Goal: Task Accomplishment & Management: Manage account settings

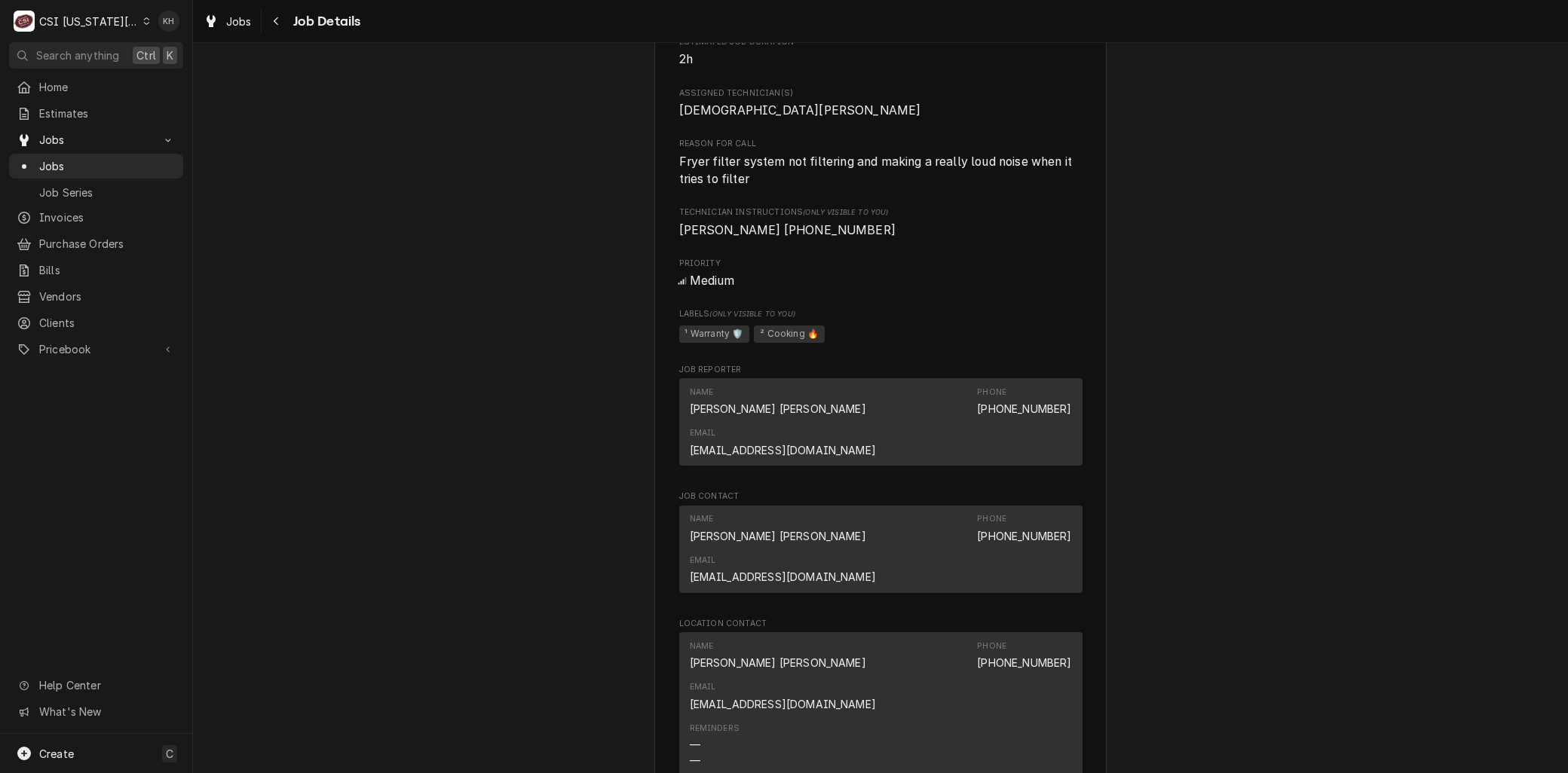
scroll to position [1591, 0]
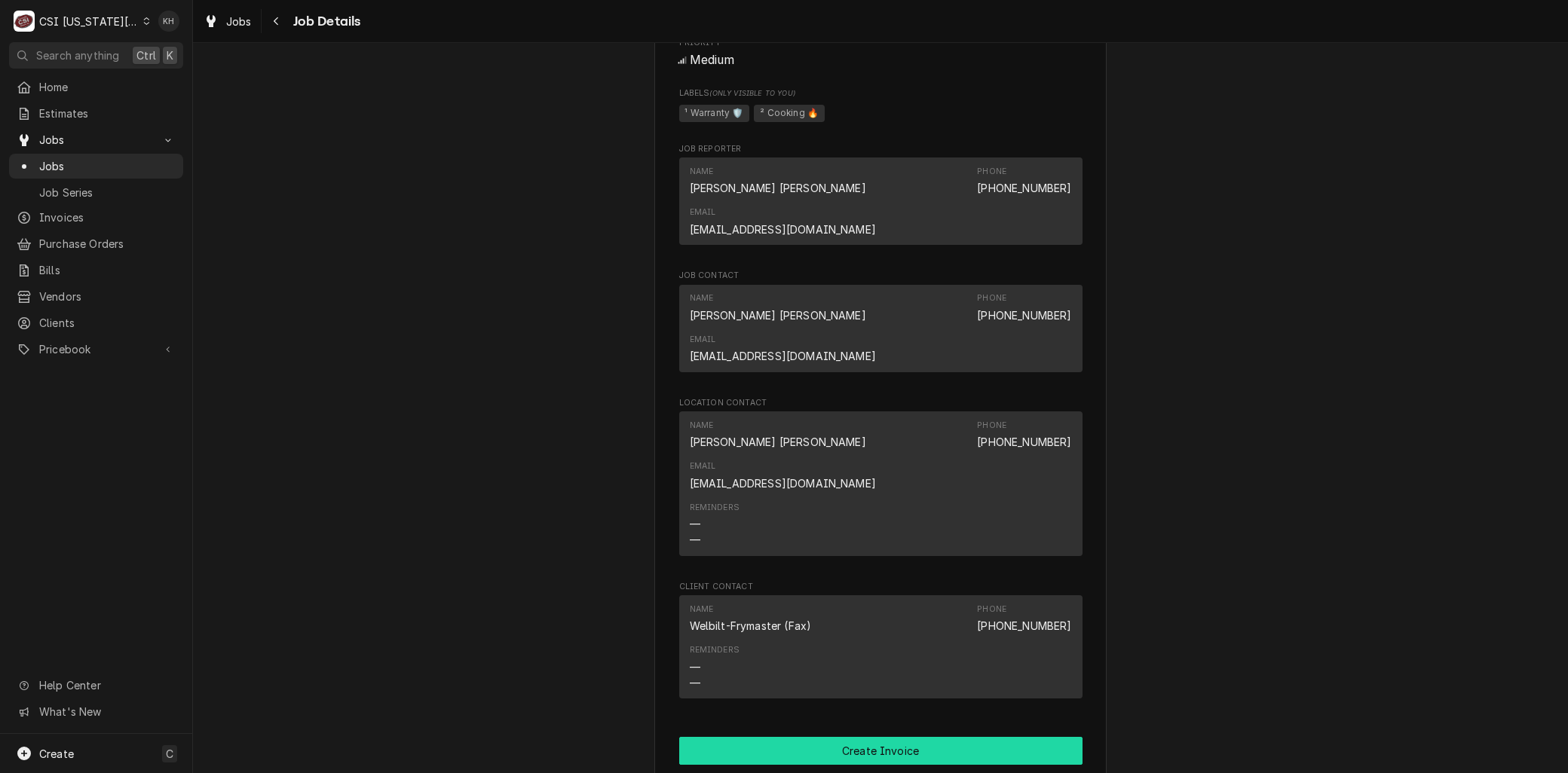
click at [867, 737] on button "Create Invoice" at bounding box center [881, 751] width 404 height 28
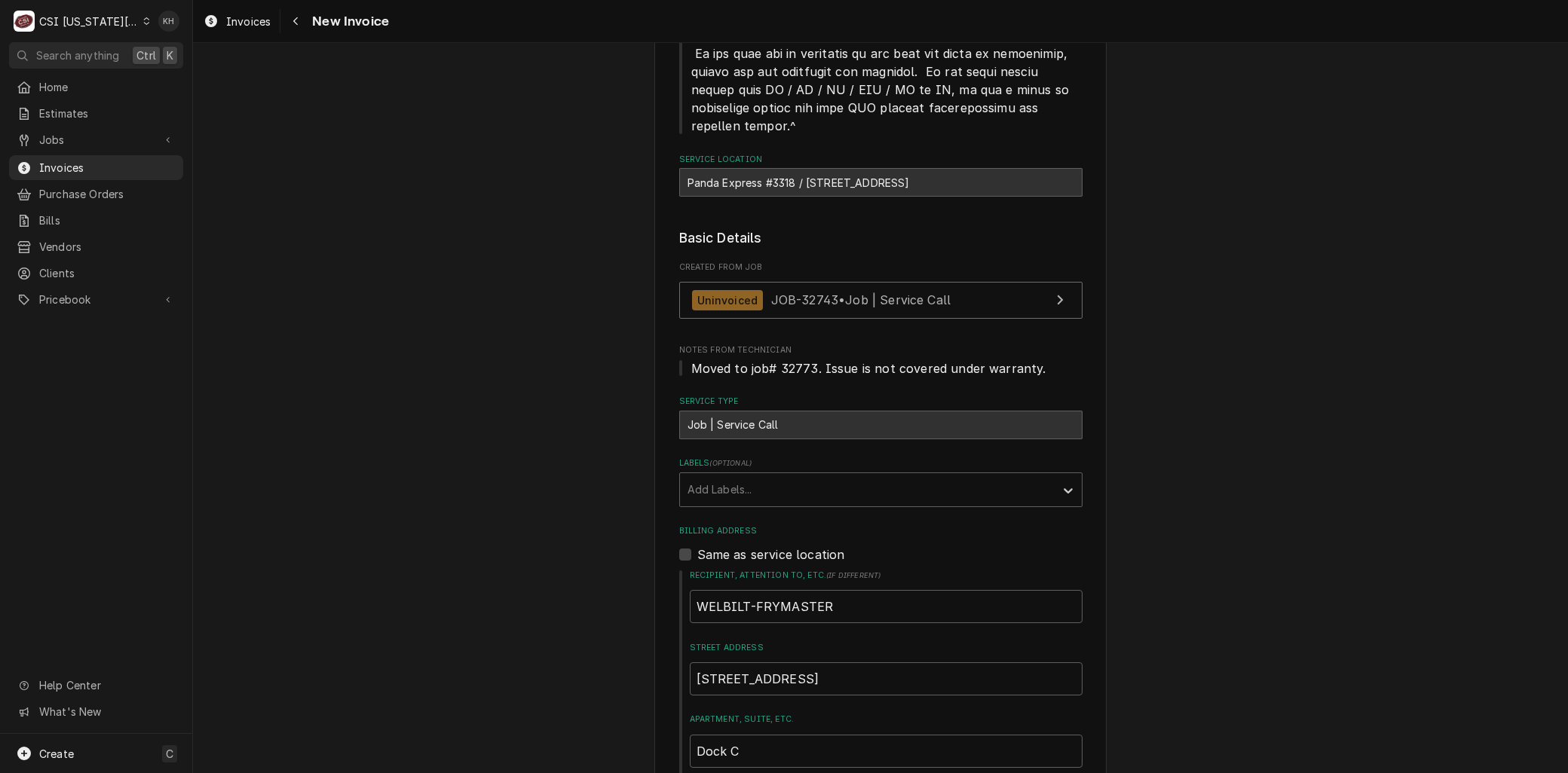
scroll to position [754, 0]
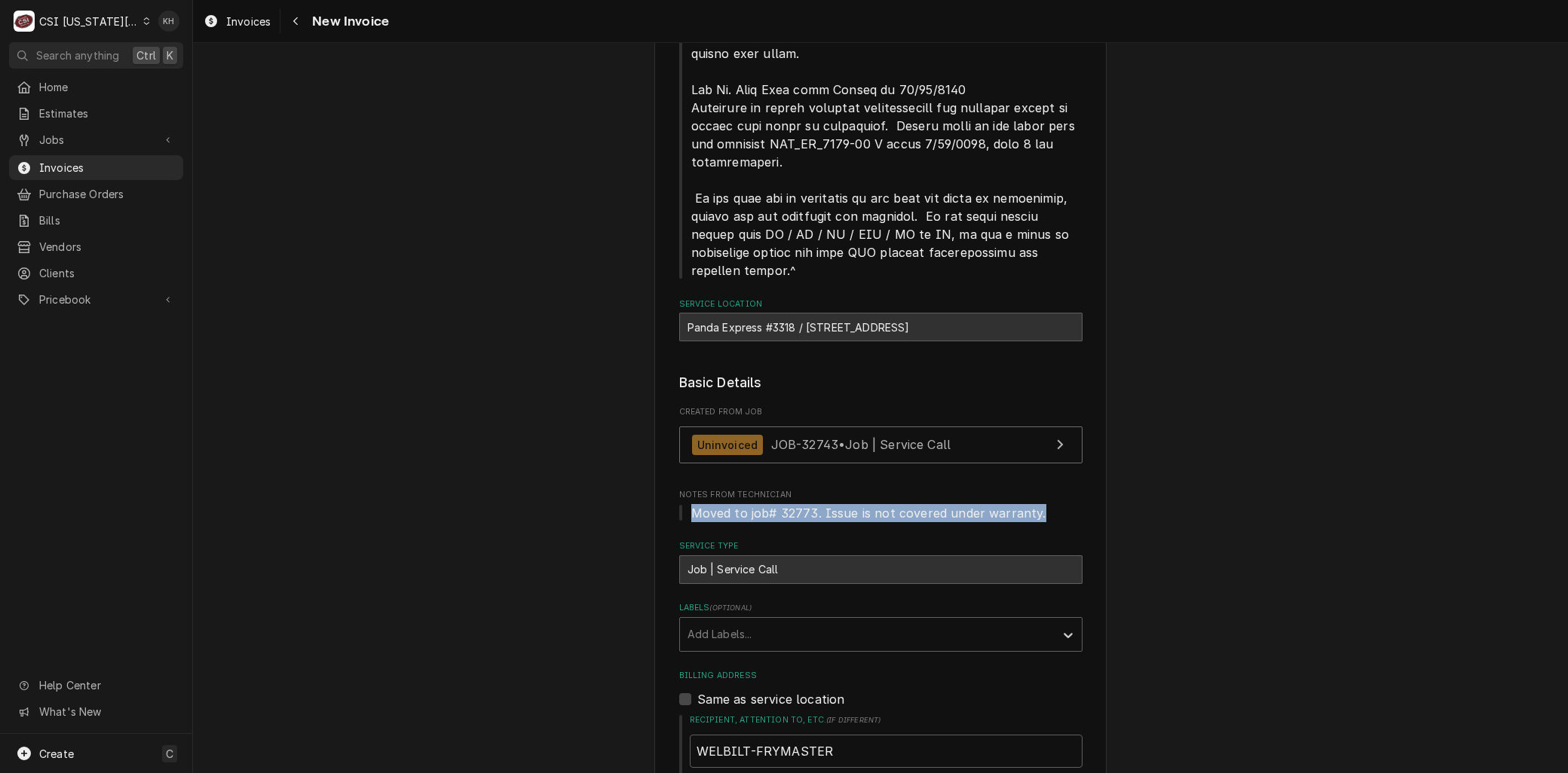
drag, startPoint x: 990, startPoint y: 423, endPoint x: 676, endPoint y: 420, distance: 314.0
click at [679, 504] on span "Moved to job# 32773. Issue is not covered under warranty." at bounding box center [881, 513] width 404 height 18
copy span "Moved to job# 32773. Issue is not covered under warranty."
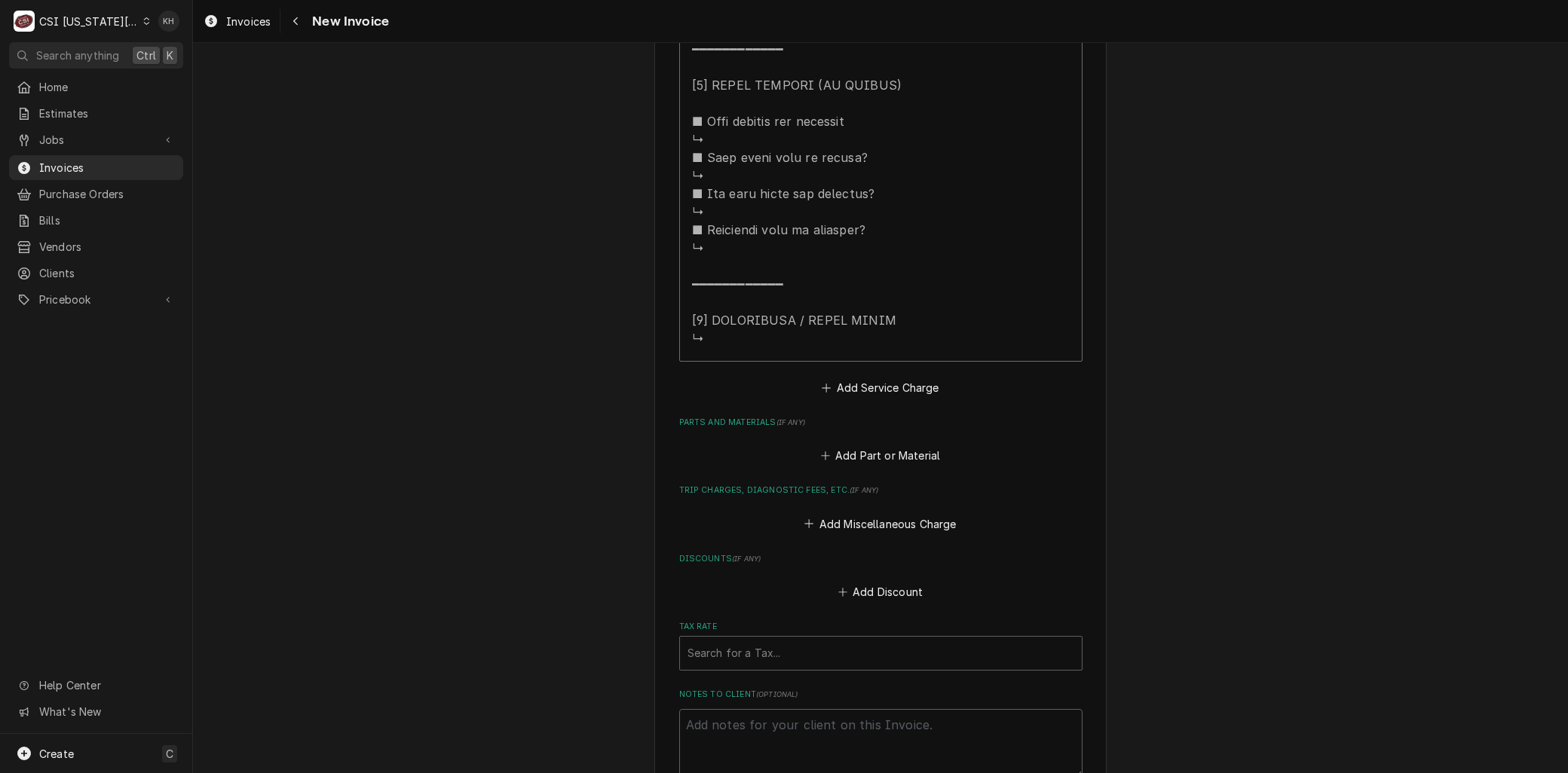
scroll to position [3349, 0]
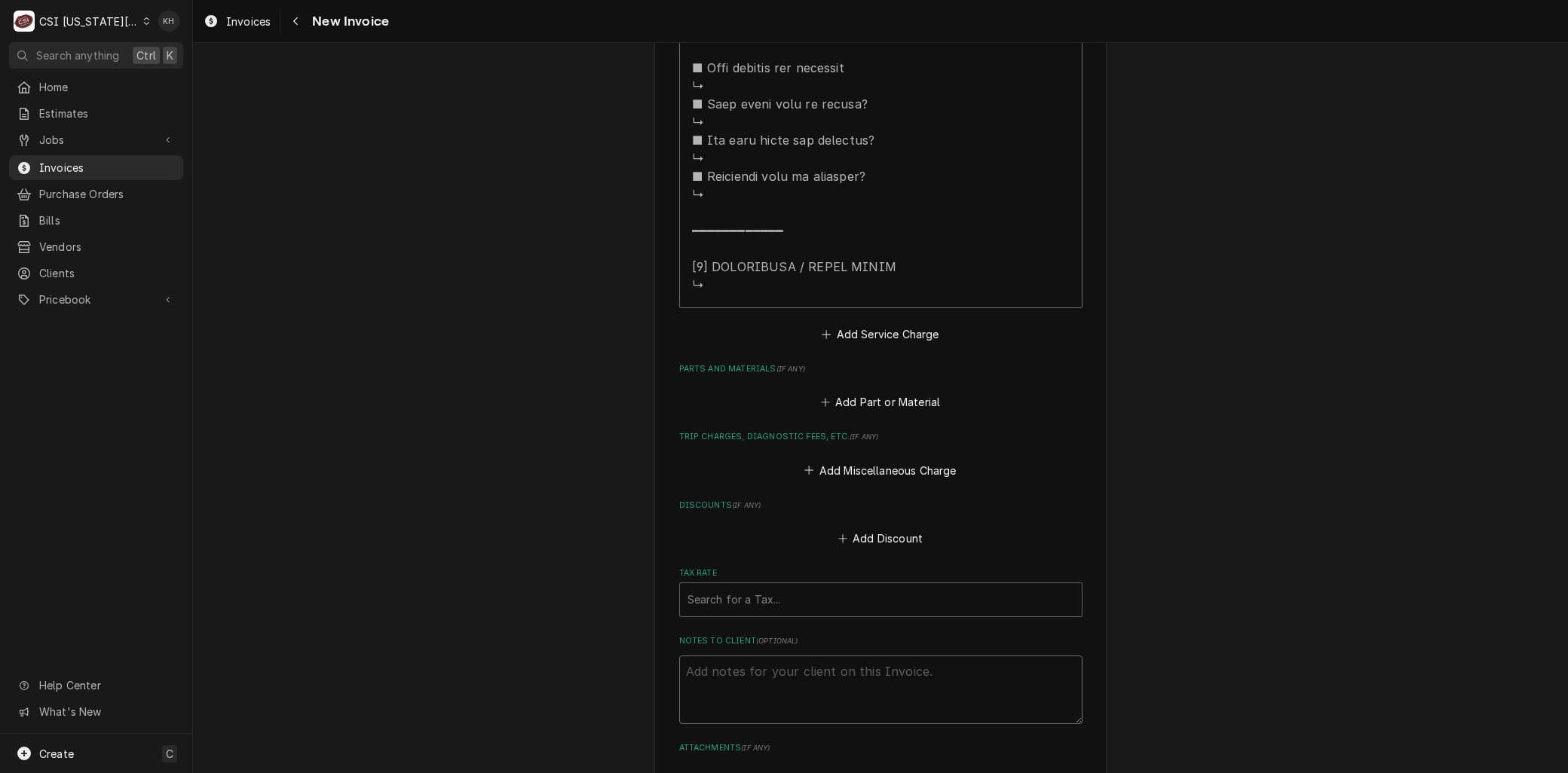
click at [745, 655] on textarea "Notes to Client ( optional )" at bounding box center [881, 689] width 404 height 68
paste textarea "Moved to job# 32773. Issue is not covered under warranty."
type textarea "x"
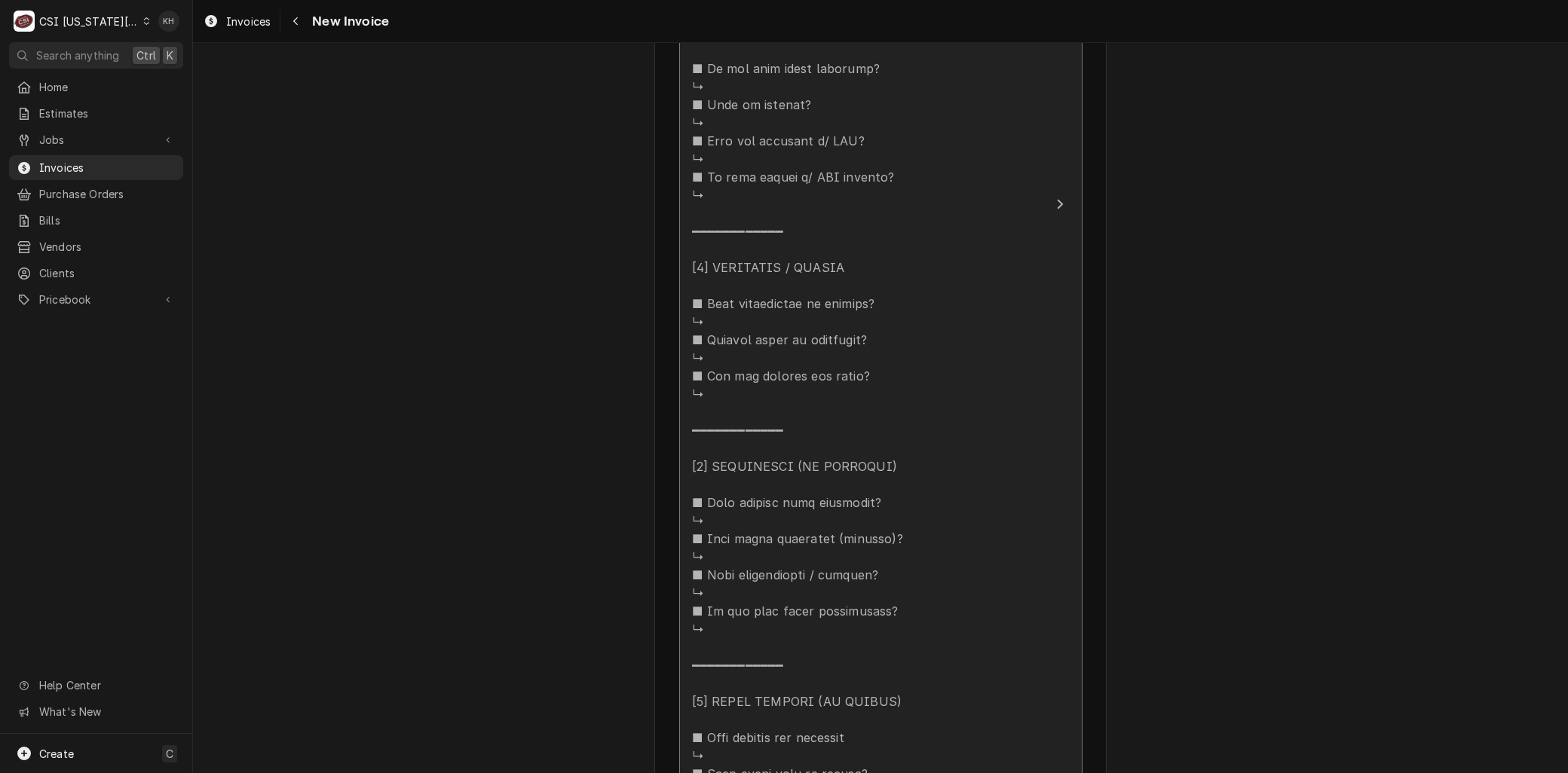
type textarea "Moved to job# 32773. Issue is not covered under warranty."
click at [761, 526] on div "Update Line Item" at bounding box center [799, 331] width 215 height 1266
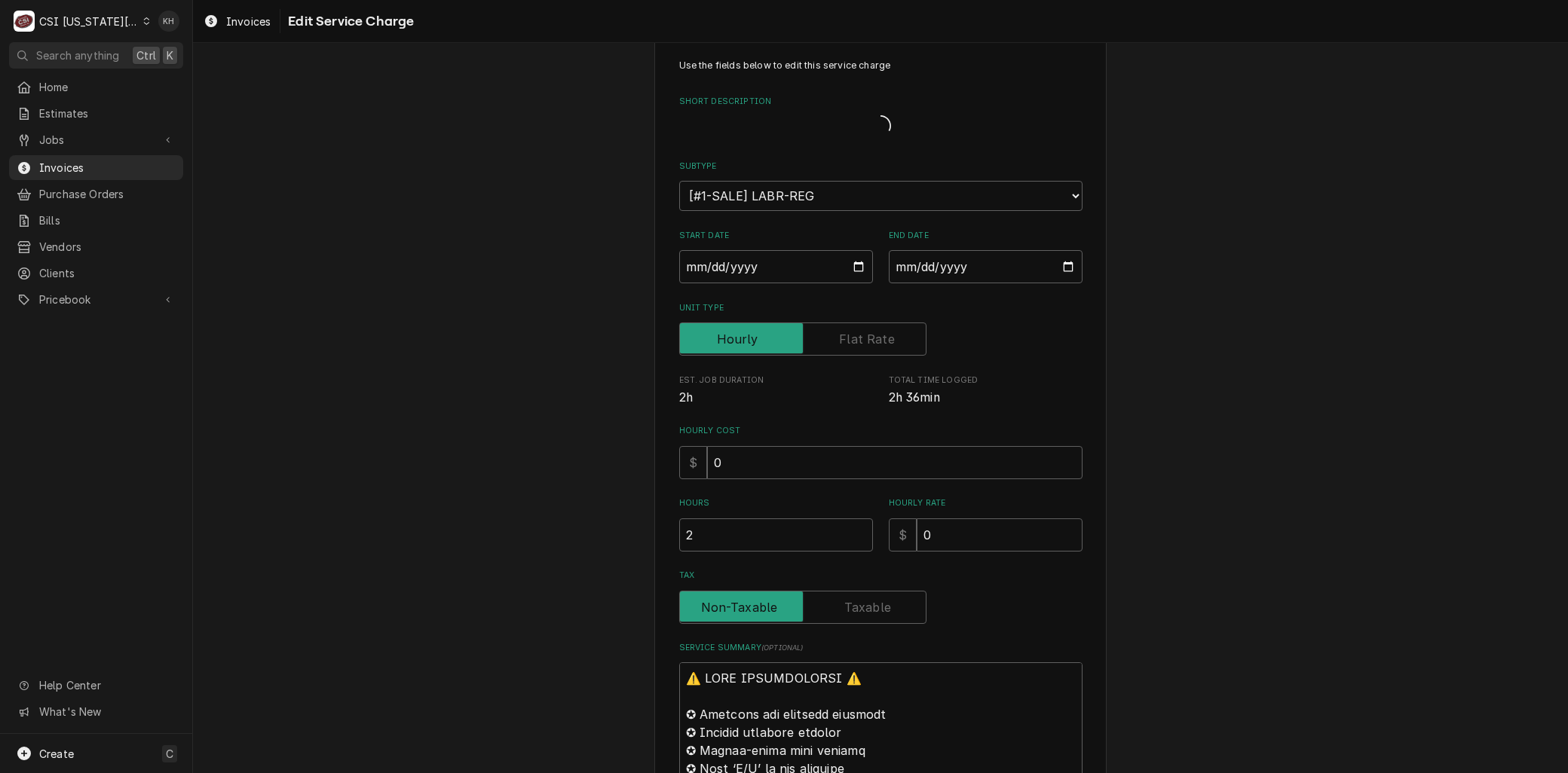
scroll to position [1, 0]
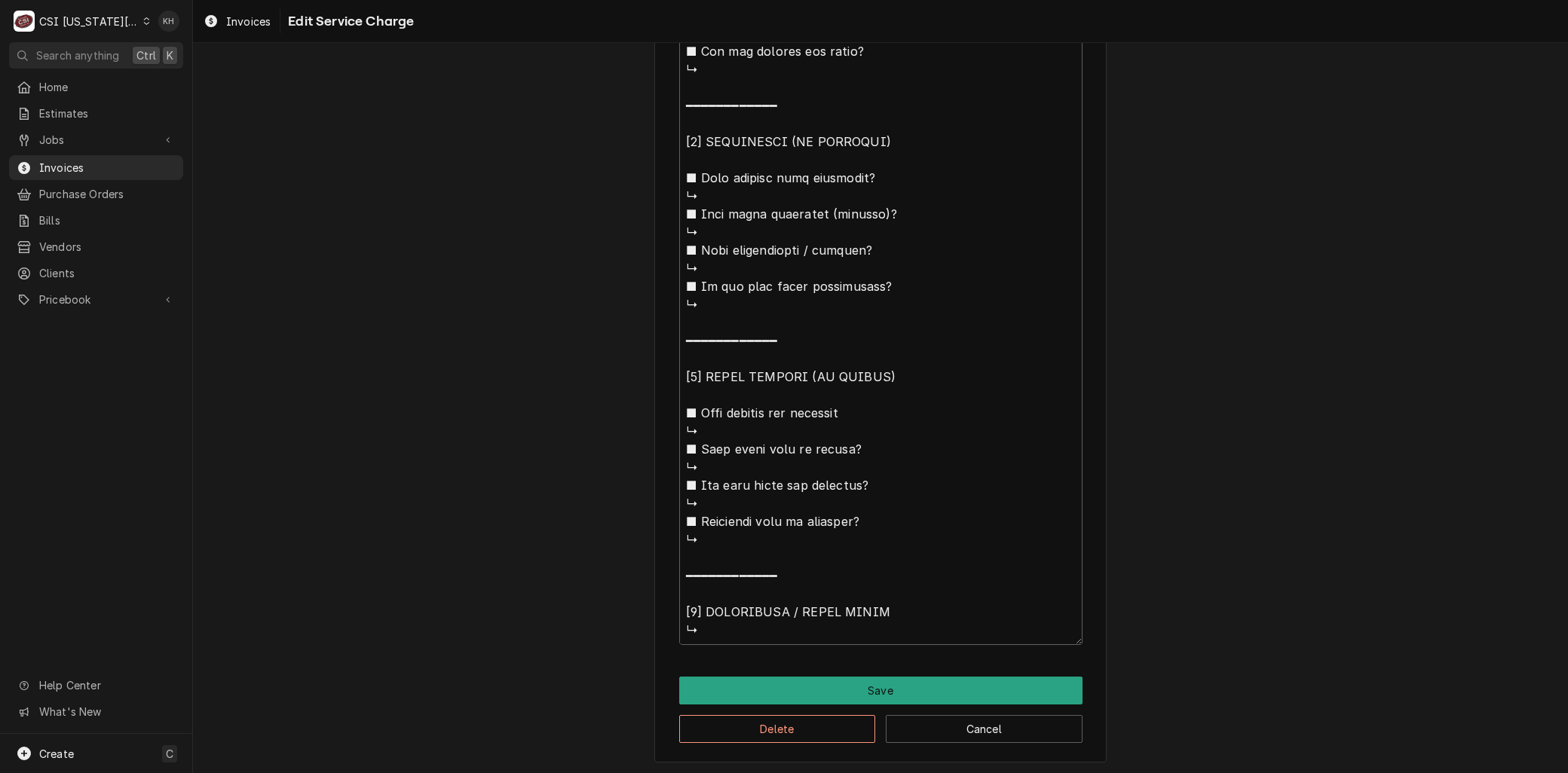
click at [726, 711] on div "Delete Cancel" at bounding box center [881, 724] width 404 height 38
click at [724, 717] on button "Delete" at bounding box center [778, 729] width 197 height 28
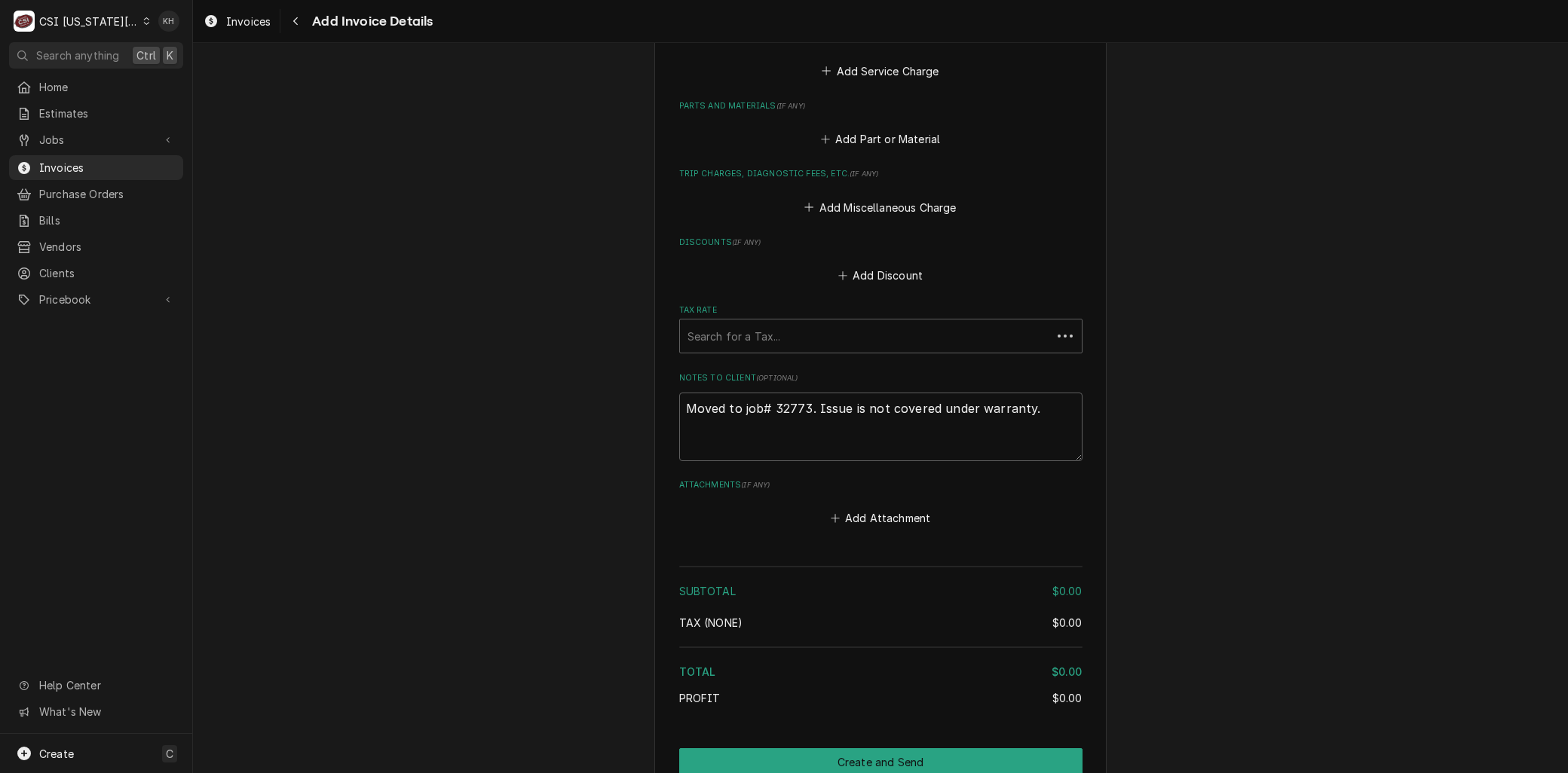
scroll to position [2039, 0]
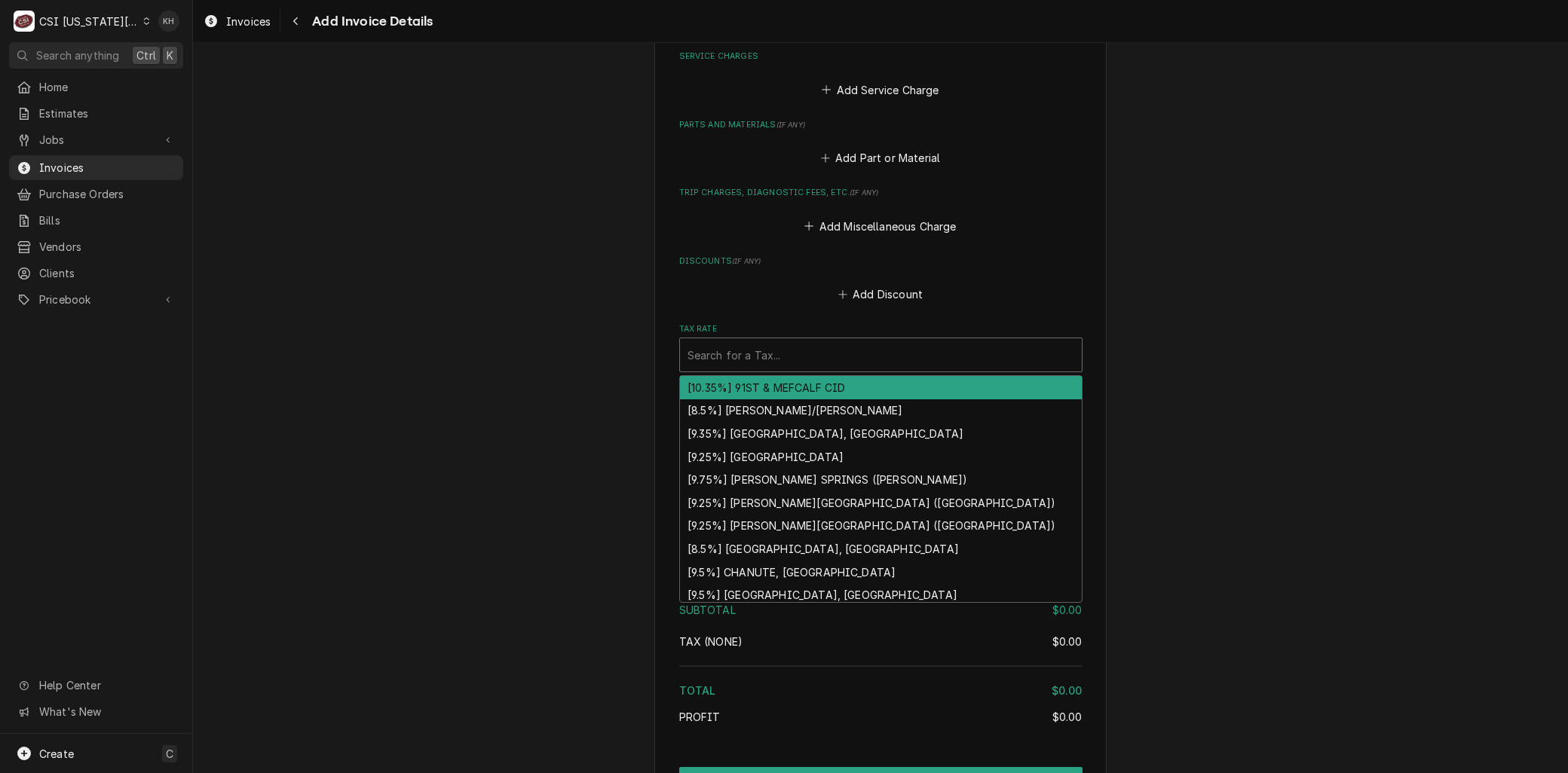
click at [712, 342] on div "Tax Rate" at bounding box center [881, 355] width 387 height 27
type textarea "x"
type input "e"
type textarea "x"
type input "ex"
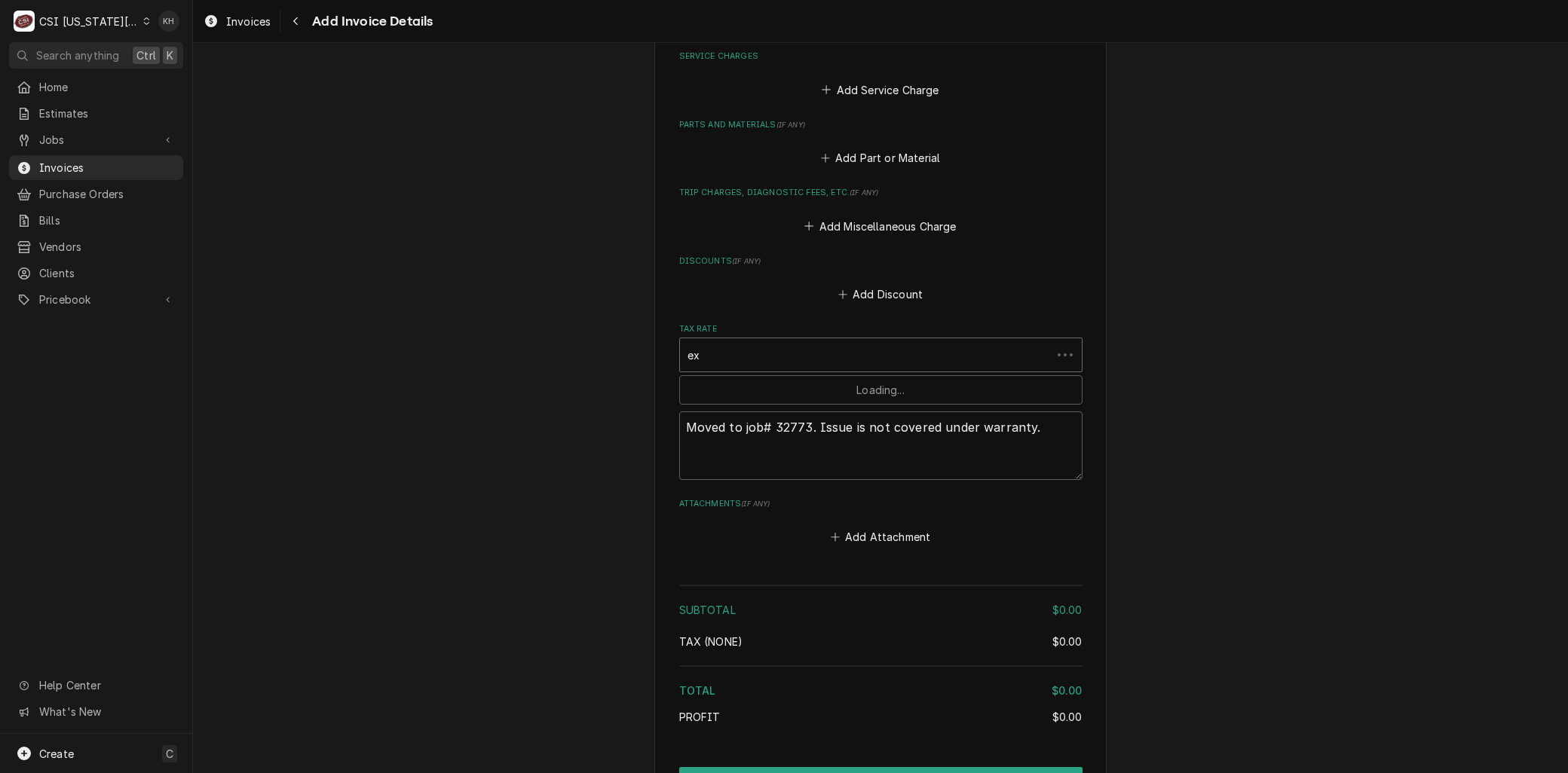
type textarea "x"
type input "exe"
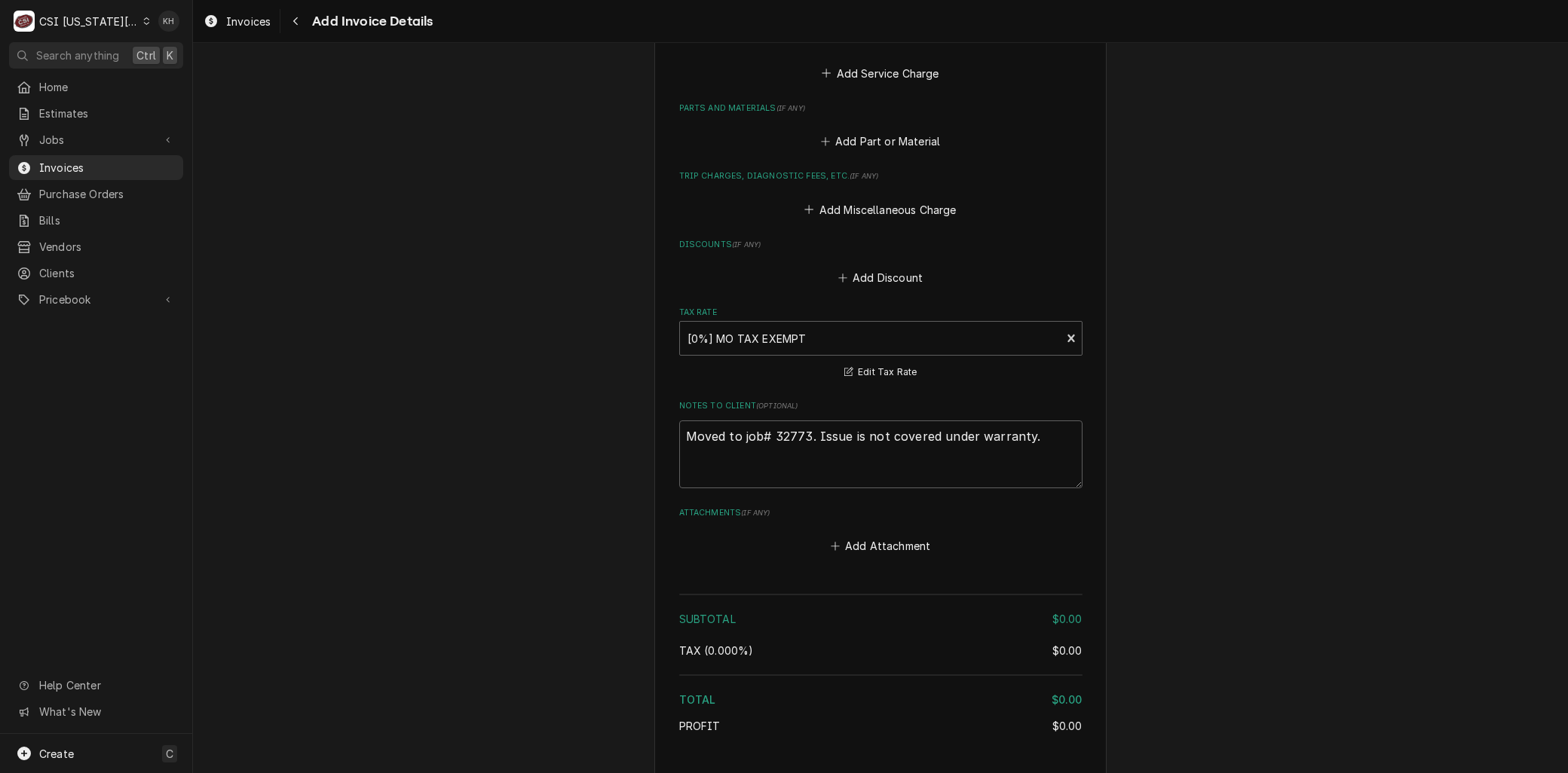
type textarea "x"
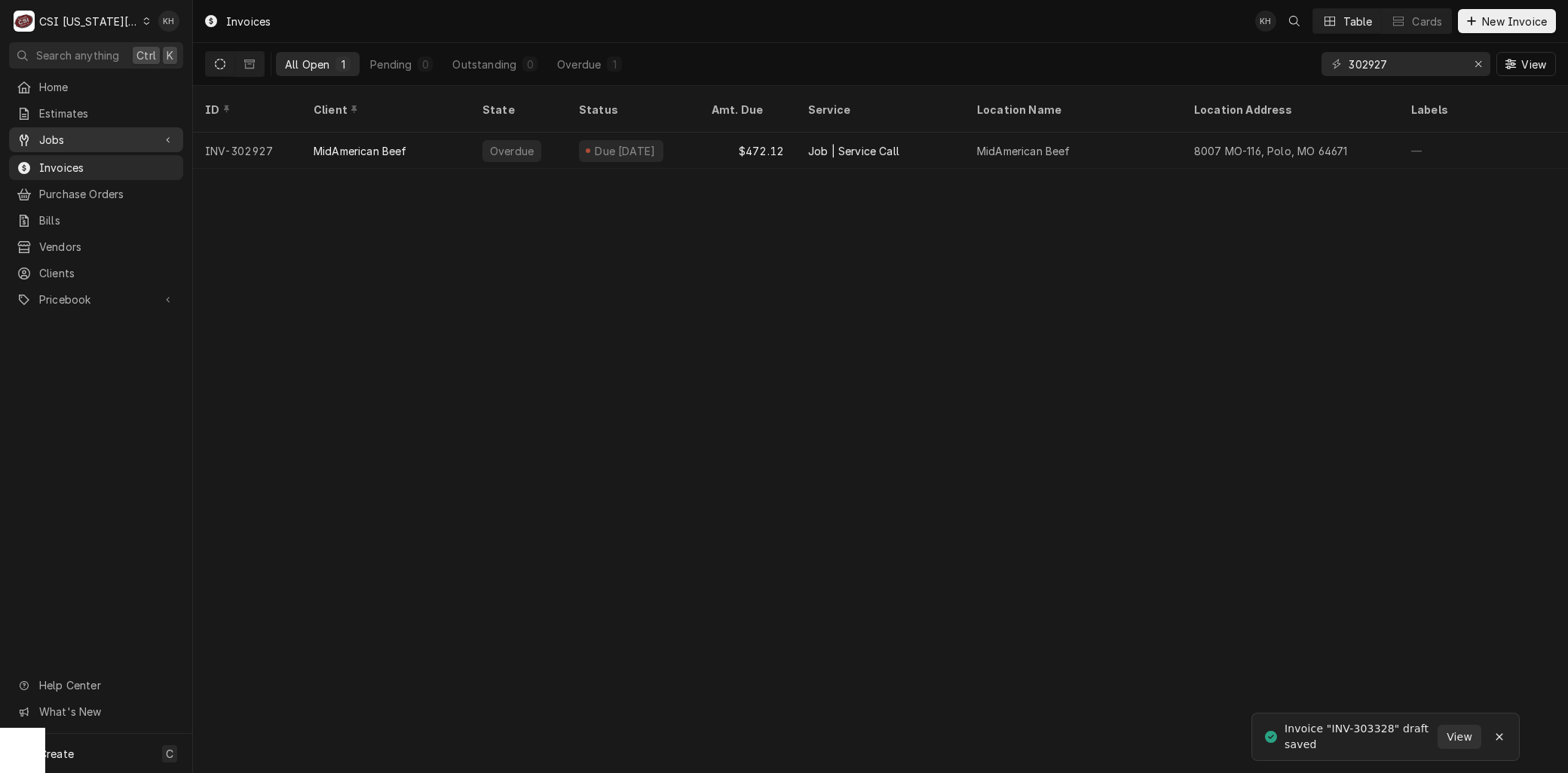
click at [61, 146] on link "Jobs" at bounding box center [95, 139] width 174 height 25
click at [64, 158] on span "Jobs" at bounding box center [107, 166] width 137 height 16
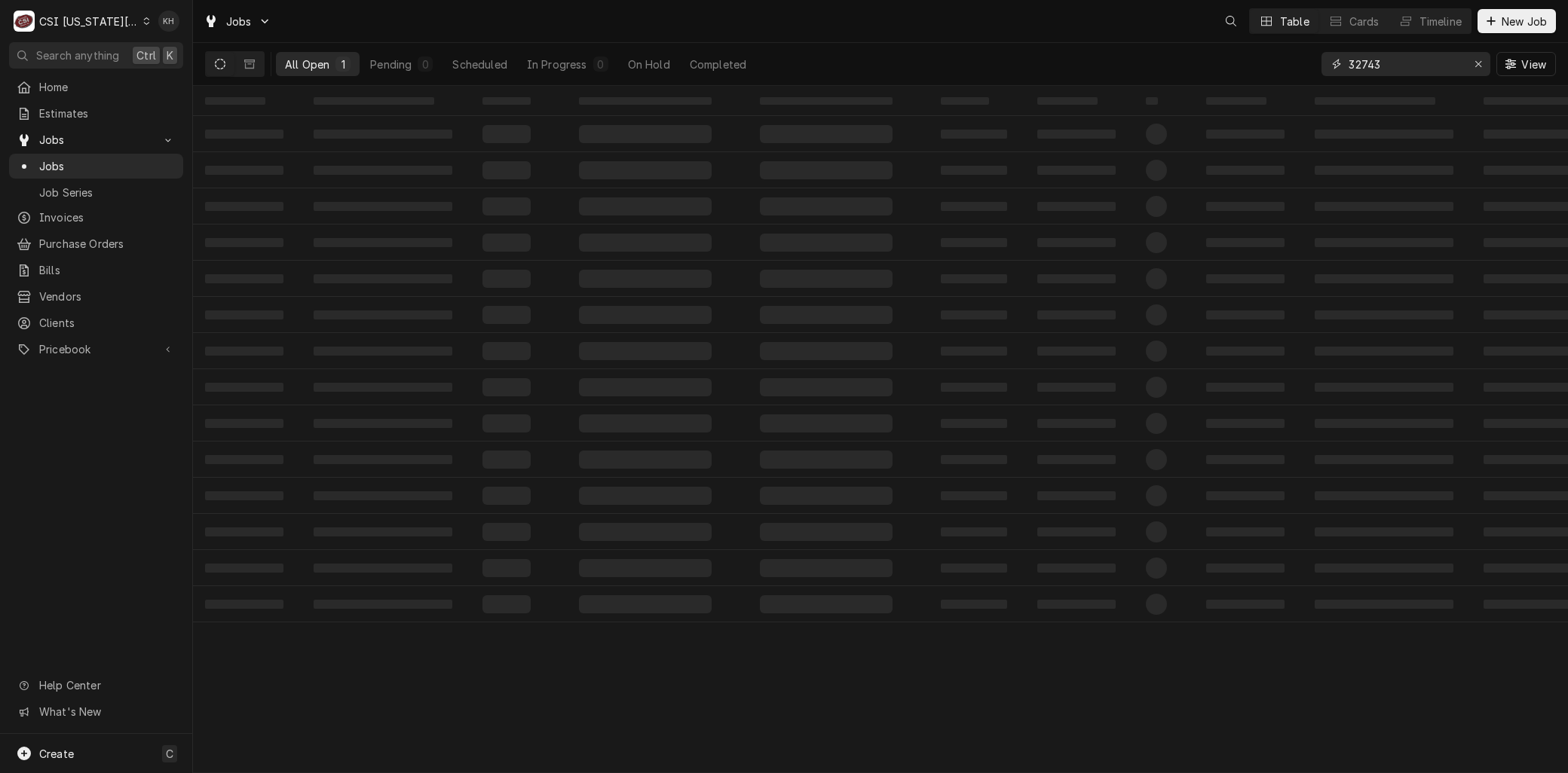
drag, startPoint x: 1373, startPoint y: 68, endPoint x: 1241, endPoint y: 53, distance: 132.8
click at [1252, 56] on div "All Open 1 Pending 0 Scheduled In Progress 0 On Hold Completed 32743 View" at bounding box center [881, 64] width 1351 height 42
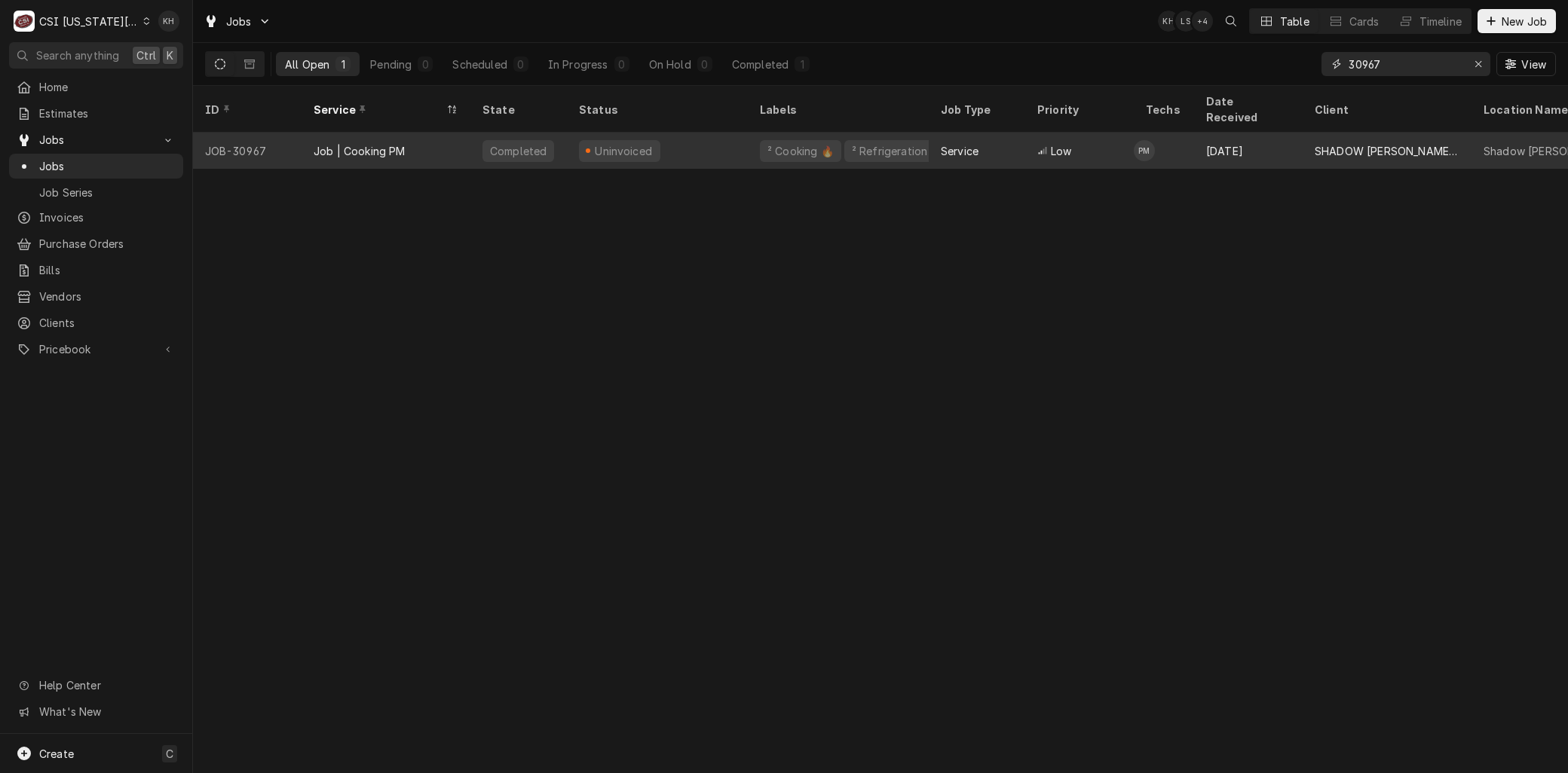
type input "30967"
click at [341, 143] on div "Job | Cooking PM" at bounding box center [360, 151] width 92 height 16
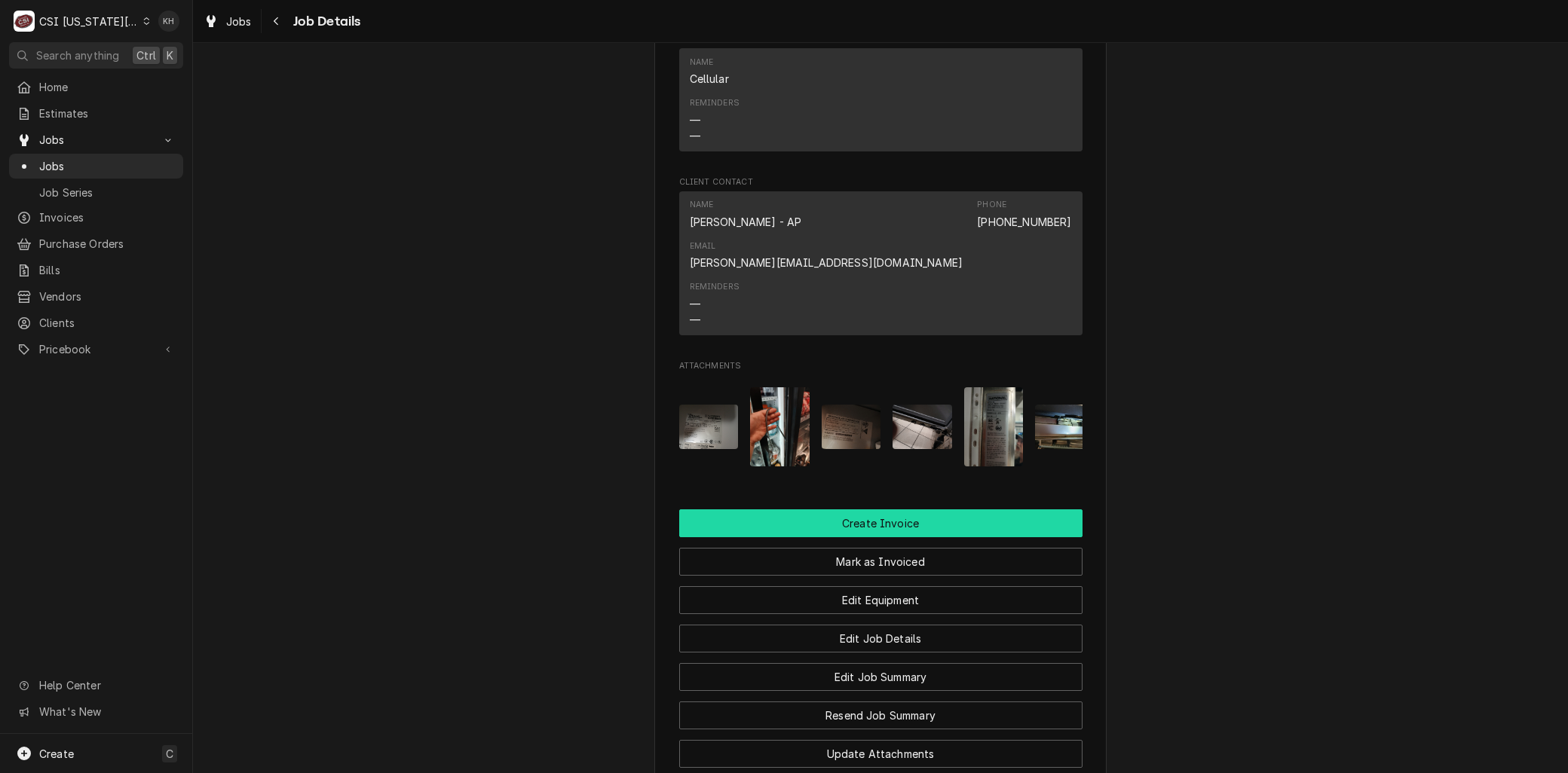
scroll to position [1339, 0]
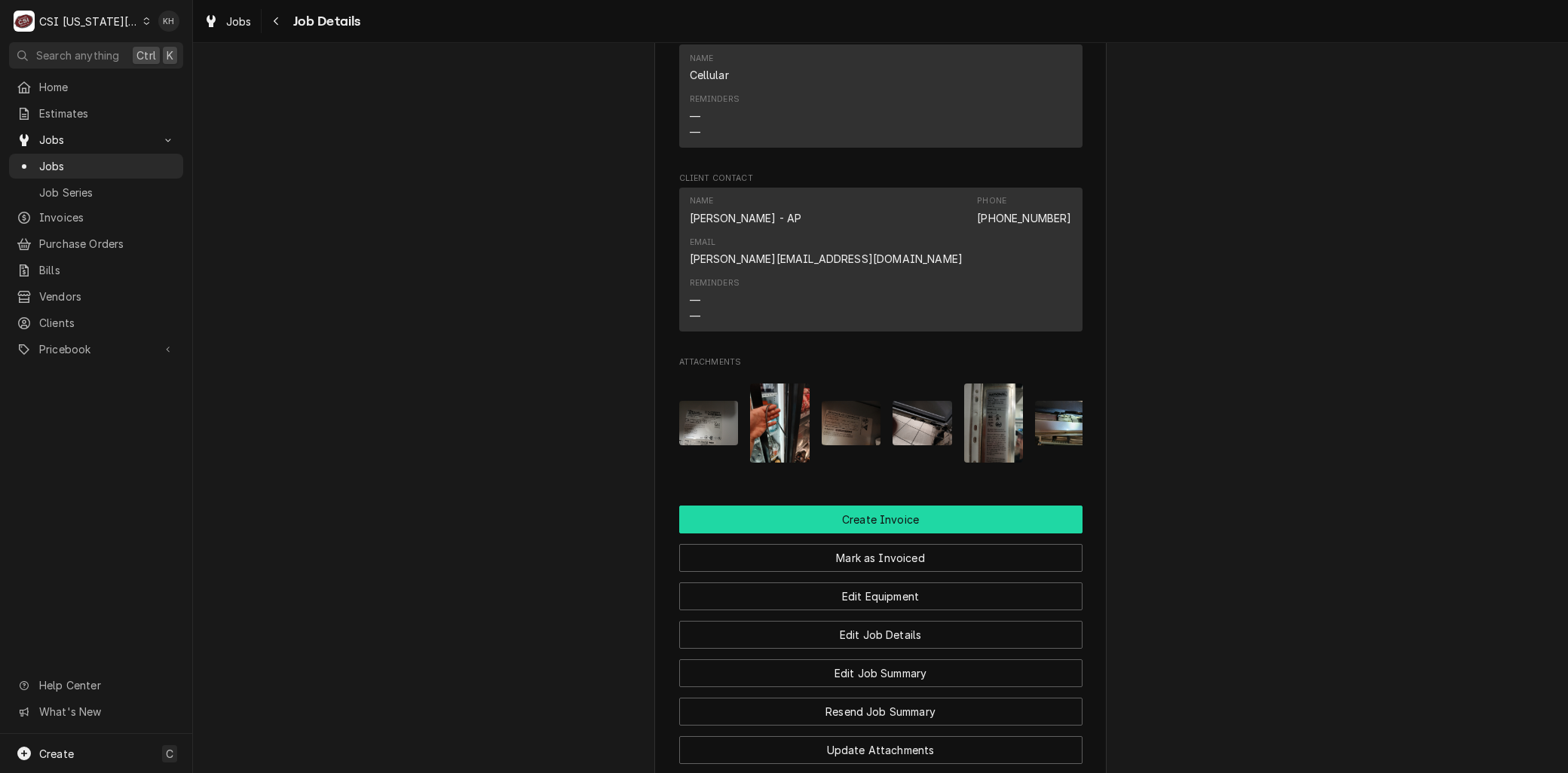
click at [832, 506] on button "Create Invoice" at bounding box center [881, 520] width 404 height 28
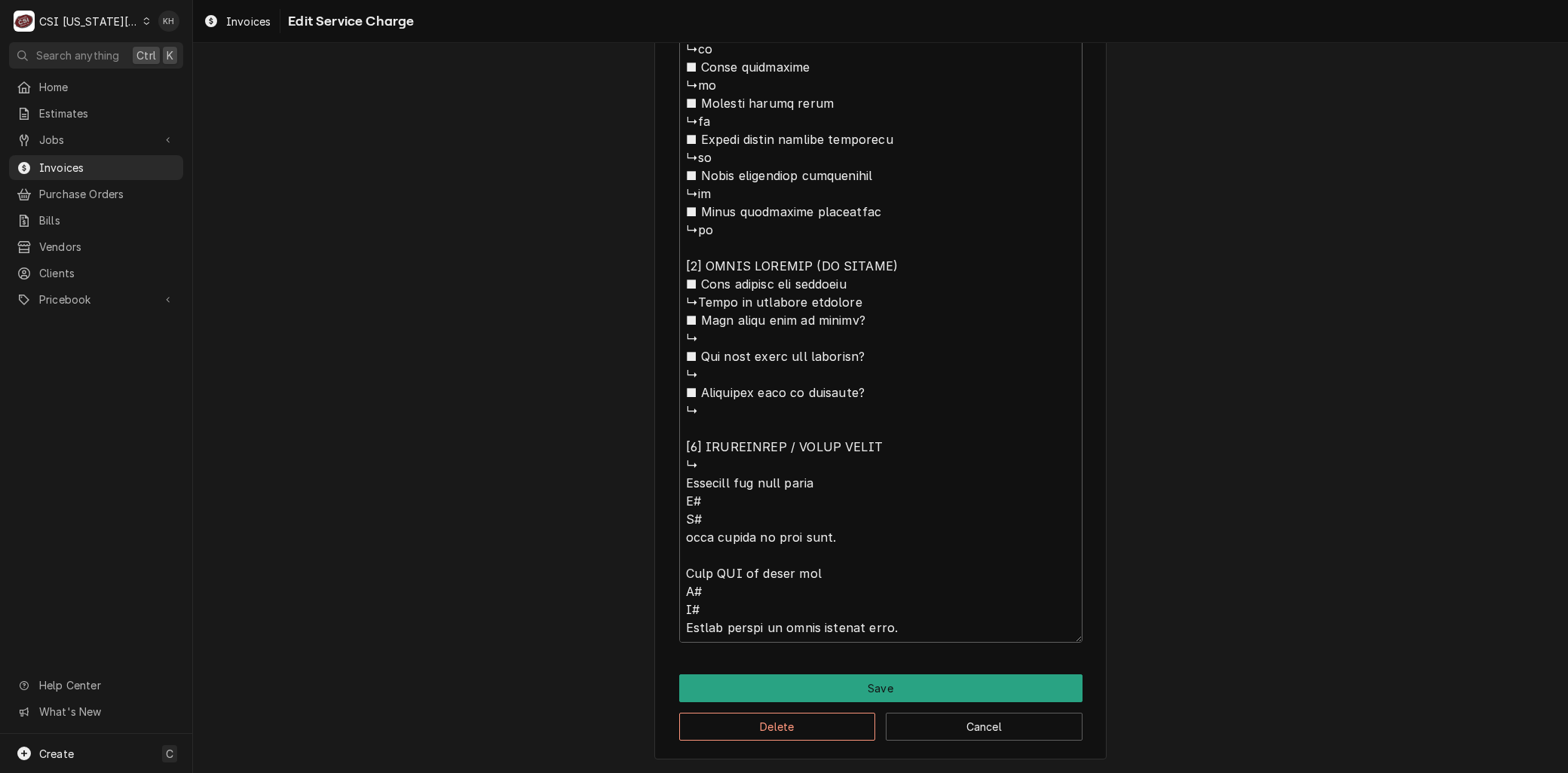
scroll to position [33, 0]
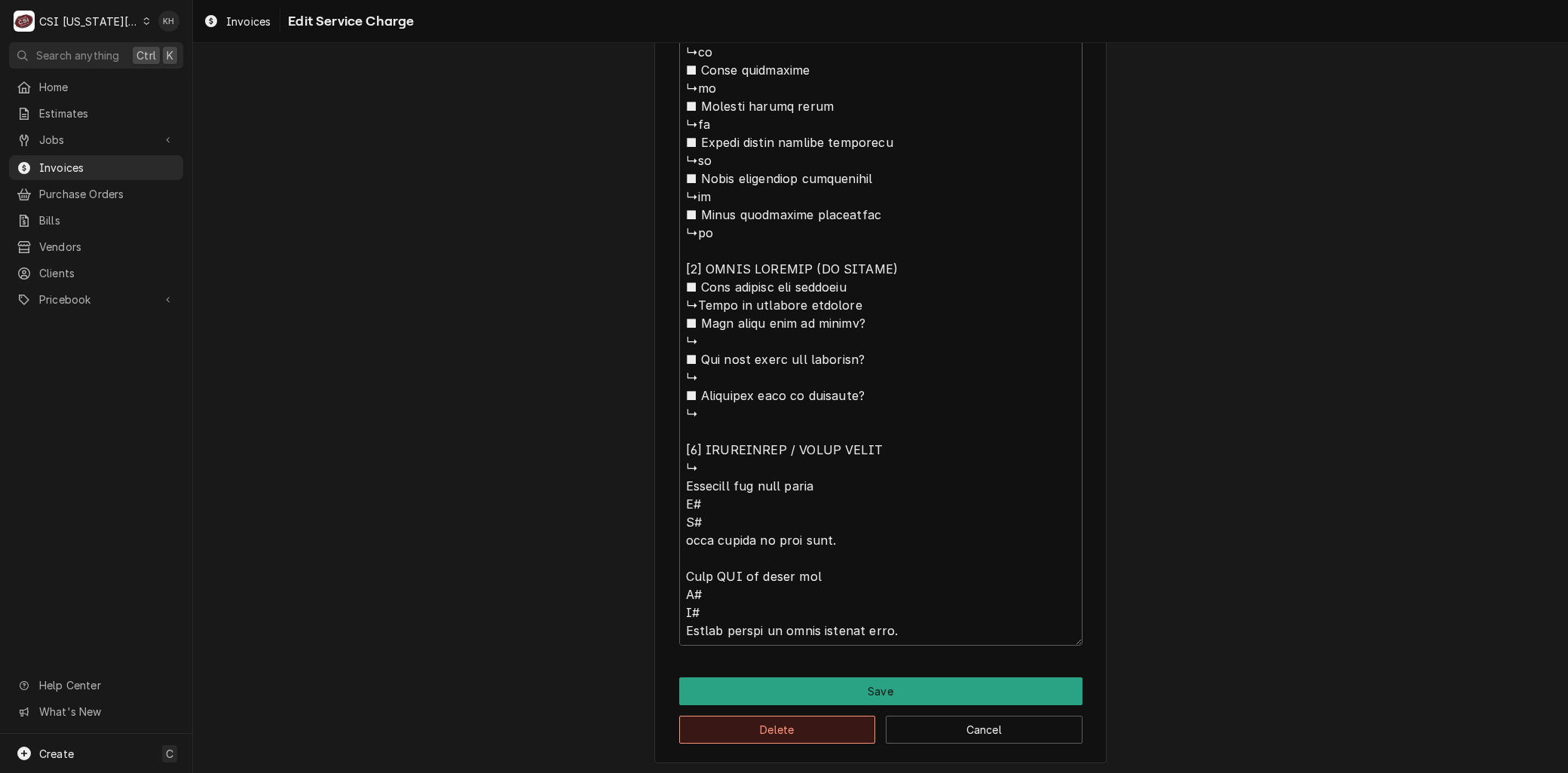
click at [770, 725] on button "Delete" at bounding box center [778, 729] width 197 height 28
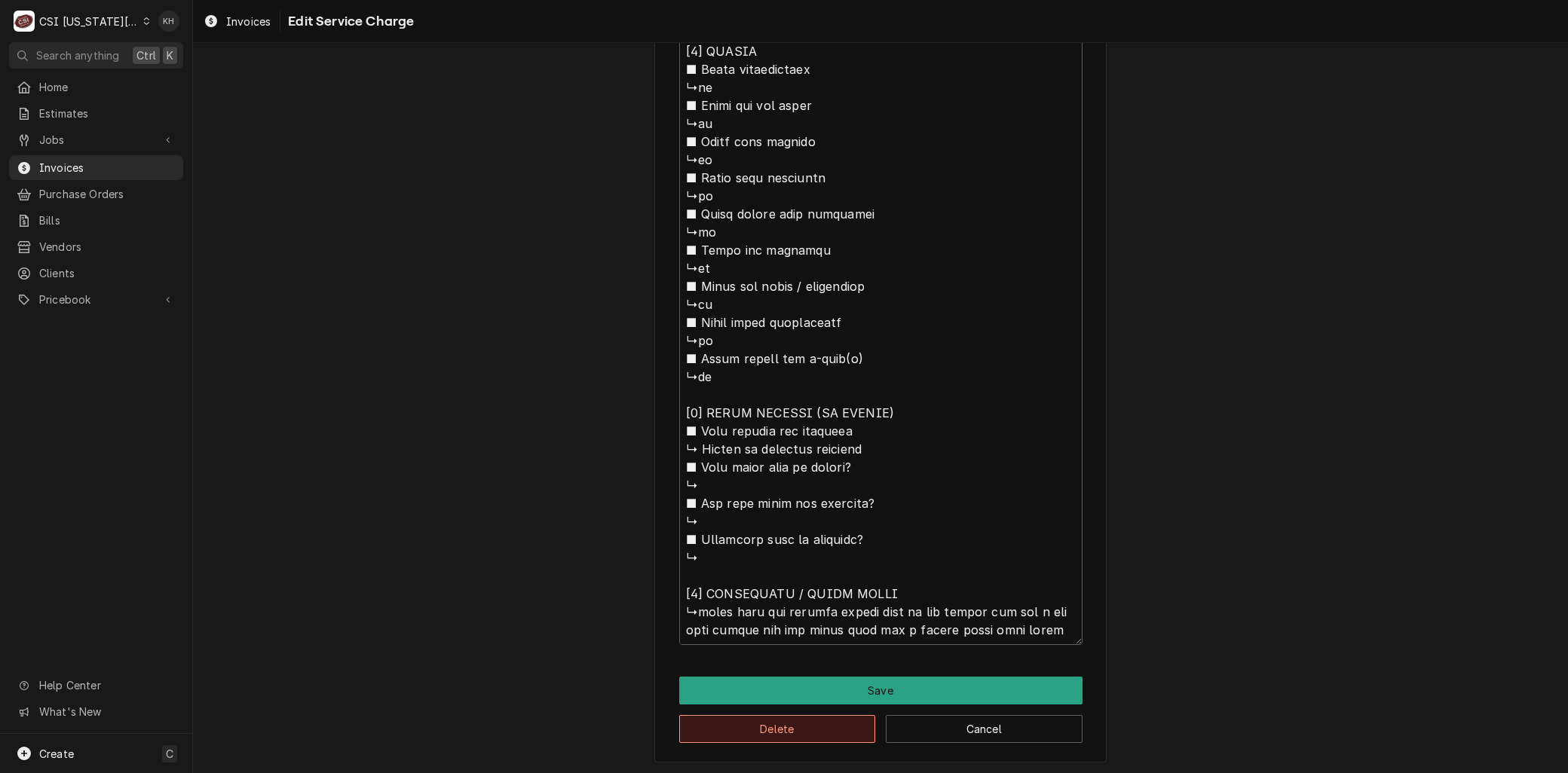
click at [771, 731] on button "Delete" at bounding box center [778, 729] width 197 height 28
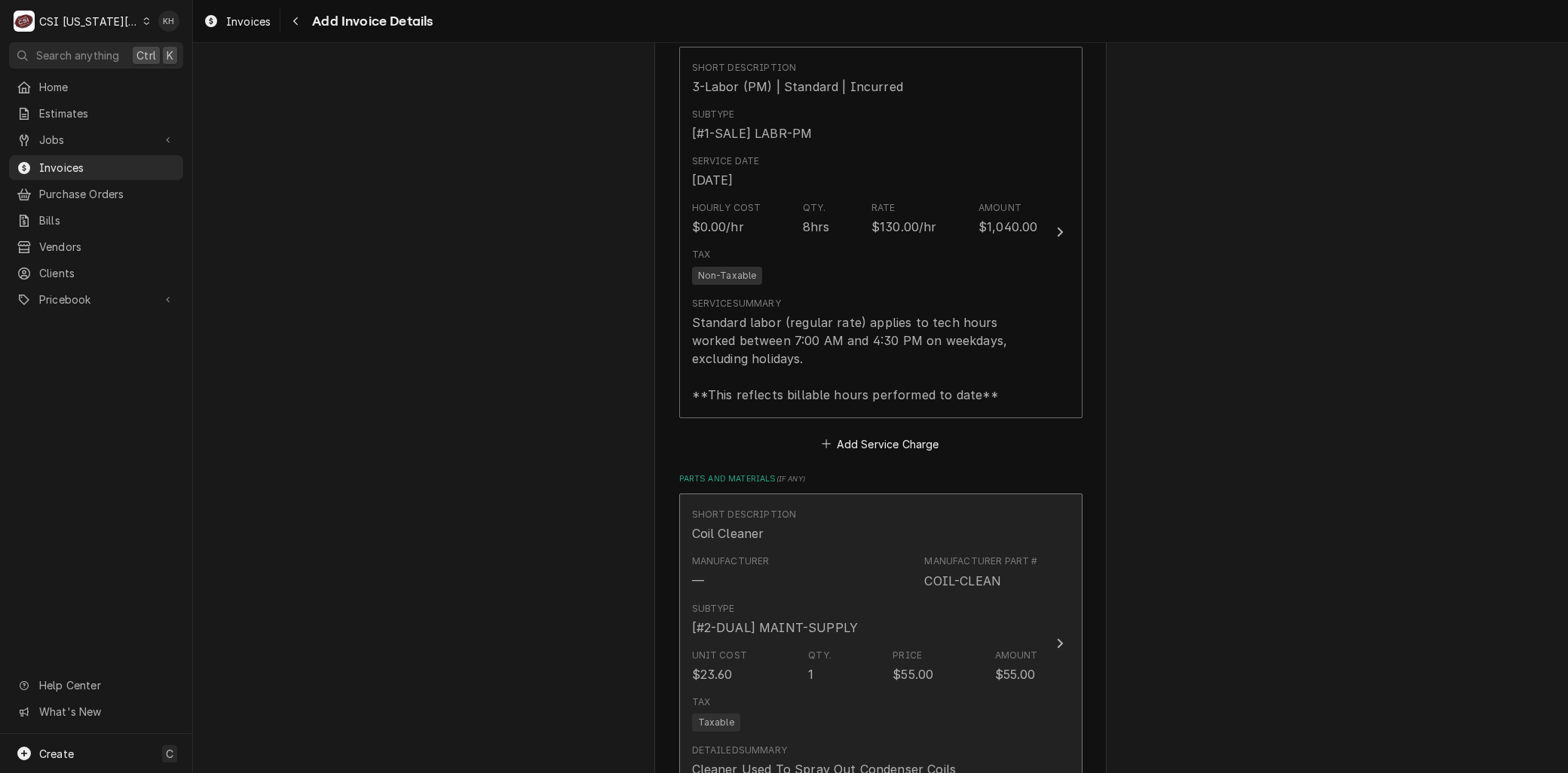
scroll to position [1229, 0]
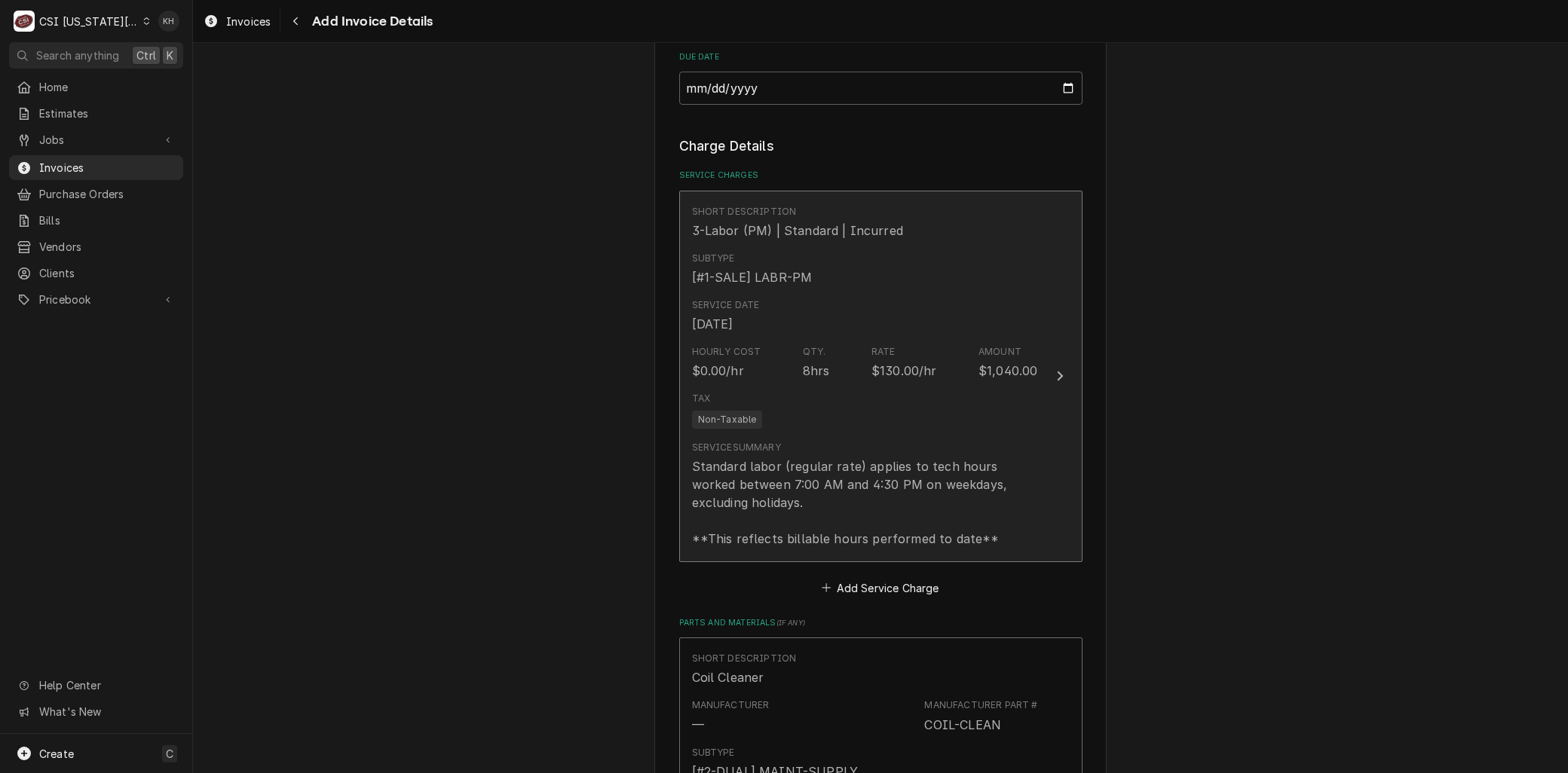
click at [846, 404] on div "Tax Non-Taxable" at bounding box center [865, 410] width 346 height 48
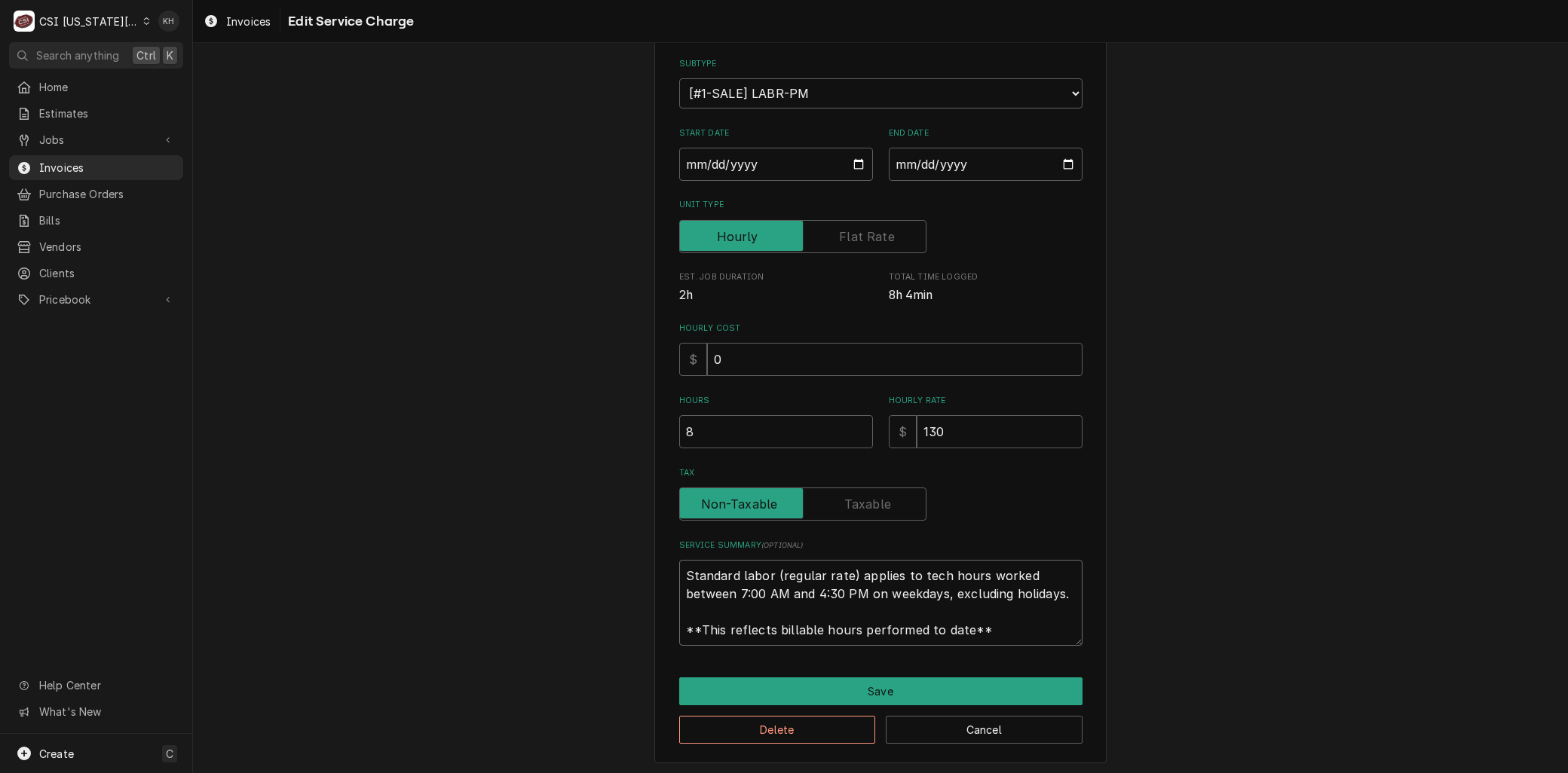
drag, startPoint x: 815, startPoint y: 612, endPoint x: 130, endPoint y: 417, distance: 712.2
click at [130, 417] on div "C CSI Kansas City KH Search anything Ctrl K Home Estimates Jobs Jobs Job Series…" at bounding box center [784, 386] width 1568 height 773
type textarea "x"
type textarea "L"
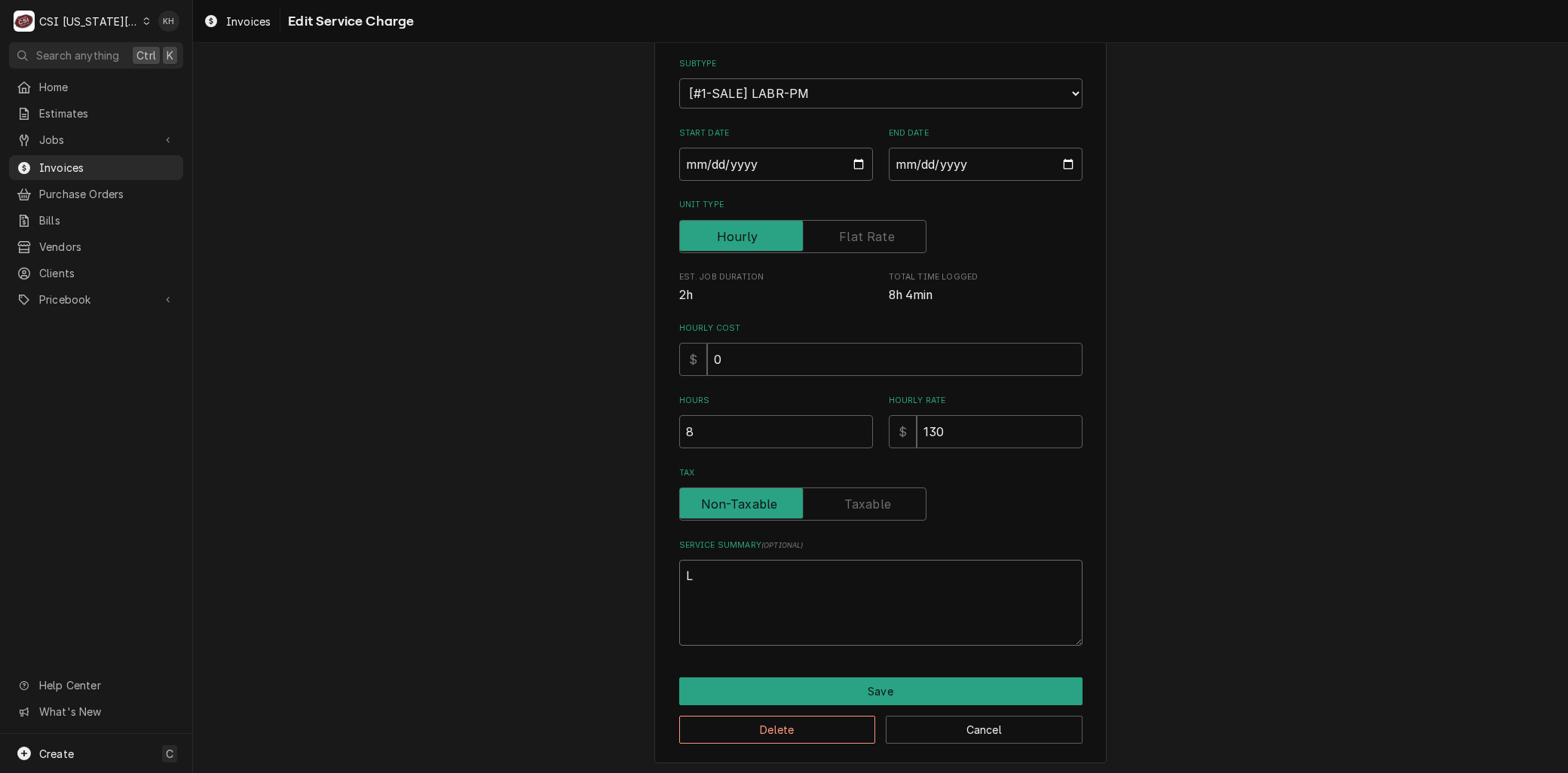
scroll to position [146, 0]
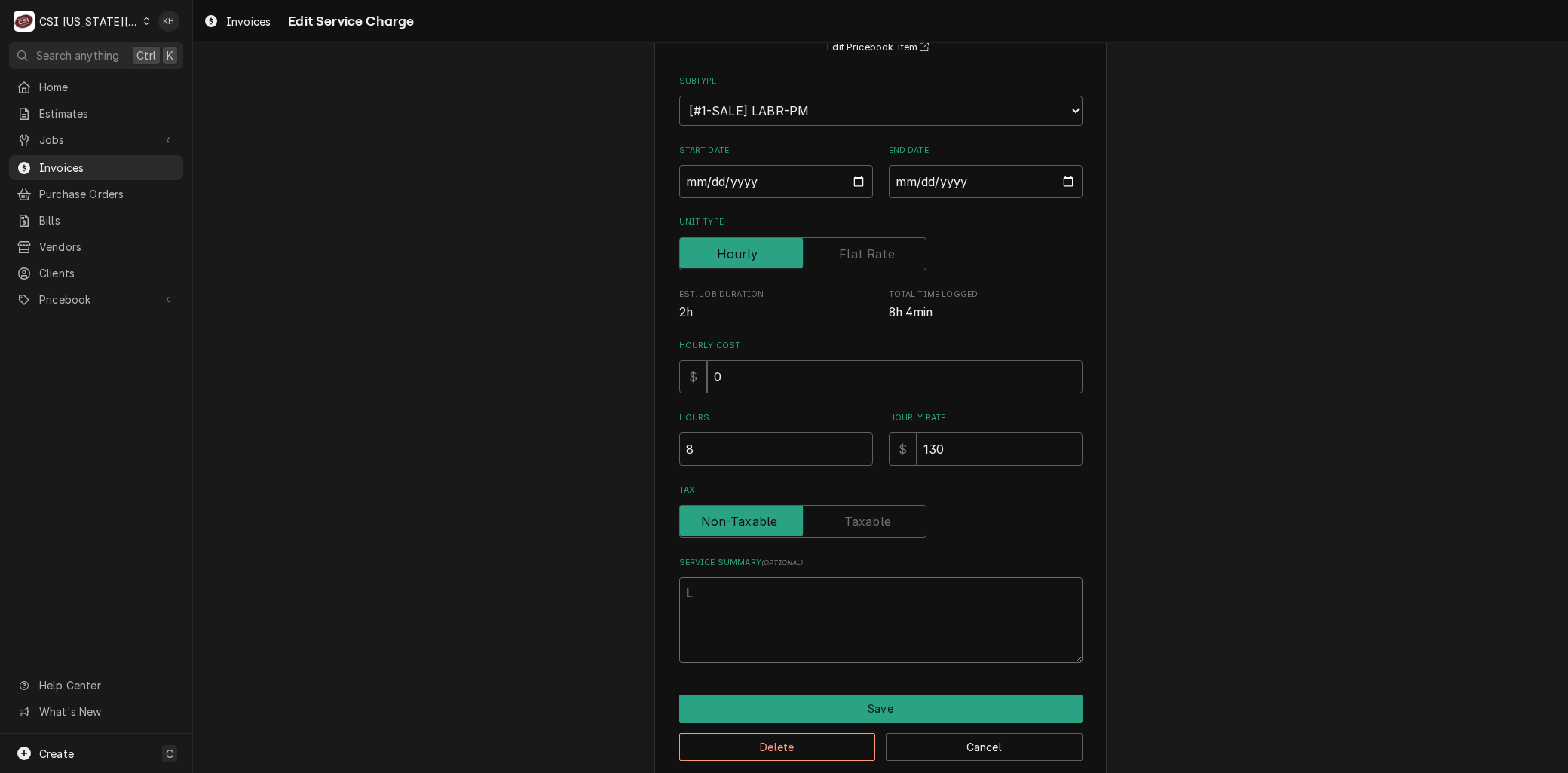
type textarea "x"
type textarea "La"
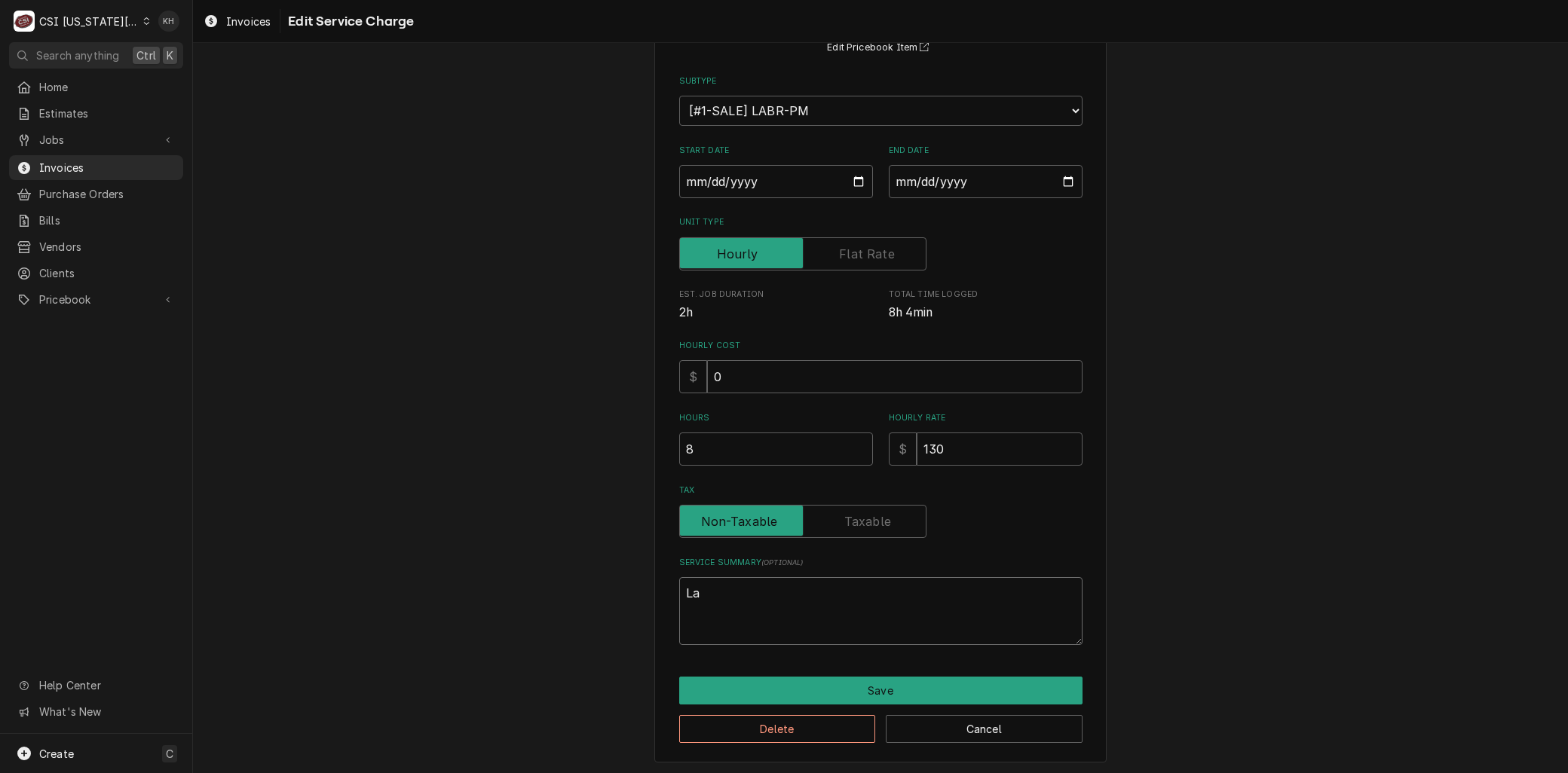
type textarea "x"
type textarea "Lab"
type textarea "x"
type textarea "Labo"
type textarea "x"
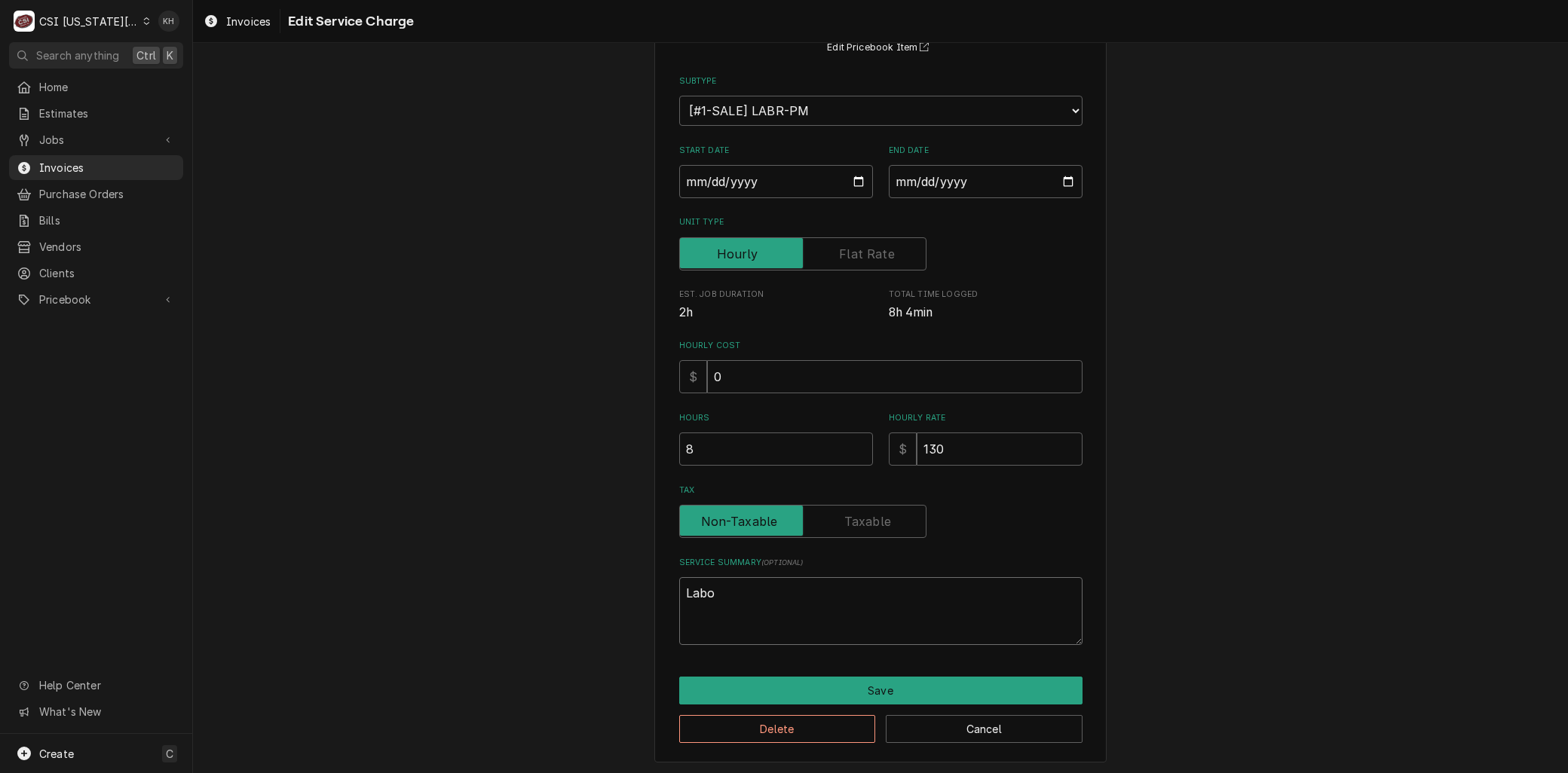
type textarea "Labor"
type textarea "x"
type textarea "Labor"
type textarea "x"
type textarea "Labor t"
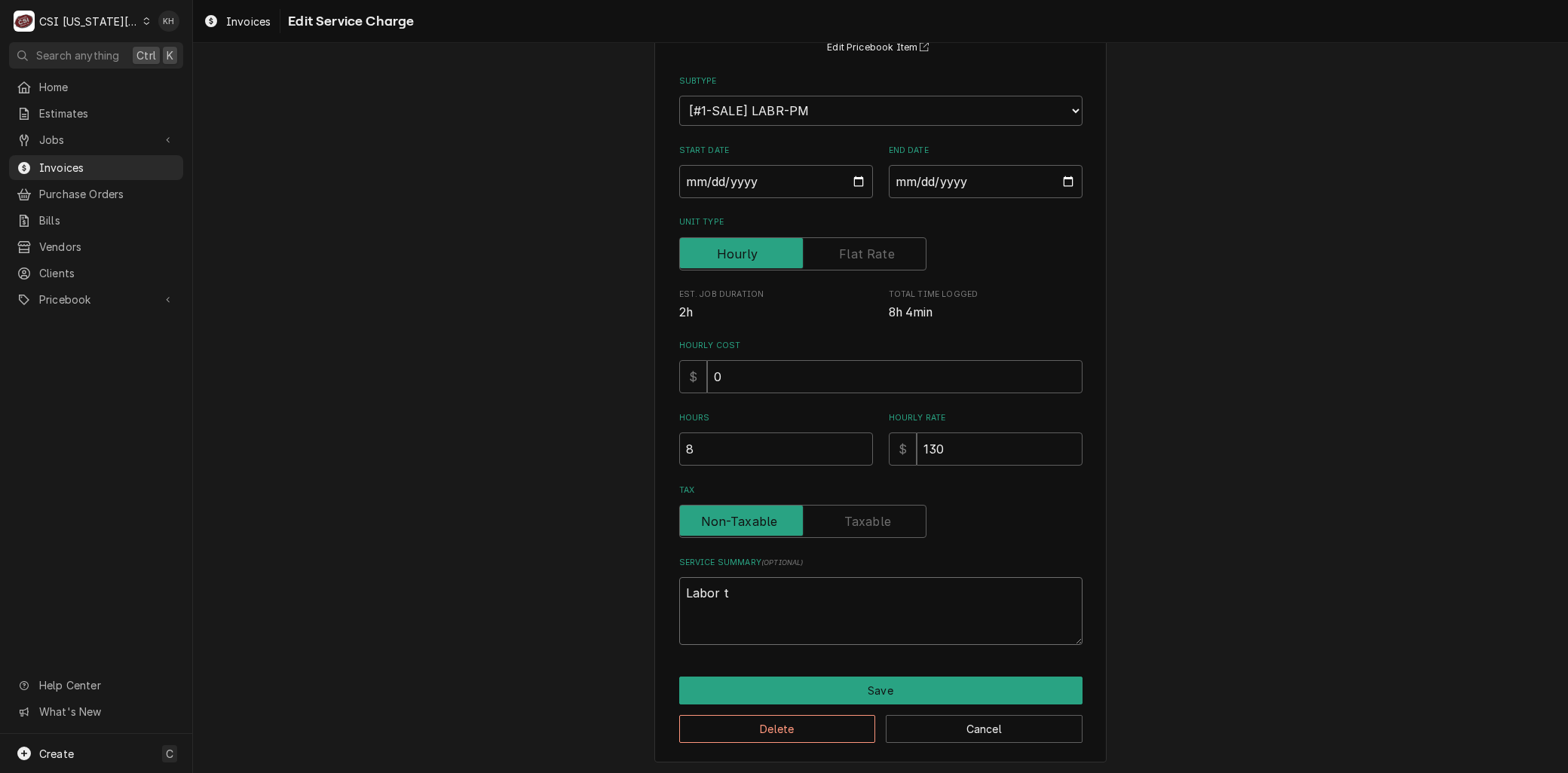
type textarea "x"
type textarea "Labor to"
type textarea "x"
type textarea "Labor to"
type textarea "x"
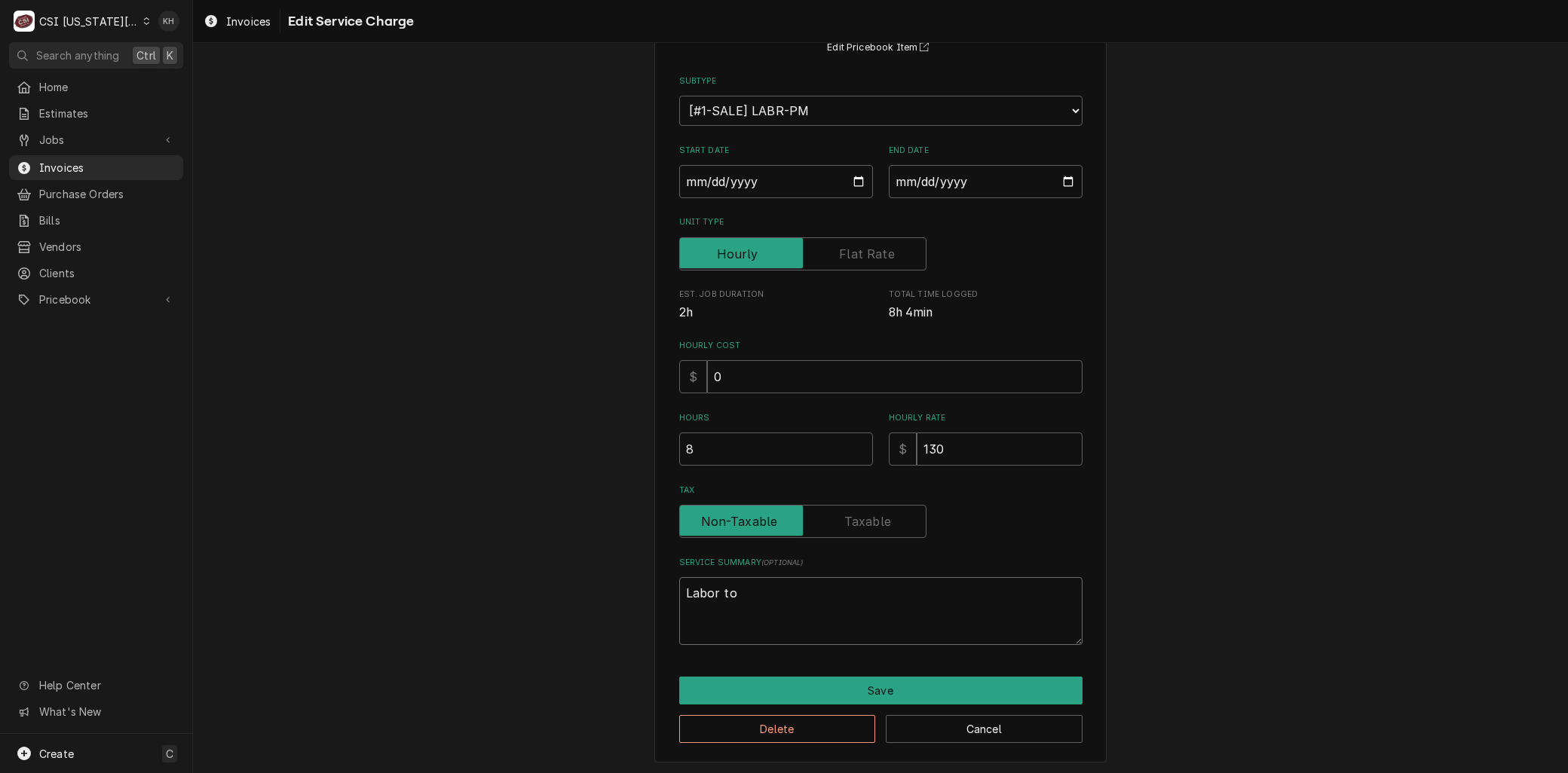
type textarea "Labor to p"
type textarea "x"
type textarea "Labor to pe"
type textarea "x"
type textarea "Labor to per"
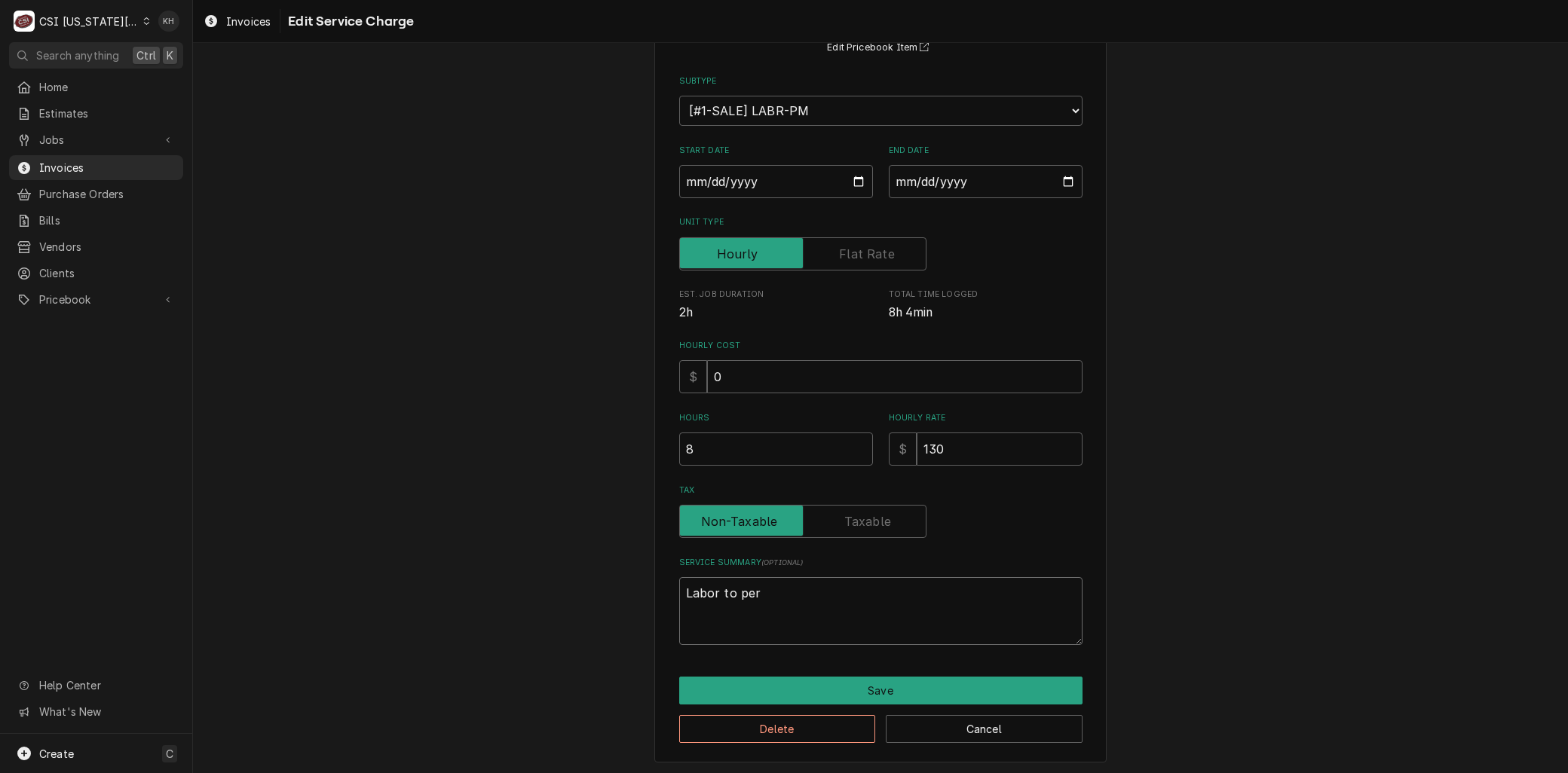
type textarea "x"
type textarea "Labor to perf"
type textarea "x"
type textarea "Labor to perfo"
type textarea "x"
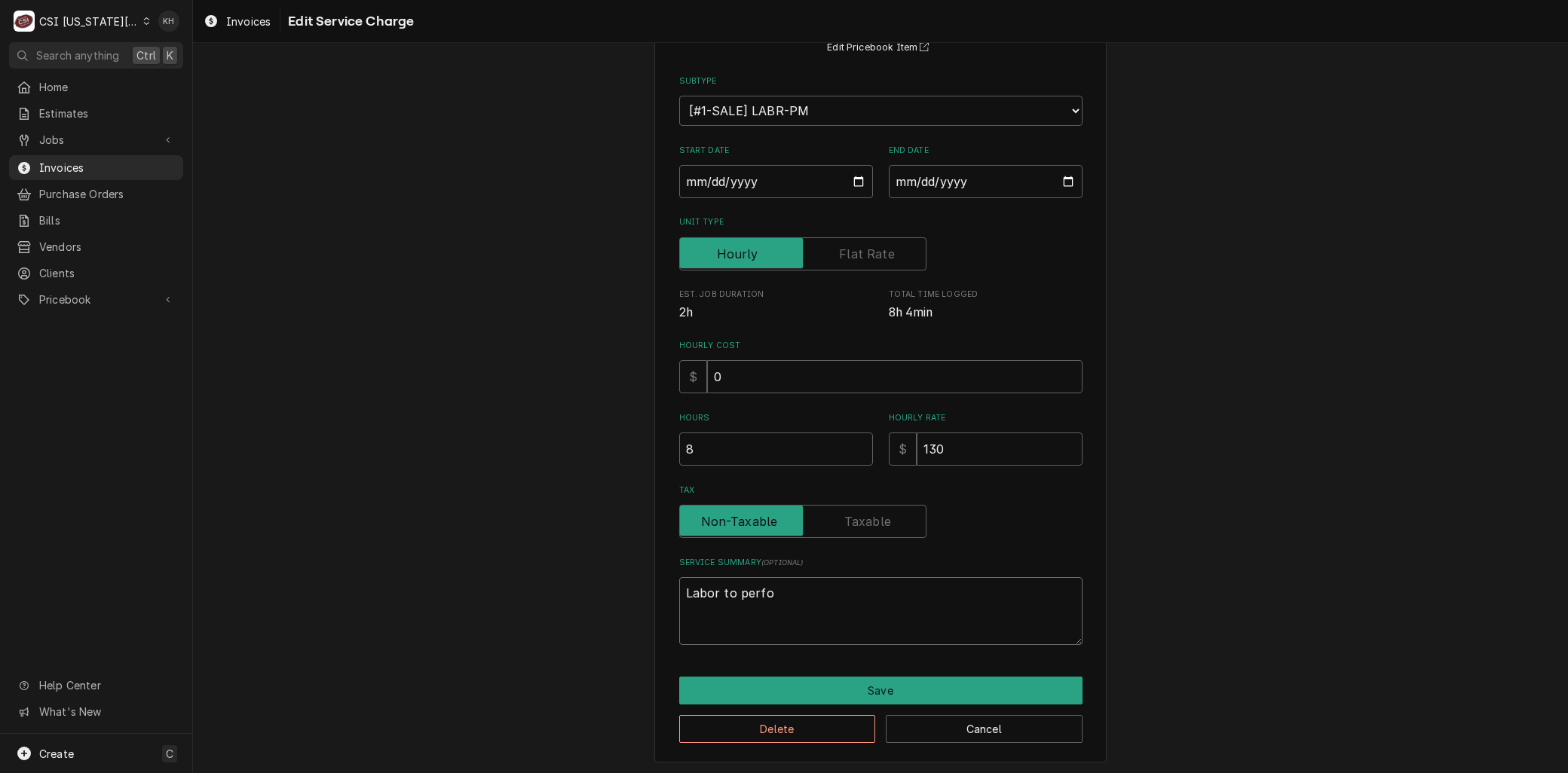
type textarea "Labor to perfor"
type textarea "x"
type textarea "Labor to perform"
type textarea "x"
type textarea "Labor to perform"
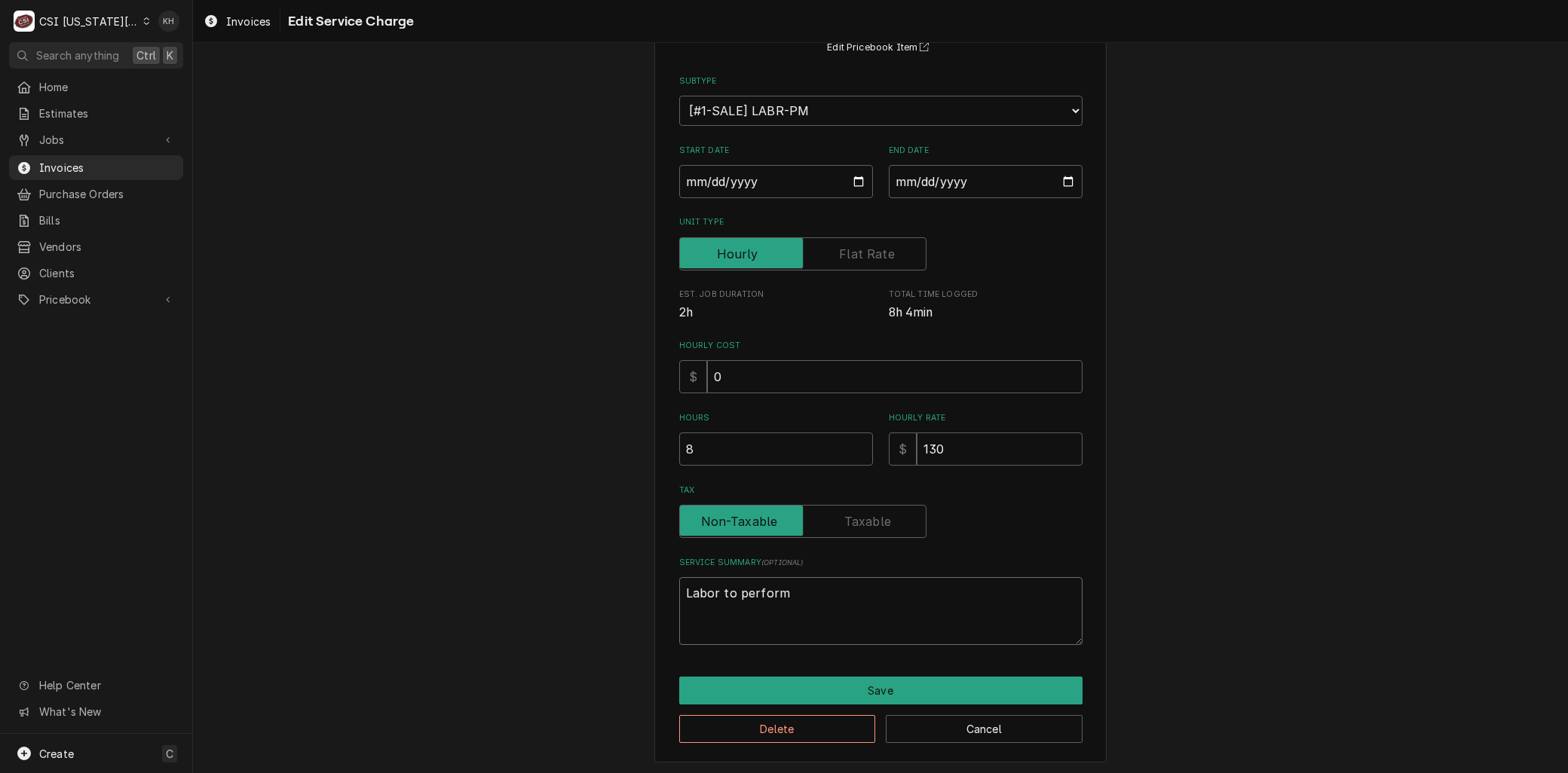
type textarea "x"
type textarea "Labor to perform C"
type textarea "x"
type textarea "Labor to perform Co"
type textarea "x"
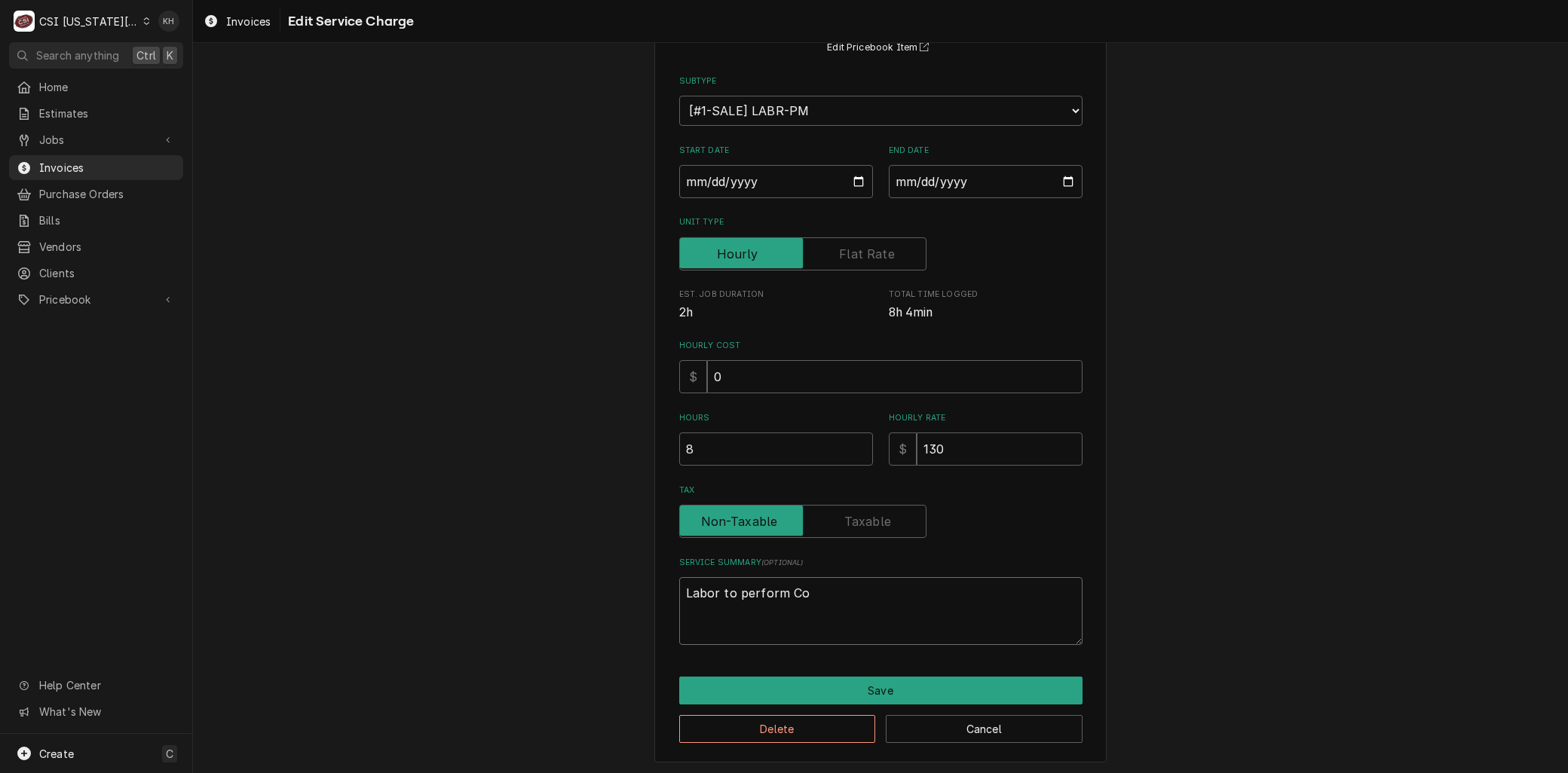
type textarea "Labor to perform Coo"
type textarea "x"
type textarea "Labor to perform Cook"
type textarea "x"
type textarea "Labor to perform Cooki"
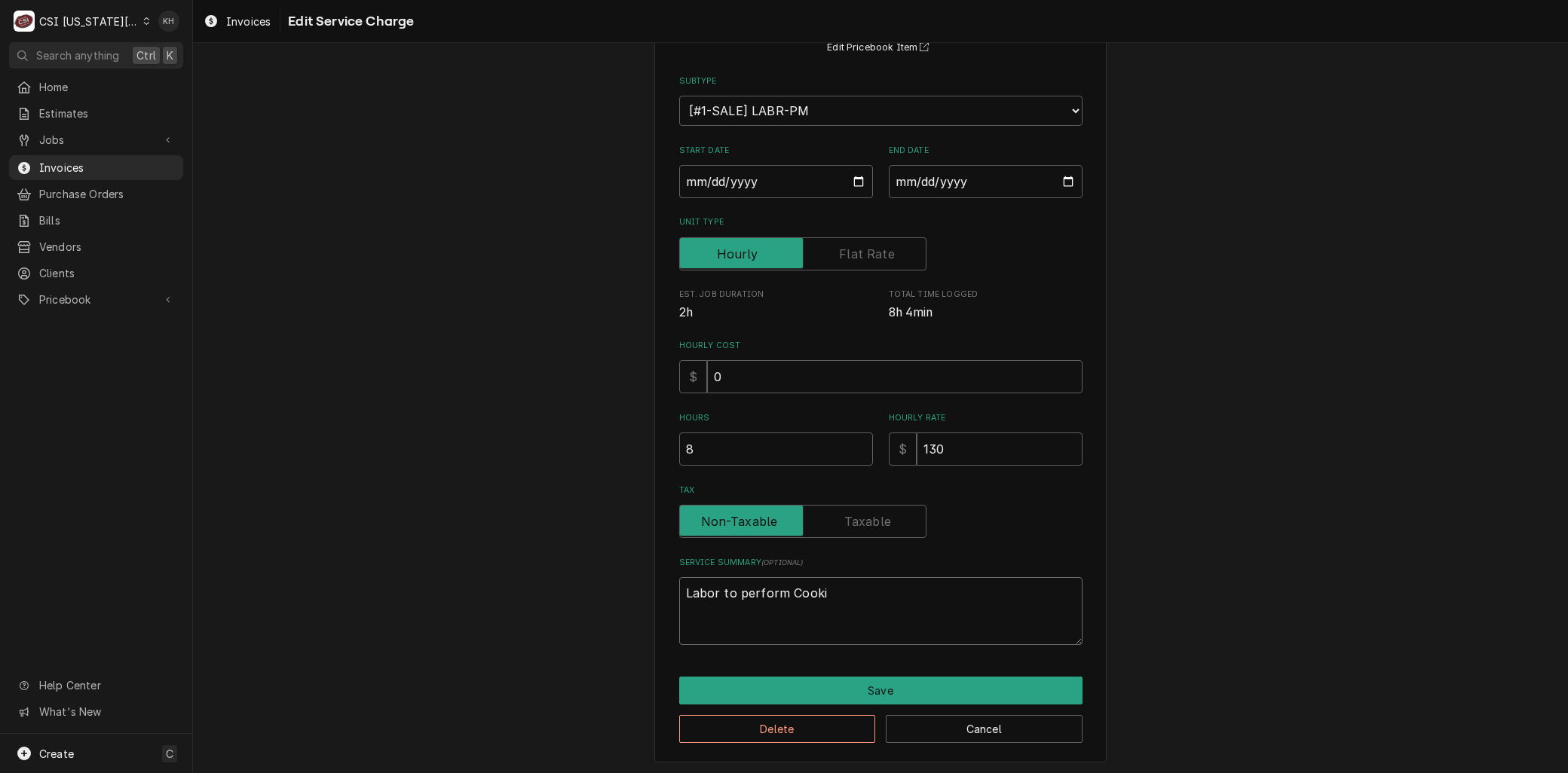
type textarea "x"
type textarea "Labor to perform Cookin"
type textarea "x"
type textarea "Labor to perform Cooking"
type textarea "x"
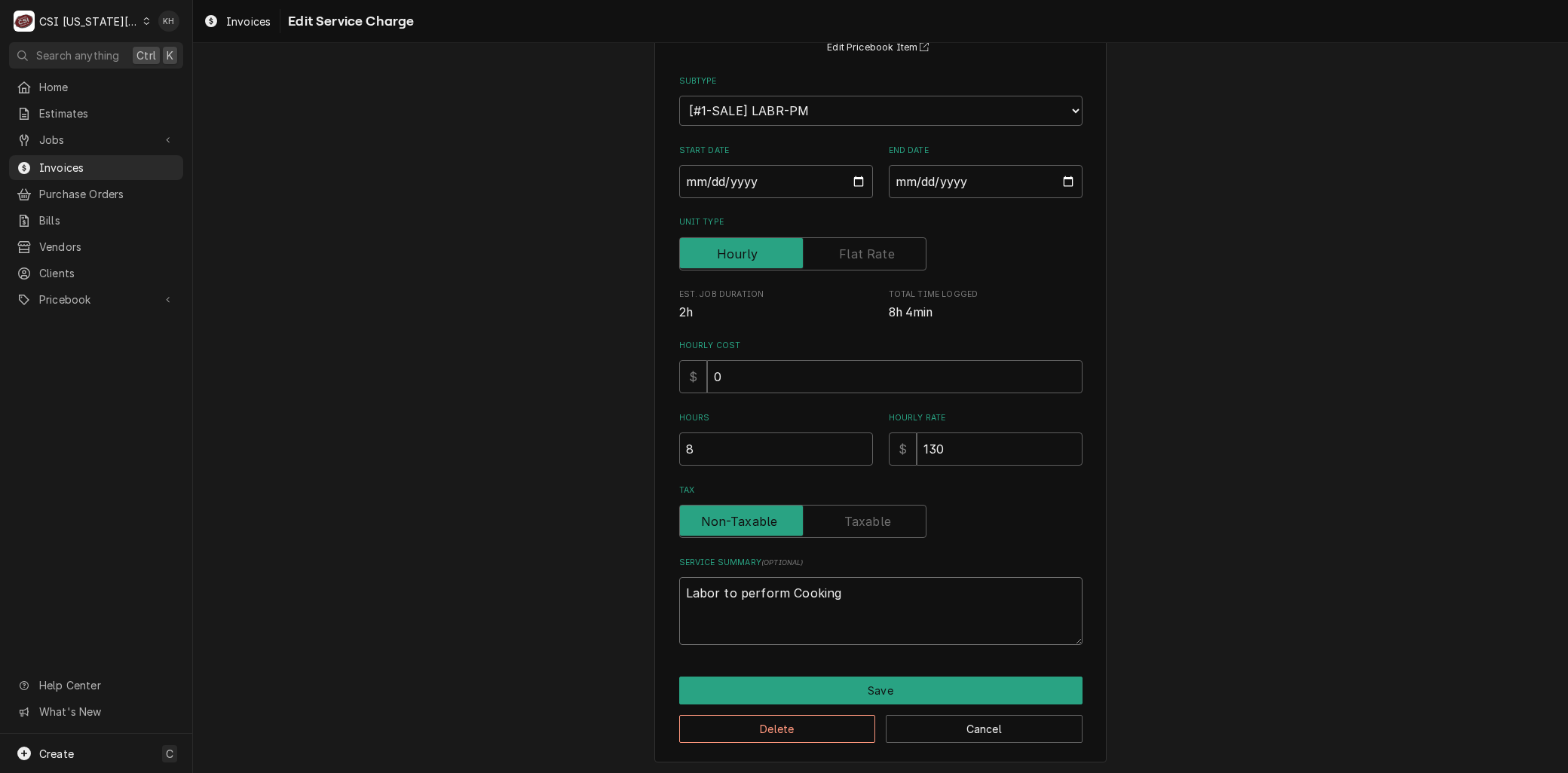
type textarea "Labor to perform Cooking"
type textarea "x"
type textarea "Labor to perform Cooking a"
type textarea "x"
type textarea "Labor to perform Cooking an"
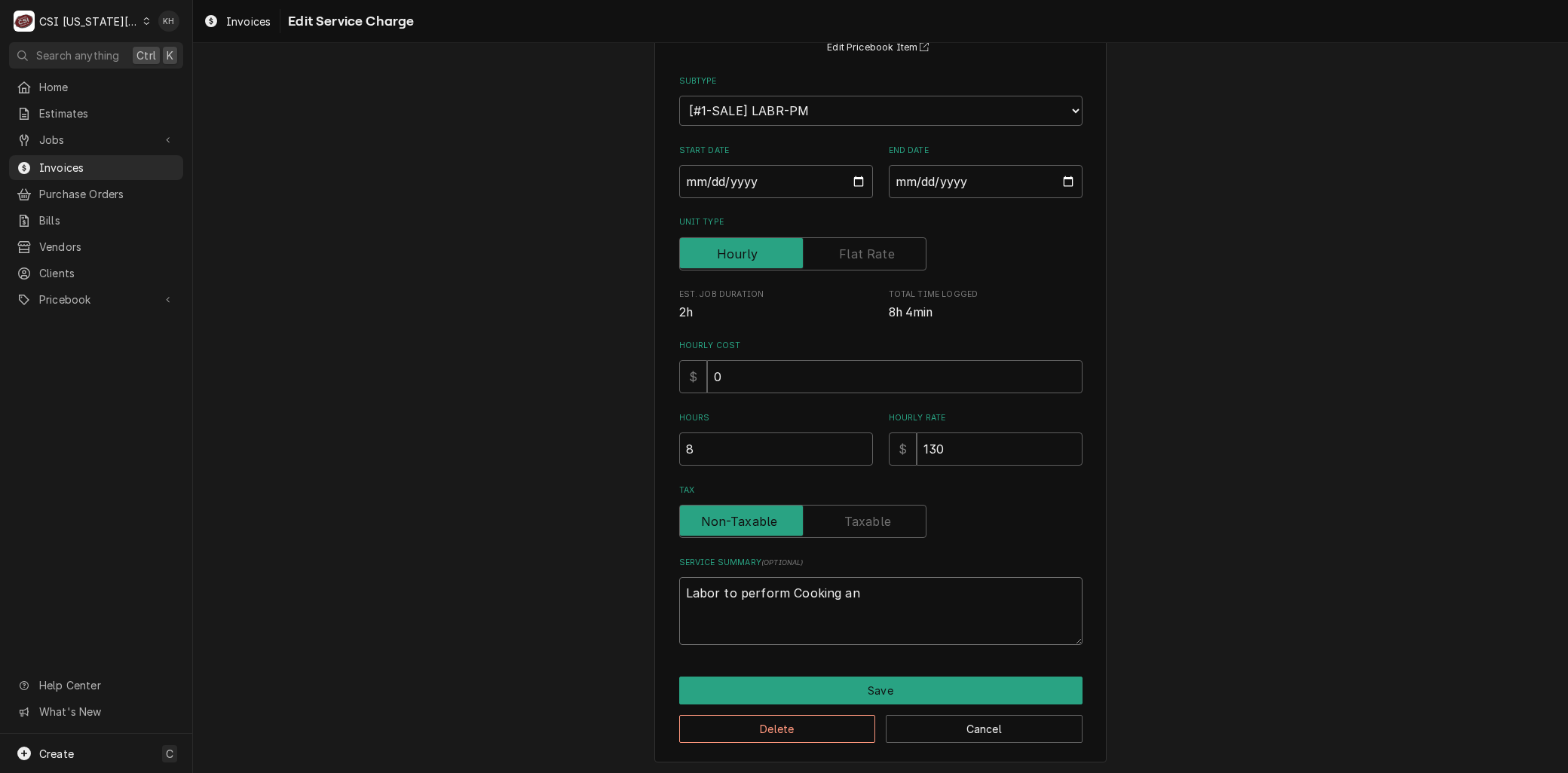
type textarea "x"
type textarea "Labor to perform Cooking and"
type textarea "x"
type textarea "Labor to perform Cooking and"
type textarea "x"
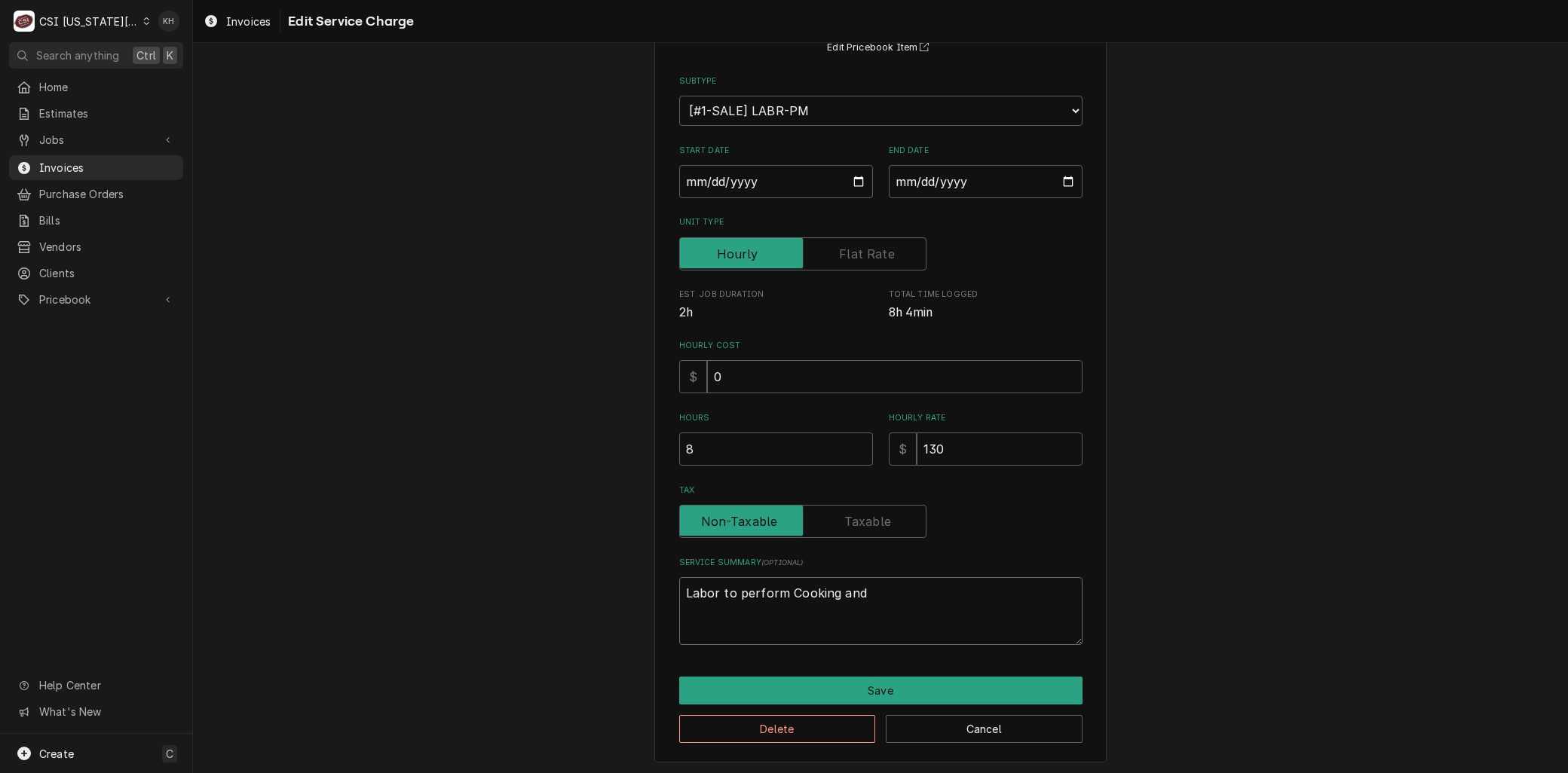
type textarea "Labor to perform Cooking and R"
type textarea "x"
type textarea "Labor to perform Cooking and Re"
type textarea "x"
type textarea "Labor to perform Cooking and Ref"
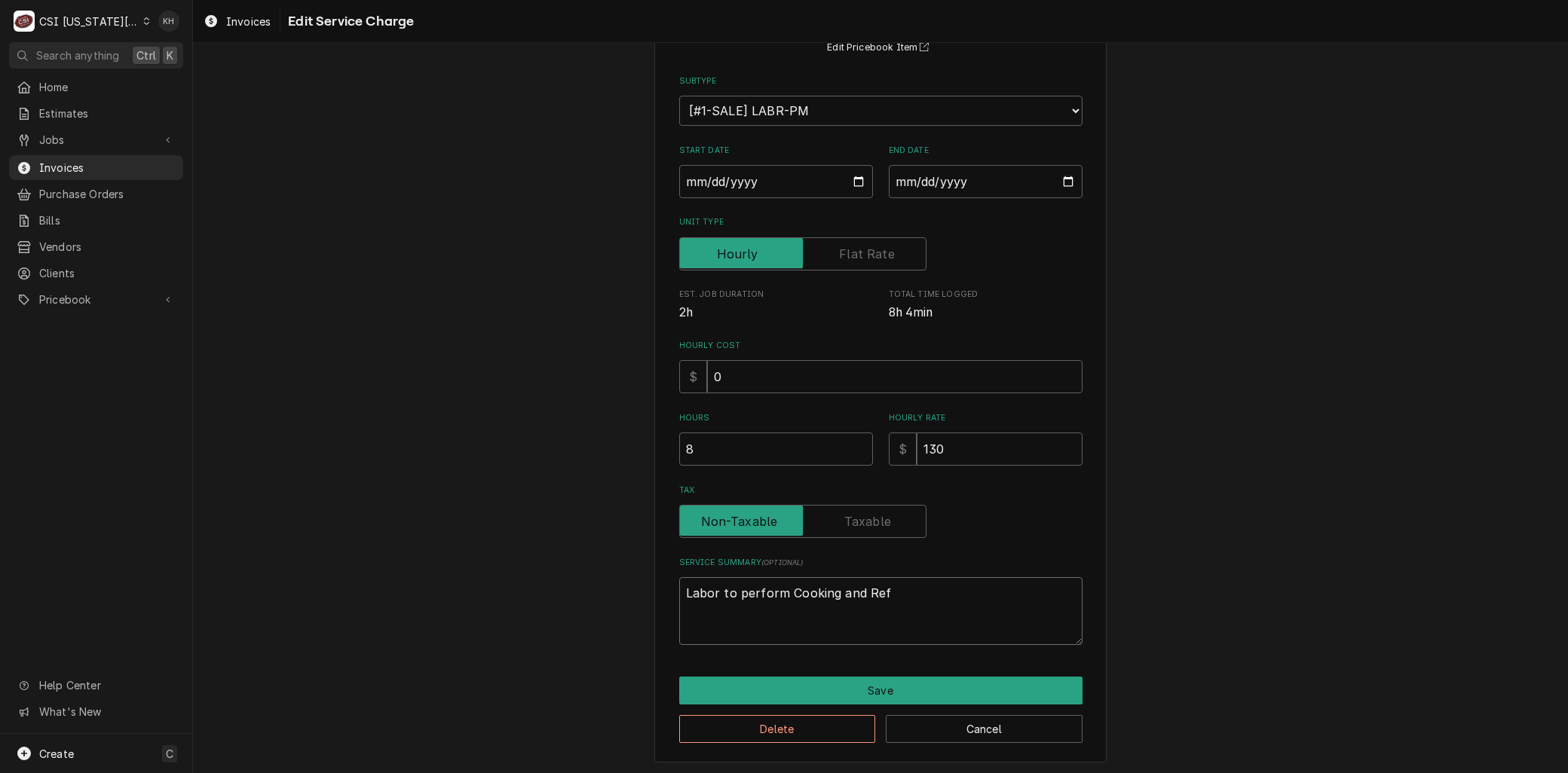
type textarea "x"
type textarea "Labor to perform Cooking and Refr"
type textarea "x"
type textarea "Labor to perform Cooking and Refri"
type textarea "x"
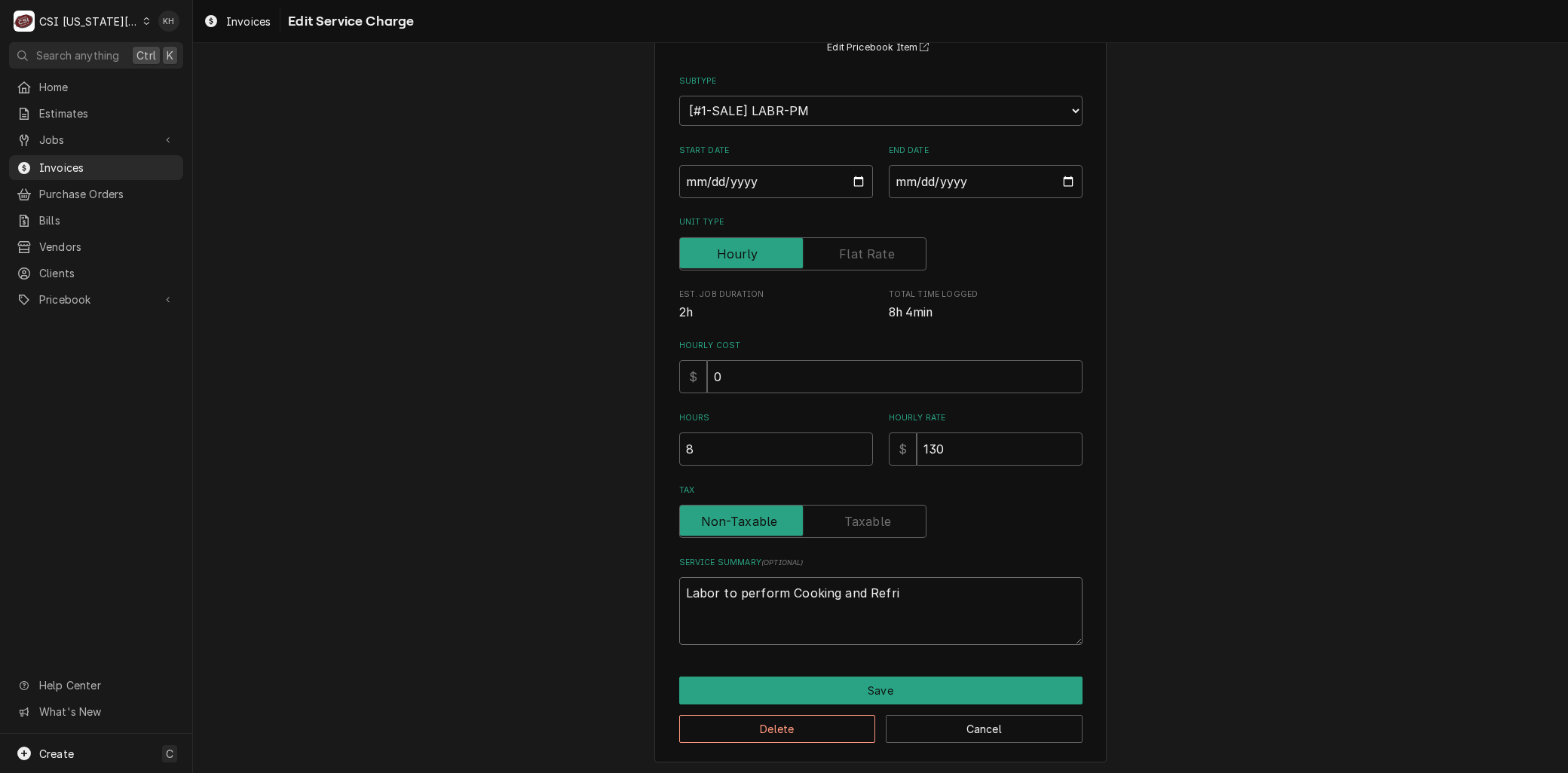
type textarea "Labor to perform Cooking and Refrie"
type textarea "x"
type textarea "Labor to perform Cooking and Refrieg"
type textarea "x"
type textarea "Labor to perform Cooking and Refrie"
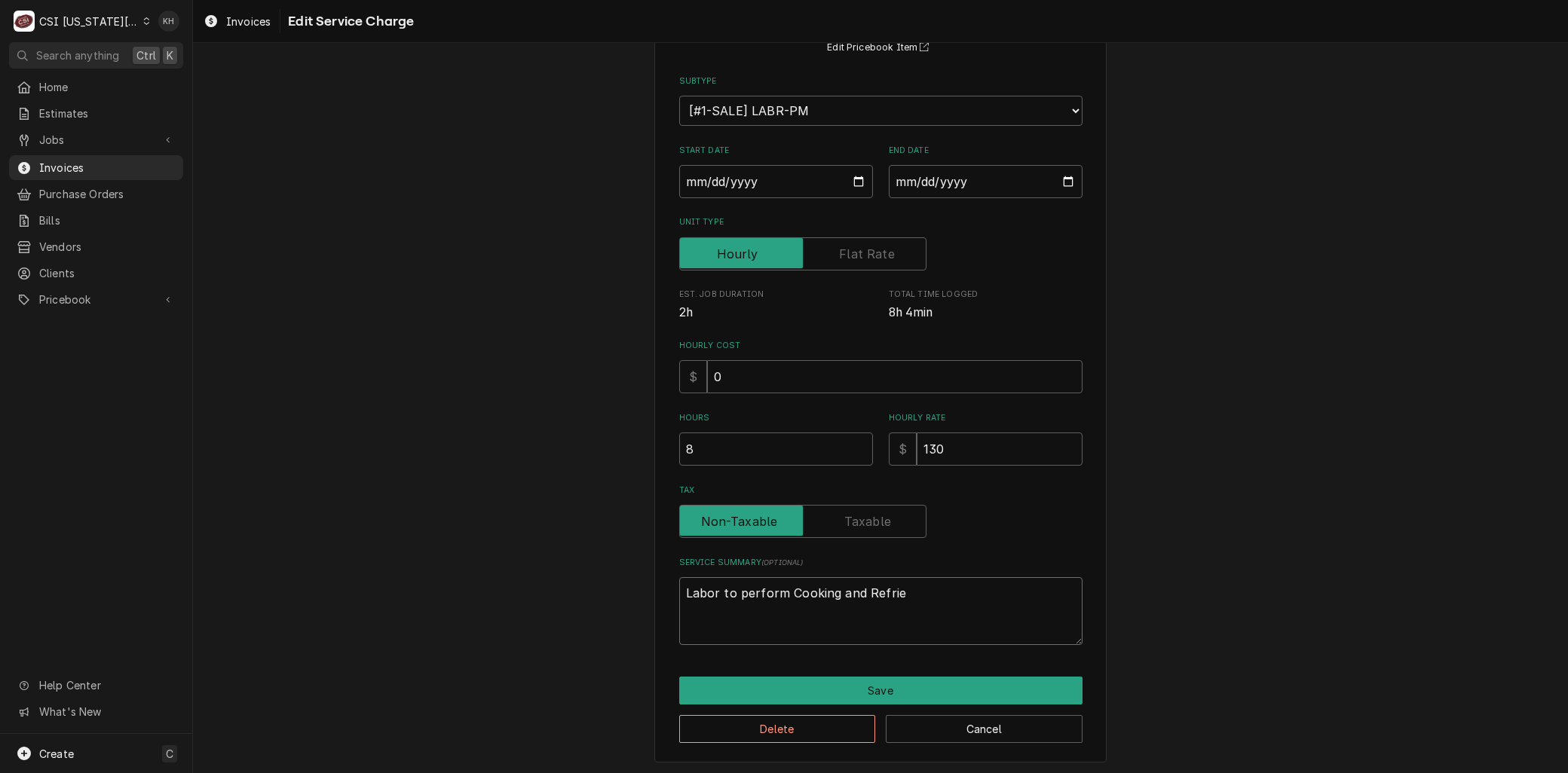
type textarea "x"
type textarea "Labor to perform Cooking and Refri"
type textarea "x"
type textarea "Labor to perform Cooking and Refrig"
type textarea "x"
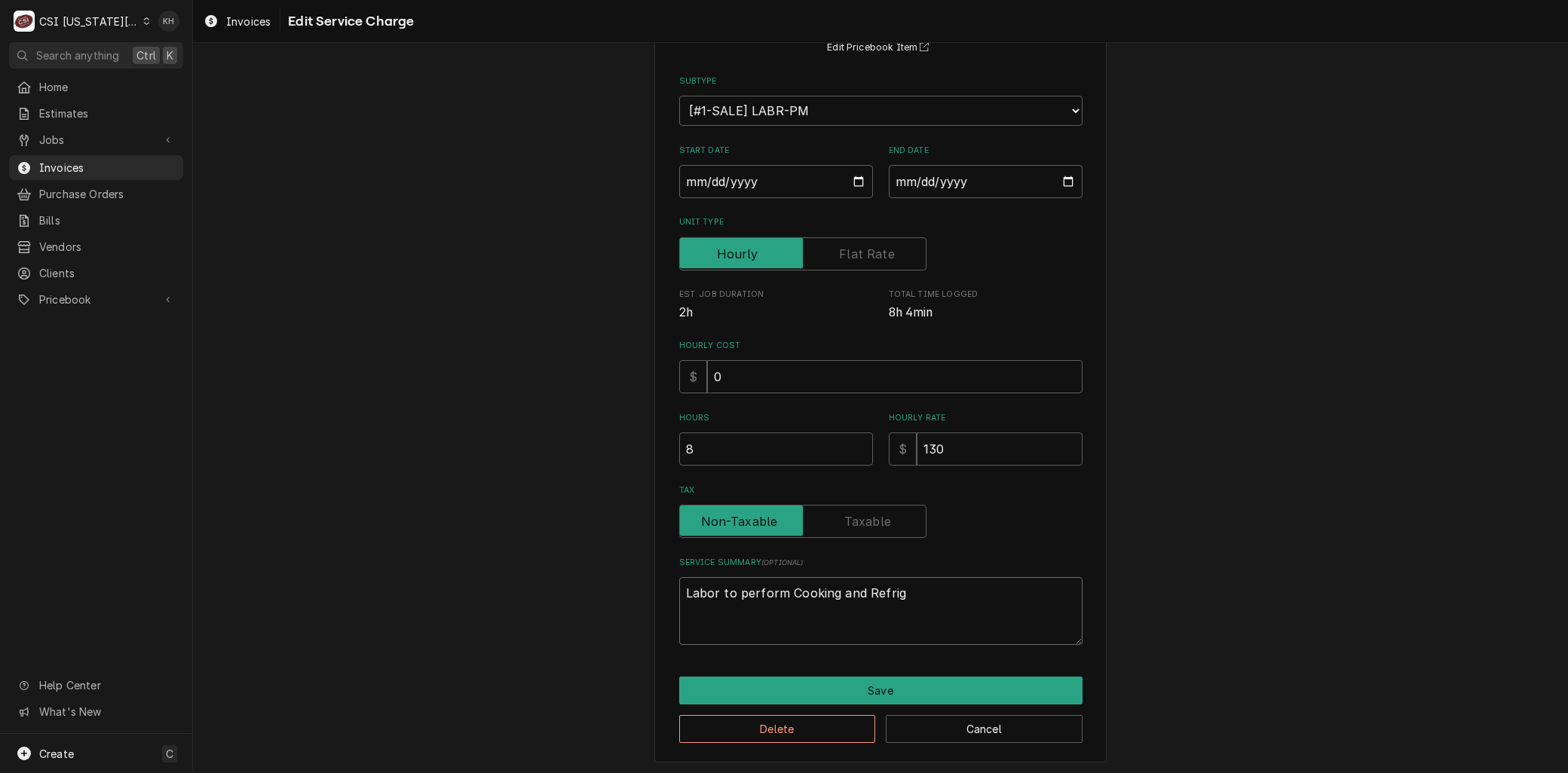
type textarea "Labor to perform Cooking and Refrige"
type textarea "x"
type textarea "Labor to perform Cooking and Refriger"
type textarea "x"
type textarea "Labor to perform Cooking and Refrigera"
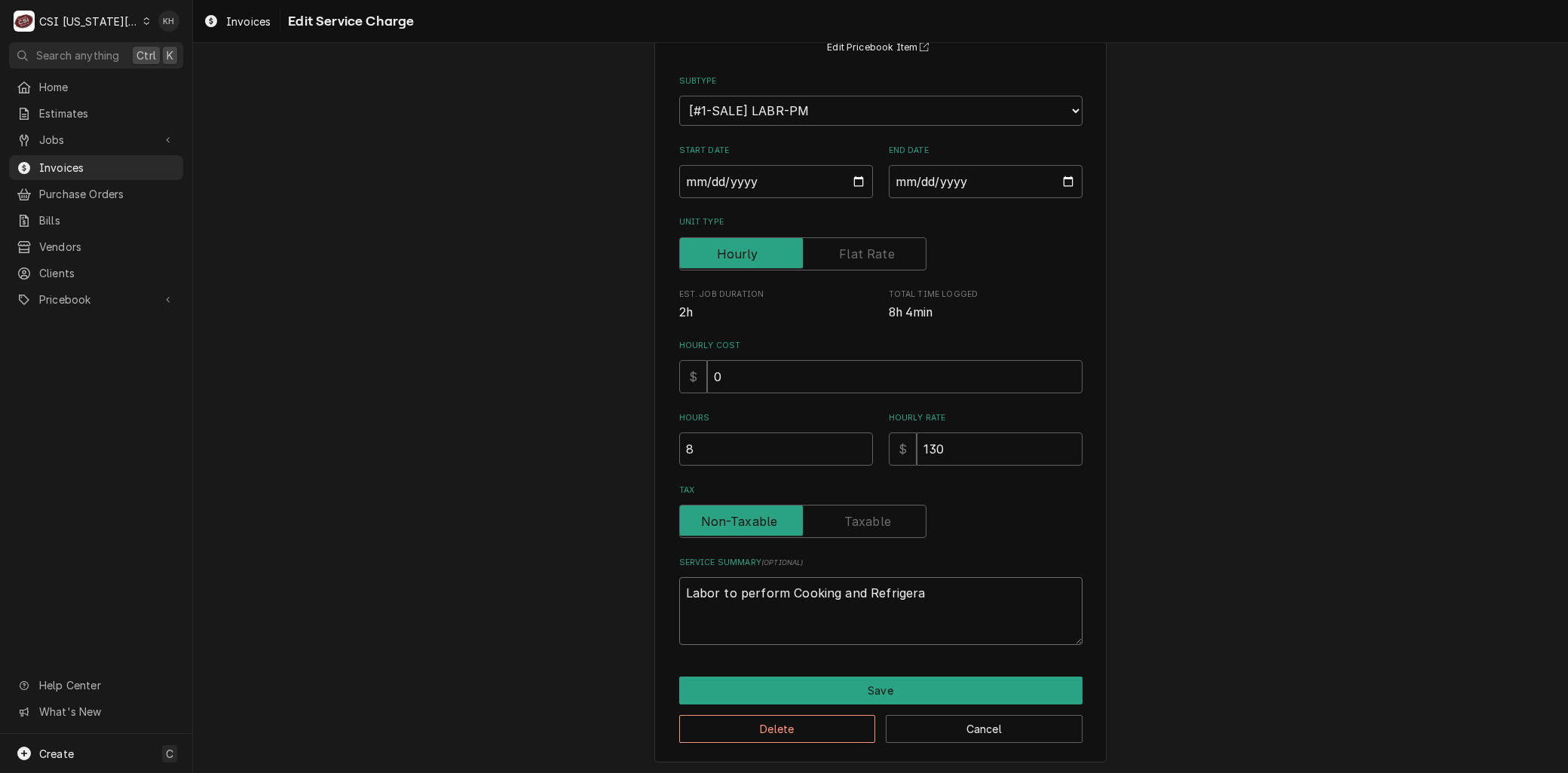
type textarea "x"
type textarea "Labor to perform Cooking and Refrigerat"
type textarea "x"
type textarea "Labor to perform Cooking and Refrigerati"
type textarea "x"
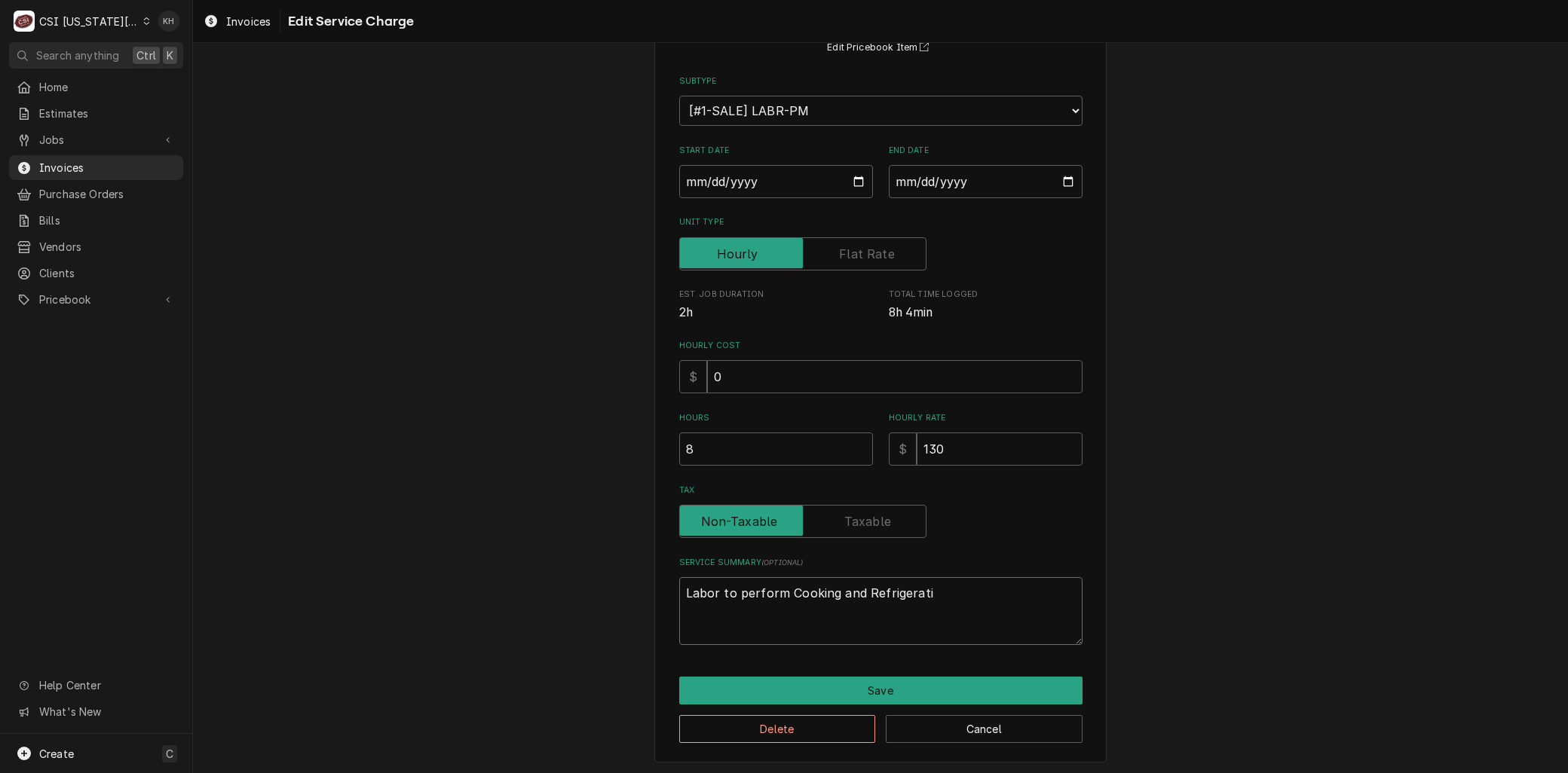
type textarea "Labor to perform Cooking and Refrigeratio"
type textarea "x"
type textarea "Labor to perform Cooking and Refrigeration"
type textarea "x"
type textarea "Labor to perform Cooking and Refrigeration"
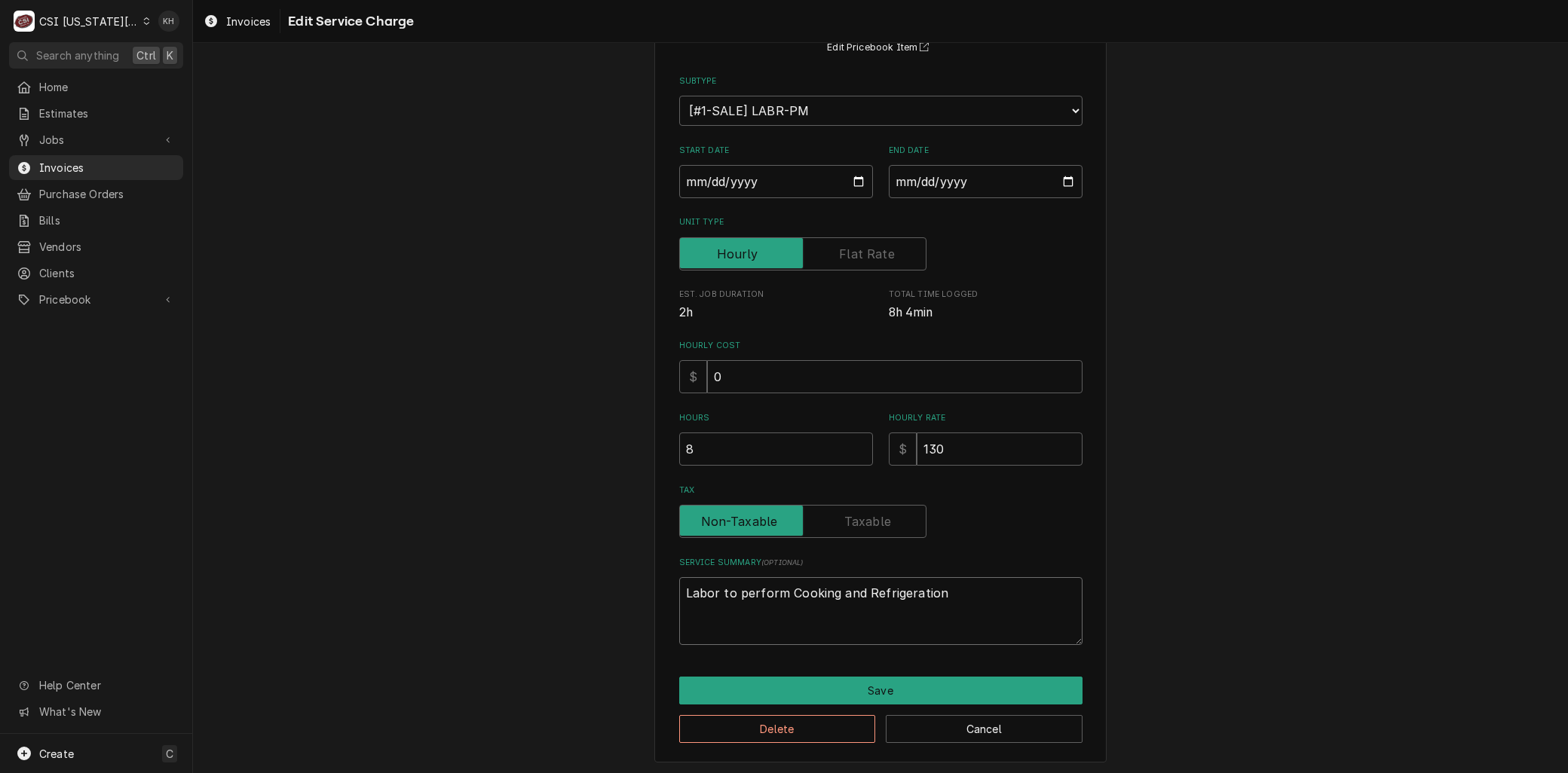
type textarea "x"
type textarea "Labor to perform Cooking and Refrigeration P"
type textarea "x"
type textarea "Labor to perform Cooking and Refrigeration PM"
type textarea "x"
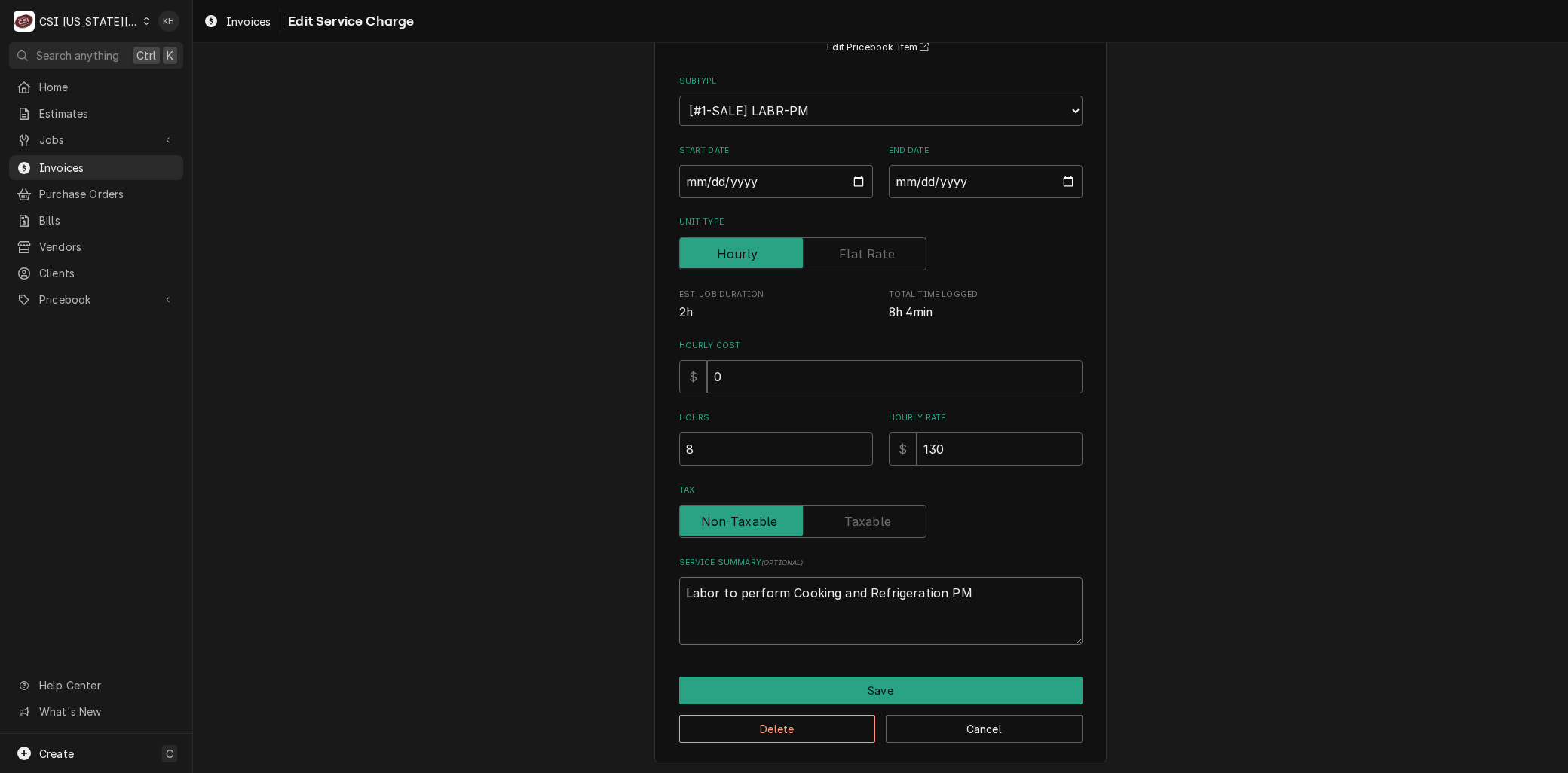
type textarea "Labor to perform Cooking and Refrigeration PM"
type textarea "x"
type textarea "Labor to perform Cooking and Refrigeration PM p"
type textarea "x"
type textarea "Labor to perform Cooking and Refrigeration PM pe"
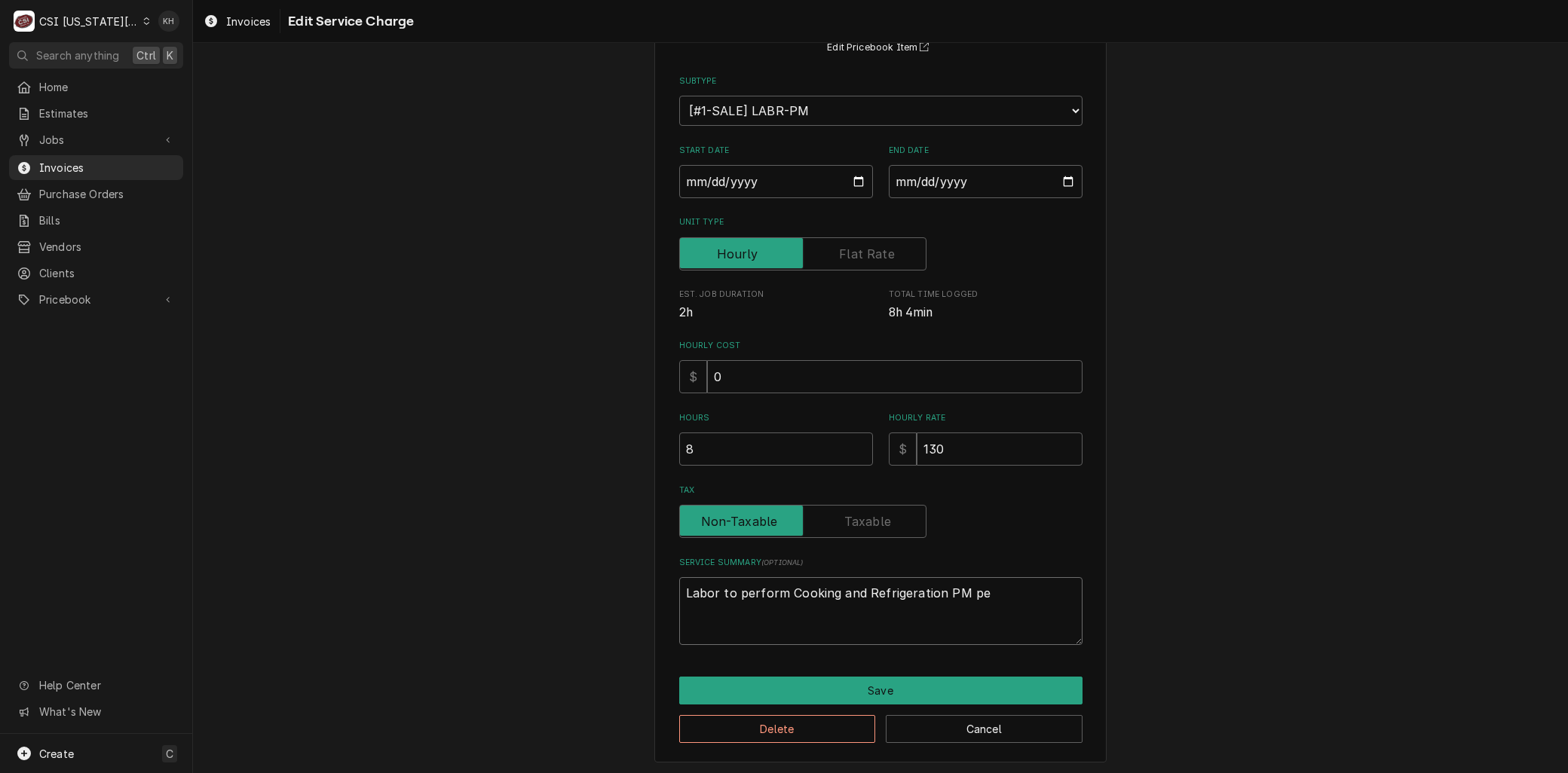
type textarea "x"
type textarea "Labor to perform Cooking and Refrigeration PM per"
type textarea "x"
type textarea "Labor to perform Cooking and Refrigeration PM per"
type textarea "x"
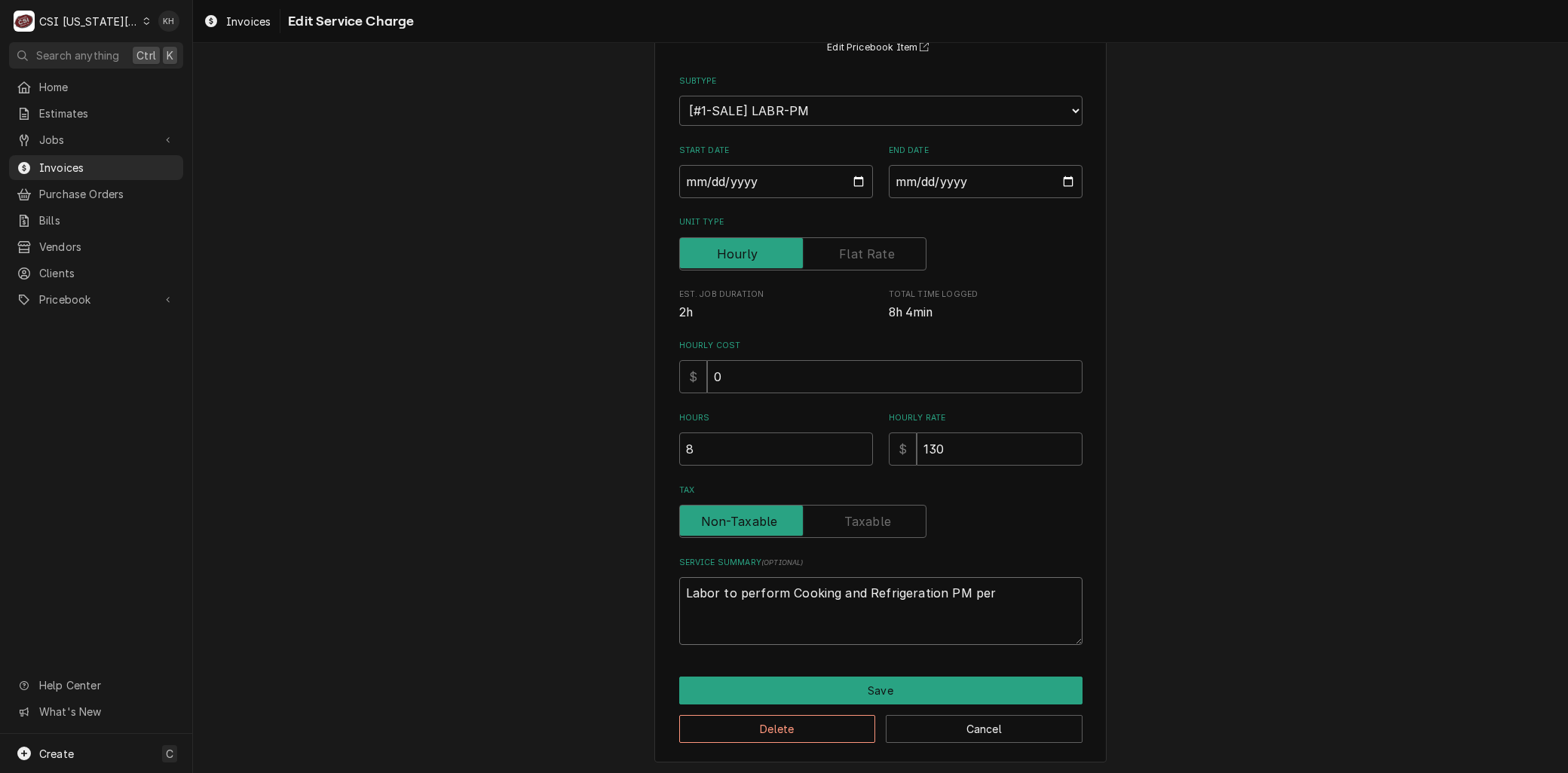
type textarea "Labor to perform Cooking and Refrigeration PM per a"
type textarea "x"
type textarea "Labor to perform Cooking and Refrigeration PM per ag"
type textarea "x"
type textarea "Labor to perform Cooking and Refrigeration PM per agr"
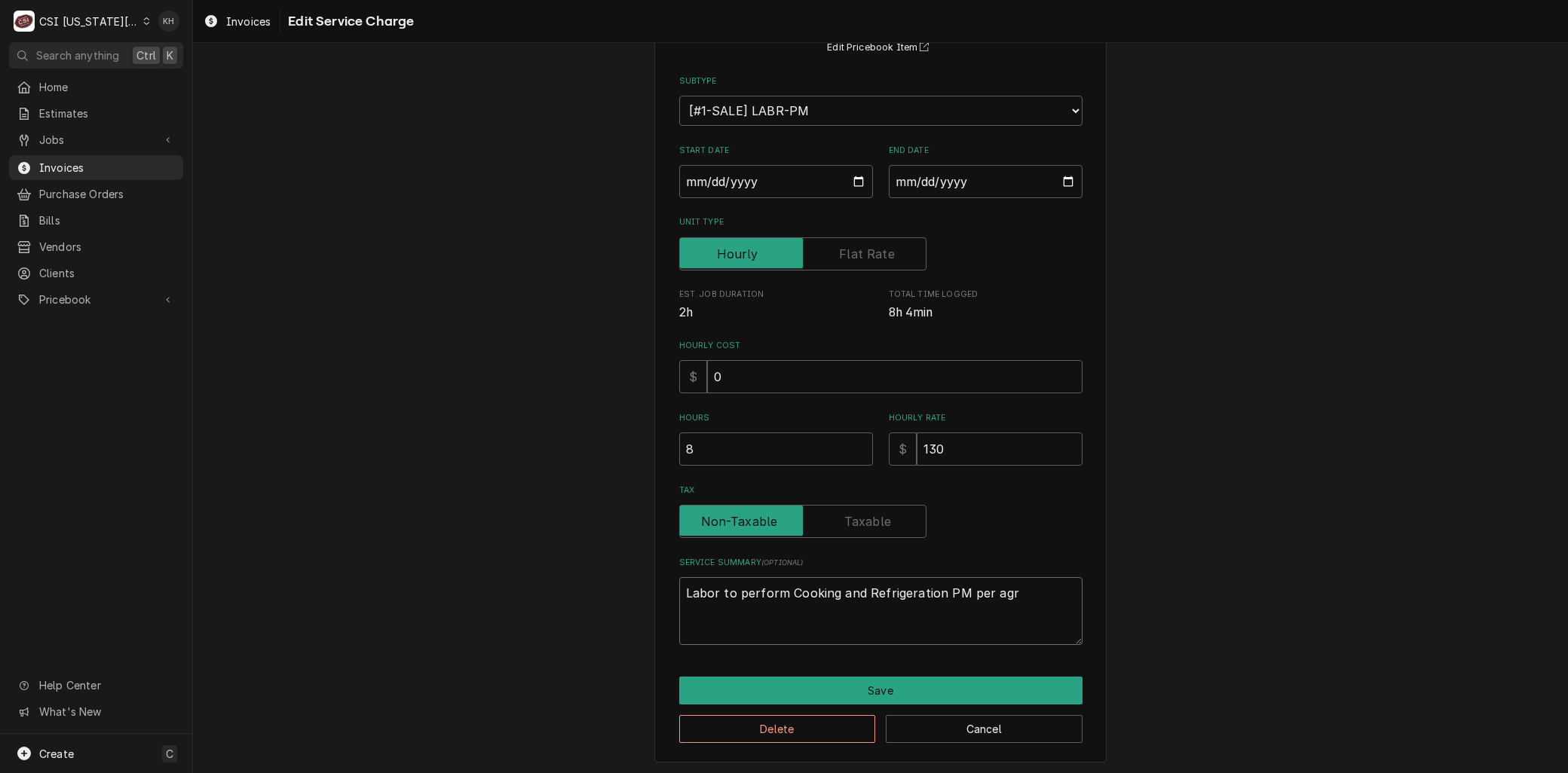
type textarea "x"
type textarea "Labor to perform Cooking and Refrigeration PM per agre"
type textarea "x"
type textarea "Labor to perform Cooking and Refrigeration PM per agree"
type textarea "x"
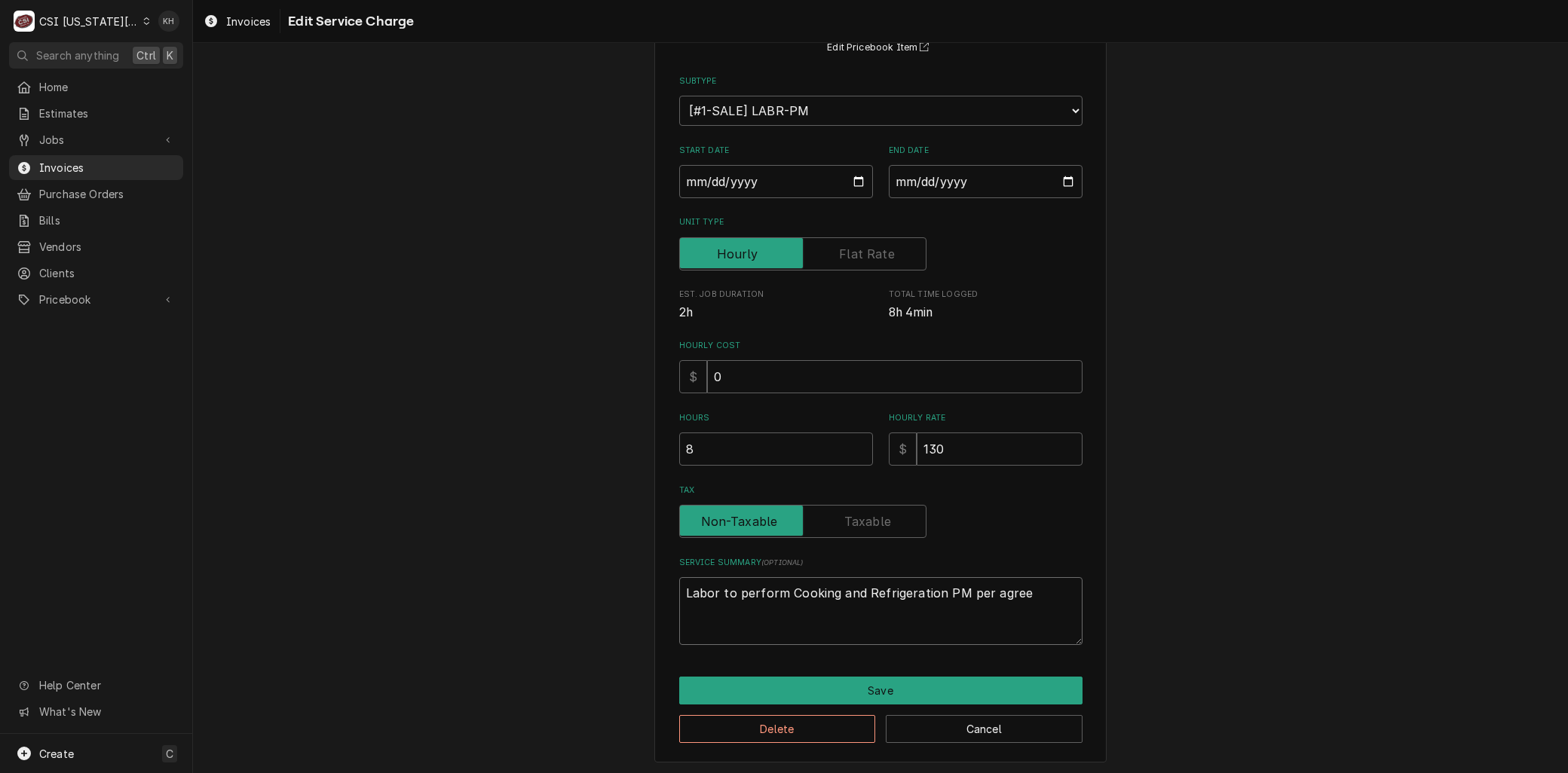
type textarea "Labor to perform Cooking and Refrigeration PM per agreem"
type textarea "x"
type textarea "Labor to perform Cooking and Refrigeration PM per agreeme"
type textarea "x"
type textarea "Labor to perform Cooking and Refrigeration PM per agreemen"
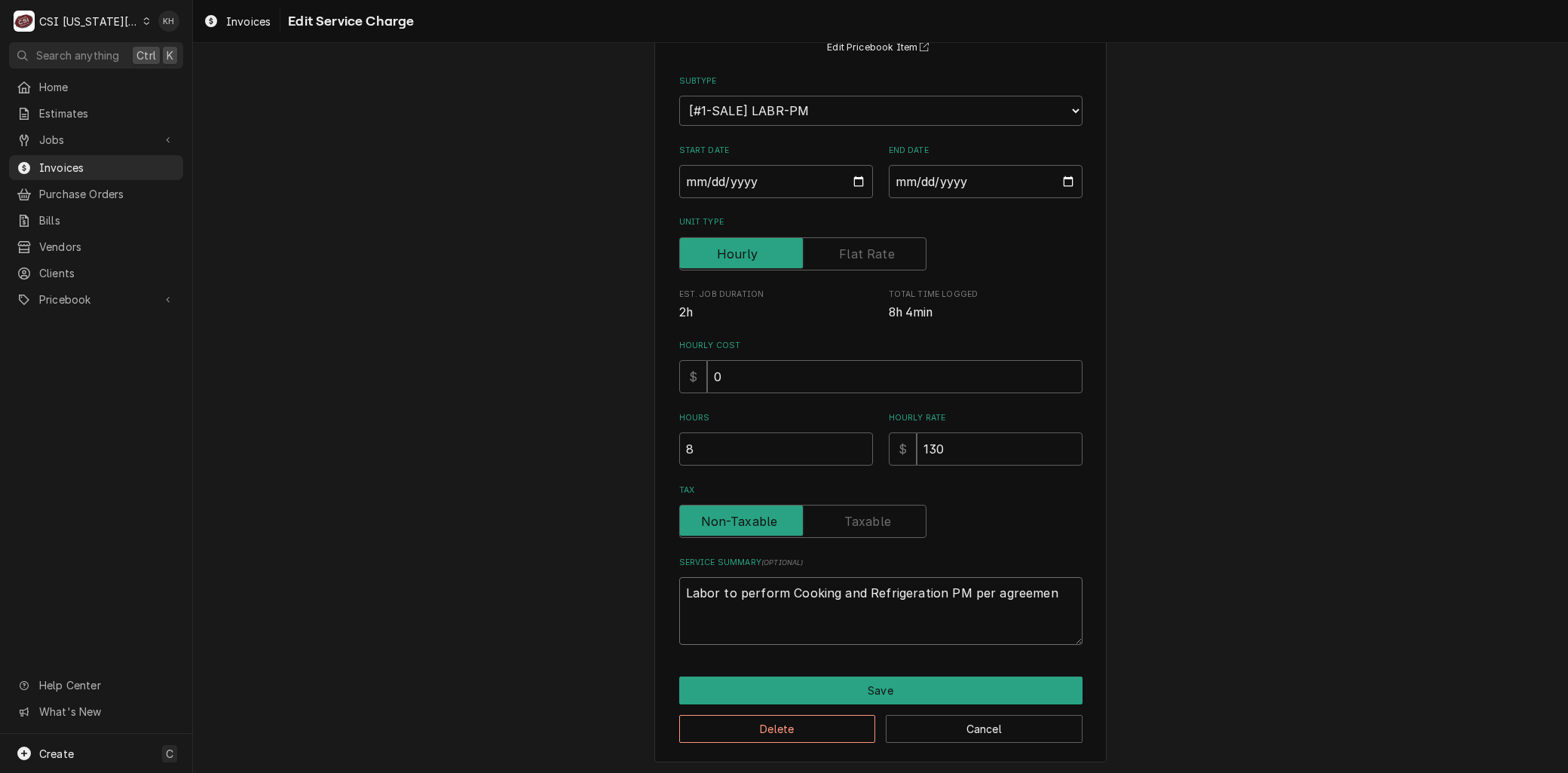
type textarea "x"
type textarea "Labor to perform Cooking and Refrigeration PM per agreement"
type textarea "x"
type textarea "Labor to perform Cooking and Refrigeration PM per agreement."
type textarea "x"
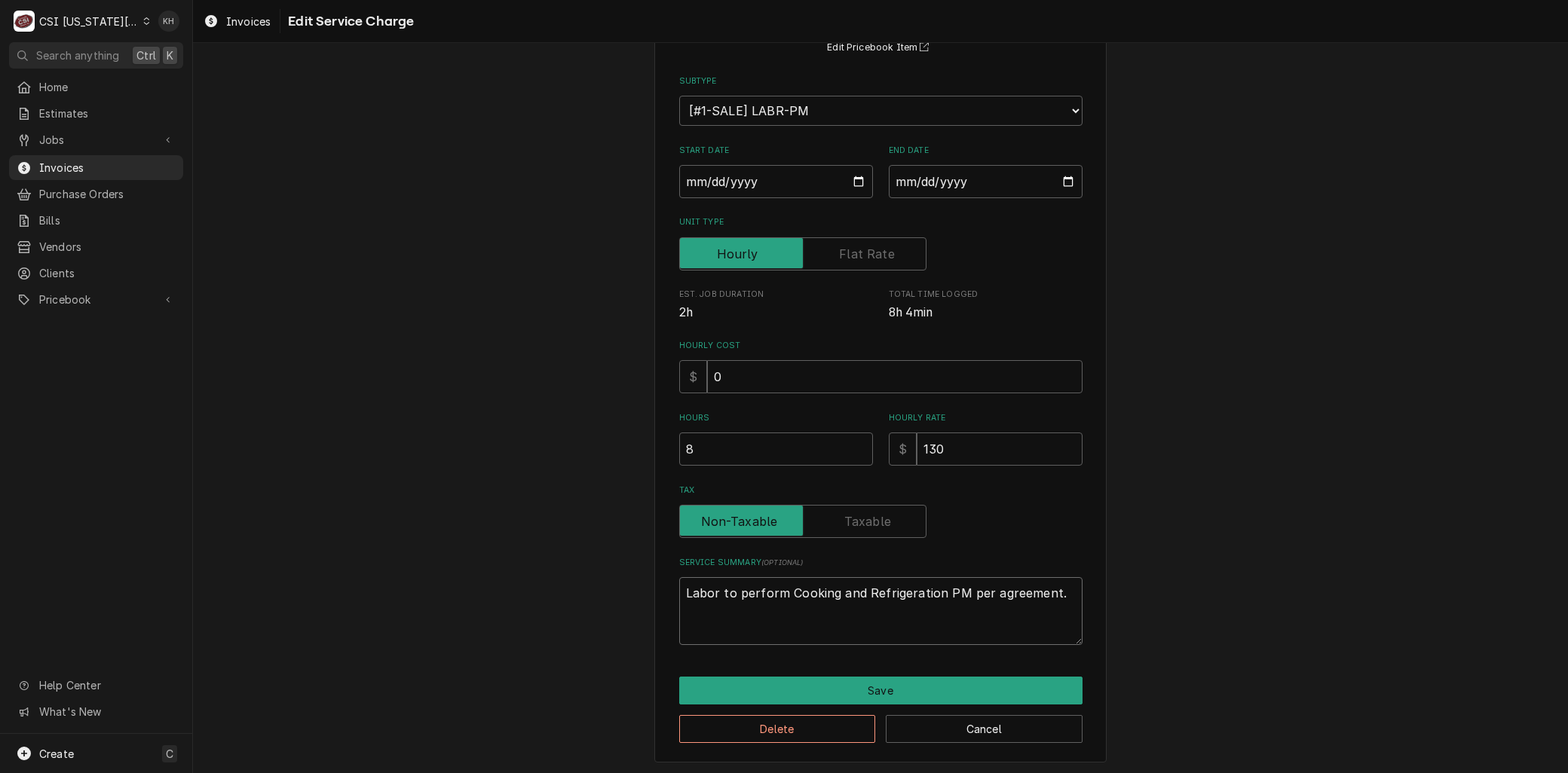
type textarea "Labor to perform Cooking and Refrigeration PM per agreement."
drag, startPoint x: 719, startPoint y: 455, endPoint x: 536, endPoint y: 445, distance: 183.3
click at [536, 445] on div "Use the fields below to edit this service charge Short Description 3-Labor (PM)…" at bounding box center [881, 344] width 1375 height 863
type textarea "x"
type input "1"
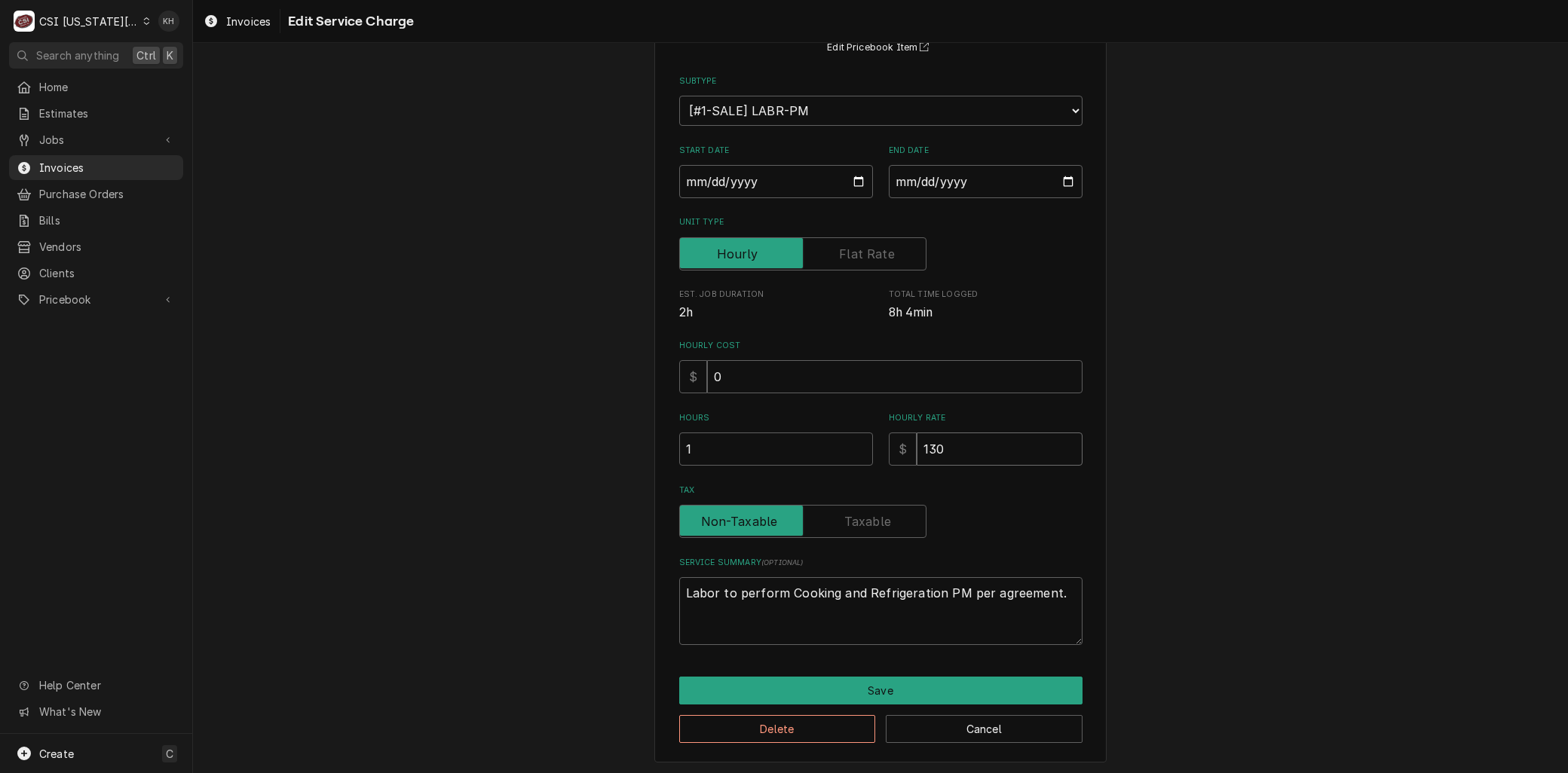
click at [975, 454] on input "130" at bounding box center [1000, 450] width 166 height 33
drag, startPoint x: 768, startPoint y: 439, endPoint x: 741, endPoint y: 435, distance: 27.3
click at [746, 435] on div "Hours 1 Hourly Rate $ 130" at bounding box center [881, 439] width 404 height 53
type textarea "x"
type input "1"
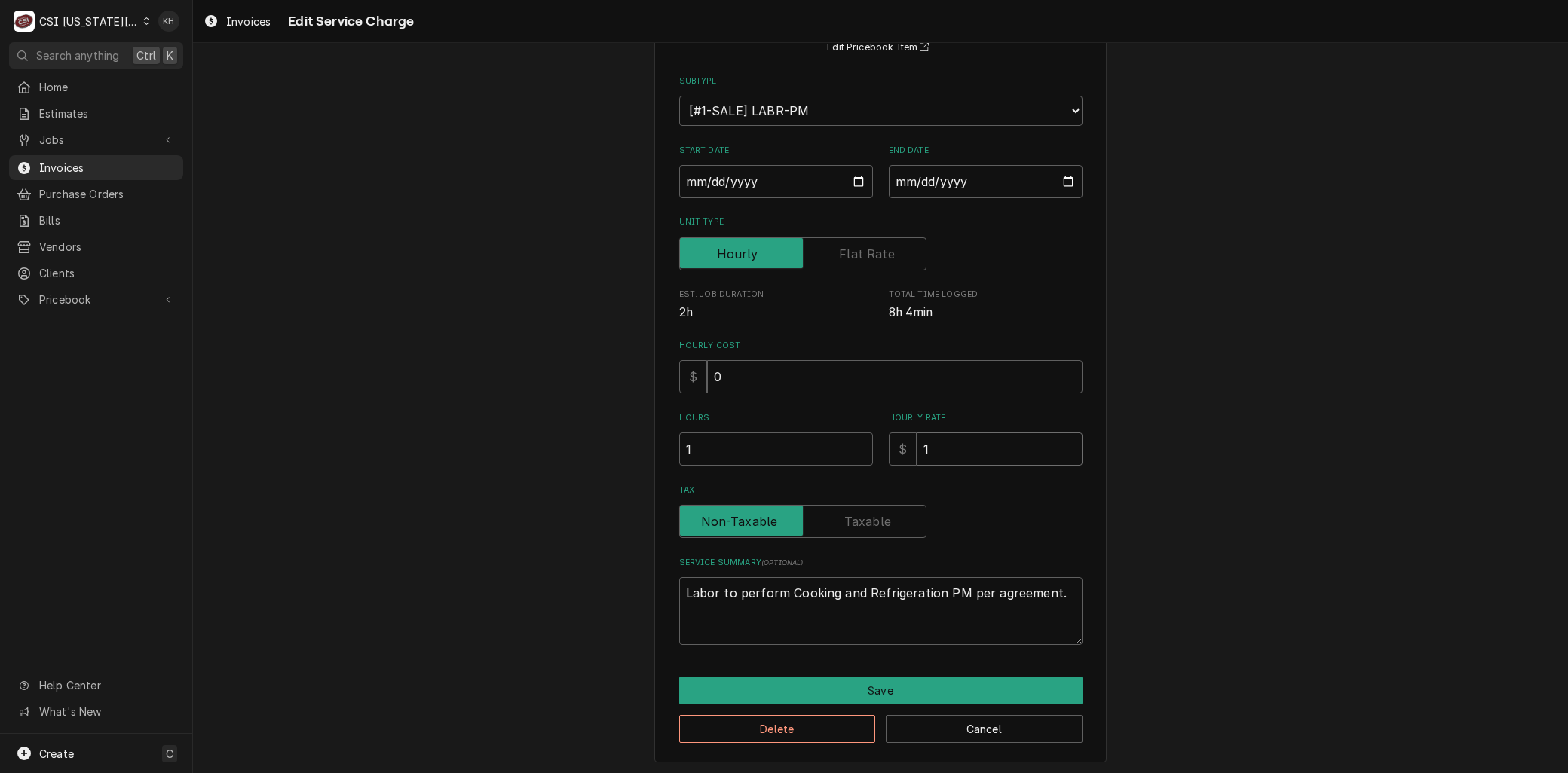
type textarea "x"
type input "12"
type textarea "x"
type input "125"
type textarea "x"
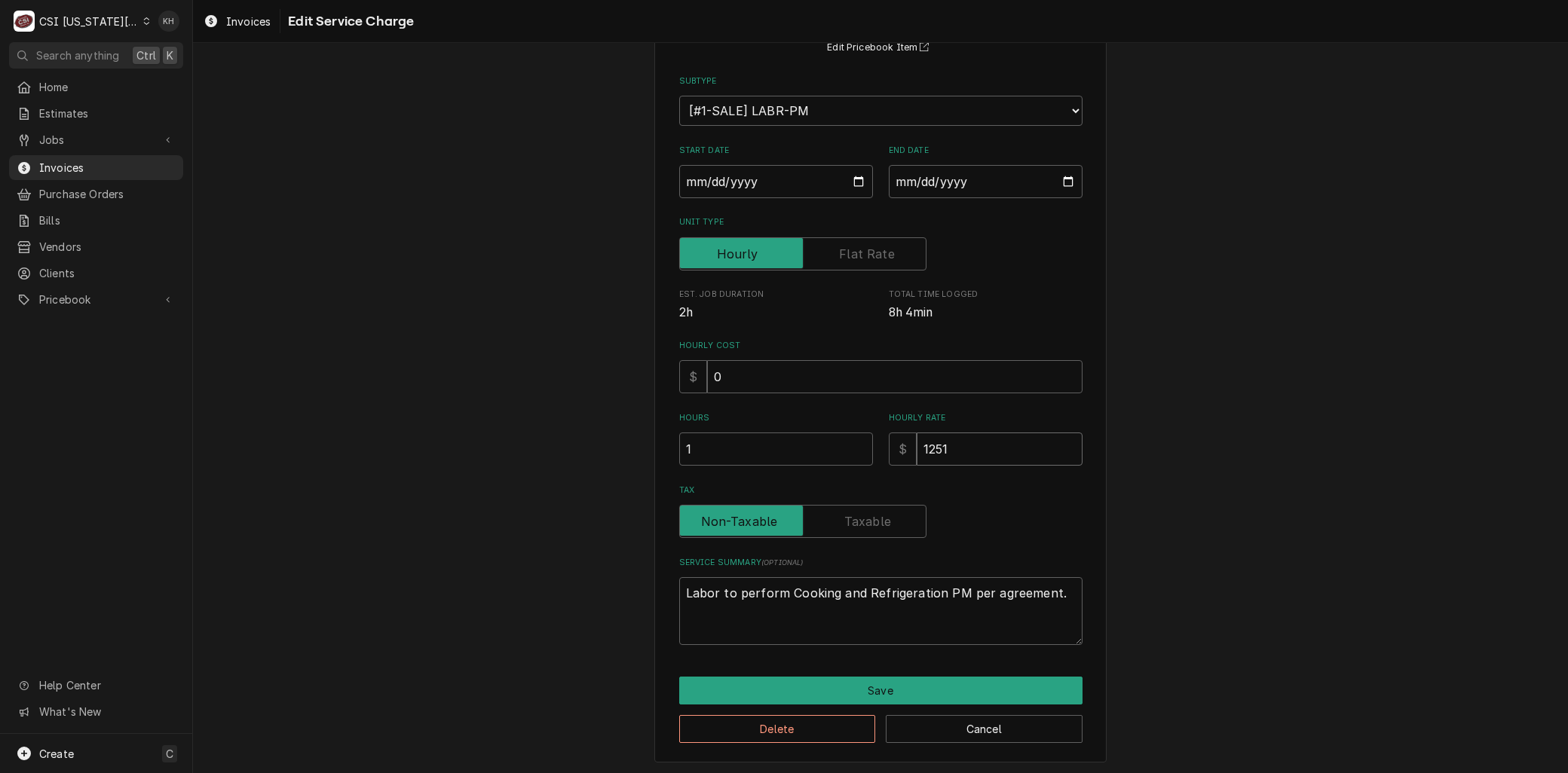
type input "1251"
click at [861, 252] on label "Unit Type" at bounding box center [803, 254] width 247 height 33
click at [861, 252] on input "Unit Type" at bounding box center [803, 254] width 234 height 33
checkbox input "true"
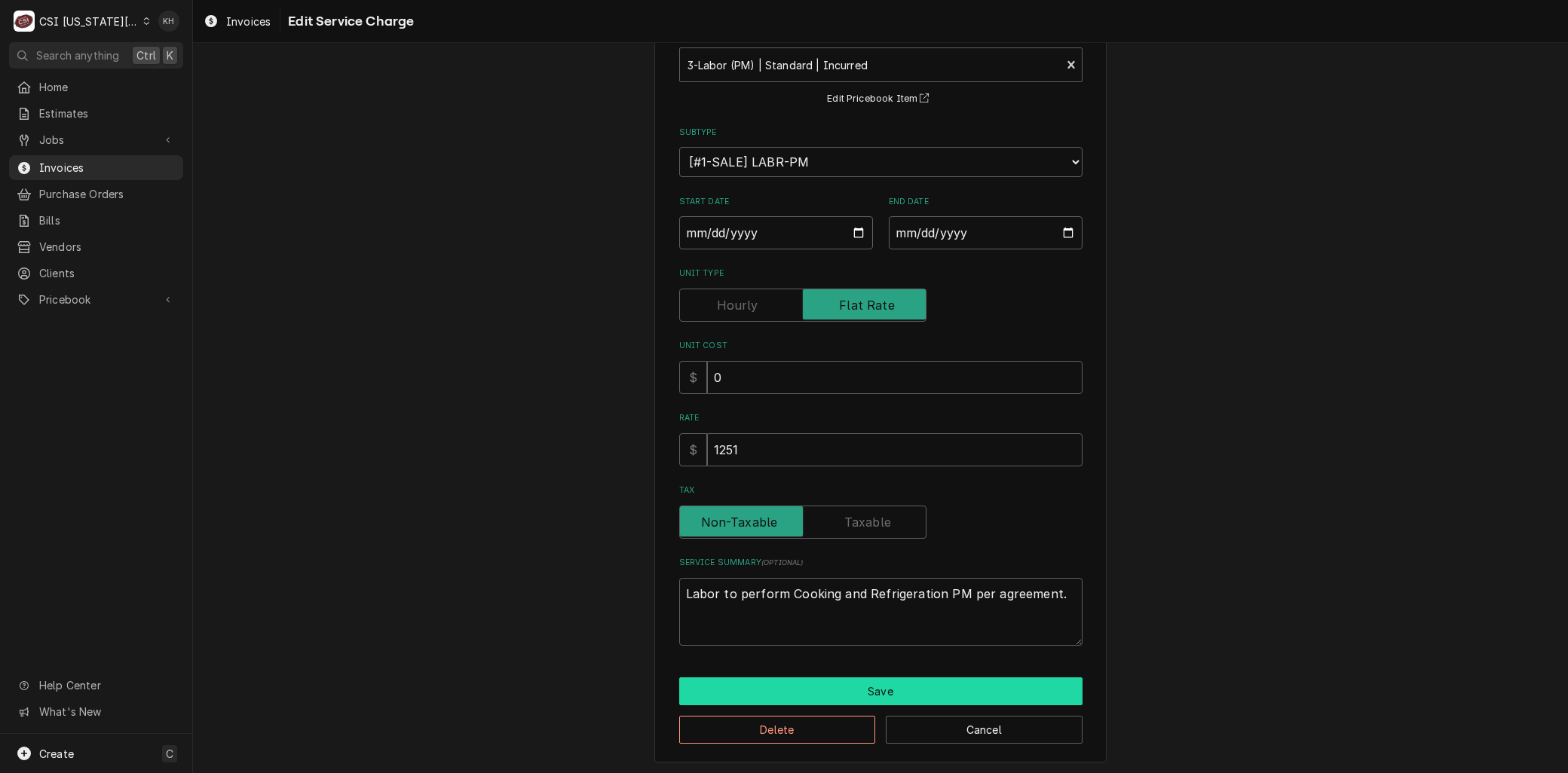
click at [889, 682] on button "Save" at bounding box center [881, 691] width 404 height 28
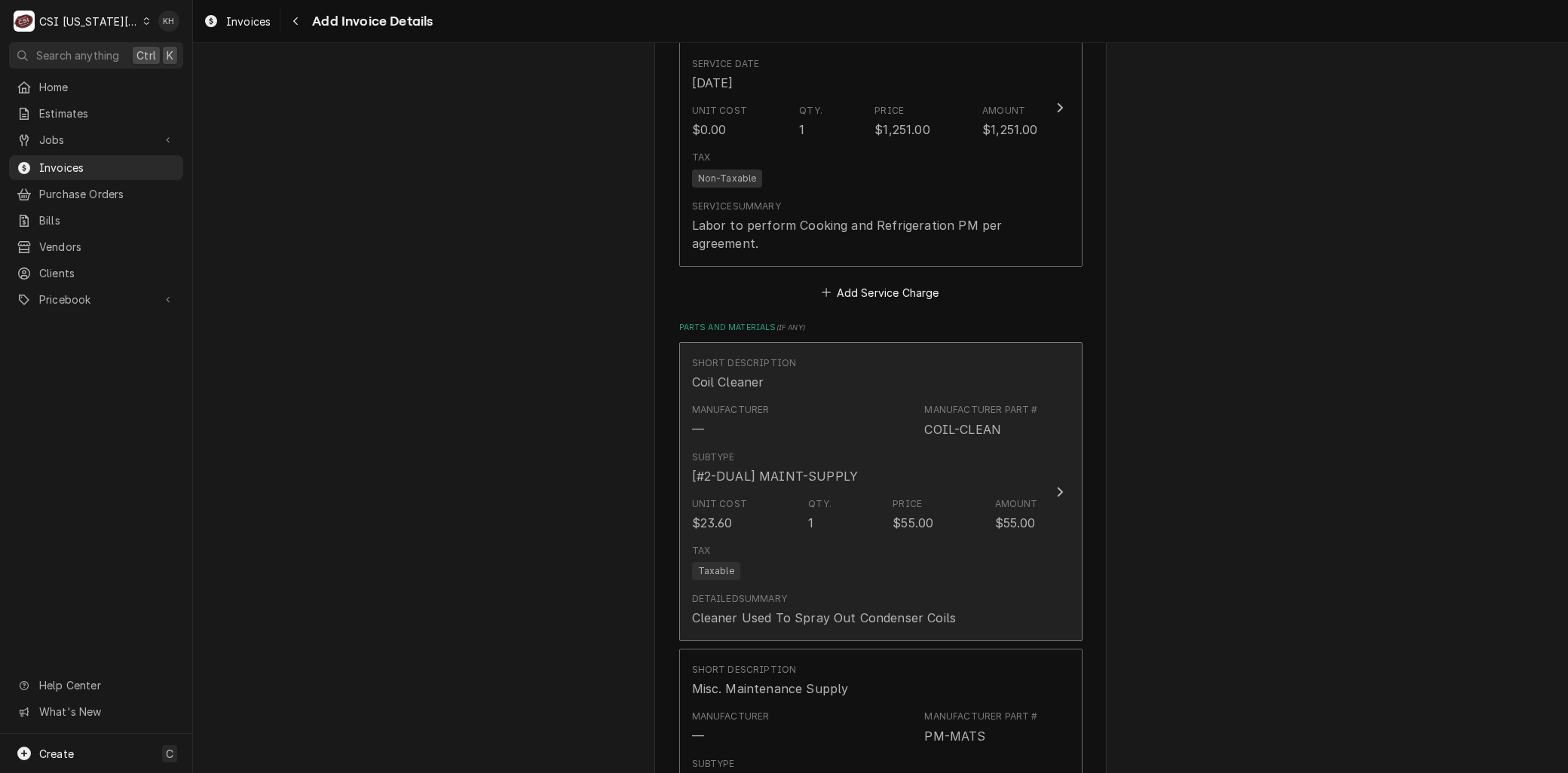
scroll to position [1630, 0]
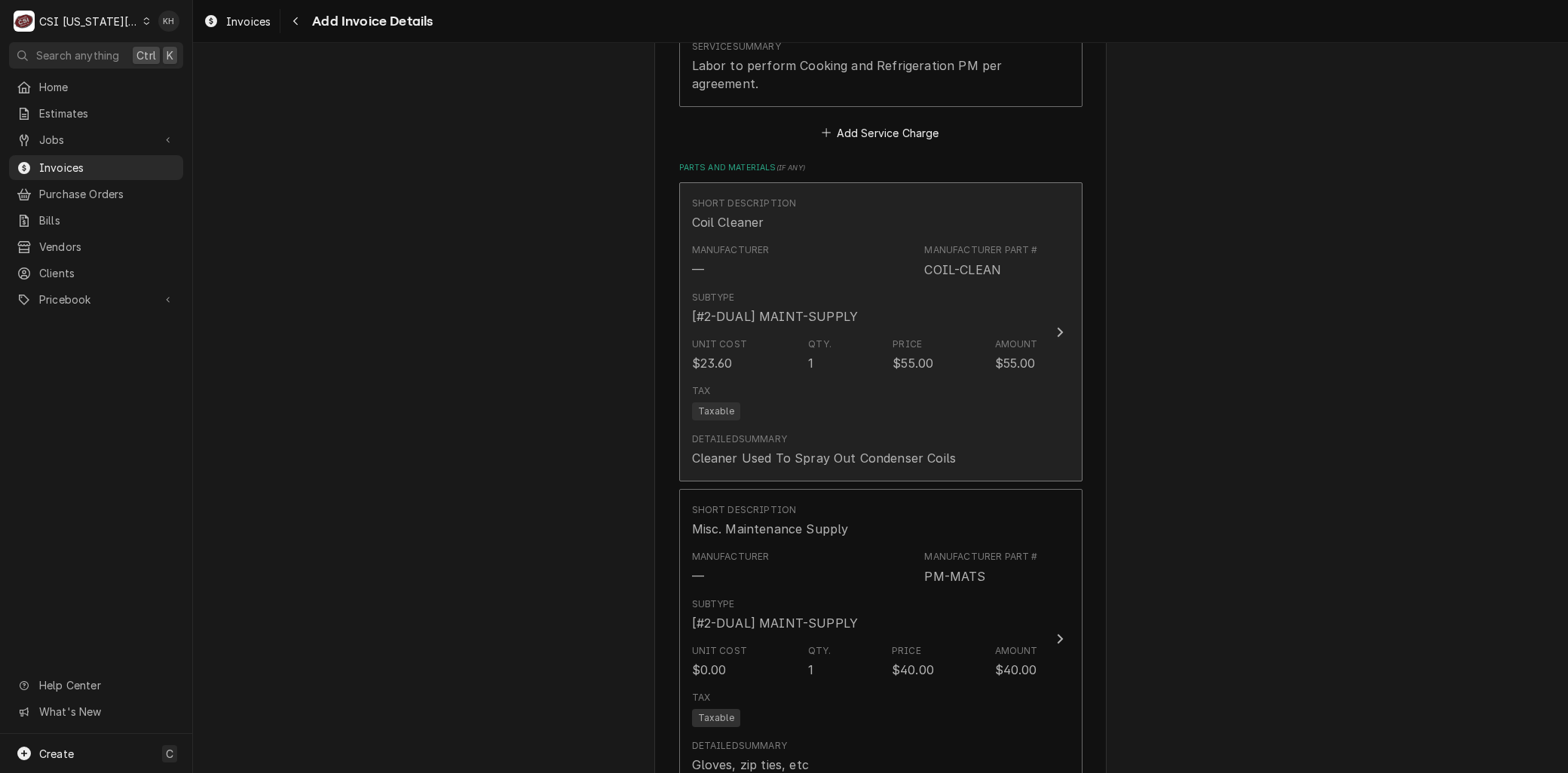
click at [792, 385] on div "Tax Taxable" at bounding box center [865, 402] width 346 height 48
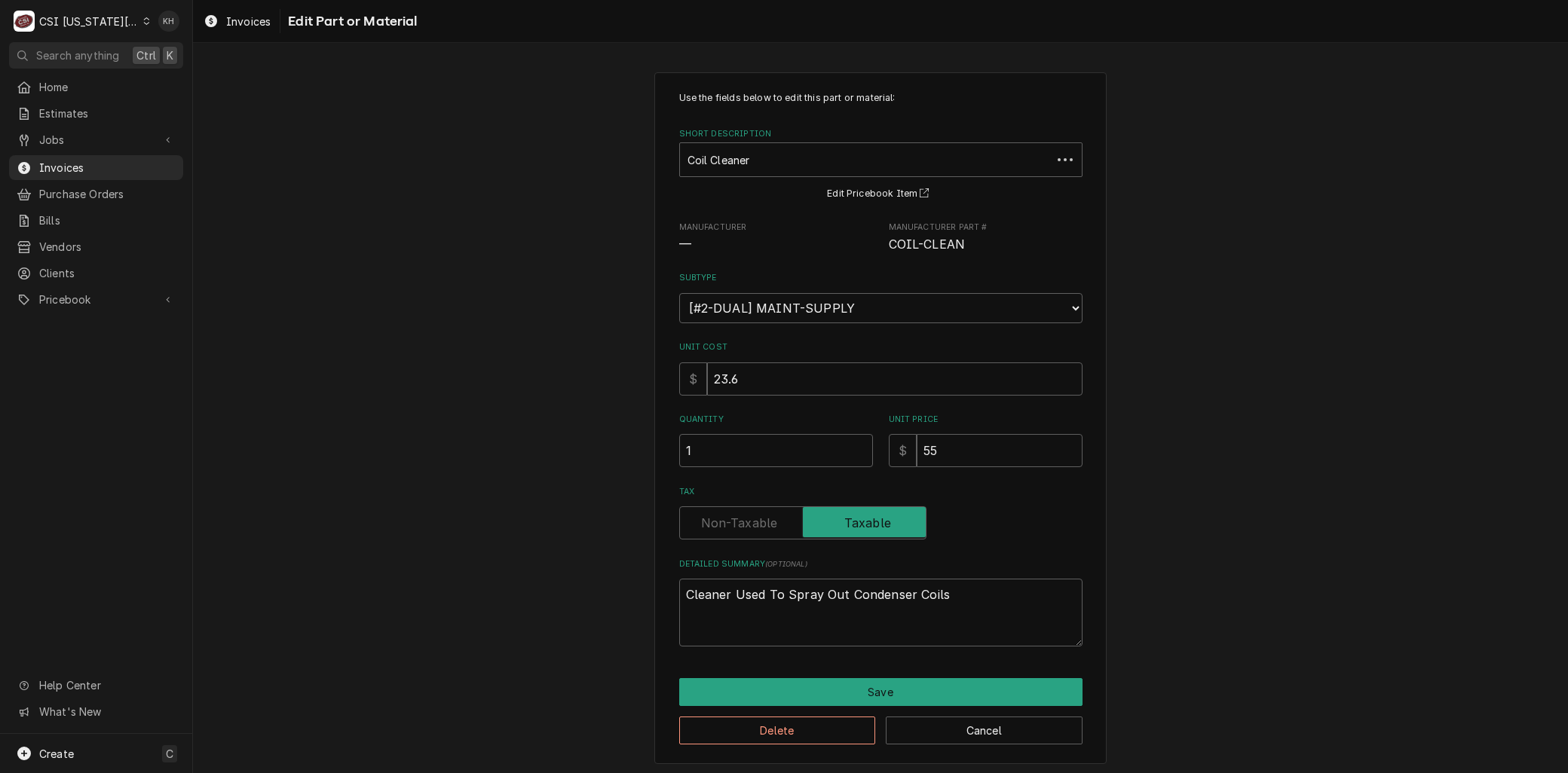
click at [762, 712] on div "Delete Cancel" at bounding box center [881, 725] width 404 height 38
click at [763, 718] on button "Delete" at bounding box center [778, 730] width 197 height 28
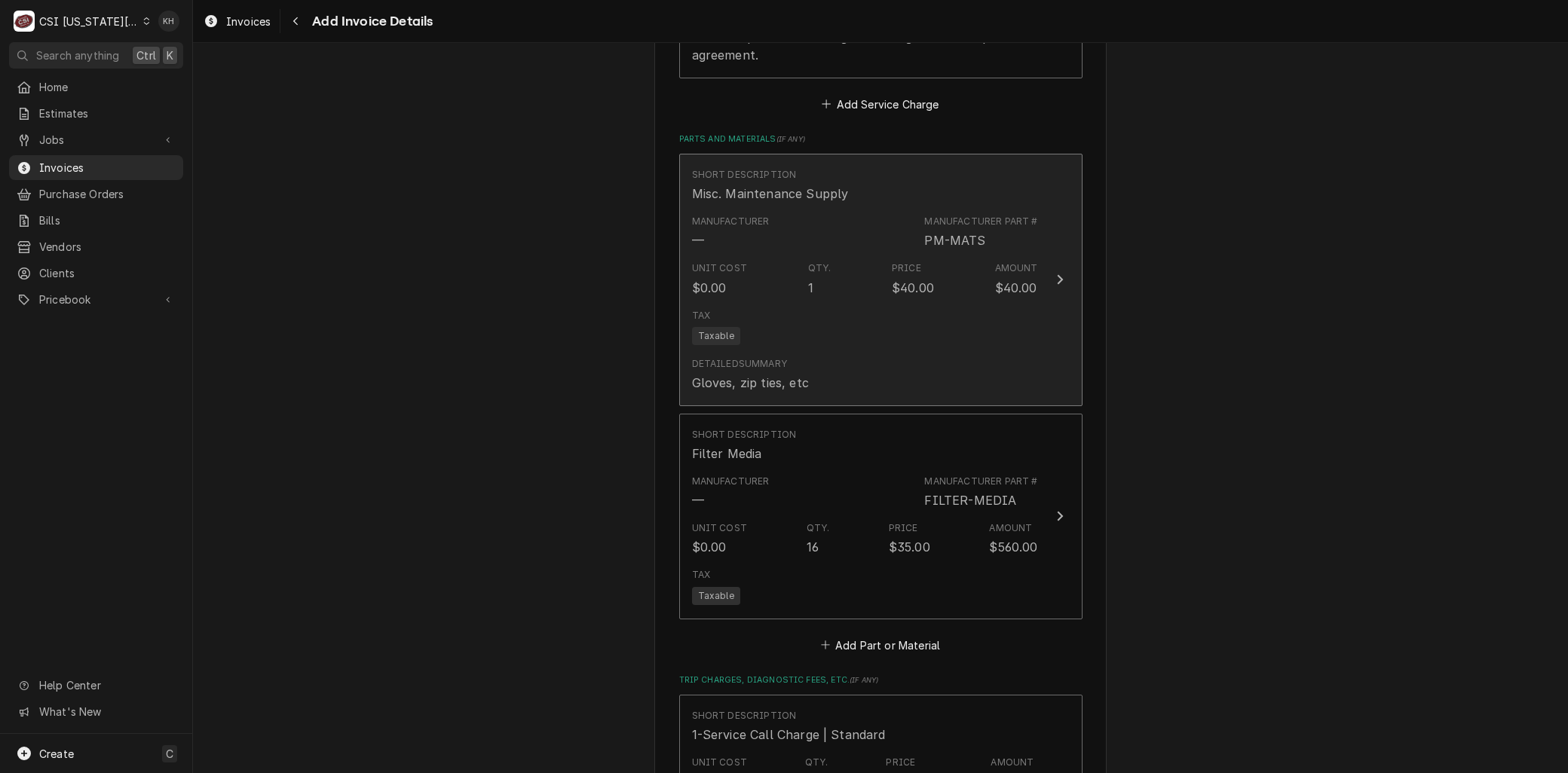
scroll to position [1660, 0]
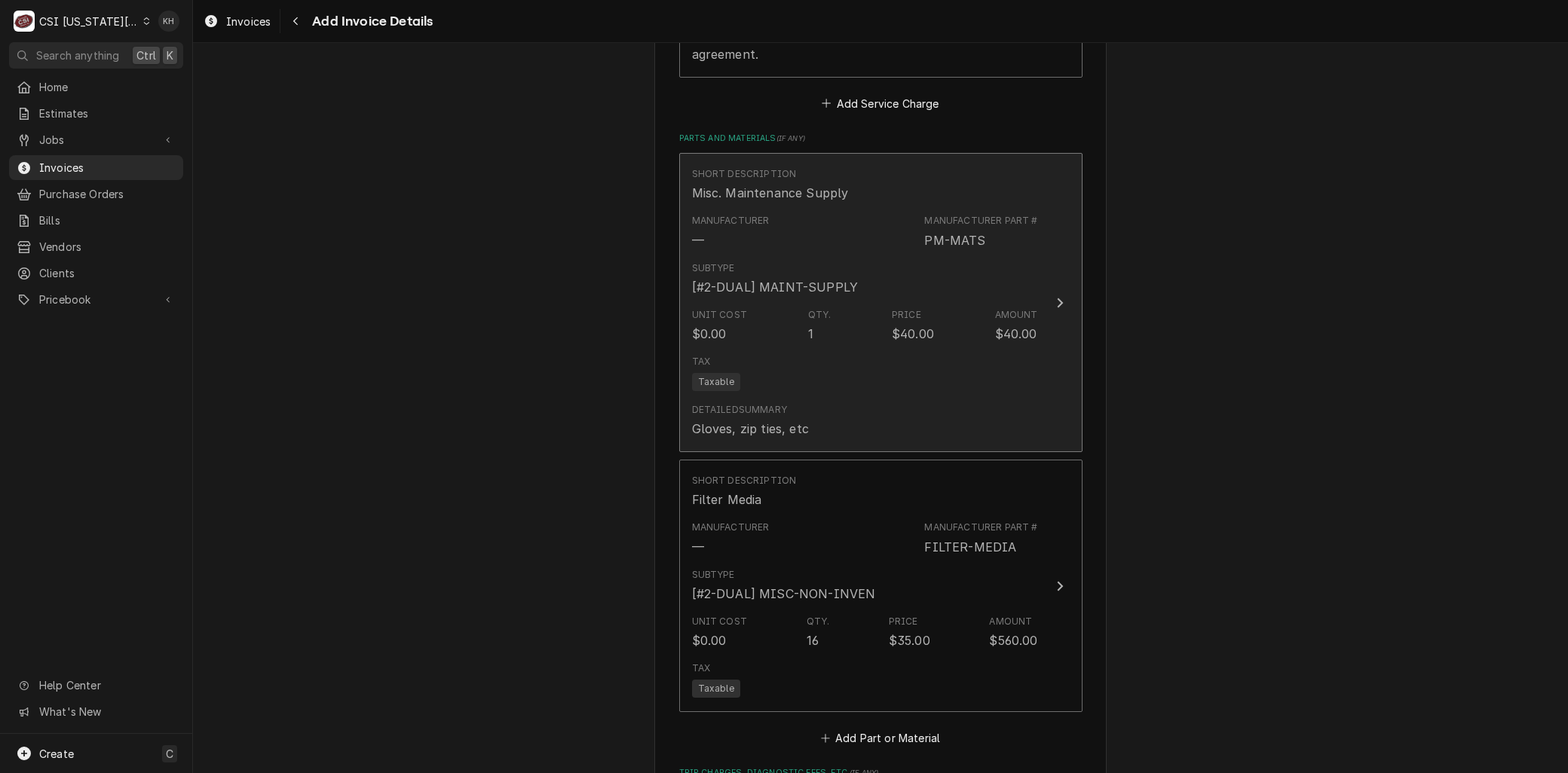
click at [759, 341] on div "Unit Cost $0.00 Qty. 1 Price $40.00 Amount $40.00" at bounding box center [865, 325] width 346 height 47
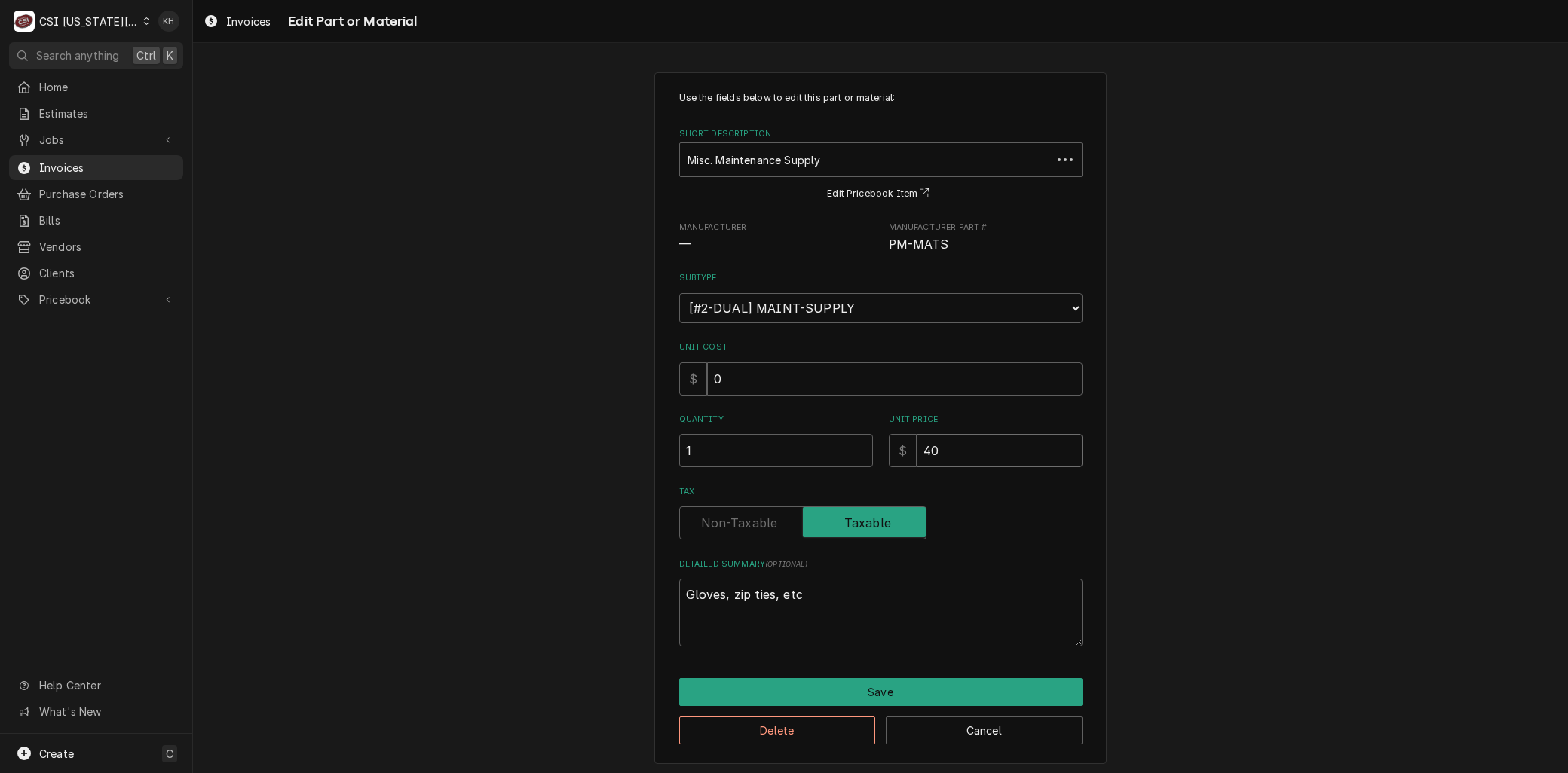
drag, startPoint x: 947, startPoint y: 454, endPoint x: 813, endPoint y: 452, distance: 134.0
click at [823, 452] on div "Quantity 1 Unit Price $ 40" at bounding box center [881, 440] width 404 height 53
type textarea "x"
type input "1"
type textarea "x"
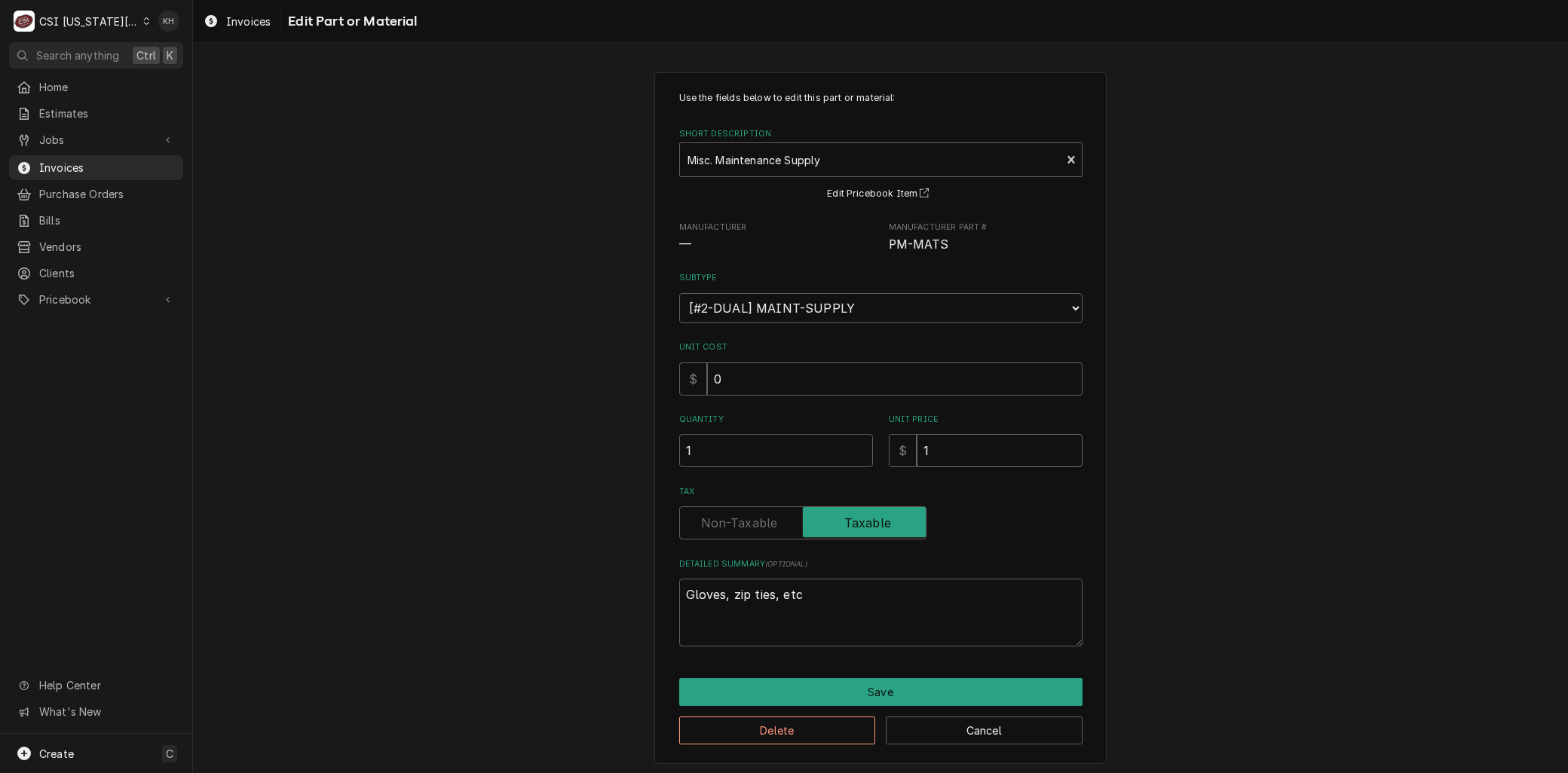
type input "13"
type textarea "x"
type input "139"
drag, startPoint x: 758, startPoint y: 592, endPoint x: 285, endPoint y: 561, distance: 474.0
click at [295, 559] on div "Use the fields below to edit this part or material: Short Description Misc. Mai…" at bounding box center [881, 418] width 1375 height 718
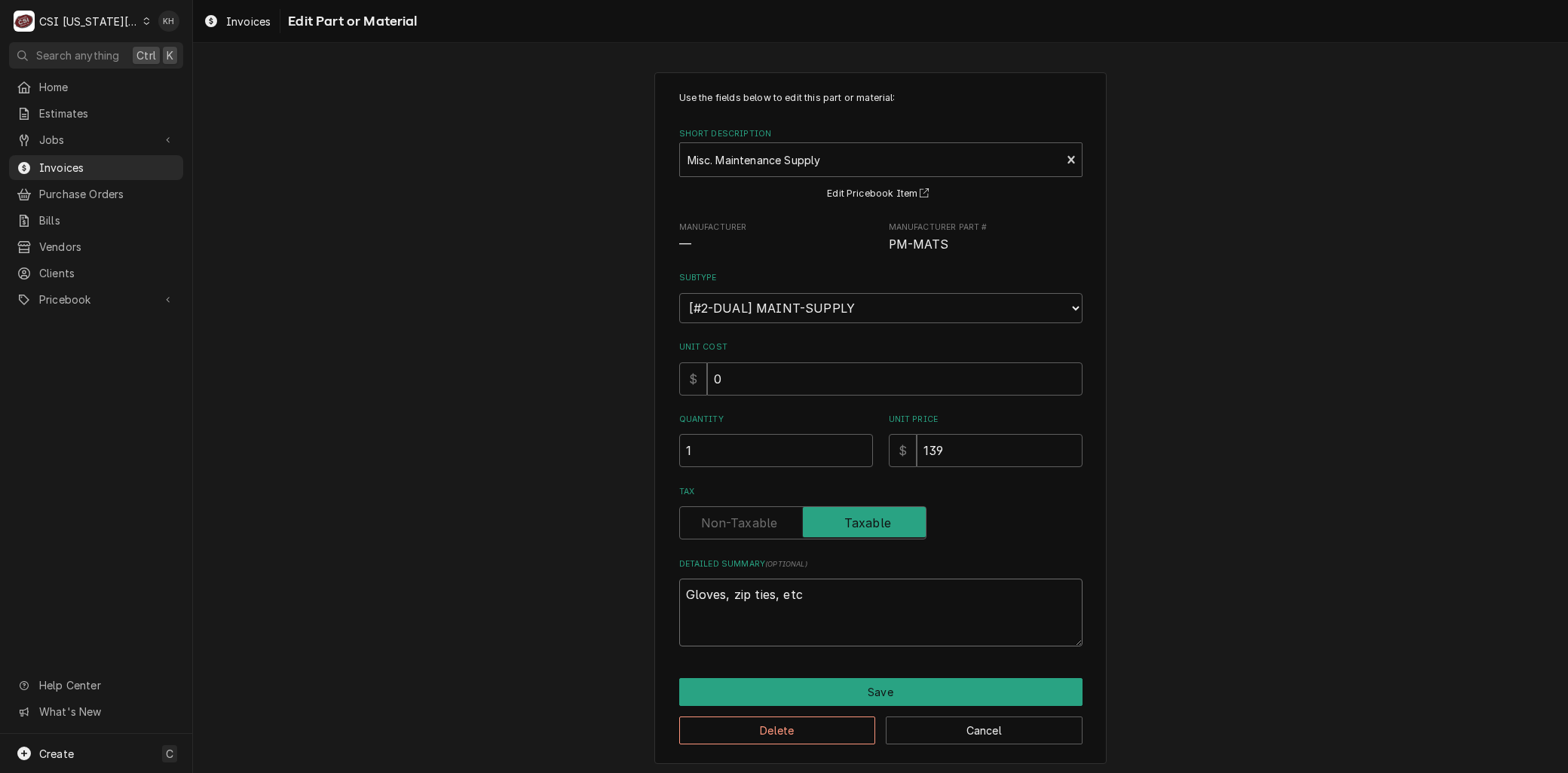
type textarea "x"
type textarea "M"
type textarea "x"
type textarea "Ma"
type textarea "x"
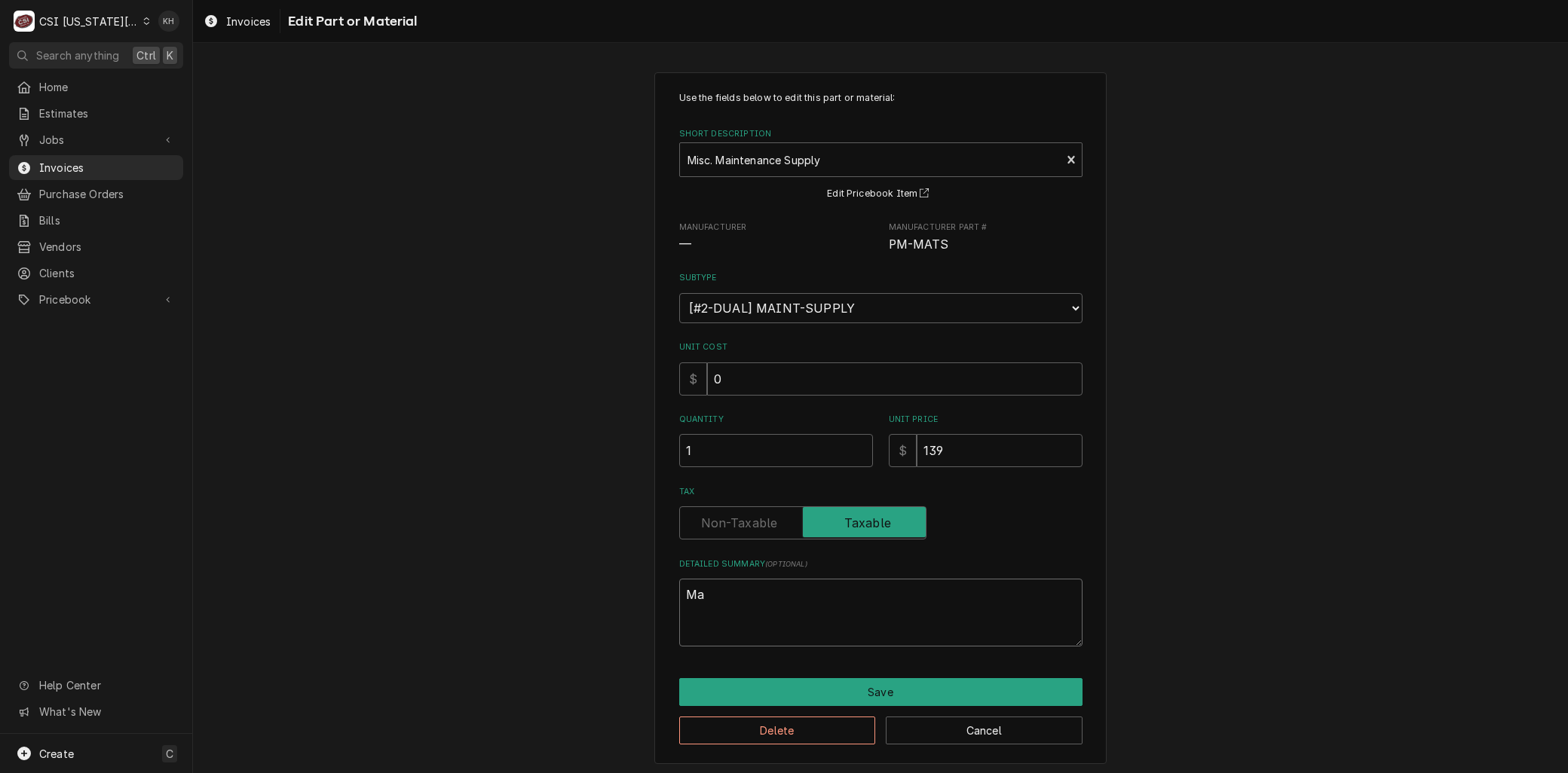
type textarea "Mat"
type textarea "x"
type textarea "Mate"
type textarea "x"
type textarea "Mater"
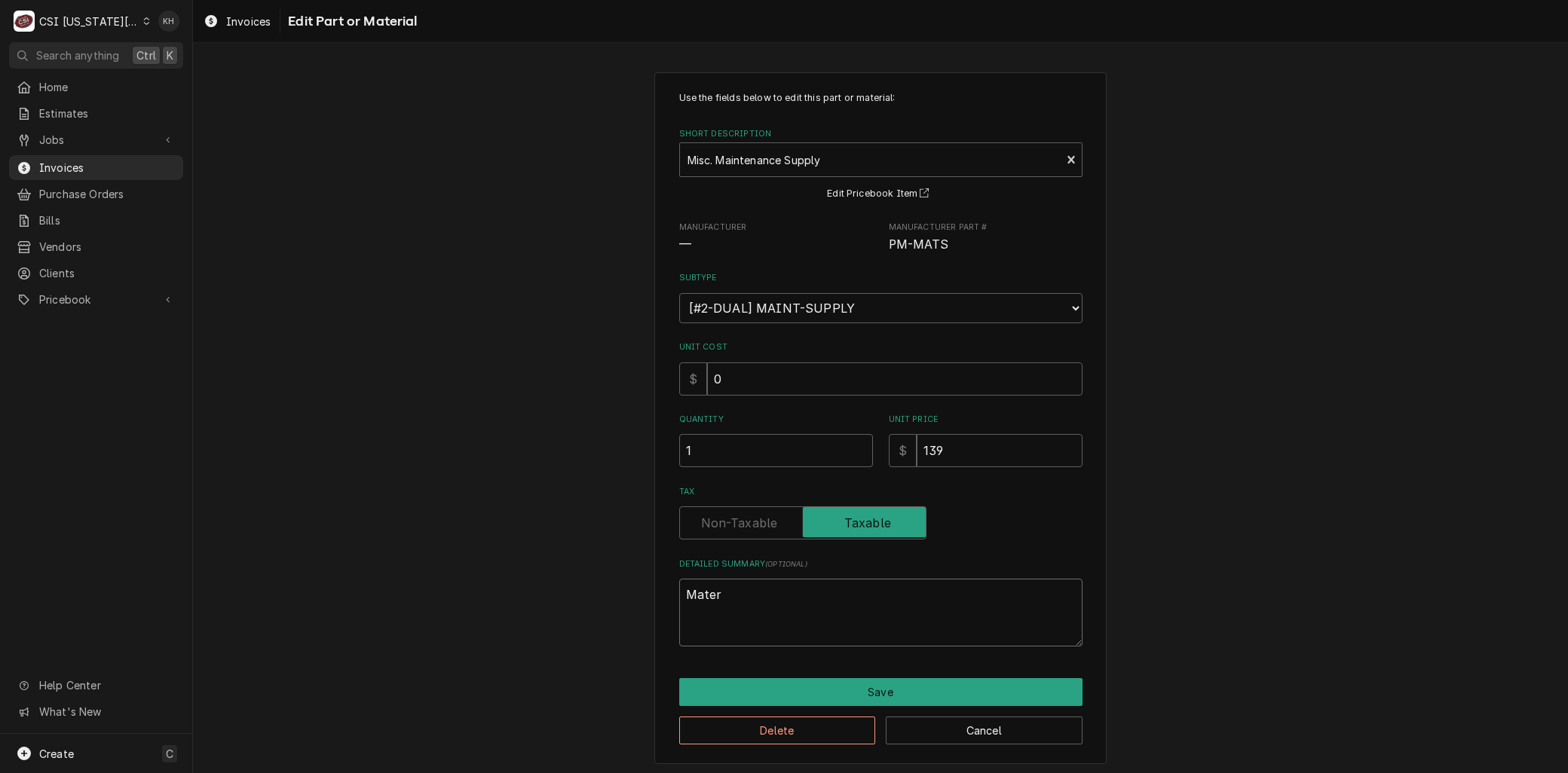
type textarea "x"
type textarea "Materi"
type textarea "x"
type textarea "Materia"
type textarea "x"
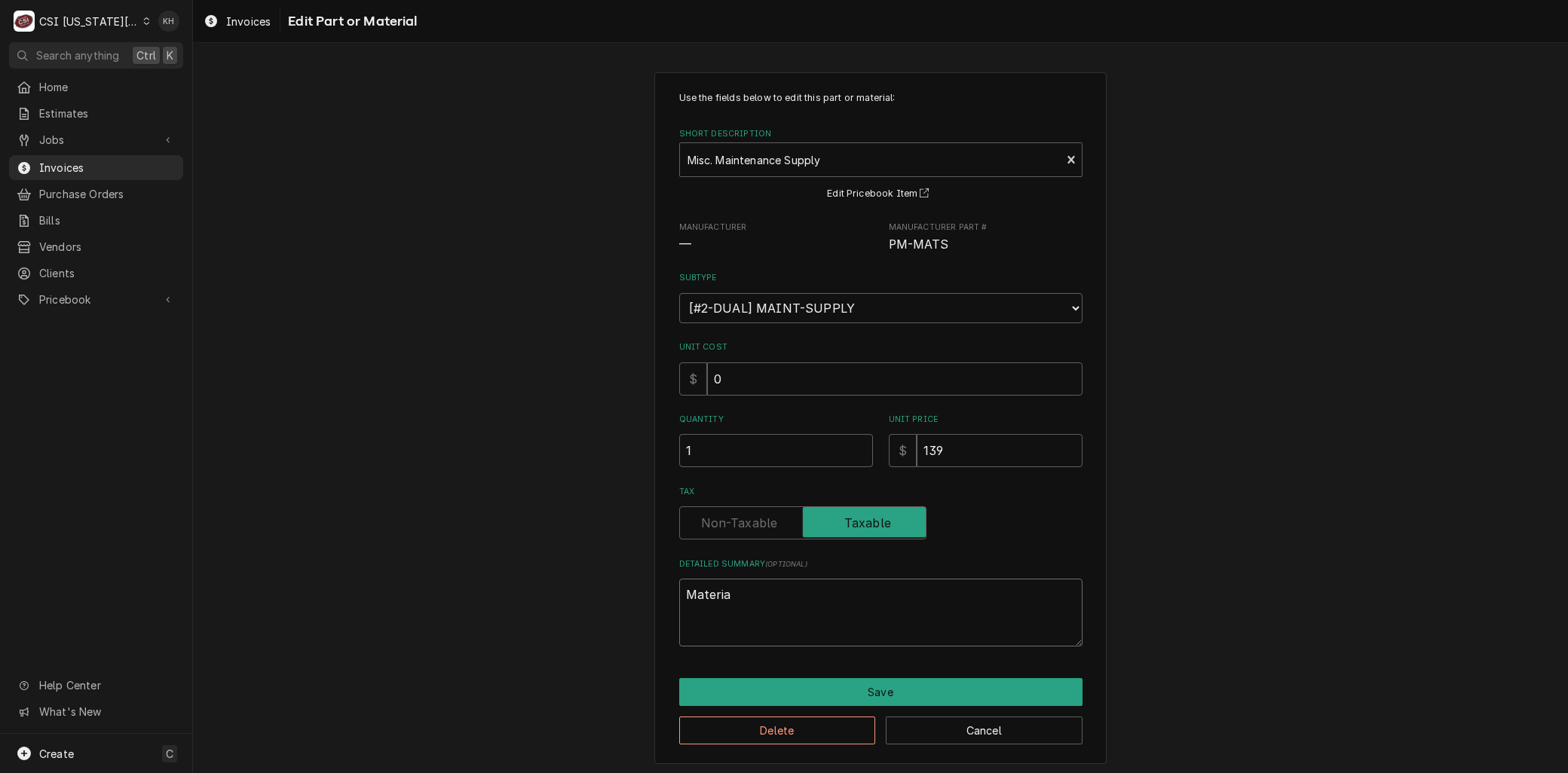
type textarea "Material"
type textarea "x"
type textarea "Materials"
type textarea "x"
type textarea "Materials"
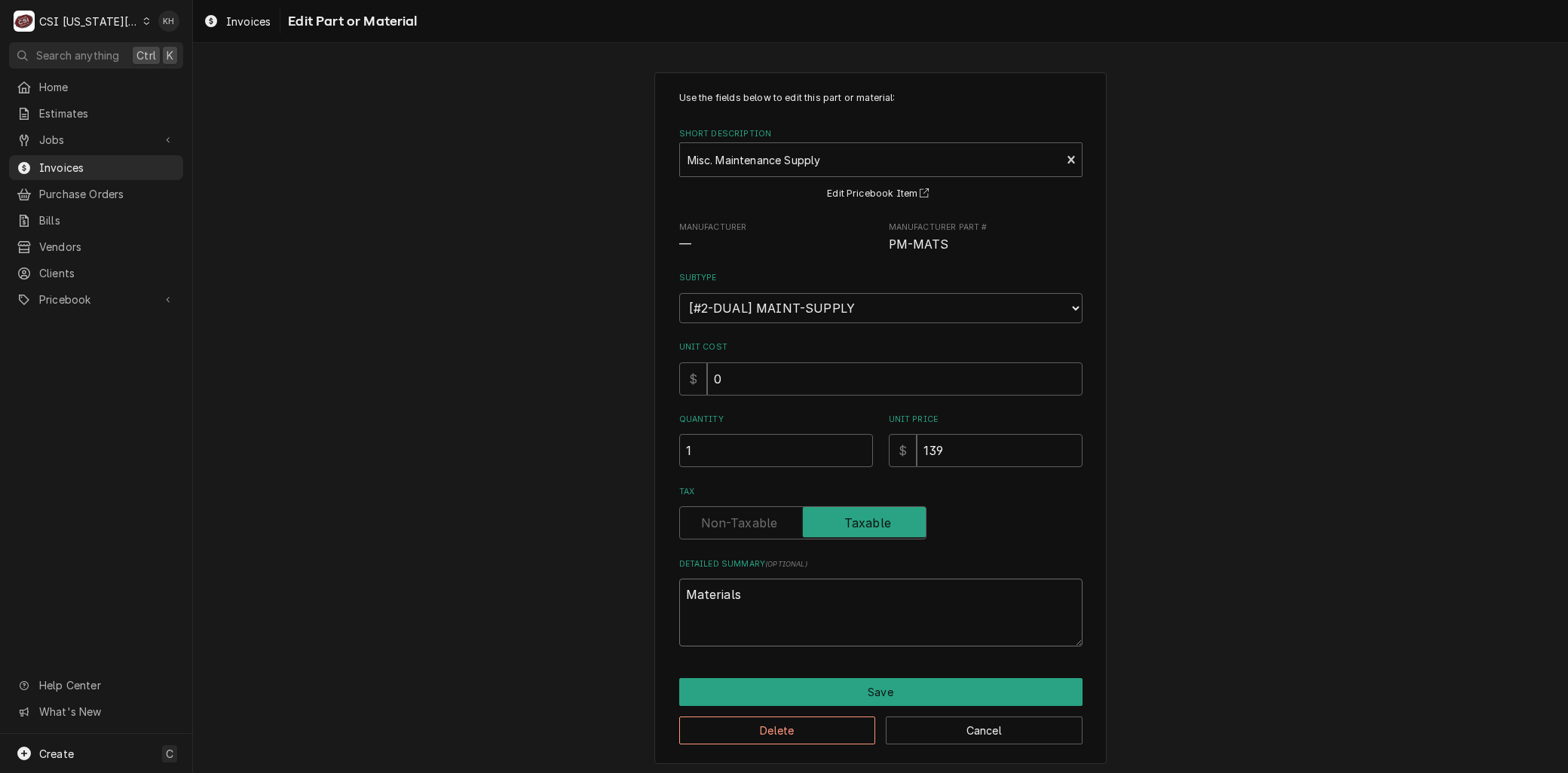
type textarea "x"
type textarea "Materials r"
type textarea "x"
type textarea "Materials re"
type textarea "x"
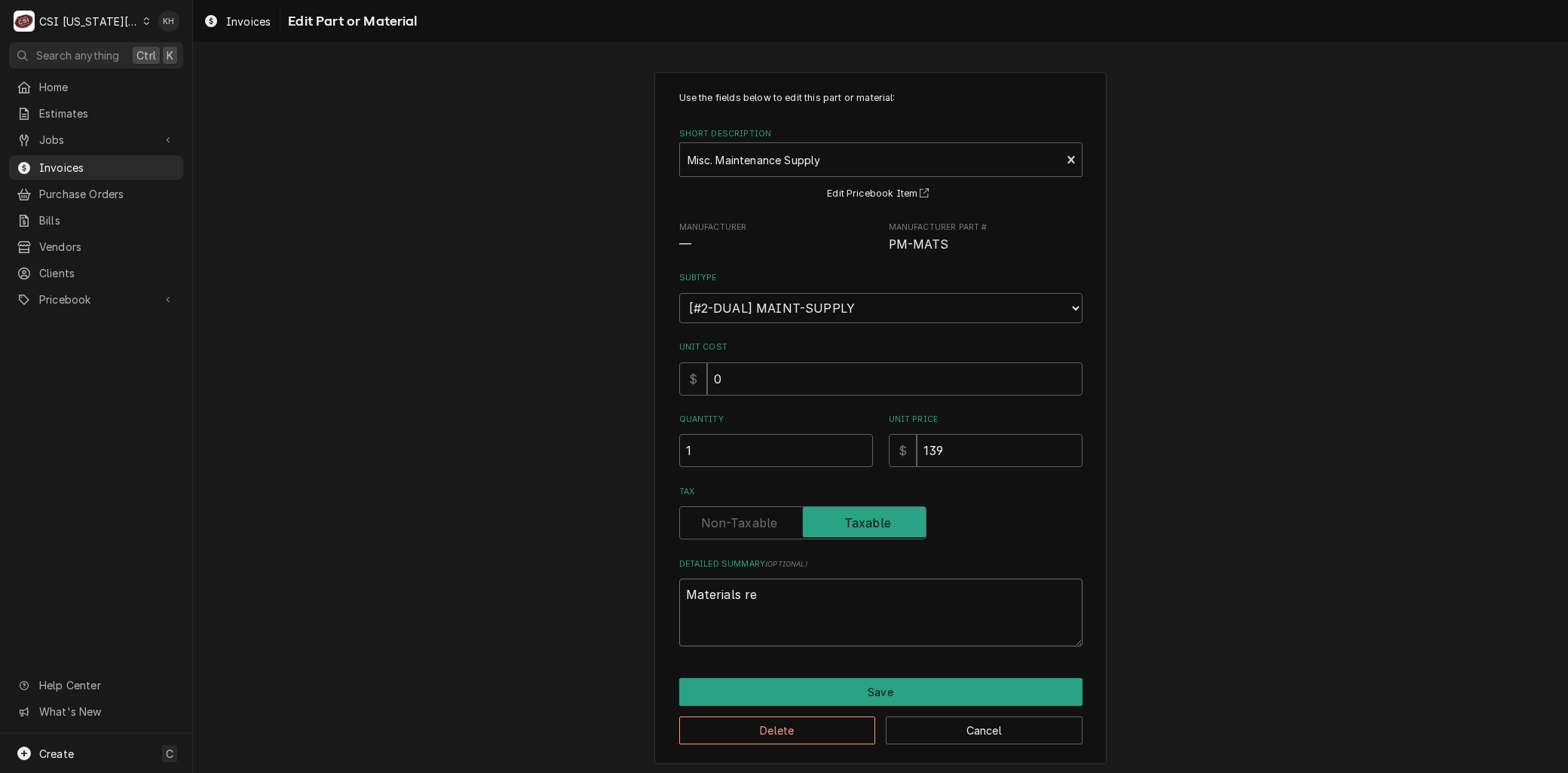
type textarea "Materials req"
type textarea "x"
type textarea "Materials requ"
type textarea "x"
type textarea "Materials requr"
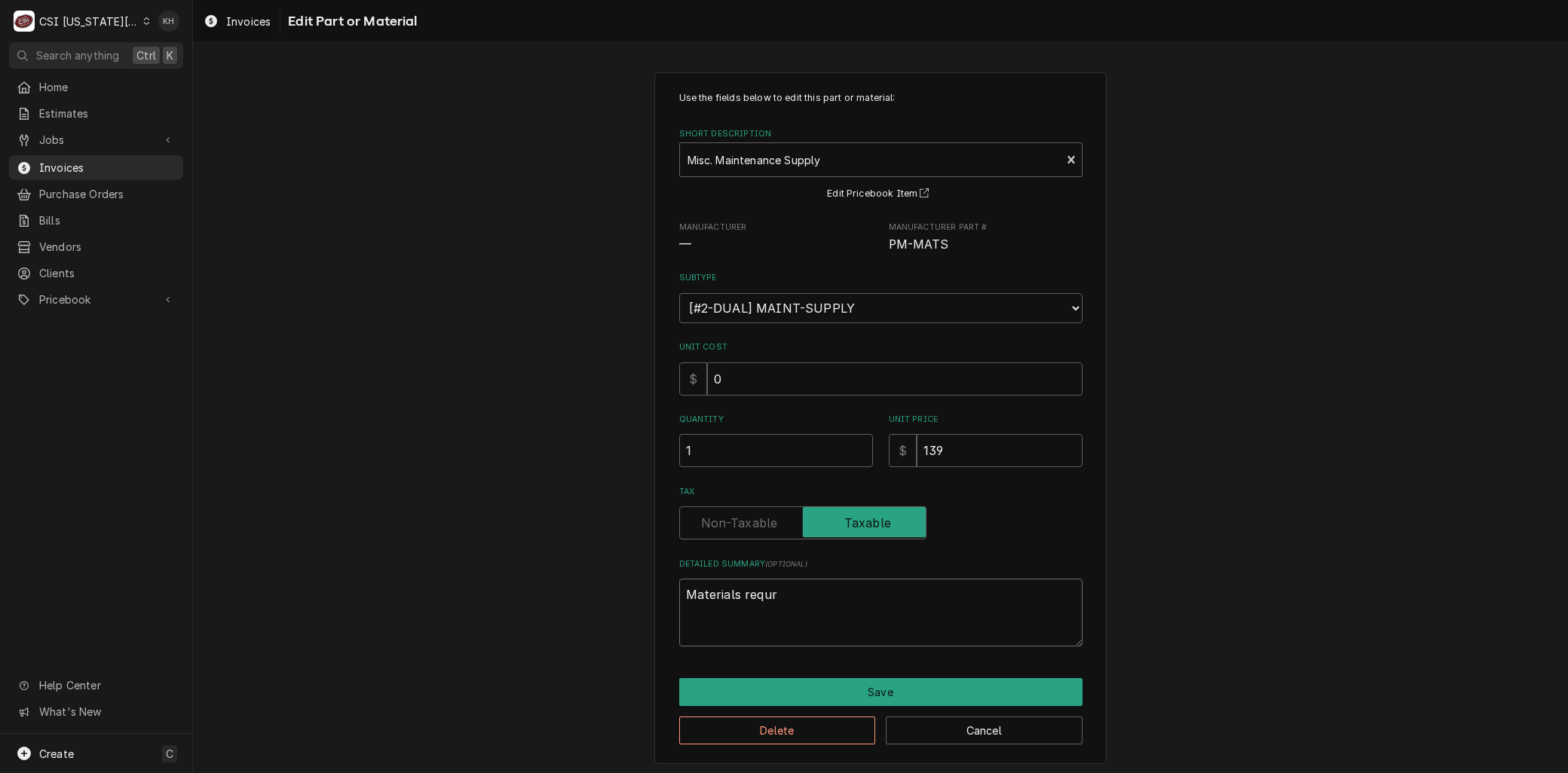
type textarea "x"
type textarea "Materials requ"
type textarea "x"
type textarea "Materials requi"
type textarea "x"
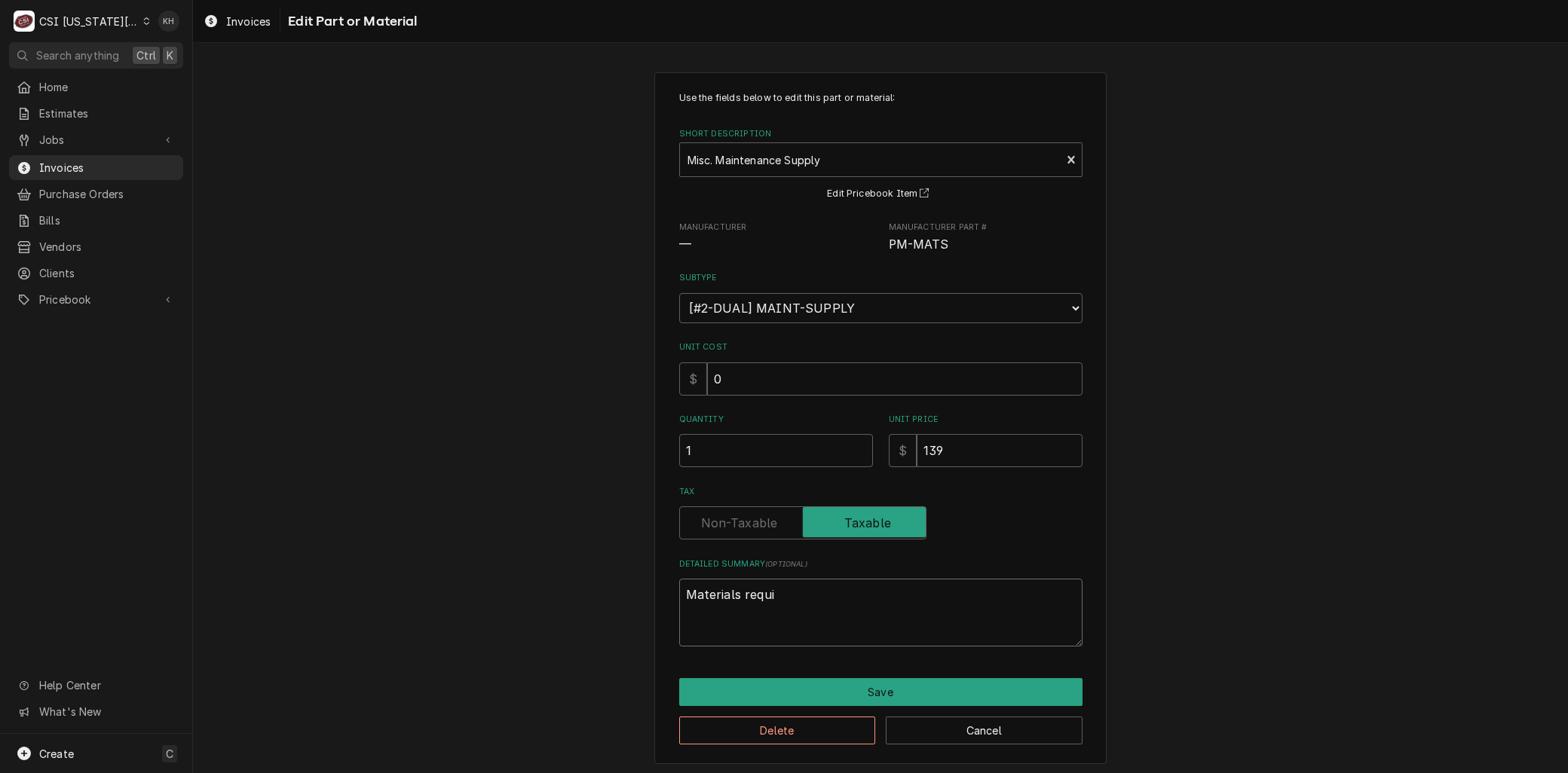
type textarea "Materials requir"
type textarea "x"
type textarea "Materials require"
type textarea "x"
type textarea "Materials required"
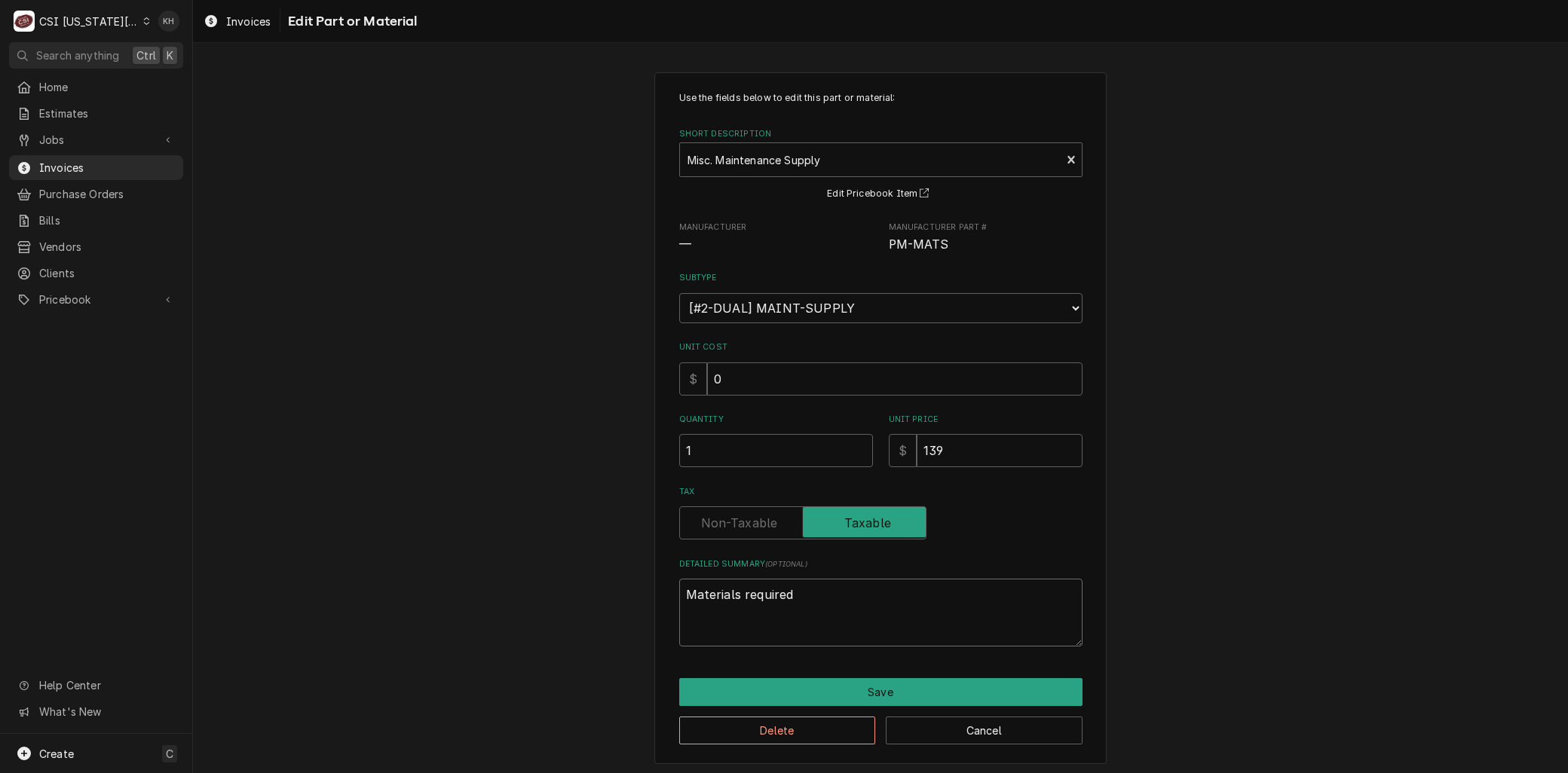
type textarea "x"
type textarea "Materials required"
type textarea "x"
type textarea "Materials required f"
type textarea "x"
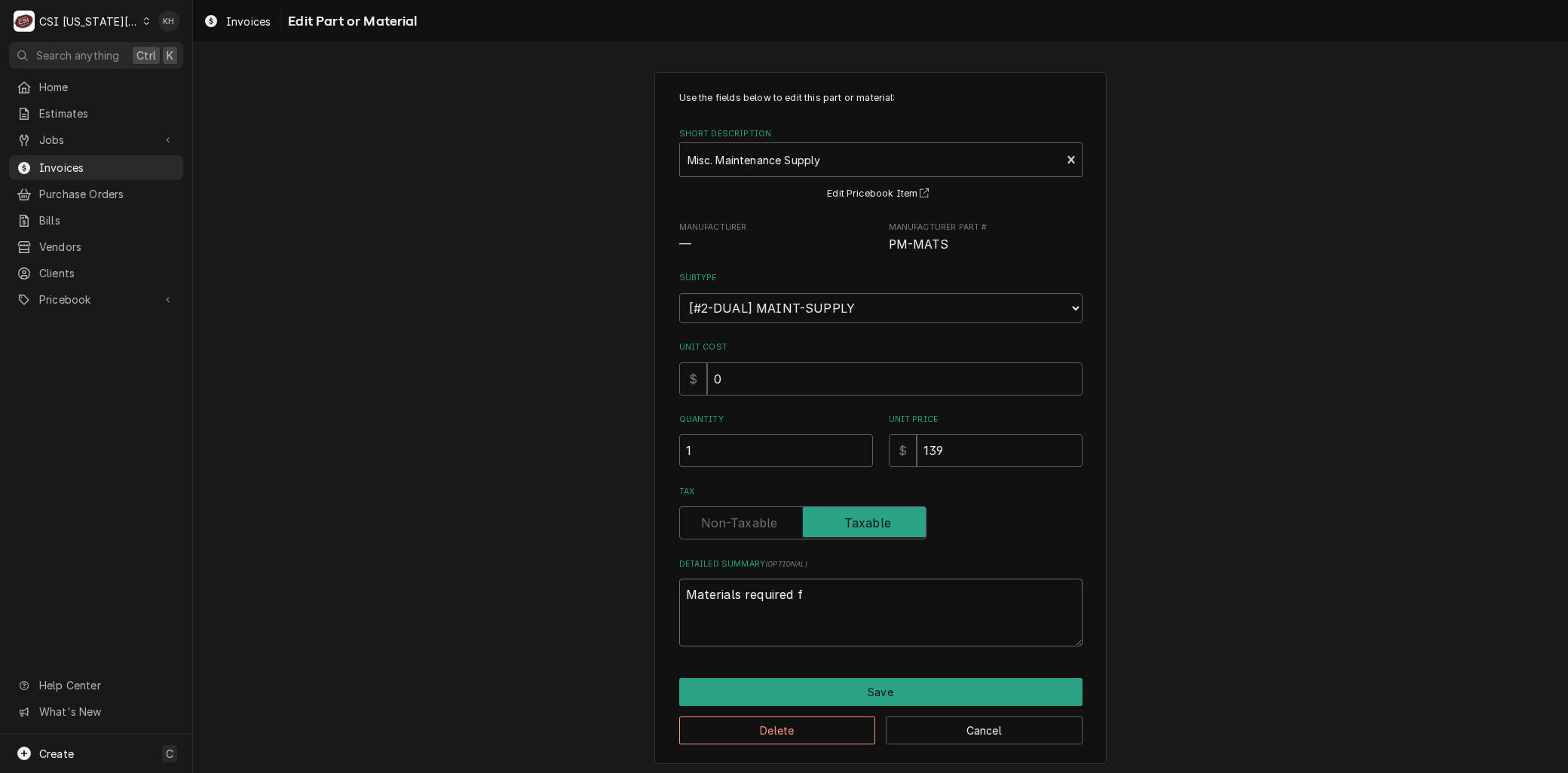
type textarea "Materials required fo"
type textarea "x"
type textarea "Materials required for"
type textarea "x"
type textarea "Materials required for"
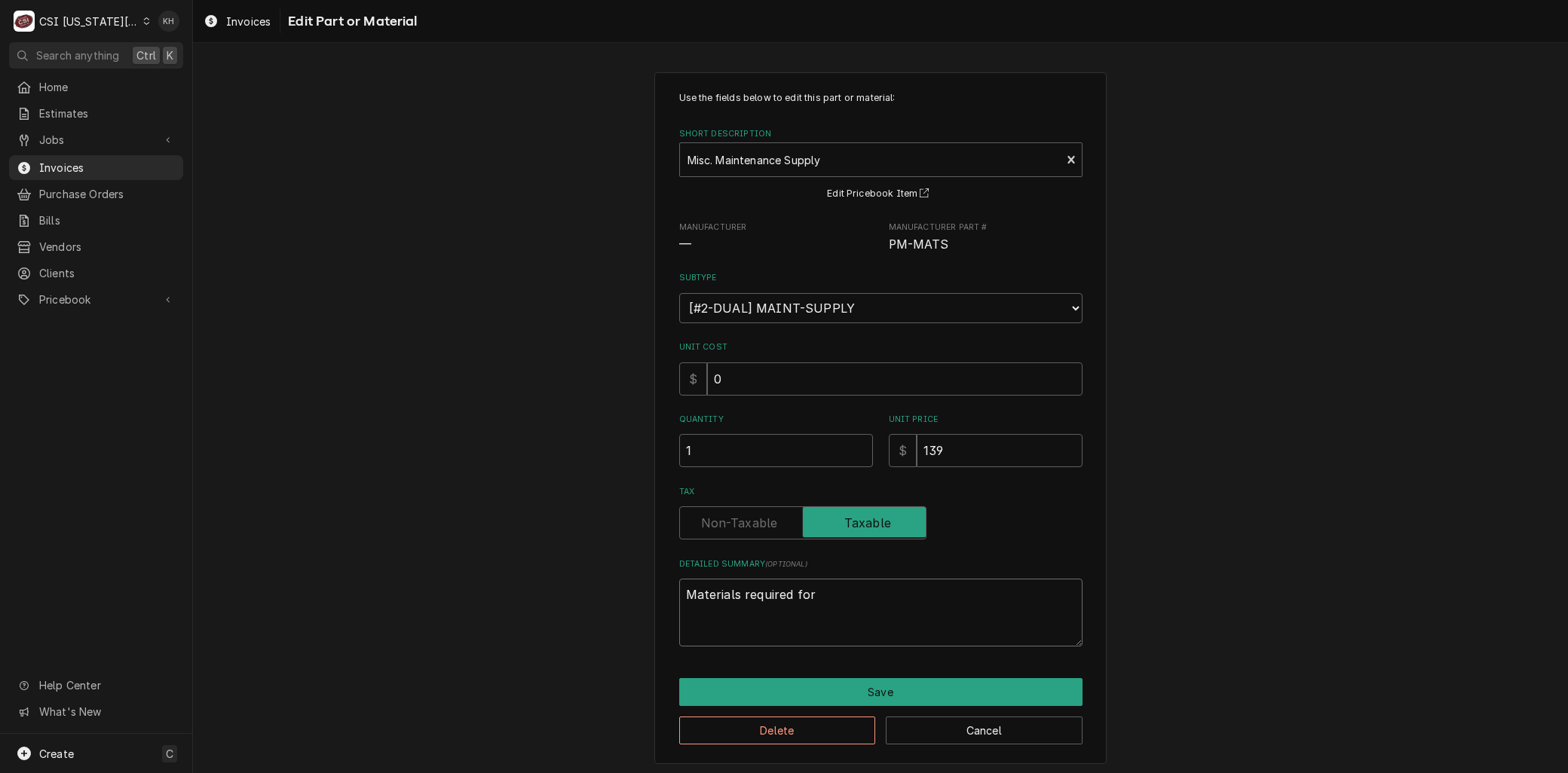
type textarea "x"
type textarea "Materials required for P"
type textarea "x"
click at [853, 689] on button "Save" at bounding box center [881, 692] width 404 height 28
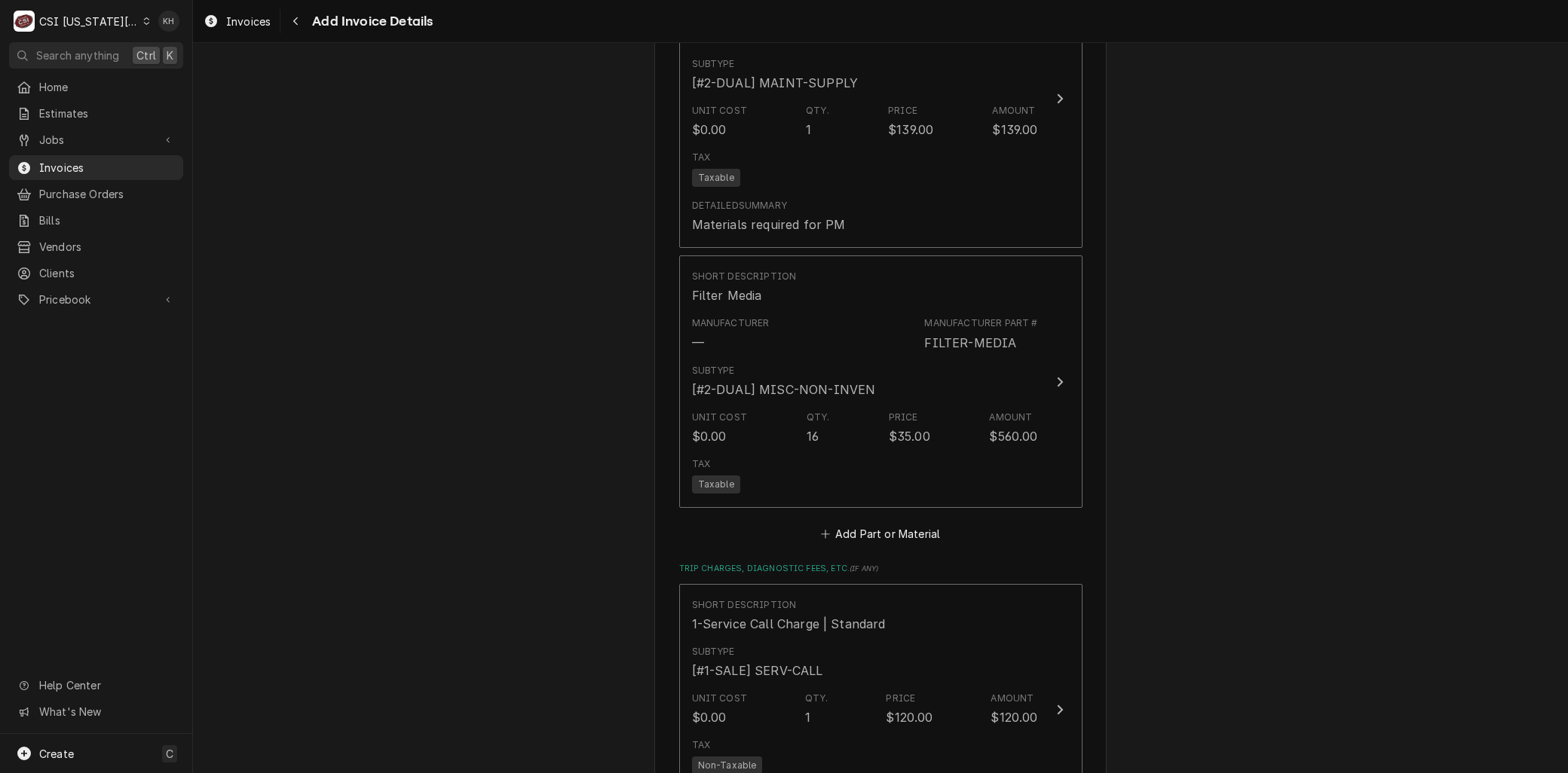
scroll to position [1976, 0]
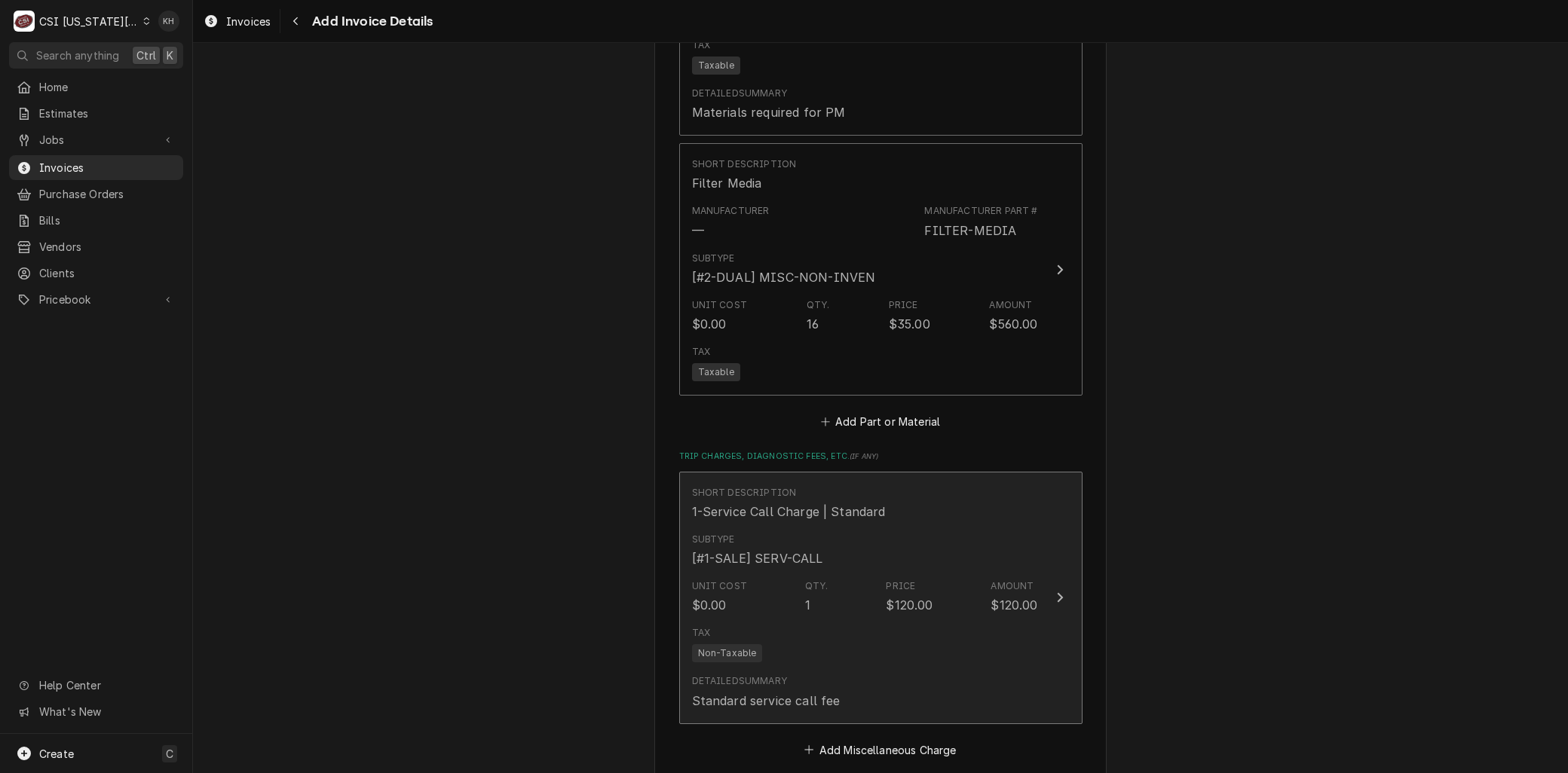
click at [799, 554] on div "[#1-SALE] SERV-CALL" at bounding box center [757, 558] width 131 height 18
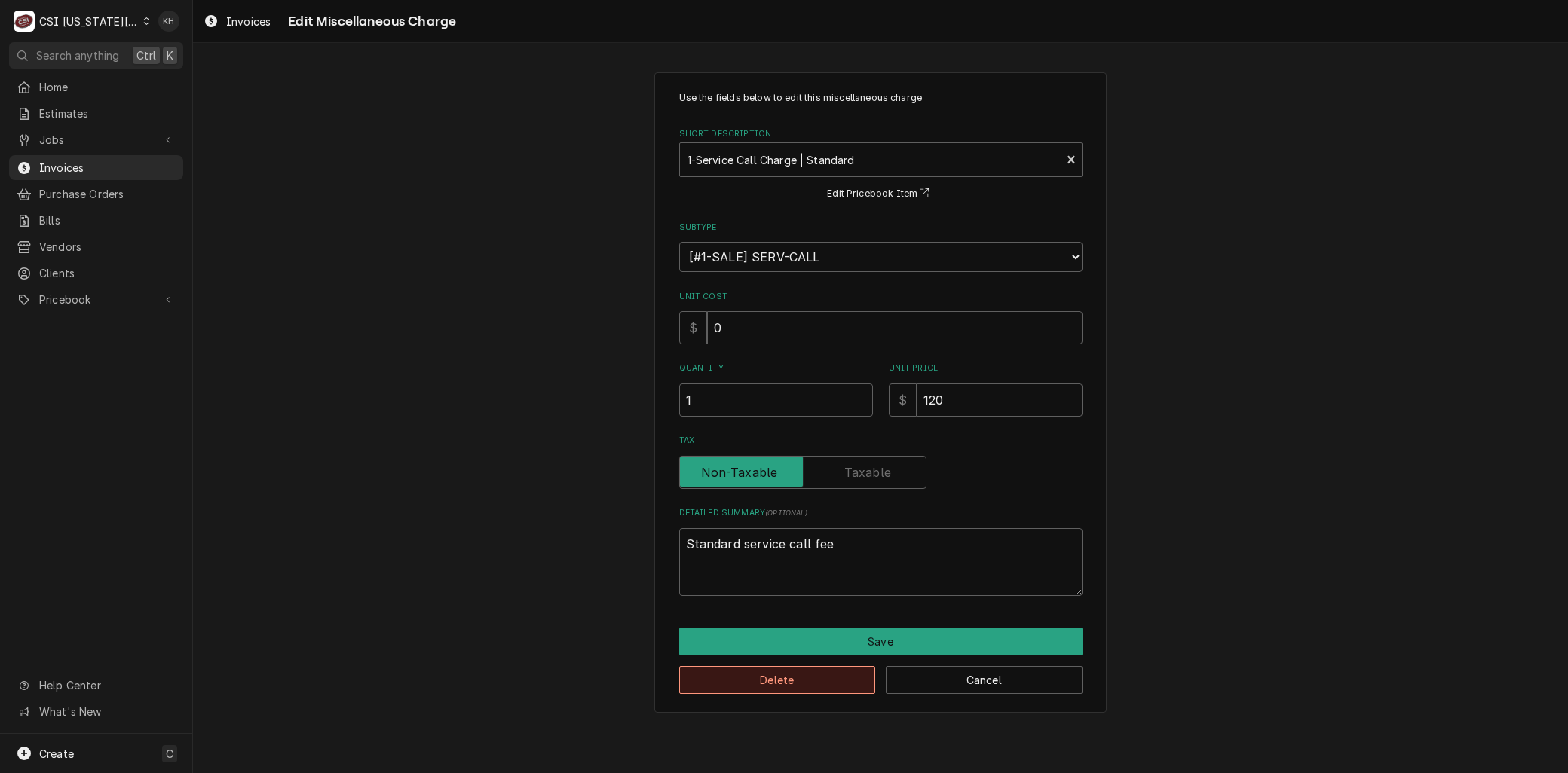
click at [749, 686] on button "Delete" at bounding box center [778, 680] width 197 height 28
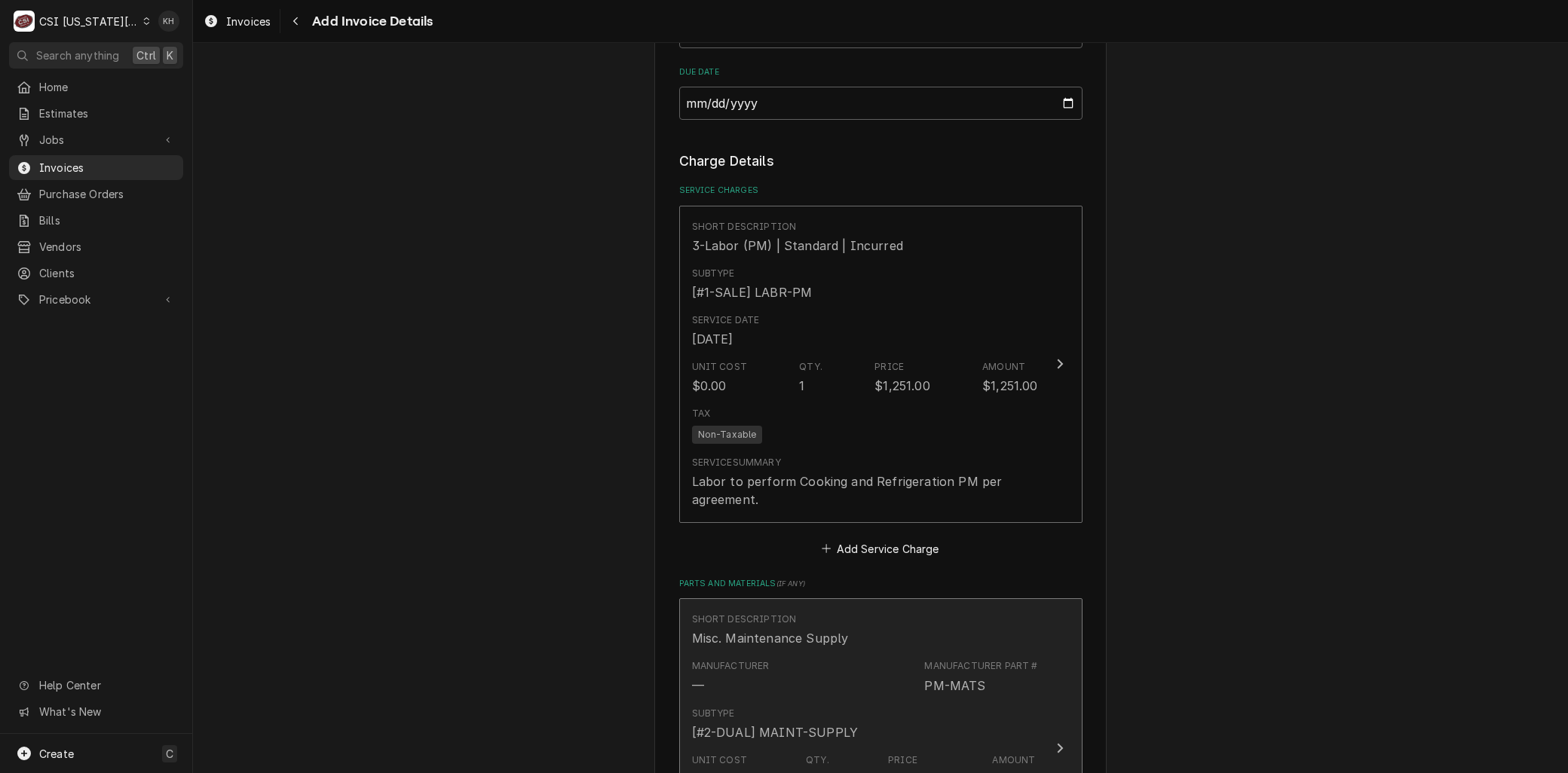
scroll to position [1716, 0]
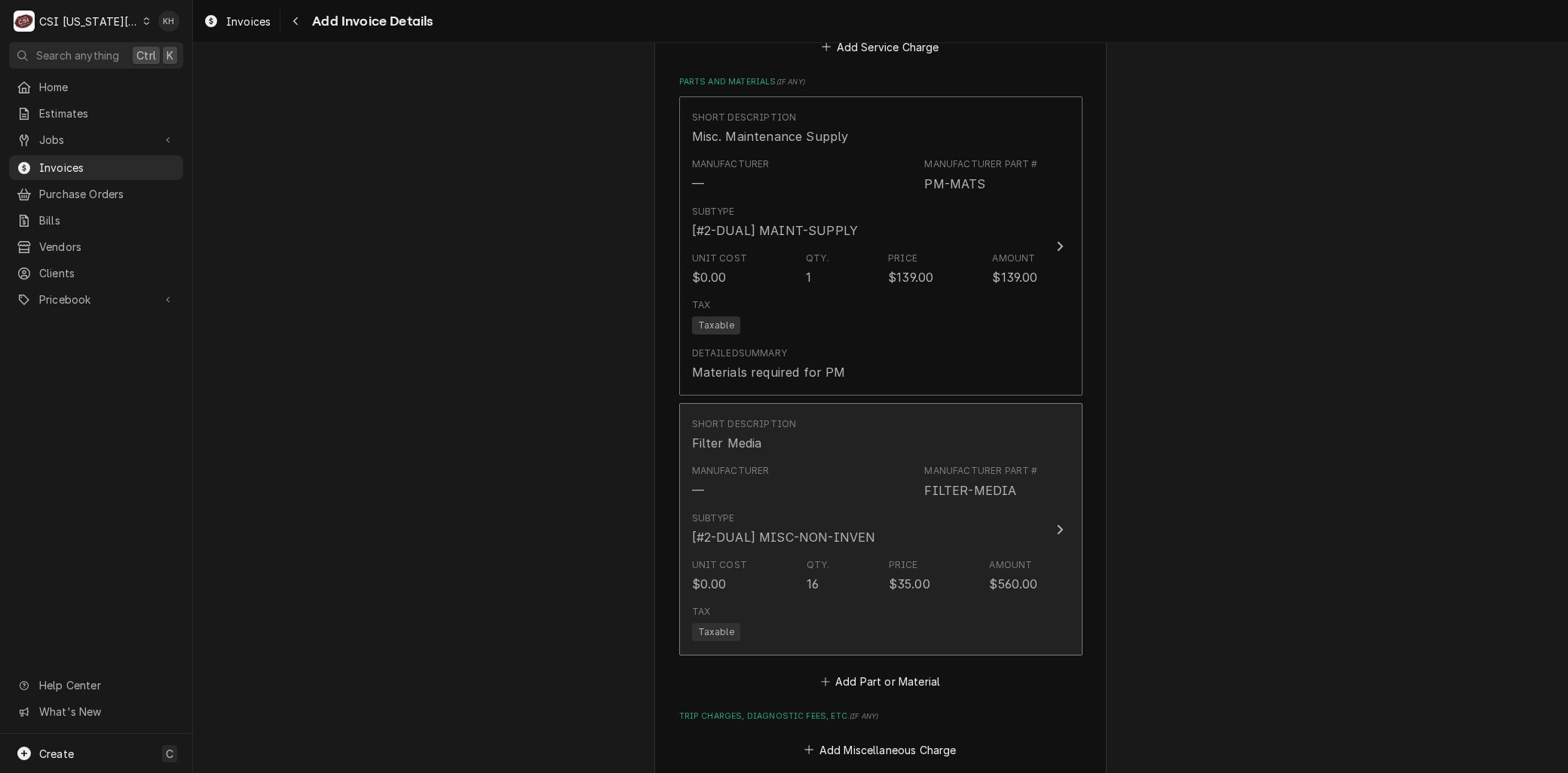
click at [751, 595] on div "Unit Cost $0.00 Qty. 16 Price $35.00 Amount $560.00" at bounding box center [865, 575] width 346 height 47
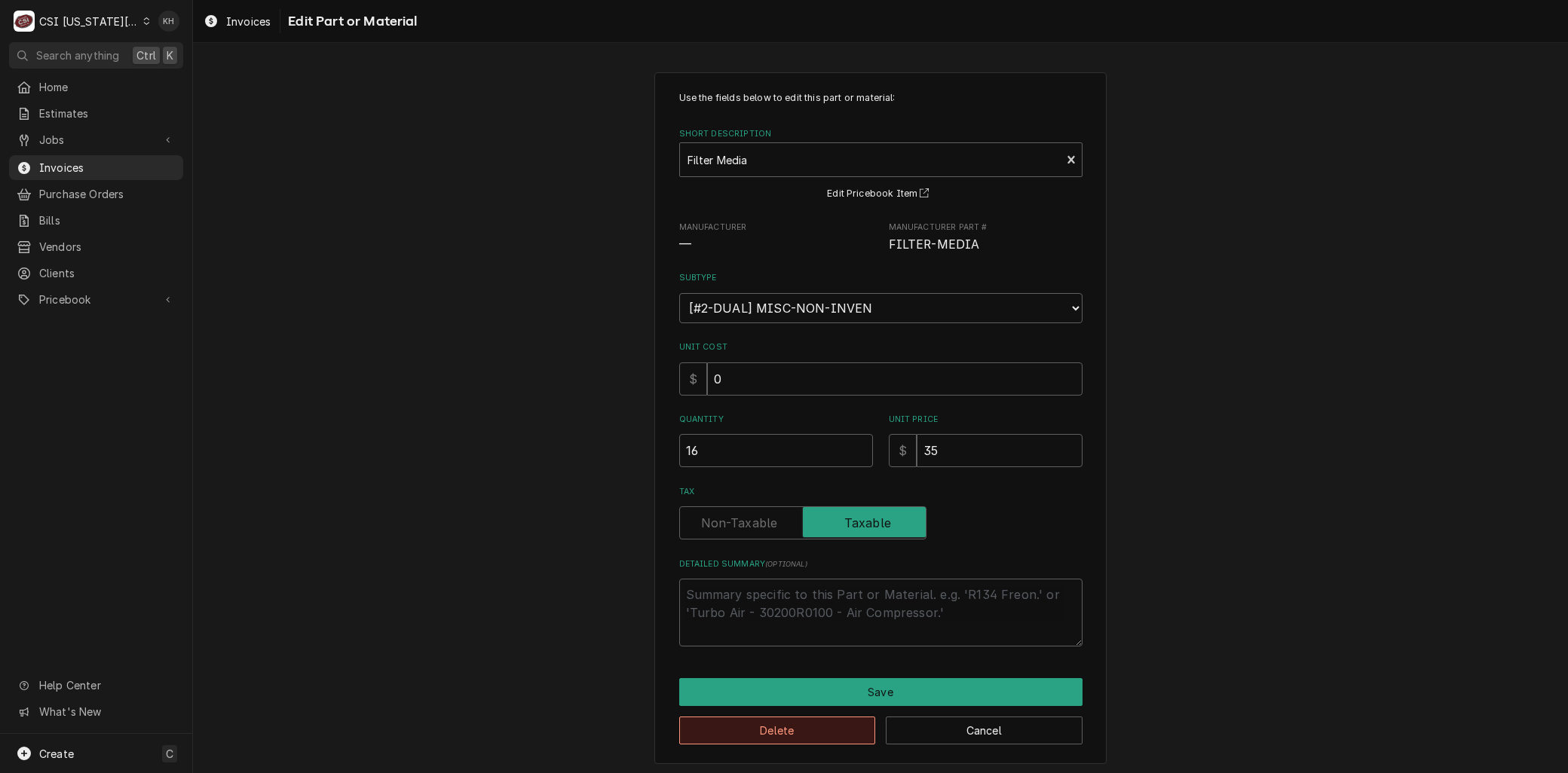
click at [754, 718] on button "Delete" at bounding box center [778, 730] width 197 height 28
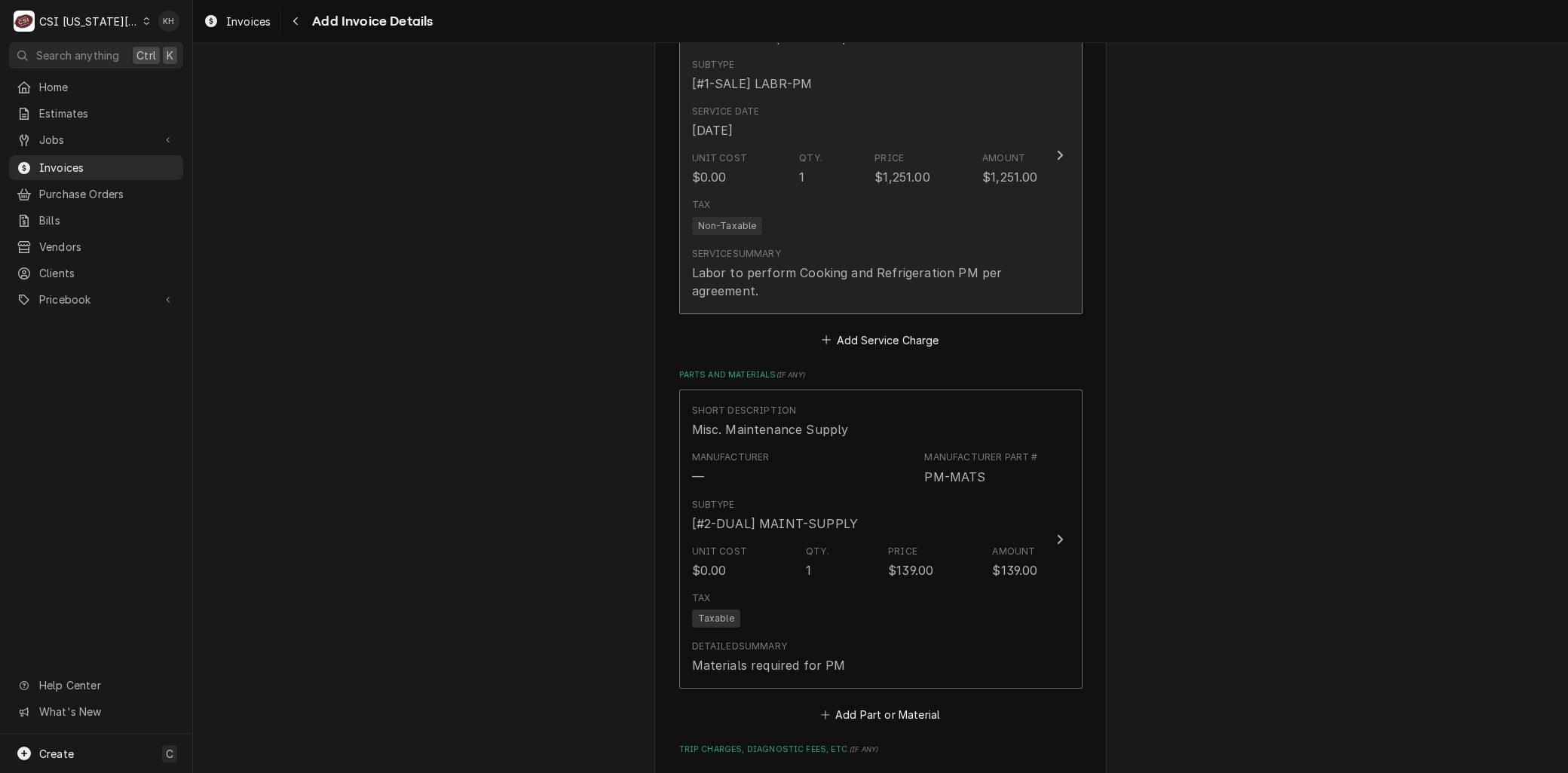
scroll to position [1172, 0]
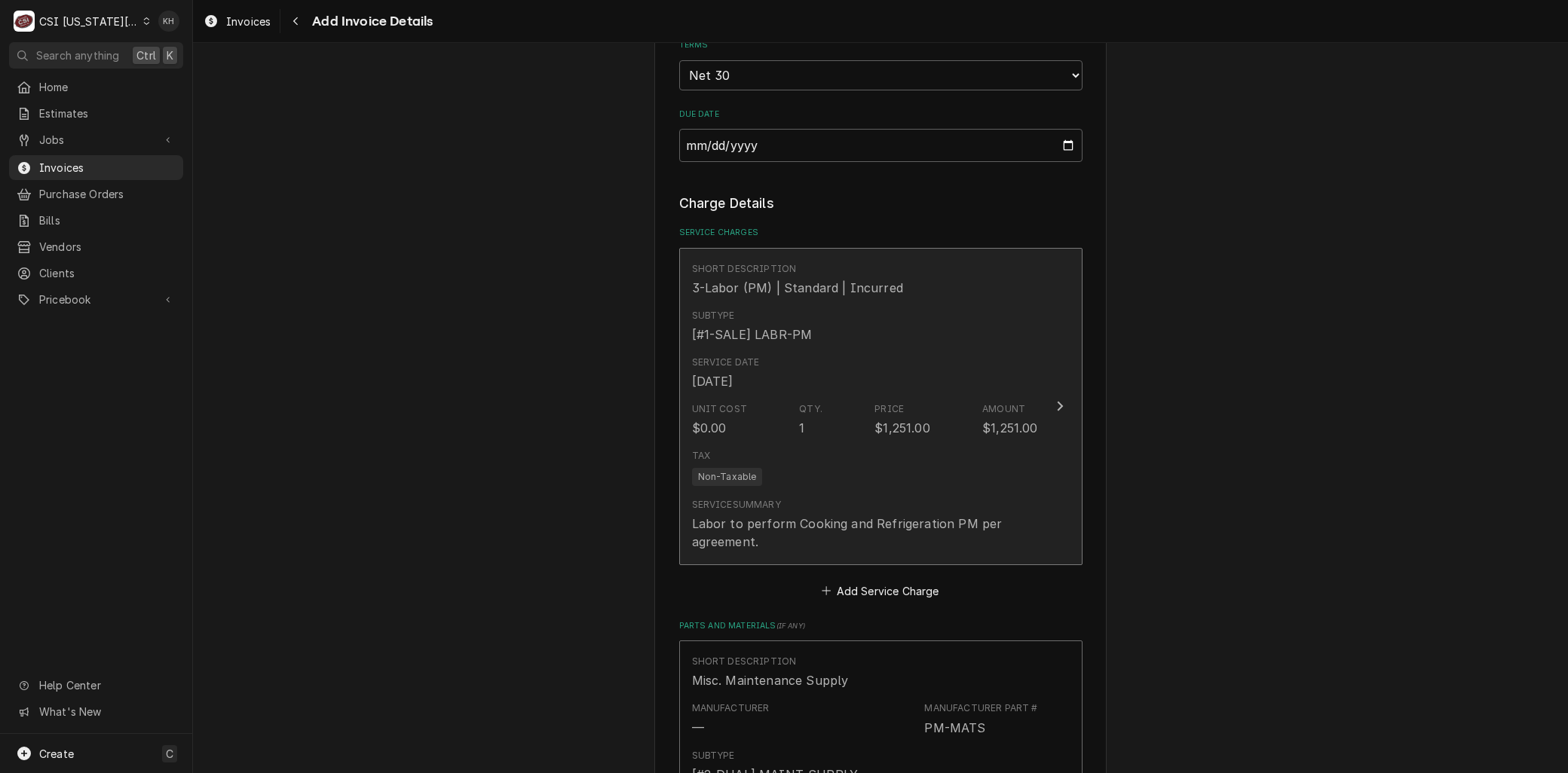
click at [771, 401] on div "Unit Cost $0.00 Qty. 1 Price $1,251.00 Amount $1,251.00" at bounding box center [865, 419] width 346 height 47
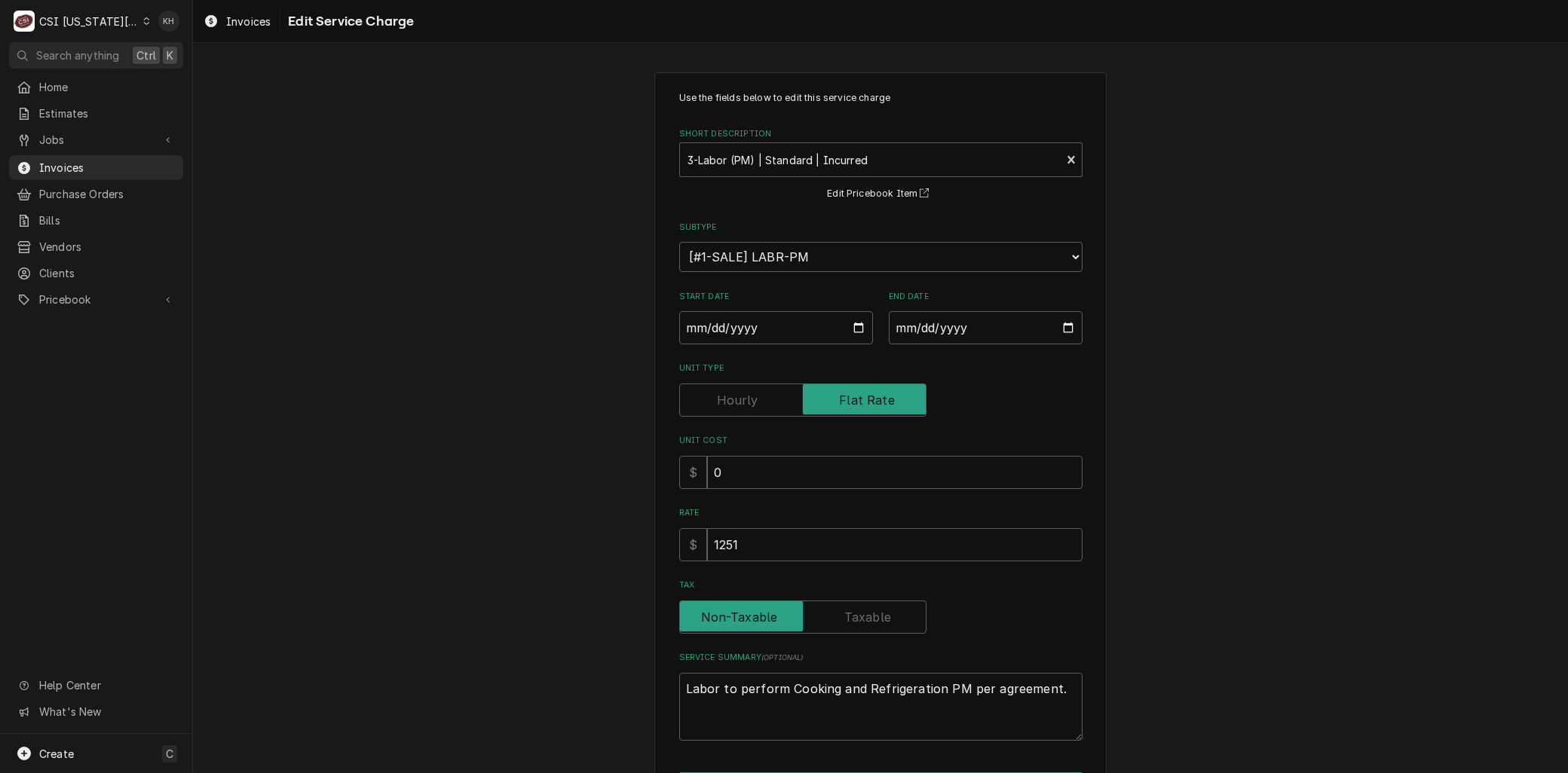
click at [858, 619] on label "Tax" at bounding box center [803, 617] width 247 height 33
click at [858, 619] on input "Tax" at bounding box center [803, 617] width 234 height 33
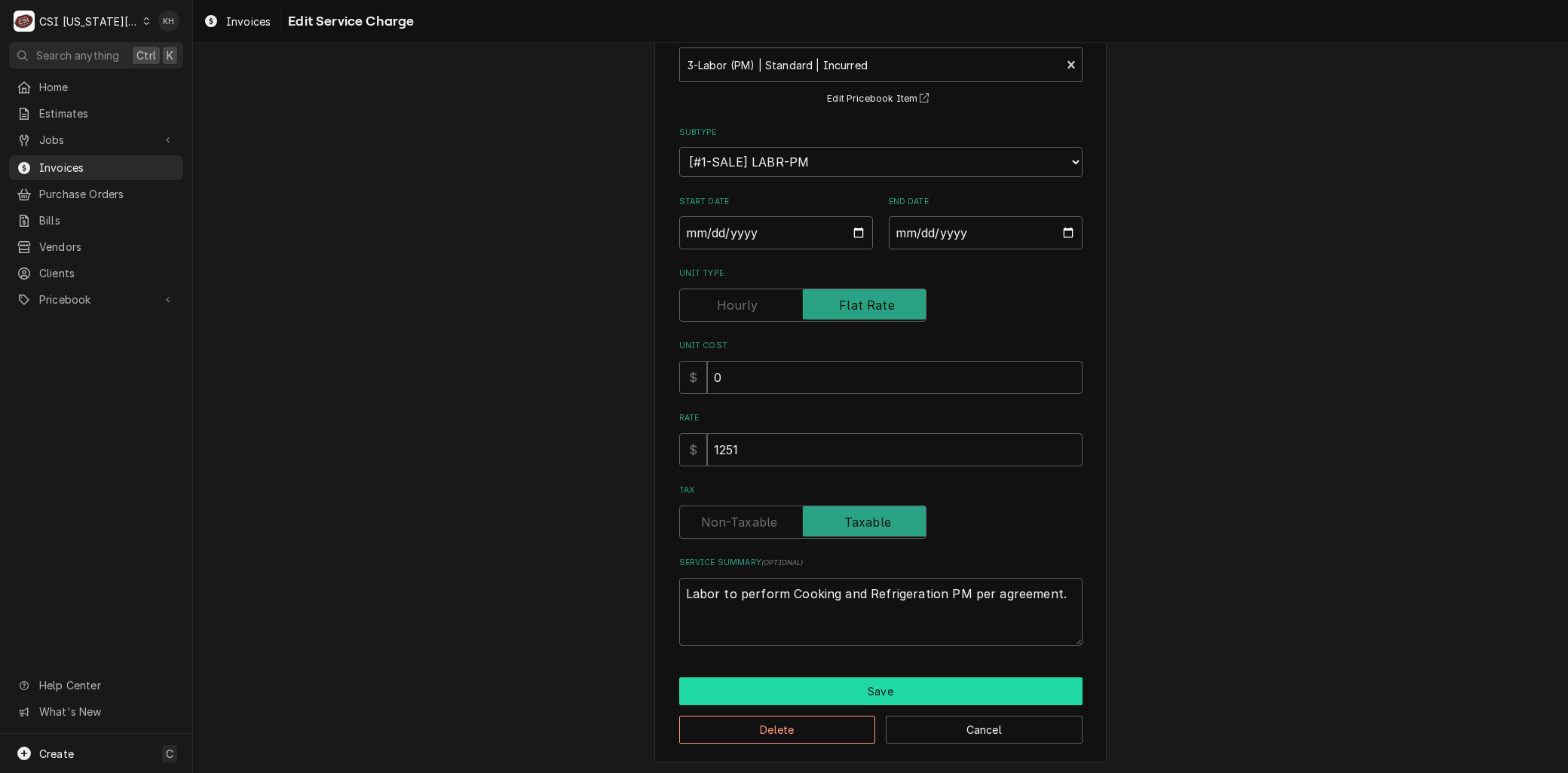
click at [865, 686] on button "Save" at bounding box center [881, 691] width 404 height 28
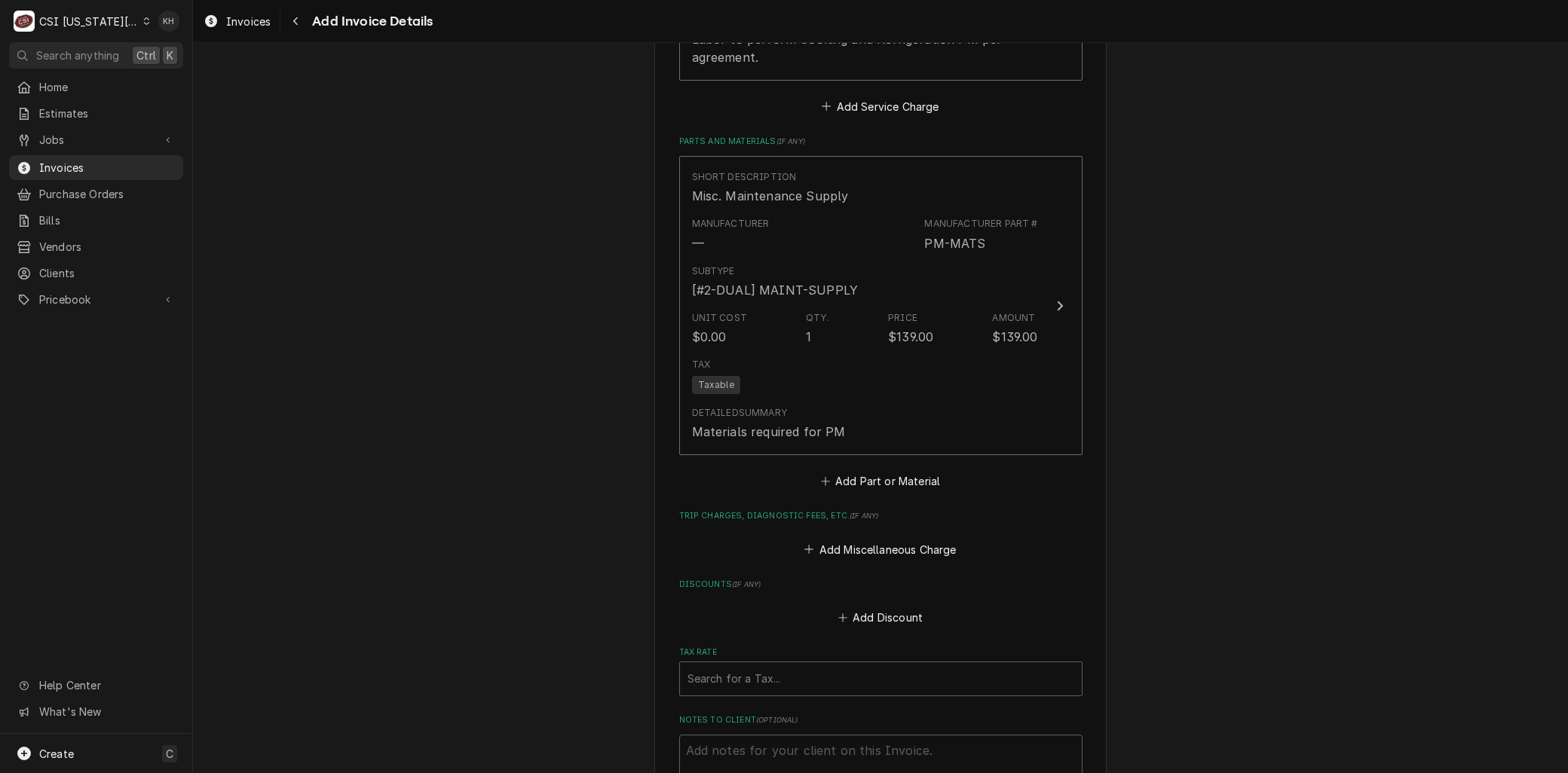
scroll to position [1825, 0]
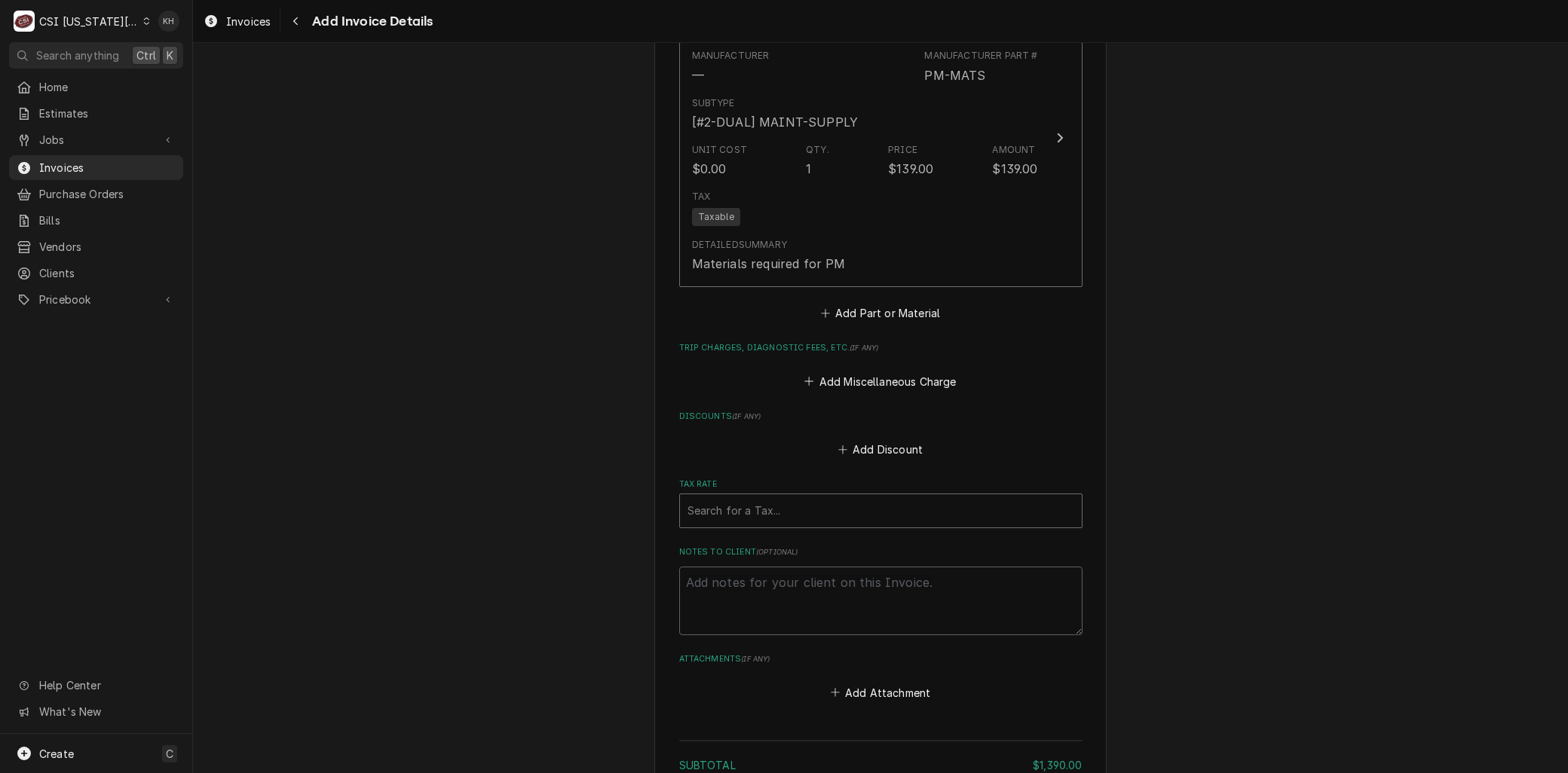
click at [720, 516] on div "Tax Rate" at bounding box center [881, 511] width 387 height 27
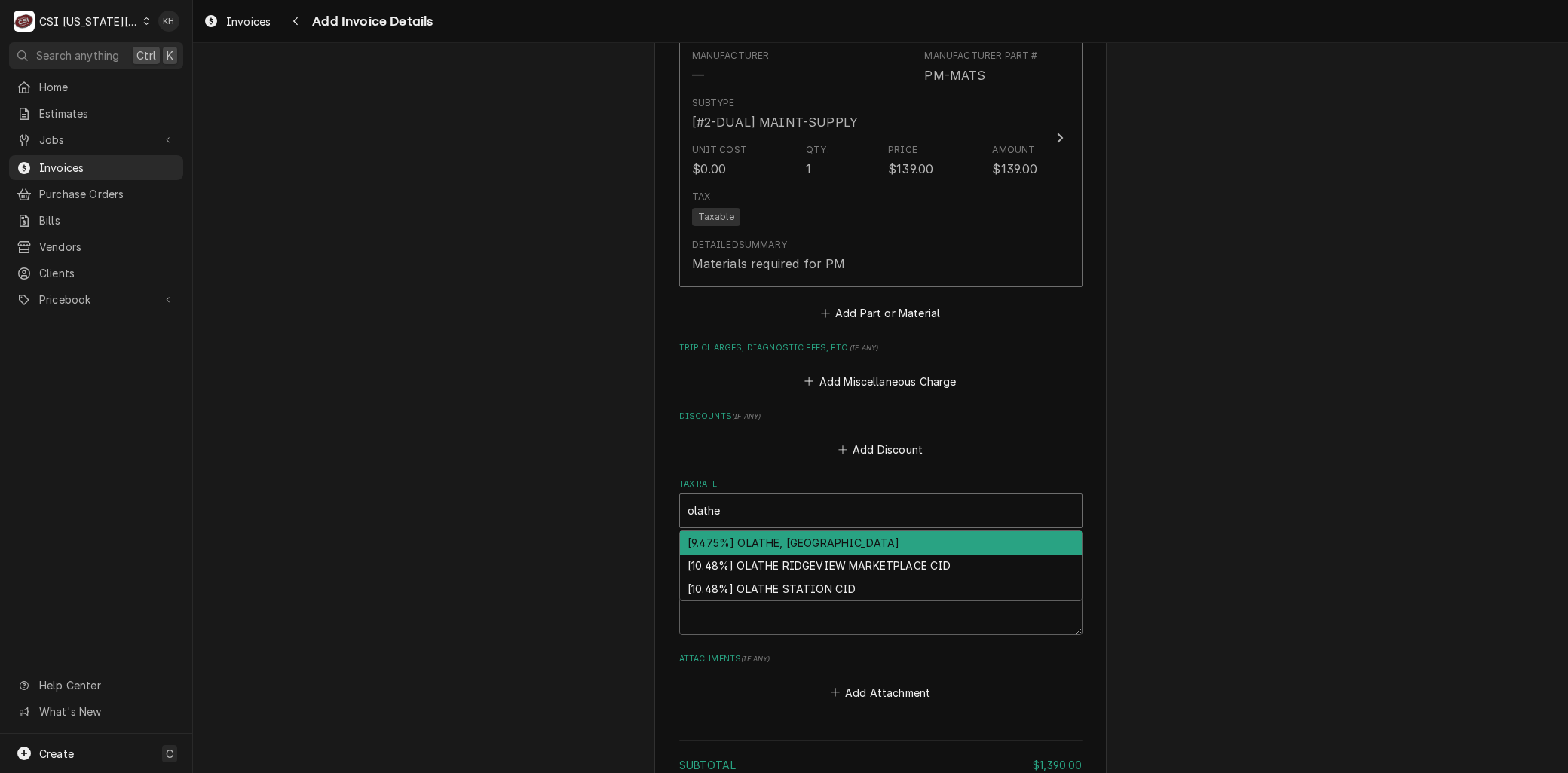
click at [721, 536] on div "[9.475%] OLATHE, KS" at bounding box center [881, 543] width 402 height 23
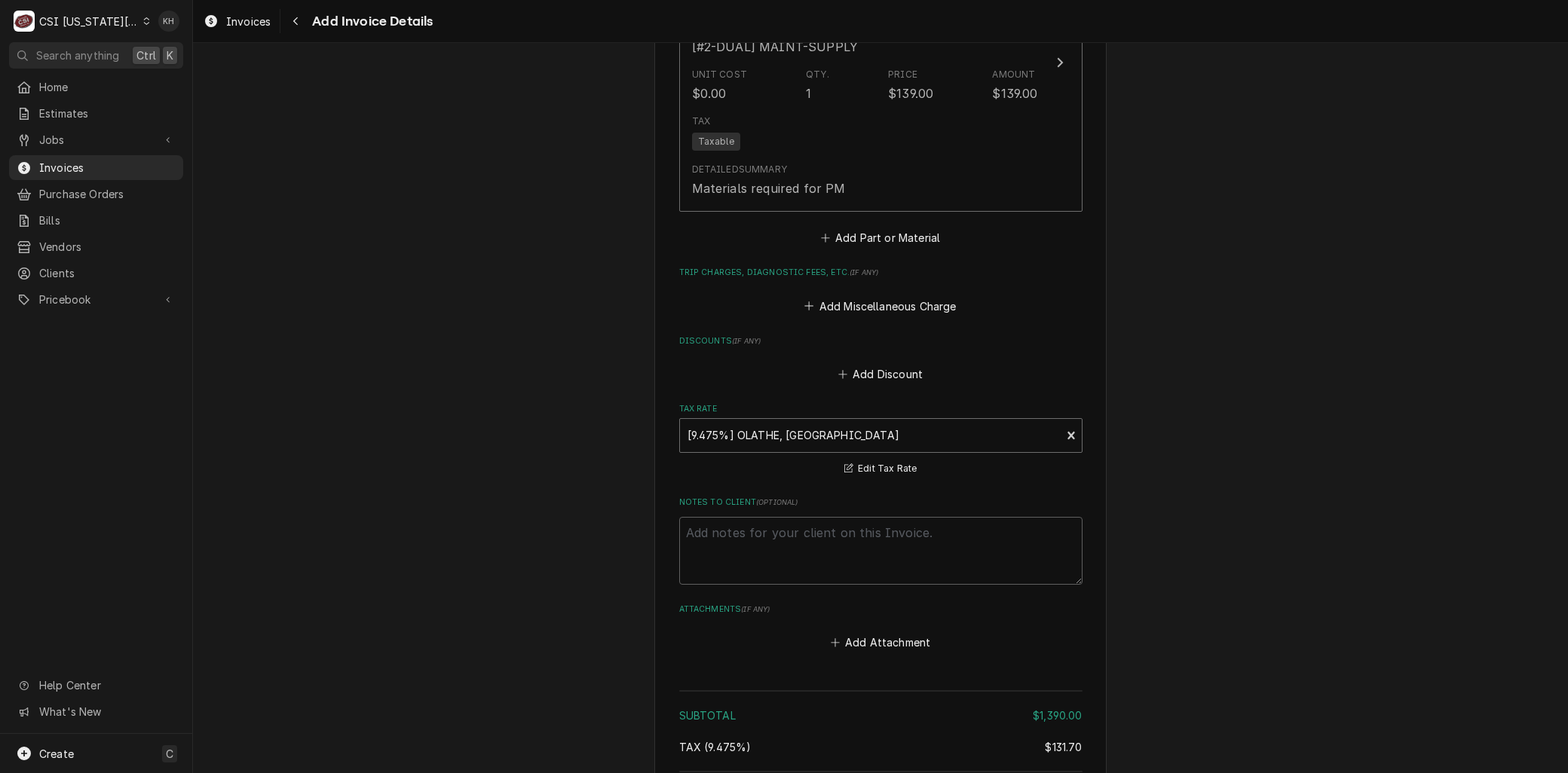
scroll to position [2097, 0]
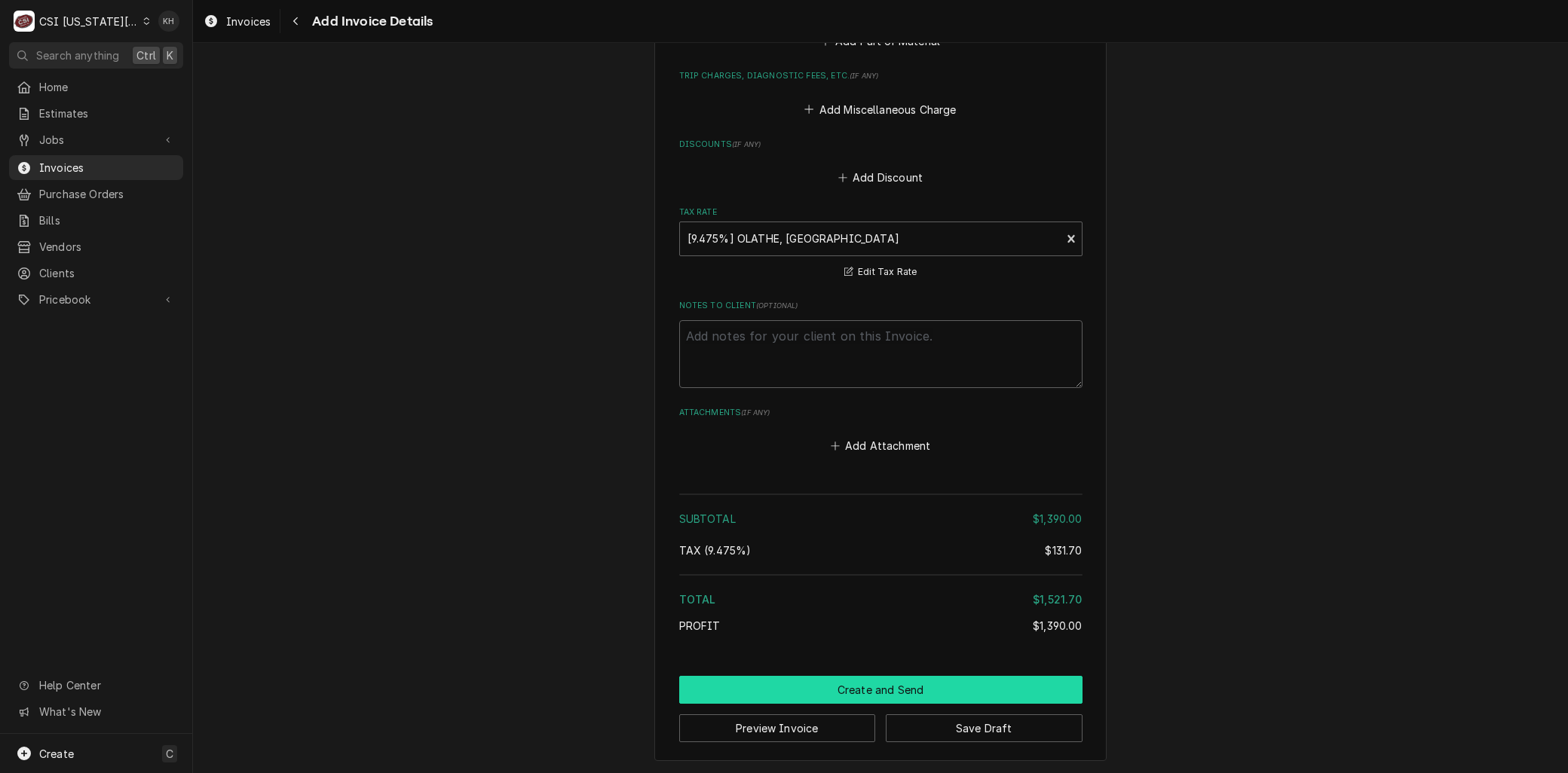
click at [886, 679] on button "Create and Send" at bounding box center [881, 690] width 404 height 28
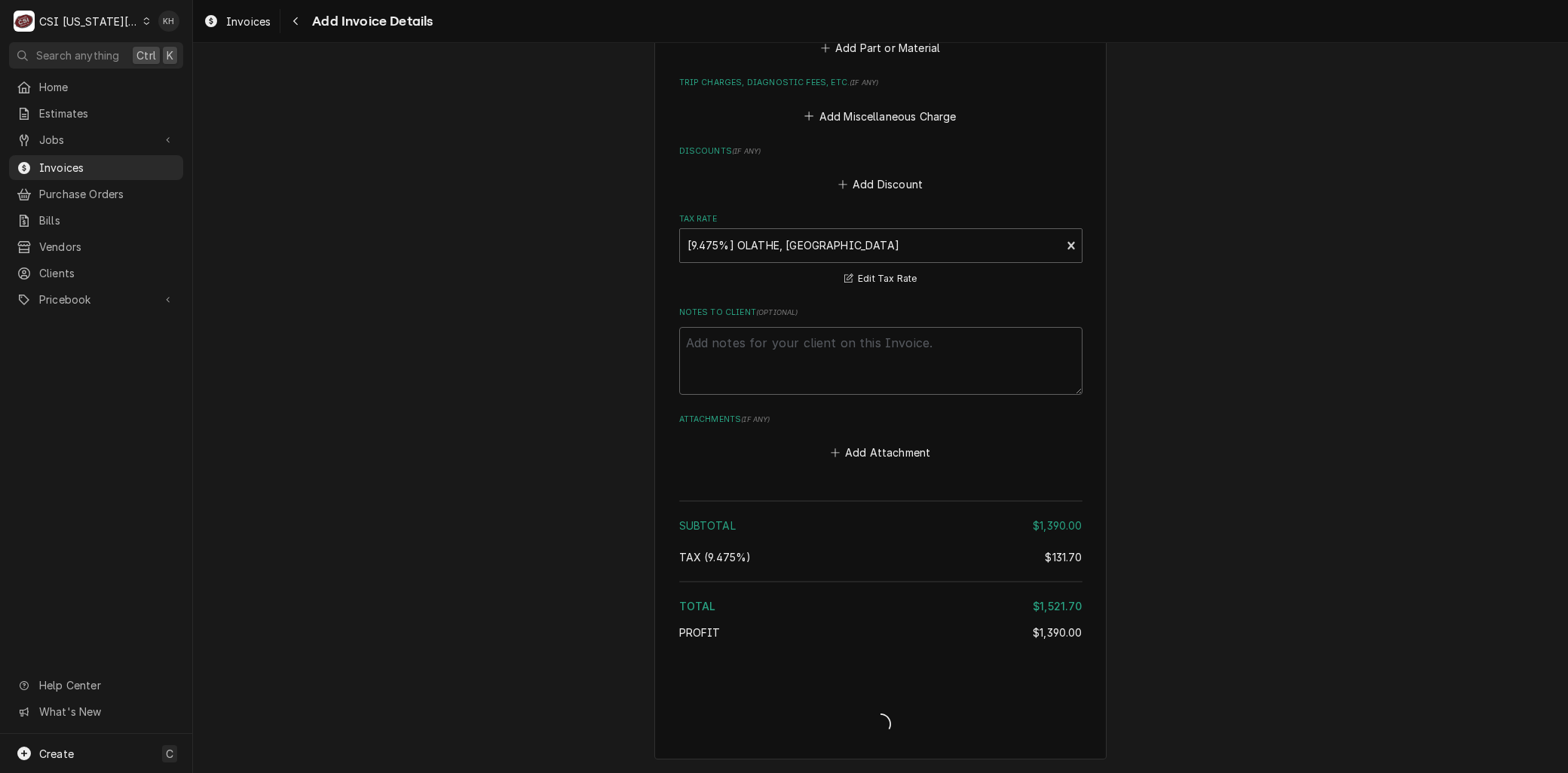
scroll to position [2089, 0]
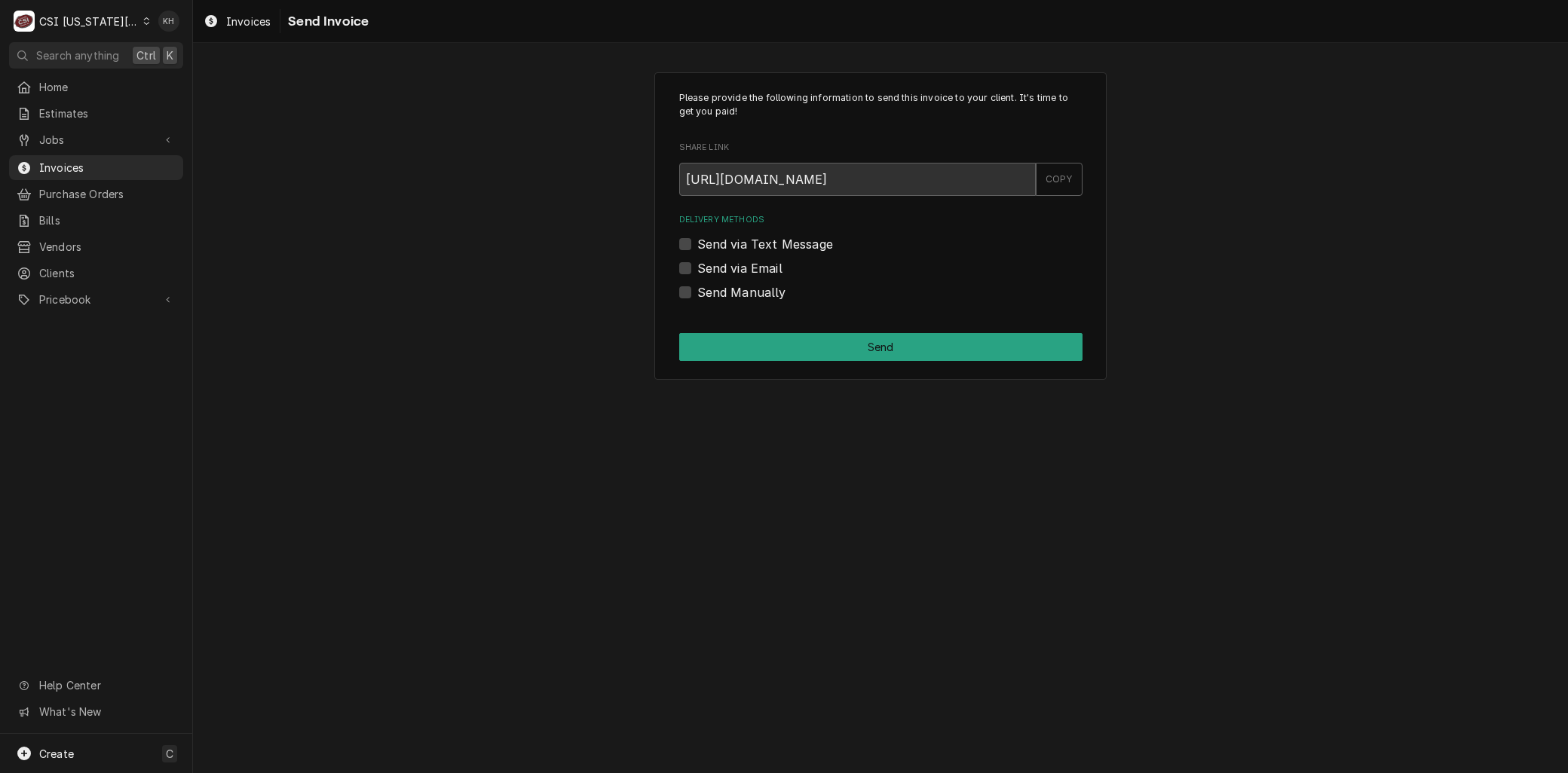
click at [698, 262] on label "Send via Email" at bounding box center [740, 268] width 85 height 18
click at [698, 262] on input "Send via Email" at bounding box center [900, 276] width 404 height 33
checkbox input "true"
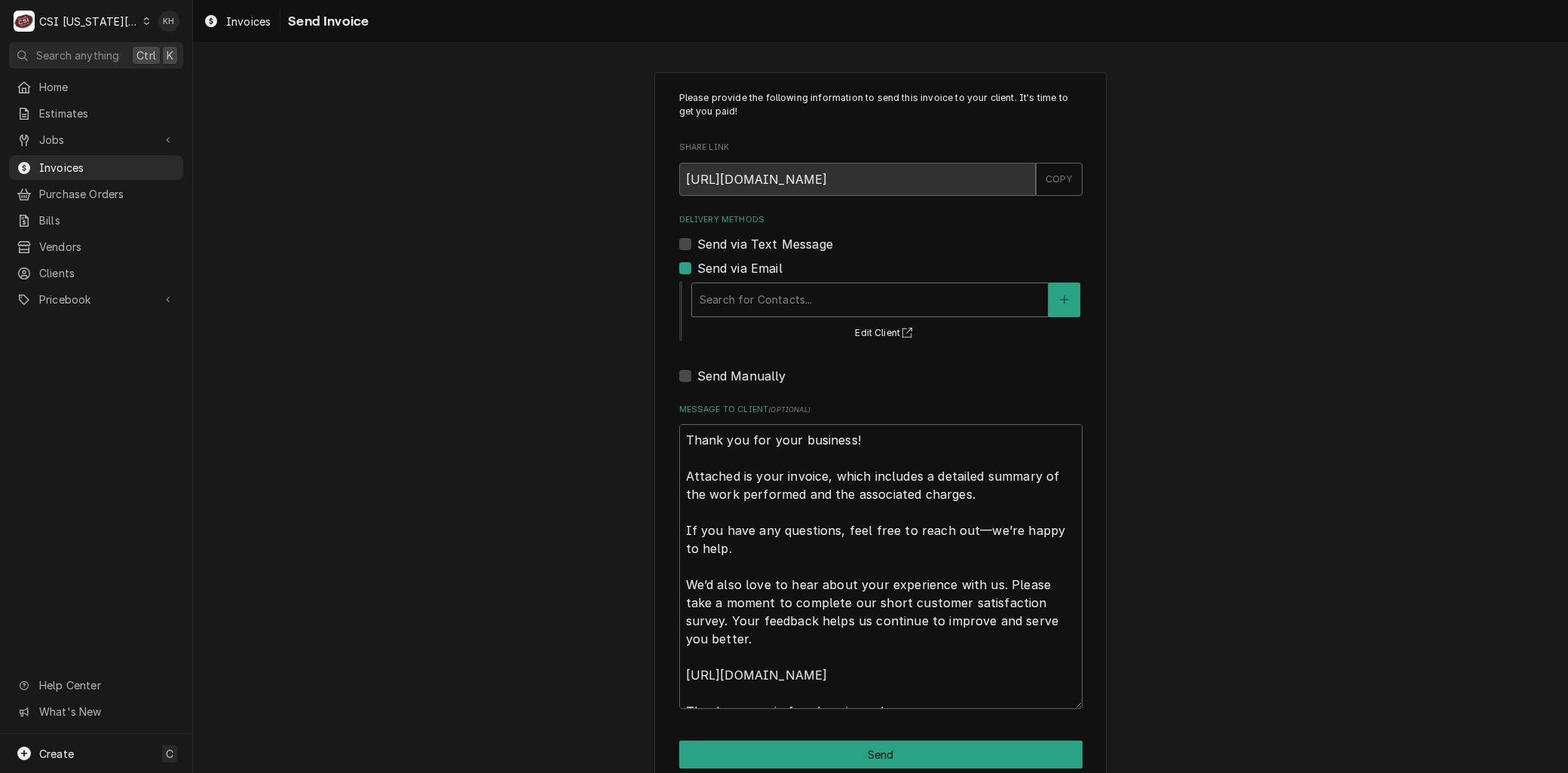
click at [729, 285] on div "Search for Contacts..." at bounding box center [870, 300] width 356 height 33
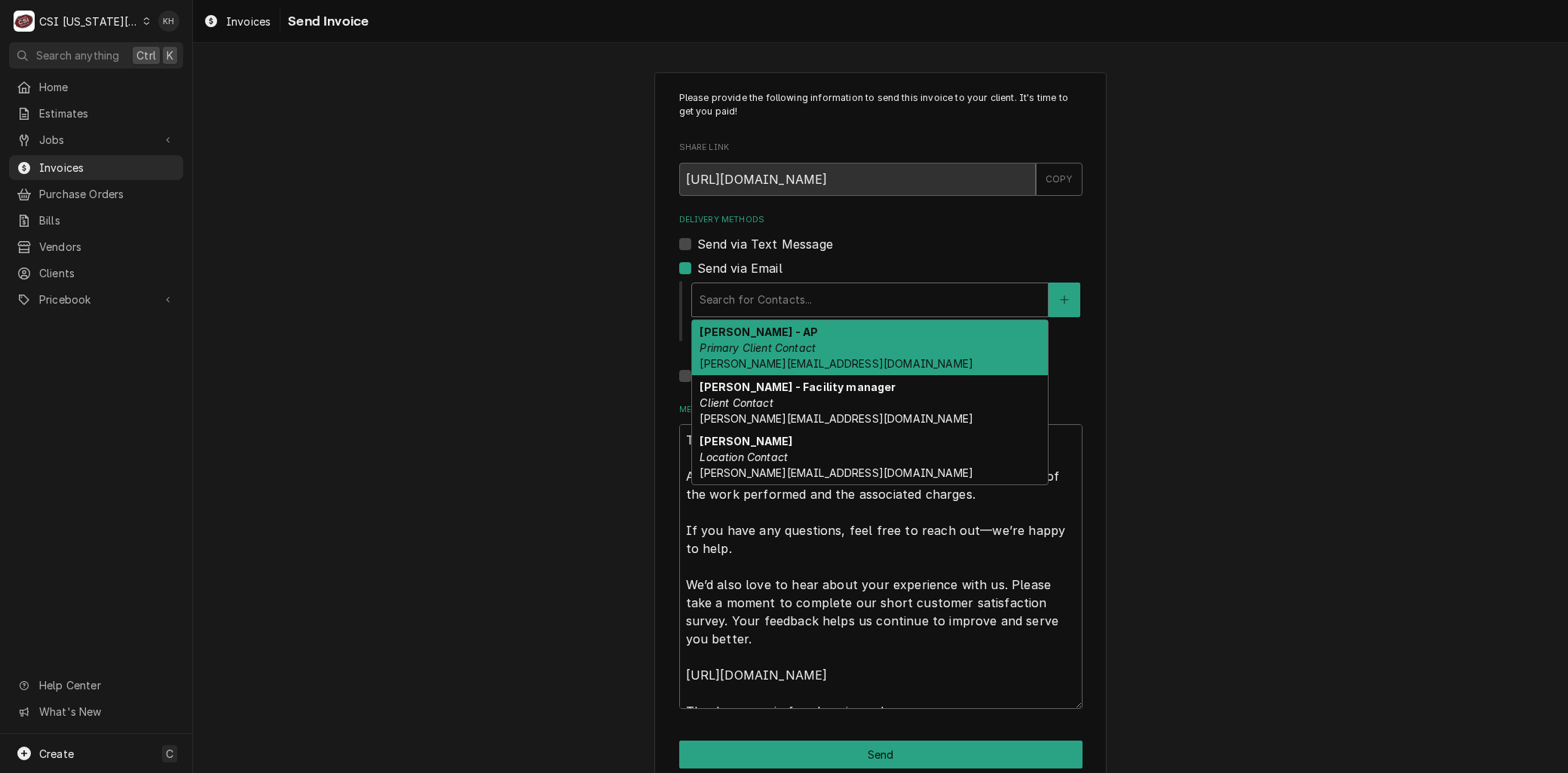
click at [741, 350] on em "Primary Client Contact" at bounding box center [757, 348] width 116 height 13
type textarea "x"
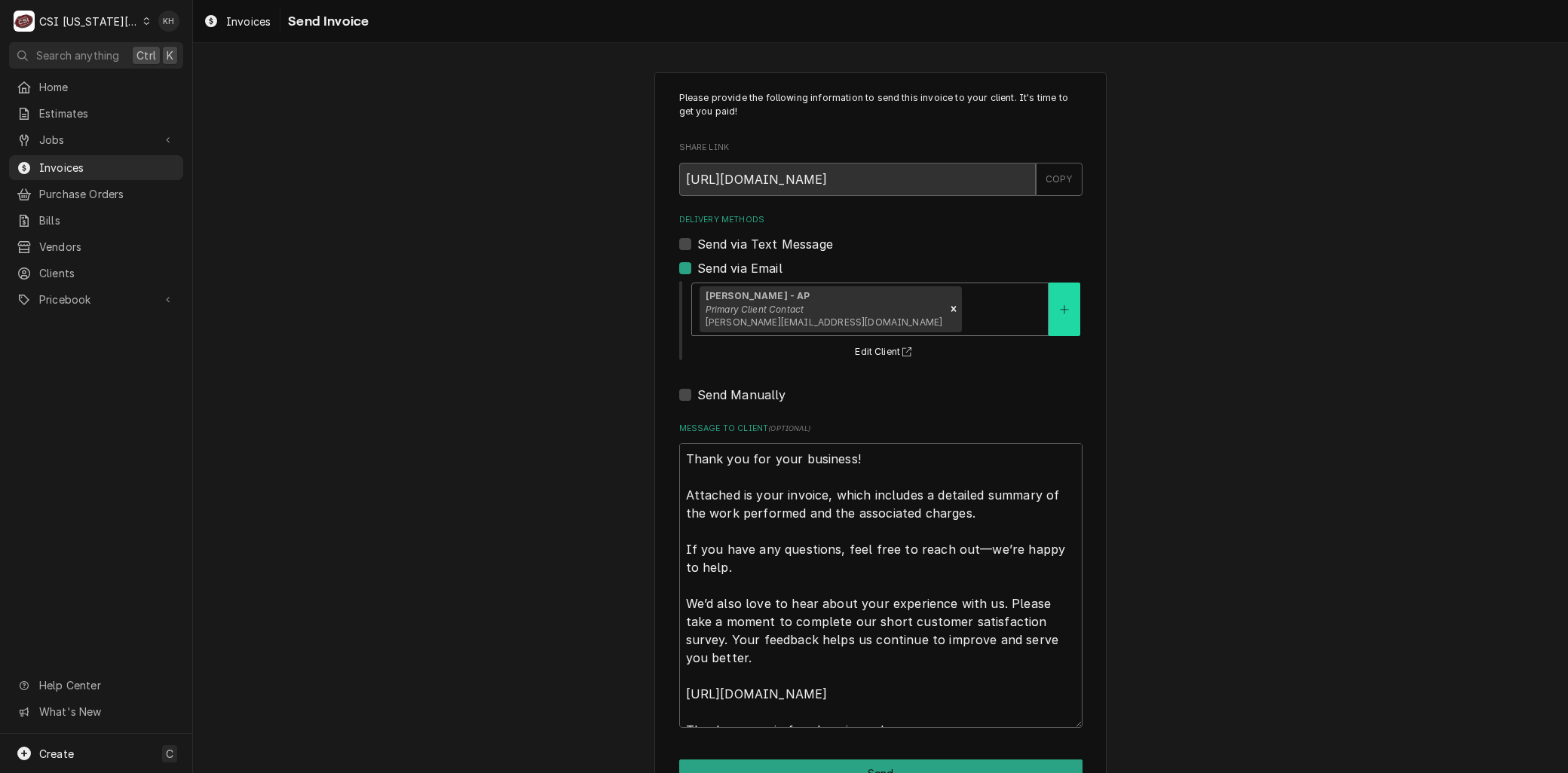
click at [1051, 296] on button "Delivery Methods" at bounding box center [1065, 309] width 32 height 53
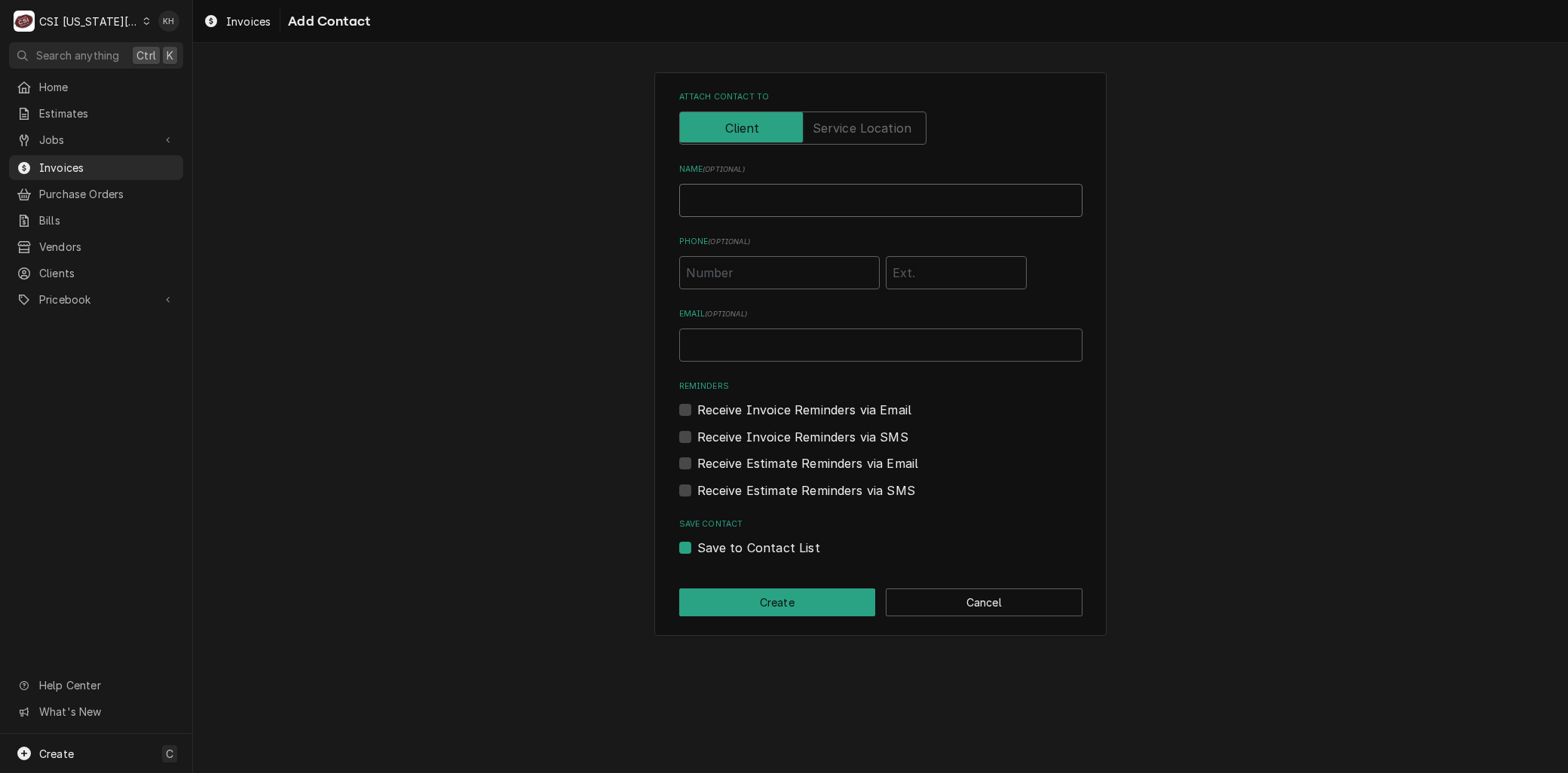
click at [751, 207] on input "Name ( optional )" at bounding box center [881, 200] width 404 height 33
type input "Brent Seaba"
type input "brent.seaba@csi1.com"
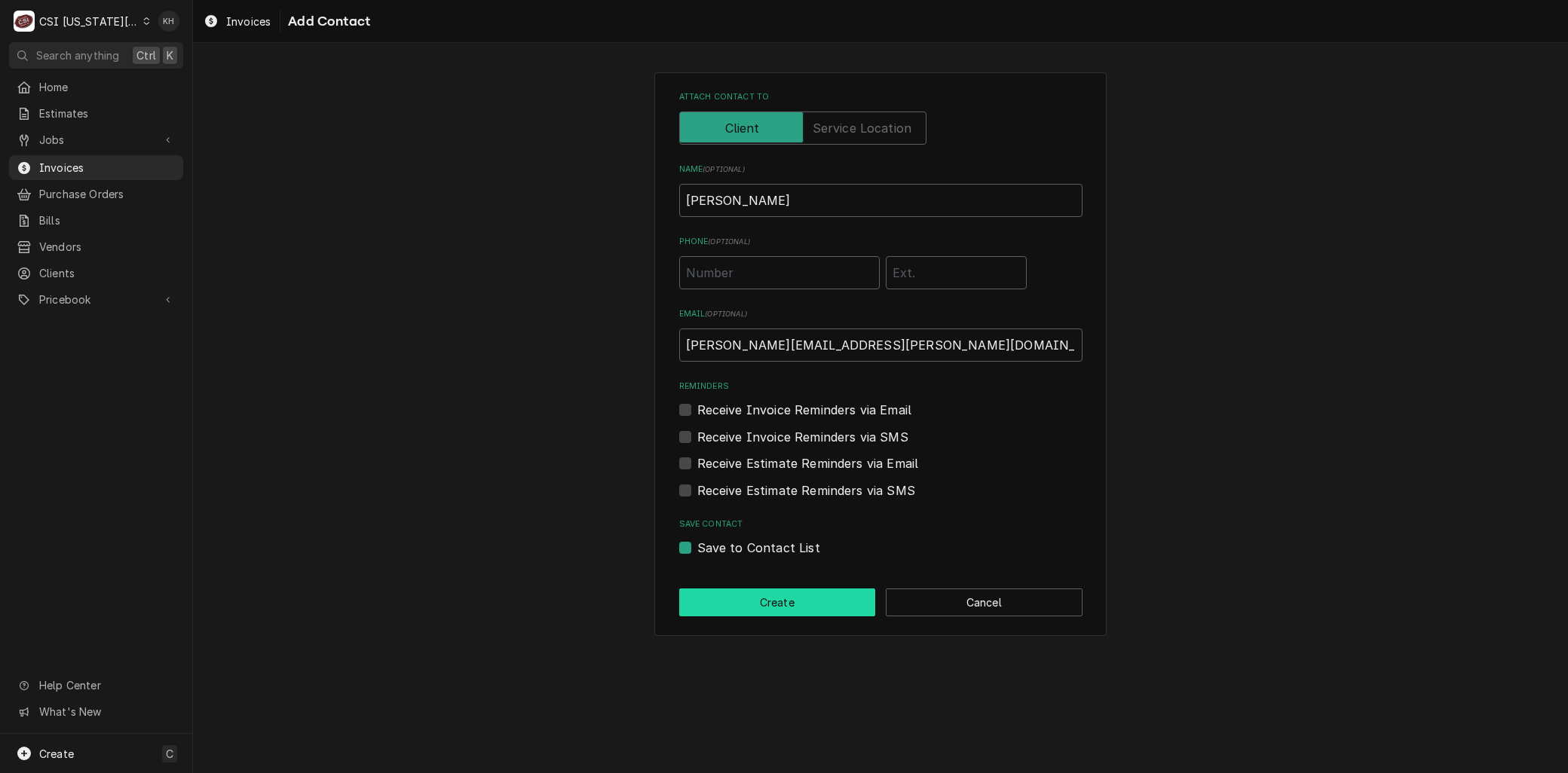
click at [783, 593] on button "Create" at bounding box center [778, 602] width 197 height 28
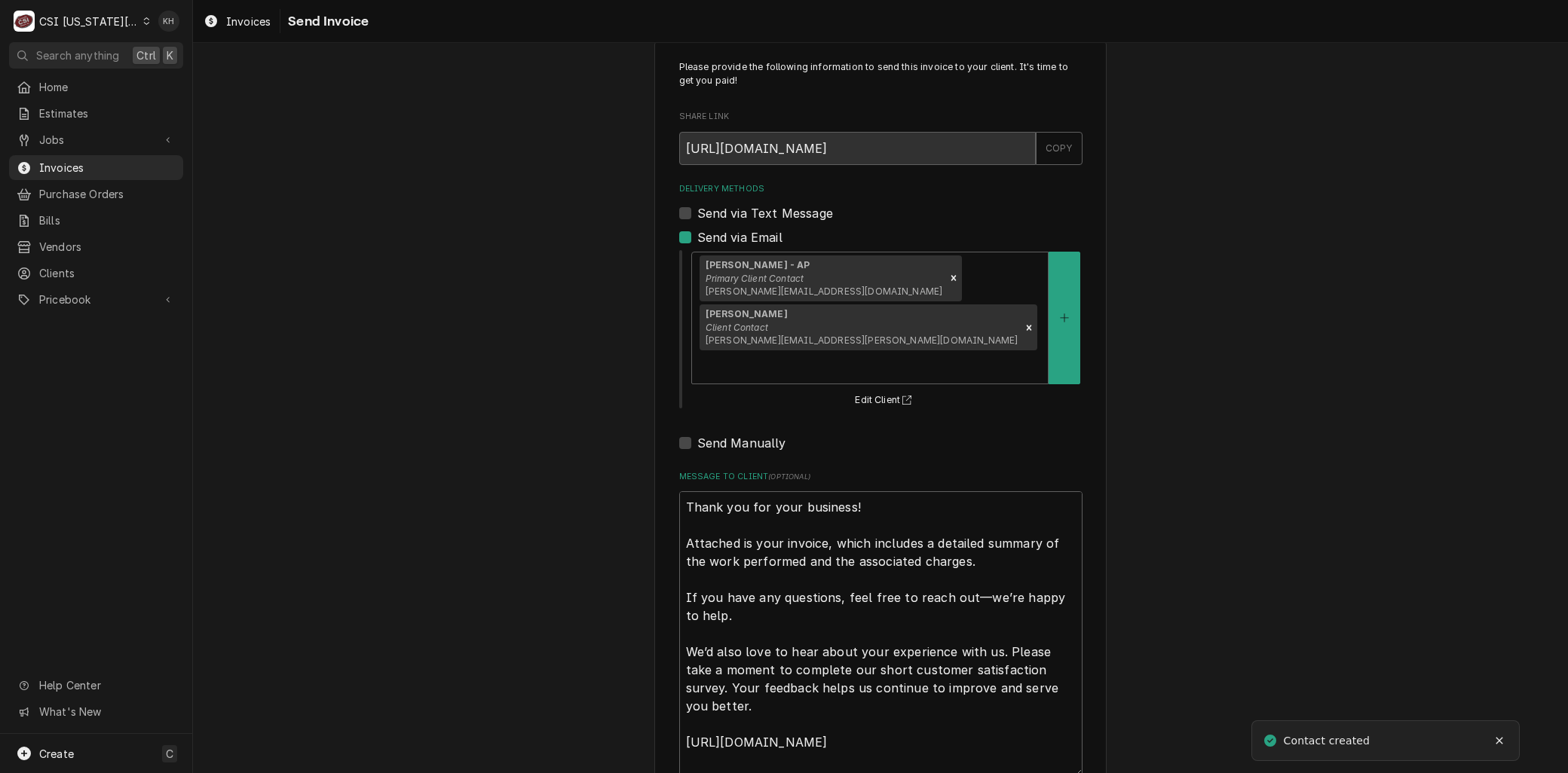
scroll to position [46, 0]
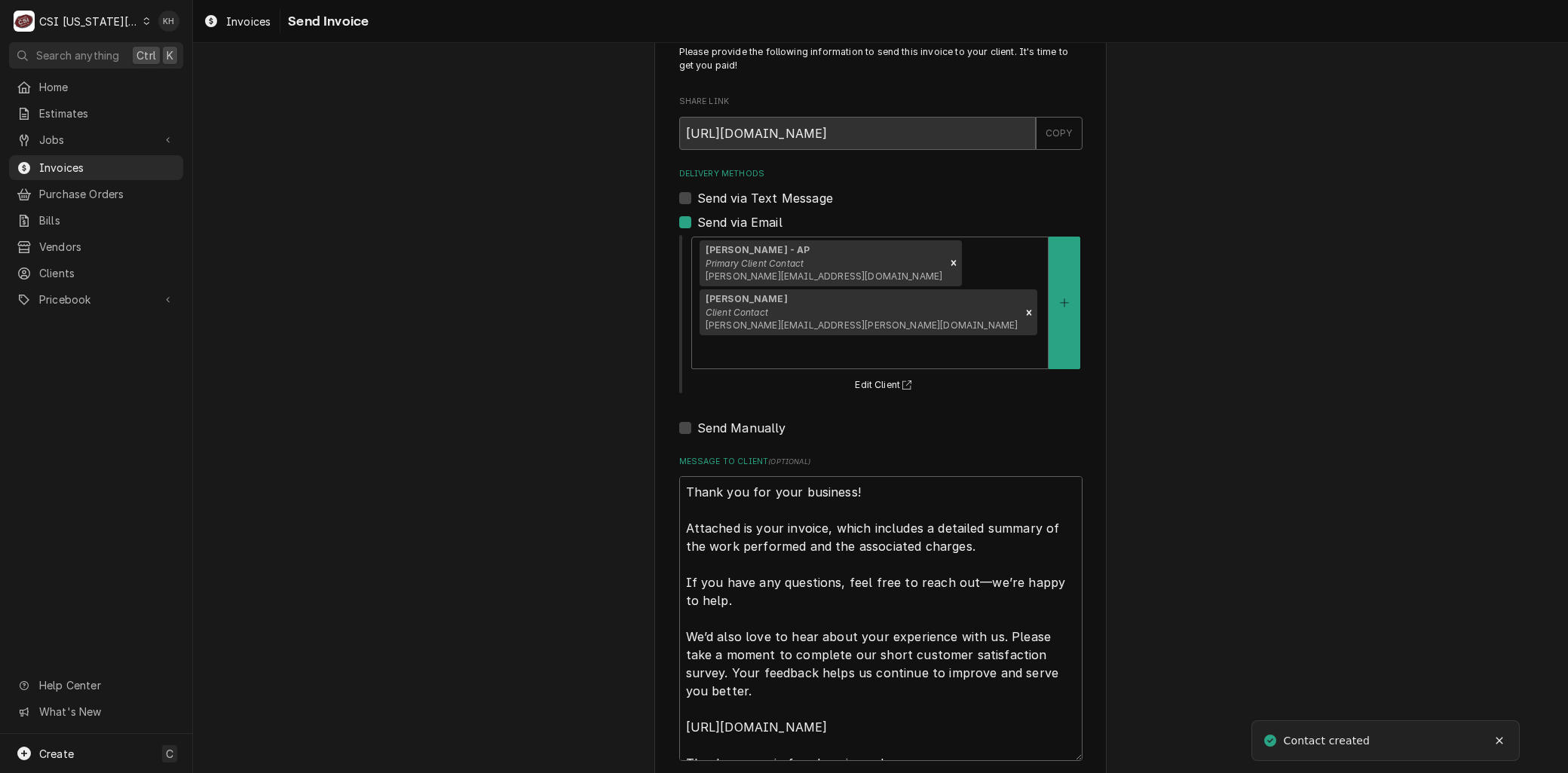
type textarea "x"
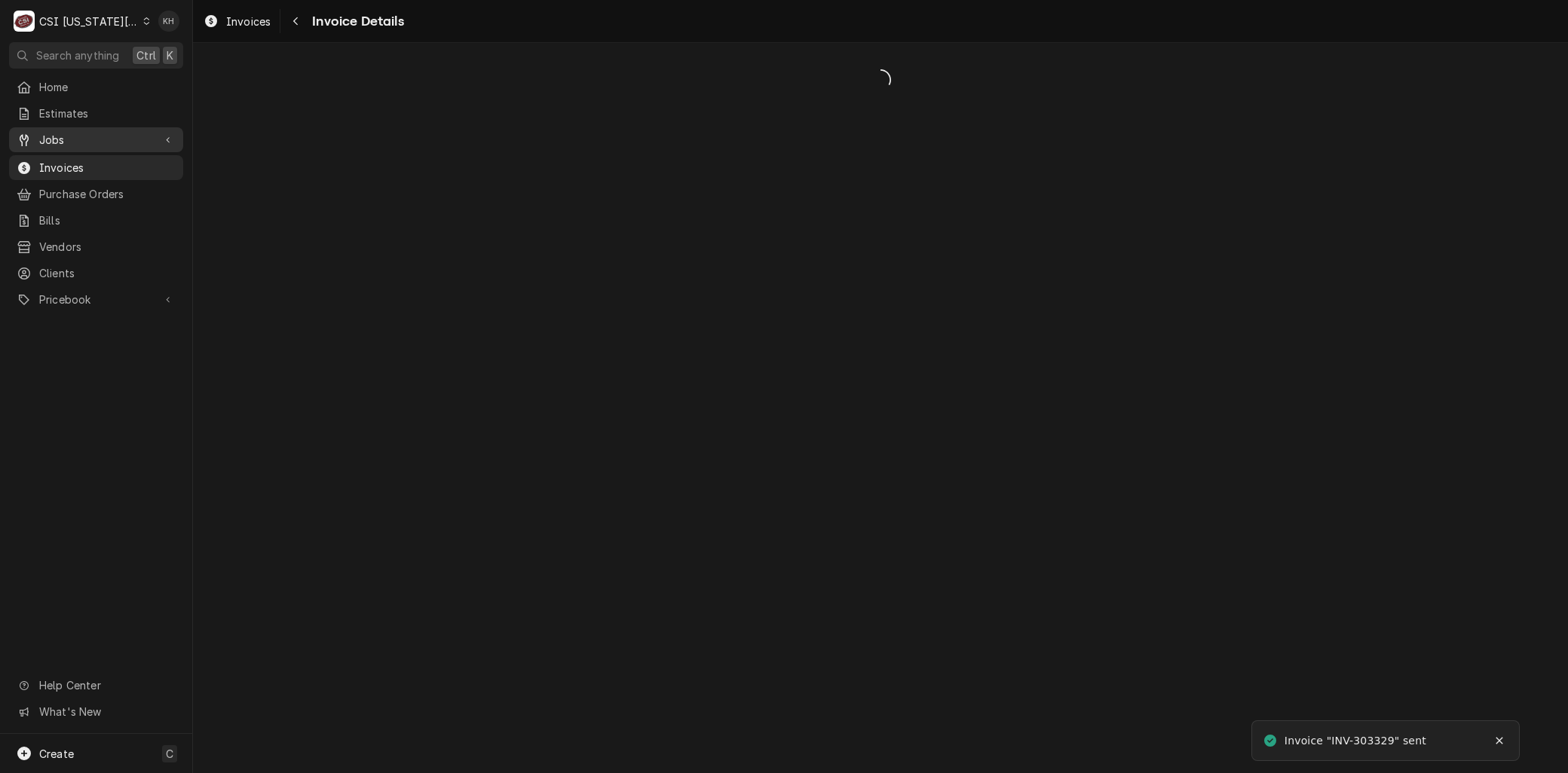
click at [61, 137] on span "Jobs" at bounding box center [95, 140] width 114 height 16
click at [63, 158] on span "Jobs" at bounding box center [107, 166] width 137 height 16
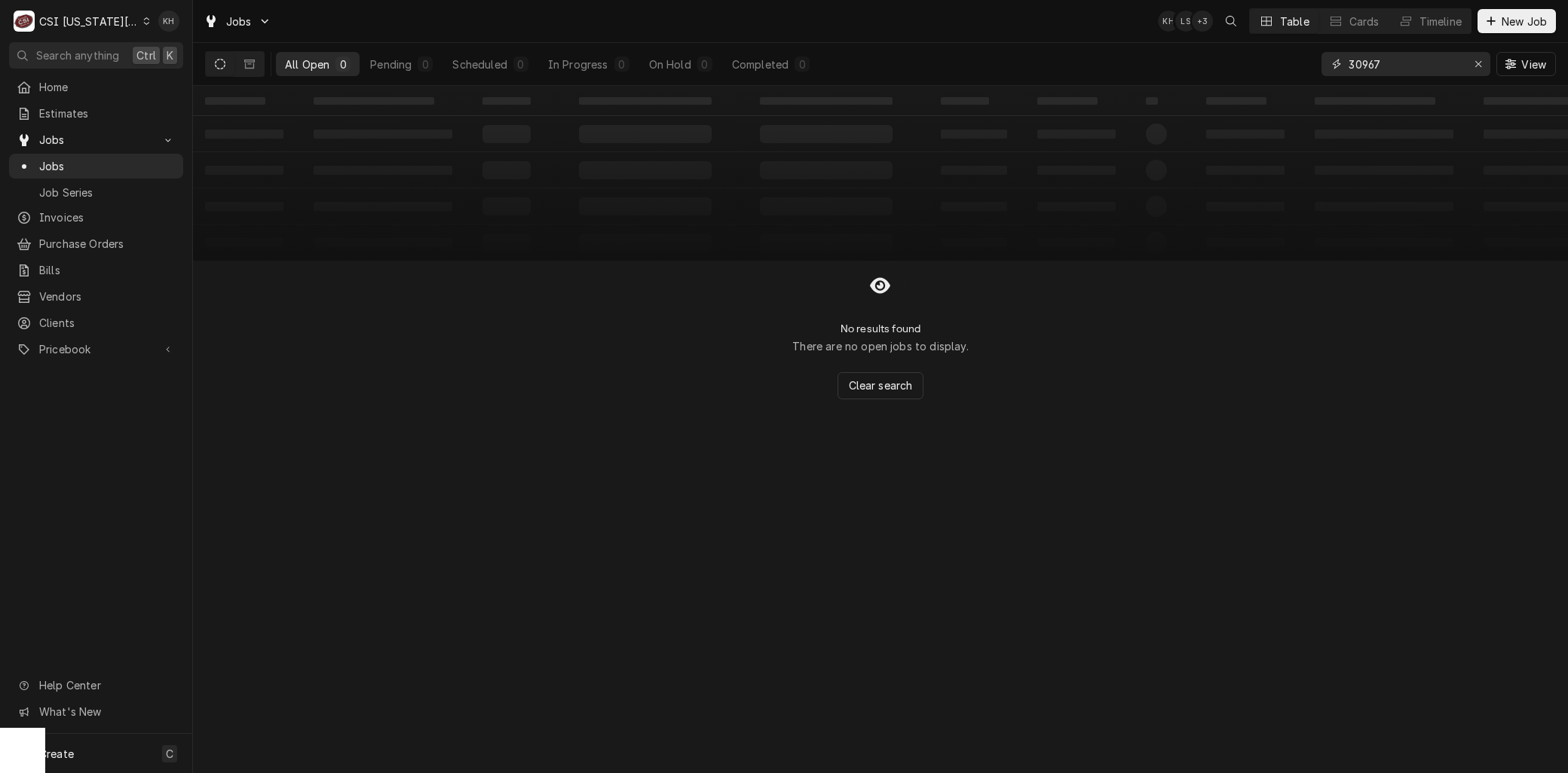
drag, startPoint x: 1403, startPoint y: 64, endPoint x: 1223, endPoint y: 44, distance: 181.1
click at [1223, 44] on div "All Open 0 Pending 0 Scheduled 0 In Progress 0 On Hold 0 Completed 0 30967 View" at bounding box center [881, 64] width 1351 height 42
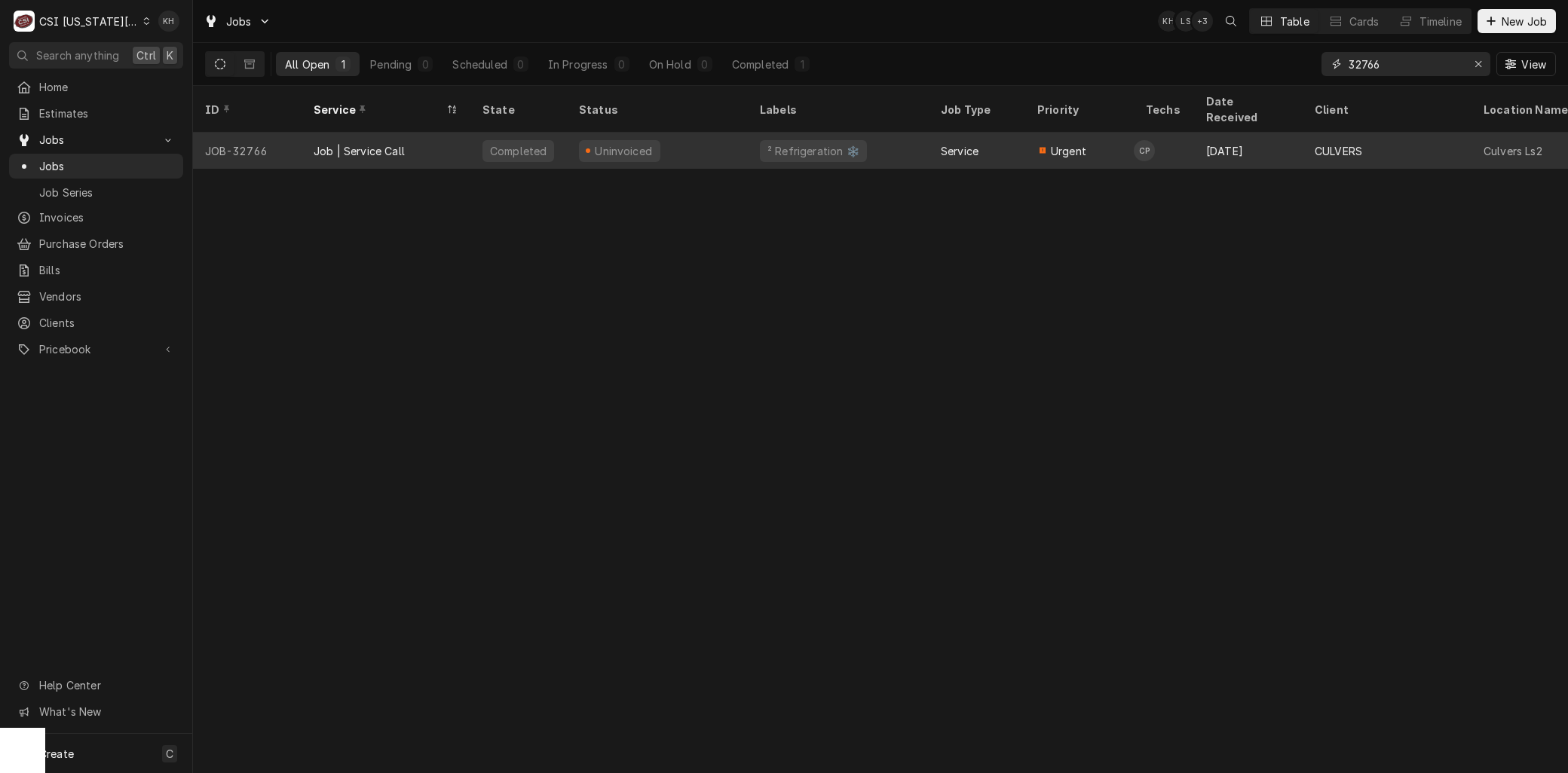
type input "32766"
click at [428, 133] on div "Job | Service Call" at bounding box center [385, 151] width 169 height 37
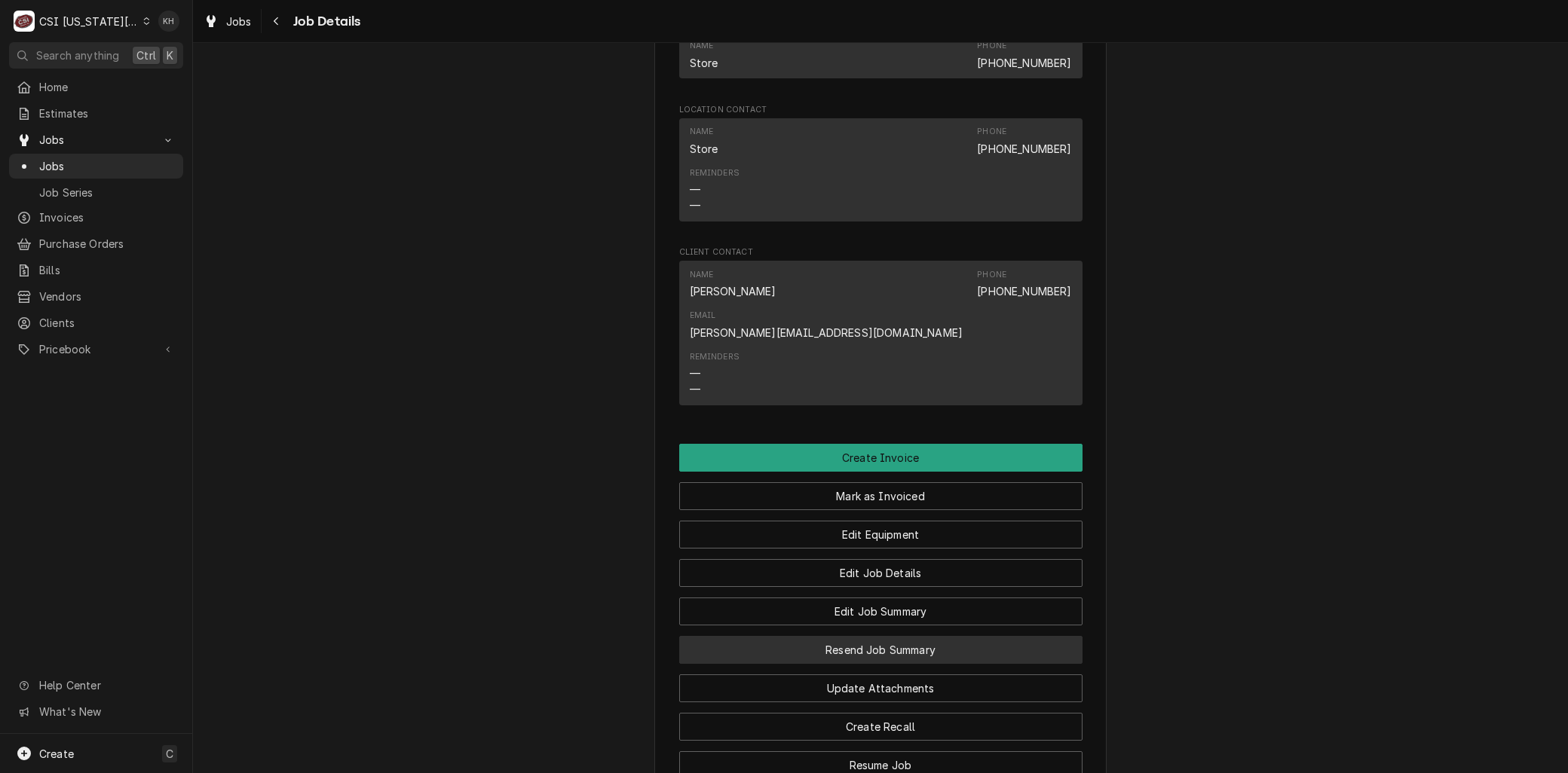
scroll to position [1591, 0]
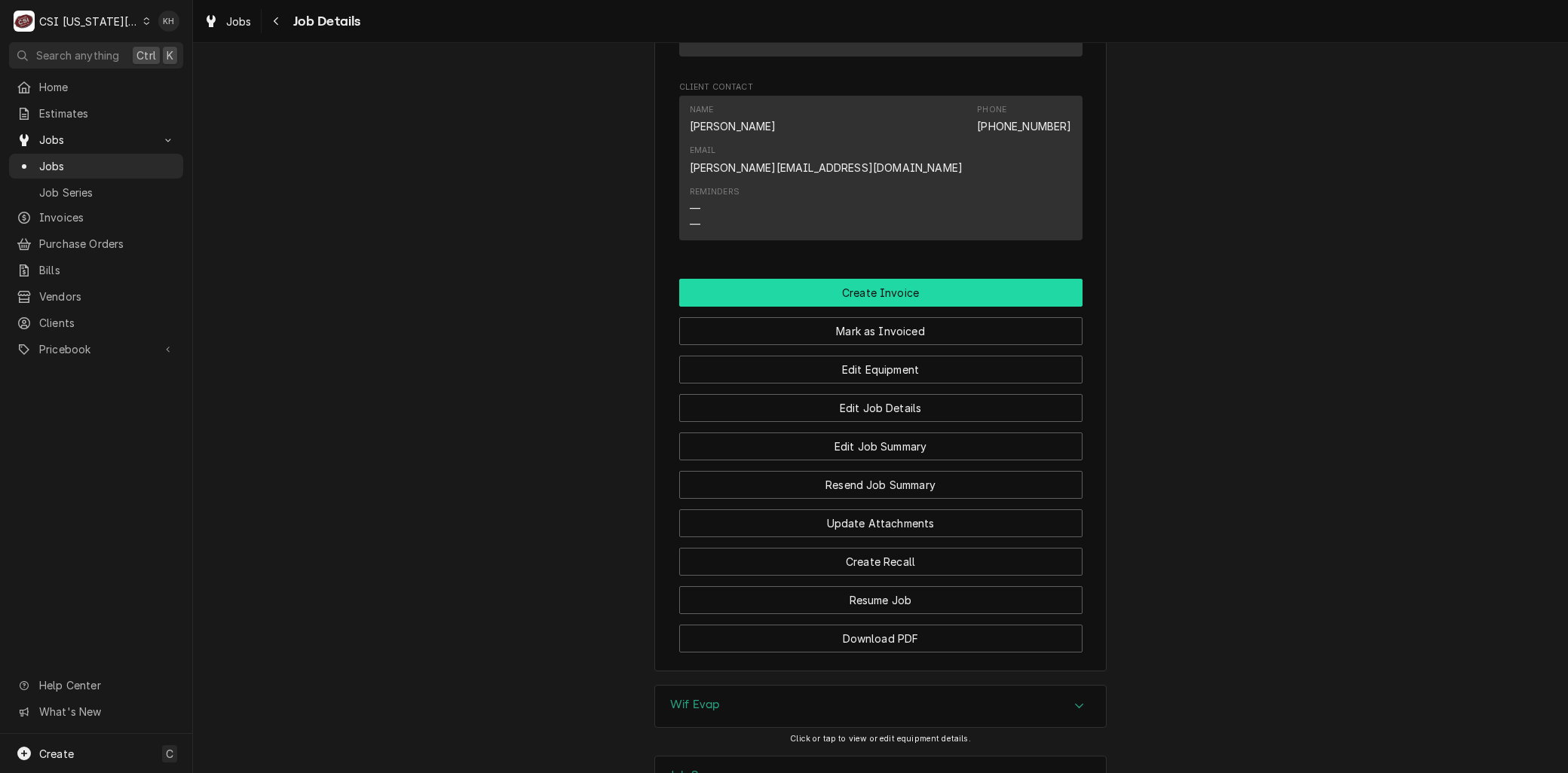
click at [897, 279] on button "Create Invoice" at bounding box center [881, 292] width 404 height 28
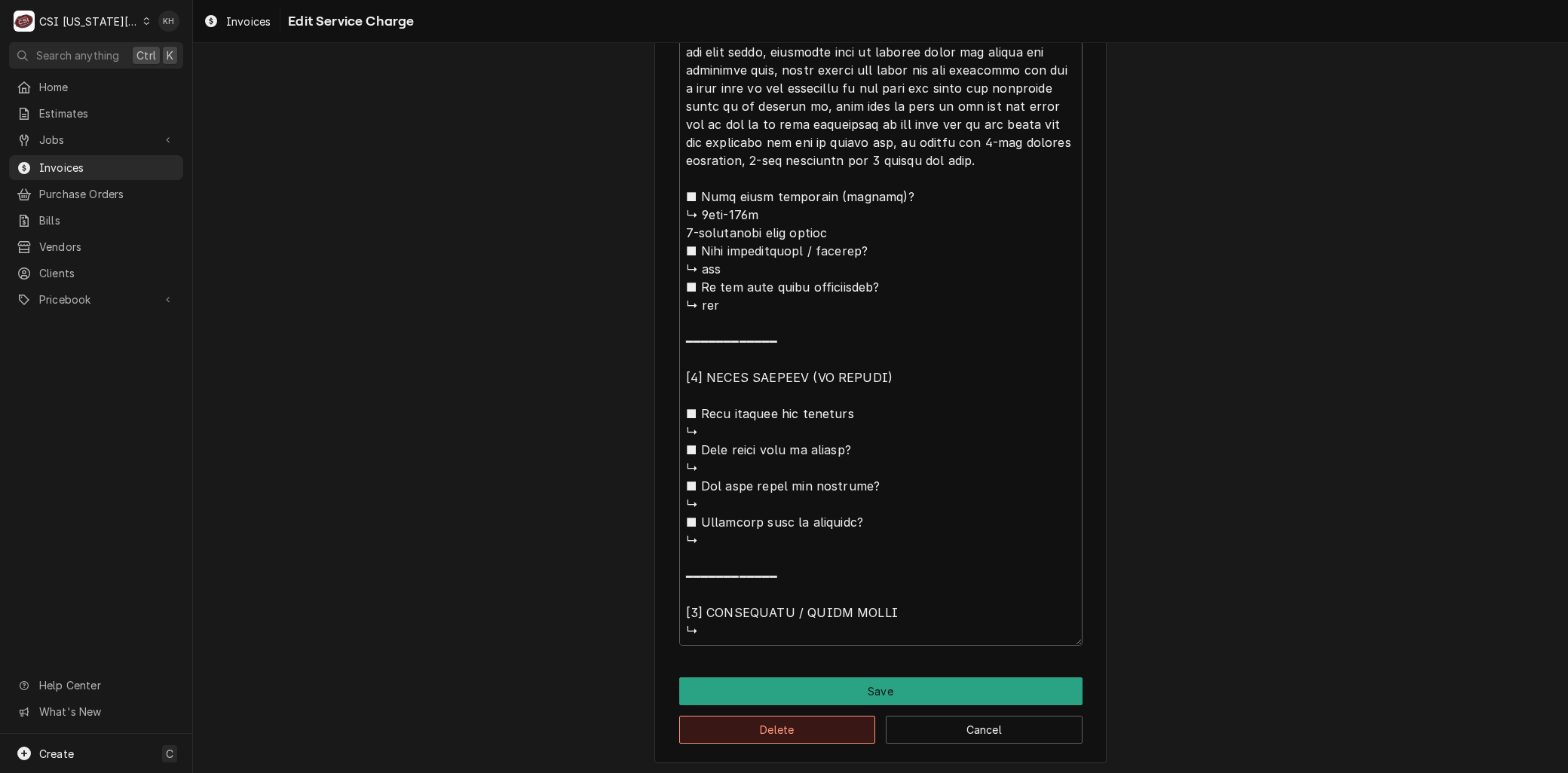
click at [754, 729] on button "Delete" at bounding box center [778, 729] width 197 height 28
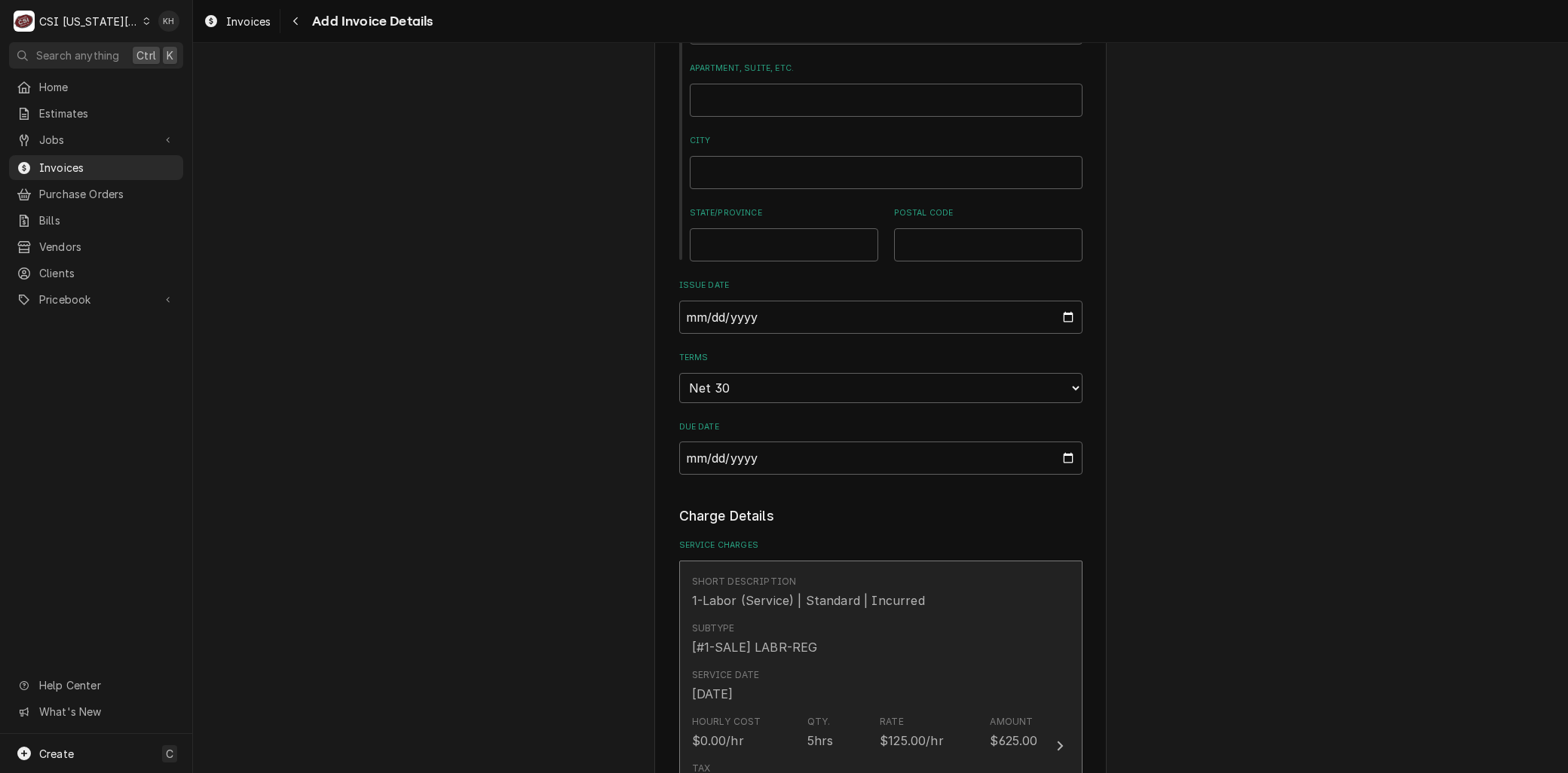
click at [819, 616] on div "Subtype [#1-SALE] LABR-REG" at bounding box center [865, 639] width 346 height 47
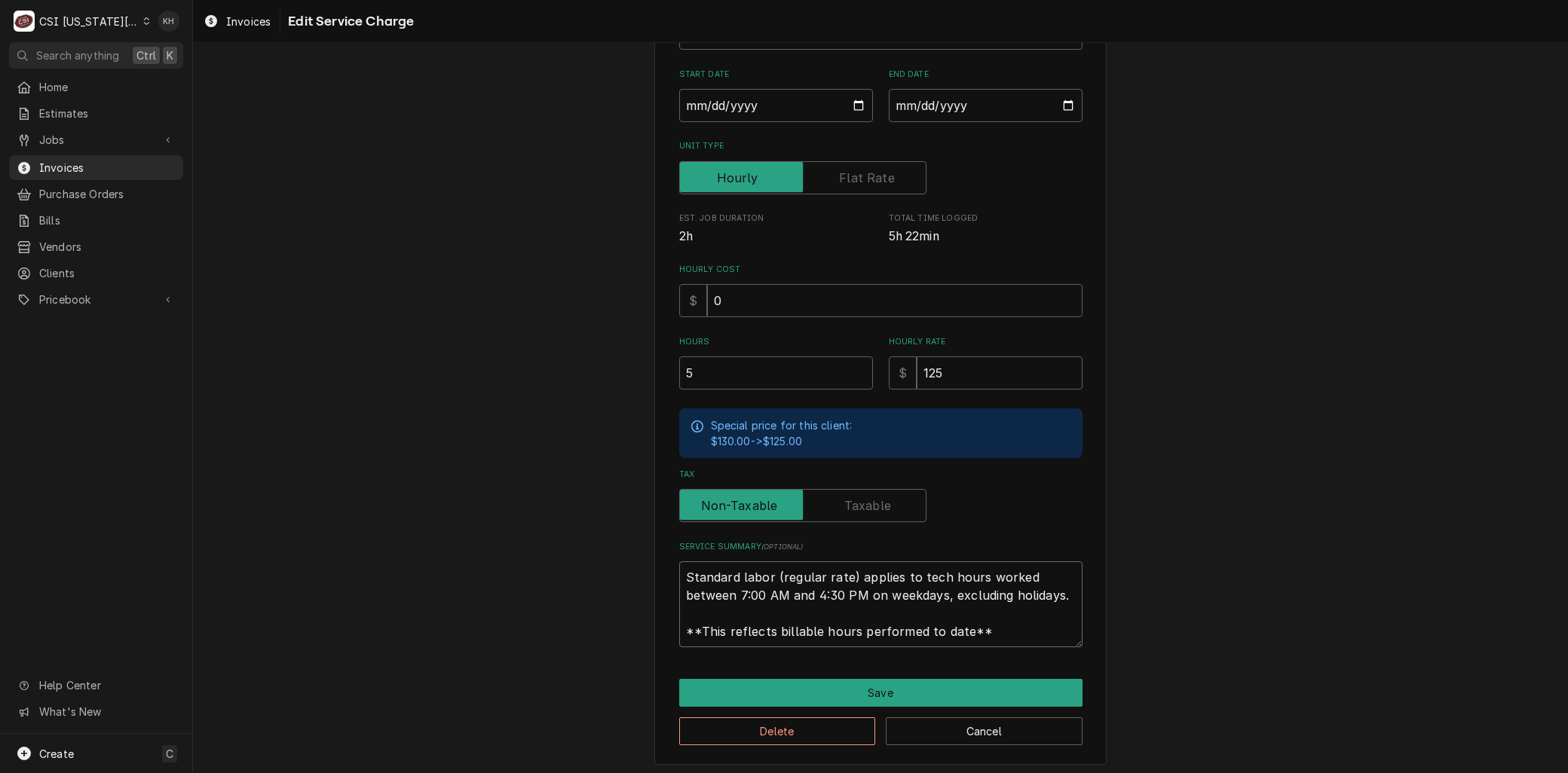
drag, startPoint x: 981, startPoint y: 631, endPoint x: 532, endPoint y: 514, distance: 464.0
click at [509, 515] on div "Use the fields below to edit this service charge Short Description 1-Labor (Ser…" at bounding box center [881, 307] width 1375 height 941
paste textarea "⚠️ 𝗙𝗢𝗥𝗠 𝗜𝗡𝗦𝗧𝗥𝗨𝗖𝗧𝗜𝗢𝗡𝗦 ⚠️ ✪ 𝗖𝗼𝗺𝗽𝗹𝗲𝘁𝗲 𝗮𝗹𝗹 𝗿𝗲𝗹𝗲𝘃𝗮𝗻𝘁 𝘀𝗲𝗰𝘁𝗶𝗼𝗻𝘀 ✪ 𝗣𝗿𝗼𝘃𝗶𝗱𝗲 𝗱𝗲𝘁𝗮𝗶𝗹𝗲𝗱 𝗮𝗻𝘀…"
type textarea "x"
type textarea "⚠️ 𝗙𝗢𝗥𝗠 𝗜𝗡𝗦𝗧𝗥𝗨𝗖𝗧𝗜𝗢𝗡𝗦 ⚠️ ✪ 𝗖𝗼𝗺𝗽𝗹𝗲𝘁𝗲 𝗮𝗹𝗹 𝗿𝗲𝗹𝗲𝘃𝗮𝗻𝘁 𝘀𝗲𝗰𝘁𝗶𝗼𝗻𝘀 ✪ 𝗣𝗿𝗼𝘃𝗶𝗱𝗲 𝗱𝗲𝘁𝗮𝗶𝗹𝗲𝗱 𝗮𝗻𝘀…"
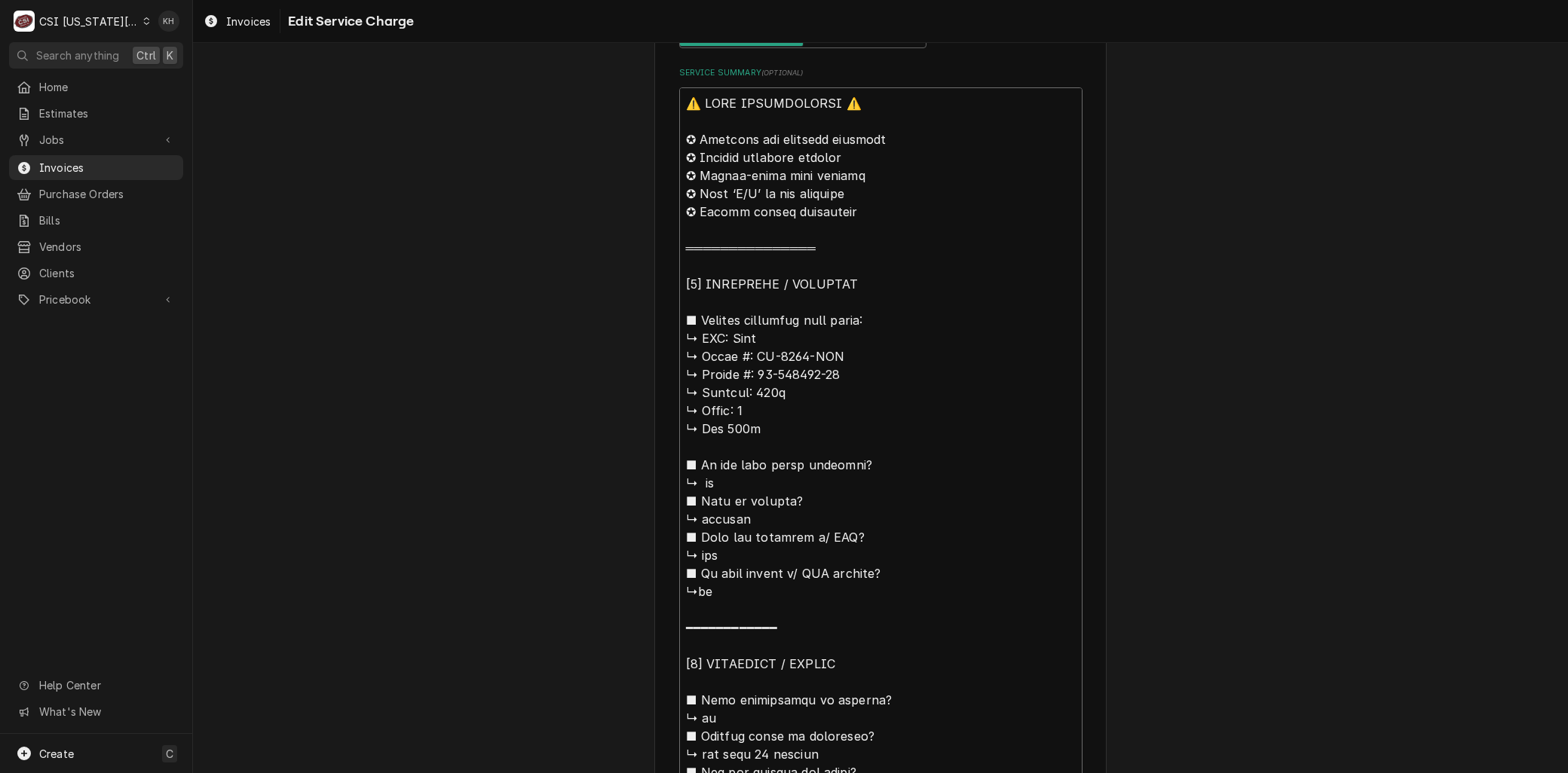
scroll to position [533, 0]
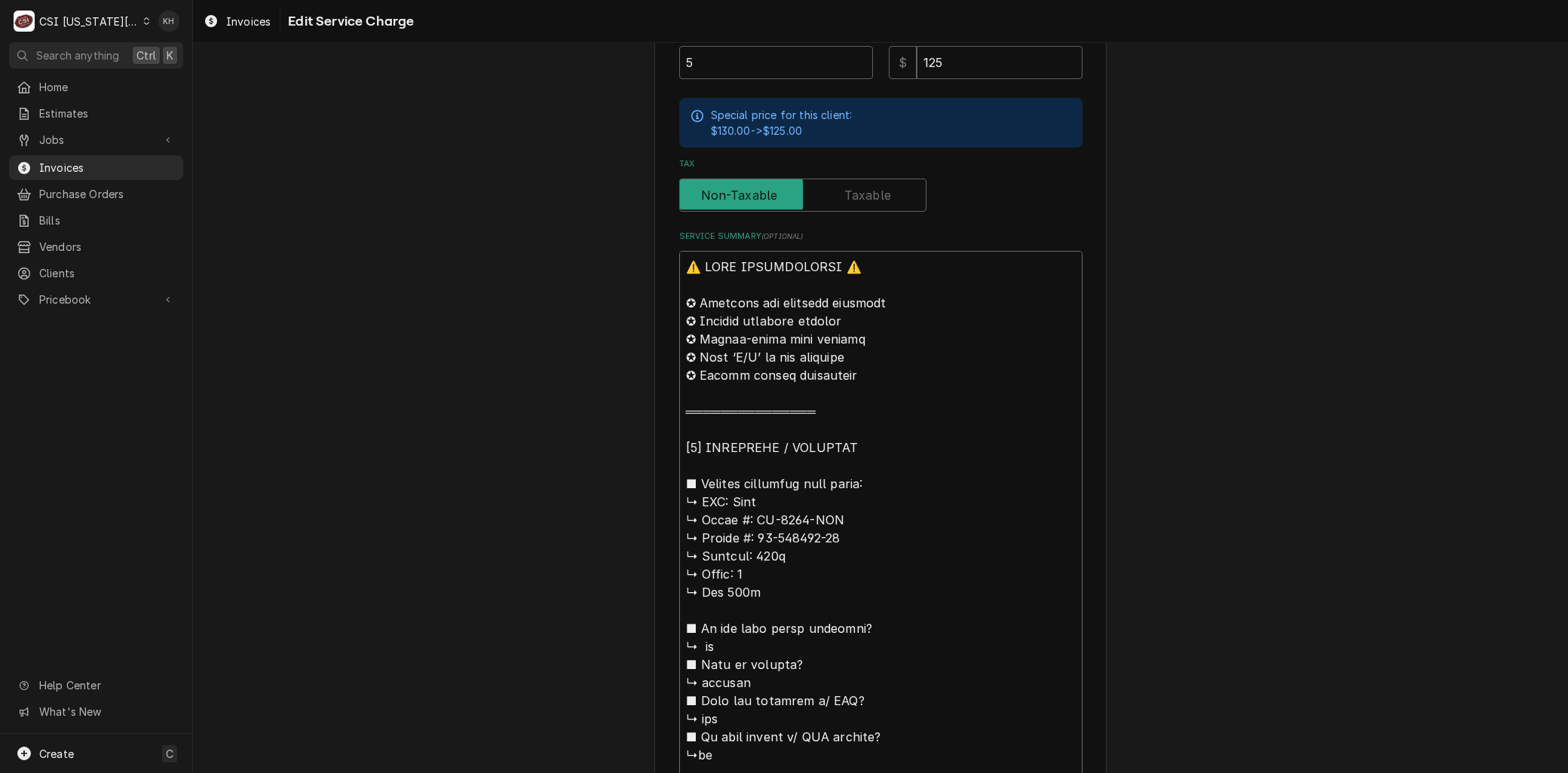
drag, startPoint x: 727, startPoint y: 500, endPoint x: 583, endPoint y: 220, distance: 314.9
click at [583, 220] on div "Use the fields below to edit this service charge Short Description 1-Labor (Ser…" at bounding box center [881, 719] width 1375 height 2387
type textarea "x"
type textarea "BLeer ↳ 𝗠𝗼𝗱𝗲𝗹 #: DS-3678-FSN ↳ 𝗦𝗲𝗿𝗶𝗮𝗹 #: 50-115888-20 ↳ 𝗩𝗼𝗹𝘁𝗮𝗴𝗲: 208v ↳ 𝗣𝗵𝗮𝘀𝗲: …"
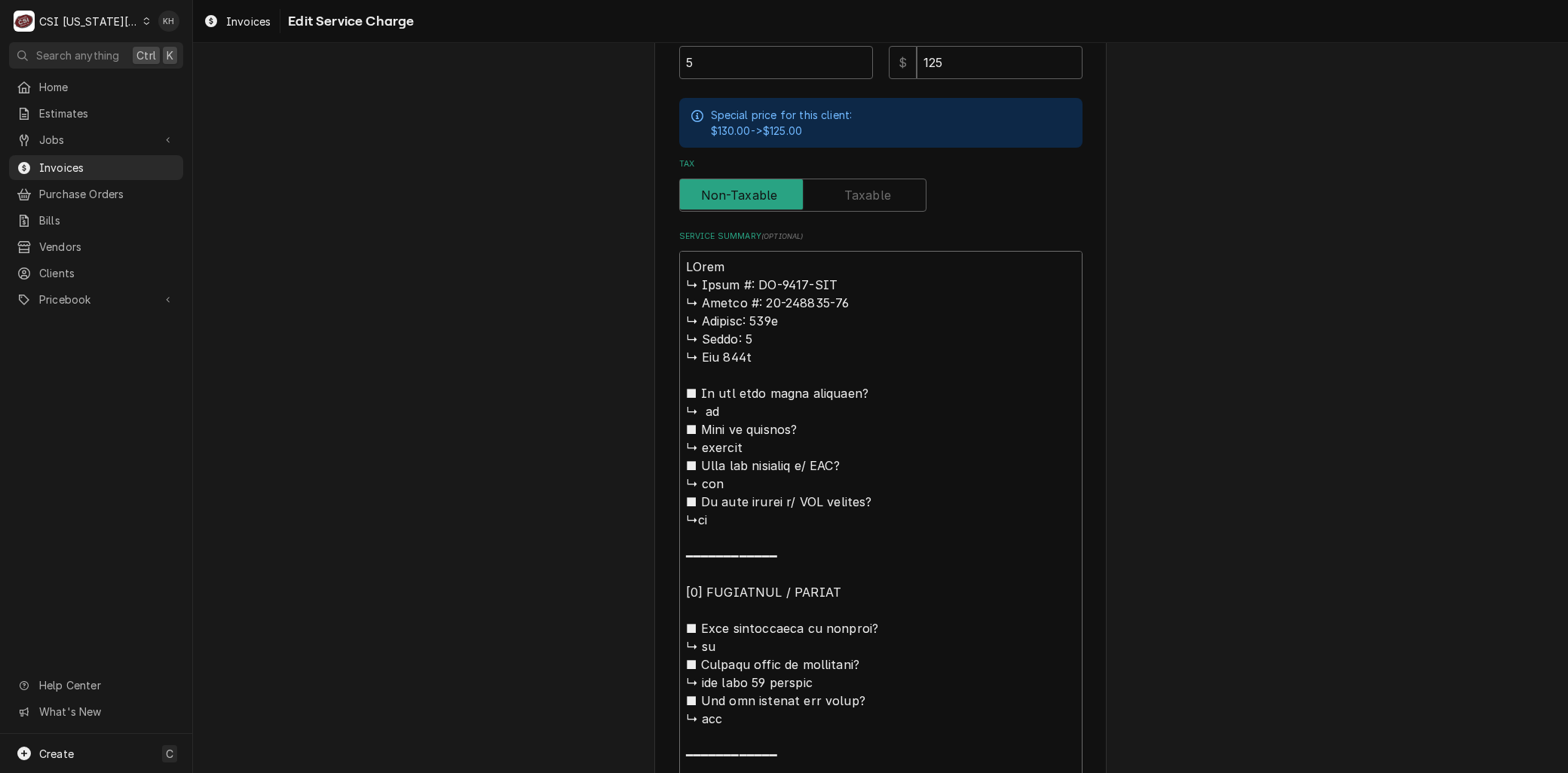
type textarea "x"
type textarea "BrLeer ↳ 𝗠𝗼𝗱𝗲𝗹 #: DS-3678-FSN ↳ 𝗦𝗲𝗿𝗶𝗮𝗹 #: 50-115888-20 ↳ 𝗩𝗼𝗹𝘁𝗮𝗴𝗲: 208v ↳ 𝗣𝗵𝗮𝘀𝗲:…"
type textarea "x"
type textarea "BraLeer ↳ 𝗠𝗼𝗱𝗲𝗹 #: DS-3678-FSN ↳ 𝗦𝗲𝗿𝗶𝗮𝗹 #: 50-115888-20 ↳ 𝗩𝗼𝗹𝘁𝗮𝗴𝗲: 208v ↳ 𝗣𝗵𝗮𝘀𝗲…"
type textarea "x"
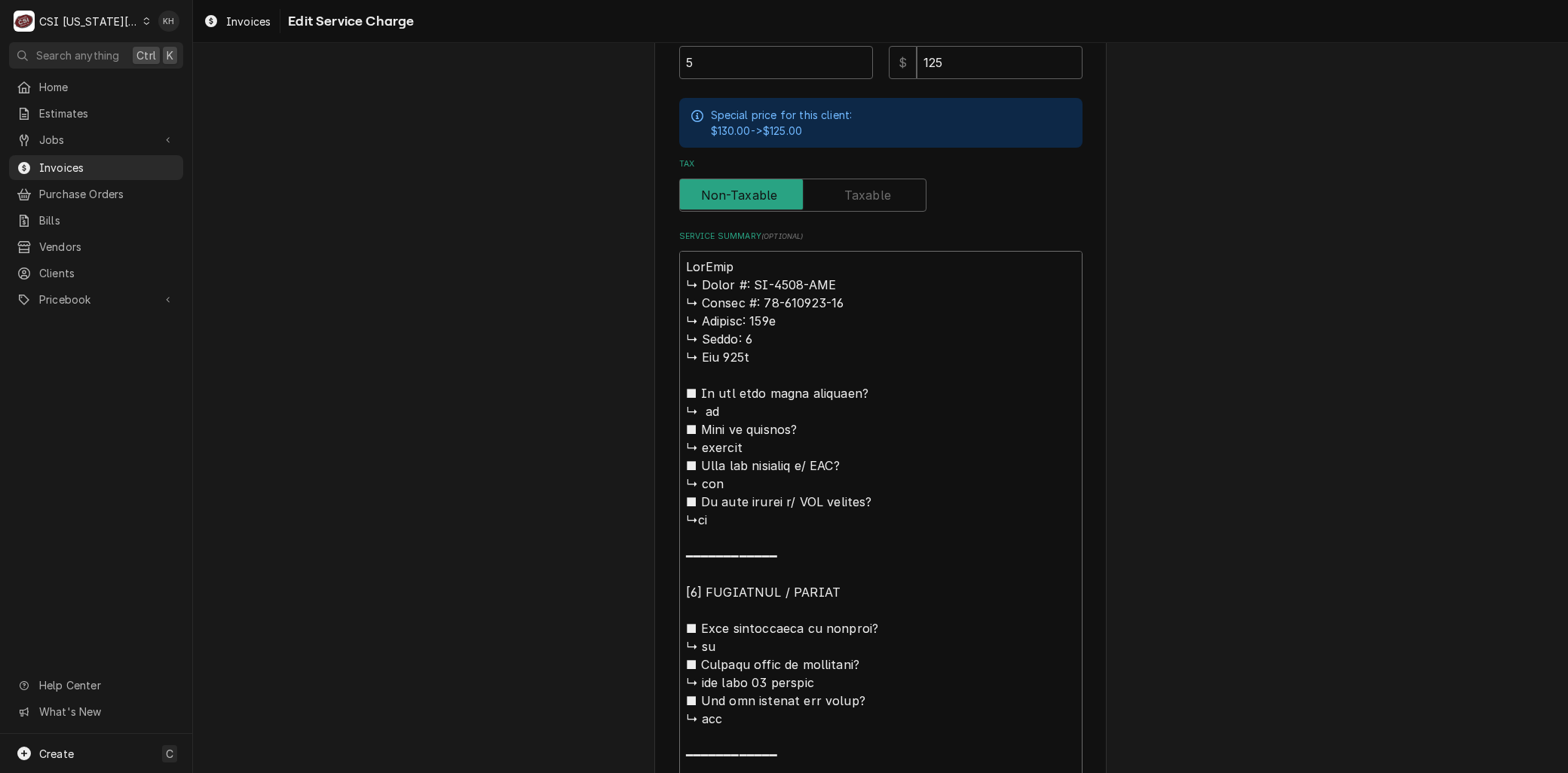
type textarea "BranLeer ↳ 𝗠𝗼𝗱𝗲𝗹 #: DS-3678-FSN ↳ 𝗦𝗲𝗿𝗶𝗮𝗹 #: 50-115888-20 ↳ 𝗩𝗼𝗹𝘁𝗮𝗴𝗲: 208v ↳ 𝗣𝗵𝗮𝘀…"
type textarea "x"
type textarea "BrandLeer ↳ 𝗠𝗼𝗱𝗲𝗹 #: DS-3678-FSN ↳ 𝗦𝗲𝗿𝗶𝗮𝗹 #: 50-115888-20 ↳ 𝗩𝗼𝗹𝘁𝗮𝗴𝗲: 208v ↳ 𝗣𝗵𝗮…"
type textarea "x"
type textarea "Brand: Leer ↳ 𝗠𝗼𝗱𝗲𝗹 #: DS-3678-FSN ↳ 𝗦𝗲𝗿𝗶𝗮𝗹 #: 50-115888-20 ↳ 𝗩𝗼𝗹𝘁𝗮𝗴𝗲: 208v ↳ 𝗣…"
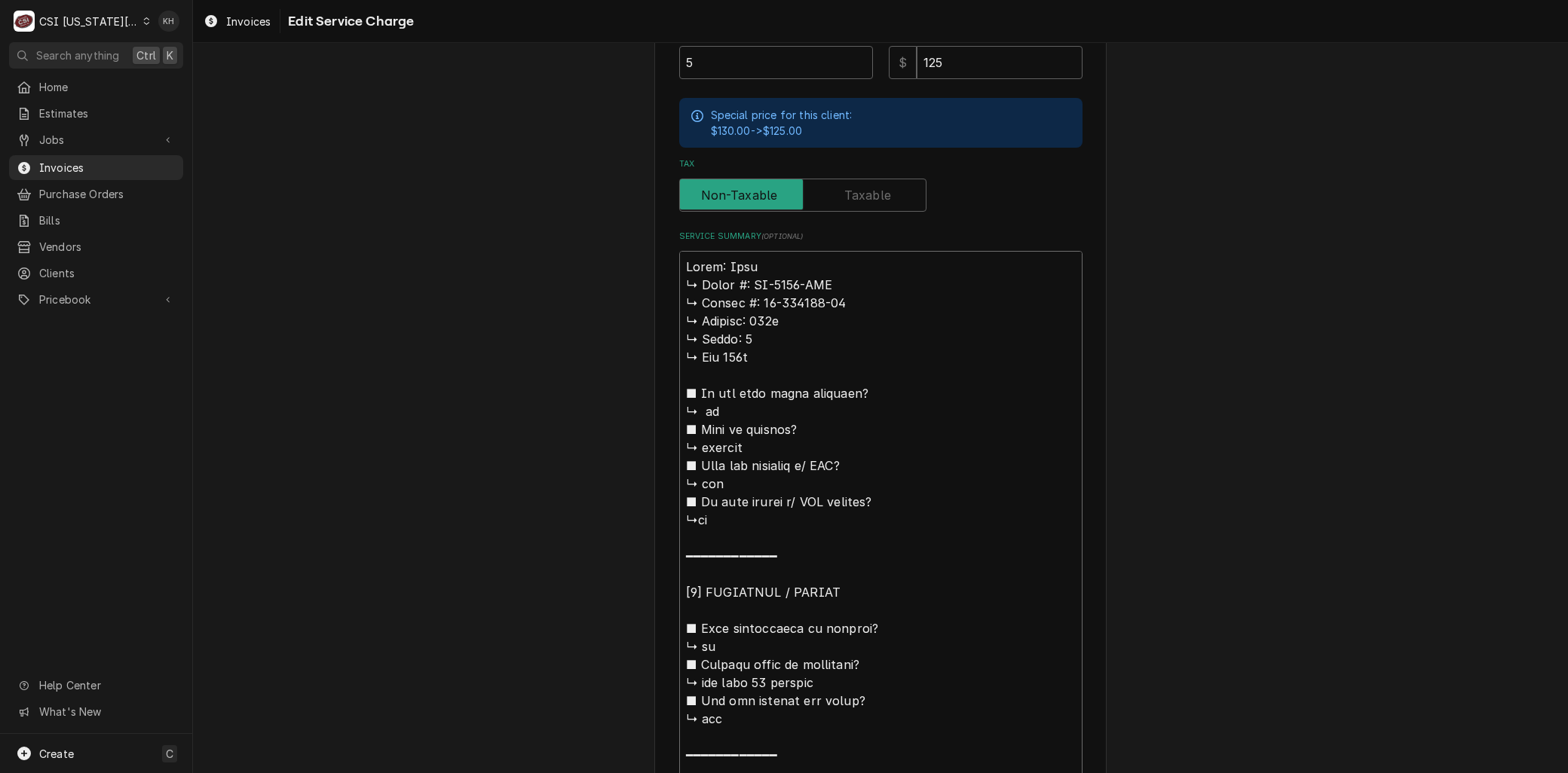
type textarea "x"
type textarea "Brand: Leer 𝗠𝗼𝗱𝗲𝗹 #: DS-3678-FSN ↳ 𝗦𝗲𝗿𝗶𝗮𝗹 #: 50-115888-20 ↳ 𝗩𝗼𝗹𝘁𝗮𝗴𝗲: 208v ↳ 𝗣𝗵𝗮…"
type textarea "x"
type textarea "Brand: Leer 𝗠𝗼𝗱𝗲𝗹 #: DS-3678-FSN ↳ 𝗦𝗲𝗿𝗶𝗮𝗹 #: 50-115888-20 ↳ 𝗩𝗼𝗹𝘁𝗮𝗴𝗲: 208v ↳ 𝗣𝗵𝗮…"
type textarea "x"
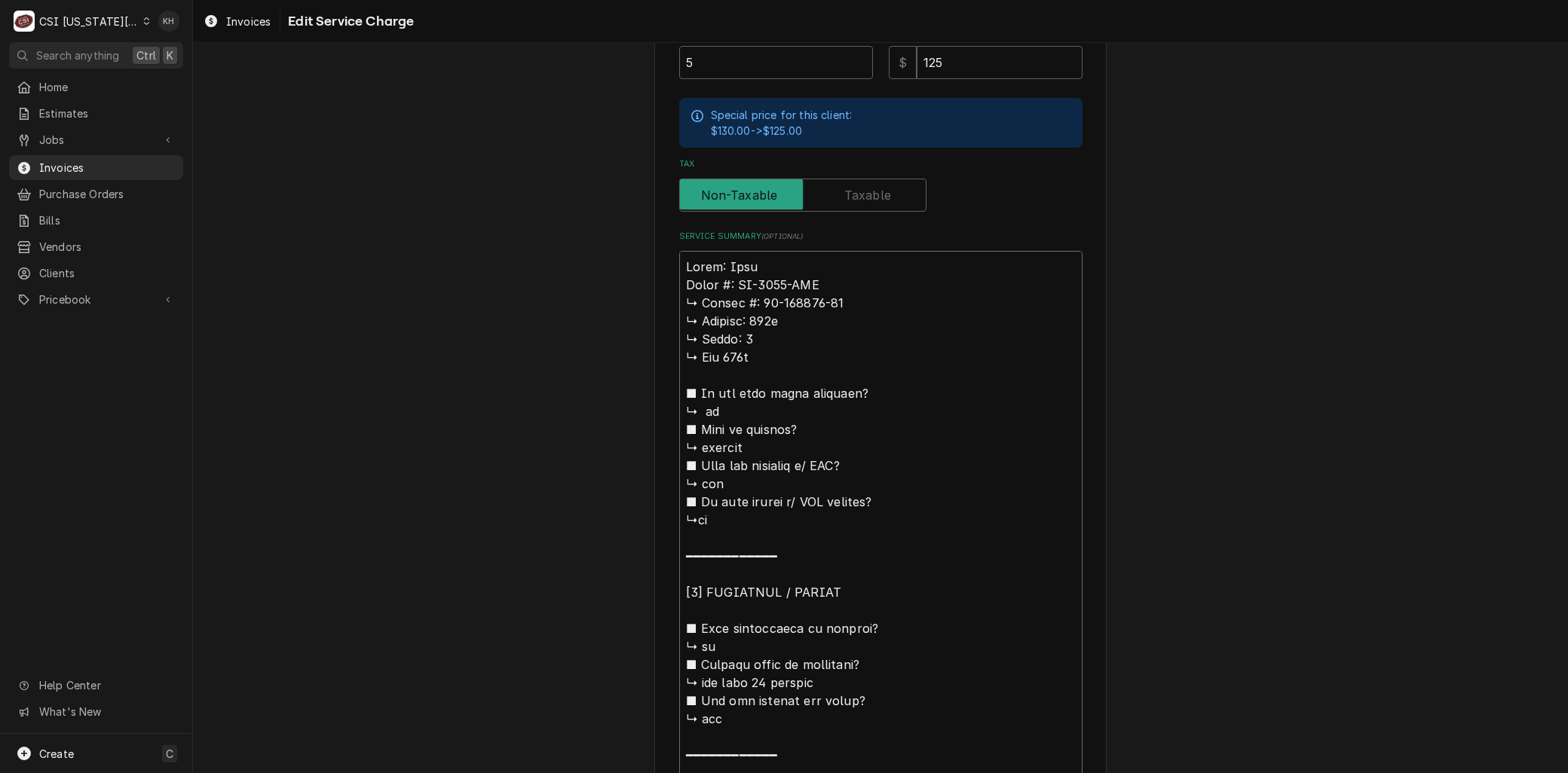
type textarea "Brand: Leer 𝗼𝗱𝗲𝗹 #: DS-3678-FSN ↳ 𝗦𝗲𝗿𝗶𝗮𝗹 #: 50-115888-20 ↳ 𝗩𝗼𝗹𝘁𝗮𝗴𝗲: 208v ↳ 𝗣𝗵𝗮𝘀…"
type textarea "x"
type textarea "Brand: Leer 𝗱𝗲𝗹 #: DS-3678-FSN ↳ 𝗦𝗲𝗿𝗶𝗮𝗹 #: 50-115888-20 ↳ 𝗩𝗼𝗹𝘁𝗮𝗴𝗲: 208v ↳ 𝗣𝗵𝗮𝘀𝗲…"
type textarea "x"
type textarea "Brand: Leer 𝗲𝗹 #: DS-3678-FSN ↳ 𝗦𝗲𝗿𝗶𝗮𝗹 #: 50-115888-20 ↳ 𝗩𝗼𝗹𝘁𝗮𝗴𝗲: 208v ↳ 𝗣𝗵𝗮𝘀𝗲:…"
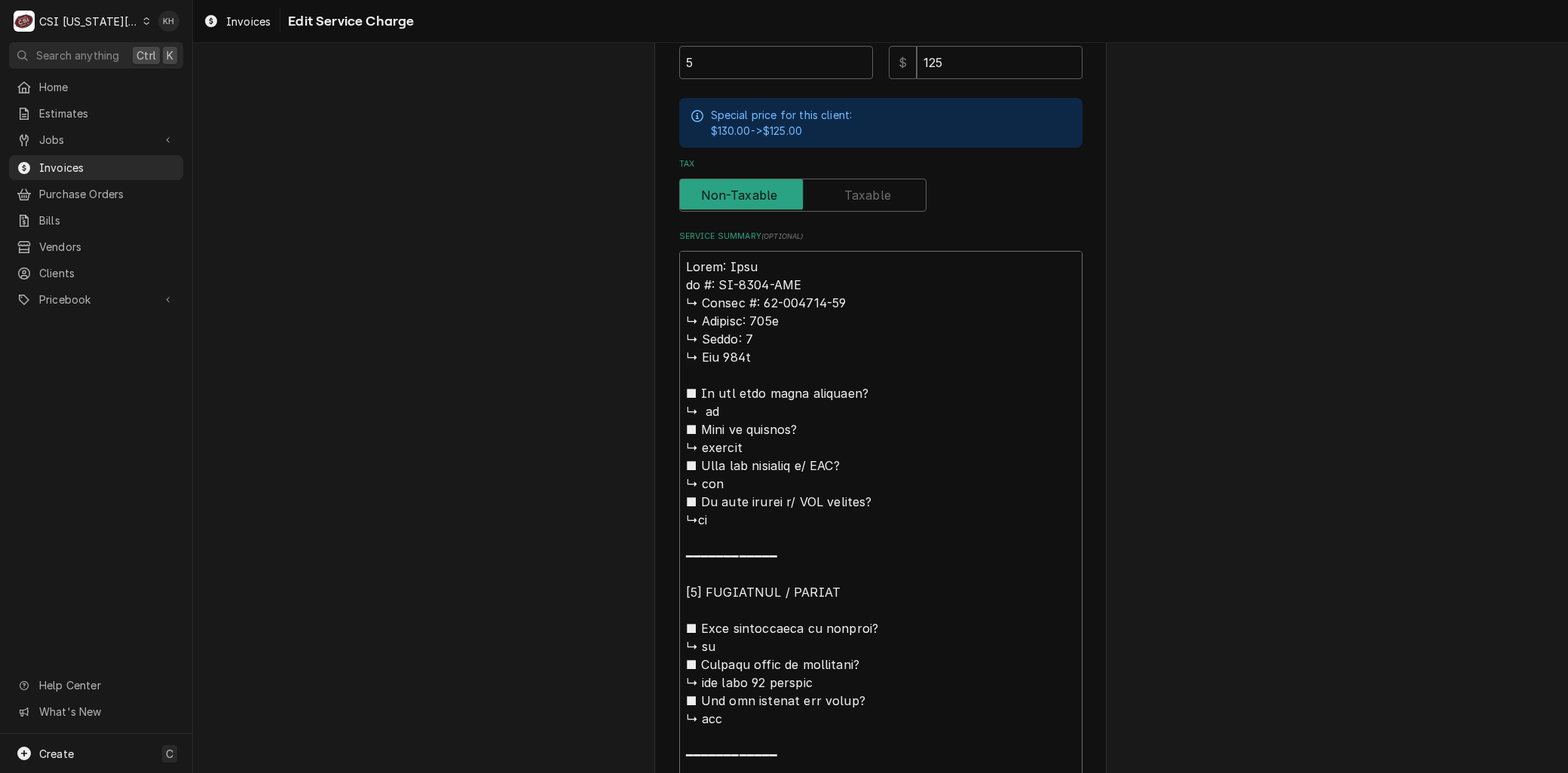
type textarea "x"
type textarea "Brand: Leer 𝗹 #: DS-3678-FSN ↳ 𝗦𝗲𝗿𝗶𝗮𝗹 #: 50-115888-20 ↳ 𝗩𝗼𝗹𝘁𝗮𝗴𝗲: 208v ↳ 𝗣𝗵𝗮𝘀𝗲: …"
type textarea "x"
type textarea "Brand: Leer #: DS-3678-FSN ↳ 𝗦𝗲𝗿𝗶𝗮𝗹 #: 50-115888-20 ↳ 𝗩𝗼𝗹𝘁𝗮𝗴𝗲: 208v ↳ 𝗣𝗵𝗮𝘀𝗲: 1 …"
type textarea "x"
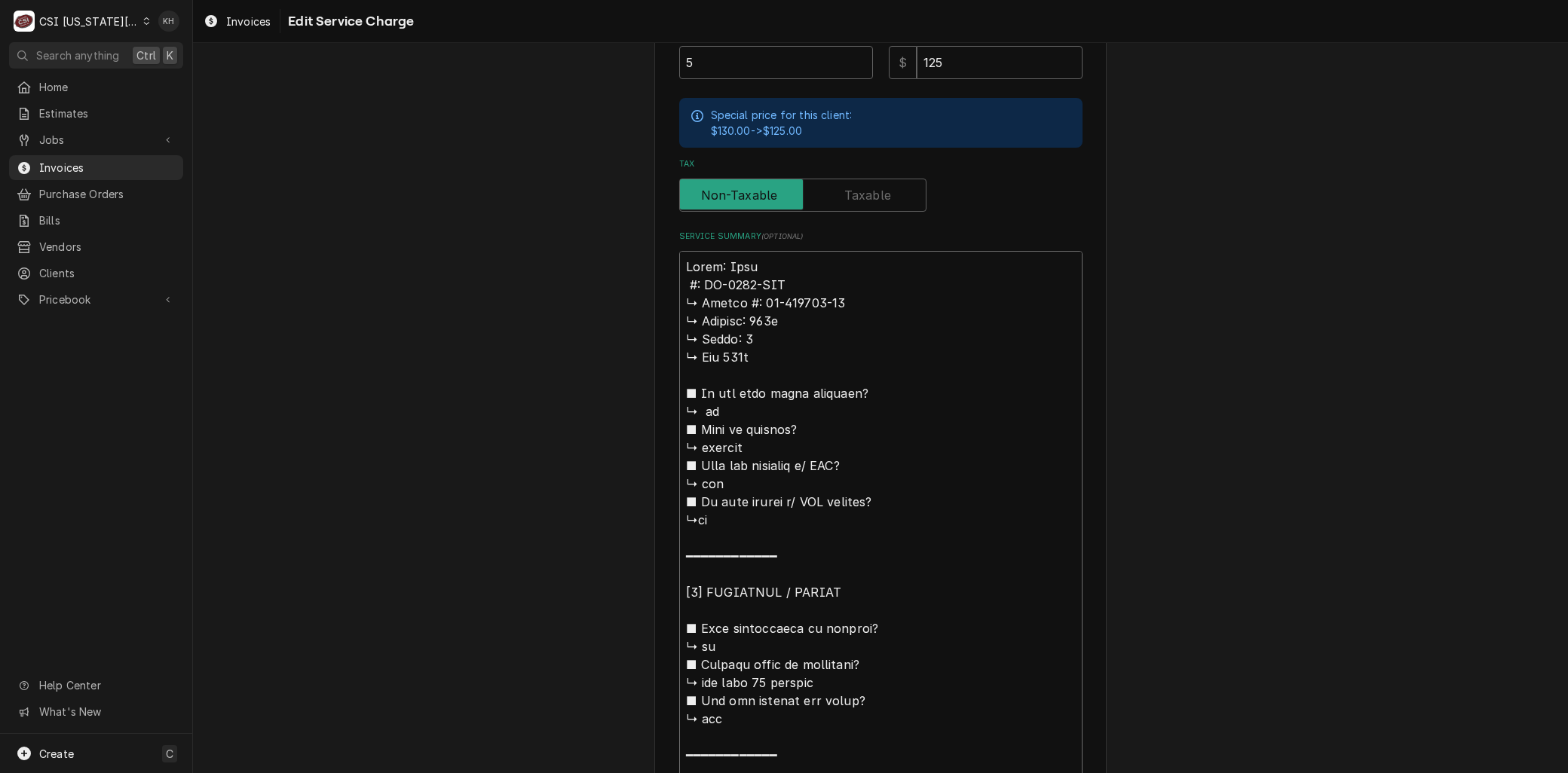
type textarea "Brand: Leer #: DS-3678-FSN ↳ 𝗦𝗲𝗿𝗶𝗮𝗹 #: 50-115888-20 ↳ 𝗩𝗼𝗹𝘁𝗮𝗴𝗲: 208v ↳ 𝗣𝗵𝗮𝘀𝗲: 1 …"
type textarea "x"
type textarea "Brand: Leer : DS-3678-FSN ↳ 𝗦𝗲𝗿𝗶𝗮𝗹 #: 50-115888-20 ↳ 𝗩𝗼𝗹𝘁𝗮𝗴𝗲: 208v ↳ 𝗣𝗵𝗮𝘀𝗲: 1 ↳…"
type textarea "x"
type textarea "Brand: Leer M: DS-3678-FSN ↳ 𝗦𝗲𝗿𝗶𝗮𝗹 #: 50-115888-20 ↳ 𝗩𝗼𝗹𝘁𝗮𝗴𝗲: 208v ↳ 𝗣𝗵𝗮𝘀𝗲: 1 …"
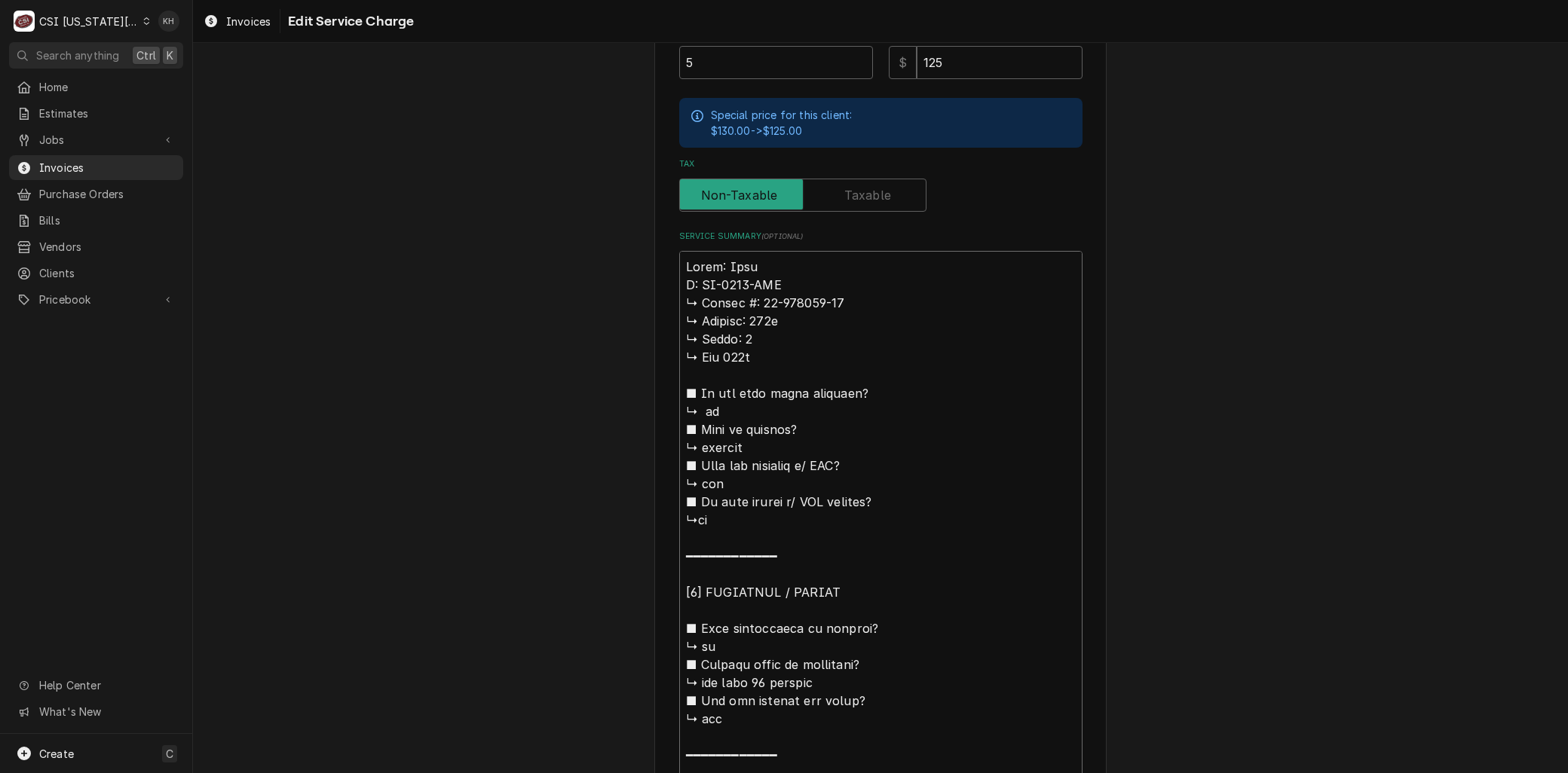
type textarea "x"
type textarea "Brand: Leer Mo: DS-3678-FSN ↳ 𝗦𝗲𝗿𝗶𝗮𝗹 #: 50-115888-20 ↳ 𝗩𝗼𝗹𝘁𝗮𝗴𝗲: 208v ↳ 𝗣𝗵𝗮𝘀𝗲: 1…"
type textarea "x"
type textarea "Brand: Leer Mod: DS-3678-FSN ↳ 𝗦𝗲𝗿𝗶𝗮𝗹 #: 50-115888-20 ↳ 𝗩𝗼𝗹𝘁𝗮𝗴𝗲: 208v ↳ 𝗣𝗵𝗮𝘀𝗲: …"
type textarea "x"
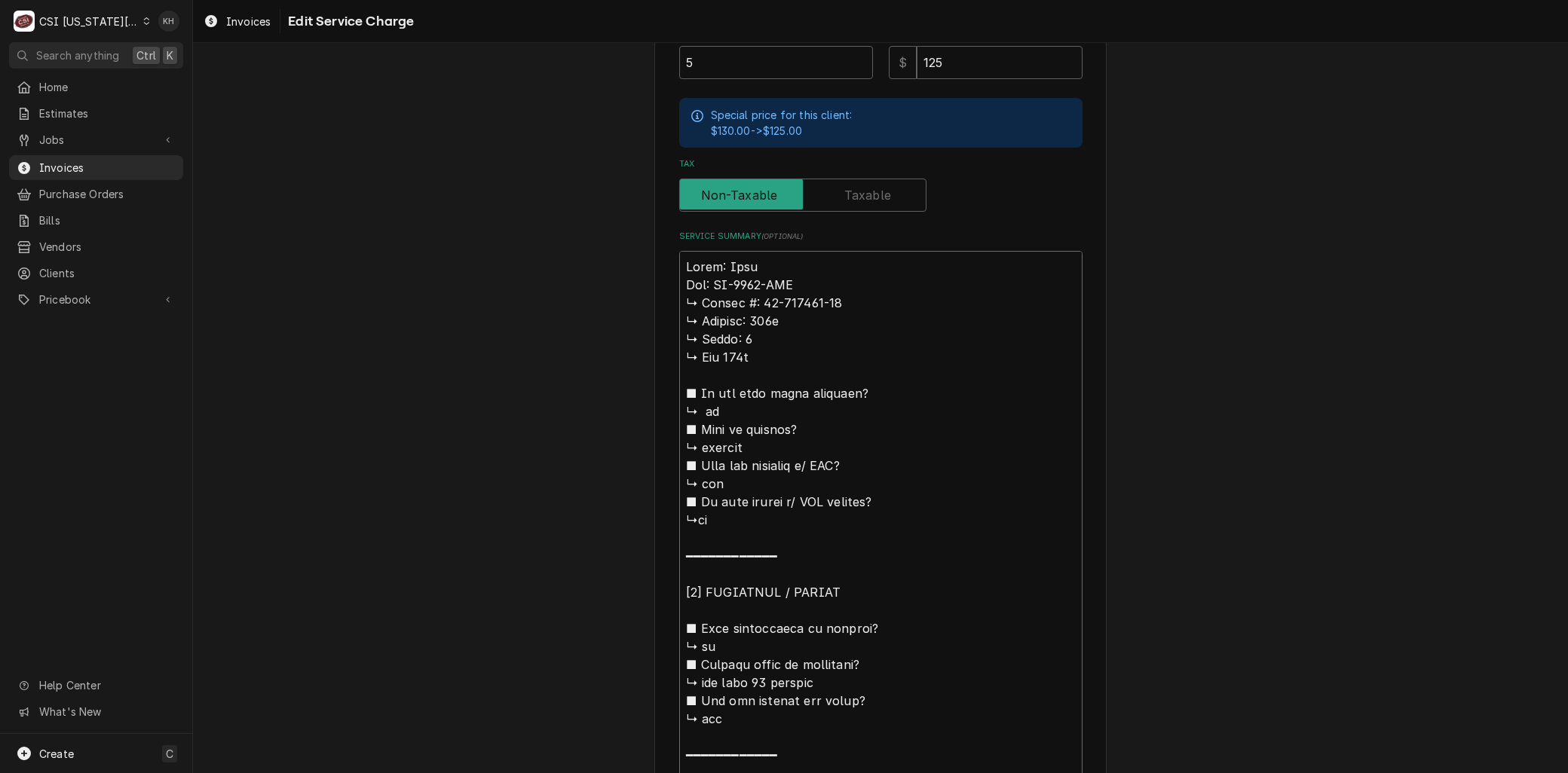
type textarea "Brand: Leer Mode: DS-3678-FSN ↳ 𝗦𝗲𝗿𝗶𝗮𝗹 #: 50-115888-20 ↳ 𝗩𝗼𝗹𝘁𝗮𝗴𝗲: 208v ↳ 𝗣𝗵𝗮𝘀𝗲:…"
type textarea "x"
type textarea "Brand: Leer Model: DS-3678-FSN ↳ 𝗦𝗲𝗿𝗶𝗮𝗹 #: 50-115888-20 ↳ 𝗩𝗼𝗹𝘁𝗮𝗴𝗲: 208v ↳ 𝗣𝗵𝗮𝘀𝗲…"
type textarea "x"
type textarea "Brand: Leer Model: DS-3678-FSN 𝗦𝗲𝗿𝗶𝗮𝗹 #: 50-115888-20 ↳ 𝗩𝗼𝗹𝘁𝗮𝗴𝗲: 208v ↳ 𝗣𝗵𝗮𝘀𝗲: …"
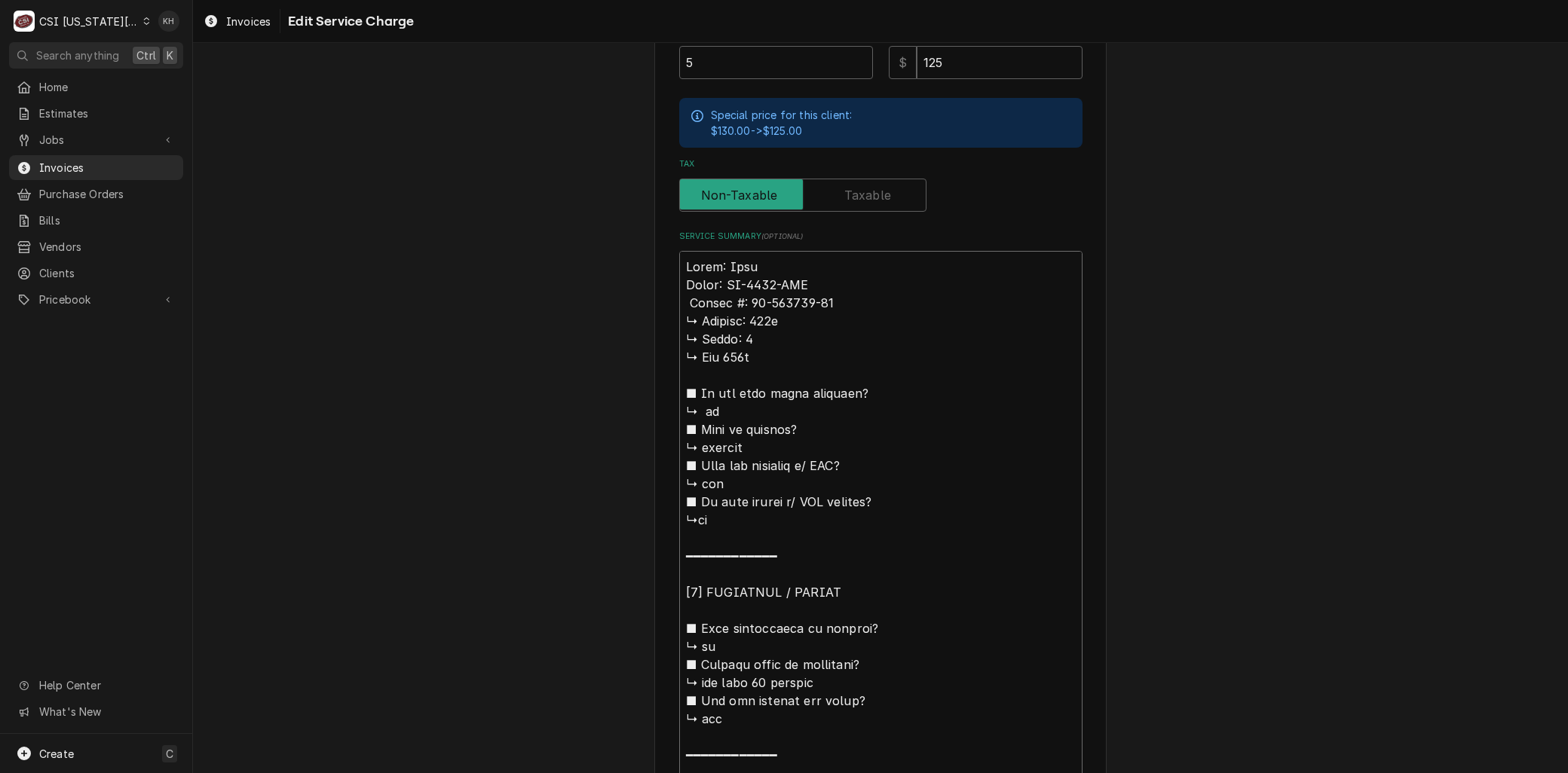
type textarea "x"
type textarea "Brand: Leer Model: DS-3678-FSN 𝗦𝗲𝗿𝗶𝗮𝗹 #: 50-115888-20 ↳ 𝗩𝗼𝗹𝘁𝗮𝗴𝗲: 208v ↳ 𝗣𝗵𝗮𝘀𝗲: …"
type textarea "x"
type textarea "Brand: Leer Model: DS-3678-FSN 𝗲𝗿𝗶𝗮𝗹 #: 50-115888-20 ↳ 𝗩𝗼𝗹𝘁𝗮𝗴𝗲: 208v ↳ 𝗣𝗵𝗮𝘀𝗲: 1…"
type textarea "x"
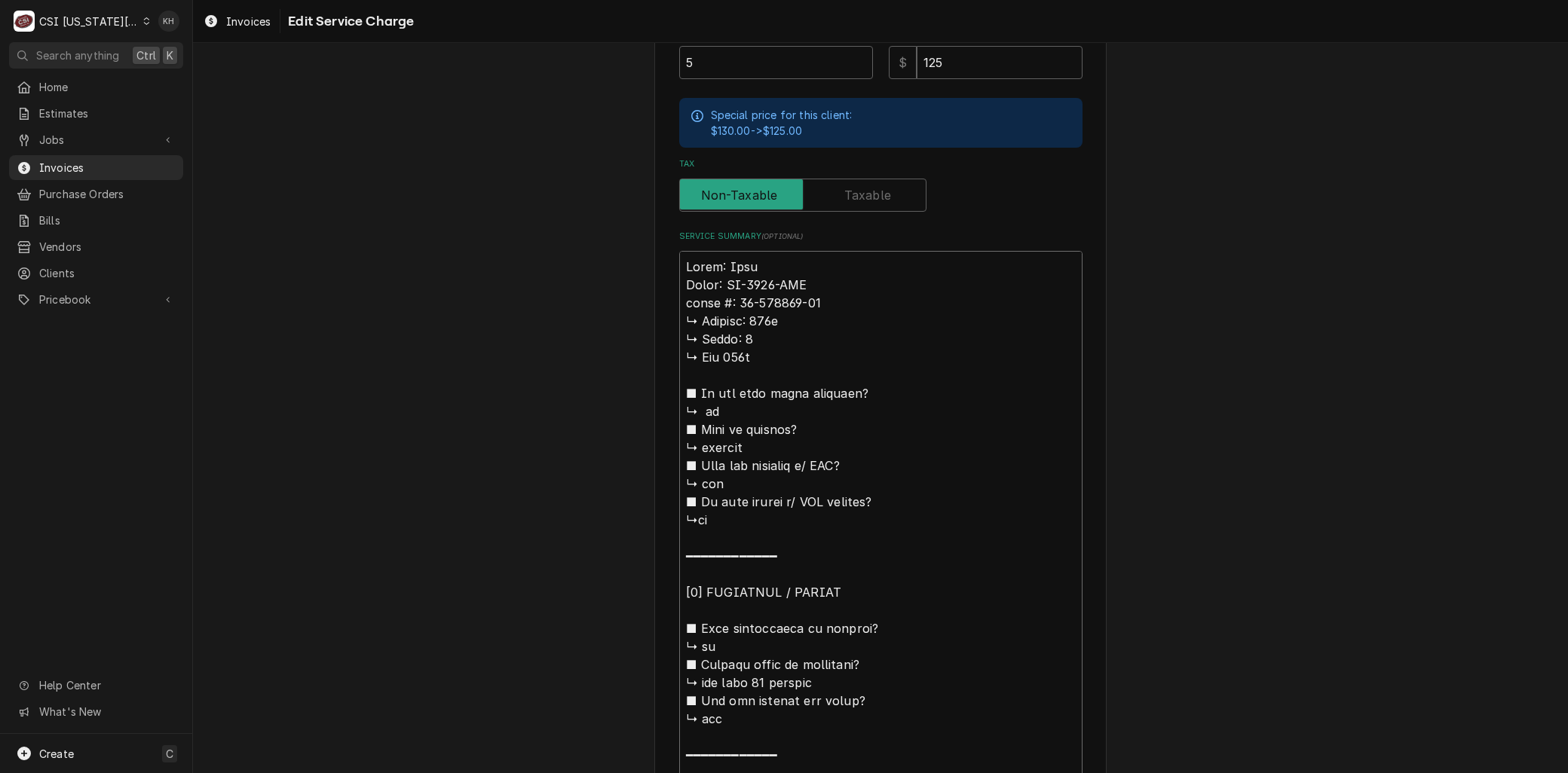
type textarea "Brand: Leer Model: DS-3678-FSN 𝗿𝗶𝗮𝗹 #: 50-115888-20 ↳ 𝗩𝗼𝗹𝘁𝗮𝗴𝗲: 208v ↳ 𝗣𝗵𝗮𝘀𝗲: 1 …"
type textarea "x"
type textarea "Brand: Leer Model: DS-3678-FSN 𝗶𝗮𝗹 #: 50-115888-20 ↳ 𝗩𝗼𝗹𝘁𝗮𝗴𝗲: 208v ↳ 𝗣𝗵𝗮𝘀𝗲: 1 ↳…"
type textarea "x"
type textarea "Brand: Leer Model: DS-3678-FSN 𝗮𝗹 #: 50-115888-20 ↳ 𝗩𝗼𝗹𝘁𝗮𝗴𝗲: 208v ↳ 𝗣𝗵𝗮𝘀𝗲: 1 ↳ …"
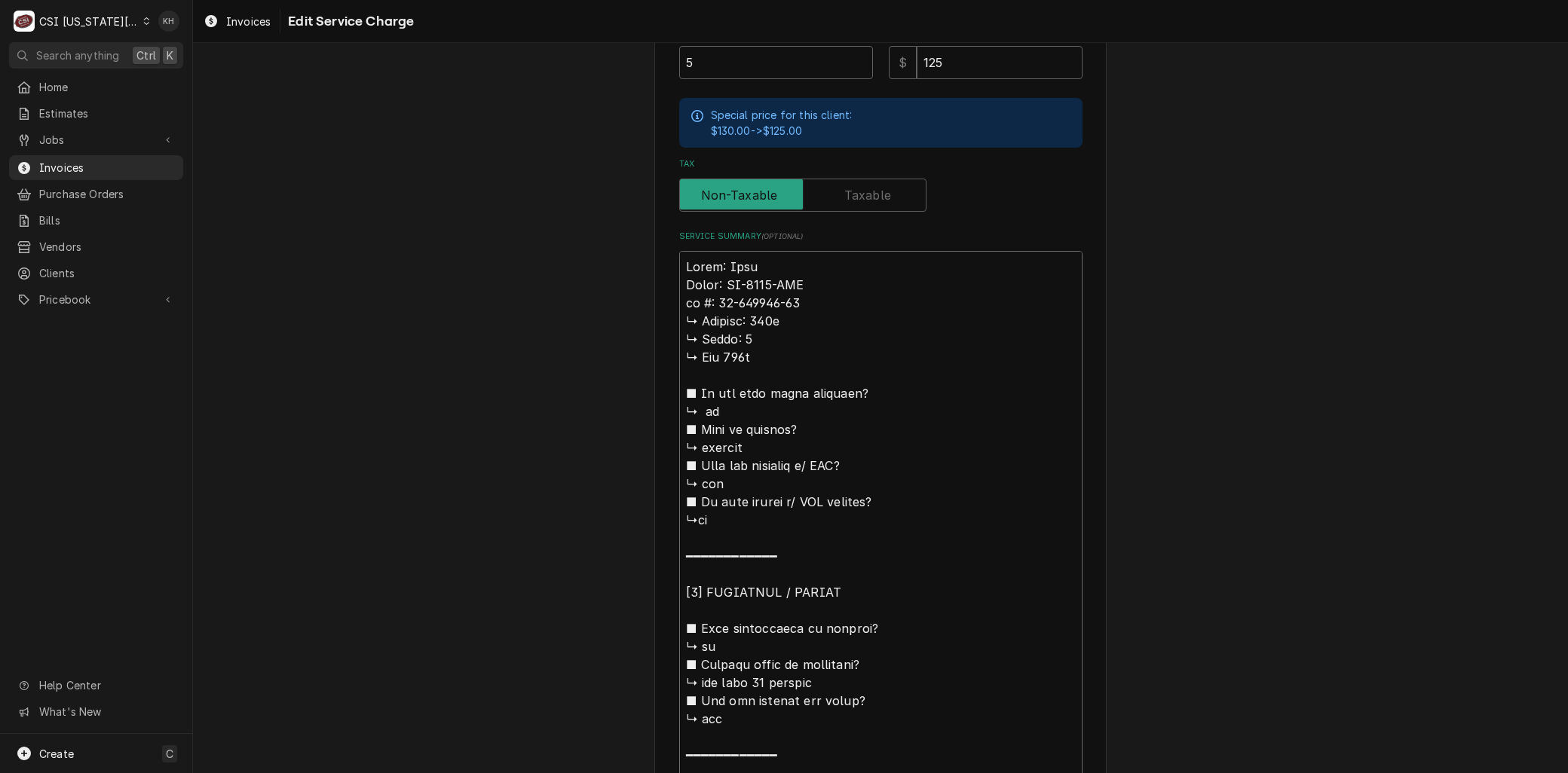
type textarea "x"
type textarea "Brand: Leer Model: DS-3678-FSN 𝗹 #: 50-115888-20 ↳ 𝗩𝗼𝗹𝘁𝗮𝗴𝗲: 208v ↳ 𝗣𝗵𝗮𝘀𝗲: 1 ↳ 𝗚…"
type textarea "x"
type textarea "Brand: Leer Model: DS-3678-FSN #: 50-115888-20 ↳ 𝗩𝗼𝗹𝘁𝗮𝗴𝗲: 208v ↳ 𝗣𝗵𝗮𝘀𝗲: 1 ↳ 𝗚𝗮𝘀…"
type textarea "x"
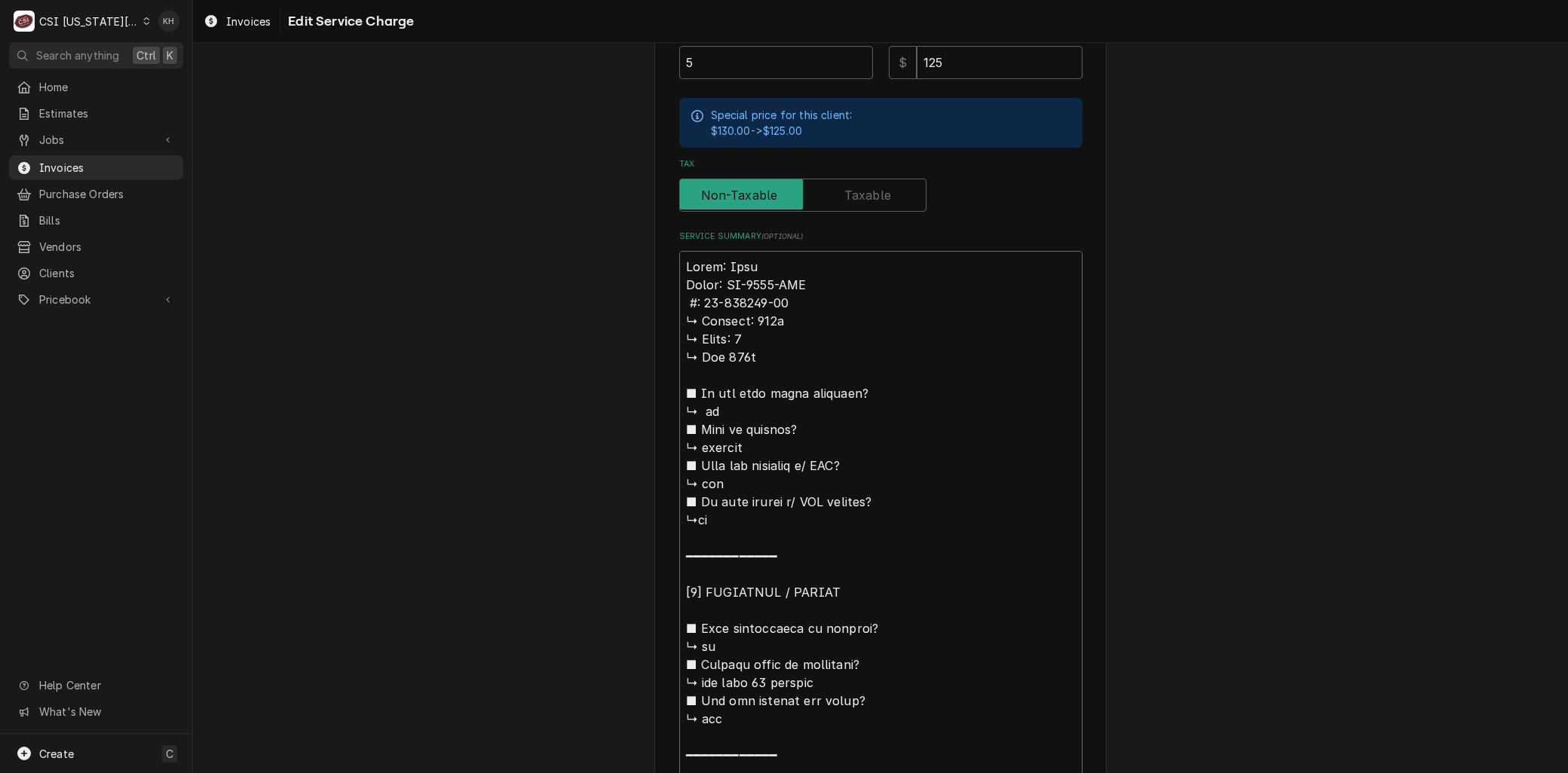
type textarea "Brand: Leer Model: DS-3678-FSN #: 50-115888-20 ↳ 𝗩𝗼𝗹𝘁𝗮𝗴𝗲: 208v ↳ 𝗣𝗵𝗮𝘀𝗲: 1 ↳ 𝗚𝗮𝘀…"
type textarea "x"
type textarea "Brand: Leer Model: DS-3678-FSN : 50-115888-20 ↳ 𝗩𝗼𝗹𝘁𝗮𝗴𝗲: 208v ↳ 𝗣𝗵𝗮𝘀𝗲: 1 ↳ 𝗚𝗮𝘀 …"
type textarea "x"
type textarea "Brand: Leer Model: DS-3678-FSN S: 50-115888-20 ↳ 𝗩𝗼𝗹𝘁𝗮𝗴𝗲: 208v ↳ 𝗣𝗵𝗮𝘀𝗲: 1 ↳ 𝗚𝗮𝘀…"
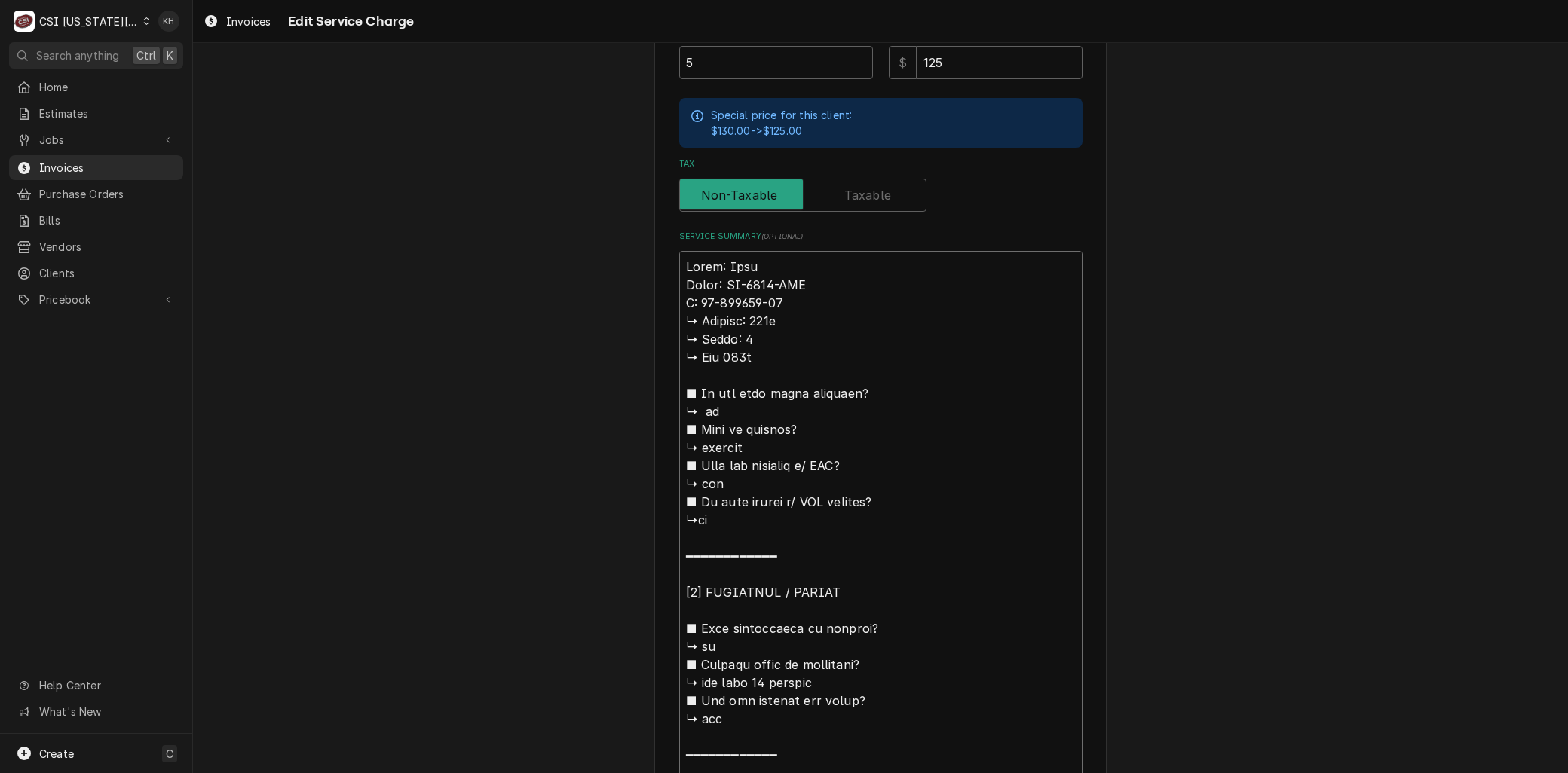
type textarea "x"
type textarea "Brand: Leer Model: DS-3678-FSN Se: 50-115888-20 ↳ 𝗩𝗼𝗹𝘁𝗮𝗴𝗲: 208v ↳ 𝗣𝗵𝗮𝘀𝗲: 1 ↳ 𝗚𝗮…"
type textarea "x"
type textarea "Brand: Leer Model: DS-3678-FSN Seri: 50-115888-20 ↳ 𝗩𝗼𝗹𝘁𝗮𝗴𝗲: 208v ↳ 𝗣𝗵𝗮𝘀𝗲: 1 ↳ …"
type textarea "x"
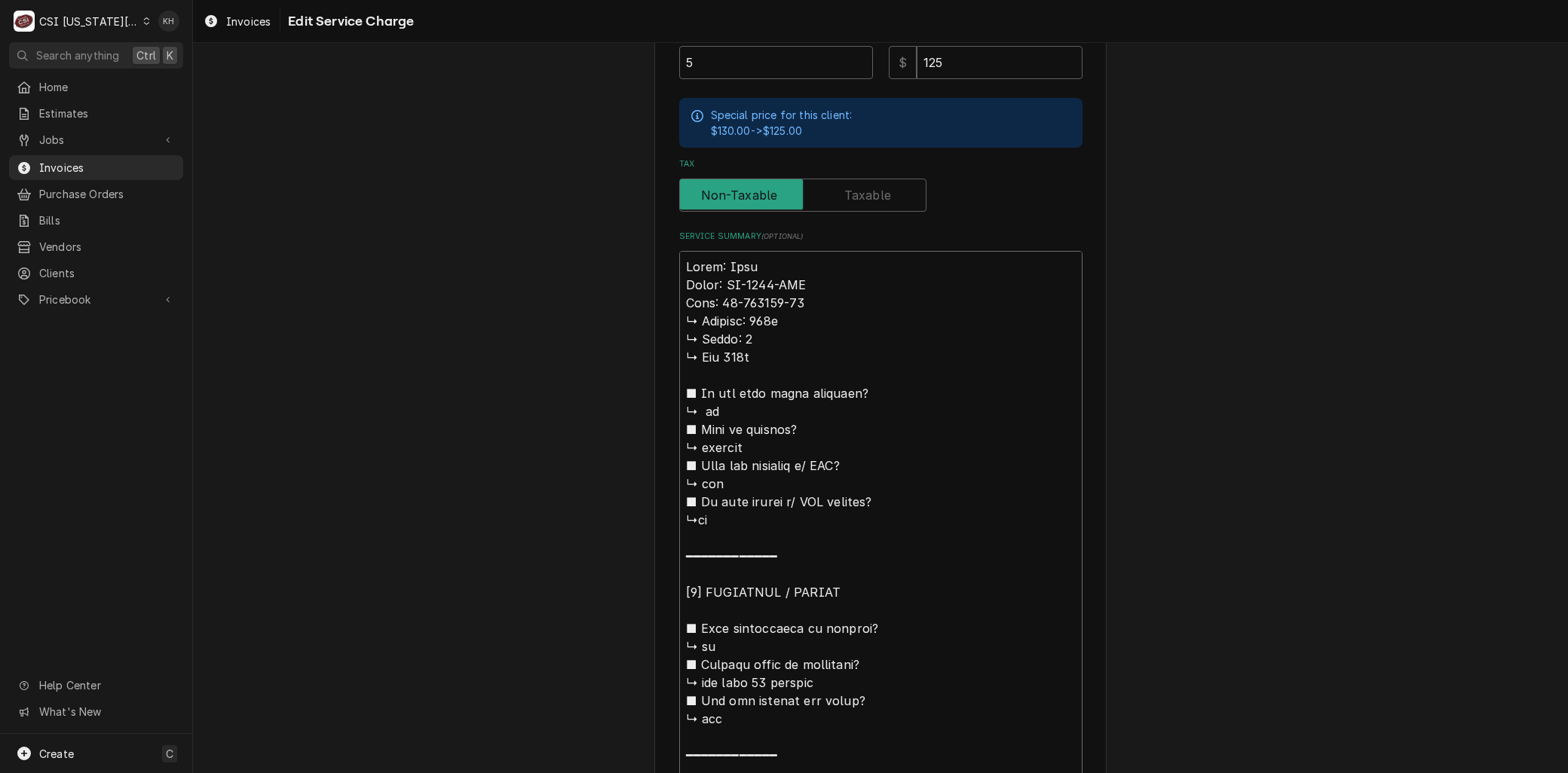
type textarea "Brand: Leer Model: DS-3678-FSN Seria: 50-115888-20 ↳ 𝗩𝗼𝗹𝘁𝗮𝗴𝗲: 208v ↳ 𝗣𝗵𝗮𝘀𝗲: 1 ↳…"
type textarea "x"
type textarea "Brand: Leer Model: DS-3678-FSN Serial: 50-115888-20 ↳ 𝗩𝗼𝗹𝘁𝗮𝗴𝗲: 208v ↳ 𝗣𝗵𝗮𝘀𝗲: 1 …"
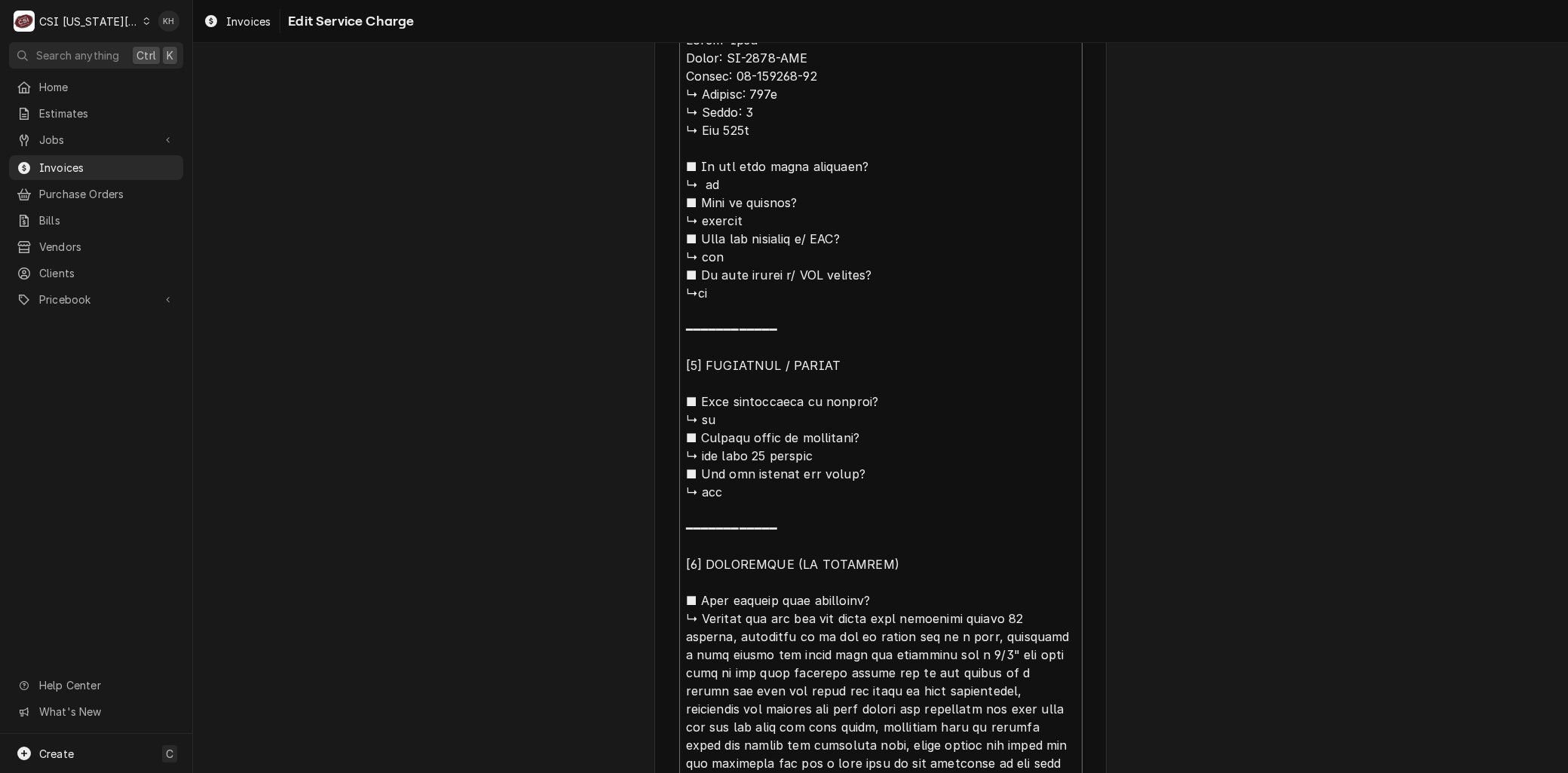
scroll to position [785, 0]
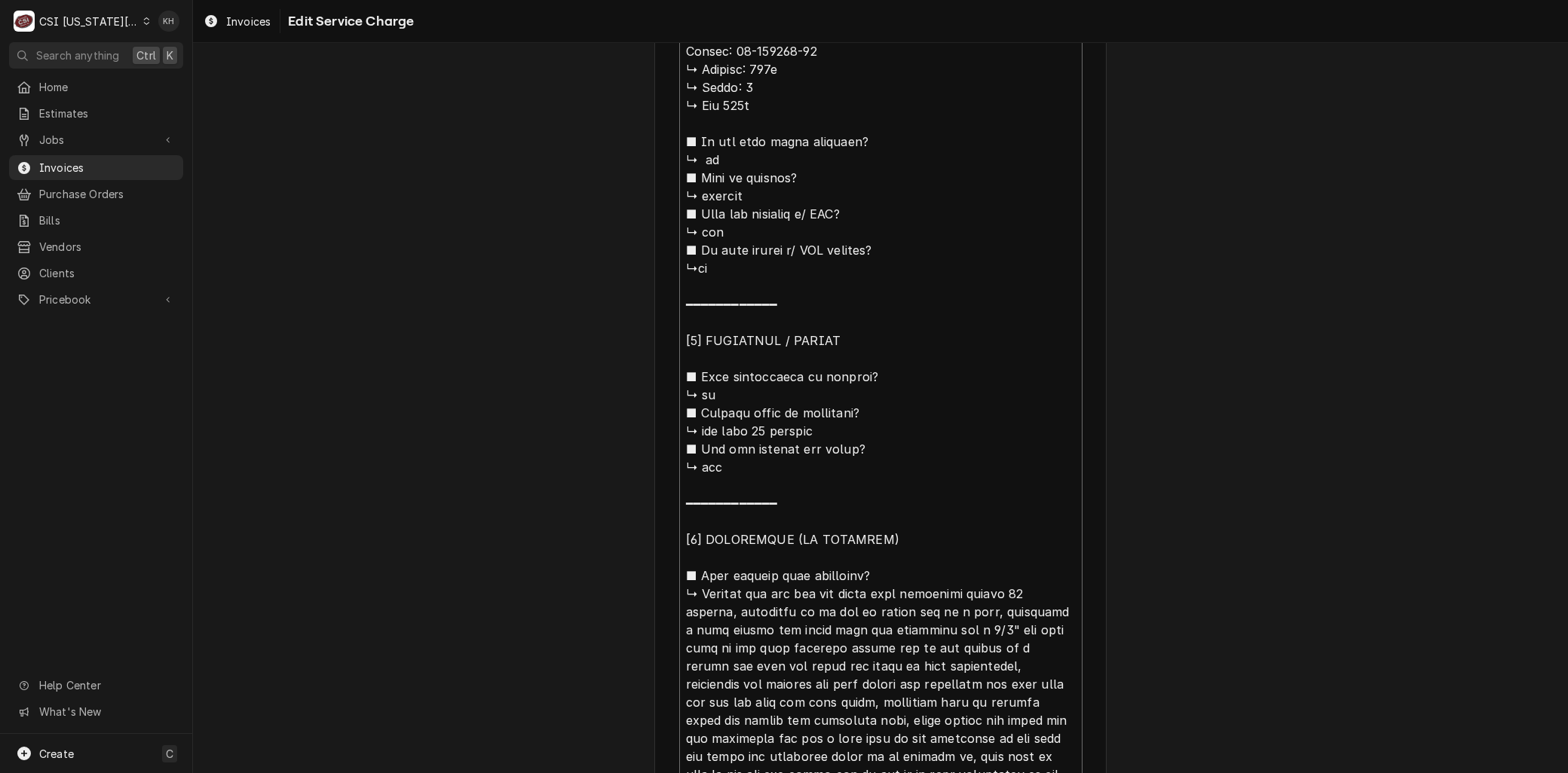
drag, startPoint x: 701, startPoint y: 424, endPoint x: 661, endPoint y: 68, distance: 358.2
click at [661, 68] on div "Use the fields below to edit this service charge Short Description 1-Labor (Ser…" at bounding box center [880, 351] width 452 height 2126
type textarea "x"
type textarea "Brand: Leer Model: DS-3678-FSN Serial: 50-115888-20 ox temp 40 degrees ■ 𝗗𝗶𝗱 𝘆𝗼…"
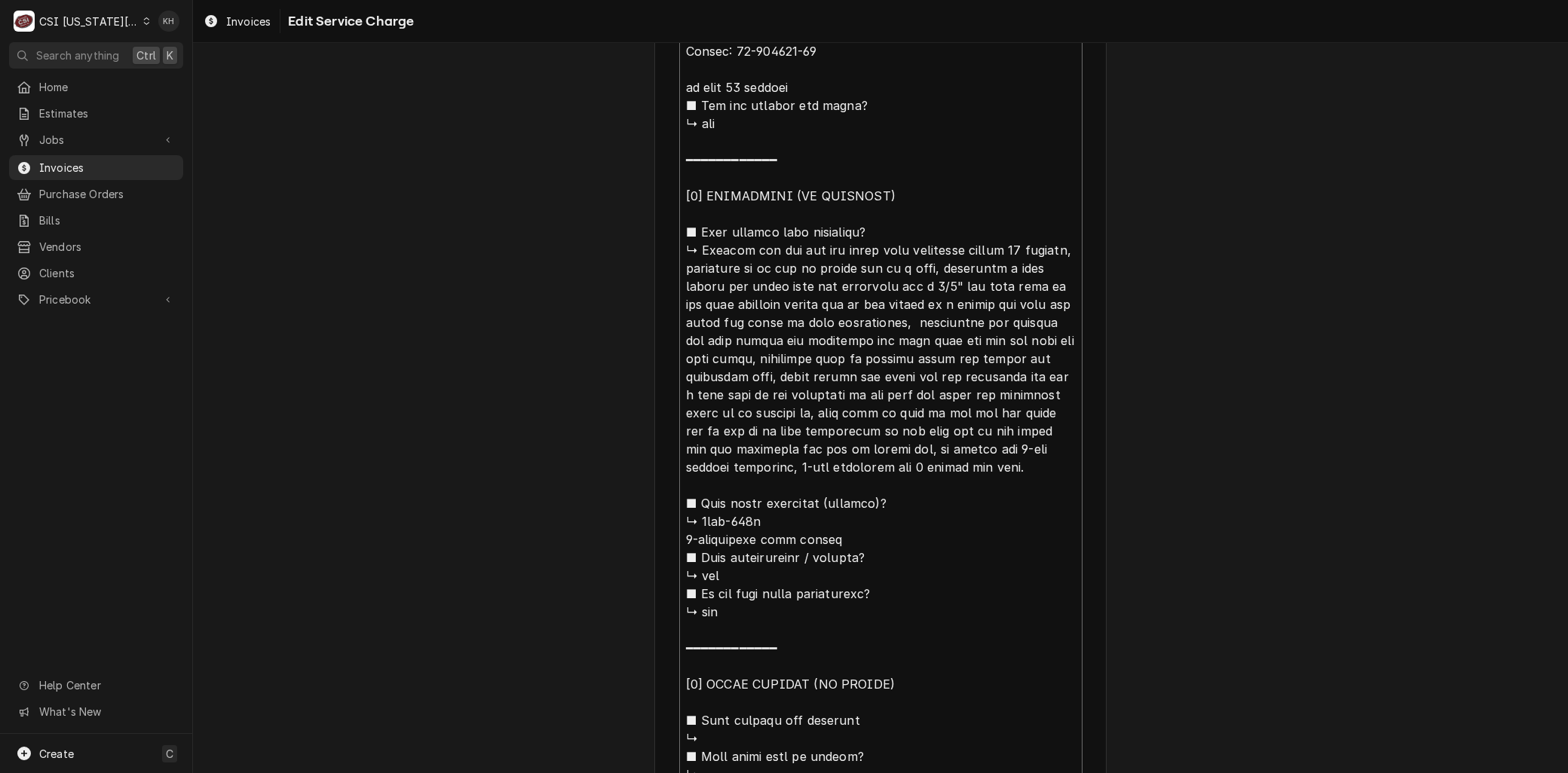
type textarea "x"
type textarea "Brand: Leer Model: DS-3678-FSN Serial: 50-115888-20 ox temp 40 degrees ■ 𝗗𝗶𝗱 𝘆𝗼…"
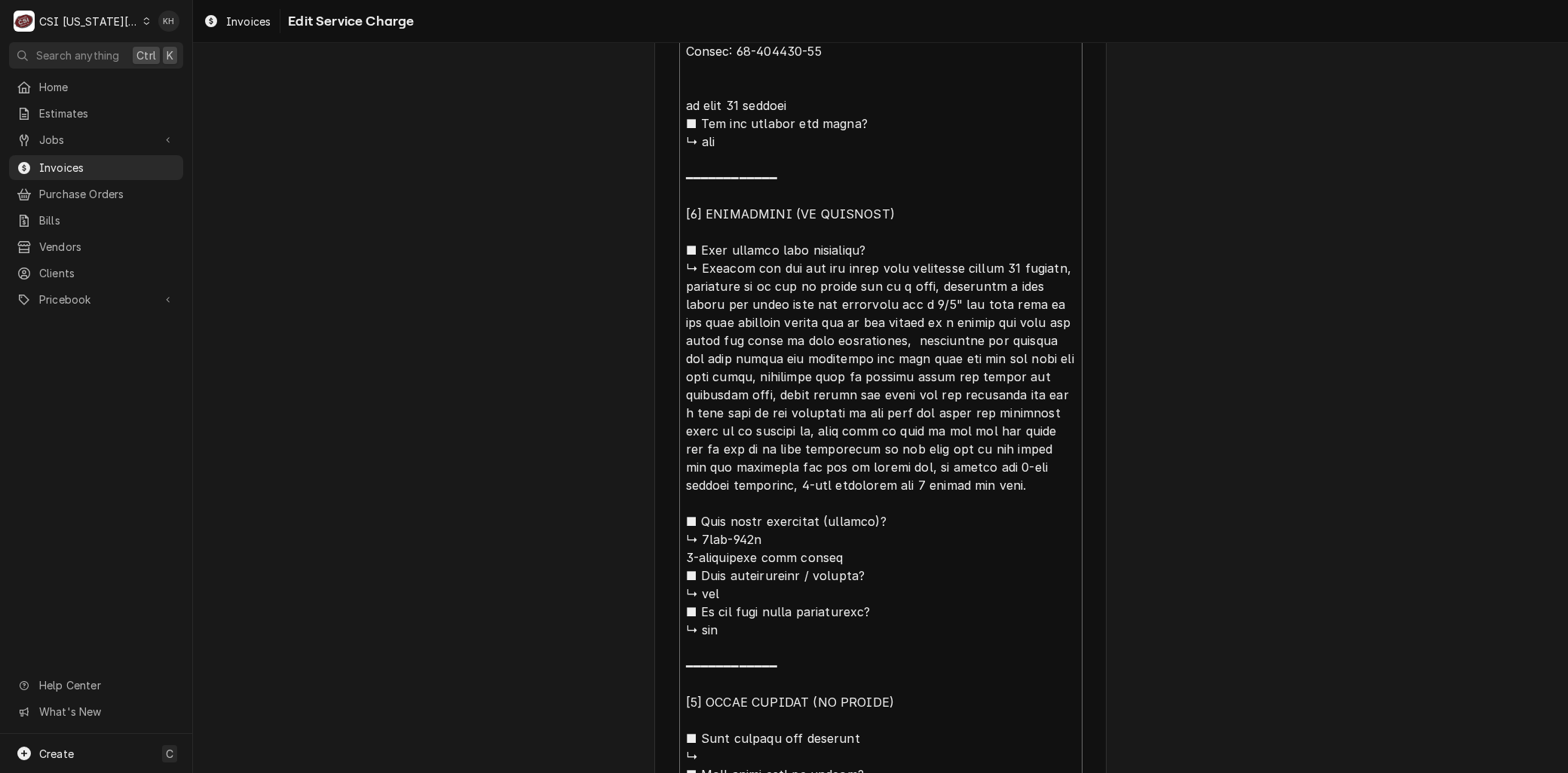
type textarea "x"
type textarea "Brand: Leer Model: DS-3678-FSN Serial: 50-115888-20 Aox temp 40 degrees ■ 𝗗𝗶𝗱 𝘆…"
type textarea "x"
type textarea "Brand: Leer Model: DS-3678-FSN Serial: 50-115888-20 Arox temp 40 degrees ■ 𝗗𝗶𝗱 …"
type textarea "x"
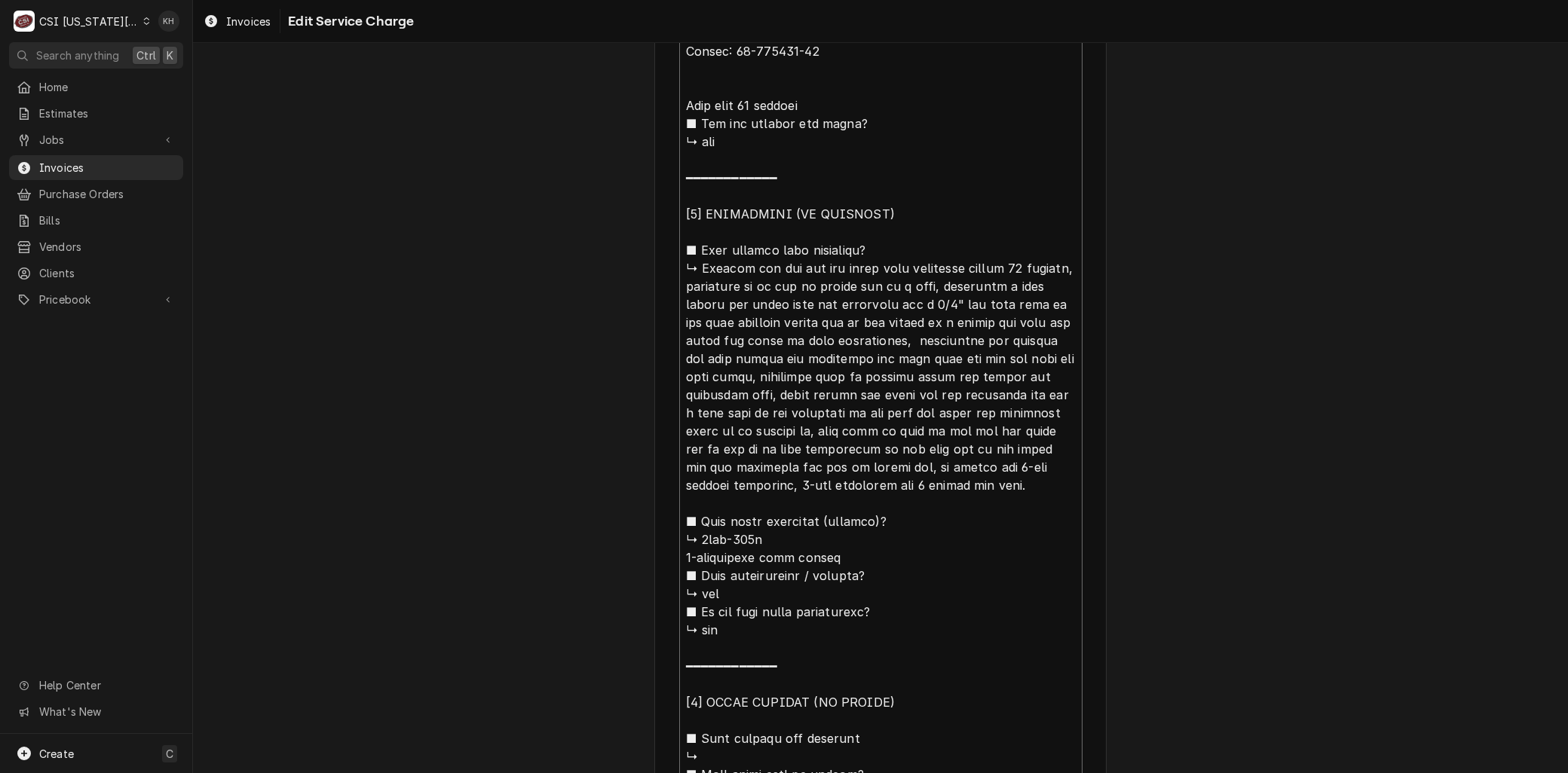
type textarea "Brand: Leer Model: DS-3678-FSN Serial: 50-115888-20 Arrox temp 40 degrees ■ 𝗗𝗶𝗱…"
type textarea "x"
type textarea "Brand: Leer Model: DS-3678-FSN Serial: 50-115888-20 Arrivox temp 40 degrees ■ 𝗗…"
type textarea "x"
type textarea "Brand: Leer Model: DS-3678-FSN Serial: 50-115888-20 Arriveox temp 40 degrees ■ …"
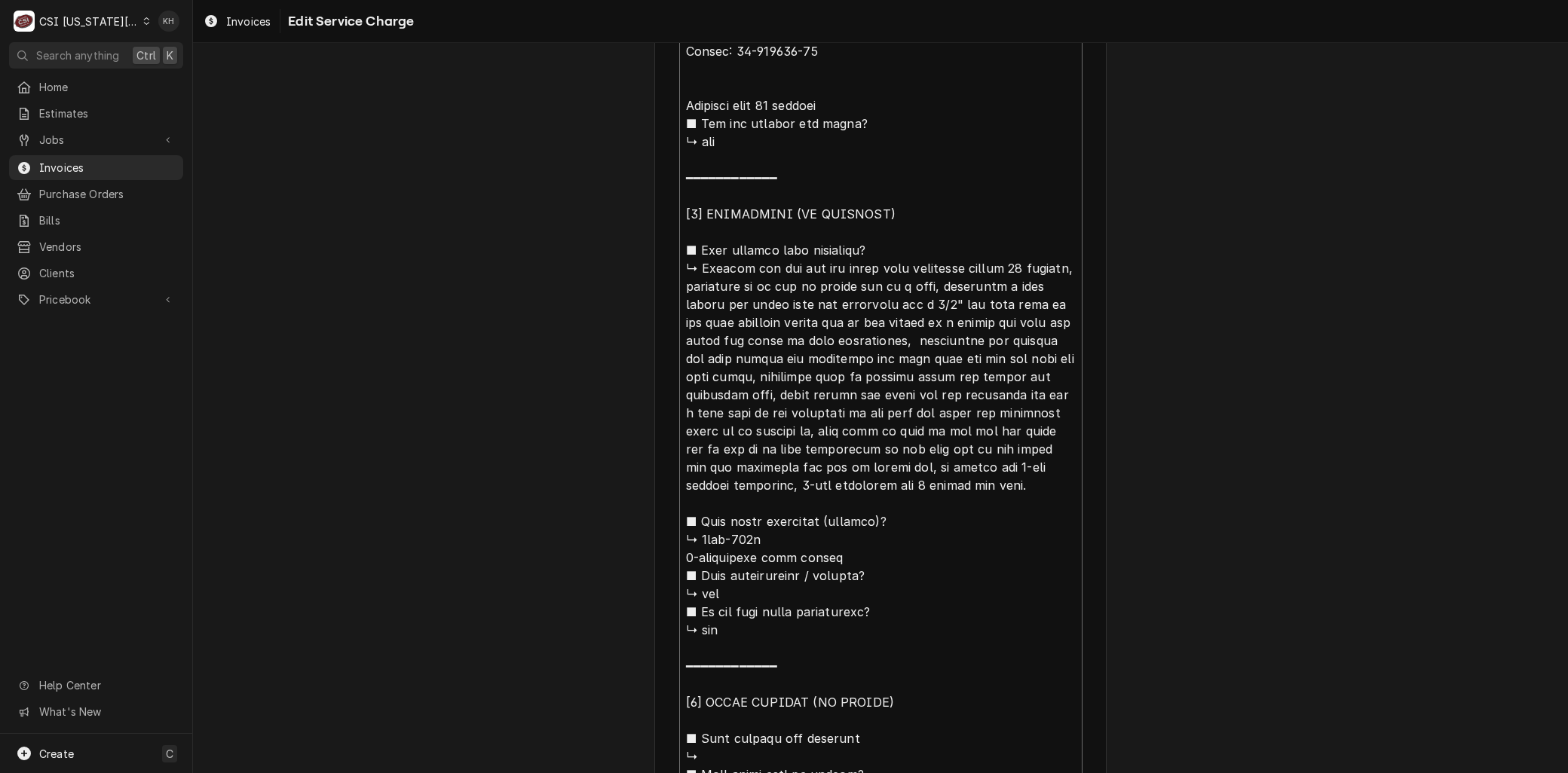
type textarea "x"
type textarea "Brand: Leer Model: DS-3678-FSN Serial: 50-115888-20 Arrivedox temp 40 degrees ■…"
type textarea "x"
type textarea "Brand: Leer Model: DS-3678-FSN Serial: 50-115888-20 Arrived ox temp 40 degrees …"
type textarea "x"
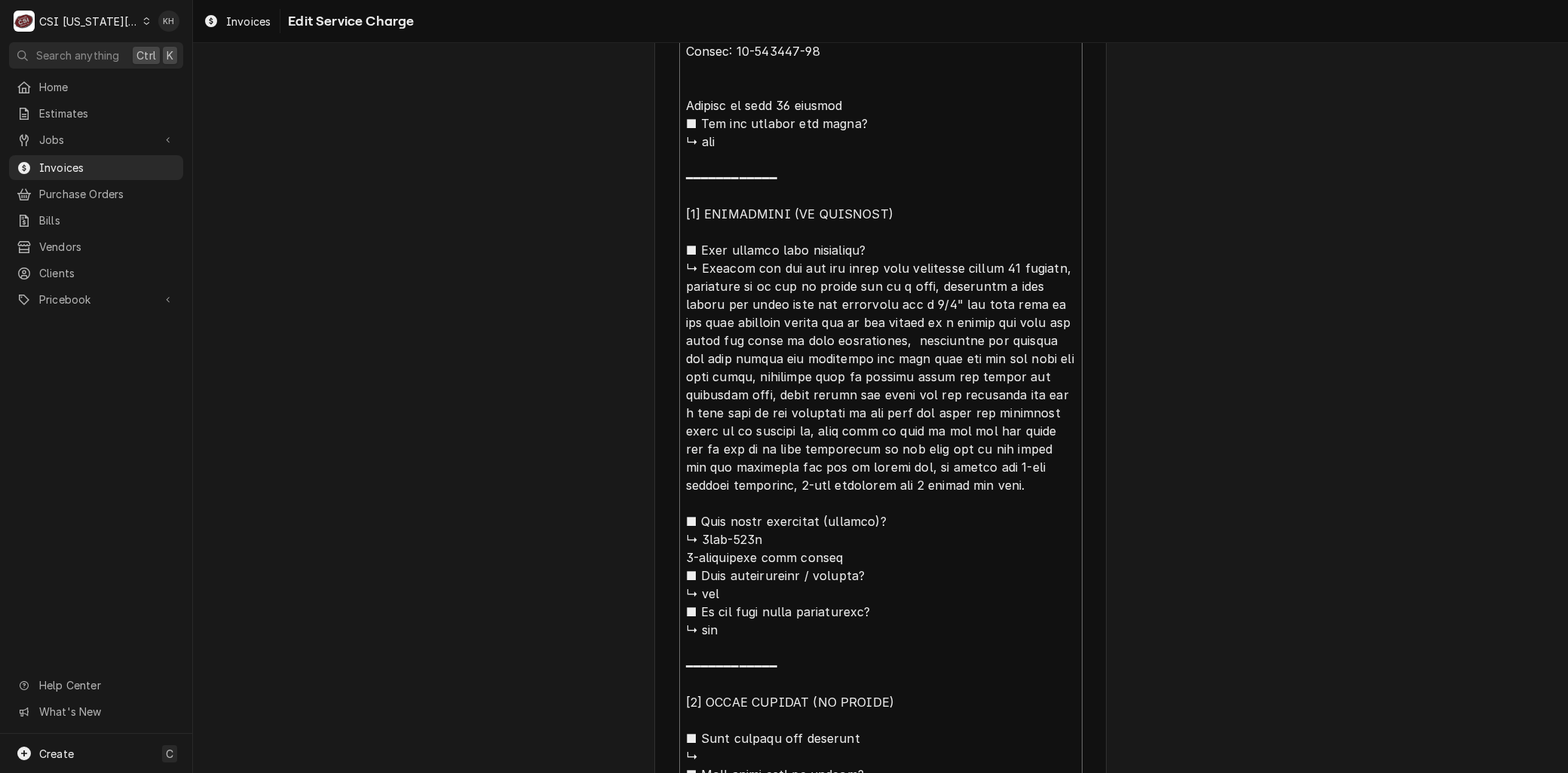
type textarea "Brand: Leer Model: DS-3678-FSN Serial: 50-115888-20 Arrived oox temp 40 degrees…"
type textarea "x"
type textarea "Brand: Leer Model: DS-3678-FSN Serial: 50-115888-20 Arrived onox temp 40 degree…"
type textarea "x"
type textarea "Brand: Leer Model: DS-3678-FSN Serial: 50-115888-20 Arrived on ox temp 40 degre…"
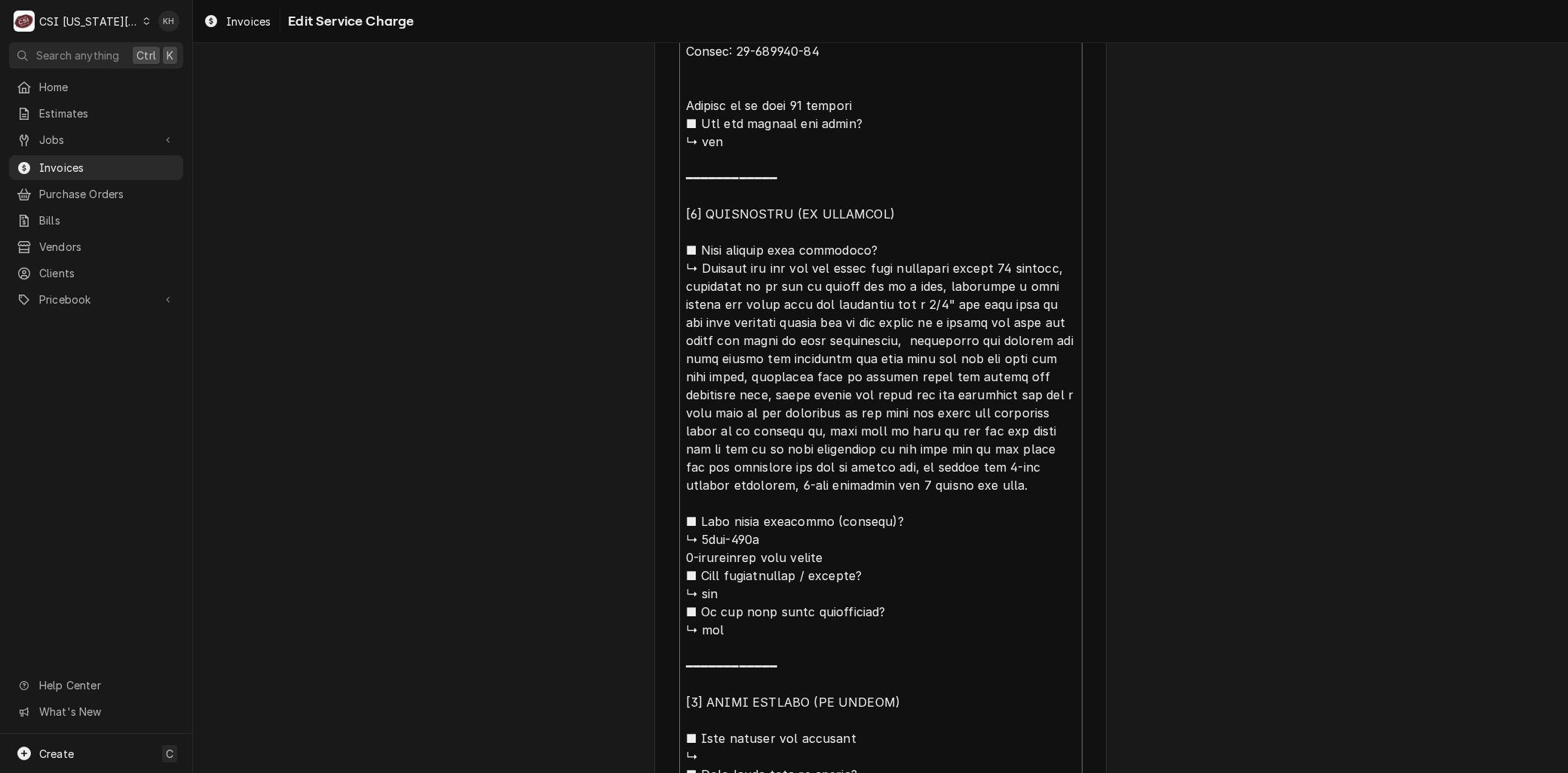
type textarea "x"
type textarea "Brand: Leer Model: DS-3678-FSN Serial: 50-115888-20 Arrived on sox temp 40 degr…"
type textarea "x"
type textarea "Brand: Leer Model: DS-3678-FSN Serial: 50-115888-20 Arrived on siox temp 40 deg…"
type textarea "x"
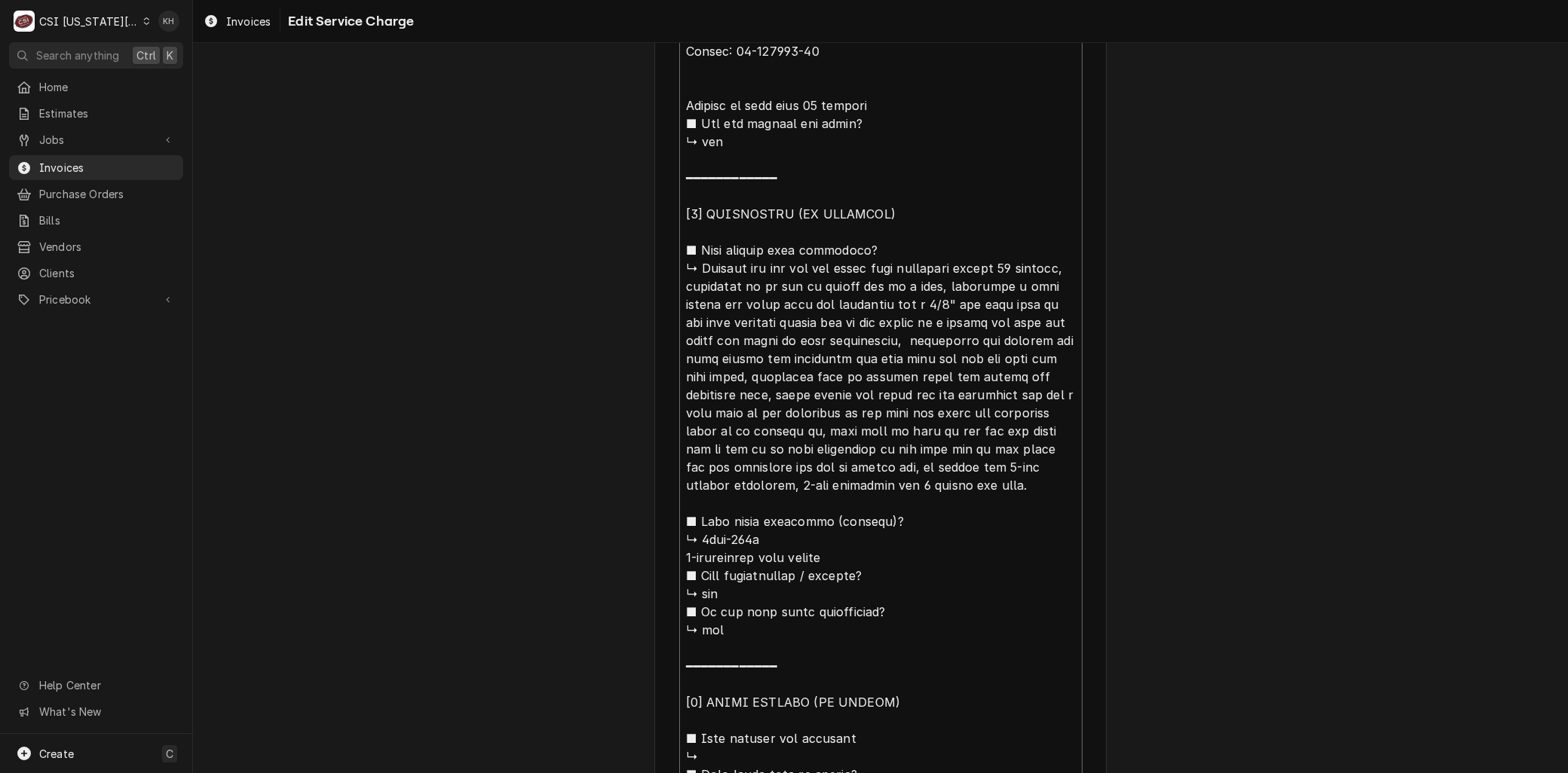
type textarea "Brand: Leer Model: DS-3678-FSN Serial: 50-115888-20 Arrived on sitox temp 40 de…"
type textarea "x"
type textarea "Brand: Leer Model: DS-3678-FSN Serial: 50-115888-20 Arrived on siteox temp 40 d…"
type textarea "x"
type textarea "Brand: Leer Model: DS-3678-FSN Serial: 50-115888-20 Arrived on site ox temp 40 …"
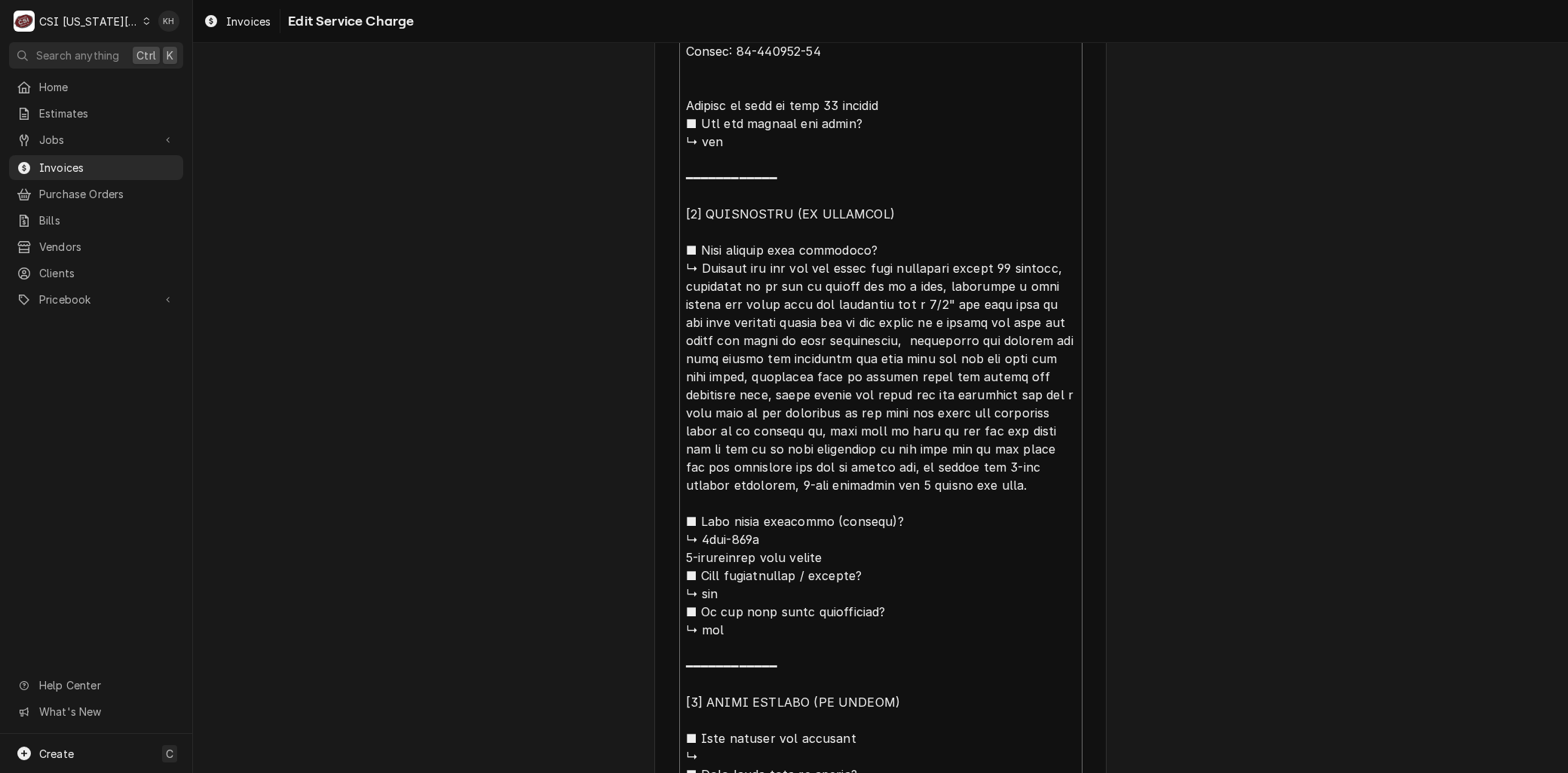
type textarea "x"
type textarea "Brand: Leer Model: DS-3678-FSN Serial: 50-115888-20 Arrived on siteox temp 40 d…"
type textarea "x"
type textarea "Brand: Leer Model: DS-3678-FSN Serial: 50-115888-20 Arrived on site,ox temp 40 …"
type textarea "x"
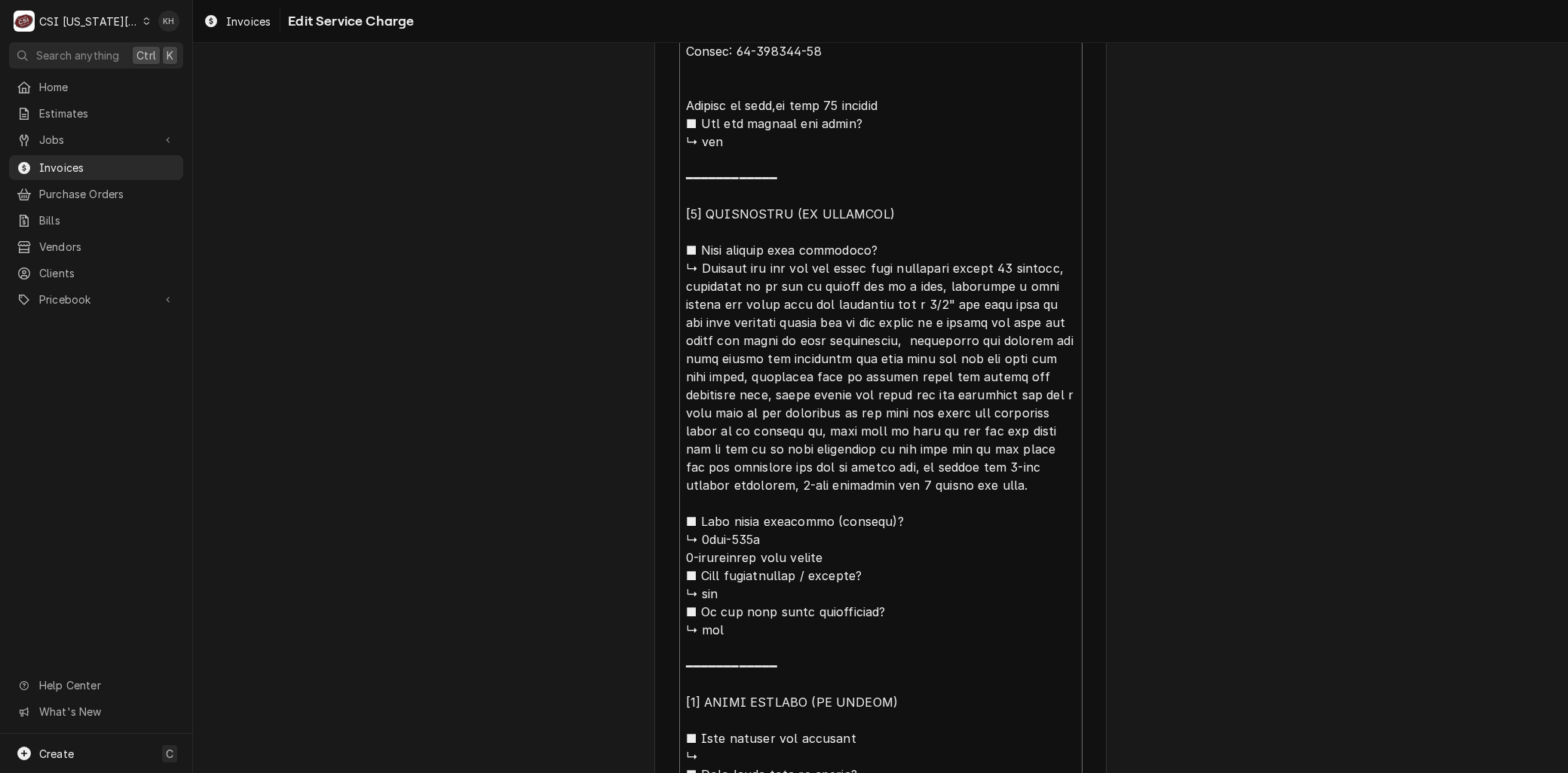
type textarea "Brand: Leer Model: DS-3678-FSN Serial: 50-115888-20 Arrived on site, ox temp 40…"
type textarea "x"
type textarea "Brand: Leer Model: DS-3678-FSN Serial: 50-115888-20 Arrived on site, fox temp 4…"
type textarea "x"
type textarea "Brand: Leer Model: DS-3678-FSN Serial: 50-115888-20 Arrived on site, foox temp …"
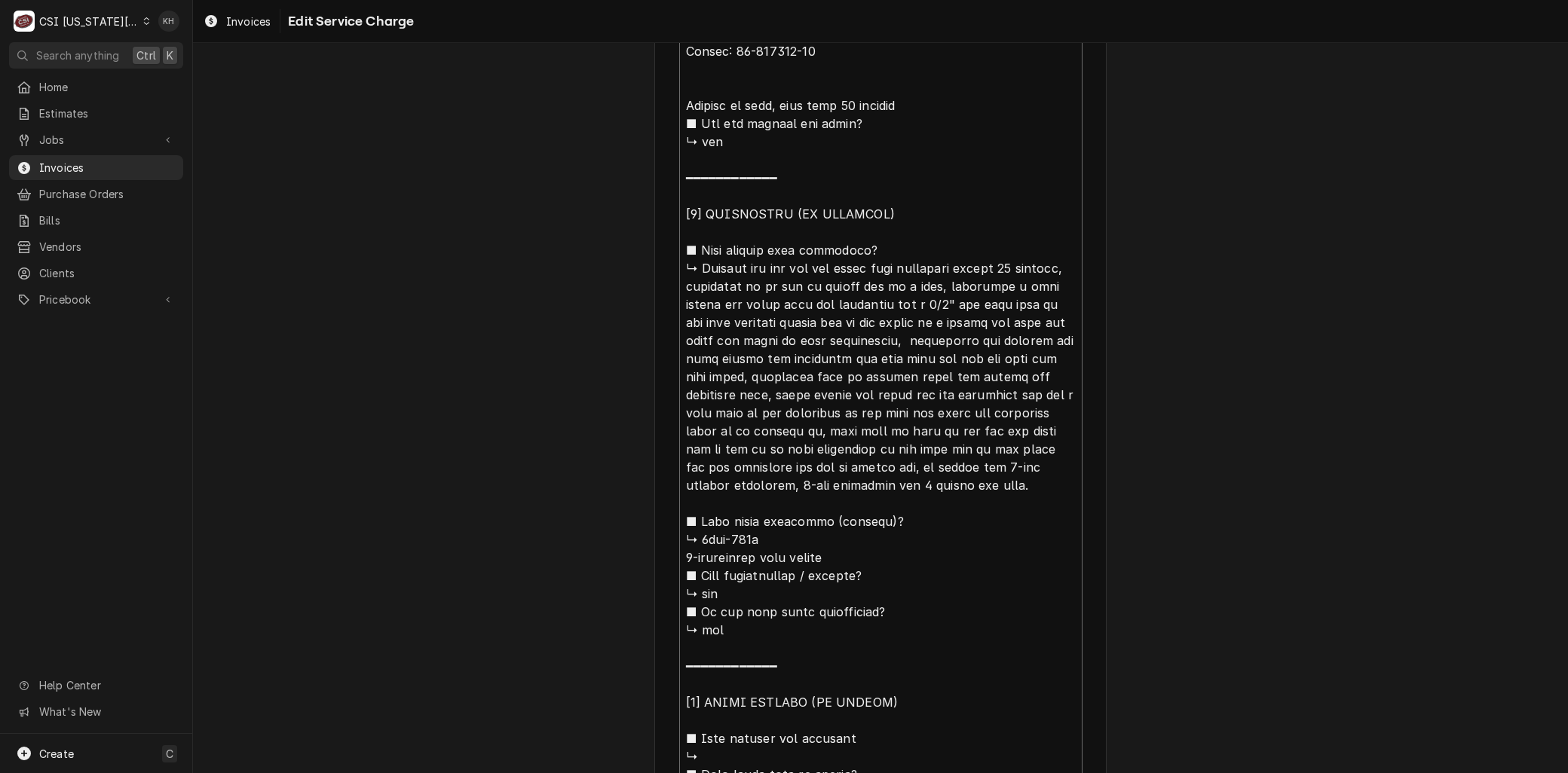
type textarea "x"
type textarea "Brand: Leer Model: DS-3678-FSN Serial: 50-115888-20 Arrived on site, fouox temp…"
type textarea "x"
type textarea "Brand: Leer Model: DS-3678-FSN Serial: 50-115888-20 Arrived on site, founox tem…"
type textarea "x"
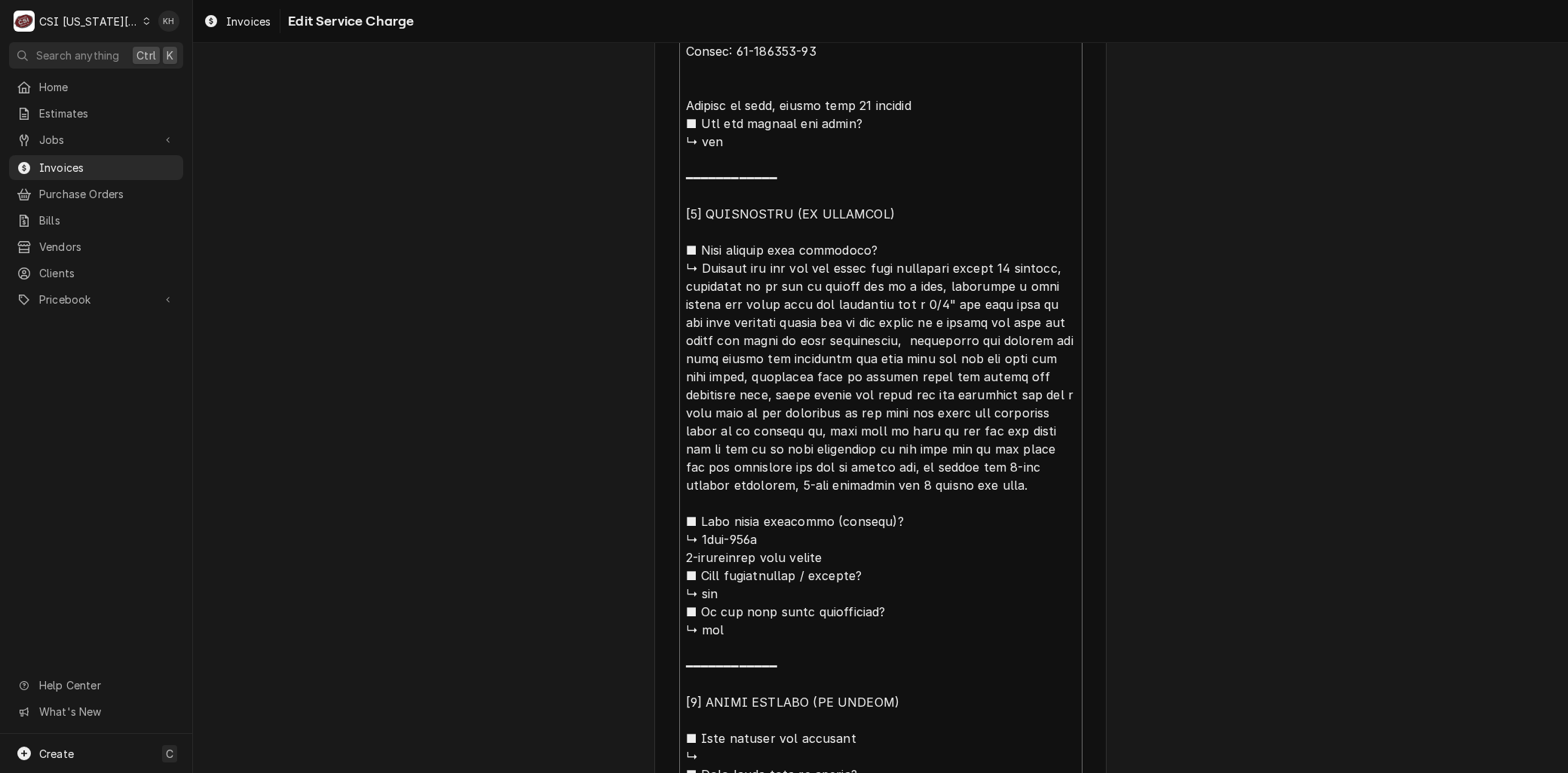
type textarea "Brand: Leer Model: DS-3678-FSN Serial: 50-115888-20 Arrived on site, foundox te…"
type textarea "x"
type textarea "Brand: Leer Model: DS-3678-FSN Serial: 50-115888-20 Arrived on site, found ox t…"
type textarea "x"
type textarea "Brand: Leer Model: DS-3678-FSN Serial: 50-115888-20 Arrived on site, found box …"
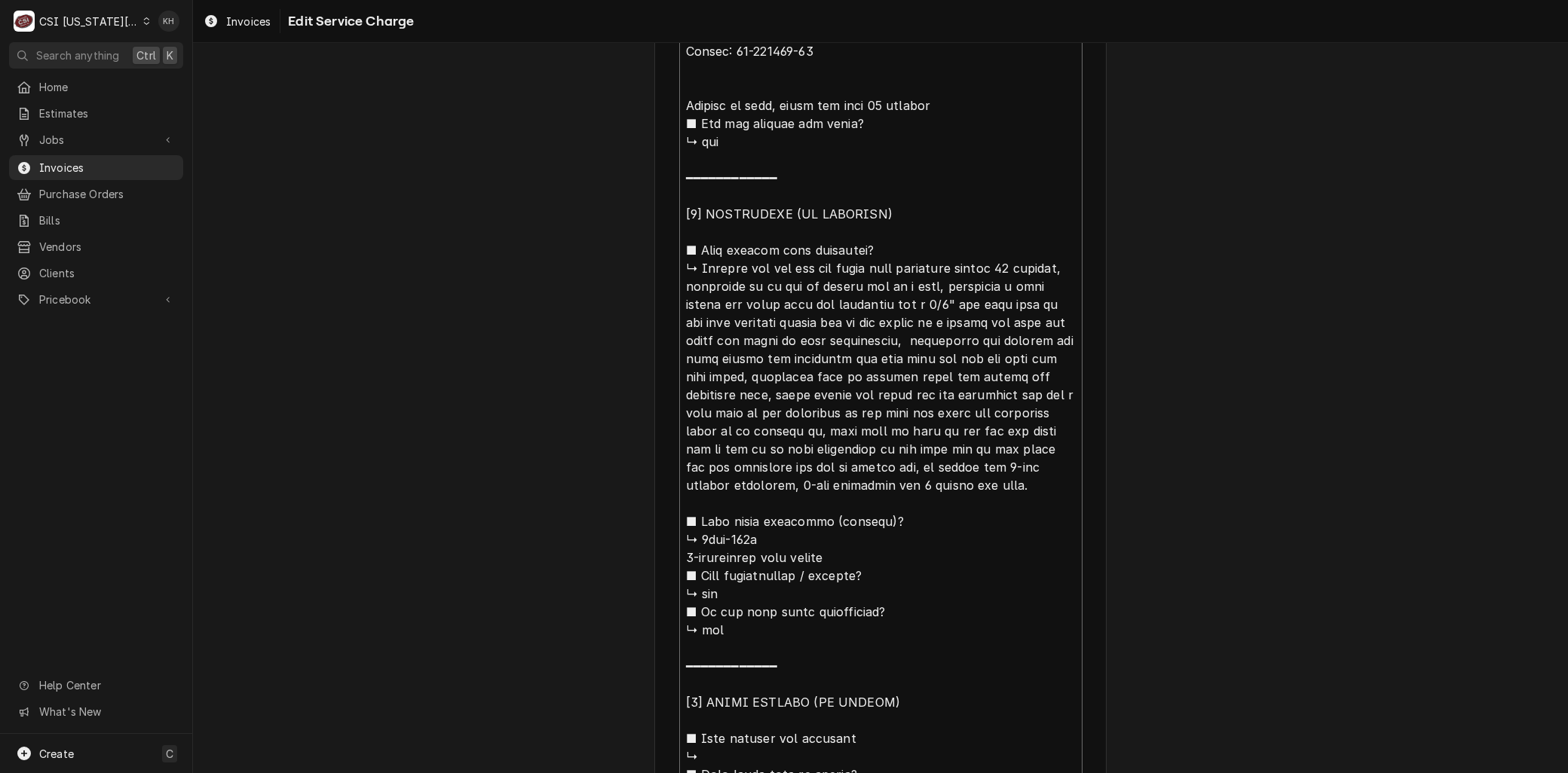
click at [935, 103] on textarea "Service Summary ( optional )" at bounding box center [881, 485] width 404 height 972
type textarea "x"
type textarea "Brand: Leer Model: DS-3678-FSN Serial: 50-115888-20 Arrived on site, found box …"
type textarea "x"
type textarea "Brand: Leer Model: DS-3678-FSN Serial: 50-115888-20 Arrived on site, found box …"
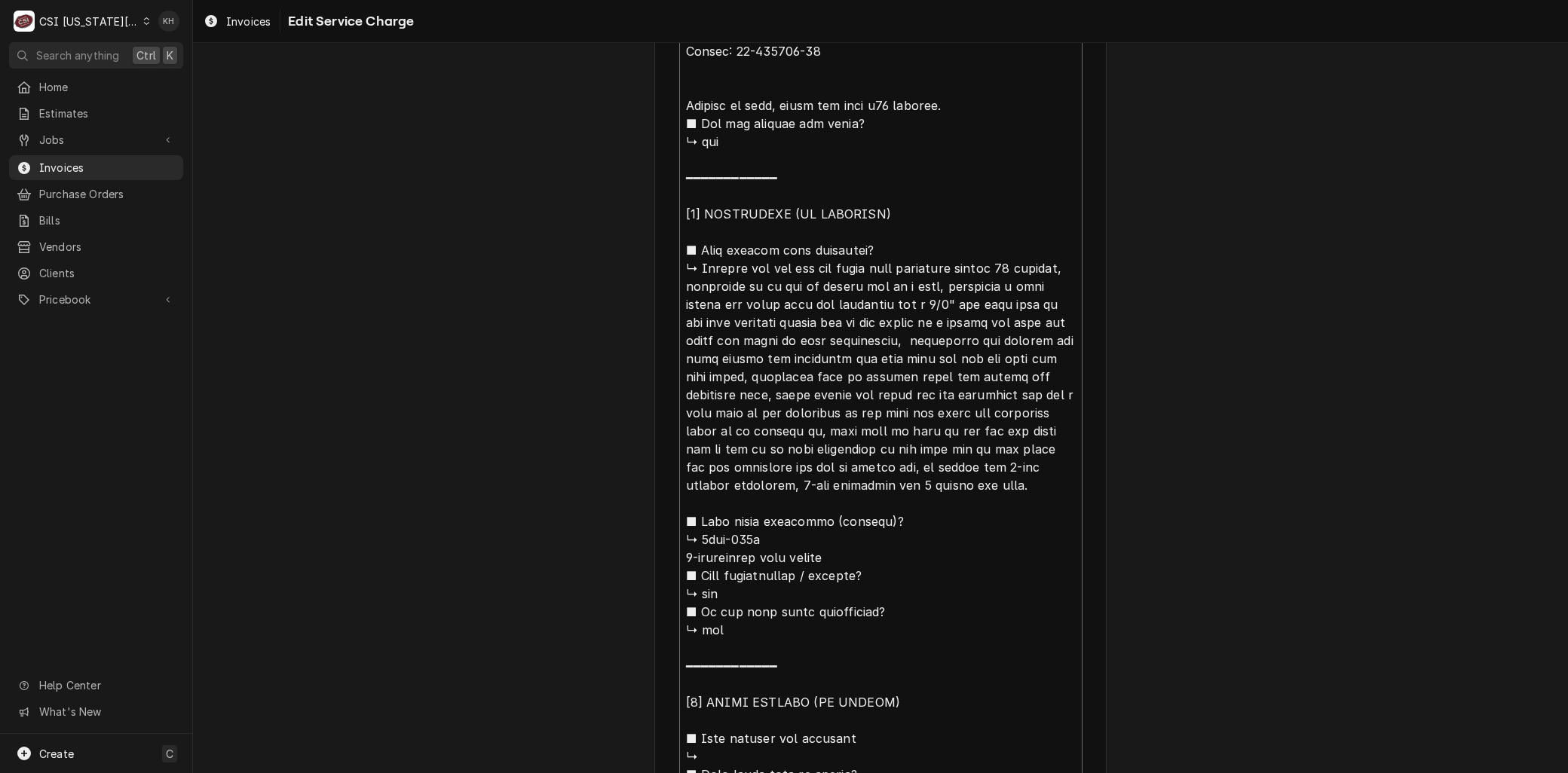
type textarea "x"
type textarea "Brand: Leer Model: DS-3678-FSN Serial: 50-115888-20 Arrived on site, found box …"
type textarea "x"
type textarea "Brand: Leer Model: DS-3678-FSN Serial: 50-115888-20 Arrived on site, found box …"
type textarea "x"
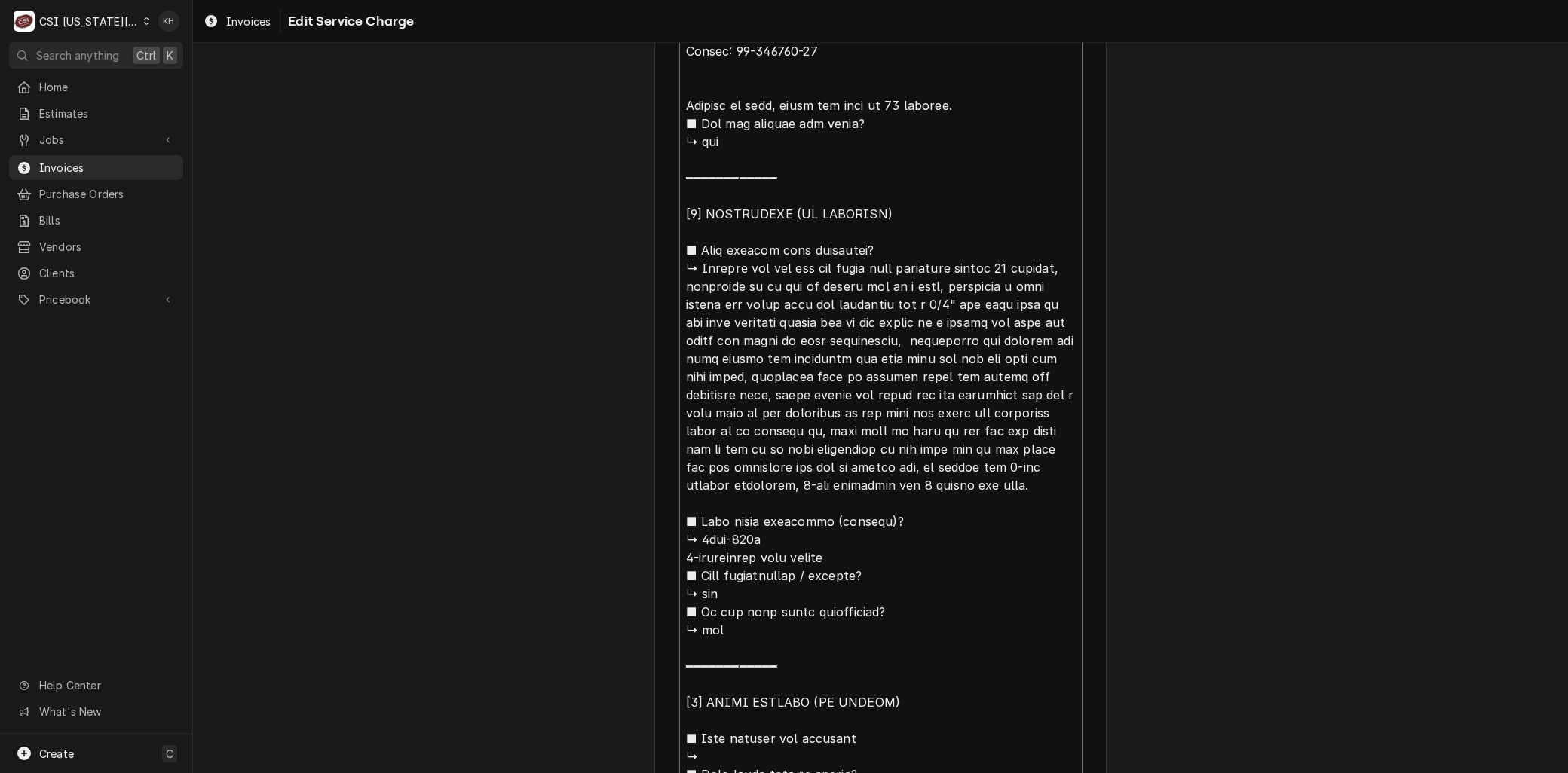
type textarea "Brand: Leer Model: DS-3678-FSN Serial: 50-115888-20 Arrived on site, found box …"
type textarea "x"
type textarea "Brand: Leer Model: DS-3678-FSN Serial: 50-115888-20 Arrived on site, found box …"
type textarea "x"
type textarea "Brand: Leer Model: DS-3678-FSN Serial: 50-115888-20 Arrived on site, found box …"
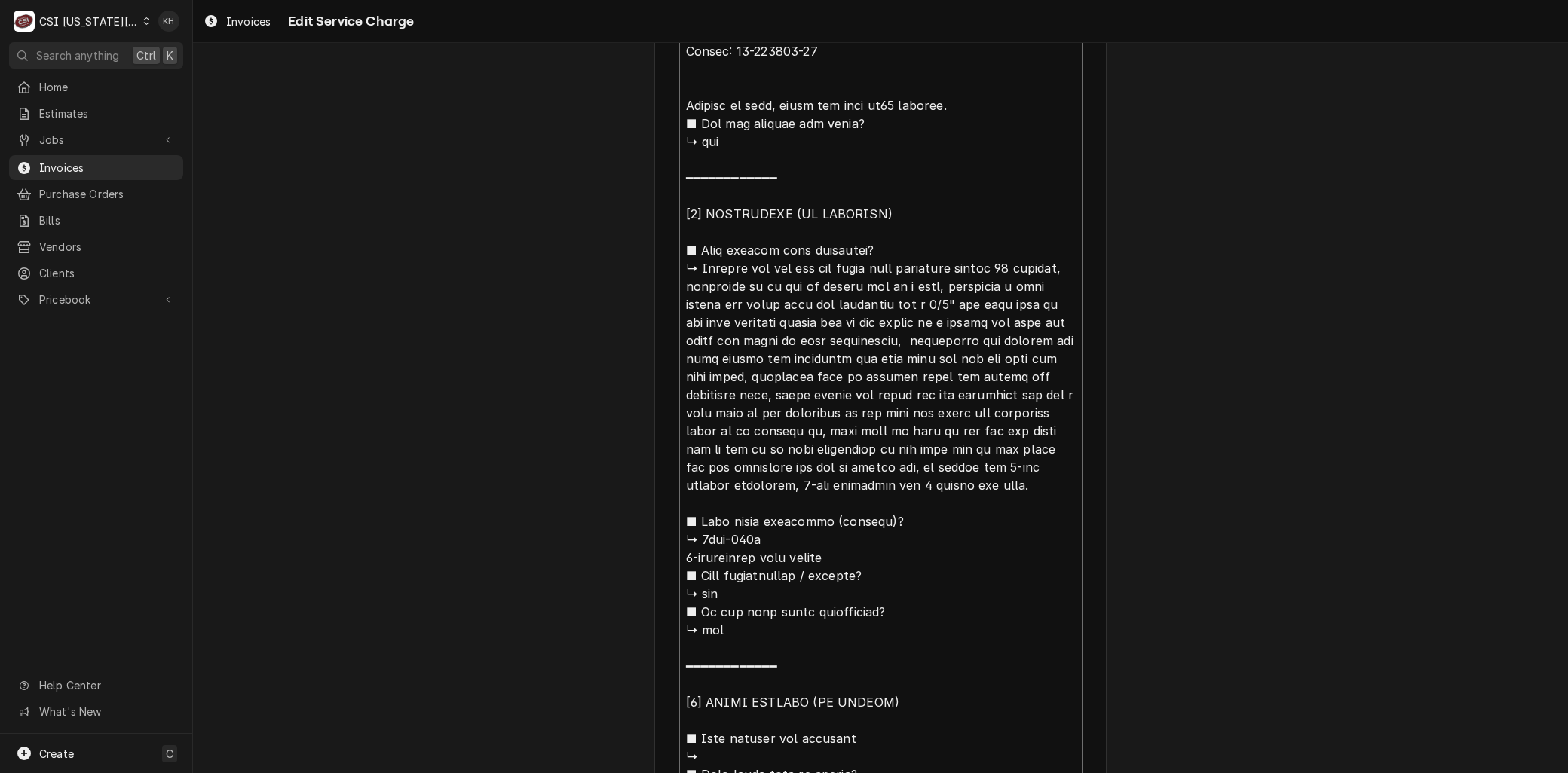
type textarea "x"
type textarea "Brand: Leer Model: DS-3678-FSN Serial: 50-115888-20 Arrived on site, found box …"
drag, startPoint x: 697, startPoint y: 261, endPoint x: 967, endPoint y: 104, distance: 312.3
click at [968, 104] on textarea "Service Summary ( optional )" at bounding box center [881, 485] width 404 height 972
type textarea "x"
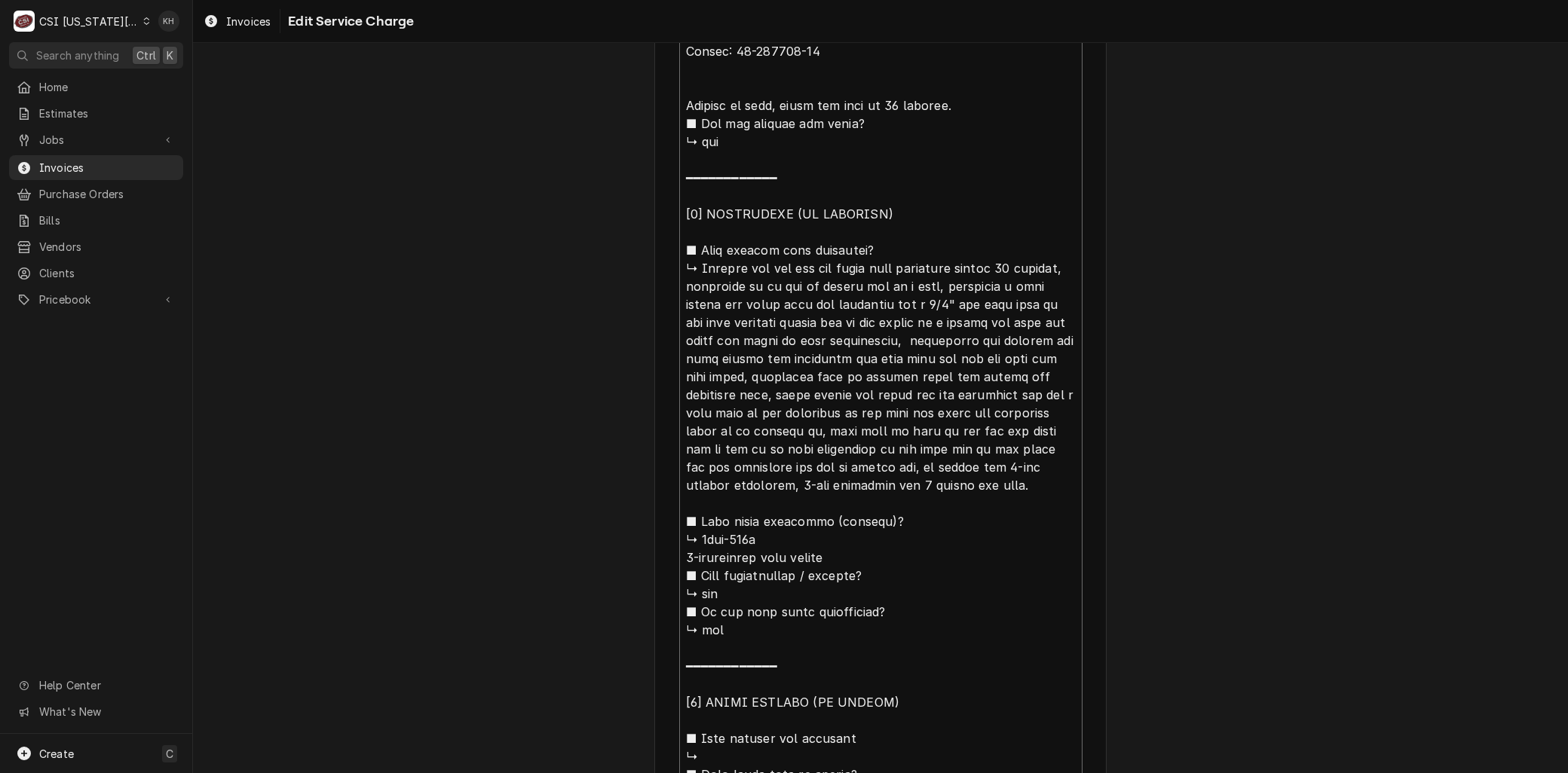
type textarea "Brand: Leer Model: DS-3678-FSN Serial: 50-115888-20 Arrived on site, found box …"
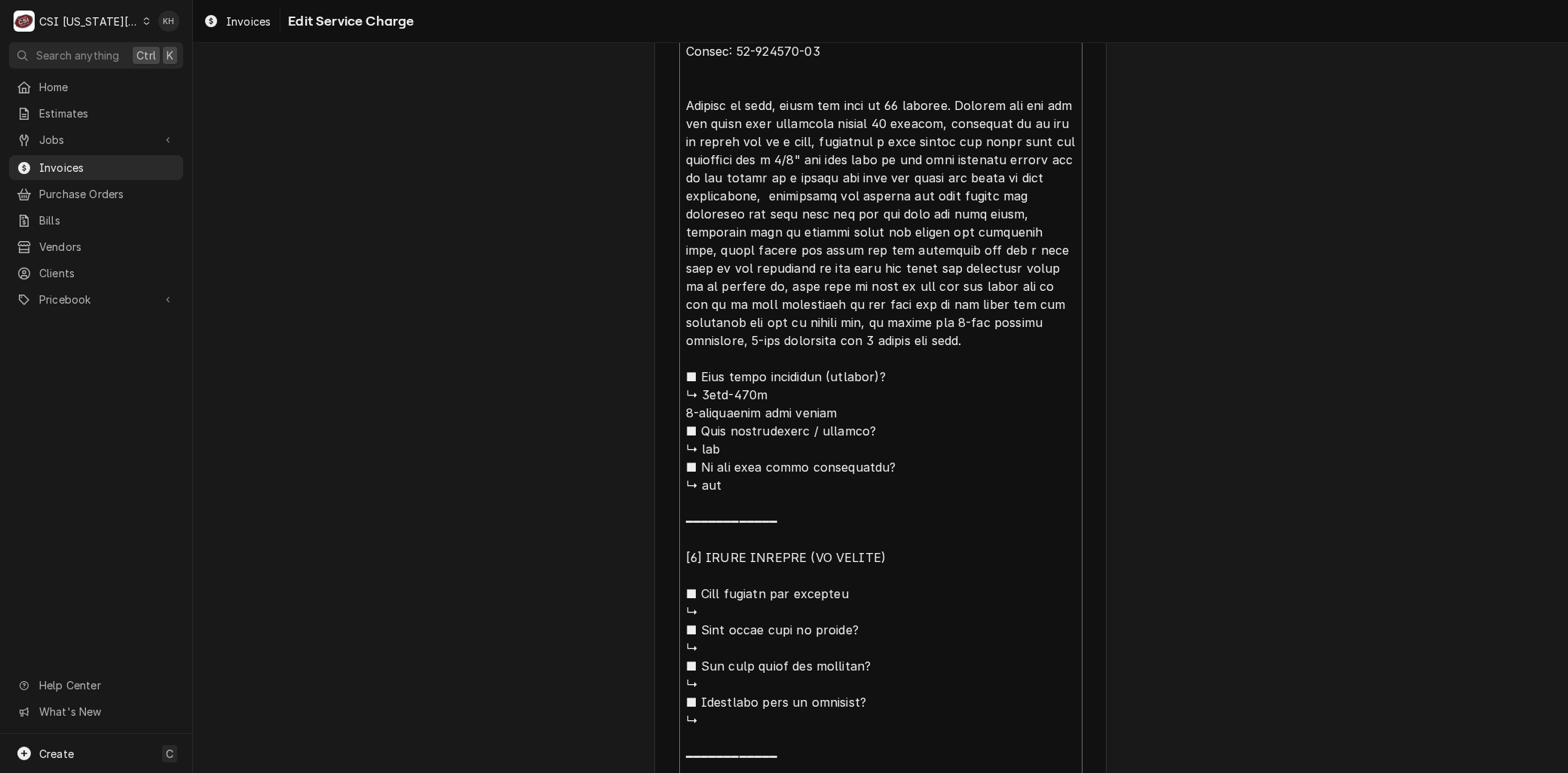
click at [699, 121] on textarea "Service Summary ( optional )" at bounding box center [881, 413] width 404 height 828
type textarea "x"
type textarea "Brand: Leer Model: DS-3678-FSN Serial: 50-115888-20 Arrived on site, found box …"
type textarea "x"
type textarea "Brand: Leer Model: DS-3678-FSN Serial: 50-115888-20 Arrived on site, found box …"
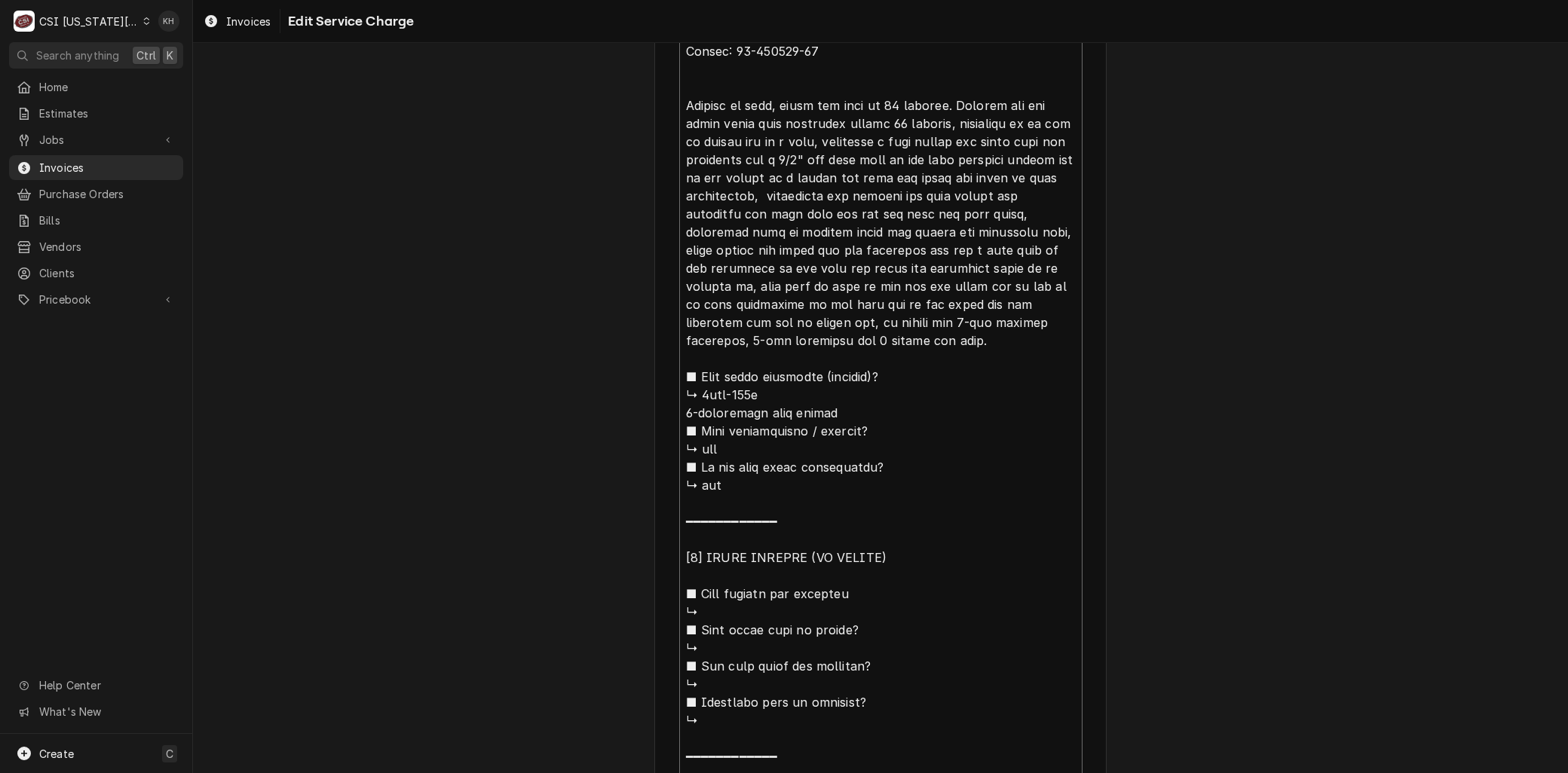
type textarea "x"
type textarea "Brand: Leer Model: DS-3678-FSN Serial: 50-115888-20 Arrived on site, found box …"
type textarea "x"
type textarea "Brand: Leer Model: DS-3678-FSN Serial: 50-115888-20 Arrived on site, found box …"
type textarea "x"
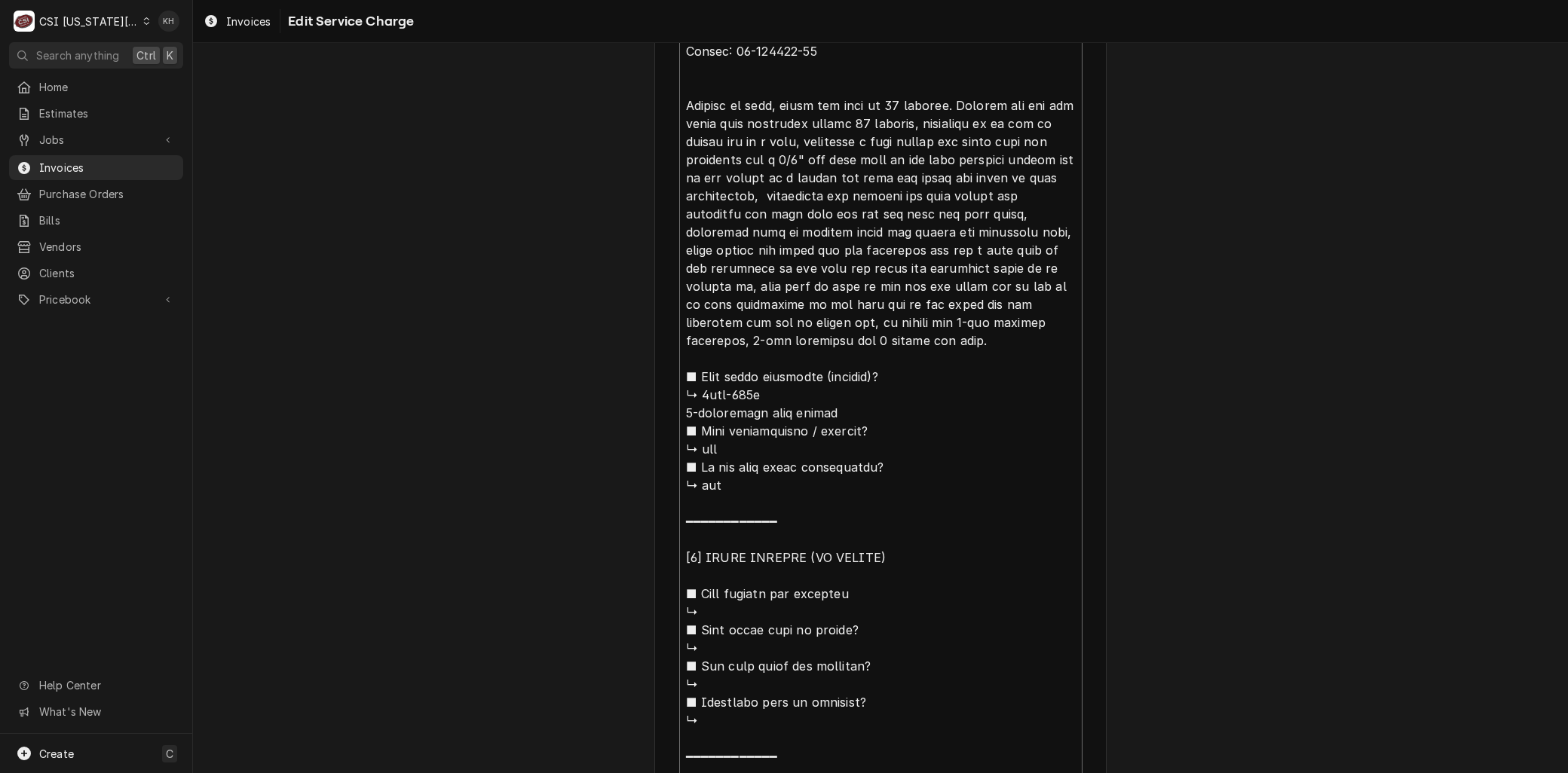
type textarea "Brand: Leer Model: DS-3678-FSN Serial: 50-115888-20 Arrived on site, found box …"
type textarea "x"
type textarea "Brand: Leer Model: DS-3678-FSN Serial: 50-115888-20 Arrived on site, found box …"
type textarea "x"
type textarea "Brand: Leer Model: DS-3678-FSN Serial: 50-115888-20 Arrived on site, found box …"
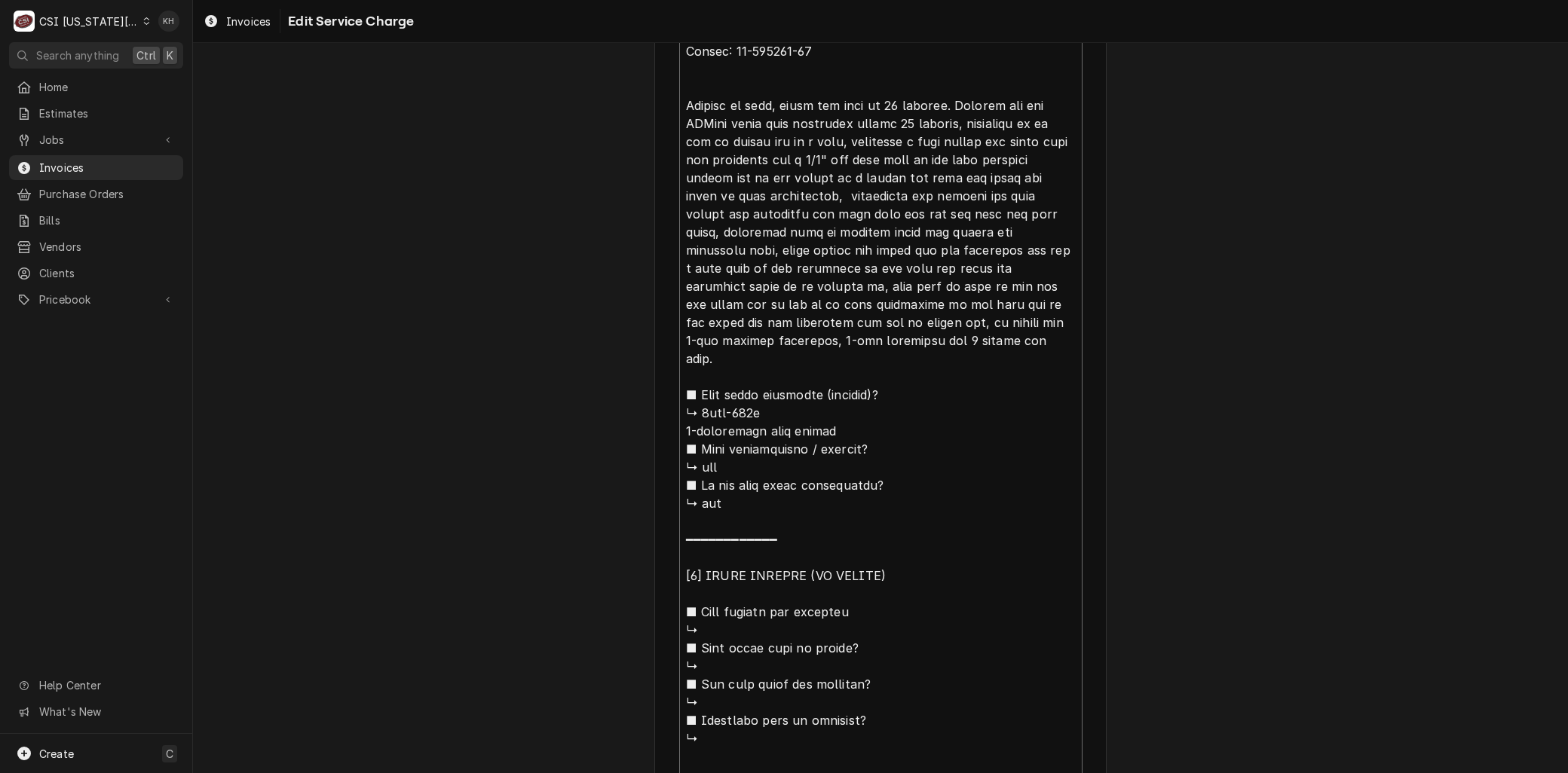
type textarea "x"
type textarea "Brand: Leer Model: DS-3678-FSN Serial: 50-115888-20 Arrived on site, found box …"
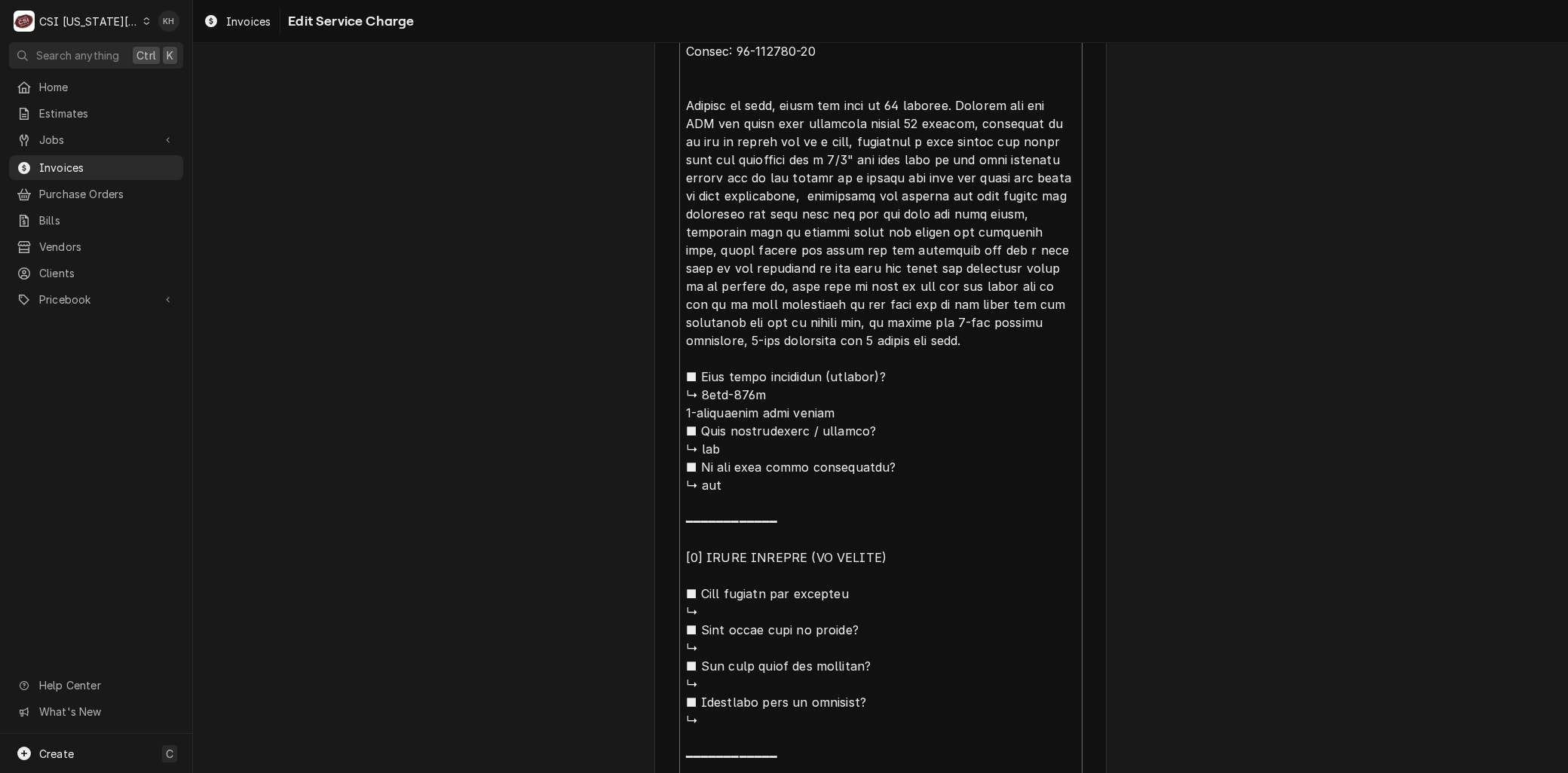
drag, startPoint x: 691, startPoint y: 138, endPoint x: 958, endPoint y: 100, distance: 269.7
click at [956, 100] on textarea "Service Summary ( optional )" at bounding box center [881, 413] width 404 height 828
type textarea "x"
type textarea "Brand: Leer Model: DS-3678-FSN Serial: 50-115888-20 Arrived on site, found box …"
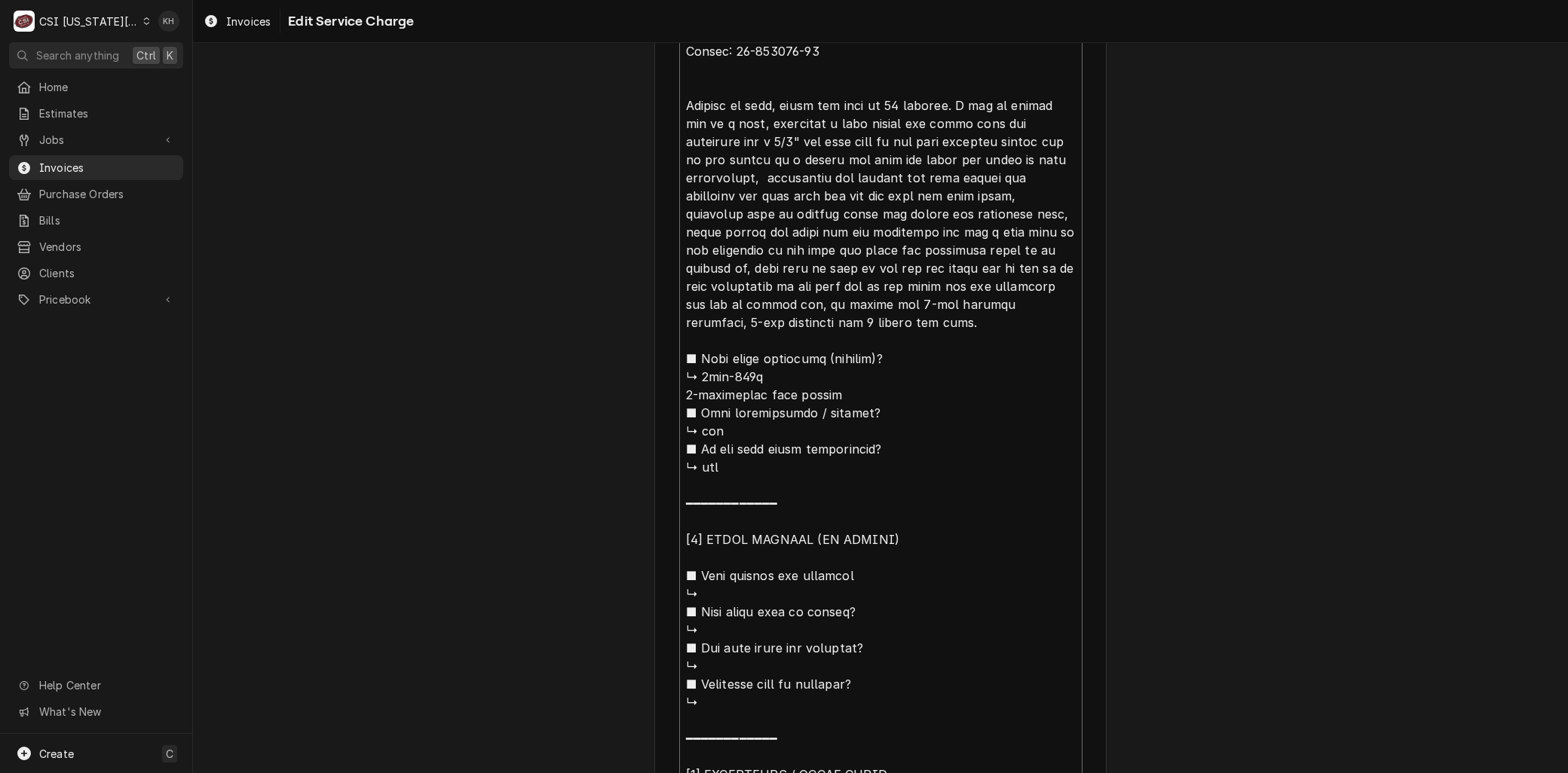
type textarea "x"
type textarea "Brand: Leer Model: DS-3678-FSN Serial: 50-115888-20 Arrived on site, found box …"
type textarea "x"
type textarea "Brand: Leer Model: DS-3678-FSN Serial: 50-115888-20 Arrived on site, found box …"
type textarea "x"
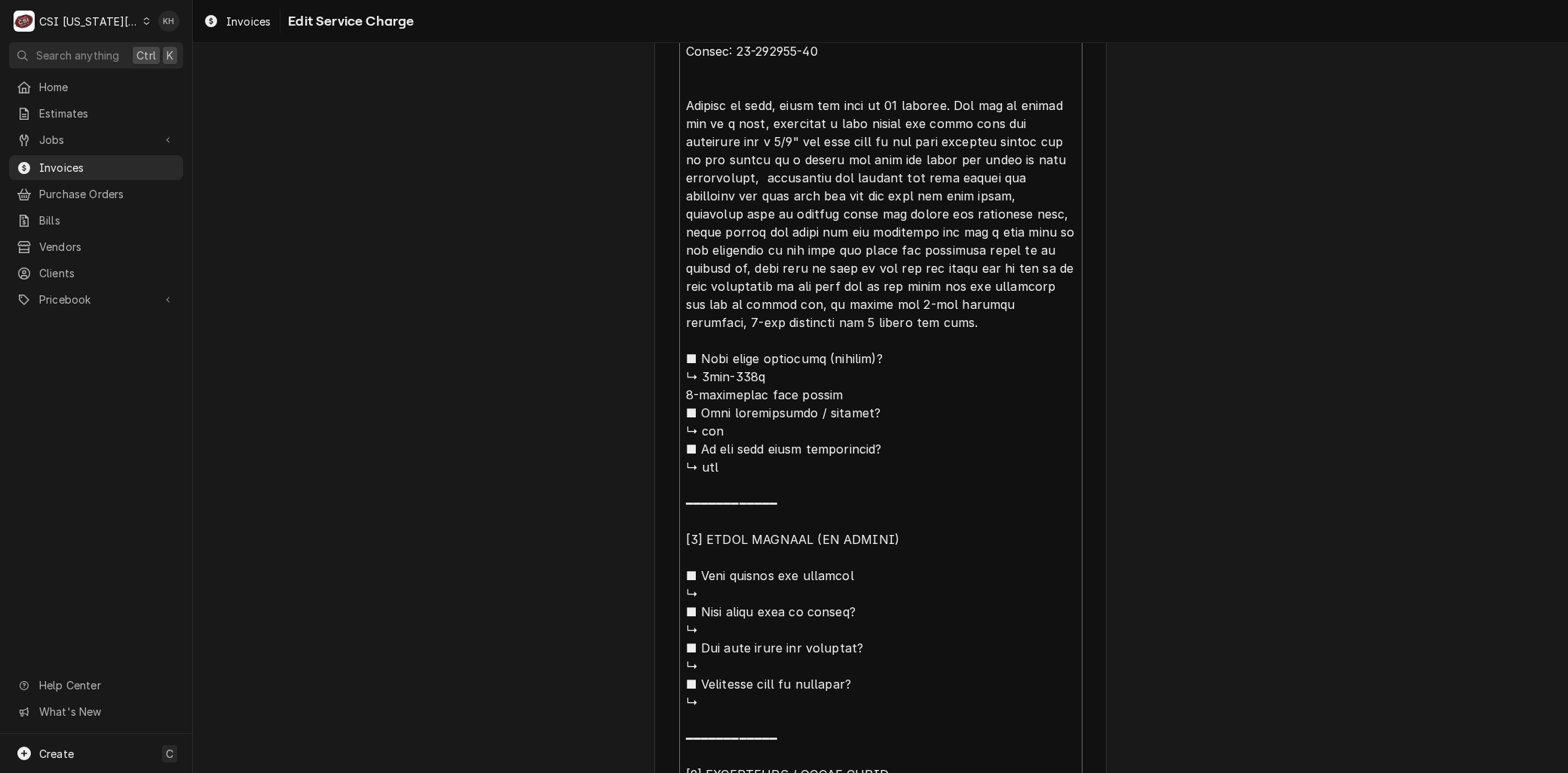
type textarea "Brand: Leer Model: DS-3678-FSN Serial: 50-115888-20 Arrived on site, found box …"
type textarea "x"
type textarea "Brand: Leer Model: DS-3678-FSN Serial: 50-115888-20 Arrived on site, found box …"
type textarea "x"
type textarea "Brand: Leer Model: DS-3678-FSN Serial: 50-115888-20 Arrived on site, found box …"
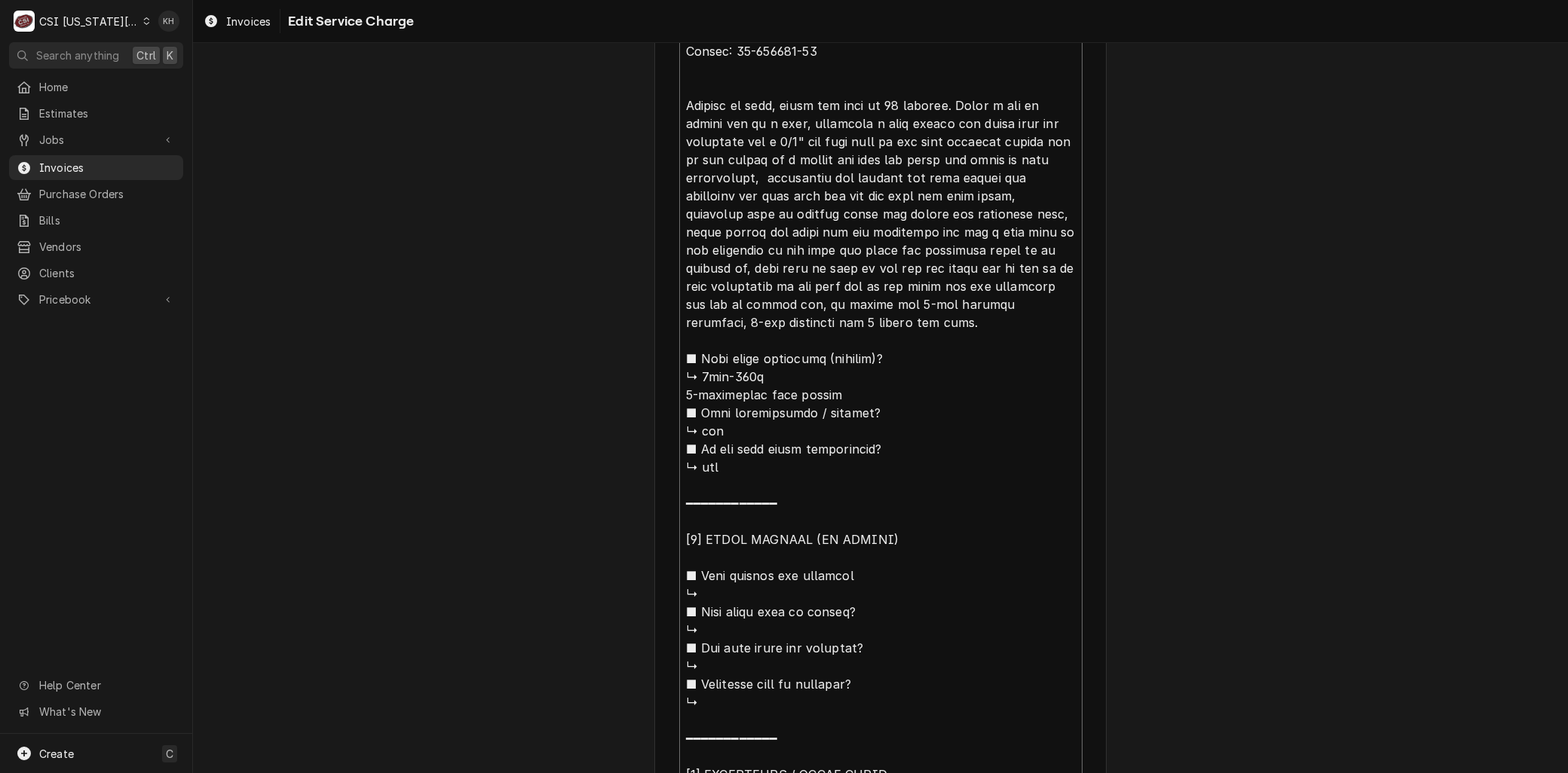
type textarea "x"
type textarea "Brand: Leer Model: DS-3678-FSN Serial: 50-115888-20 Arrived on site, found box …"
type textarea "x"
type textarea "Brand: Leer Model: DS-3678-FSN Serial: 50-115888-20 Arrived on site, found box …"
type textarea "x"
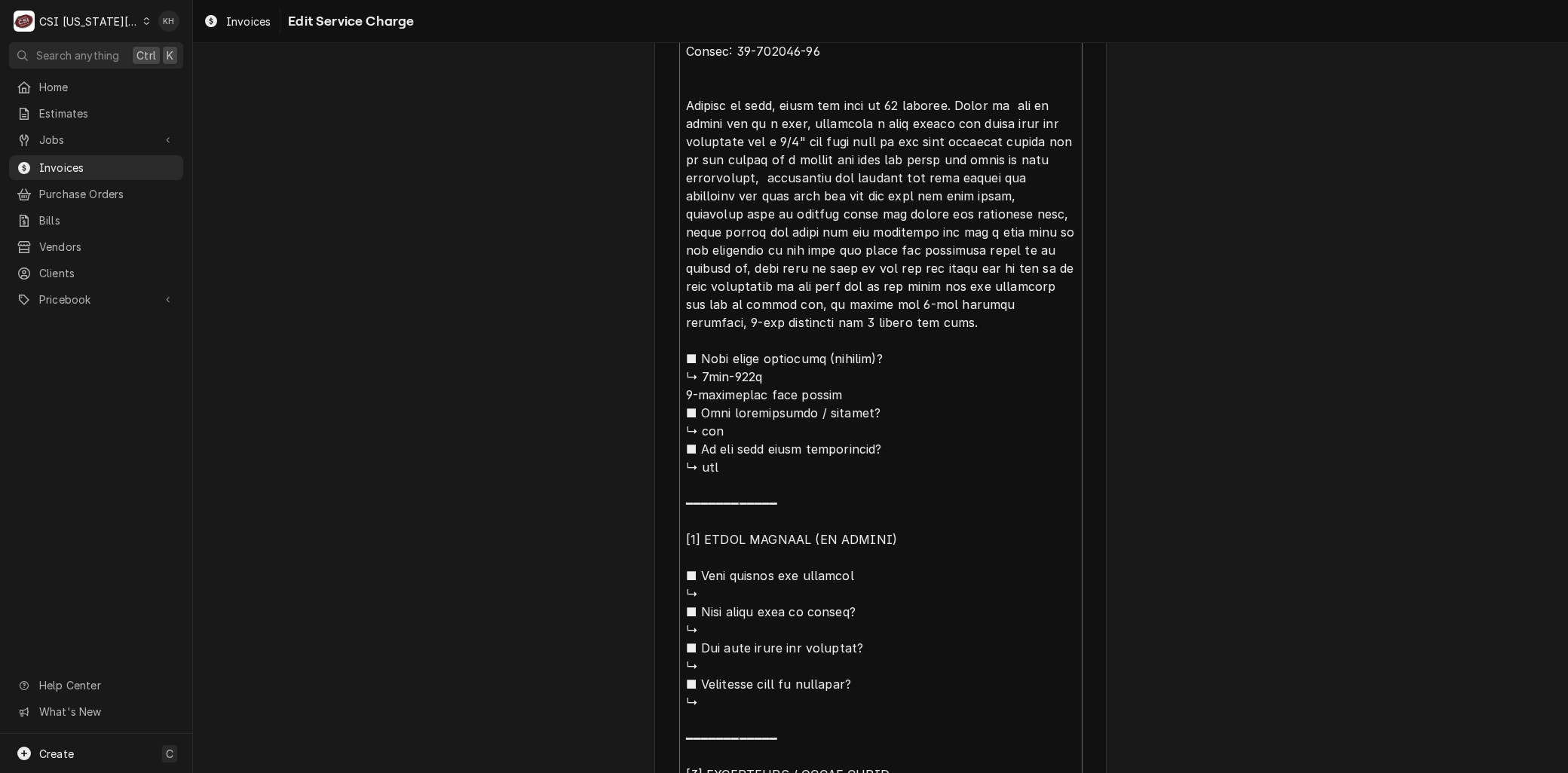
type textarea "Brand: Leer Model: DS-3678-FSN Serial: 50-115888-20 Arrived on site, found box …"
type textarea "x"
type textarea "Brand: Leer Model: DS-3678-FSN Serial: 50-115888-20 Arrived on site, found box …"
type textarea "x"
type textarea "Brand: Leer Model: DS-3678-FSN Serial: 50-115888-20 Arrived on site, found box …"
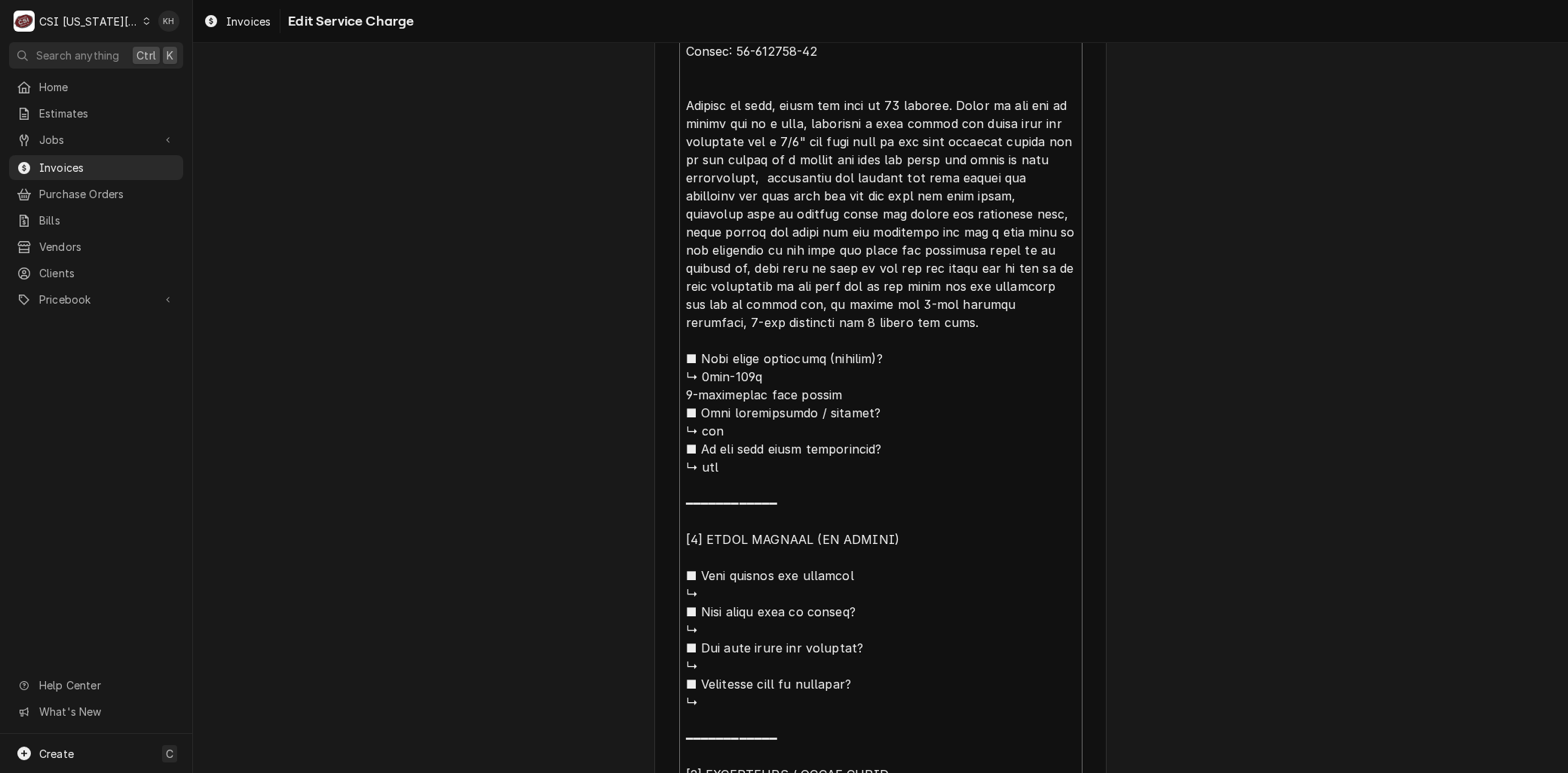
type textarea "x"
type textarea "Brand: Leer Model: DS-3678-FSN Serial: 50-115888-20 Arrived on site, found box …"
type textarea "x"
type textarea "Brand: Leer Model: DS-3678-FSN Serial: 50-115888-20 Arrived on site, found box …"
type textarea "x"
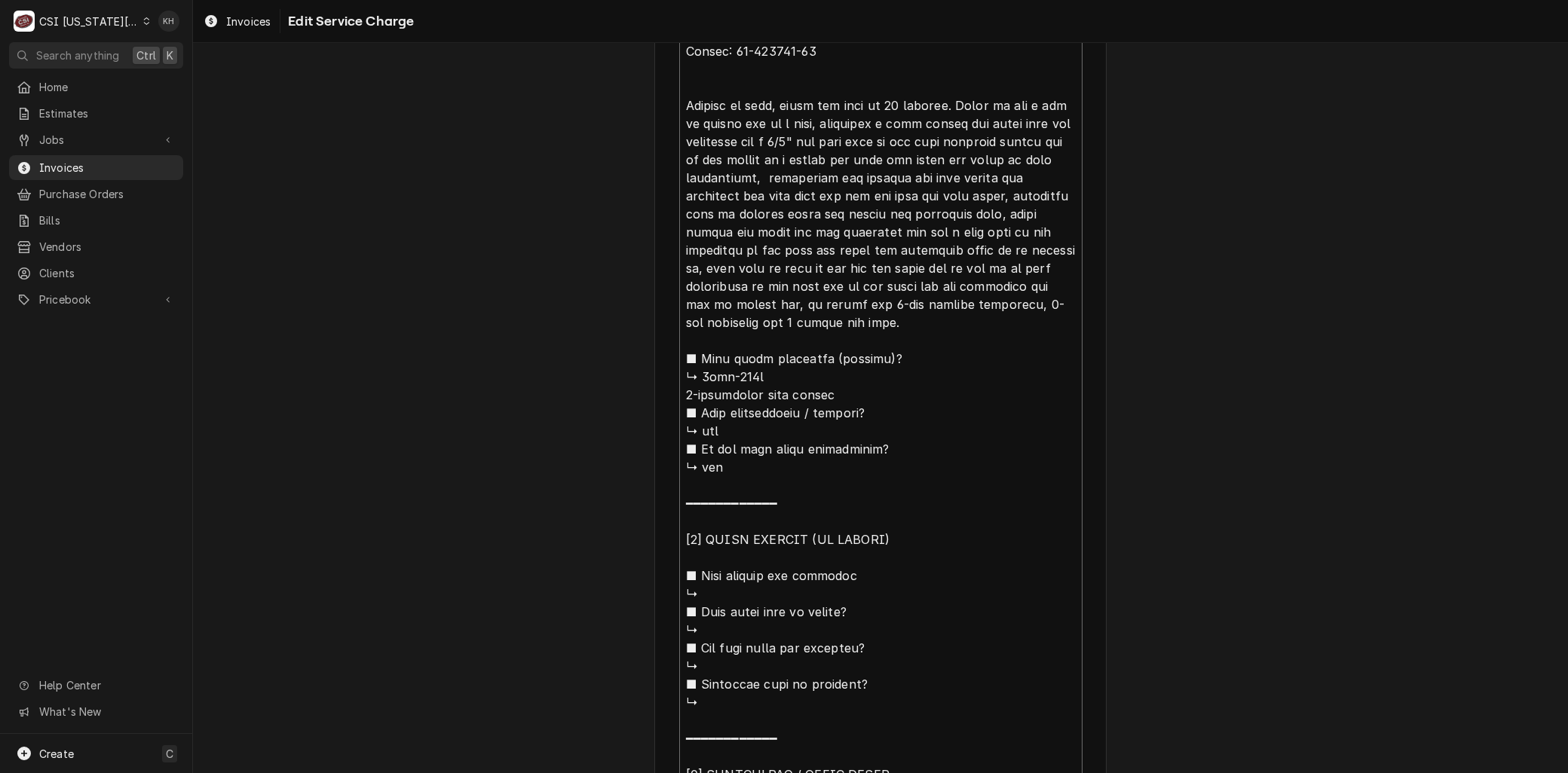
type textarea "Brand: Leer Model: DS-3678-FSN Serial: 50-115888-20 Arrived on site, found box …"
type textarea "x"
type textarea "Brand: Leer Model: DS-3678-FSN Serial: 50-115888-20 Arrived on site, found box …"
type textarea "x"
type textarea "Brand: Leer Model: DS-3678-FSN Serial: 50-115888-20 Arrived on site, found box …"
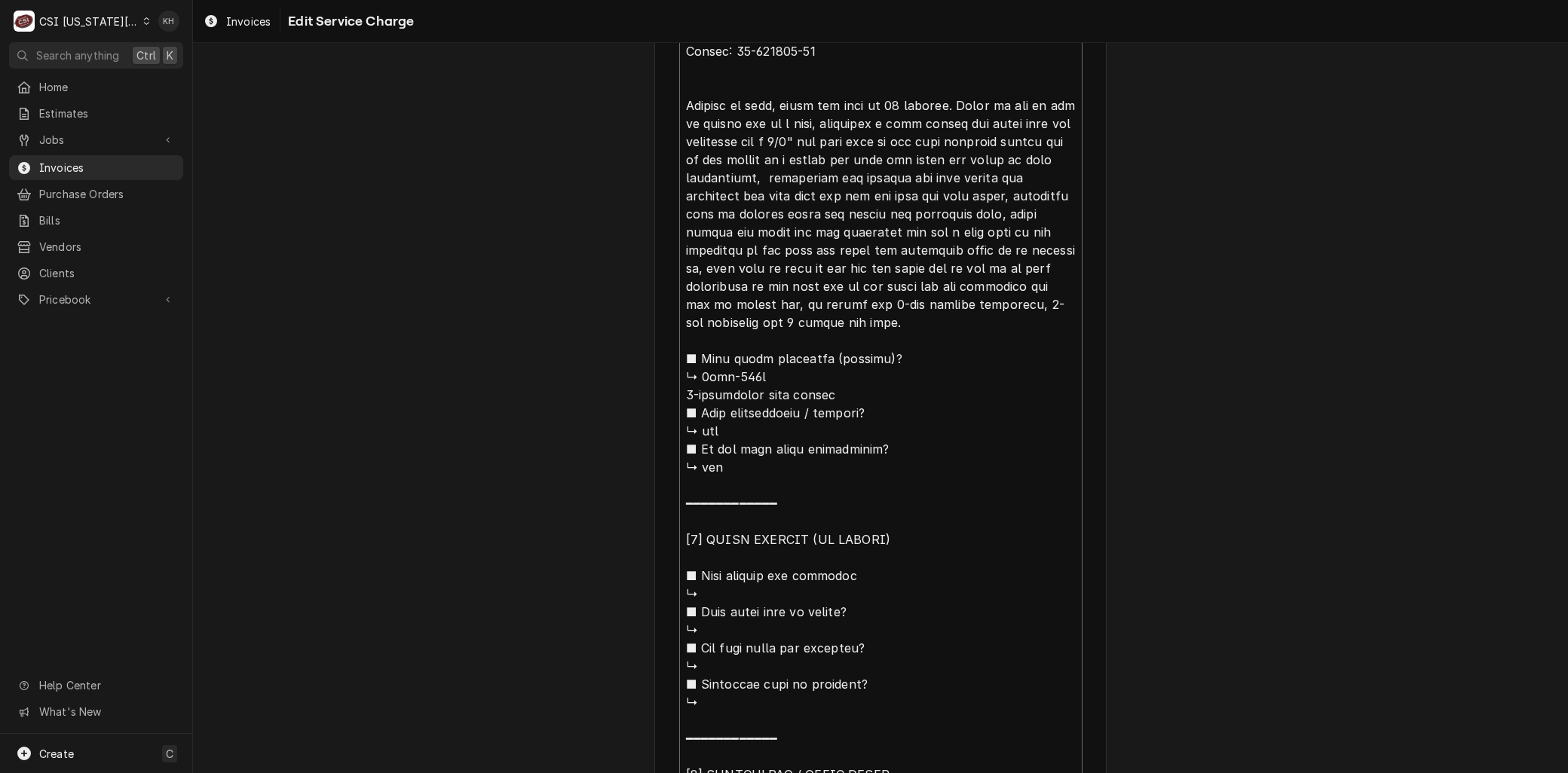
type textarea "x"
type textarea "Brand: Leer Model: DS-3678-FSN Serial: 50-115888-20 Arrived on site, found box …"
type textarea "x"
type textarea "Brand: Leer Model: DS-3678-FSN Serial: 50-115888-20 Arrived on site, found box …"
type textarea "x"
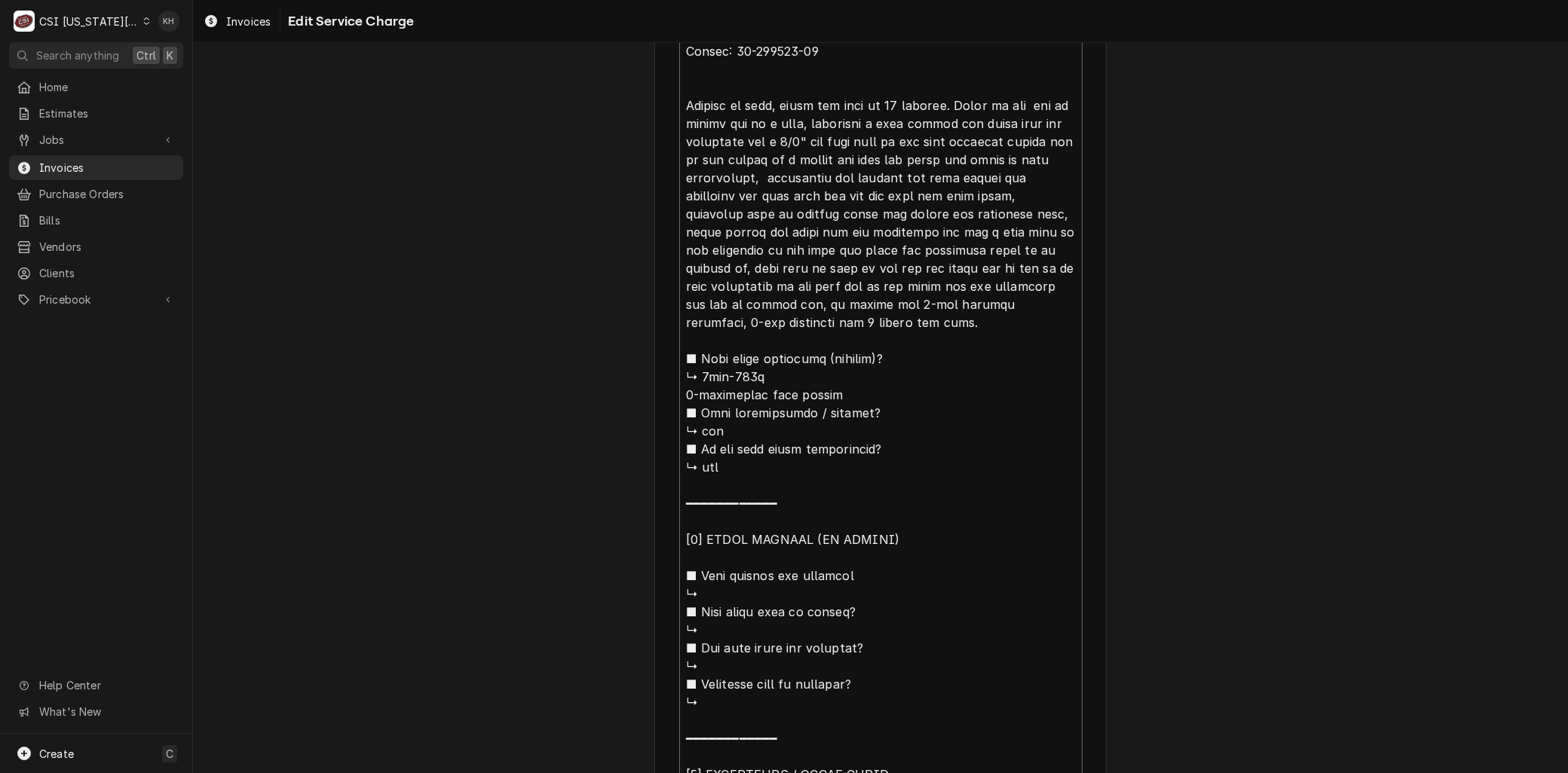
type textarea "Brand: Leer Model: DS-3678-FSN Serial: 50-115888-20 Arrived on site, found box …"
type textarea "x"
type textarea "Brand: Leer Model: DS-3678-FSN Serial: 50-115888-20 Arrived on site, found box …"
click at [811, 118] on textarea "Service Summary ( optional )" at bounding box center [881, 404] width 404 height 810
click at [753, 155] on textarea "Service Summary ( optional )" at bounding box center [881, 404] width 404 height 810
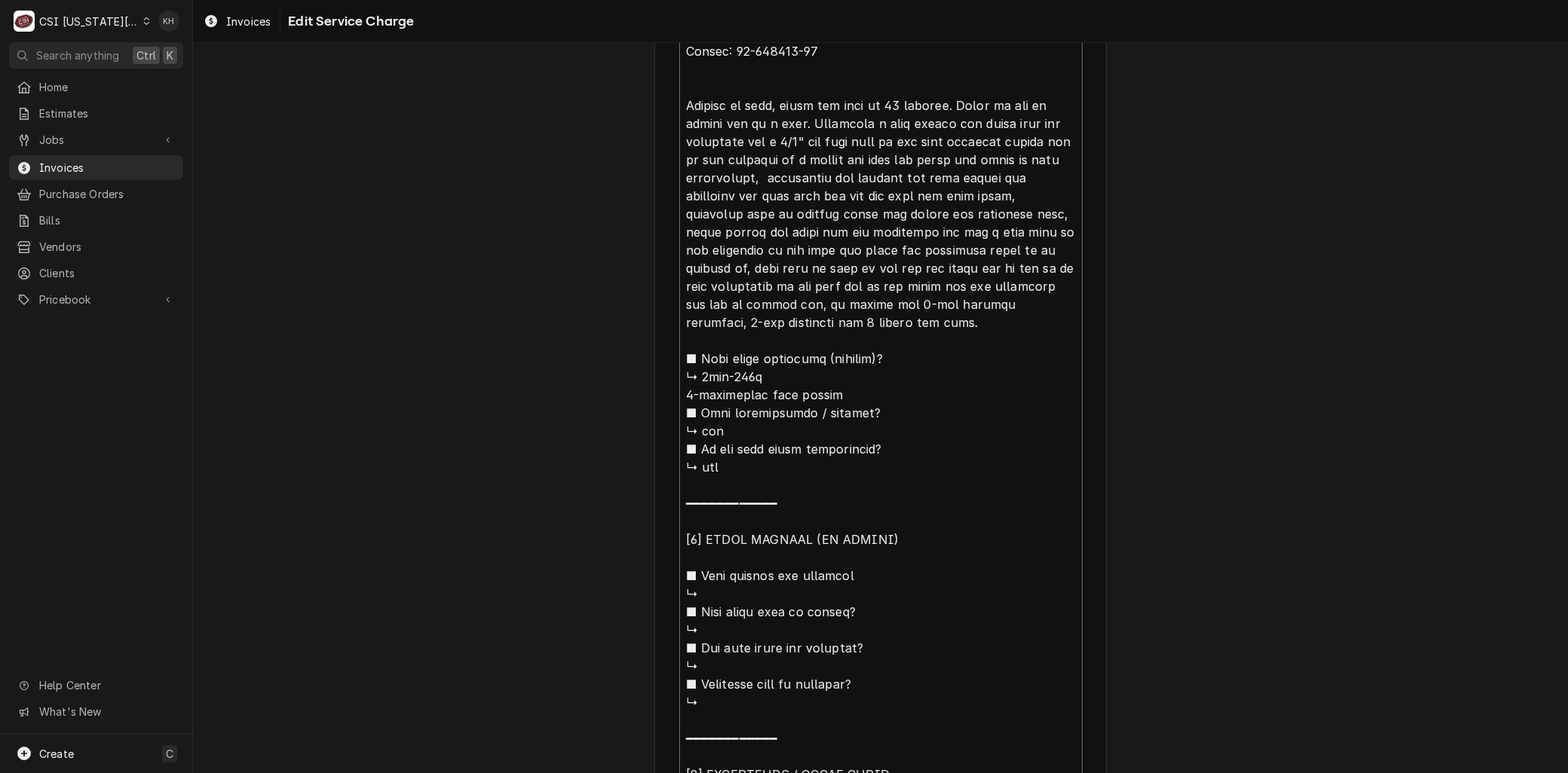
drag, startPoint x: 789, startPoint y: 156, endPoint x: 962, endPoint y: 151, distance: 173.1
click at [962, 151] on textarea "Service Summary ( optional )" at bounding box center [881, 404] width 404 height 810
click at [904, 190] on textarea "Service Summary ( optional )" at bounding box center [881, 395] width 404 height 791
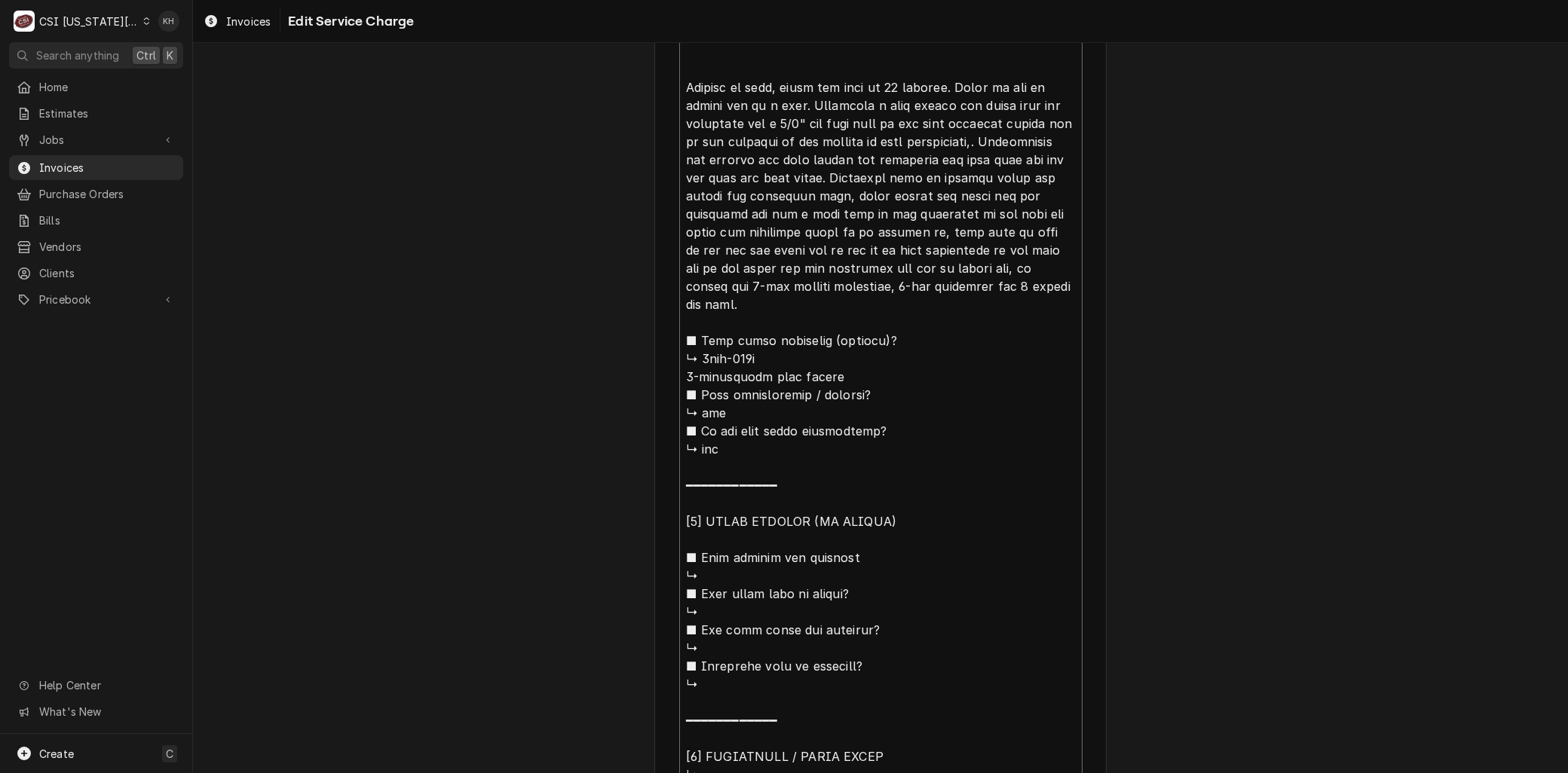
scroll to position [929, 0]
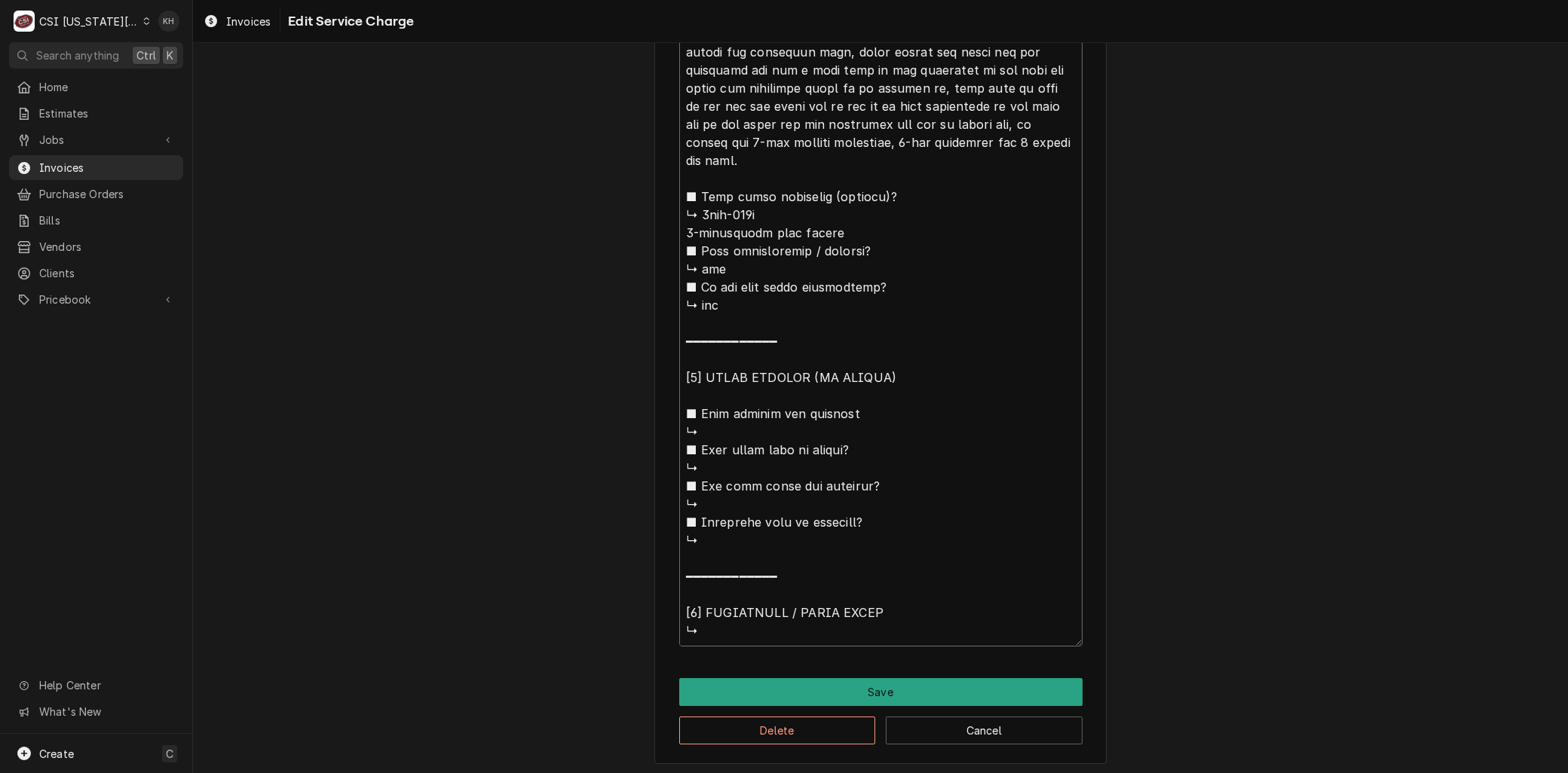
drag, startPoint x: 900, startPoint y: 209, endPoint x: 997, endPoint y: 752, distance: 551.6
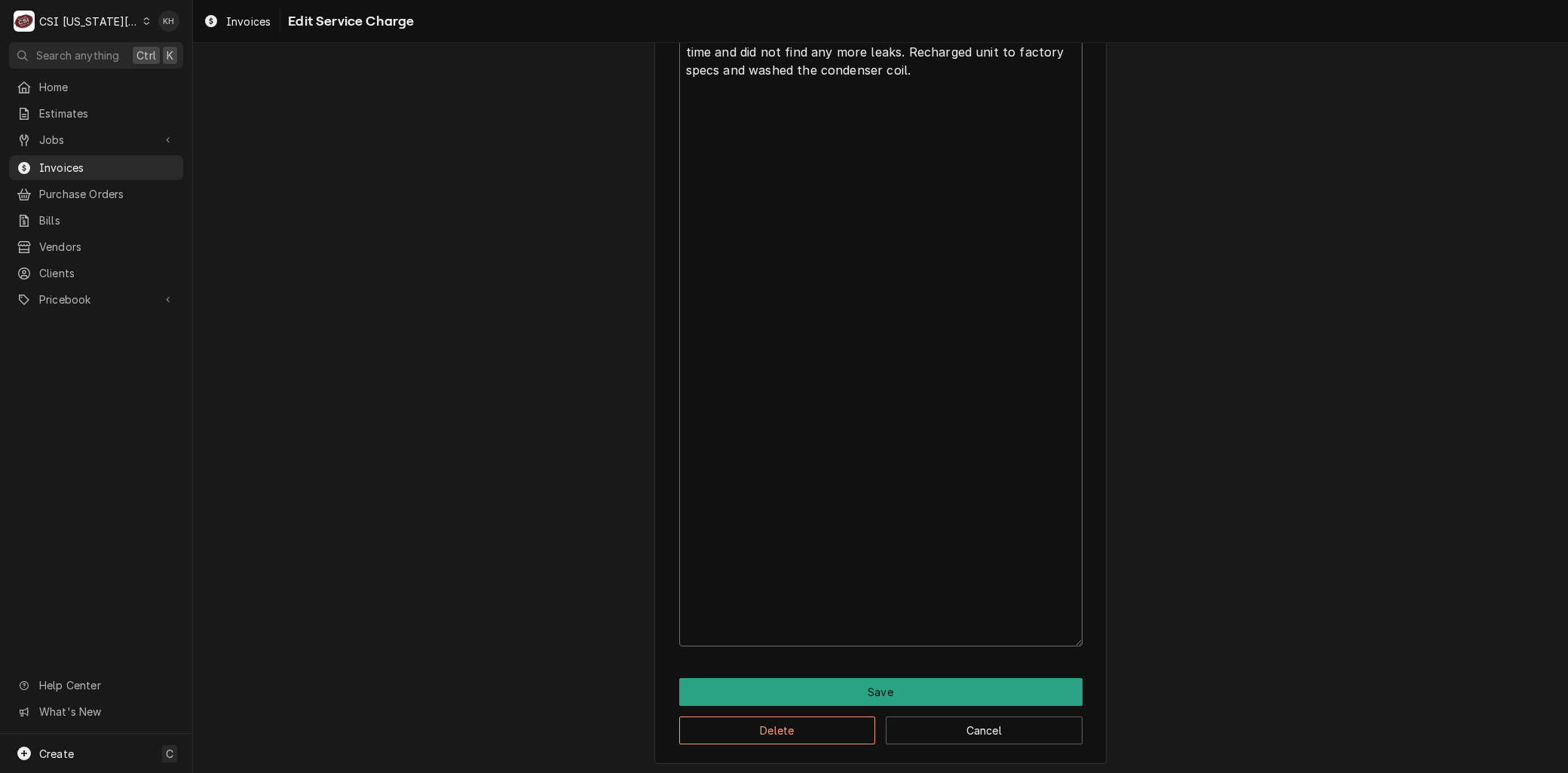
scroll to position [367, 0]
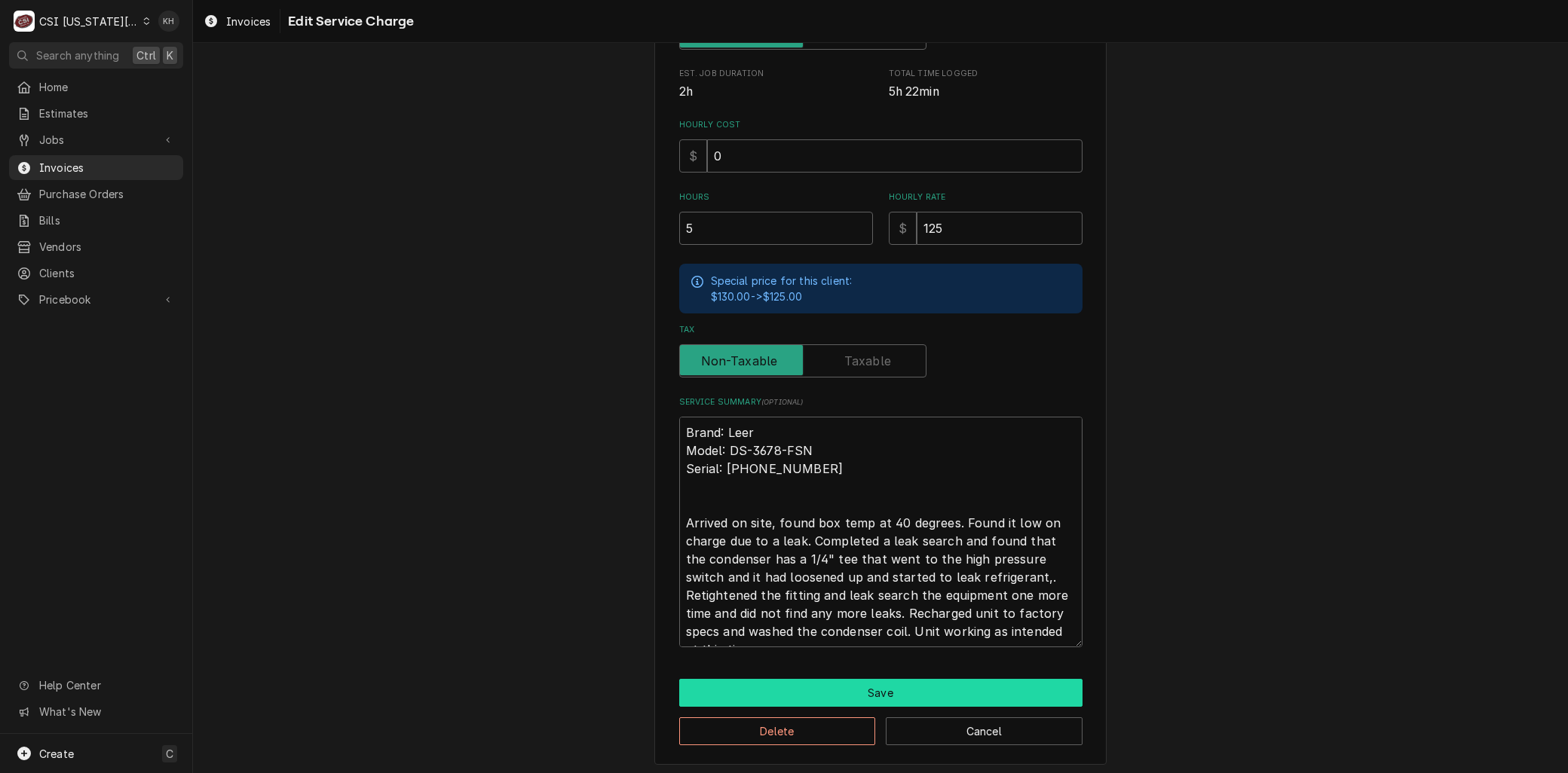
click at [923, 690] on button "Save" at bounding box center [881, 693] width 404 height 28
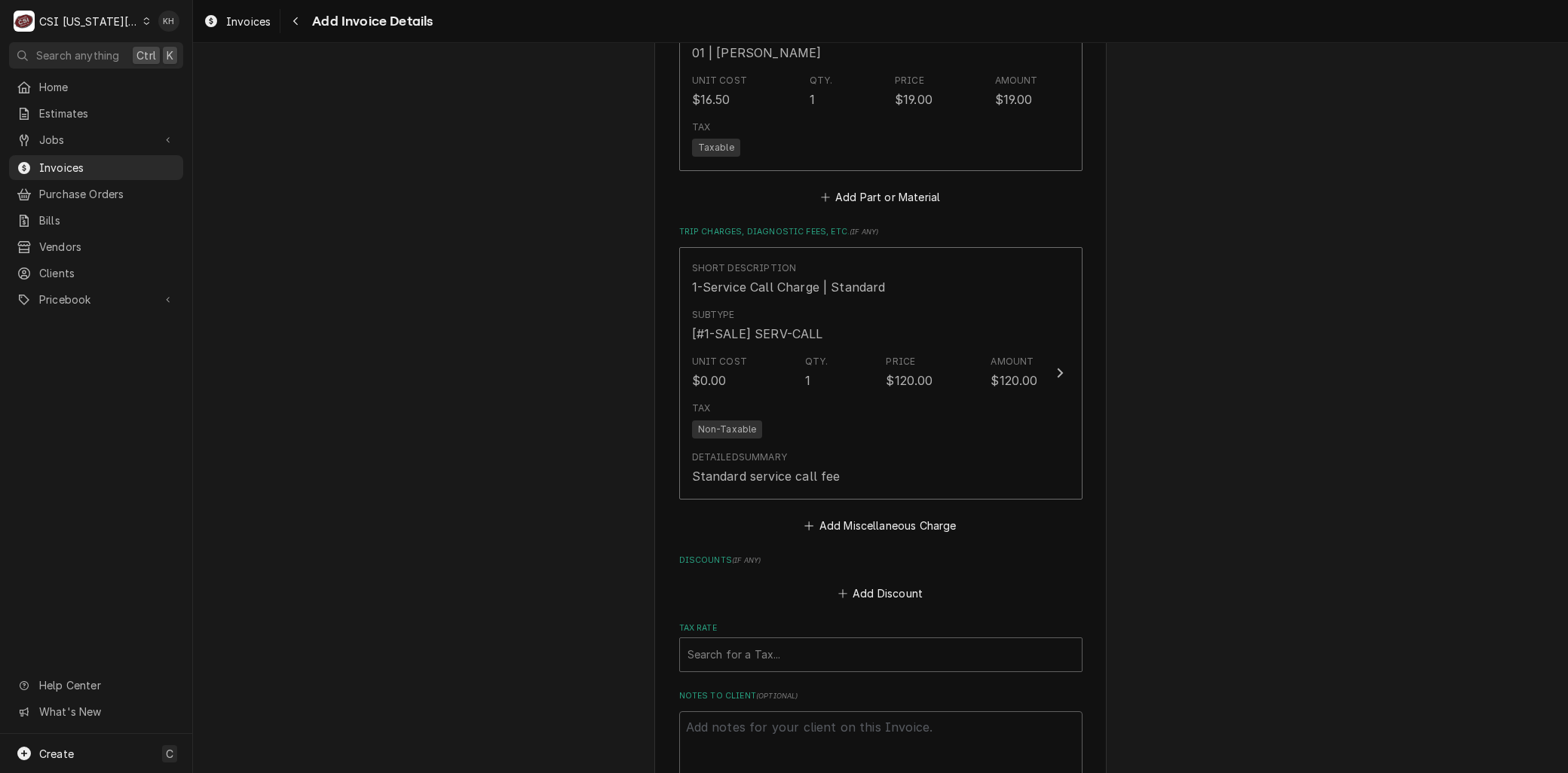
scroll to position [2680, 0]
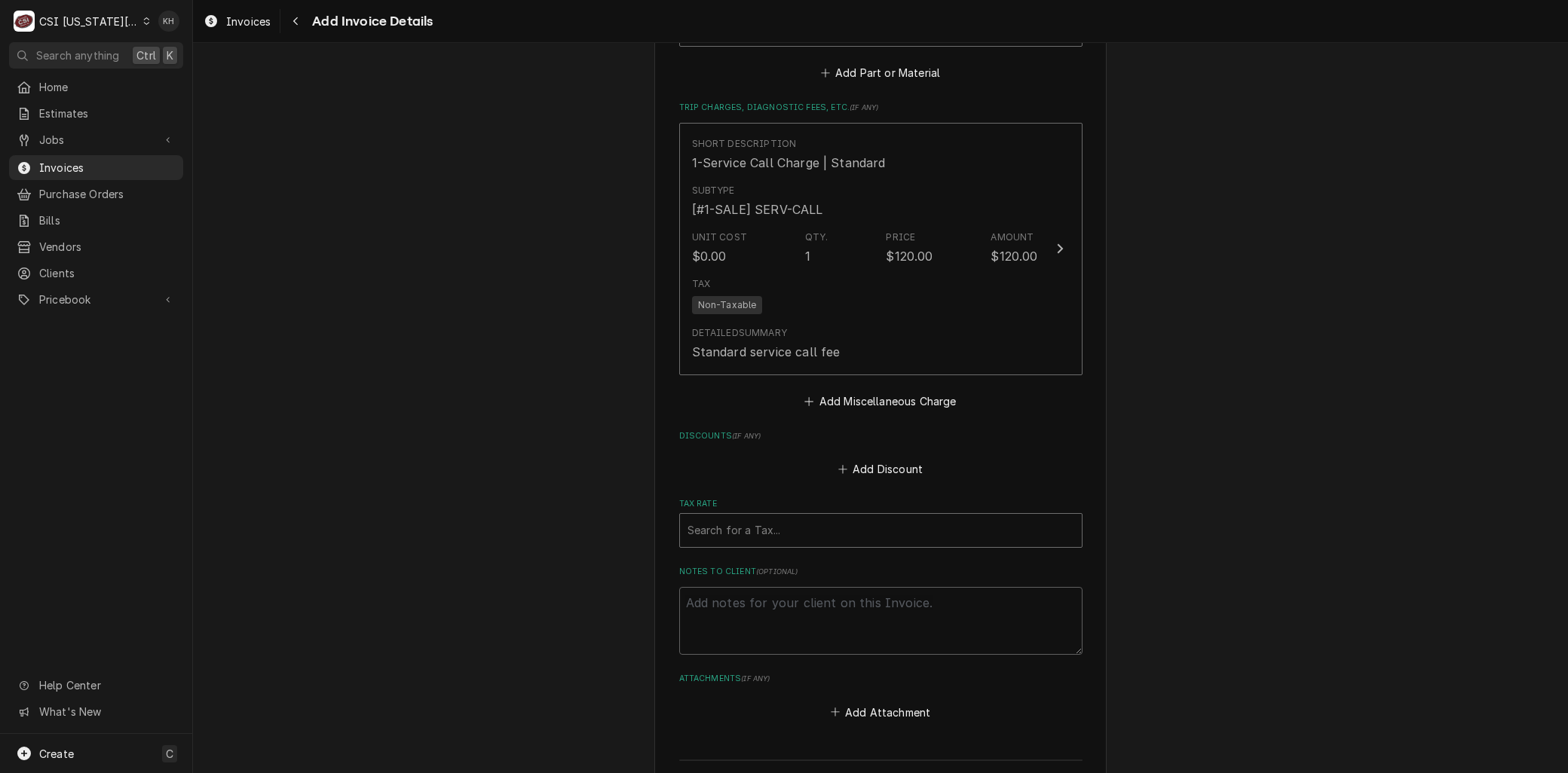
click at [710, 517] on div "Tax Rate" at bounding box center [881, 531] width 387 height 27
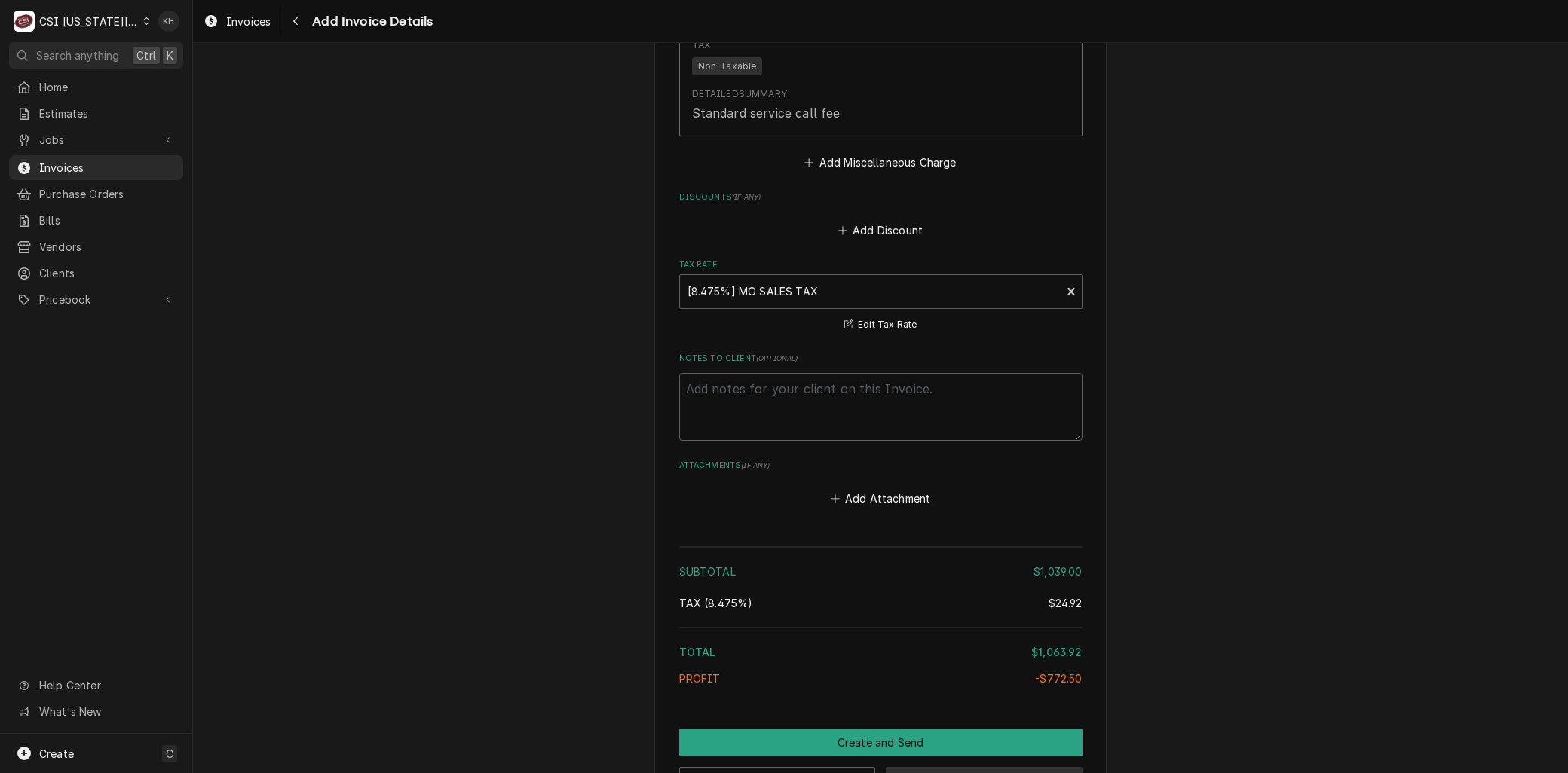
click at [930, 767] on button "Save Draft" at bounding box center [985, 781] width 197 height 28
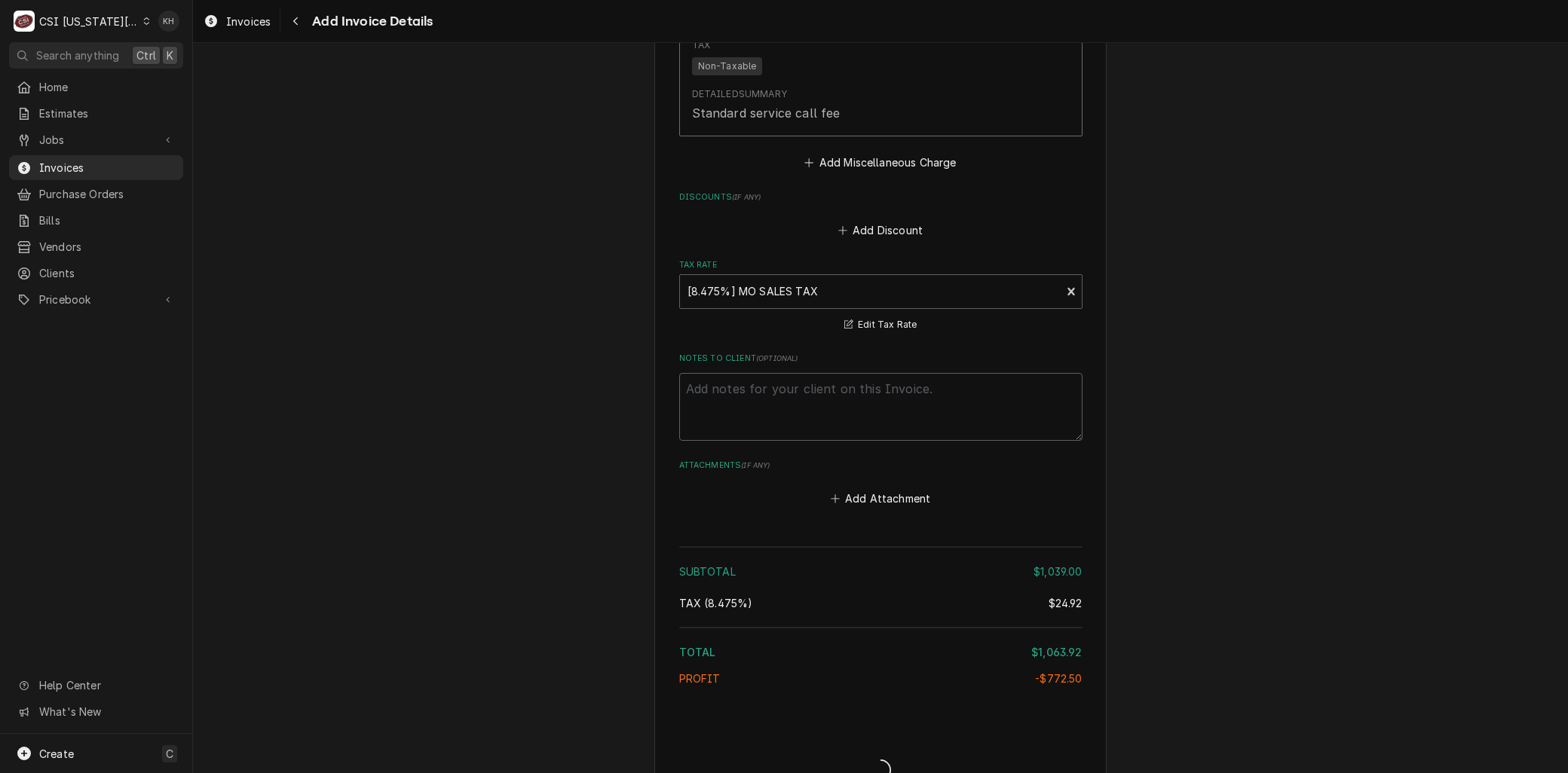
scroll to position [2909, 0]
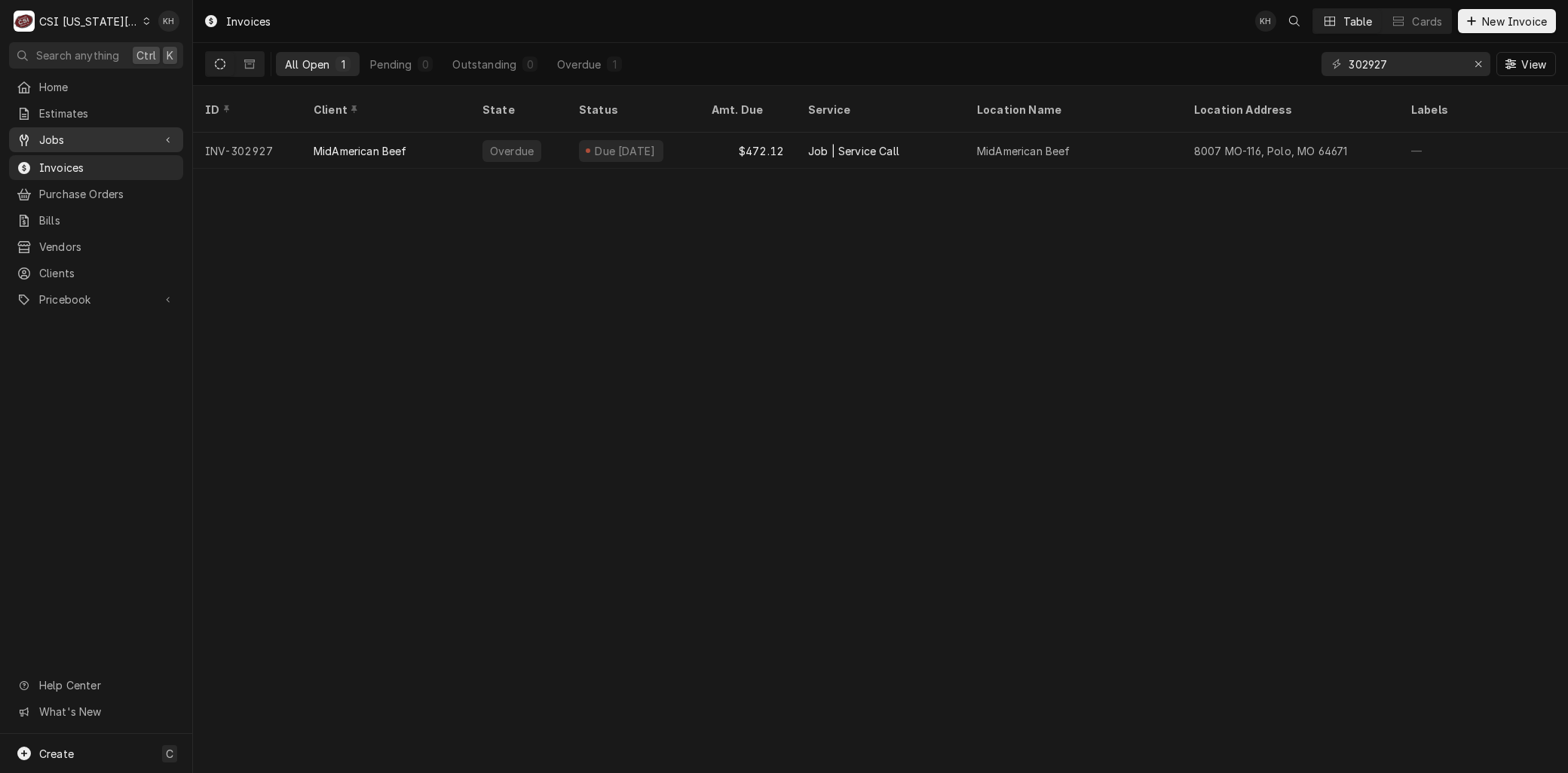
click at [52, 137] on span "Jobs" at bounding box center [95, 140] width 114 height 16
click at [64, 160] on span "Jobs" at bounding box center [107, 166] width 137 height 16
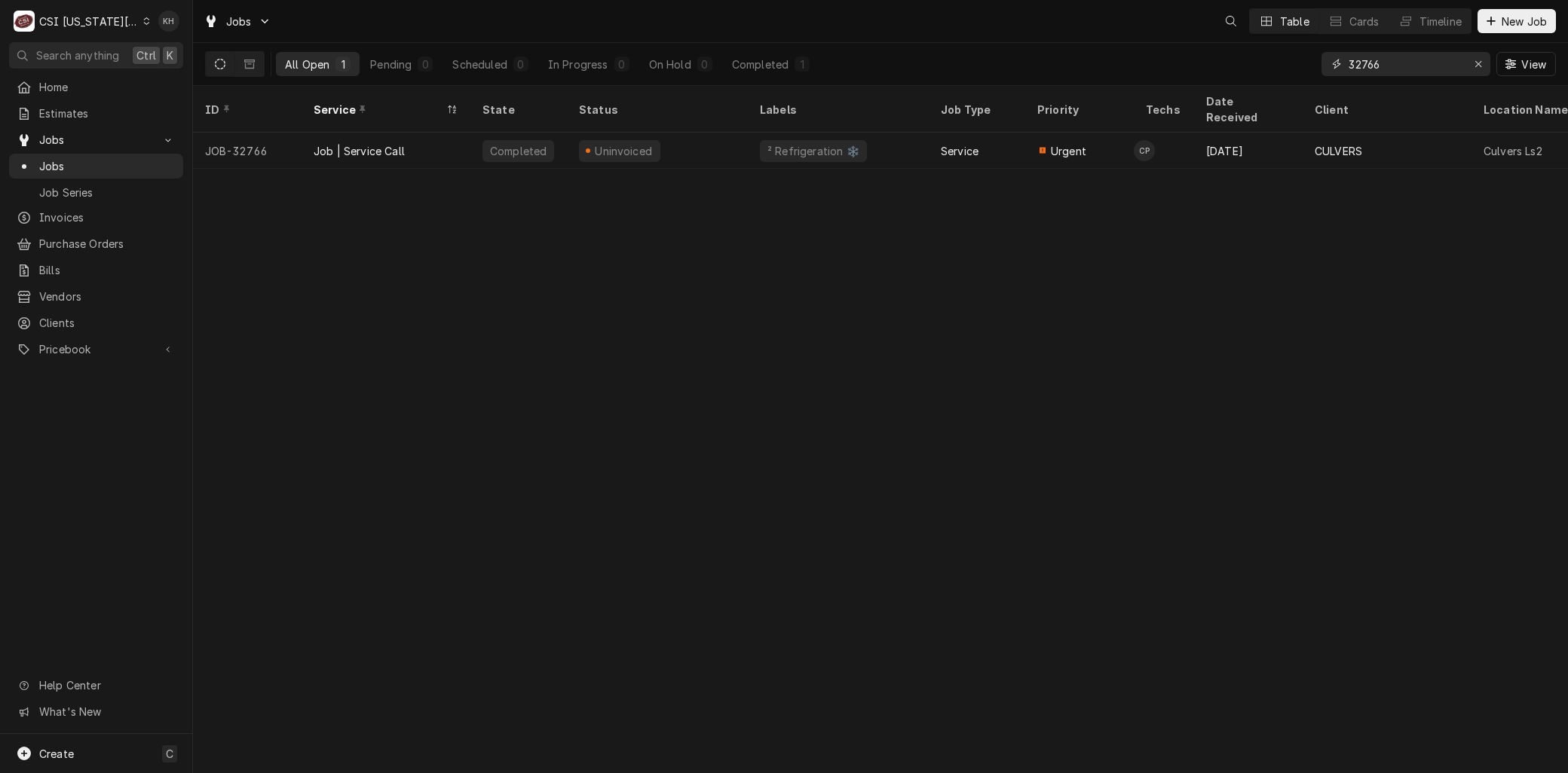
drag, startPoint x: 1399, startPoint y: 63, endPoint x: 1271, endPoint y: 64, distance: 128.0
click at [1271, 64] on div "All Open 1 Pending 0 Scheduled 0 In Progress 0 On Hold 0 Completed 1 32766 View" at bounding box center [881, 64] width 1351 height 42
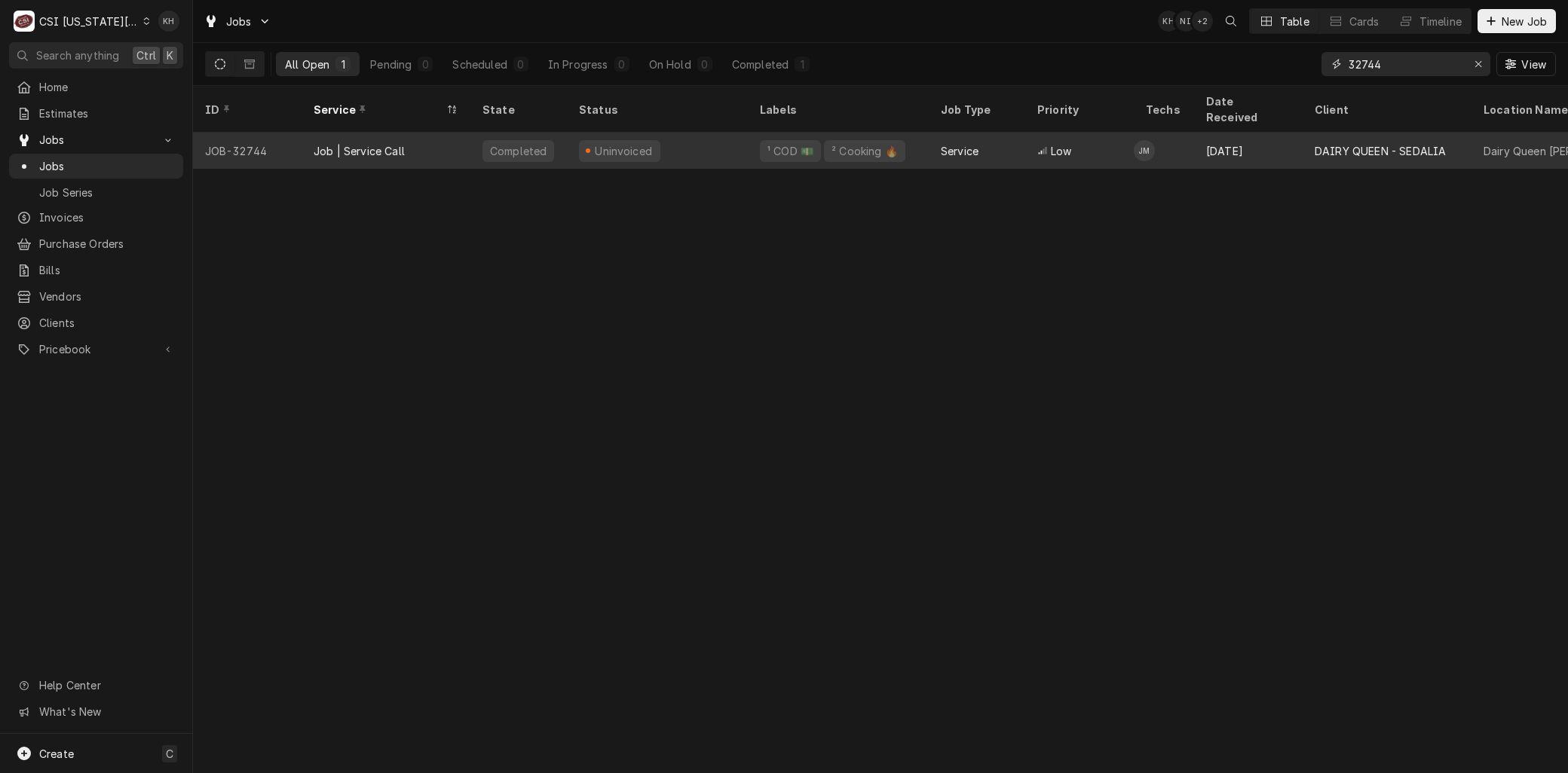
type input "32744"
click at [393, 143] on div "Job | Service Call" at bounding box center [359, 151] width 91 height 16
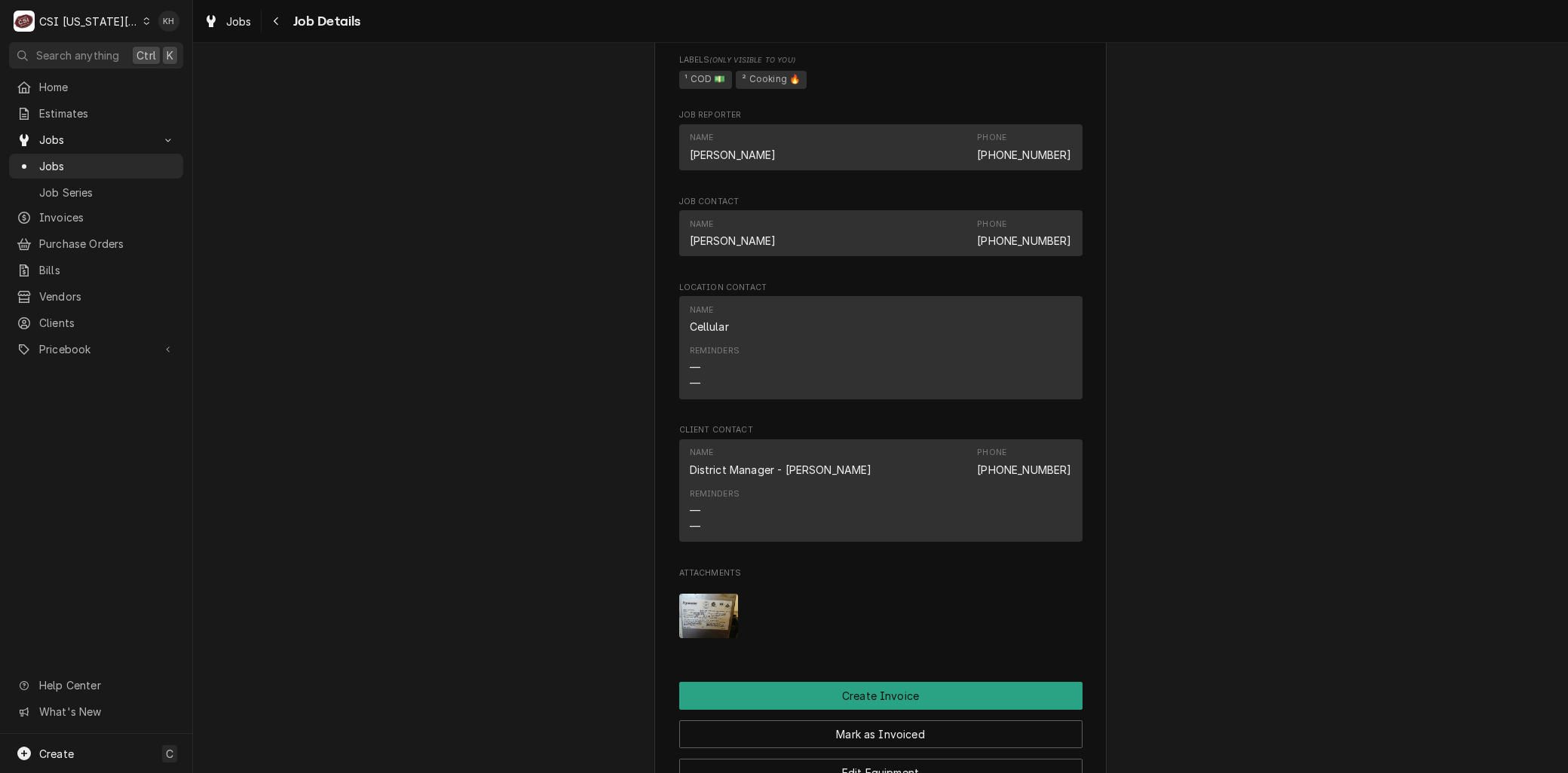
scroll to position [1507, 0]
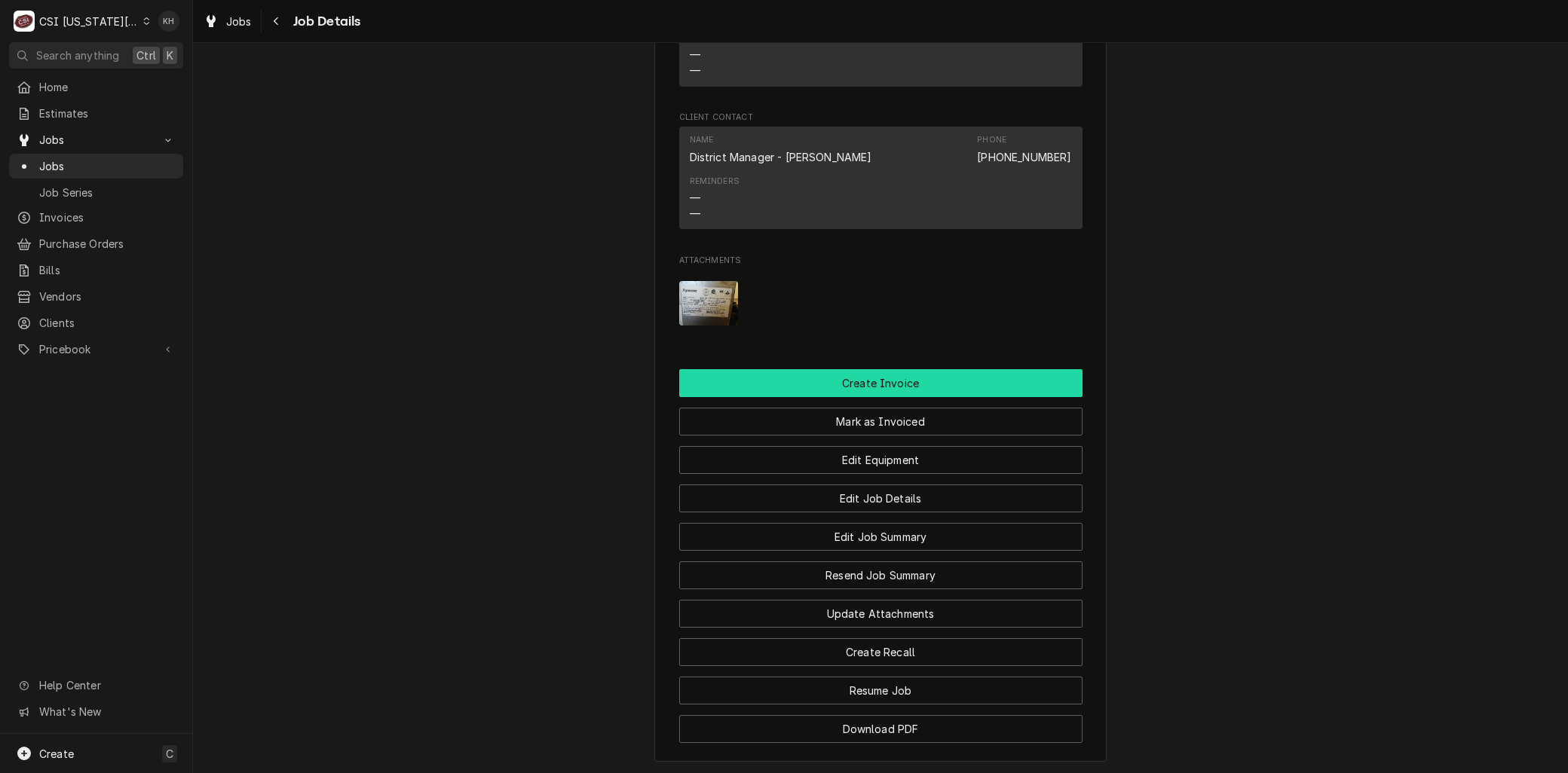
click at [871, 369] on button "Create Invoice" at bounding box center [881, 383] width 404 height 28
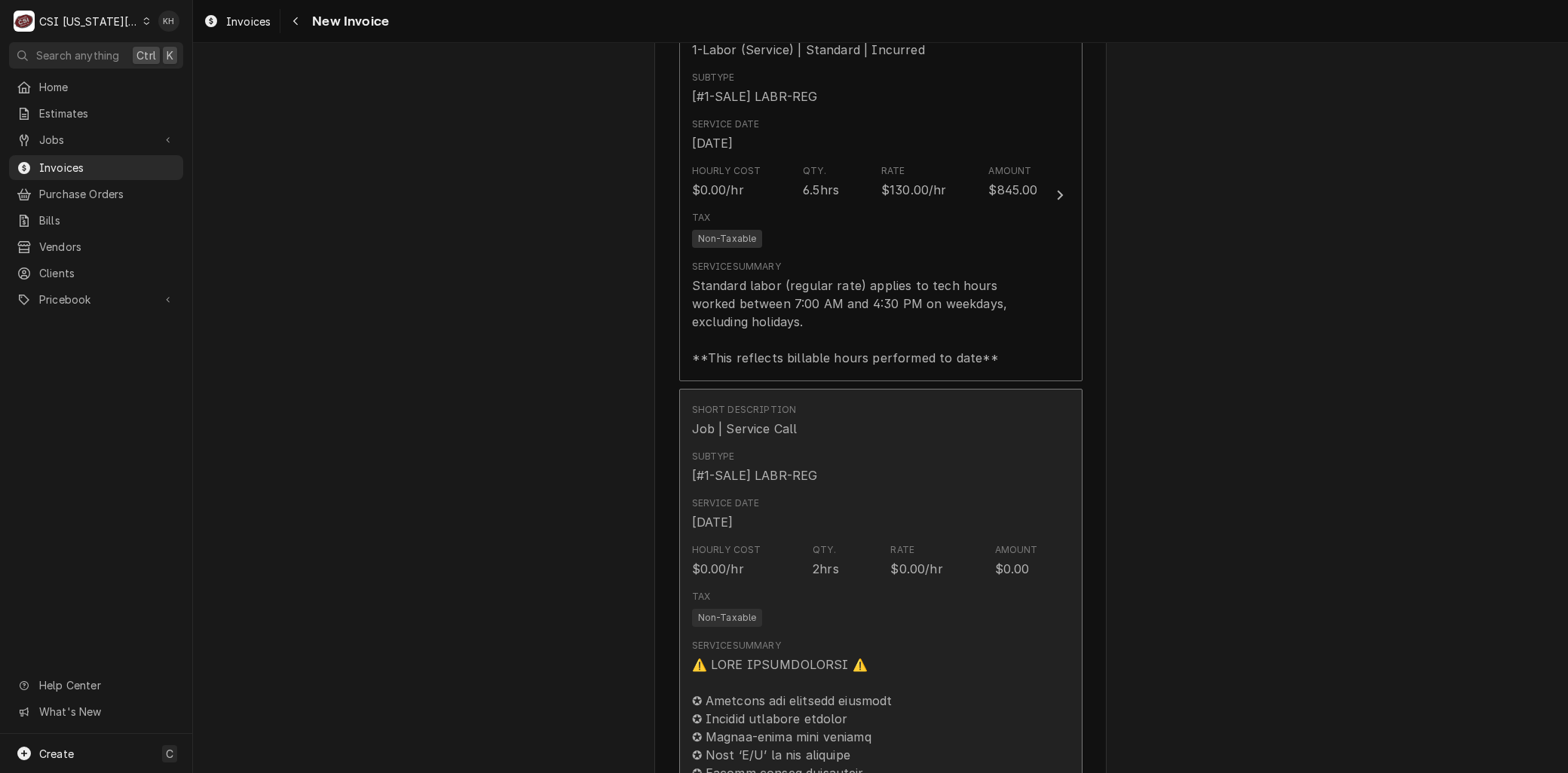
click at [884, 537] on div "Hourly Cost $0.00/hr Qty. 2hrs Rate $0.00/hr Amount $0.00" at bounding box center [865, 560] width 346 height 47
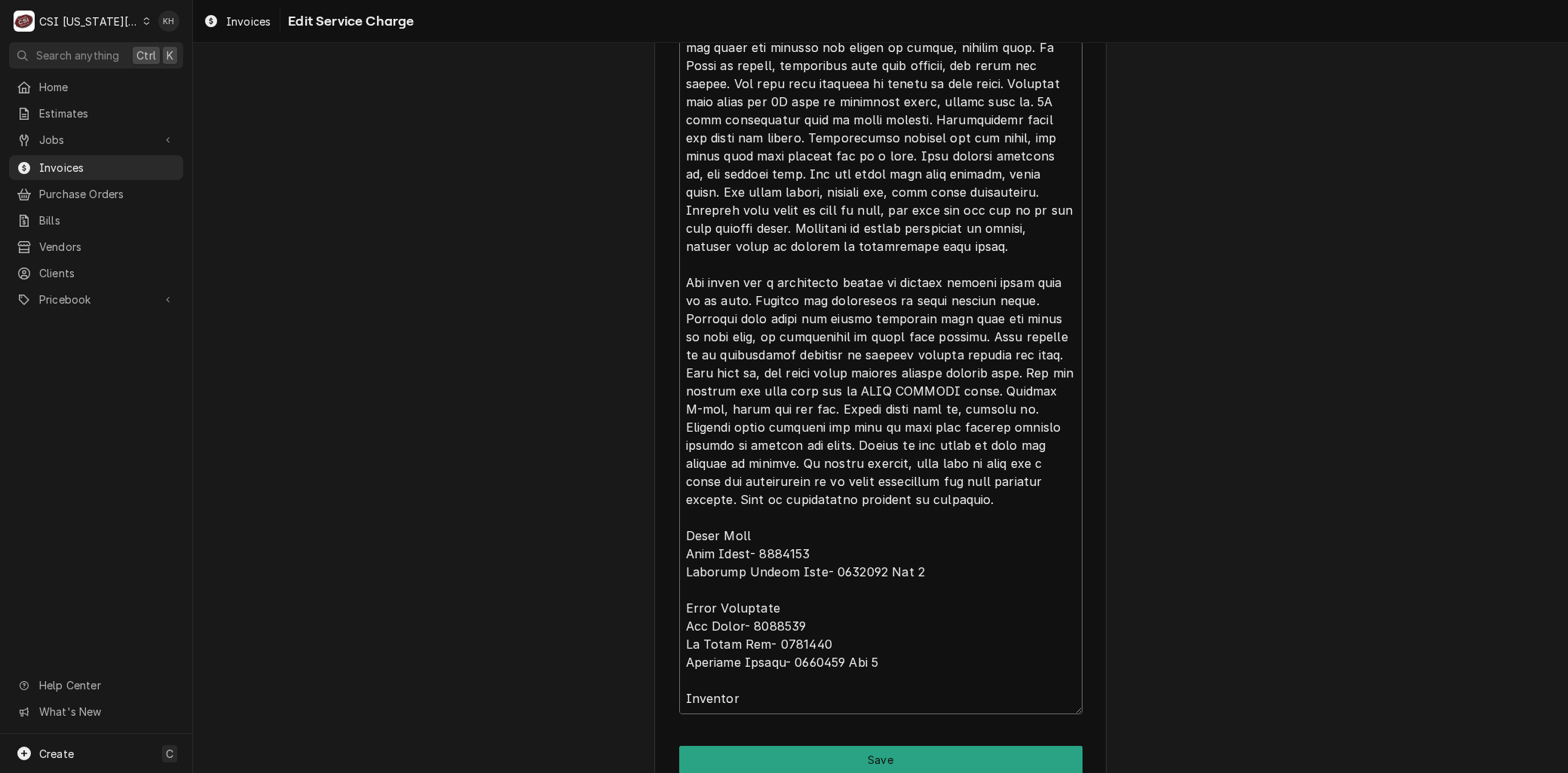
scroll to position [2279, 0]
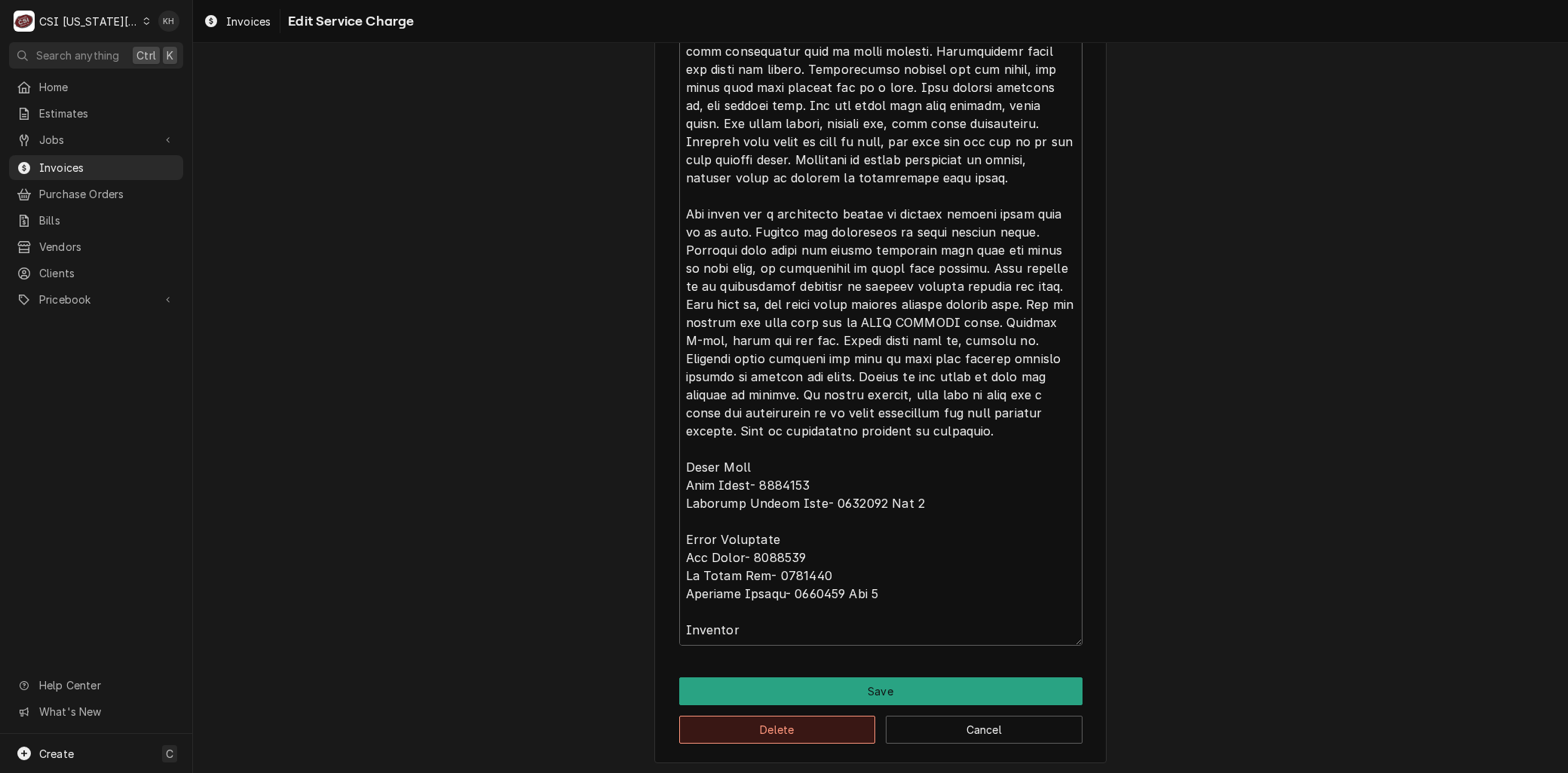
click at [727, 722] on button "Delete" at bounding box center [778, 729] width 197 height 28
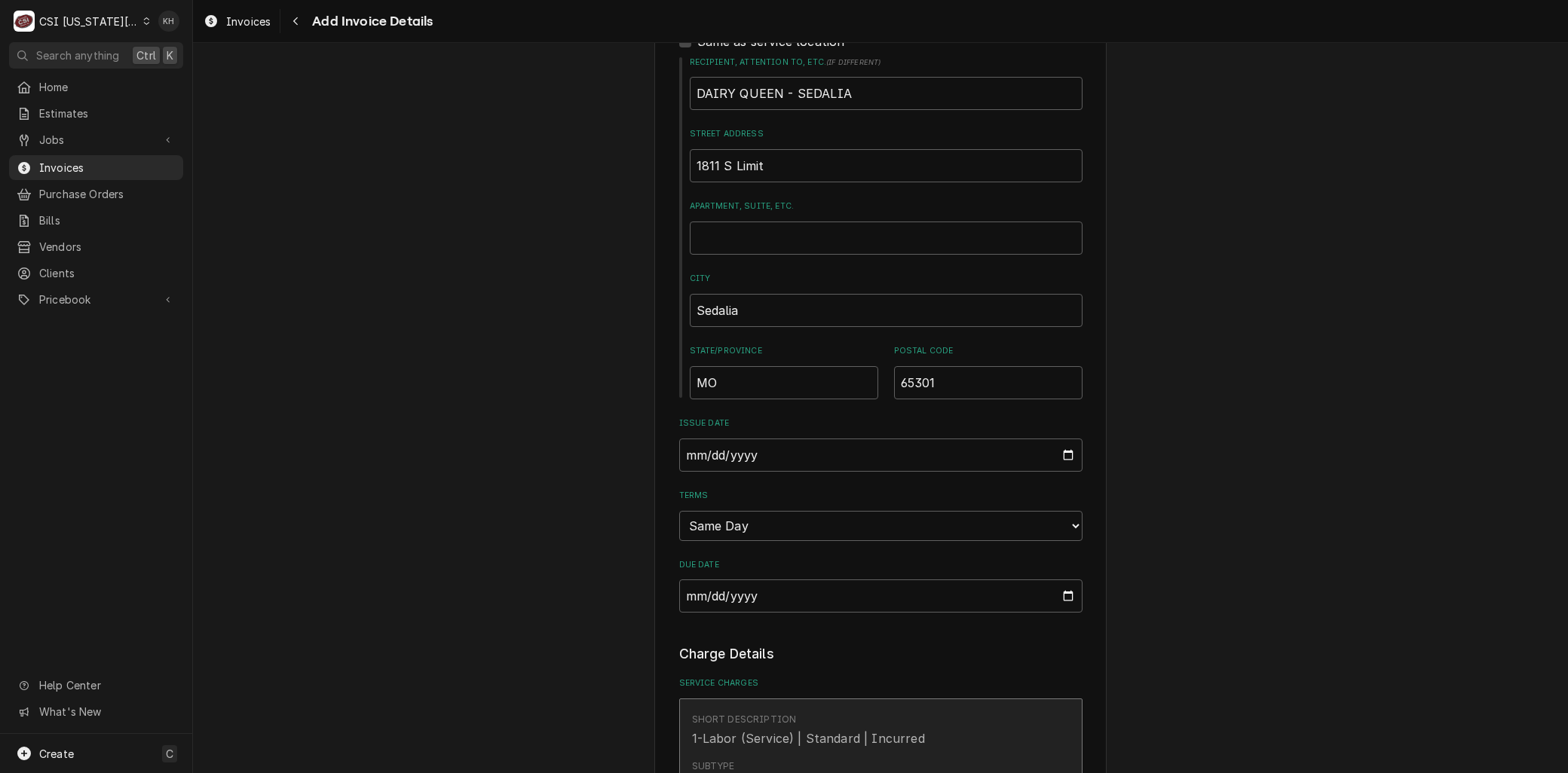
drag, startPoint x: 831, startPoint y: 671, endPoint x: 830, endPoint y: 682, distance: 11.0
click at [830, 707] on div "Short Description 1-Labor (Service) | Standard | Incurred" at bounding box center [865, 730] width 346 height 47
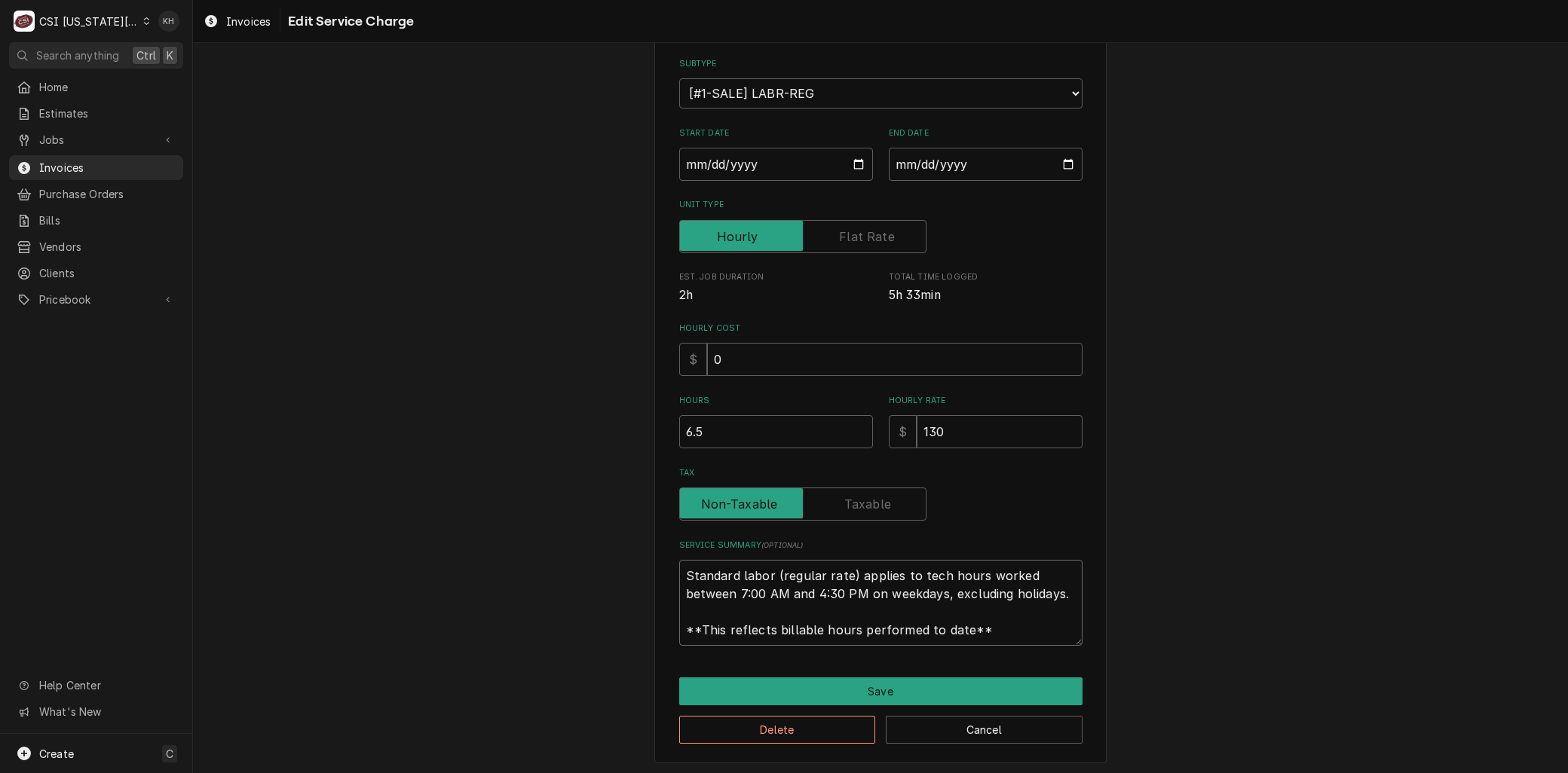
drag, startPoint x: 835, startPoint y: 601, endPoint x: 479, endPoint y: 490, distance: 372.9
click at [447, 481] on div "Use the fields below to edit this service charge Short Description 1-Labor (Ser…" at bounding box center [881, 335] width 1375 height 881
paste textarea "⚠️ 𝗙𝗢𝗥𝗠 𝗜𝗡𝗦𝗧𝗥𝗨𝗖𝗧𝗜𝗢𝗡𝗦 ⚠️ ✪ 𝗖𝗼𝗺𝗽𝗹𝗲𝘁𝗲 𝗮𝗹𝗹 𝗿𝗲𝗹𝗲𝘃𝗮𝗻𝘁 𝘀𝗲𝗰𝘁𝗶𝗼𝗻𝘀 ✪ 𝗣𝗿𝗼𝘃𝗶𝗱𝗲 𝗱𝗲𝘁𝗮𝗶𝗹𝗲𝗱 𝗮𝗻𝘀…"
type textarea "x"
type textarea "⚠️ 𝗙𝗢𝗥𝗠 𝗜𝗡𝗦𝗧𝗥𝗨𝗖𝗧𝗜𝗢𝗡𝗦 ⚠️ ✪ 𝗖𝗼𝗺𝗽𝗹𝗲𝘁𝗲 𝗮𝗹𝗹 𝗿𝗲𝗹𝗲𝘃𝗮𝗻𝘁 𝘀𝗲𝗰𝘁𝗶𝗼𝗻𝘀 ✪ 𝗣𝗿𝗼𝘃𝗶𝗱𝗲 𝗱𝗲𝘁𝗮𝗶𝗹𝗲𝗱 𝗮𝗻𝘀…"
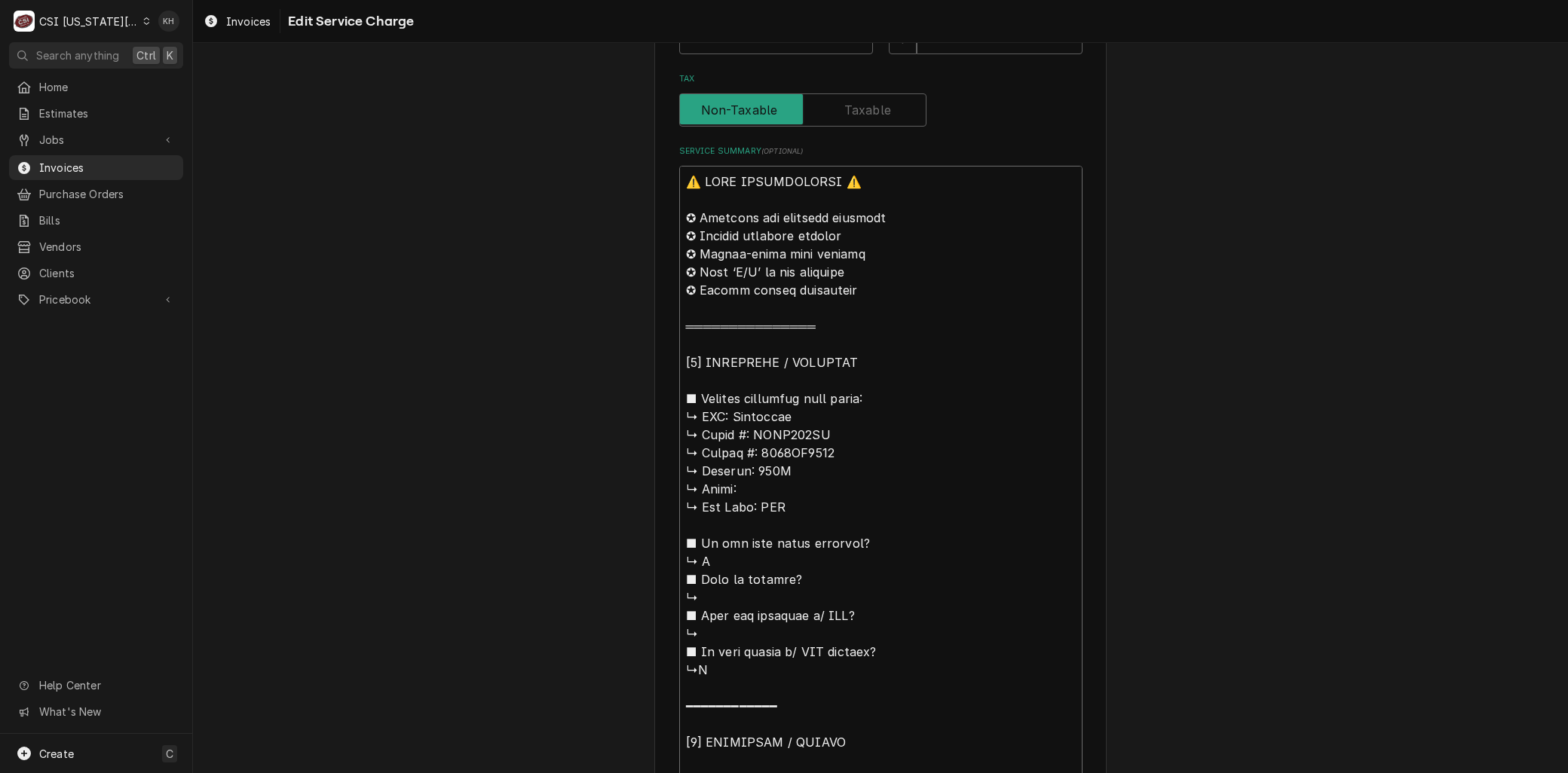
drag, startPoint x: 726, startPoint y: 400, endPoint x: 607, endPoint y: 144, distance: 282.3
type textarea "x"
type textarea "BFrymaster ↳ 𝗠𝗼𝗱𝗲𝗹 #: FPGL330CA ↳ 𝗦𝗲𝗿𝗶𝗮𝗹 #: 2306EO0014 ↳ 𝗩𝗼𝗹𝘁𝗮𝗴𝗲: 115V ↳ 𝗣𝗵𝗮𝘀𝗲:…"
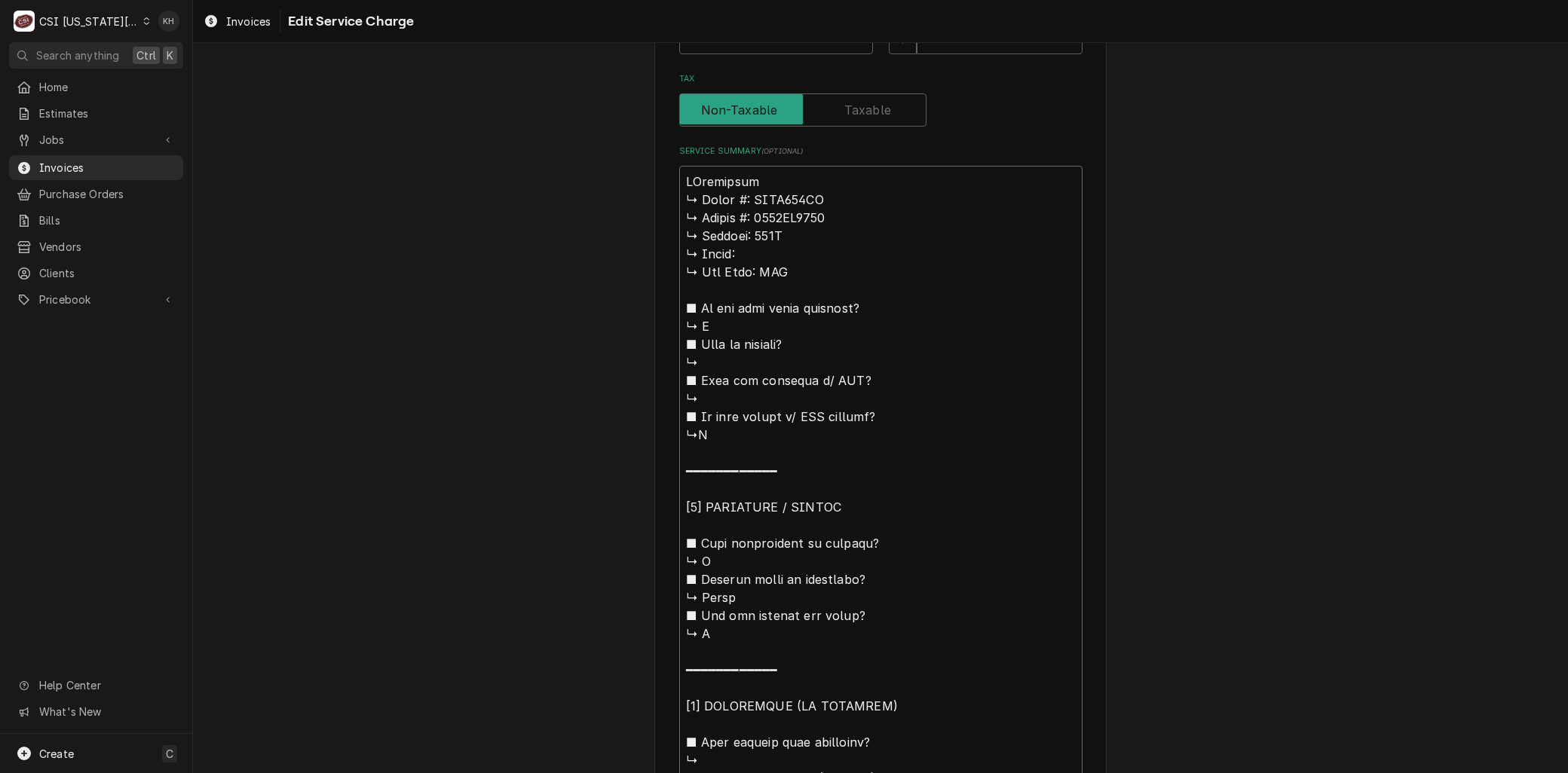
type textarea "x"
type textarea "BrFrymaster ↳ 𝗠𝗼𝗱𝗲𝗹 #: FPGL330CA ↳ 𝗦𝗲𝗿𝗶𝗮𝗹 #: 2306EO0014 ↳ 𝗩𝗼𝗹𝘁𝗮𝗴𝗲: 115V ↳ 𝗣𝗵𝗮𝘀𝗲…"
type textarea "x"
type textarea "BraFrymaster ↳ 𝗠𝗼𝗱𝗲𝗹 #: FPGL330CA ↳ 𝗦𝗲𝗿𝗶𝗮𝗹 #: 2306EO0014 ↳ 𝗩𝗼𝗹𝘁𝗮𝗴𝗲: 115V ↳ 𝗣𝗵𝗮𝘀…"
type textarea "x"
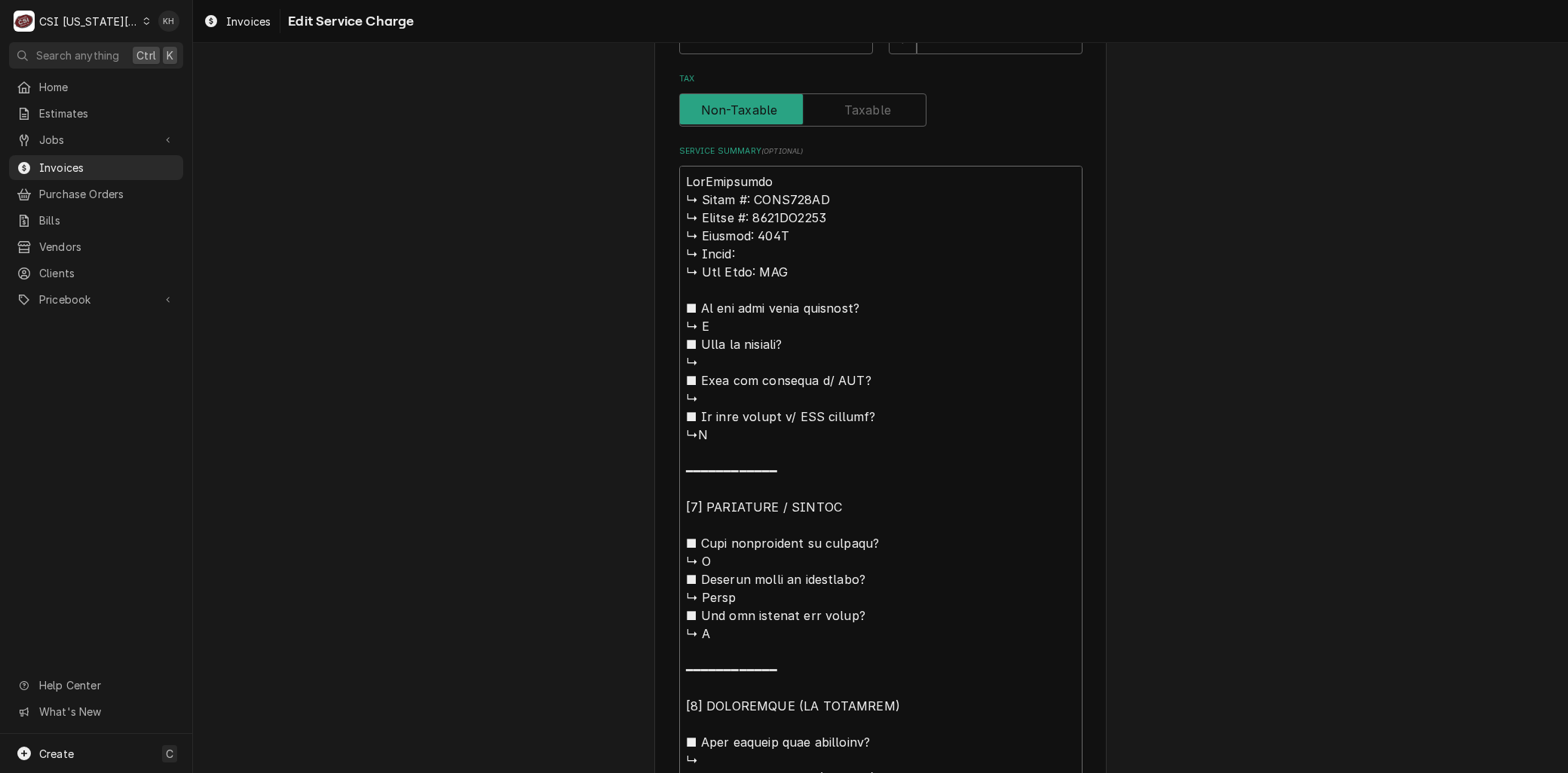
type textarea "BranFrymaster ↳ 𝗠𝗼𝗱𝗲𝗹 #: FPGL330CA ↳ 𝗦𝗲𝗿𝗶𝗮𝗹 #: 2306EO0014 ↳ 𝗩𝗼𝗹𝘁𝗮𝗴𝗲: 115V ↳ 𝗣𝗵𝗮…"
type textarea "x"
type textarea "BrandFrymaster ↳ 𝗠𝗼𝗱𝗲𝗹 #: FPGL330CA ↳ 𝗦𝗲𝗿𝗶𝗮𝗹 #: 2306EO0014 ↳ 𝗩𝗼𝗹𝘁𝗮𝗴𝗲: 115V ↳ 𝗣𝗵…"
type textarea "x"
type textarea "Brand:Frymaster ↳ 𝗠𝗼𝗱𝗲𝗹 #: FPGL330CA ↳ 𝗦𝗲𝗿𝗶𝗮𝗹 #: 2306EO0014 ↳ 𝗩𝗼𝗹𝘁𝗮𝗴𝗲: 115V ↳ 𝗣…"
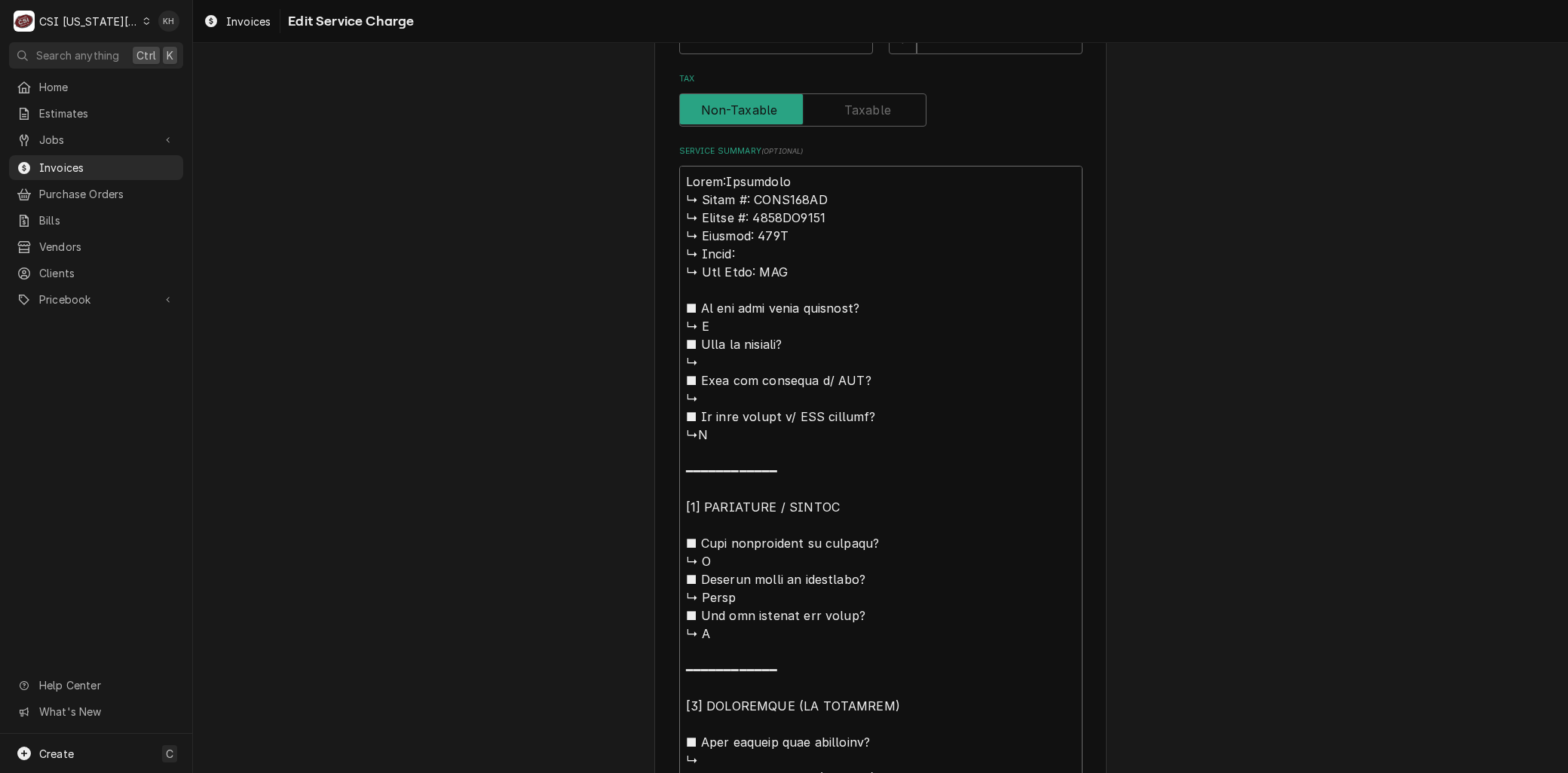
type textarea "x"
type textarea "Brand: Frymaster ↳ 𝗠𝗼𝗱𝗲𝗹 #: FPGL330CA ↳ 𝗦𝗲𝗿𝗶𝗮𝗹 #: 2306EO0014 ↳ 𝗩𝗼𝗹𝘁𝗮𝗴𝗲: 115V ↳ …"
type textarea "x"
type textarea "Brand: Frymaster 𝗠𝗼𝗱𝗲𝗹 #: FPGL330CA ↳ 𝗦𝗲𝗿𝗶𝗮𝗹 #: 2306EO0014 ↳ 𝗩𝗼𝗹𝘁𝗮𝗴𝗲: 115V ↳ 𝗣𝗵…"
type textarea "x"
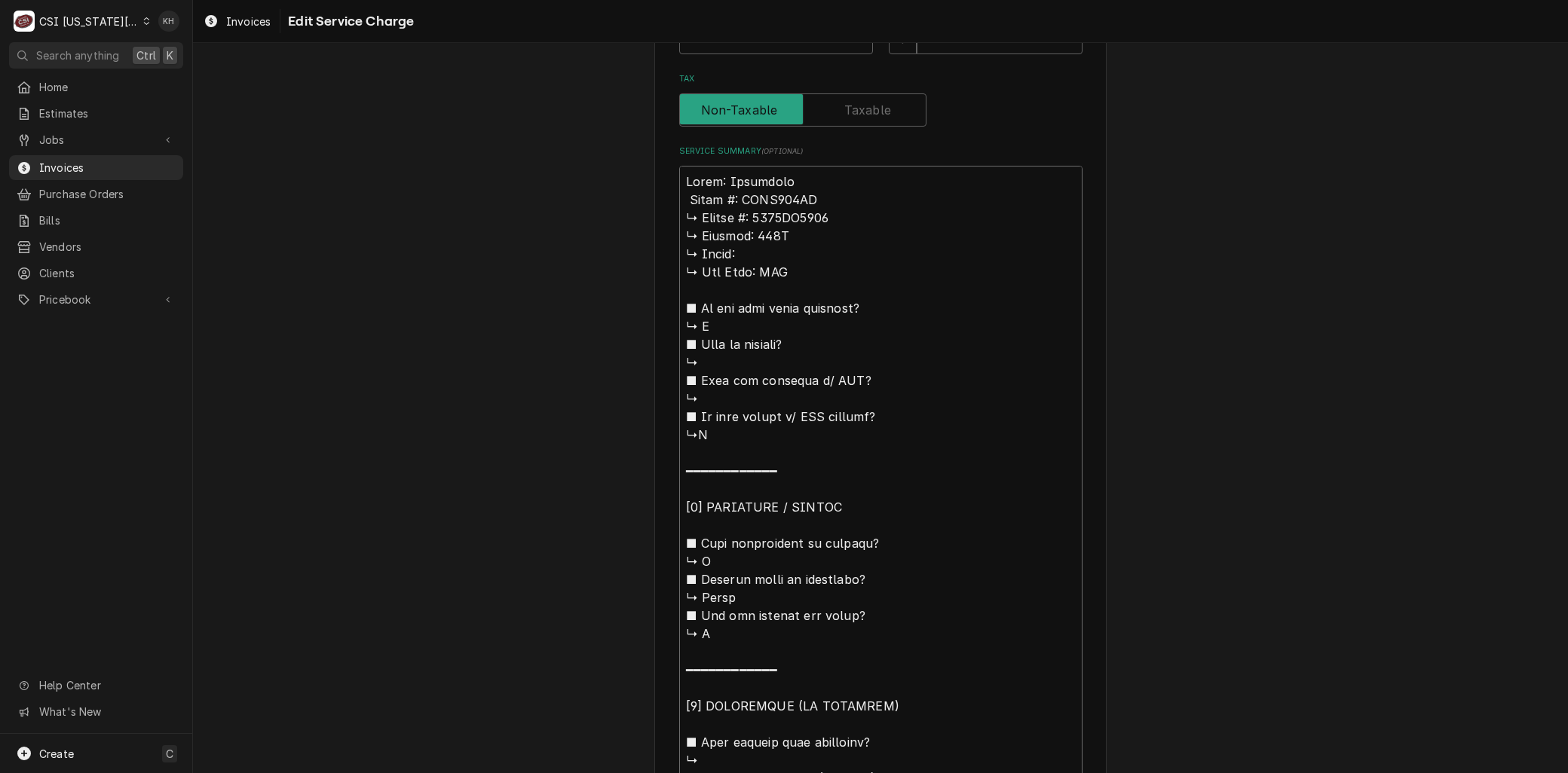
type textarea "Brand: Frymaster 𝗠𝗼𝗱𝗲𝗹 #: FPGL330CA ↳ 𝗦𝗲𝗿𝗶𝗮𝗹 #: 2306EO0014 ↳ 𝗩𝗼𝗹𝘁𝗮𝗴𝗲: 115V ↳ 𝗣𝗵…"
type textarea "x"
type textarea "Brand: Frymaster 𝗼𝗱𝗲𝗹 #: FPGL330CA ↳ 𝗦𝗲𝗿𝗶𝗮𝗹 #: 2306EO0014 ↳ 𝗩𝗼𝗹𝘁𝗮𝗴𝗲: 115V ↳ 𝗣𝗵𝗮…"
type textarea "x"
type textarea "Brand: Frymaster 𝗱𝗲𝗹 #: FPGL330CA ↳ 𝗦𝗲𝗿𝗶𝗮𝗹 #: 2306EO0014 ↳ 𝗩𝗼𝗹𝘁𝗮𝗴𝗲: 115V ↳ 𝗣𝗵𝗮𝘀…"
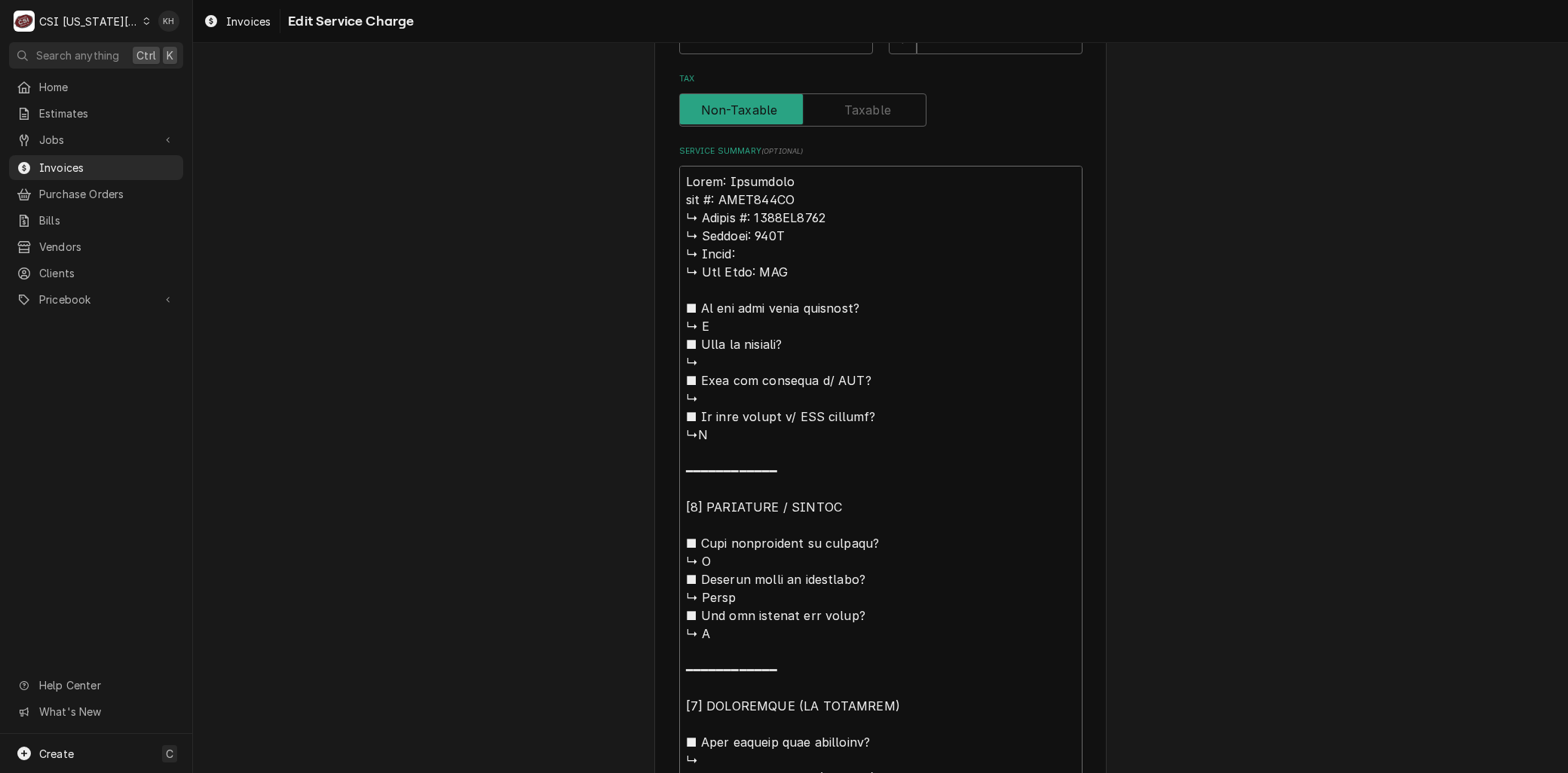
type textarea "x"
type textarea "Brand: Frymaster 𝗲𝗹 #: FPGL330CA ↳ 𝗦𝗲𝗿𝗶𝗮𝗹 #: 2306EO0014 ↳ 𝗩𝗼𝗹𝘁𝗮𝗴𝗲: 115V ↳ 𝗣𝗵𝗮𝘀𝗲…"
type textarea "x"
type textarea "Brand: Frymaster 𝗹 #: FPGL330CA ↳ 𝗦𝗲𝗿𝗶𝗮𝗹 #: 2306EO0014 ↳ 𝗩𝗼𝗹𝘁𝗮𝗴𝗲: 115V ↳ 𝗣𝗵𝗮𝘀𝗲:…"
type textarea "x"
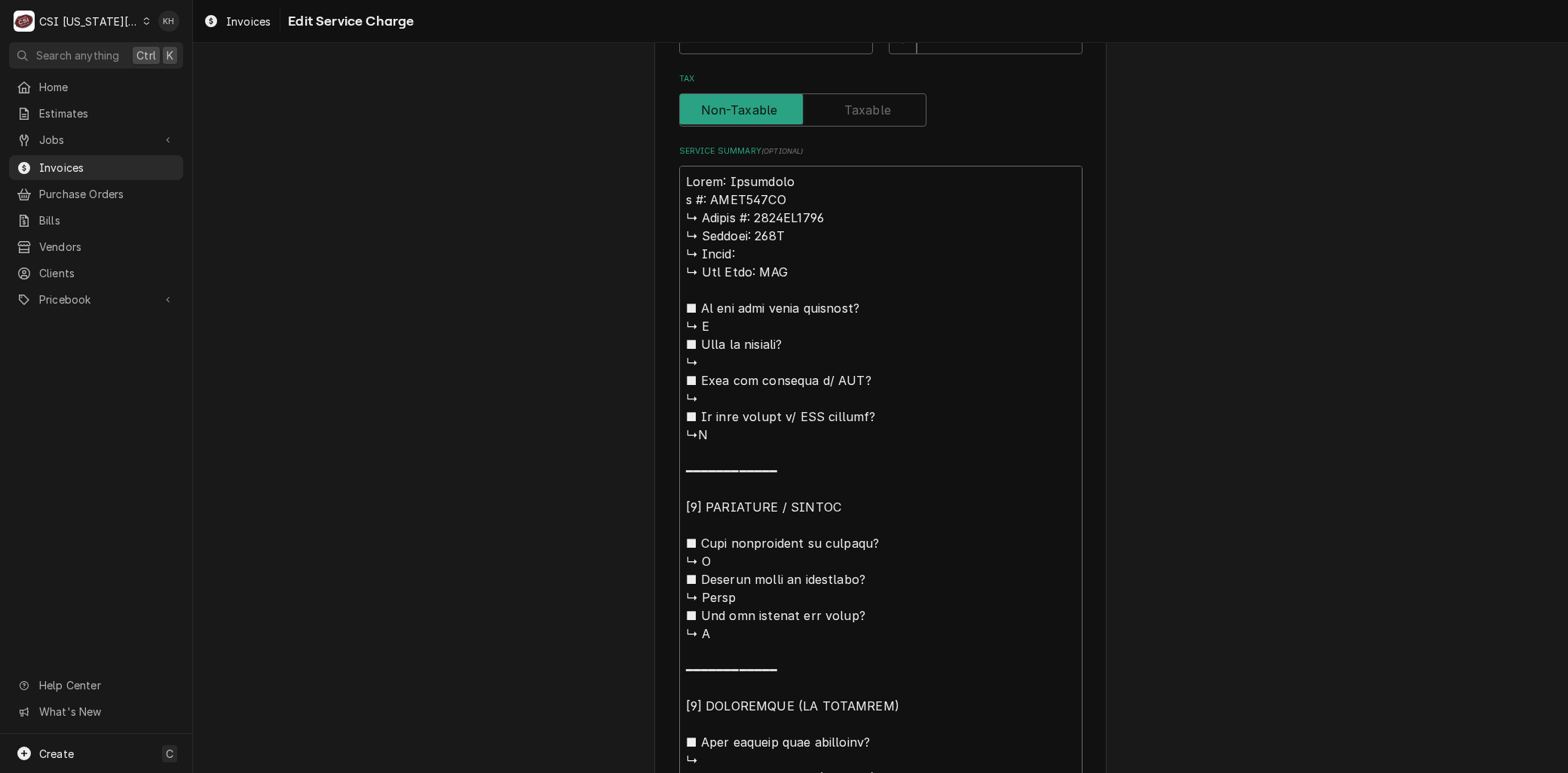
type textarea "Brand: Frymaster #: FPGL330CA ↳ 𝗦𝗲𝗿𝗶𝗮𝗹 #: 2306EO0014 ↳ 𝗩𝗼𝗹𝘁𝗮𝗴𝗲: 115V ↳ 𝗣𝗵𝗮𝘀𝗲: ↳…"
type textarea "x"
type textarea "Brand: Frymaster #: FPGL330CA ↳ 𝗦𝗲𝗿𝗶𝗮𝗹 #: 2306EO0014 ↳ 𝗩𝗼𝗹𝘁𝗮𝗴𝗲: 115V ↳ 𝗣𝗵𝗮𝘀𝗲: ↳…"
type textarea "x"
type textarea "Brand: Frymaster : FPGL330CA ↳ 𝗦𝗲𝗿𝗶𝗮𝗹 #: 2306EO0014 ↳ 𝗩𝗼𝗹𝘁𝗮𝗴𝗲: 115V ↳ 𝗣𝗵𝗮𝘀𝗲: ↳ …"
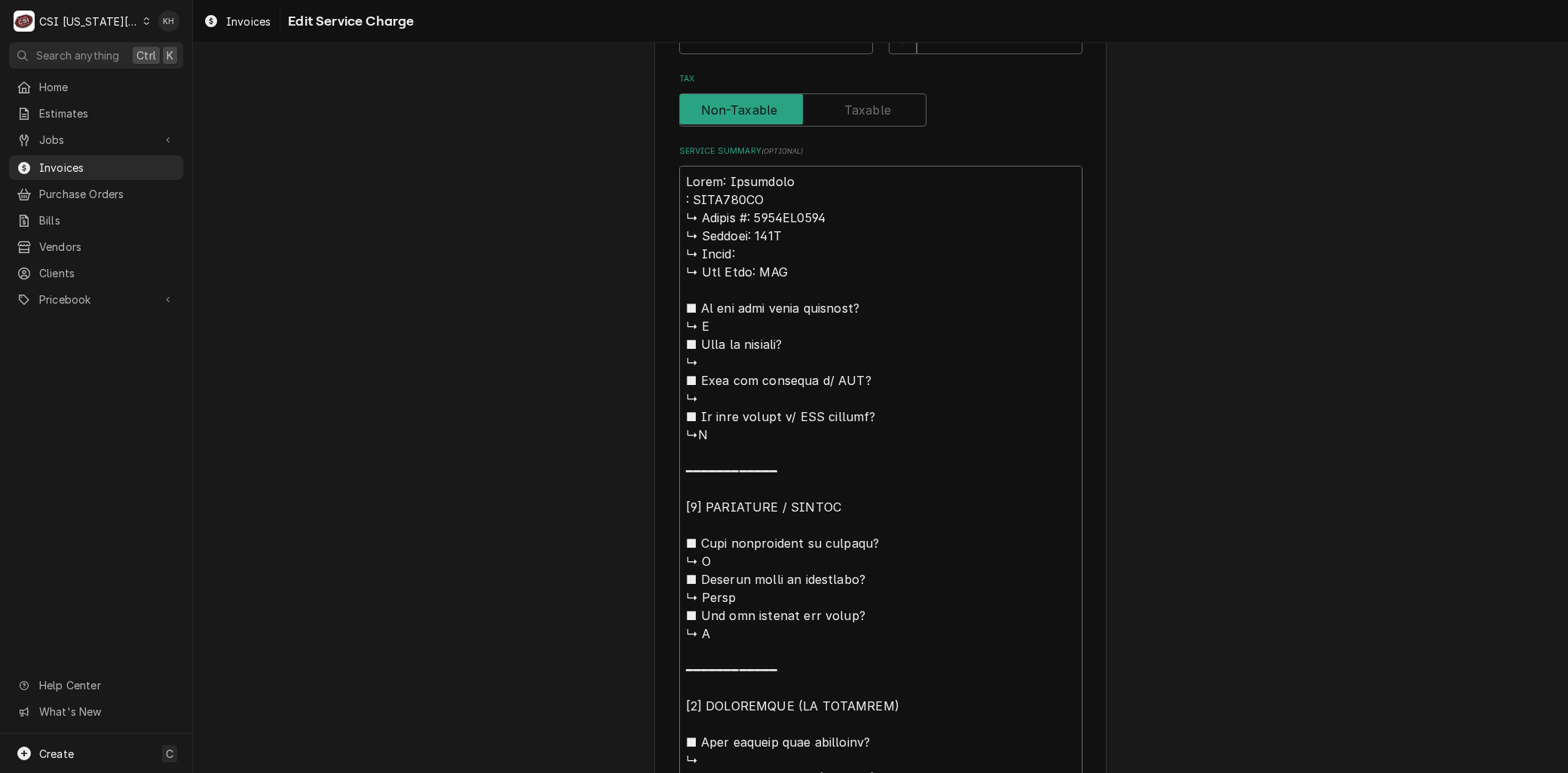
type textarea "x"
type textarea "Brand: Frymaster M: FPGL330CA ↳ 𝗦𝗲𝗿𝗶𝗮𝗹 #: 2306EO0014 ↳ 𝗩𝗼𝗹𝘁𝗮𝗴𝗲: 115V ↳ 𝗣𝗵𝗮𝘀𝗲: ↳…"
type textarea "x"
type textarea "Brand: Frymaster Mod: FPGL330CA ↳ 𝗦𝗲𝗿𝗶𝗮𝗹 #: 2306EO0014 ↳ 𝗩𝗼𝗹𝘁𝗮𝗴𝗲: 115V ↳ 𝗣𝗵𝗮𝘀𝗲:…"
type textarea "x"
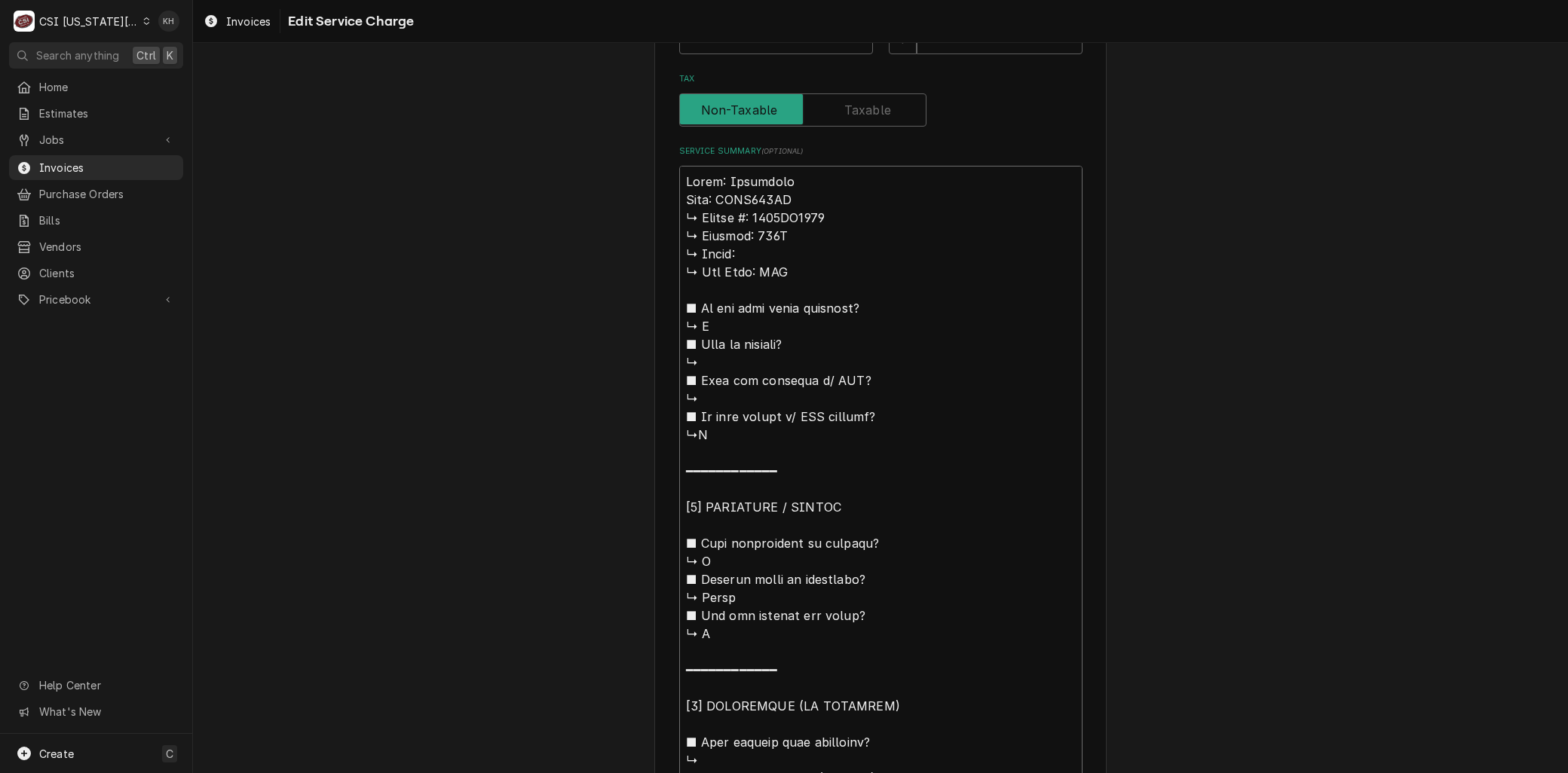
type textarea "Brand: Frymaster Model: FPGL330CA ↳ 𝗦𝗲𝗿𝗶𝗮𝗹 #: 2306EO0014 ↳ 𝗩𝗼𝗹𝘁𝗮𝗴𝗲: 115V ↳ 𝗣𝗵𝗮𝘀…"
type textarea "x"
type textarea "Brand: Frymaster Model: FPGL330CA 𝗦𝗲𝗿𝗶𝗮𝗹 #: 2306EO0014 ↳ 𝗩𝗼𝗹𝘁𝗮𝗴𝗲: 115V ↳ 𝗣𝗵𝗮𝘀𝗲:…"
type textarea "x"
type textarea "Brand: Frymaster Model: FPGL330CA 𝗦𝗲𝗿𝗶𝗮𝗹 #: 2306EO0014 ↳ 𝗩𝗼𝗹𝘁𝗮𝗴𝗲: 115V ↳ 𝗣𝗵𝗮𝘀𝗲:…"
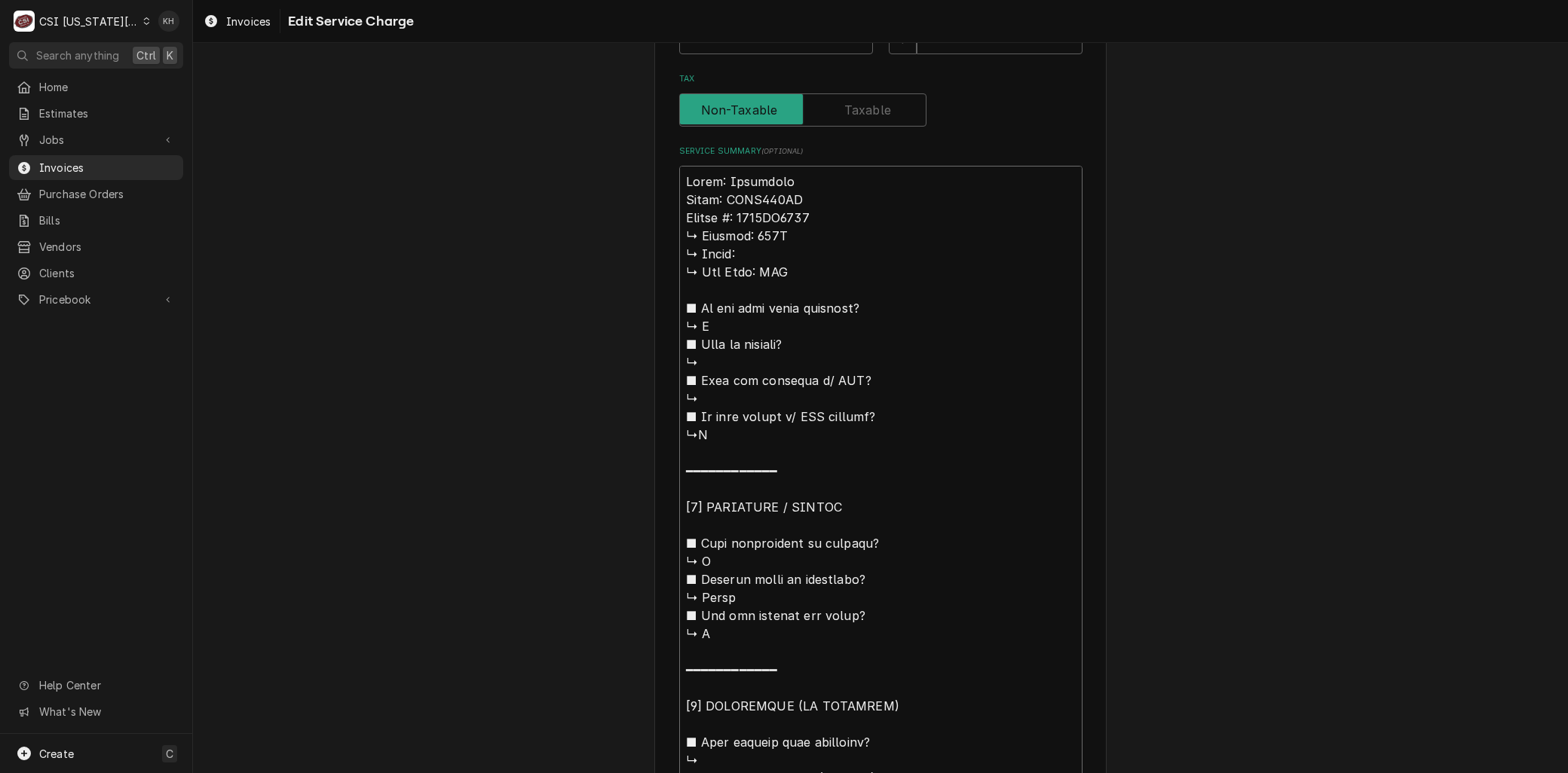
type textarea "x"
type textarea "Brand: Frymaster Model: FPGL330CA 𝗲𝗿𝗶𝗮𝗹 #: 2306EO0014 ↳ 𝗩𝗼𝗹𝘁𝗮𝗴𝗲: 115V ↳ 𝗣𝗵𝗮𝘀𝗲: …"
type textarea "x"
type textarea "Brand: Frymaster Model: FPGL330CA 𝗿𝗶𝗮𝗹 #: 2306EO0014 ↳ 𝗩𝗼𝗹𝘁𝗮𝗴𝗲: 115V ↳ 𝗣𝗵𝗮𝘀𝗲: ↳…"
type textarea "x"
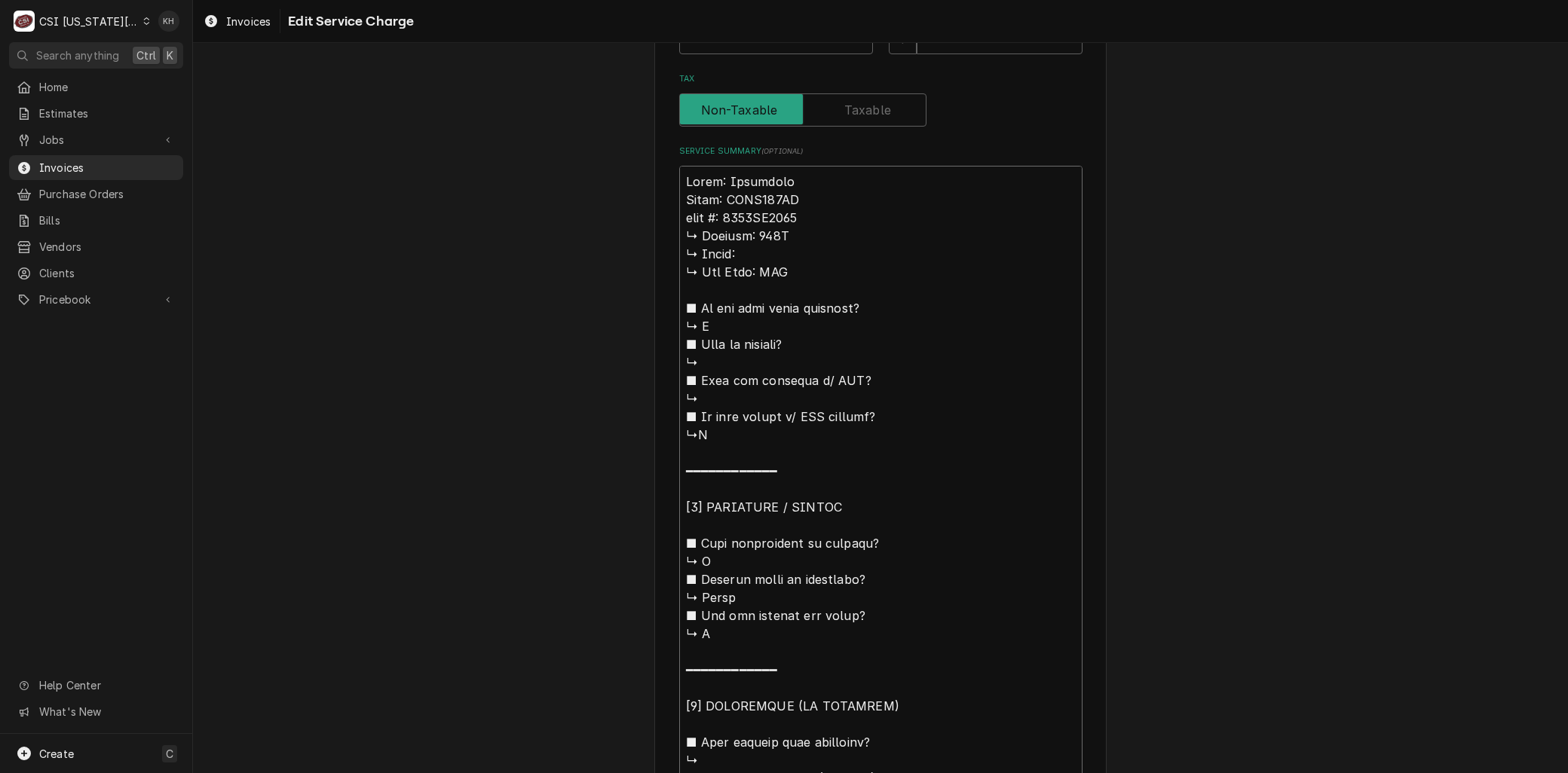
type textarea "Brand: Frymaster Model: FPGL330CA 𝗶𝗮𝗹 #: 2306EO0014 ↳ 𝗩𝗼𝗹𝘁𝗮𝗴𝗲: 115V ↳ 𝗣𝗵𝗮𝘀𝗲: ↳ …"
type textarea "x"
type textarea "Brand: Frymaster Model: FPGL330CA 𝗮𝗹 #: 2306EO0014 ↳ 𝗩𝗼𝗹𝘁𝗮𝗴𝗲: 115V ↳ 𝗣𝗵𝗮𝘀𝗲: ↳ 𝗚…"
type textarea "x"
type textarea "Brand: Frymaster Model: FPGL330CA 𝗹 #: 2306EO0014 ↳ 𝗩𝗼𝗹𝘁𝗮𝗴𝗲: 115V ↳ 𝗣𝗵𝗮𝘀𝗲: ↳ 𝗚𝗮…"
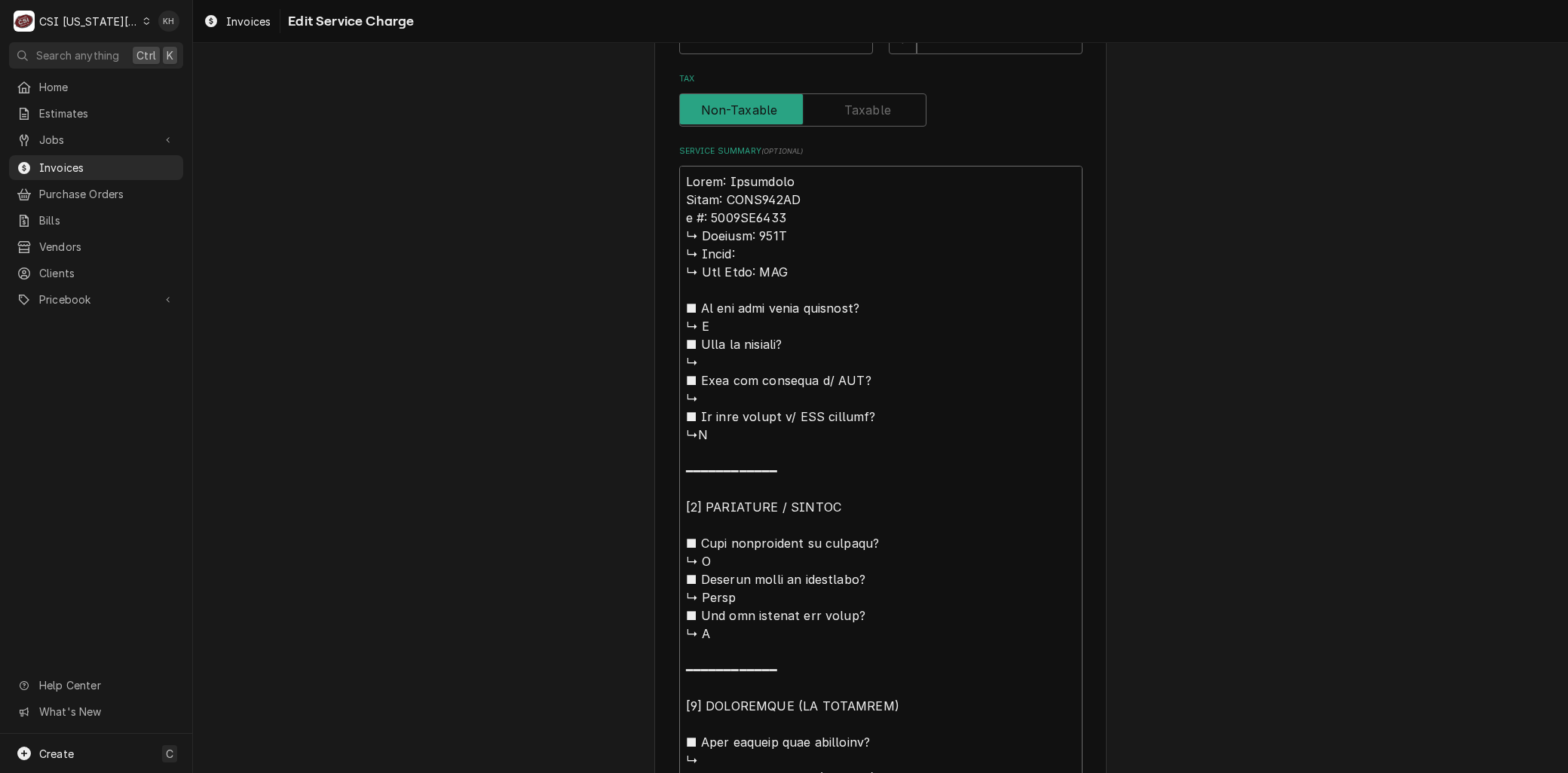
type textarea "x"
type textarea "Brand: Frymaster Model: FPGL330CA #: 2306EO0014 ↳ 𝗩𝗼𝗹𝘁𝗮𝗴𝗲: 115V ↳ 𝗣𝗵𝗮𝘀𝗲: ↳ 𝗚𝗮𝘀 …"
type textarea "x"
type textarea "Brand: Frymaster Model: FPGL330CA #: 2306EO0014 ↳ 𝗩𝗼𝗹𝘁𝗮𝗴𝗲: 115V ↳ 𝗣𝗵𝗮𝘀𝗲: ↳ 𝗚𝗮𝘀 …"
type textarea "x"
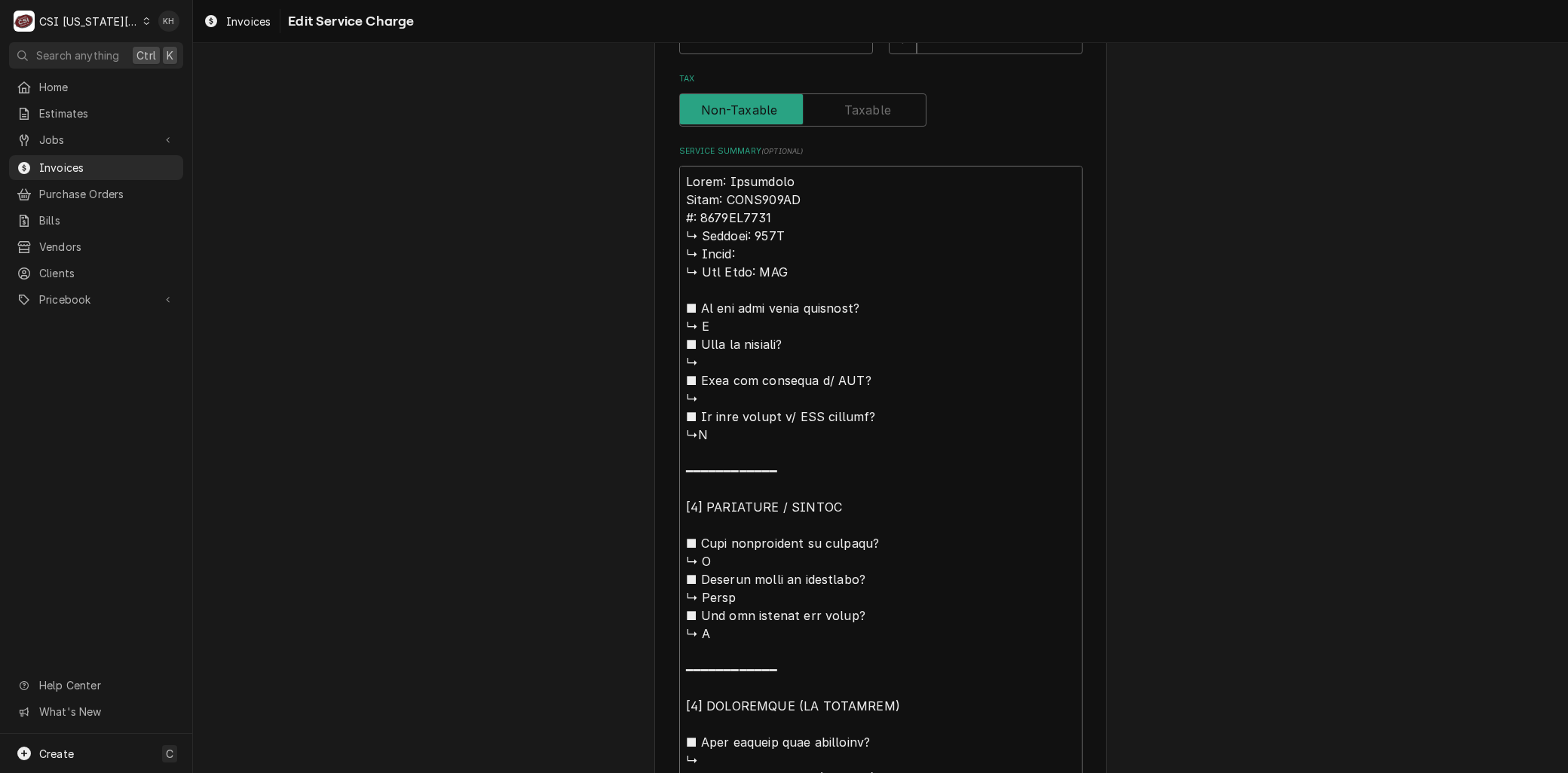
type textarea "Brand: Frymaster Model: FPGL330CA : 2306EO0014 ↳ 𝗩𝗼𝗹𝘁𝗮𝗴𝗲: 115V ↳ 𝗣𝗵𝗮𝘀𝗲: ↳ 𝗚𝗮𝘀 𝗧…"
type textarea "x"
type textarea "Brand: Frymaster Model: FPGL330CA S: 2306EO0014 ↳ 𝗩𝗼𝗹𝘁𝗮𝗴𝗲: 115V ↳ 𝗣𝗵𝗮𝘀𝗲: ↳ 𝗚𝗮𝘀 …"
type textarea "x"
type textarea "Brand: Frymaster Model: FPGL330CA Se: 2306EO0014 ↳ 𝗩𝗼𝗹𝘁𝗮𝗴𝗲: 115V ↳ 𝗣𝗵𝗮𝘀𝗲: ↳ 𝗚𝗮𝘀…"
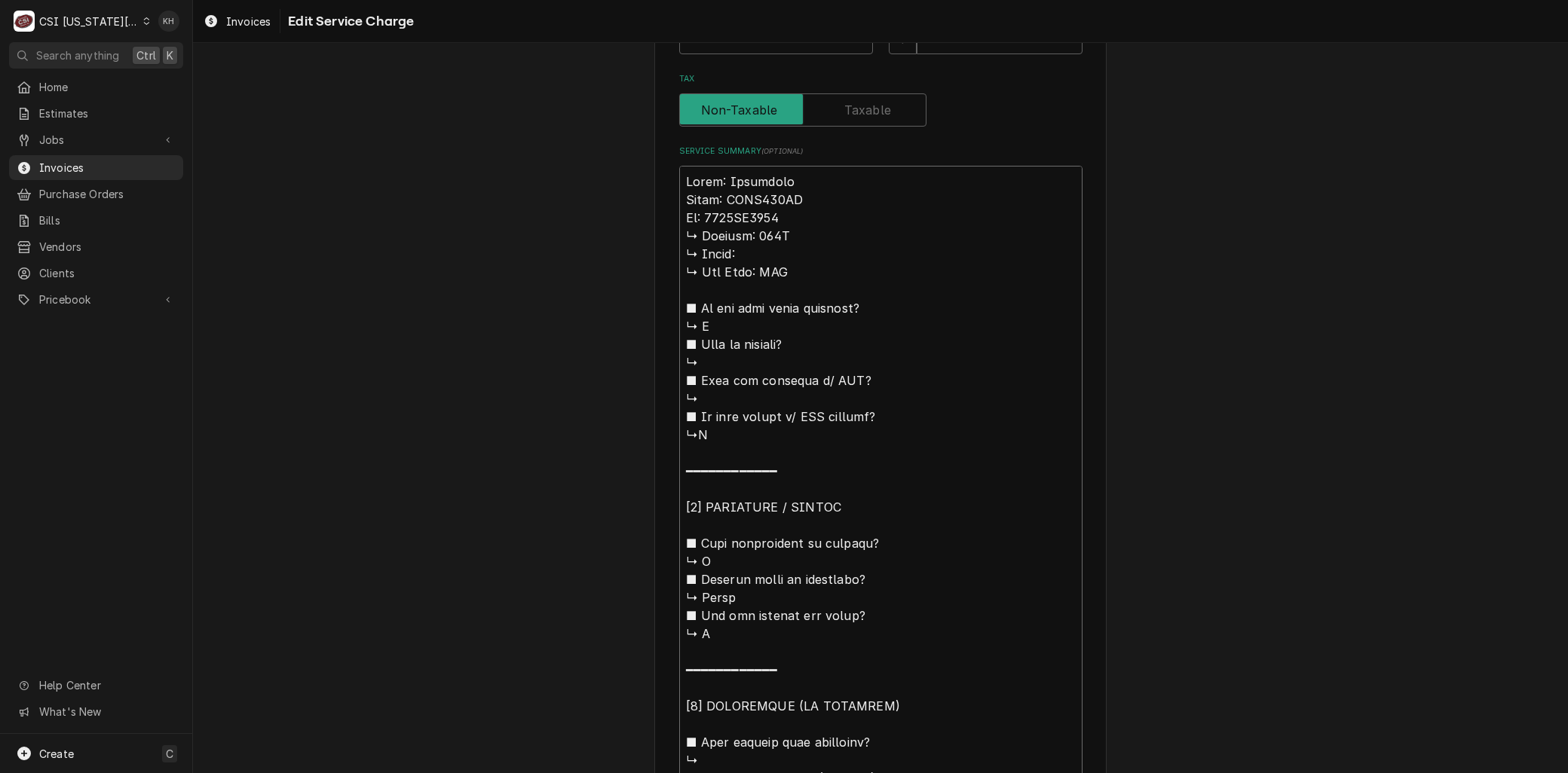
type textarea "x"
type textarea "Brand: Frymaster Model: FPGL330CA Ser: 2306EO0014 ↳ 𝗩𝗼𝗹𝘁𝗮𝗴𝗲: 115V ↳ 𝗣𝗵𝗮𝘀𝗲: ↳ 𝗚𝗮…"
type textarea "x"
type textarea "Brand: Frymaster Model: FPGL330CA Seri: 2306EO0014 ↳ 𝗩𝗼𝗹𝘁𝗮𝗴𝗲: 115V ↳ 𝗣𝗵𝗮𝘀𝗲: ↳ 𝗚…"
type textarea "x"
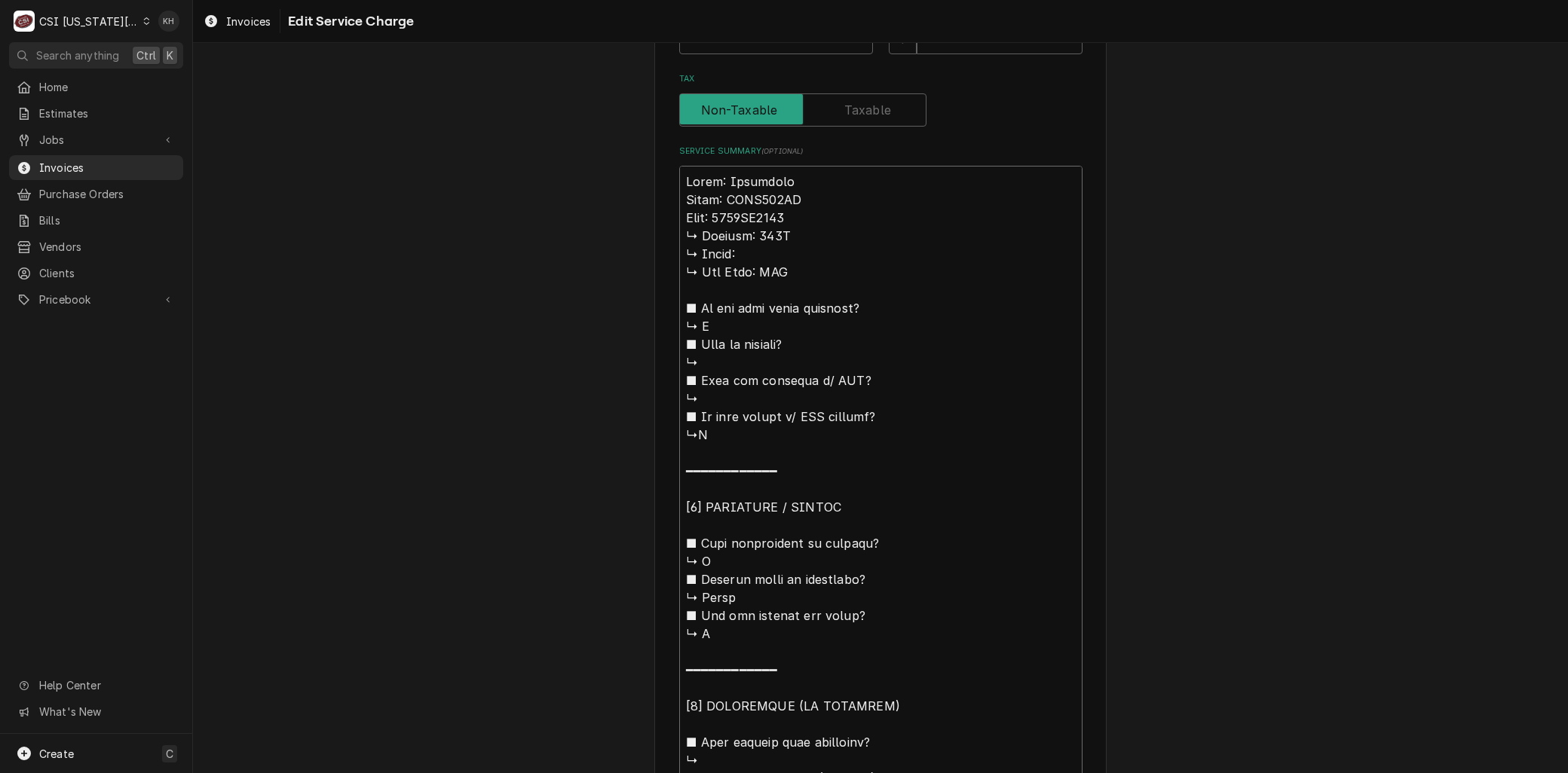
type textarea "Brand: Frymaster Model: FPGL330CA Seria: 2306EO0014 ↳ 𝗩𝗼𝗹𝘁𝗮𝗴𝗲: 115V ↳ 𝗣𝗵𝗮𝘀𝗲: ↳ …"
type textarea "x"
type textarea "Brand: Frymaster Model: FPGL330CA Serial: 2306EO0014 ↳ 𝗩𝗼𝗹𝘁𝗮𝗴𝗲: 115V ↳ 𝗣𝗵𝗮𝘀𝗲: ↳…"
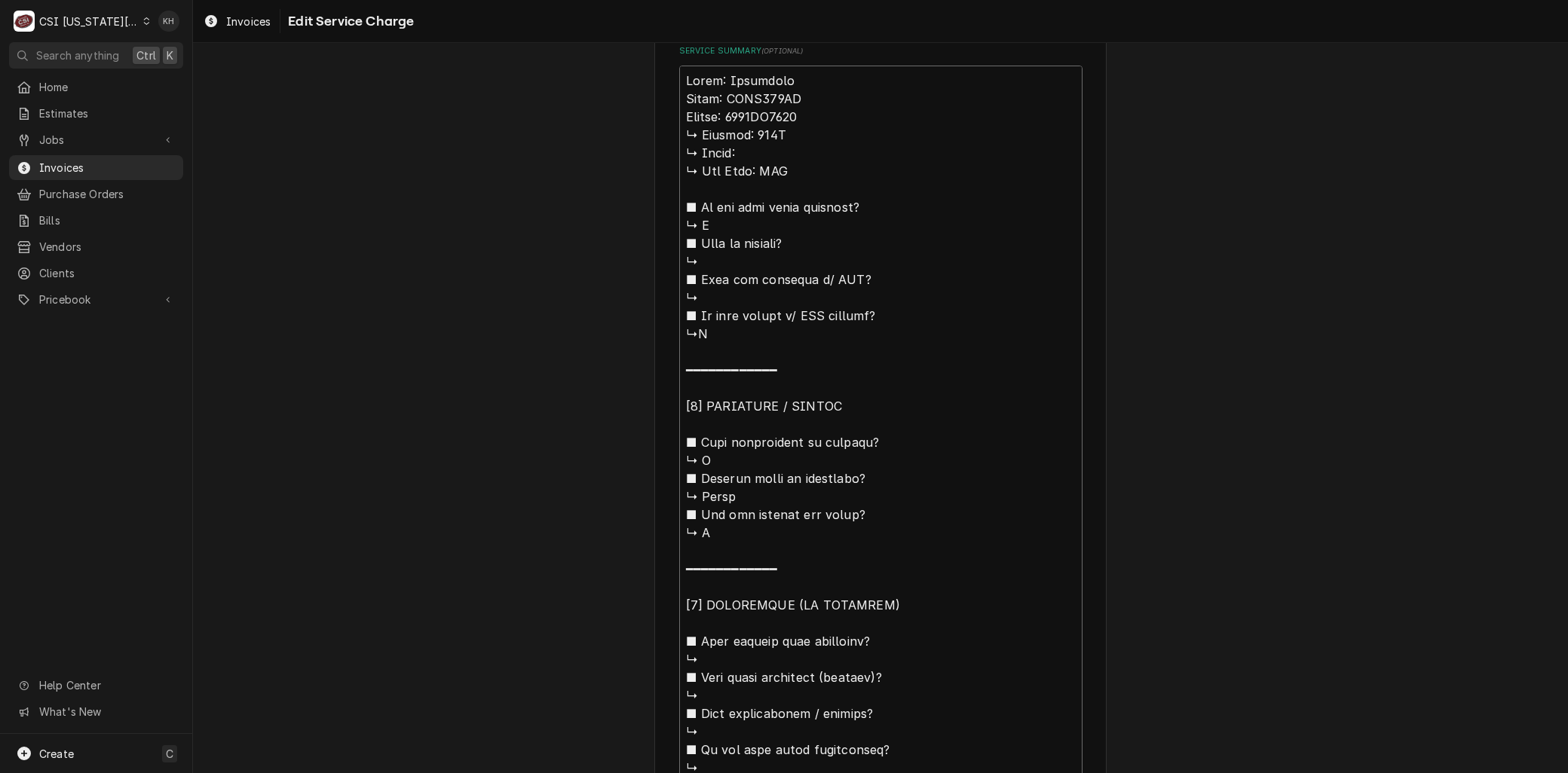
scroll to position [614, 0]
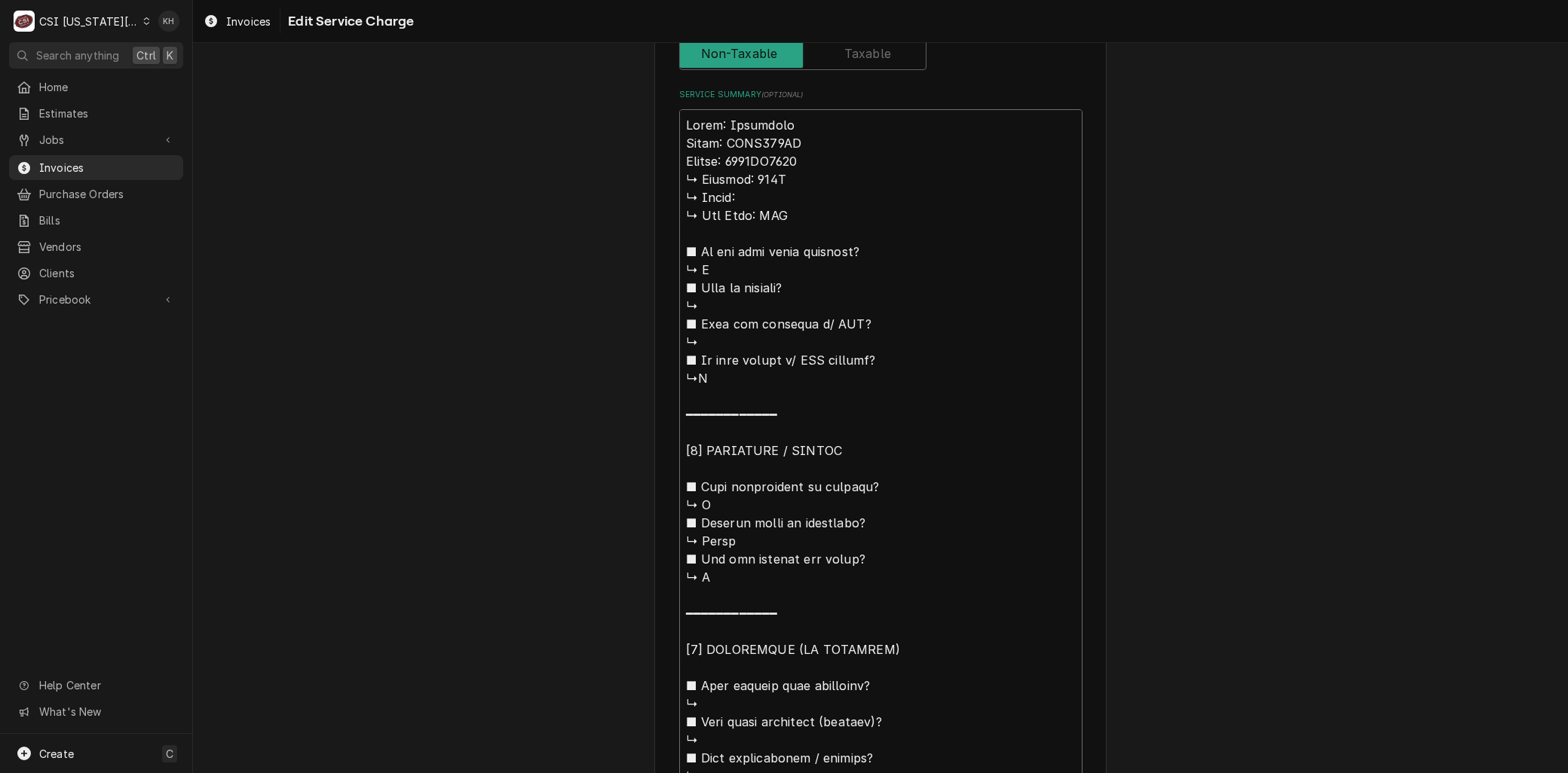
drag, startPoint x: 677, startPoint y: 447, endPoint x: 668, endPoint y: 176, distance: 271.1
type textarea "x"
type textarea "Brand: Frymaster Model: FPGL330CA Serial: 2306EO0014 Center-Vat Frymaster fryer…"
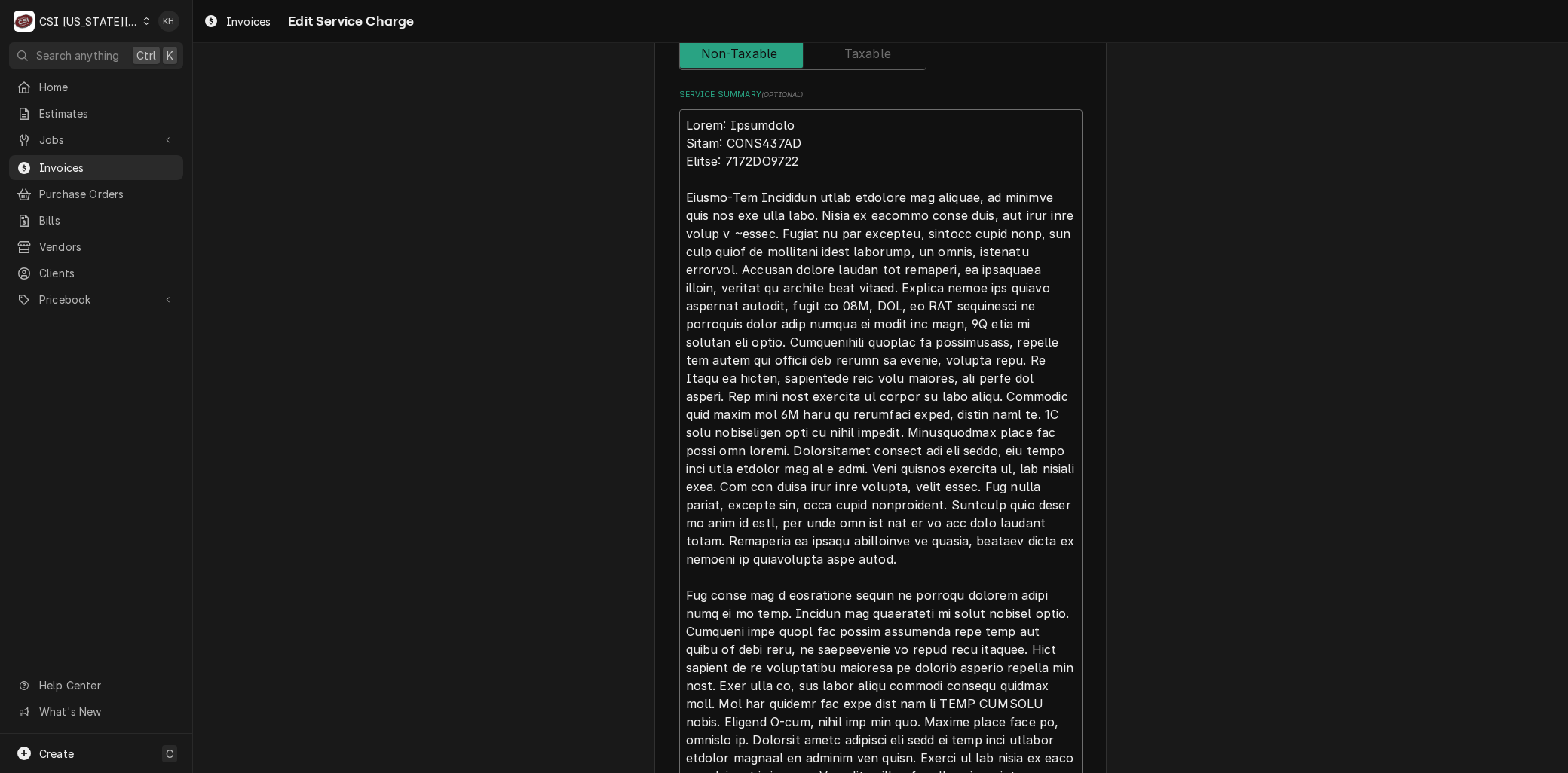
type textarea "x"
type textarea "Brand: Frymaster Model: FPGL330CA Serial: 2306EO0014 Center-Vat Frymaster fryer…"
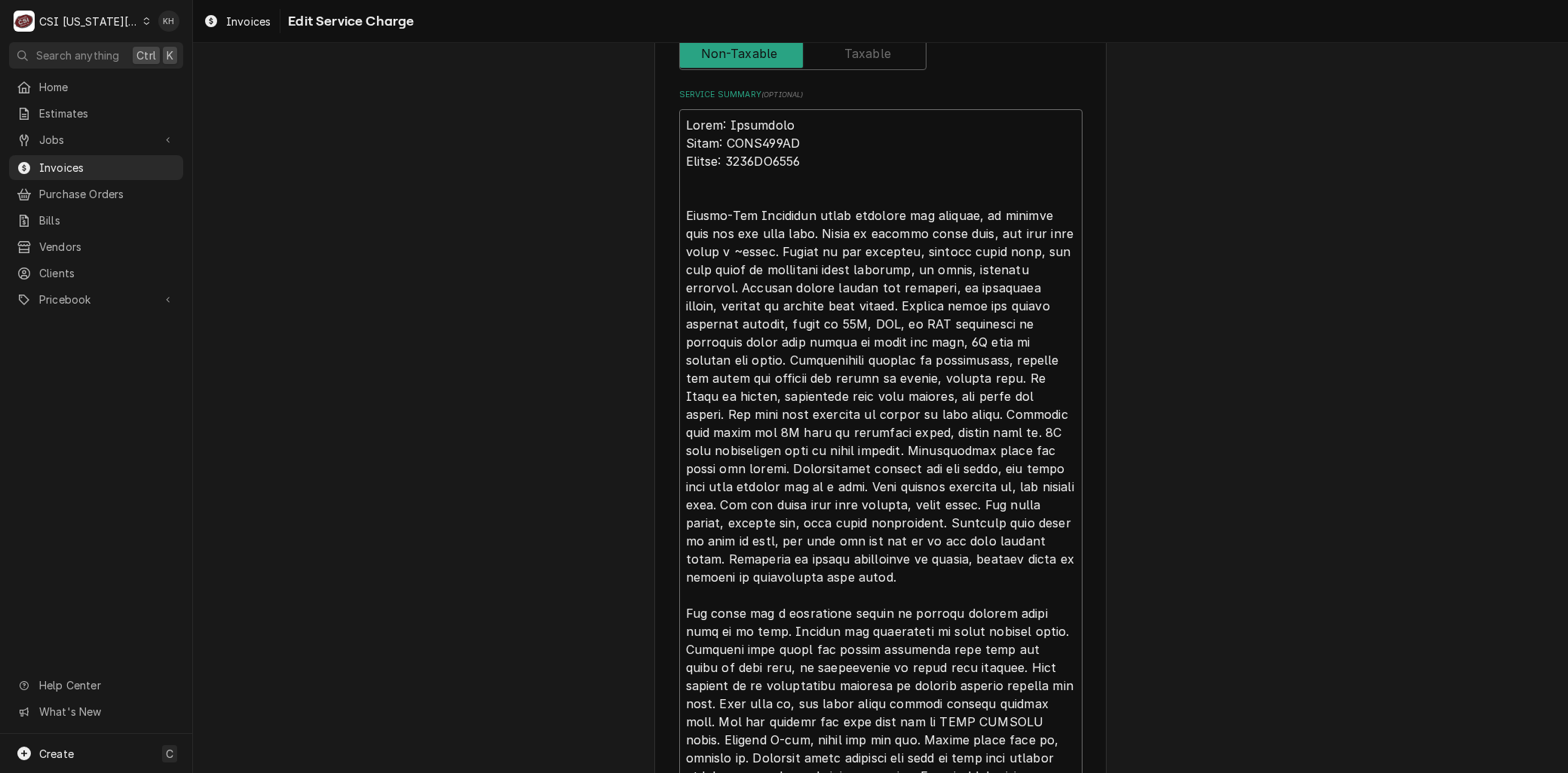
type textarea "x"
type textarea "Brand: Frymaster Model: FPGL330CA Serial: 2306EO0014 ACenter-Vat Frymaster frye…"
type textarea "x"
type textarea "Brand: Frymaster Model: FPGL330CA Serial: 2306EO0014 ArCenter-Vat Frymaster fry…"
type textarea "x"
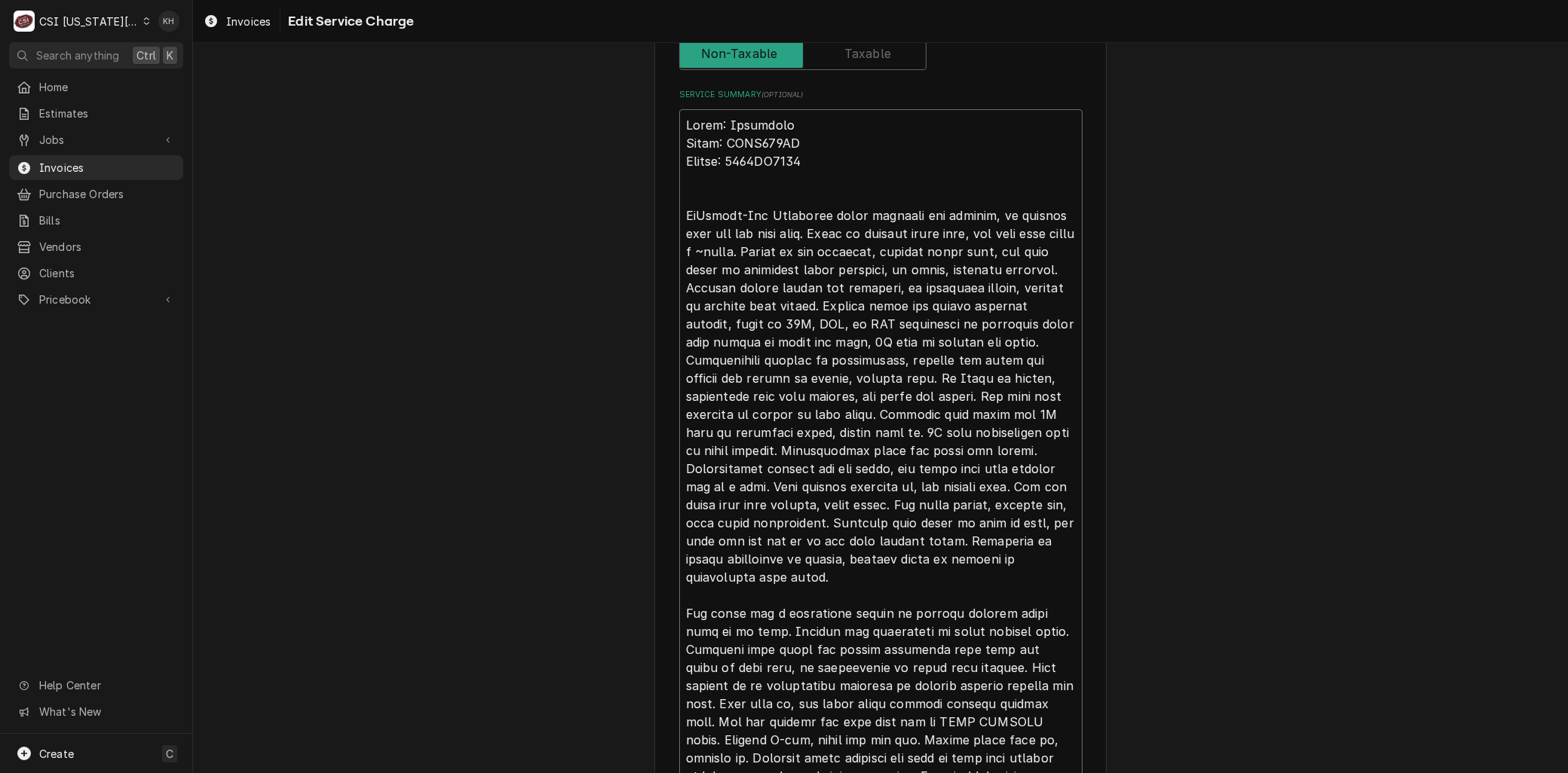
type textarea "Brand: Frymaster Model: FPGL330CA Serial: 2306EO0014 ArrCenter-Vat Frymaster fr…"
type textarea "x"
type textarea "Brand: Frymaster Model: FPGL330CA Serial: 2306EO0014 ArriCenter-Vat Frymaster f…"
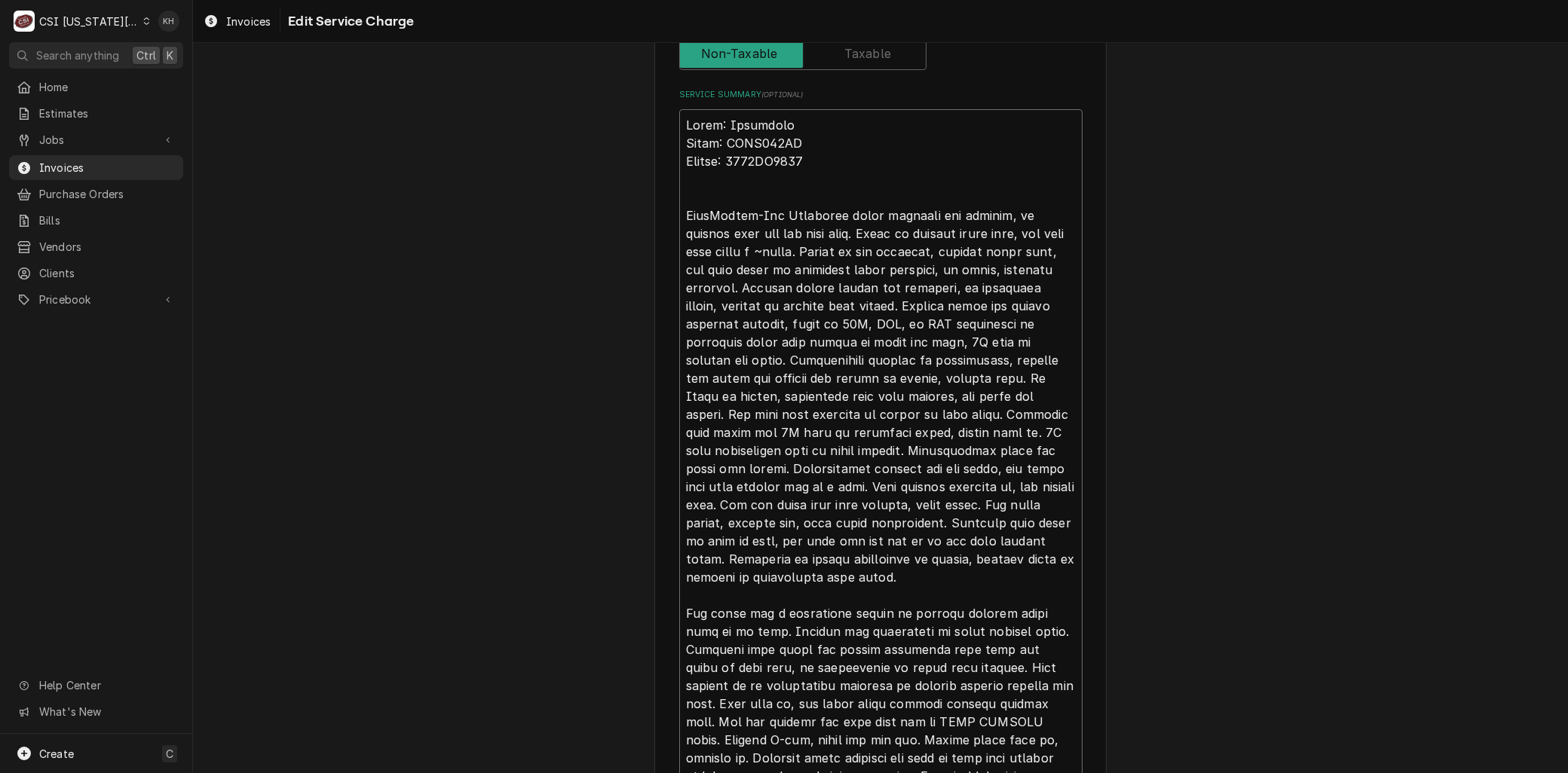
type textarea "x"
type textarea "Brand: Frymaster Model: FPGL330CA Serial: 2306EO0014 ArrivCenter-Vat Frymaster …"
type textarea "x"
type textarea "Brand: Frymaster Model: FPGL330CA Serial: 2306EO0014 ArriveCenter-Vat Frymaster…"
type textarea "x"
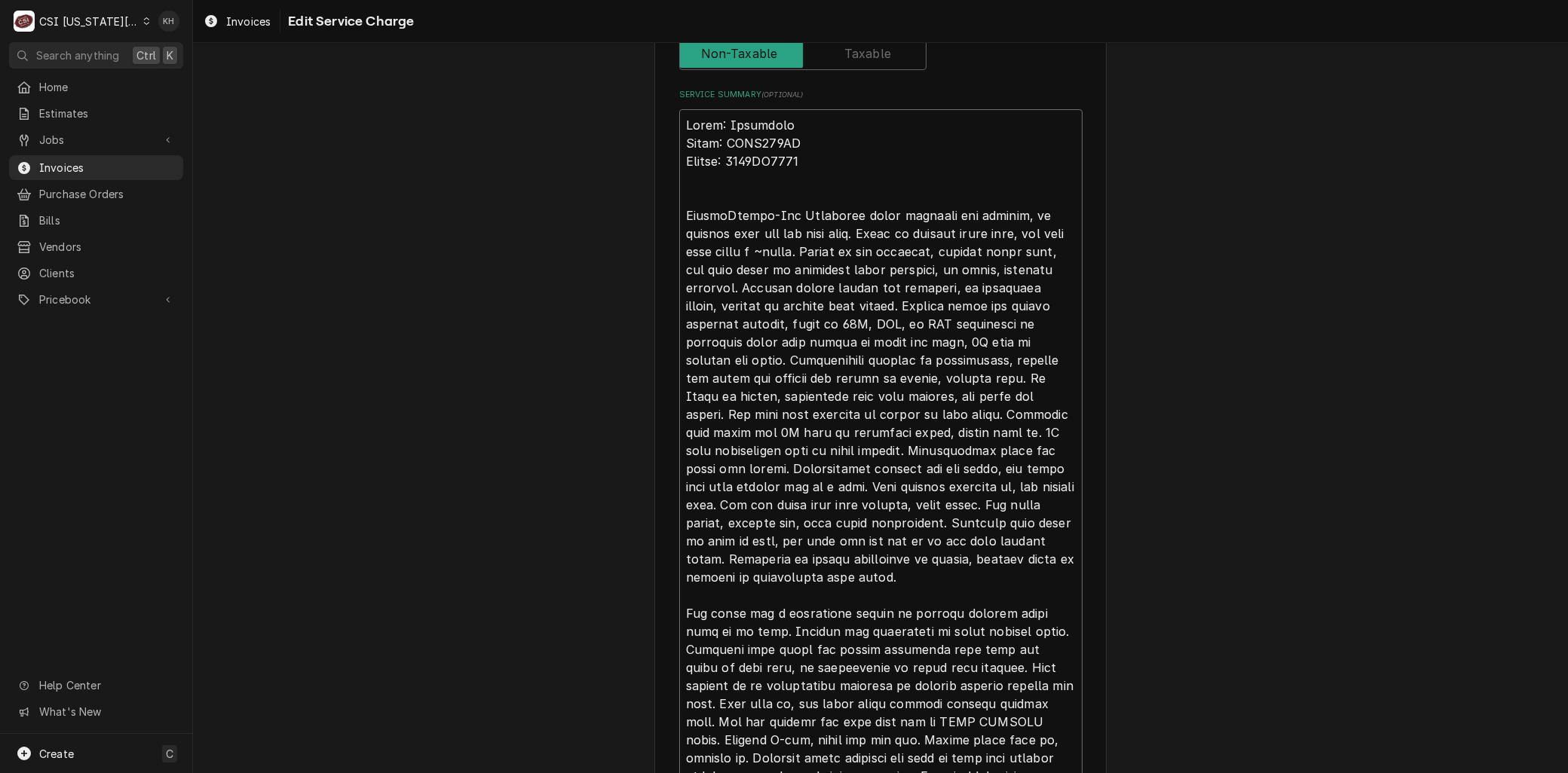
type textarea "Brand: Frymaster Model: FPGL330CA Serial: 2306EO0014 Arrive Center-Vat Frymaste…"
type textarea "x"
type textarea "Brand: Frymaster Model: FPGL330CA Serial: 2306EO0014 Arrive dCenter-Vat Frymast…"
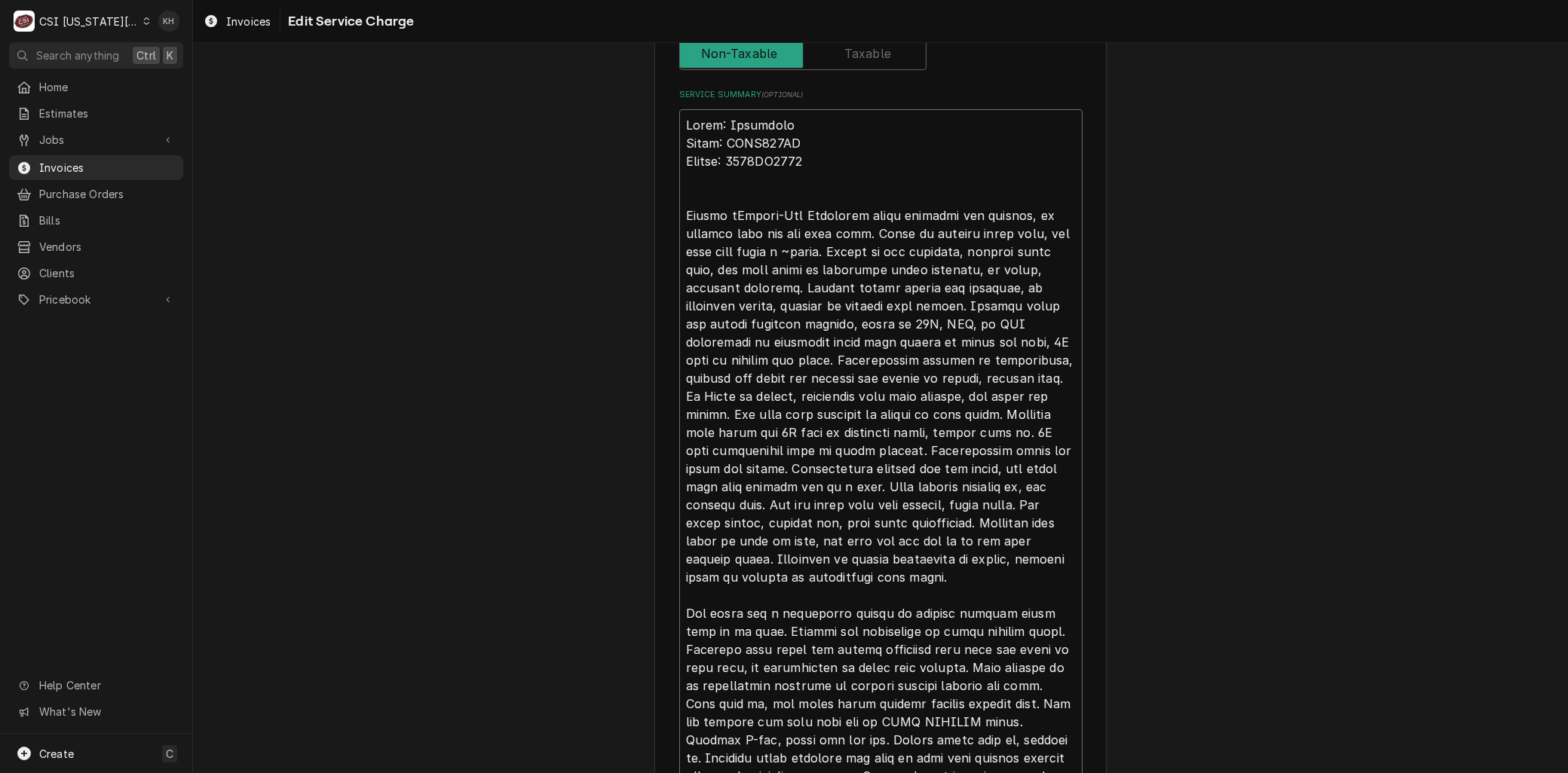
type textarea "x"
type textarea "Brand: Frymaster Model: FPGL330CA Serial: 2306EO0014 Arrive Center-Vat Frymaste…"
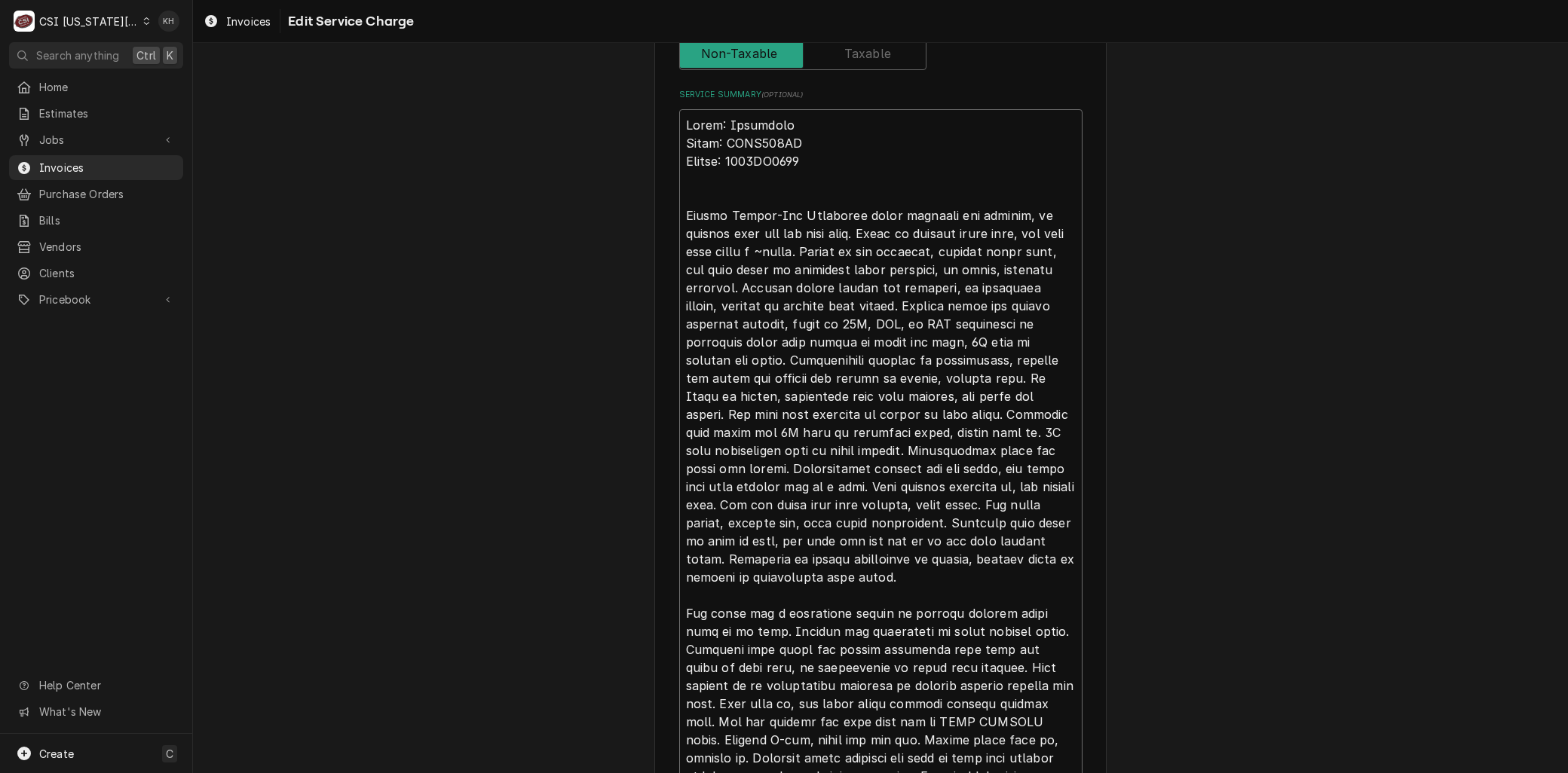
type textarea "x"
type textarea "Brand: Frymaster Model: FPGL330CA Serial: 2306EO0014 ArrivedCenter-Vat Frymaste…"
type textarea "x"
type textarea "Brand: Frymaster Model: FPGL330CA Serial: 2306EO0014 Arrived Center-Vat Frymast…"
type textarea "x"
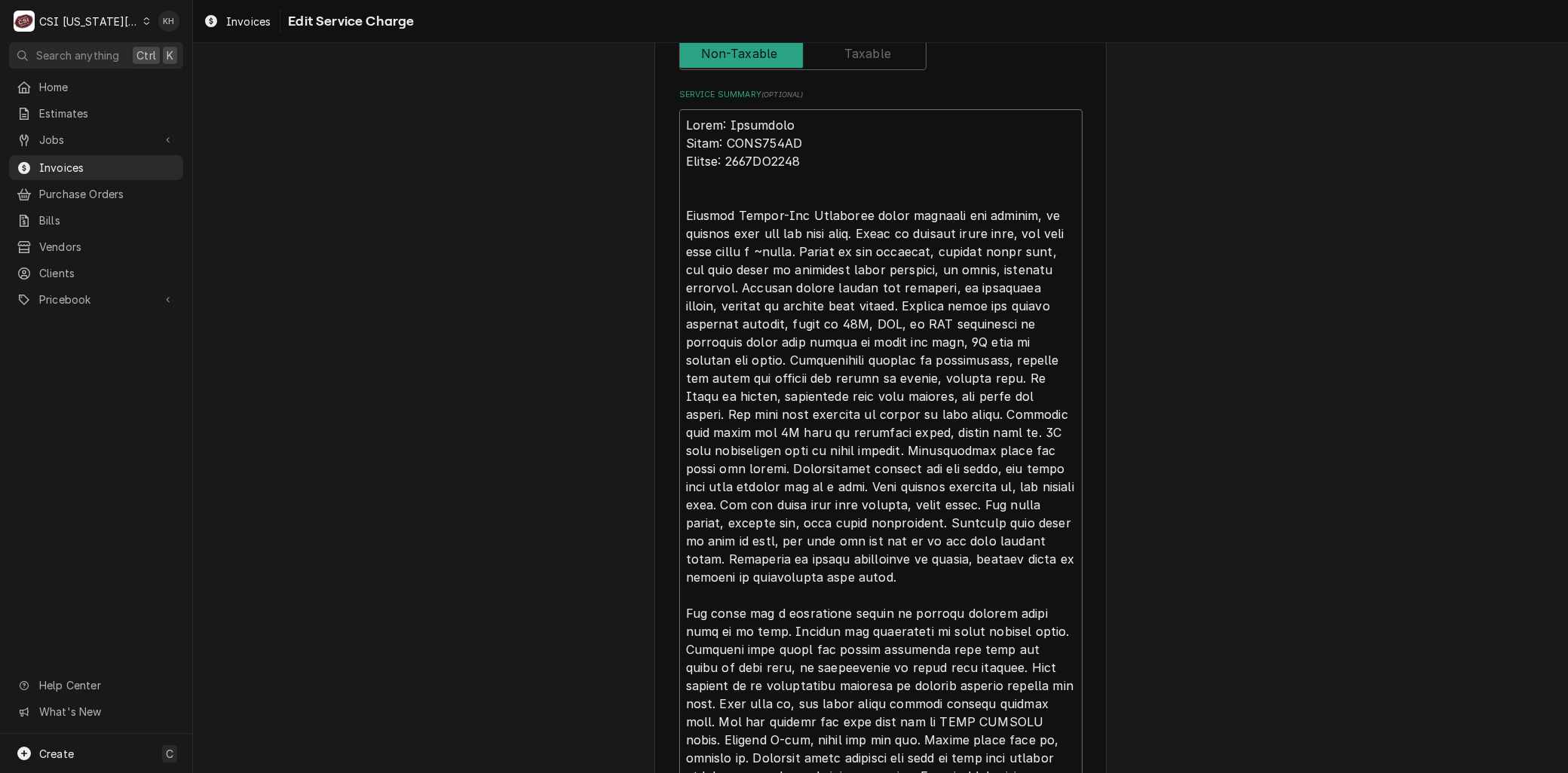
type textarea "Brand: Frymaster Model: FPGL330CA Serial: 2306EO0014 Arrived oCenter-Vat Frymas…"
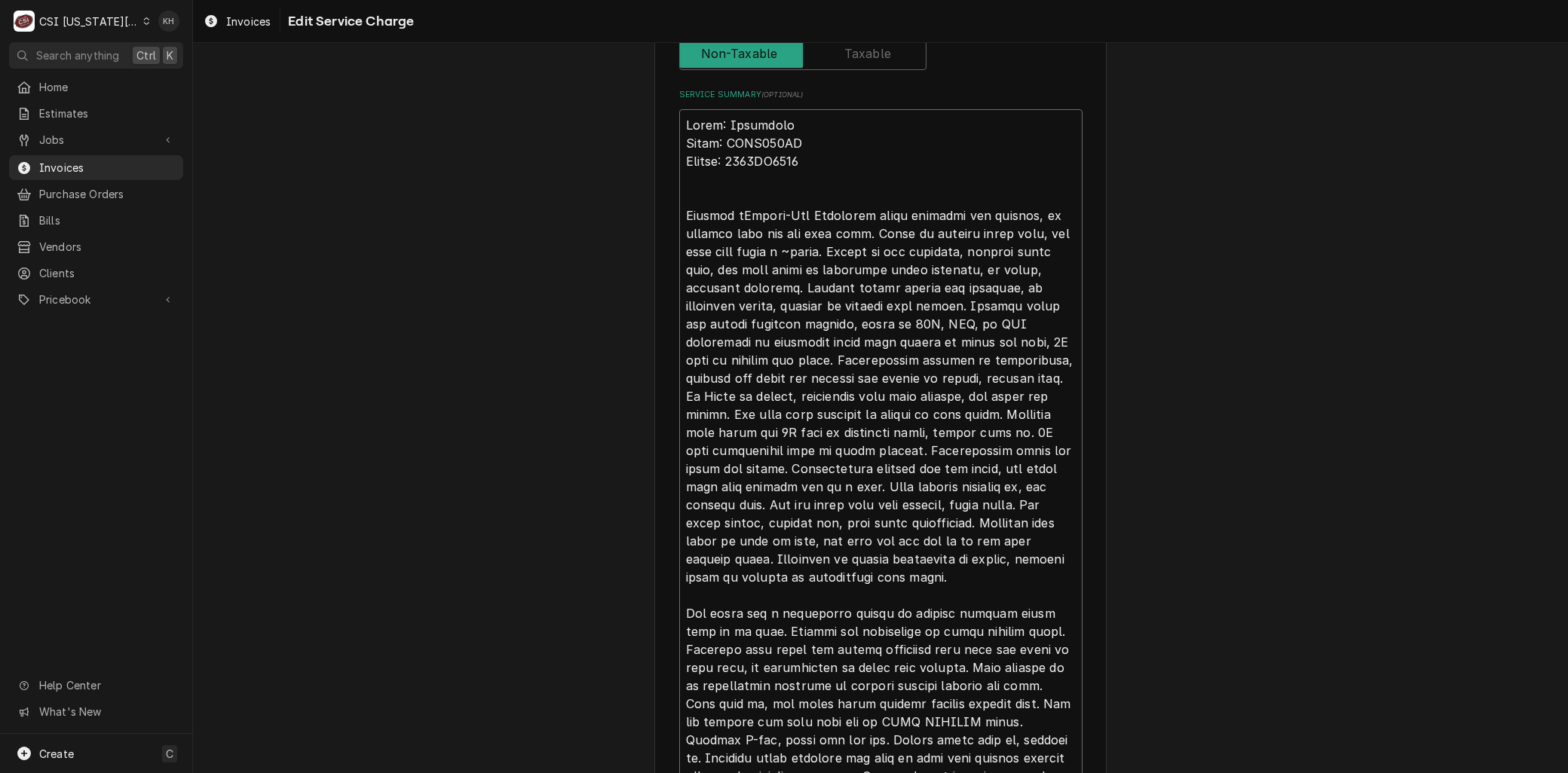
type textarea "x"
type textarea "Brand: Frymaster Model: FPGL330CA Serial: 2306EO0014 Arrived onCenter-Vat Fryma…"
type textarea "x"
type textarea "Brand: Frymaster Model: FPGL330CA Serial: 2306EO0014 Arrived on Center-Vat Frym…"
type textarea "x"
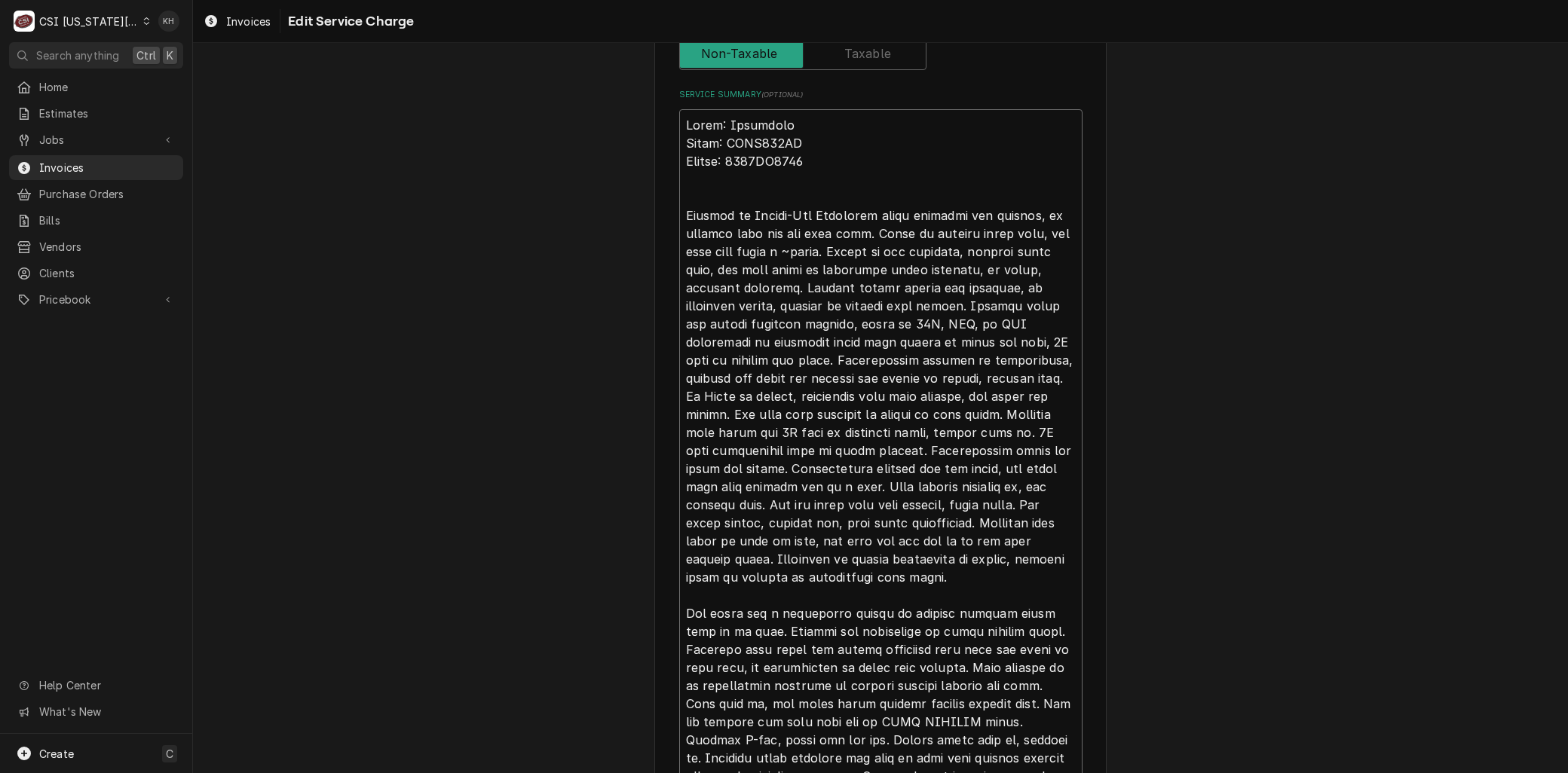
type textarea "Brand: Frymaster Model: FPGL330CA Serial: 2306EO0014 Arrived on sCenter-Vat Fry…"
type textarea "x"
type textarea "Brand: Frymaster Model: FPGL330CA Serial: 2306EO0014 Arrived on siCenter-Vat Fr…"
type textarea "x"
type textarea "Brand: Frymaster Model: FPGL330CA Serial: 2306EO0014 Arrived on sitCenter-Vat F…"
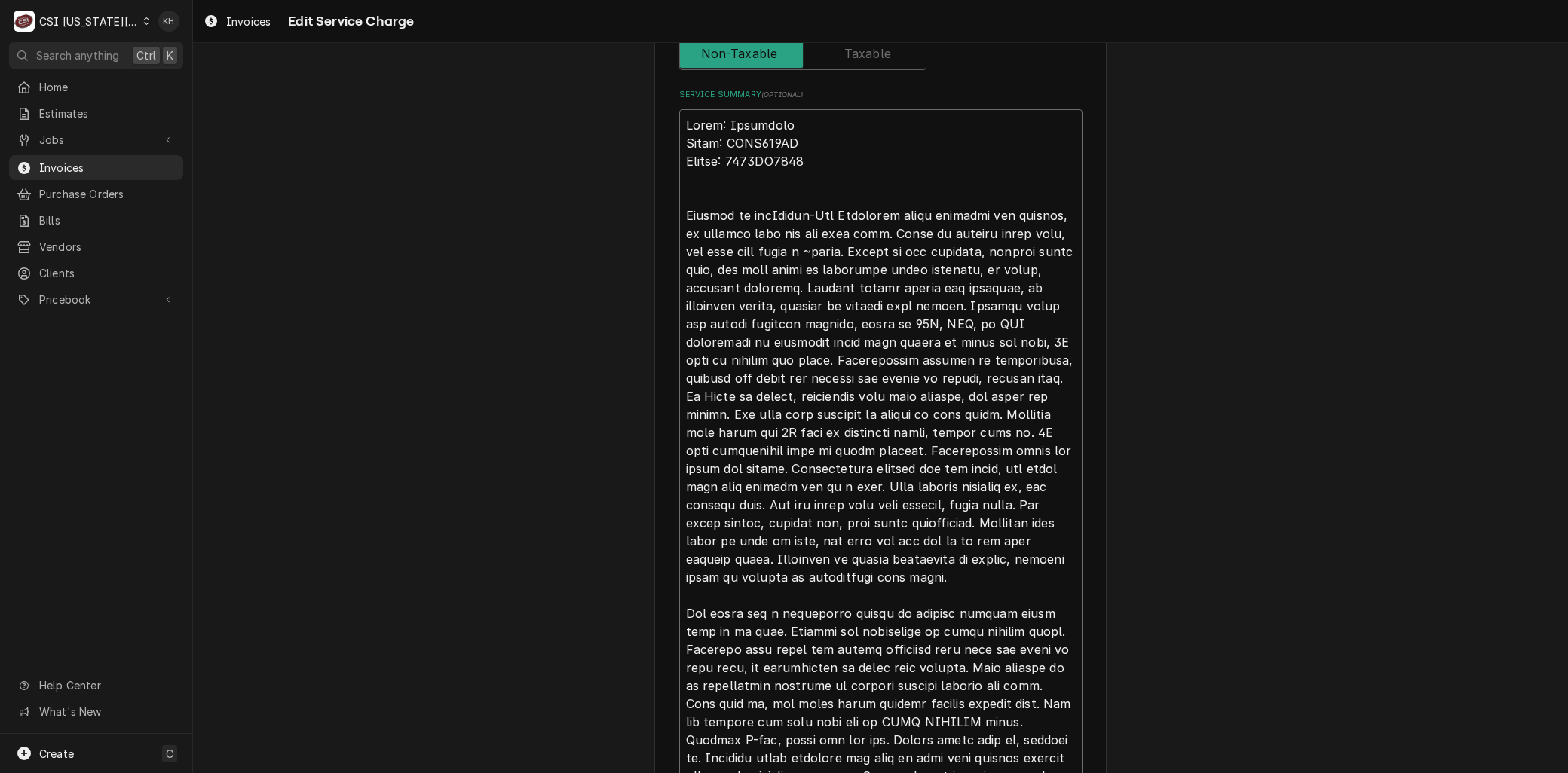
type textarea "x"
type textarea "Brand: Frymaster Model: FPGL330CA Serial: 2306EO0014 Arrived on site Center-Vat…"
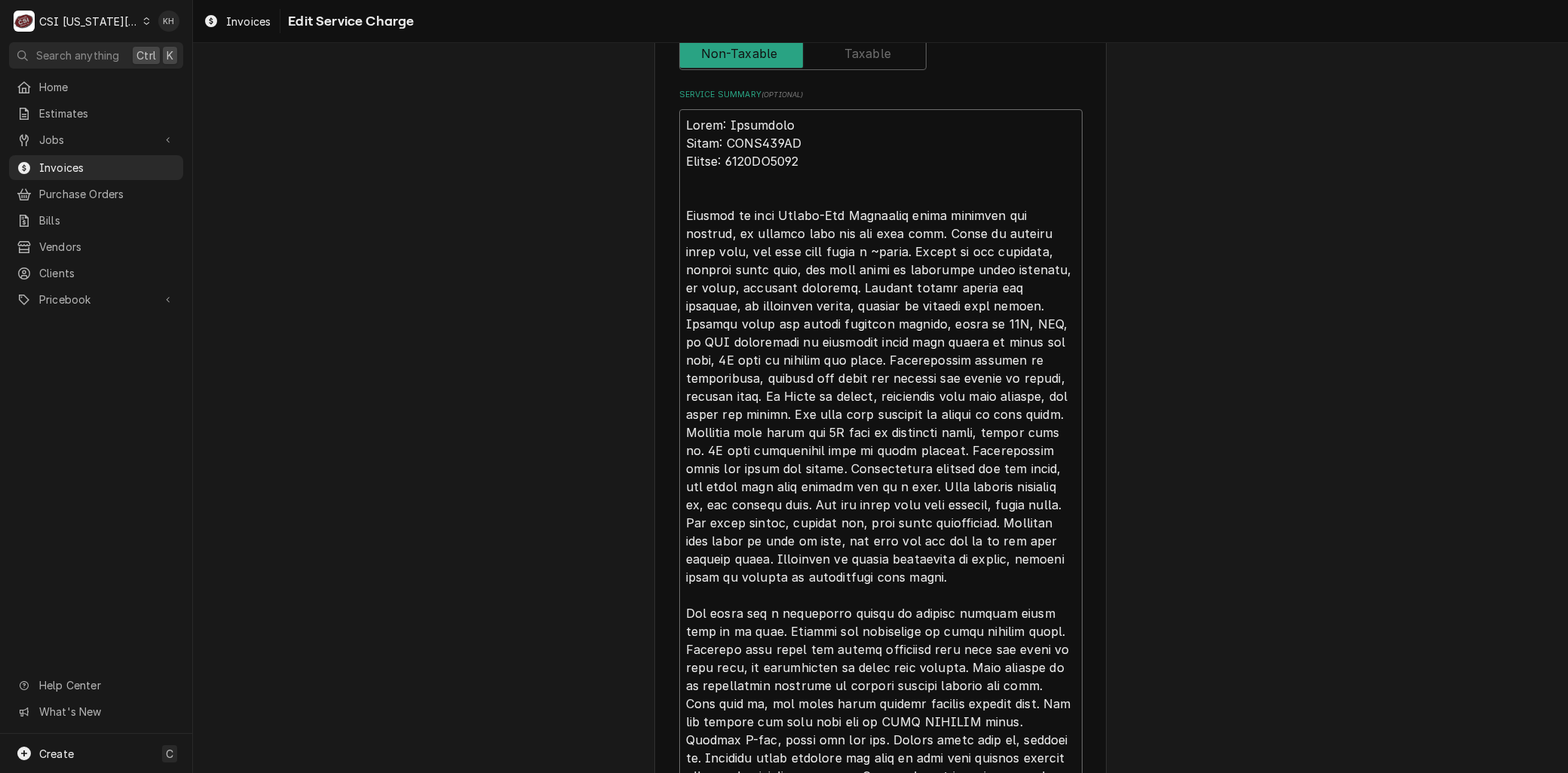
type textarea "x"
type textarea "Brand: Frymaster Model: FPGL330CA Serial: 2306EO0014 Arrived on site fCenter-Va…"
type textarea "x"
type textarea "Brand: Frymaster Model: FPGL330CA Serial: 2306EO0014 Arrived on site foCenter-V…"
type textarea "x"
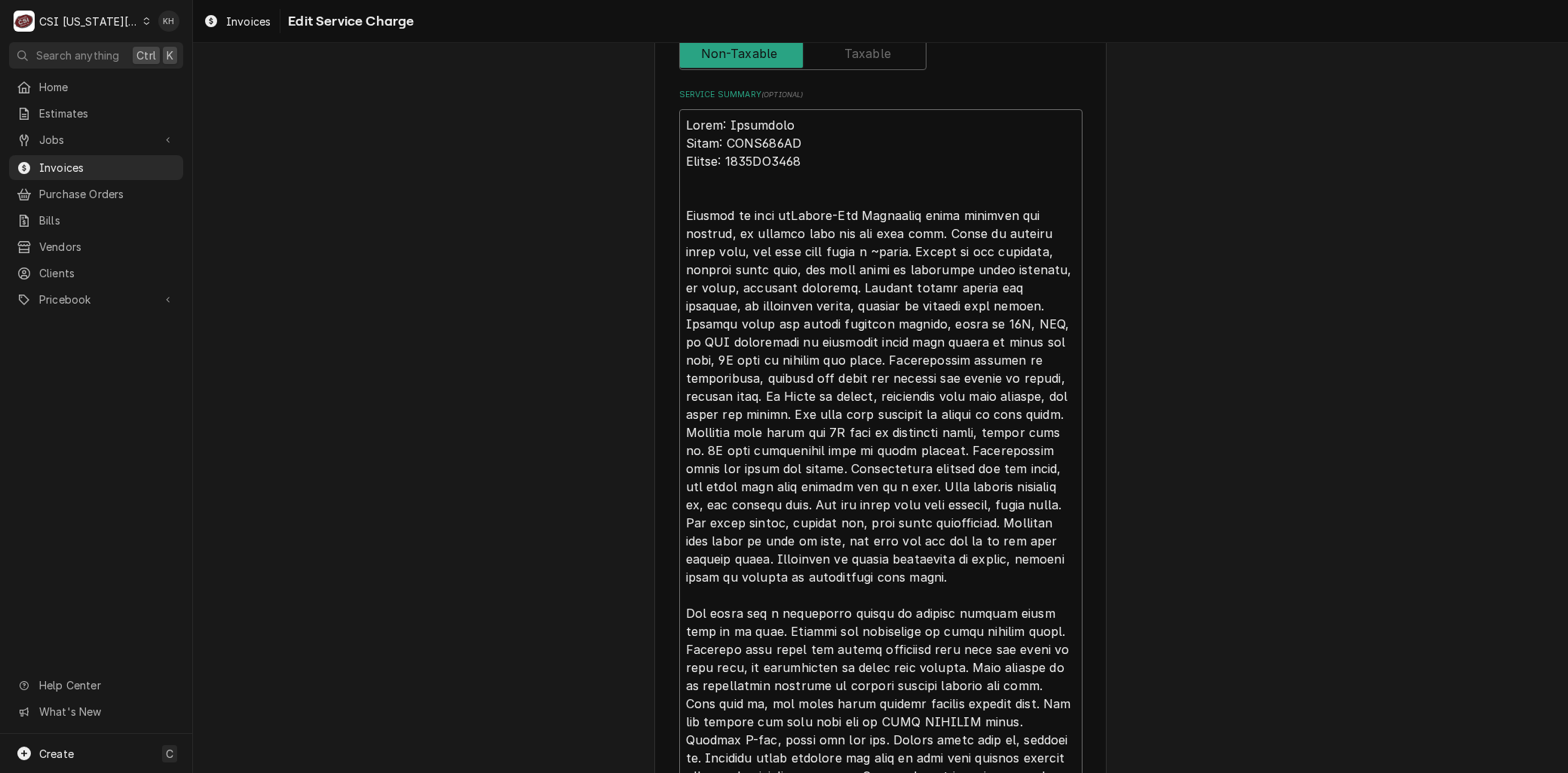
type textarea "Brand: Frymaster Model: FPGL330CA Serial: 2306EO0014 Arrived on site forCenter-…"
type textarea "x"
type textarea "Brand: Frymaster Model: FPGL330CA Serial: 2306EO0014 Arrived on site for Center…"
type textarea "x"
type textarea "Brand: Frymaster Model: FPGL330CA Serial: 2306EO0014 Arrived on site for enter-…"
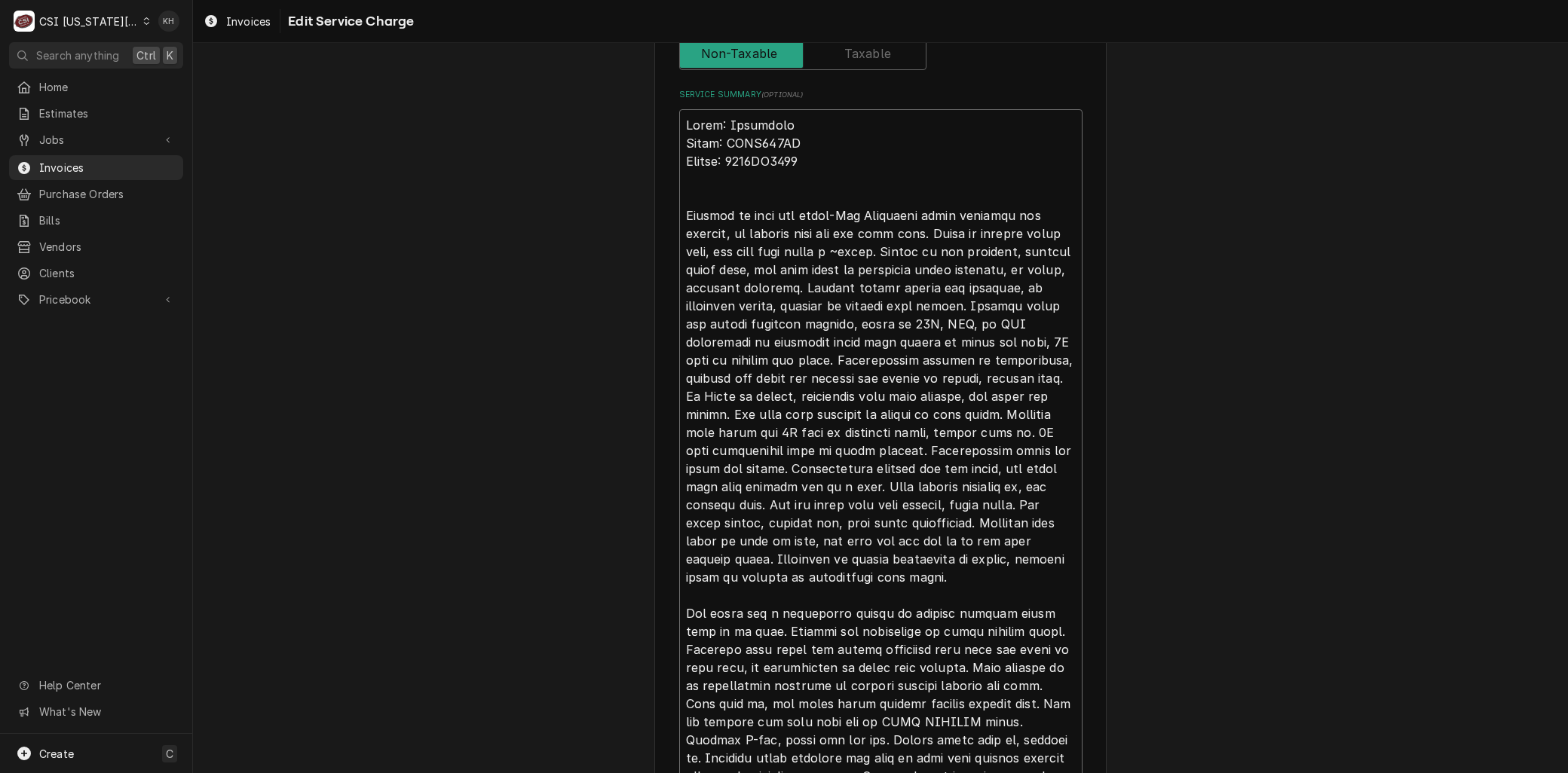
type textarea "x"
type textarea "Brand: Frymaster Model: FPGL330CA Serial: 2306EO0014 Arrived on site for nter-V…"
type textarea "x"
type textarea "Brand: Frymaster Model: FPGL330CA Serial: 2306EO0014 Arrived on site for ter-Va…"
type textarea "x"
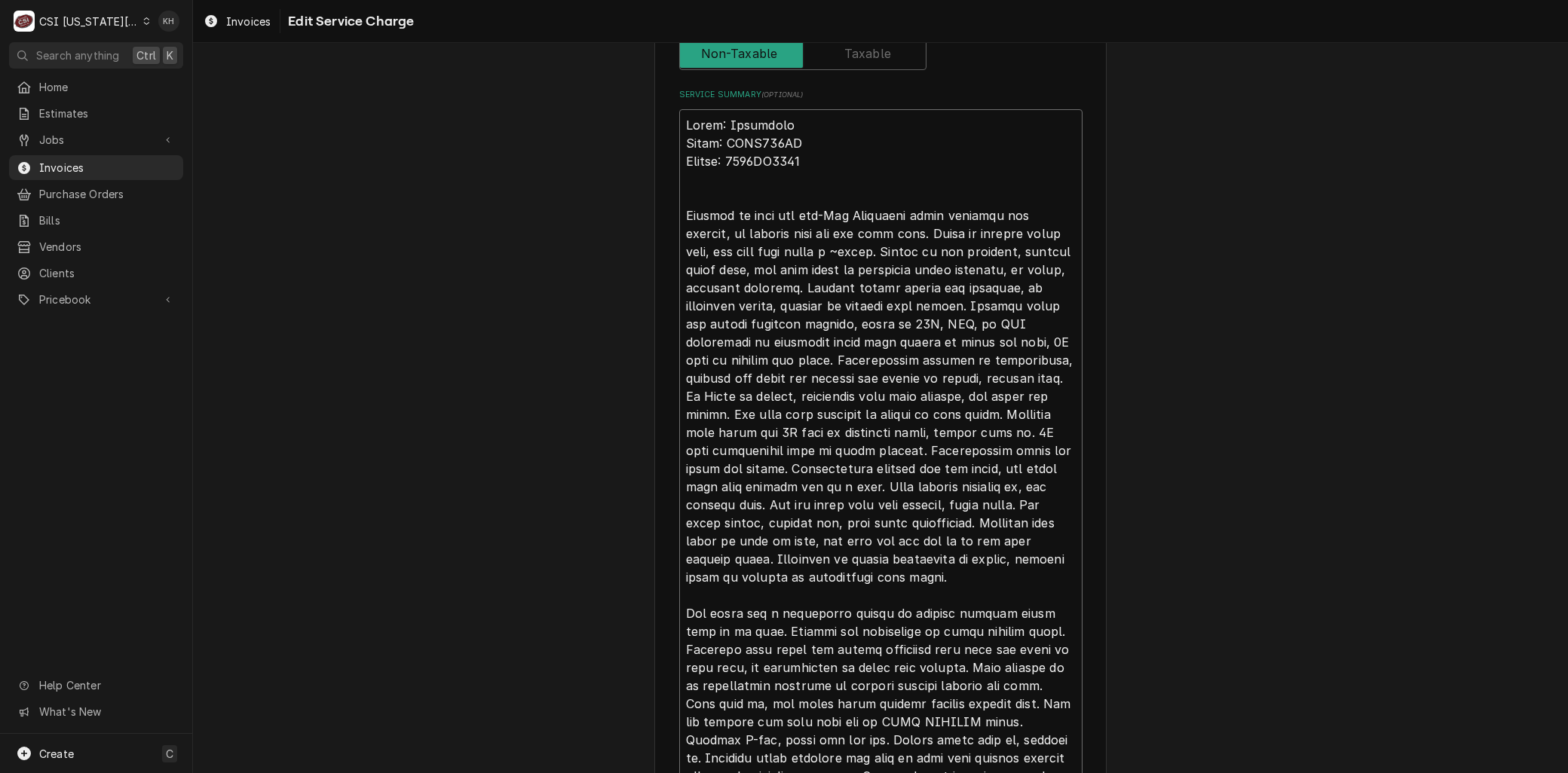
type textarea "Brand: Frymaster Model: FPGL330CA Serial: 2306EO0014 Arrived on site for er-Vat…"
type textarea "x"
type textarea "Brand: Frymaster Model: FPGL330CA Serial: 2306EO0014 Arrived on site for r-Vat …"
type textarea "x"
type textarea "Brand: Frymaster Model: FPGL330CA Serial: 2306EO0014 Arrived on site for Vat Fr…"
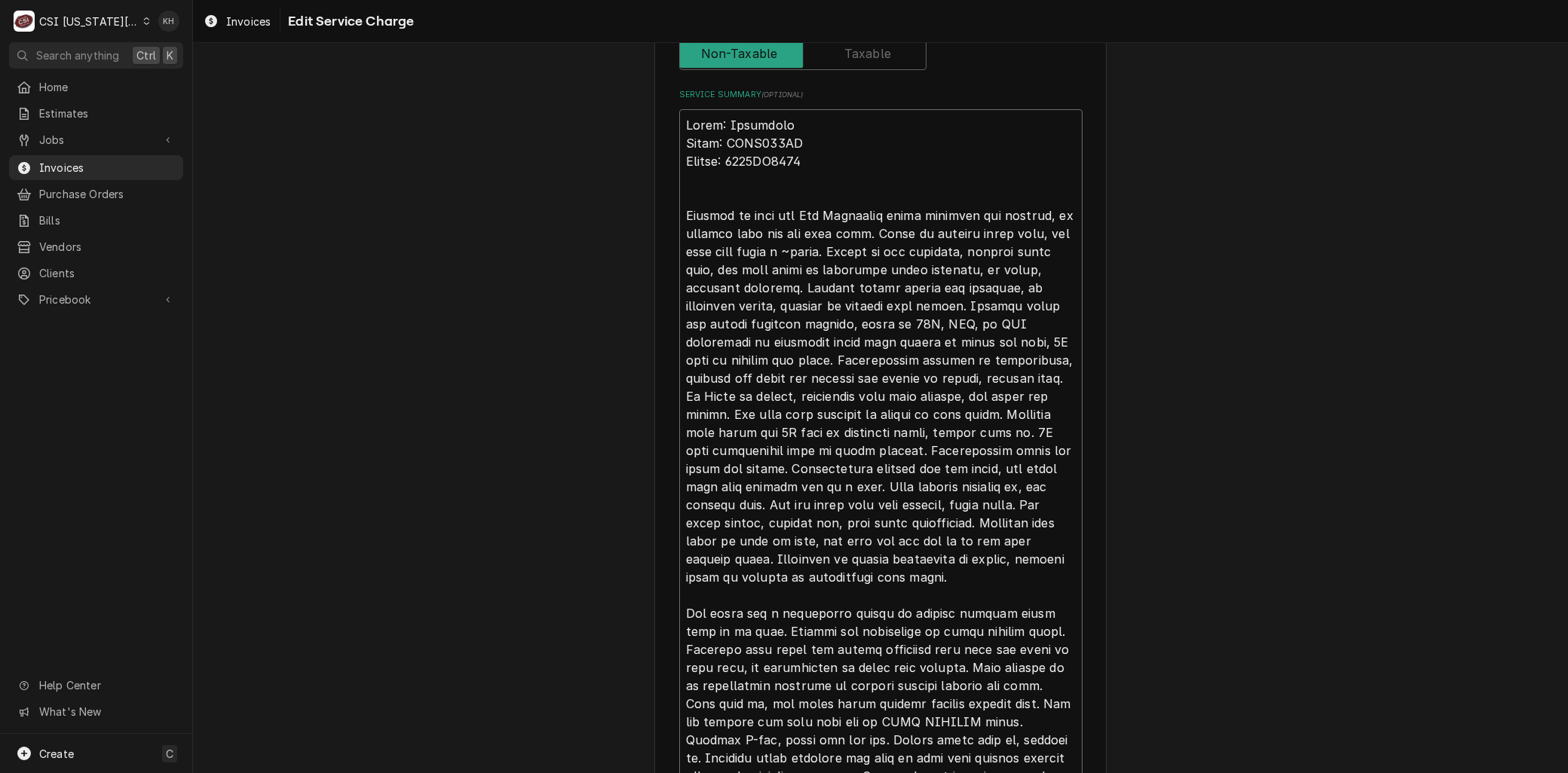
type textarea "x"
type textarea "Brand: Frymaster Model: FPGL330CA Serial: 2306EO0014 Arrived on site for at Fry…"
type textarea "x"
type textarea "Brand: Frymaster Model: FPGL330CA Serial: 2306EO0014 Arrived on site for t Frym…"
type textarea "x"
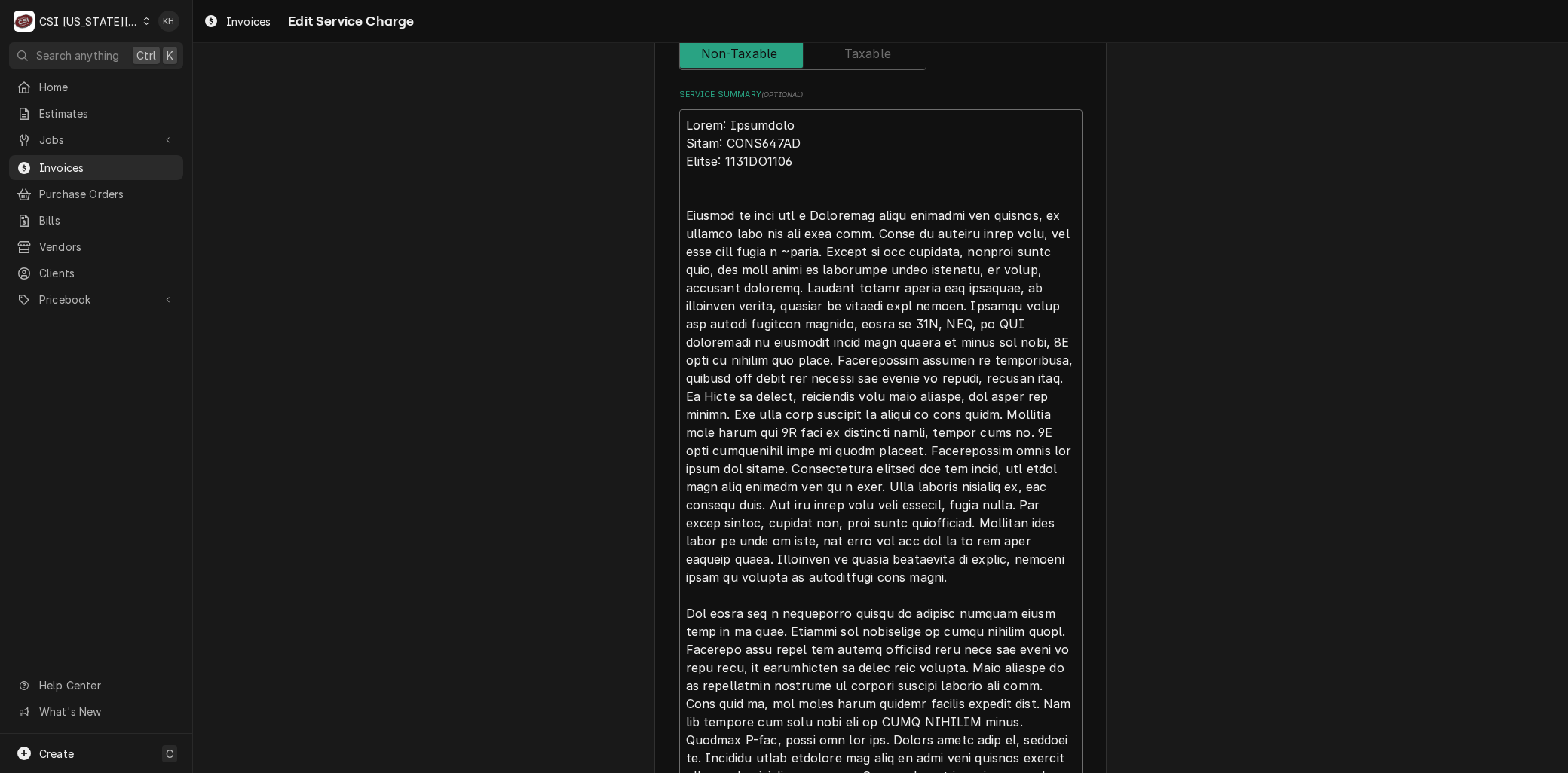
type textarea "Brand: Frymaster Model: FPGL330CA Serial: 2306EO0014 Arrived on site for Frymas…"
type textarea "x"
type textarea "Brand: Frymaster Model: FPGL330CA Serial: 2306EO0014 Arrived on site for Frymas…"
click at [798, 249] on textarea "Service Summary ( optional )" at bounding box center [881, 578] width 404 height 936
type textarea "x"
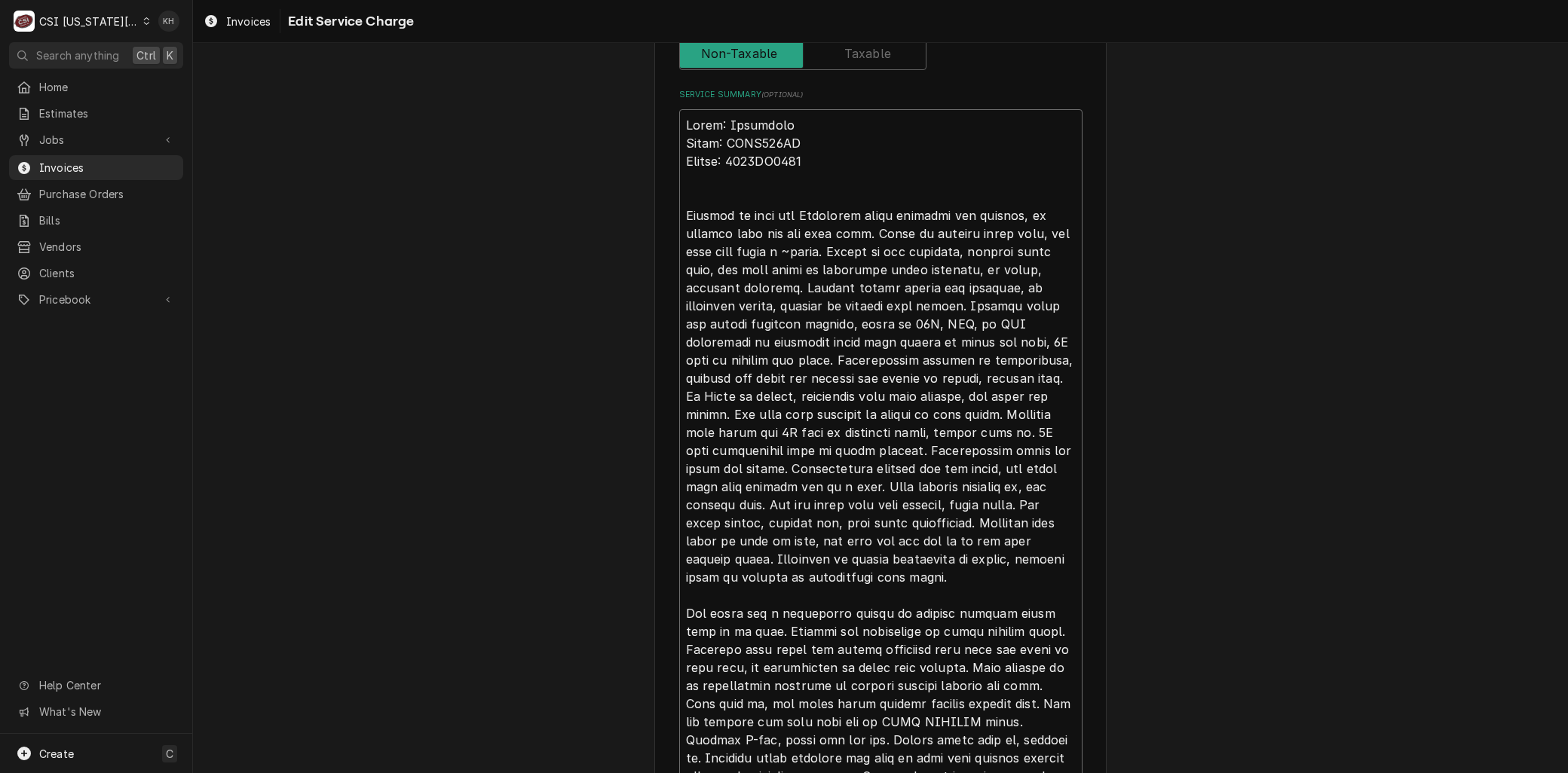
type textarea "Brand: Frymaster Model: FPGL330CA Serial: 2306EO0014 Arrived on site for Frymas…"
type textarea "x"
type textarea "Brand: Frymaster Model: FPGL330CA Serial: 2306EO0014 Arrived on site for Frymas…"
type textarea "x"
type textarea "Brand: Frymaster Model: FPGL330CA Serial: 2306EO0014 Arrived on site for Frymas…"
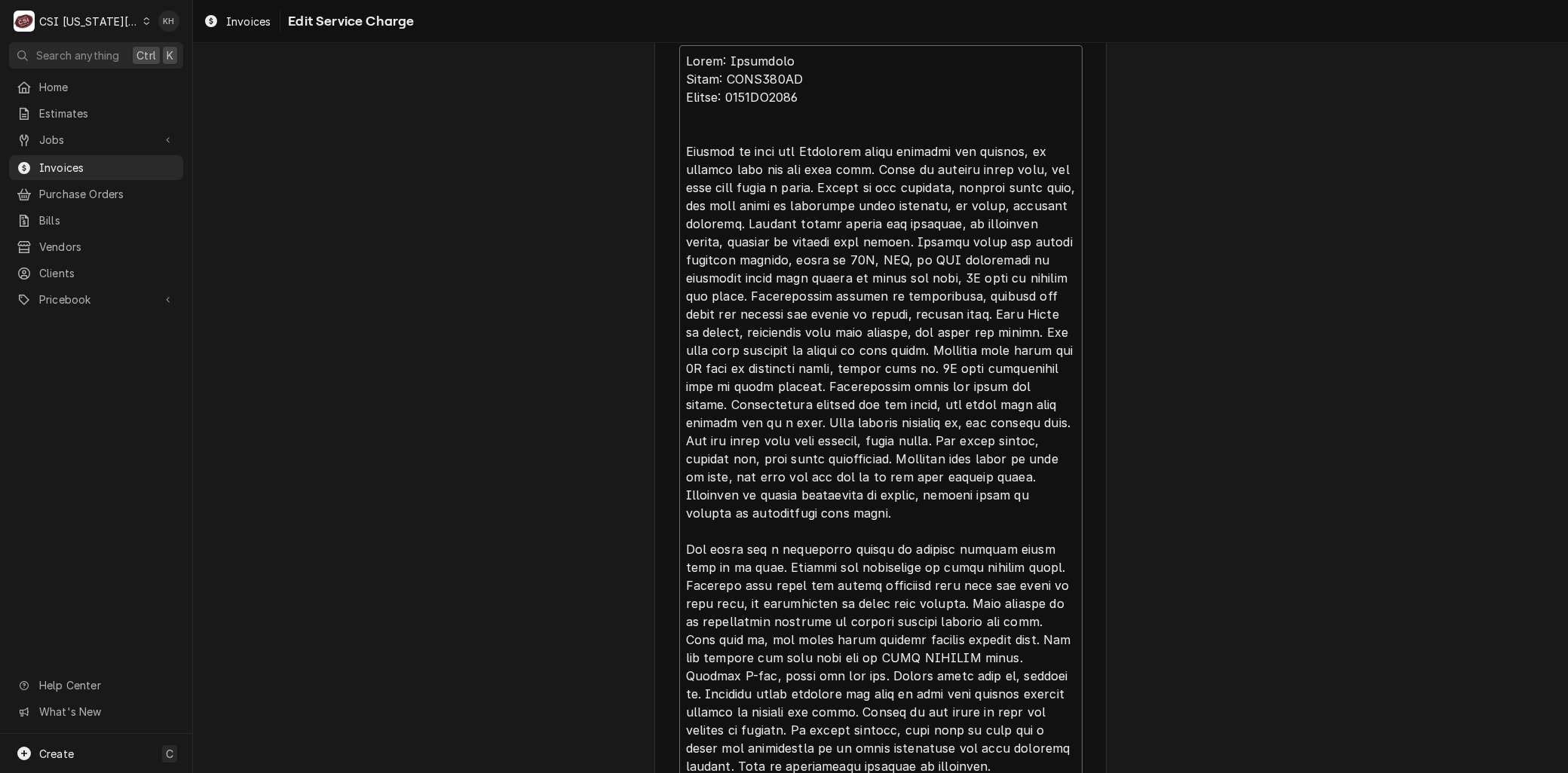
scroll to position [865, 0]
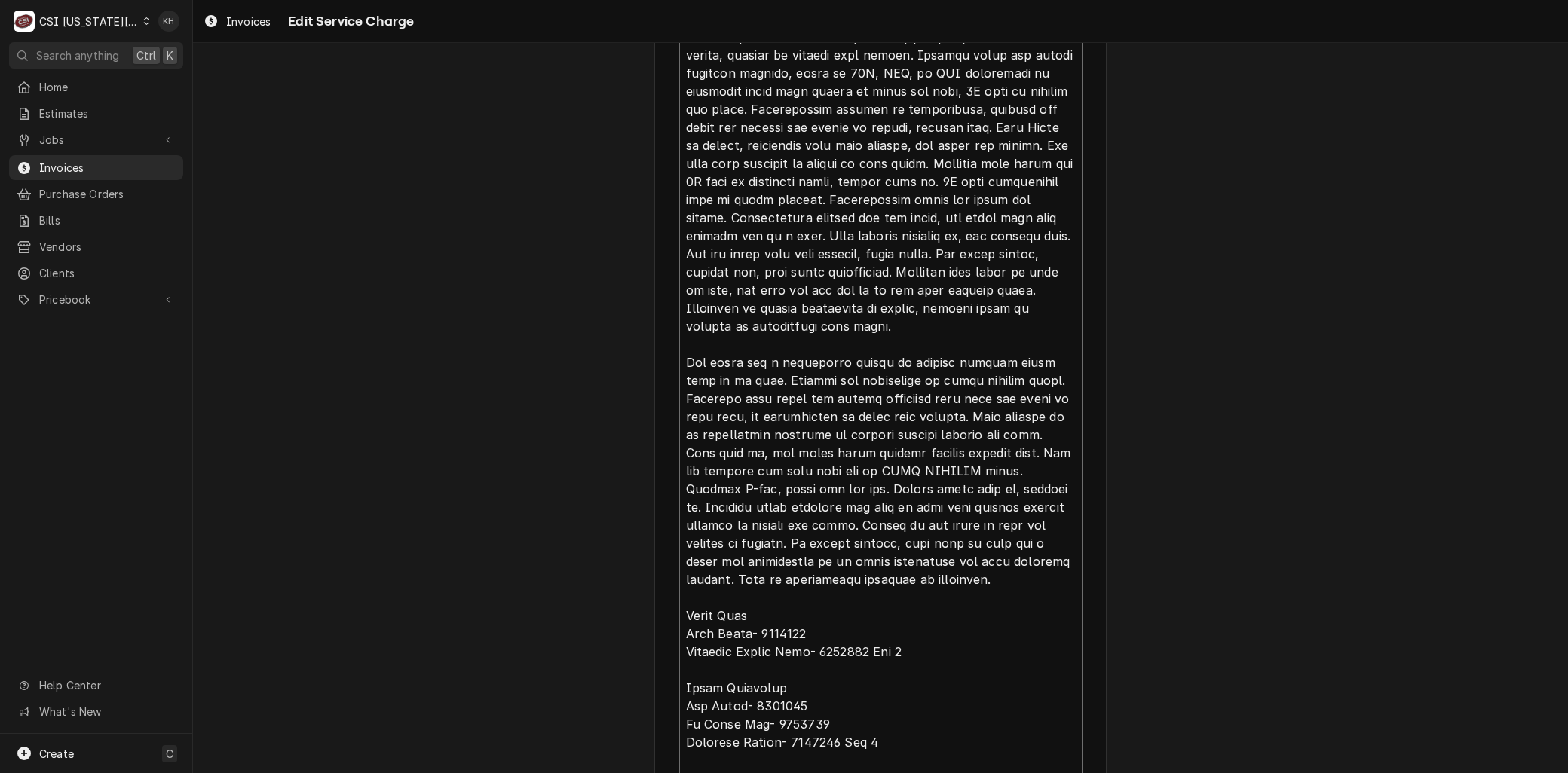
drag, startPoint x: 958, startPoint y: 415, endPoint x: 656, endPoint y: 400, distance: 302.4
click at [656, 400] on div "Use the fields below to edit this service charge Short Description 1-Labor (Ser…" at bounding box center [880, 60] width 452 height 1705
type textarea "x"
type textarea "Brand: Frymaster Model: FPGL330CA Serial: 2306EO0014 Arrived on site for Frymas…"
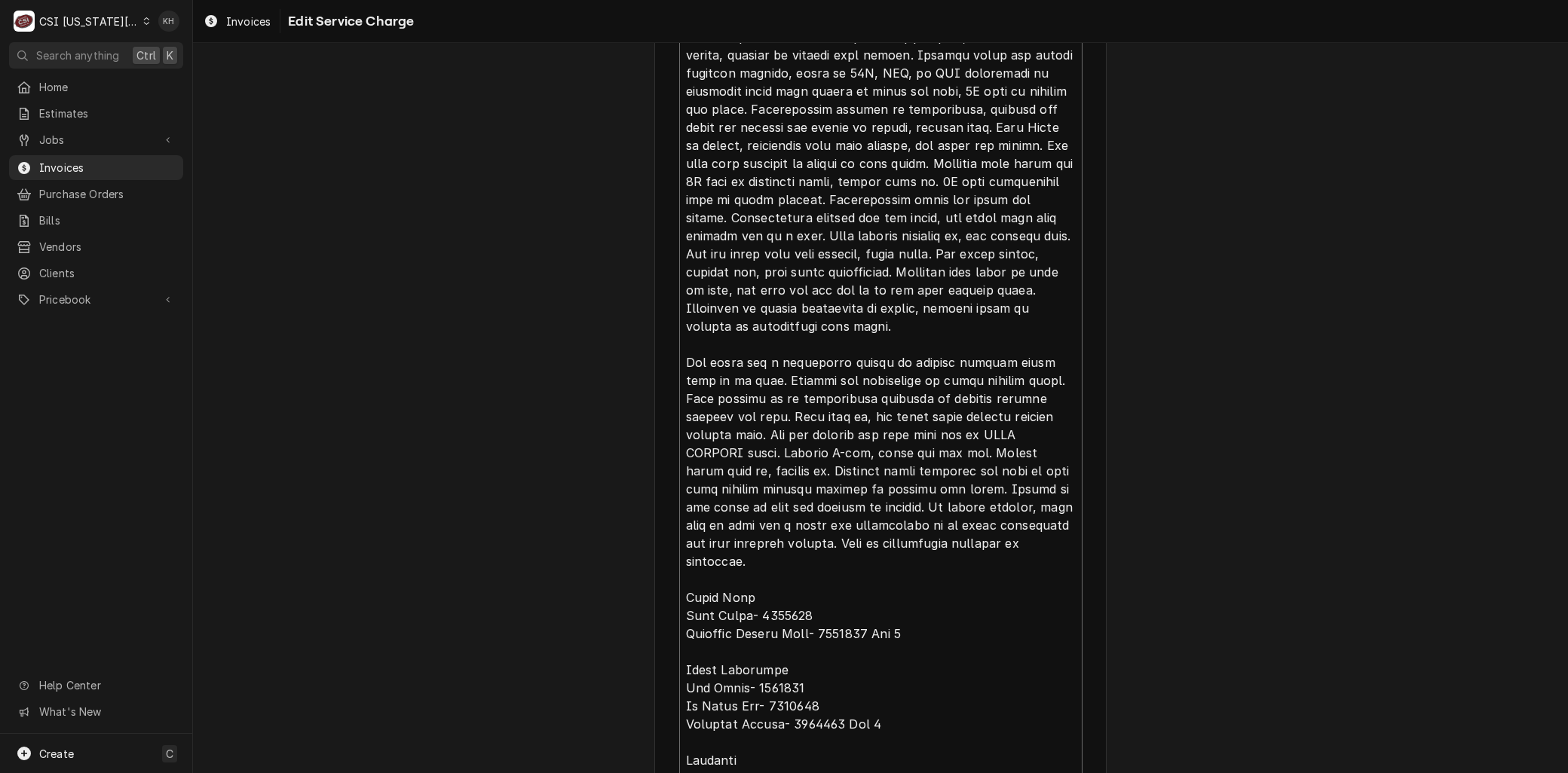
scroll to position [884, 0]
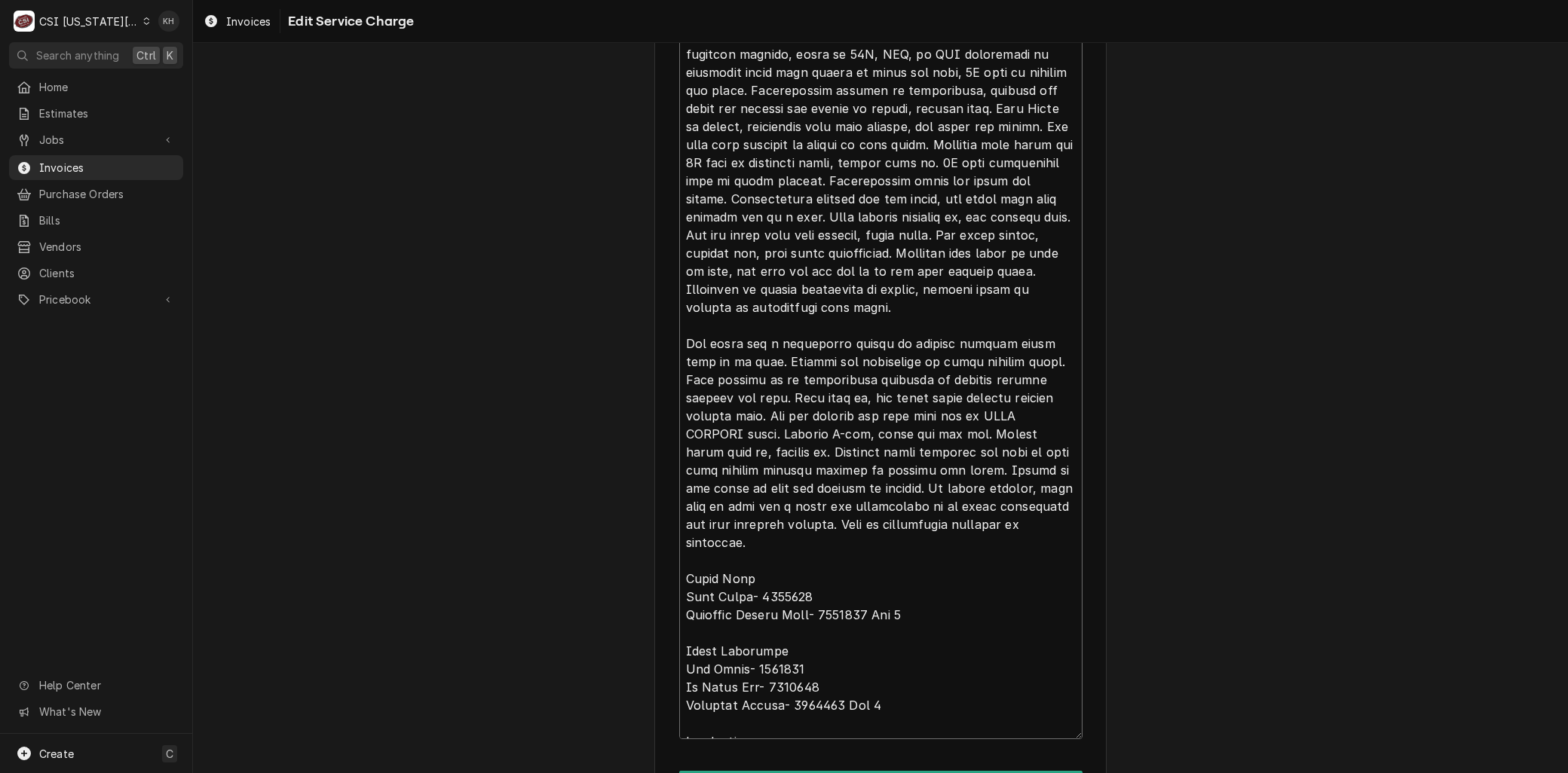
drag, startPoint x: 713, startPoint y: 395, endPoint x: 788, endPoint y: 469, distance: 105.4
click at [788, 469] on textarea "Service Summary ( optional )" at bounding box center [881, 289] width 404 height 900
type textarea "x"
type textarea "Brand: Frymaster Model: FPGL330CA Serial: 2306EO0014 Arrived on site for Frymas…"
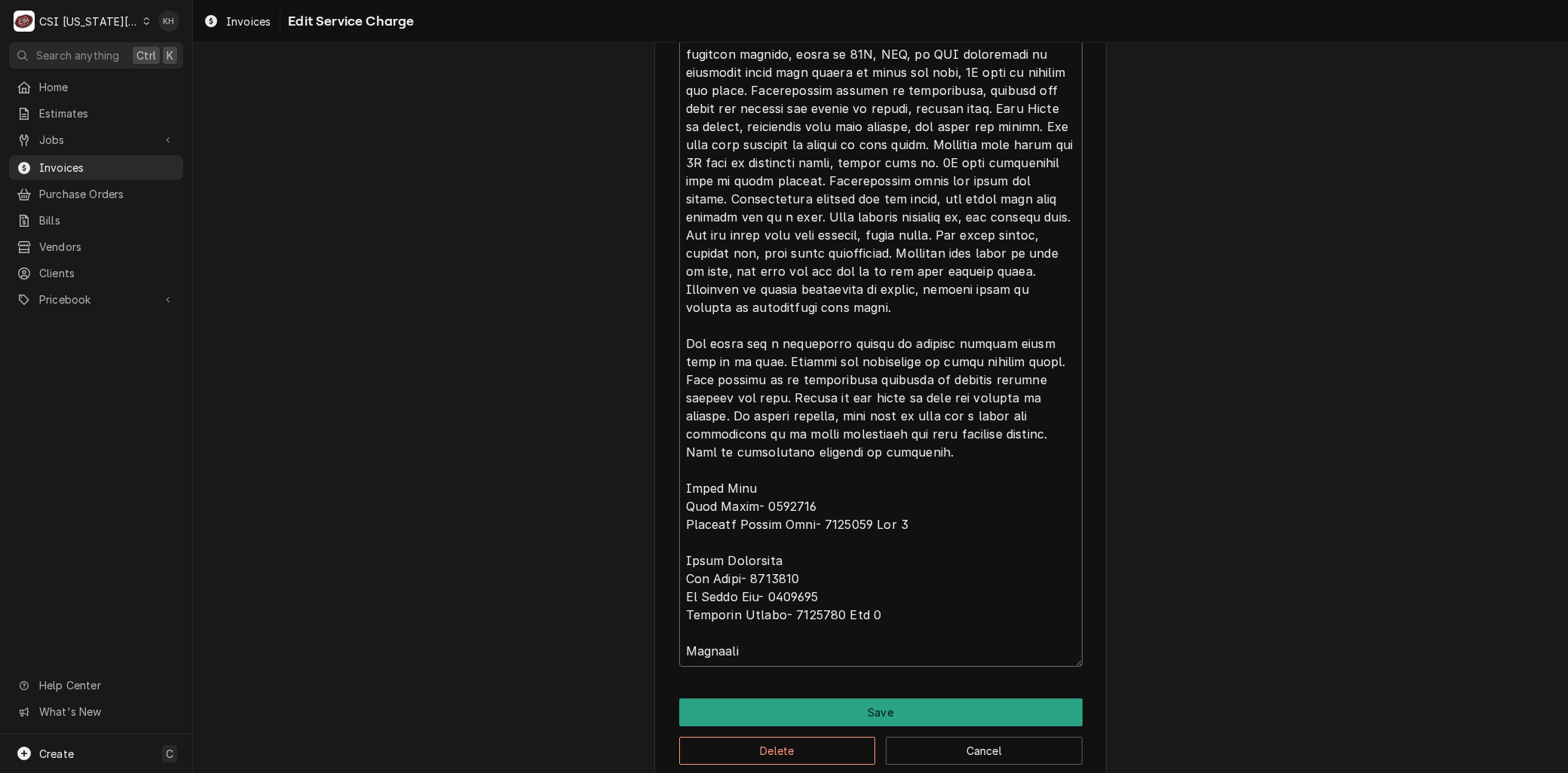
drag, startPoint x: 790, startPoint y: 417, endPoint x: 654, endPoint y: 397, distance: 137.5
type textarea "x"
type textarea "Brand: Frymaster Model: FPGL330CA Serial: 2306EO0014 Arrived on site for Frymas…"
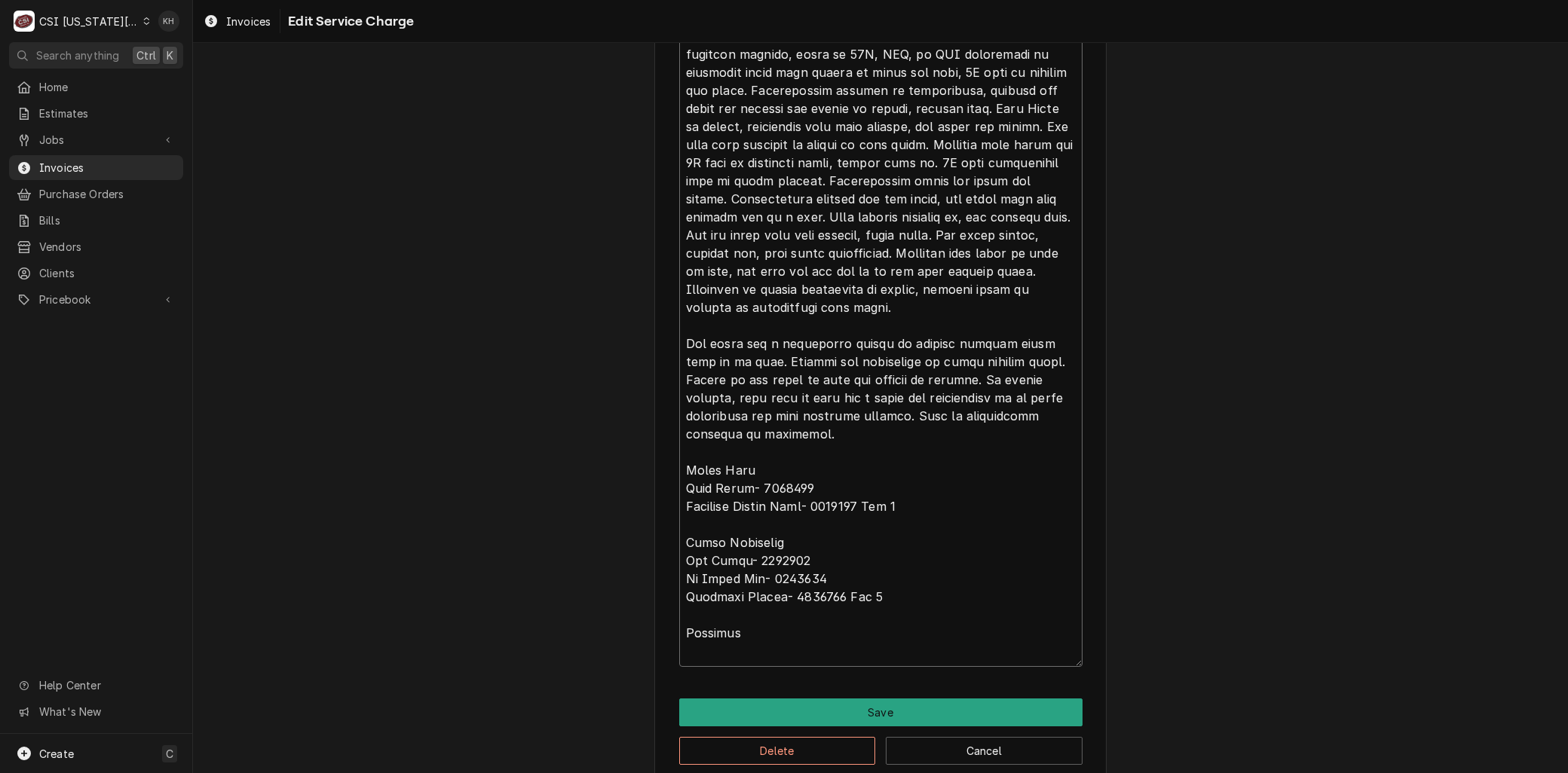
scroll to position [870, 0]
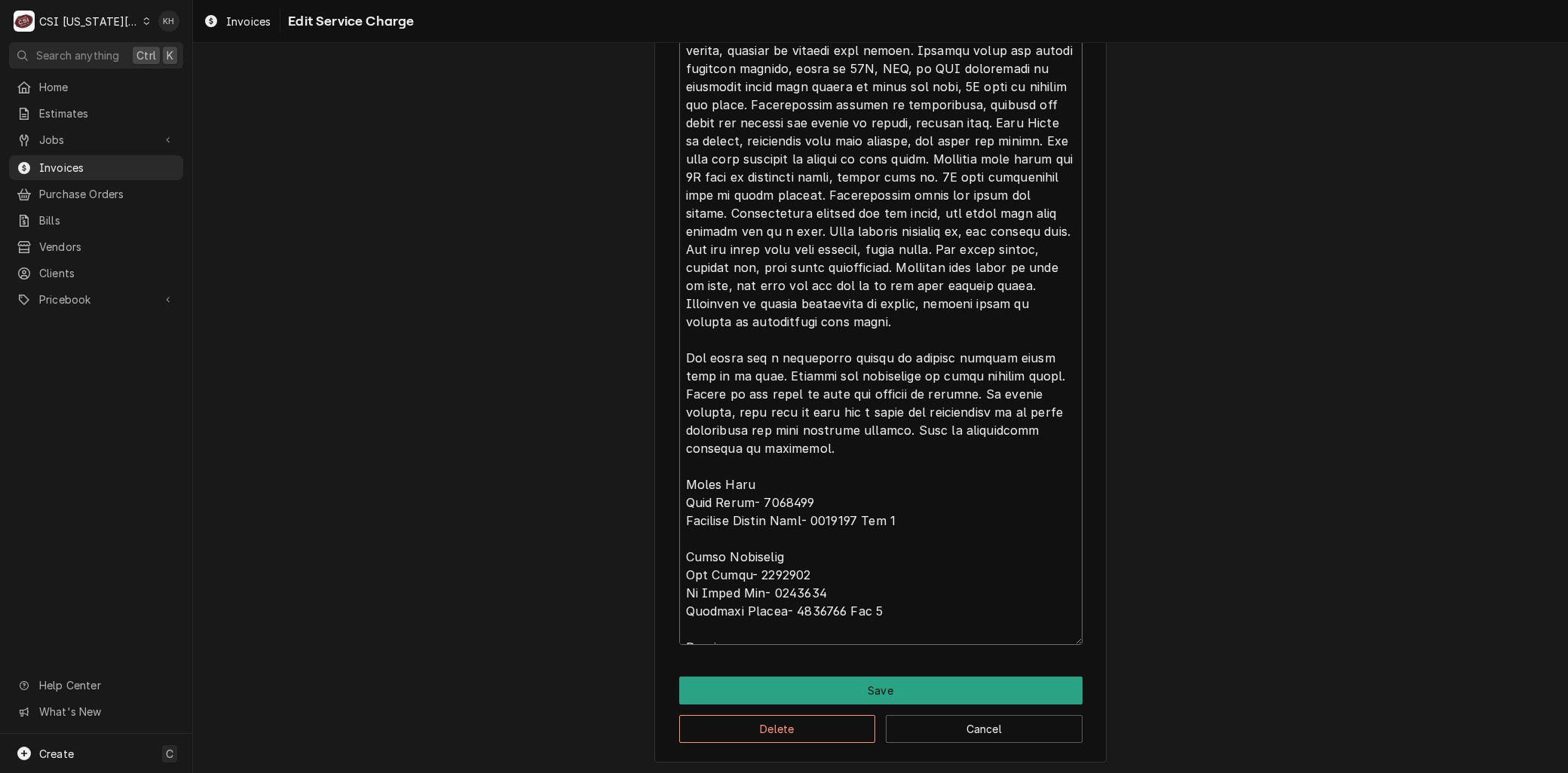
drag, startPoint x: 958, startPoint y: 408, endPoint x: 904, endPoint y: 448, distance: 67.2
click at [904, 448] on textarea "Service Summary ( optional )" at bounding box center [881, 249] width 404 height 791
click at [962, 408] on textarea "Service Summary ( optional )" at bounding box center [881, 249] width 404 height 791
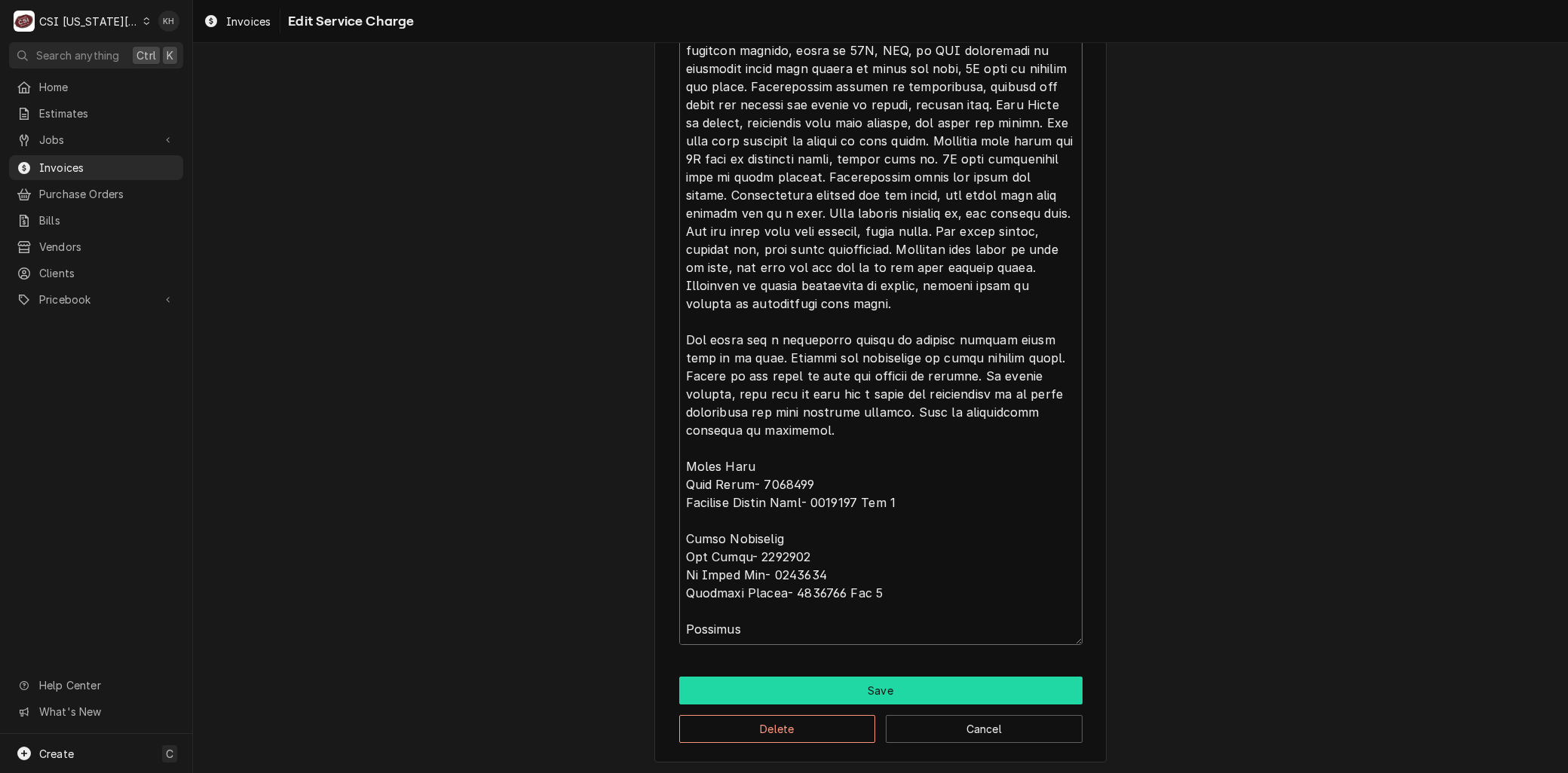
drag, startPoint x: 962, startPoint y: 408, endPoint x: 997, endPoint y: 688, distance: 282.2
type textarea "x"
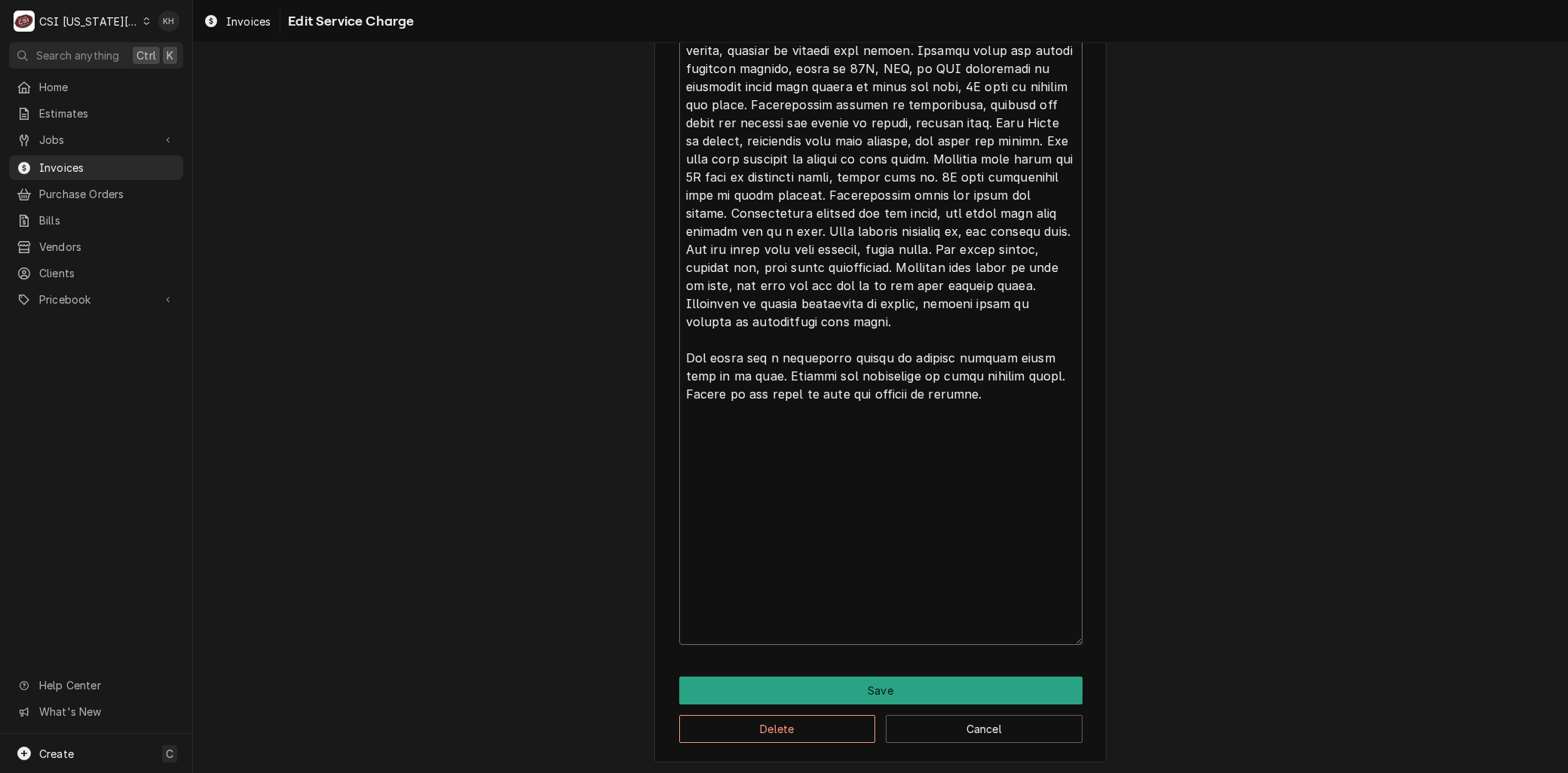
scroll to position [635, 0]
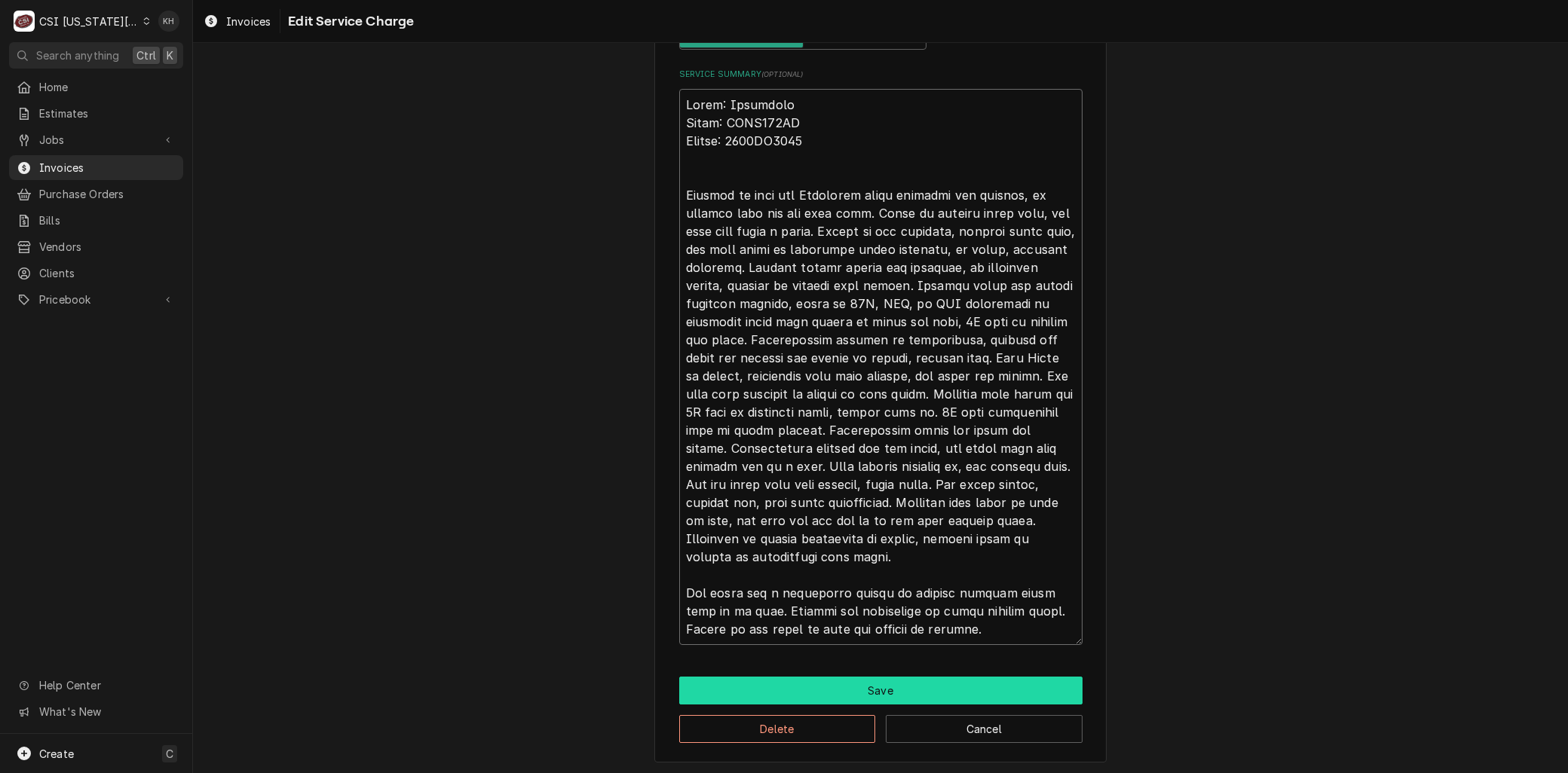
type textarea "Brand: Frymaster Model: FPGL330CA Serial: 2306EO0014 Arrived on site for Frymas…"
click at [906, 688] on button "Save" at bounding box center [881, 690] width 404 height 28
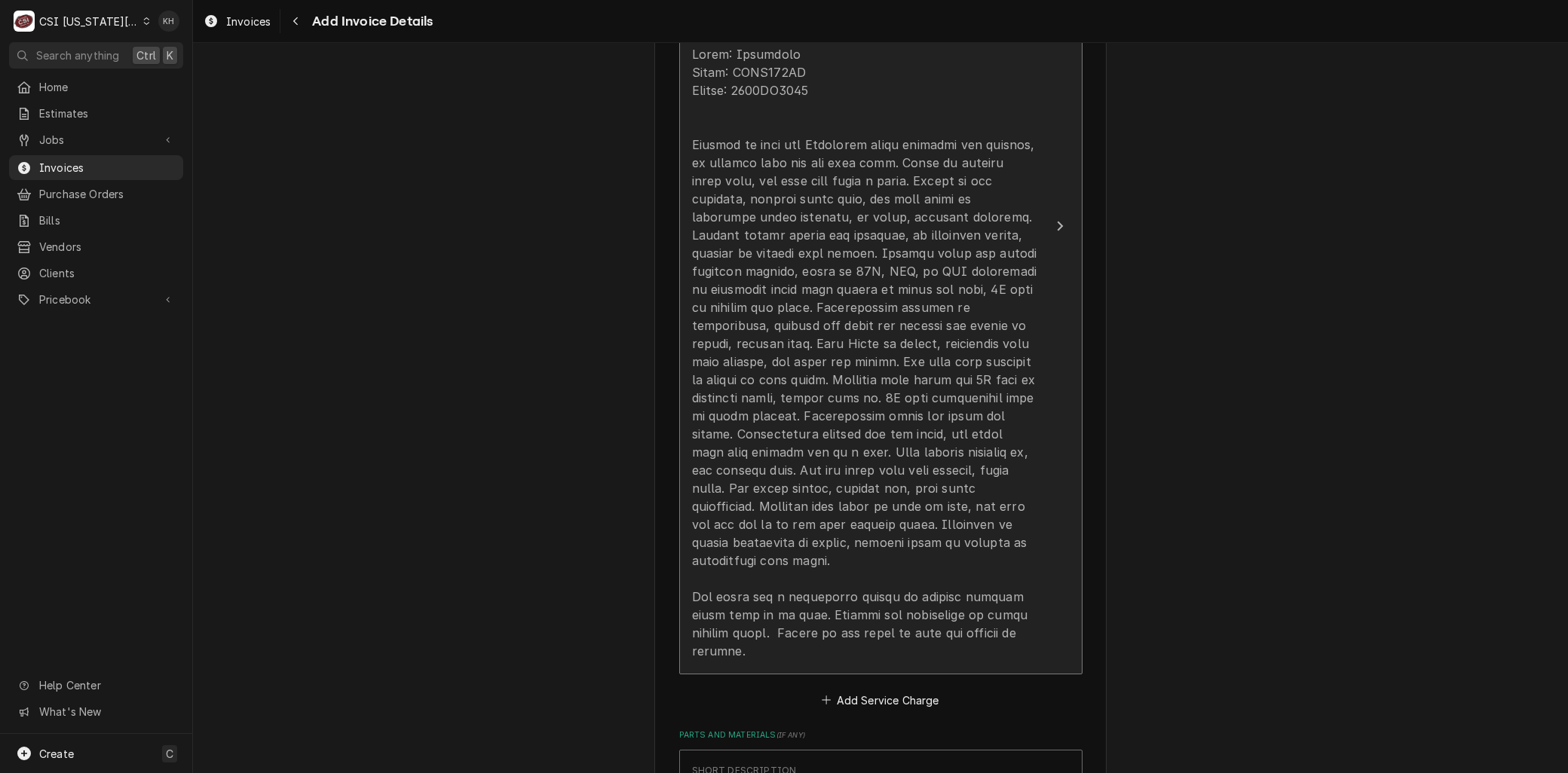
scroll to position [1889, 0]
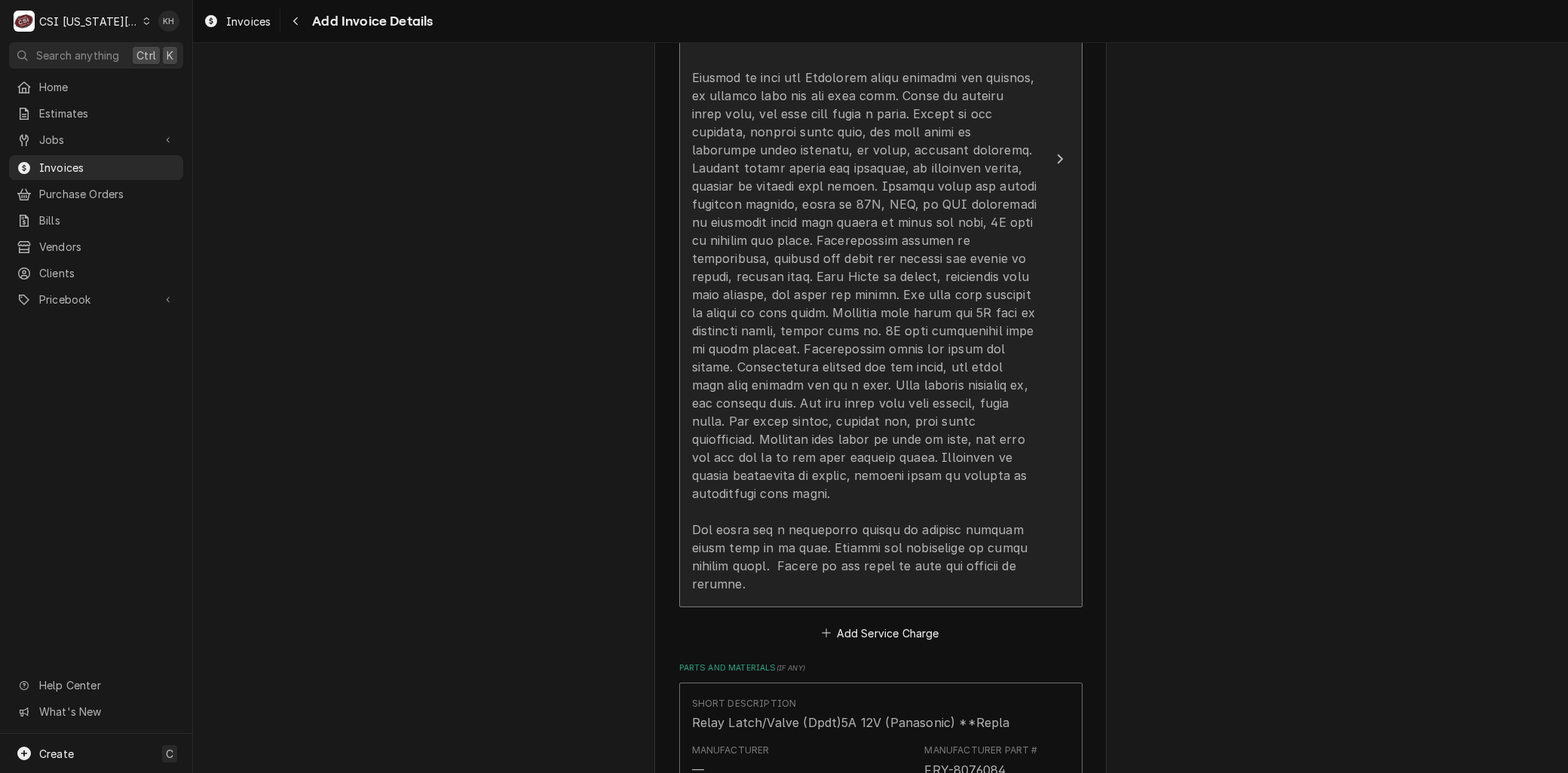
click at [793, 460] on div "Update Line Item" at bounding box center [865, 285] width 346 height 615
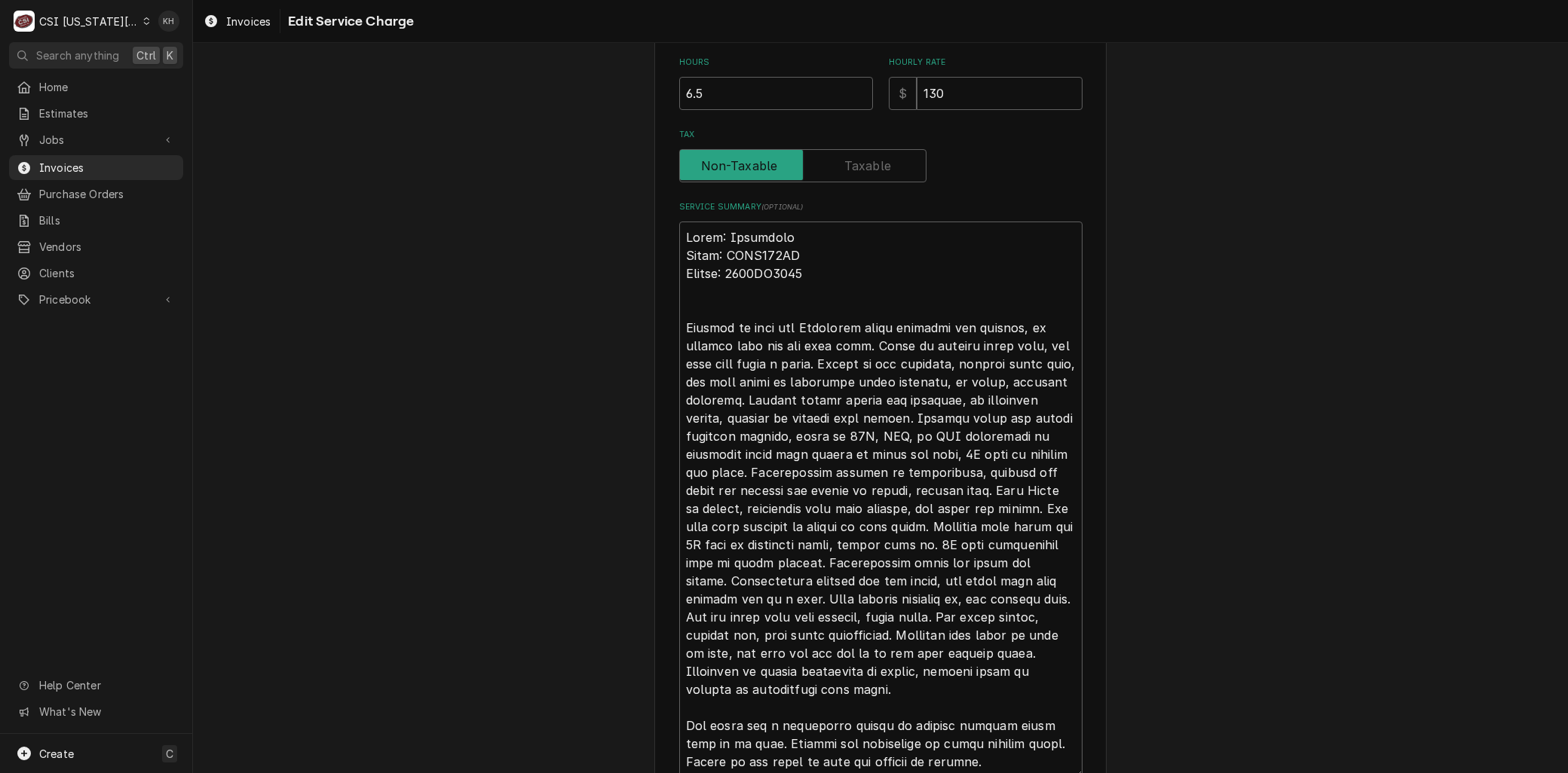
scroll to position [635, 0]
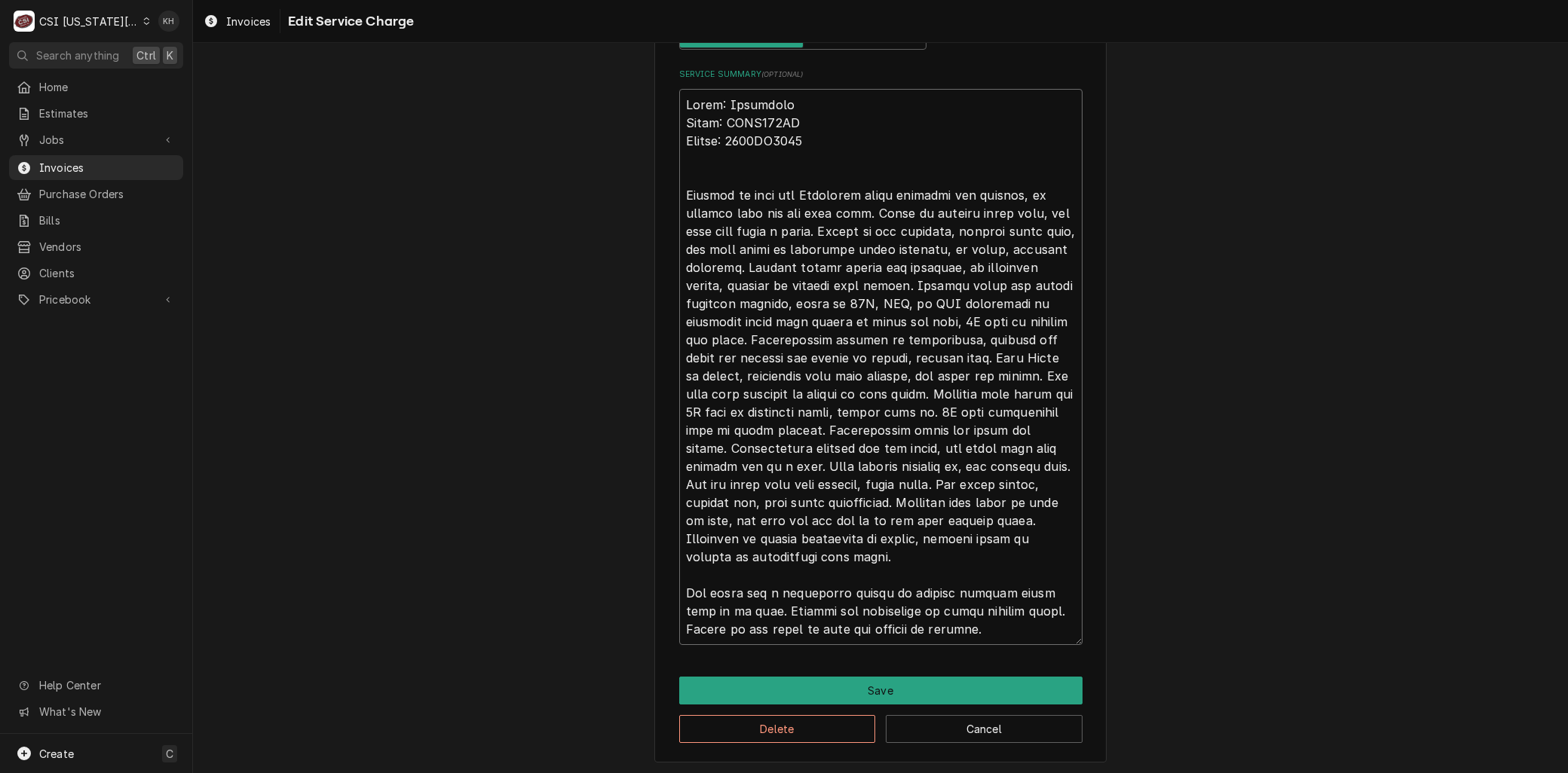
drag, startPoint x: 683, startPoint y: 628, endPoint x: 1032, endPoint y: 633, distance: 349.0
click at [1032, 633] on textarea "Service Summary ( optional )" at bounding box center [881, 367] width 404 height 556
type textarea "x"
type textarea "Brand: Frymaster Model: FPGL330CA Serial: 2306EO0014 Arrived on site for Frymas…"
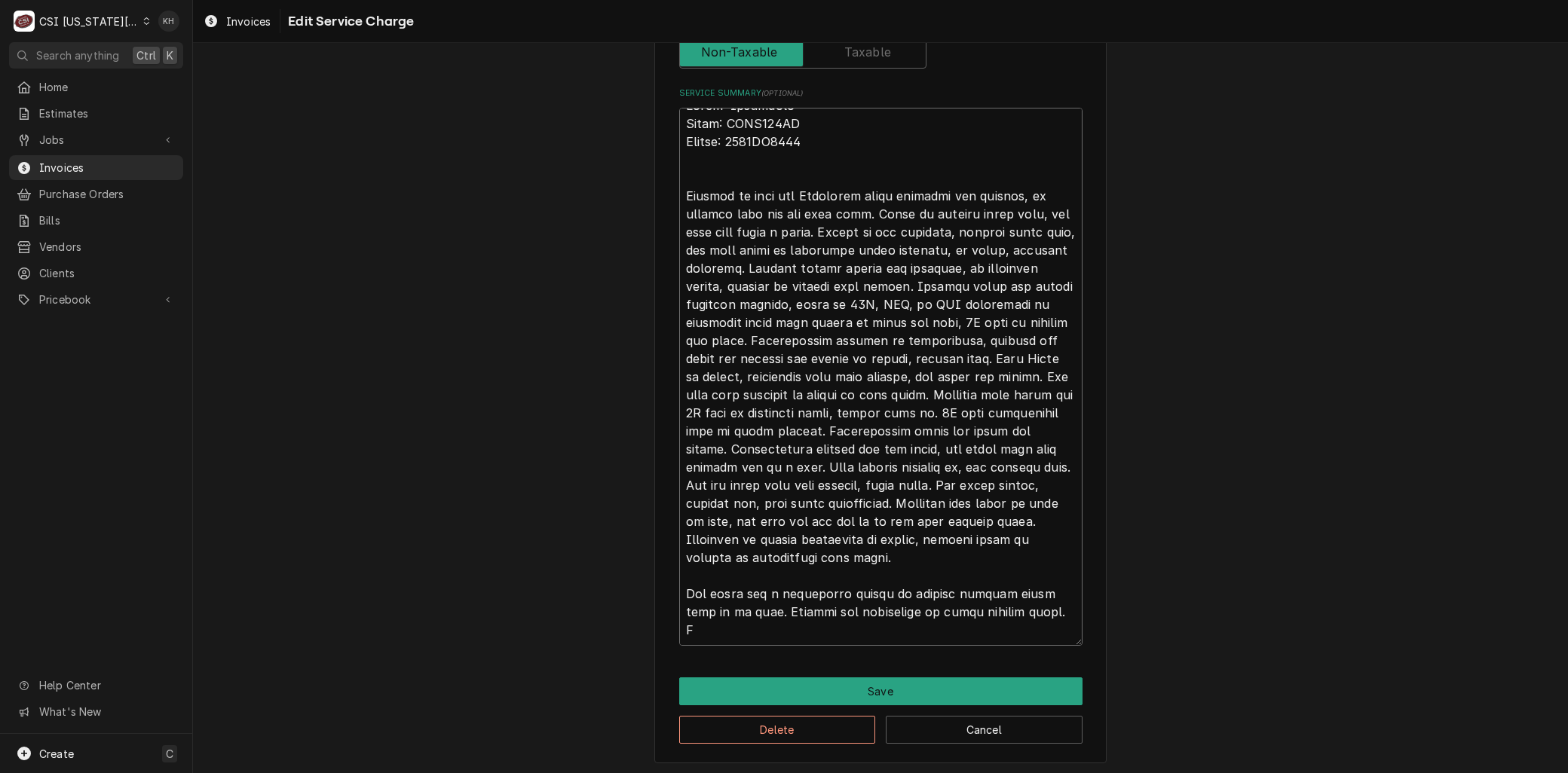
type textarea "x"
type textarea "Brand: Frymaster Model: FPGL330CA Serial: 2306EO0014 Arrived on site for Frymas…"
type textarea "x"
type textarea "Brand: Frymaster Model: FPGL330CA Serial: 2306EO0014 Arrived on site for Frymas…"
type textarea "x"
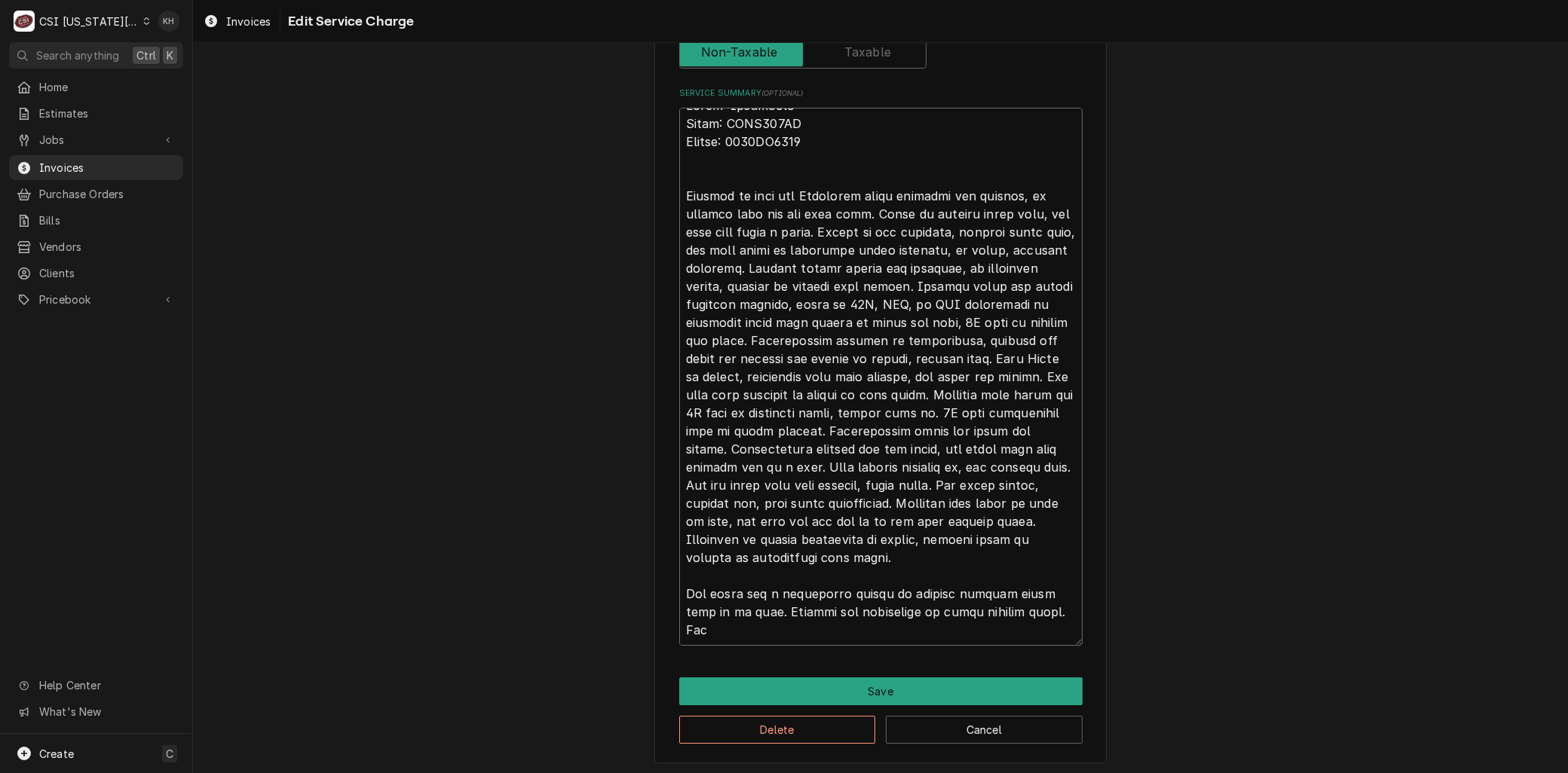
type textarea "Brand: Frymaster Model: FPGL330CA Serial: 2306EO0014 Arrived on site for Frymas…"
type textarea "x"
type textarea "Brand: Frymaster Model: FPGL330CA Serial: 2306EO0014 Arrived on site for Frymas…"
type textarea "x"
type textarea "Brand: Frymaster Model: FPGL330CA Serial: 2306EO0014 Arrived on site for Frymas…"
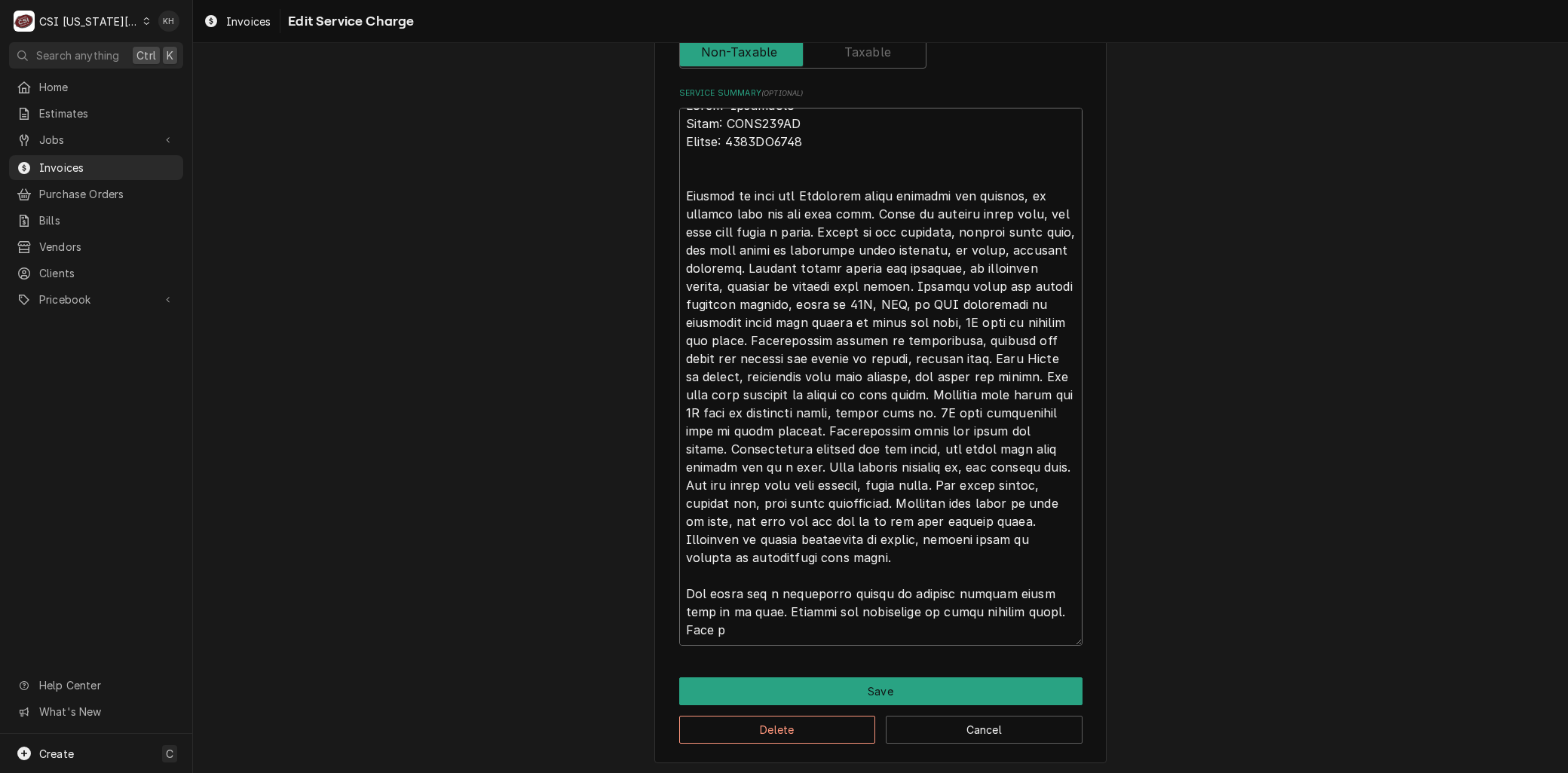
type textarea "x"
type textarea "Brand: Frymaster Model: FPGL330CA Serial: 2306EO0014 Arrived on site for Frymas…"
type textarea "x"
type textarea "Brand: Frymaster Model: FPGL330CA Serial: 2306EO0014 Arrived on site for Frymas…"
type textarea "x"
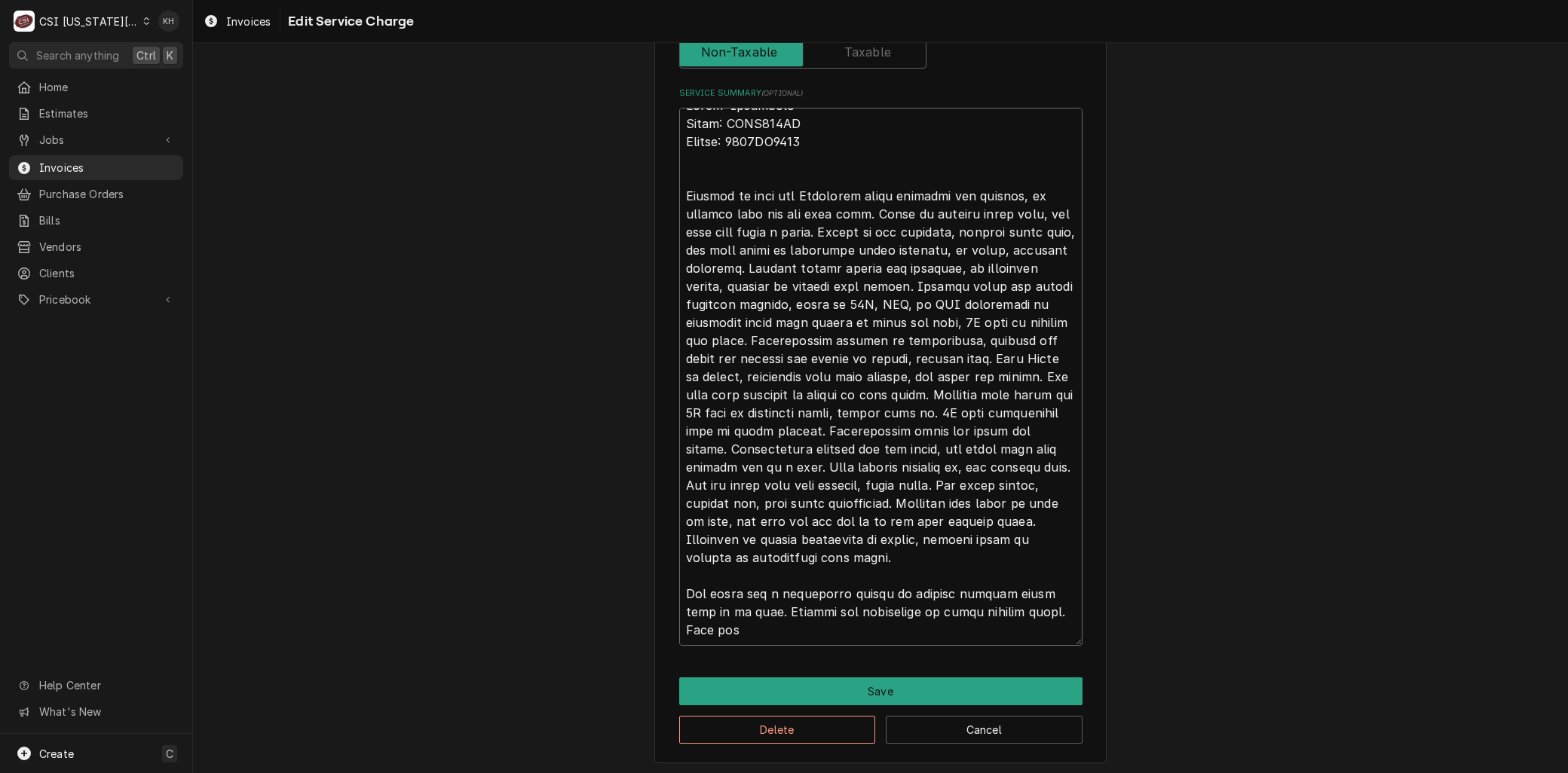
type textarea "Brand: Frymaster Model: FPGL330CA Serial: 2306EO0014 Arrived on site for Frymas…"
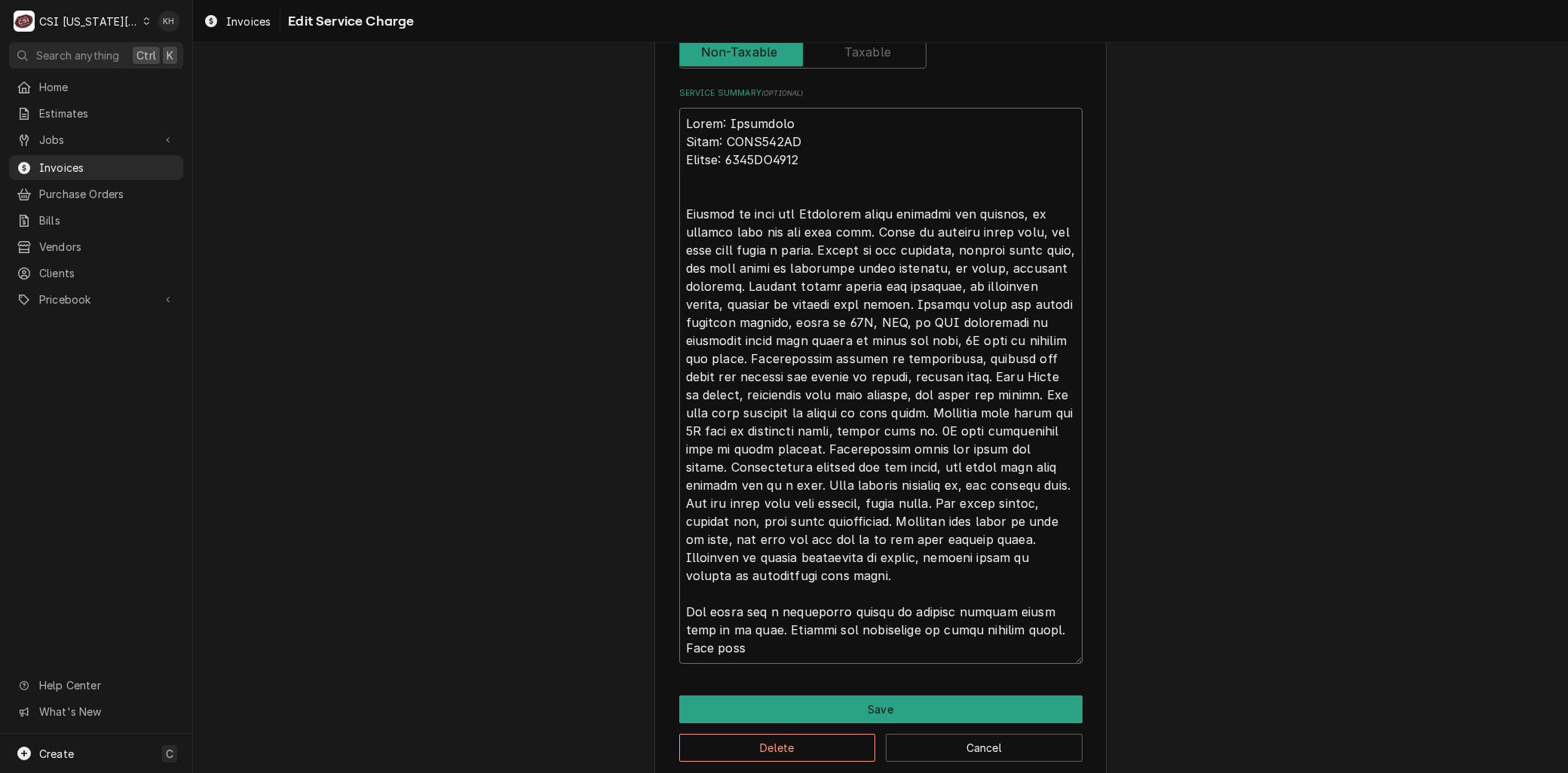
type textarea "x"
type textarea "Brand: Frymaster Model: FPGL330CA Serial: 2306EO0014 Arrived on site for Frymas…"
type textarea "x"
type textarea "Brand: Frymaster Model: FPGL330CA Serial: 2306EO0014 Arrived on site for Frymas…"
type textarea "x"
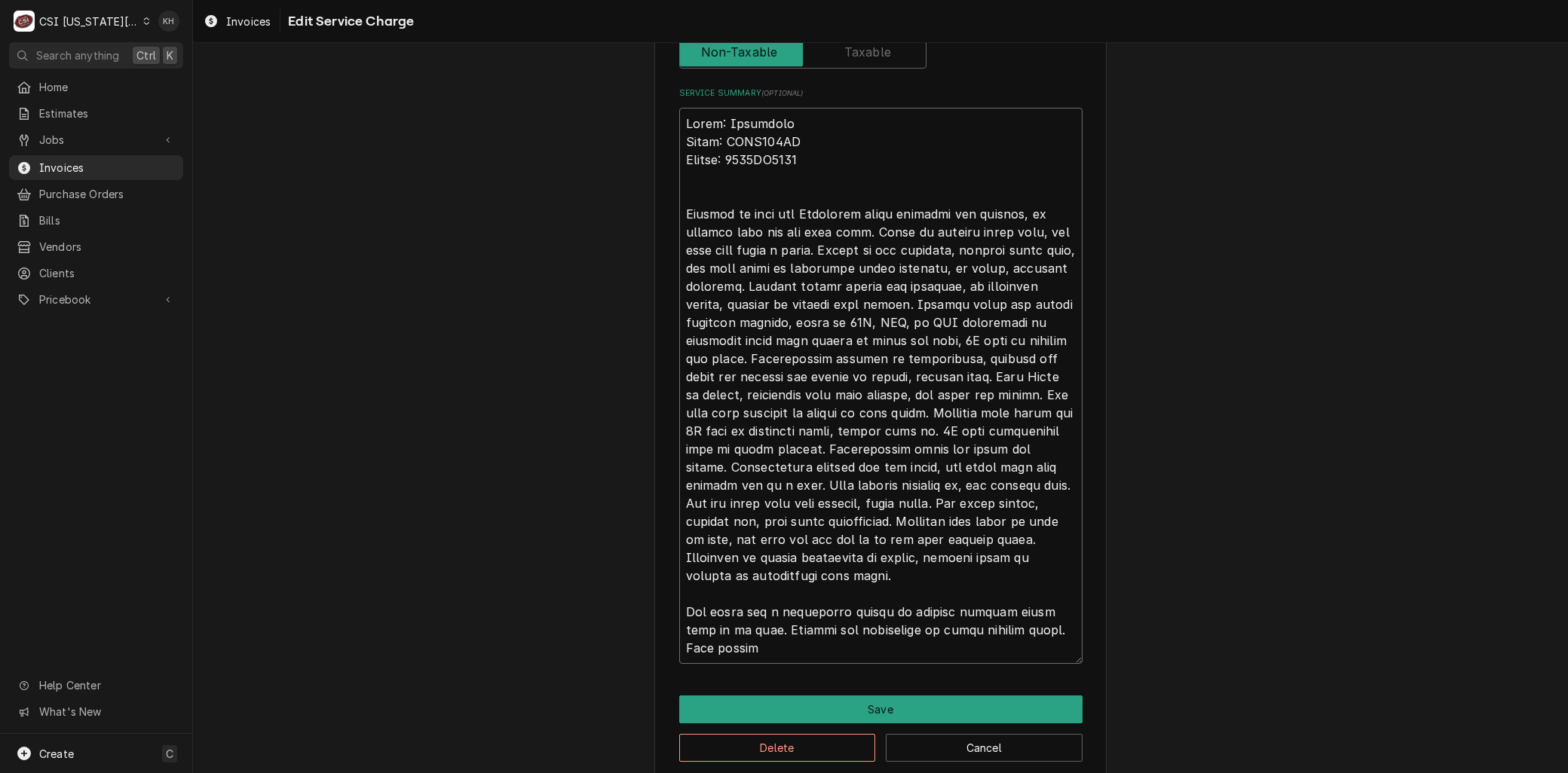
type textarea "Brand: Frymaster Model: FPGL330CA Serial: 2306EO0014 Arrived on site for Frymas…"
type textarea "x"
type textarea "Brand: Frymaster Model: FPGL330CA Serial: 2306EO0014 Arrived on site for Frymas…"
type textarea "x"
type textarea "Brand: Frymaster Model: FPGL330CA Serial: 2306EO0014 Arrived on site for Frymas…"
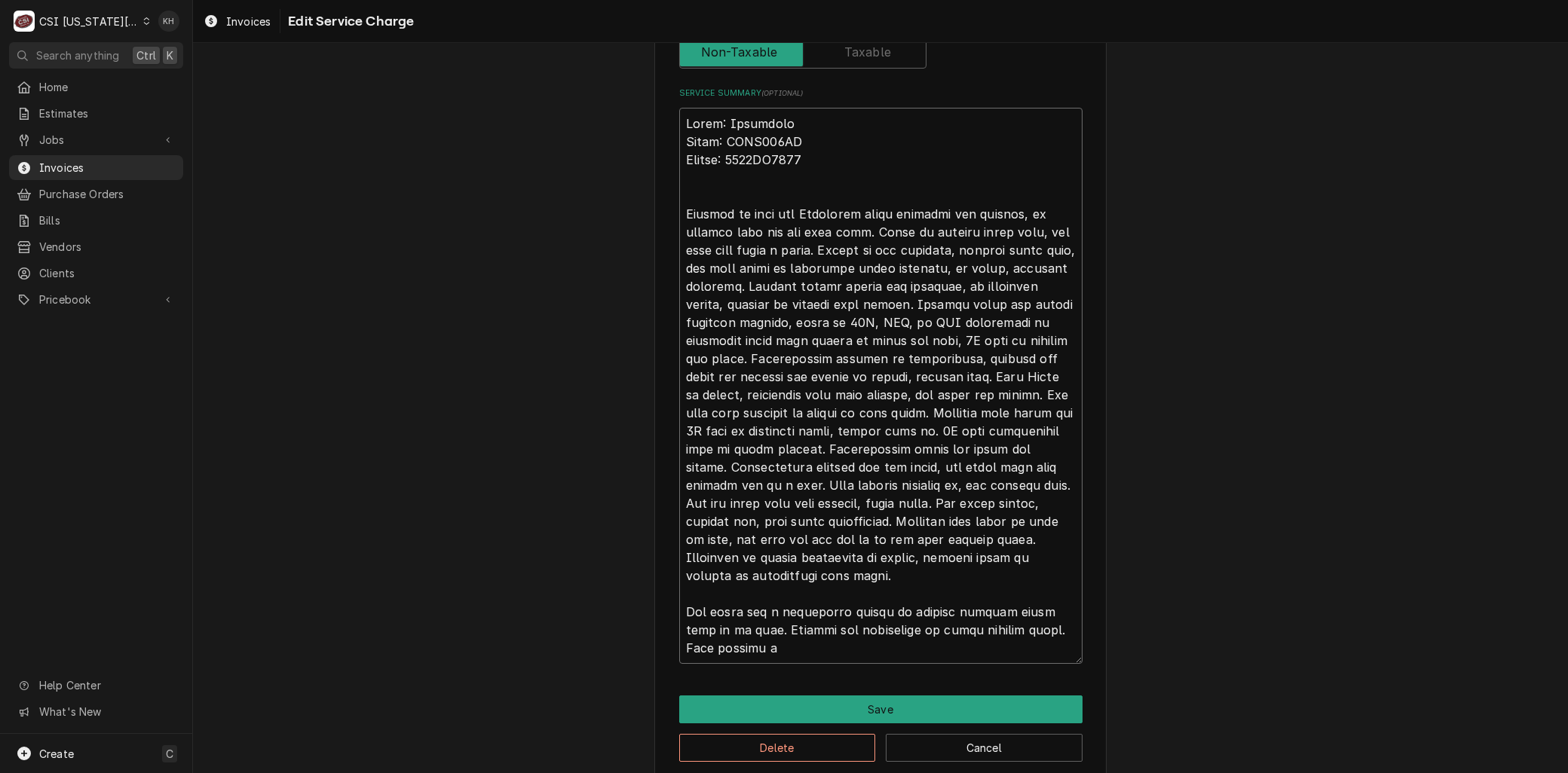
type textarea "x"
type textarea "Brand: Frymaster Model: FPGL330CA Serial: 2306EO0014 Arrived on site for Frymas…"
type textarea "x"
type textarea "Brand: Frymaster Model: FPGL330CA Serial: 2306EO0014 Arrived on site for Frymas…"
type textarea "x"
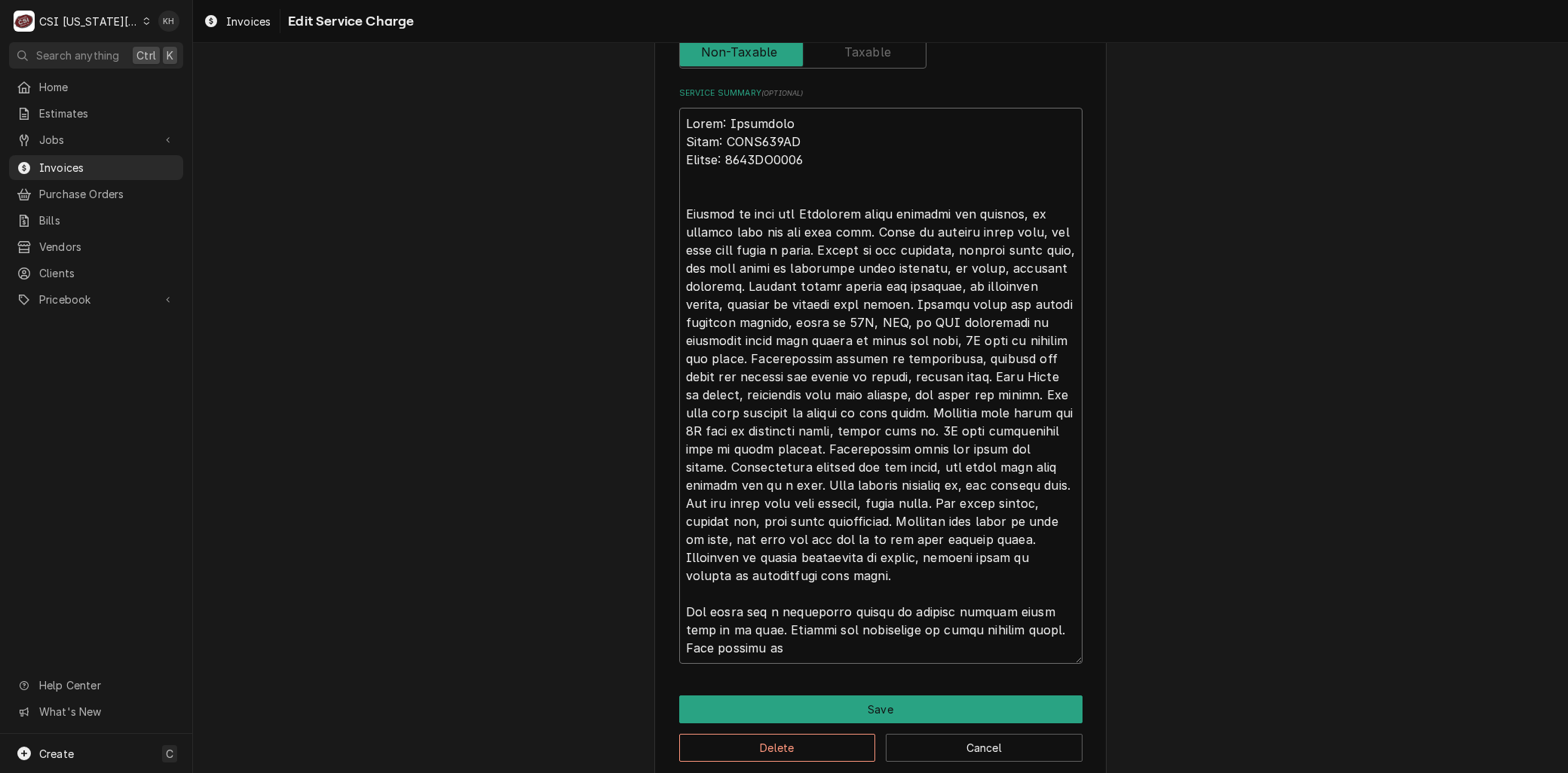
type textarea "Brand: Frymaster Model: FPGL330CA Serial: 2306EO0014 Arrived on site for Frymas…"
type textarea "x"
type textarea "Brand: Frymaster Model: FPGL330CA Serial: 2306EO0014 Arrived on site for Frymas…"
type textarea "x"
type textarea "Brand: Frymaster Model: FPGL330CA Serial: 2306EO0014 Arrived on site for Frymas…"
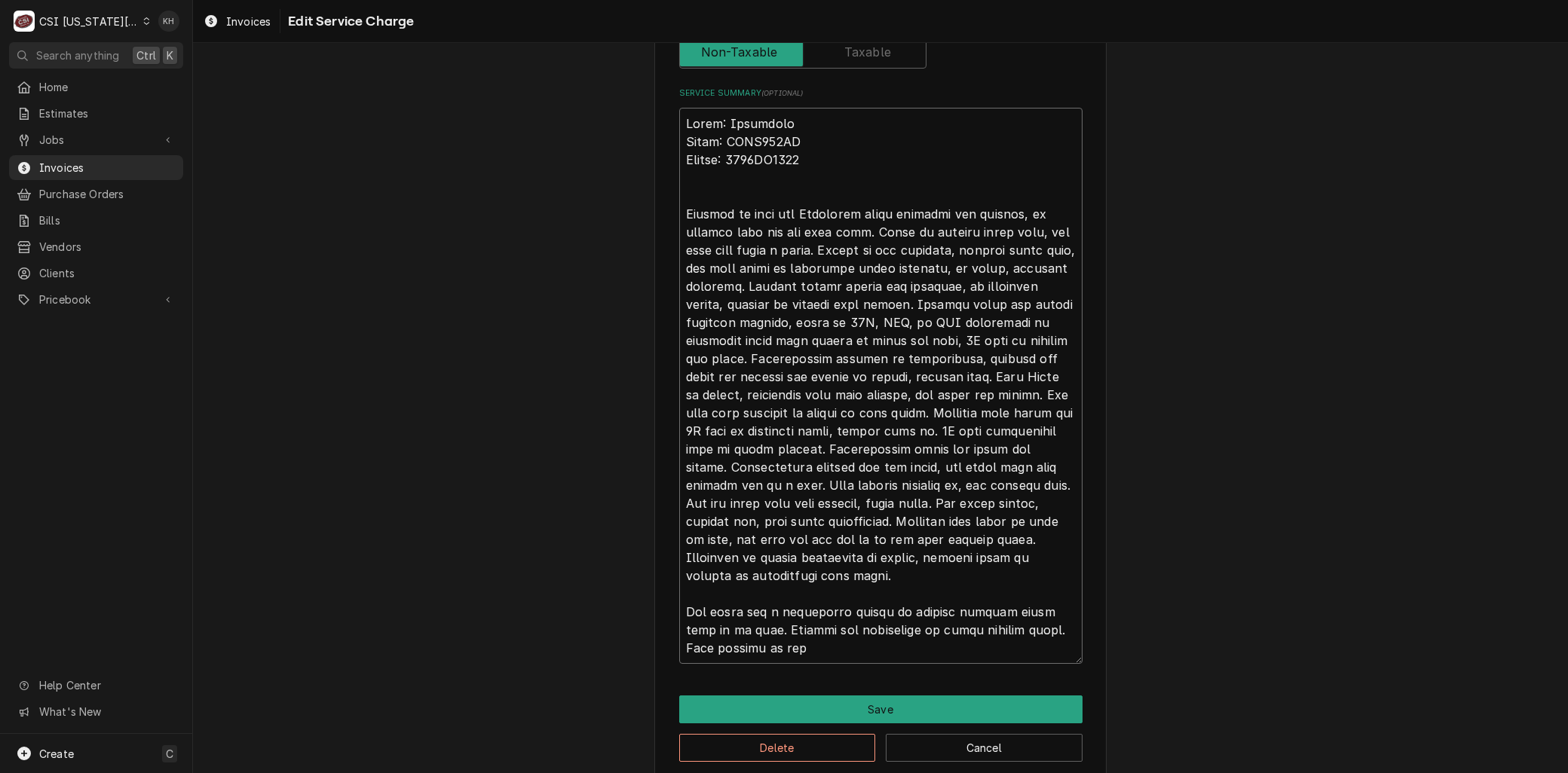
type textarea "x"
type textarea "Brand: Frymaster Model: FPGL330CA Serial: 2306EO0014 Arrived on site for Frymas…"
type textarea "x"
type textarea "Brand: Frymaster Model: FPGL330CA Serial: 2306EO0014 Arrived on site for Frymas…"
type textarea "x"
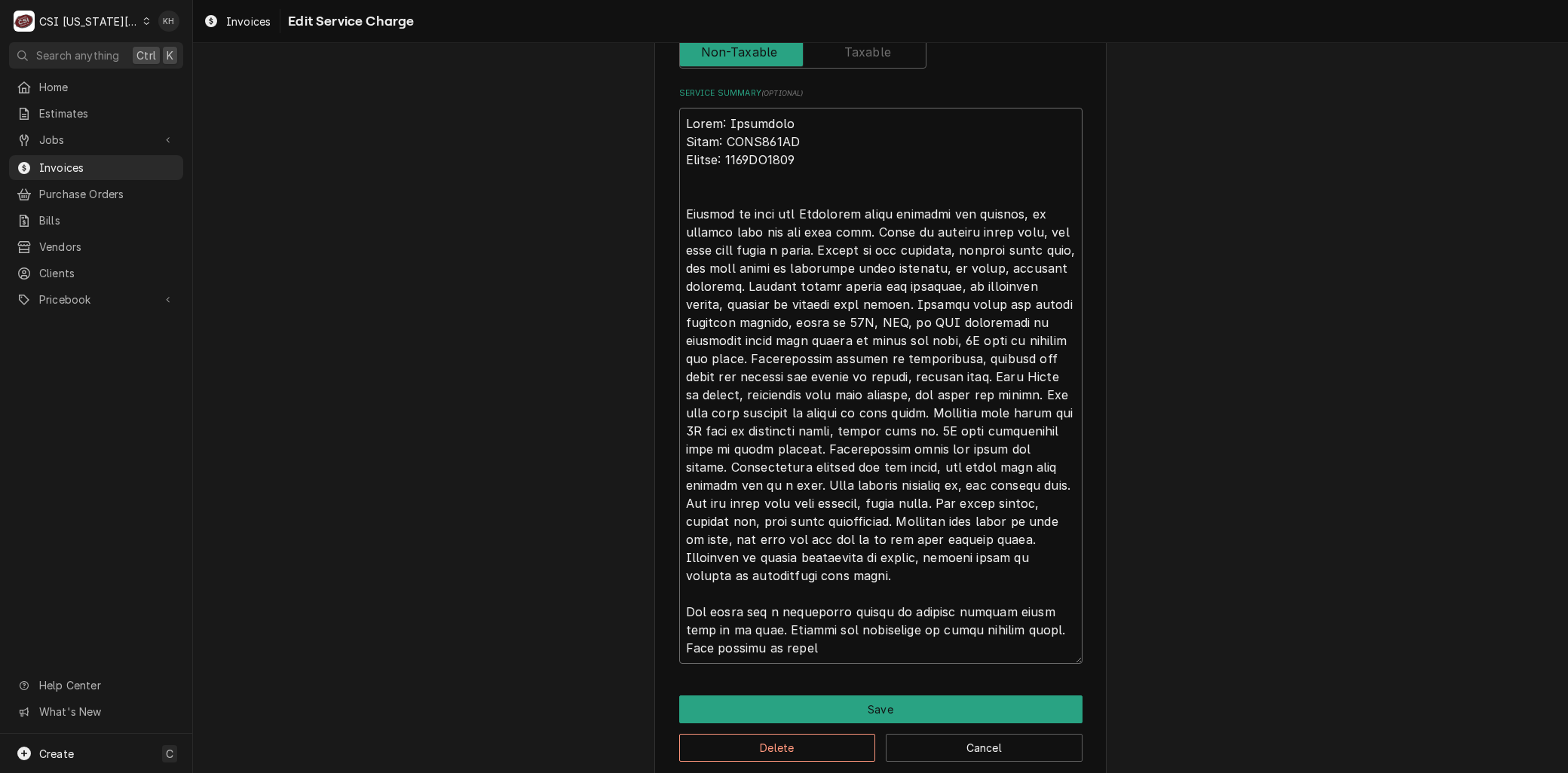
type textarea "Brand: Frymaster Model: FPGL330CA Serial: 2306EO0014 Arrived on site for Frymas…"
type textarea "x"
type textarea "Brand: Frymaster Model: FPGL330CA Serial: 2306EO0014 Arrived on site for Frymas…"
click at [795, 581] on textarea "Service Summary ( optional )" at bounding box center [881, 386] width 404 height 556
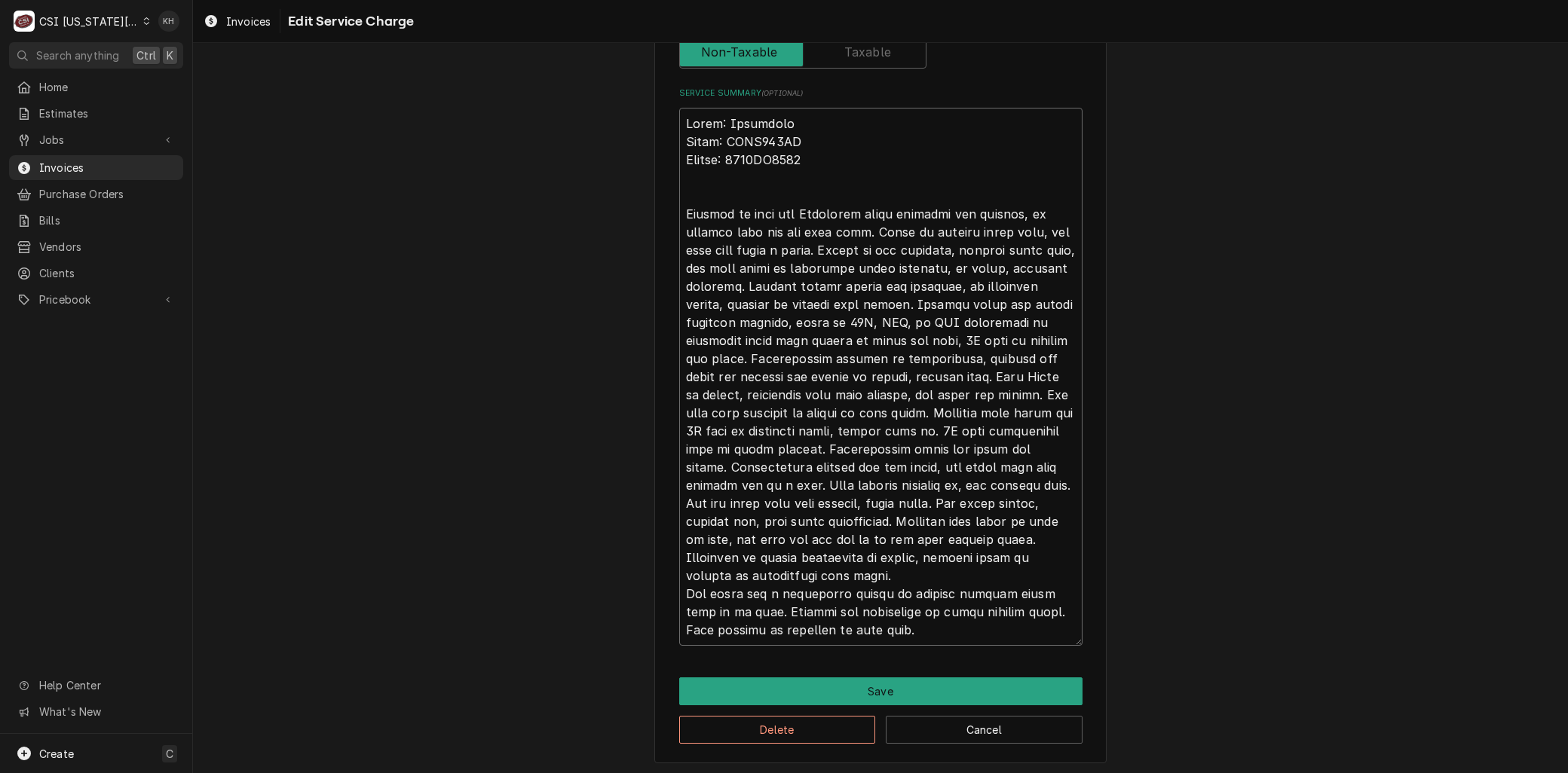
scroll to position [0, 0]
click at [877, 614] on textarea "Service Summary ( optional )" at bounding box center [881, 377] width 404 height 538
click at [883, 443] on textarea "Service Summary ( optional )" at bounding box center [881, 377] width 404 height 538
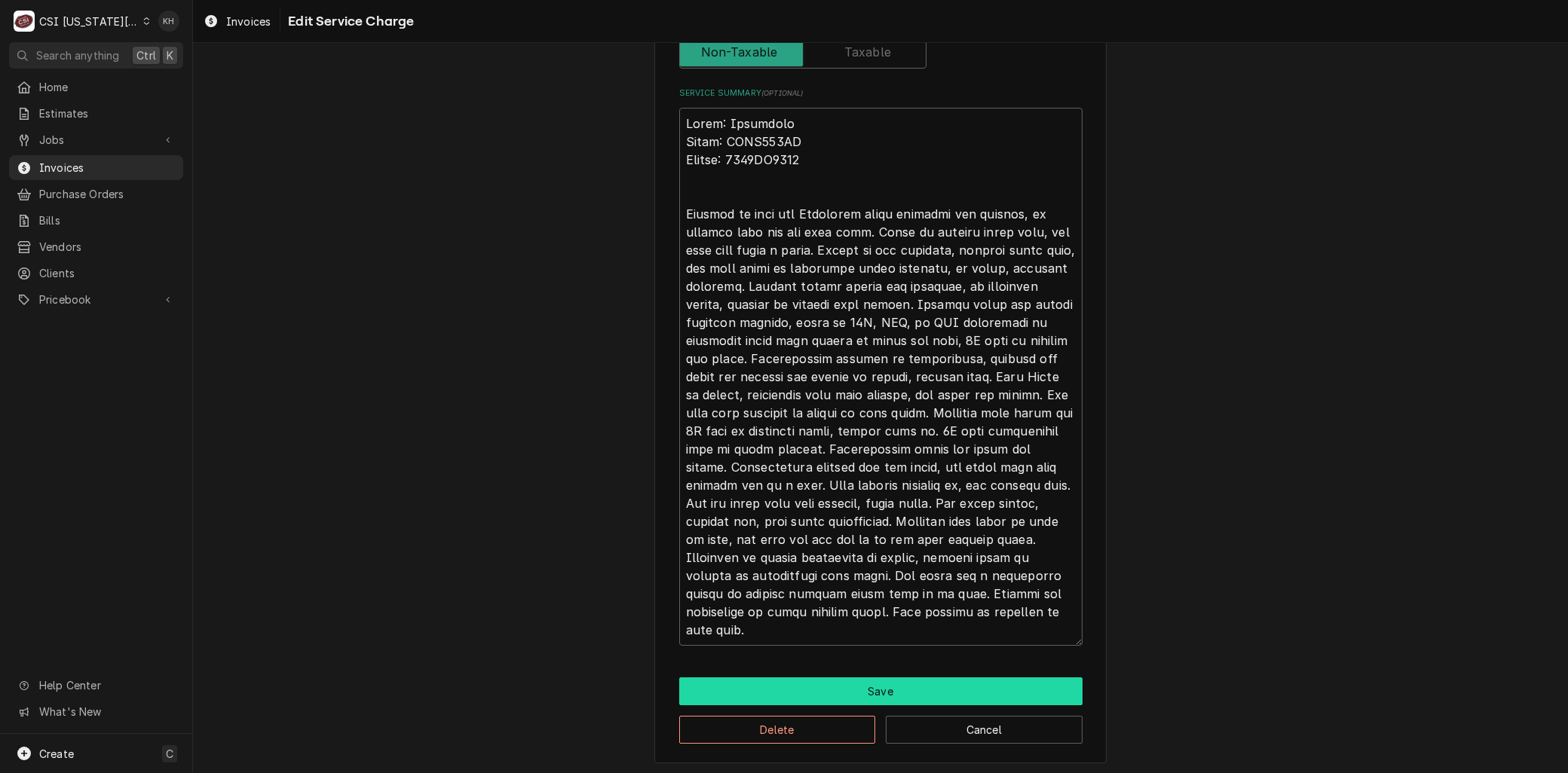
click at [854, 692] on button "Save" at bounding box center [881, 691] width 404 height 28
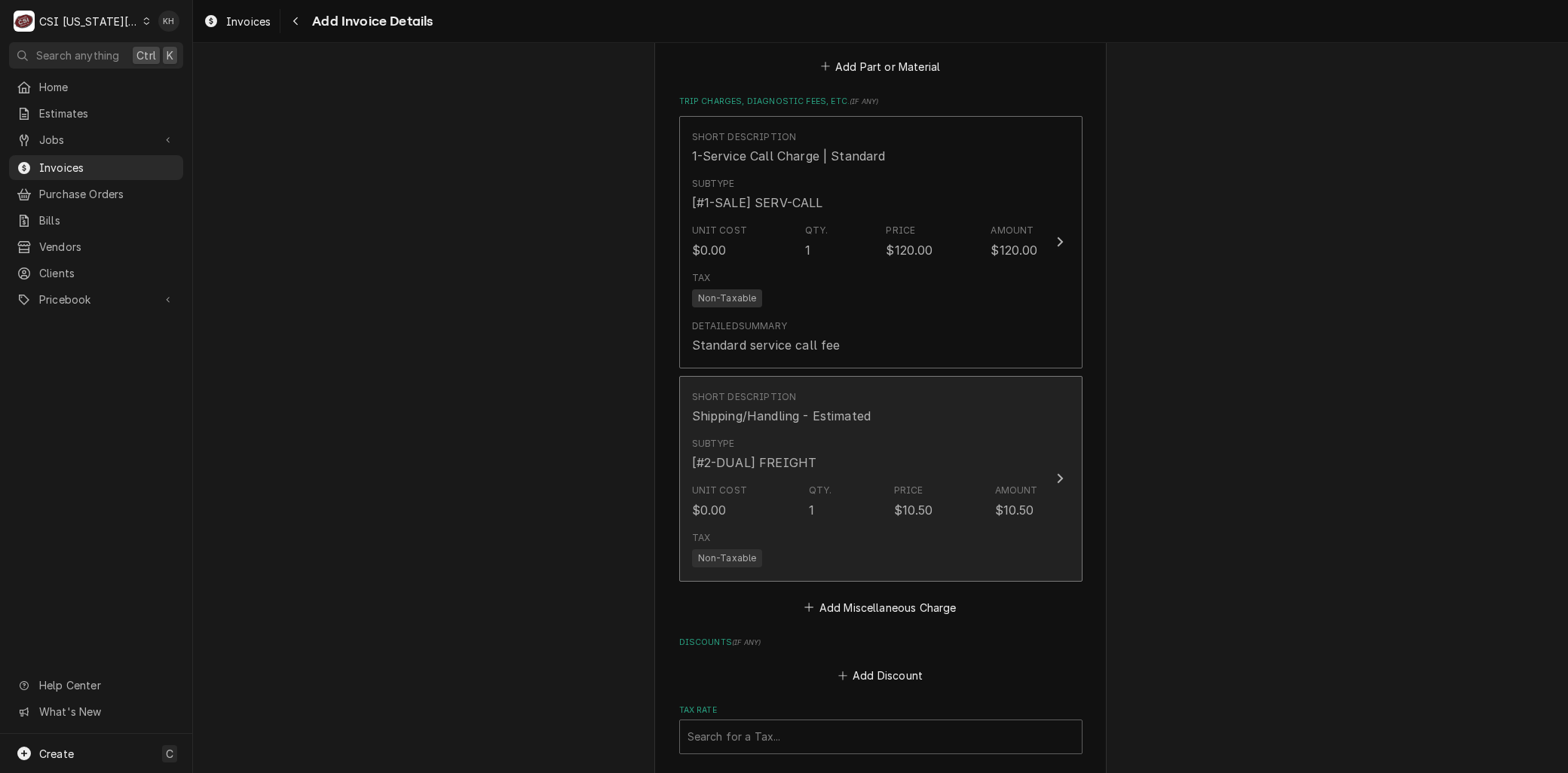
scroll to position [3175, 0]
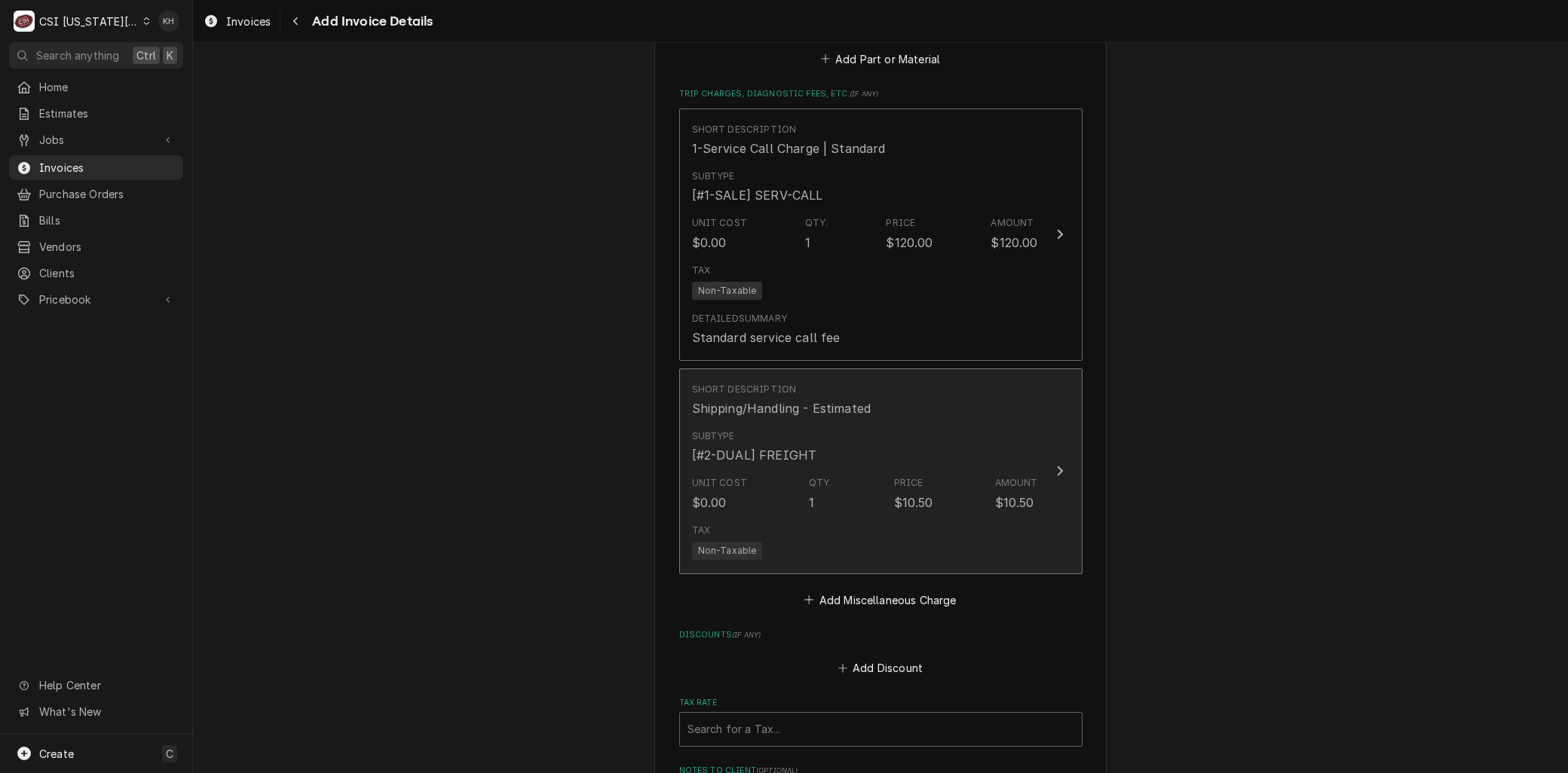
click at [807, 518] on div "Tax Non-Taxable" at bounding box center [865, 542] width 346 height 48
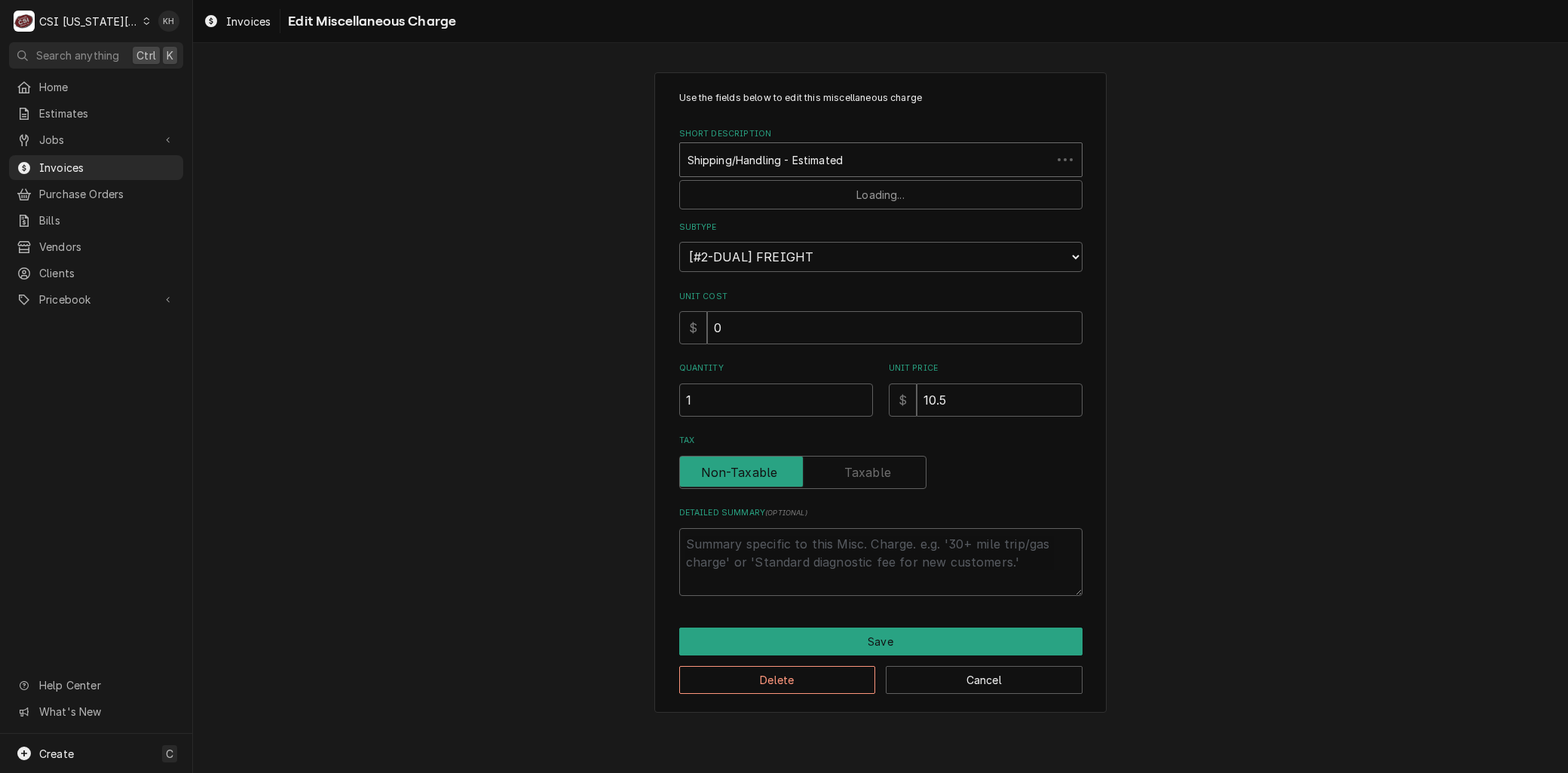
click at [734, 158] on div "Short Description" at bounding box center [865, 160] width 357 height 27
drag, startPoint x: 888, startPoint y: 397, endPoint x: 849, endPoint y: 400, distance: 39.1
click at [852, 401] on div "Quantity 1 Unit Price $ 0" at bounding box center [881, 388] width 404 height 53
click at [861, 636] on button "Save" at bounding box center [881, 641] width 404 height 28
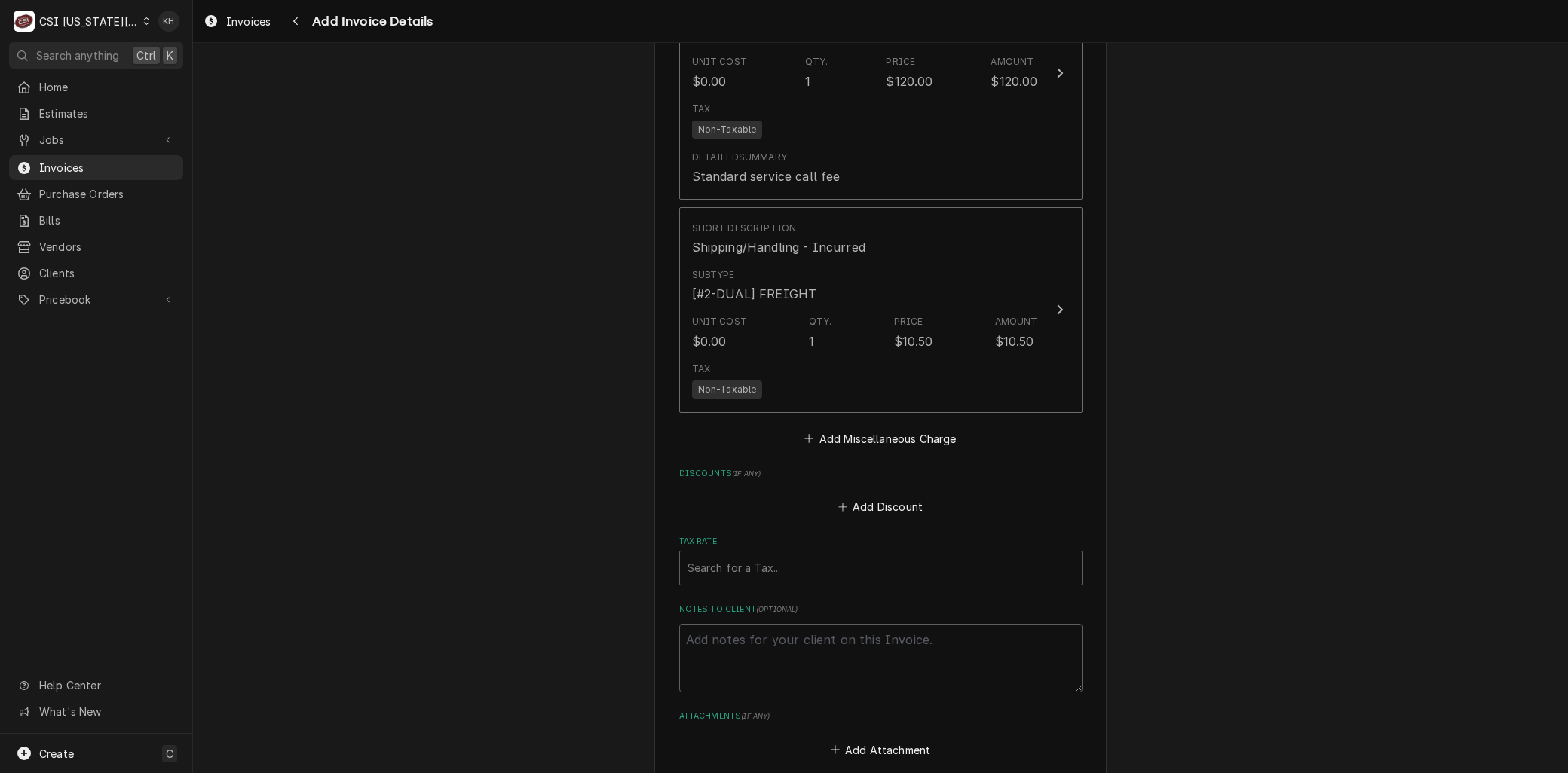
scroll to position [3588, 0]
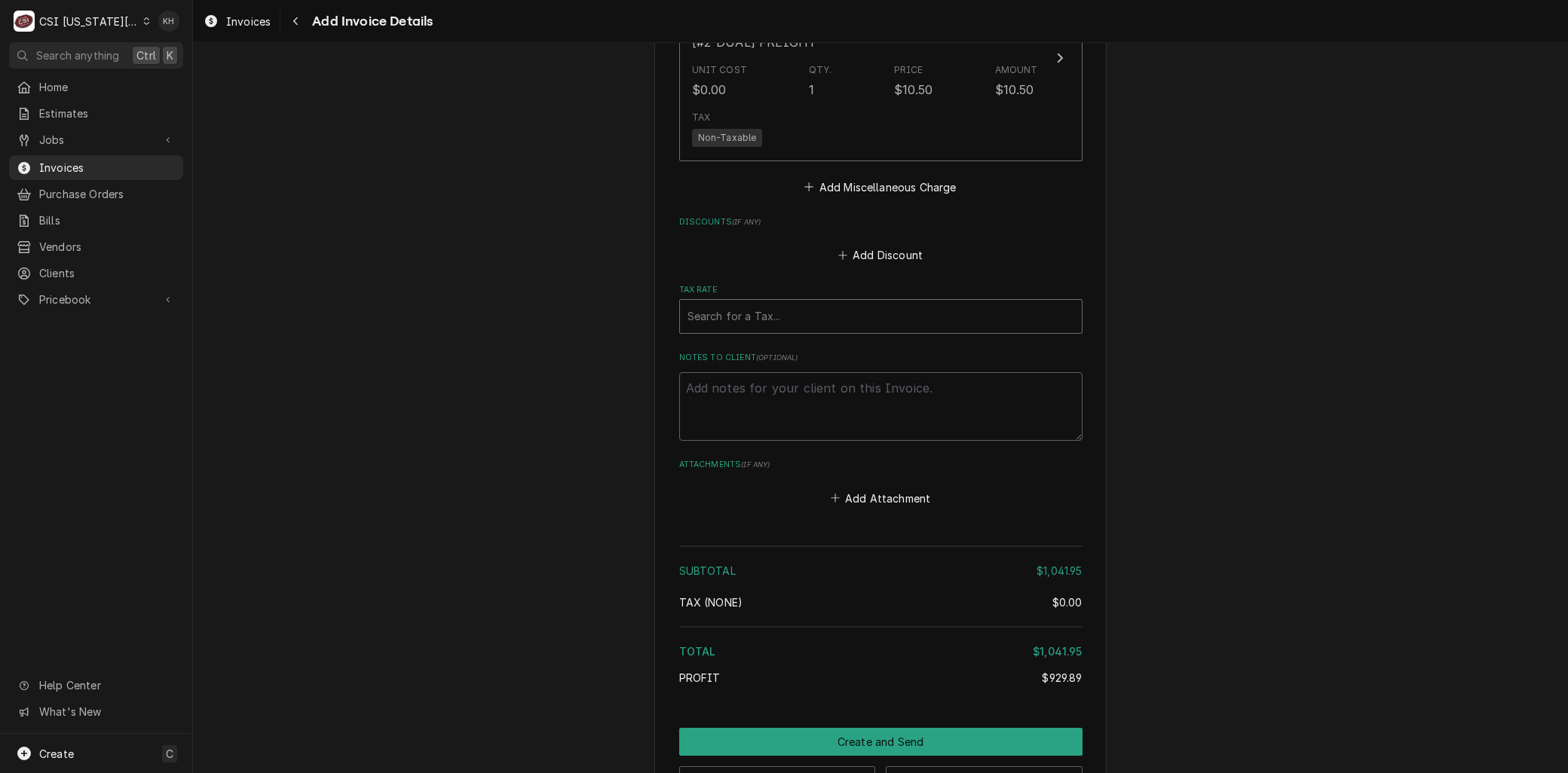
click at [726, 303] on div "Tax Rate" at bounding box center [881, 316] width 387 height 27
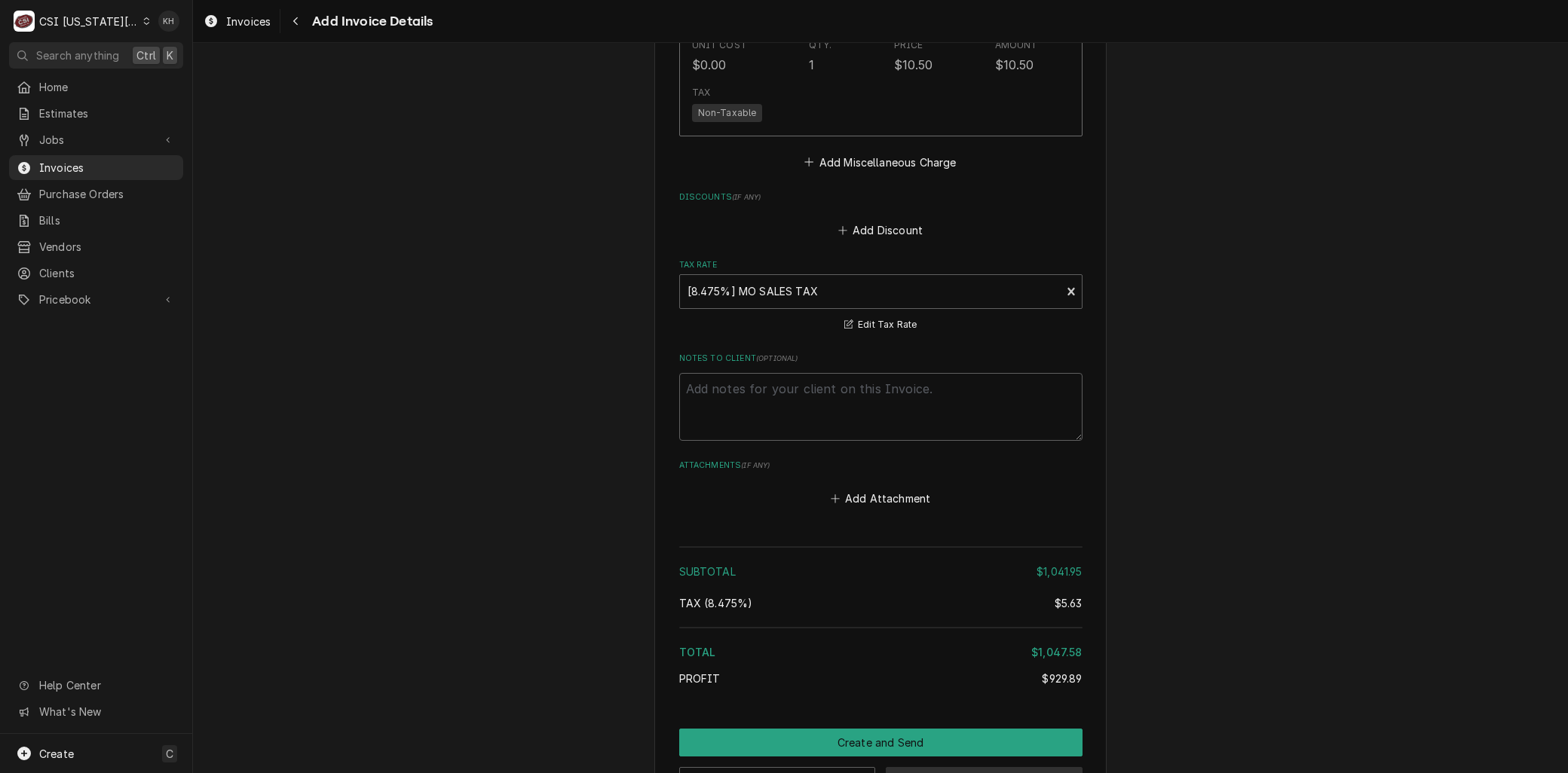
click at [928, 767] on button "Save Draft" at bounding box center [985, 781] width 197 height 28
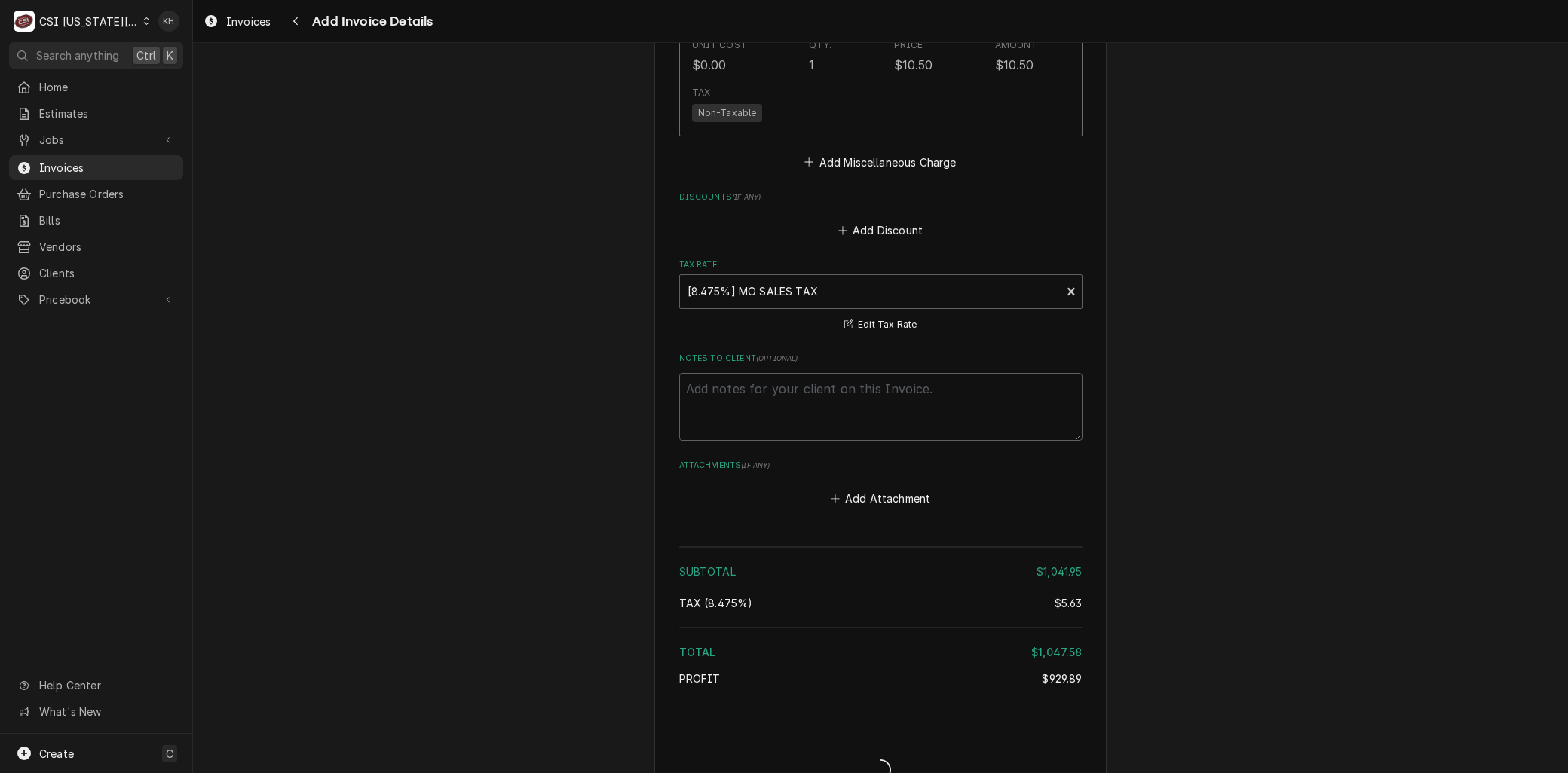
scroll to position [3604, 0]
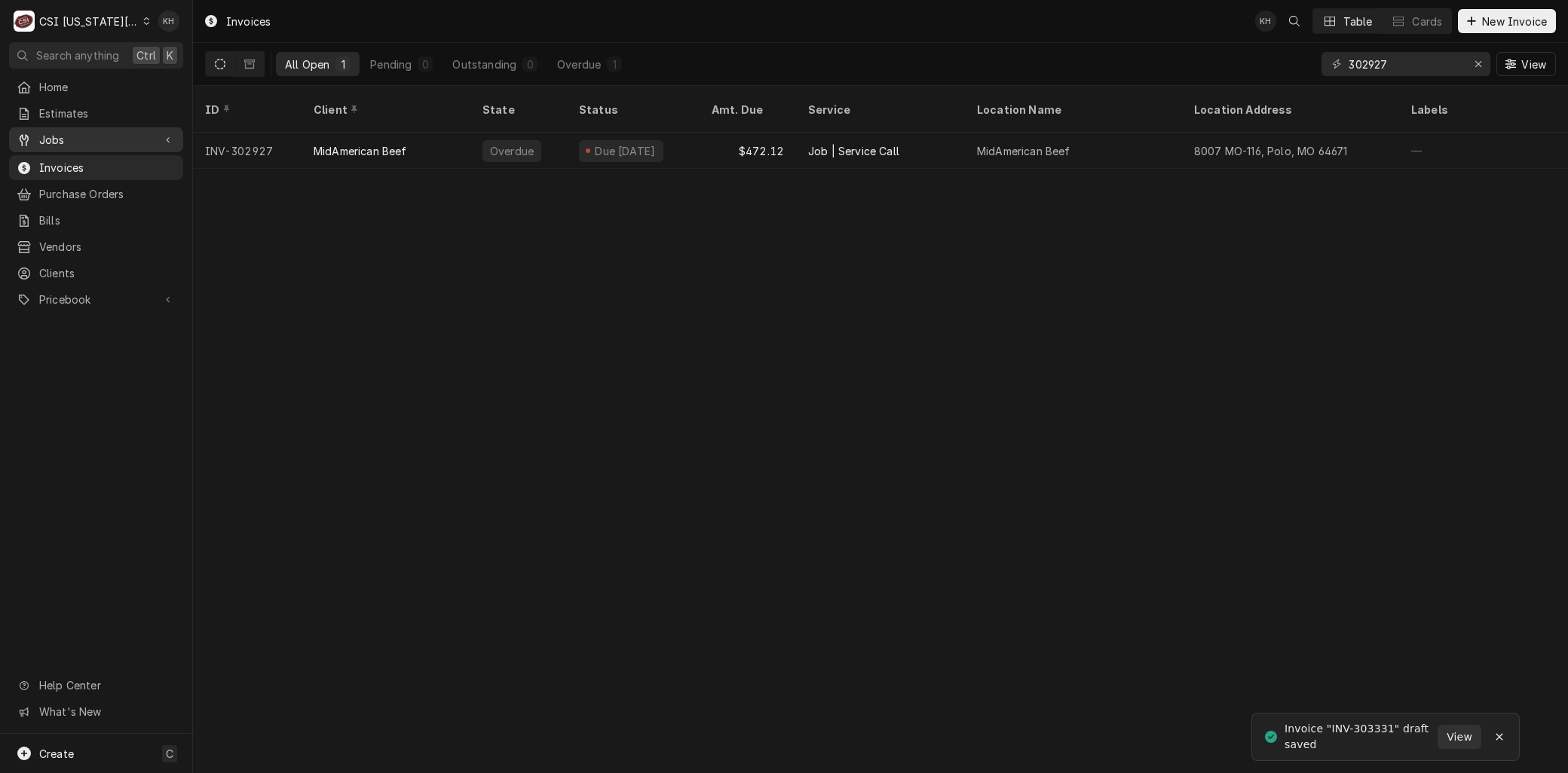
click at [63, 133] on span "Jobs" at bounding box center [95, 140] width 114 height 16
click at [57, 164] on span "Jobs" at bounding box center [107, 166] width 137 height 16
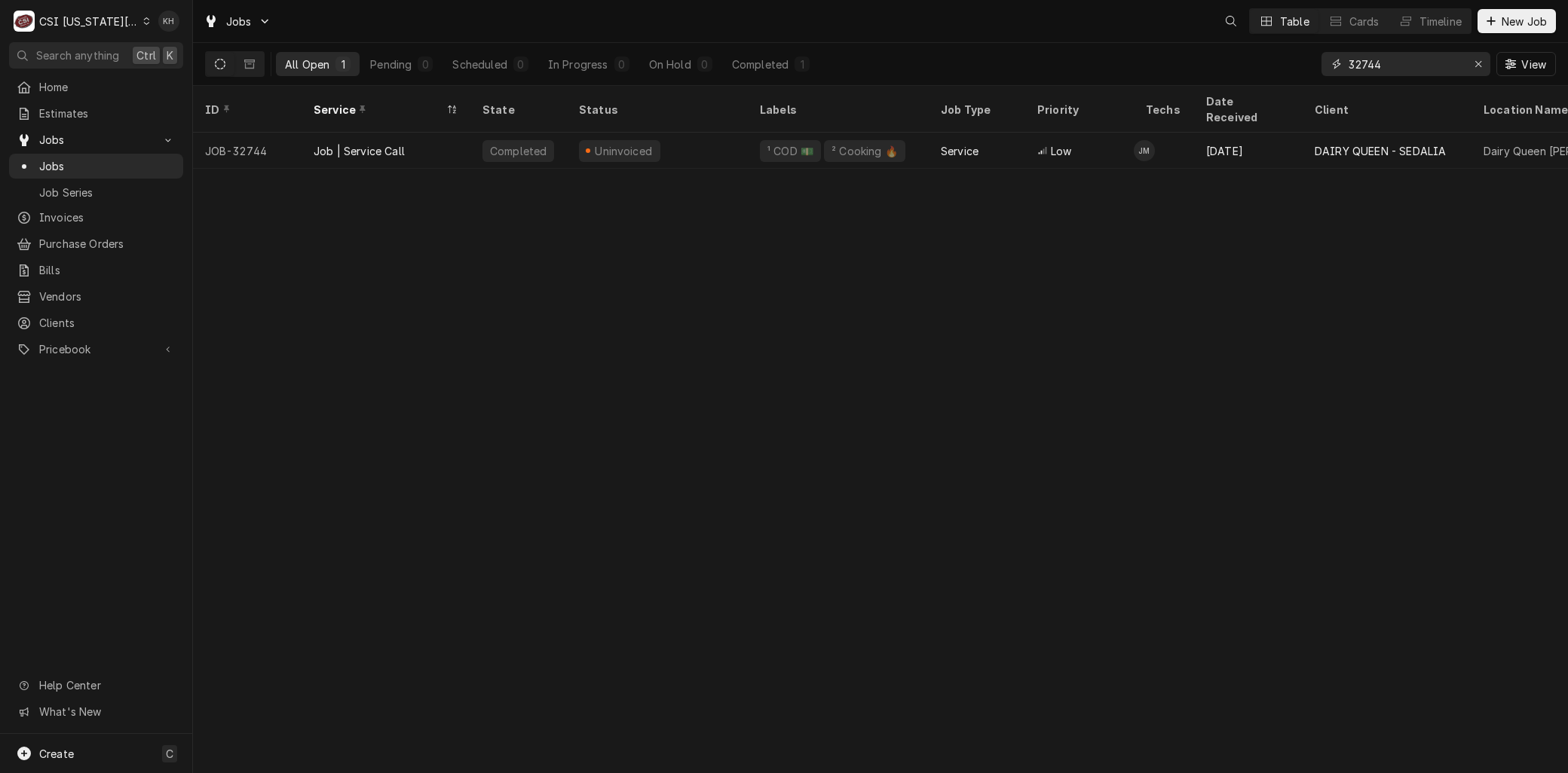
click at [1289, 57] on div "All Open 1 Pending 0 Scheduled 0 In Progress 0 On Hold 0 Completed 1 32744 View" at bounding box center [881, 64] width 1351 height 42
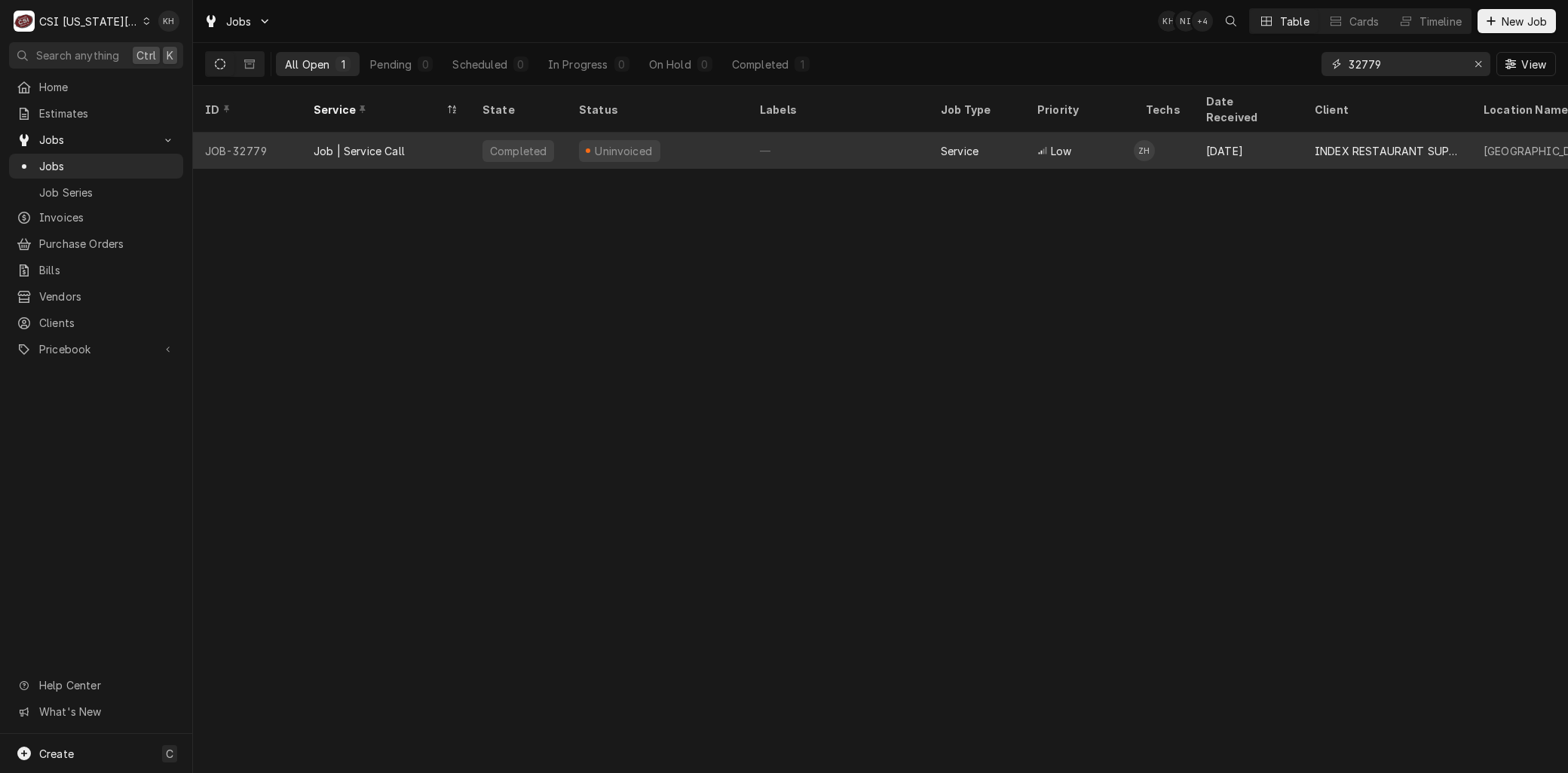
type input "32779"
click at [360, 143] on div "Job | Service Call" at bounding box center [359, 151] width 91 height 16
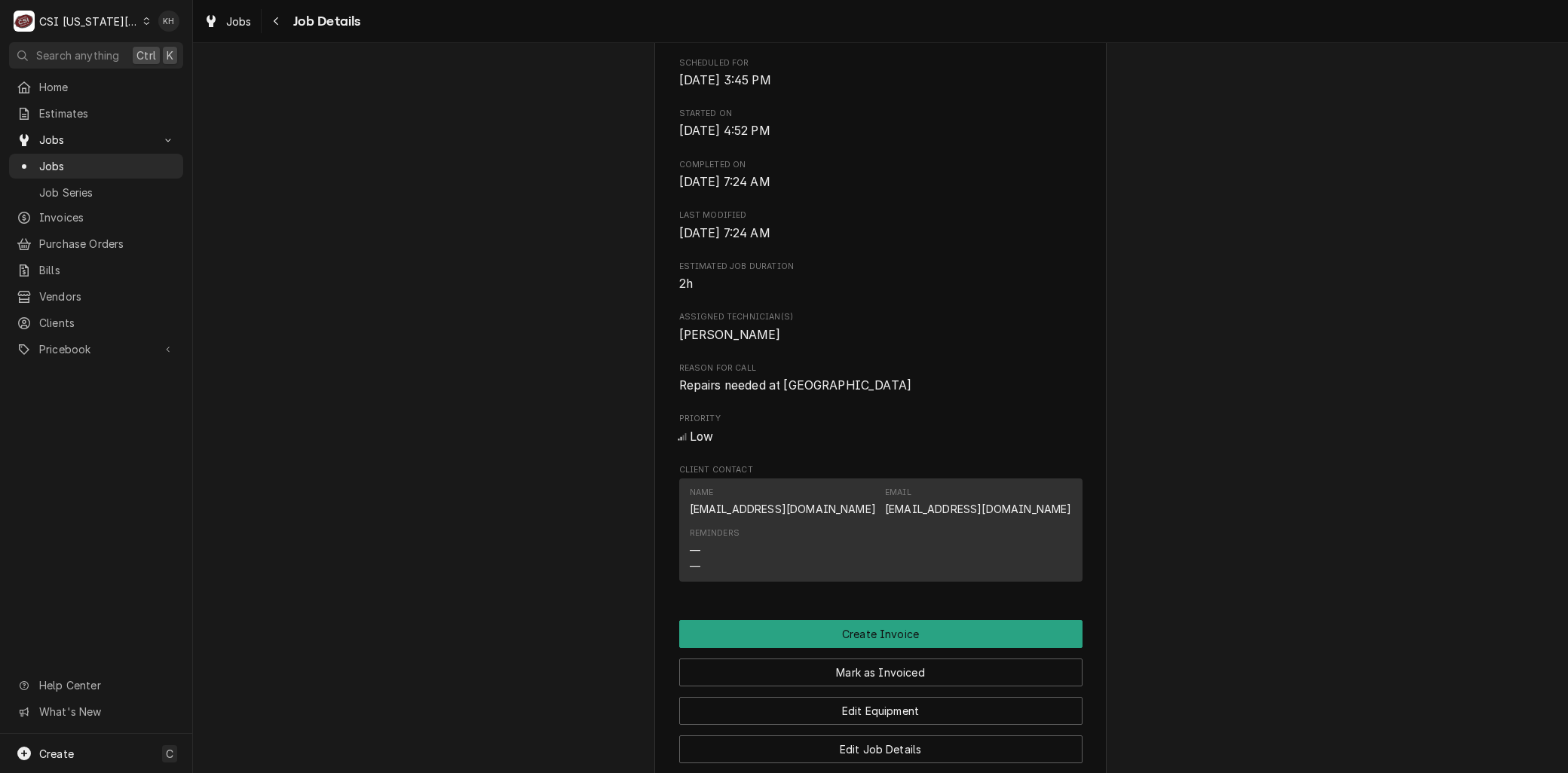
scroll to position [502, 0]
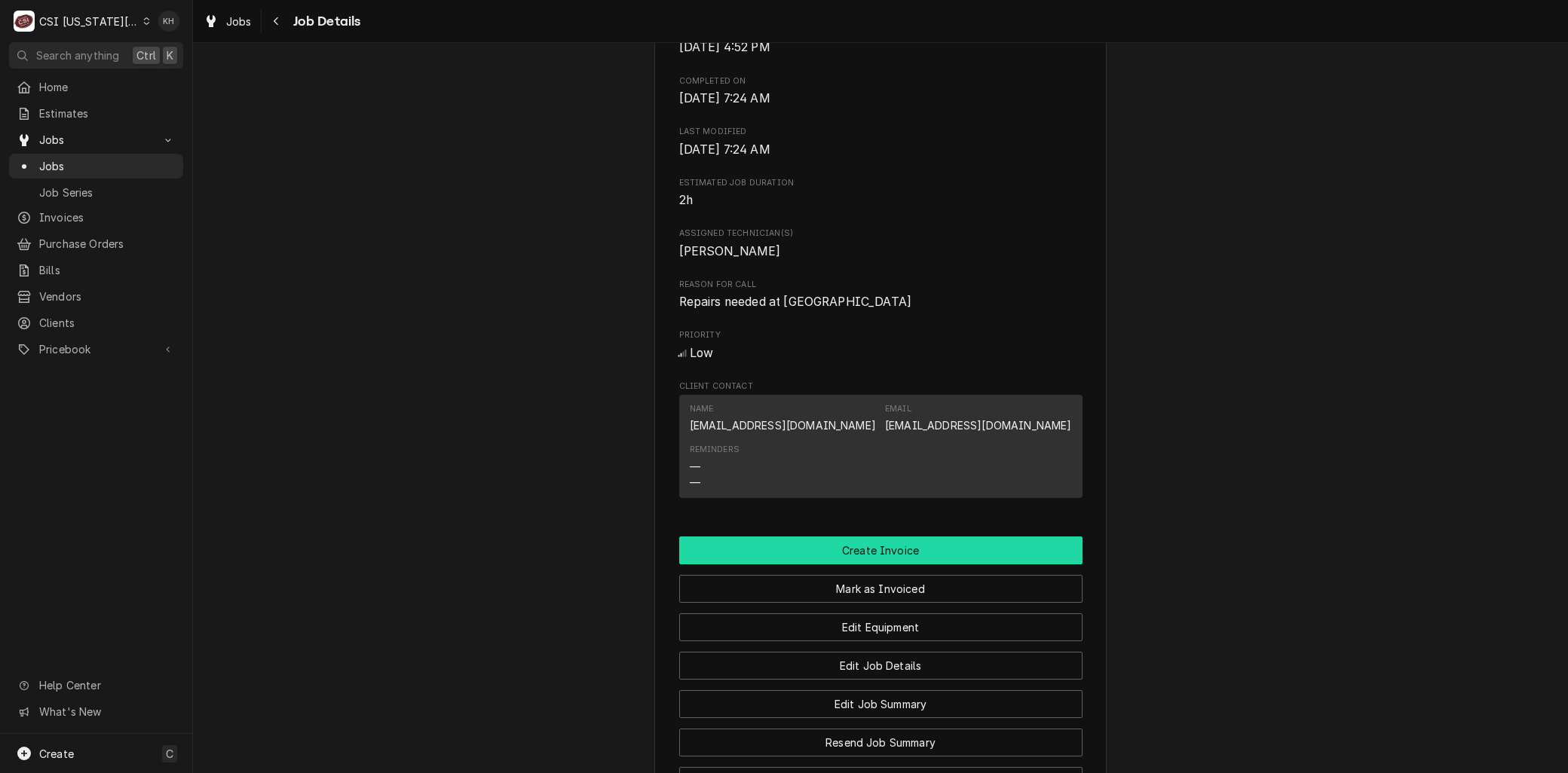
click at [864, 565] on button "Create Invoice" at bounding box center [881, 550] width 404 height 28
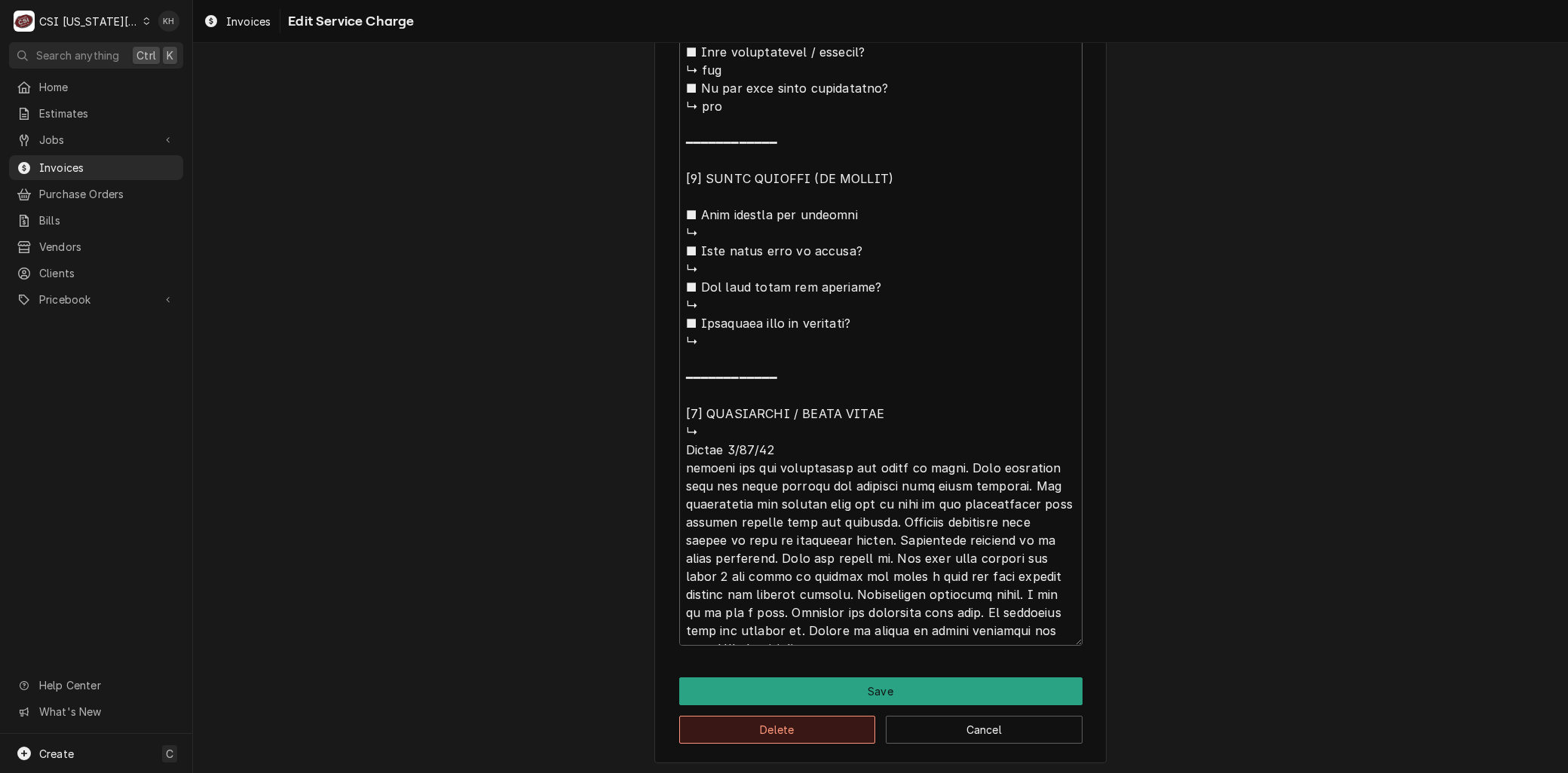
click at [749, 731] on button "Delete" at bounding box center [778, 729] width 197 height 28
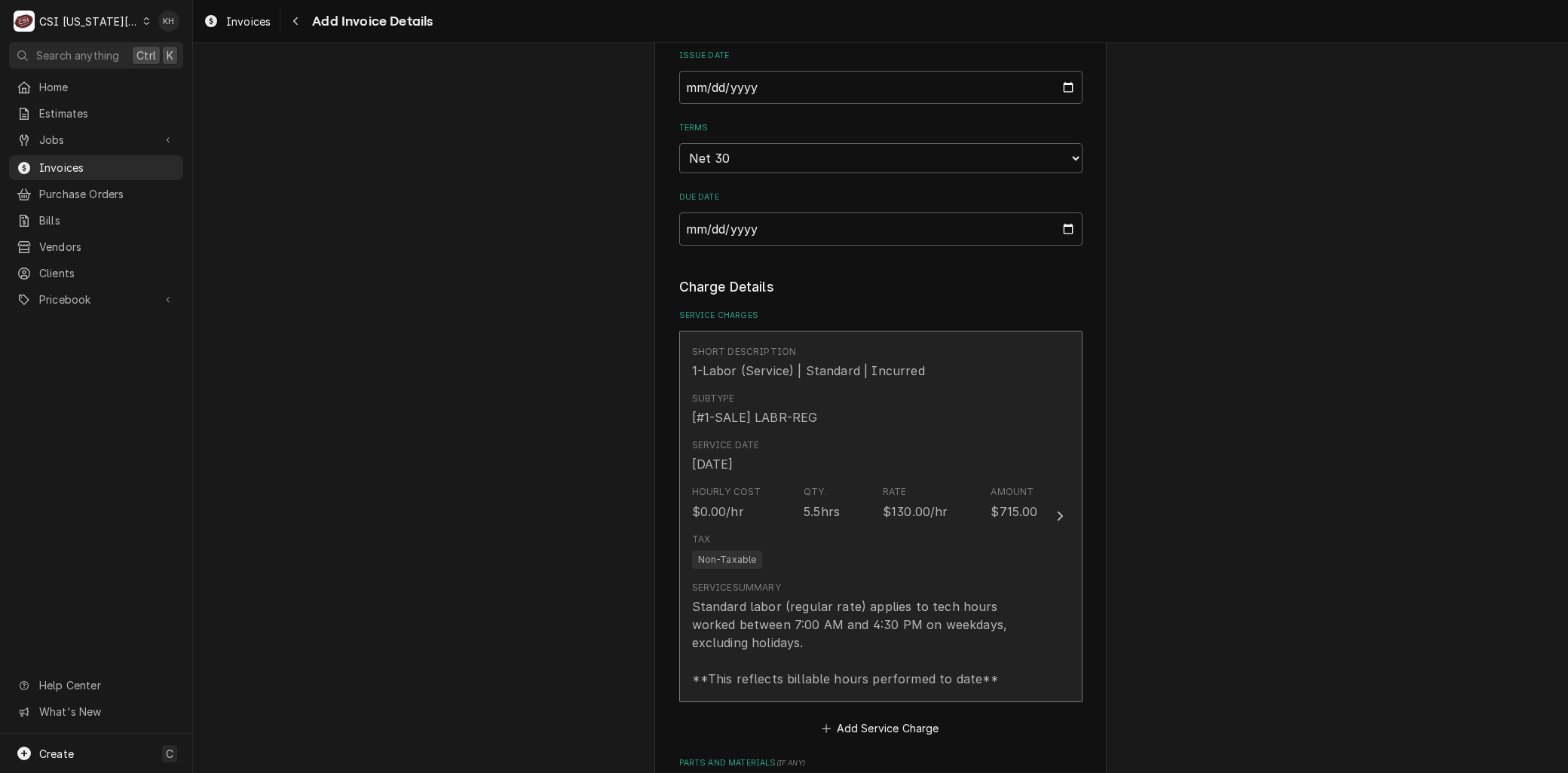
click at [759, 535] on div "Tax Non-Taxable" at bounding box center [865, 551] width 346 height 48
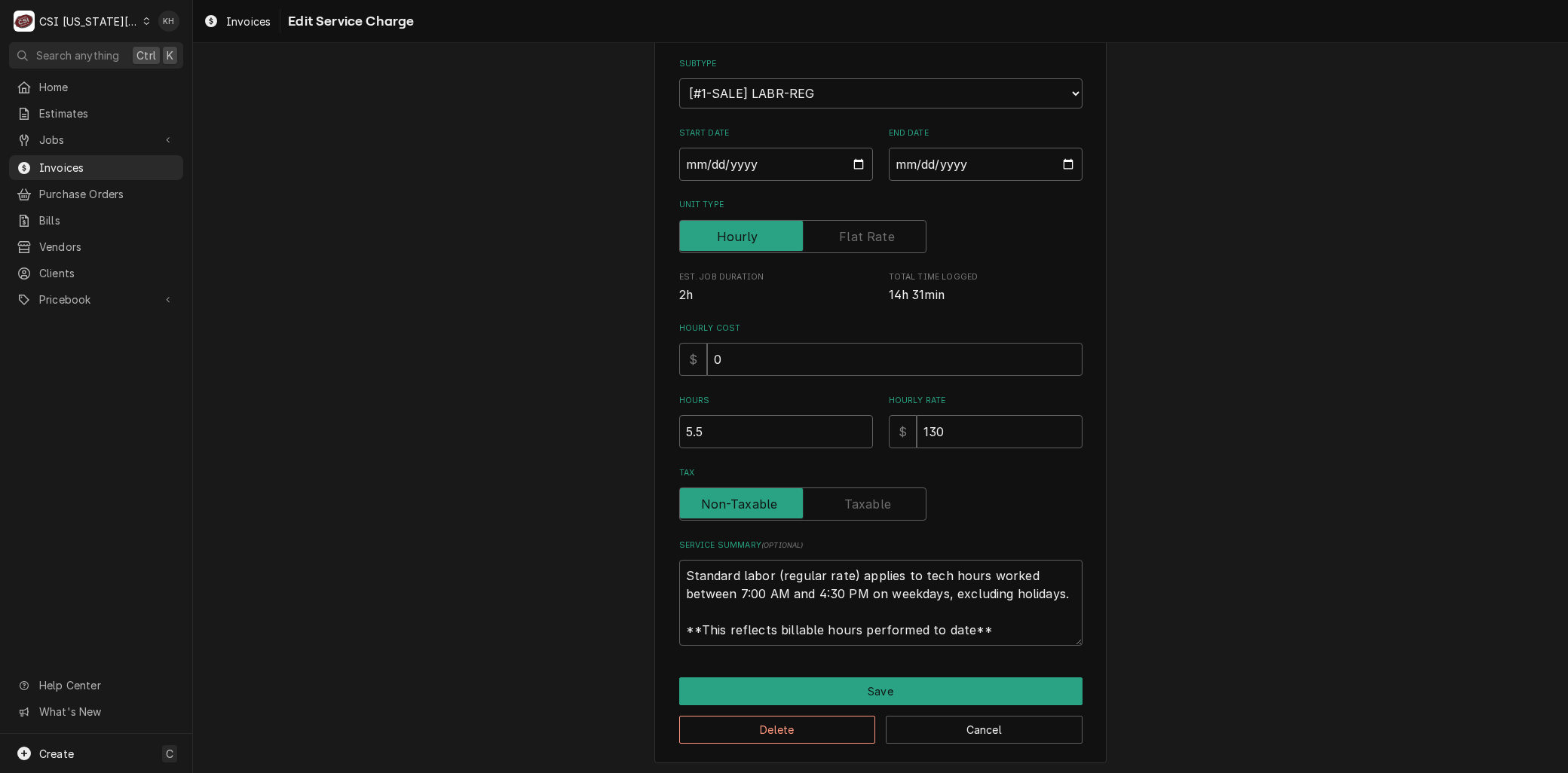
scroll to position [17, 0]
drag, startPoint x: 998, startPoint y: 630, endPoint x: 338, endPoint y: 500, distance: 672.7
click at [334, 501] on div "Use the fields below to edit this service charge Short Description 1-Labor (Ser…" at bounding box center [881, 335] width 1375 height 881
paste textarea "⚠️ 𝗙𝗢𝗥𝗠 𝗜𝗡𝗦𝗧𝗥𝗨𝗖𝗧𝗜𝗢𝗡𝗦 ⚠️ ✪ 𝗖𝗼𝗺𝗽𝗹𝗲𝘁𝗲 𝗮𝗹𝗹 𝗿𝗲𝗹𝗲𝘃𝗮𝗻𝘁 𝘀𝗲𝗰𝘁𝗶𝗼𝗻𝘀 ✪ 𝗣𝗿𝗼𝘃𝗶𝗱𝗲 𝗱𝗲𝘁𝗮𝗶𝗹𝗲𝗱 𝗮𝗻𝘀…"
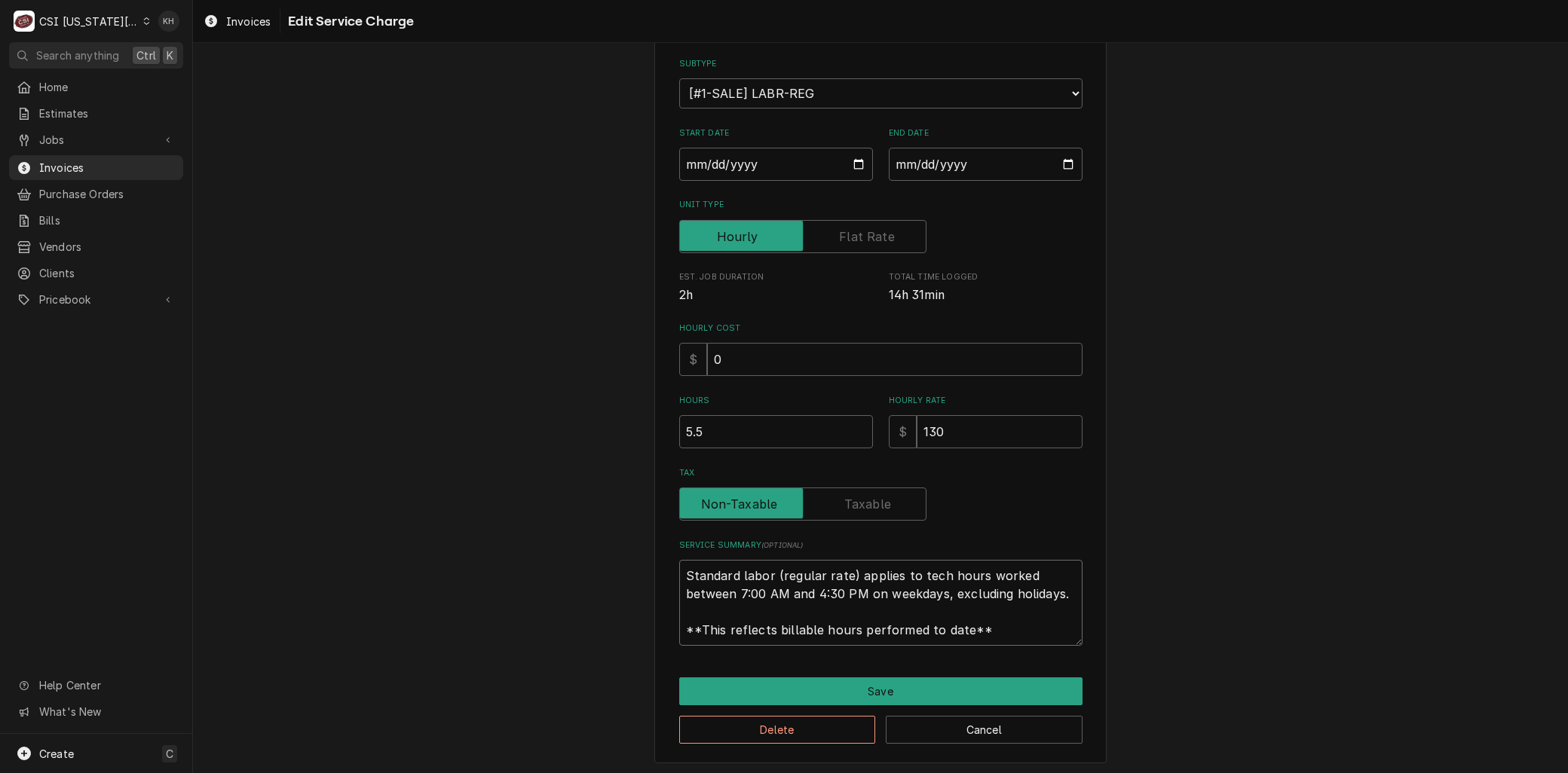
type textarea "x"
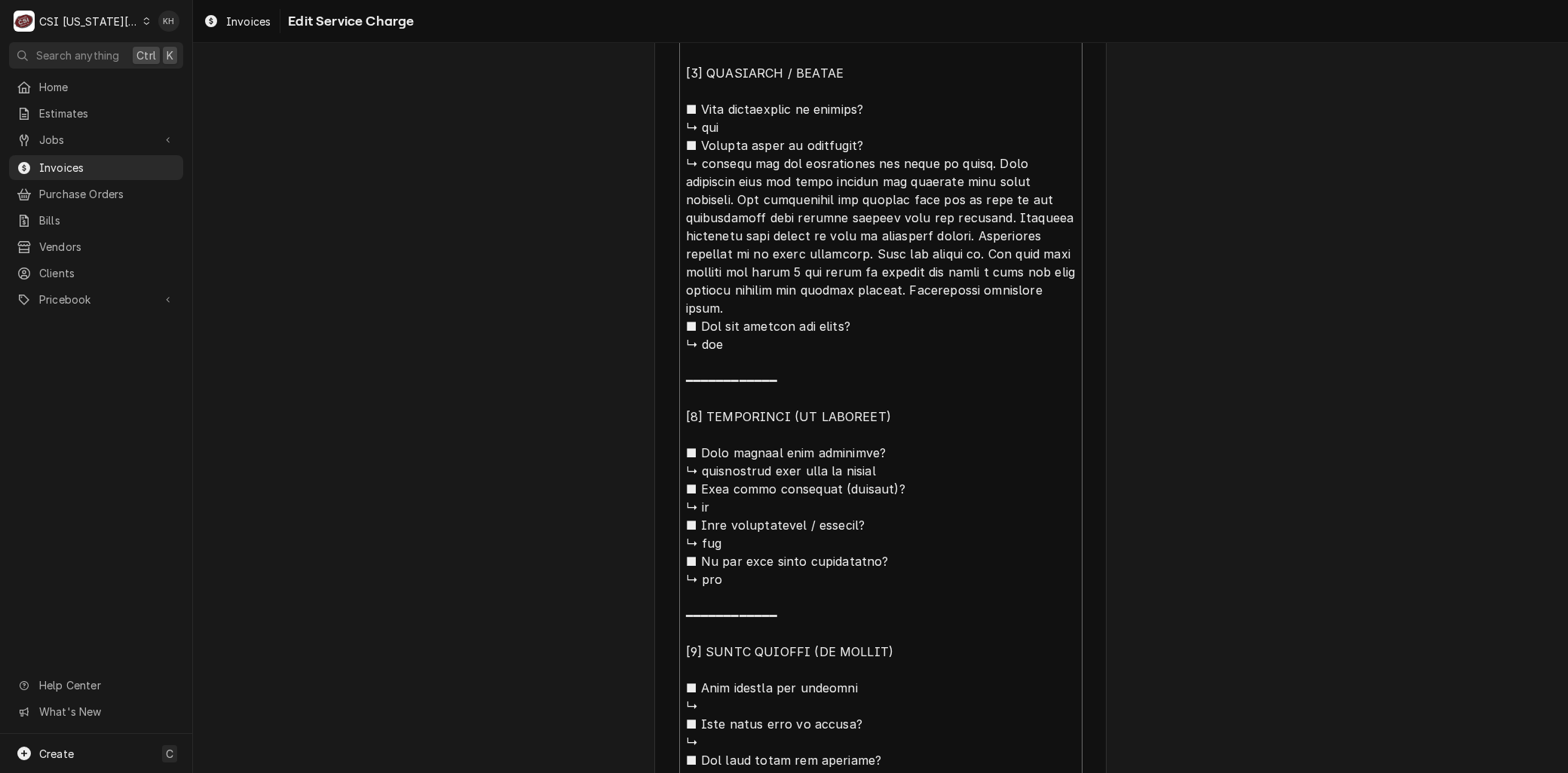
scroll to position [577, 0]
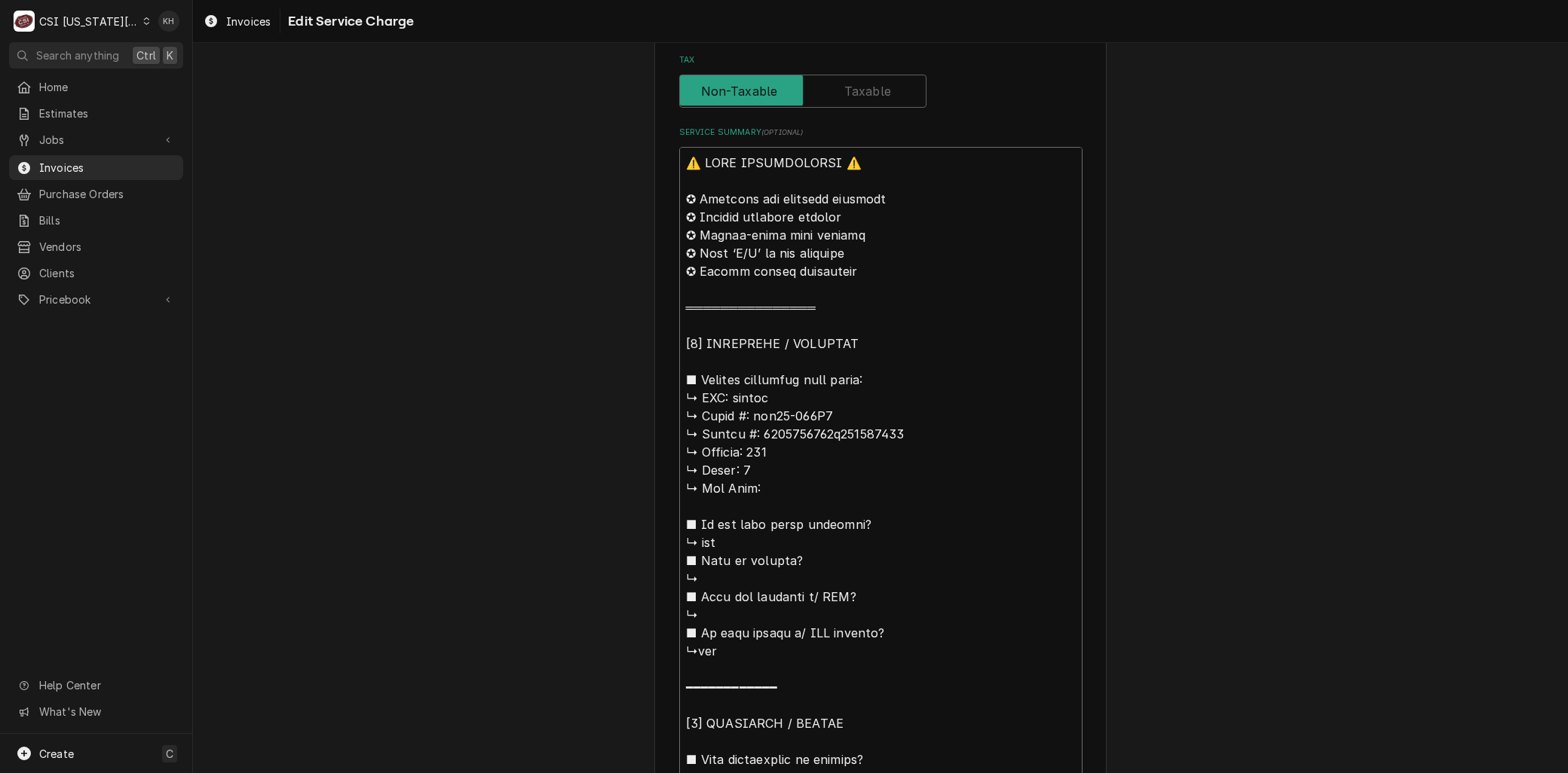
drag, startPoint x: 683, startPoint y: 598, endPoint x: 636, endPoint y: 460, distance: 145.8
click at [636, 460] on div "Use the fields below to edit this service charge Short Description 1-Labor (Ser…" at bounding box center [881, 690] width 1375 height 2418
type textarea "⚠️ 𝗙𝗢𝗥𝗠 𝗜𝗡𝗦𝗧𝗥𝗨𝗖𝗧𝗜𝗢𝗡𝗦 ⚠️ ✪ 𝗖𝗼𝗺𝗽𝗹𝗲𝘁𝗲 𝗮𝗹𝗹 𝗿𝗲𝗹𝗲𝘃𝗮𝗻𝘁 𝘀𝗲𝗰𝘁𝗶𝗼𝗻𝘀 ✪ 𝗣𝗿𝗼𝘃𝗶𝗱𝗲 𝗱𝗲𝘁𝗮𝗶𝗹𝗲𝗱 𝗮𝗻𝘀…"
click at [636, 458] on div "Use the fields below to edit this service charge Short Description 1-Labor (Ser…" at bounding box center [881, 690] width 1375 height 2418
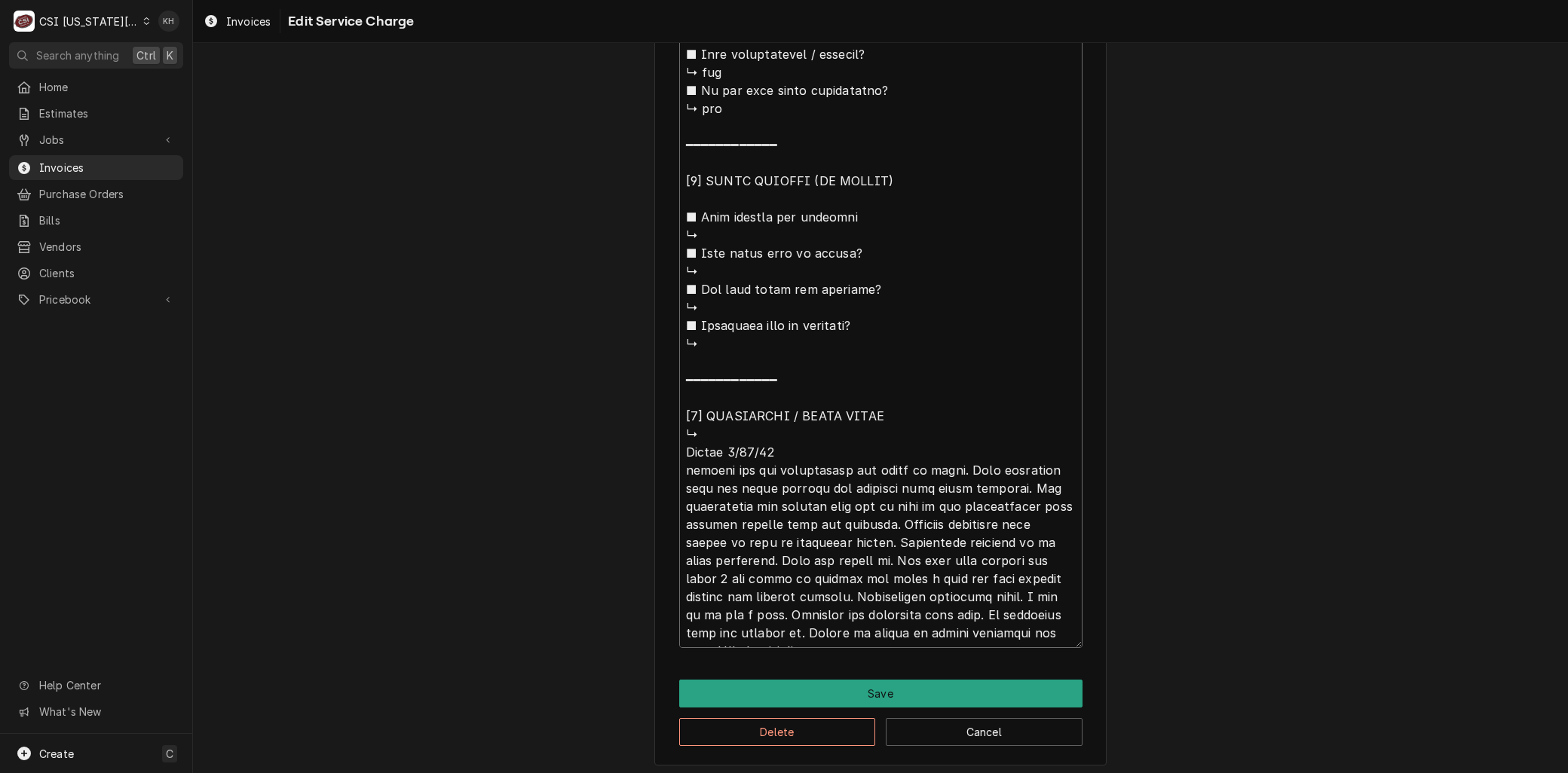
scroll to position [19, 0]
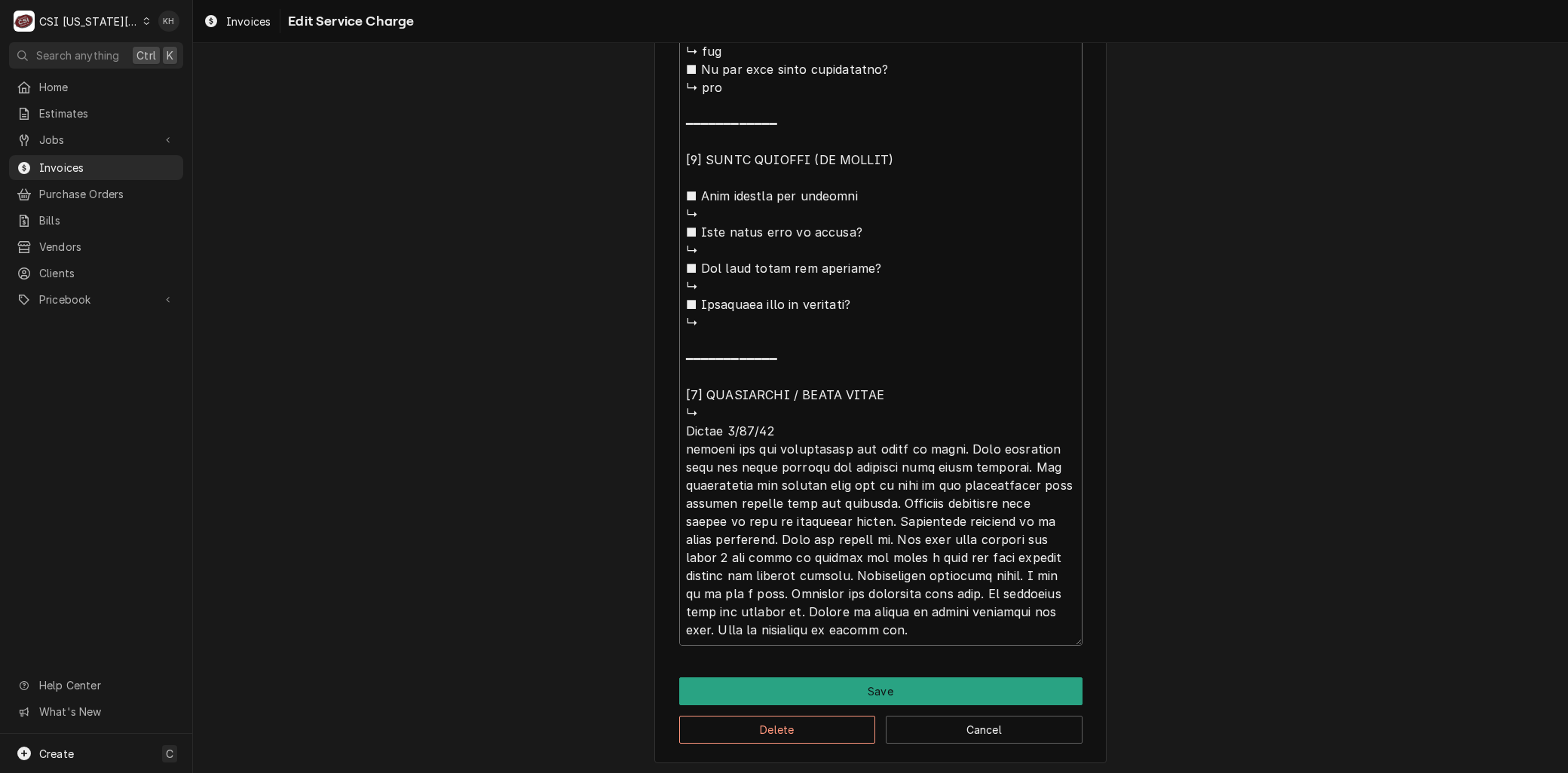
drag, startPoint x: 673, startPoint y: 441, endPoint x: 683, endPoint y: 449, distance: 12.8
type textarea "x"
type textarea "⚠️ 𝗙𝗢𝗥𝗠 𝗜𝗡𝗦𝗧𝗥𝗨𝗖𝗧𝗜𝗢𝗡𝗦 ⚠️ ✪ 𝗖𝗼𝗺𝗽𝗹𝗲𝘁𝗲 𝗮𝗹𝗹 𝗿𝗲𝗹𝗲𝘃𝗮𝗻𝘁 𝘀𝗲𝗰𝘁𝗶𝗼𝗻𝘀 ✪ 𝗣𝗿𝗼𝘃𝗶𝗱𝗲 𝗱𝗲𝘁𝗮𝗶𝗹𝗲𝗱 𝗮𝗻𝘀…"
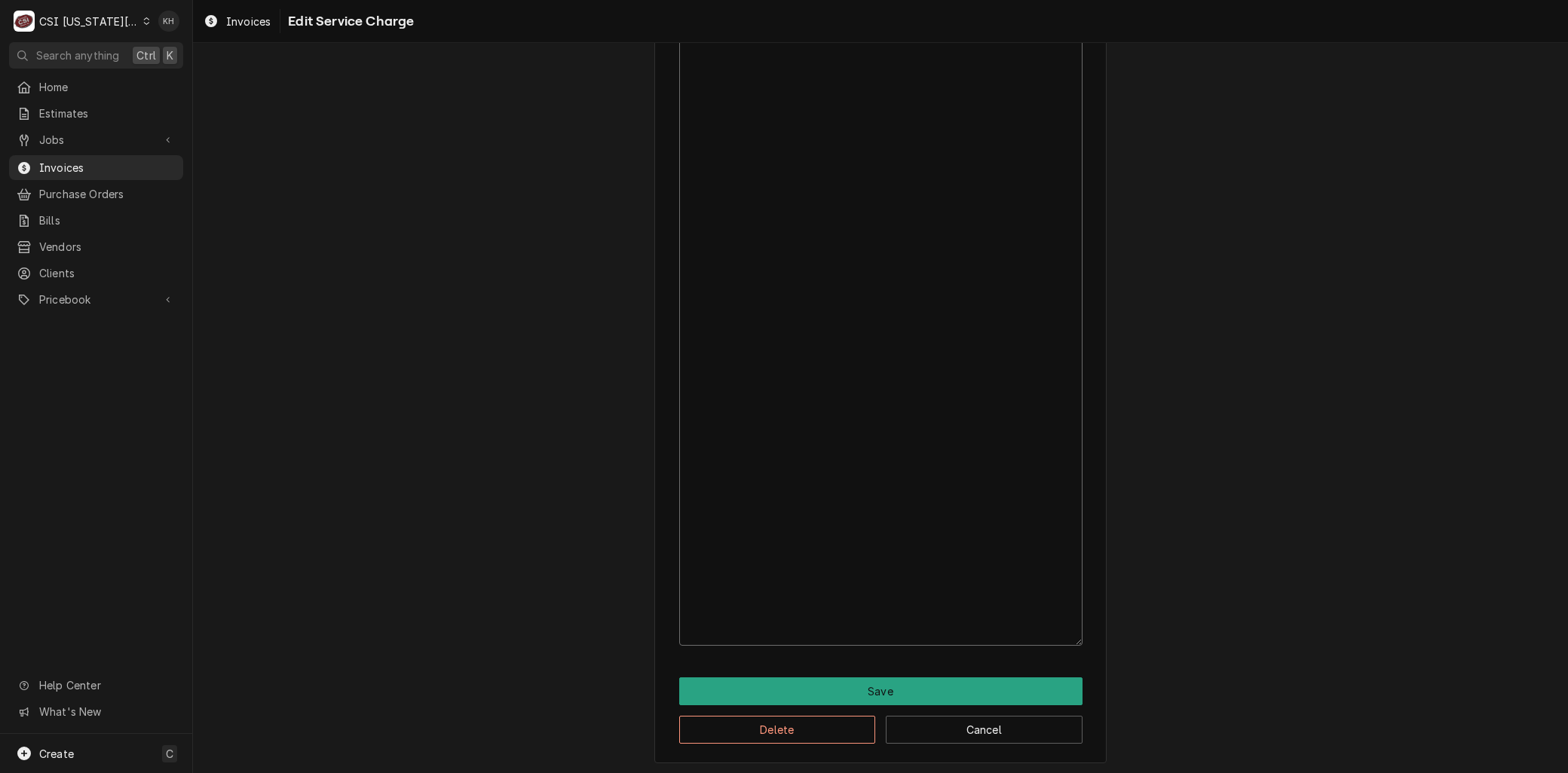
scroll to position [0, 0]
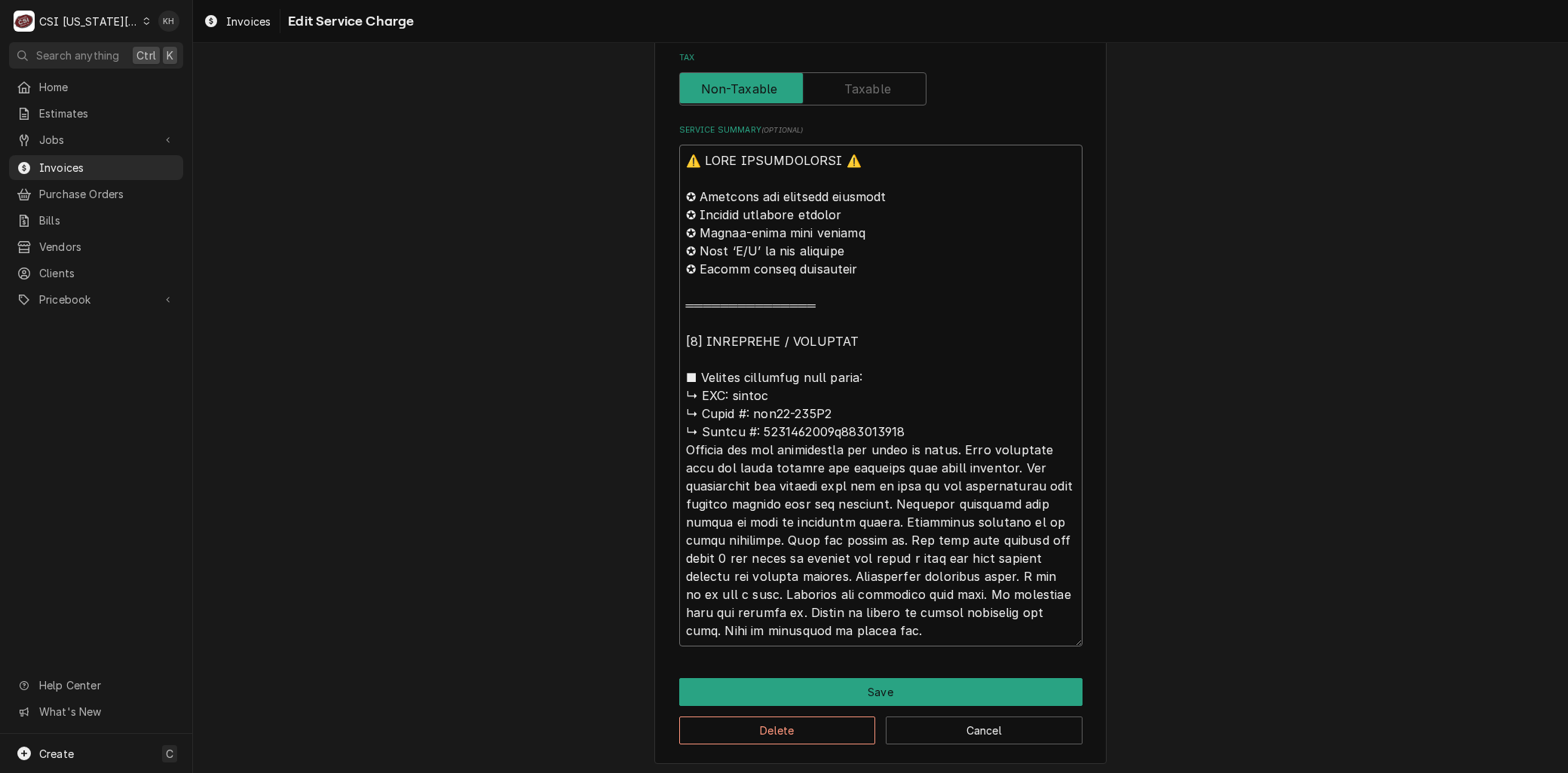
type textarea "x"
type textarea "⚠️ 𝗙𝗢𝗥𝗠 𝗜𝗡𝗦𝗧𝗥𝗨𝗖𝗧𝗜𝗢𝗡𝗦 ⚠️ ✪ 𝗖𝗼𝗺𝗽𝗹𝗲𝘁𝗲 𝗮𝗹𝗹 𝗿𝗲𝗹𝗲𝘃𝗮𝗻𝘁 𝘀𝗲𝗰𝘁𝗶𝗼𝗻𝘀 ✪ 𝗣𝗿𝗼𝘃𝗶𝗱𝗲 𝗱𝗲𝘁𝗮𝗶𝗹𝗲𝗱 𝗮𝗻𝘀…"
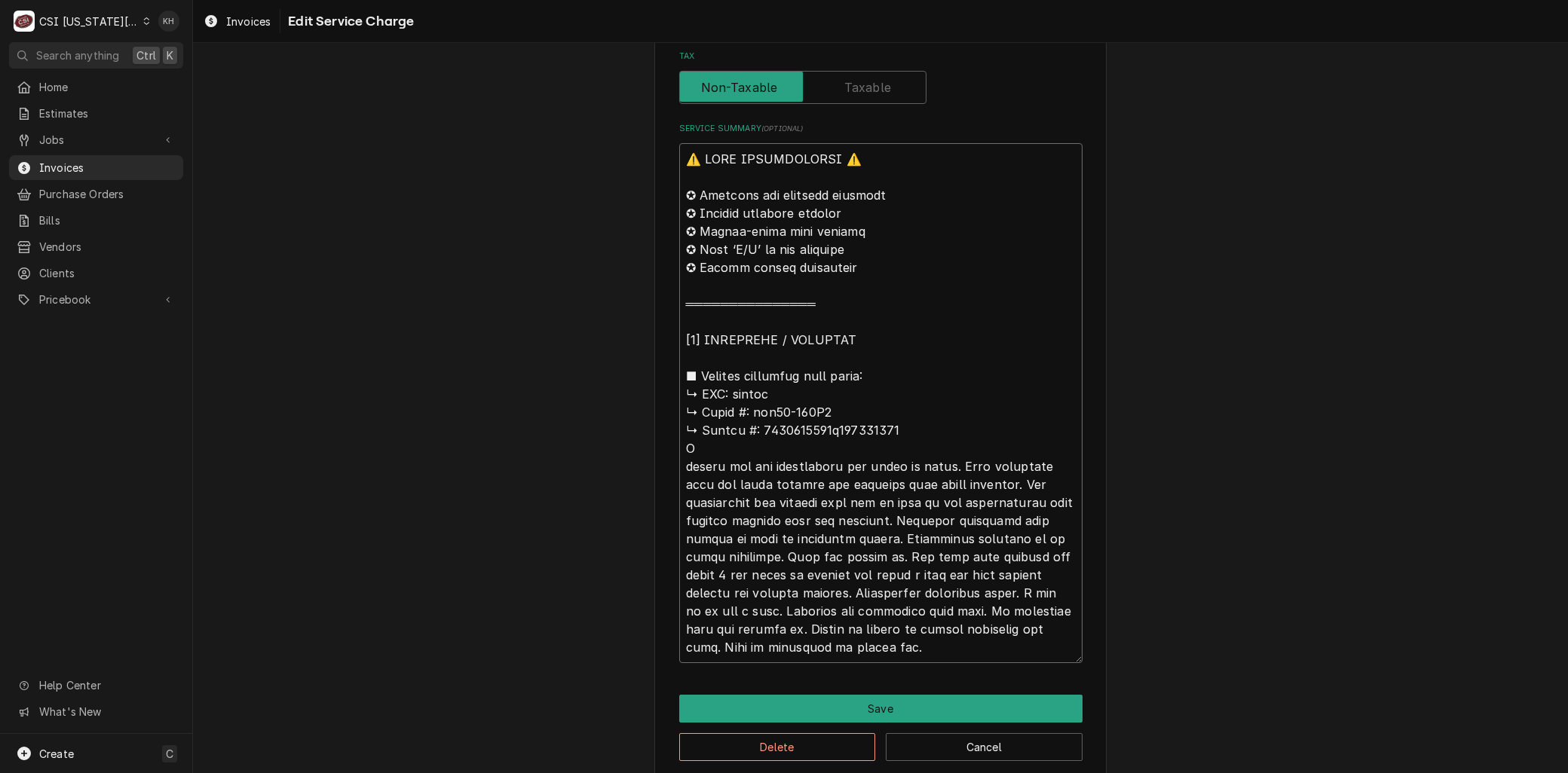
type textarea "x"
type textarea "⚠️ 𝗙𝗢𝗥𝗠 𝗜𝗡𝗦𝗧𝗥𝗨𝗖𝗧𝗜𝗢𝗡𝗦 ⚠️ ✪ 𝗖𝗼𝗺𝗽𝗹𝗲𝘁𝗲 𝗮𝗹𝗹 𝗿𝗲𝗹𝗲𝘃𝗮𝗻𝘁 𝘀𝗲𝗰𝘁𝗶𝗼𝗻𝘀 ✪ 𝗣𝗿𝗼𝘃𝗶𝗱𝗲 𝗱𝗲𝘁𝗮𝗶𝗹𝗲𝗱 𝗮𝗻𝘀…"
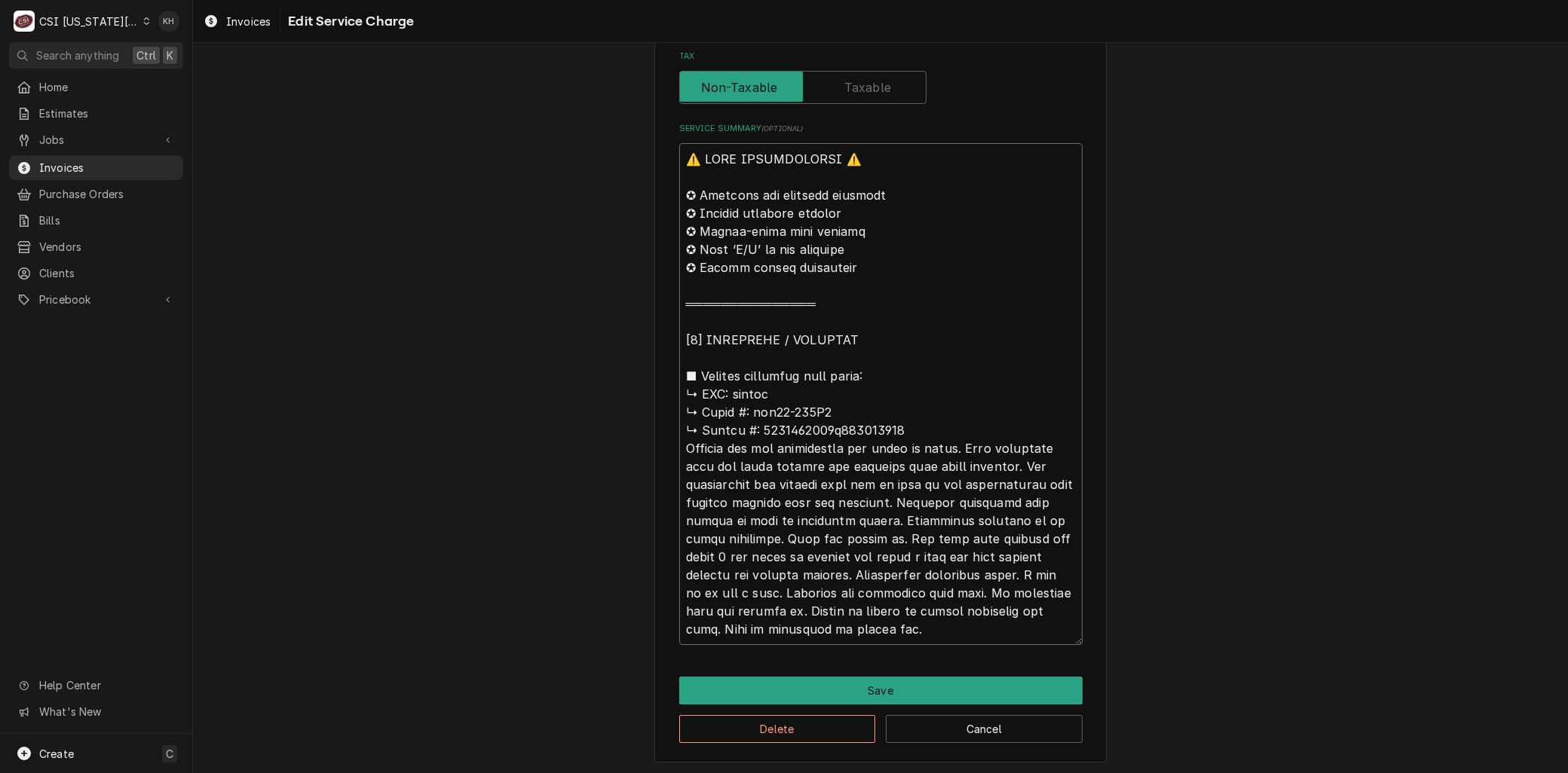
type textarea "x"
type textarea "⚠️ 𝗙𝗢𝗥𝗠 𝗜𝗡𝗦𝗧𝗥𝗨𝗖𝗧𝗜𝗢𝗡𝗦 ⚠️ ✪ 𝗖𝗼𝗺𝗽𝗹𝗲𝘁𝗲 𝗮𝗹𝗹 𝗿𝗲𝗹𝗲𝘃𝗮𝗻𝘁 𝘀𝗲𝗰𝘁𝗶𝗼𝗻𝘀 ✪ 𝗣𝗿𝗼𝘃𝗶𝗱𝗲 𝗱𝗲𝘁𝗮𝗶𝗹𝗲𝗱 𝗮𝗻𝘀…"
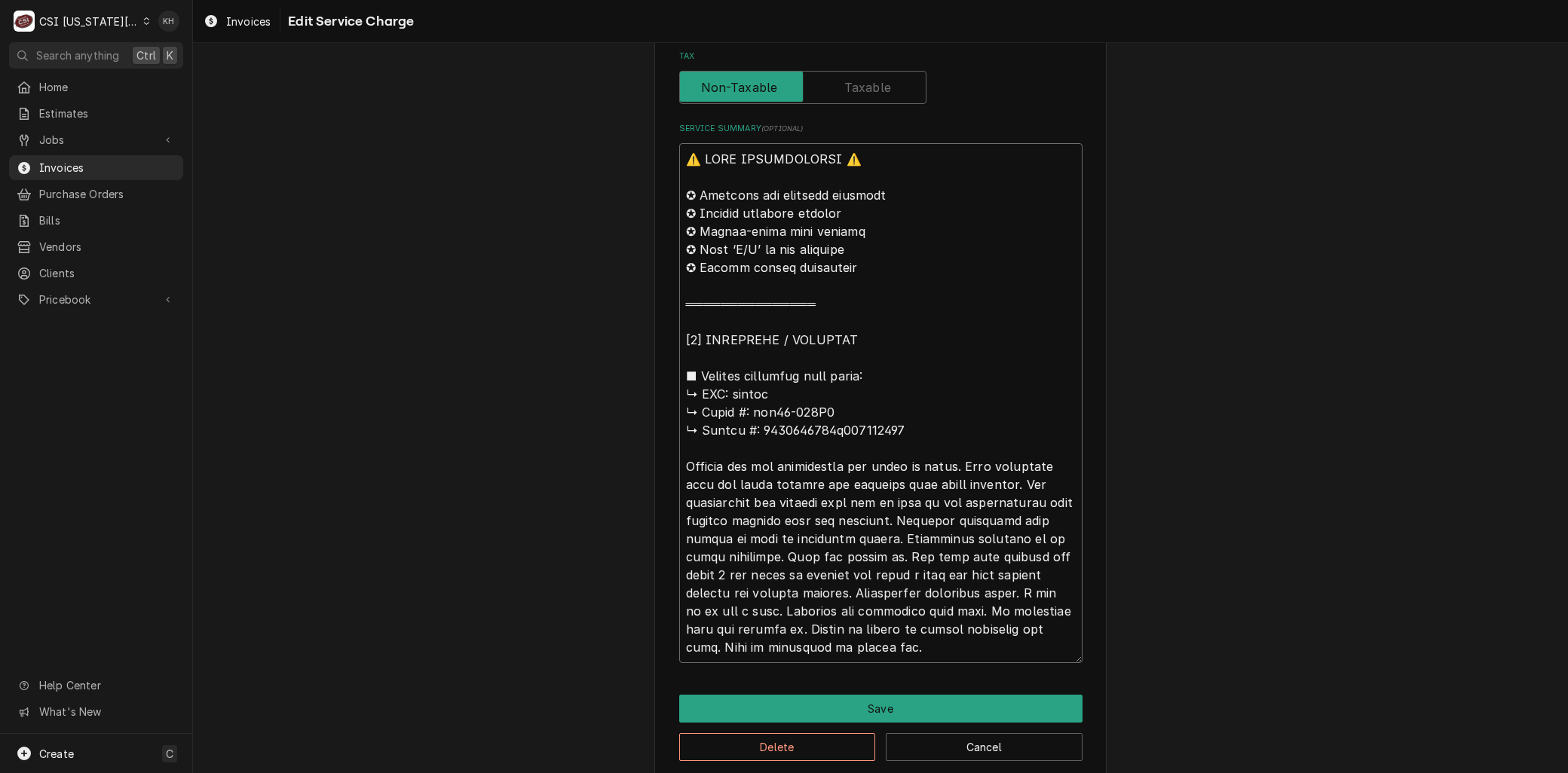
scroll to position [0, 0]
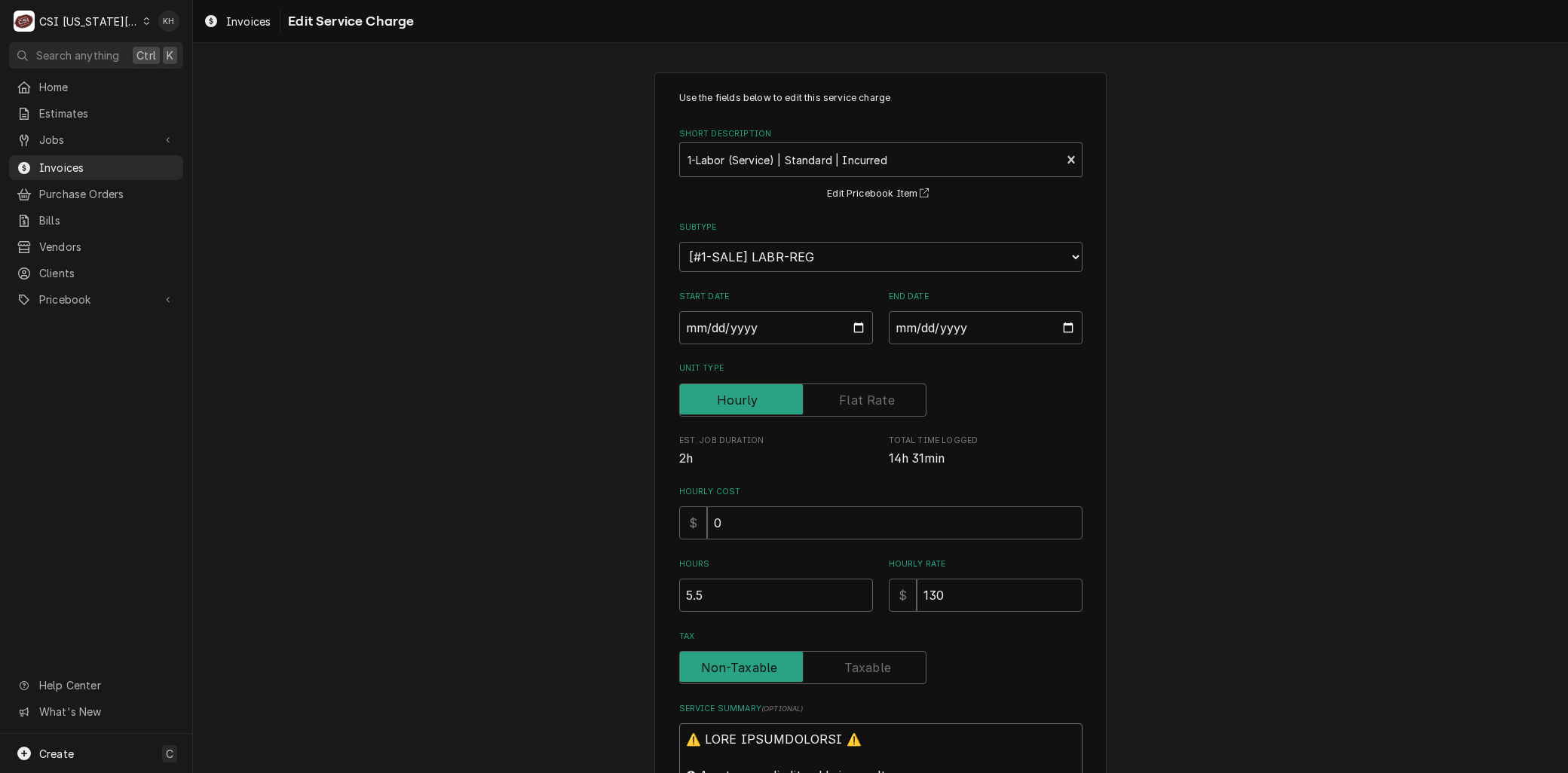
drag, startPoint x: 725, startPoint y: 389, endPoint x: 486, endPoint y: -71, distance: 518.4
click at [486, 0] on html "C CSI Kansas City KH Search anything Ctrl K Home Estimates Jobs Jobs Job Series…" at bounding box center [784, 386] width 1568 height 773
type textarea "x"
type textarea "B kolpak ↳ 𝗠𝗼𝗱𝗲𝗹 #: blh26-090D2 ↳ 𝗦𝗲𝗿𝗶𝗮𝗹 #: 1003448205y251300017 Arrived and me…"
type textarea "x"
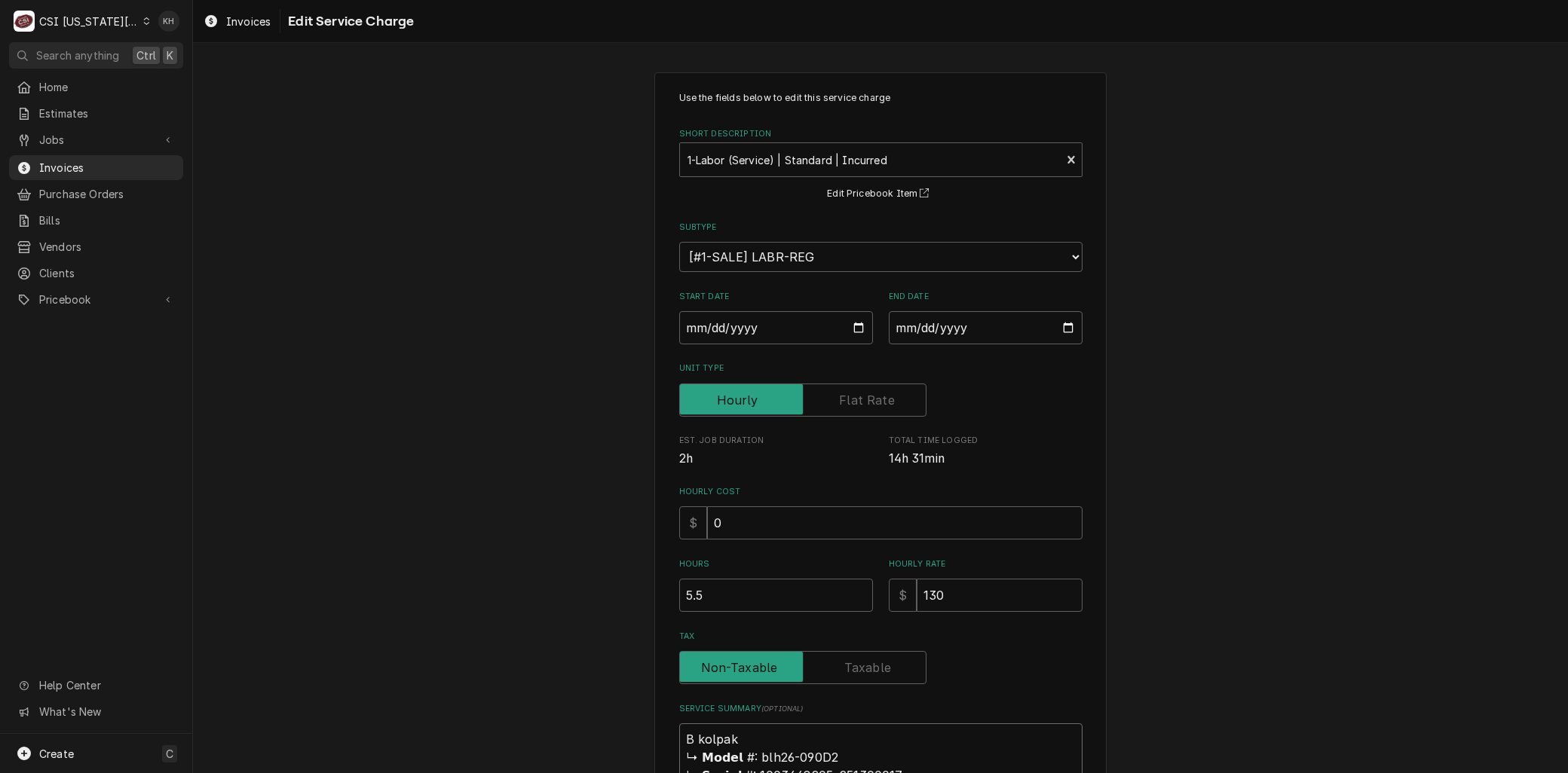
type textarea "Br kolpak ↳ 𝗠𝗼𝗱𝗲𝗹 #: blh26-090D2 ↳ 𝗦𝗲𝗿𝗶𝗮𝗹 #: 1003448205y251300017 Arrived and m…"
type textarea "x"
type textarea "Bra kolpak ↳ 𝗠𝗼𝗱𝗲𝗹 #: blh26-090D2 ↳ 𝗦𝗲𝗿𝗶𝗮𝗹 #: 1003448205y251300017 Arrived and …"
type textarea "x"
type textarea "Bran kolpak ↳ 𝗠𝗼𝗱𝗲𝗹 #: blh26-090D2 ↳ 𝗦𝗲𝗿𝗶𝗮𝗹 #: 1003448205y251300017 Arrived and…"
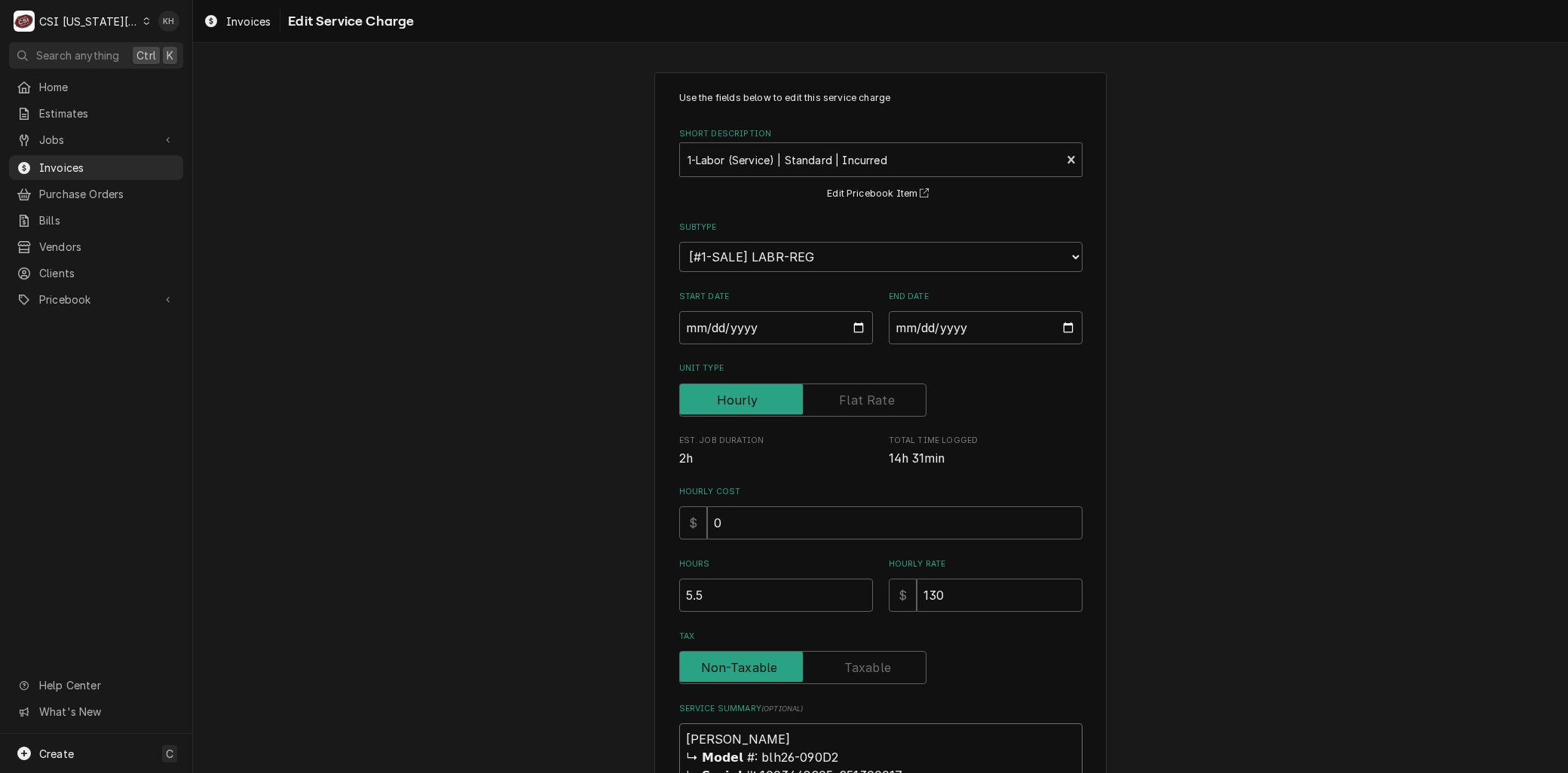
type textarea "x"
type textarea "Brand kolpak ↳ 𝗠𝗼𝗱𝗲𝗹 #: blh26-090D2 ↳ 𝗦𝗲𝗿𝗶𝗮𝗹 #: 1003448205y251300017 Arrived an…"
type textarea "x"
type textarea "Brand: kolpak ↳ 𝗠𝗼𝗱𝗲𝗹 #: blh26-090D2 ↳ 𝗦𝗲𝗿𝗶𝗮𝗹 #: 1003448205y251300017 Arrived a…"
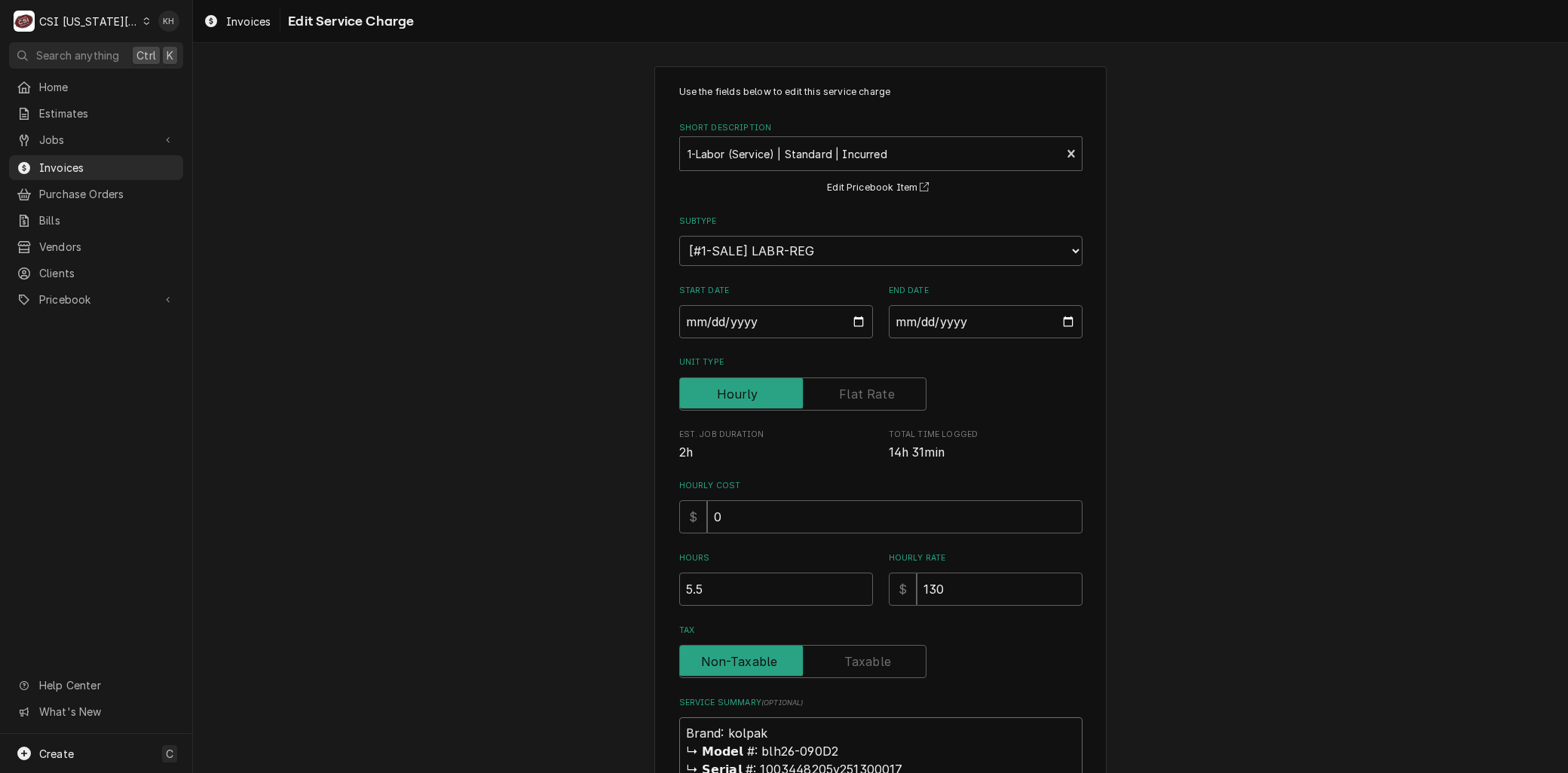
type textarea "x"
type textarea "Brand: olpak ↳ 𝗠𝗼𝗱𝗲𝗹 #: blh26-090D2 ↳ 𝗦𝗲𝗿𝗶𝗮𝗹 #: 1003448205y251300017 Arrived an…"
type textarea "x"
type textarea "Brand: =olpak ↳ 𝗠𝗼𝗱𝗲𝗹 #: blh26-090D2 ↳ 𝗦𝗲𝗿𝗶𝗮𝗹 #: 1003448205y251300017 Arrived a…"
type textarea "x"
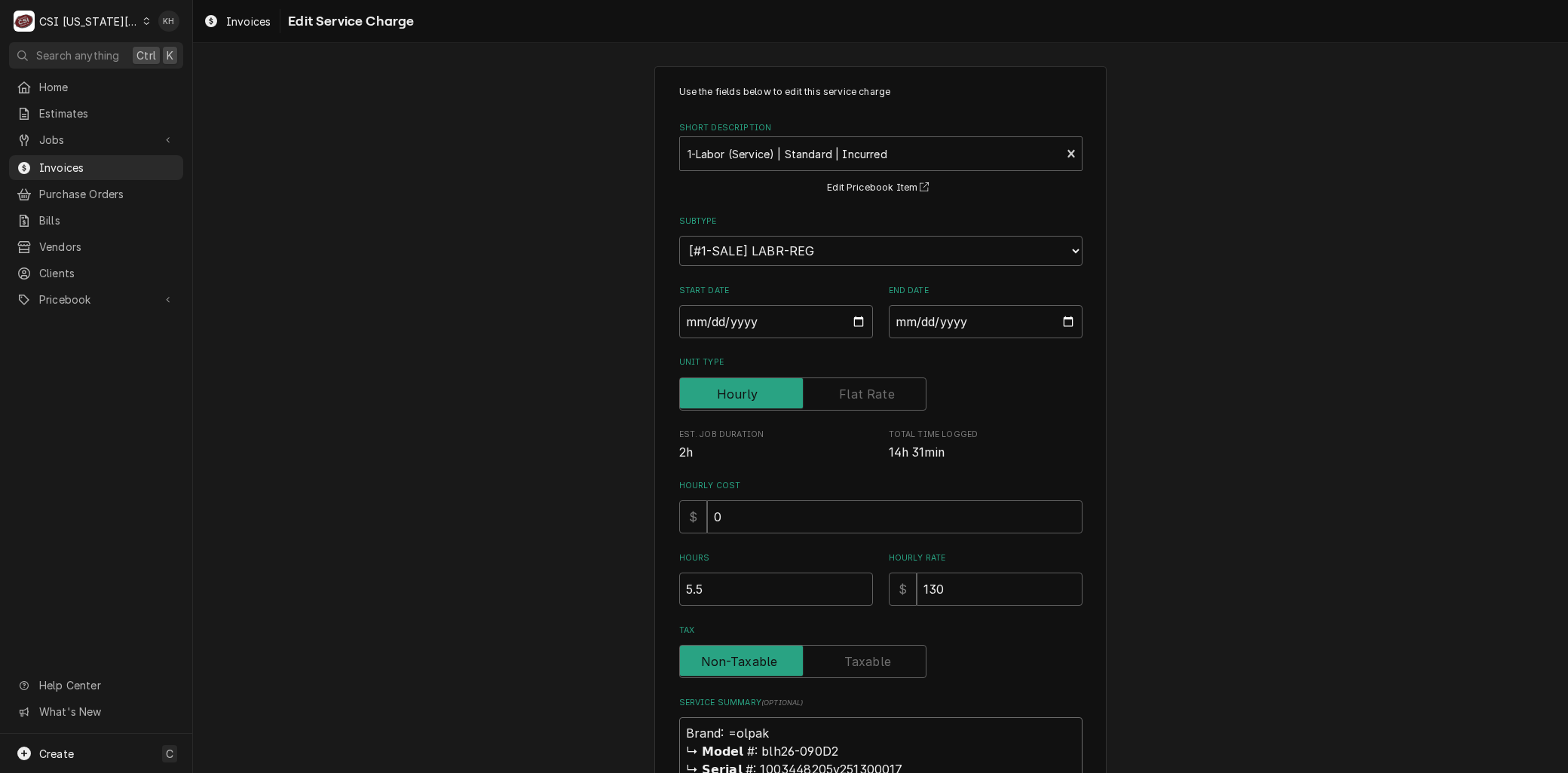
type textarea "Brand: =Kolpak ↳ 𝗠𝗼𝗱𝗲𝗹 #: blh26-090D2 ↳ 𝗦𝗲𝗿𝗶𝗮𝗹 #: 1003448205y251300017 Arrived …"
type textarea "x"
type textarea "Brand: =olpak ↳ 𝗠𝗼𝗱𝗲𝗹 #: blh26-090D2 ↳ 𝗦𝗲𝗿𝗶𝗮𝗹 #: 1003448205y251300017 Arrived a…"
type textarea "x"
type textarea "Brand: olpak ↳ 𝗠𝗼𝗱𝗲𝗹 #: blh26-090D2 ↳ 𝗦𝗲𝗿𝗶𝗮𝗹 #: 1003448205y251300017 Arrived an…"
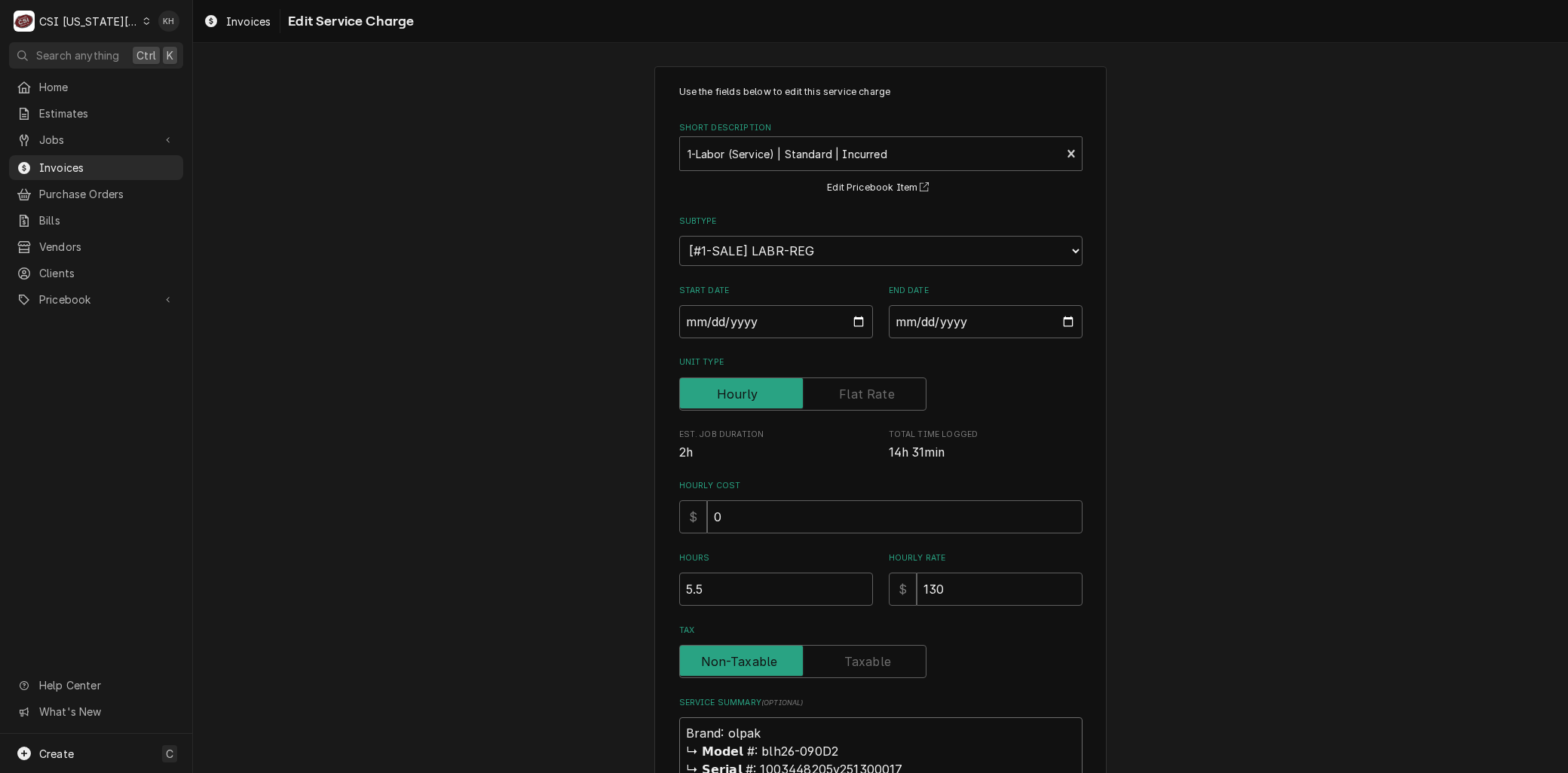
type textarea "x"
type textarea "Brand: Kolpak ↳ 𝗠𝗼𝗱𝗲𝗹 #: blh26-090D2 ↳ 𝗦𝗲𝗿𝗶𝗮𝗹 #: 1003448205y251300017 Arrived a…"
type textarea "x"
type textarea "Brand: Kolpak 𝗠𝗼𝗱𝗲𝗹 #: blh26-090D2 ↳ 𝗦𝗲𝗿𝗶𝗮𝗹 #: 1003448205y251300017 Arrived and…"
type textarea "x"
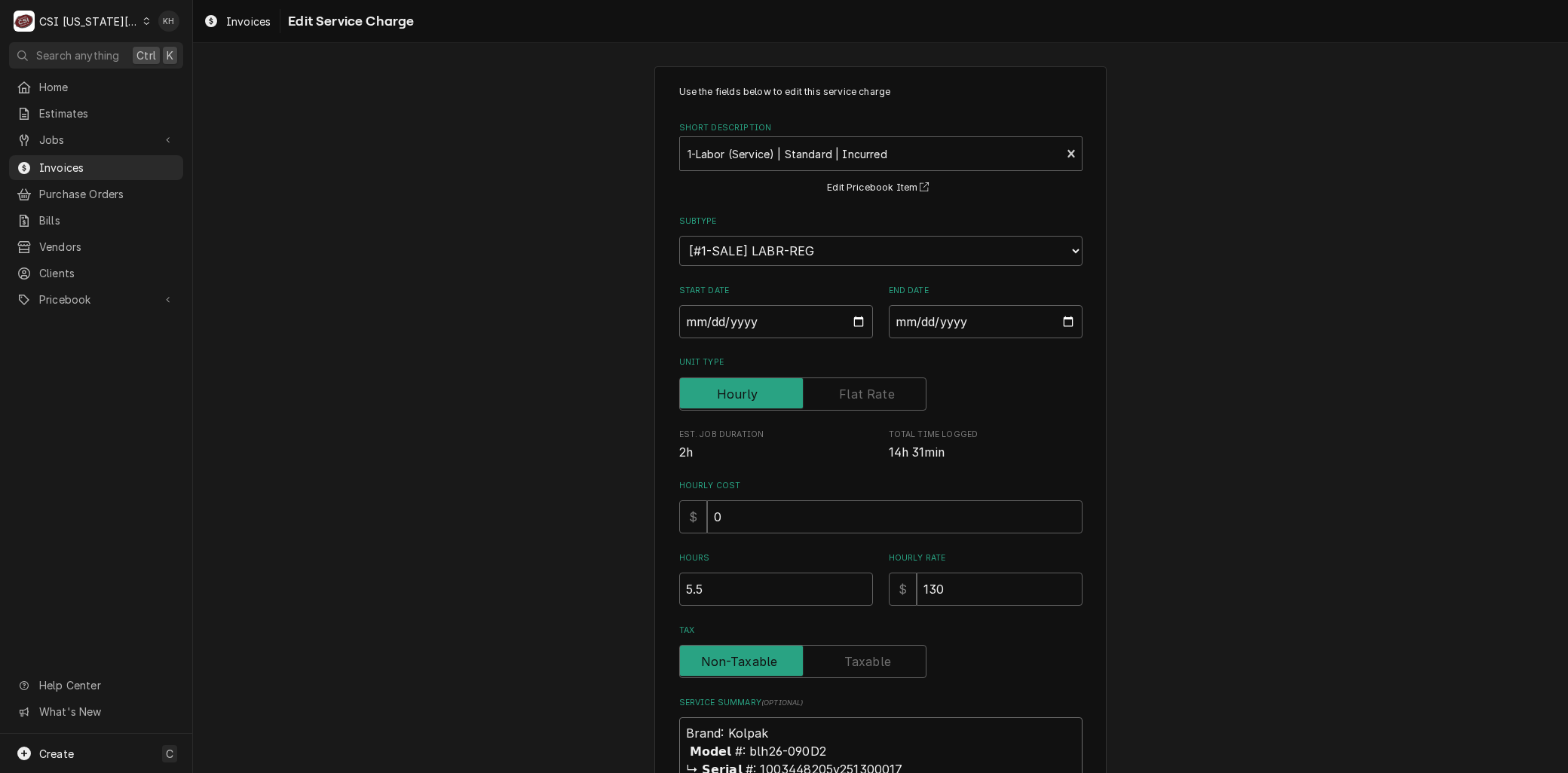
type textarea "Brand: Kolpak 𝗠𝗼𝗱𝗲𝗹 #: blh26-090D2 ↳ 𝗦𝗲𝗿𝗶𝗮𝗹 #: 1003448205y251300017 Arrived and…"
type textarea "x"
type textarea "Brand: Kolpak 𝗼𝗱𝗲𝗹 #: blh26-090D2 ↳ 𝗦𝗲𝗿𝗶𝗮𝗹 #: 1003448205y251300017 Arrived and …"
type textarea "x"
type textarea "Brand: Kolpak 𝗱𝗲𝗹 #: blh26-090D2 ↳ 𝗦𝗲𝗿𝗶𝗮𝗹 #: 1003448205y251300017 Arrived and m…"
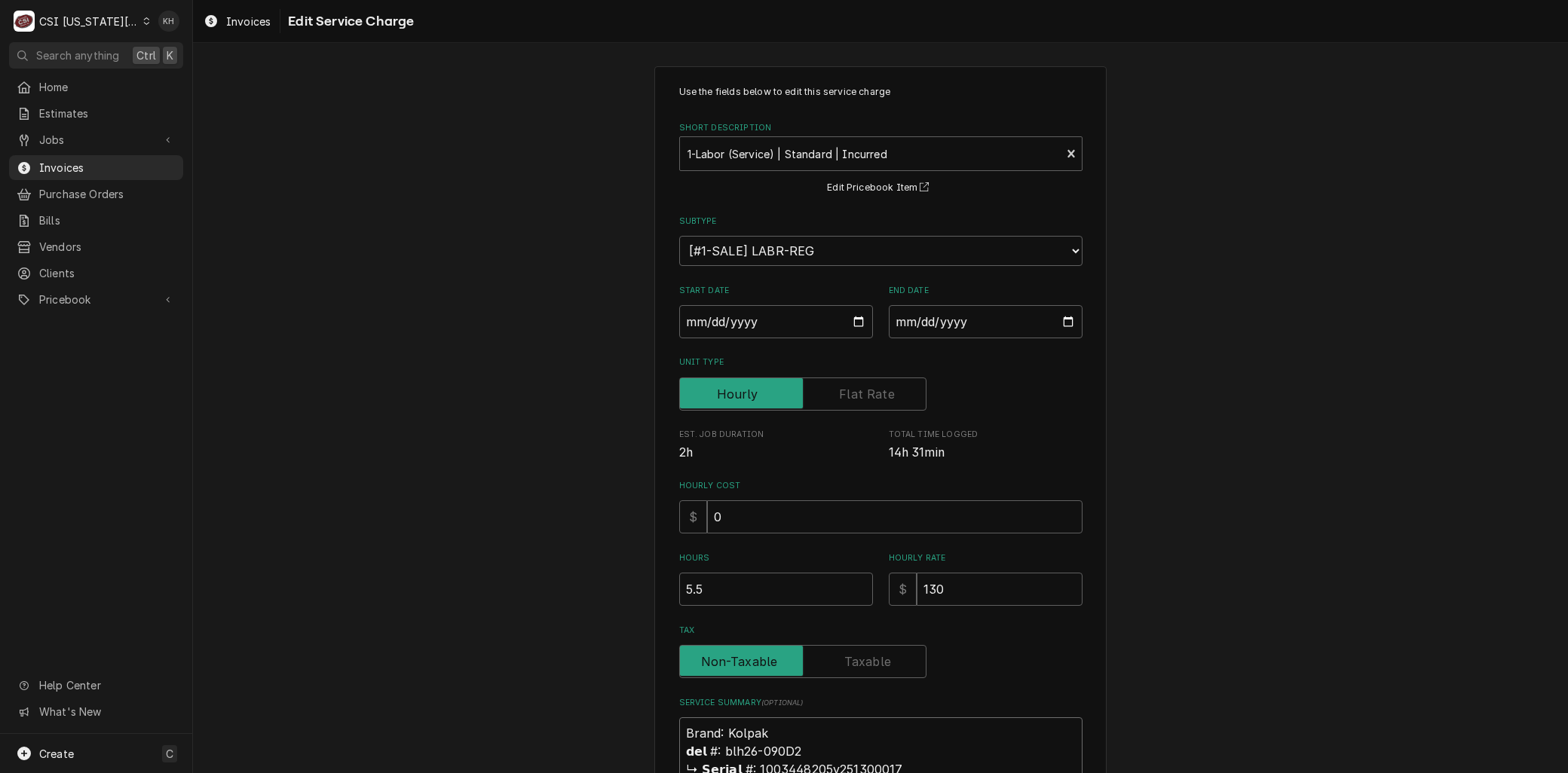
type textarea "x"
type textarea "Brand: Kolpak 𝗲𝗹 #: blh26-090D2 ↳ 𝗦𝗲𝗿𝗶𝗮𝗹 #: 1003448205y251300017 Arrived and me…"
type textarea "x"
type textarea "Brand: Kolpak 𝗹 #: blh26-090D2 ↳ 𝗦𝗲𝗿𝗶𝗮𝗹 #: 1003448205y251300017 Arrived and met…"
type textarea "x"
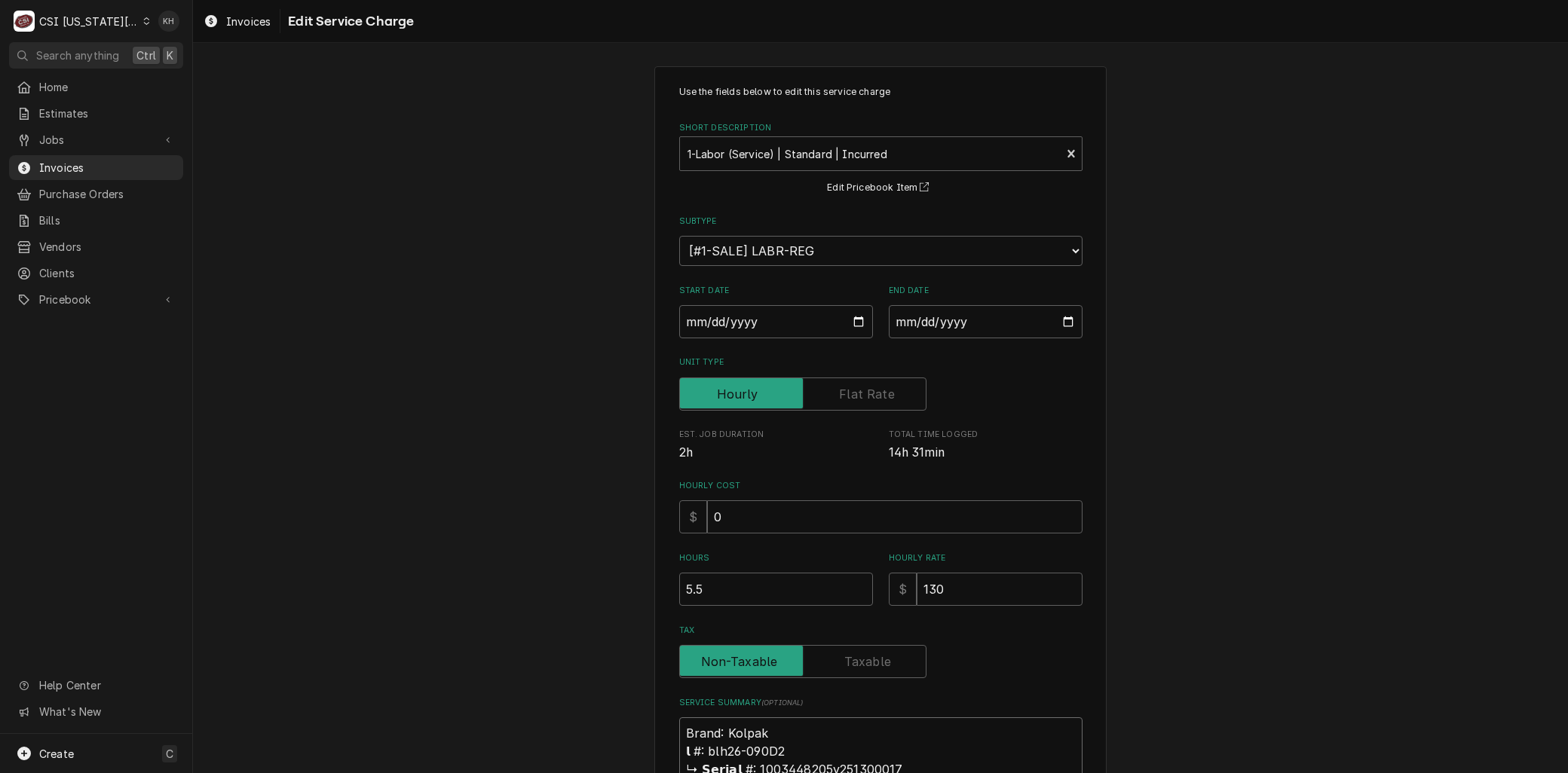
type textarea "Brand: Kolpak #: blh26-090D2 ↳ 𝗦𝗲𝗿𝗶𝗮𝗹 #: 1003448205y251300017 Arrived and met e…"
type textarea "x"
type textarea "Brand: Kolpak #: blh26-090D2 ↳ 𝗦𝗲𝗿𝗶𝗮𝗹 #: 1003448205y251300017 Arrived and met e…"
type textarea "x"
type textarea "Brand: Kolpak : blh26-090D2 ↳ 𝗦𝗲𝗿𝗶𝗮𝗹 #: 1003448205y251300017 Arrived and met el…"
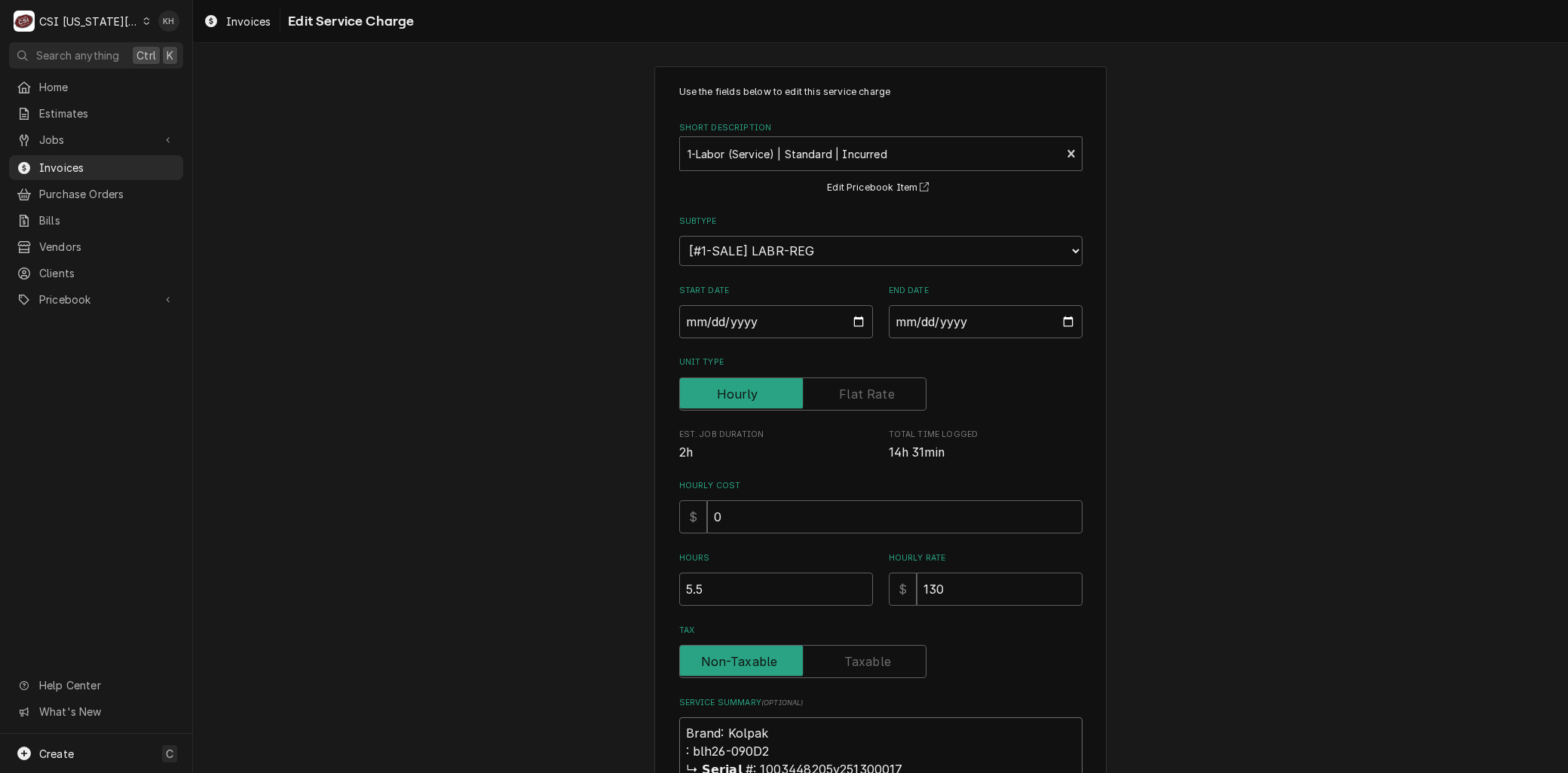
type textarea "x"
type textarea "Brand: Kolpak M: blh26-090D2 ↳ 𝗦𝗲𝗿𝗶𝗮𝗹 #: 1003448205y251300017 Arrived and met e…"
type textarea "x"
type textarea "Brand: Kolpak Mo: blh26-090D2 ↳ 𝗦𝗲𝗿𝗶𝗮𝗹 #: 1003448205y251300017 Arrived and met …"
type textarea "x"
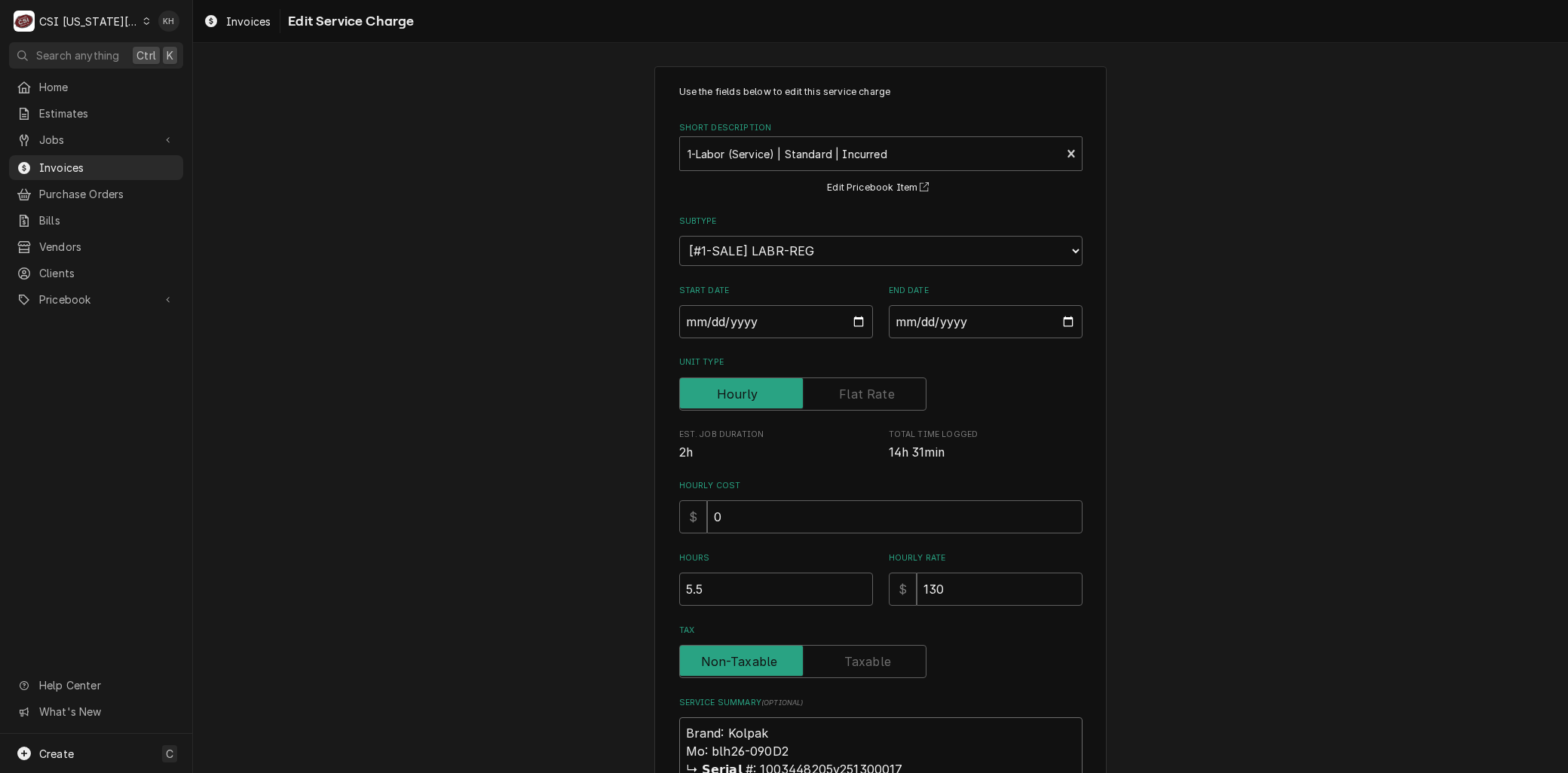
type textarea "Brand: Kolpak Mod: blh26-090D2 ↳ 𝗦𝗲𝗿𝗶𝗮𝗹 #: 1003448205y251300017 Arrived and met…"
type textarea "x"
type textarea "Brand: Kolpak Mode: blh26-090D2 ↳ 𝗦𝗲𝗿𝗶𝗮𝗹 #: 1003448205y251300017 Arrived and me…"
type textarea "x"
type textarea "Brand: Kolpak Model: blh26-090D2 ↳ 𝗦𝗲𝗿𝗶𝗮𝗹 #: 1003448205y251300017 Arrived and m…"
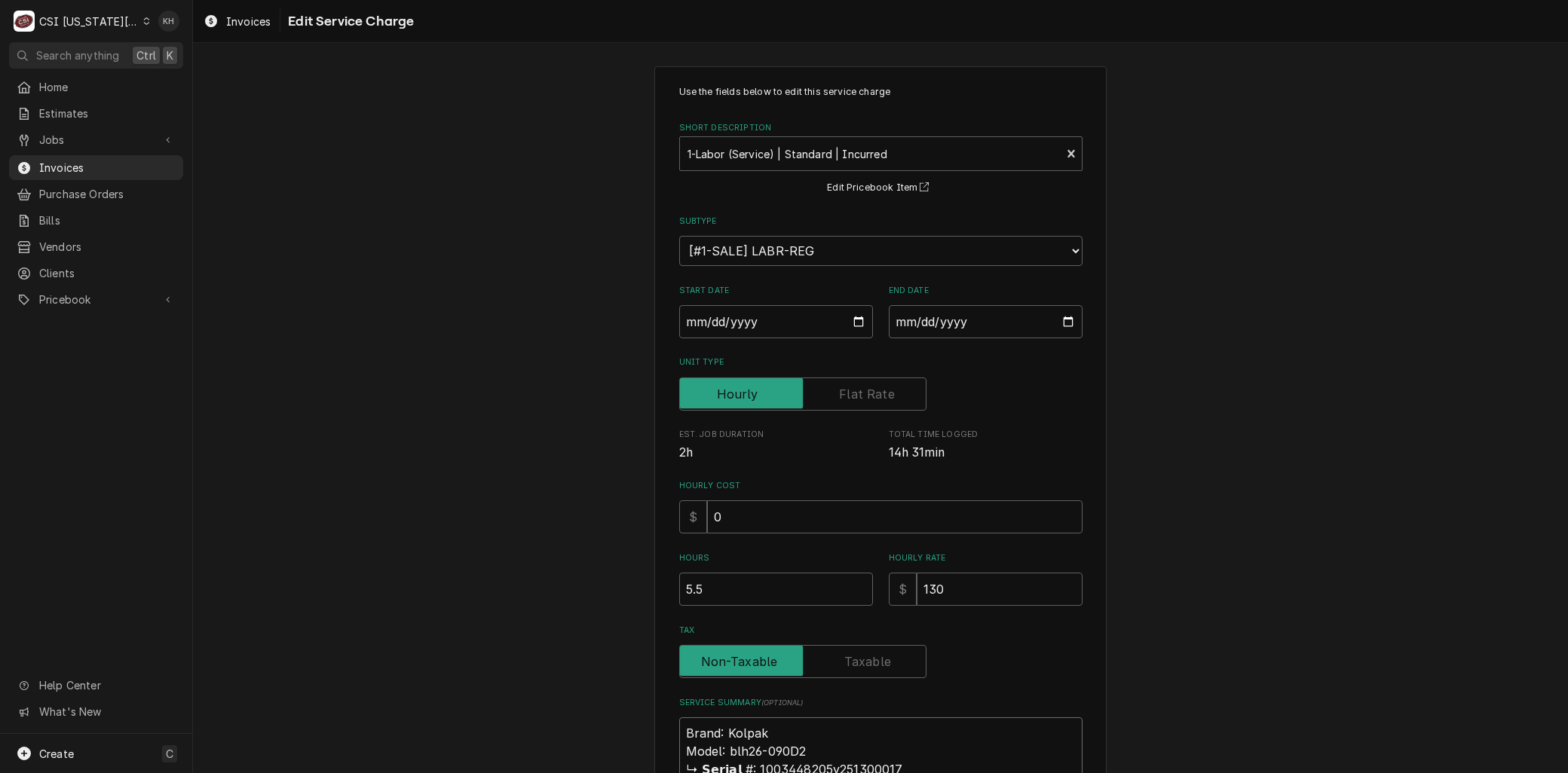
type textarea "x"
type textarea "Brand: Kolpak Model: blh26-090D2 𝗦𝗲𝗿𝗶𝗮𝗹 #: 1003448205y251300017 Arrived and met…"
type textarea "x"
type textarea "Brand: Kolpak Model: blh26-090D2 𝗦𝗲𝗿𝗶𝗮𝗹 #: 1003448205y251300017 Arrived and met…"
type textarea "x"
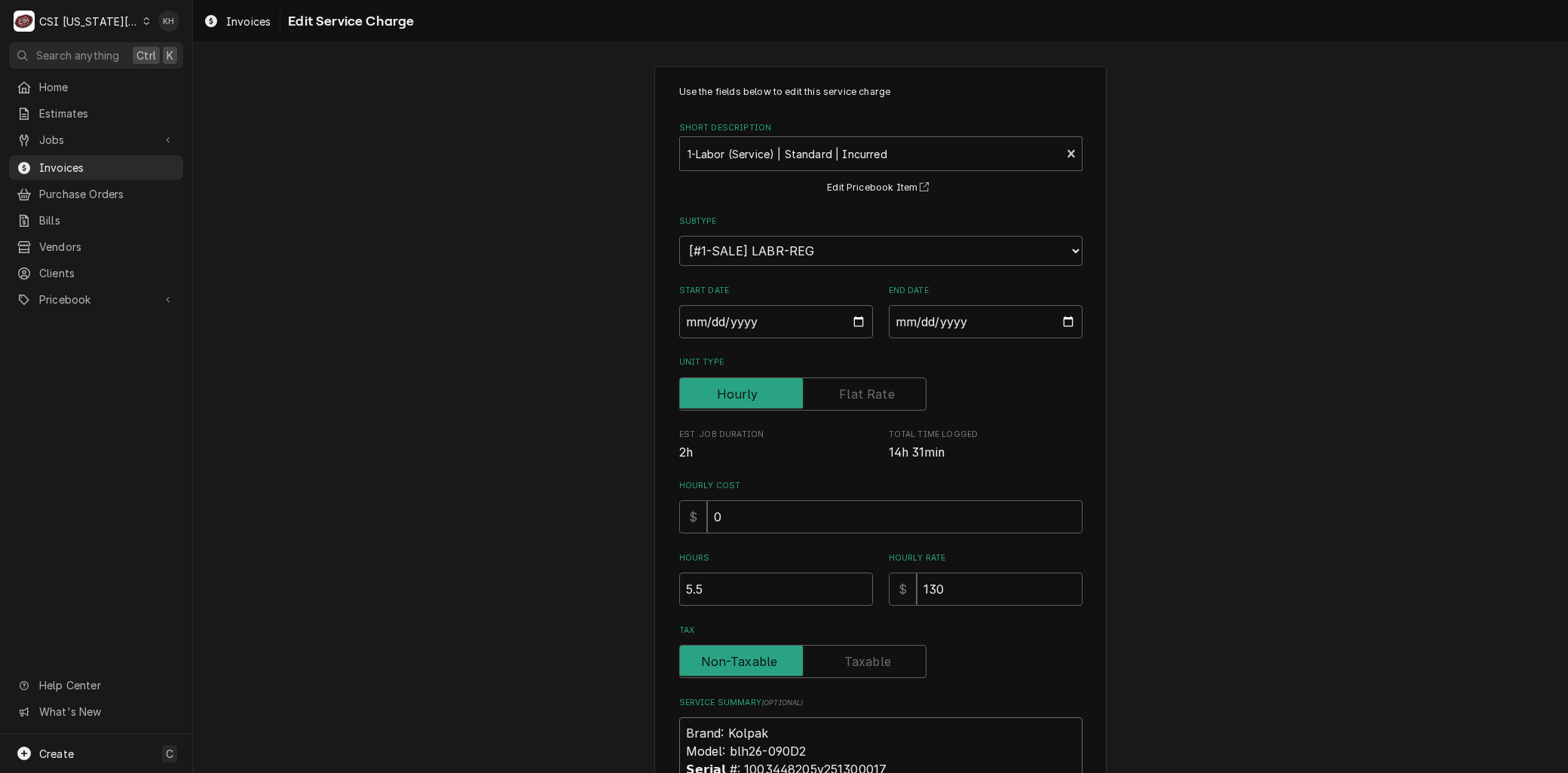
type textarea "Brand: Kolpak Model: blh26-090D2 𝗲𝗿𝗶𝗮𝗹 #: 1003448205y251300017 Arrived and met …"
type textarea "x"
type textarea "Brand: Kolpak Model: blh26-090D2 𝗿𝗶𝗮𝗹 #: 1003448205y251300017 Arrived and met e…"
type textarea "x"
type textarea "Brand: Kolpak Model: blh26-090D2 𝗶𝗮𝗹 #: 1003448205y251300017 Arrived and met el…"
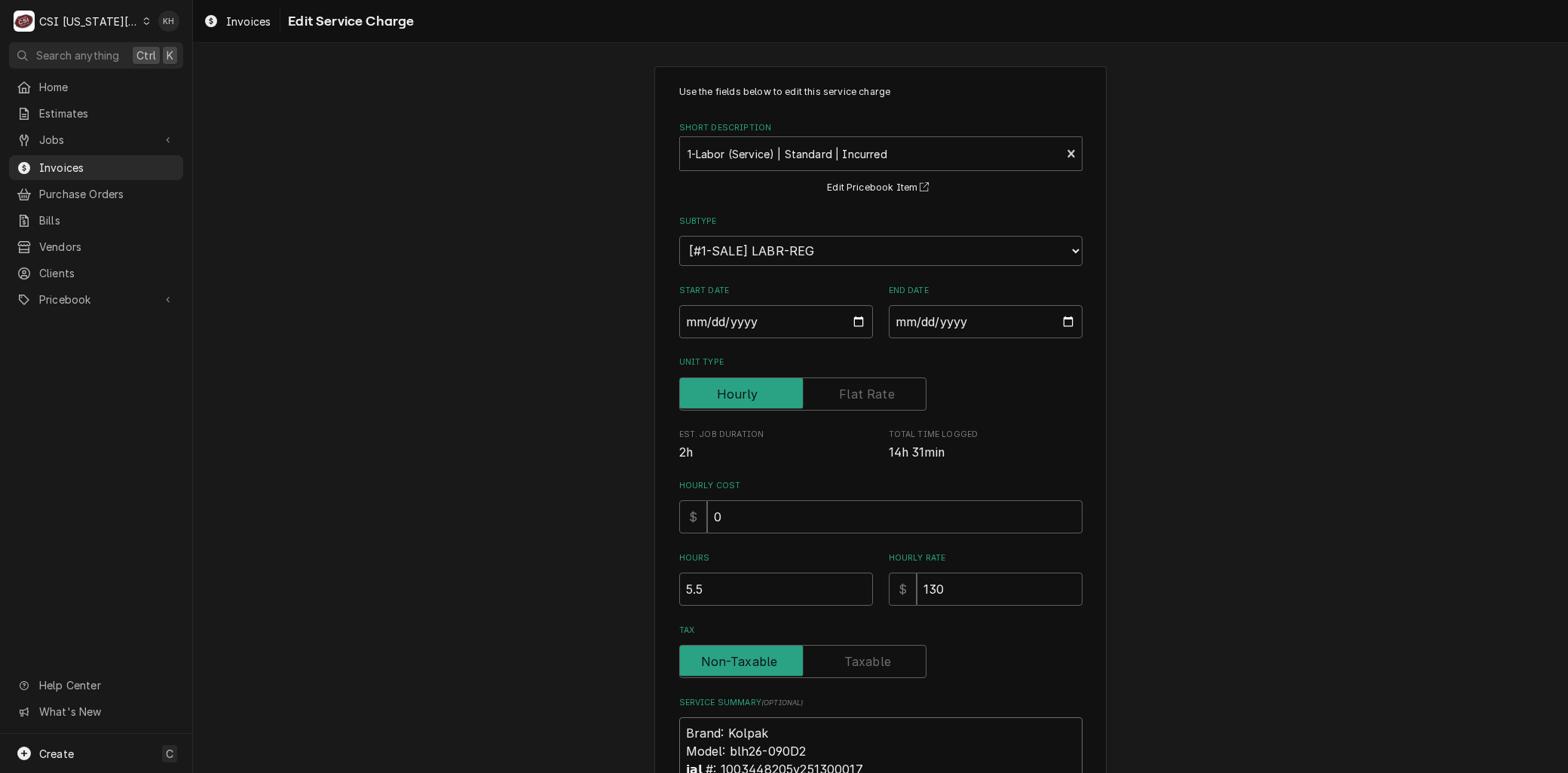
type textarea "x"
type textarea "Brand: Kolpak Model: blh26-090D2 𝗮𝗹 #: 1003448205y251300017 Arrived and met ele…"
type textarea "x"
type textarea "Brand: Kolpak Model: blh26-090D2 𝗹 #: 1003448205y251300017 Arrived and met elec…"
type textarea "x"
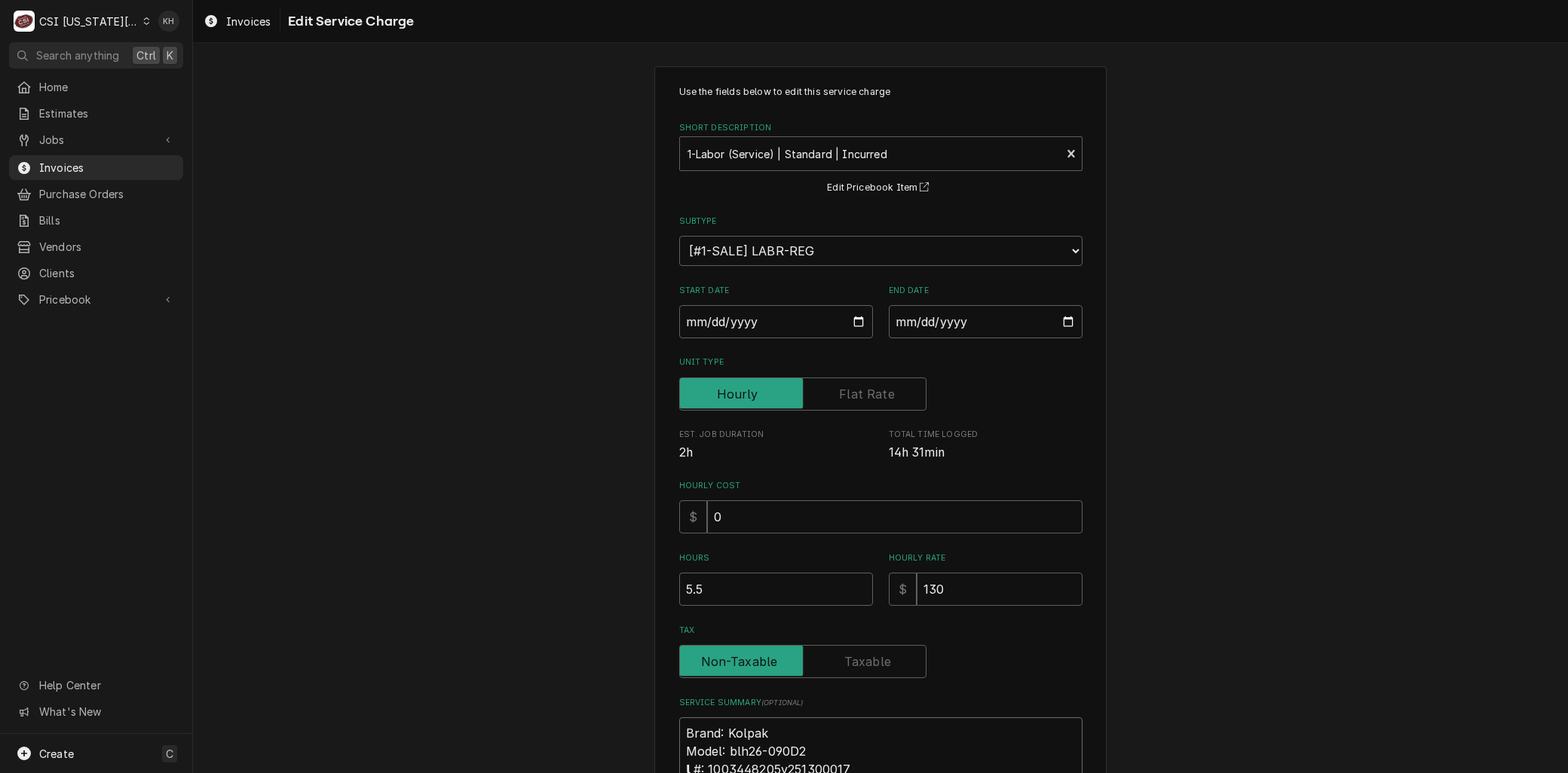
type textarea "Brand: Kolpak Model: blh26-090D2 #: 1003448205y251300017 Arrived and met electr…"
type textarea "x"
type textarea "Brand: Kolpak Model: blh26-090D2 #: 1003448205y251300017 Arrived and met electr…"
type textarea "x"
type textarea "Brand: Kolpak Model: blh26-090D2 : 1003448205y251300017 Arrived and met electri…"
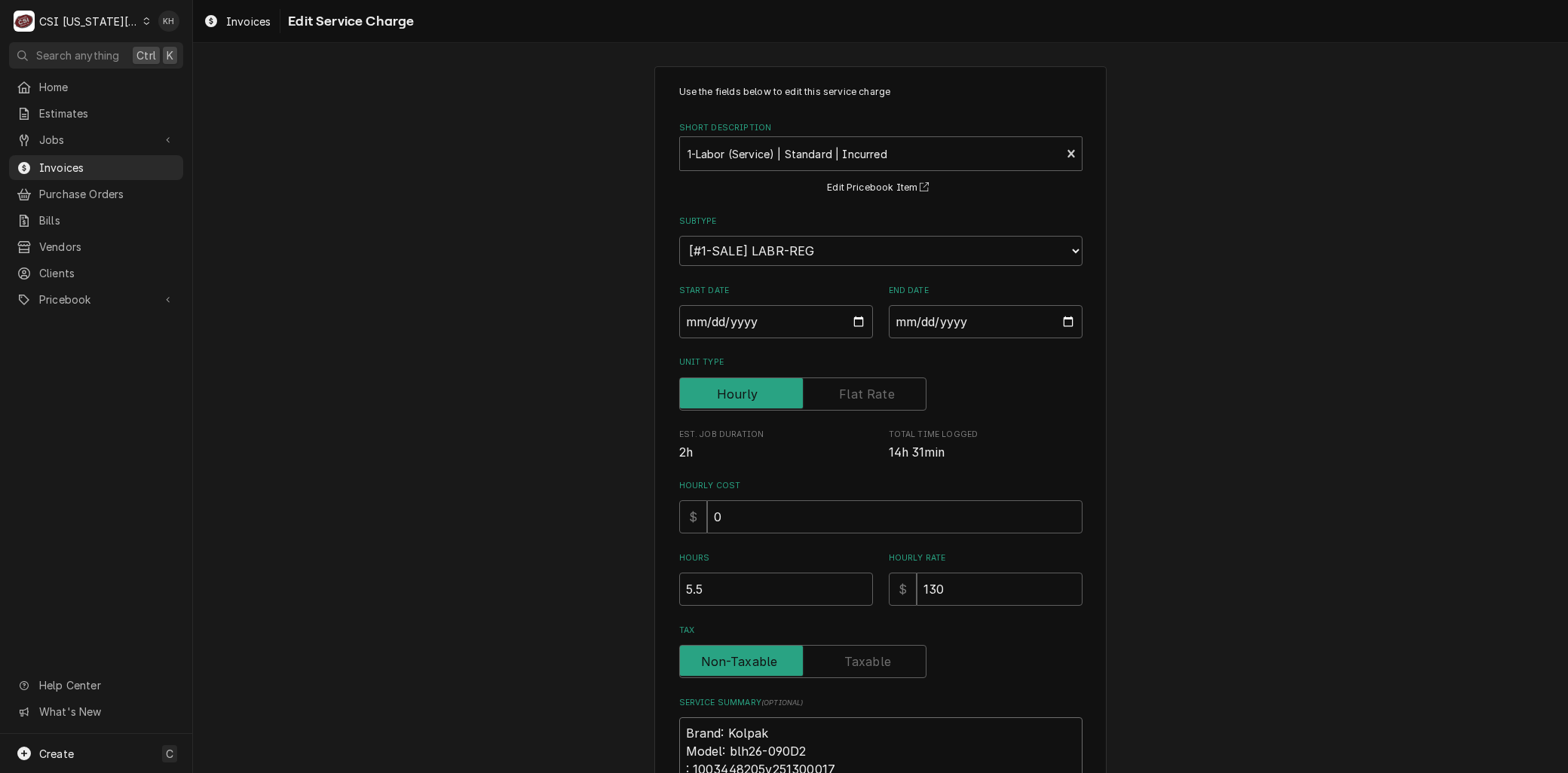
type textarea "x"
type textarea "Brand: Kolpak Model: blh26-090D2 S: 1003448205y251300017 Arrived and met electr…"
type textarea "x"
type textarea "Brand: Kolpak Model: blh26-090D2 Se: 1003448205y251300017 Arrived and met elect…"
type textarea "x"
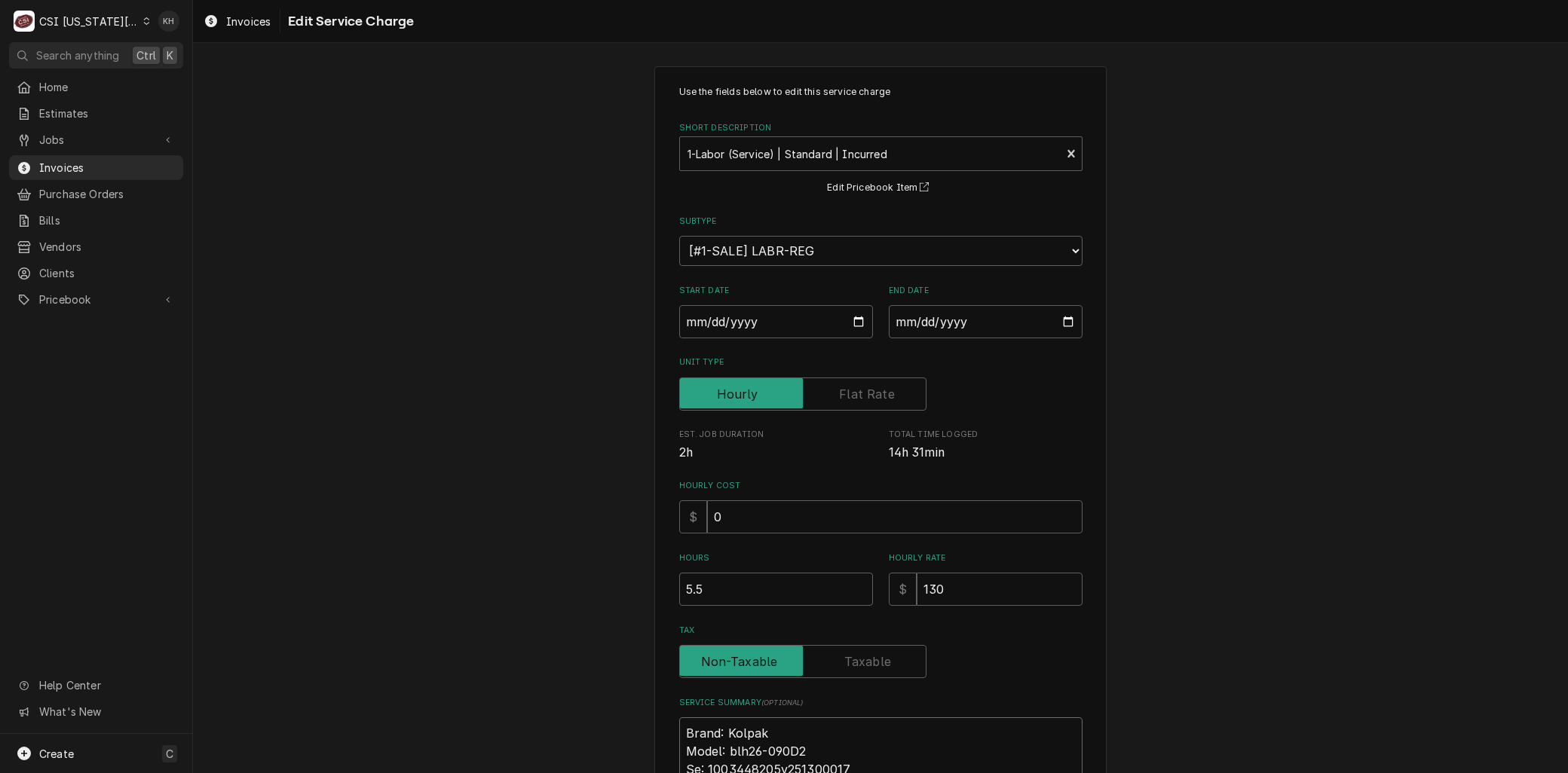
type textarea "Brand: Kolpak Model: blh26-090D2 Ser: 1003448205y251300017 Arrived and met elec…"
type textarea "x"
type textarea "Brand: Kolpak Model: blh26-090D2 Seri: 1003448205y251300017 Arrived and met ele…"
type textarea "x"
type textarea "Brand: Kolpak Model: blh26-090D2 Seria: 1003448205y251300017 Arrived and met el…"
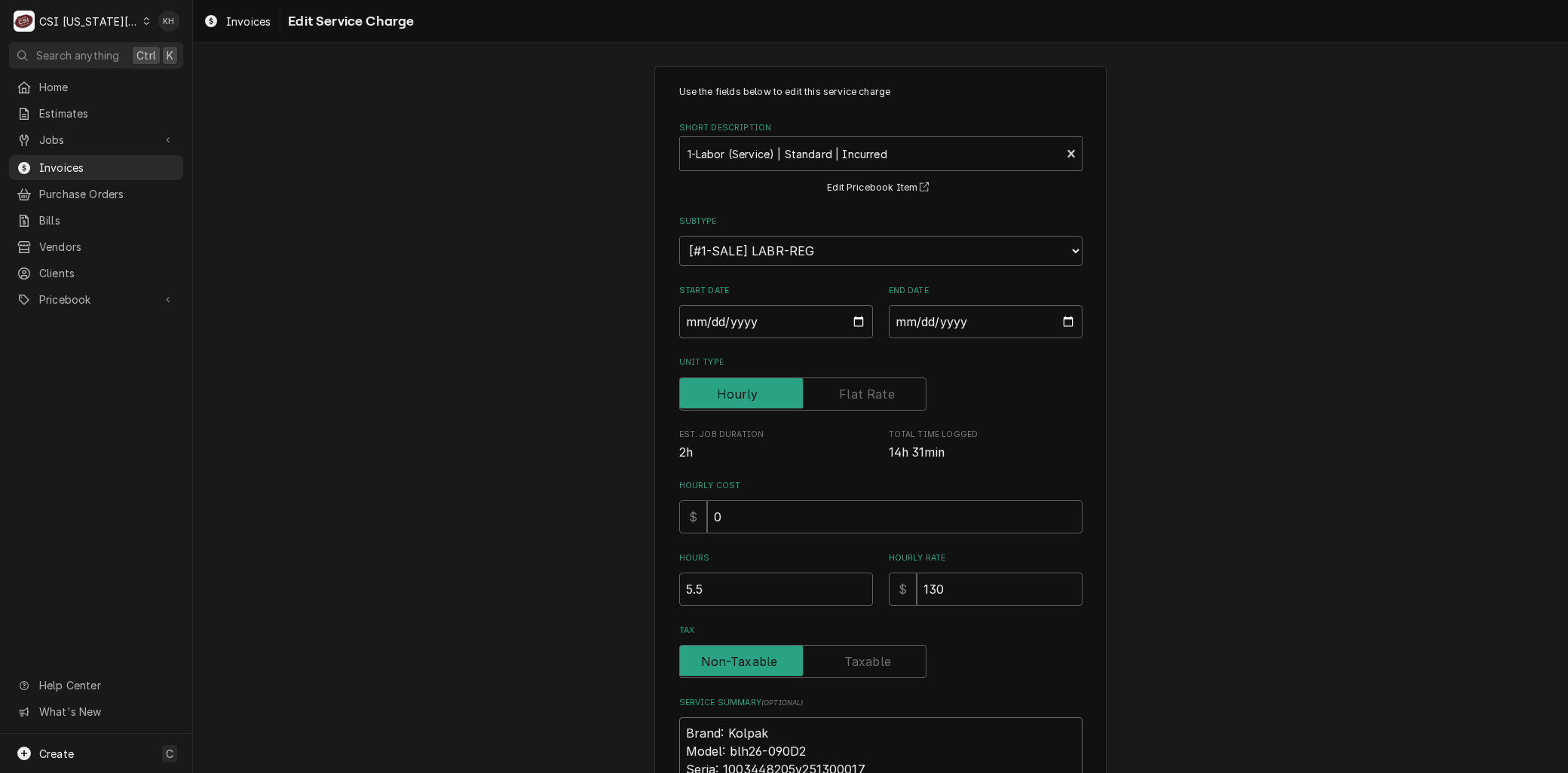
type textarea "x"
type textarea "Brand: Kolpak Model: blh26-090D2 Serial: 1003448205y251300017 Arrived and met e…"
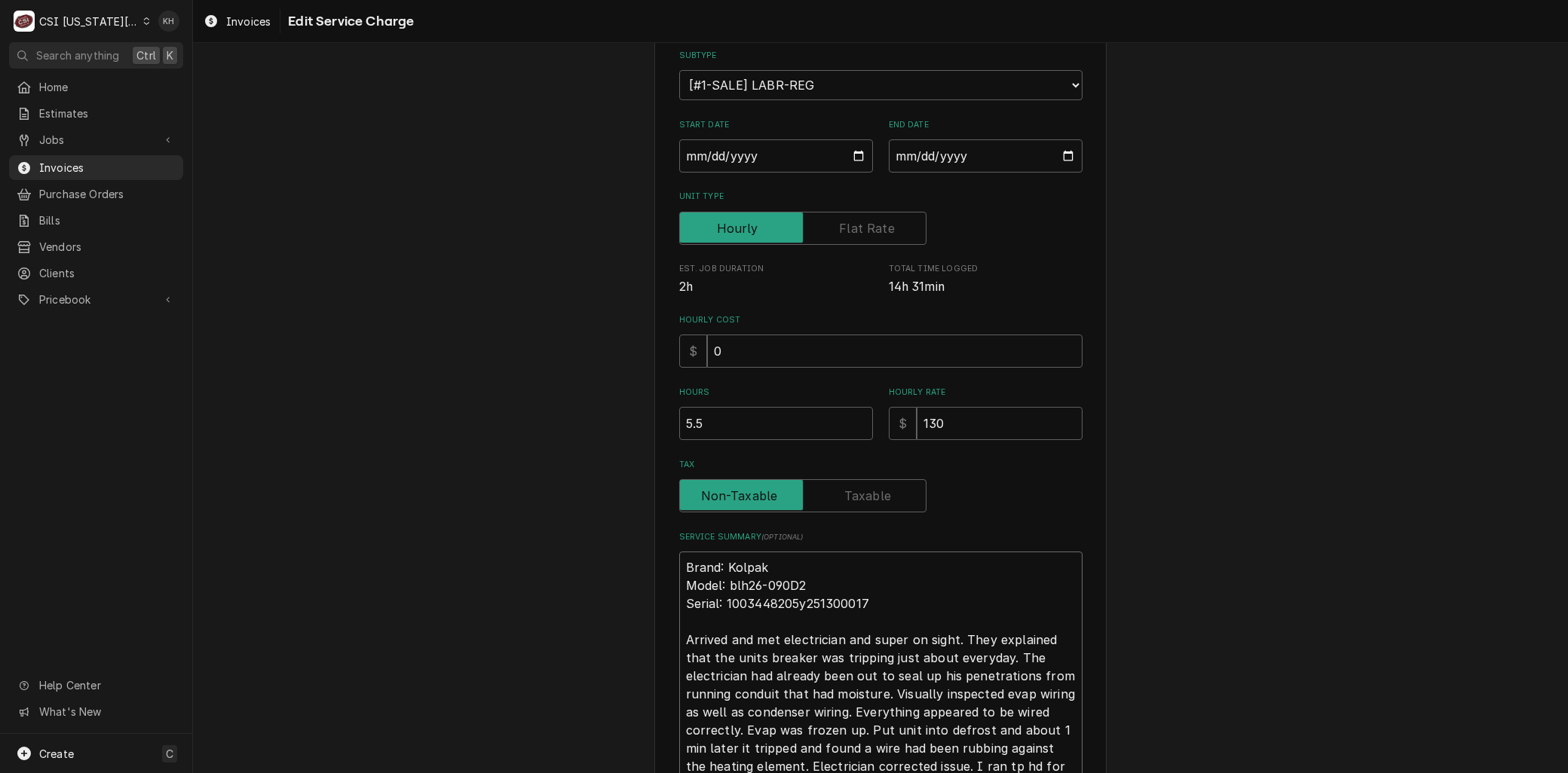
scroll to position [363, 0]
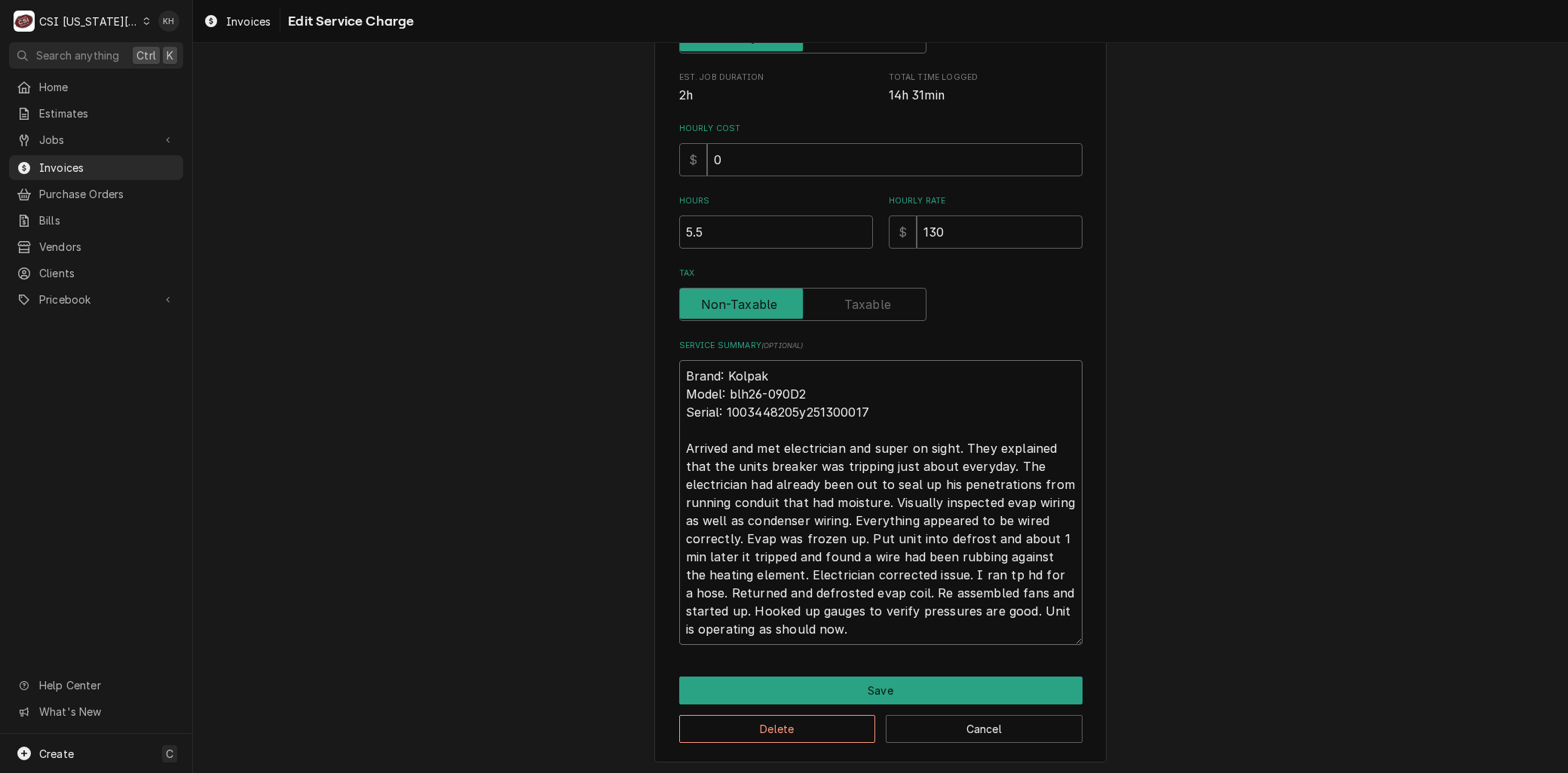
click at [682, 447] on textarea "Brand: Kolpak Model: blh26-090D2 Serial: 1003448205y251300017 Arrived and met e…" at bounding box center [881, 502] width 404 height 285
type textarea "x"
type textarea "Brand: Kolpak Model: blh26-090D2 Serial: 1003448205y251300017 AArrived and met …"
type textarea "x"
type textarea "Brand: Kolpak Model: blh26-090D2 Serial: 1003448205y251300017 ArArrived and met…"
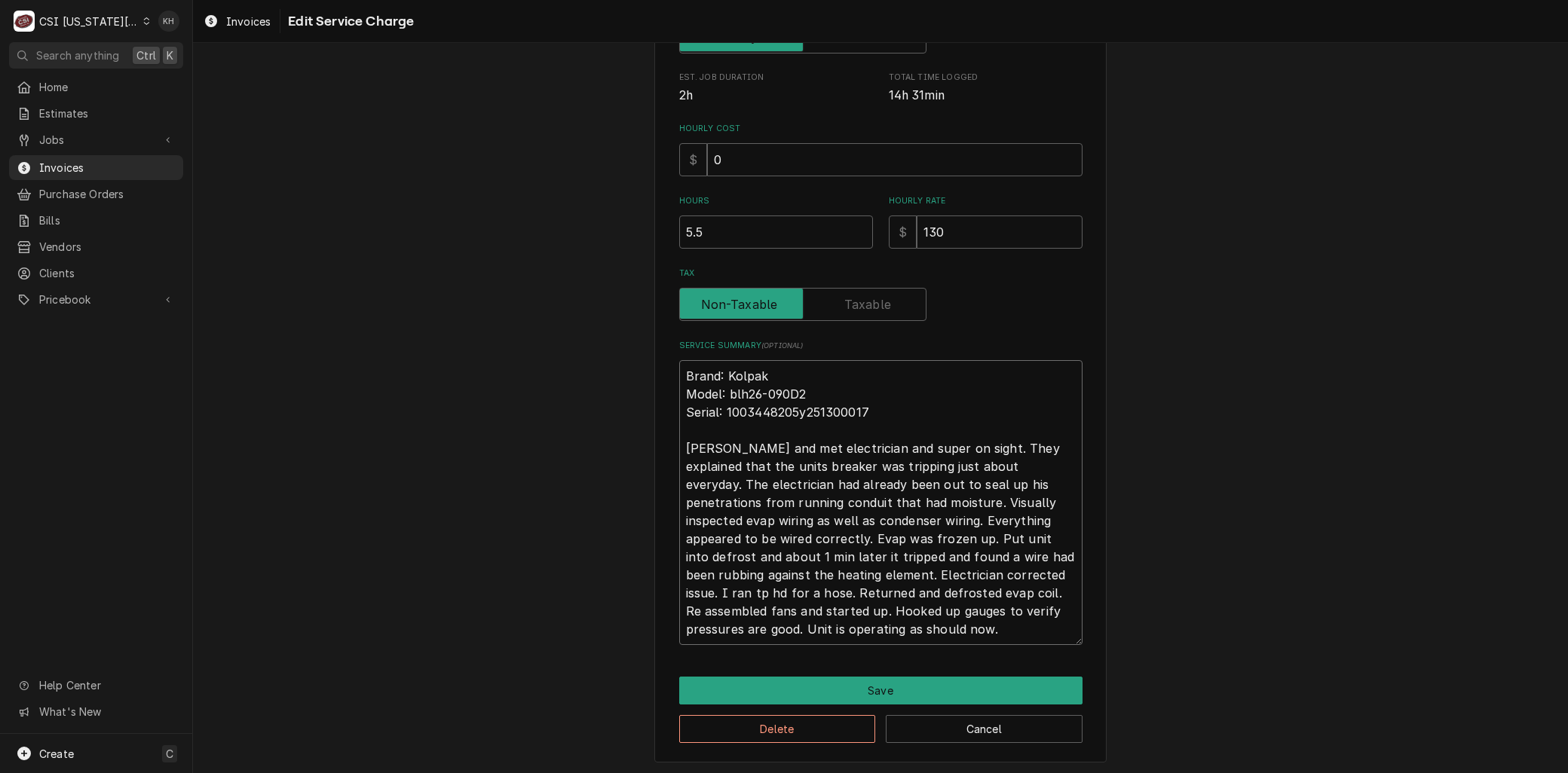
type textarea "x"
type textarea "Brand: Kolpak Model: blh26-090D2 Serial: 1003448205y251300017 ArrArrived and me…"
type textarea "x"
type textarea "Brand: Kolpak Model: blh26-090D2 Serial: 1003448205y251300017 ArriArrived and m…"
type textarea "x"
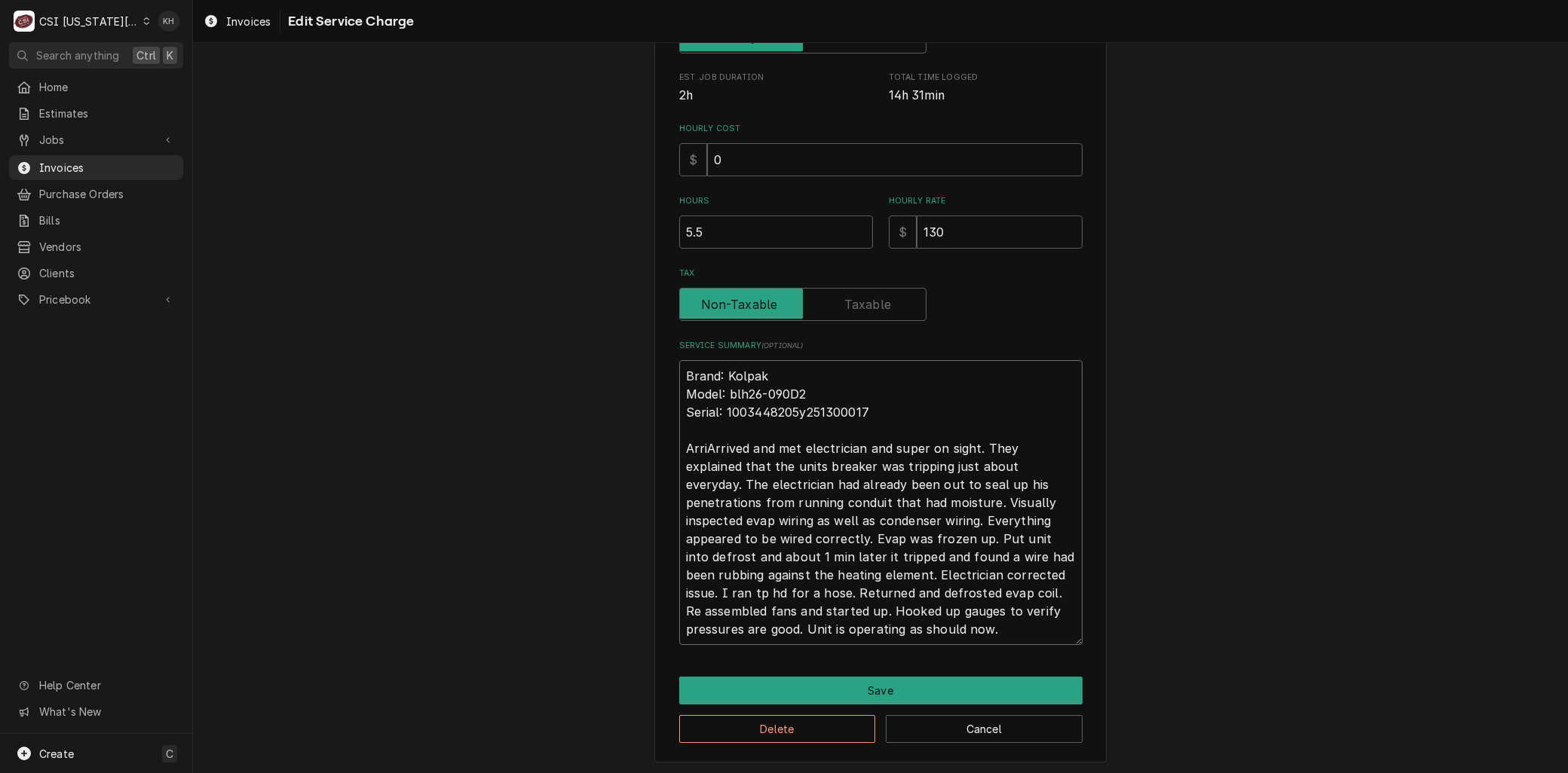
type textarea "Brand: Kolpak Model: blh26-090D2 Serial: 1003448205y251300017 ArrivArrived and …"
type textarea "x"
type textarea "Brand: Kolpak Model: blh26-090D2 Serial: 1003448205y251300017 ArriveArrived and…"
type textarea "x"
type textarea "Brand: Kolpak Model: blh26-090D2 Serial: 1003448205y251300017 ArrivedArrived an…"
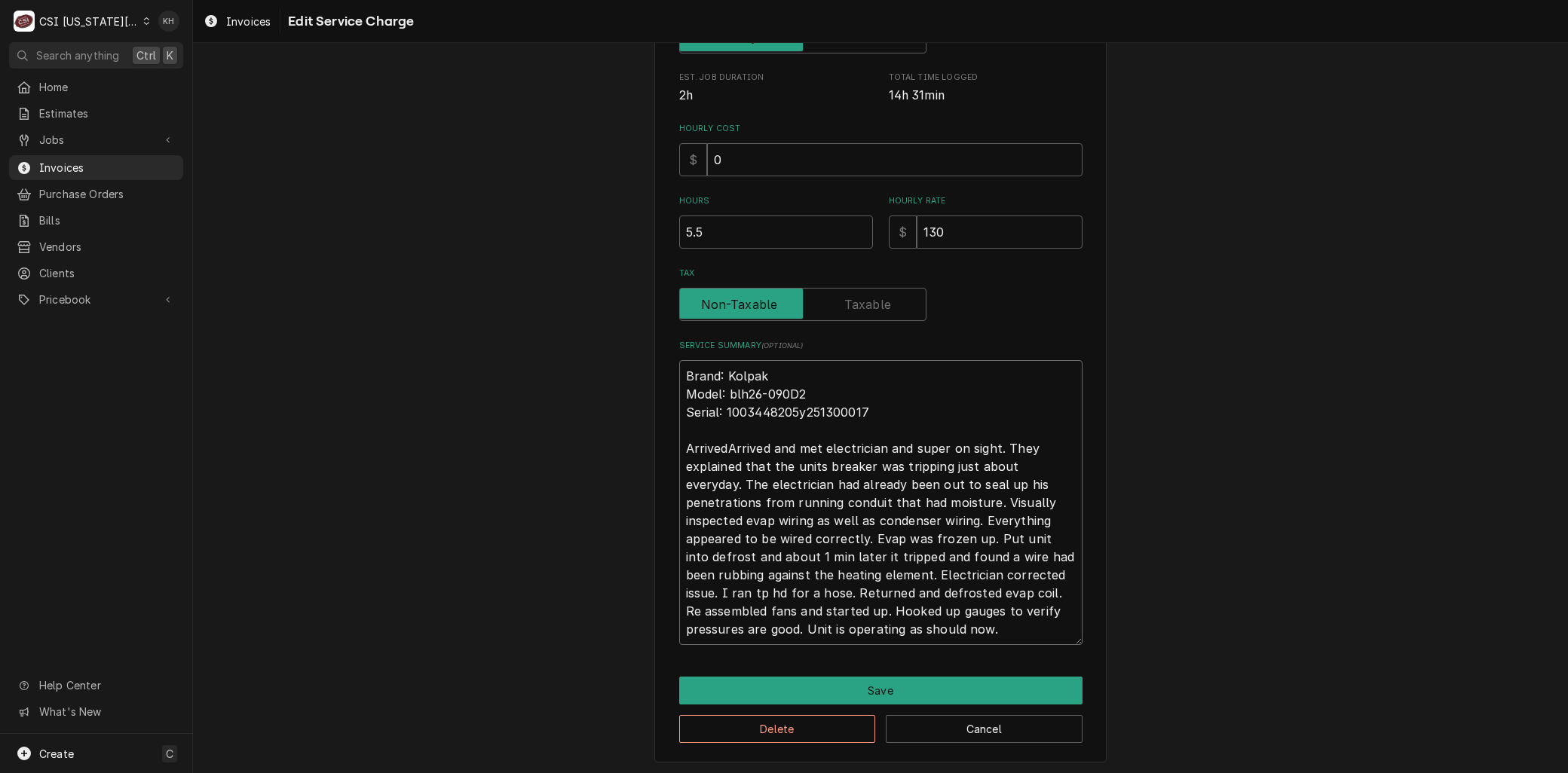
type textarea "x"
type textarea "Brand: Kolpak Model: blh26-090D2 Serial: 1003448205y251300017 Arrived Arrived a…"
type textarea "x"
type textarea "Brand: Kolpak Model: blh26-090D2 Serial: 1003448205y251300017 Arrived oArrived …"
type textarea "x"
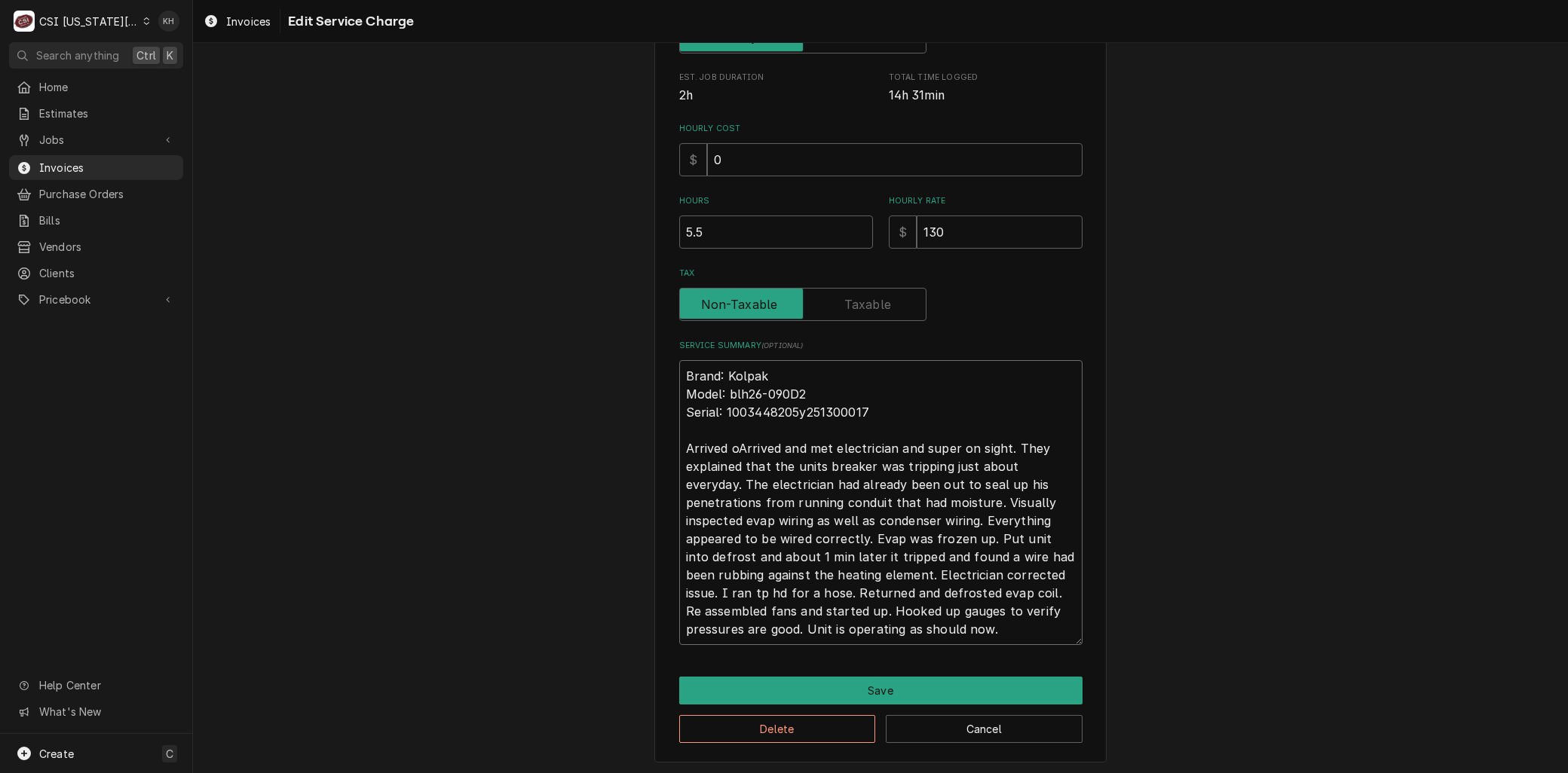
type textarea "Brand: Kolpak Model: blh26-090D2 Serial: 1003448205y251300017 Arrived onArrived…"
type textarea "x"
type textarea "Brand: Kolpak Model: blh26-090D2 Serial: 1003448205y251300017 Arrived on Arrive…"
type textarea "x"
type textarea "Brand: Kolpak Model: blh26-090D2 Serial: 1003448205y251300017 Arrived on siArri…"
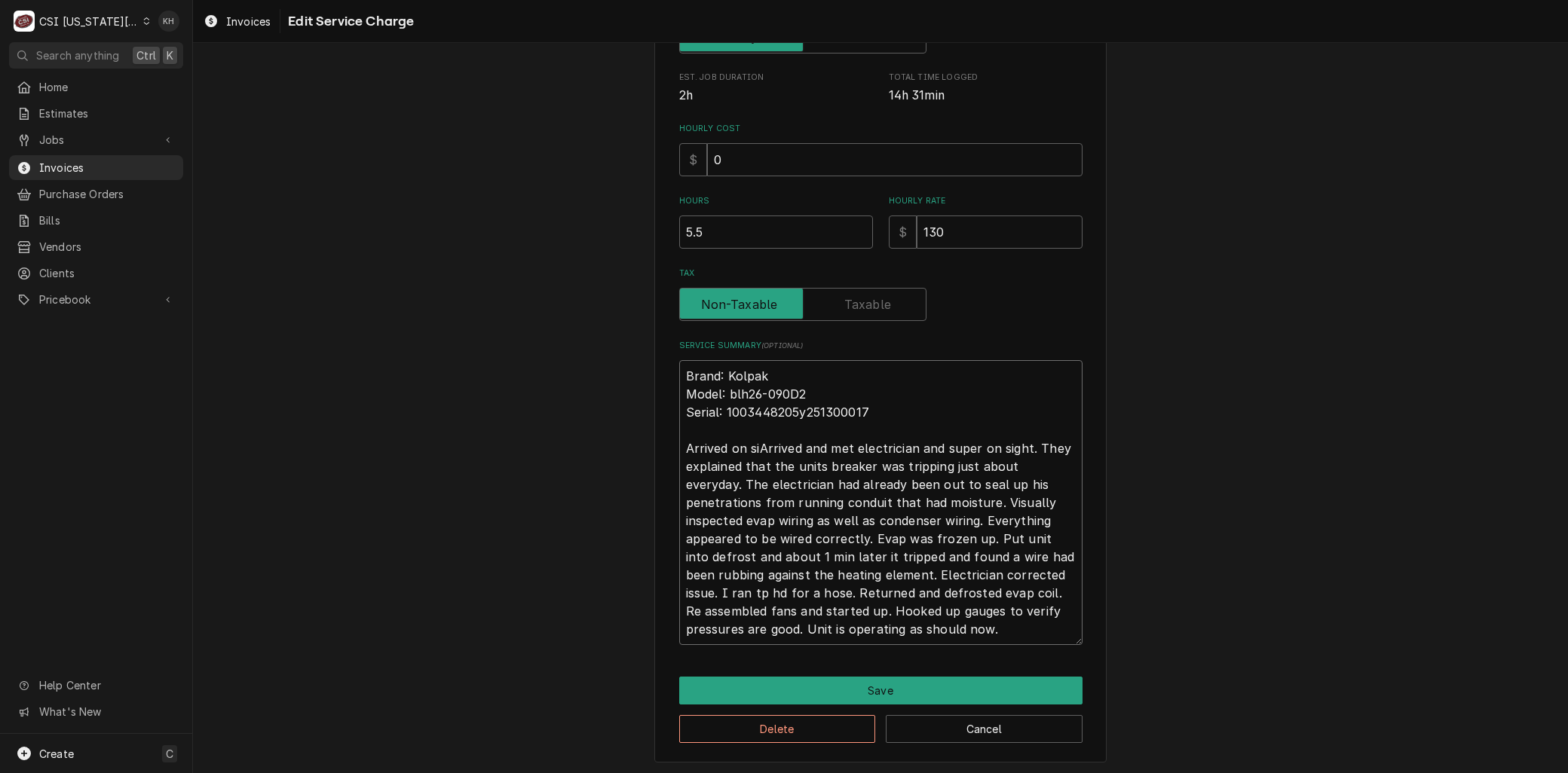
type textarea "x"
type textarea "Brand: Kolpak Model: blh26-090D2 Serial: 1003448205y251300017 Arrived on sitArr…"
type textarea "x"
type textarea "Brand: Kolpak Model: blh26-090D2 Serial: 1003448205y251300017 Arrived on siteAr…"
type textarea "x"
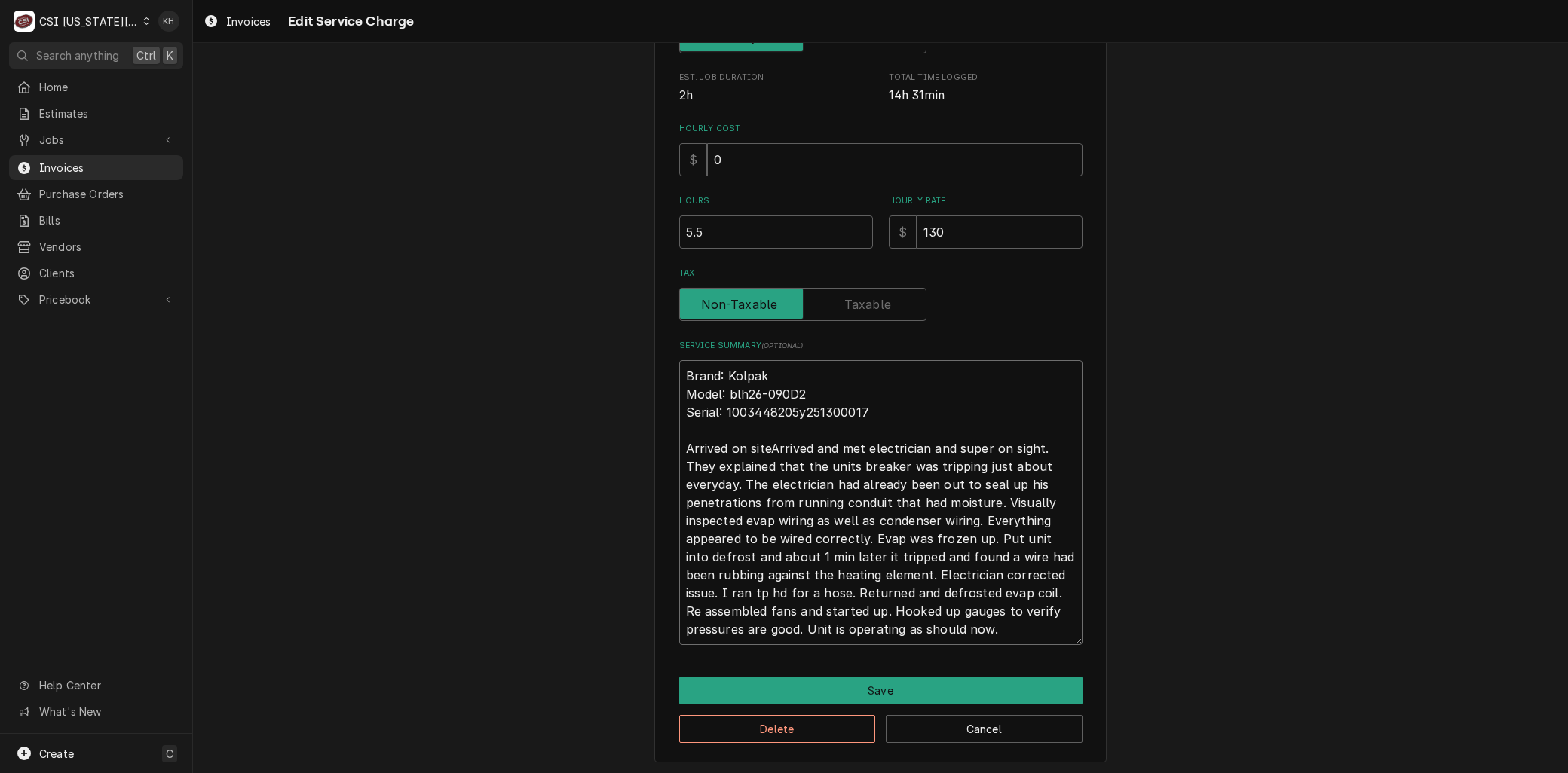
type textarea "Brand: Kolpak Model: blh26-090D2 Serial: 1003448205y251300017 Arrived on site.A…"
type textarea "x"
type textarea "Brand: Kolpak Model: blh26-090D2 Serial: 1003448205y251300017 Arrived on site.,…"
type textarea "x"
type textarea "Brand: Kolpak Model: blh26-090D2 Serial: 1003448205y251300017 Arrived on site.,…"
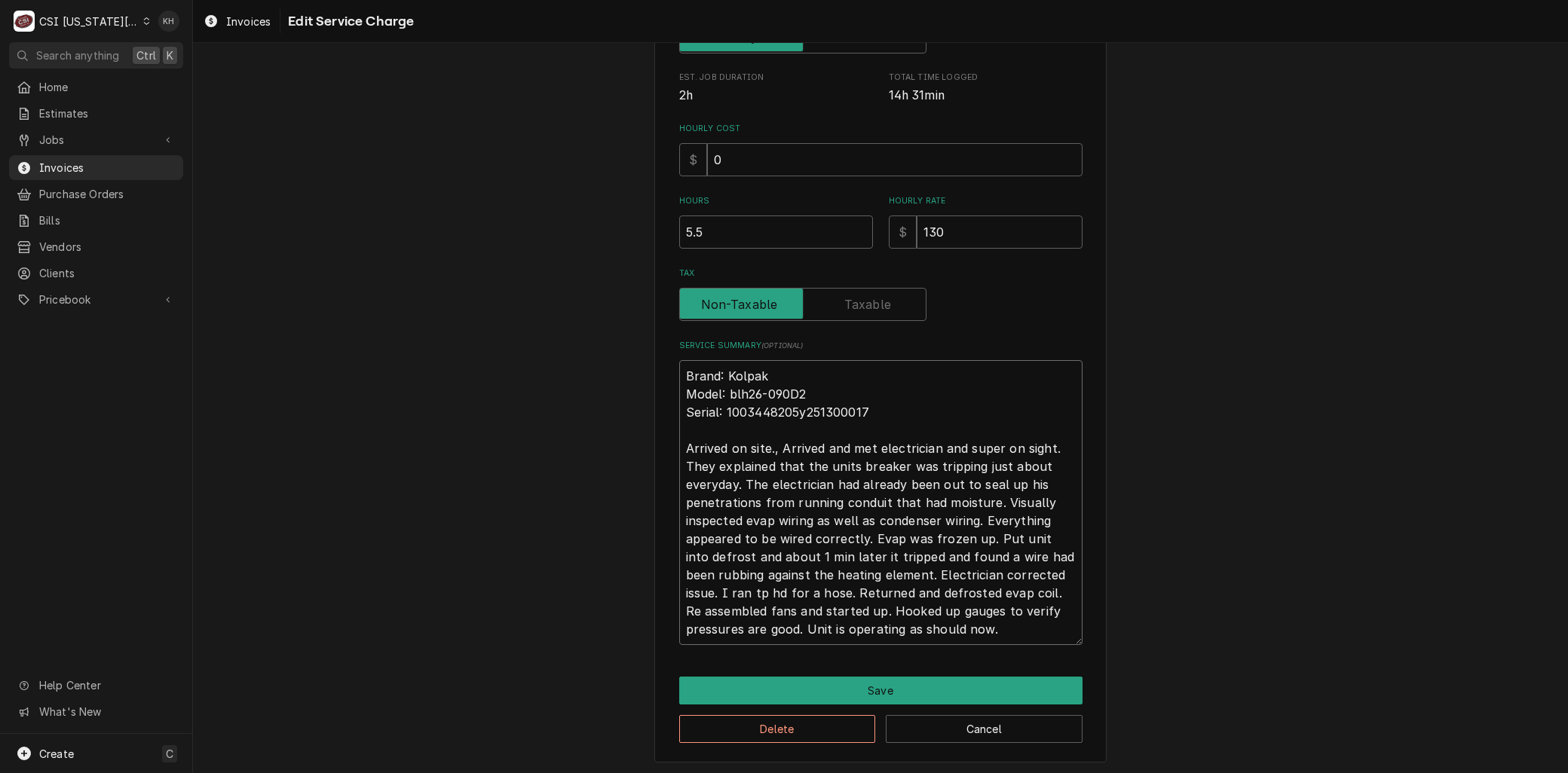
type textarea "x"
type textarea "Brand: Kolpak Model: blh26-090D2 Serial: 1003448205y251300017 Arrived on site.,…"
type textarea "x"
type textarea "Brand: Kolpak Model: blh26-090D2 Serial: 1003448205y251300017 Arrived on site.A…"
type textarea "x"
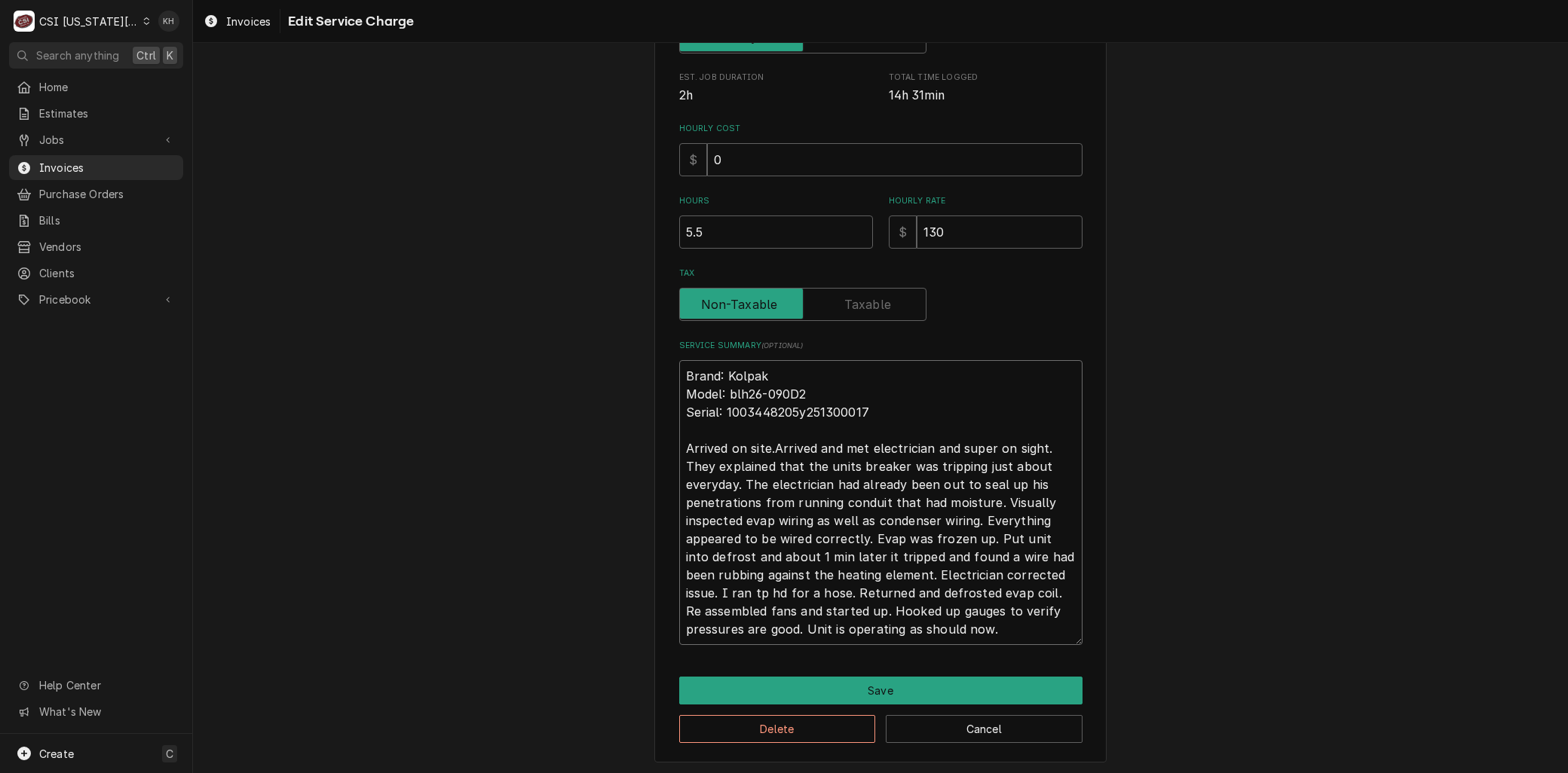
type textarea "Brand: Kolpak Model: blh26-090D2 Serial: 1003448205y251300017 Arrived on siteAr…"
type textarea "x"
type textarea "Brand: Kolpak Model: blh26-090D2 Serial: 1003448205y251300017 Arrived on site,A…"
type textarea "x"
type textarea "Brand: Kolpak Model: blh26-090D2 Serial: 1003448205y251300017 Arrived on site, …"
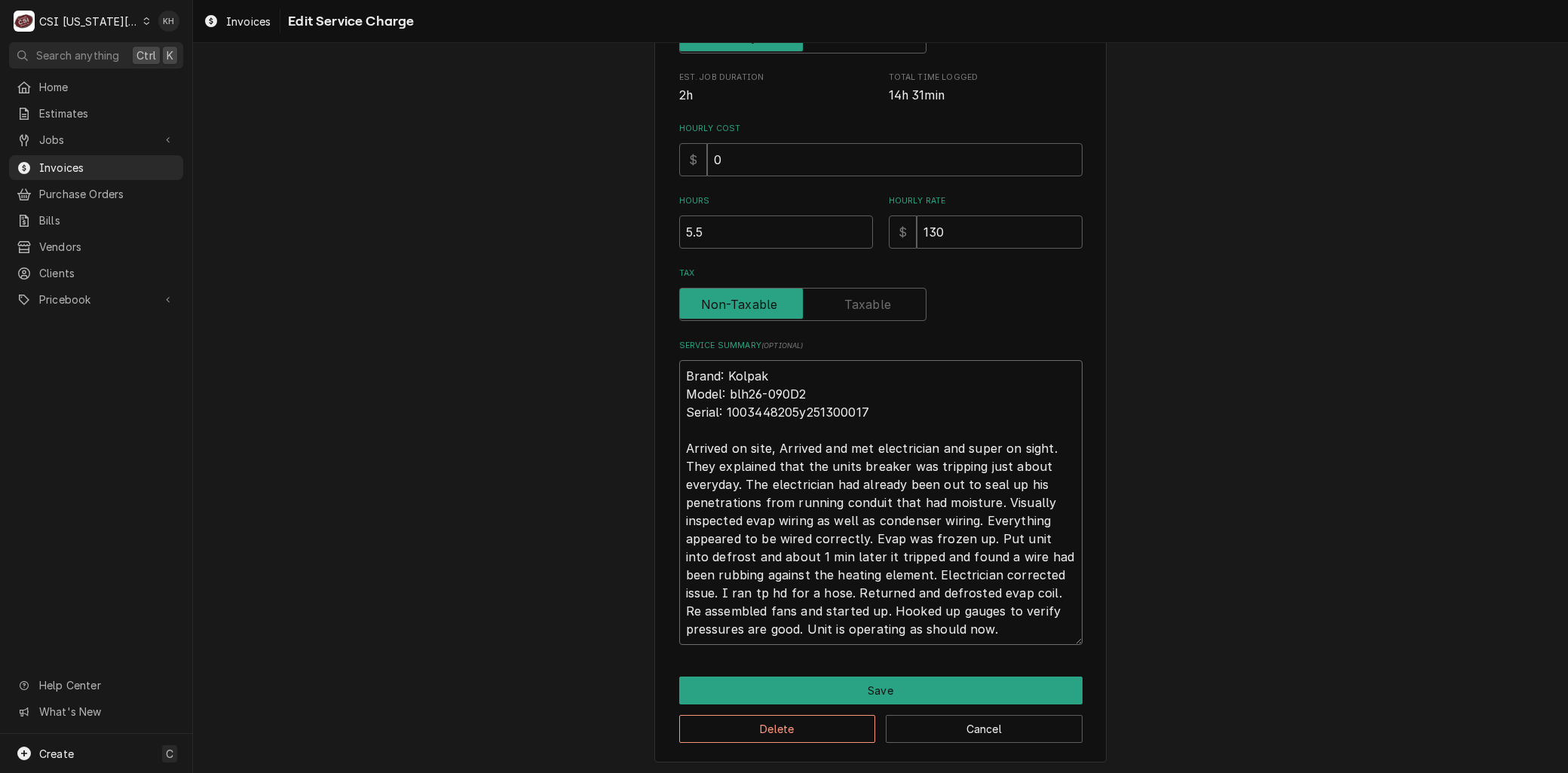
type textarea "x"
type textarea "Brand: Kolpak Model: blh26-090D2 Serial: 1003448205y251300017 Arrived on site, …"
type textarea "x"
type textarea "Brand: Kolpak Model: blh26-090D2 Serial: 1003448205y251300017 Arrived on site, …"
type textarea "x"
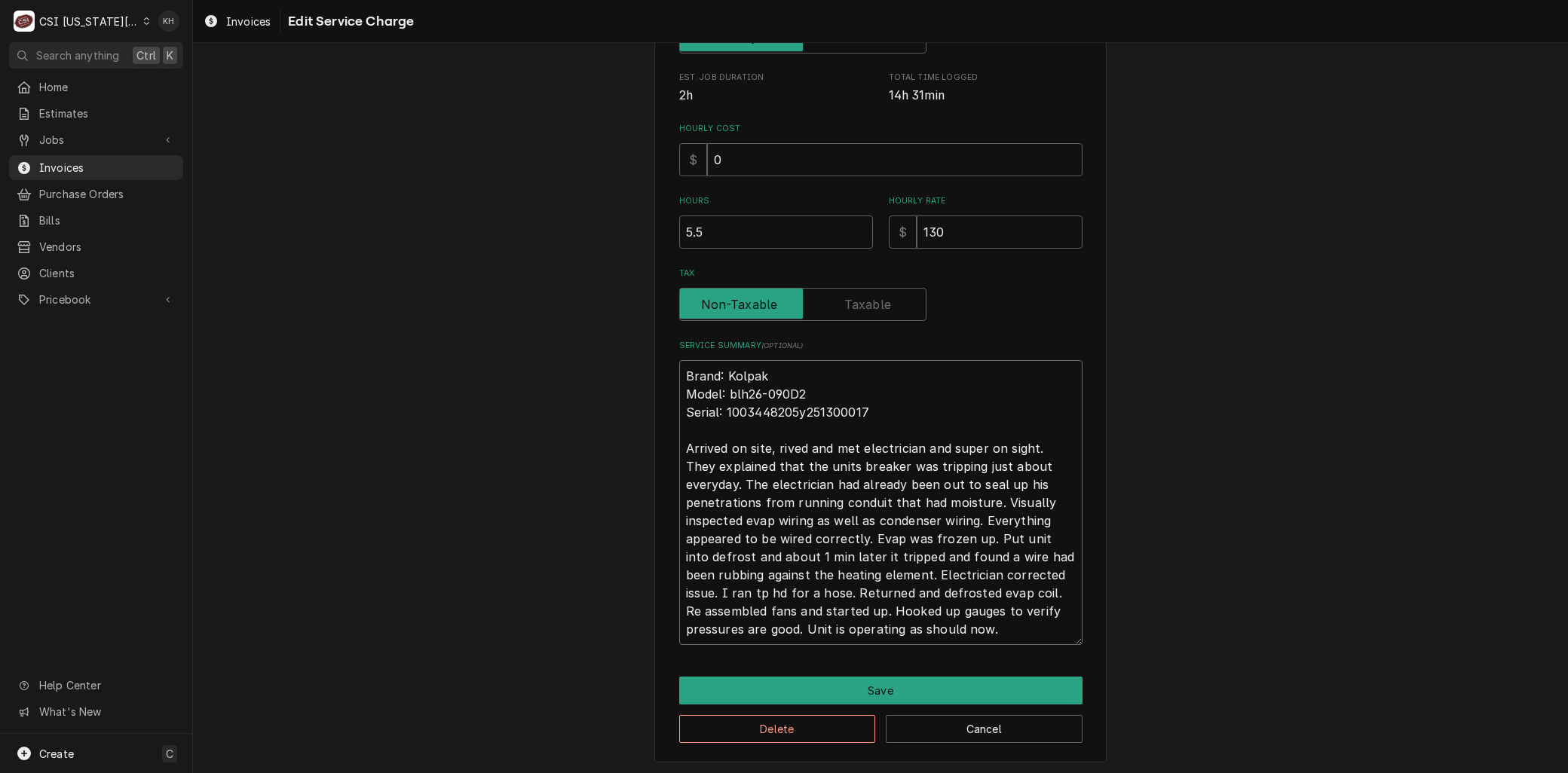
type textarea "Brand: Kolpak Model: blh26-090D2 Serial: 1003448205y251300017 Arrived on site, …"
type textarea "x"
type textarea "Brand: Kolpak Model: blh26-090D2 Serial: 1003448205y251300017 Arrived on site, …"
type textarea "x"
type textarea "Brand: Kolpak Model: blh26-090D2 Serial: 1003448205y251300017 Arrived on site, …"
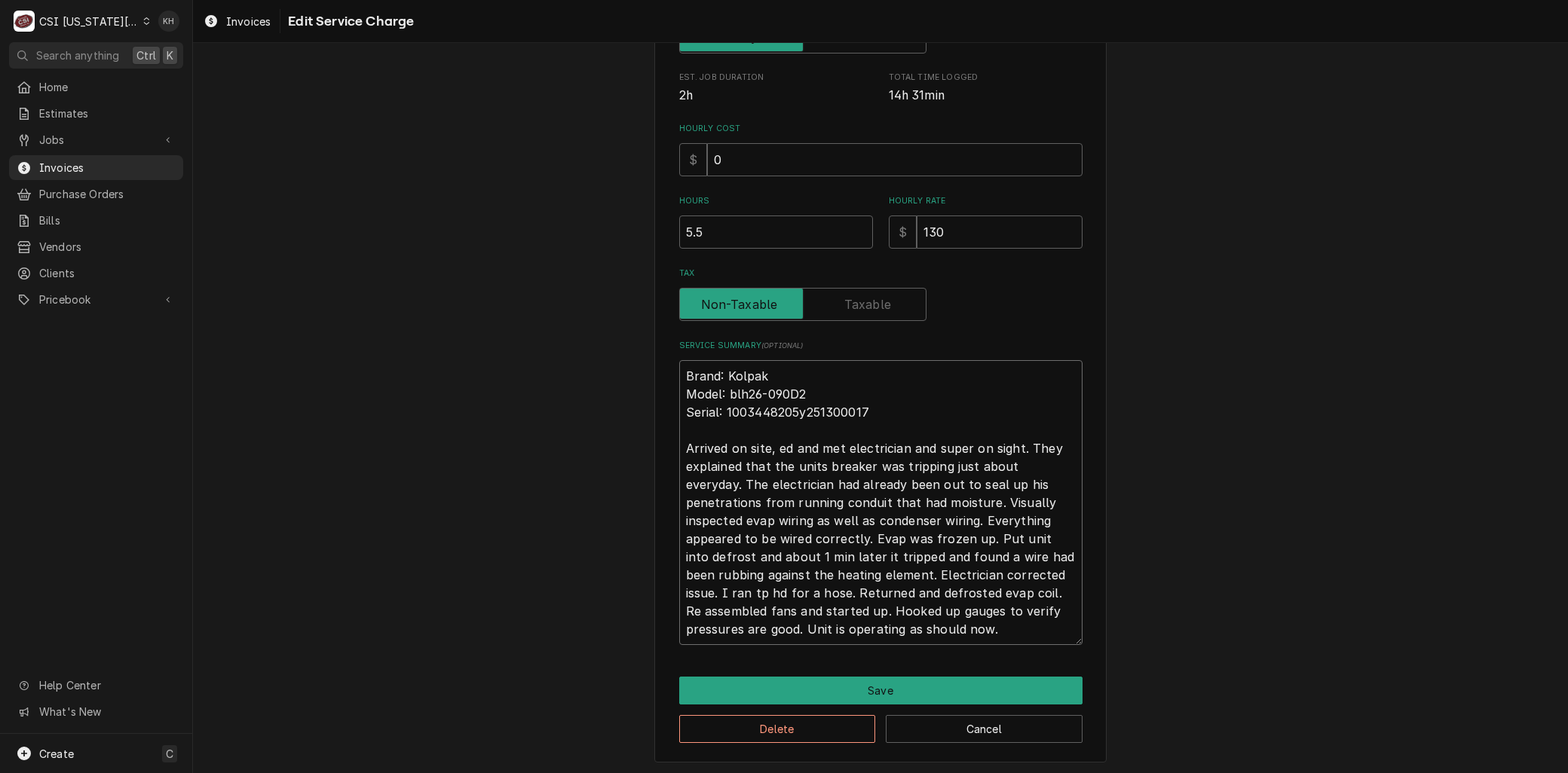
type textarea "x"
type textarea "Brand: Kolpak Model: blh26-090D2 Serial: 1003448205y251300017 Arrived on site, …"
type textarea "x"
type textarea "Brand: Kolpak Model: blh26-090D2 Serial: 1003448205y251300017 Arrived on site, …"
type textarea "x"
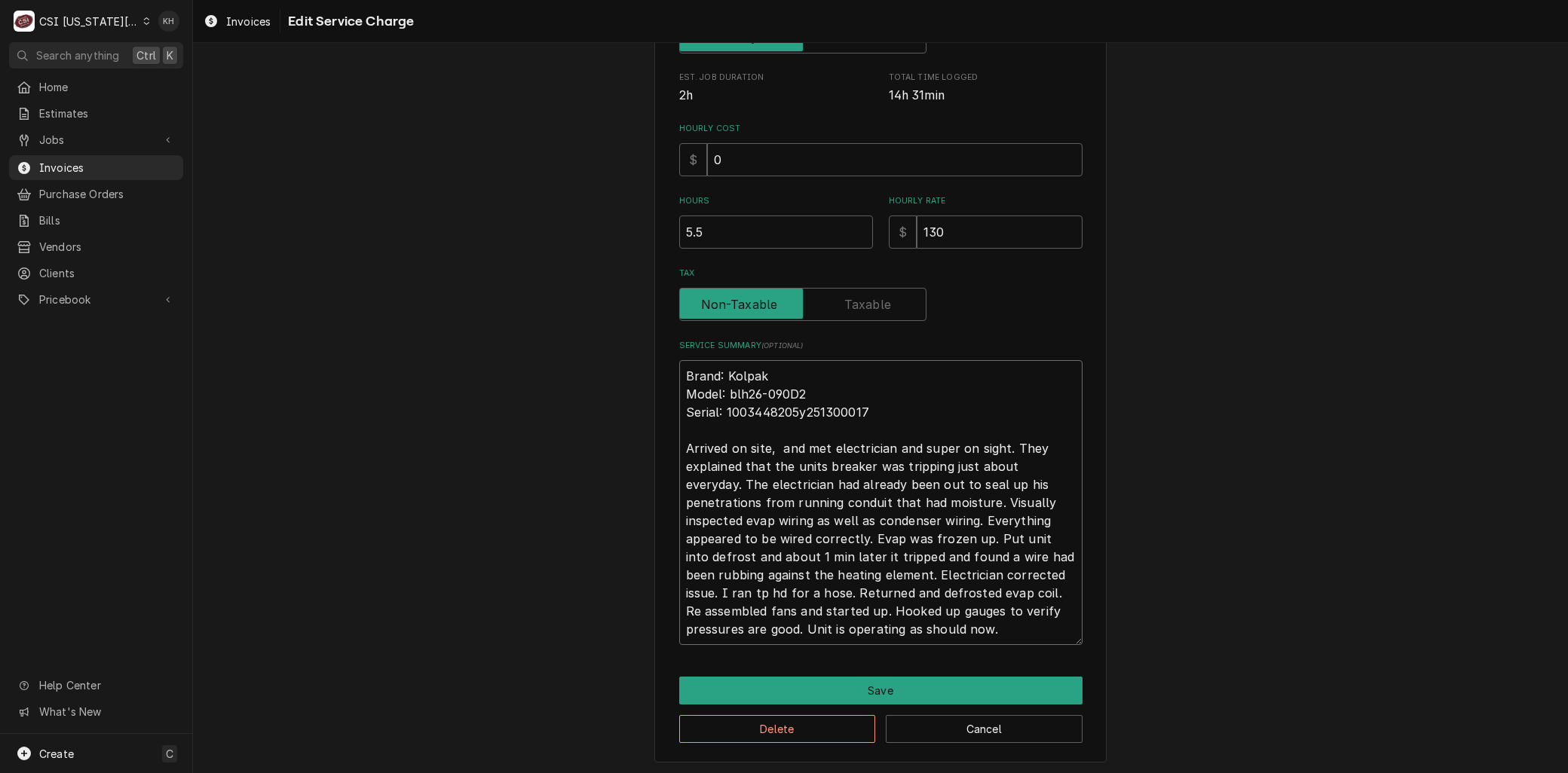
type textarea "Brand: Kolpak Model: blh26-090D2 Serial: 1003448205y251300017 Arrived on site, …"
type textarea "x"
type textarea "Brand: Kolpak Model: blh26-090D2 Serial: 1003448205y251300017 Arrived on site, …"
type textarea "x"
type textarea "Brand: Kolpak Model: blh26-090D2 Serial: 1003448205y251300017 Arrived on site, …"
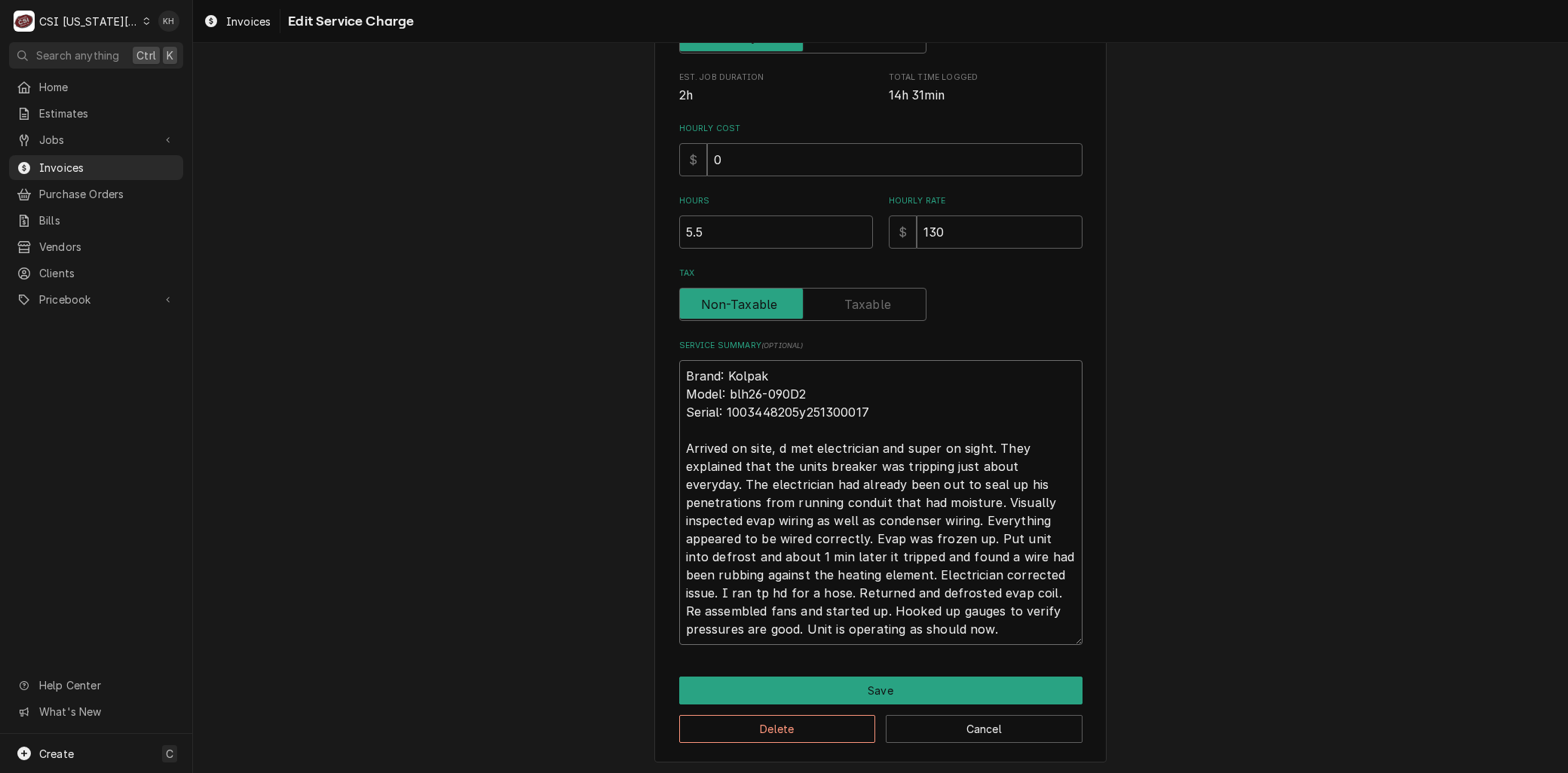
type textarea "x"
type textarea "Brand: Kolpak Model: blh26-090D2 Serial: 1003448205y251300017 Arrived on site, …"
type textarea "x"
type textarea "Brand: Kolpak Model: blh26-090D2 Serial: 1003448205y251300017 Arrived on site, …"
type textarea "x"
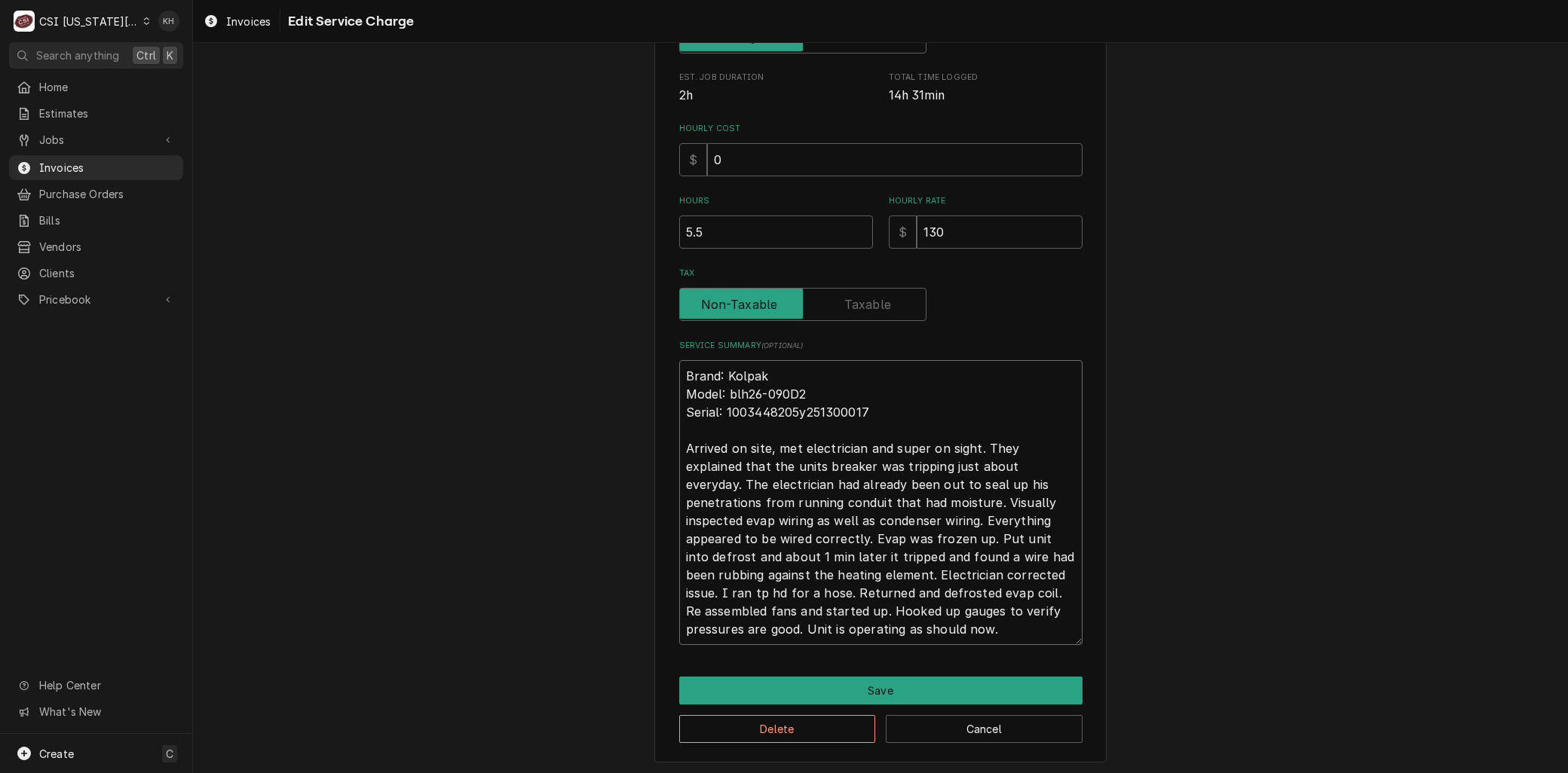
type textarea "Brand: Kolpak Model: blh26-090D2 Serial: 1003448205y251300017 Arrived on site, …"
type textarea "x"
type textarea "Brand: Kolpak Model: blh26-090D2 Serial: 1003448205y251300017 Arrived on site, …"
type textarea "x"
type textarea "Brand: Kolpak Model: blh26-090D2 Serial: 1003448205y251300017 Arrived on site, …"
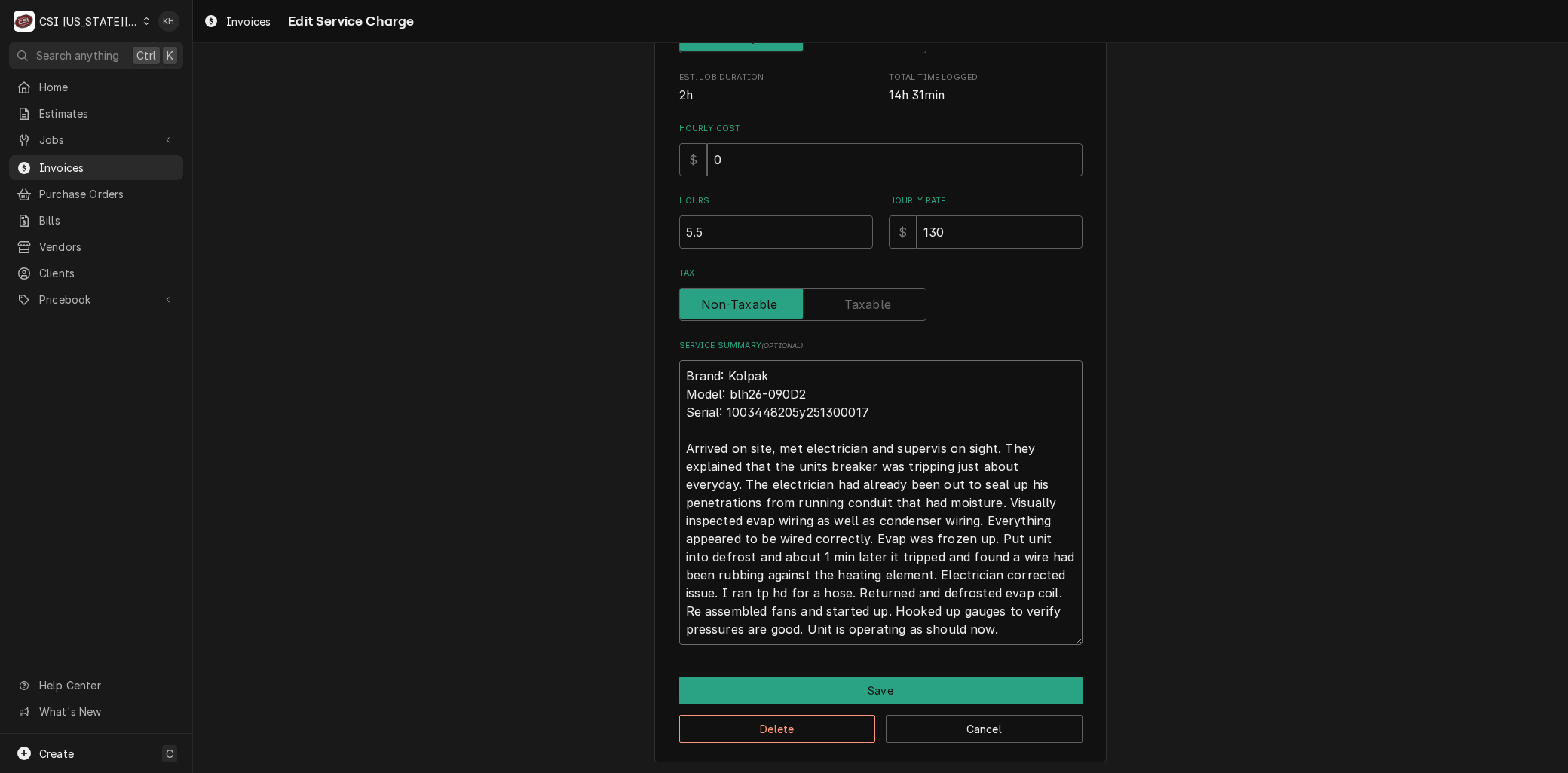
type textarea "x"
type textarea "Brand: Kolpak Model: blh26-090D2 Serial: 1003448205y251300017 Arrived on site, …"
type textarea "x"
type textarea "Brand: Kolpak Model: blh26-090D2 Serial: 1003448205y251300017 Arrived on site, …"
type textarea "x"
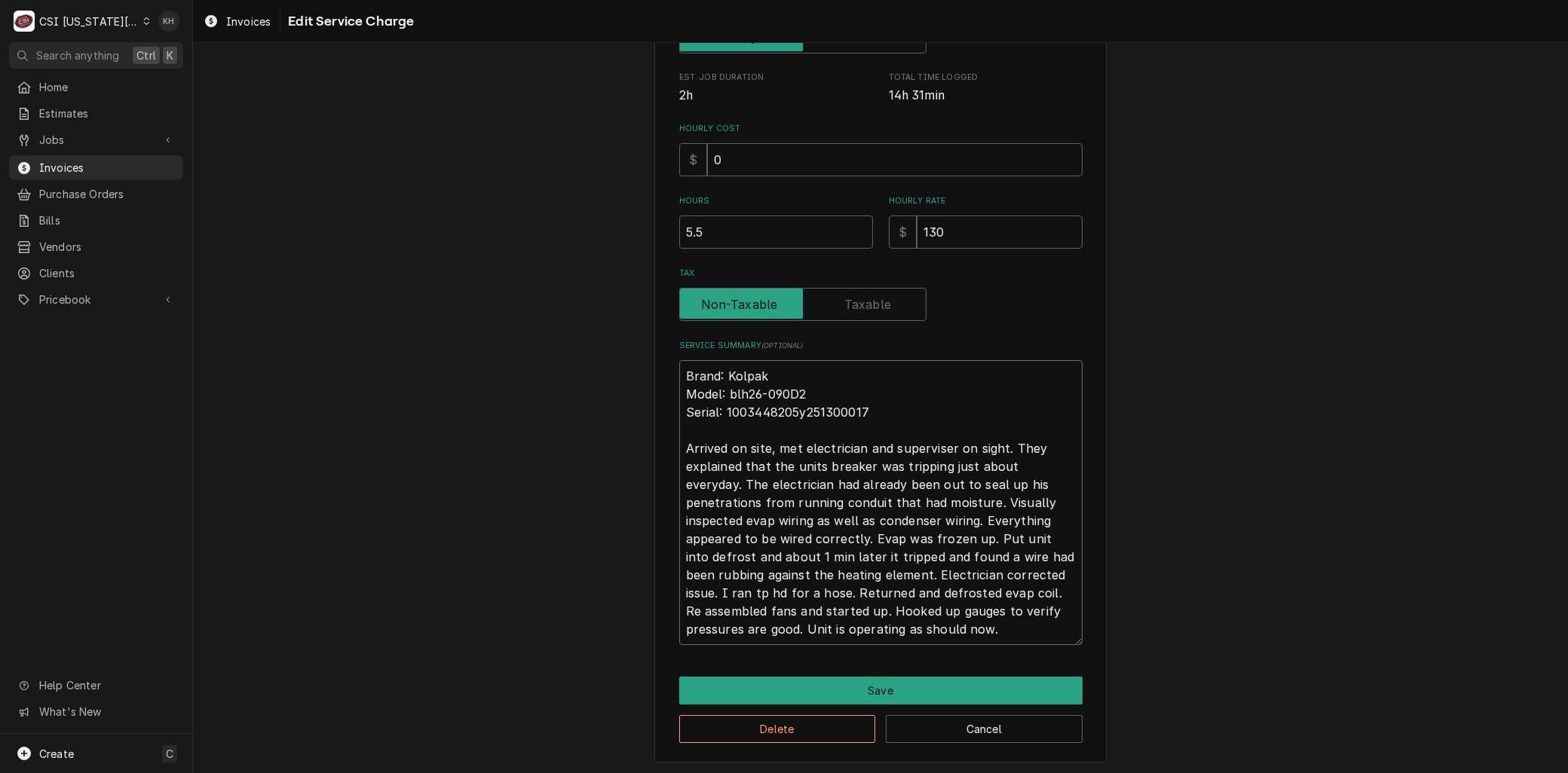
type textarea "Brand: Kolpak Model: blh26-090D2 Serial: 1003448205y251300017 Arrived on site, …"
type textarea "x"
type textarea "Brand: Kolpak Model: blh26-090D2 Serial: 1003448205y251300017 Arrived on site, …"
type textarea "x"
type textarea "Brand: Kolpak Model: blh26-090D2 Serial: 1003448205y251300017 Arrived on site, …"
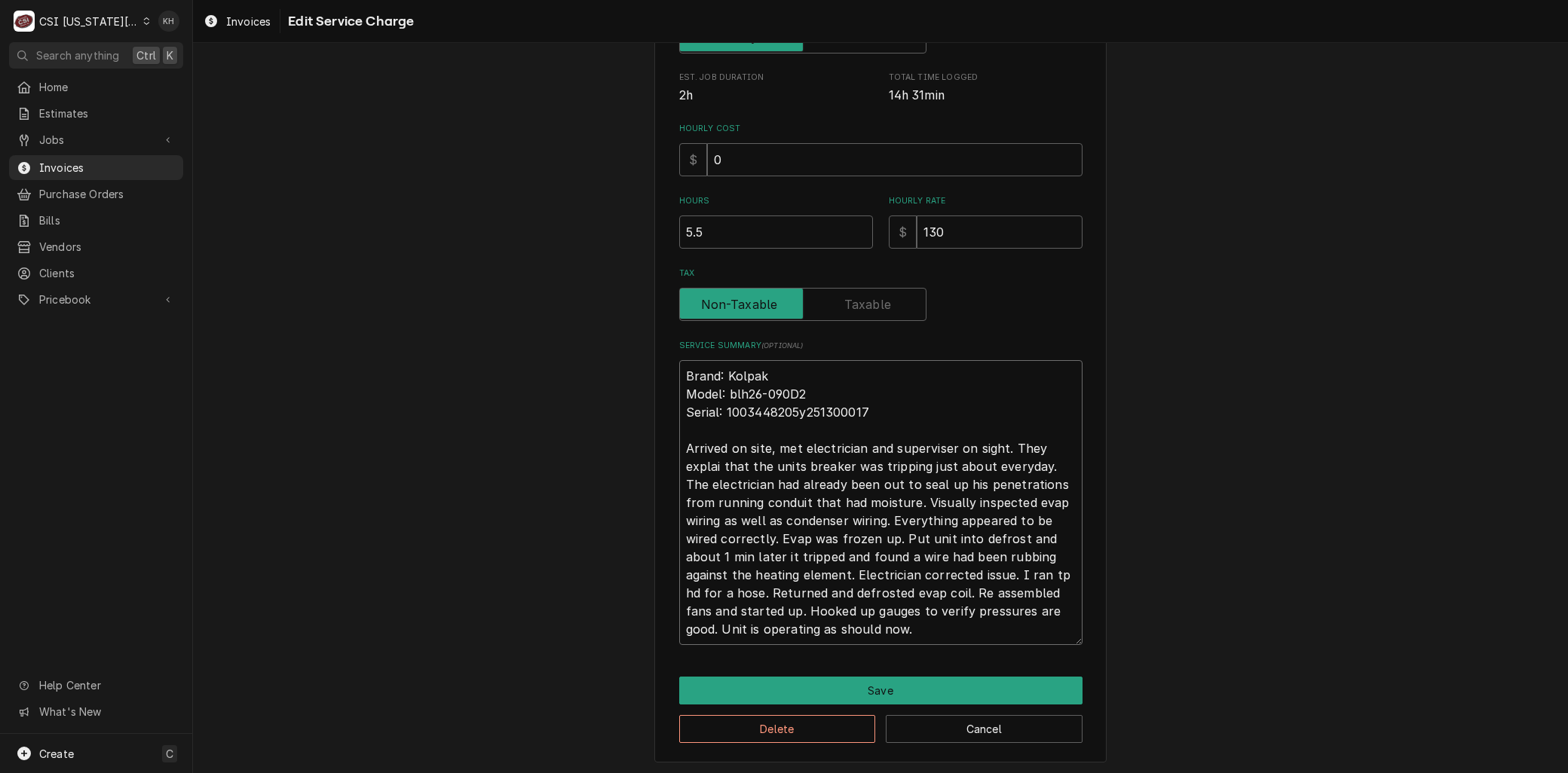
type textarea "x"
type textarea "Brand: Kolpak Model: blh26-090D2 Serial: 1003448205y251300017 Arrived on site, …"
type textarea "x"
type textarea "Brand: Kolpak Model: blh26-090D2 Serial: 1003448205y251300017 Arrived on site, …"
type textarea "x"
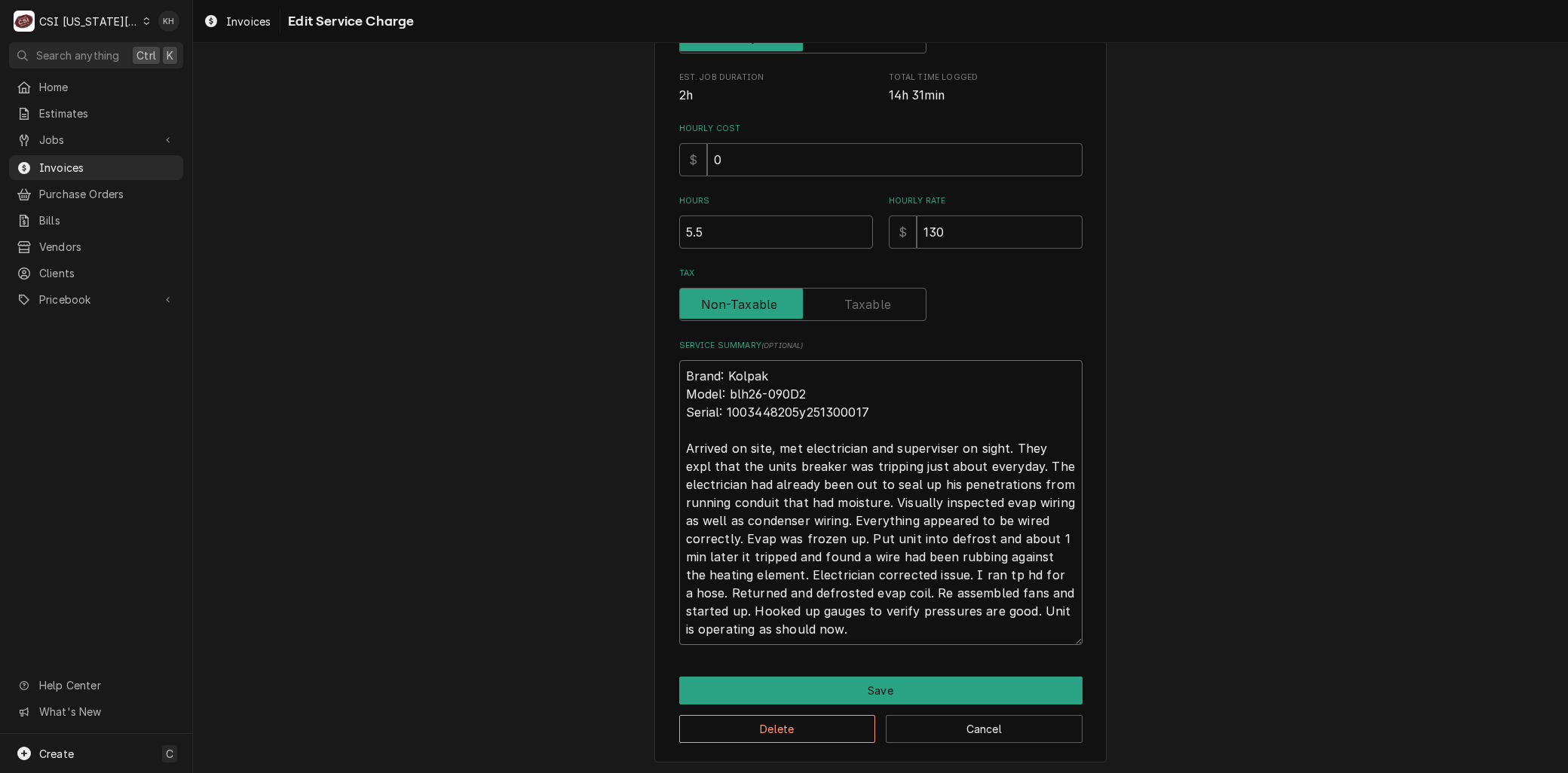
type textarea "Brand: Kolpak Model: blh26-090D2 Serial: 1003448205y251300017 Arrived on site, …"
type textarea "x"
type textarea "Brand: Kolpak Model: blh26-090D2 Serial: 1003448205y251300017 Arrived on site, …"
type textarea "x"
type textarea "Brand: Kolpak Model: blh26-090D2 Serial: 1003448205y251300017 Arrived on site, …"
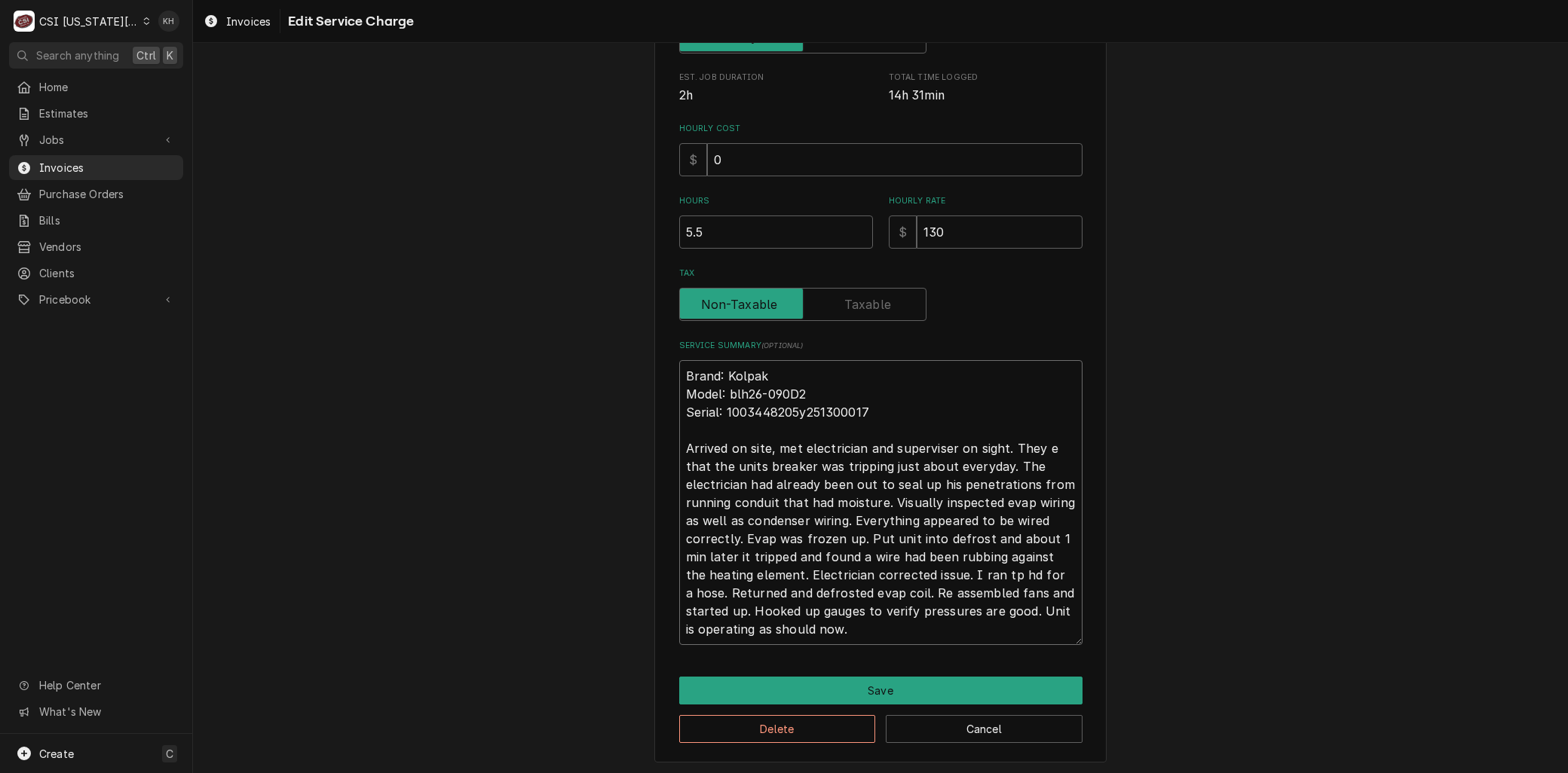
type textarea "x"
type textarea "Brand: Kolpak Model: blh26-090D2 Serial: 1003448205y251300017 Arrived on site, …"
type textarea "x"
type textarea "Brand: Kolpak Model: blh26-090D2 Serial: 1003448205y251300017 Arrived on site, …"
type textarea "x"
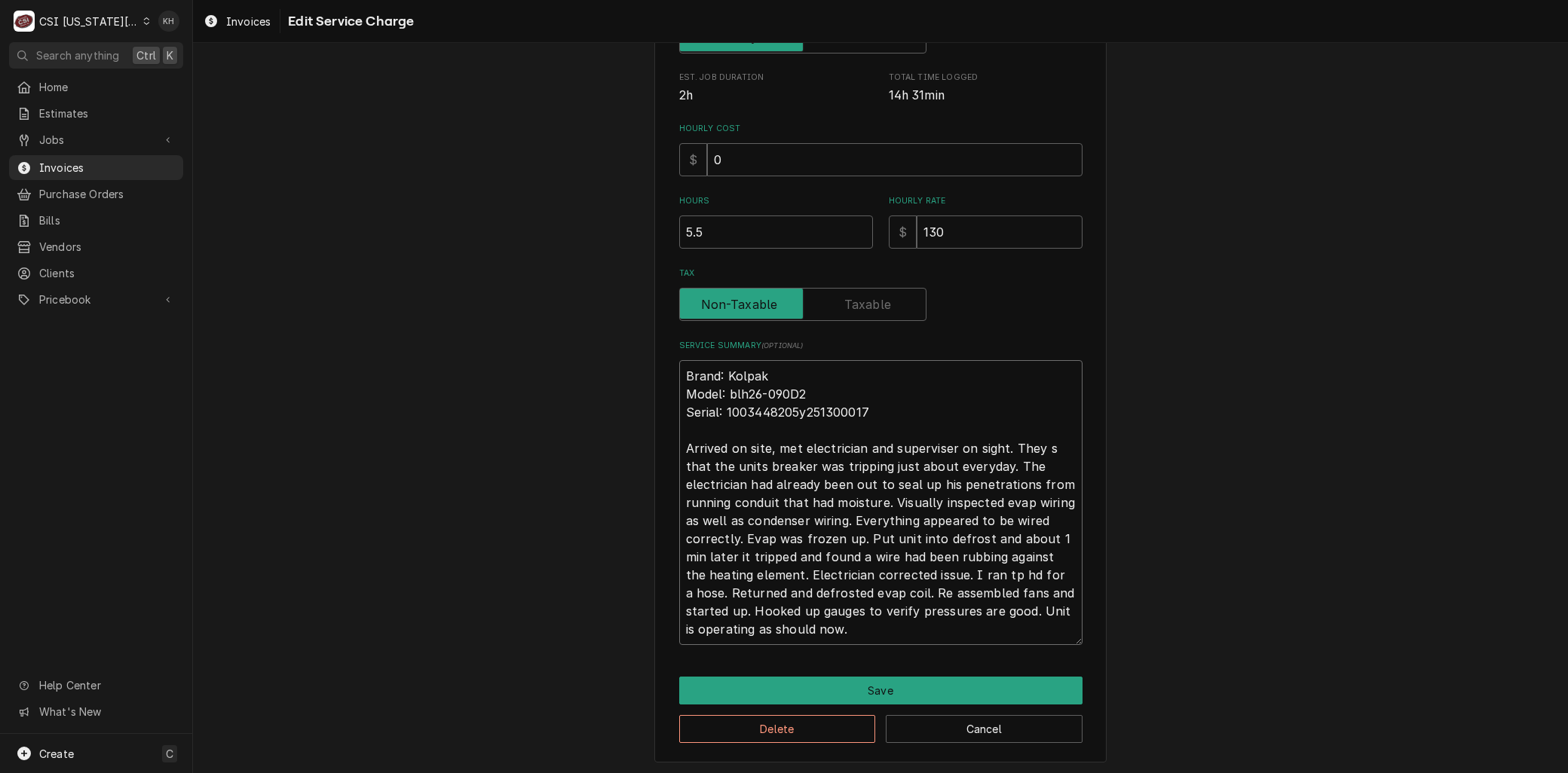
type textarea "Brand: Kolpak Model: blh26-090D2 Serial: 1003448205y251300017 Arrived on site, …"
type textarea "x"
type textarea "Brand: Kolpak Model: blh26-090D2 Serial: 1003448205y251300017 Arrived on site, …"
type textarea "x"
type textarea "Brand: Kolpak Model: blh26-090D2 Serial: 1003448205y251300017 Arrived on site, …"
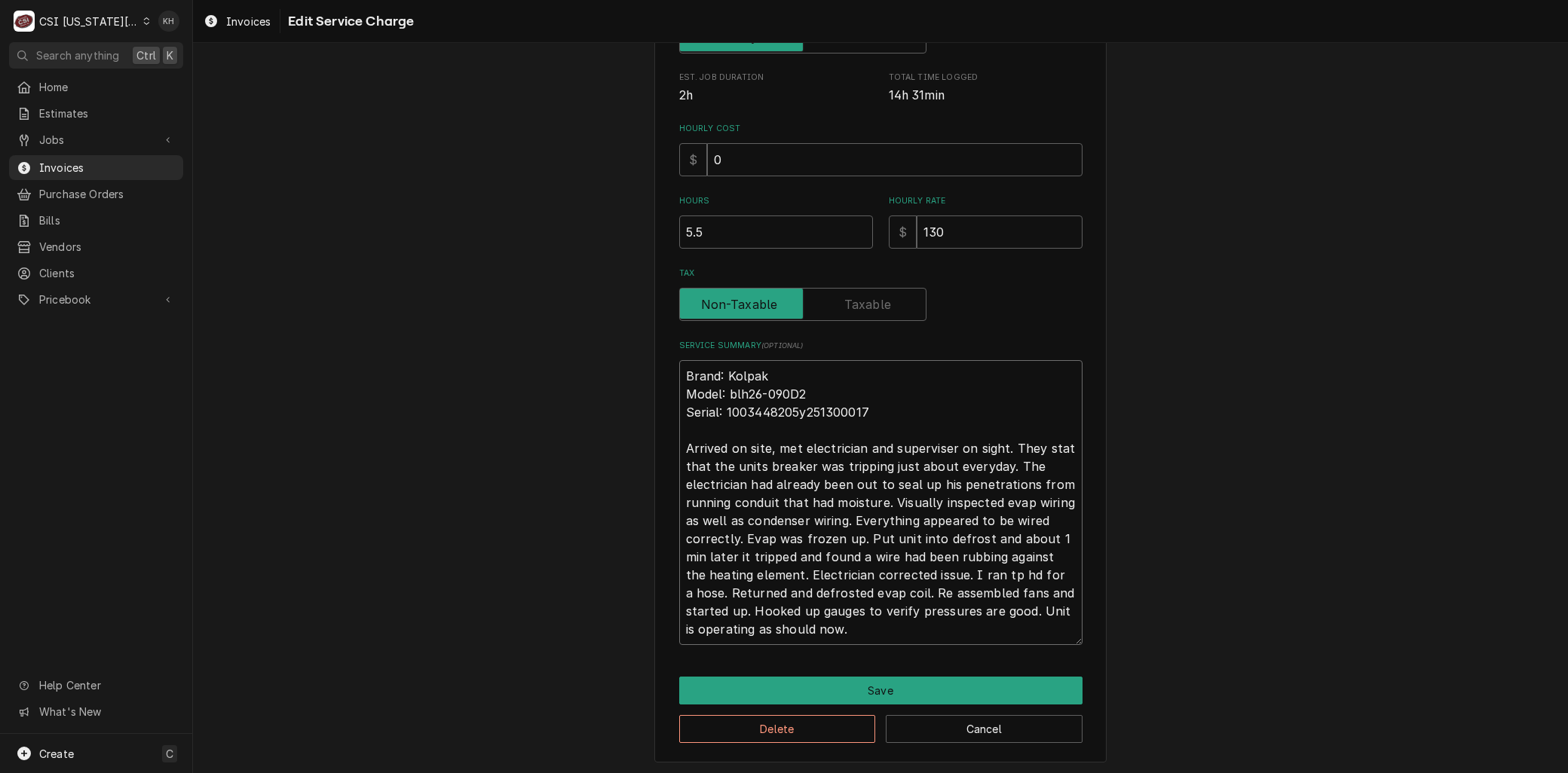
type textarea "x"
type textarea "Brand: Kolpak Model: blh26-090D2 Serial: 1003448205y251300017 Arrived on site, …"
drag, startPoint x: 978, startPoint y: 464, endPoint x: 922, endPoint y: 470, distance: 56.3
click at [922, 470] on textarea "Brand: Kolpak Model: blh26-090D2 Serial: 1003448205y251300017 Arrived on site, …" at bounding box center [881, 502] width 404 height 285
drag, startPoint x: 1009, startPoint y: 570, endPoint x: 853, endPoint y: 589, distance: 157.2
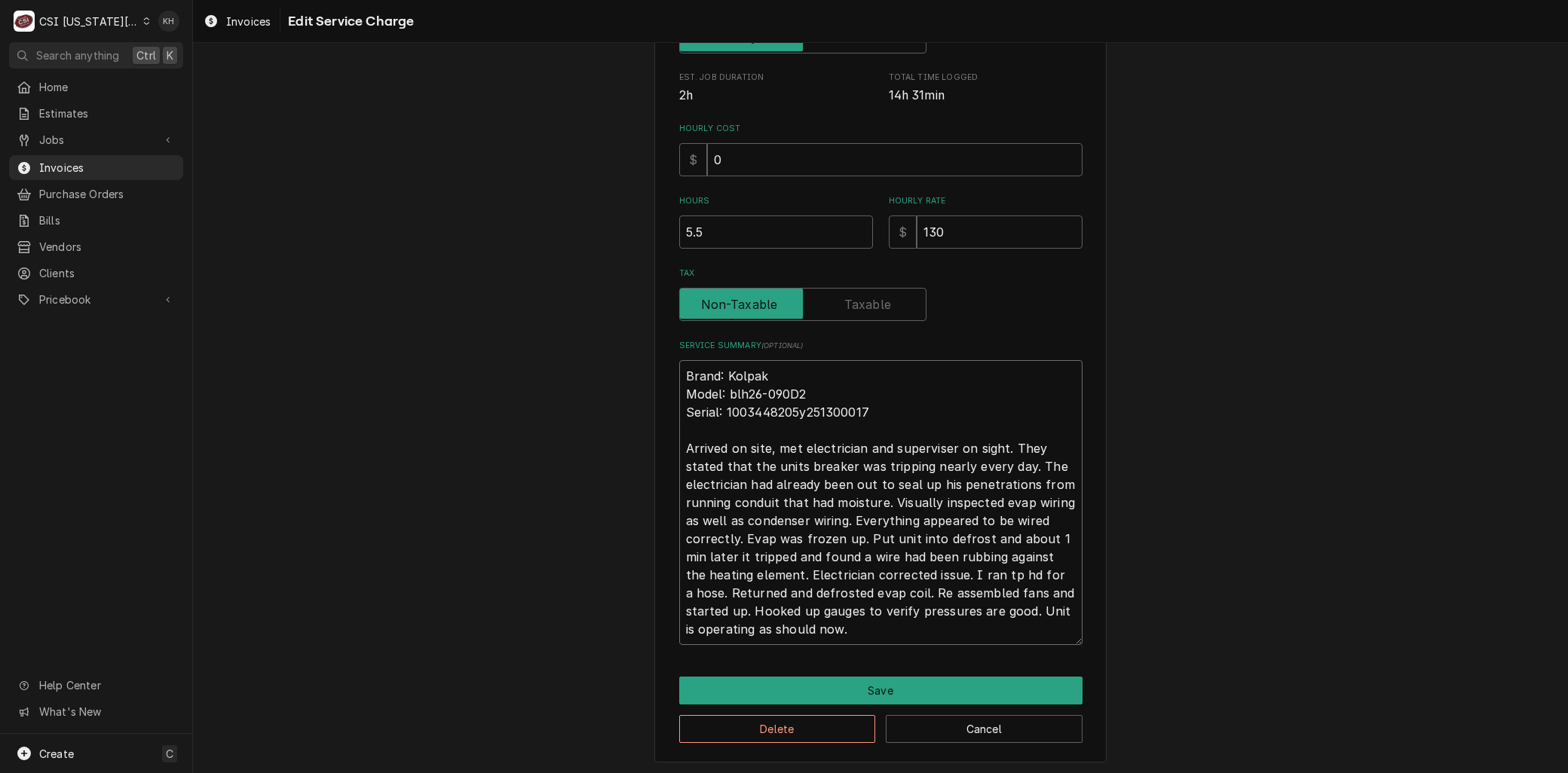
click at [853, 589] on textarea "Brand: Kolpak Model: blh26-090D2 Serial: 1003448205y251300017 Arrived on site, …" at bounding box center [881, 502] width 404 height 285
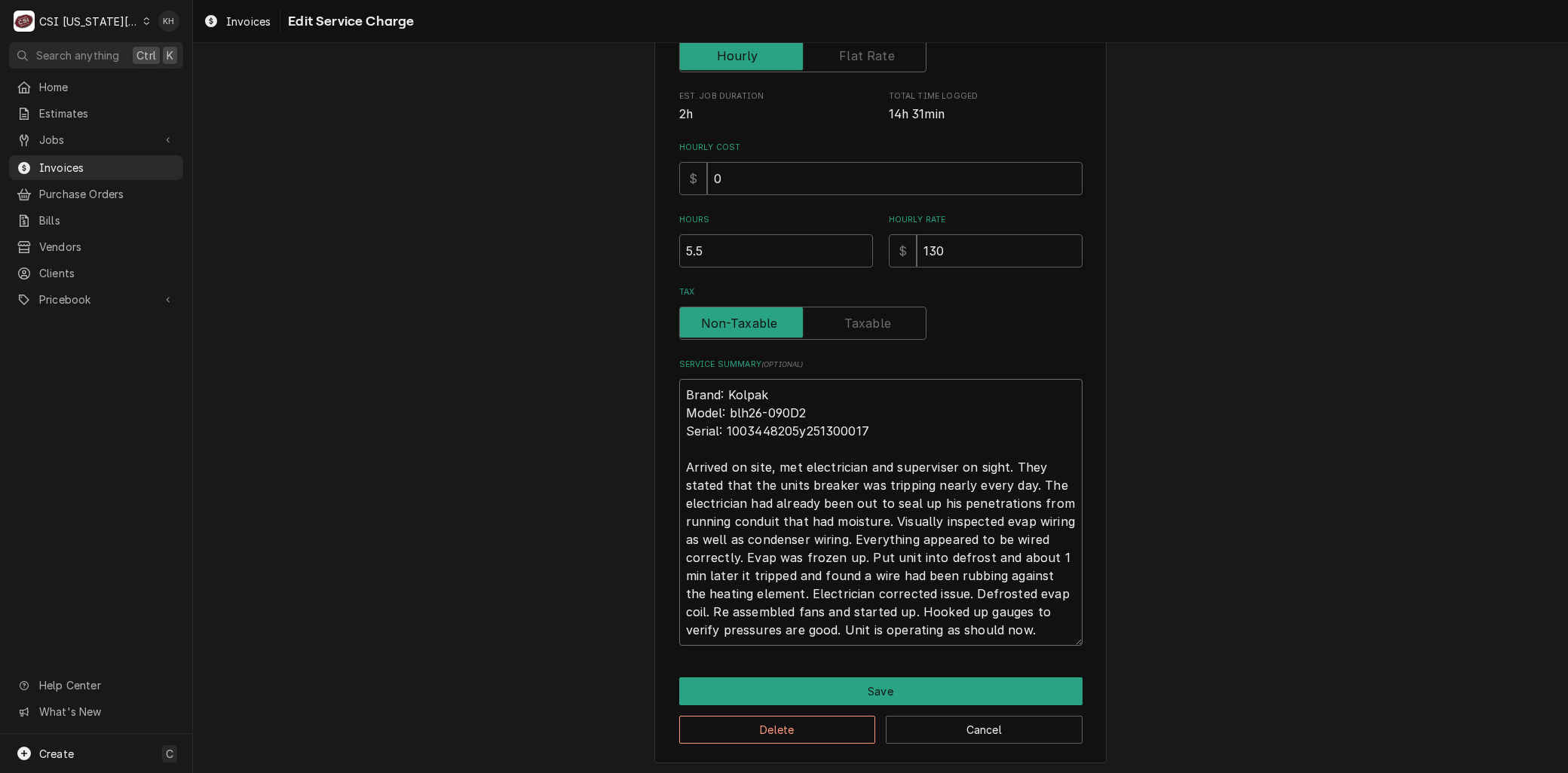
click at [823, 606] on textarea "Brand: Kolpak Model: blh26-090D2 Serial: 1003448205y251300017 Arrived on site, …" at bounding box center [881, 512] width 404 height 267
click at [775, 627] on textarea "Brand: Kolpak Model: blh26-090D2 Serial: 1003448205y251300017 Arrived on site, …" at bounding box center [881, 512] width 404 height 267
drag, startPoint x: 1013, startPoint y: 612, endPoint x: 1103, endPoint y: 689, distance: 118.4
click at [1103, 689] on div "Use the fields below to edit this service charge Short Description 1-Labor (Ser…" at bounding box center [881, 245] width 1375 height 1062
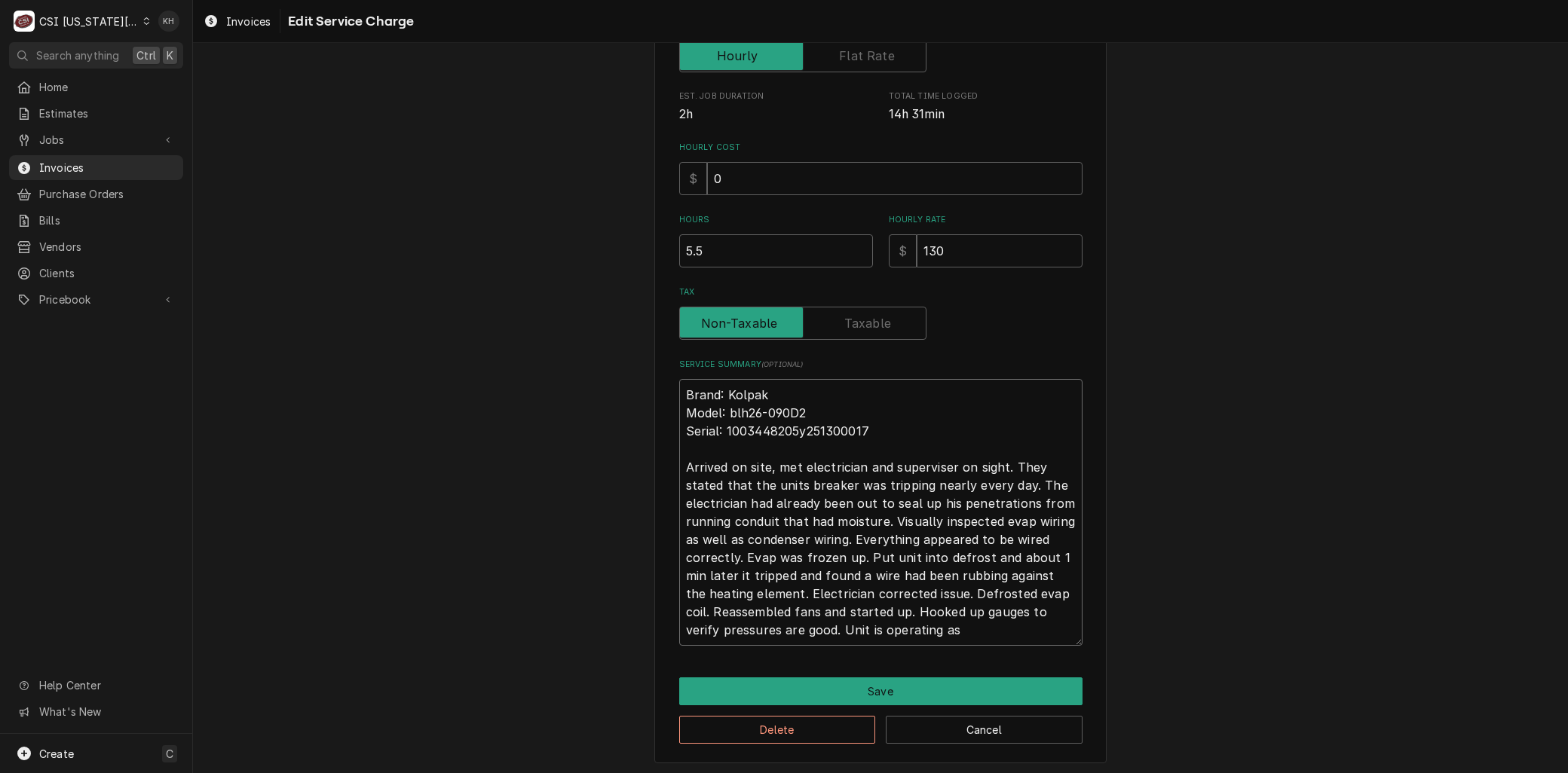
scroll to position [0, 0]
click at [910, 690] on button "Save" at bounding box center [881, 691] width 404 height 28
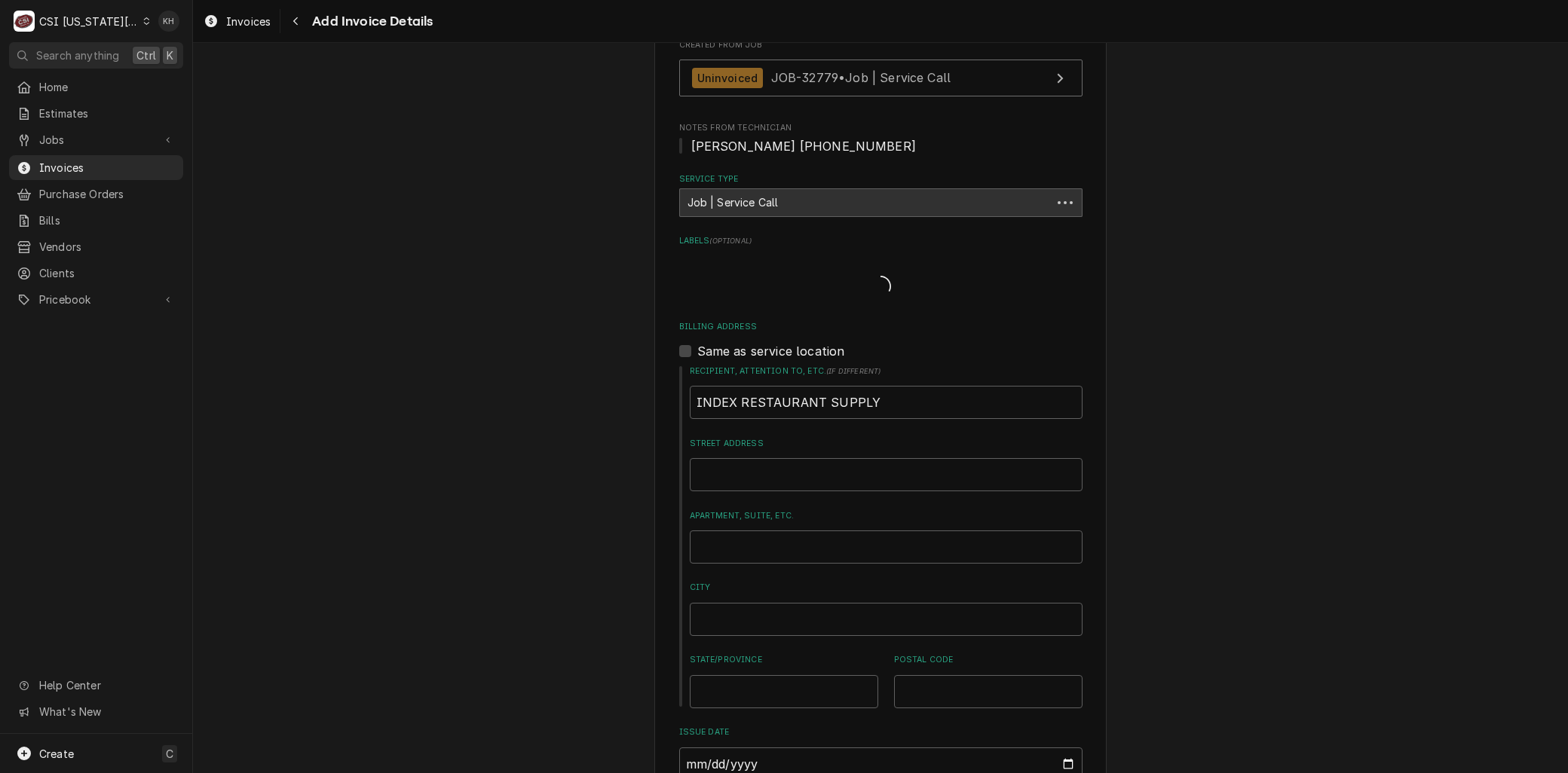
scroll to position [197, 0]
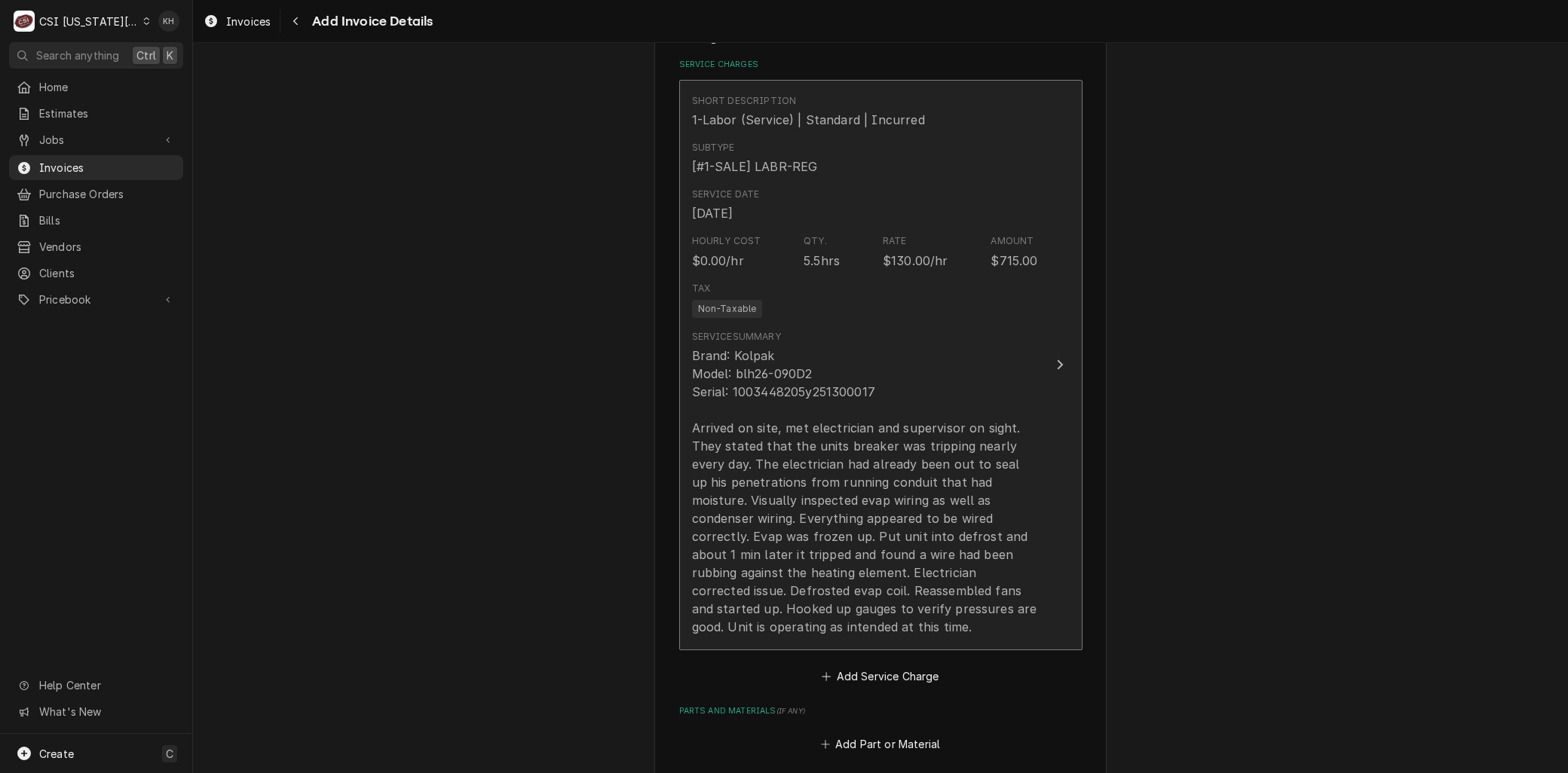
click at [808, 516] on div "Brand: Kolpak Model: blh26-090D2 Serial: 1003448205y251300017 Arrived on site, …" at bounding box center [865, 491] width 346 height 289
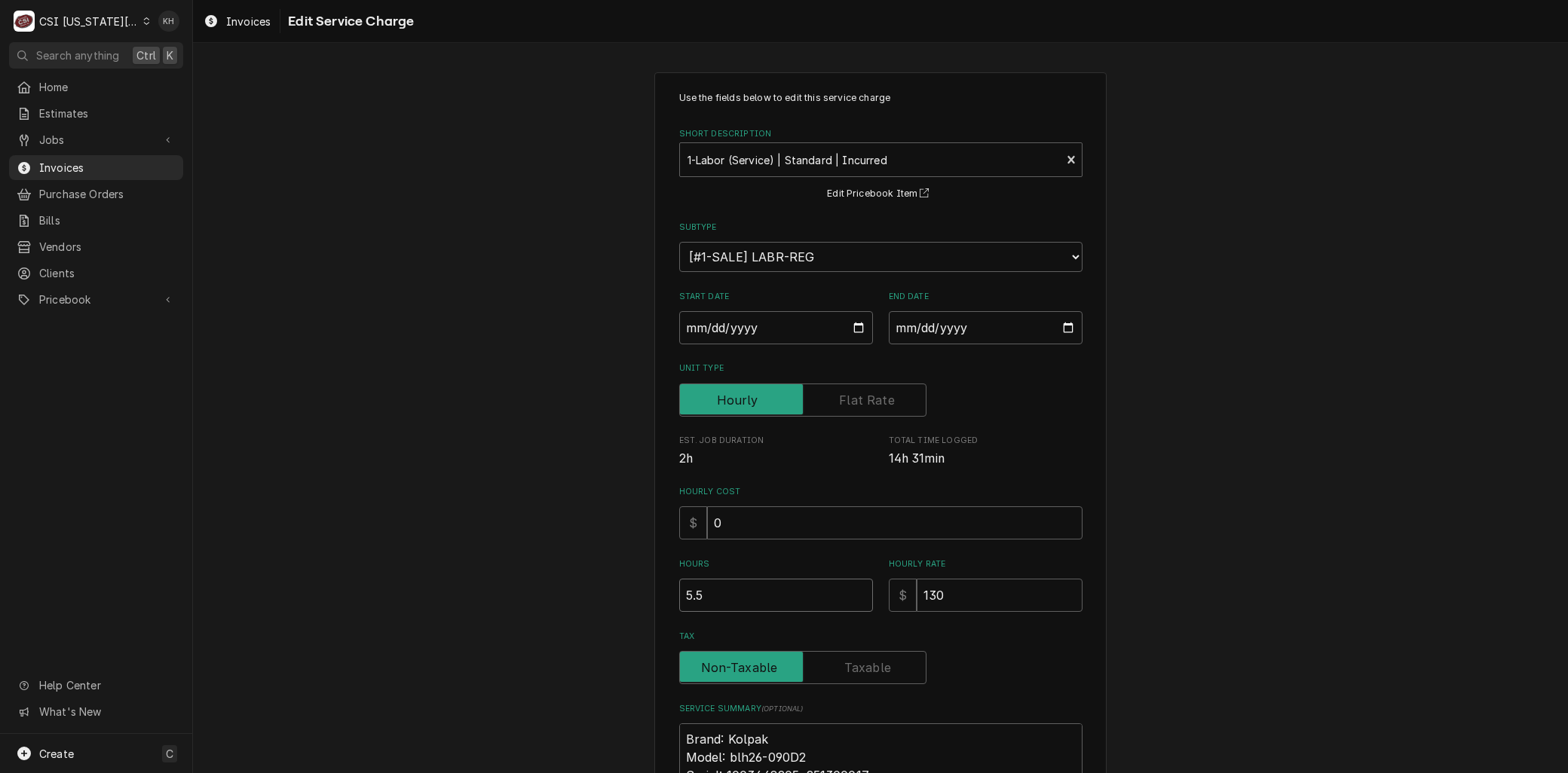
drag, startPoint x: 703, startPoint y: 586, endPoint x: 603, endPoint y: 595, distance: 100.4
click at [607, 595] on div "Use the fields below to edit this service charge Short Description 1-Labor (Ser…" at bounding box center [881, 589] width 1375 height 1062
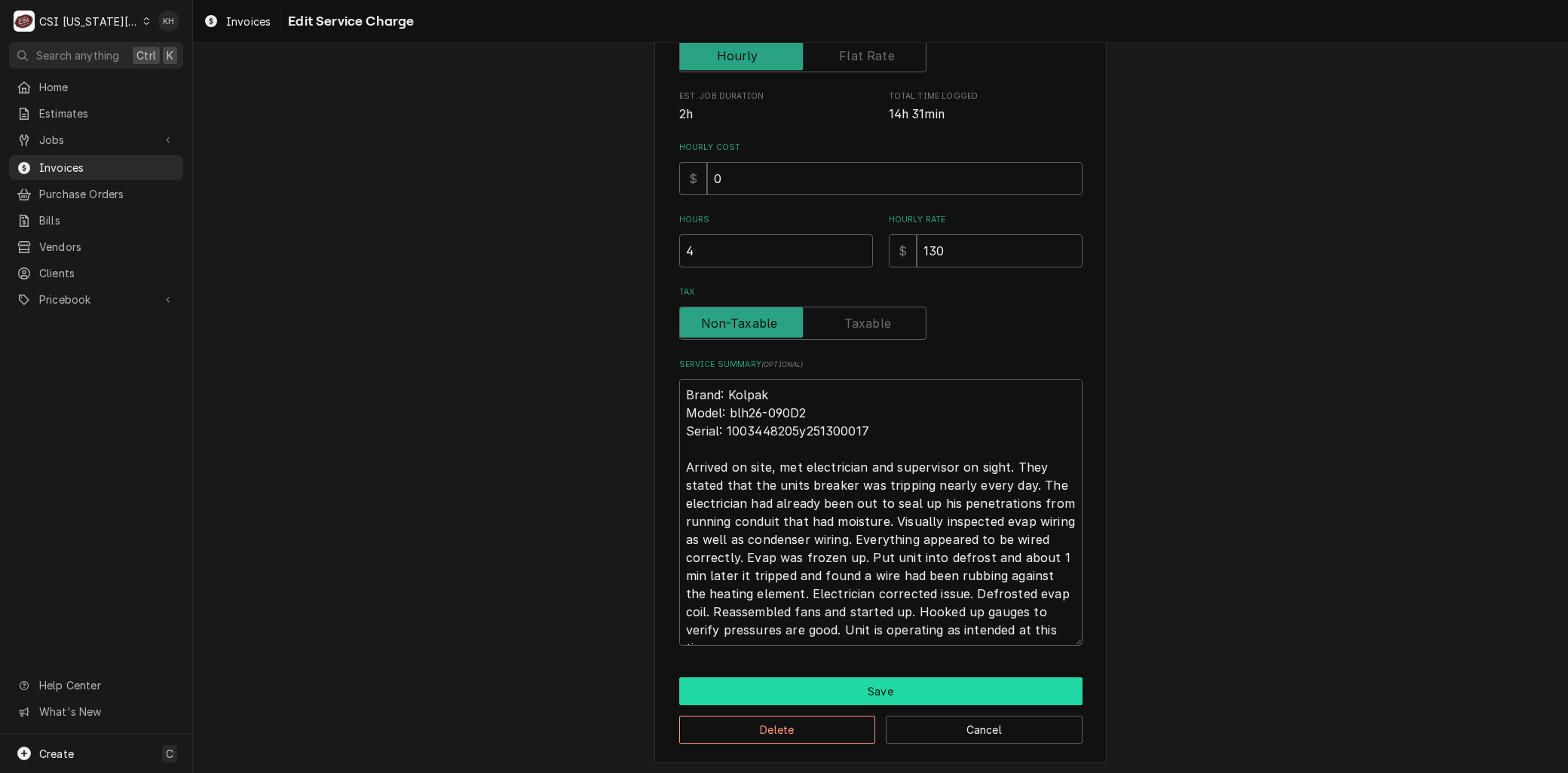
click at [855, 692] on button "Save" at bounding box center [881, 691] width 404 height 28
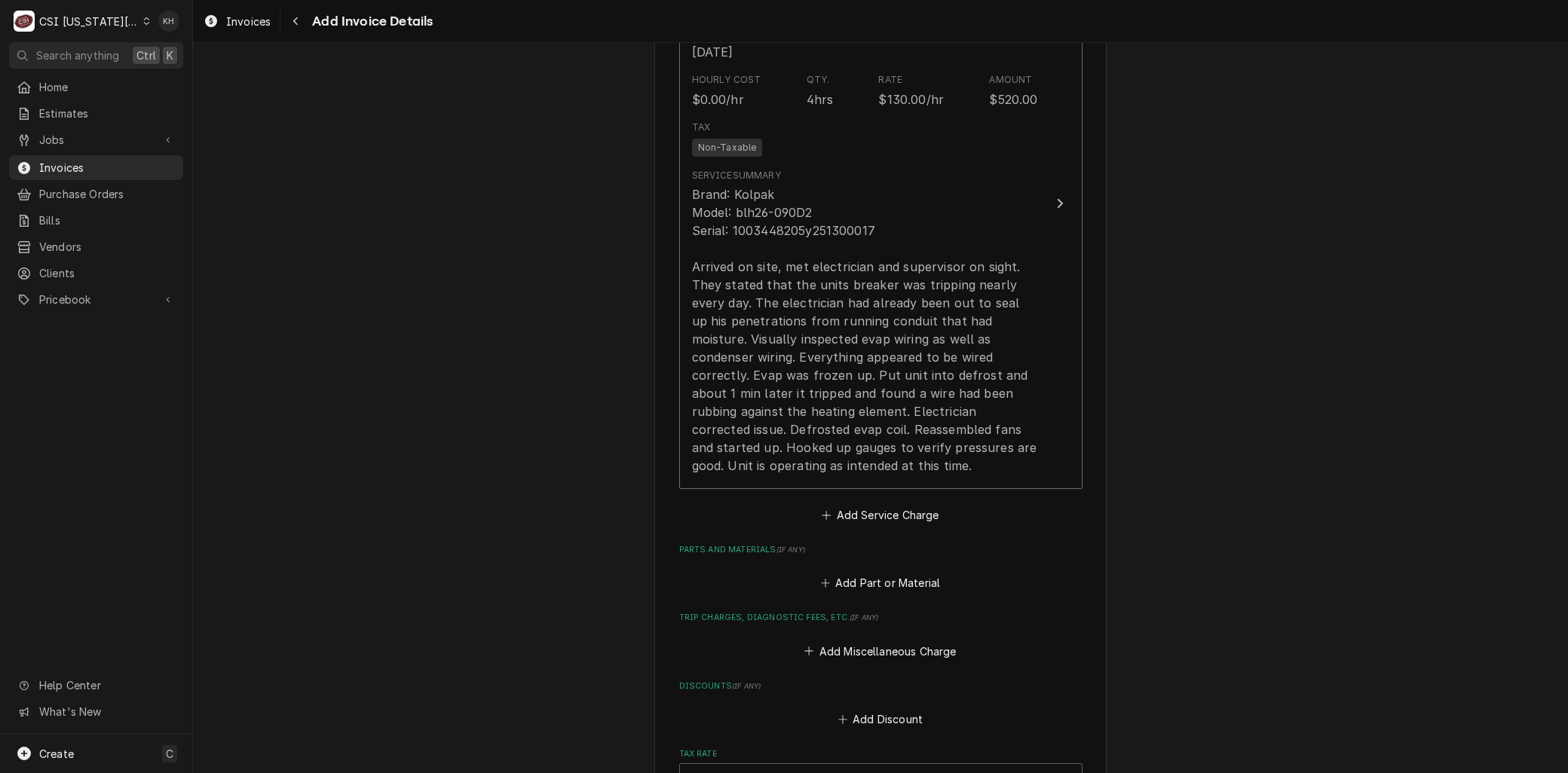
scroll to position [1602, 0]
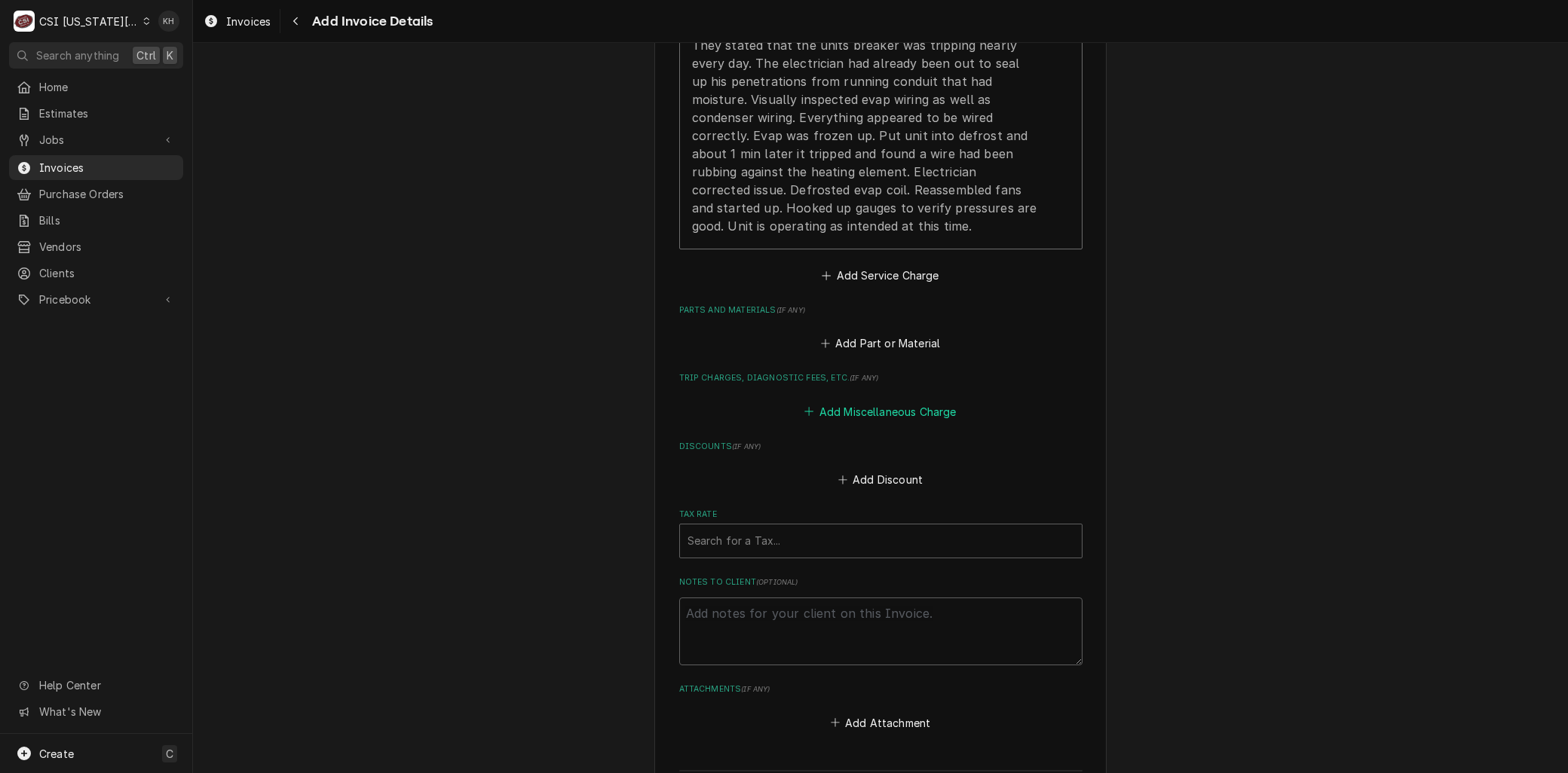
click at [850, 415] on button "Add Miscellaneous Charge" at bounding box center [880, 412] width 157 height 21
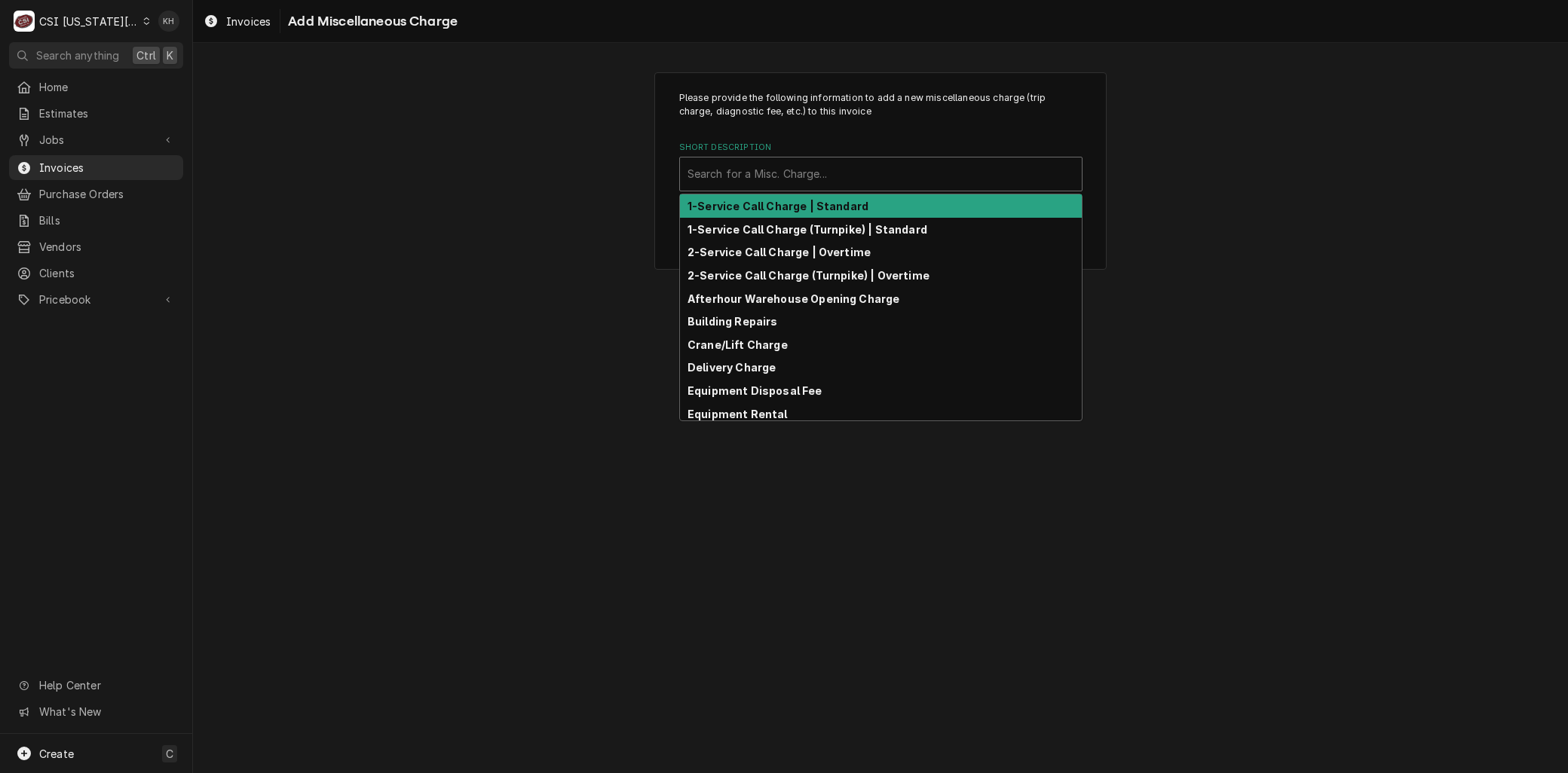
drag, startPoint x: 767, startPoint y: 164, endPoint x: 757, endPoint y: 196, distance: 33.5
click at [765, 166] on div "Short Description" at bounding box center [881, 174] width 387 height 27
click at [755, 204] on strong "1-Service Call Charge | Standard" at bounding box center [778, 206] width 181 height 13
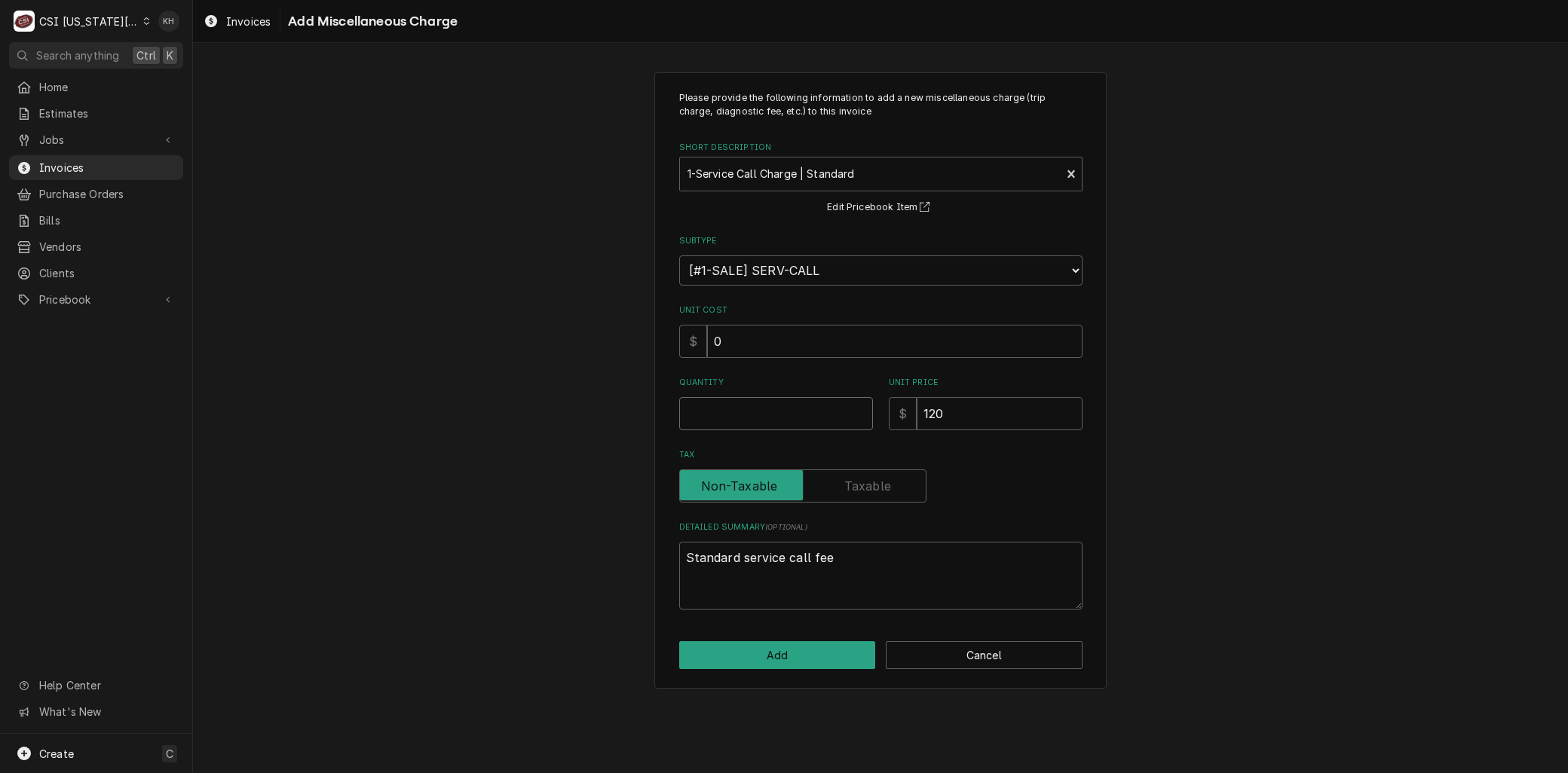
click at [718, 398] on input "Quantity" at bounding box center [776, 414] width 194 height 33
click at [728, 660] on button "Add" at bounding box center [778, 655] width 197 height 28
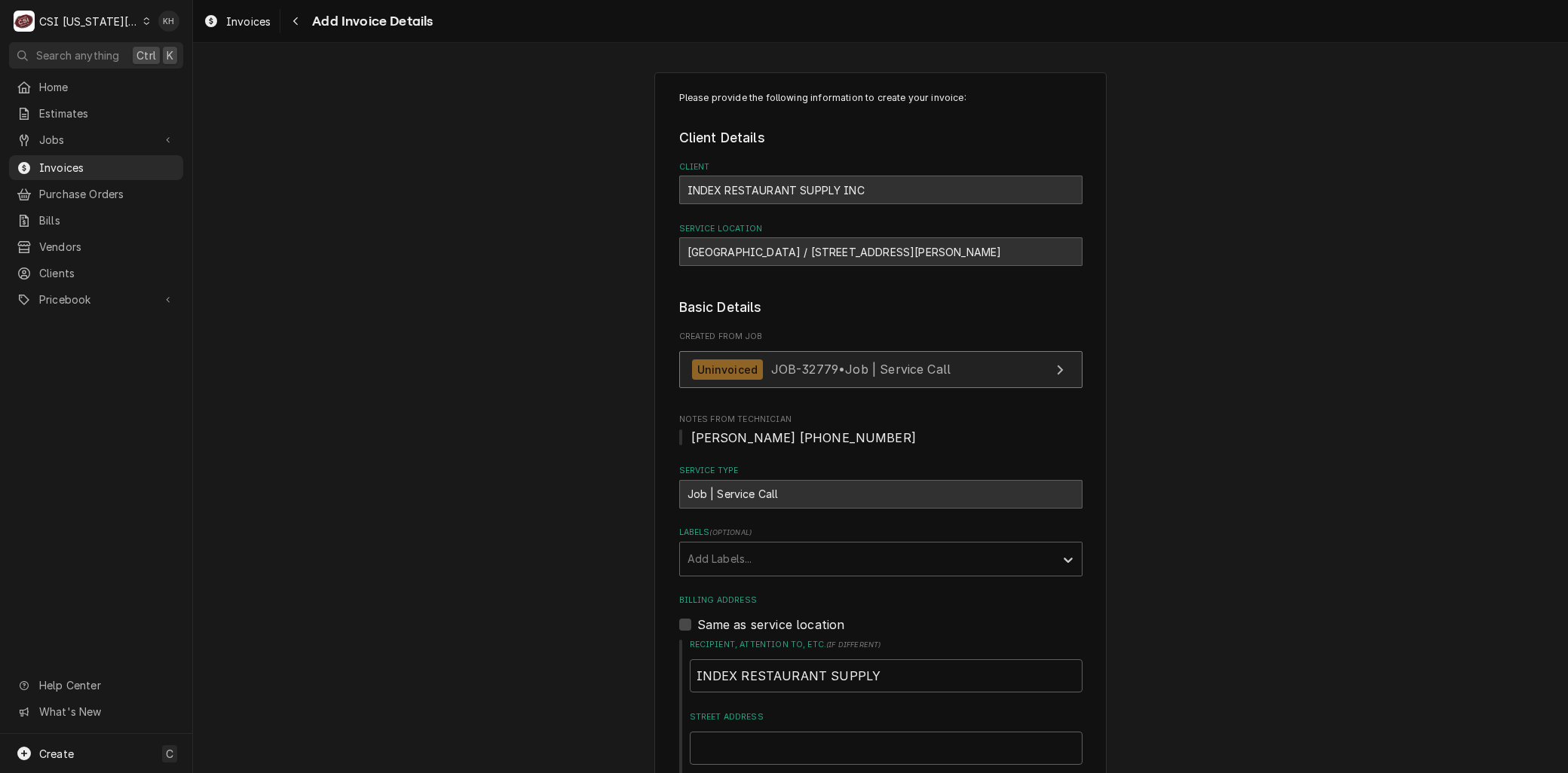
click at [845, 365] on span "JOB-32779 • Job | Service Call" at bounding box center [861, 369] width 180 height 15
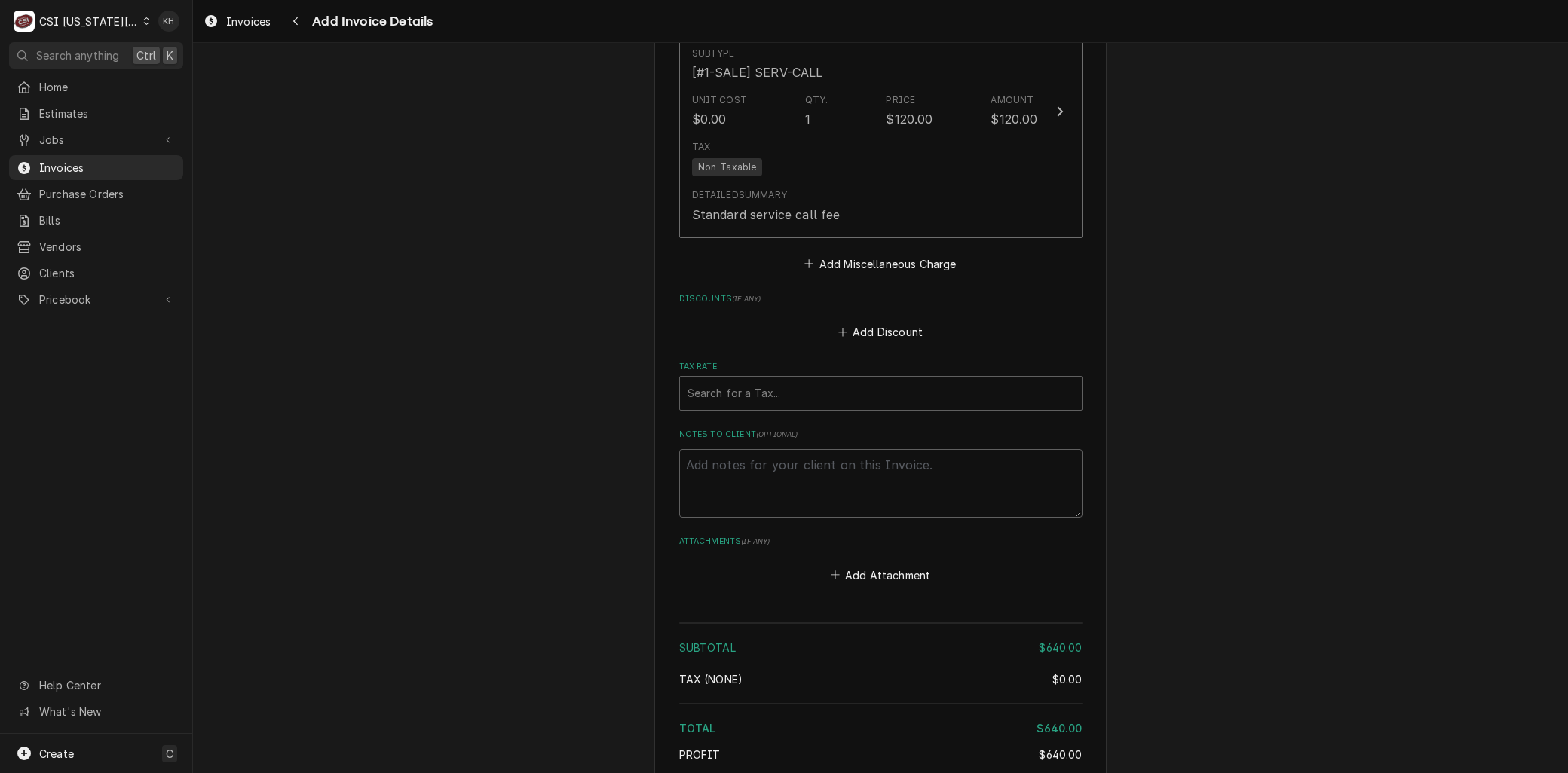
scroll to position [2139, 0]
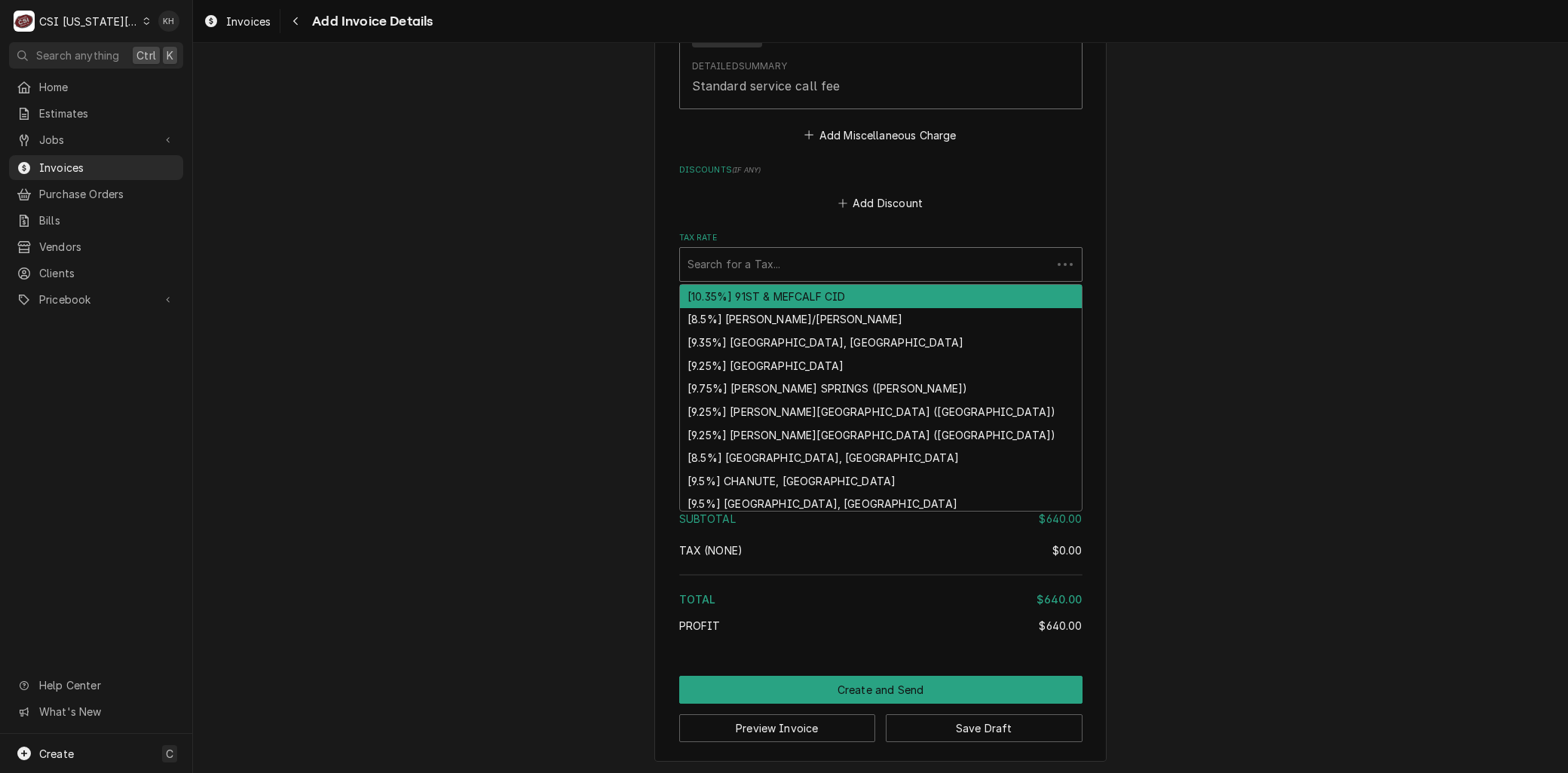
click at [706, 251] on div "Tax Rate" at bounding box center [865, 265] width 357 height 27
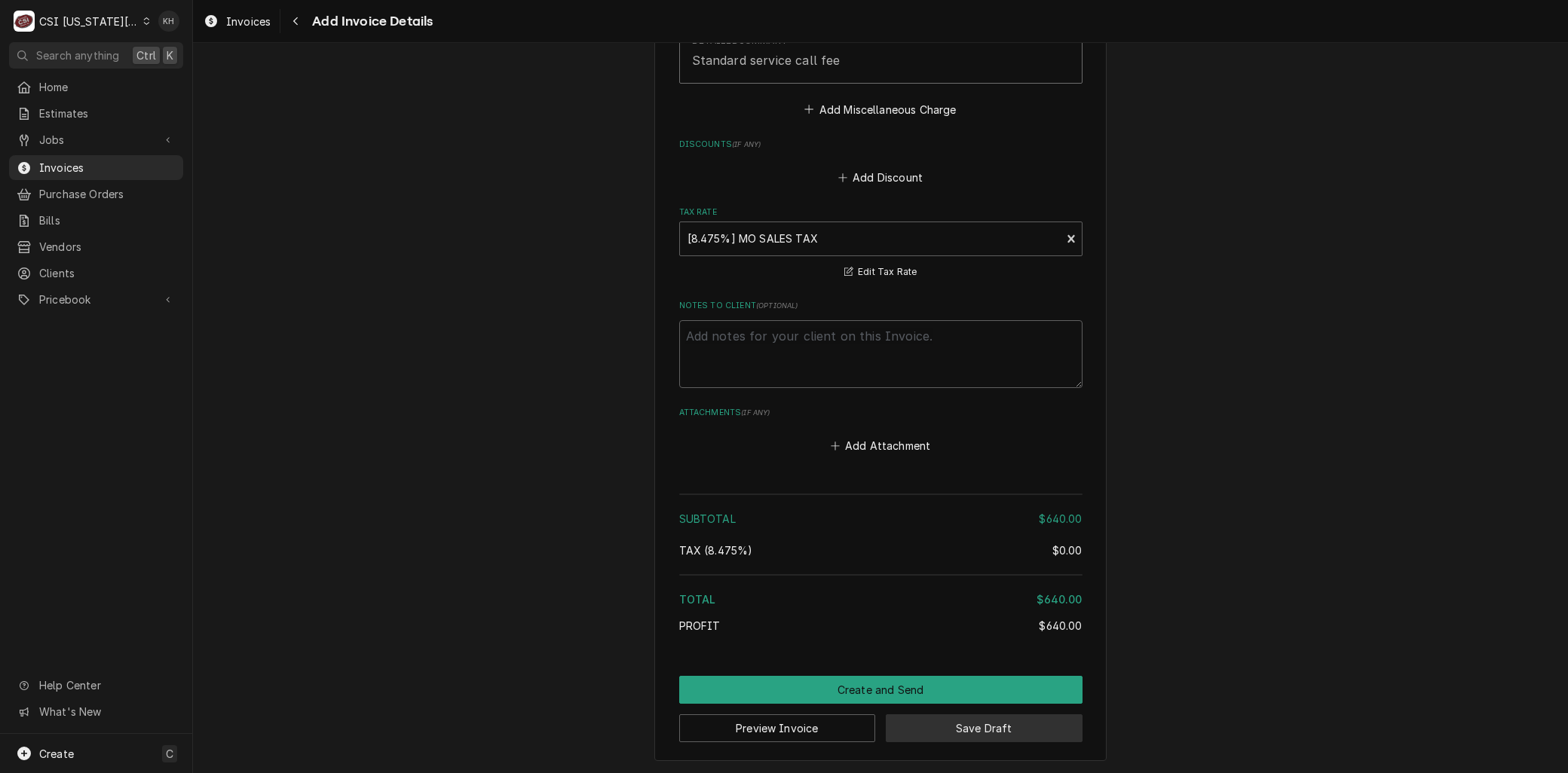
click at [1008, 714] on button "Save Draft" at bounding box center [985, 728] width 197 height 28
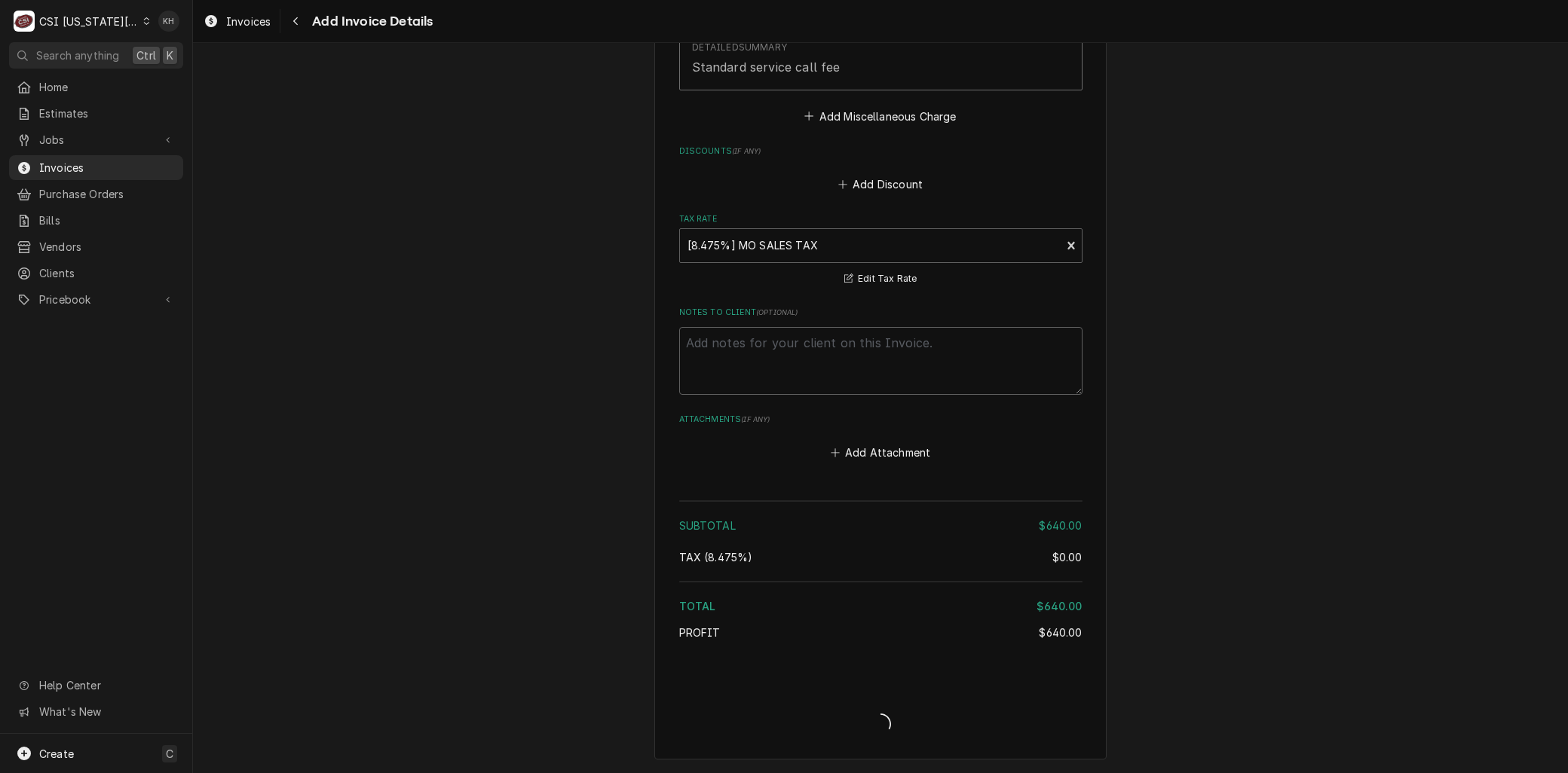
scroll to position [2156, 0]
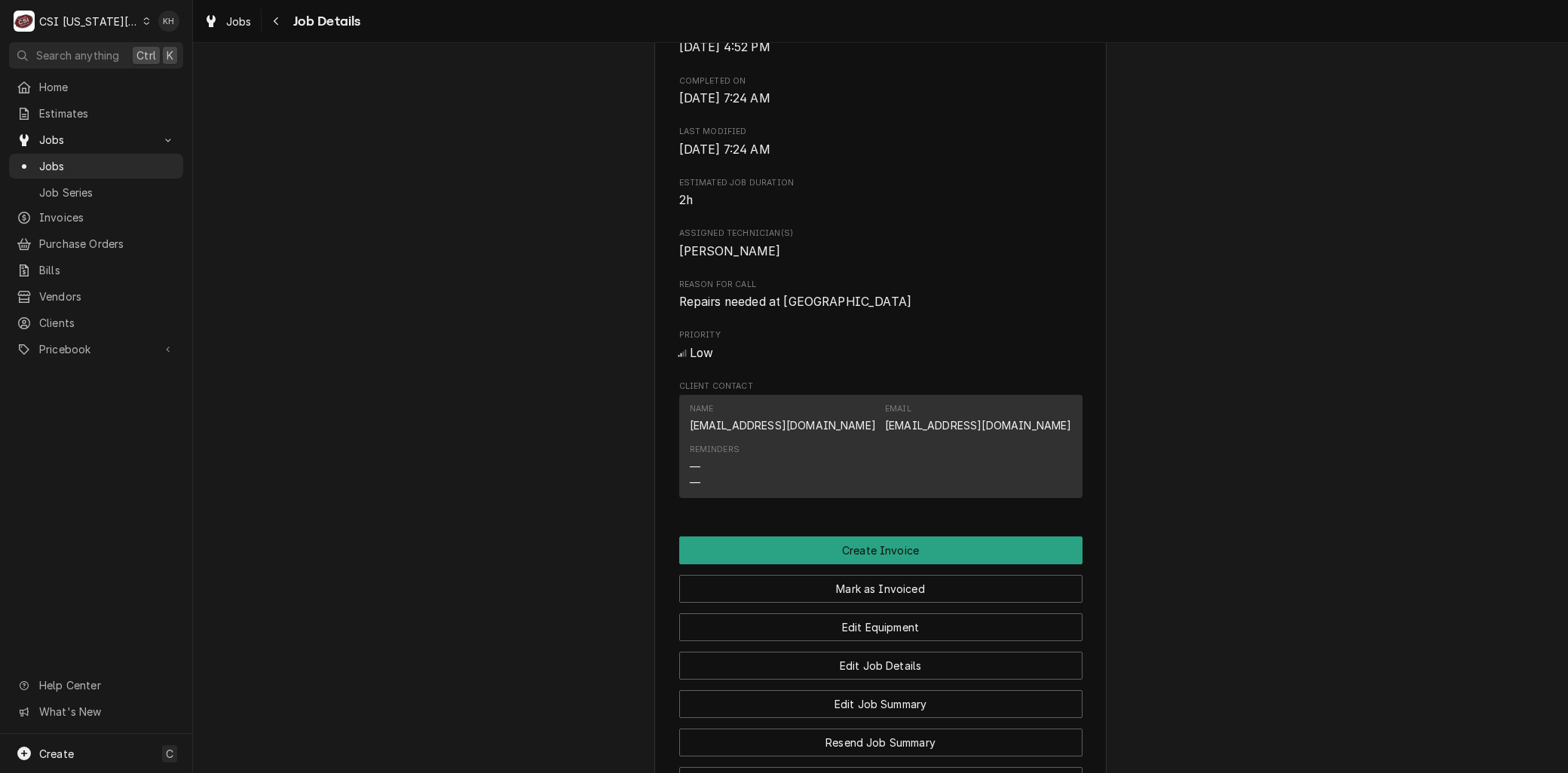
scroll to position [903, 0]
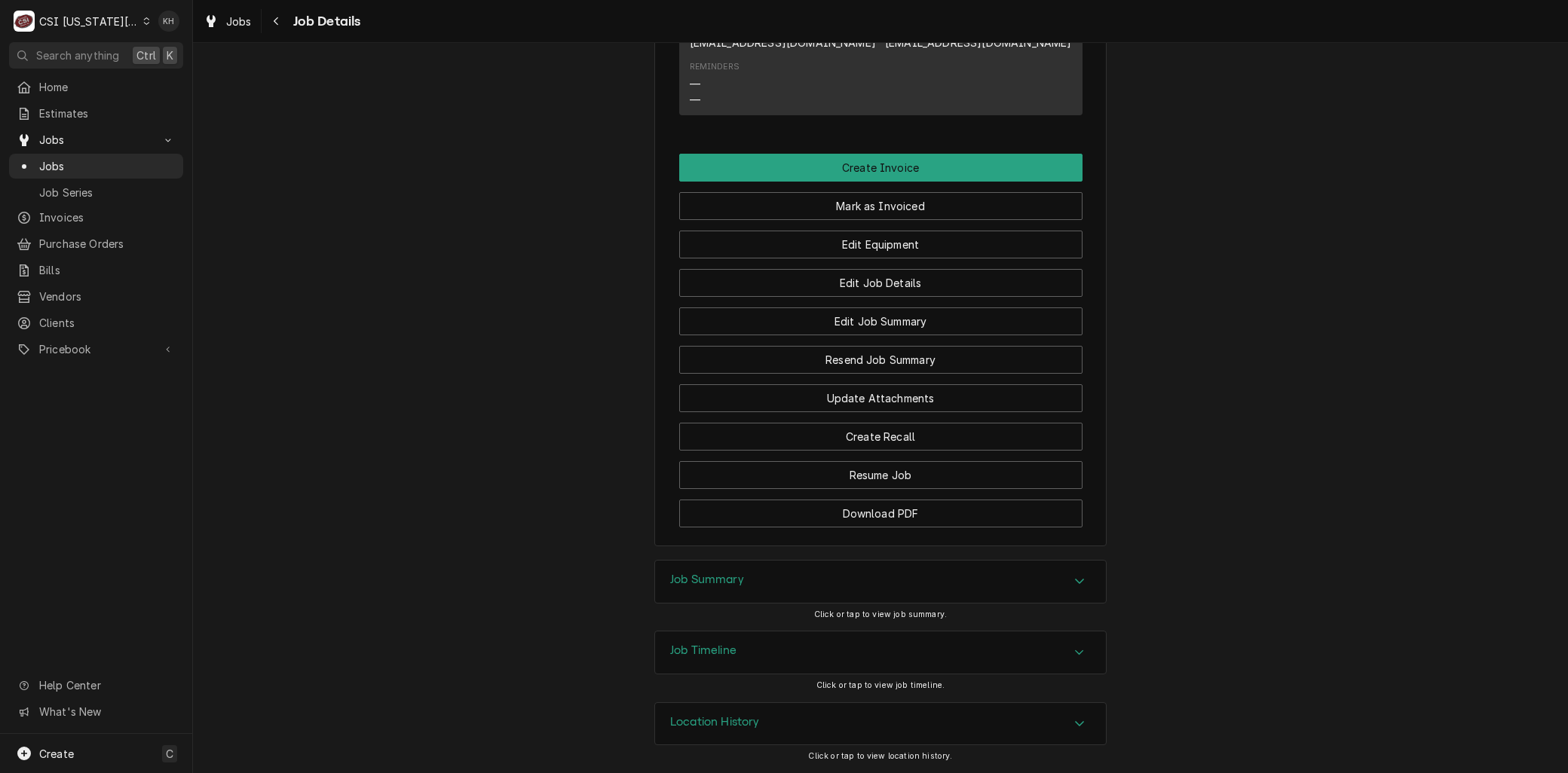
click at [714, 646] on h3 "Job Timeline" at bounding box center [703, 651] width 66 height 14
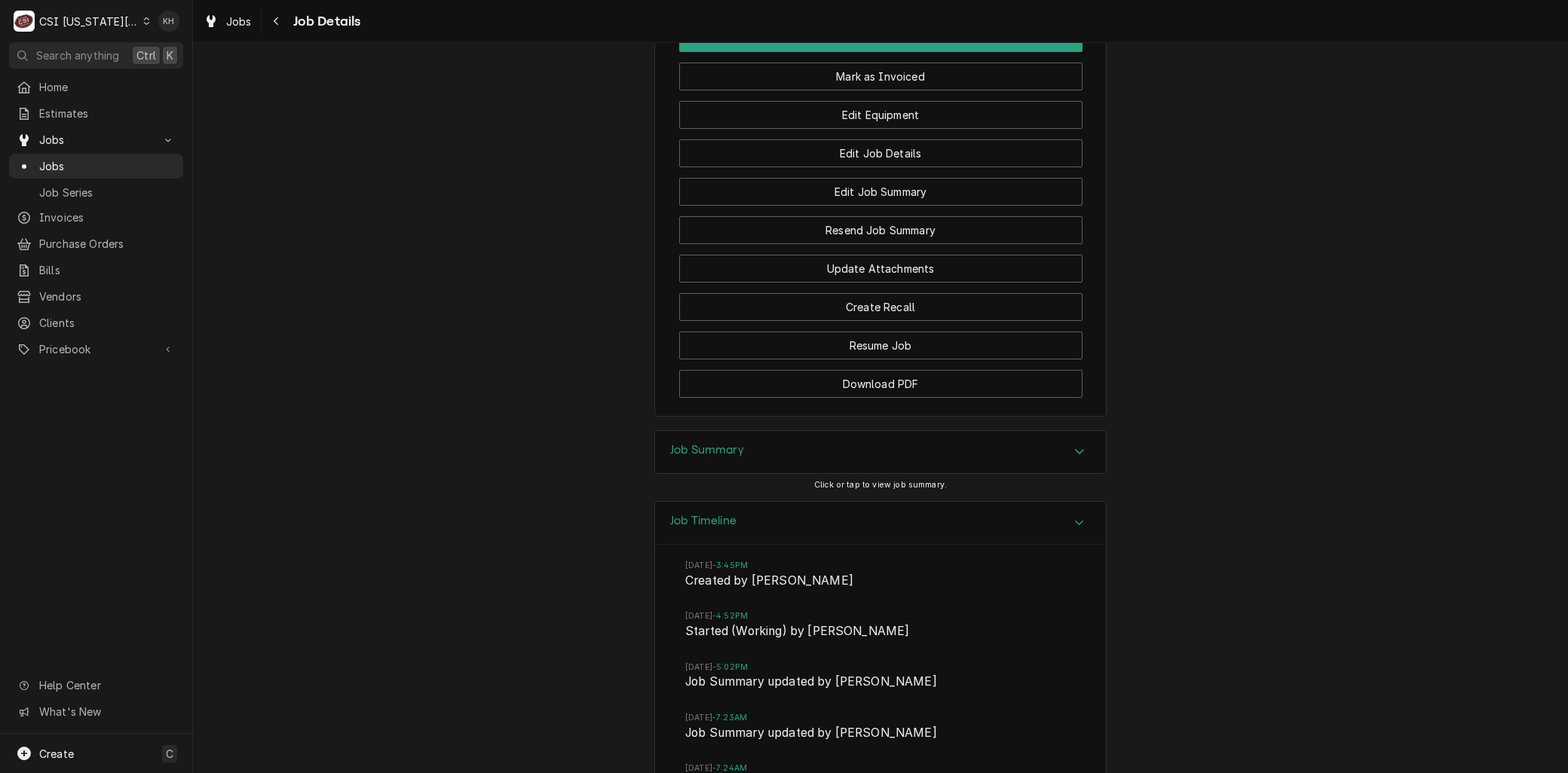
scroll to position [1195, 0]
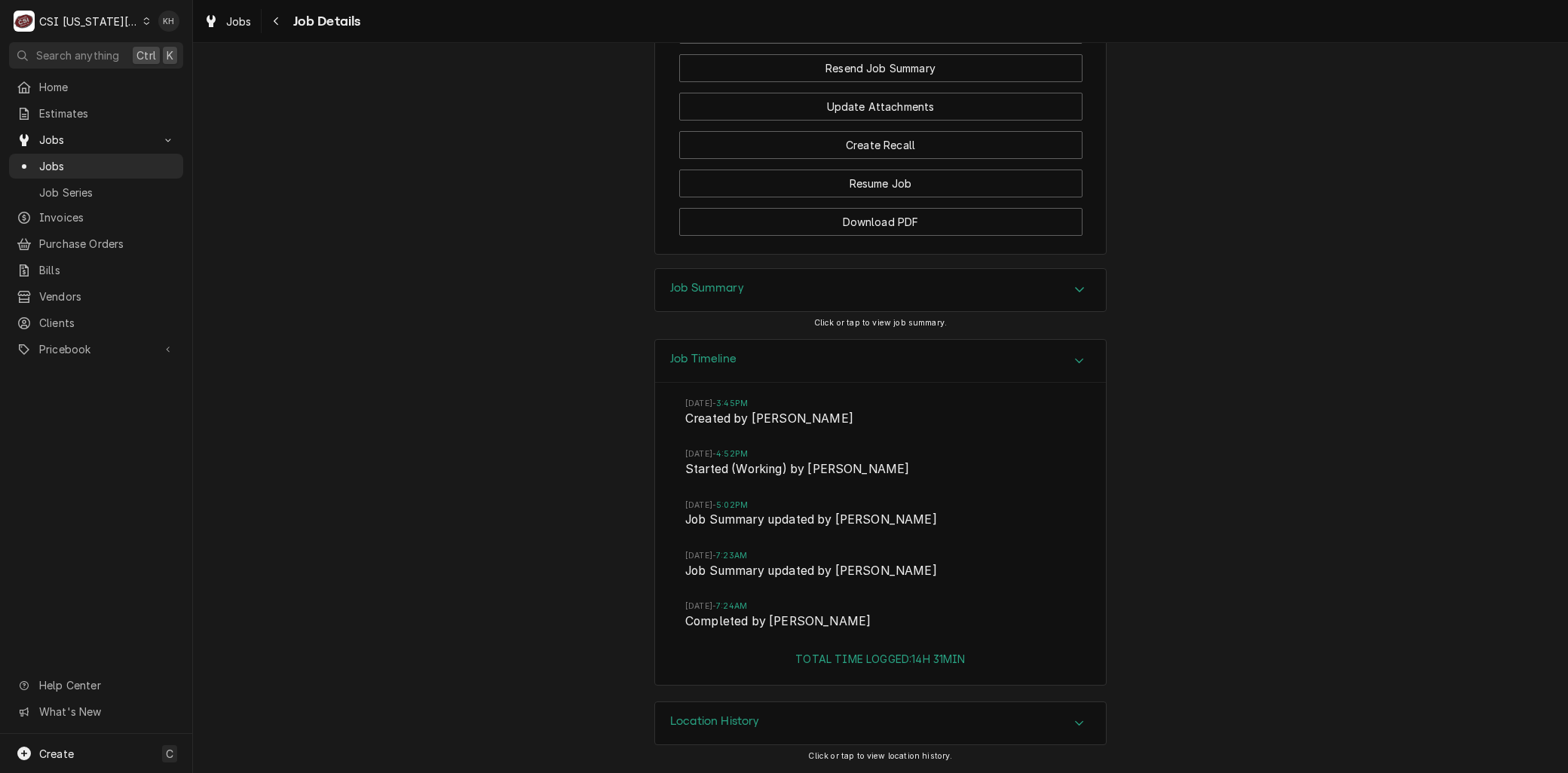
click at [704, 307] on div "Job Summary" at bounding box center [880, 290] width 451 height 42
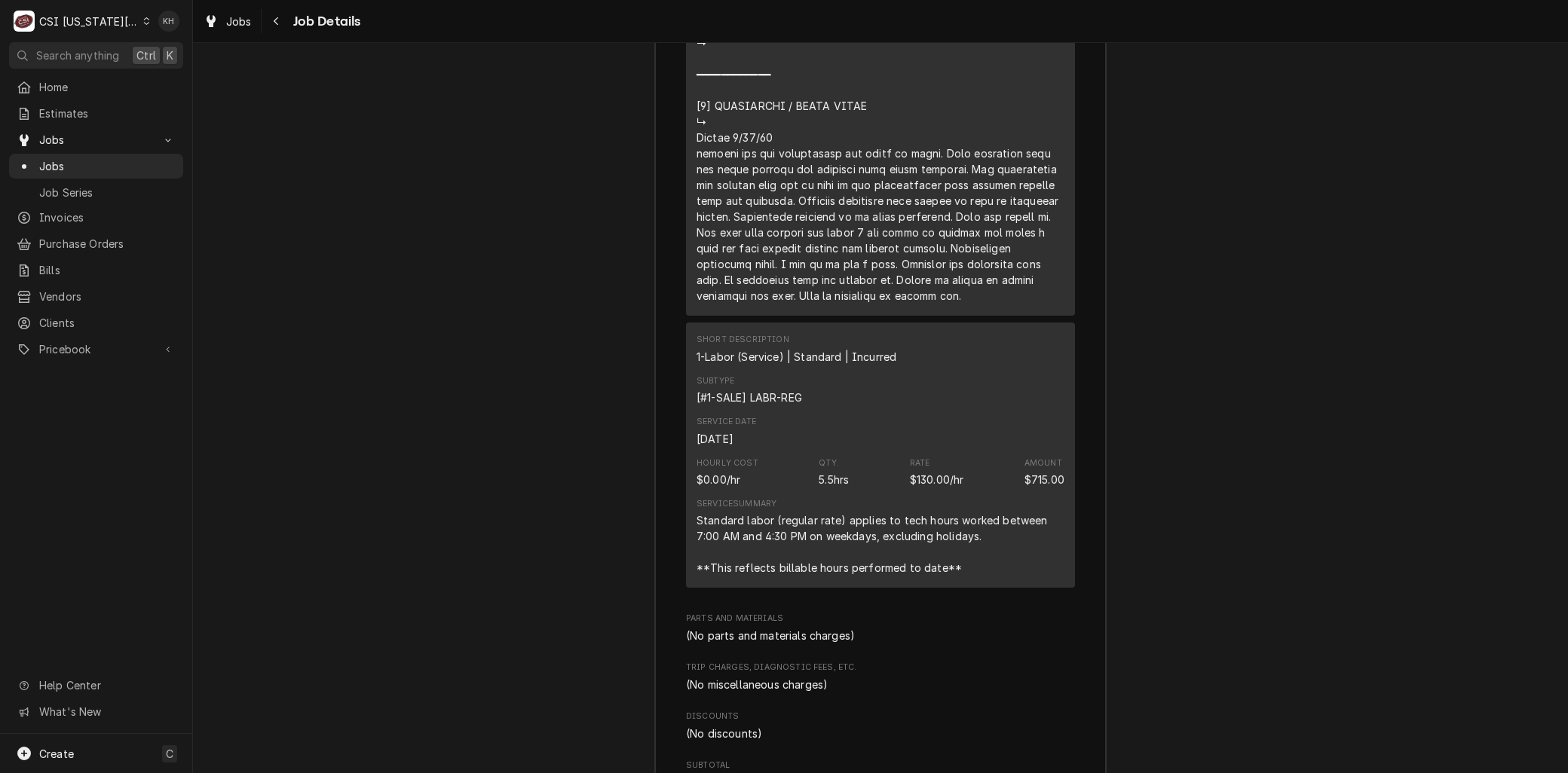
scroll to position [3037, 0]
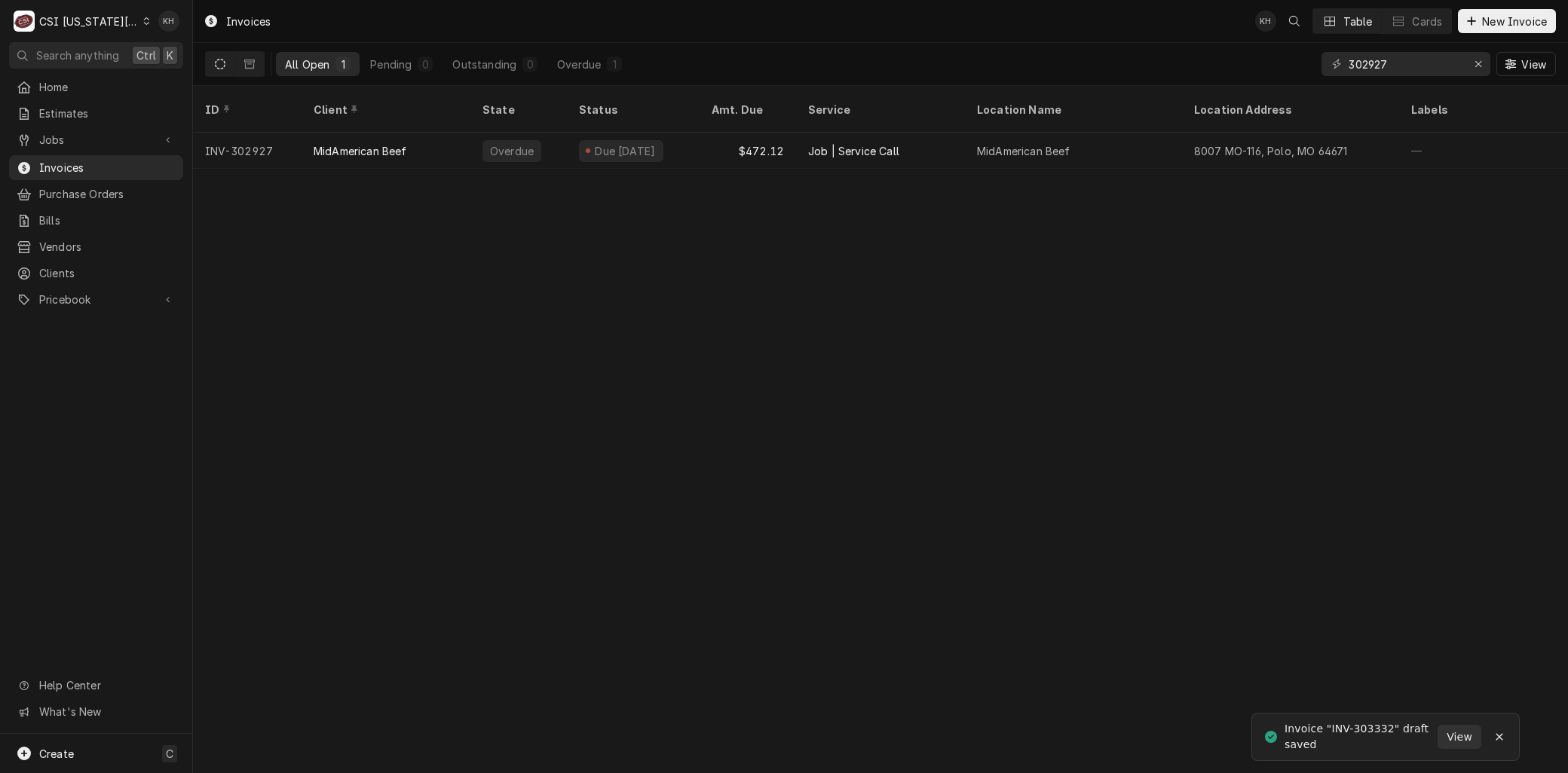
drag, startPoint x: 68, startPoint y: 139, endPoint x: 68, endPoint y: 148, distance: 9.0
click at [68, 139] on span "Jobs" at bounding box center [95, 140] width 114 height 16
click at [68, 154] on link "Jobs" at bounding box center [95, 166] width 174 height 25
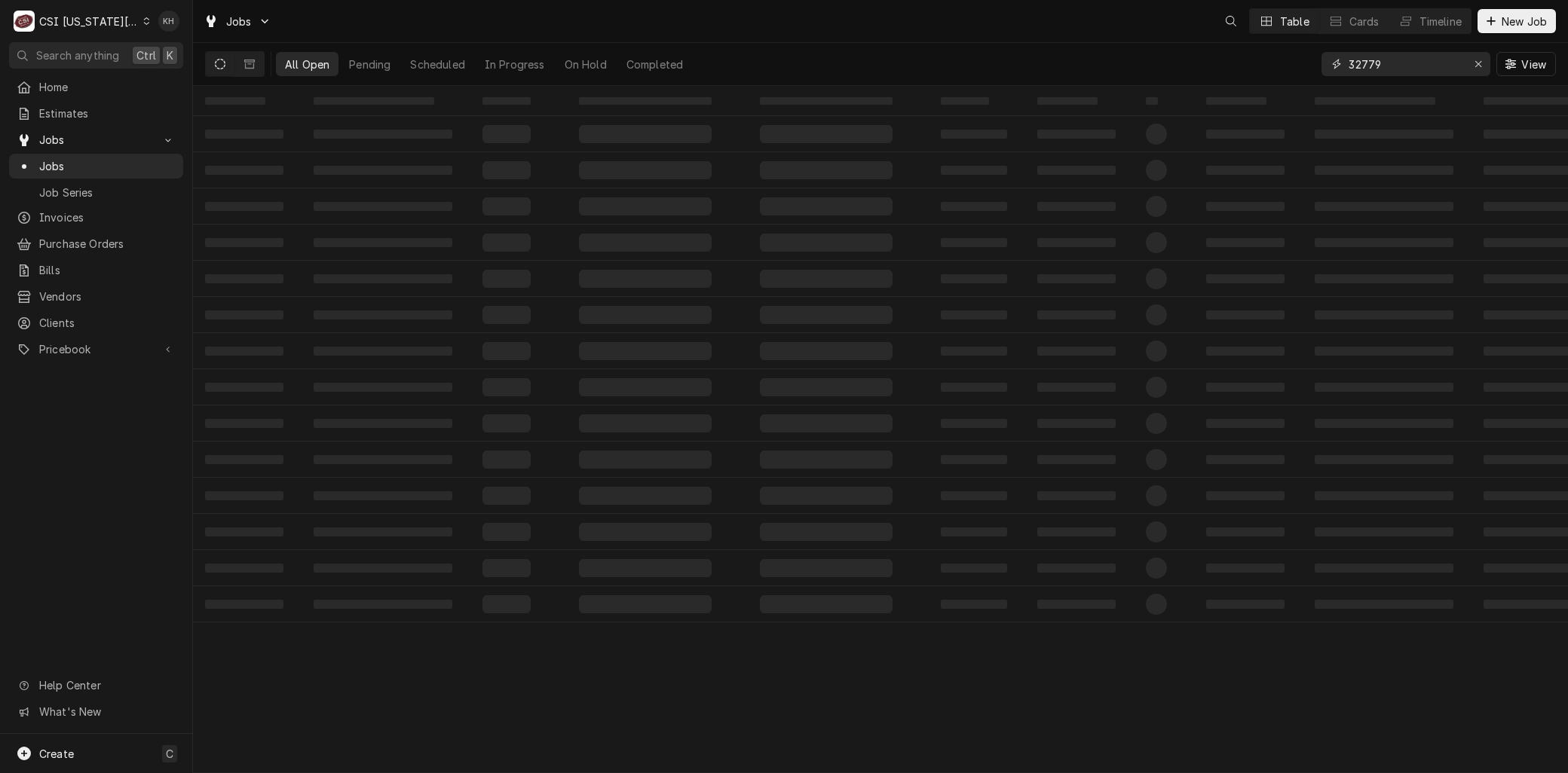
drag, startPoint x: 1383, startPoint y: 63, endPoint x: 1197, endPoint y: 46, distance: 186.8
click at [1202, 46] on div "All Open Pending Scheduled In Progress On Hold Completed 32779 View" at bounding box center [881, 64] width 1351 height 42
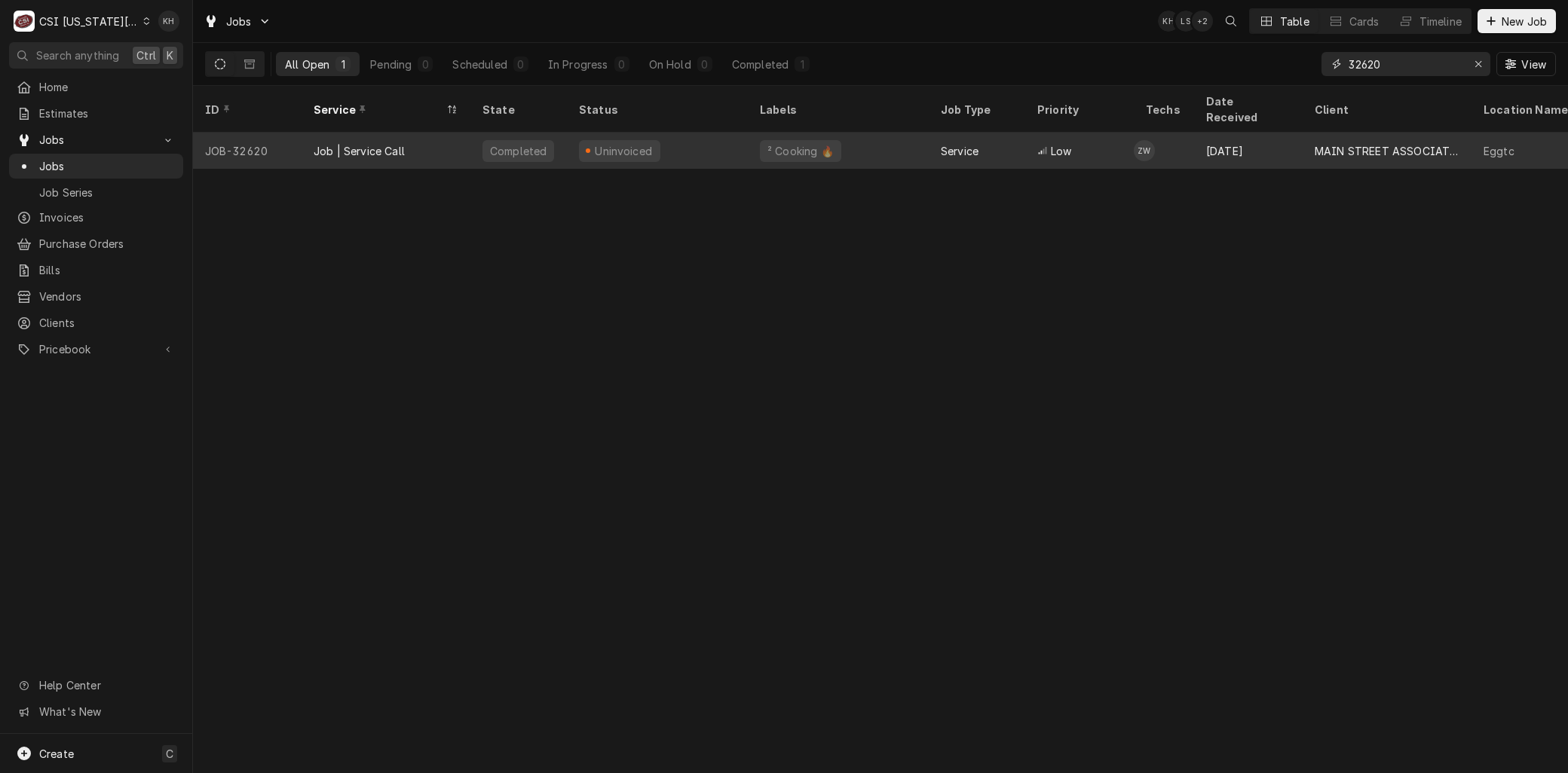
type input "32620"
click at [404, 143] on div "Job | Service Call" at bounding box center [359, 151] width 91 height 16
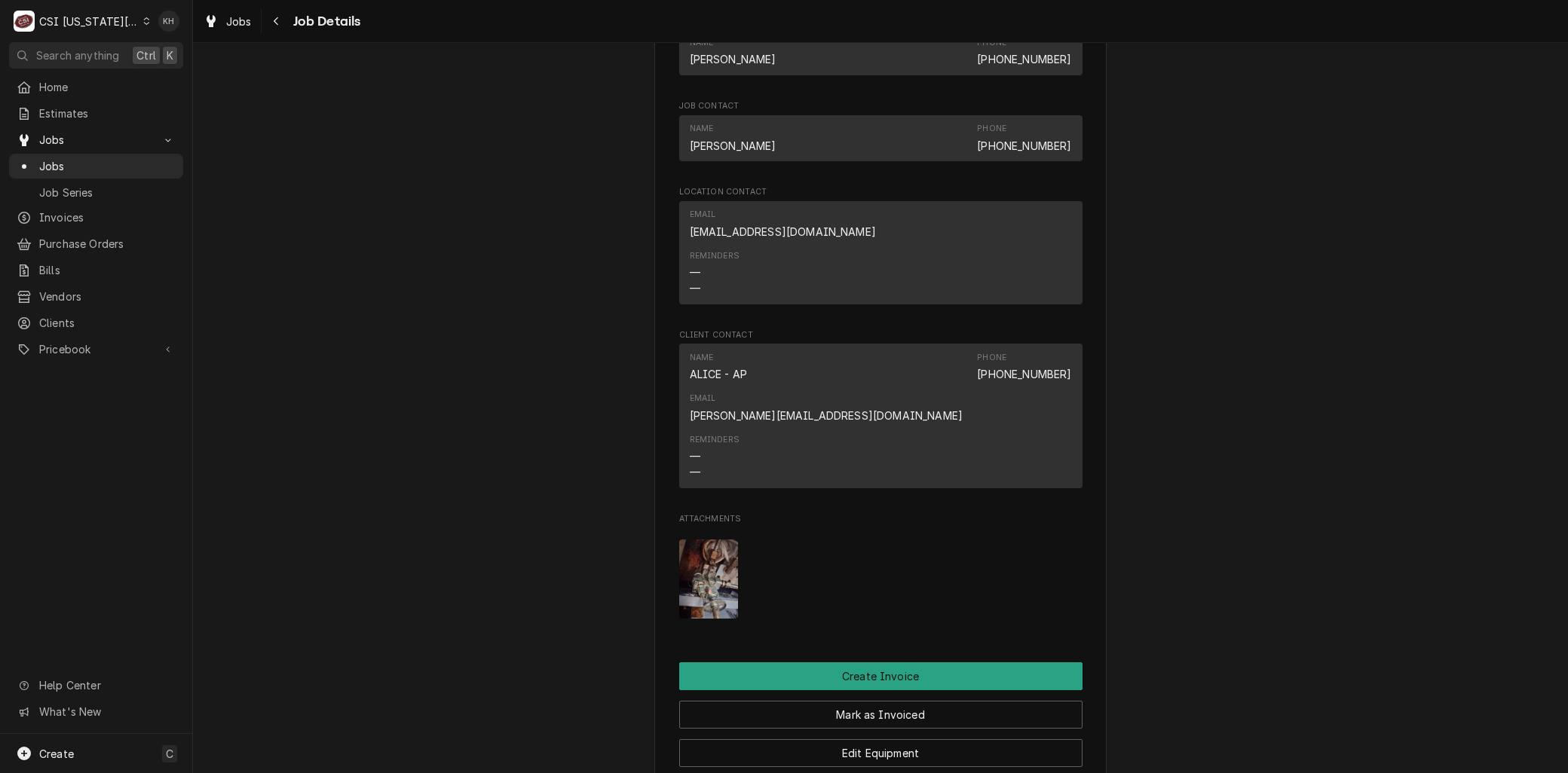
scroll to position [1423, 0]
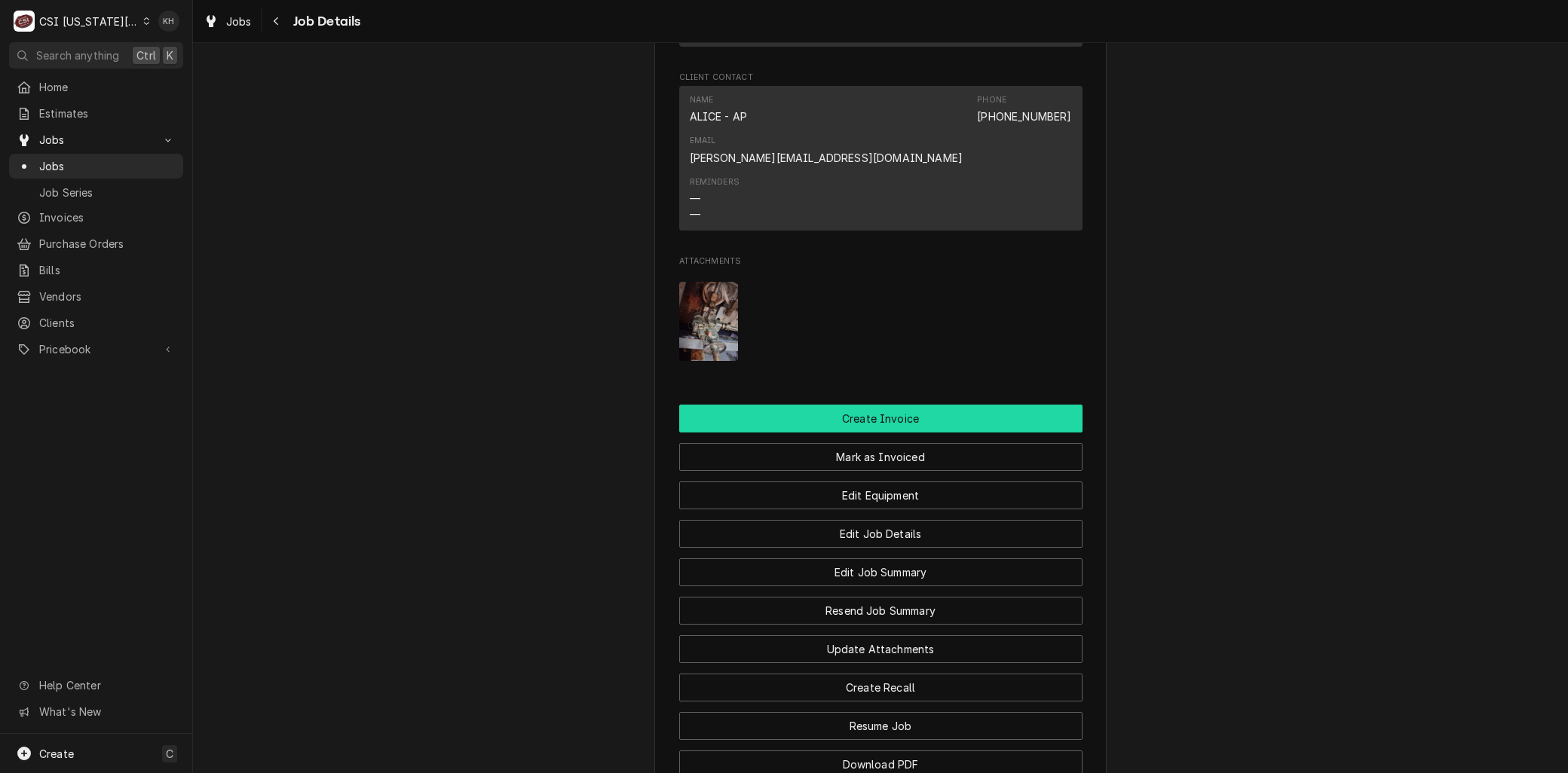
click at [856, 404] on button "Create Invoice" at bounding box center [881, 418] width 404 height 28
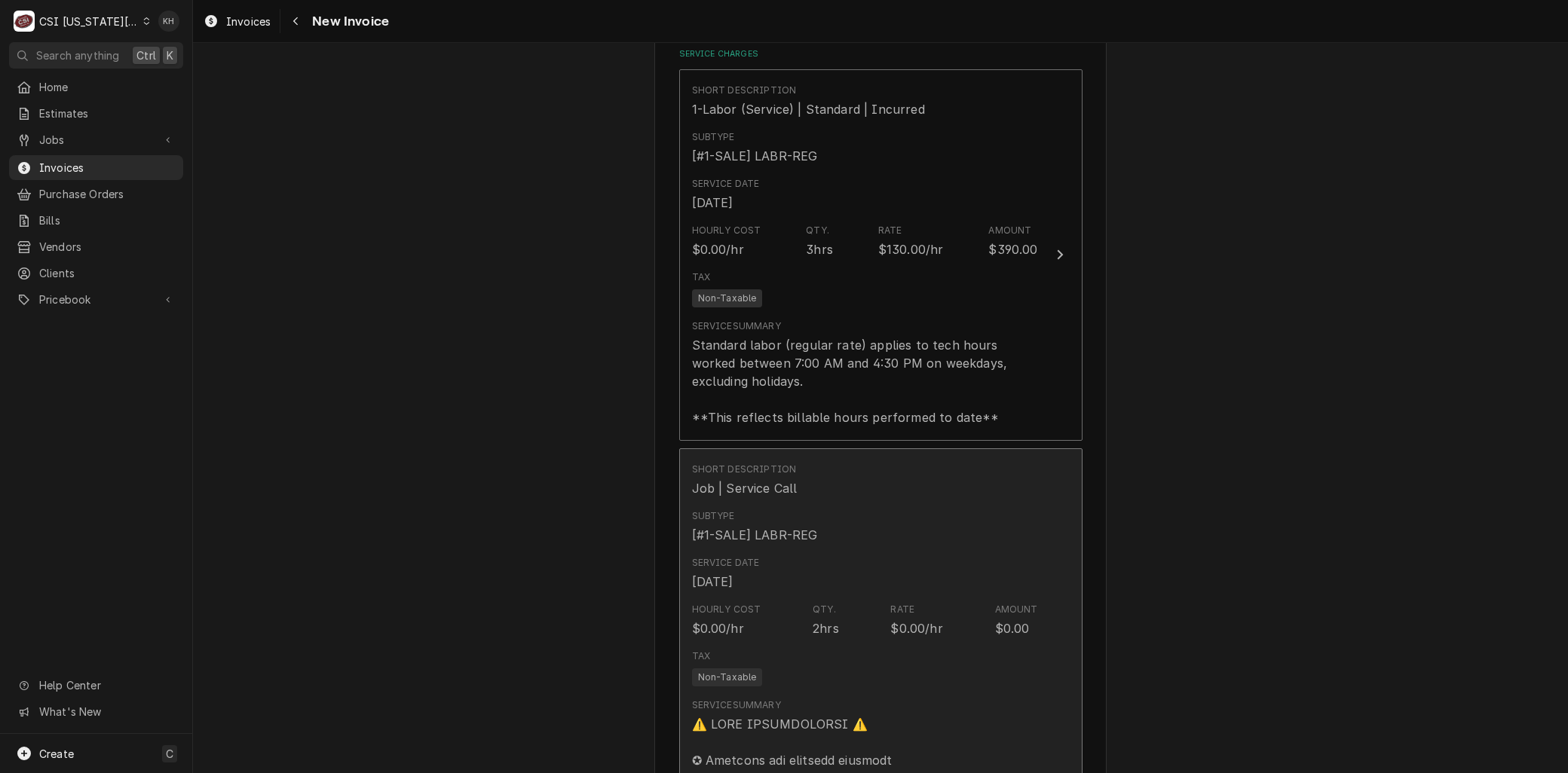
click at [837, 551] on div "Service Date [DATE]" at bounding box center [865, 574] width 346 height 47
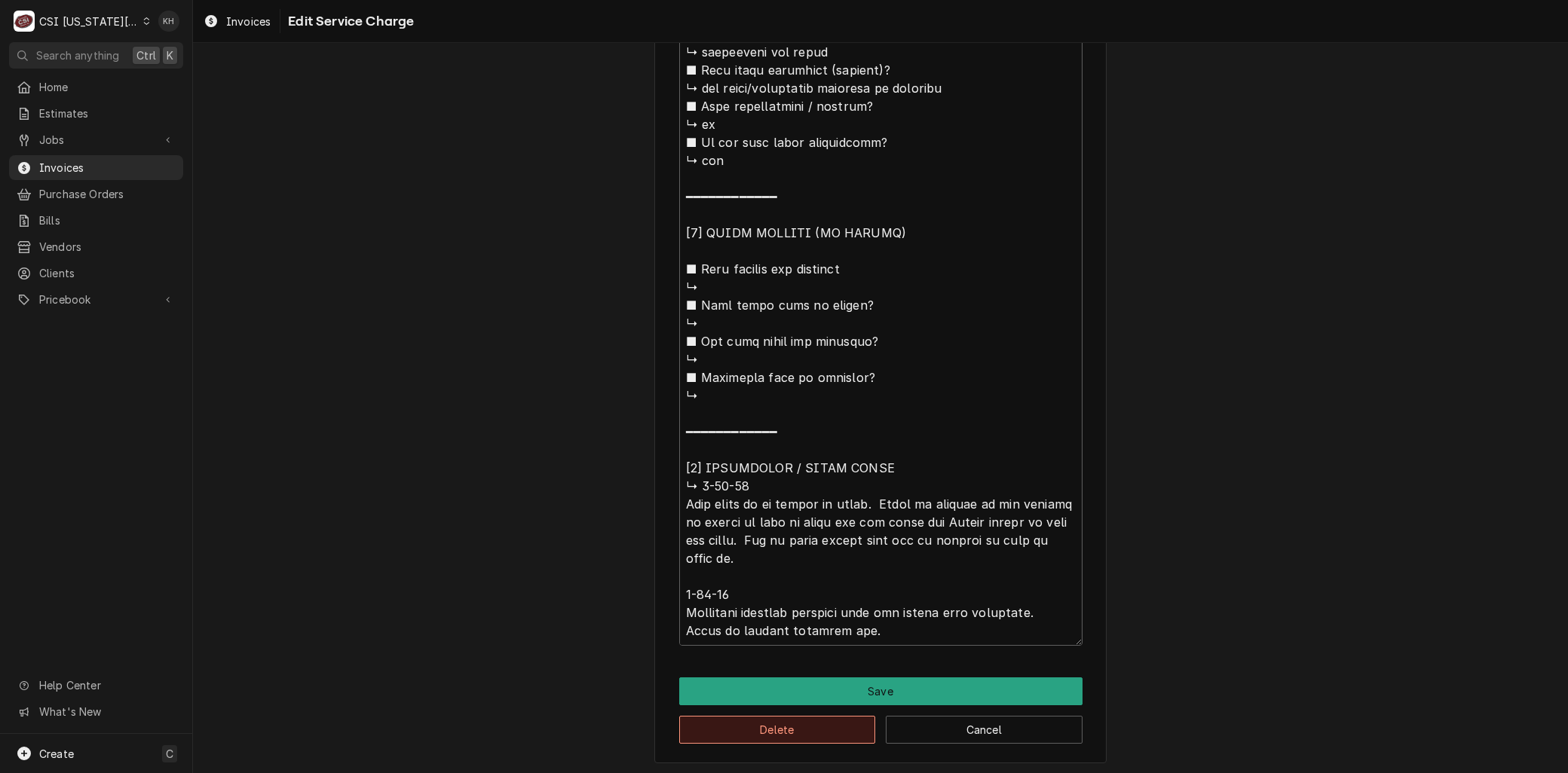
click at [751, 721] on button "Delete" at bounding box center [778, 729] width 197 height 28
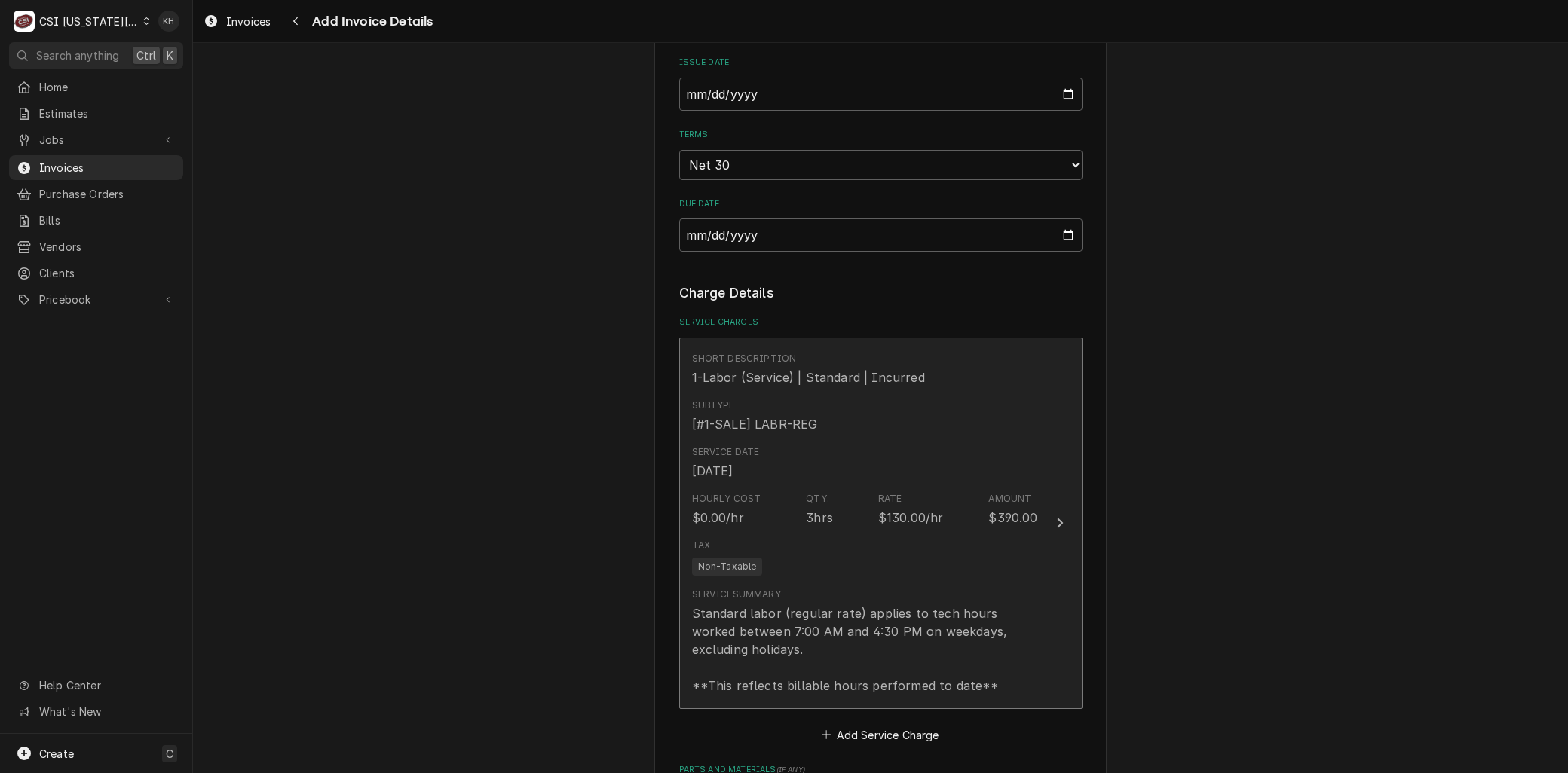
click at [803, 534] on div "Tax Non-Taxable" at bounding box center [865, 557] width 346 height 48
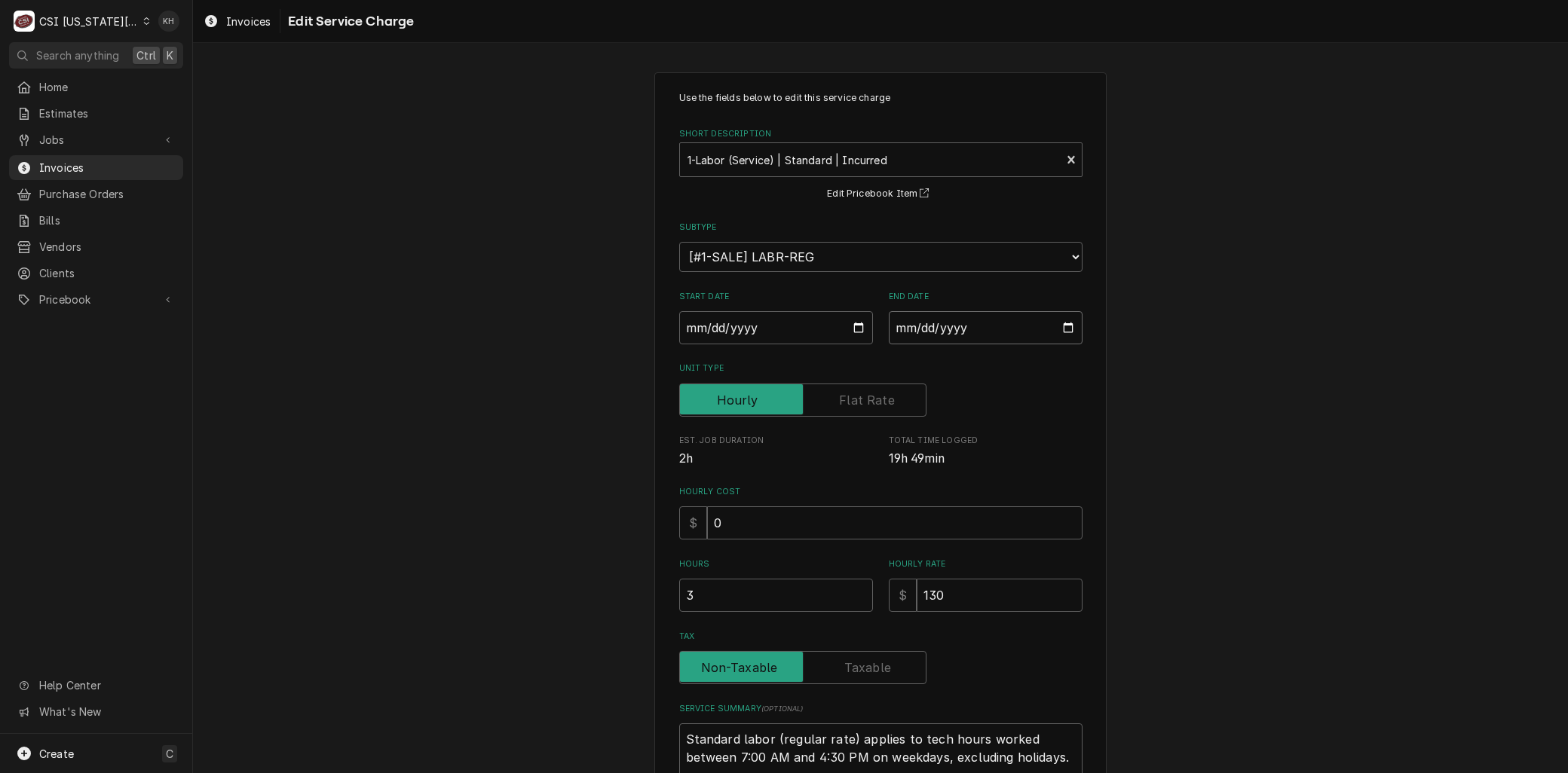
click at [1059, 331] on input "[DATE]" at bounding box center [985, 328] width 194 height 33
click at [1058, 330] on input "[DATE]" at bounding box center [985, 328] width 194 height 33
type textarea "x"
type input "[DATE]"
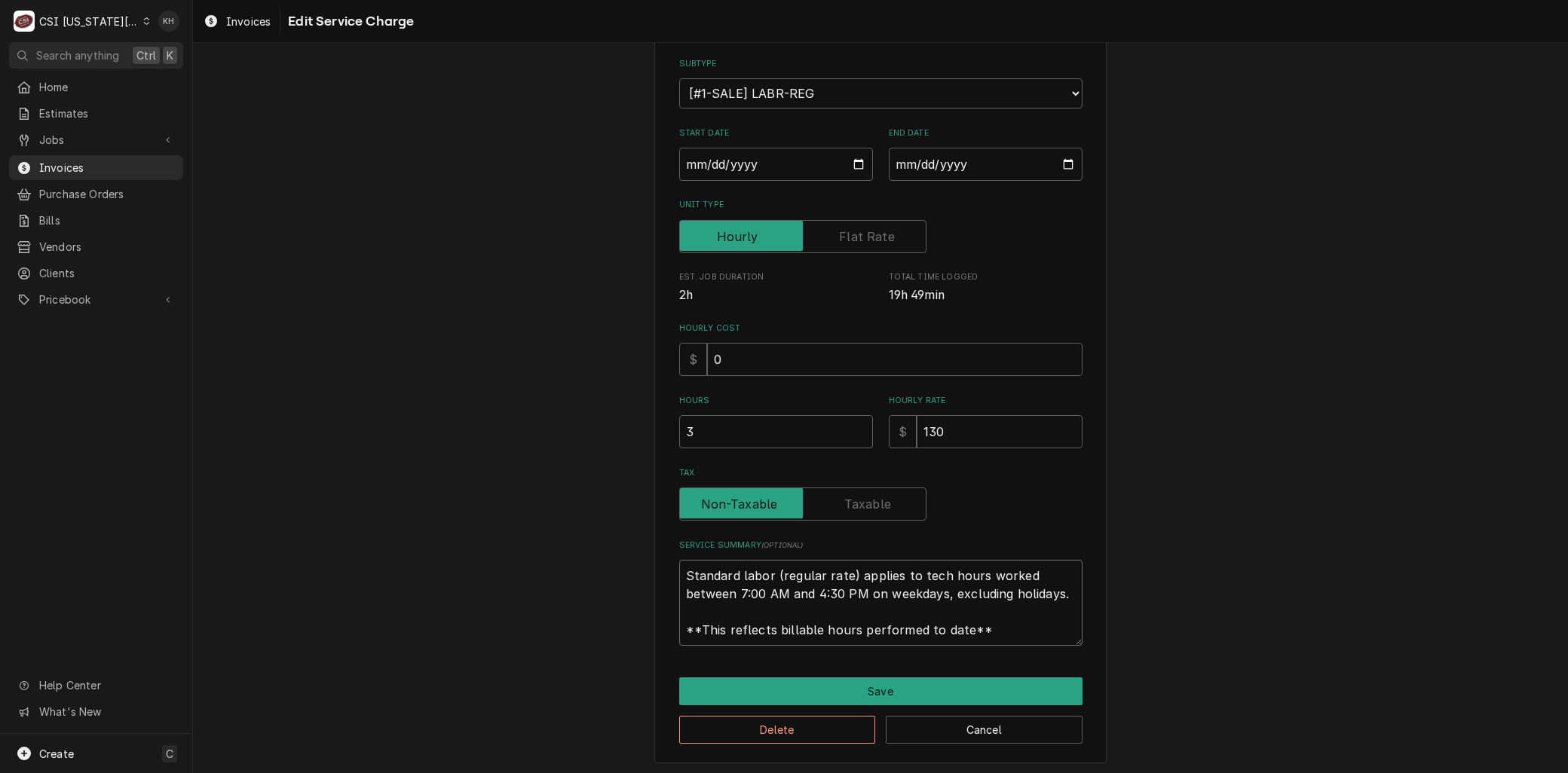
drag, startPoint x: 1001, startPoint y: 634, endPoint x: 481, endPoint y: 507, distance: 535.3
click at [481, 507] on div "Use the fields below to edit this service charge Short Description 1-Labor (Ser…" at bounding box center [881, 335] width 1375 height 881
paste textarea "⚠️ 𝗙𝗢𝗥𝗠 𝗜𝗡𝗦𝗧𝗥𝗨𝗖𝗧𝗜𝗢𝗡𝗦 ⚠️ ✪ 𝗖𝗼𝗺𝗽𝗹𝗲𝘁𝗲 𝗮𝗹𝗹 𝗿𝗲𝗹𝗲𝘃𝗮𝗻𝘁 𝘀𝗲𝗰𝘁𝗶𝗼𝗻𝘀 ✪ 𝗣𝗿𝗼𝘃𝗶𝗱𝗲 𝗱𝗲𝘁𝗮𝗶𝗹𝗲𝗱 𝗮𝗻𝘀…"
type textarea "x"
type textarea "⚠️ 𝗙𝗢𝗥𝗠 𝗜𝗡𝗦𝗧𝗥𝗨𝗖𝗧𝗜𝗢𝗡𝗦 ⚠️ ✪ 𝗖𝗼𝗺𝗽𝗹𝗲𝘁𝗲 𝗮𝗹𝗹 𝗿𝗲𝗹𝗲𝘃𝗮𝗻𝘁 𝘀𝗲𝗰𝘁𝗶𝗼𝗻𝘀 ✪ 𝗣𝗿𝗼𝘃𝗶𝗱𝗲 𝗱𝗲𝘁𝗮𝗶𝗹𝗲𝗱 𝗮𝗻𝘀…"
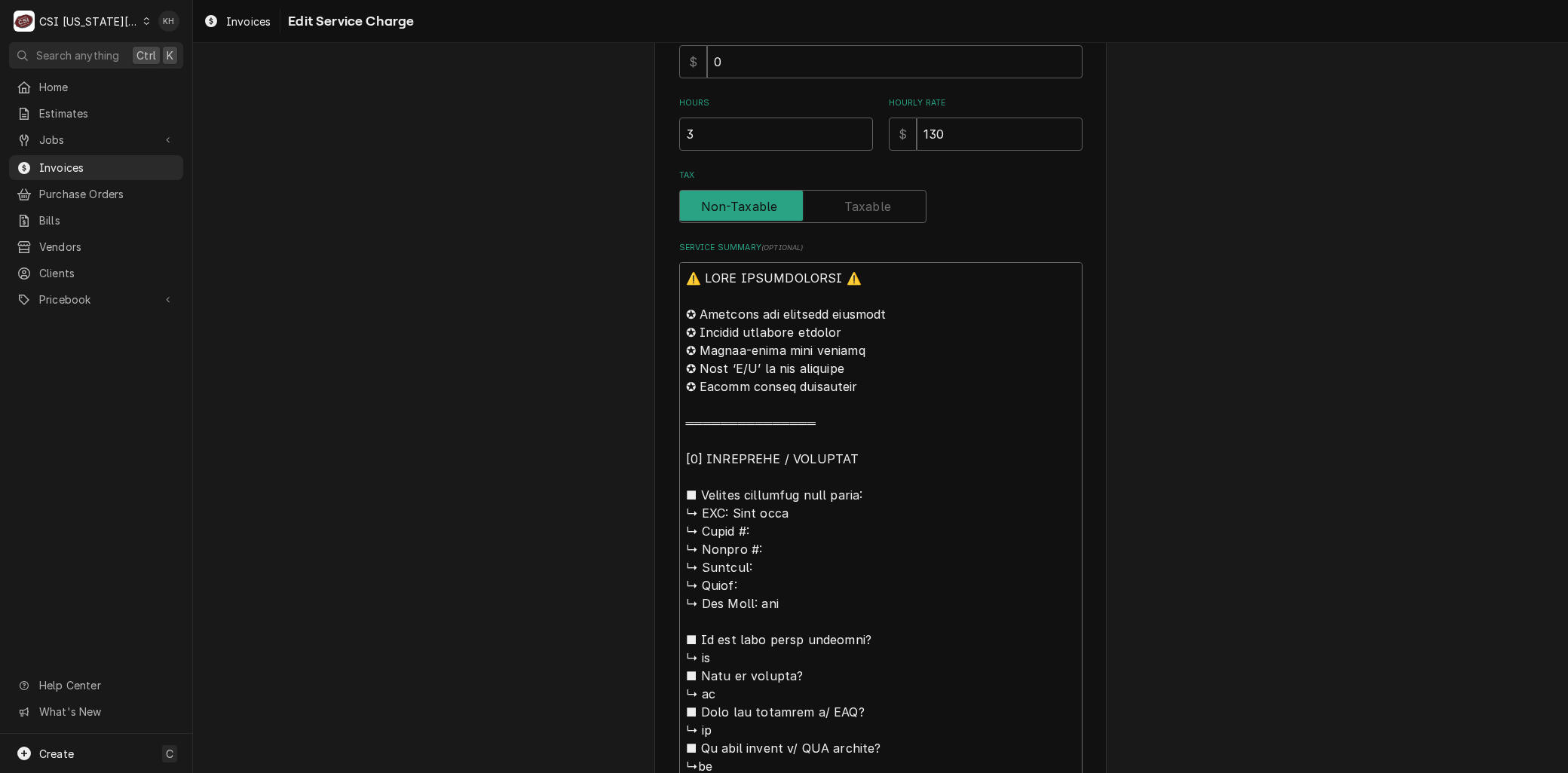
scroll to position [377, 0]
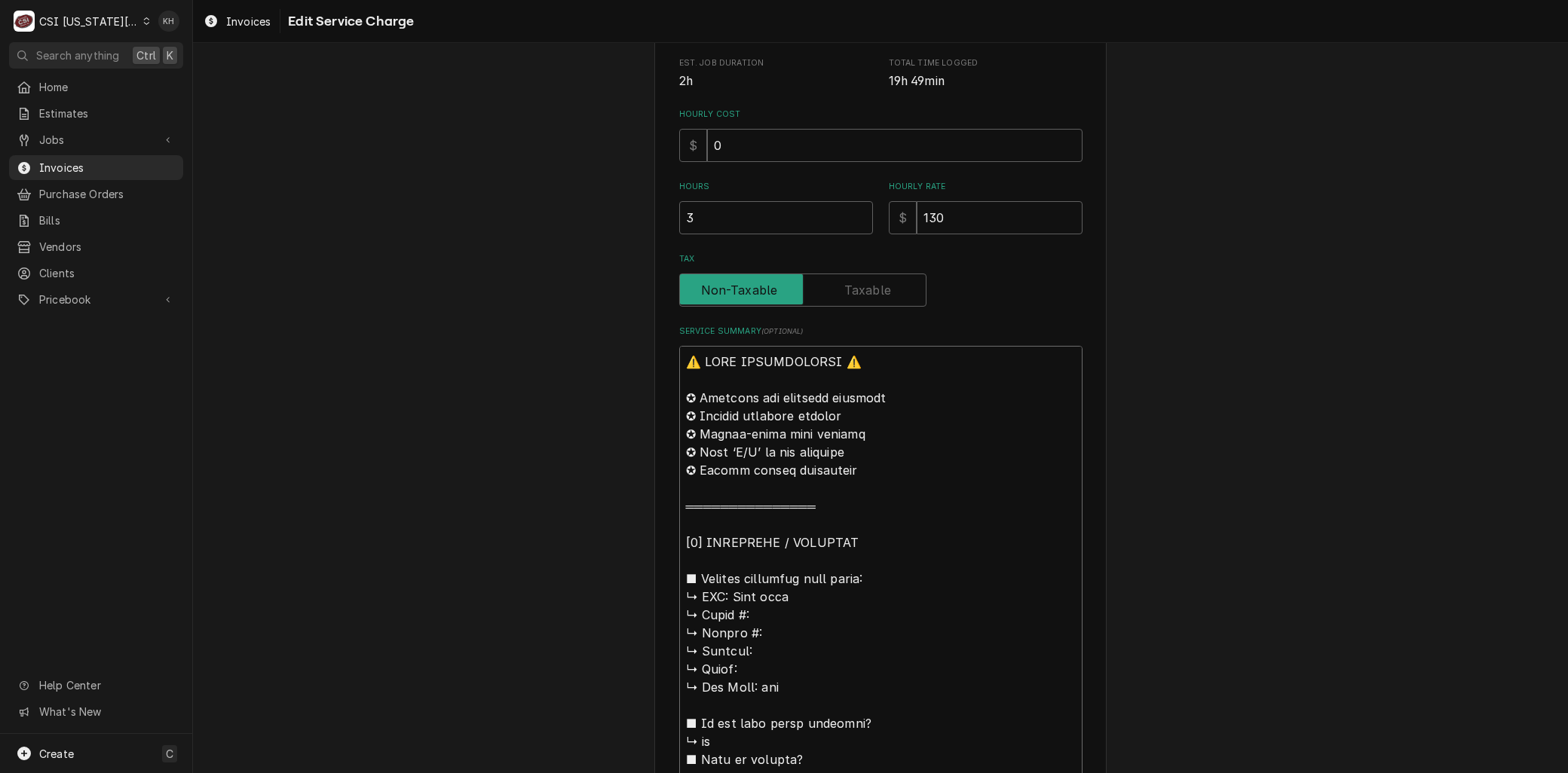
drag, startPoint x: 727, startPoint y: 593, endPoint x: 536, endPoint y: 253, distance: 390.0
type textarea "x"
type textarea "BCook rite ↳ 𝗠𝗼𝗱𝗲𝗹 #: ↳ 𝗦𝗲𝗿𝗶𝗮𝗹 #: ↳ 𝗩𝗼𝗹𝘁𝗮𝗴𝗲: ↳ 𝗣𝗵𝗮𝘀𝗲: ↳ 𝗚𝗮𝘀 𝗧𝘆𝗽𝗲: nat ■ 𝗜𝘀 𝘁𝗵𝗲 …"
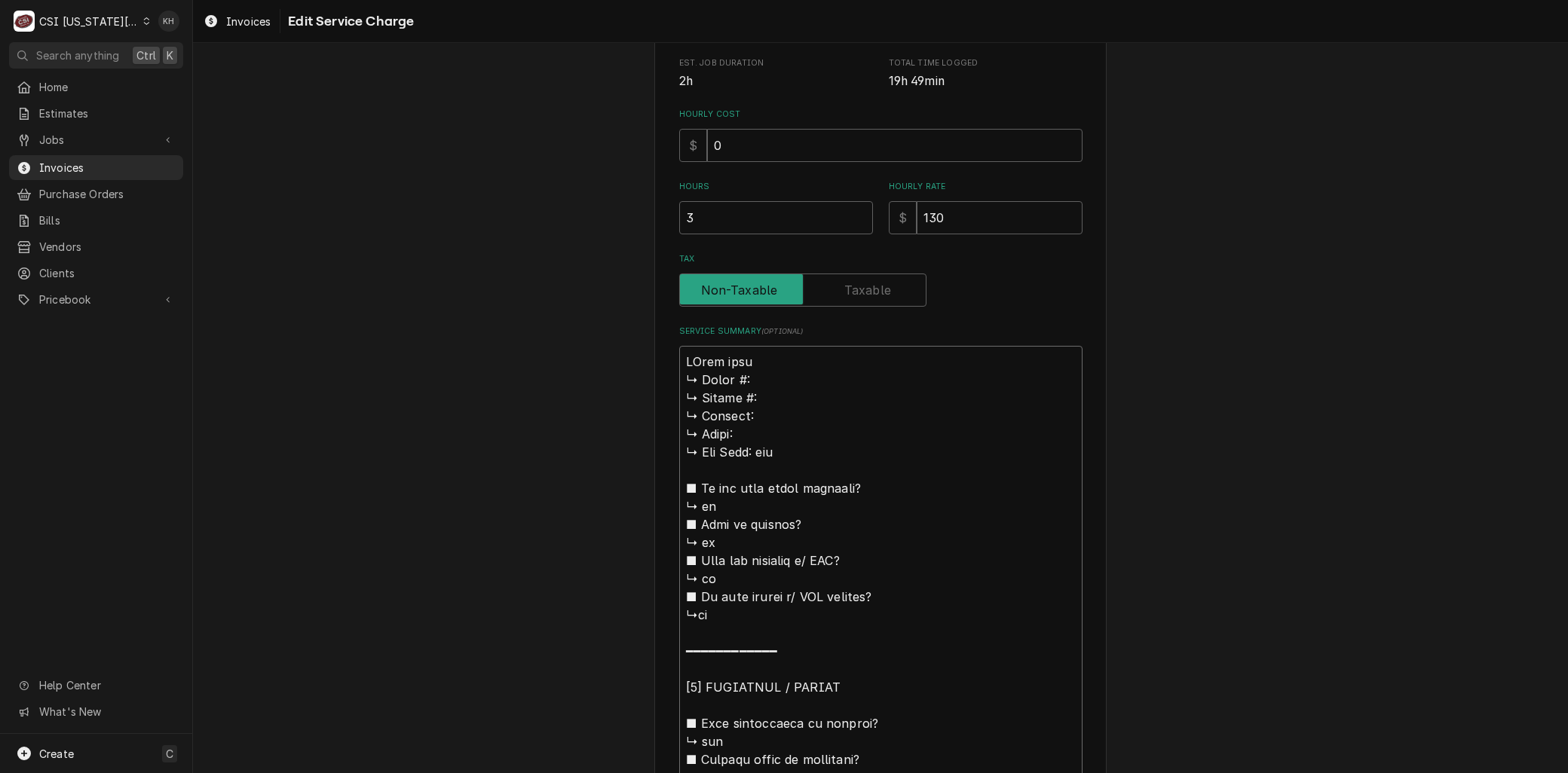
type textarea "x"
type textarea "BrCook rite ↳ 𝗠𝗼𝗱𝗲𝗹 #: ↳ 𝗦𝗲𝗿𝗶𝗮𝗹 #: ↳ 𝗩𝗼𝗹𝘁𝗮𝗴𝗲: ↳ 𝗣𝗵𝗮𝘀𝗲: ↳ 𝗚𝗮𝘀 𝗧𝘆𝗽𝗲: nat ■ 𝗜𝘀 𝘁𝗵𝗲…"
type textarea "x"
type textarea "BraCook rite ↳ 𝗠𝗼𝗱𝗲𝗹 #: ↳ 𝗦𝗲𝗿𝗶𝗮𝗹 #: ↳ 𝗩𝗼𝗹𝘁𝗮𝗴𝗲: ↳ 𝗣𝗵𝗮𝘀𝗲: ↳ 𝗚𝗮𝘀 𝗧𝘆𝗽𝗲: nat ■ 𝗜𝘀 𝘁𝗵…"
type textarea "x"
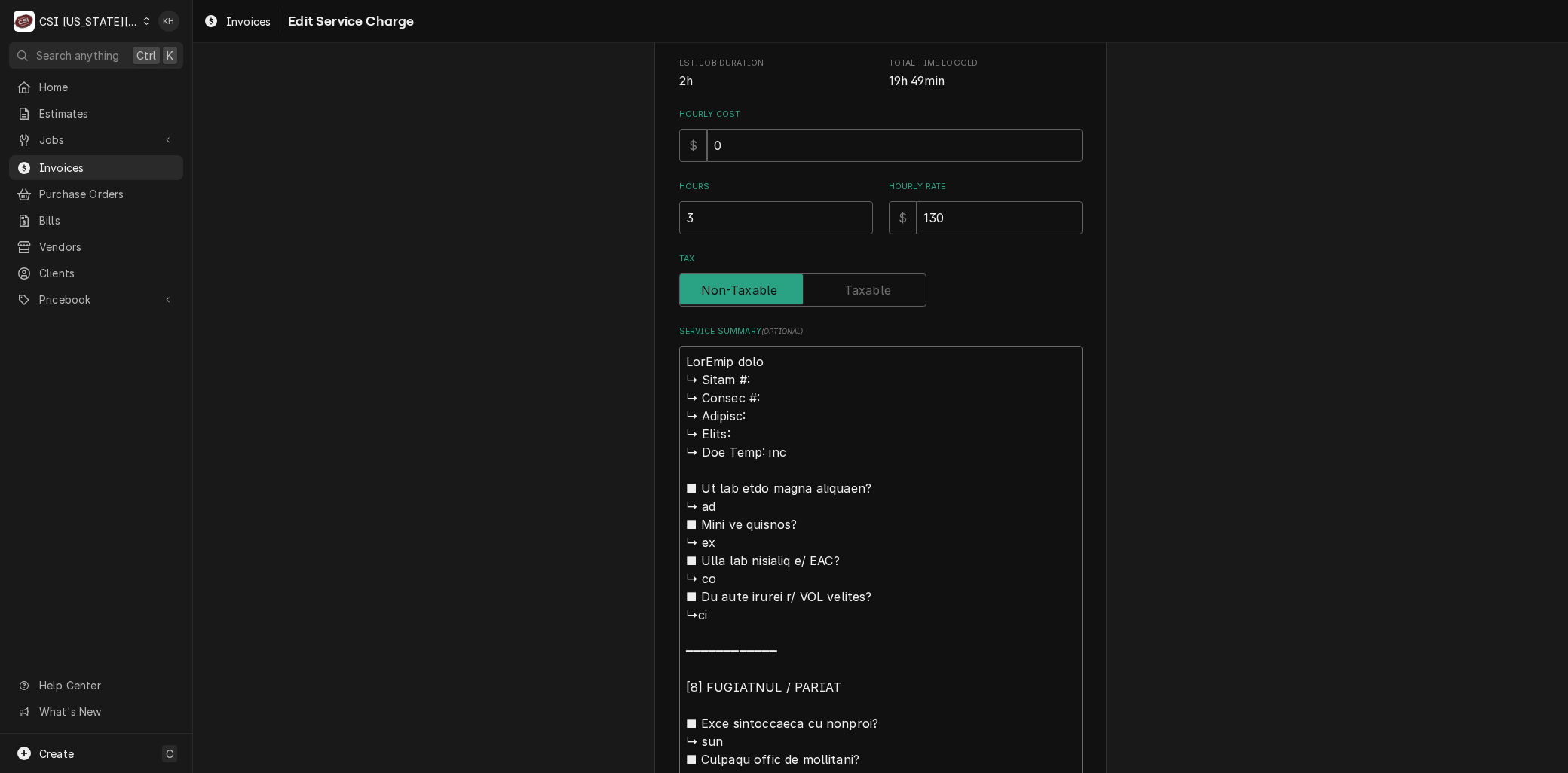
type textarea "BranCook rite ↳ 𝗠𝗼𝗱𝗲𝗹 #: ↳ 𝗦𝗲𝗿𝗶𝗮𝗹 #: ↳ 𝗩𝗼𝗹𝘁𝗮𝗴𝗲: ↳ 𝗣𝗵𝗮𝘀𝗲: ↳ 𝗚𝗮𝘀 𝗧𝘆𝗽𝗲: nat ■ 𝗜𝘀 𝘁…"
type textarea "x"
type textarea "BrandCook rite ↳ 𝗠𝗼𝗱𝗲𝗹 #: ↳ 𝗦𝗲𝗿𝗶𝗮𝗹 #: ↳ 𝗩𝗼𝗹𝘁𝗮𝗴𝗲: ↳ 𝗣𝗵𝗮𝘀𝗲: ↳ 𝗚𝗮𝘀 𝗧𝘆𝗽𝗲: nat ■ 𝗜𝘀 …"
type textarea "x"
type textarea "Brand:Cook rite ↳ 𝗠𝗼𝗱𝗲𝗹 #: ↳ 𝗦𝗲𝗿𝗶𝗮𝗹 #: ↳ 𝗩𝗼𝗹𝘁𝗮𝗴𝗲: ↳ 𝗣𝗵𝗮𝘀𝗲: ↳ 𝗚𝗮𝘀 𝗧𝘆𝗽𝗲: nat ■ 𝗜𝘀…"
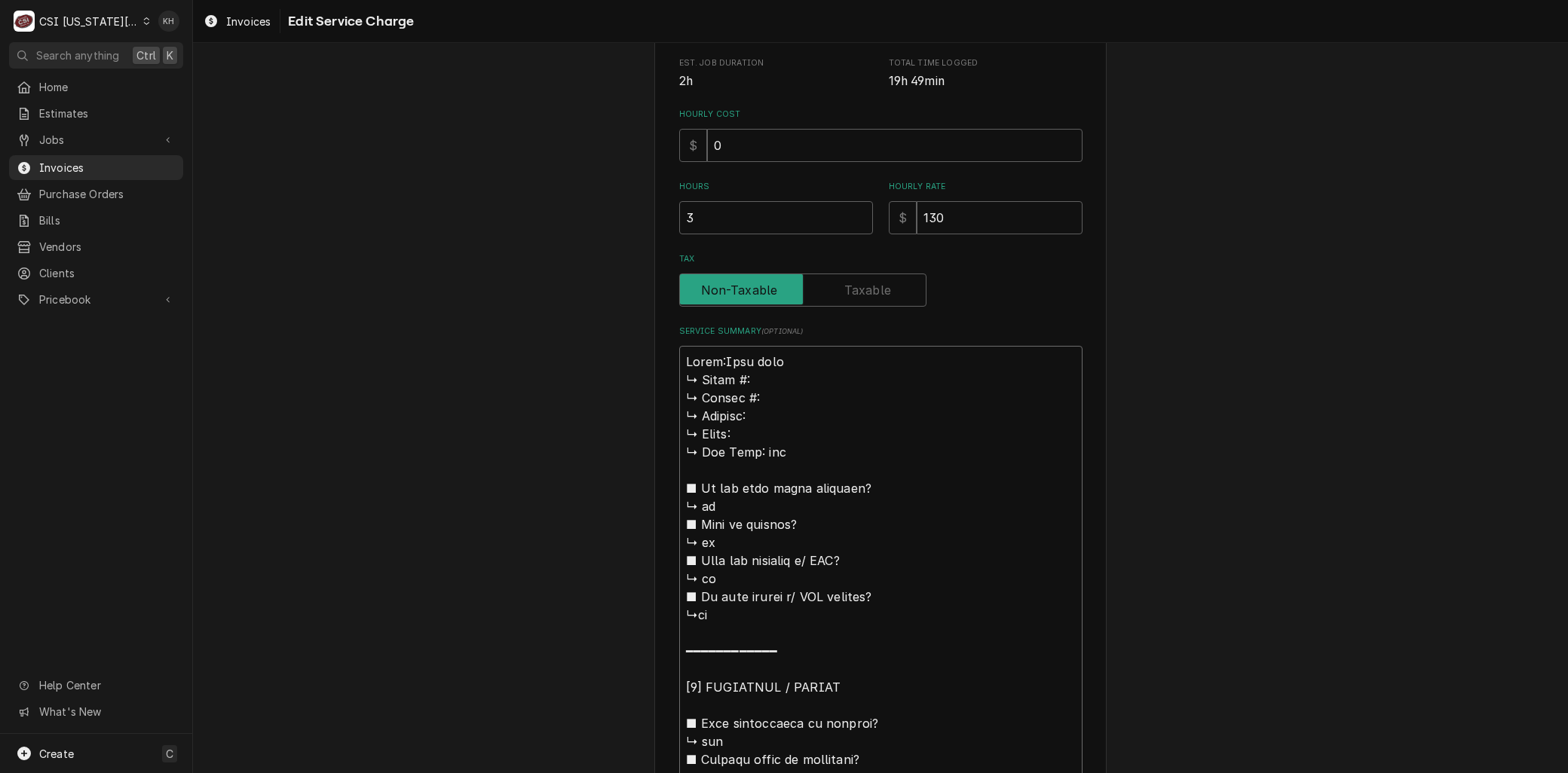
type textarea "x"
type textarea "Brand: Cook rite ↳ 𝗠𝗼𝗱𝗲𝗹 #: ↳ 𝗦𝗲𝗿𝗶𝗮𝗹 #: ↳ 𝗩𝗼𝗹𝘁𝗮𝗴𝗲: ↳ 𝗣𝗵𝗮𝘀𝗲: ↳ 𝗚𝗮𝘀 𝗧𝘆𝗽𝗲: nat ■ 𝗜…"
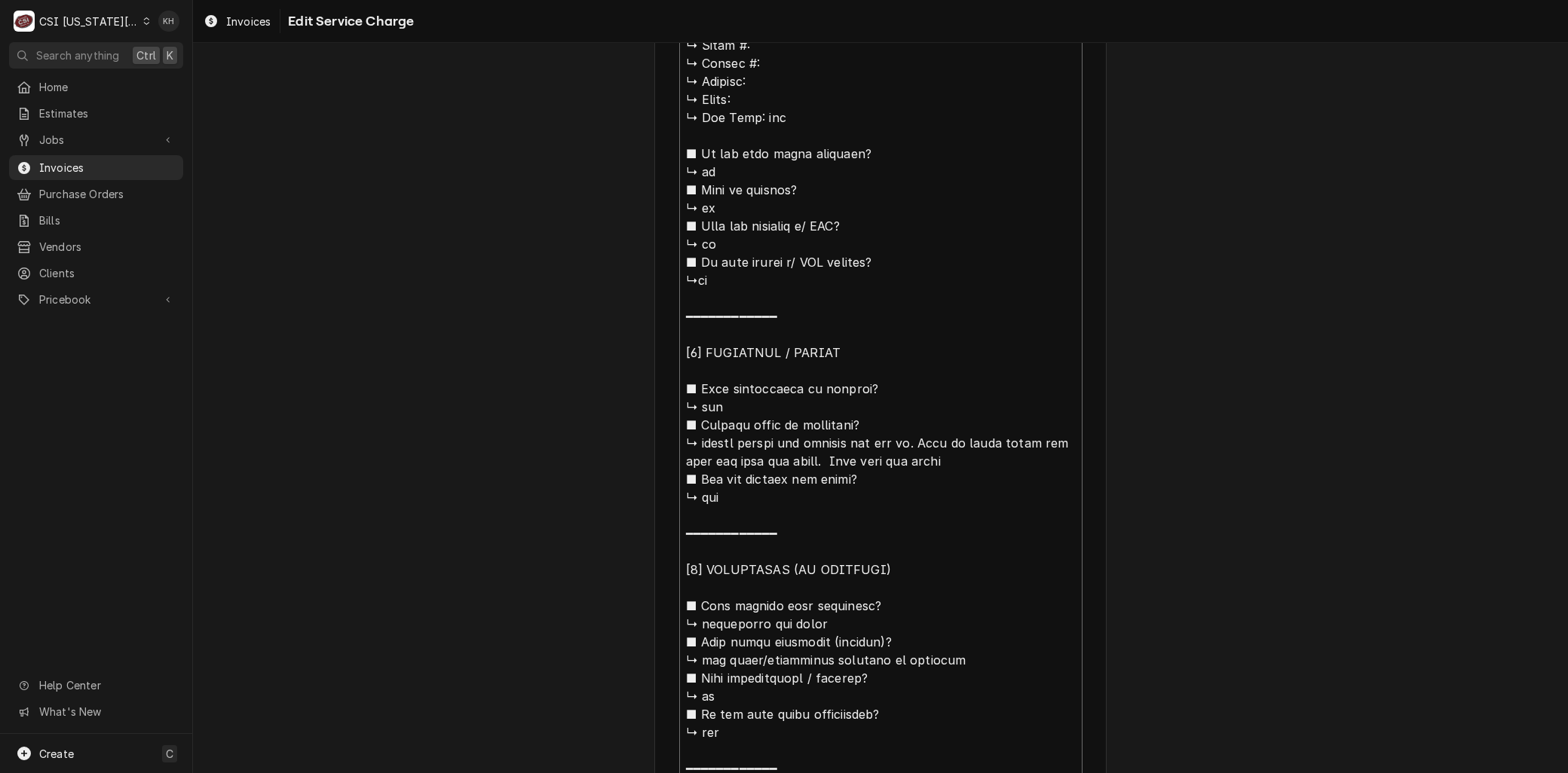
scroll to position [420, 0]
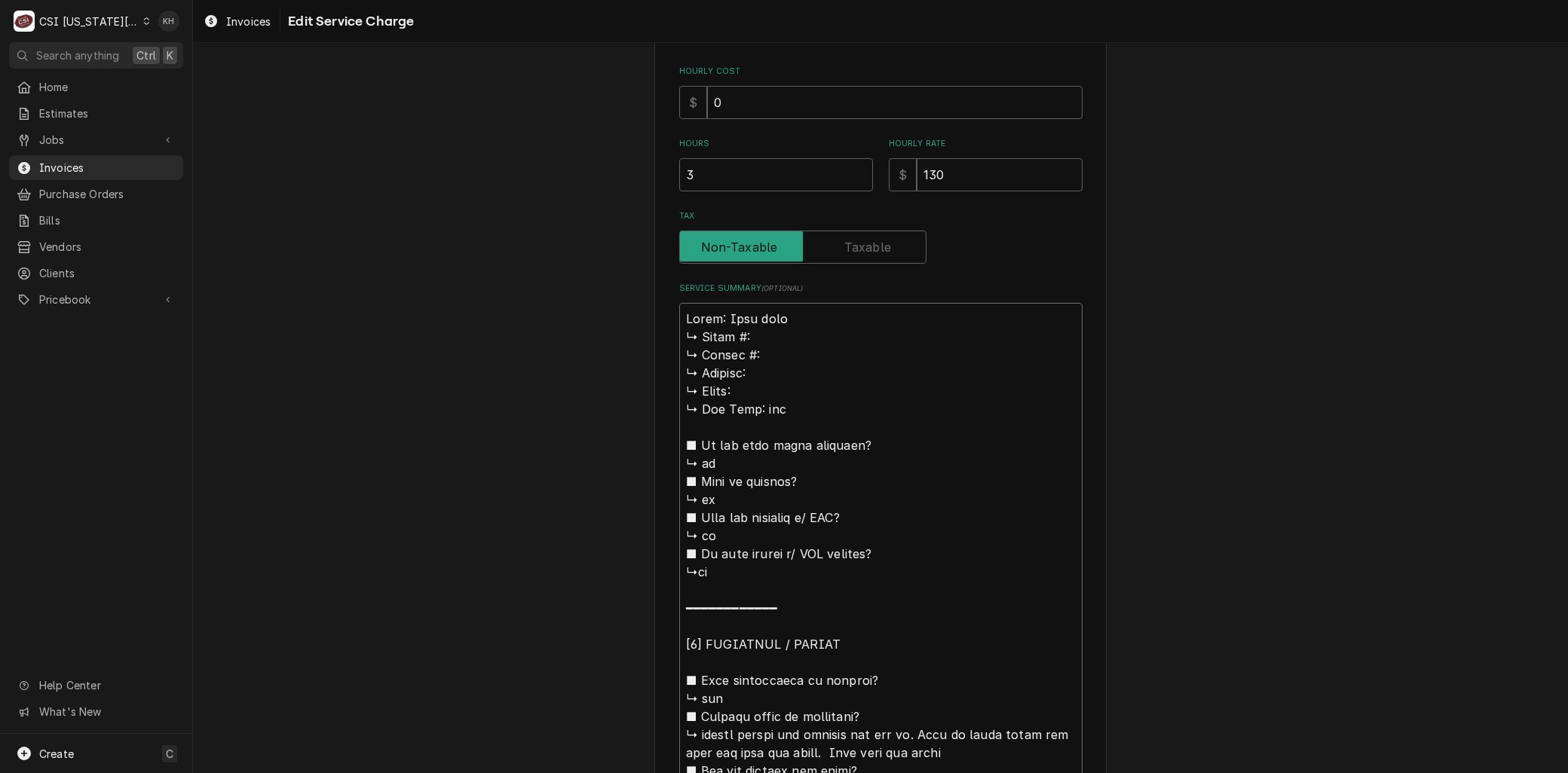
drag, startPoint x: 699, startPoint y: 443, endPoint x: 652, endPoint y: 330, distance: 122.4
click at [654, 330] on div "Use the fields below to edit this service charge Short Description 1-Labor (Ser…" at bounding box center [880, 640] width 452 height 1976
type textarea "x"
type textarea "Brand: Cook rite middle burner not getting gas too it. Knob on grill spins and …"
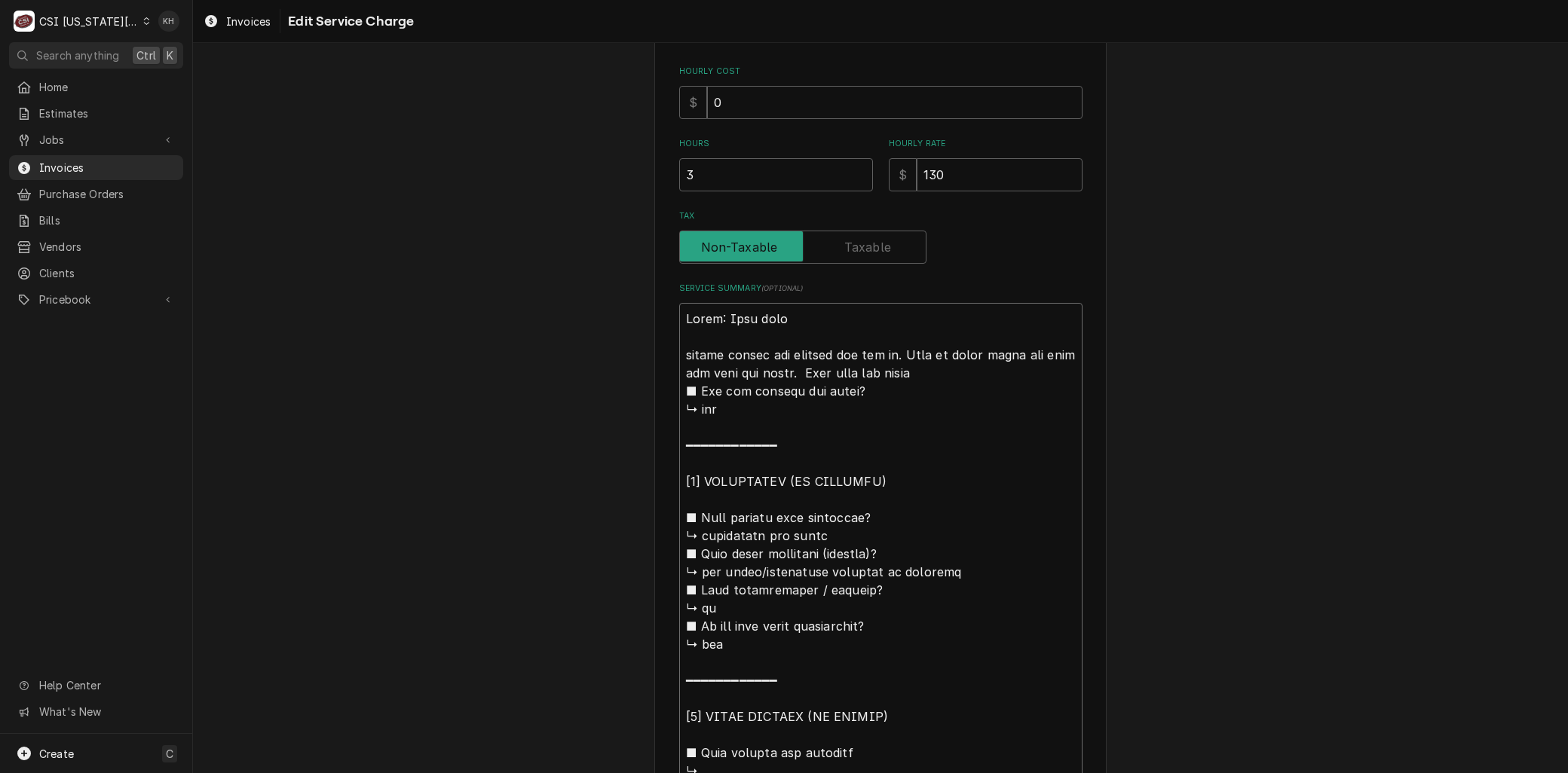
type textarea "x"
type textarea "Brand: Cook rite middle burner not getting gas too it. Knob on grill spins and …"
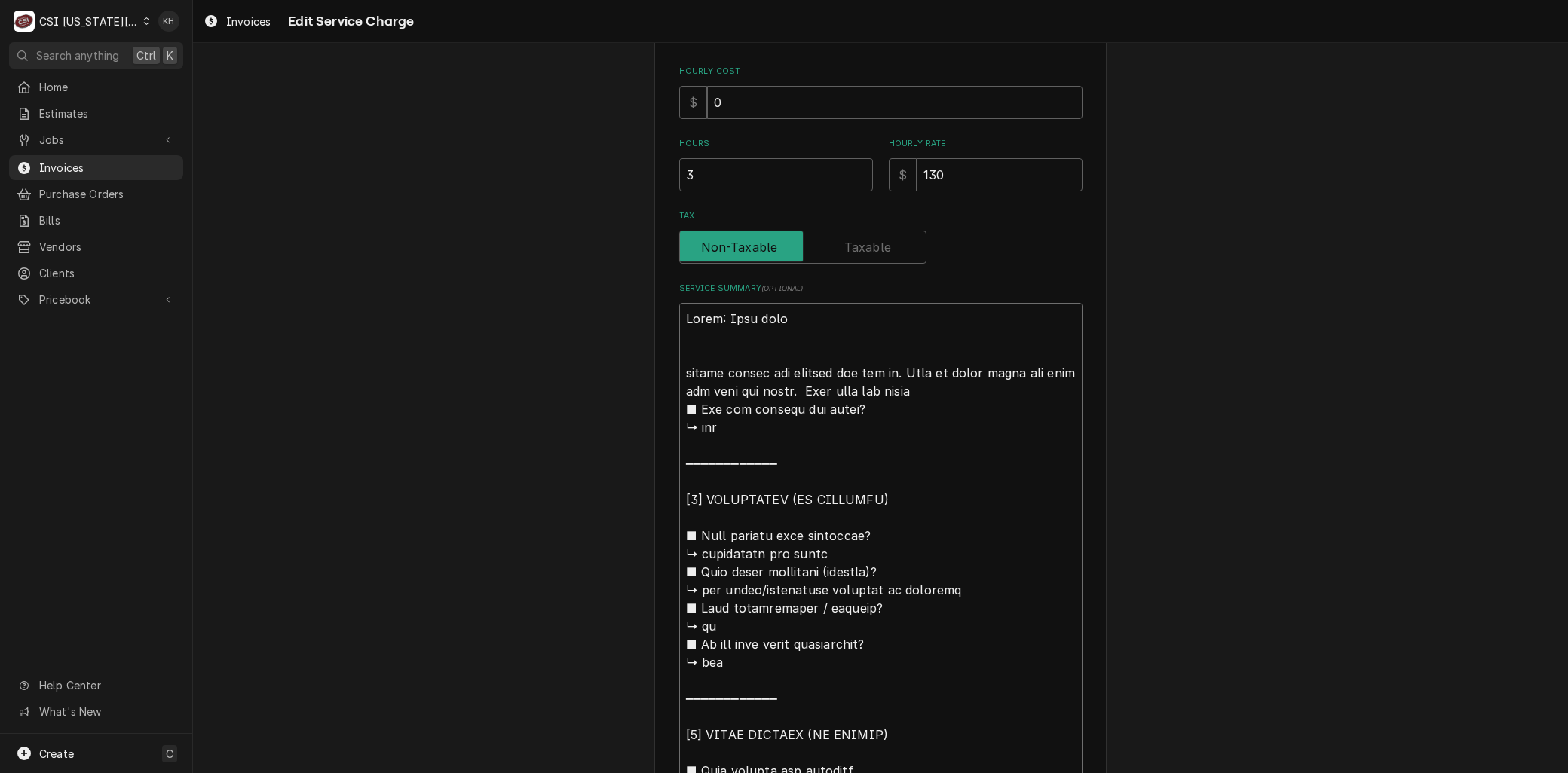
type textarea "x"
type textarea "Brand: Cook rite Amiddle burner not getting gas too it. Knob on grill spins and…"
type textarea "x"
type textarea "Brand: Cook rite Armiddle burner not getting gas too it. Knob on grill spins an…"
type textarea "x"
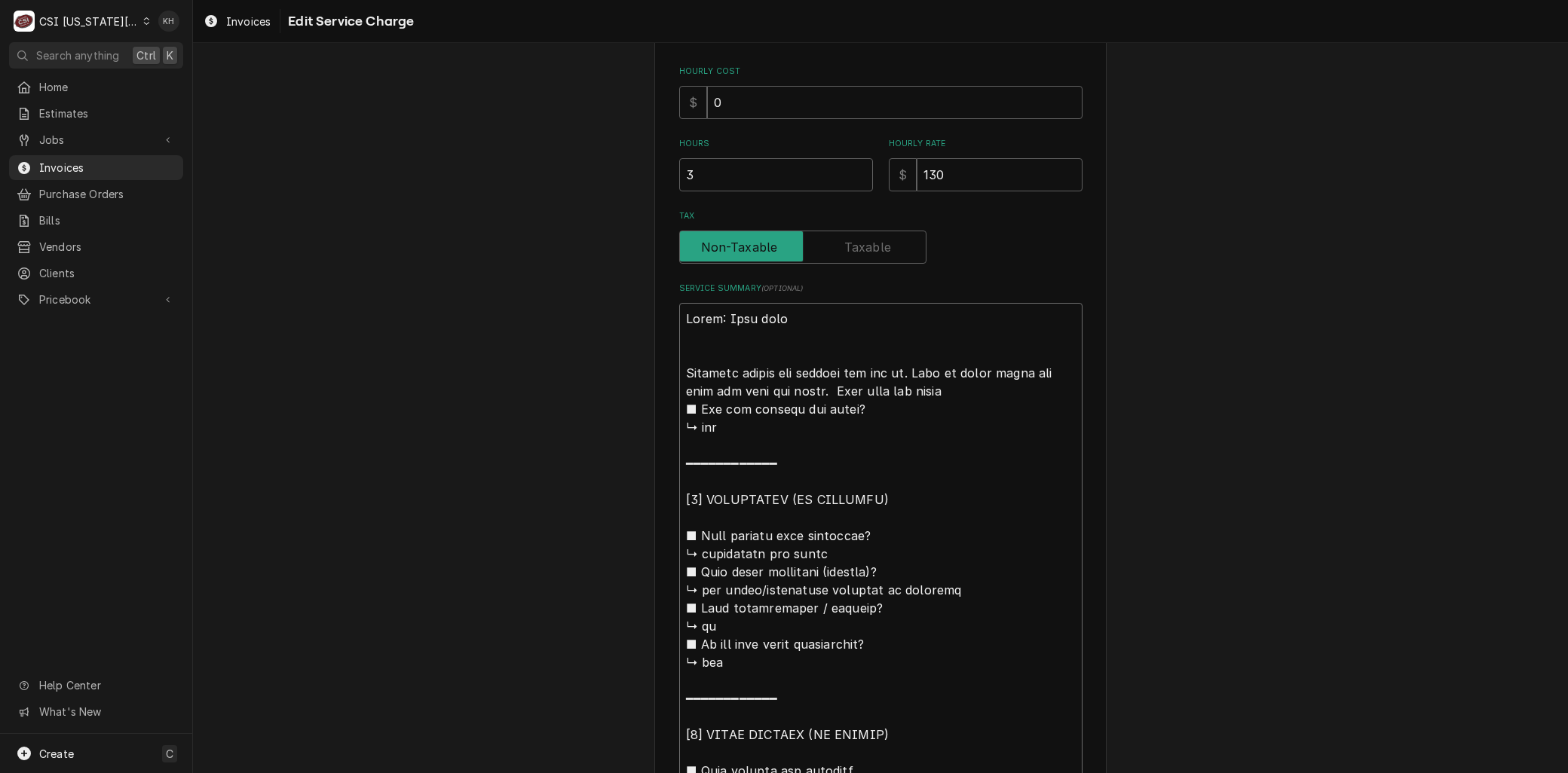
type textarea "Brand: Cook rite Arrmiddle burner not getting gas too it. Knob on grill spins a…"
type textarea "x"
type textarea "Brand: Cook rite Arrimiddle burner not getting gas too it. Knob on grill spins …"
type textarea "x"
type textarea "Brand: Cook rite Arrivmiddle burner not getting gas too it. Knob on grill spins…"
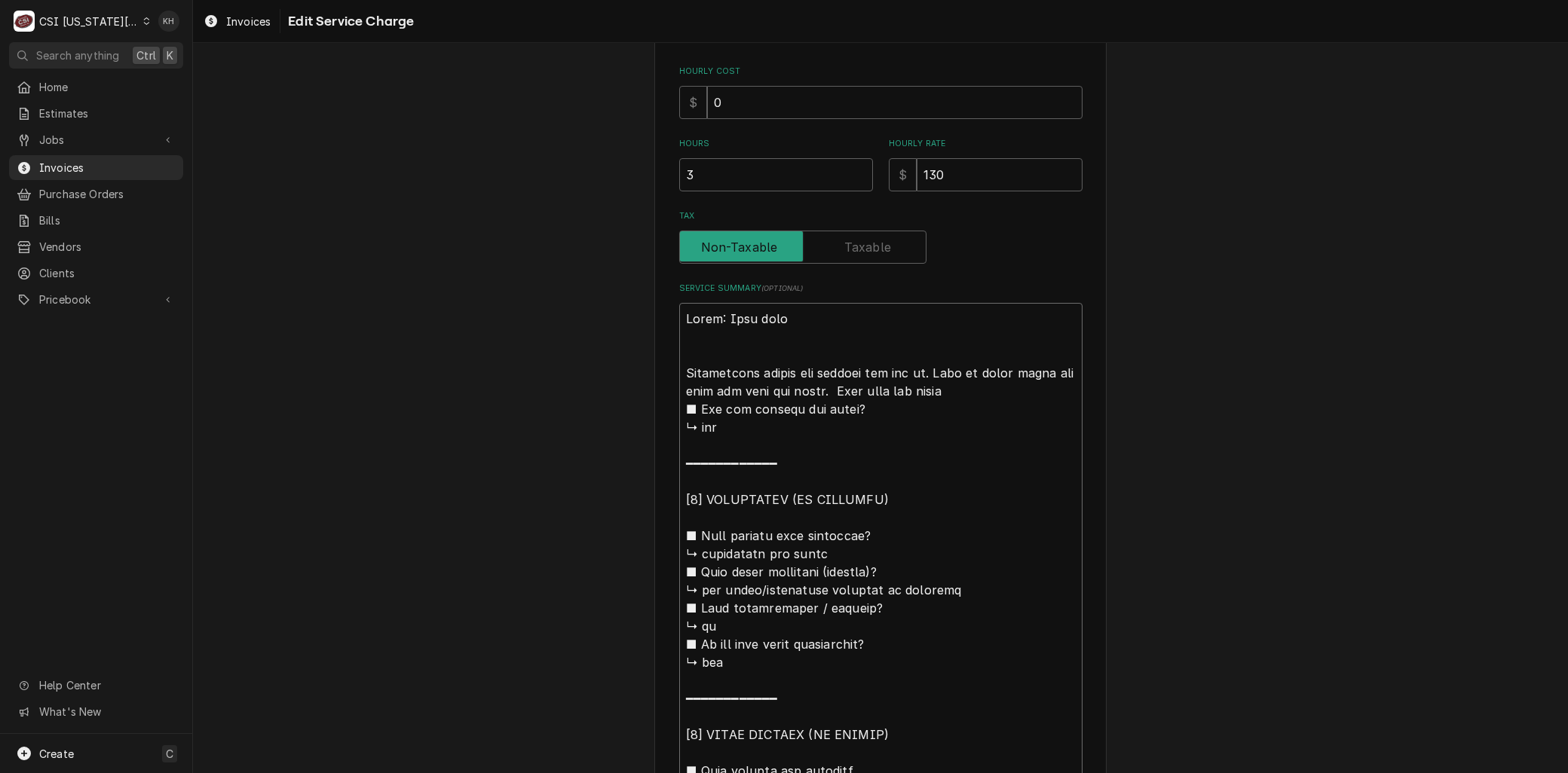
type textarea "x"
type textarea "Brand: Cook rite Arrivemiddle burner not getting gas too it. Knob on grill spin…"
type textarea "x"
type textarea "Brand: Cook rite Arrivedmiddle burner not getting gas too it. Knob on grill spi…"
type textarea "x"
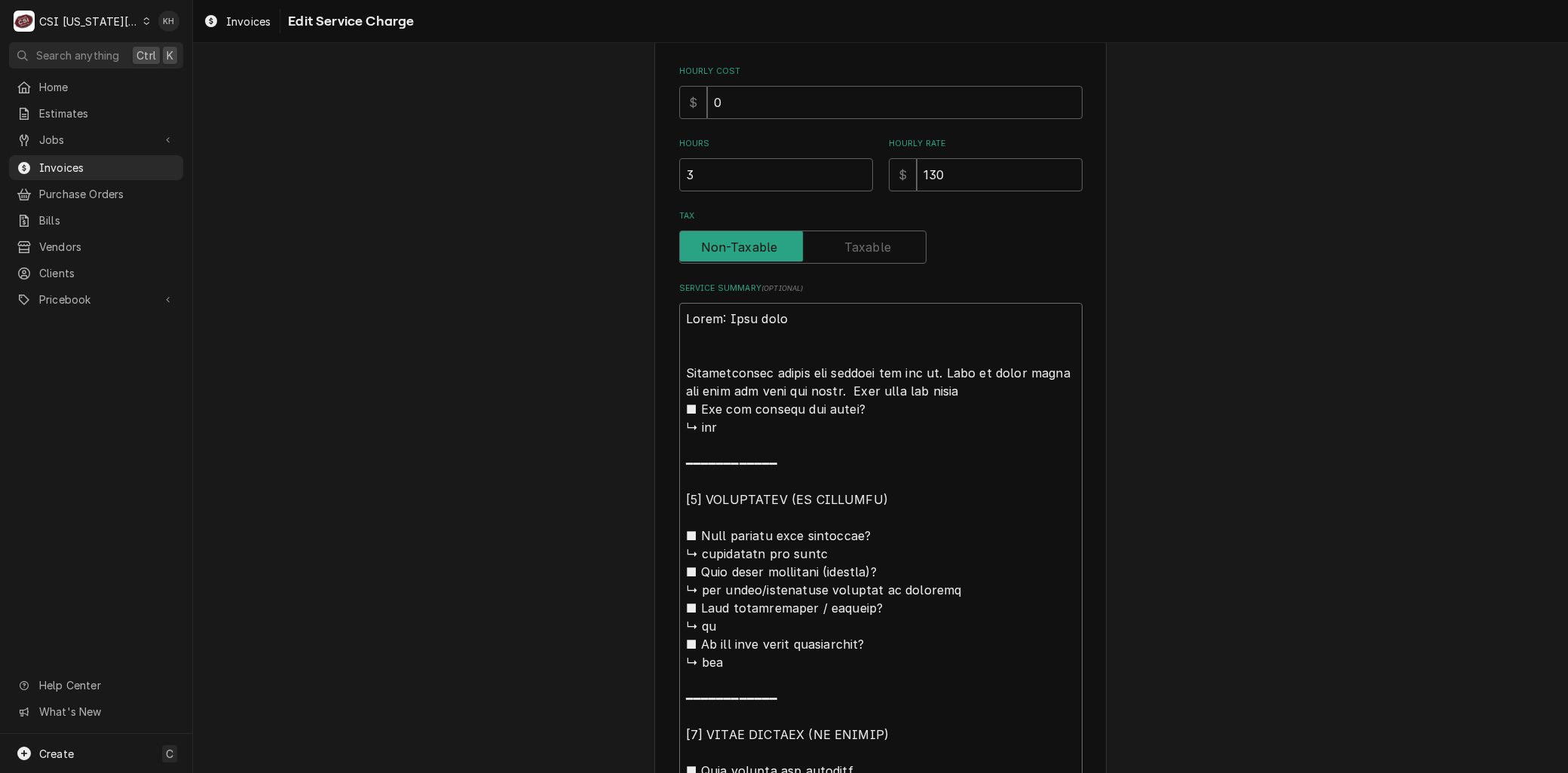
type textarea "Brand: Cook rite Arrived middle burner not getting gas too it. Knob on grill sp…"
type textarea "x"
type textarea "Brand: Cook rite Arrived omiddle burner not getting gas too it. Knob on grill s…"
type textarea "x"
type textarea "Brand: Cook rite Arrived onmiddle burner not getting gas too it. Knob on grill …"
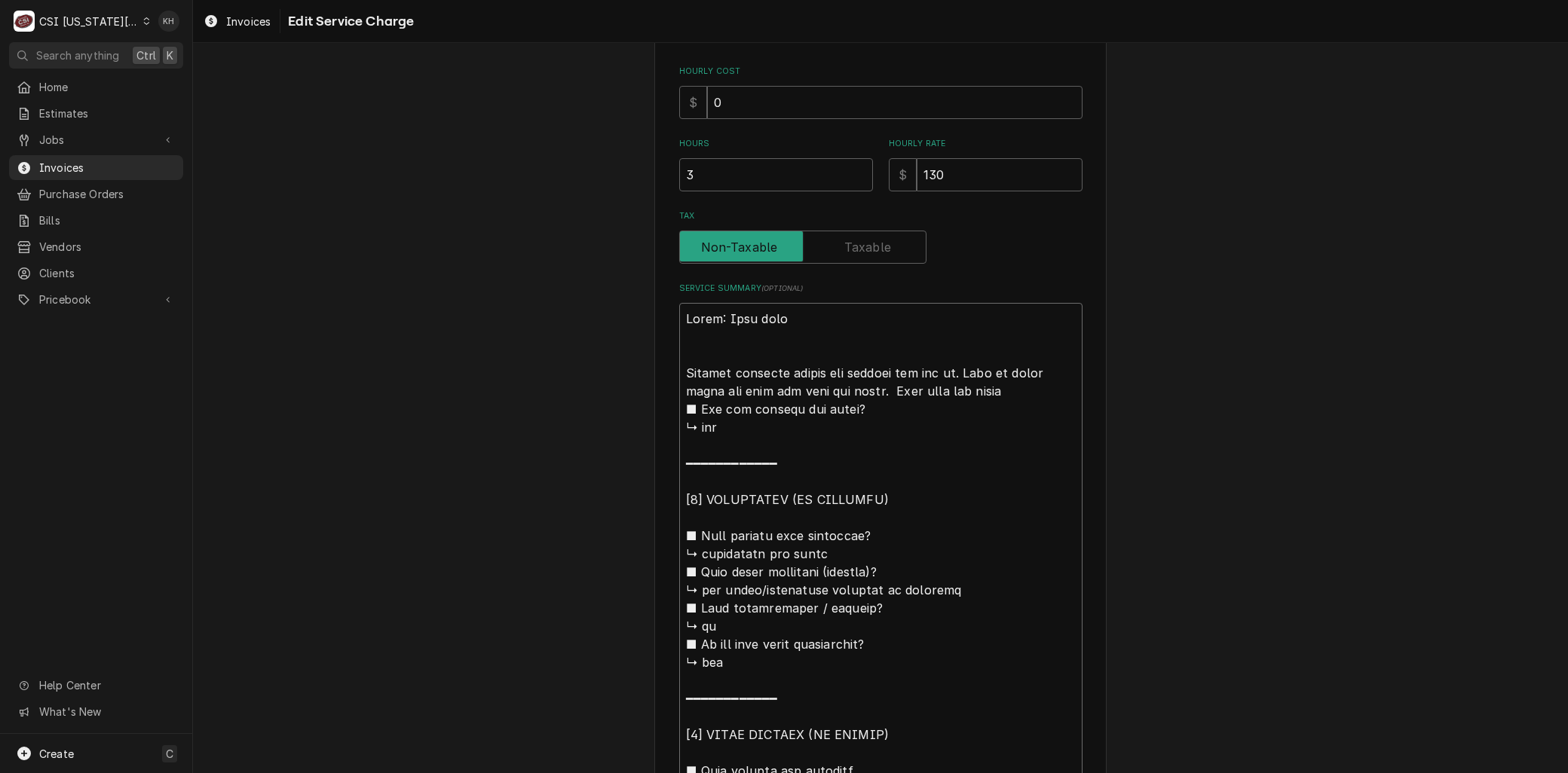
type textarea "x"
type textarea "Brand: Cook rite Arrived on middle burner not getting gas too it. Knob on grill…"
type textarea "x"
type textarea "Brand: Cook rite Arrived on smiddle burner not getting gas too it. Knob on gril…"
type textarea "x"
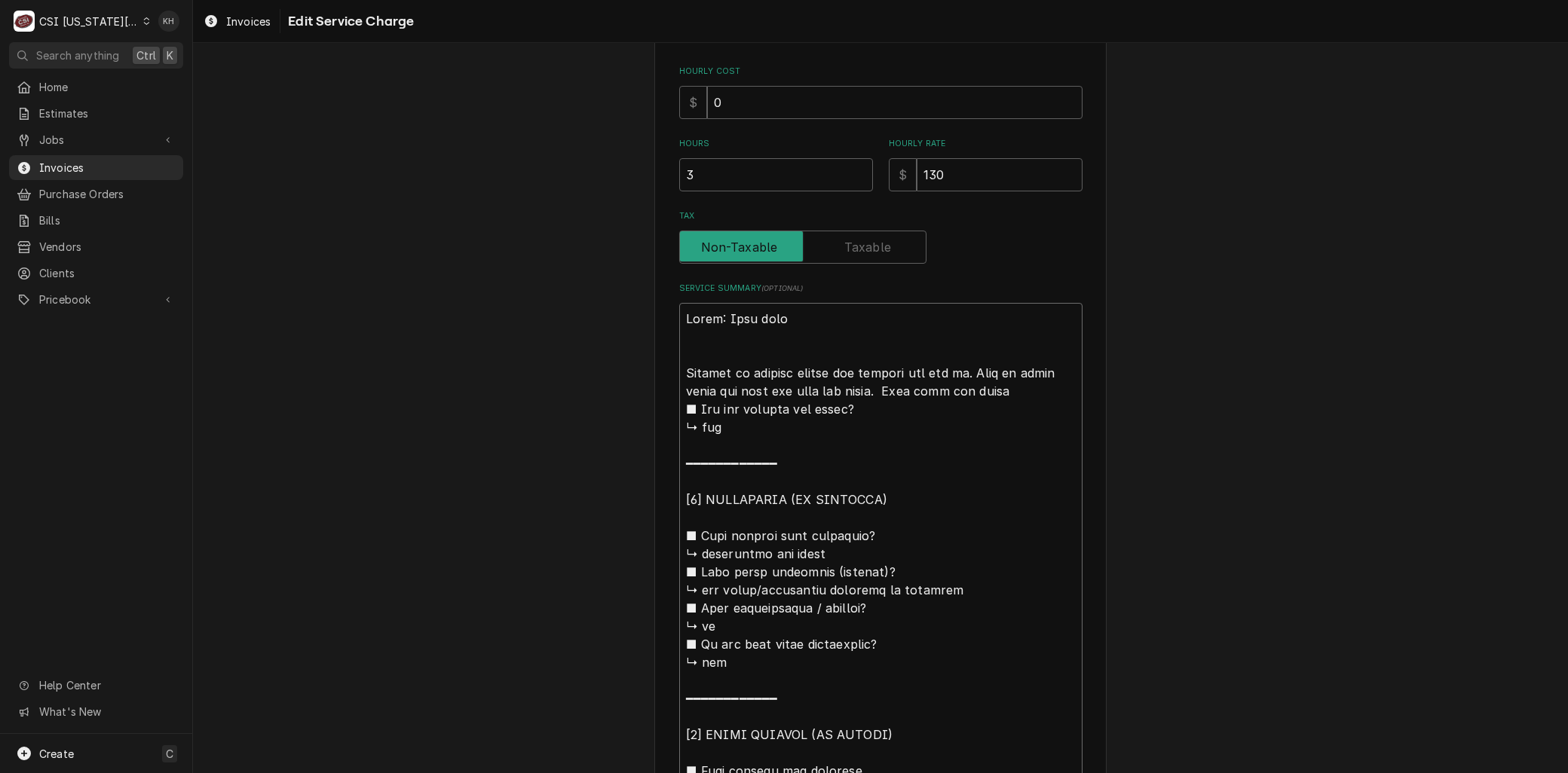
type textarea "Brand: Cook rite Arrived on simiddle burner not getting gas too it. Knob on gri…"
type textarea "x"
type textarea "Brand: Cook rite Arrived on sitmiddle burner not getting gas too it. Knob on gr…"
type textarea "x"
type textarea "Brand: Cook rite Arrived on sitemiddle burner not getting gas too it. Knob on g…"
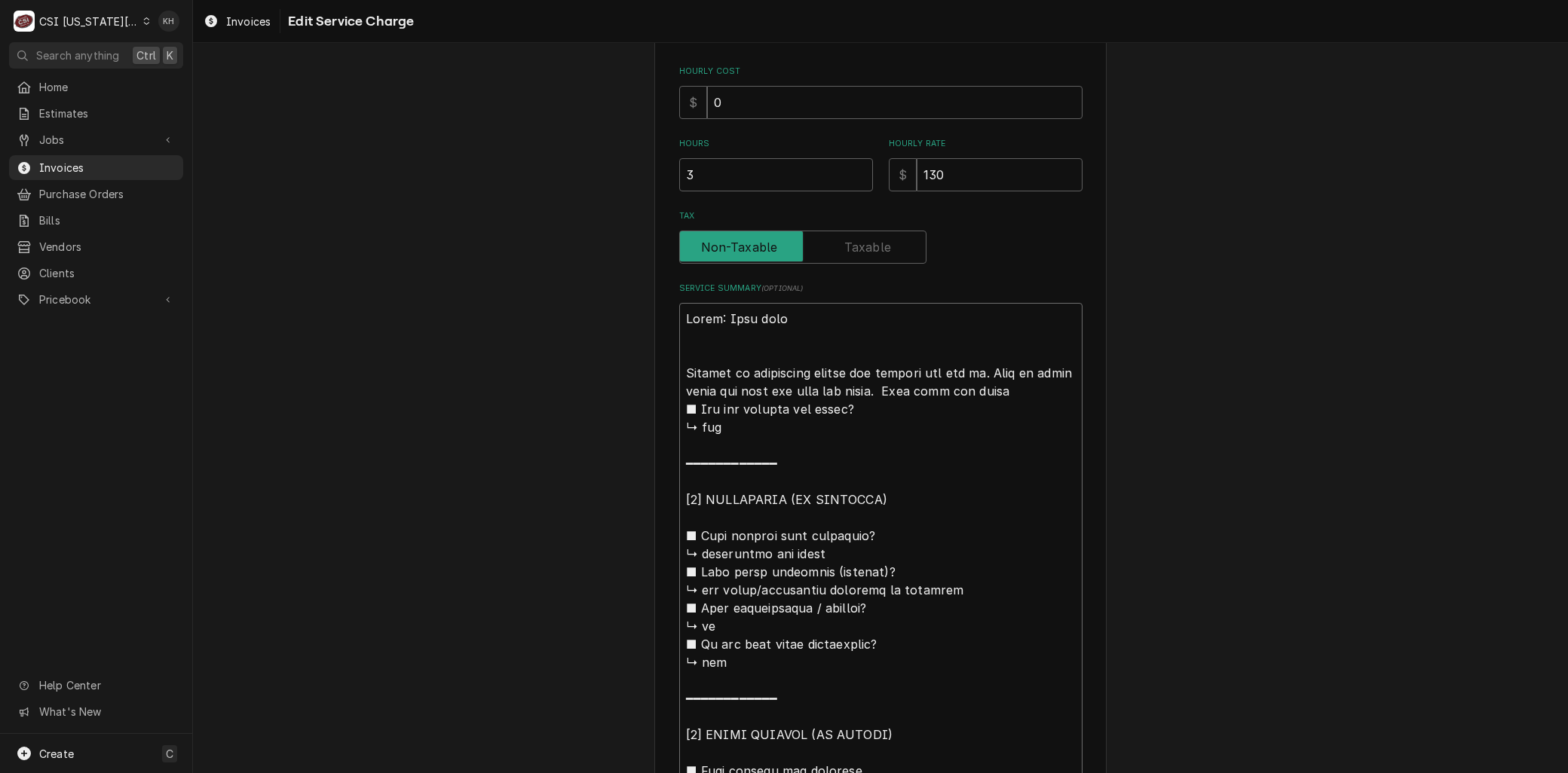
type textarea "x"
type textarea "Brand: Cook rite Arrived on site middle burner not getting gas too it. Knob on …"
type textarea "x"
type textarea "Brand: Cook rite Arrived on site fmiddle burner not getting gas too it. Knob on…"
type textarea "x"
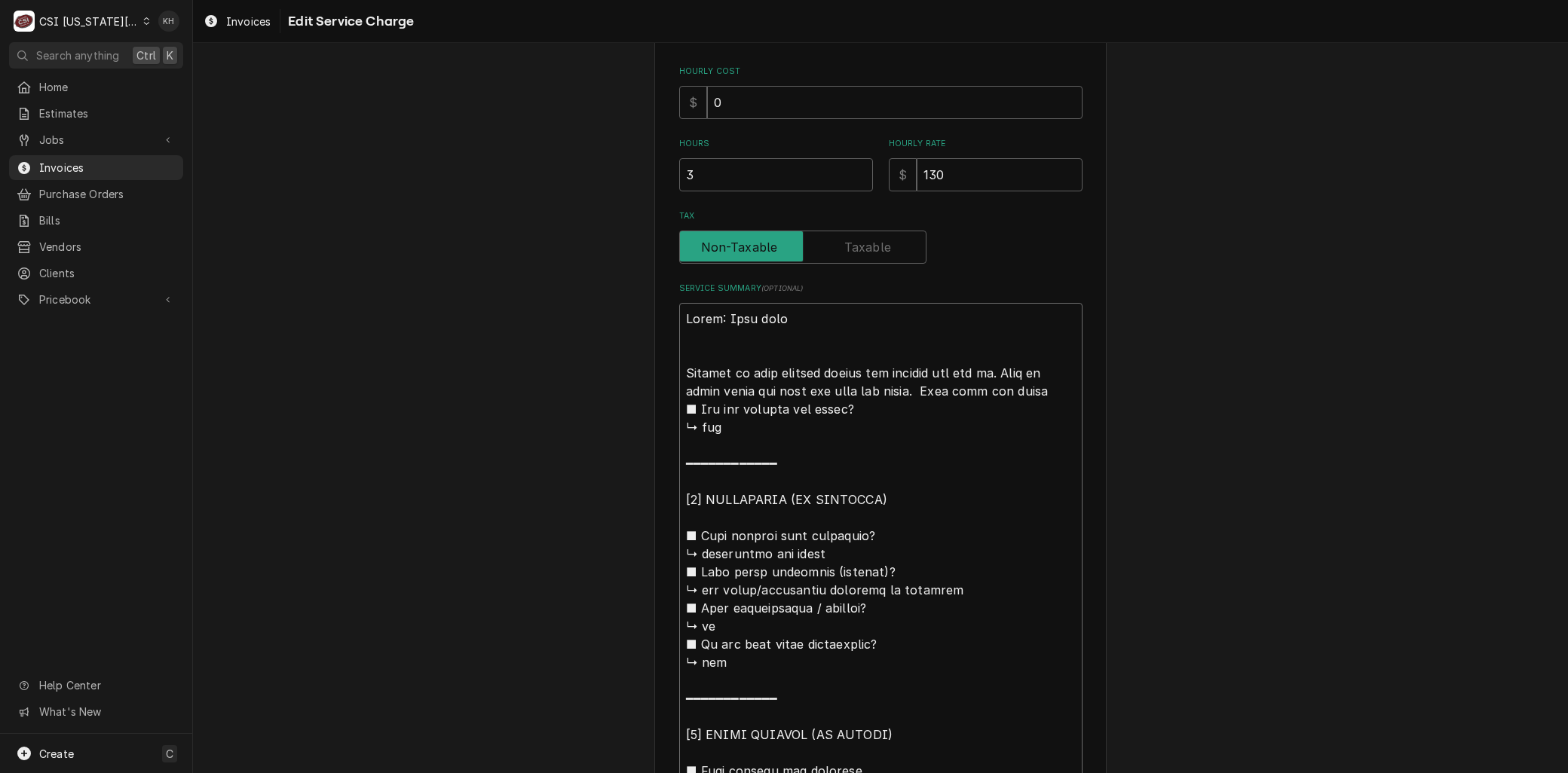
type textarea "Brand: Cook rite Arrived on site fomiddle burner not getting gas too it. Knob o…"
type textarea "x"
type textarea "Brand: Cook rite Arrived on site formiddle burner not getting gas too it. Knob …"
type textarea "x"
type textarea "Brand: Cook rite Arrived on site for middle burner not getting gas too it. Knob…"
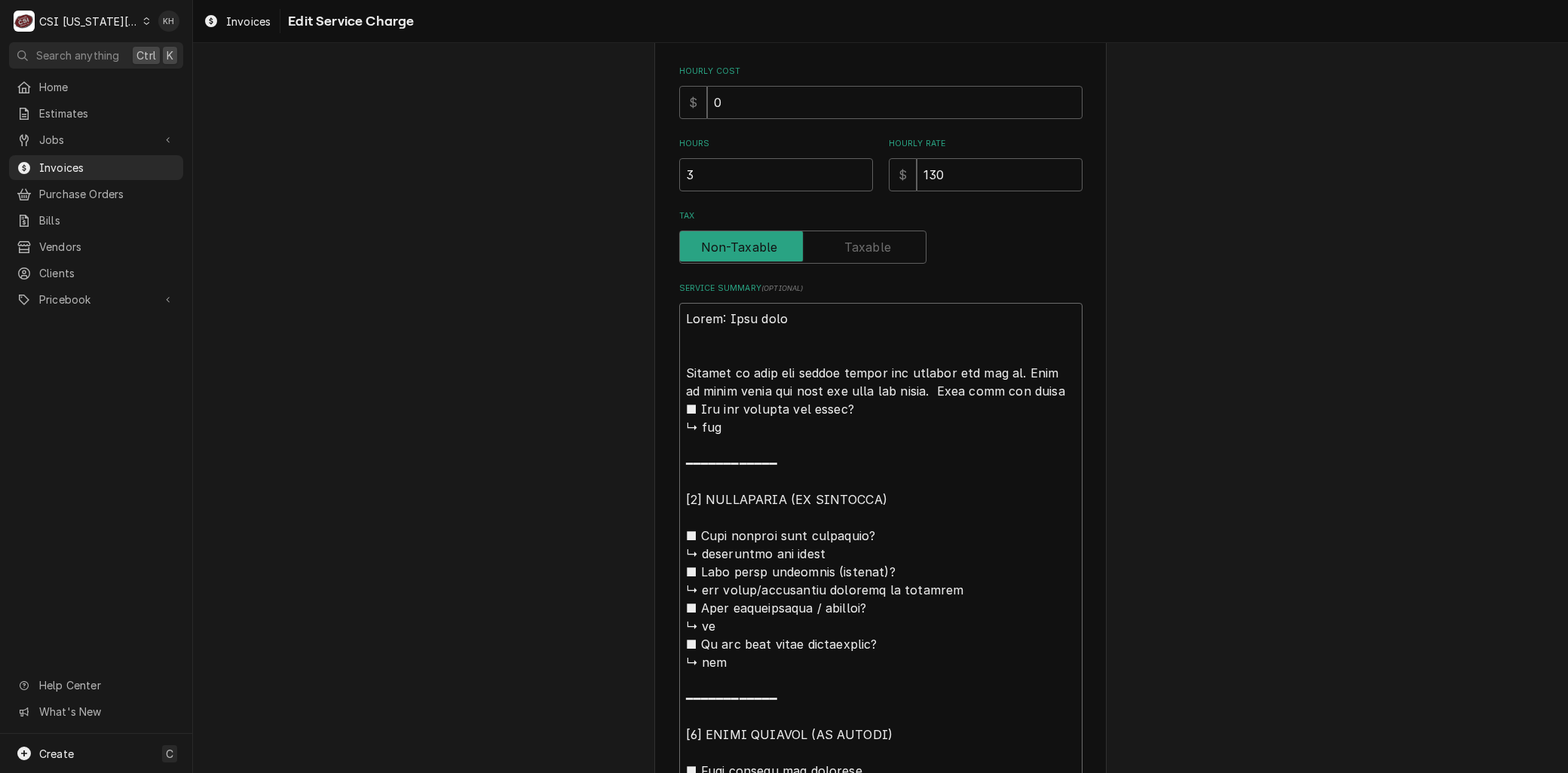
click at [978, 371] on textarea "Service Summary ( optional )" at bounding box center [881, 725] width 404 height 845
type textarea "x"
type textarea "Brand: Cook rite Arrived on site for middle burner not getting gas to it. Knob …"
drag, startPoint x: 889, startPoint y: 388, endPoint x: 1035, endPoint y: 390, distance: 146.0
click at [1035, 390] on textarea "Service Summary ( optional )" at bounding box center [881, 725] width 404 height 845
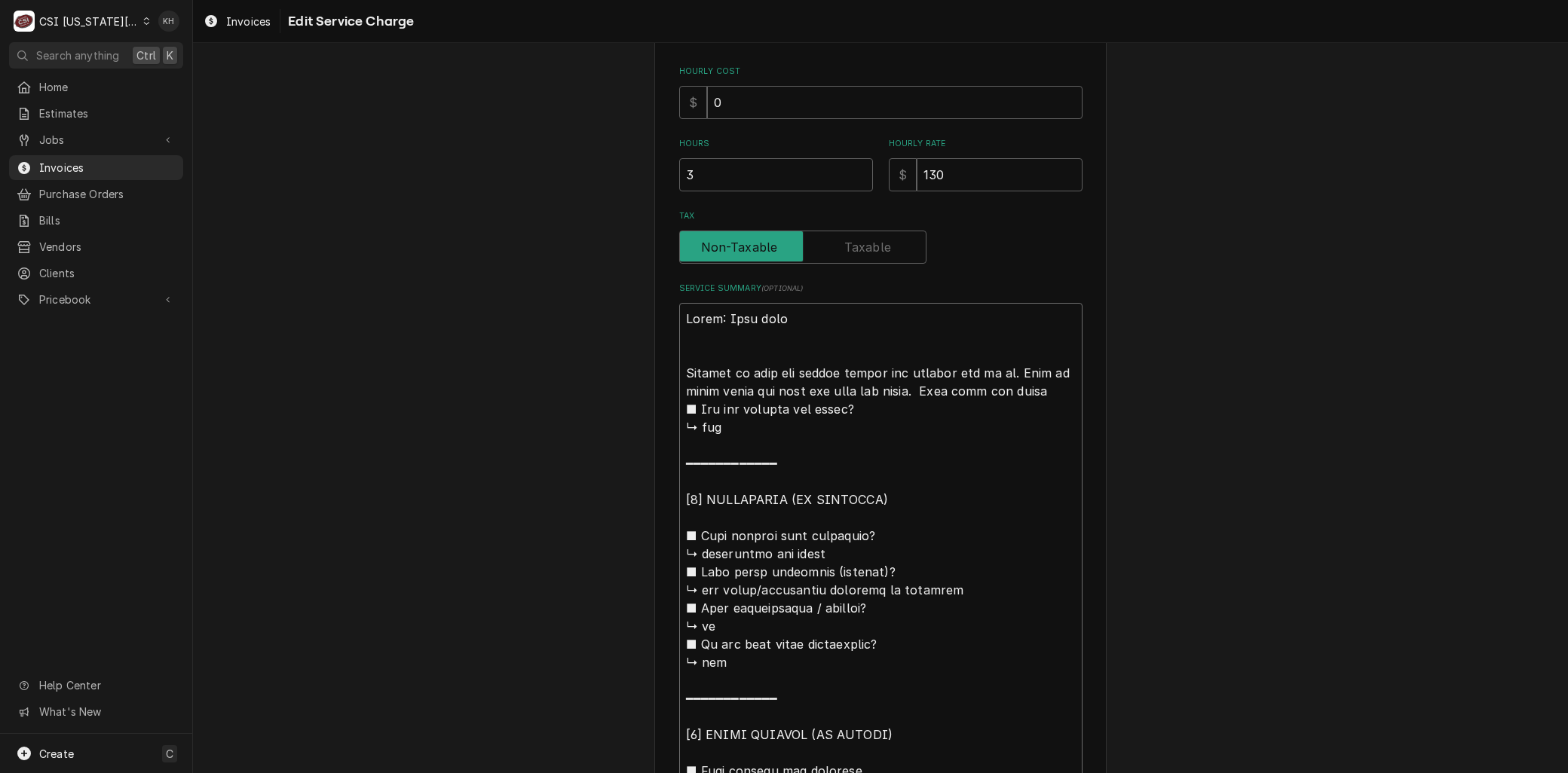
type textarea "x"
type textarea "Brand: Cook rite Arrived on site for middle burner not getting gas to it. Knob …"
type textarea "x"
type textarea "Brand: Cook rite Arrived on site for middle burner not getting gas to it. Knob …"
type textarea "x"
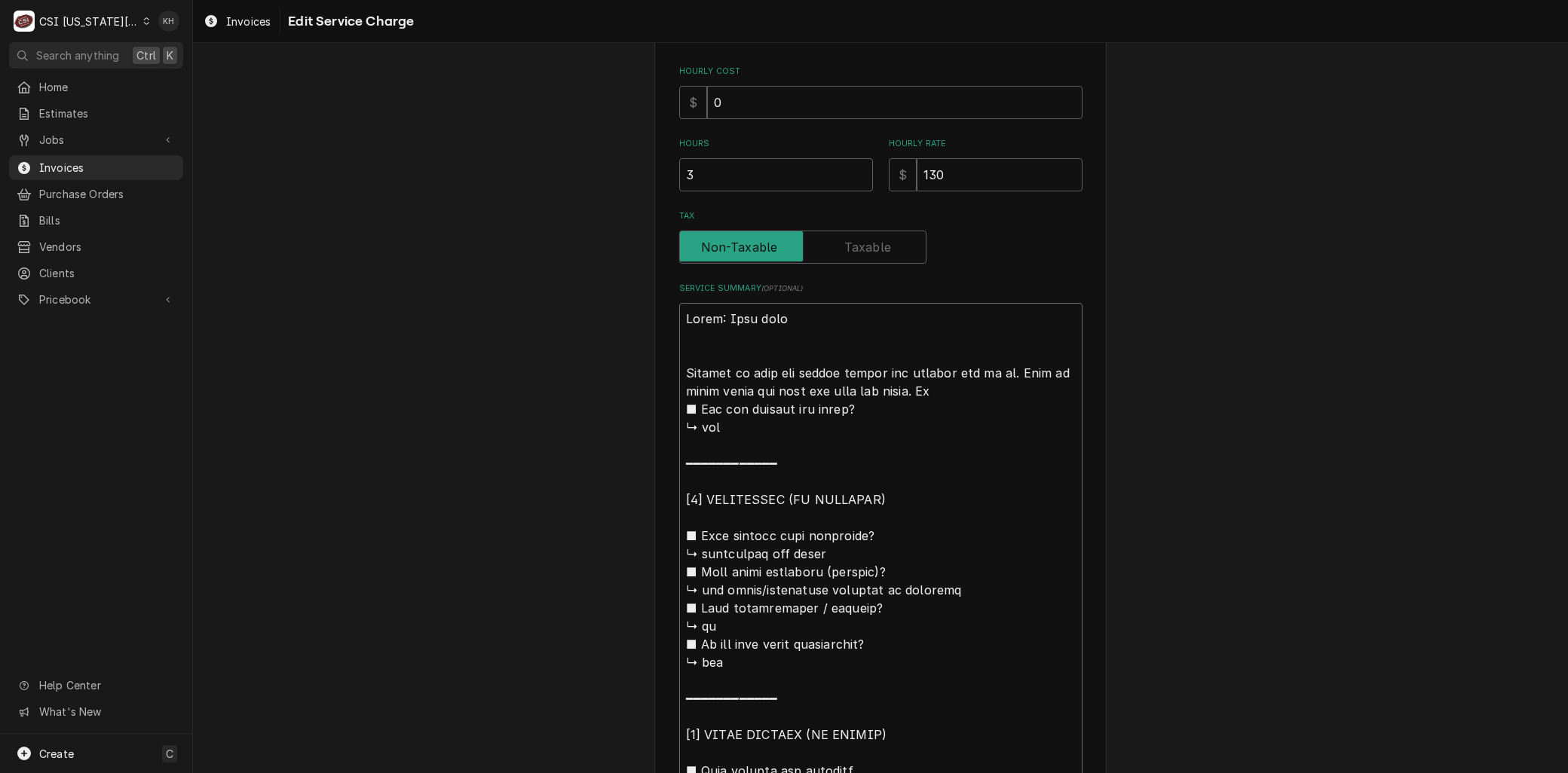
type textarea "Brand: Cook rite Arrived on site for middle burner not getting gas to it. Knob …"
type textarea "x"
type textarea "Brand: Cook rite Arrived on site for middle burner not getting gas to it. Knob …"
type textarea "x"
type textarea "Brand: Cook rite Arrived on site for middle burner not getting gas to it. Knob …"
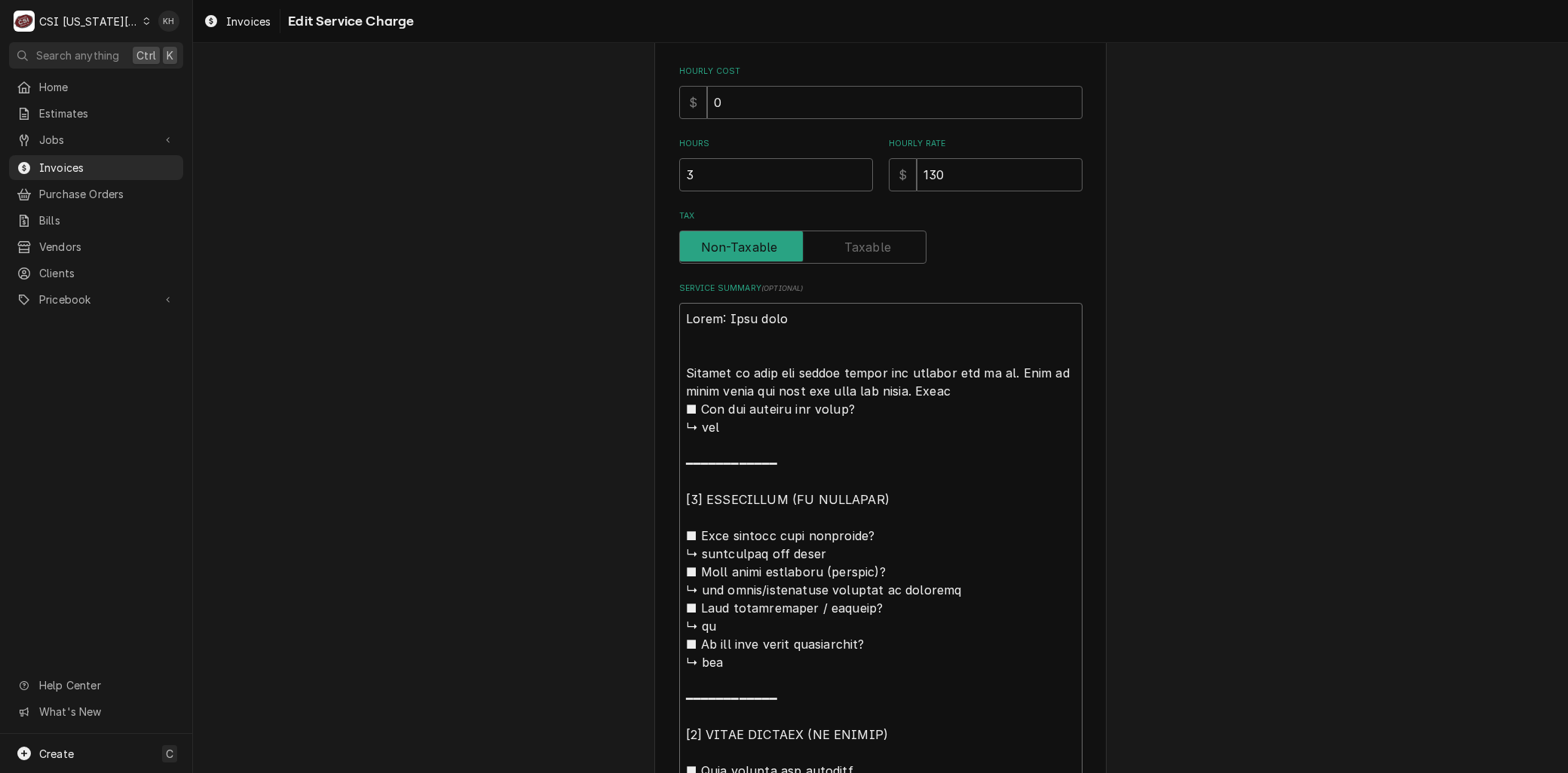
type textarea "x"
type textarea "Brand: Cook rite Arrived on site for middle burner not getting gas to it. Knob …"
type textarea "x"
type textarea "Brand: Cook rite Arrived on site for middle burner not getting gas to it. Knob …"
type textarea "x"
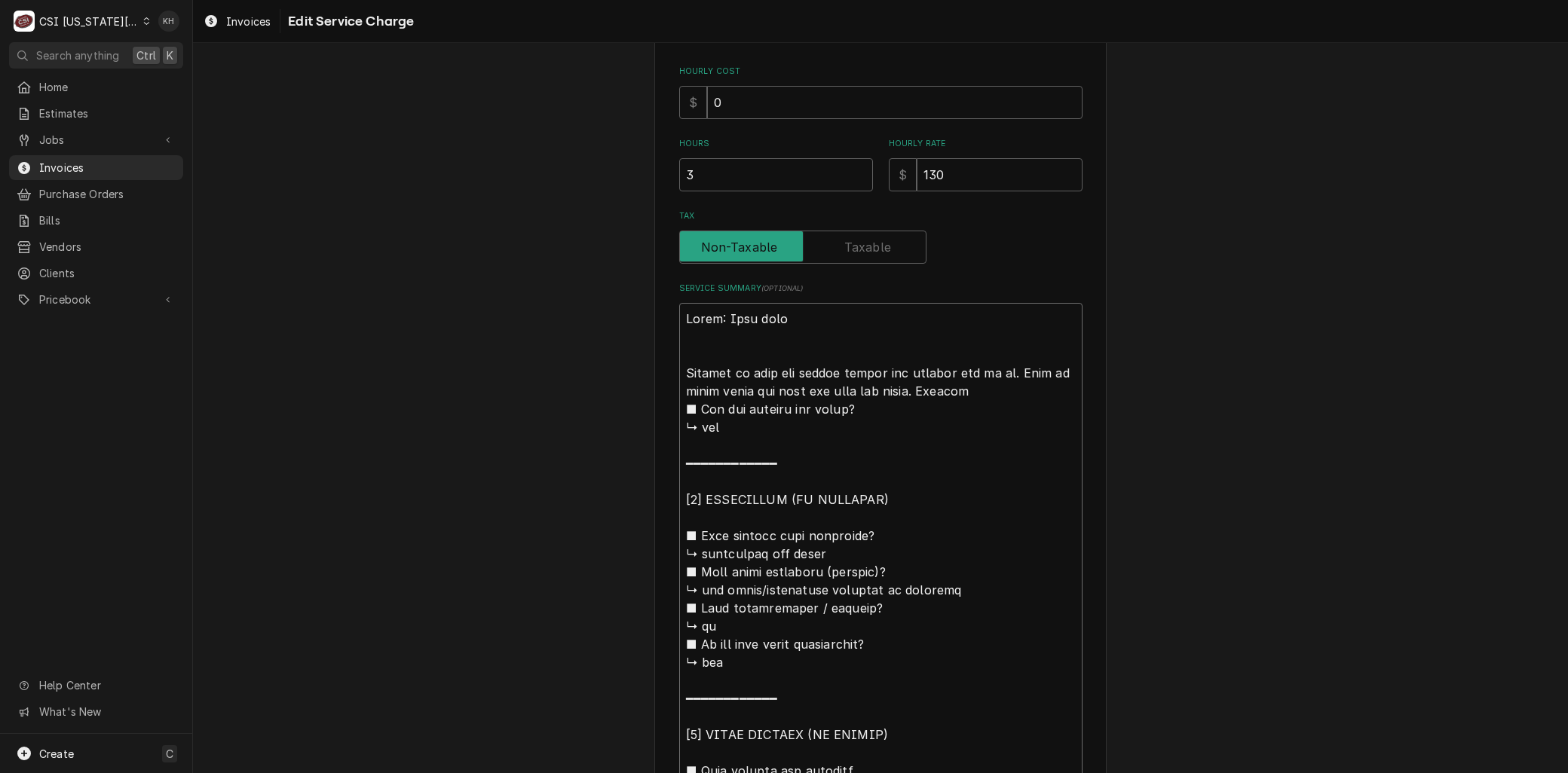
type textarea "Brand: Cook rite Arrived on site for middle burner not getting gas to it. Knob …"
type textarea "x"
type textarea "Brand: Cook rite Arrived on site for middle burner not getting gas to it. Knob …"
type textarea "x"
type textarea "Brand: Cook rite Arrived on site for middle burner not getting gas to it. Knob …"
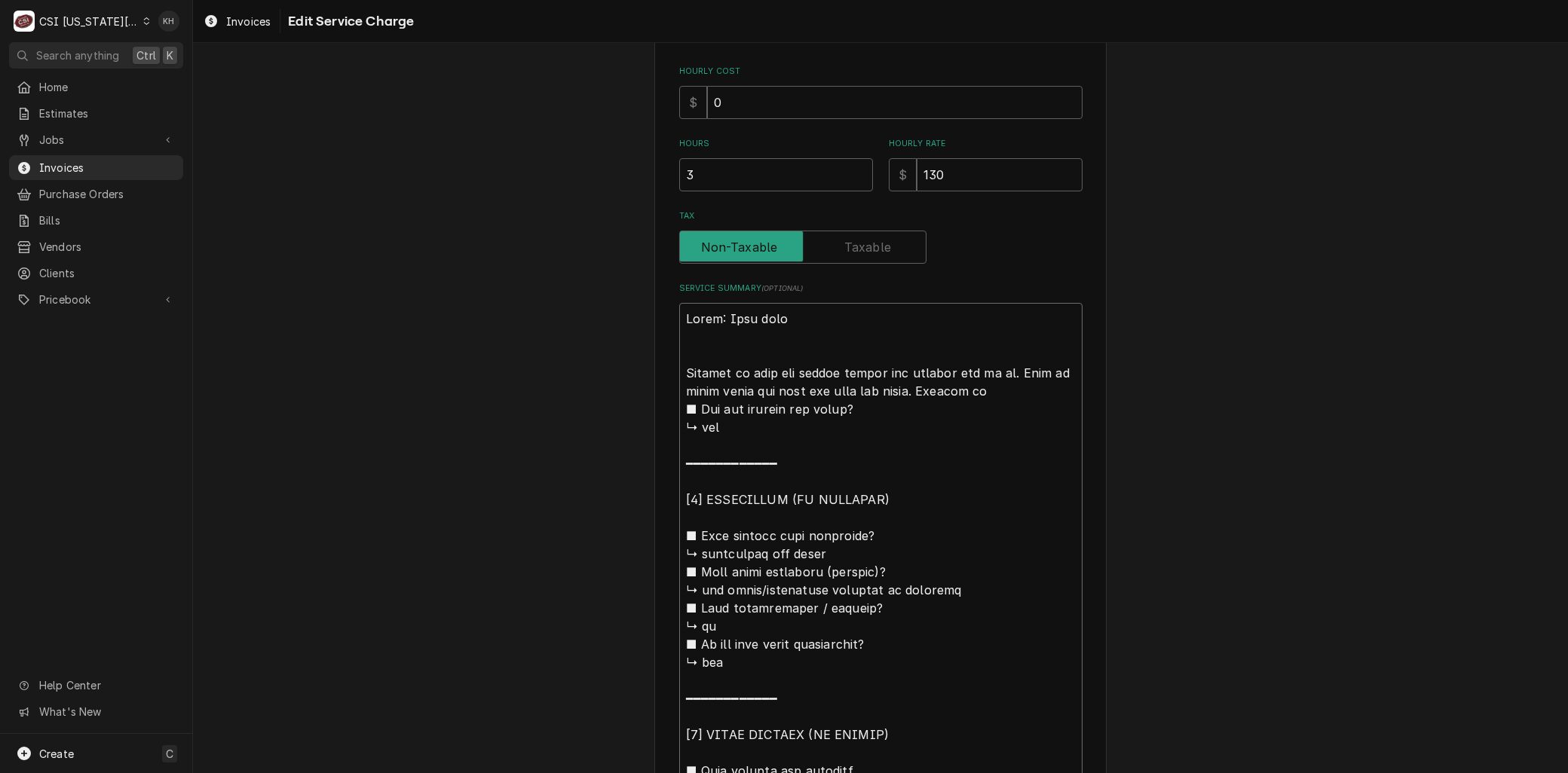
type textarea "x"
type textarea "Brand: Cook rite Arrived on site for middle burner not getting gas to it. Knob …"
type textarea "x"
type textarea "Brand: Cook rite Arrived on site for middle burner not getting gas to it. Knob …"
type textarea "x"
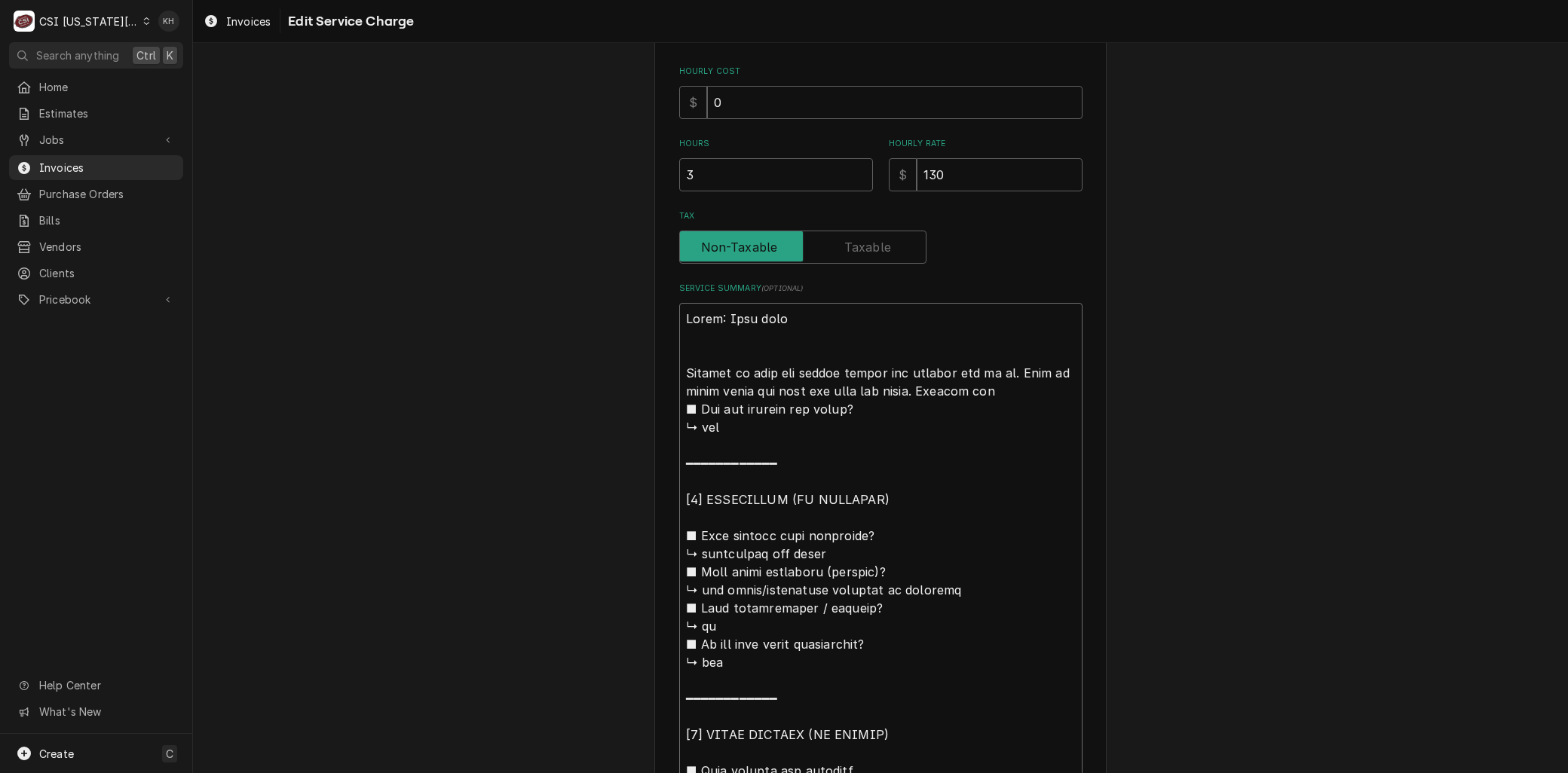
type textarea "Brand: Cook rite Arrived on site for middle burner not getting gas to it. Knob …"
type textarea "x"
type textarea "Brand: Cook rite Arrived on site for middle burner not getting gas to it. Knob …"
type textarea "x"
type textarea "Brand: Cook rite Arrived on site for middle burner not getting gas to it. Knob …"
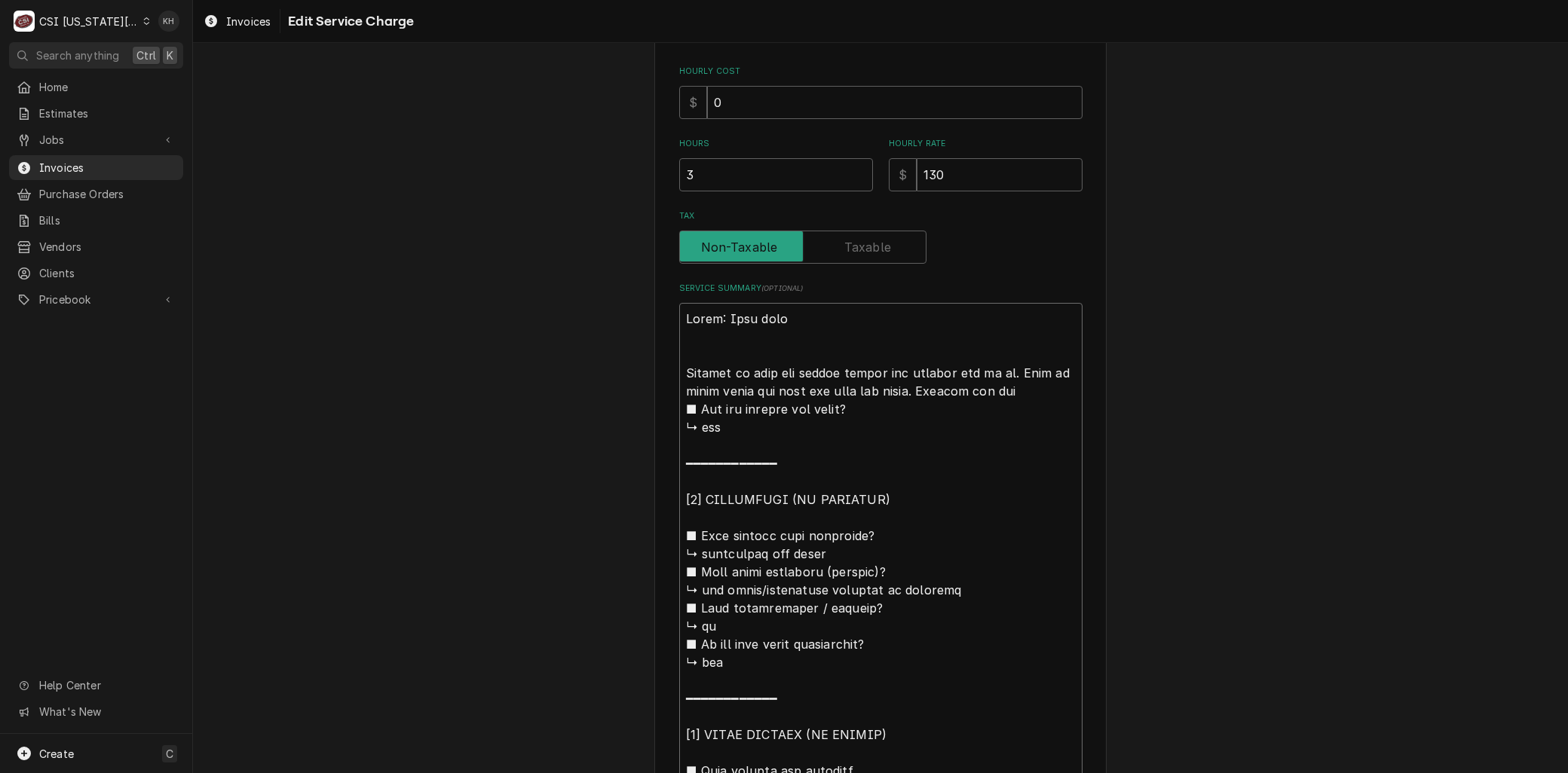
type textarea "x"
type textarea "Brand: Cook rite Arrived on site for middle burner not getting gas to it. Knob …"
type textarea "x"
type textarea "Brand: Cook rite Arrived on site for middle burner not getting gas to it. Knob …"
type textarea "x"
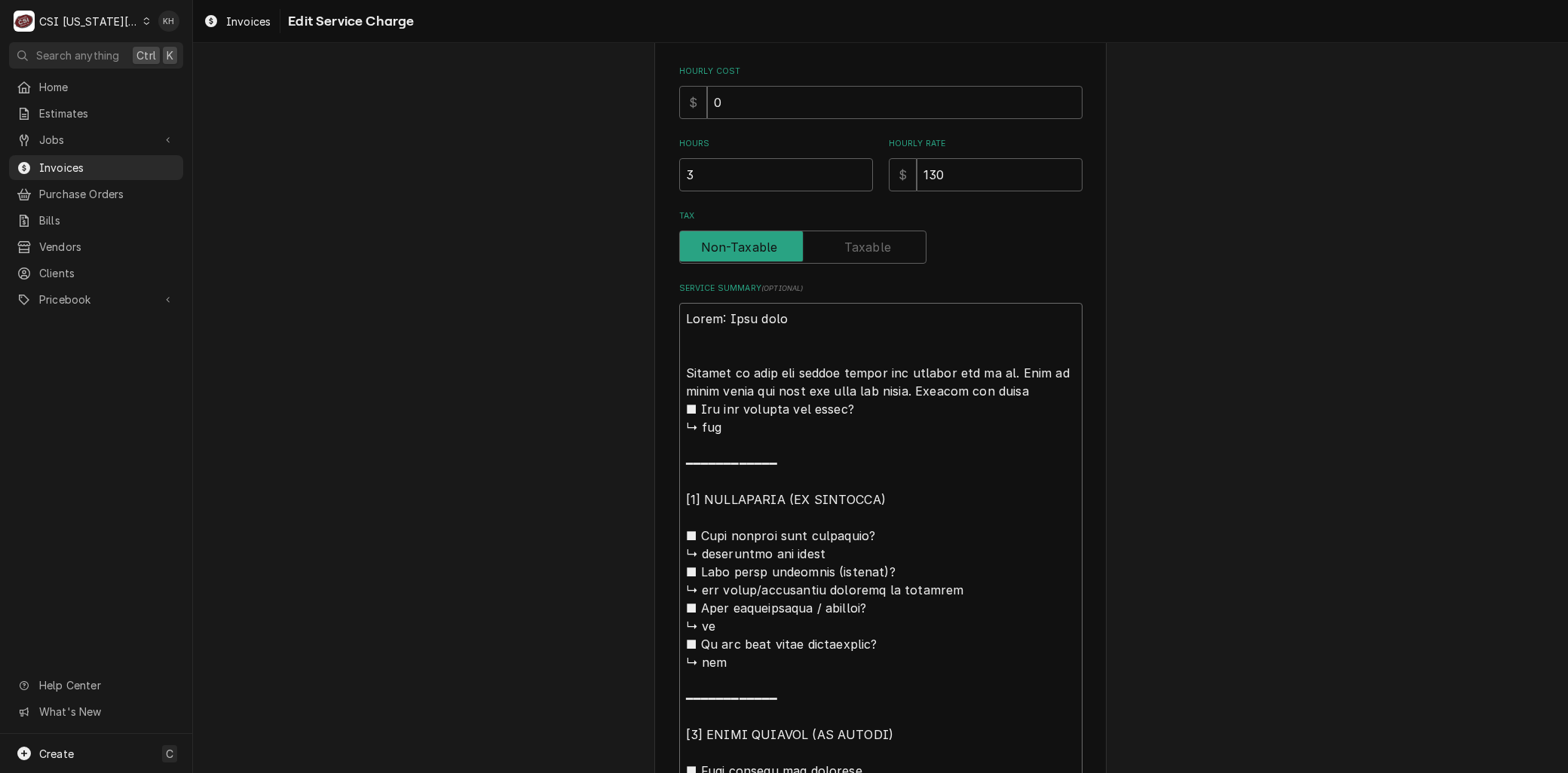
type textarea "Brand: Cook rite Arrived on site for middle burner not getting gas to it. Knob …"
type textarea "x"
type textarea "Brand: Cook rite Arrived on site for middle burner not getting gas to it. Knob …"
click at [679, 372] on textarea "Service Summary ( optional )" at bounding box center [881, 725] width 404 height 845
type textarea "x"
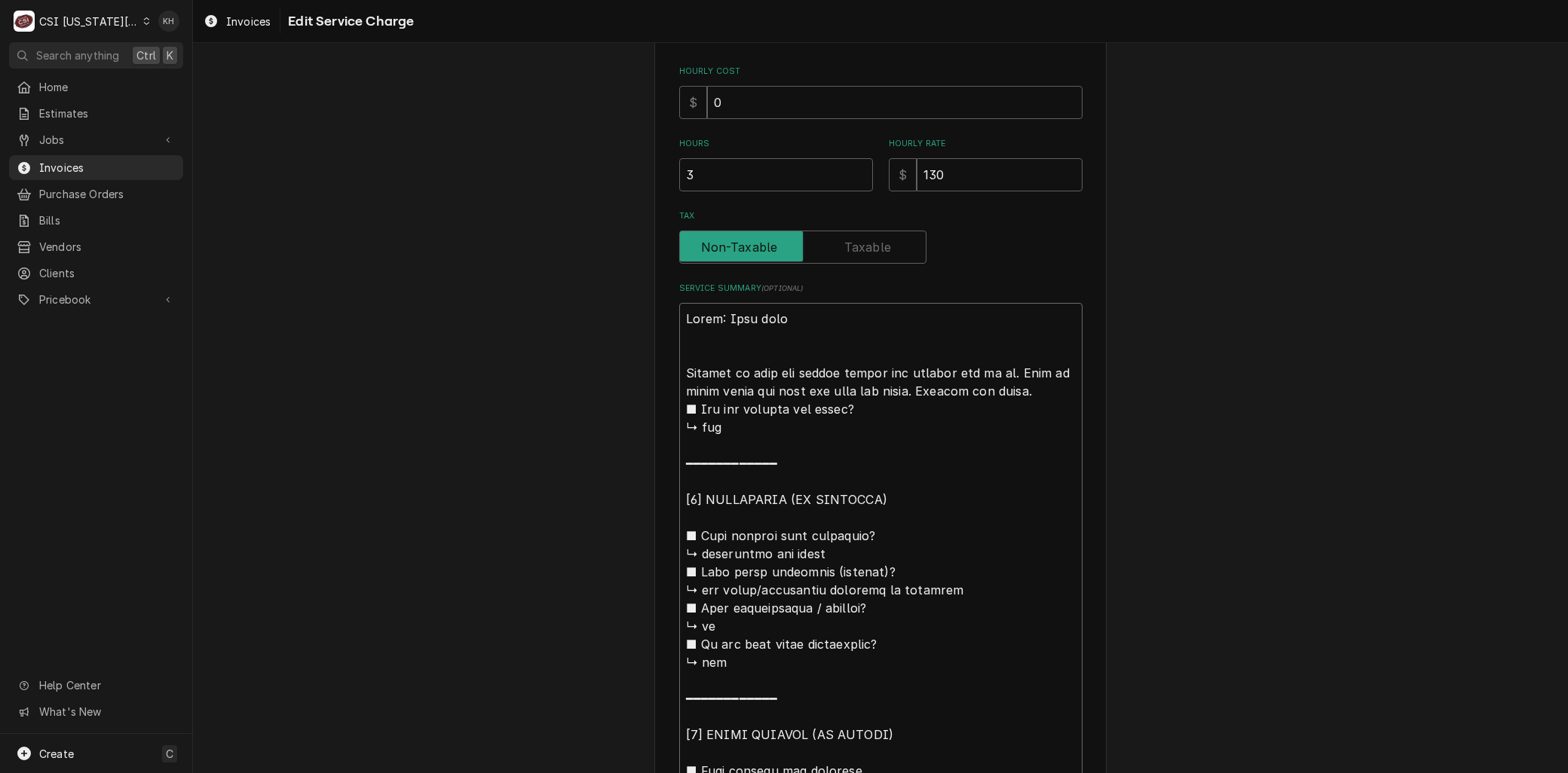
type textarea "Brand: Cook rite 9Arrived on site for middle burner not getting gas to it. Knob…"
type textarea "x"
type textarea "Brand: Cook rite 9/Arrived on site for middle burner not getting gas to it. Kno…"
type textarea "x"
type textarea "Brand: Cook rite 9/1Arrived on site for middle burner not getting gas to it. Kn…"
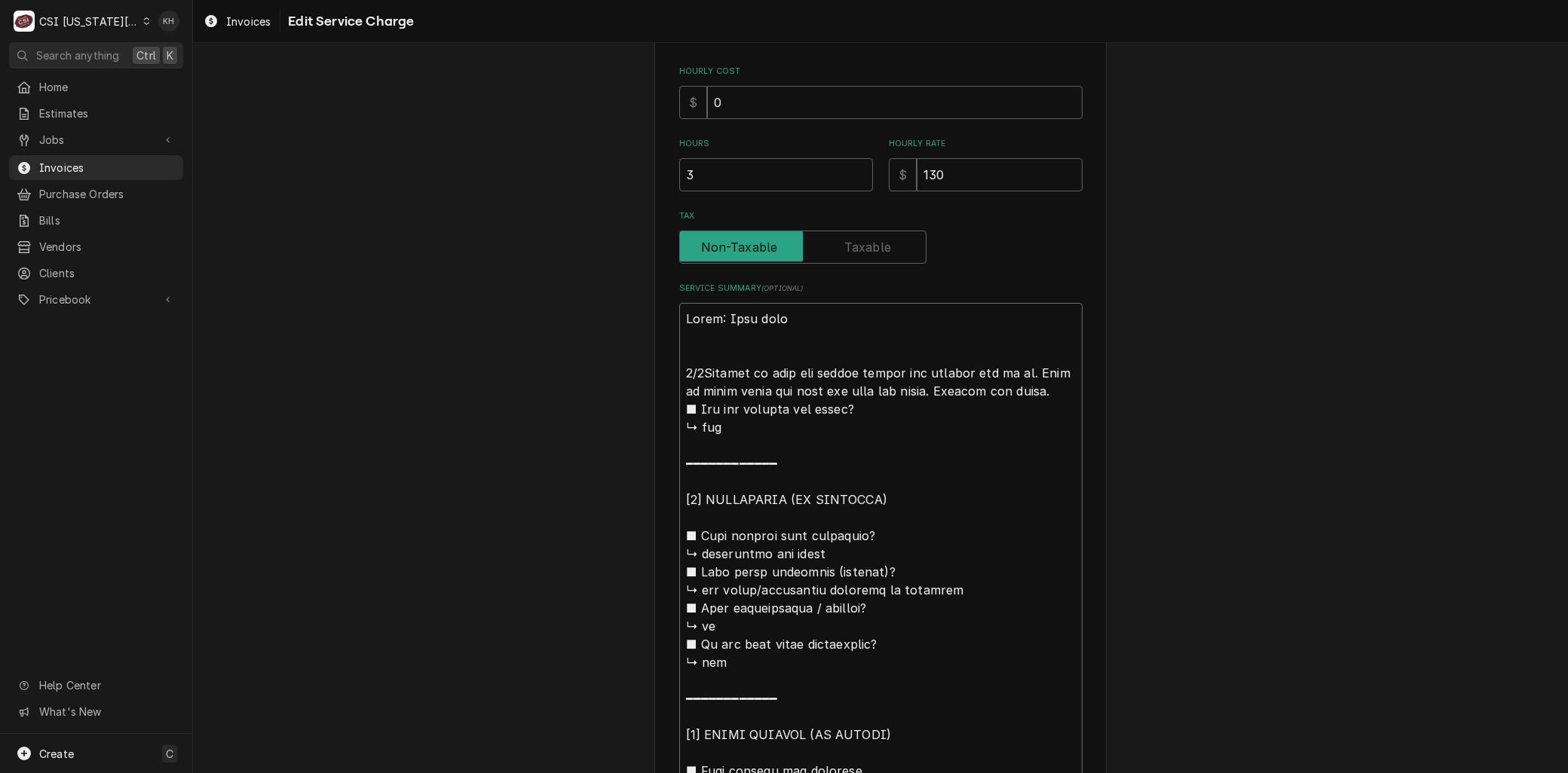
type textarea "x"
type textarea "Brand: Cook rite 9/10Arrived on site for middle burner not getting gas to it. K…"
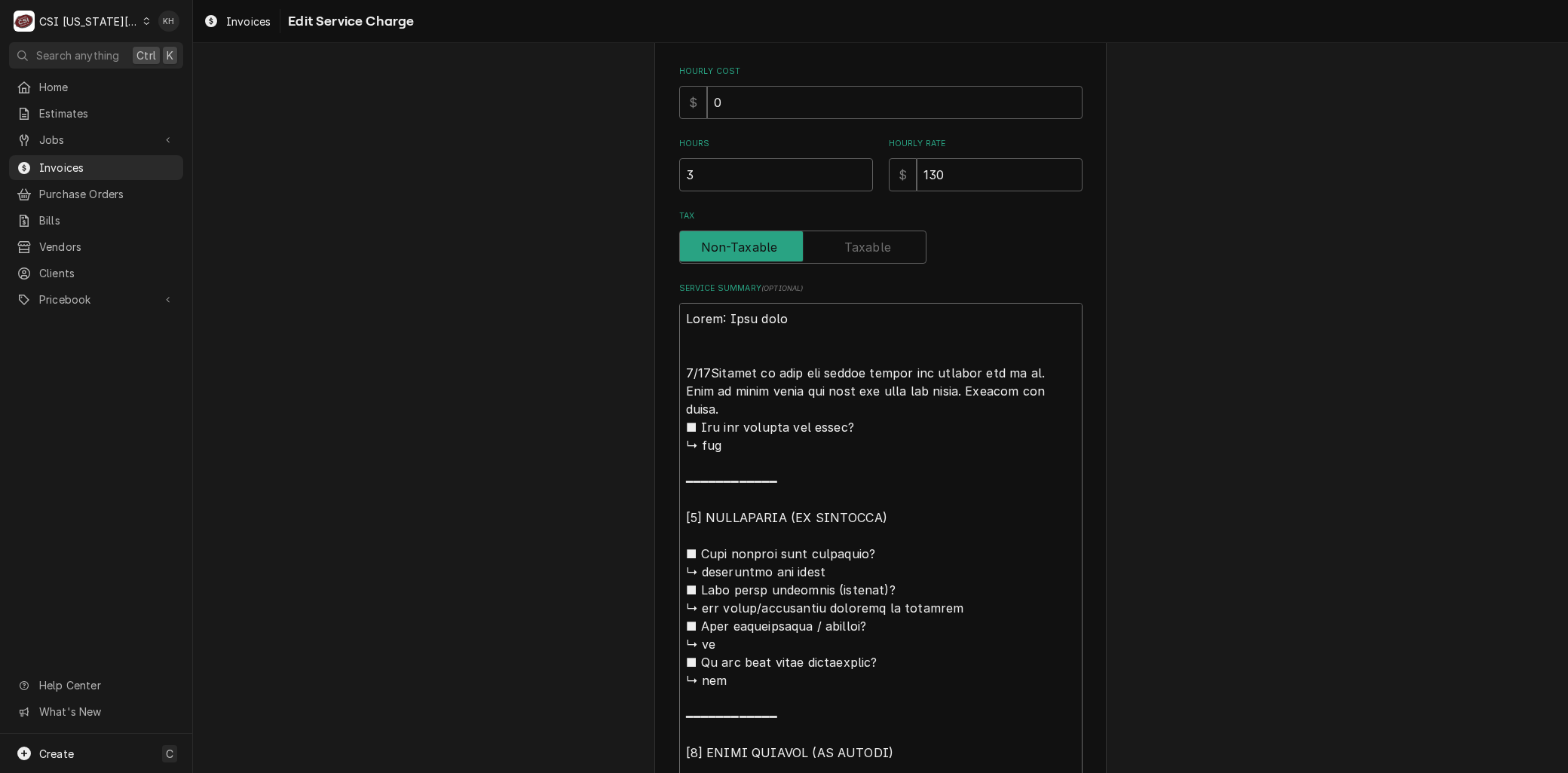
type textarea "x"
type textarea "Brand: Cook rite 9/10 Arrived on site for middle burner not getting gas to it. …"
type textarea "x"
type textarea "Brand: Cook rite 9/10 -Arrived on site for middle burner not getting gas to it.…"
type textarea "x"
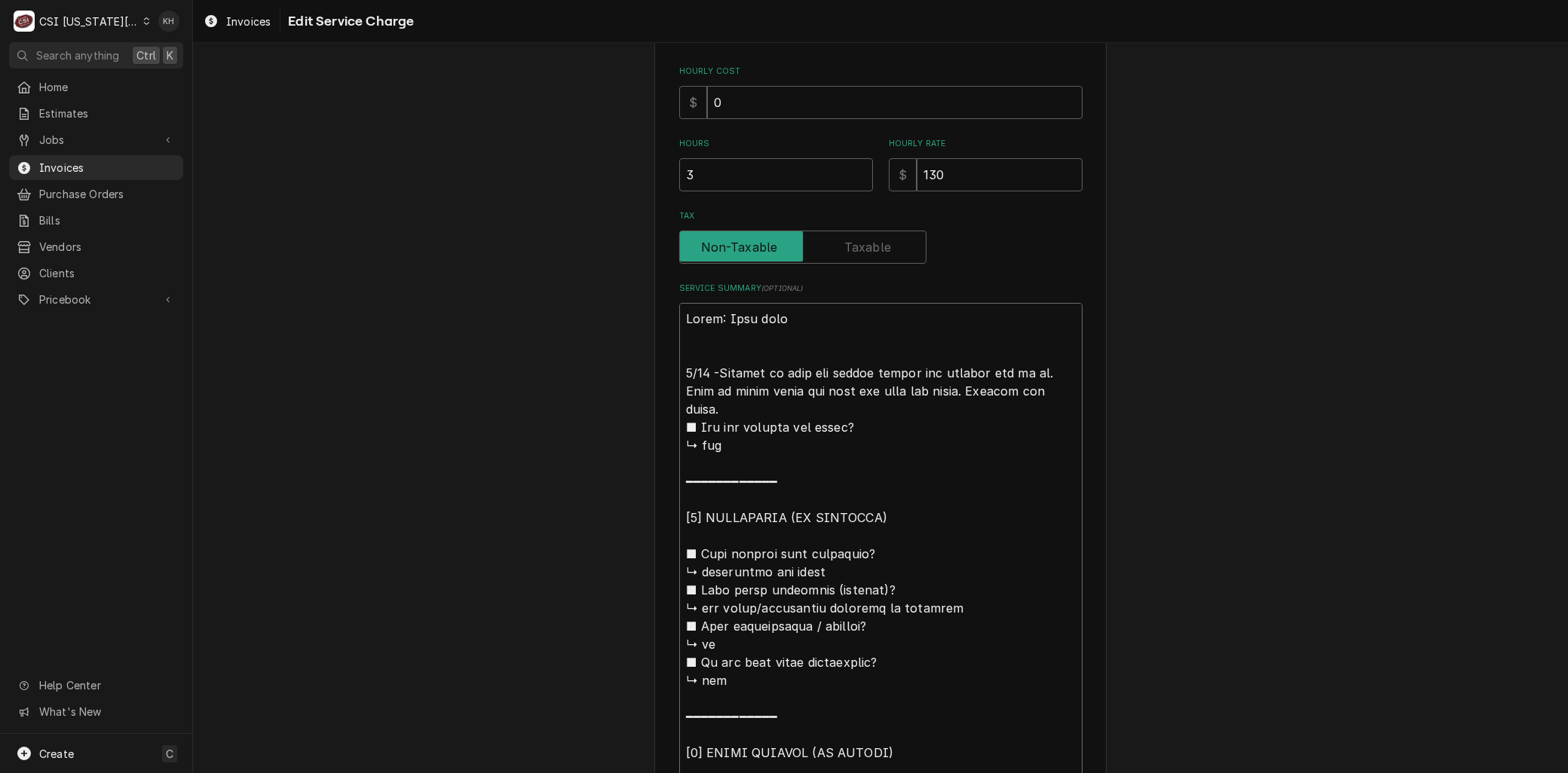
type textarea "Brand: Cook rite 9/10 - Arrived on site for middle burner not getting gas to it…"
drag, startPoint x: 1053, startPoint y: 389, endPoint x: 1065, endPoint y: 389, distance: 12.0
click at [1055, 389] on textarea "Service Summary ( optional )" at bounding box center [881, 725] width 404 height 845
type textarea "x"
type textarea "Brand: Cook rite 9/10 - Arrived on site for middle burner not getting gas to it…"
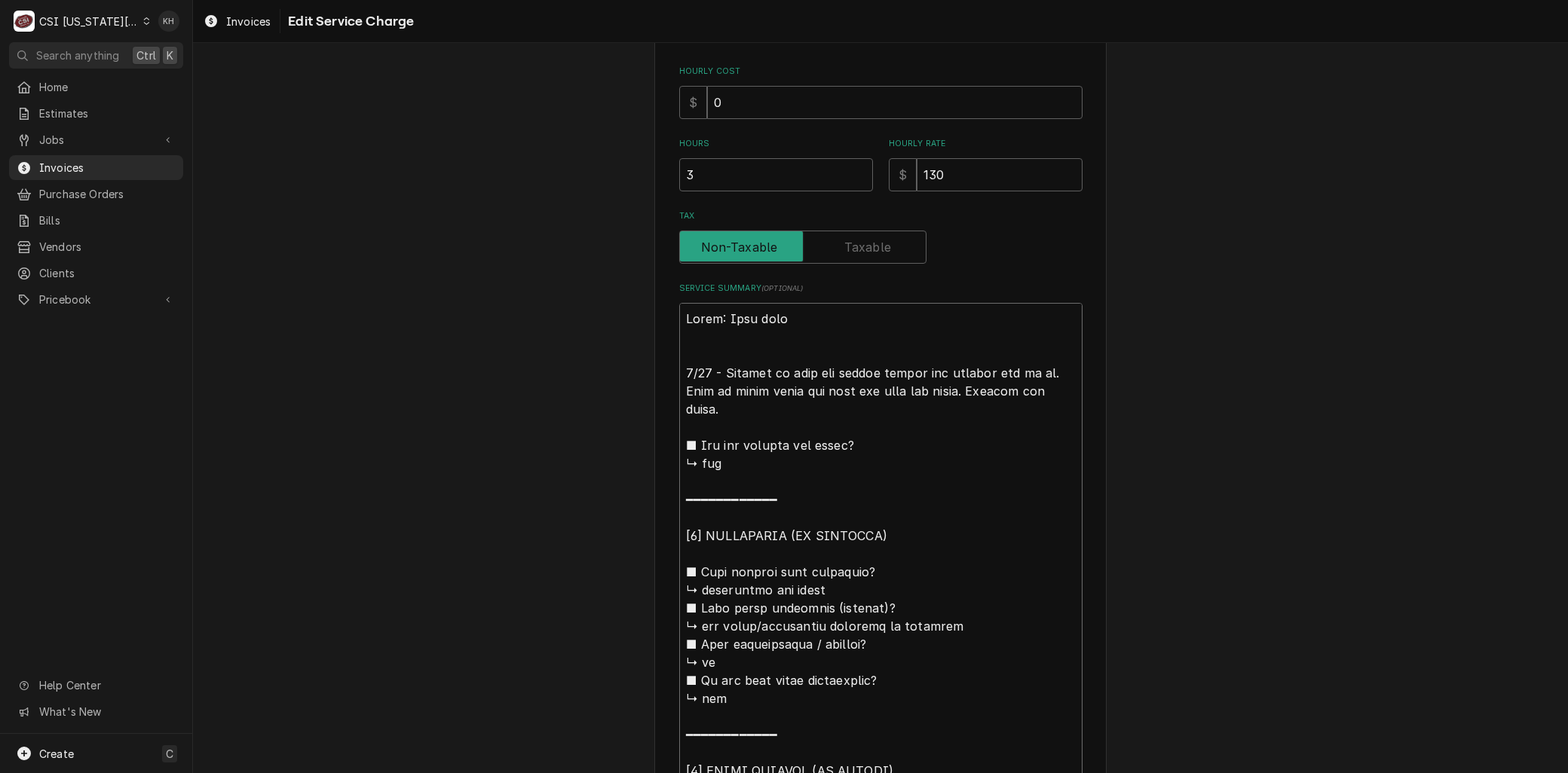
type textarea "x"
type textarea "Brand: Cook rite 9/10 - Arrived on site for middle burner not getting gas to it…"
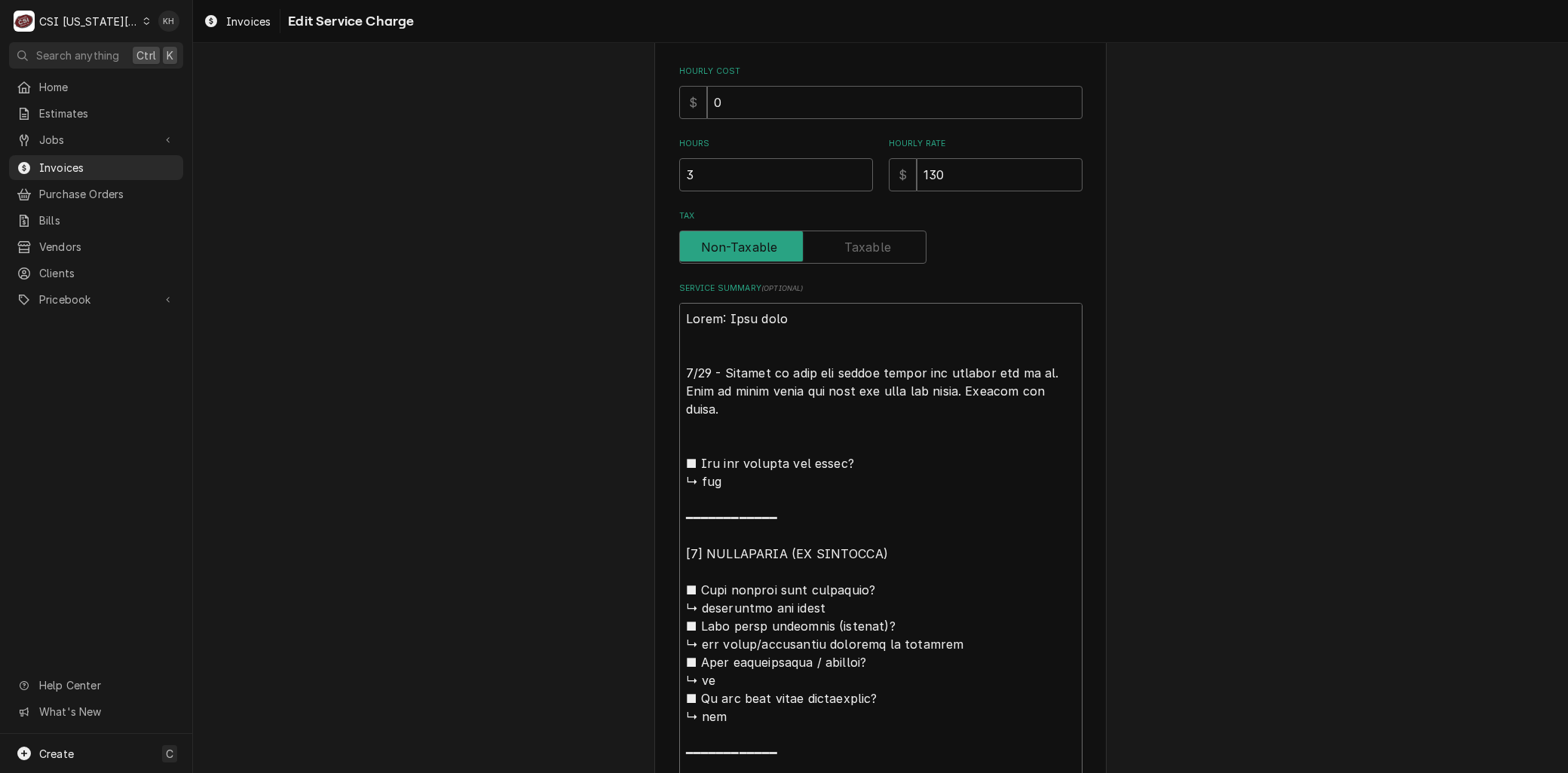
type textarea "x"
type textarea "Brand: Cook rite 9/10 - Arrived on site for middle burner not getting gas to it…"
type textarea "x"
type textarea "Brand: Cook rite 9/10 - Arrived on site for middle burner not getting gas to it…"
type textarea "x"
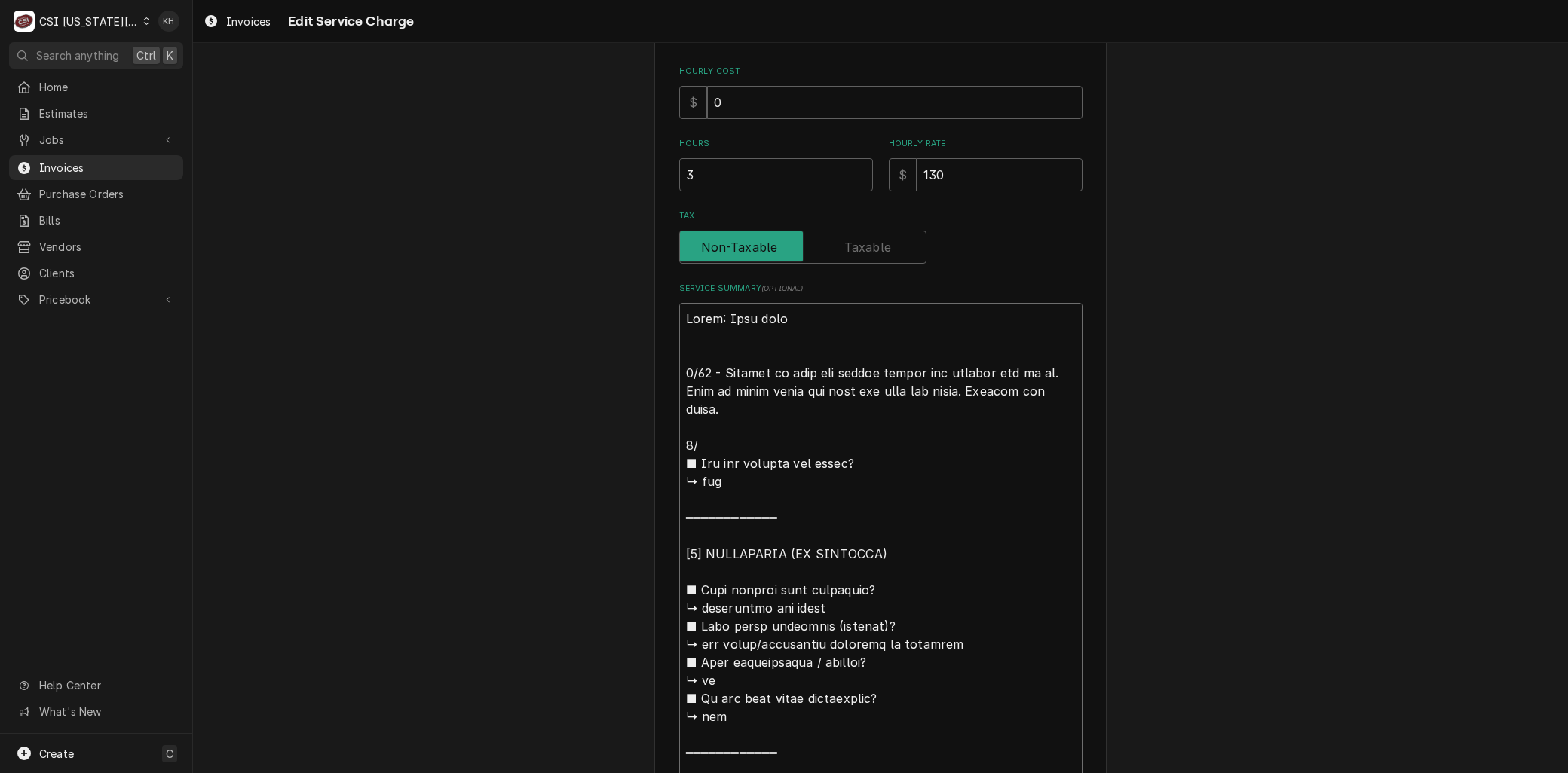
type textarea "Brand: Cook rite 9/10 - Arrived on site for middle burner not getting gas to it…"
type textarea "x"
type textarea "Brand: Cook rite 9/10 - Arrived on site for middle burner not getting gas to it…"
type textarea "x"
type textarea "Brand: Cook rite 9/10 - Arrived on site for middle burner not getting gas to it…"
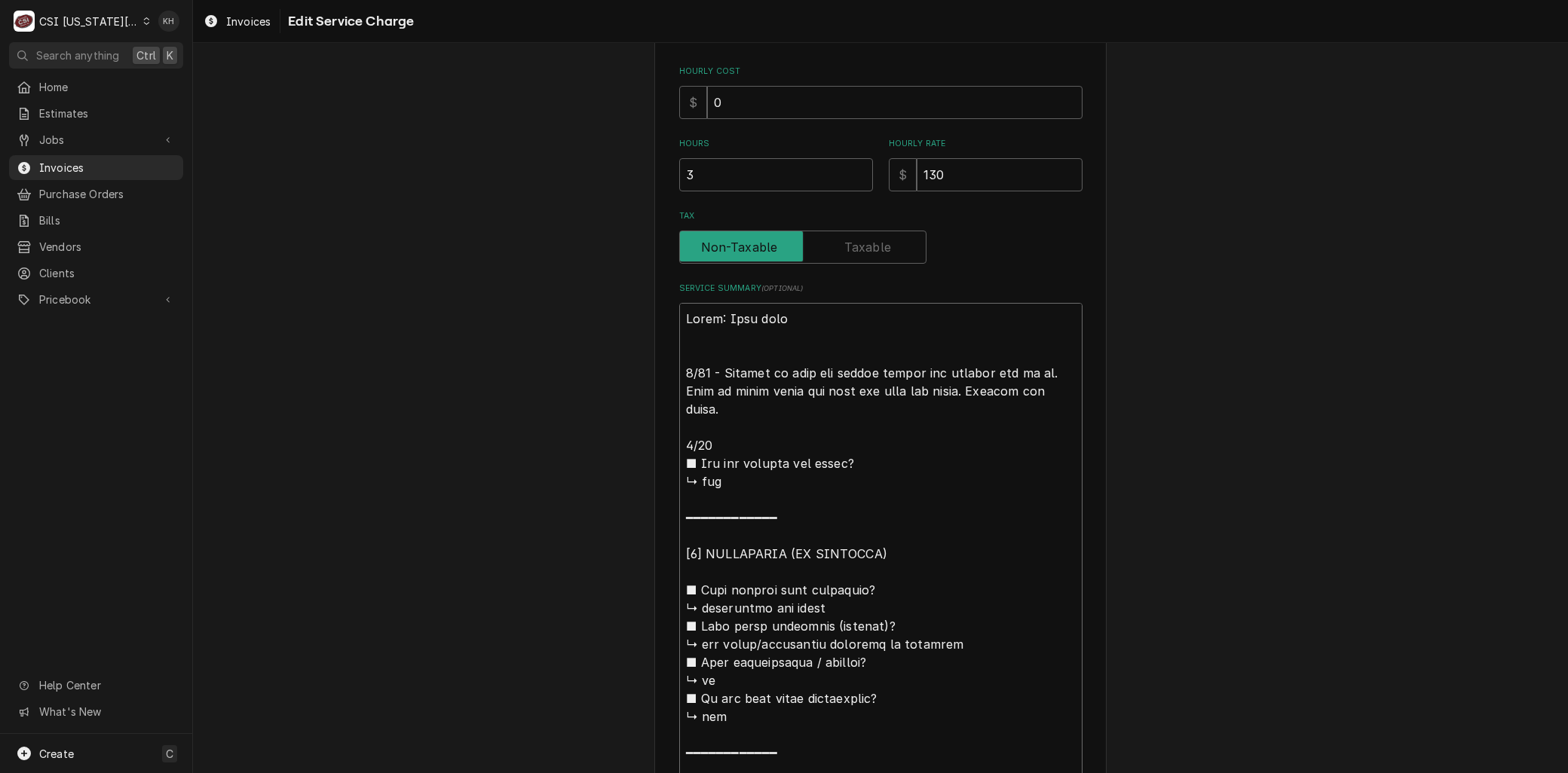
type textarea "x"
type textarea "Brand: Cook rite 9/10 - Arrived on site for middle burner not getting gas to it…"
type textarea "x"
type textarea "Brand: Cook rite 9/10 - Arrived on site for middle burner not getting gas to it…"
drag, startPoint x: 735, startPoint y: 442, endPoint x: 746, endPoint y: 609, distance: 167.4
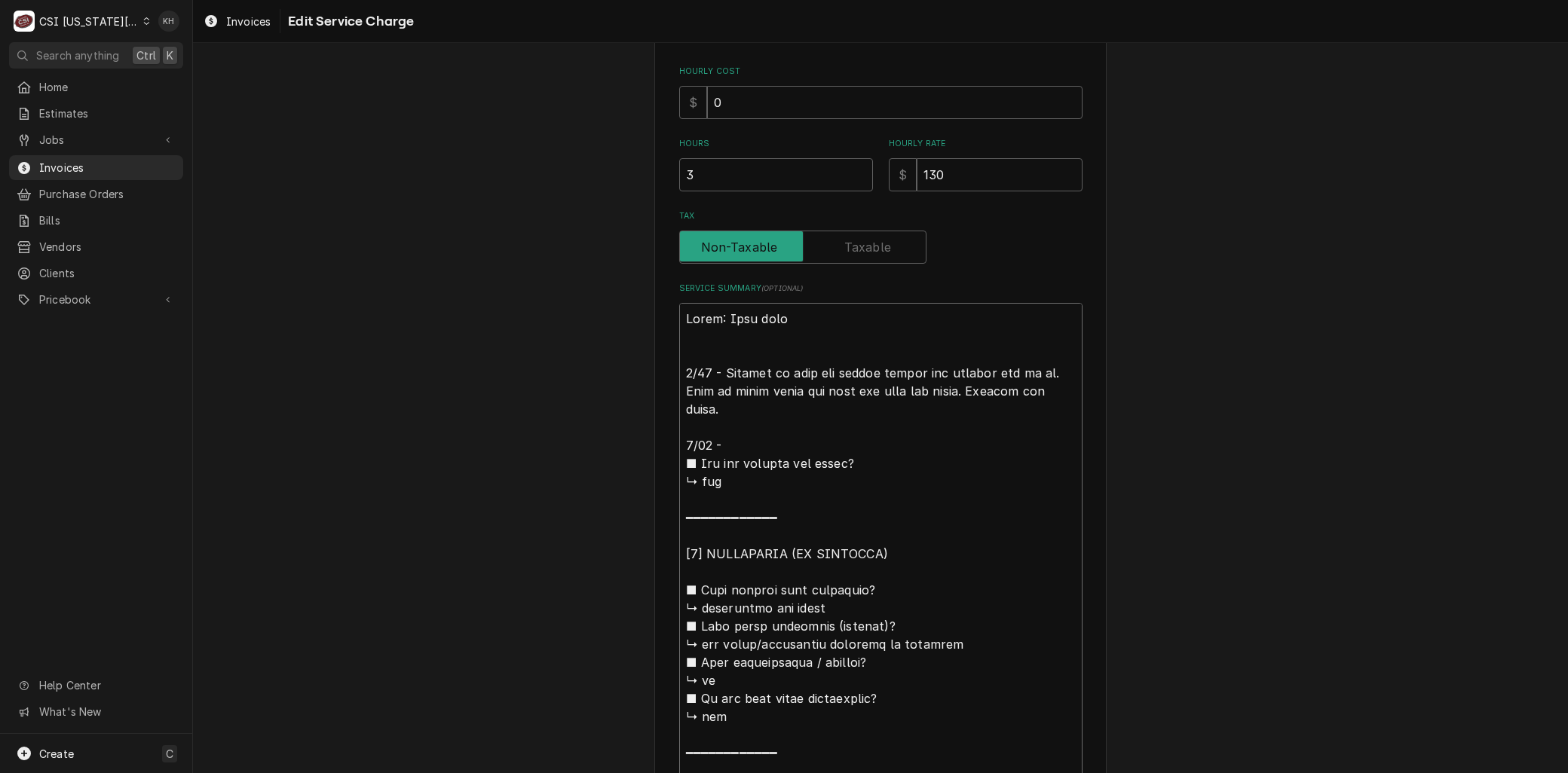
click at [746, 609] on textarea "Service Summary ( optional )" at bounding box center [881, 744] width 404 height 882
type textarea "x"
type textarea "Brand: Cook rite 9/10 - Arrived on site for middle burner not getting gas to it…"
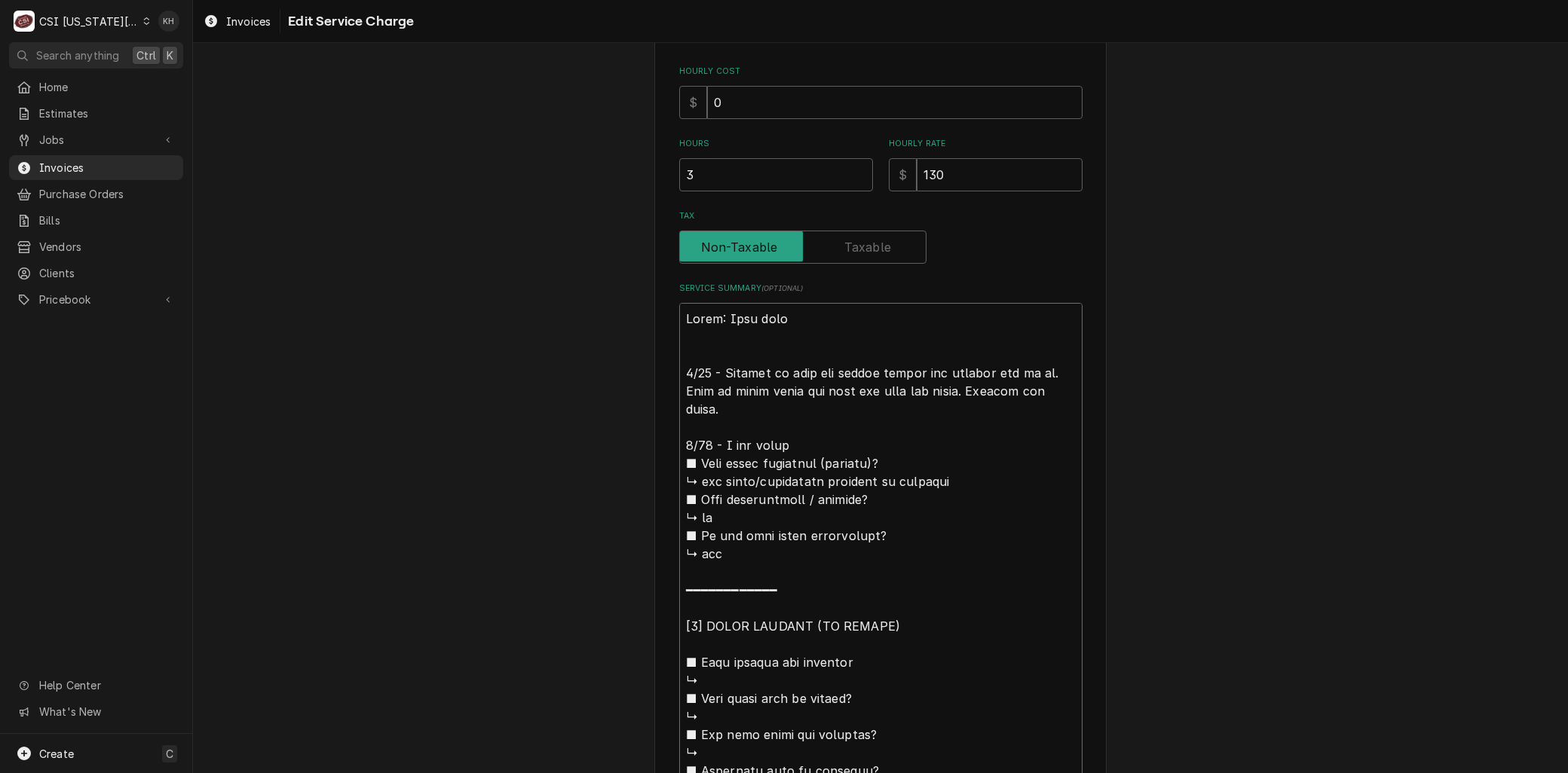
type textarea "x"
type textarea "Brand: Cook rite 9/10 - Arrived on site for middle burner not getting gas to it…"
type textarea "x"
type textarea "Brand: Cook rite 9/10 - Arrived on site for middle burner not getting gas to it…"
type textarea "x"
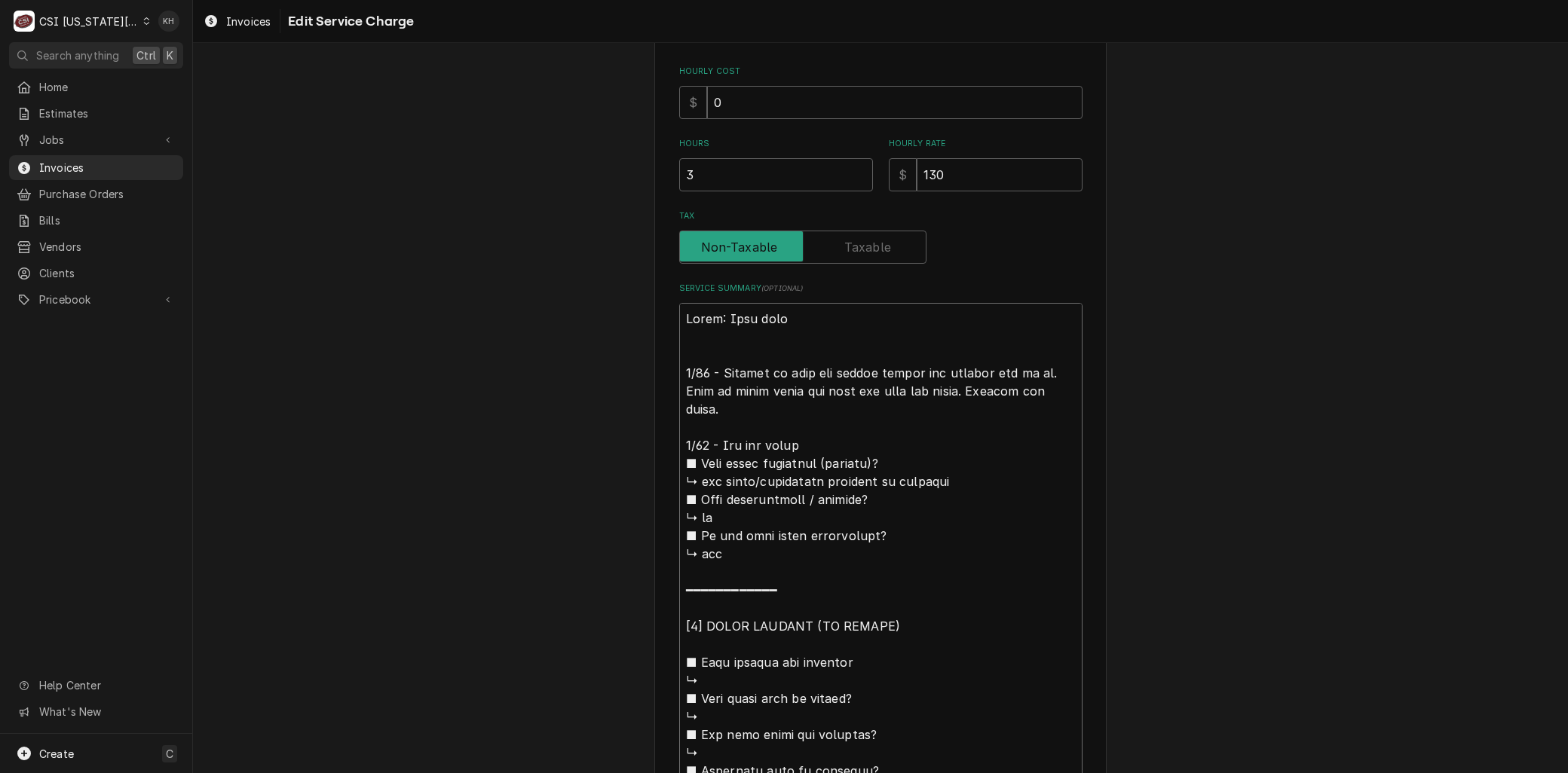
type textarea "Brand: Cook rite 9/10 - Arrived on site for middle burner not getting gas to it…"
type textarea "x"
type textarea "Brand: Cook rite 9/10 - Arrived on site for middle burner not getting gas to it…"
type textarea "x"
type textarea "Brand: Cook rite 9/10 - Arrived on site for middle burner not getting gas to it…"
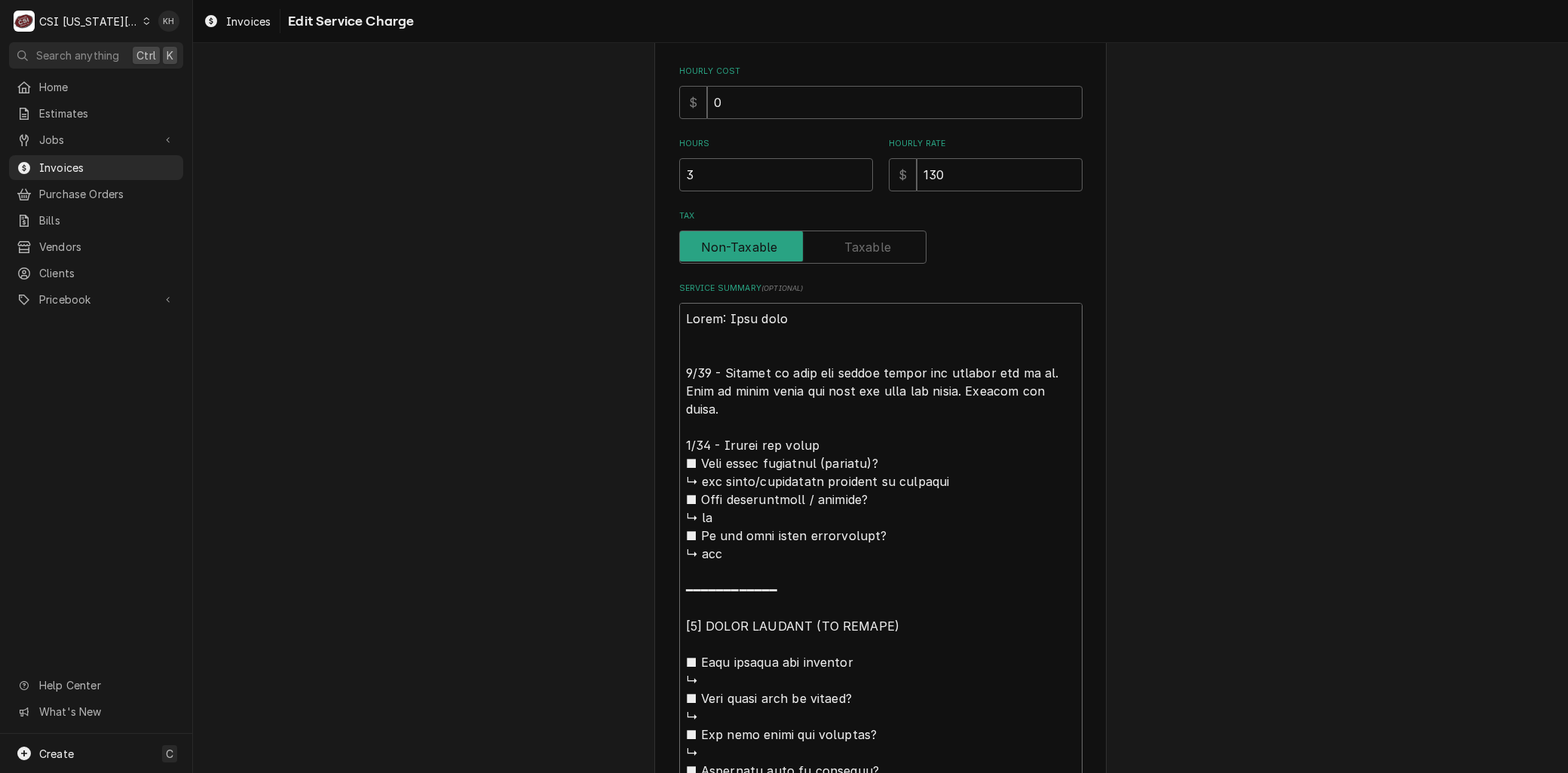
type textarea "x"
type textarea "Brand: Cook rite 9/10 - Arrived on site for middle burner not getting gas to it…"
type textarea "x"
type textarea "Brand: Cook rite 9/10 - Arrived on site for middle burner not getting gas to it…"
type textarea "x"
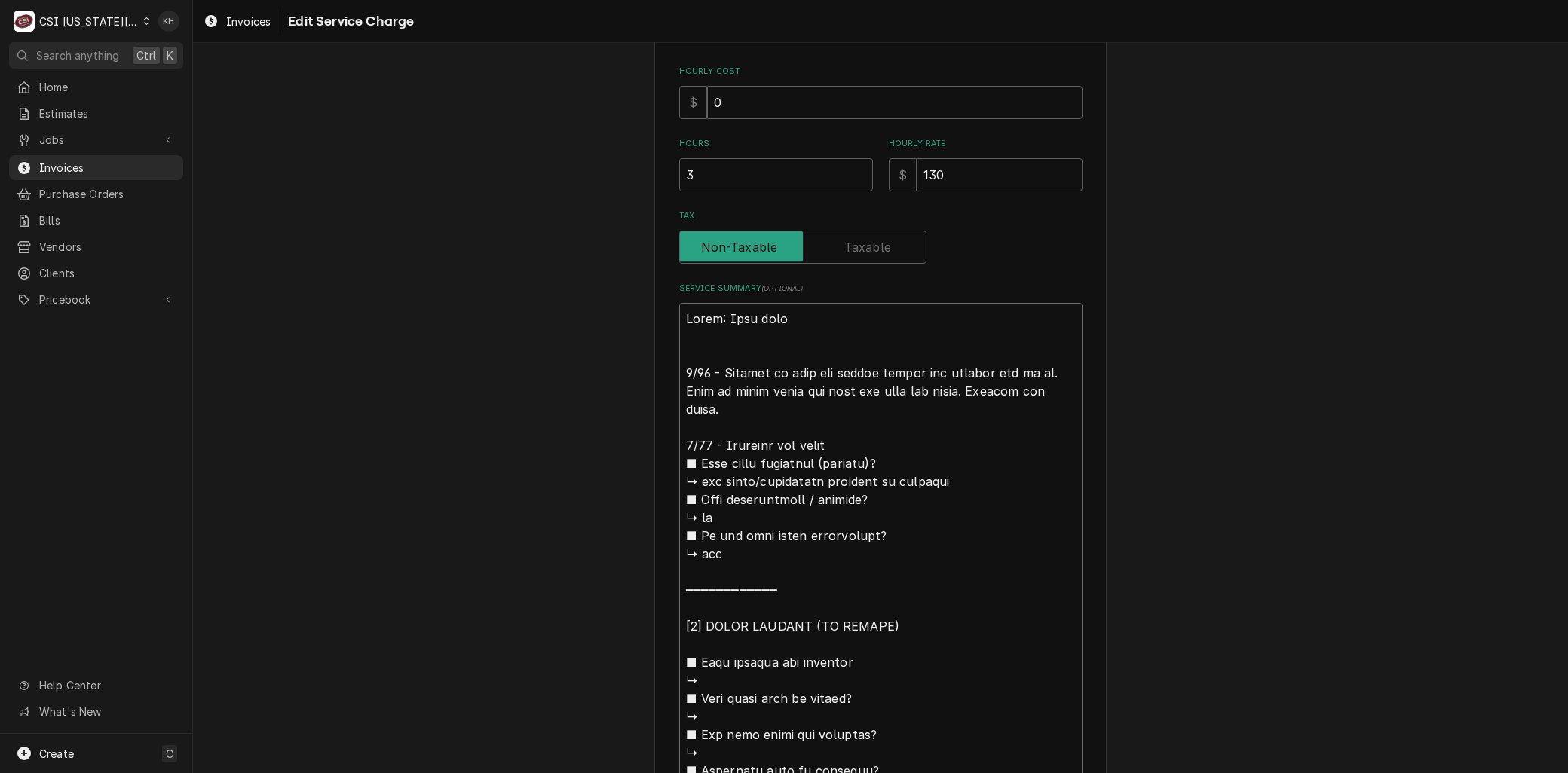
type textarea "Brand: Cook rite 9/10 - Arrived on site for middle burner not getting gas to it…"
type textarea "x"
type textarea "Brand: Cook rite 9/10 - Arrived on site for middle burner not getting gas to it…"
type textarea "x"
type textarea "Brand: Cook rite 9/10 - Arrived on site for middle burner not getting gas to it…"
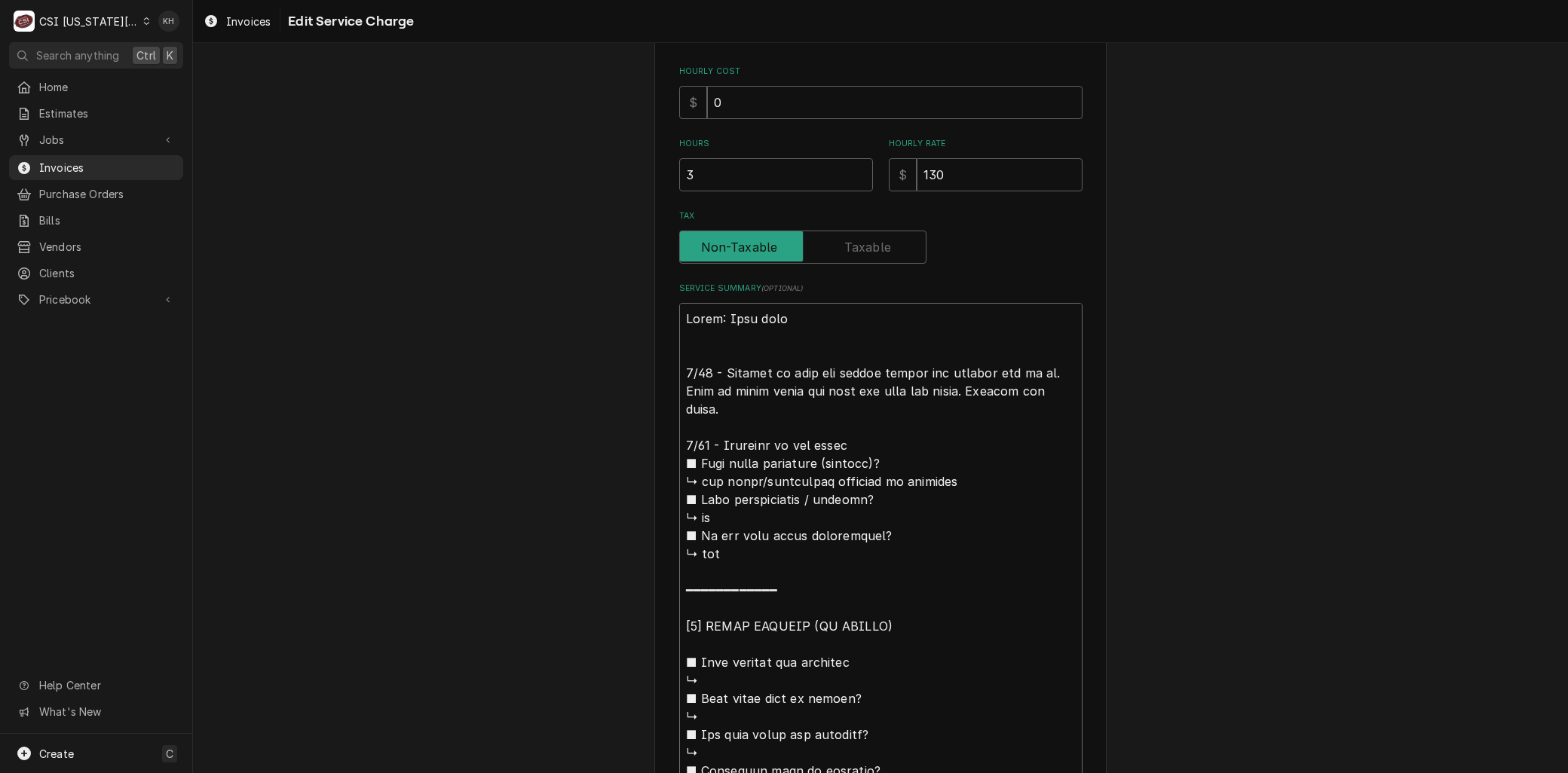
type textarea "x"
type textarea "Brand: Cook rite 9/10 - Arrived on site for middle burner not getting gas to it…"
type textarea "x"
type textarea "Brand: Cook rite 9/10 - Arrived on site for middle burner not getting gas to it…"
type textarea "x"
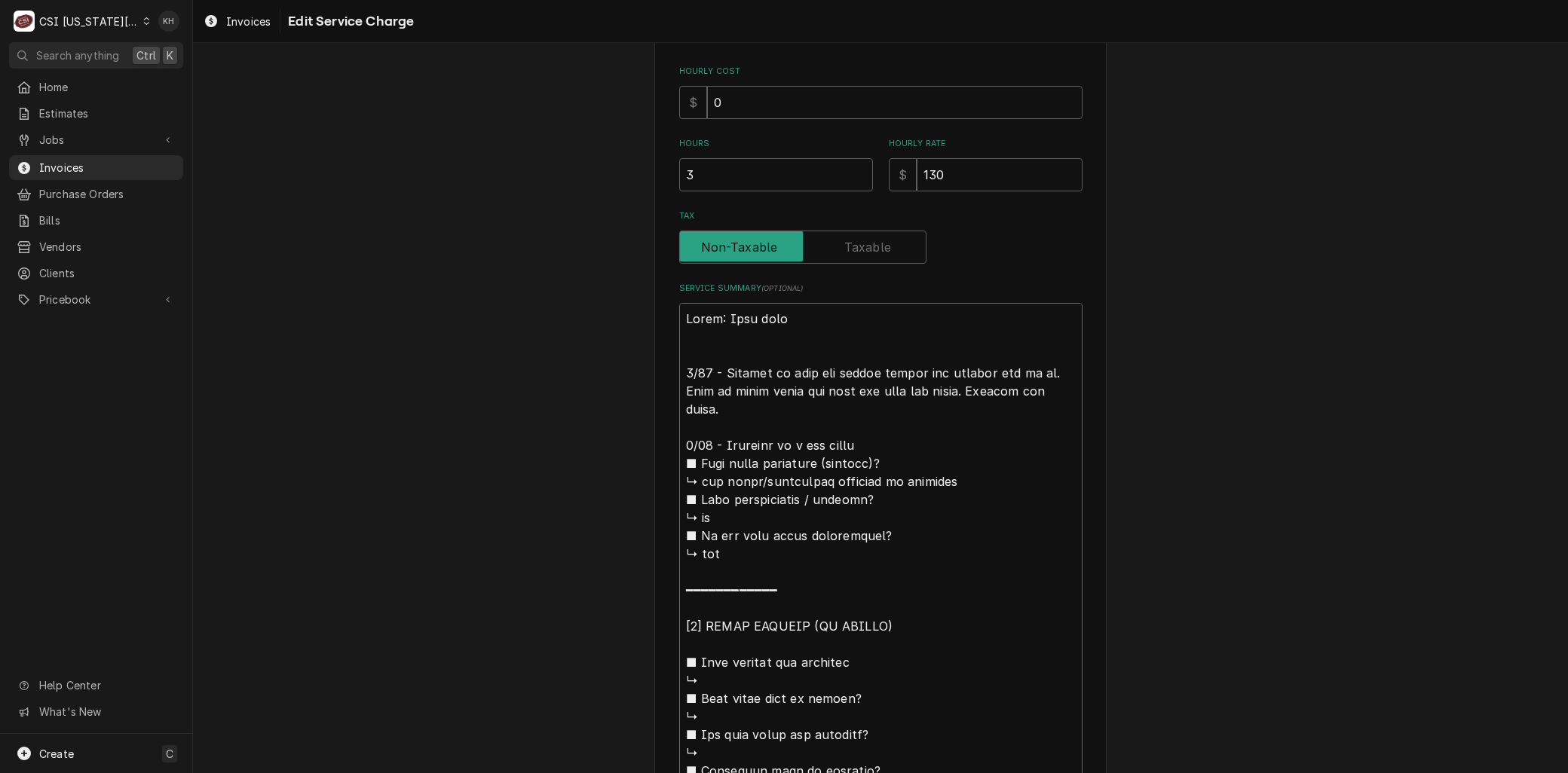
type textarea "Brand: Cook rite 9/10 - Arrived on site for middle burner not getting gas to it…"
type textarea "x"
type textarea "Brand: Cook rite 9/10 - Arrived on site for middle burner not getting gas to it…"
type textarea "x"
type textarea "Brand: Cook rite 9/10 - Arrived on site for middle burner not getting gas to it…"
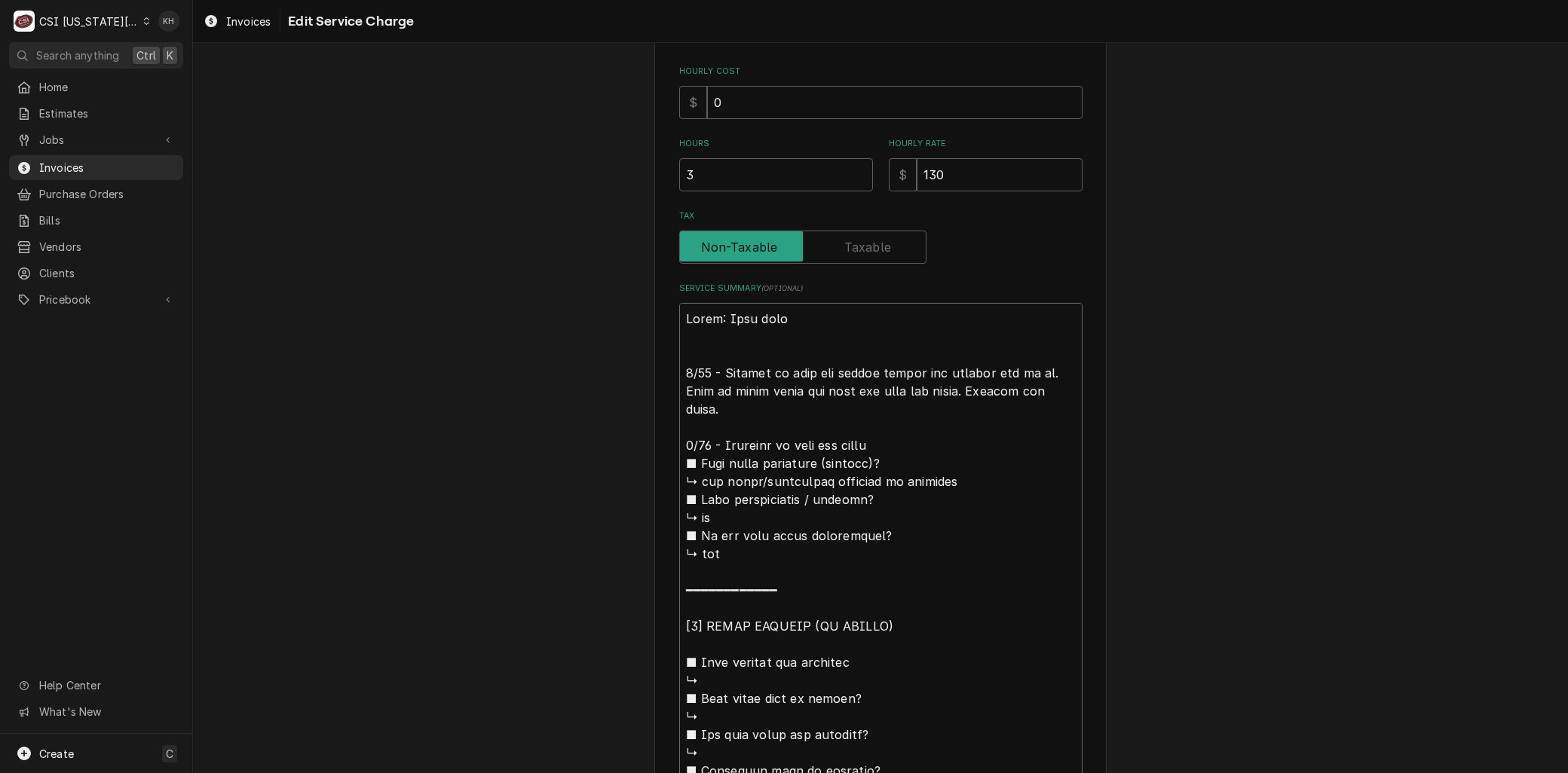
type textarea "x"
type textarea "Brand: Cook rite 9/10 - Arrived on site for middle burner not getting gas to it…"
type textarea "x"
type textarea "Brand: Cook rite 9/10 - Arrived on site for middle burner not getting gas to it…"
type textarea "x"
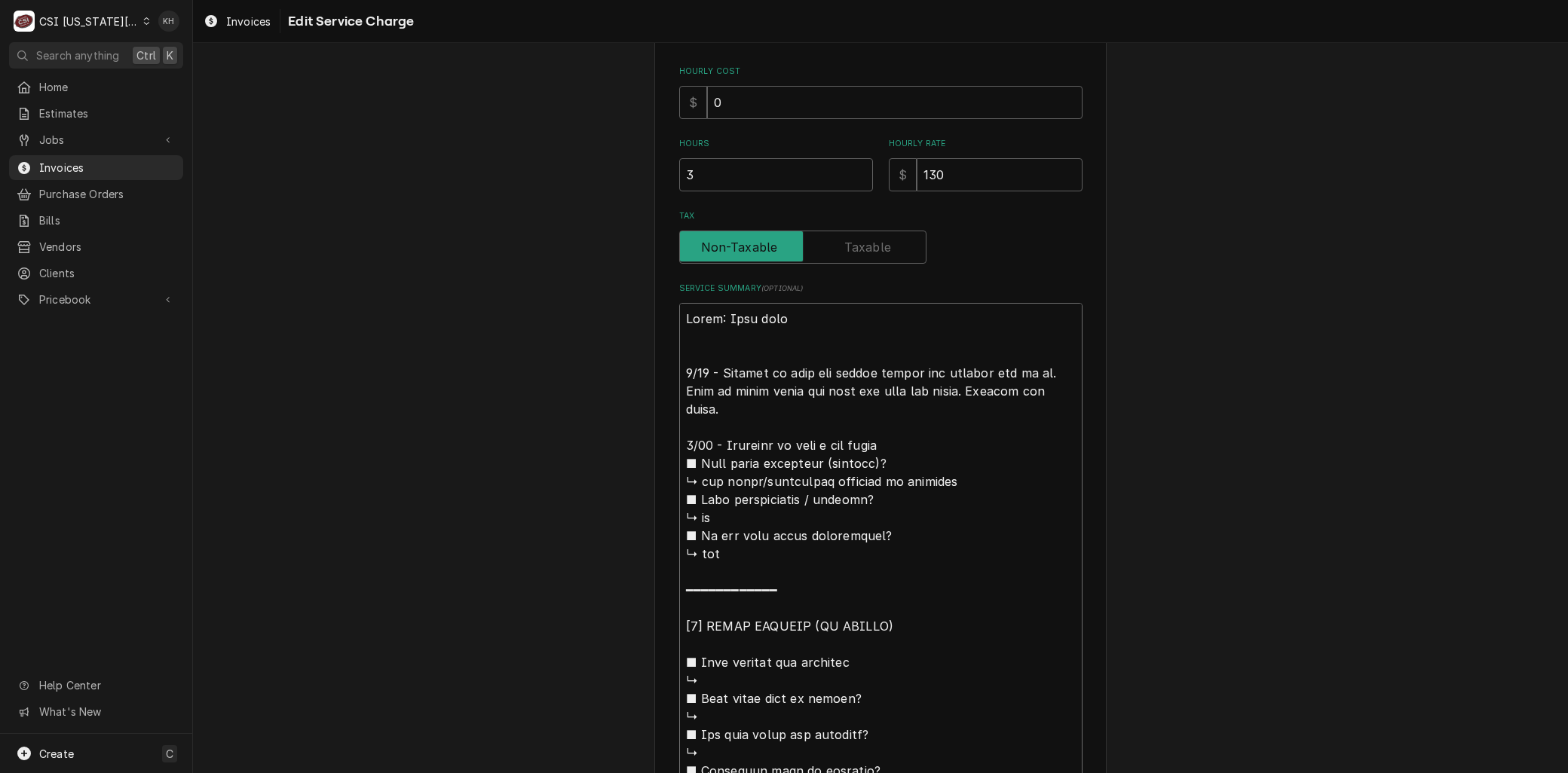
type textarea "Brand: Cook rite 9/10 - Arrived on site for middle burner not getting gas to it…"
type textarea "x"
type textarea "Brand: Cook rite 9/10 - Arrived on site for middle burner not getting gas to it…"
type textarea "x"
type textarea "Brand: Cook rite 9/10 - Arrived on site for middle burner not getting gas to it…"
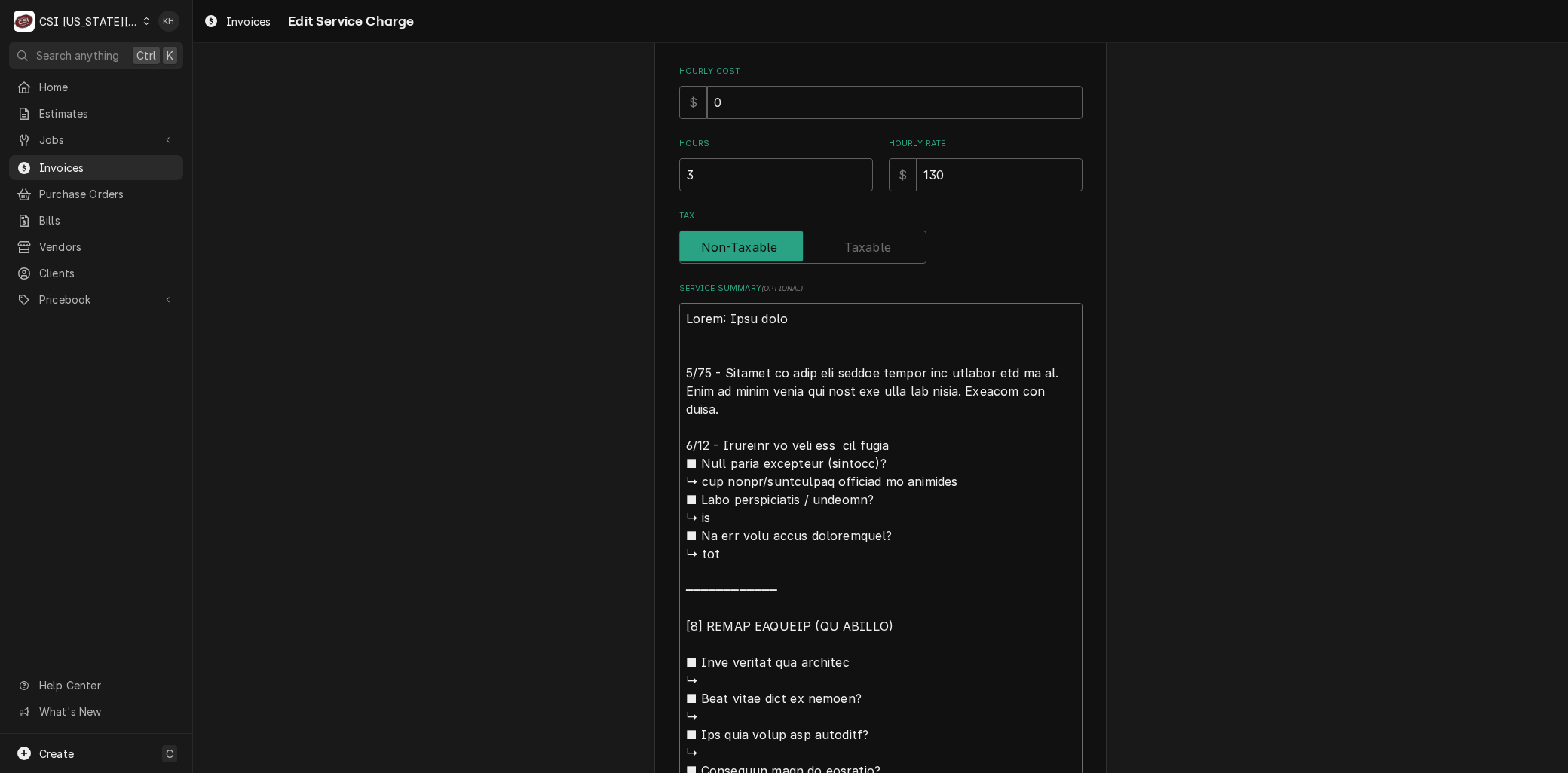
type textarea "x"
type textarea "Brand: Cook rite 9/10 - Arrived on site for middle burner not getting gas to it…"
type textarea "x"
type textarea "Brand: Cook rite 9/10 - Arrived on site for middle burner not getting gas to it…"
type textarea "x"
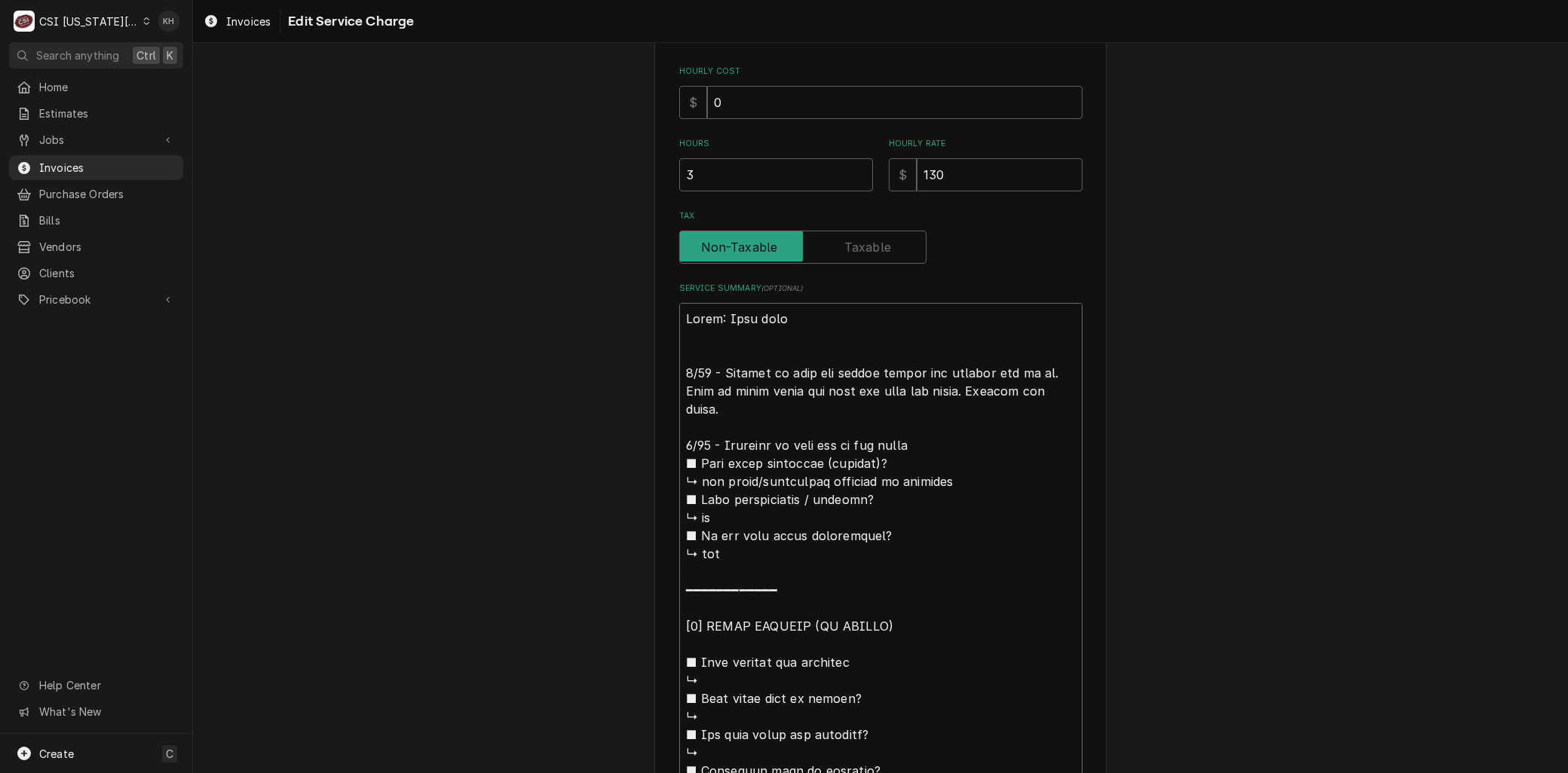
type textarea "Brand: Cook rite 9/10 - Arrived on site for middle burner not getting gas to it…"
type textarea "x"
type textarea "Brand: Cook rite 9/10 - Arrived on site for middle burner not getting gas to it…"
type textarea "x"
type textarea "Brand: Cook rite 9/10 - Arrived on site for middle burner not getting gas to it…"
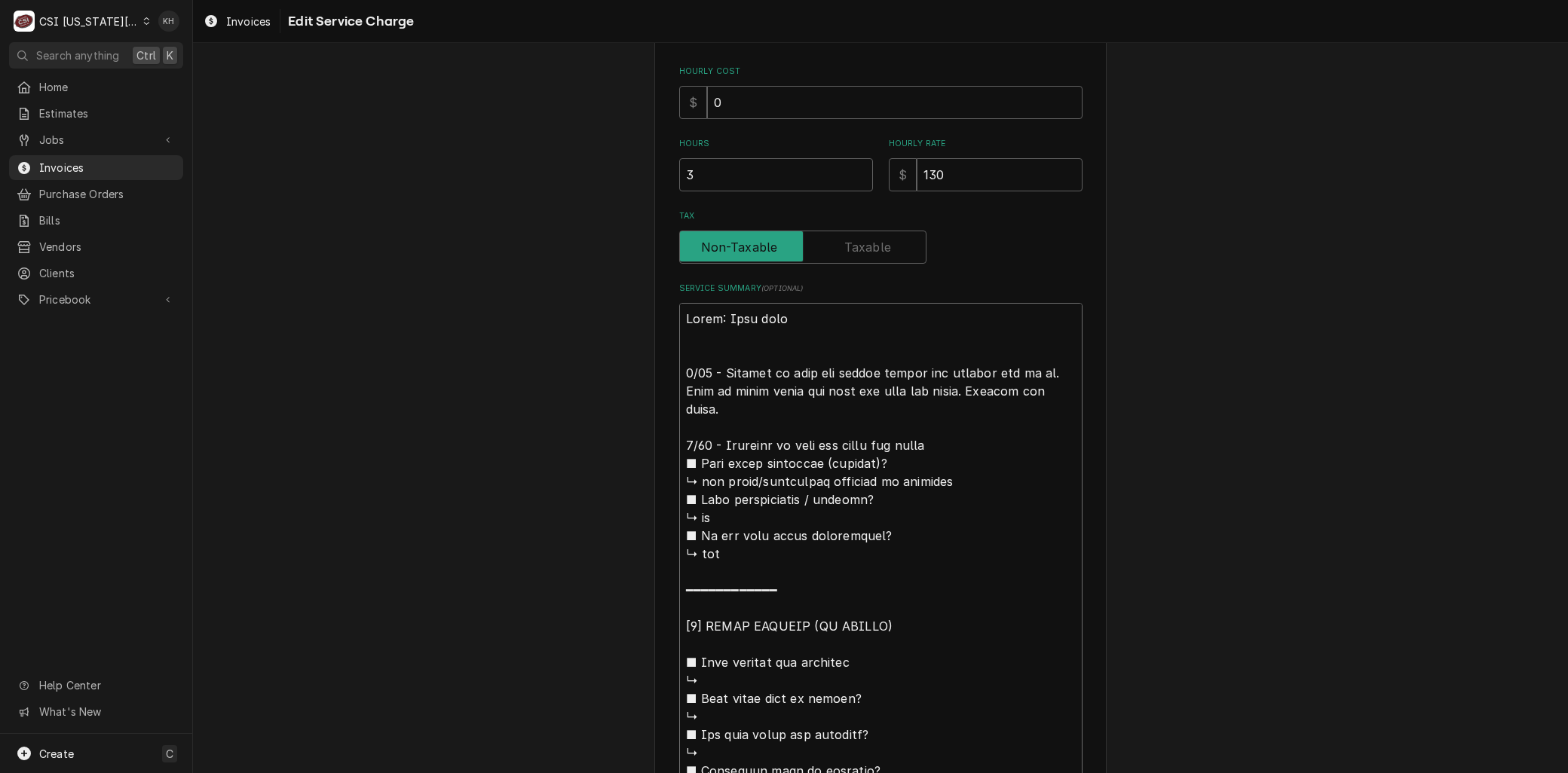
type textarea "x"
type textarea "Brand: Cook rite 9/10 - Arrived on site for middle burner not getting gas to it…"
type textarea "x"
type textarea "Brand: Cook rite 9/10 - Arrived on site for middle burner not getting gas to it…"
type textarea "x"
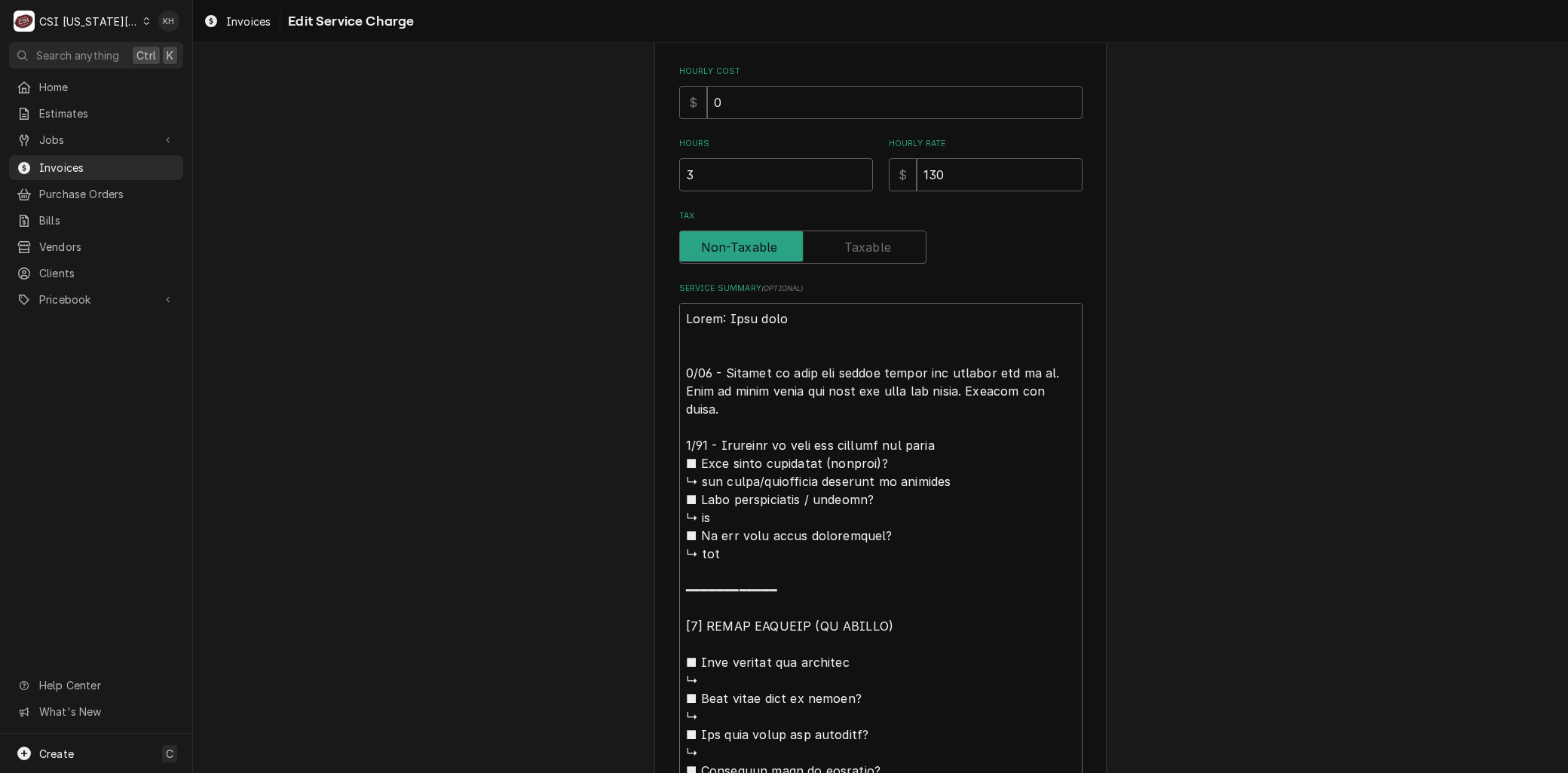
type textarea "Brand: Cook rite 9/10 - Arrived on site for middle burner not getting gas to it…"
type textarea "x"
type textarea "Brand: Cook rite 9/10 - Arrived on site for middle burner not getting gas to it…"
click at [950, 423] on textarea "Service Summary ( optional )" at bounding box center [881, 662] width 404 height 719
type textarea "x"
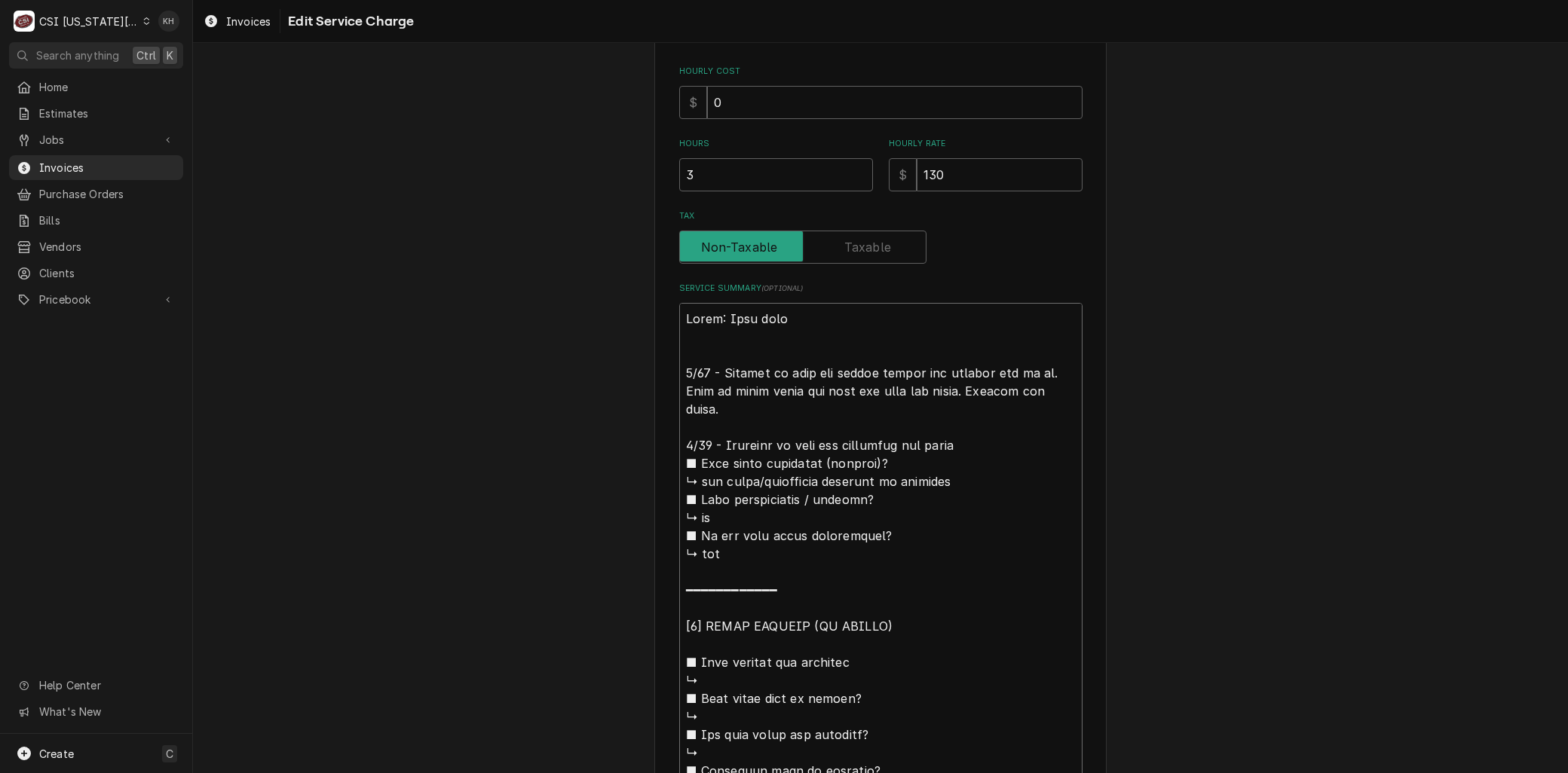
type textarea "Brand: Cook rite 9/10 - Arrived on site for middle burner not getting gas to it…"
type textarea "x"
type textarea "Brand: Cook rite 9/10 - Arrived on site for middle burner not getting gas to it…"
type textarea "x"
type textarea "Brand: Cook rite 9/10 - Arrived on site for middle burner not getting gas to it…"
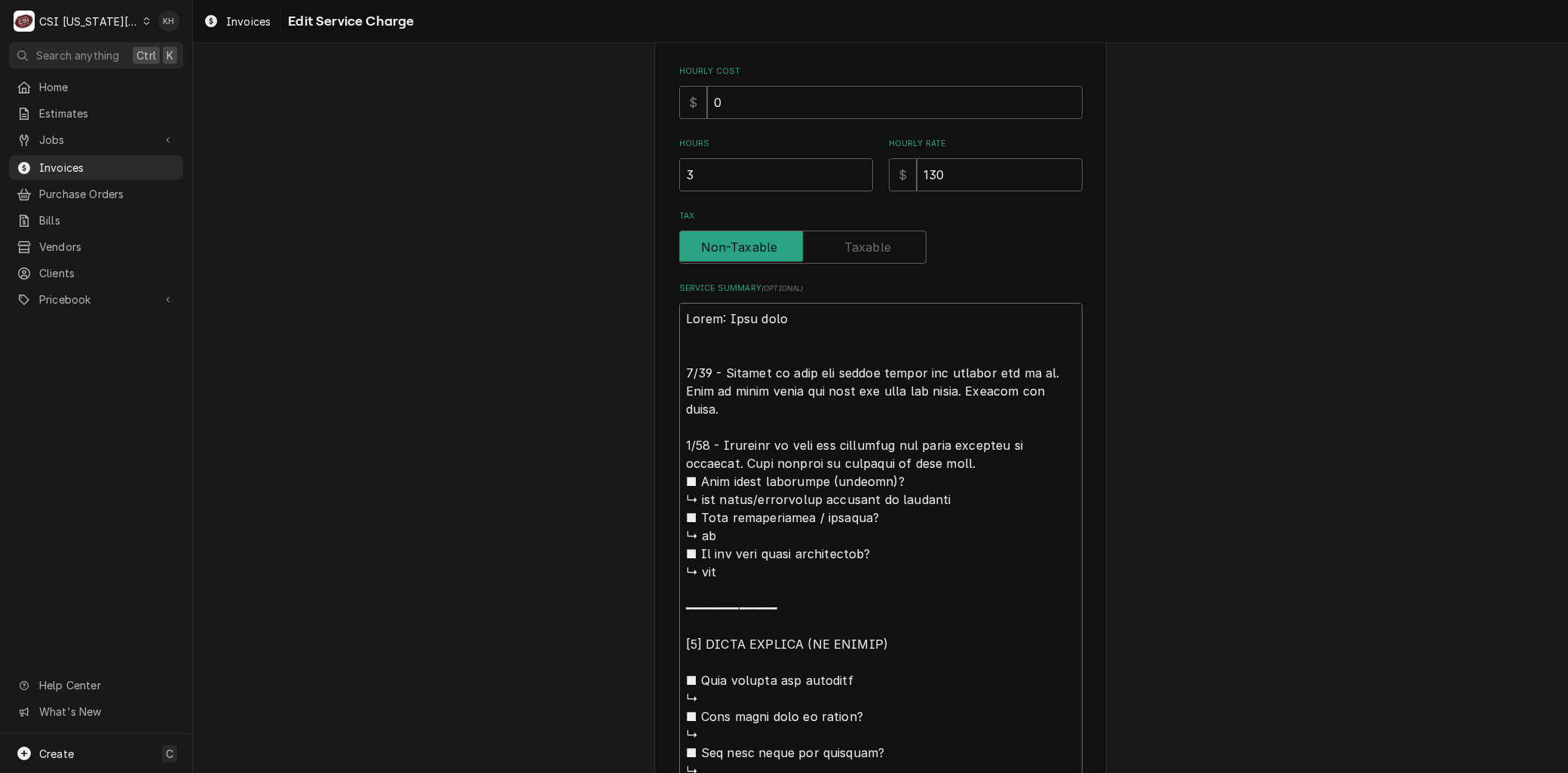
click at [947, 443] on textarea "Service Summary ( optional )" at bounding box center [881, 671] width 404 height 737
drag, startPoint x: 969, startPoint y: 389, endPoint x: 981, endPoint y: 405, distance: 20.0
click at [981, 405] on textarea "Service Summary ( optional )" at bounding box center [881, 671] width 404 height 737
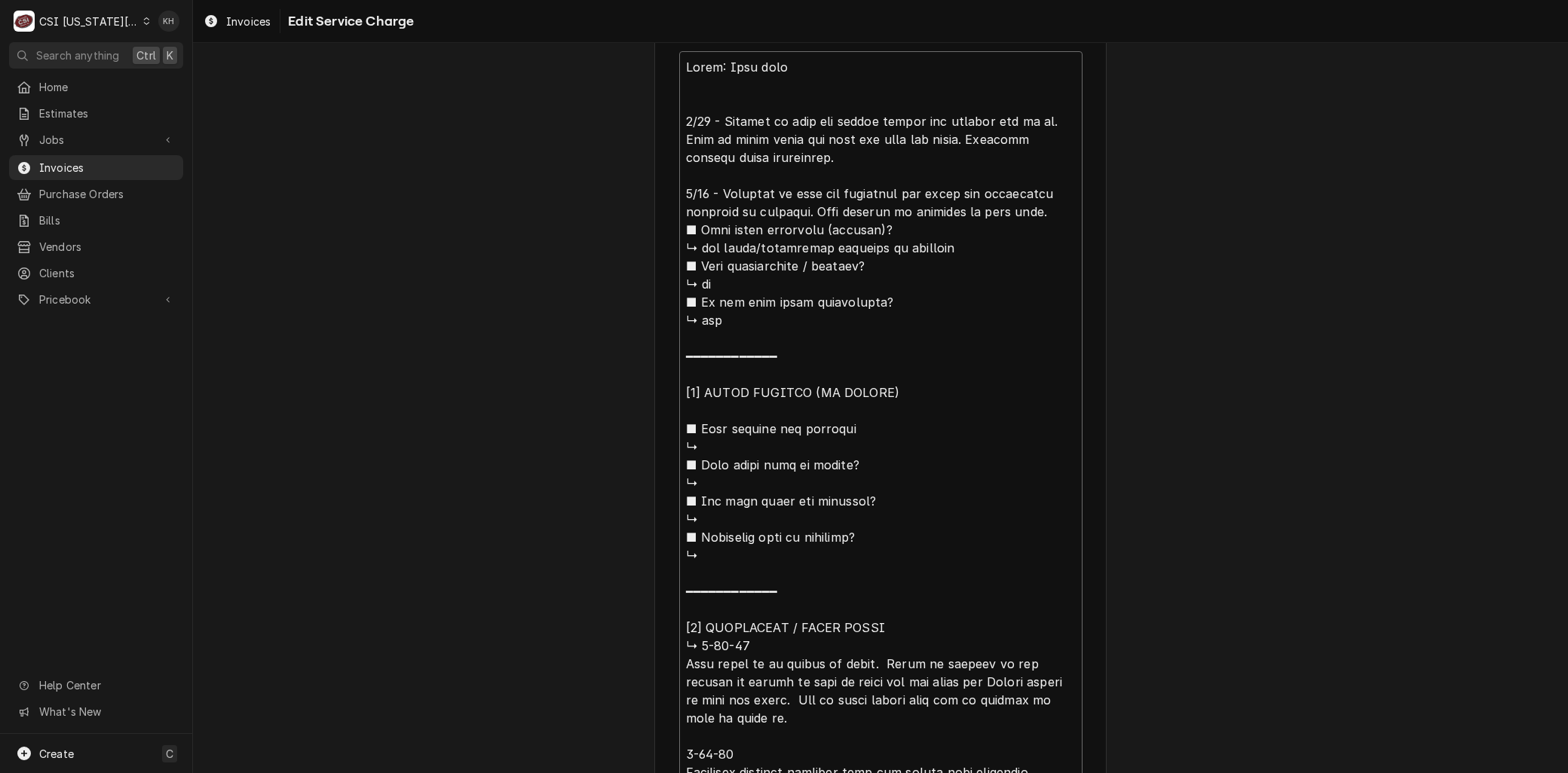
scroll to position [833, 0]
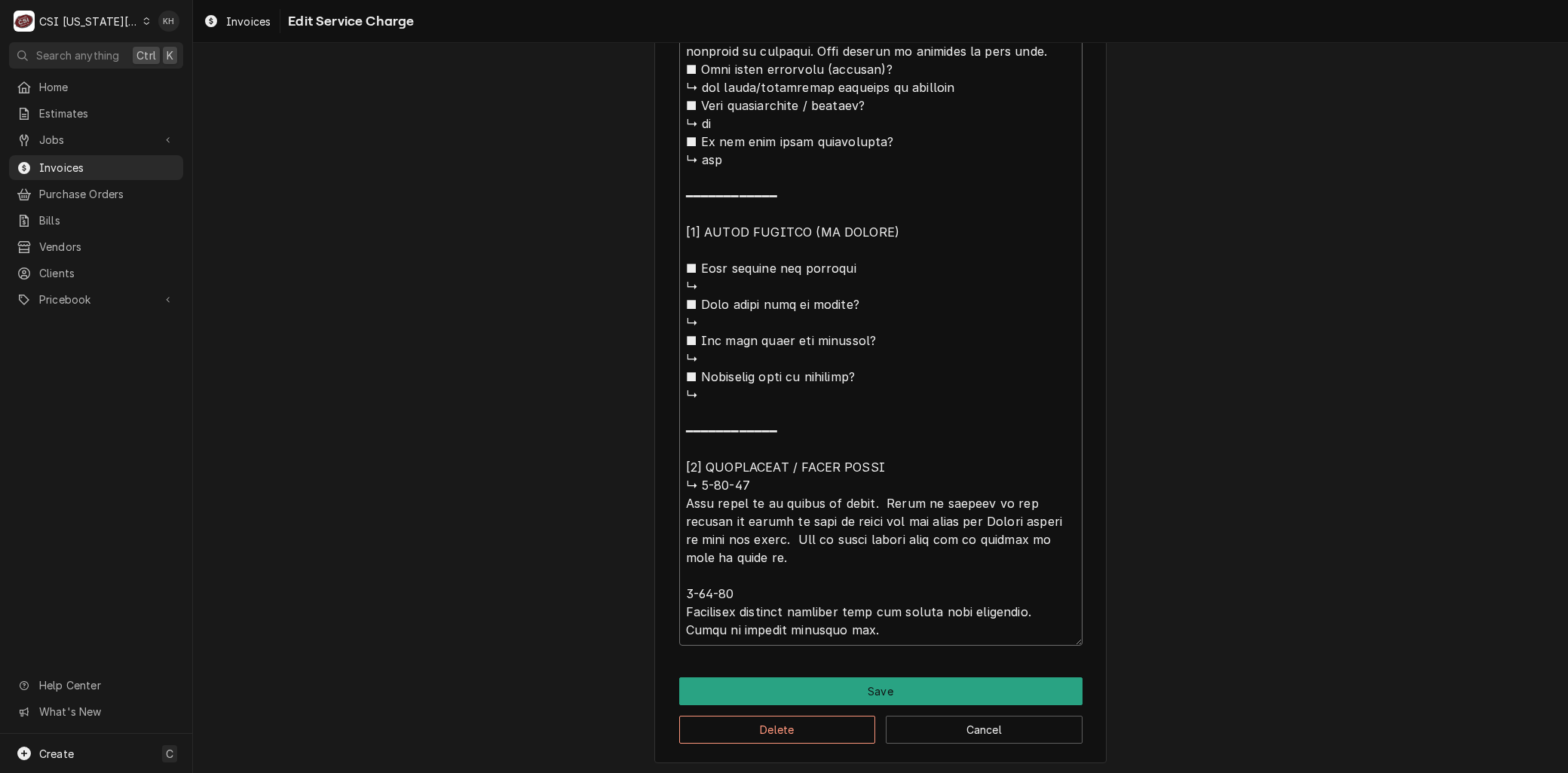
drag, startPoint x: 676, startPoint y: 227, endPoint x: 982, endPoint y: 640, distance: 514.0
click at [982, 640] on textarea "Service Summary ( optional )" at bounding box center [881, 268] width 404 height 756
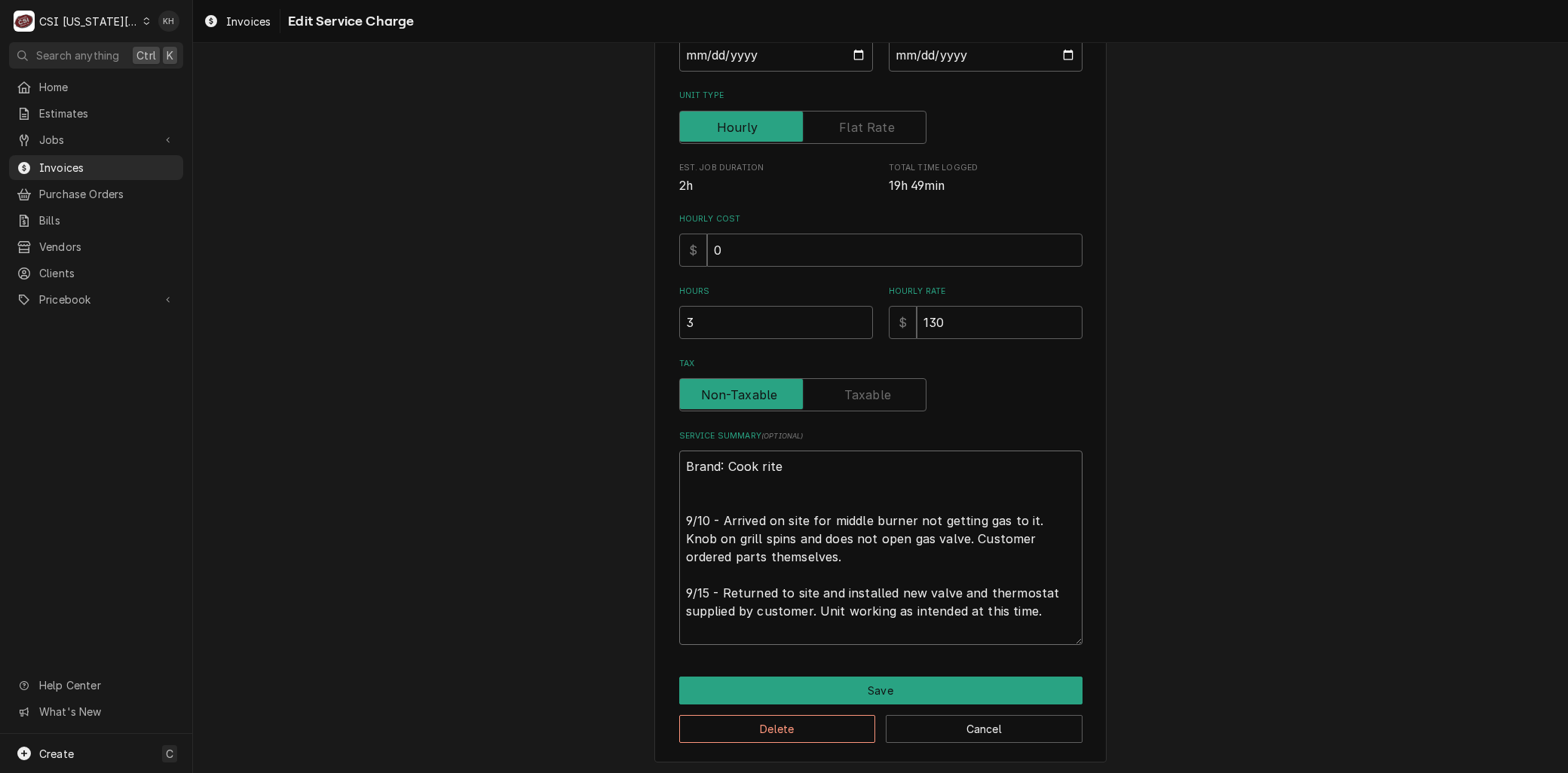
scroll to position [254, 0]
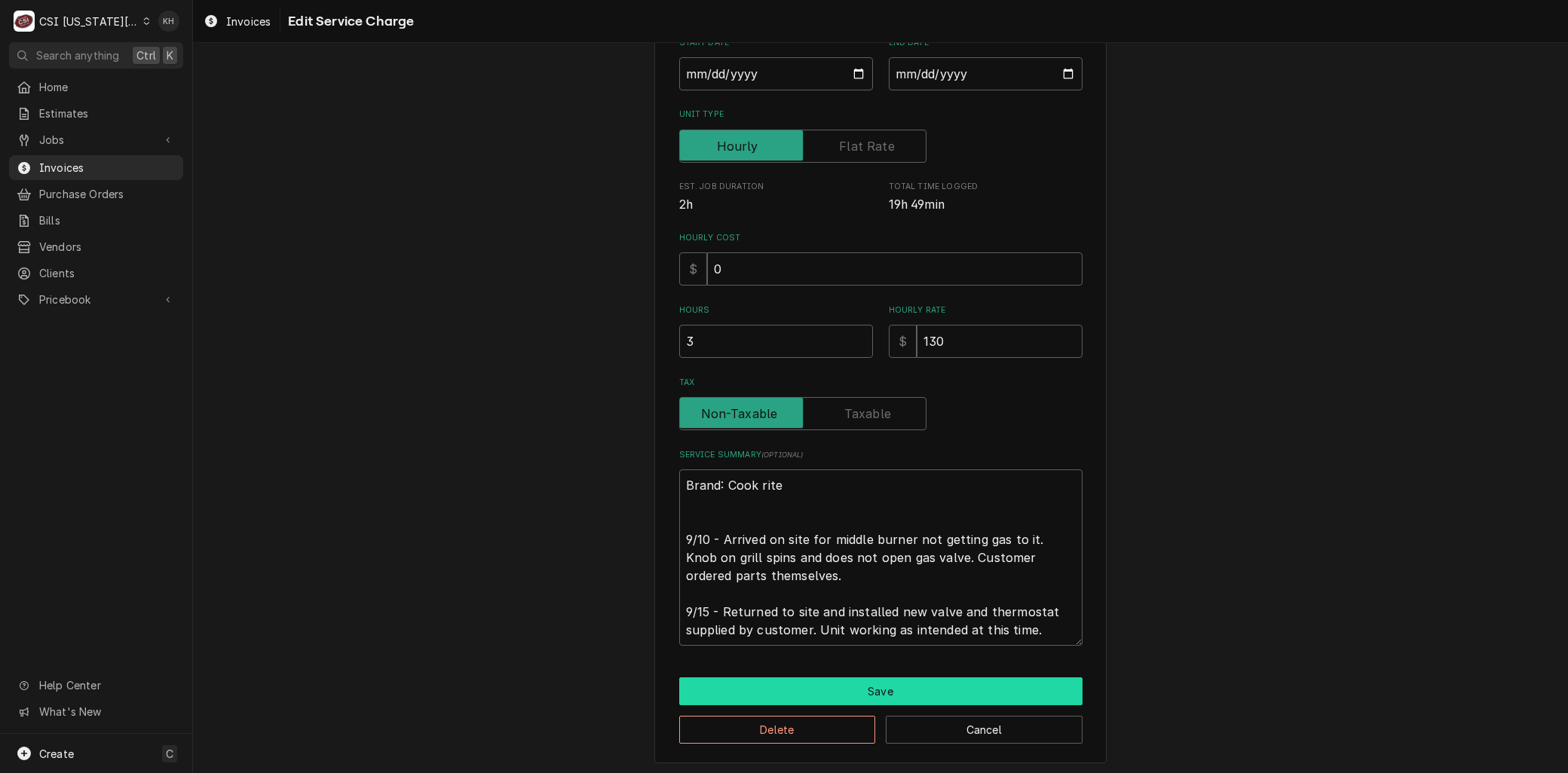
click at [876, 688] on button "Save" at bounding box center [881, 691] width 404 height 28
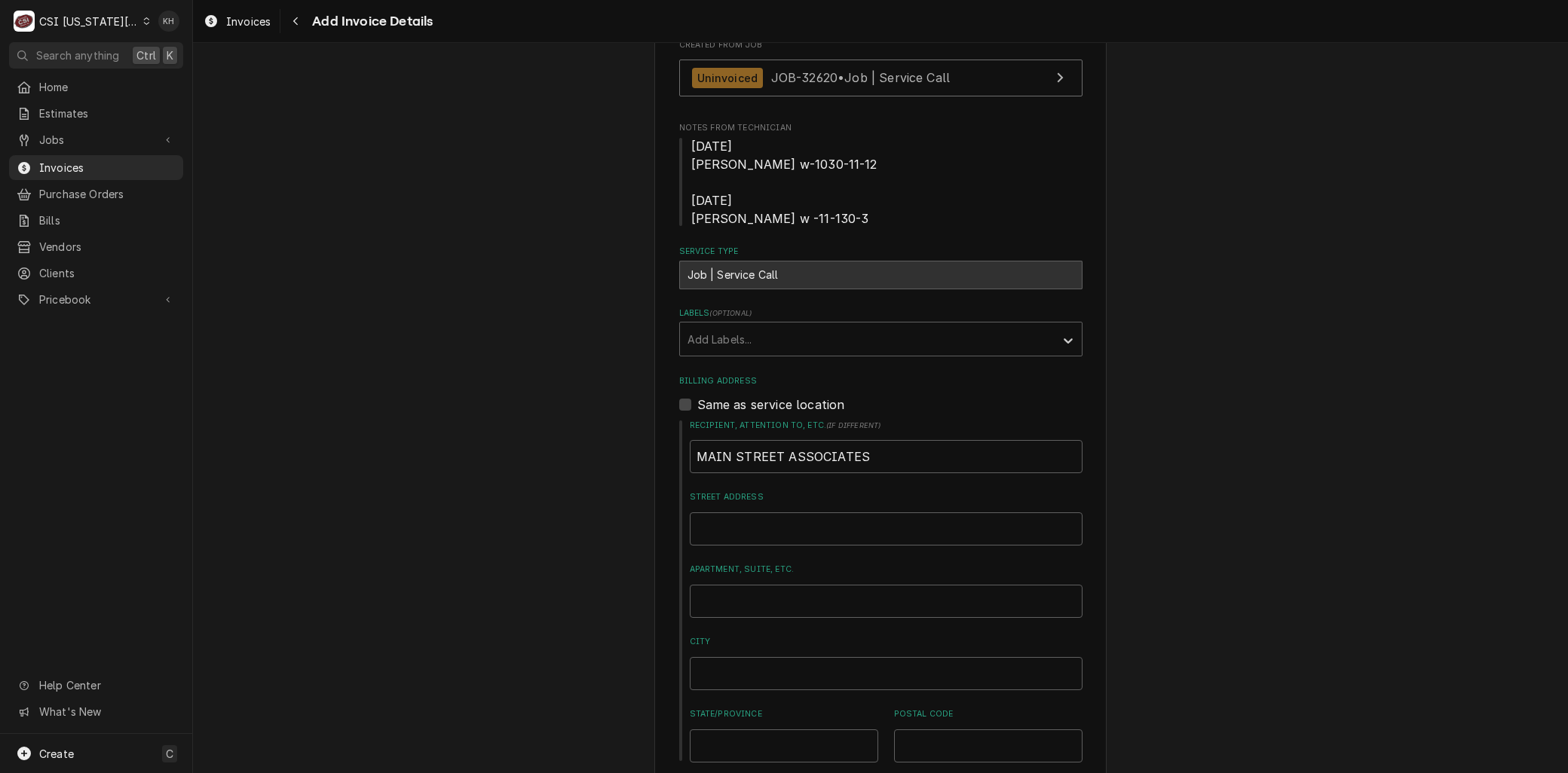
scroll to position [401, 0]
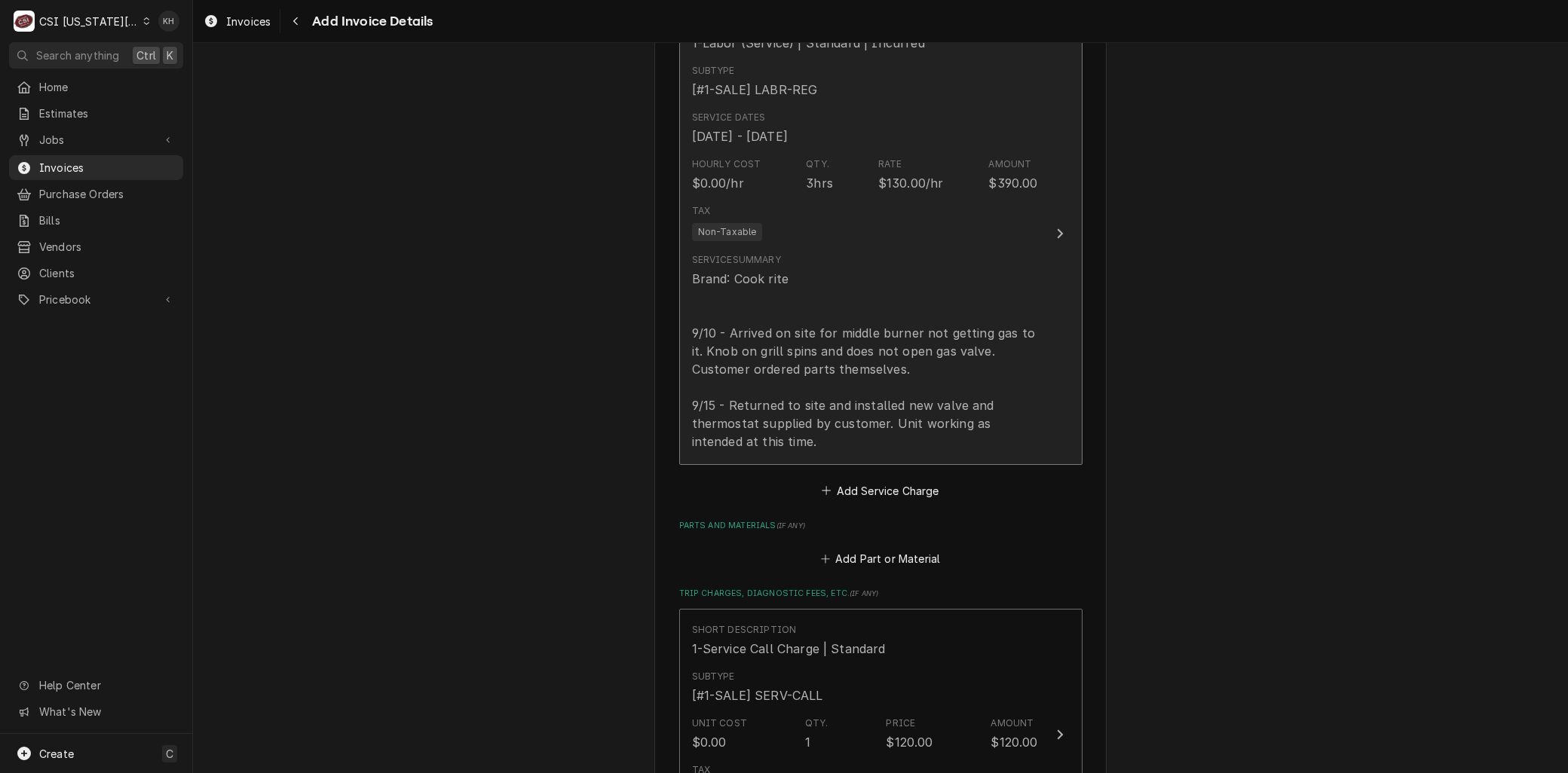
click at [835, 369] on div "Brand: Cook rite 9/10 - Arrived on site for middle burner not getting gas to it…" at bounding box center [865, 361] width 346 height 181
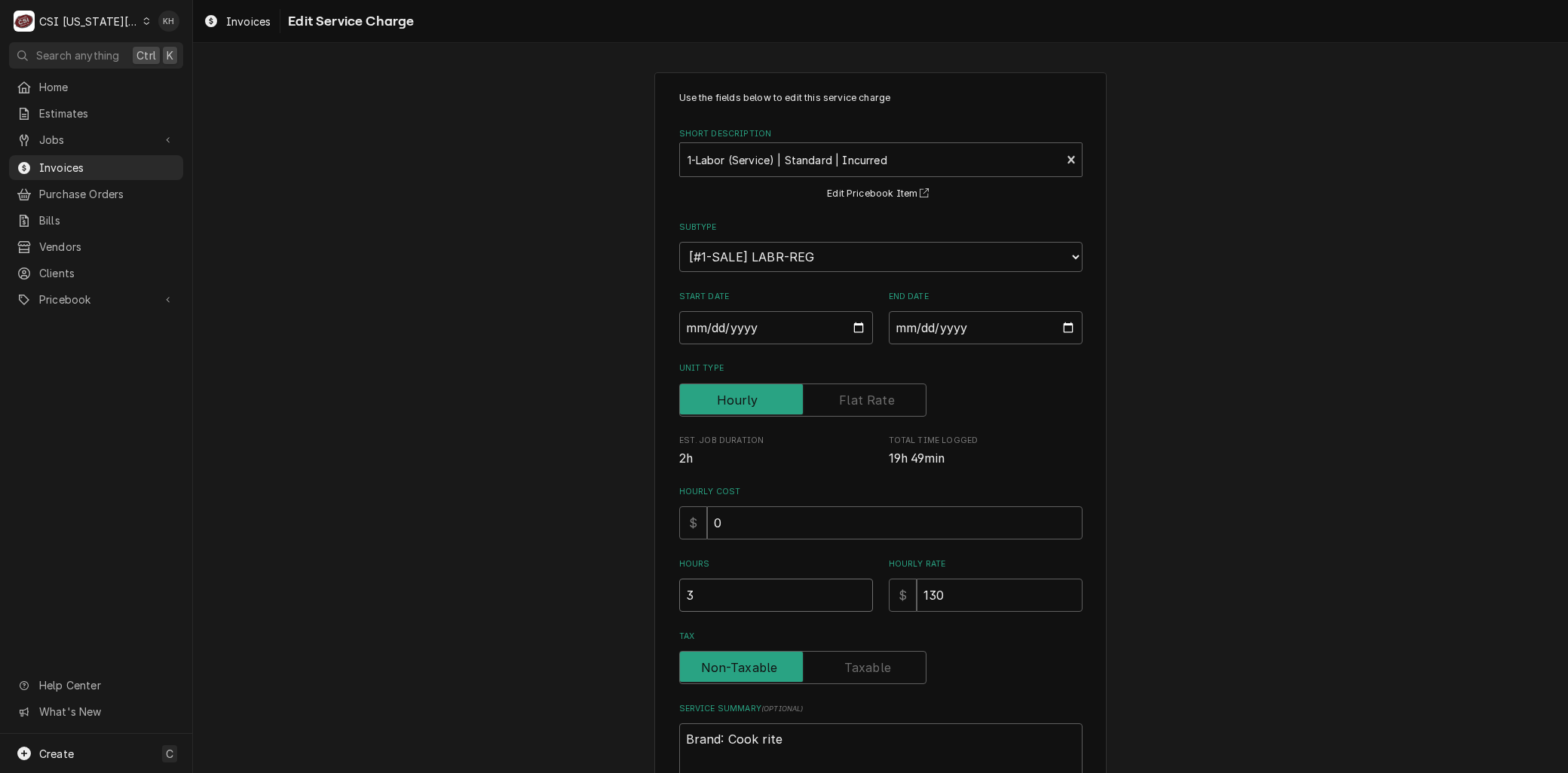
drag, startPoint x: 687, startPoint y: 597, endPoint x: 649, endPoint y: 592, distance: 38.3
click at [659, 598] on div "Use the fields below to edit this service charge Short Description 1-Labor (Ser…" at bounding box center [880, 545] width 452 height 945
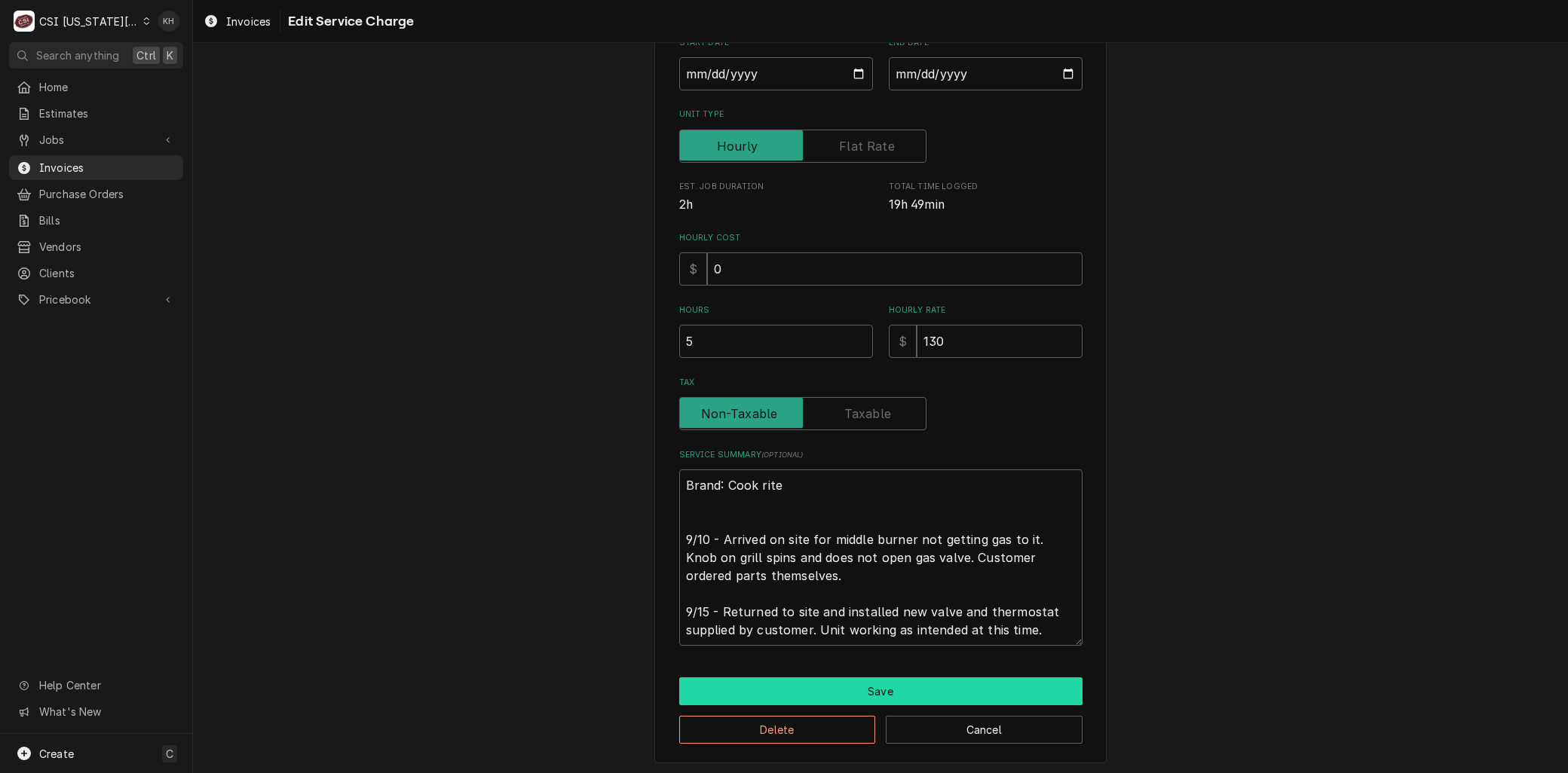
click at [777, 690] on button "Save" at bounding box center [881, 691] width 404 height 28
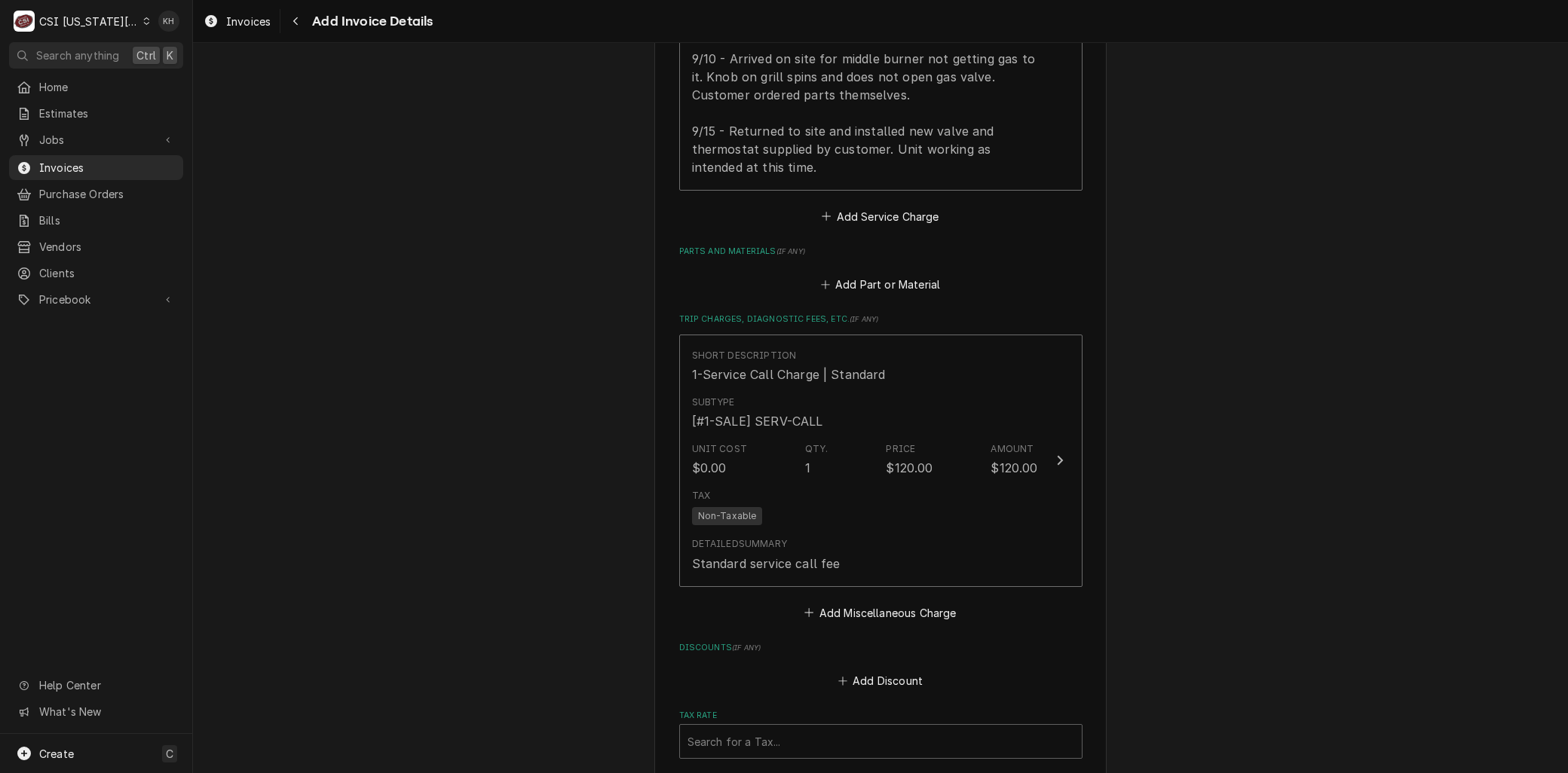
scroll to position [1853, 0]
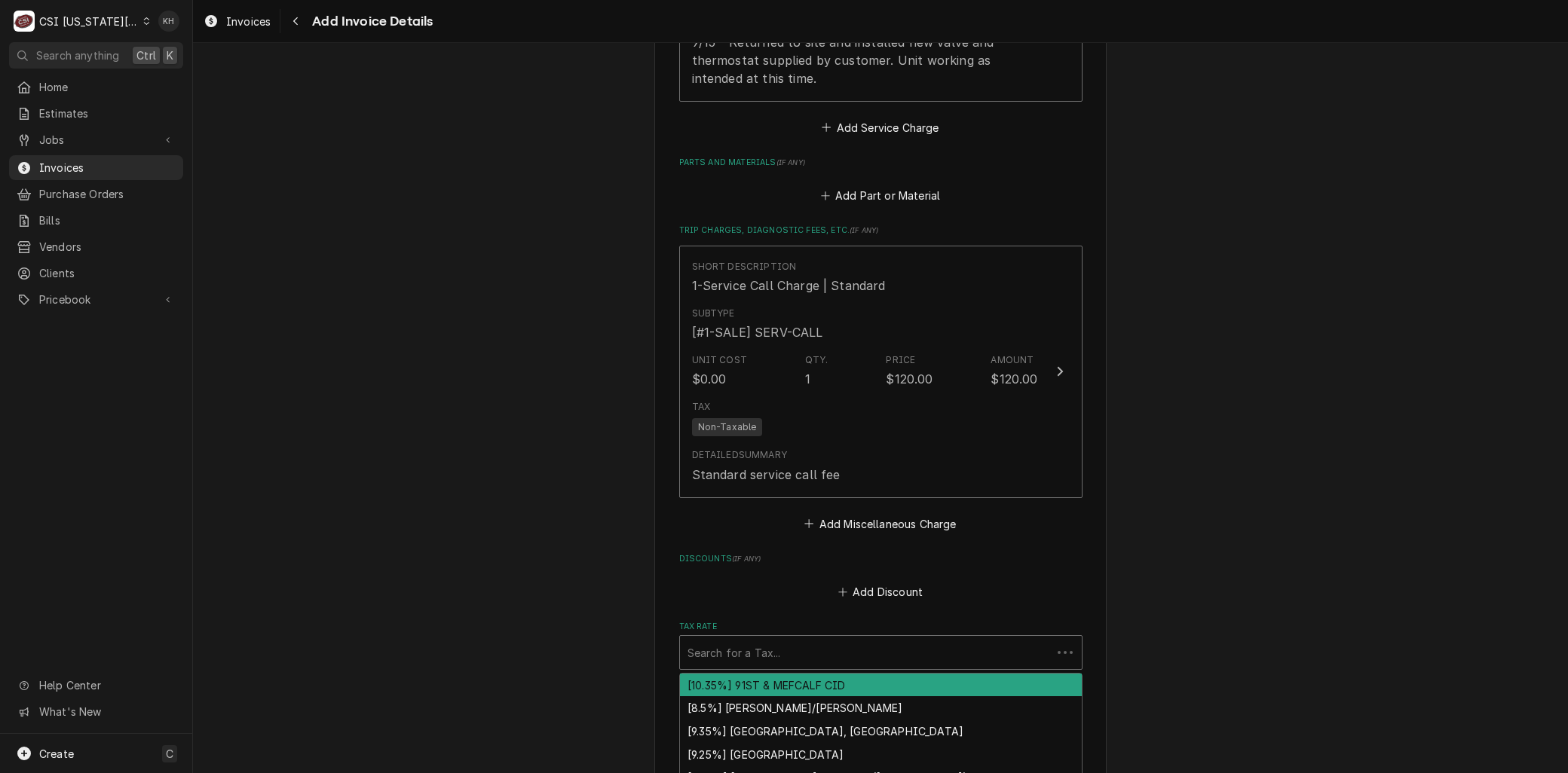
click at [707, 639] on div "Tax Rate" at bounding box center [865, 652] width 357 height 27
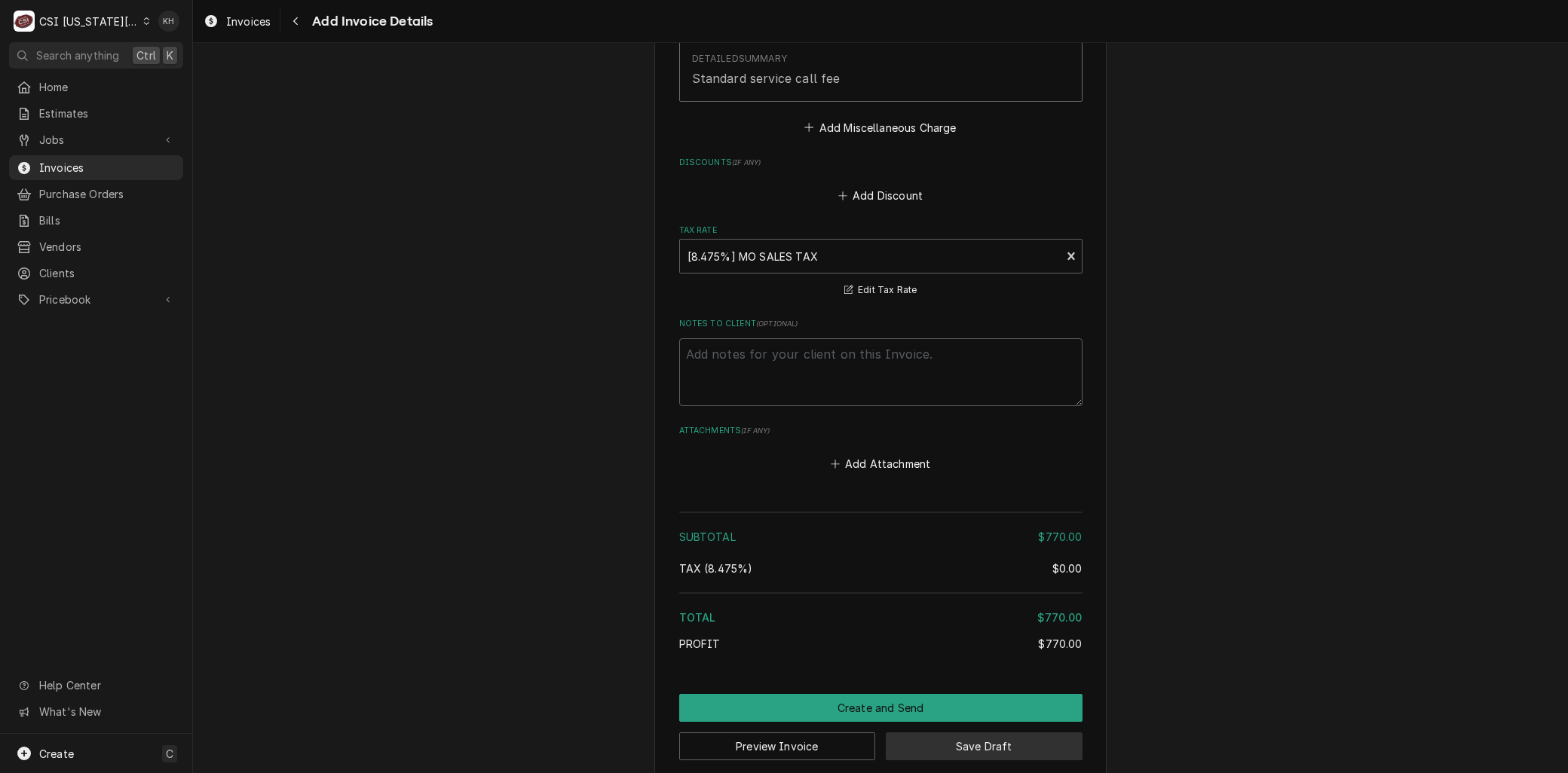
click at [954, 732] on button "Save Draft" at bounding box center [985, 746] width 197 height 28
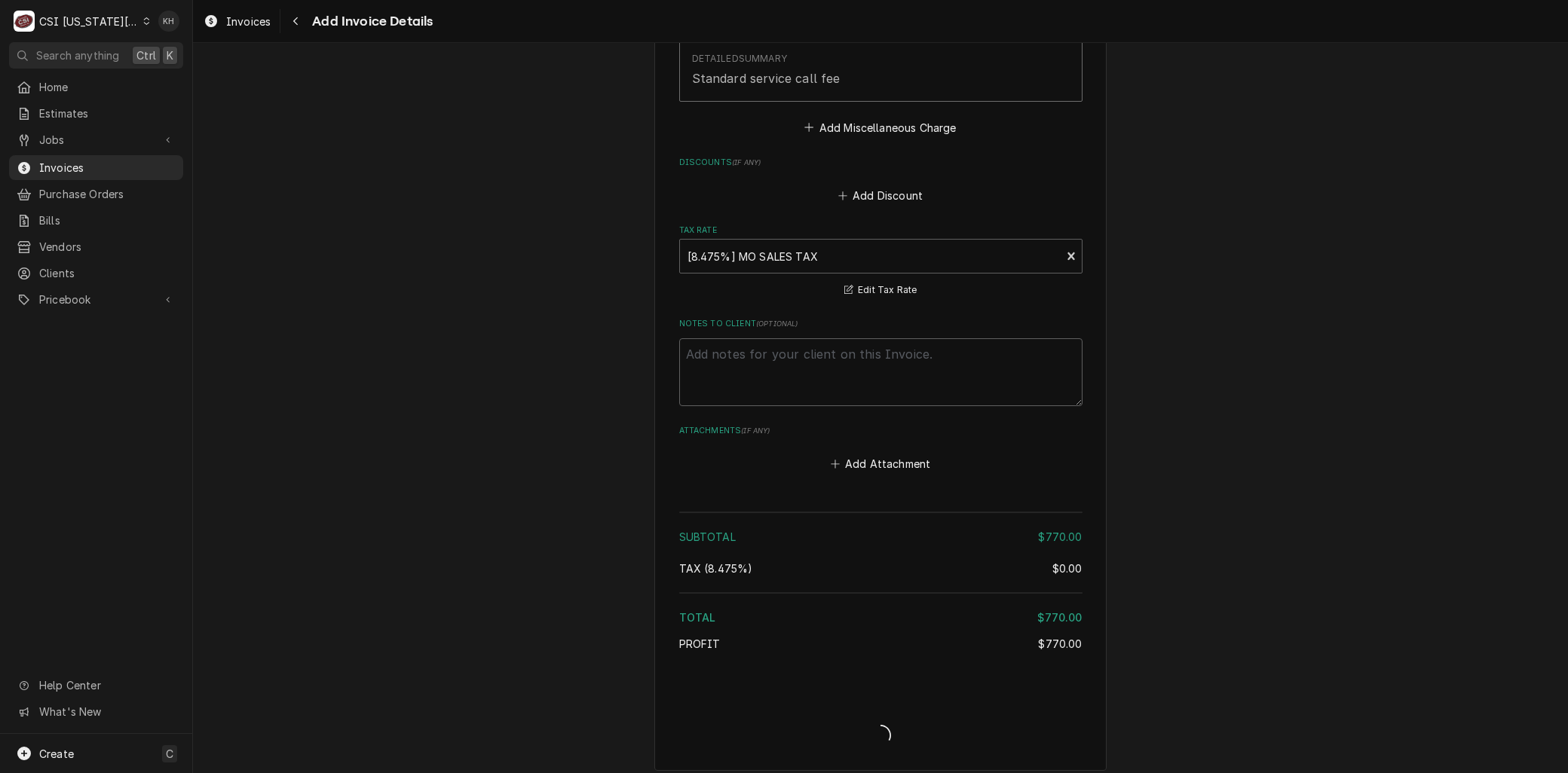
scroll to position [2240, 0]
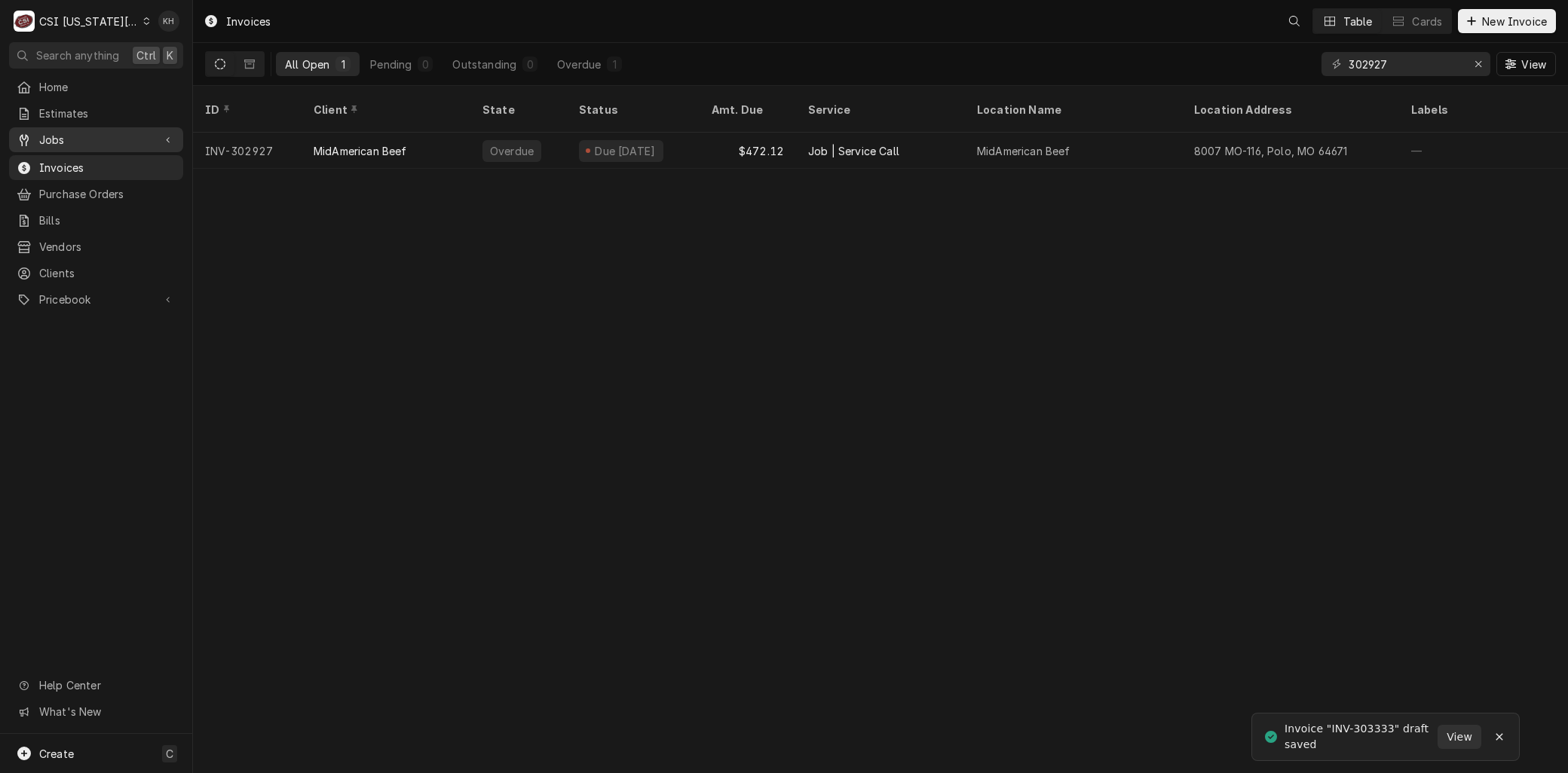
click at [51, 134] on span "Jobs" at bounding box center [95, 140] width 114 height 16
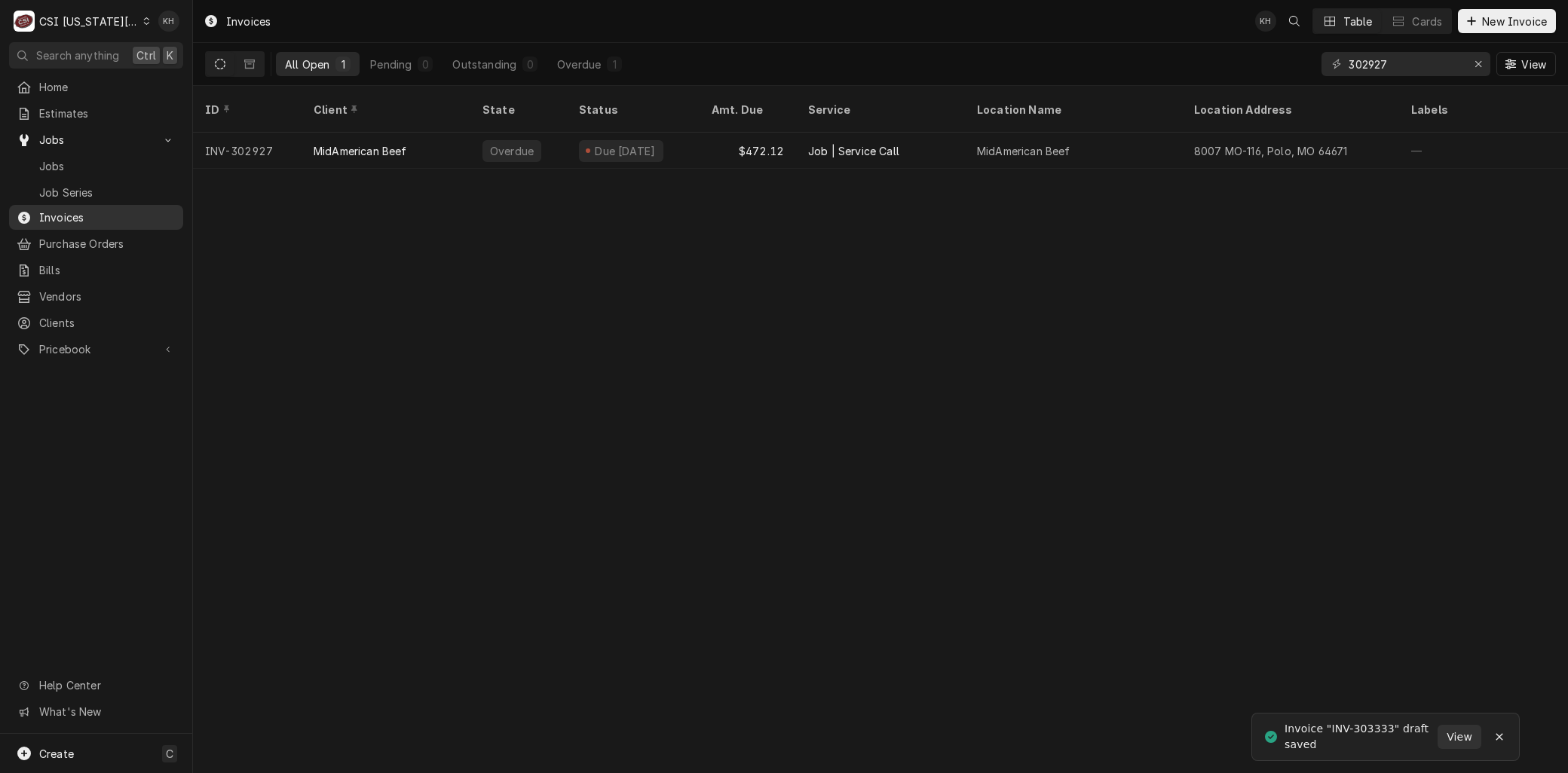
click at [52, 160] on span "Jobs" at bounding box center [107, 166] width 137 height 16
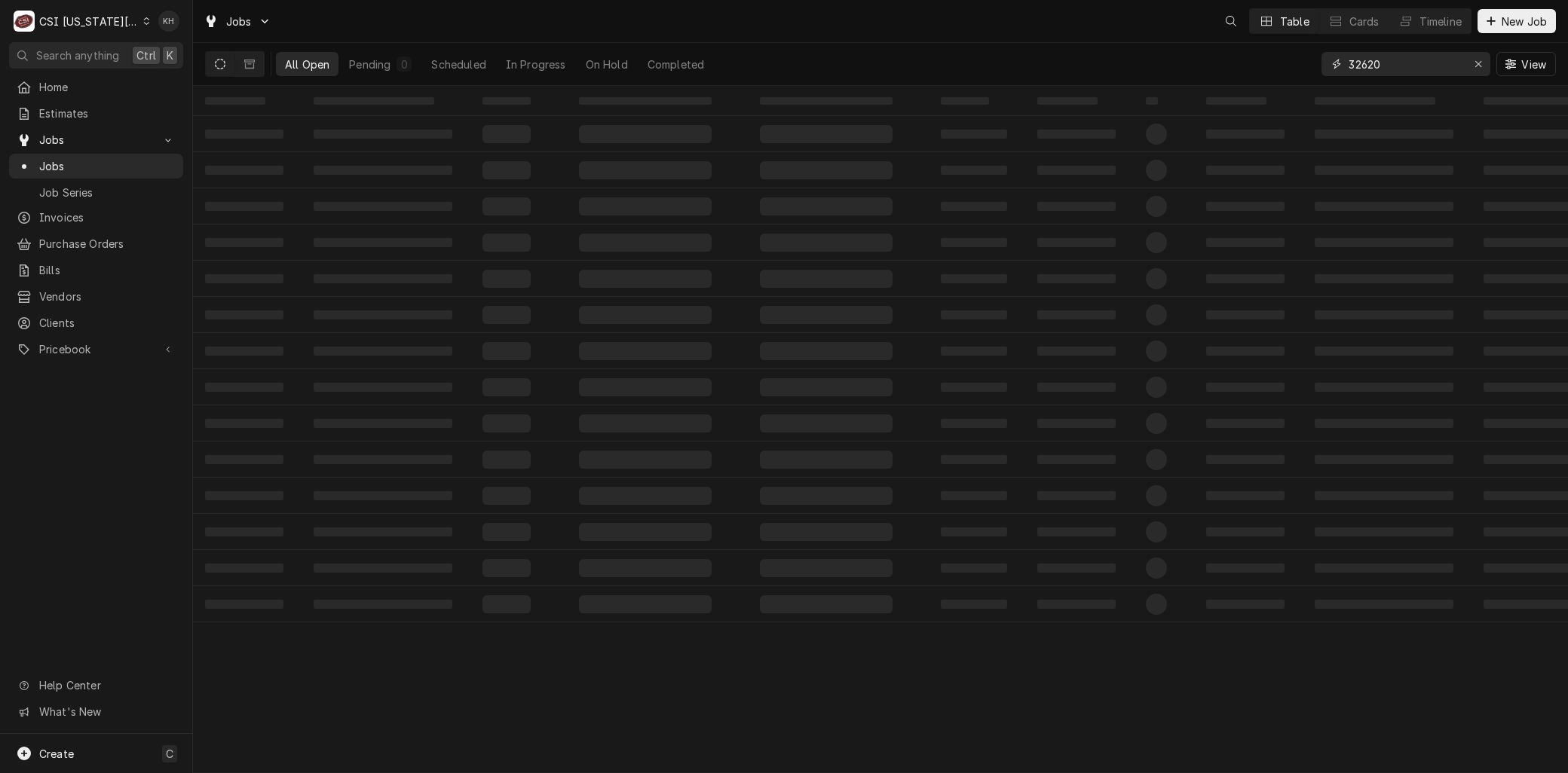
drag, startPoint x: 1400, startPoint y: 64, endPoint x: 1229, endPoint y: 64, distance: 171.0
click at [1229, 64] on div "All Open Pending 0 Scheduled In Progress On Hold Completed 32620 View" at bounding box center [881, 64] width 1351 height 42
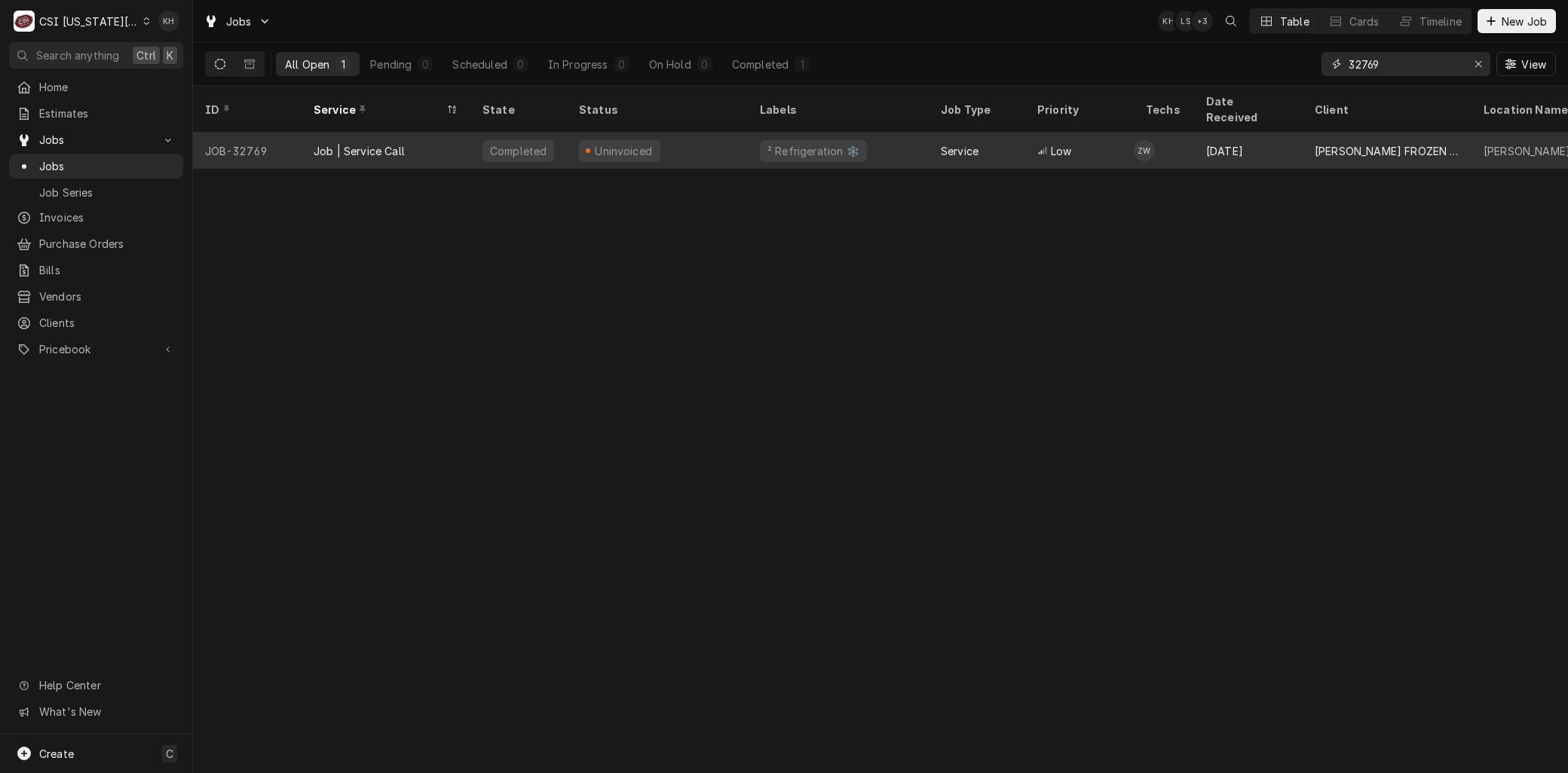
type input "32769"
click at [367, 143] on div "Job | Service Call" at bounding box center [359, 151] width 91 height 16
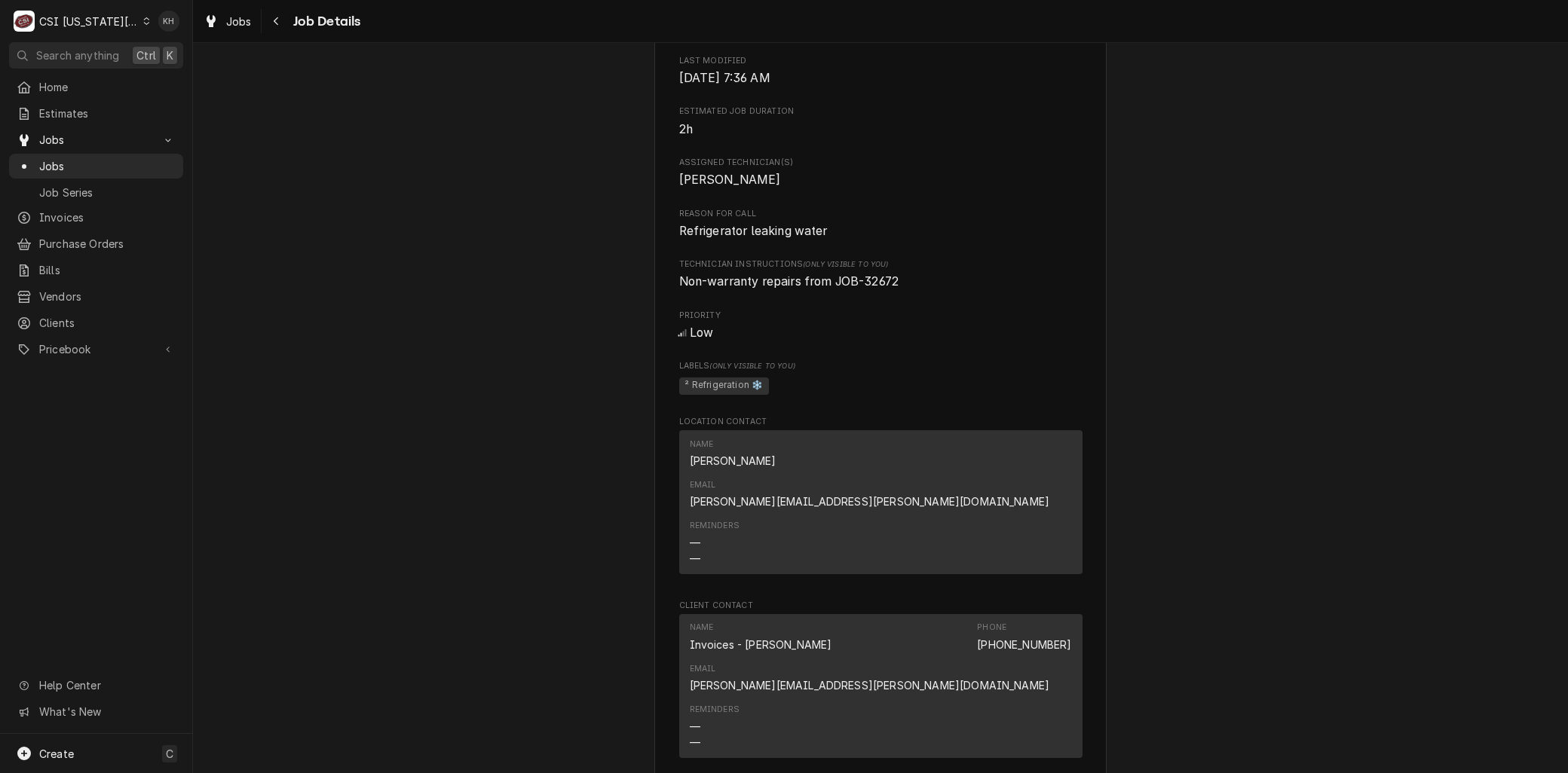
scroll to position [1172, 0]
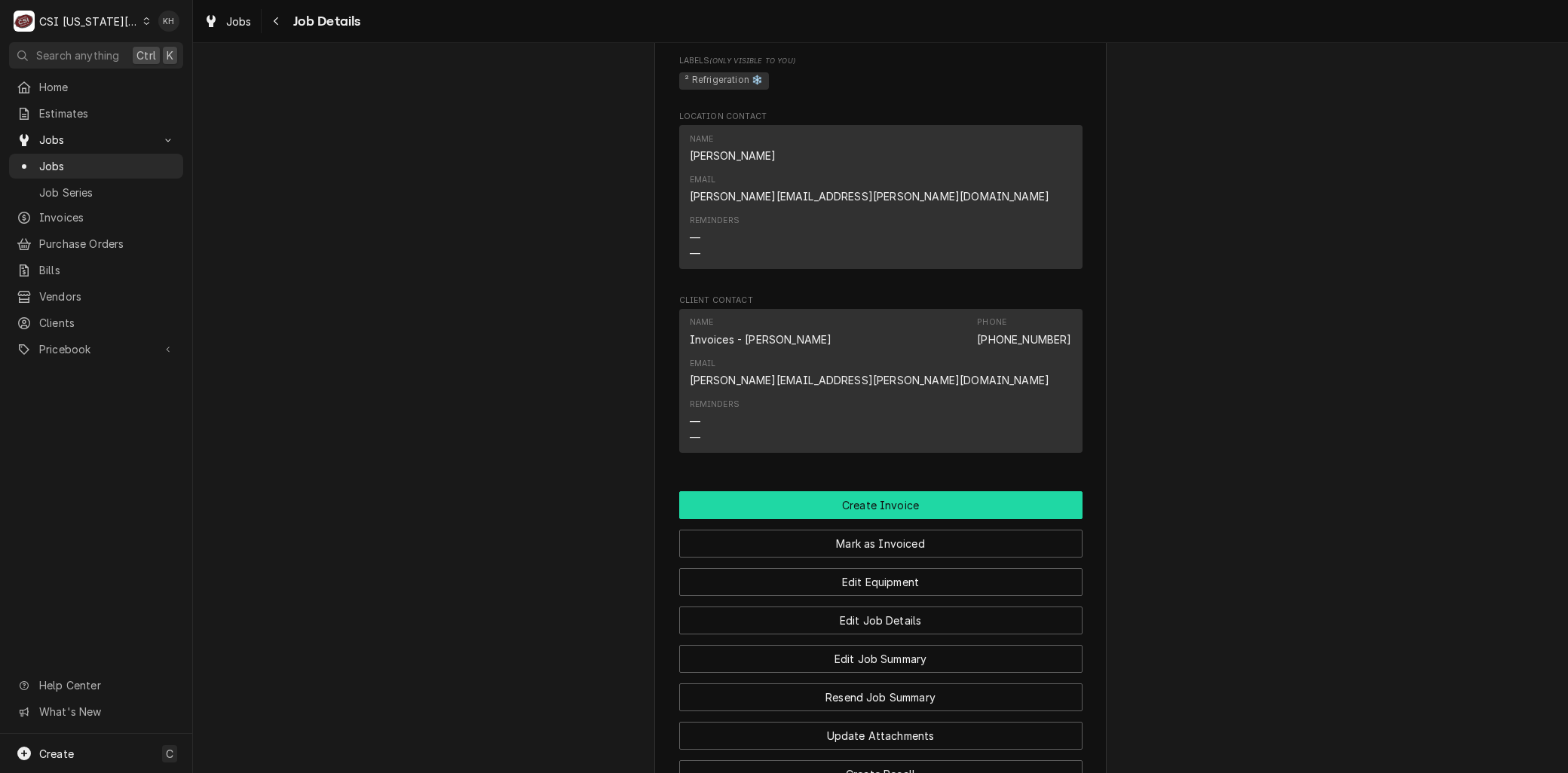
click at [837, 492] on button "Create Invoice" at bounding box center [881, 505] width 404 height 28
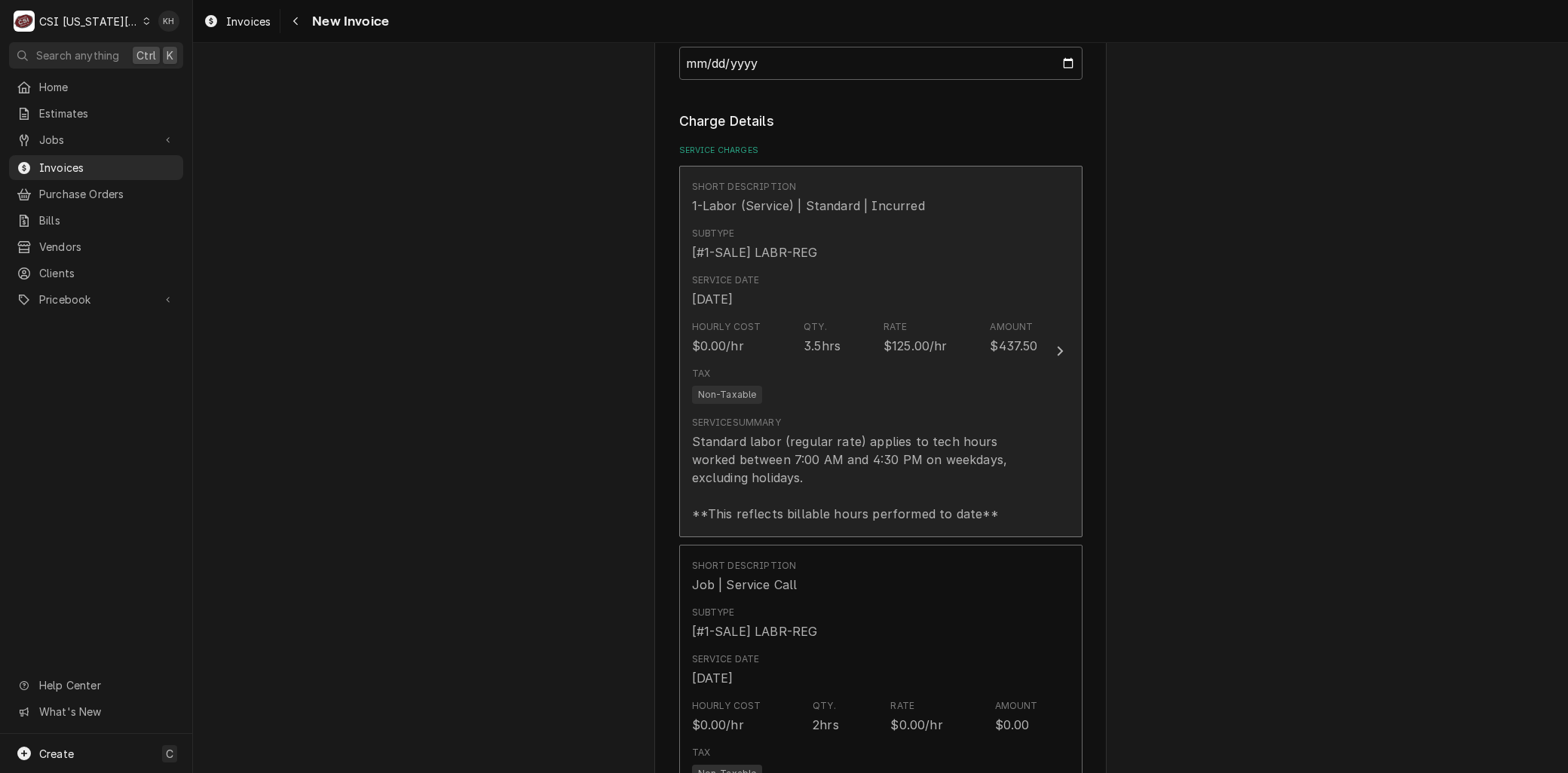
click at [795, 507] on div "Standard labor (regular rate) applies to tech hours worked between 7:00 AM and …" at bounding box center [865, 478] width 346 height 91
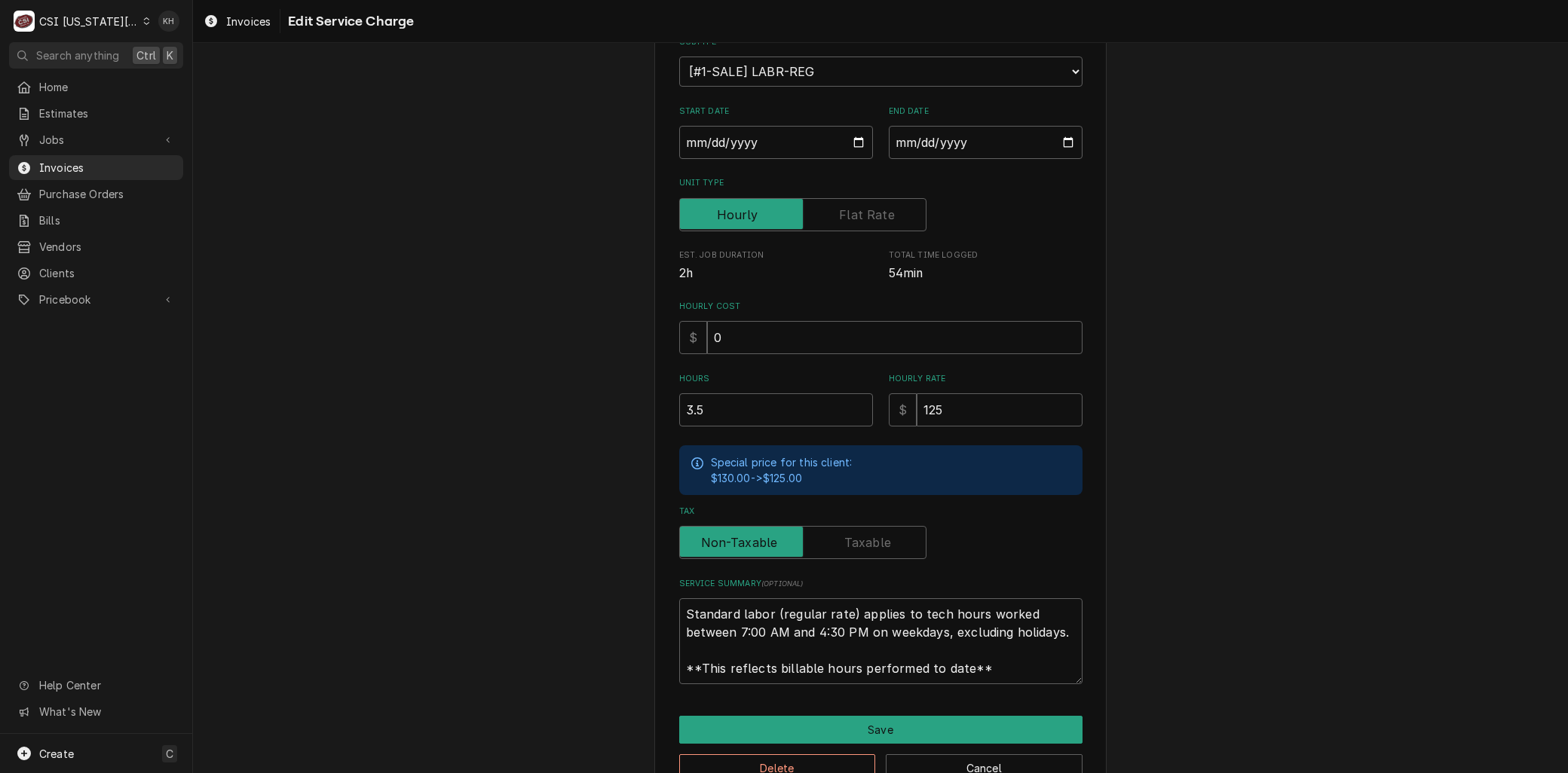
scroll to position [17, 0]
click at [947, 759] on button "Cancel" at bounding box center [985, 768] width 197 height 28
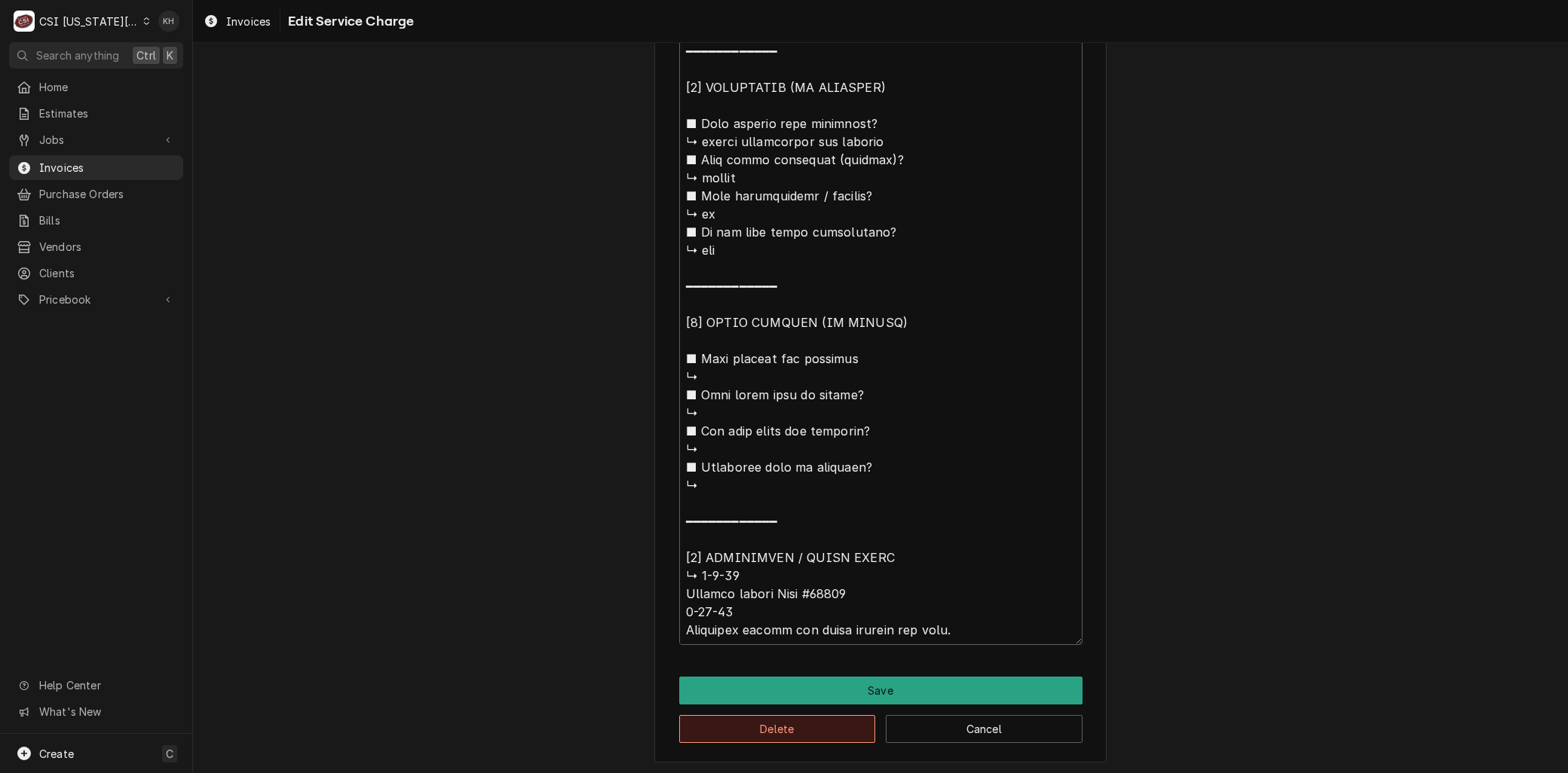
click at [757, 736] on button "Delete" at bounding box center [778, 729] width 197 height 28
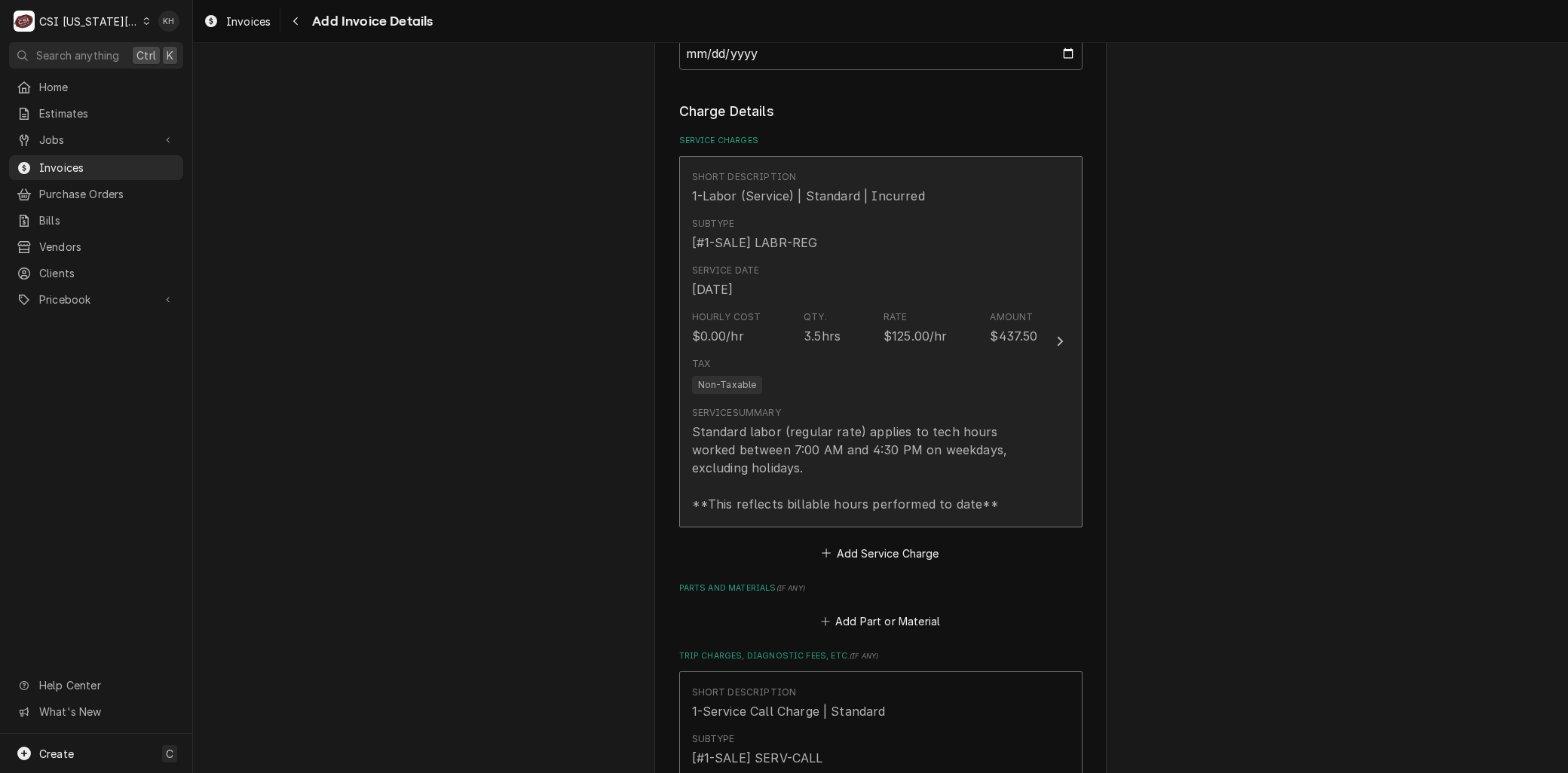
click at [827, 443] on div "Standard labor (regular rate) applies to tech hours worked between 7:00 AM and …" at bounding box center [865, 468] width 346 height 91
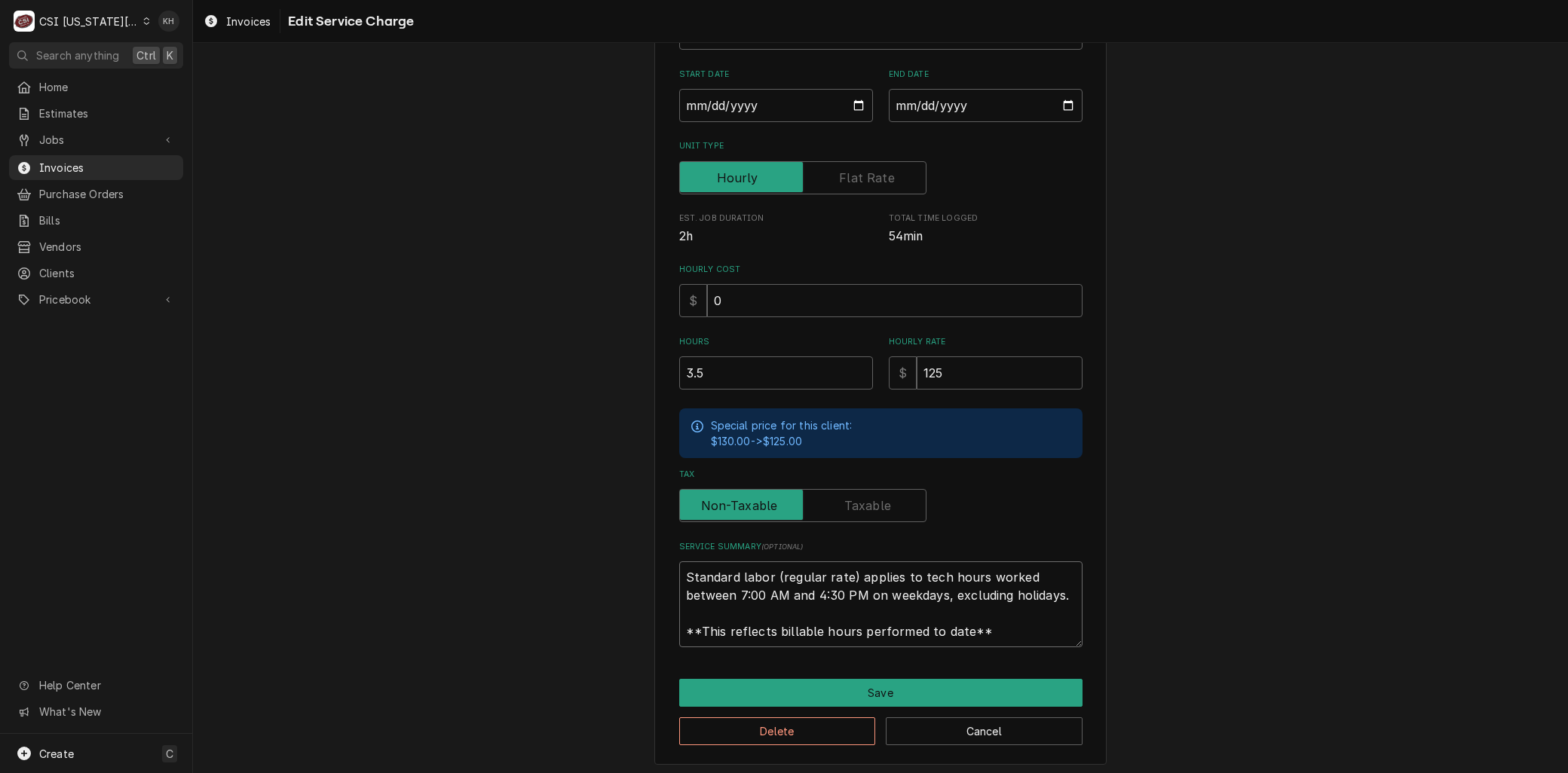
drag, startPoint x: 1006, startPoint y: 637, endPoint x: 481, endPoint y: 493, distance: 544.4
click at [448, 498] on div "Use the fields below to edit this service charge Short Description 1-Labor (Ser…" at bounding box center [881, 307] width 1375 height 941
paste textarea "⚠️ 𝗙𝗢𝗥𝗠 𝗜𝗡𝗦𝗧𝗥𝗨𝗖𝗧𝗜𝗢𝗡𝗦 ⚠️ ✪ 𝗖𝗼𝗺𝗽𝗹𝗲𝘁𝗲 𝗮𝗹𝗹 𝗿𝗲𝗹𝗲𝘃𝗮𝗻𝘁 𝘀𝗲𝗰𝘁𝗶𝗼𝗻𝘀 ✪ 𝗣𝗿𝗼𝘃𝗶𝗱𝗲 𝗱𝗲𝘁𝗮𝗶𝗹𝗲𝗱 𝗮𝗻𝘀…"
type textarea "x"
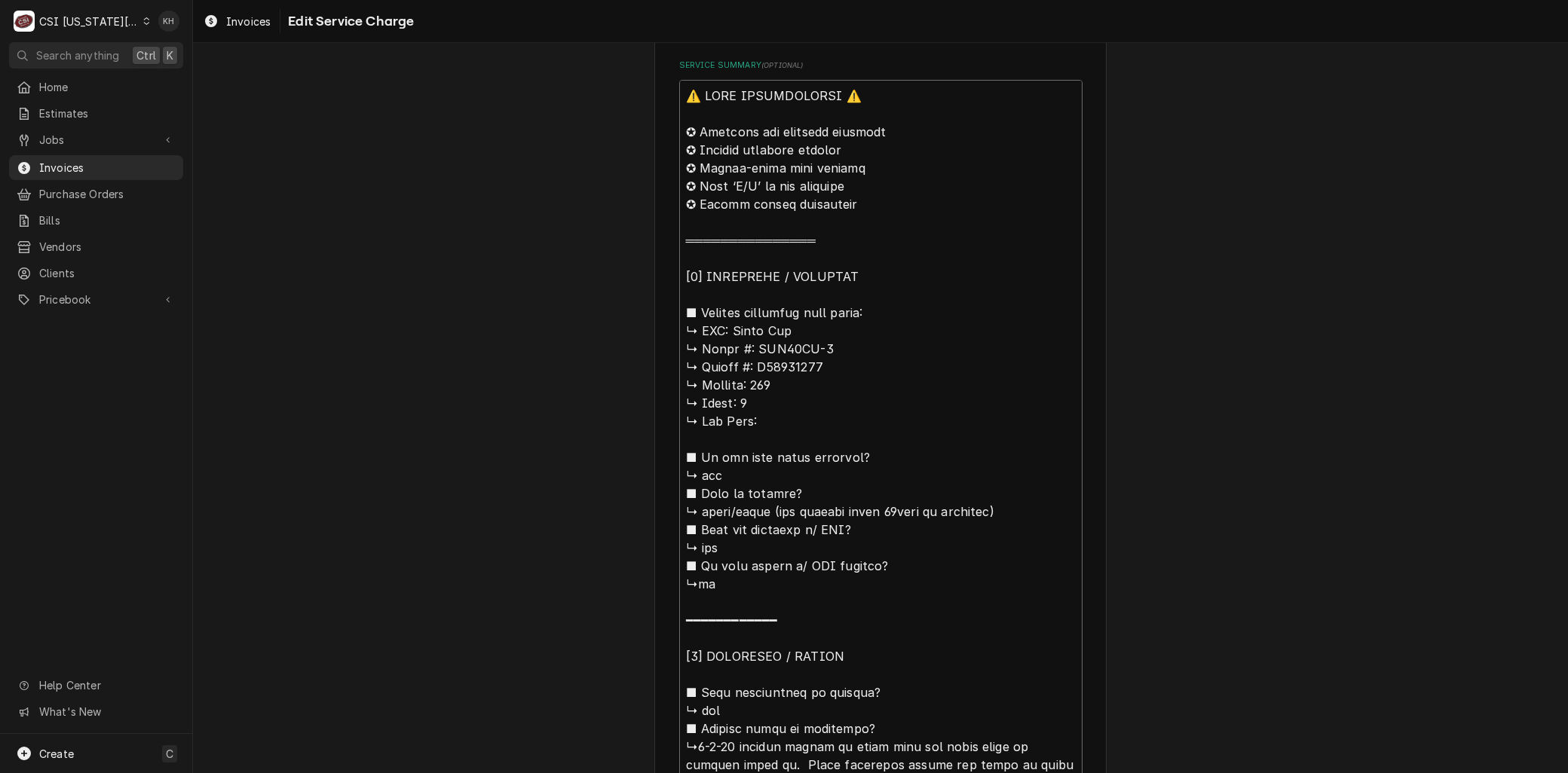
scroll to position [531, 0]
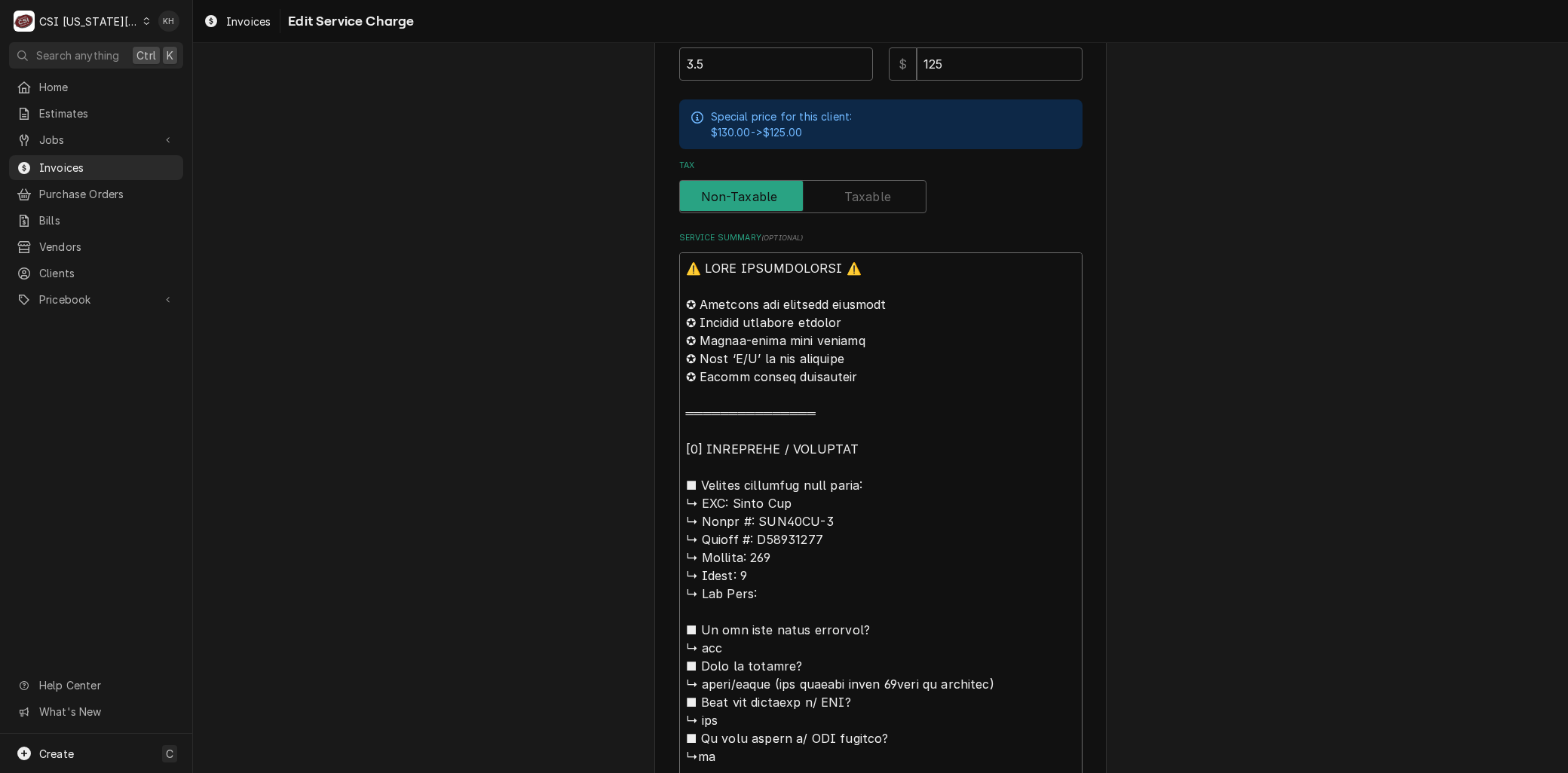
drag, startPoint x: 728, startPoint y: 493, endPoint x: 501, endPoint y: 119, distance: 437.5
click at [503, 119] on div "Use the fields below to edit this service charge Short Description 1-Labor (Ser…" at bounding box center [881, 640] width 1375 height 2224
type textarea "BArtic Air ↳ 𝗠𝗼𝗱𝗲𝗹 #: ADD48RZ-2 ↳ 𝗦𝗲𝗿𝗶𝗮𝗹 #: H24205478 ↳ 𝗩𝗼𝗹𝘁𝗮𝗴𝗲: 115 ↳ 𝗣𝗵𝗮𝘀𝗲: 1…"
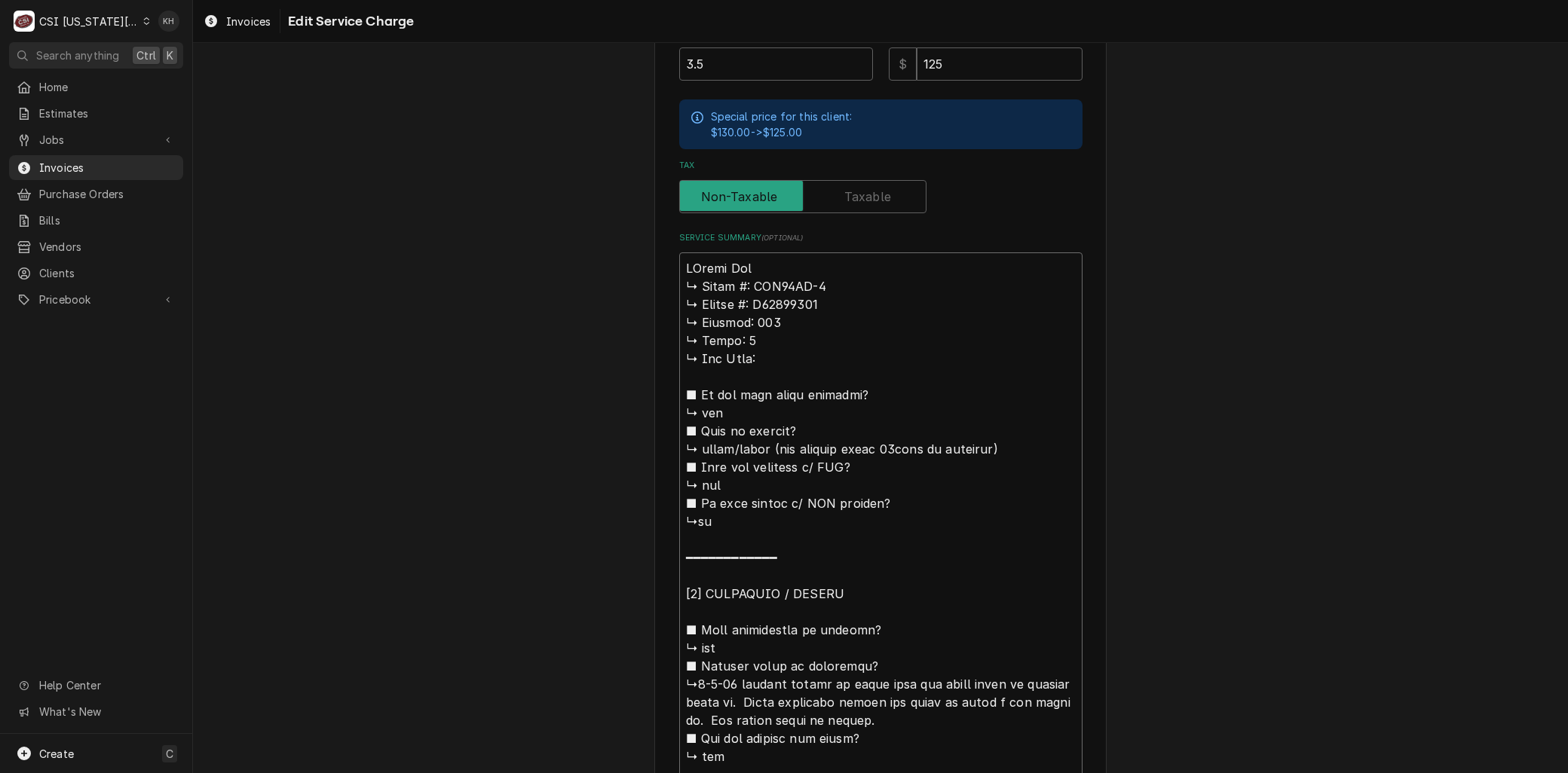
type textarea "x"
type textarea "BrArtic Air ↳ 𝗠𝗼𝗱𝗲𝗹 #: ADD48RZ-2 ↳ 𝗦𝗲𝗿𝗶𝗮𝗹 #: H24205478 ↳ 𝗩𝗼𝗹𝘁𝗮𝗴𝗲: 115 ↳ 𝗣𝗵𝗮𝘀𝗲: …"
type textarea "x"
type textarea "BraArtic Air ↳ 𝗠𝗼𝗱𝗲𝗹 #: ADD48RZ-2 ↳ 𝗦𝗲𝗿𝗶𝗮𝗹 #: H24205478 ↳ 𝗩𝗼𝗹𝘁𝗮𝗴𝗲: 115 ↳ 𝗣𝗵𝗮𝘀𝗲:…"
type textarea "x"
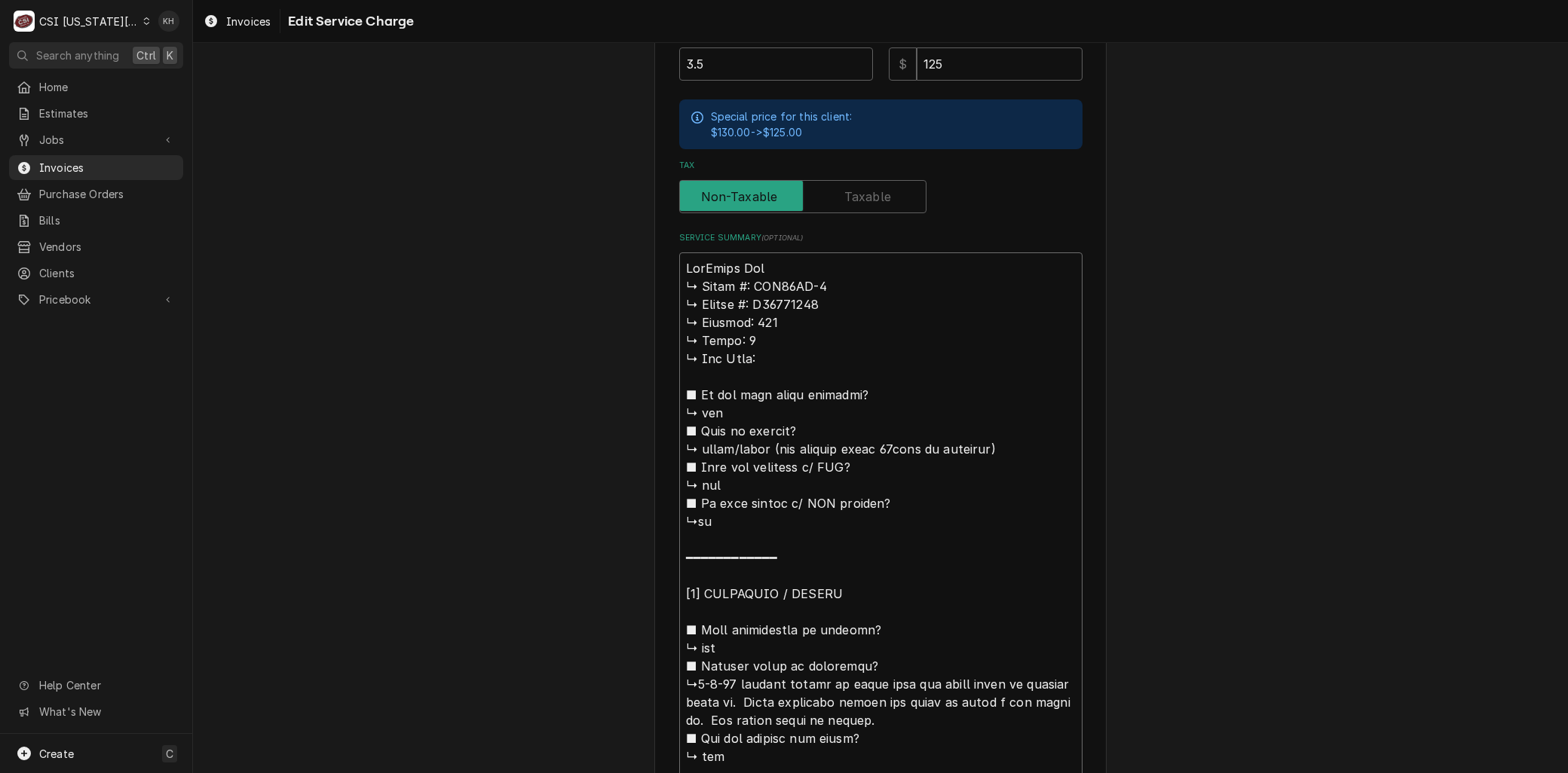
type textarea "BranArtic Air ↳ 𝗠𝗼𝗱𝗲𝗹 #: ADD48RZ-2 ↳ 𝗦𝗲𝗿𝗶𝗮𝗹 #: H24205478 ↳ 𝗩𝗼𝗹𝘁𝗮𝗴𝗲: 115 ↳ 𝗣𝗵𝗮𝘀𝗲…"
type textarea "x"
type textarea "BrandArtic Air ↳ 𝗠𝗼𝗱𝗲𝗹 #: ADD48RZ-2 ↳ 𝗦𝗲𝗿𝗶𝗮𝗹 #: H24205478 ↳ 𝗩𝗼𝗹𝘁𝗮𝗴𝗲: 115 ↳ 𝗣𝗵𝗮𝘀…"
type textarea "x"
type textarea "Brand:Artic Air ↳ 𝗠𝗼𝗱𝗲𝗹 #: ADD48RZ-2 ↳ 𝗦𝗲𝗿𝗶𝗮𝗹 #: H24205478 ↳ 𝗩𝗼𝗹𝘁𝗮𝗴𝗲: 115 ↳ 𝗣𝗵𝗮…"
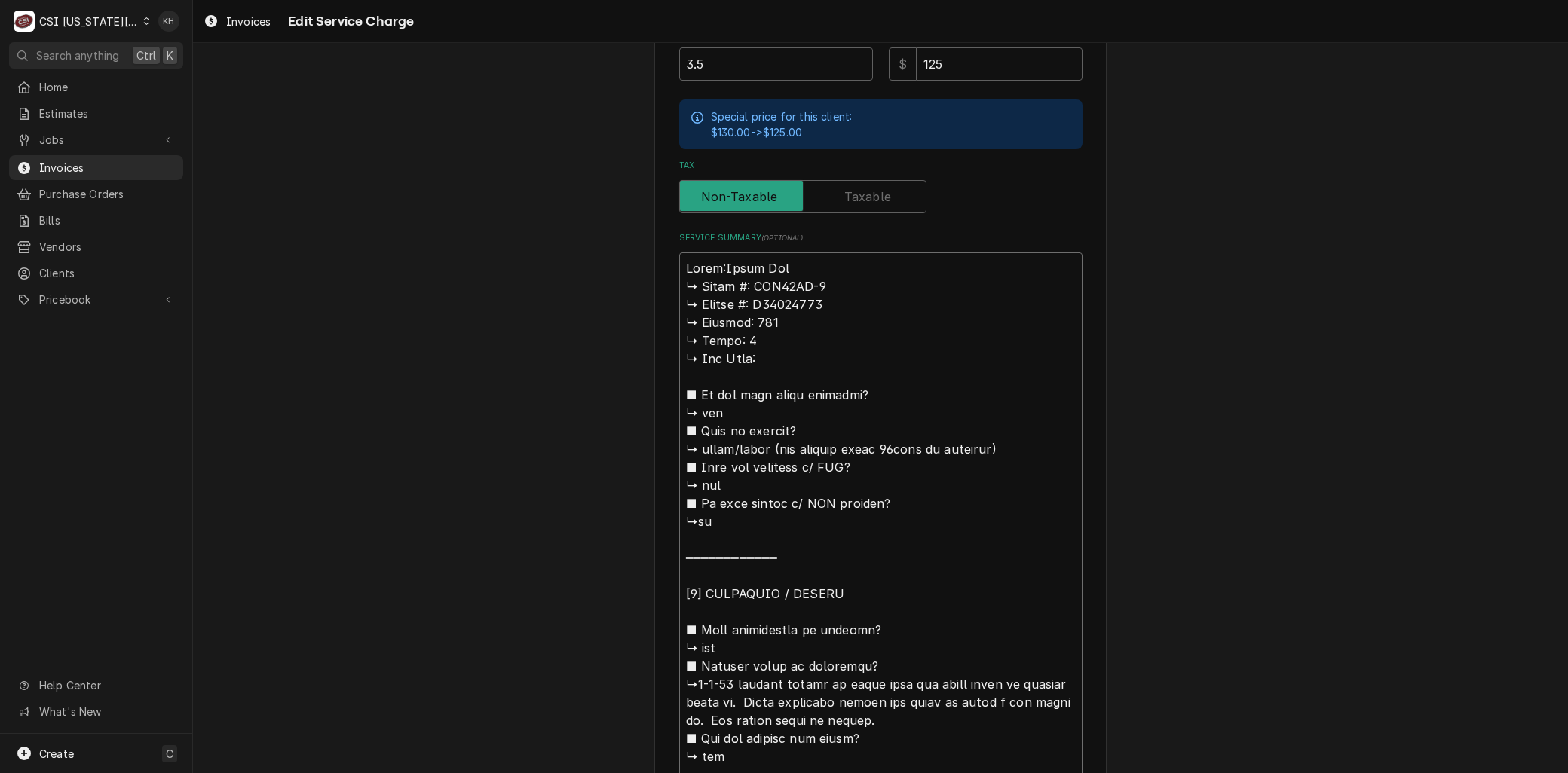
type textarea "x"
type textarea "Brand: Artic Air ↳ 𝗠𝗼𝗱𝗲𝗹 #: ADD48RZ-2 ↳ 𝗦𝗲𝗿𝗶𝗮𝗹 #: H24205478 ↳ 𝗩𝗼𝗹𝘁𝗮𝗴𝗲: 115 ↳ 𝗣𝗵…"
type textarea "x"
type textarea "Brand: Artic Air 𝗠𝗼𝗱𝗲𝗹 #: ADD48RZ-2 ↳ 𝗦𝗲𝗿𝗶𝗮𝗹 #: H24205478 ↳ 𝗩𝗼𝗹𝘁𝗮𝗴𝗲: 115 ↳ 𝗣𝗵𝗮𝘀…"
type textarea "x"
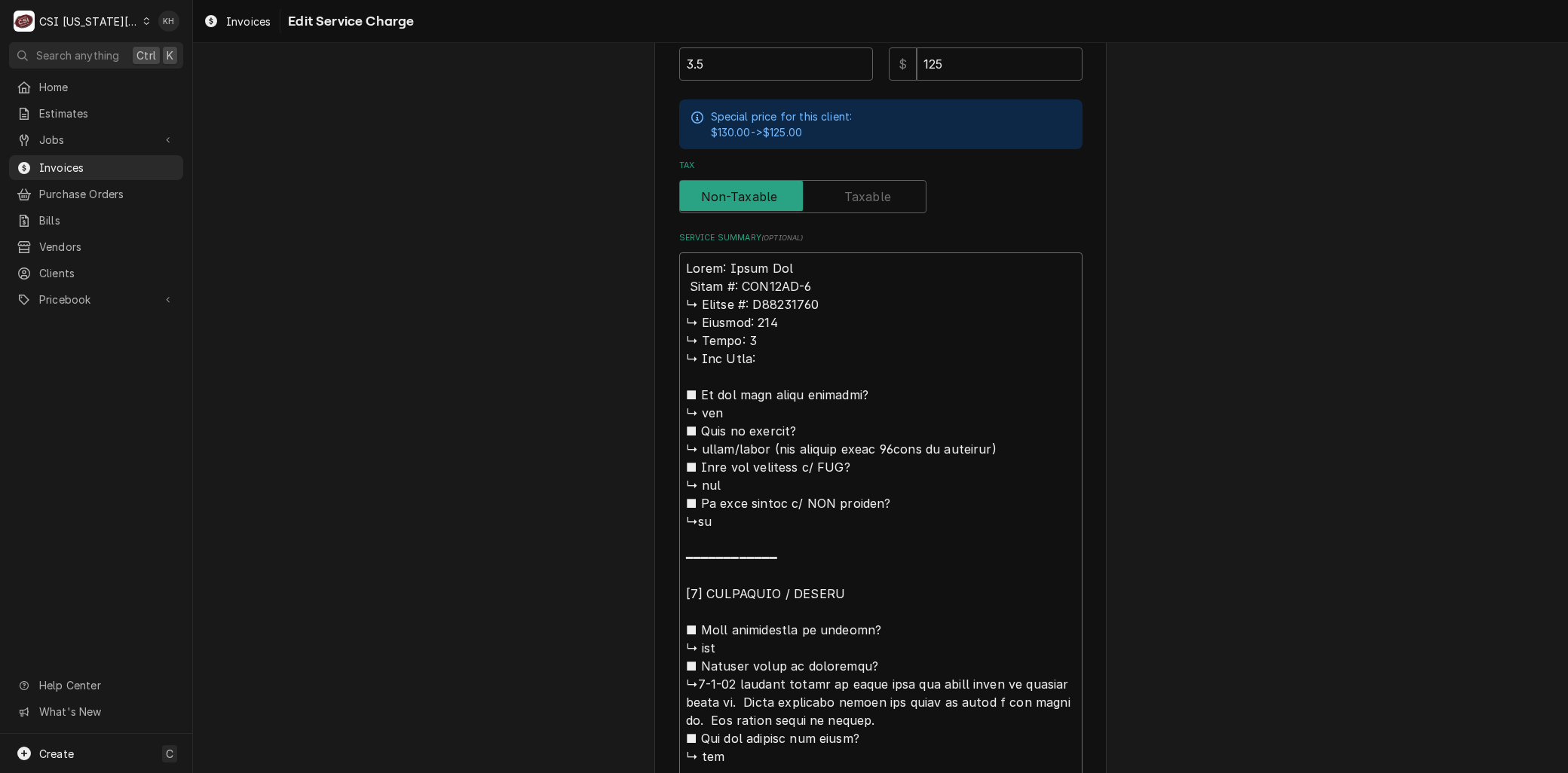
type textarea "Brand: Artic Air 𝗠𝗼𝗱𝗲𝗹 #: ADD48RZ-2 ↳ 𝗦𝗲𝗿𝗶𝗮𝗹 #: H24205478 ↳ 𝗩𝗼𝗹𝘁𝗮𝗴𝗲: 115 ↳ 𝗣𝗵𝗮𝘀…"
type textarea "x"
type textarea "Brand: Artic Air 𝗼𝗱𝗲𝗹 #: ADD48RZ-2 ↳ 𝗦𝗲𝗿𝗶𝗮𝗹 #: H24205478 ↳ 𝗩𝗼𝗹𝘁𝗮𝗴𝗲: 115 ↳ 𝗣𝗵𝗮𝘀𝗲…"
type textarea "x"
type textarea "Brand: Artic Air 𝗱𝗲𝗹 #: ADD48RZ-2 ↳ 𝗦𝗲𝗿𝗶𝗮𝗹 #: H24205478 ↳ 𝗩𝗼𝗹𝘁𝗮𝗴𝗲: 115 ↳ 𝗣𝗵𝗮𝘀𝗲:…"
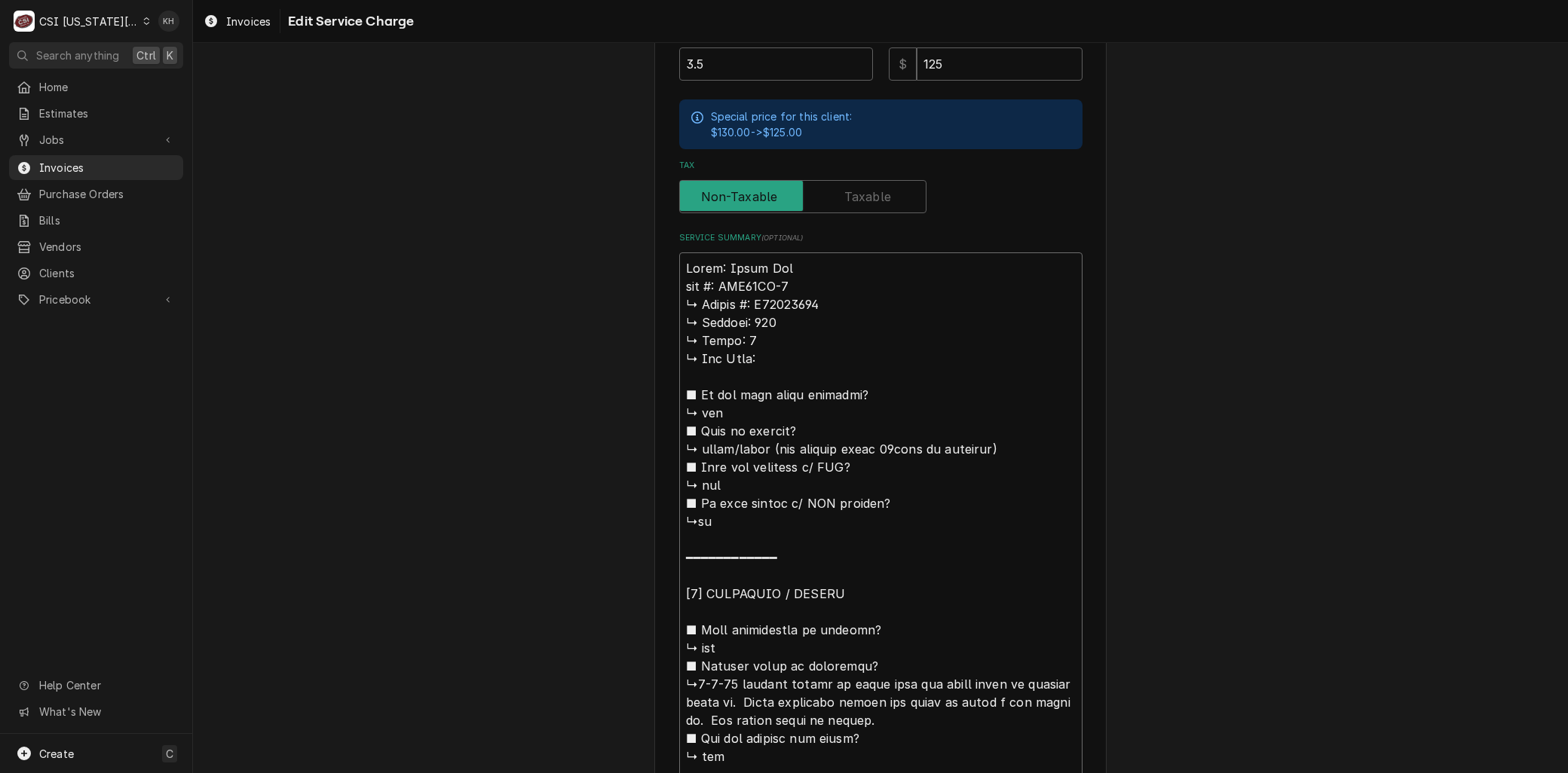
type textarea "x"
type textarea "Brand: Artic Air 𝗲𝗹 #: ADD48RZ-2 ↳ 𝗦𝗲𝗿𝗶𝗮𝗹 #: H24205478 ↳ 𝗩𝗼𝗹𝘁𝗮𝗴𝗲: 115 ↳ 𝗣𝗵𝗮𝘀𝗲: …"
type textarea "x"
type textarea "Brand: Artic Air 𝗹 #: ADD48RZ-2 ↳ 𝗦𝗲𝗿𝗶𝗮𝗹 #: H24205478 ↳ 𝗩𝗼𝗹𝘁𝗮𝗴𝗲: 115 ↳ 𝗣𝗵𝗮𝘀𝗲: 1…"
type textarea "x"
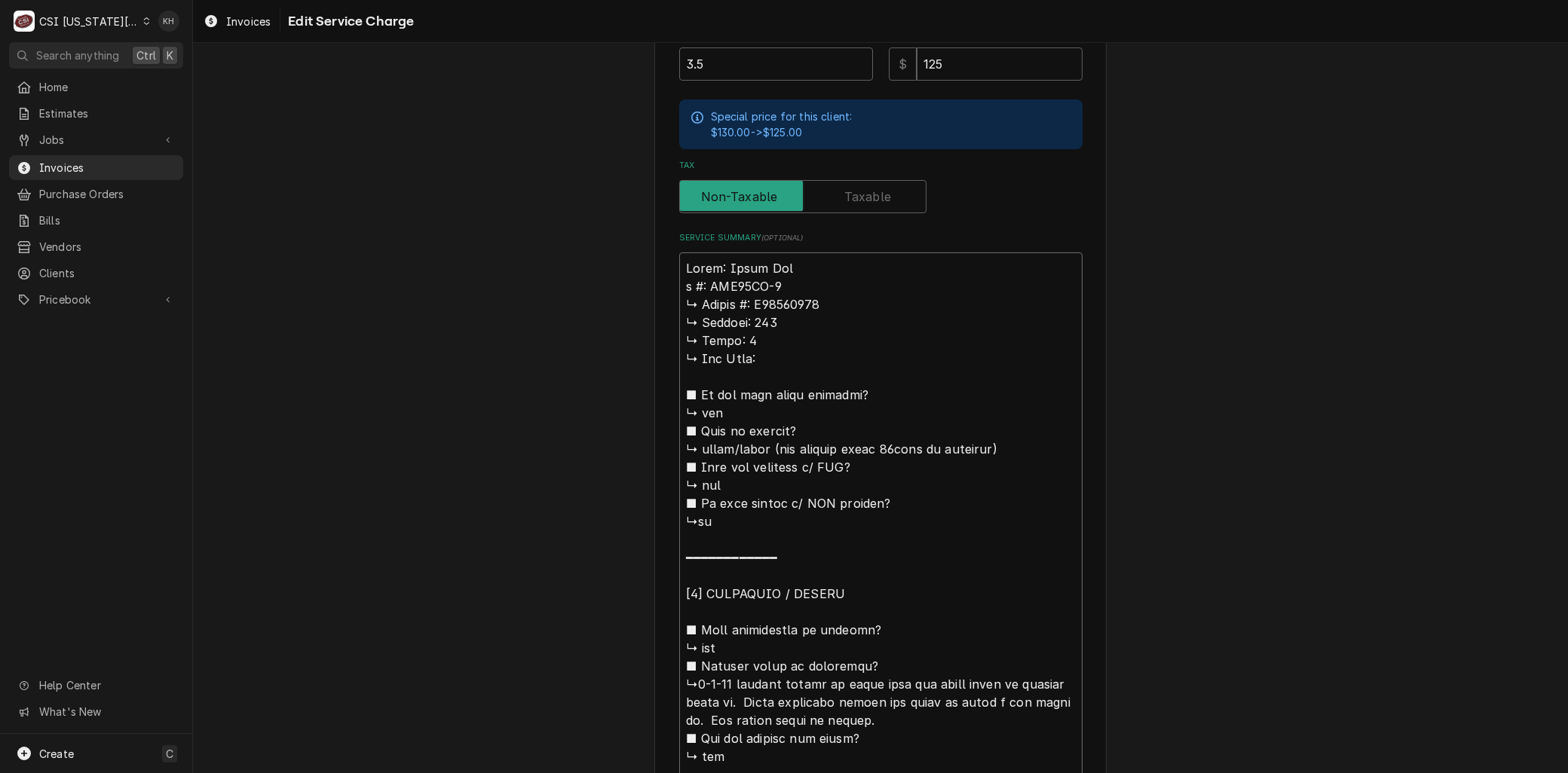
type textarea "Brand: Artic Air #: ADD48RZ-2 ↳ 𝗦𝗲𝗿𝗶𝗮𝗹 #: H24205478 ↳ 𝗩𝗼𝗹𝘁𝗮𝗴𝗲: 115 ↳ 𝗣𝗵𝗮𝘀𝗲: 1 ↳…"
type textarea "x"
type textarea "Brand: Artic Air #: ADD48RZ-2 ↳ 𝗦𝗲𝗿𝗶𝗮𝗹 #: H24205478 ↳ 𝗩𝗼𝗹𝘁𝗮𝗴𝗲: 115 ↳ 𝗣𝗵𝗮𝘀𝗲: 1 ↳…"
type textarea "x"
type textarea "Brand: Artic Air : ADD48RZ-2 ↳ 𝗦𝗲𝗿𝗶𝗮𝗹 #: H24205478 ↳ 𝗩𝗼𝗹𝘁𝗮𝗴𝗲: 115 ↳ 𝗣𝗵𝗮𝘀𝗲: 1 ↳ …"
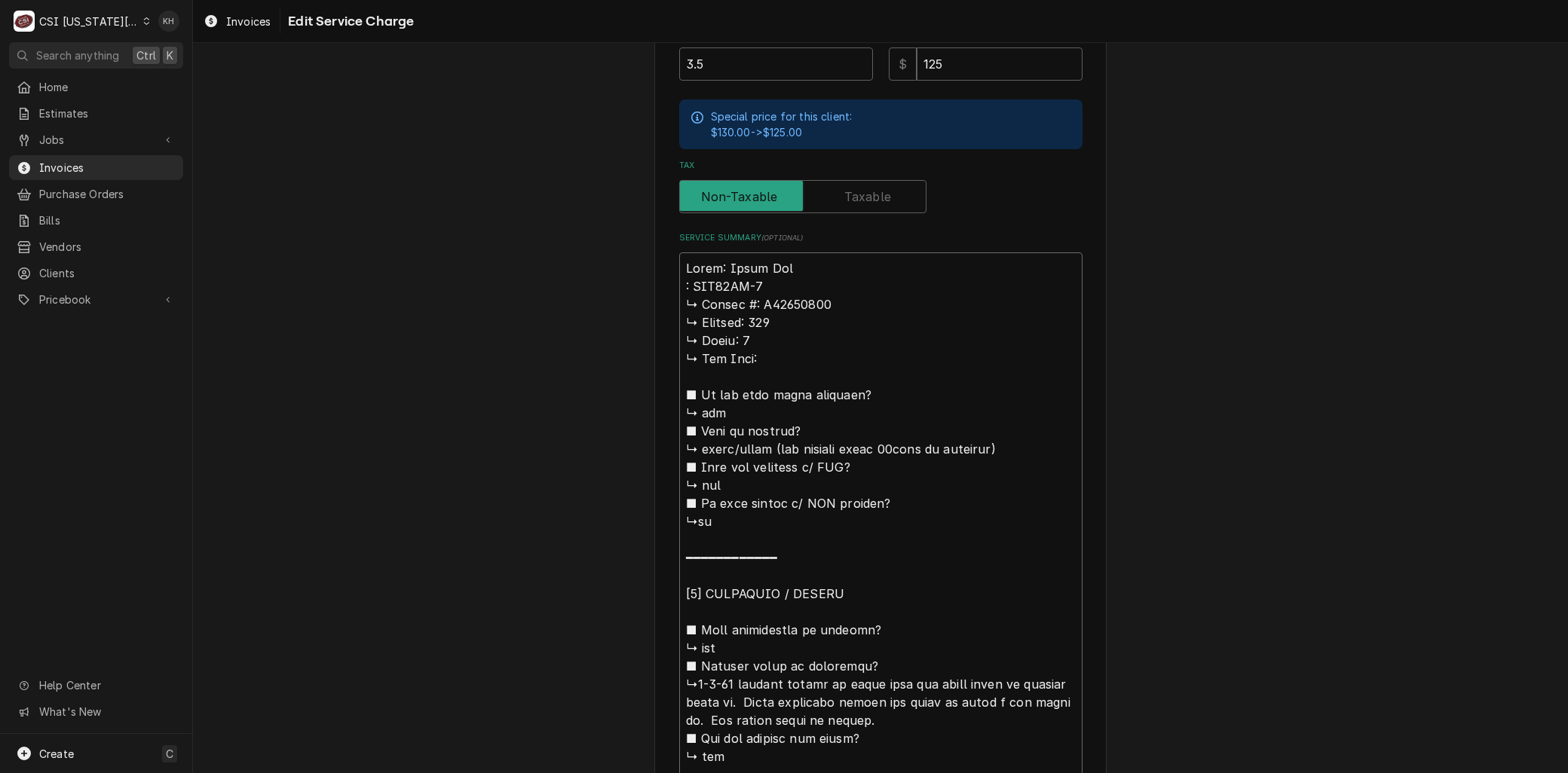
type textarea "x"
type textarea "Brand: Artic Air ADD48RZ-2 ↳ 𝗦𝗲𝗿𝗶𝗮𝗹 #: H24205478 ↳ 𝗩𝗼𝗹𝘁𝗮𝗴𝗲: 115 ↳ 𝗣𝗵𝗮𝘀𝗲: 1 ↳ 𝗚𝗮…"
type textarea "x"
type textarea "Brand: Artic Air M ADD48RZ-2 ↳ 𝗦𝗲𝗿𝗶𝗮𝗹 #: H24205478 ↳ 𝗩𝗼𝗹𝘁𝗮𝗴𝗲: 115 ↳ 𝗣𝗵𝗮𝘀𝗲: 1 ↳ …"
type textarea "x"
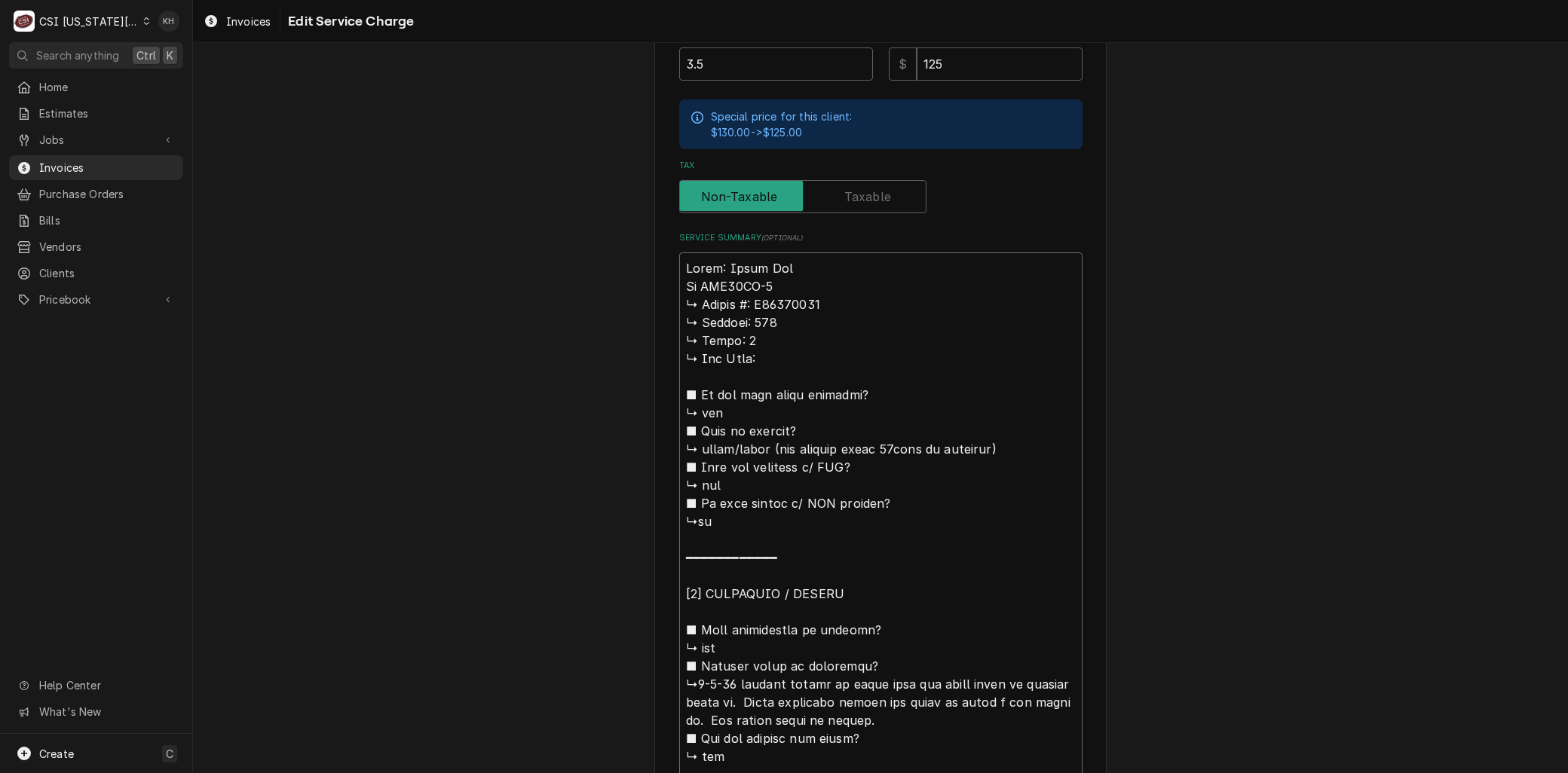
type textarea "Brand: Artic Air Mod ADD48RZ-2 ↳ 𝗦𝗲𝗿𝗶𝗮𝗹 #: H24205478 ↳ 𝗩𝗼𝗹𝘁𝗮𝗴𝗲: 115 ↳ 𝗣𝗵𝗮𝘀𝗲: 1 …"
type textarea "x"
type textarea "Brand: Artic Air Mode ADD48RZ-2 ↳ 𝗦𝗲𝗿𝗶𝗮𝗹 #: H24205478 ↳ 𝗩𝗼𝗹𝘁𝗮𝗴𝗲: 115 ↳ 𝗣𝗵𝗮𝘀𝗲: 1…"
type textarea "x"
type textarea "Brand: Artic Air Model ADD48RZ-2 ↳ 𝗦𝗲𝗿𝗶𝗮𝗹 #: H24205478 ↳ 𝗩𝗼𝗹𝘁𝗮𝗴𝗲: 115 ↳ 𝗣𝗵𝗮𝘀𝗲: …"
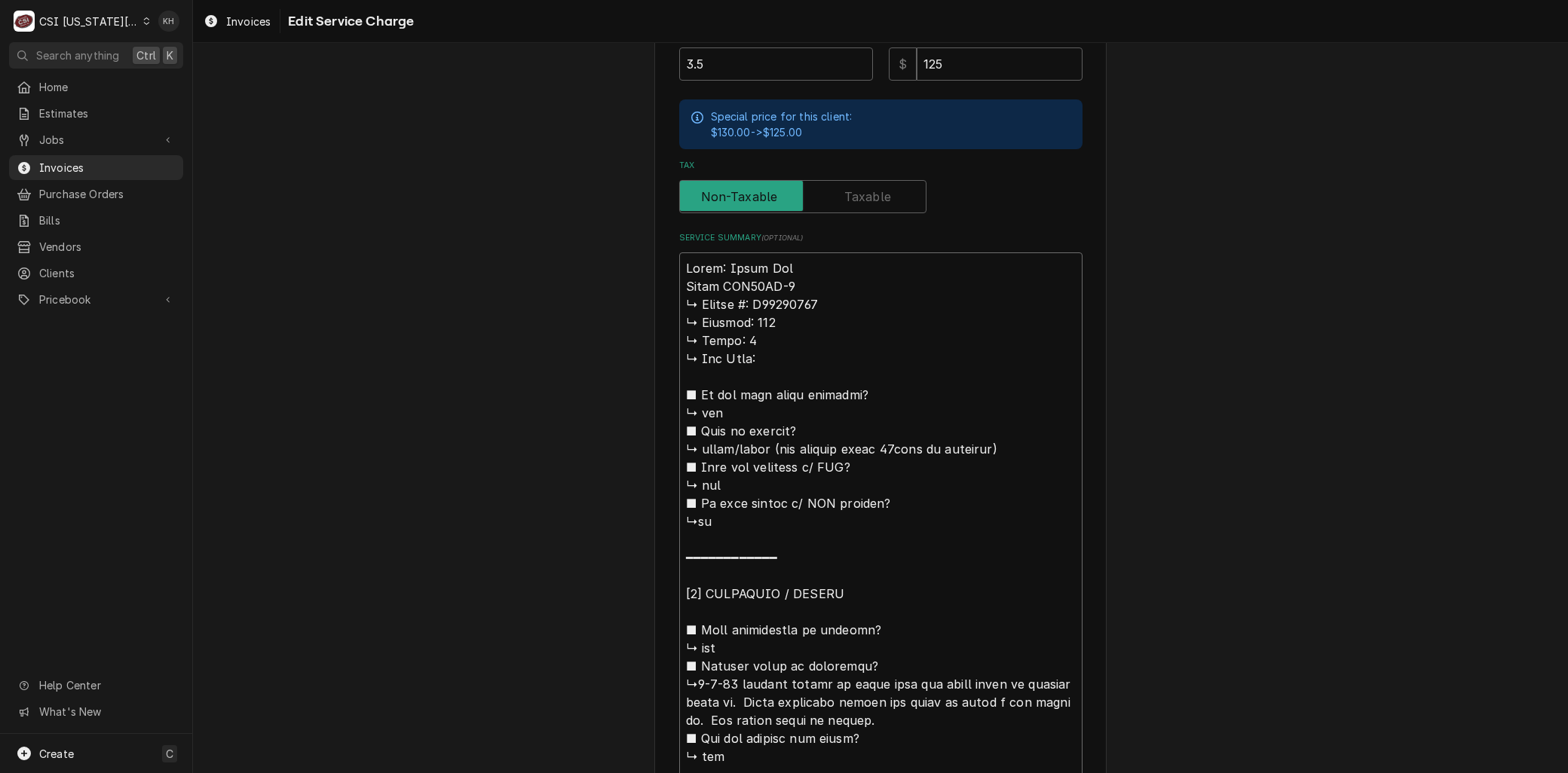
type textarea "x"
type textarea "Brand: Artic Air Model: ADD48RZ-2 ↳ 𝗦𝗲𝗿𝗶𝗮𝗹 #: H24205478 ↳ 𝗩𝗼𝗹𝘁𝗮𝗴𝗲: 115 ↳ 𝗣𝗵𝗮𝘀𝗲:…"
type textarea "x"
type textarea "Brand: Artic Air Model: ADD48RZ-2 𝗦𝗲𝗿𝗶𝗮𝗹 #: H24205478 ↳ 𝗩𝗼𝗹𝘁𝗮𝗴𝗲: 115 ↳ 𝗣𝗵𝗮𝘀𝗲: 1…"
type textarea "x"
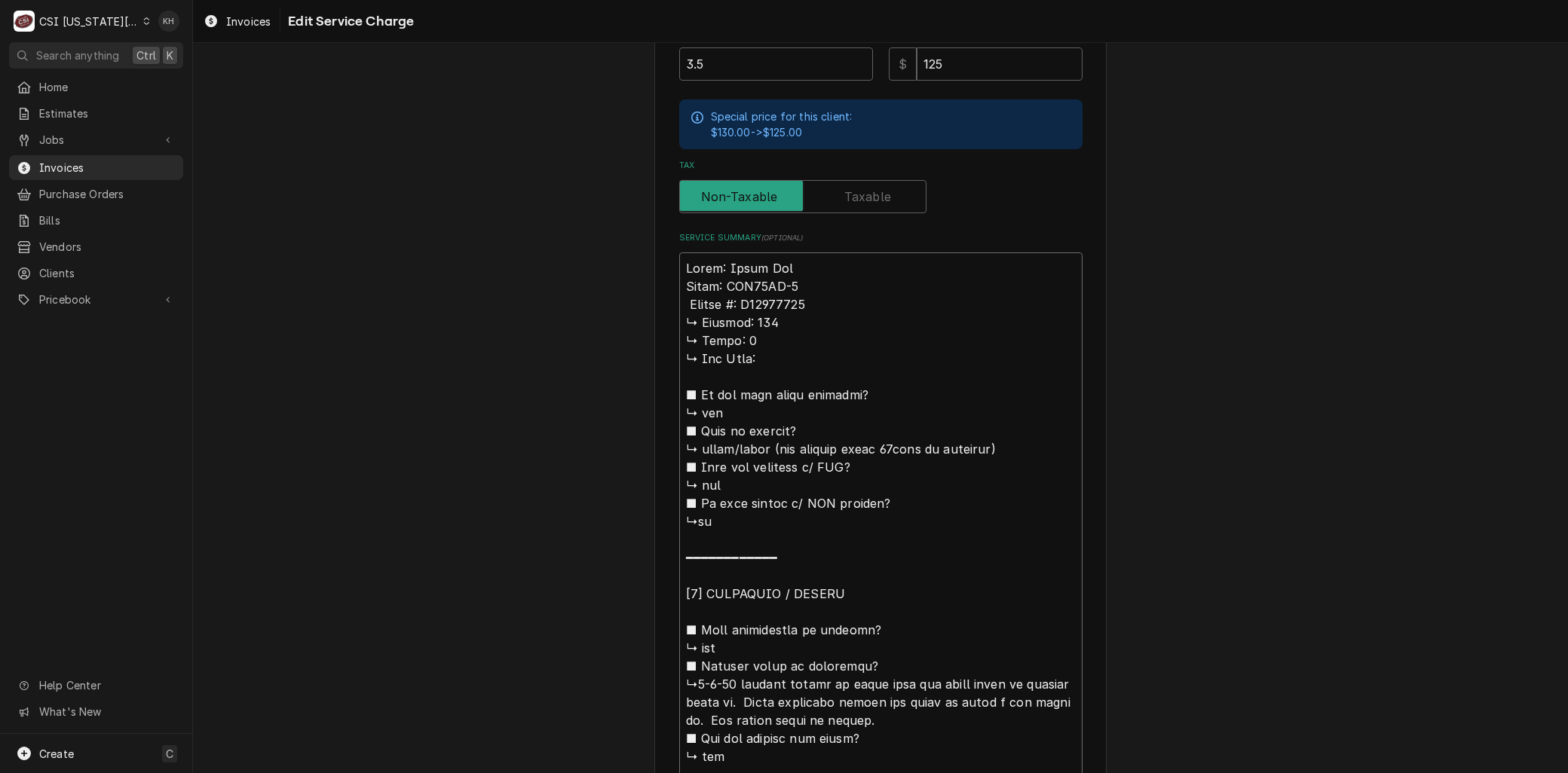
type textarea "Brand: Artic Air Model: ADD48RZ-2 𝗦𝗲𝗿𝗶𝗮𝗹 #: H24205478 ↳ 𝗩𝗼𝗹𝘁𝗮𝗴𝗲: 115 ↳ 𝗣𝗵𝗮𝘀𝗲: 1…"
type textarea "x"
type textarea "Brand: Artic Air Model: ADD48RZ-2 𝗲𝗿𝗶𝗮𝗹 #: H24205478 ↳ 𝗩𝗼𝗹𝘁𝗮𝗴𝗲: 115 ↳ 𝗣𝗵𝗮𝘀𝗲: 1 …"
type textarea "x"
type textarea "Brand: Artic Air Model: ADD48RZ-2 𝗿𝗶𝗮𝗹 #: H24205478 ↳ 𝗩𝗼𝗹𝘁𝗮𝗴𝗲: 115 ↳ 𝗣𝗵𝗮𝘀𝗲: 1 ↳…"
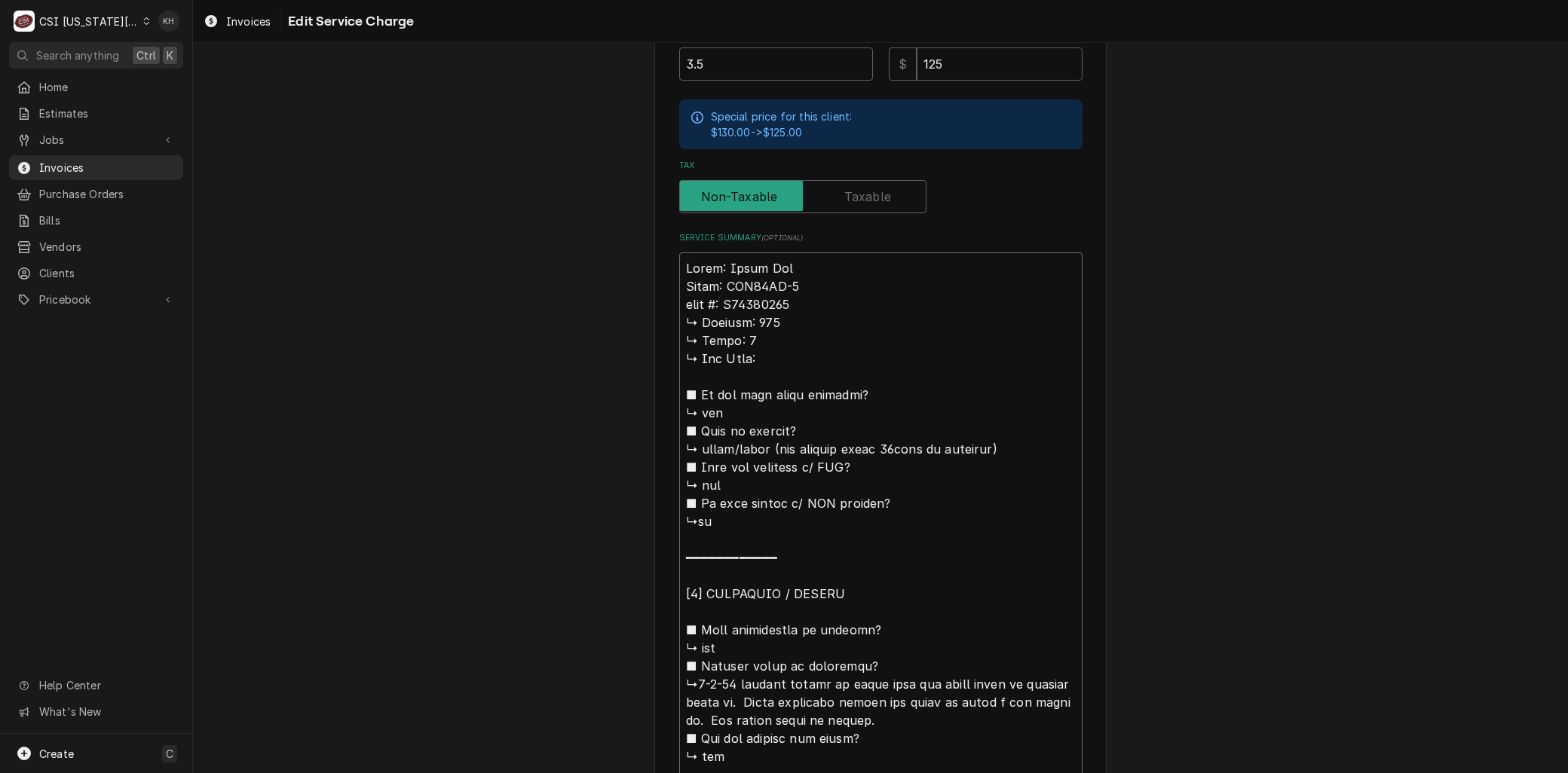
type textarea "x"
type textarea "Brand: Artic Air Model: ADD48RZ-2 𝗶𝗮𝗹 #: H24205478 ↳ 𝗩𝗼𝗹𝘁𝗮𝗴𝗲: 115 ↳ 𝗣𝗵𝗮𝘀𝗲: 1 ↳ …"
type textarea "x"
type textarea "Brand: Artic Air Model: ADD48RZ-2 𝗮𝗹 #: H24205478 ↳ 𝗩𝗼𝗹𝘁𝗮𝗴𝗲: 115 ↳ 𝗣𝗵𝗮𝘀𝗲: 1 ↳ 𝗚…"
type textarea "x"
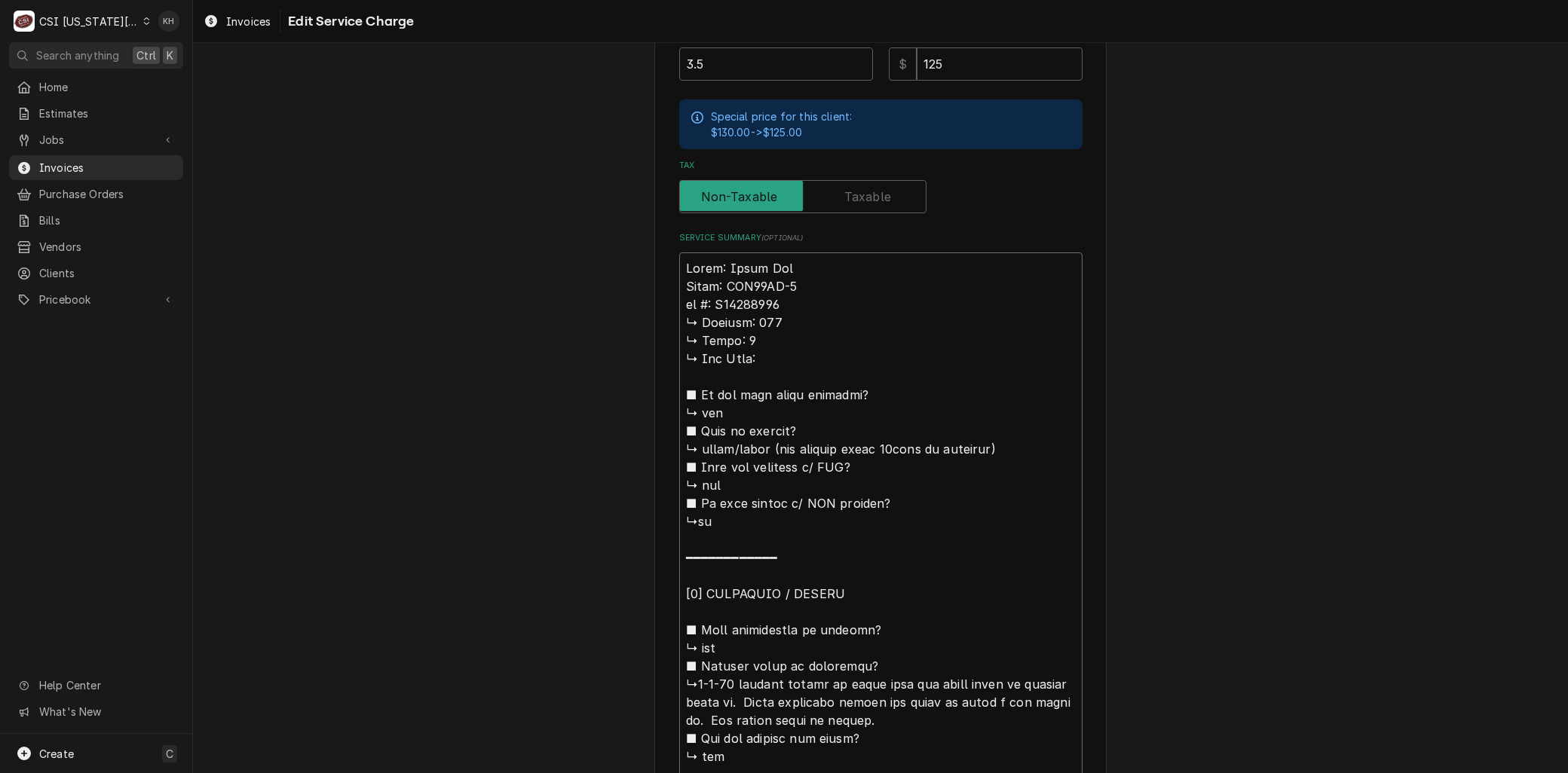
type textarea "Brand: Artic Air Model: ADD48RZ-2 𝗹 #: H24205478 ↳ 𝗩𝗼𝗹𝘁𝗮𝗴𝗲: 115 ↳ 𝗣𝗵𝗮𝘀𝗲: 1 ↳ 𝗚𝗮…"
type textarea "x"
type textarea "Brand: Artic Air Model: ADD48RZ-2 #: H24205478 ↳ 𝗩𝗼𝗹𝘁𝗮𝗴𝗲: 115 ↳ 𝗣𝗵𝗮𝘀𝗲: 1 ↳ 𝗚𝗮𝘀 …"
type textarea "x"
type textarea "Brand: Artic Air Model: ADD48RZ-2 #: H24205478 ↳ 𝗩𝗼𝗹𝘁𝗮𝗴𝗲: 115 ↳ 𝗣𝗵𝗮𝘀𝗲: 1 ↳ 𝗚𝗮𝘀 …"
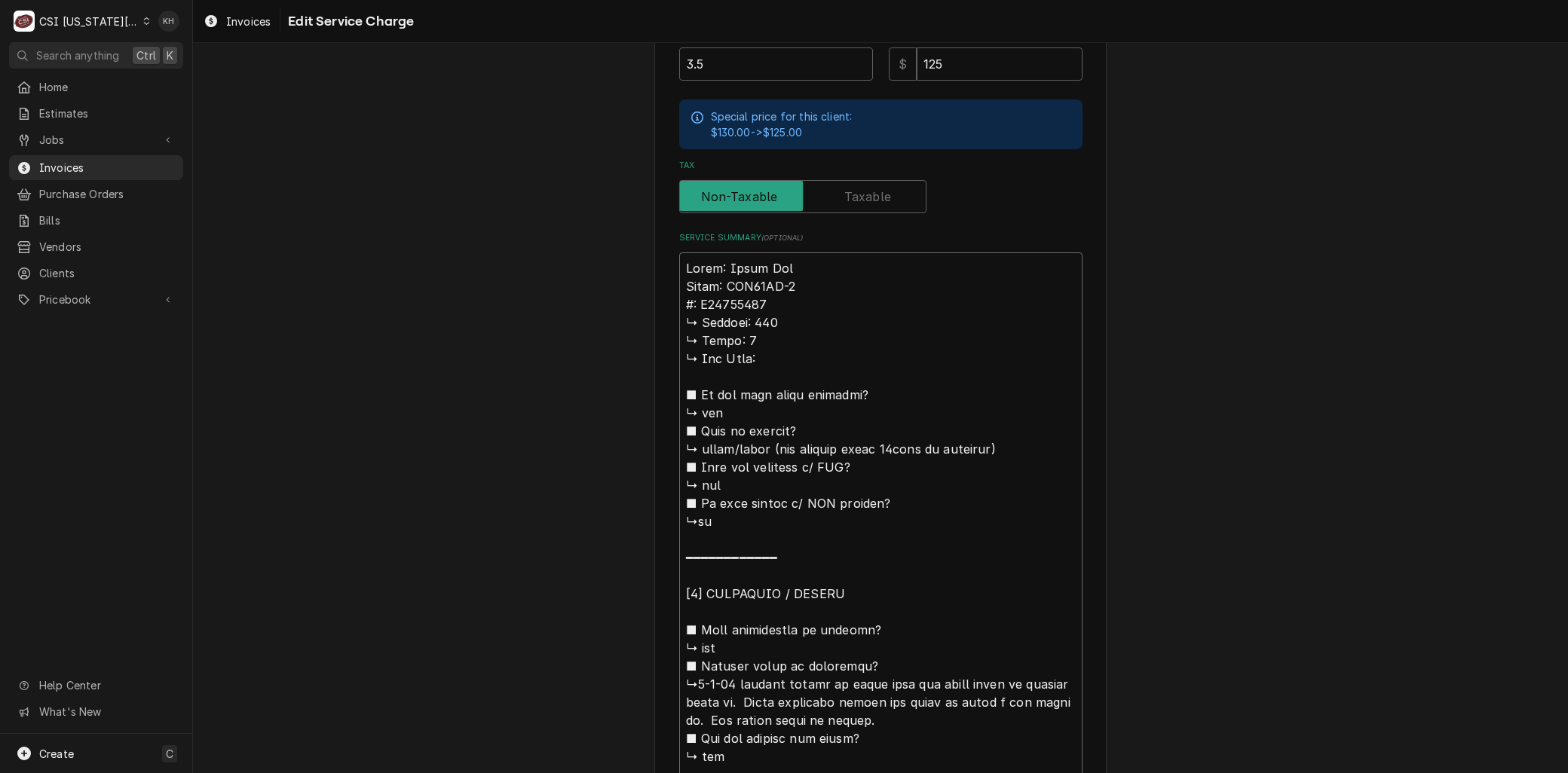
type textarea "x"
type textarea "Brand: Artic Air Model: ADD48RZ-2 : H24205478 ↳ 𝗩𝗼𝗹𝘁𝗮𝗴𝗲: 115 ↳ 𝗣𝗵𝗮𝘀𝗲: 1 ↳ 𝗚𝗮𝘀 𝗧…"
type textarea "x"
type textarea "Brand: Artic Air Model: ADD48RZ-2 S: H24205478 ↳ 𝗩𝗼𝗹𝘁𝗮𝗴𝗲: 115 ↳ 𝗣𝗵𝗮𝘀𝗲: 1 ↳ 𝗚𝗮𝘀 …"
type textarea "x"
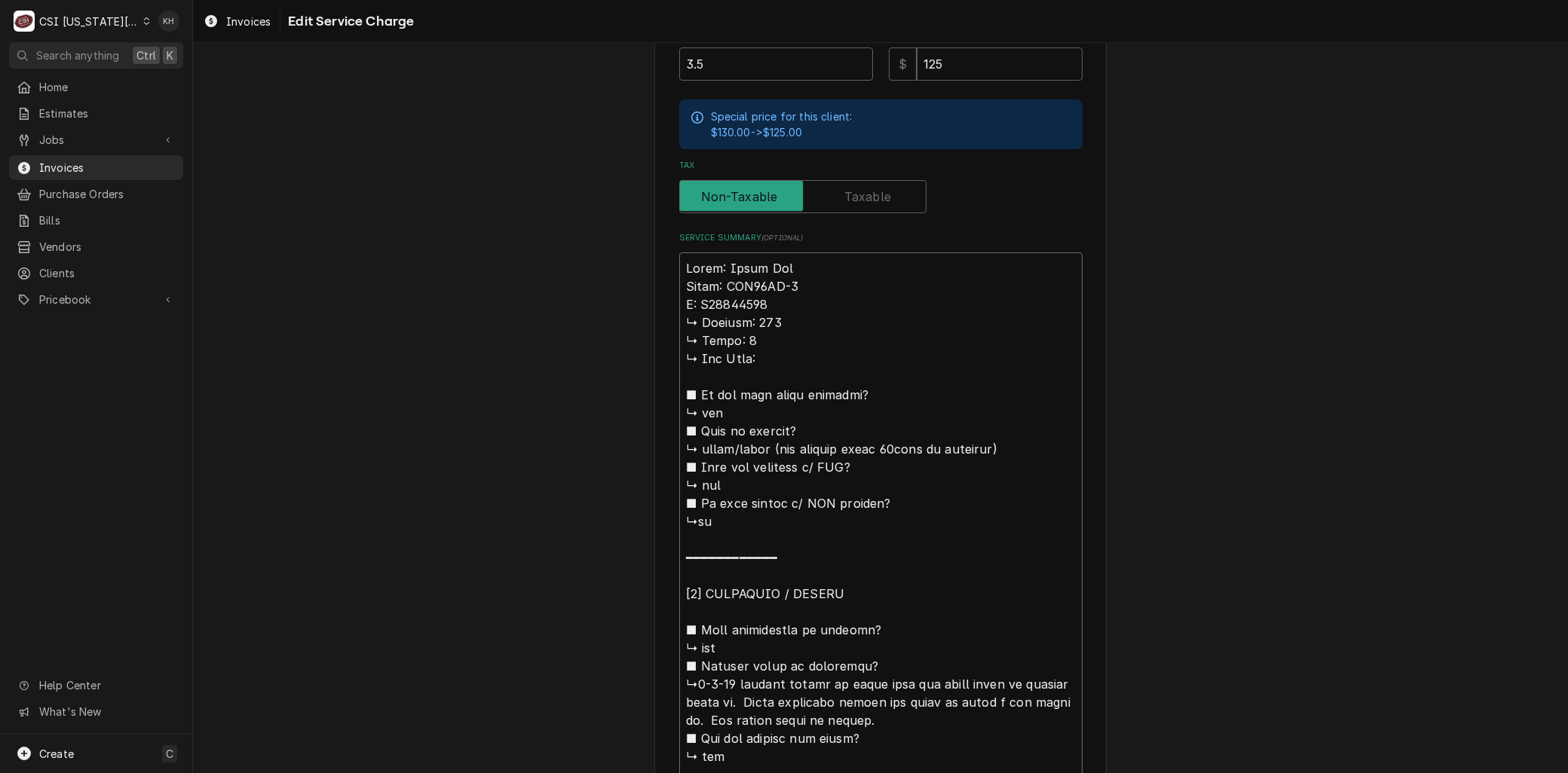
type textarea "Brand: Artic Air Model: ADD48RZ-2 Se: H24205478 ↳ 𝗩𝗼𝗹𝘁𝗮𝗴𝗲: 115 ↳ 𝗣𝗵𝗮𝘀𝗲: 1 ↳ 𝗚𝗮𝘀…"
type textarea "x"
type textarea "Brand: Artic Air Model: ADD48RZ-2 Ser: H24205478 ↳ 𝗩𝗼𝗹𝘁𝗮𝗴𝗲: 115 ↳ 𝗣𝗵𝗮𝘀𝗲: 1 ↳ 𝗚𝗮…"
type textarea "x"
type textarea "Brand: Artic Air Model: ADD48RZ-2 Seri: H24205478 ↳ 𝗩𝗼𝗹𝘁𝗮𝗴𝗲: 115 ↳ 𝗣𝗵𝗮𝘀𝗲: 1 ↳ 𝗚…"
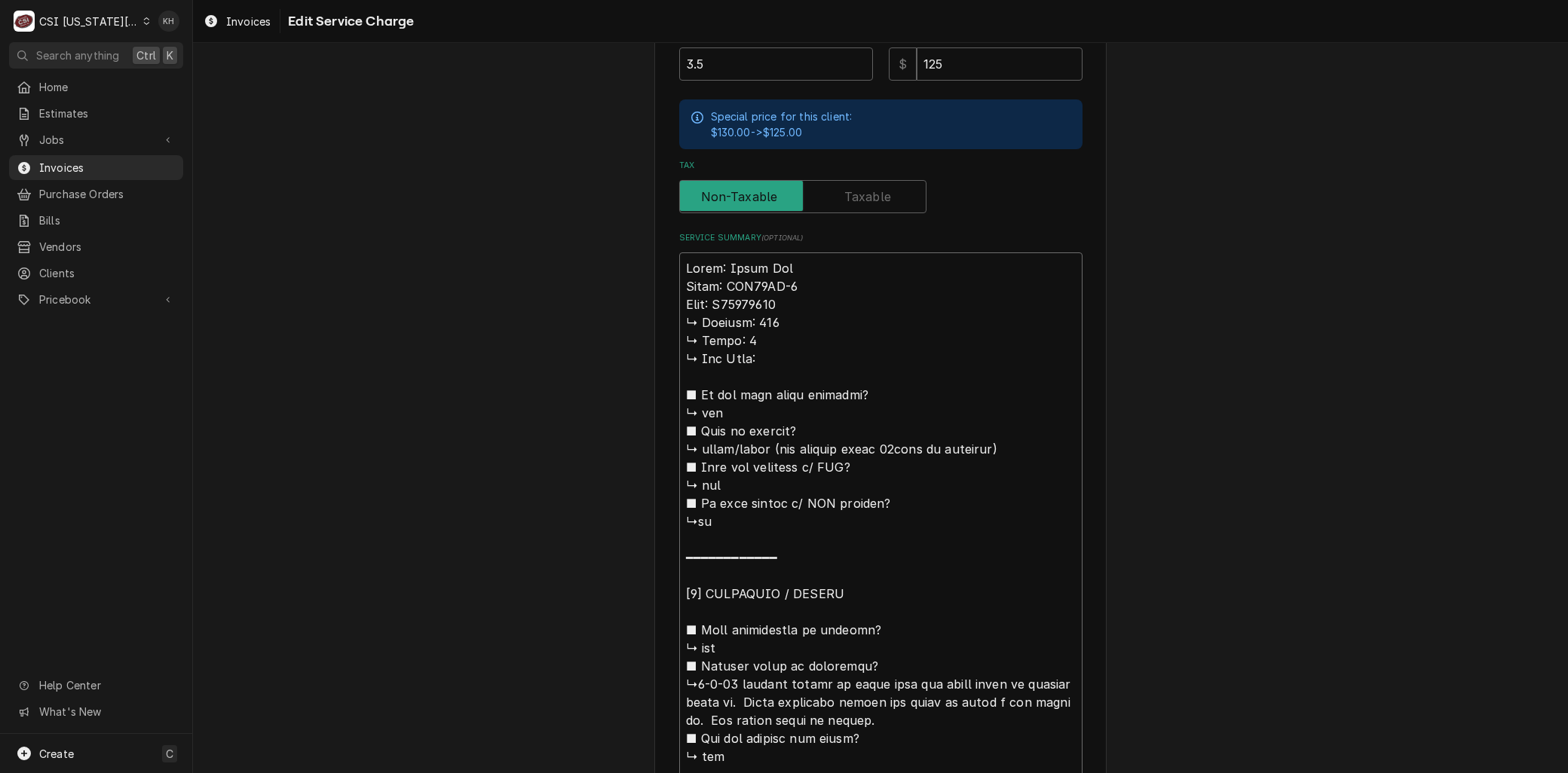
type textarea "x"
type textarea "Brand: Artic Air Model: ADD48RZ-2 Seria: H24205478 ↳ 𝗩𝗼𝗹𝘁𝗮𝗴𝗲: 115 ↳ 𝗣𝗵𝗮𝘀𝗲: 1 ↳ …"
type textarea "x"
type textarea "Brand: Artic Air Model: ADD48RZ-2 Serial: H24205478 ↳ 𝗩𝗼𝗹𝘁𝗮𝗴𝗲: 115 ↳ 𝗣𝗵𝗮𝘀𝗲: 1 ↳…"
drag, startPoint x: 856, startPoint y: 682, endPoint x: 651, endPoint y: 314, distance: 421.2
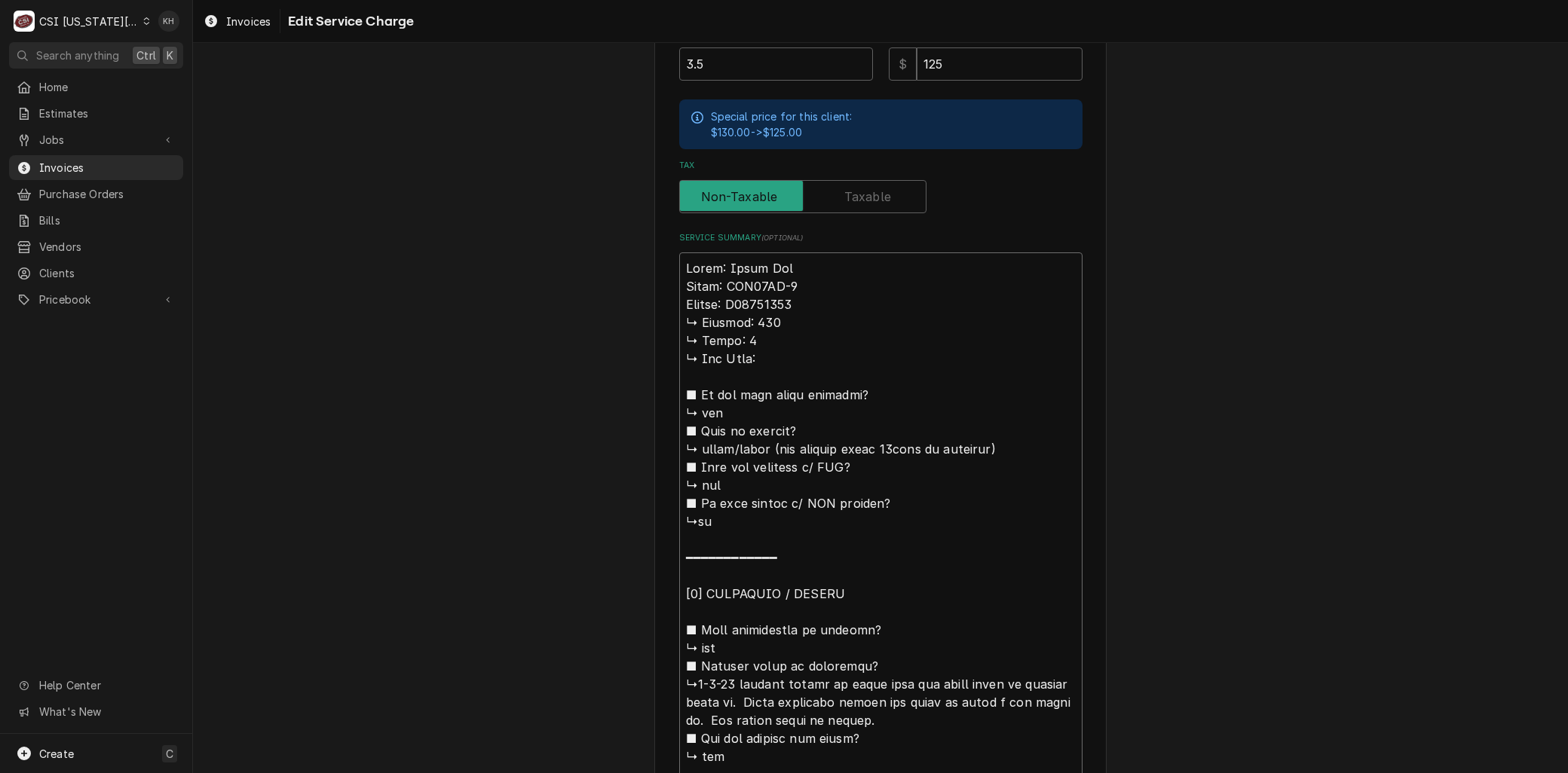
click at [654, 314] on div "Use the fields below to edit this service charge Short Description 1-Labor (Ser…" at bounding box center [880, 523] width 452 height 1964
type textarea "x"
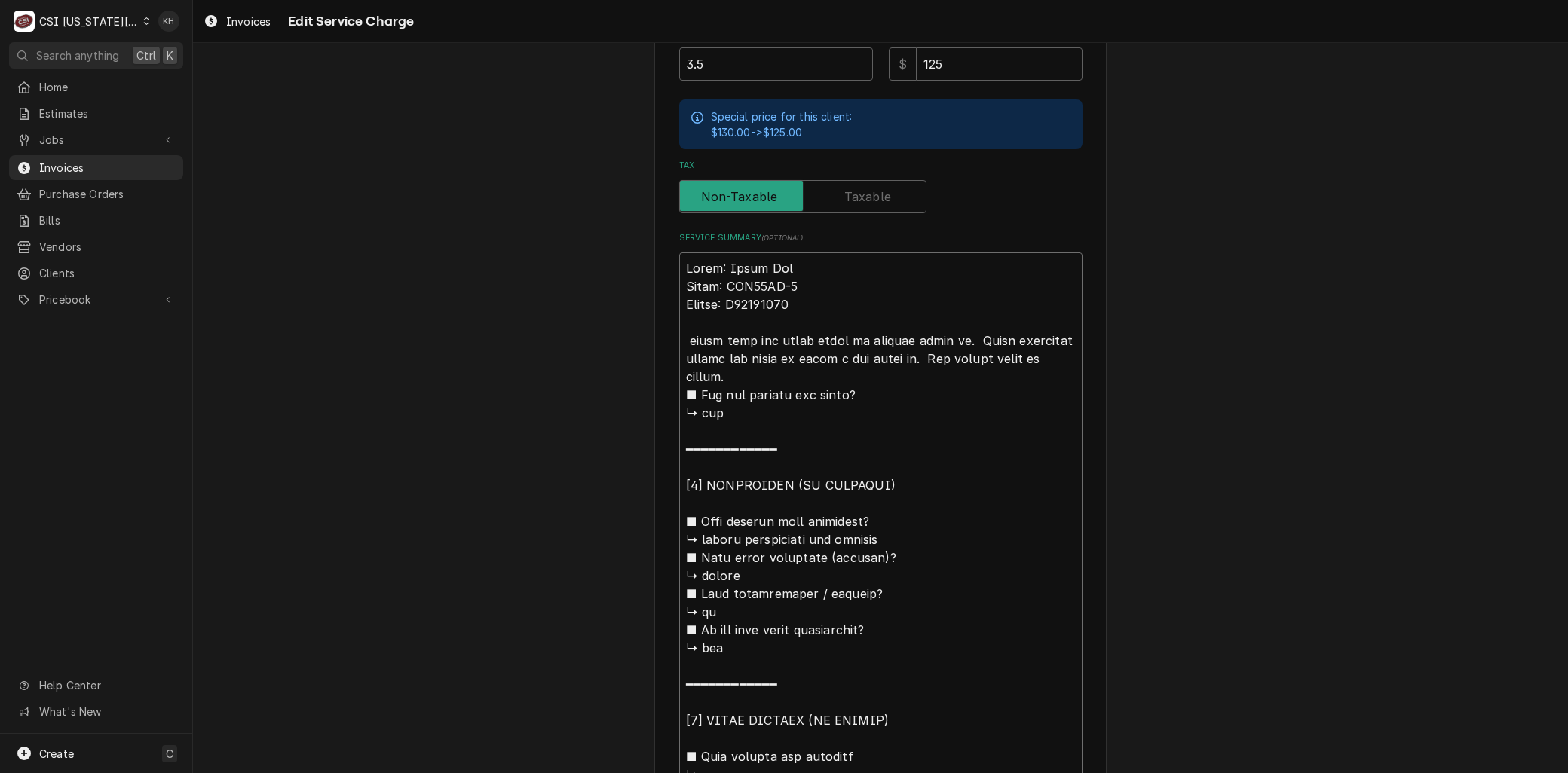
type textarea "Brand: Artic Air Model: ADD48RZ-2 Serial: H24205478 under beer tap where water …"
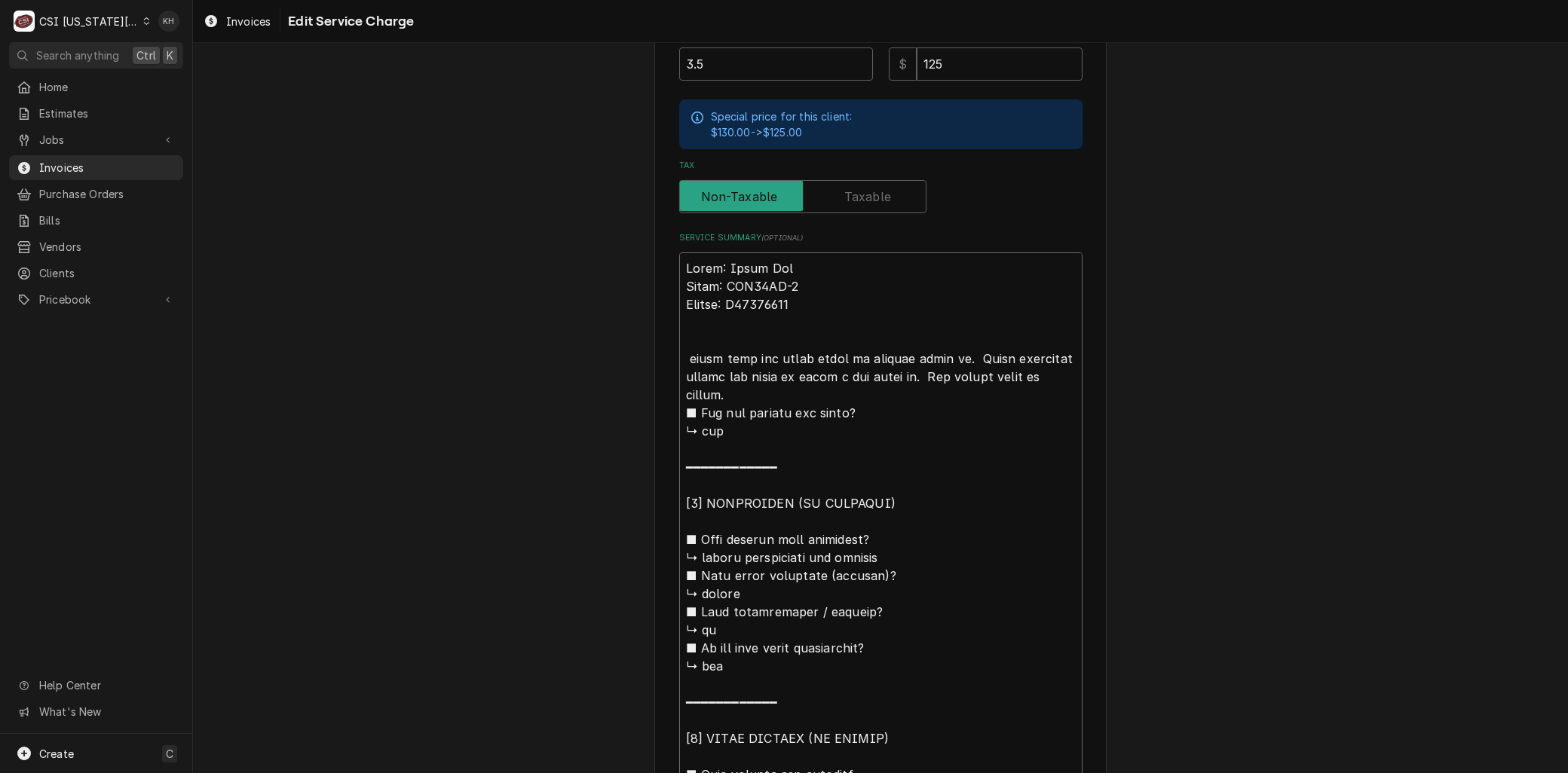
type textarea "x"
type textarea "Brand: Artic Air Model: ADD48RZ-2 Serial: H24205478 A under beer tap where wate…"
type textarea "x"
type textarea "Brand: Artic Air Model: ADD48RZ-2 Serial: H24205478 Ar under beer tap where wat…"
type textarea "x"
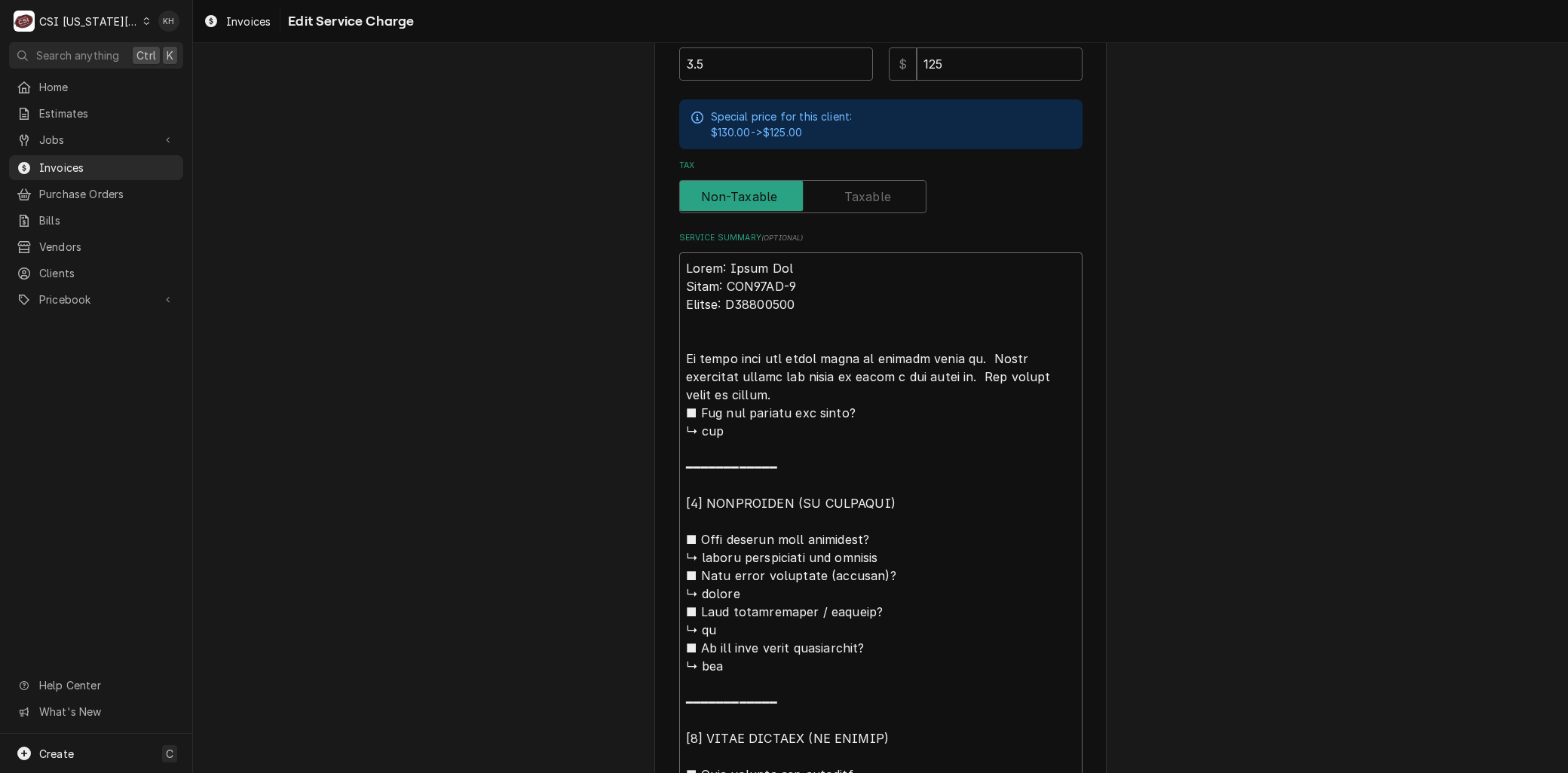
type textarea "Brand: Artic Air Model: ADD48RZ-2 Serial: H24205478 Arr under beer tap where wa…"
type textarea "x"
type textarea "Brand: Artic Air Model: ADD48RZ-2 Serial: H24205478 Arri under beer tap where w…"
type textarea "x"
type textarea "Brand: Artic Air Model: ADD48RZ-2 Serial: H24205478 Arriv under beer tap where …"
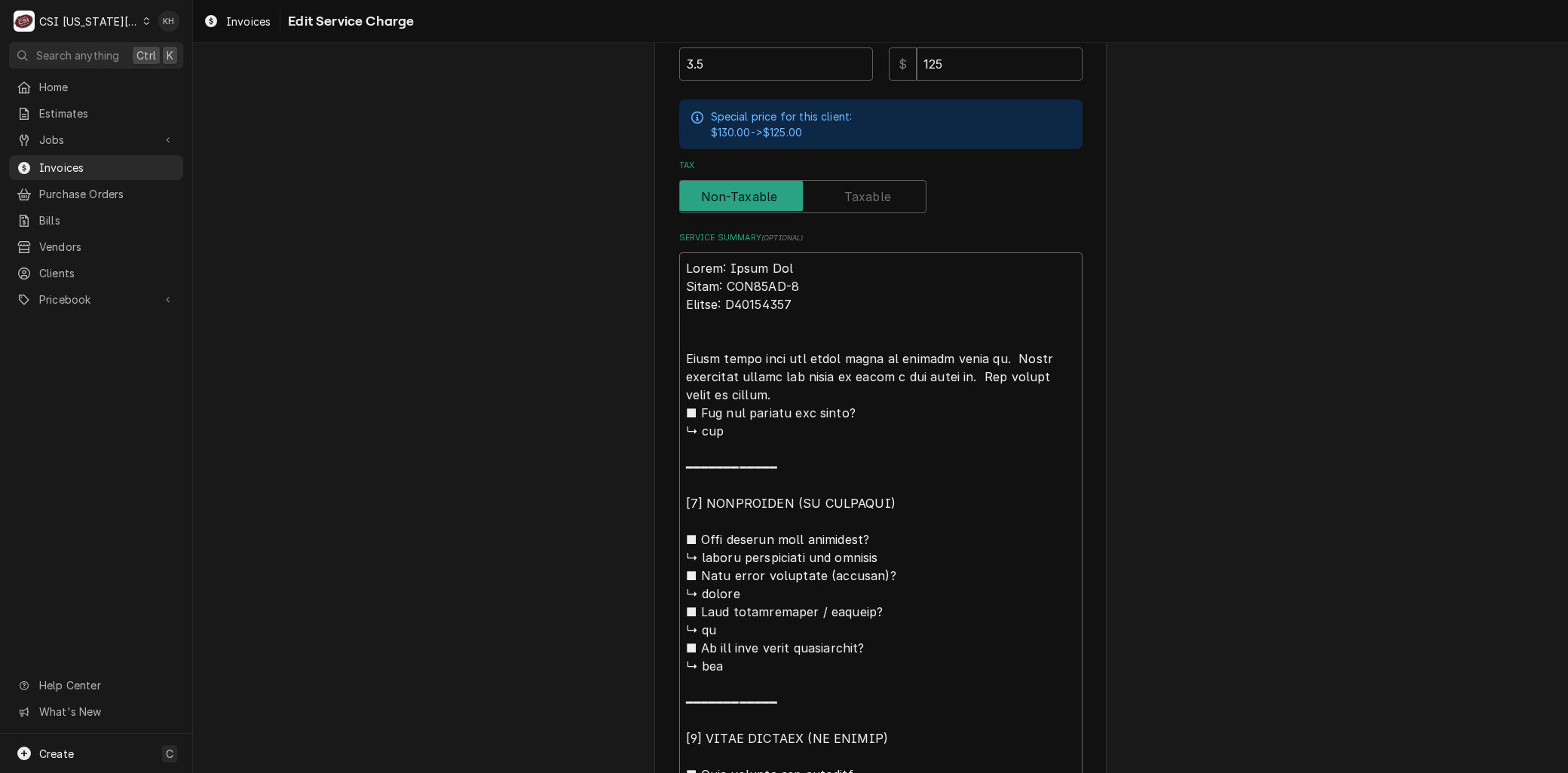
type textarea "x"
type textarea "Brand: Artic Air Model: ADD48RZ-2 Serial: H24205478 Arrive under beer tap where…"
type textarea "x"
type textarea "Brand: Artic Air Model: ADD48RZ-2 Serial: H24205478 Arrived under beer tap wher…"
type textarea "x"
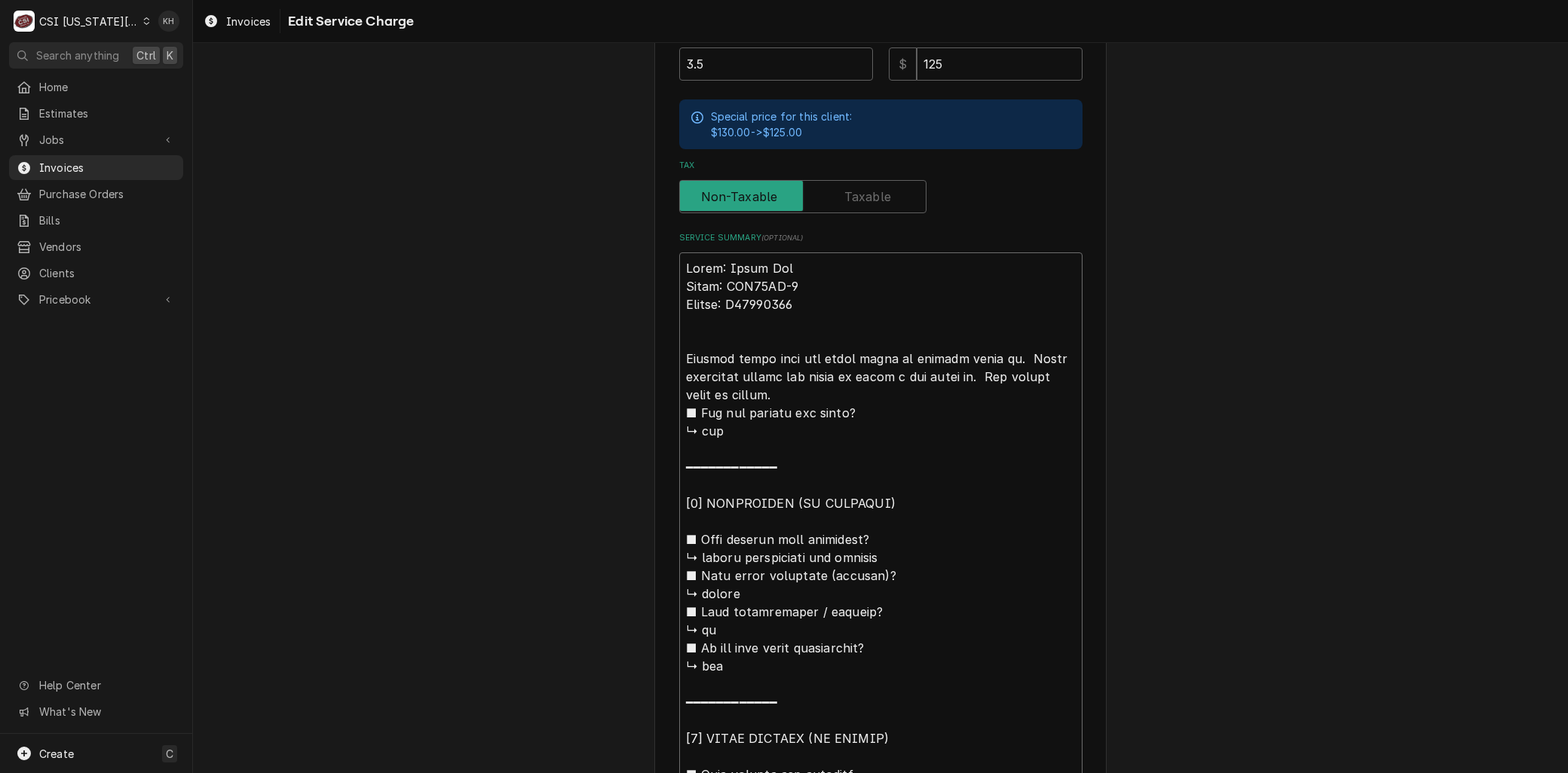
type textarea "Brand: Artic Air Model: ADD48RZ-2 Serial: H24205478 Arrived under beer tap wher…"
type textarea "x"
type textarea "Brand: Artic Air Model: ADD48RZ-2 Serial: H24205478 Arrived o under beer tap wh…"
type textarea "x"
type textarea "Brand: Artic Air Model: ADD48RZ-2 Serial: H24205478 Arrived on under beer tap w…"
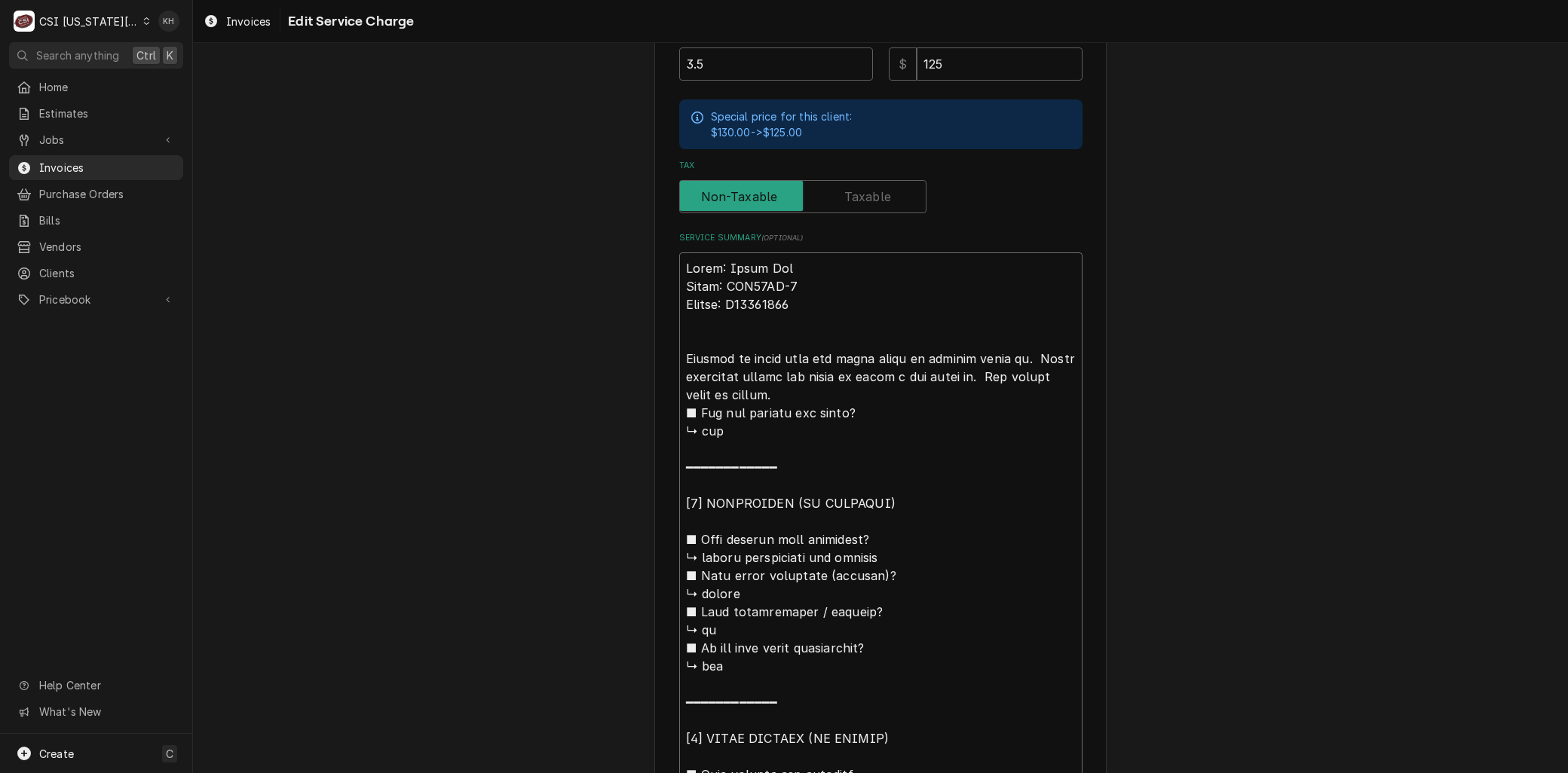
type textarea "x"
type textarea "Brand: Artic Air Model: ADD48RZ-2 Serial: H24205478 Arrived on under beer tap w…"
type textarea "x"
type textarea "Brand: Artic Air Model: ADD48RZ-2 Serial: H24205478 Arrived on s under beer tap…"
type textarea "x"
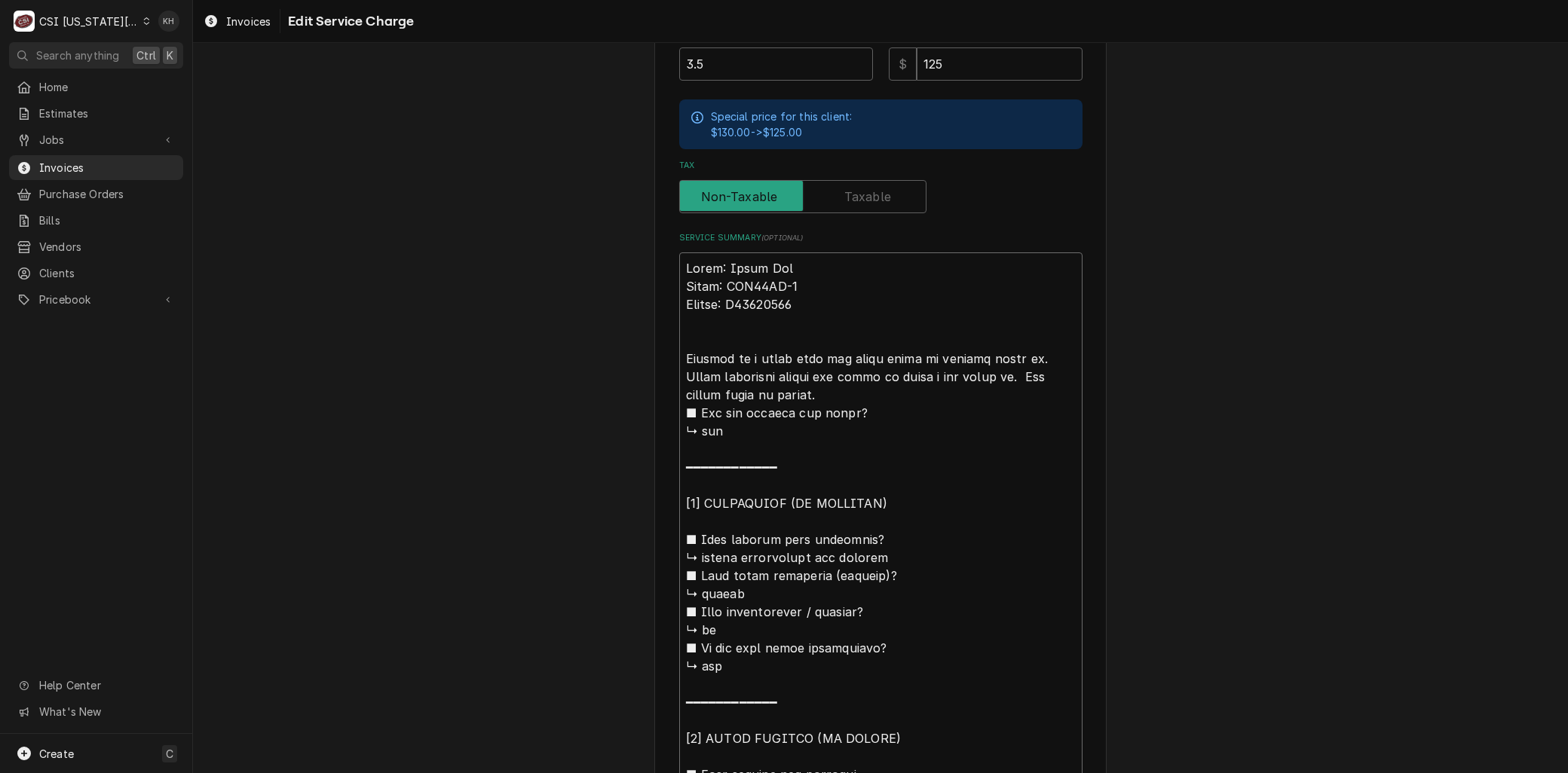
type textarea "Brand: Artic Air Model: ADD48RZ-2 Serial: H24205478 Arrived on si under beer ta…"
type textarea "x"
type textarea "Brand: Artic Air Model: ADD48RZ-2 Serial: H24205478 Arrived on sit under beer t…"
type textarea "x"
type textarea "Brand: Artic Air Model: ADD48RZ-2 Serial: H24205478 Arrived on site under beer …"
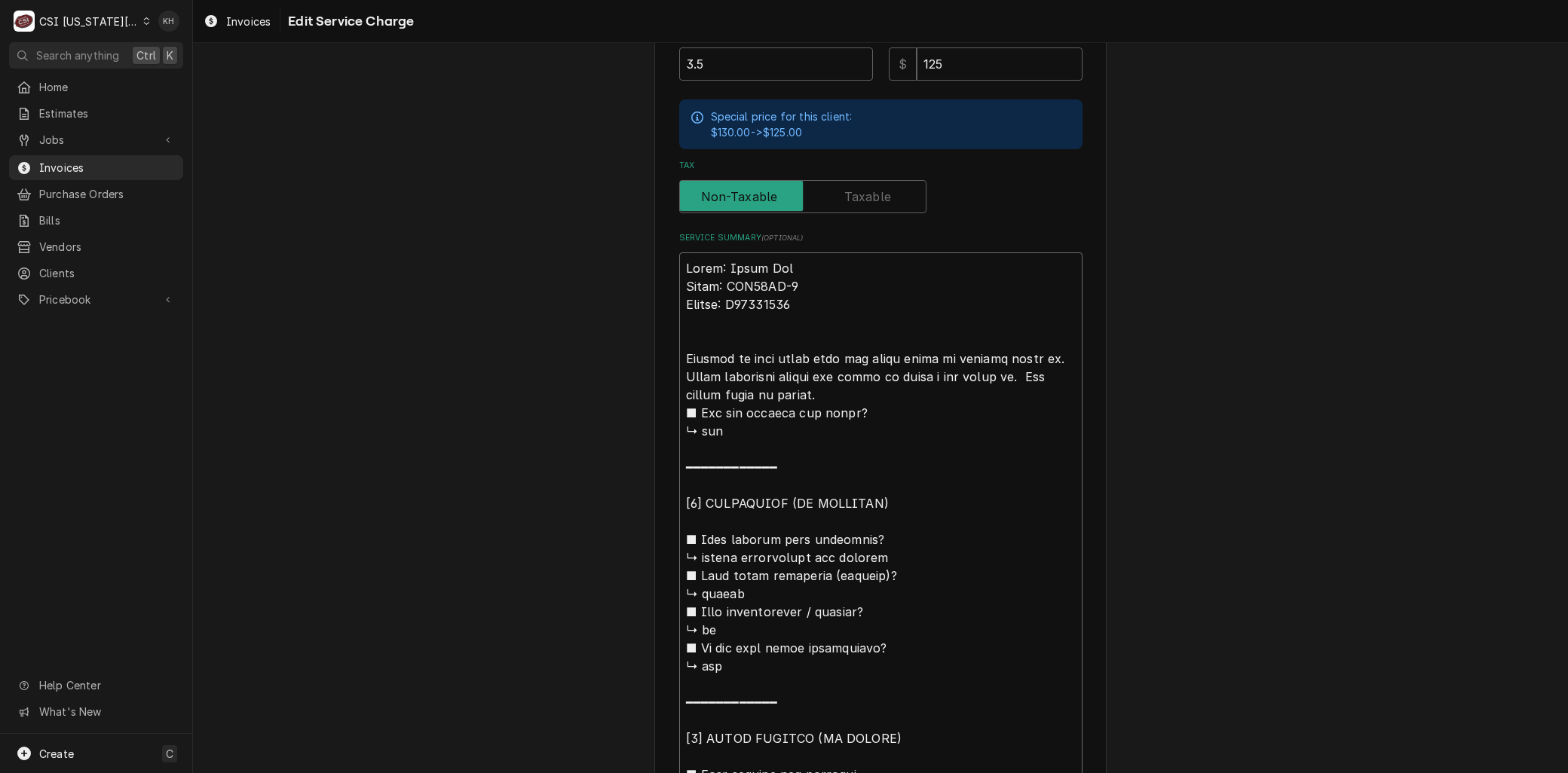
type textarea "x"
type textarea "Brand: Artic Air Model: ADD48RZ-2 Serial: H24205478 Arrived on site under beer …"
type textarea "x"
type textarea "Brand: Artic Air Model: ADD48RZ-2 Serial: H24205478 Arrived on site a under bee…"
type textarea "x"
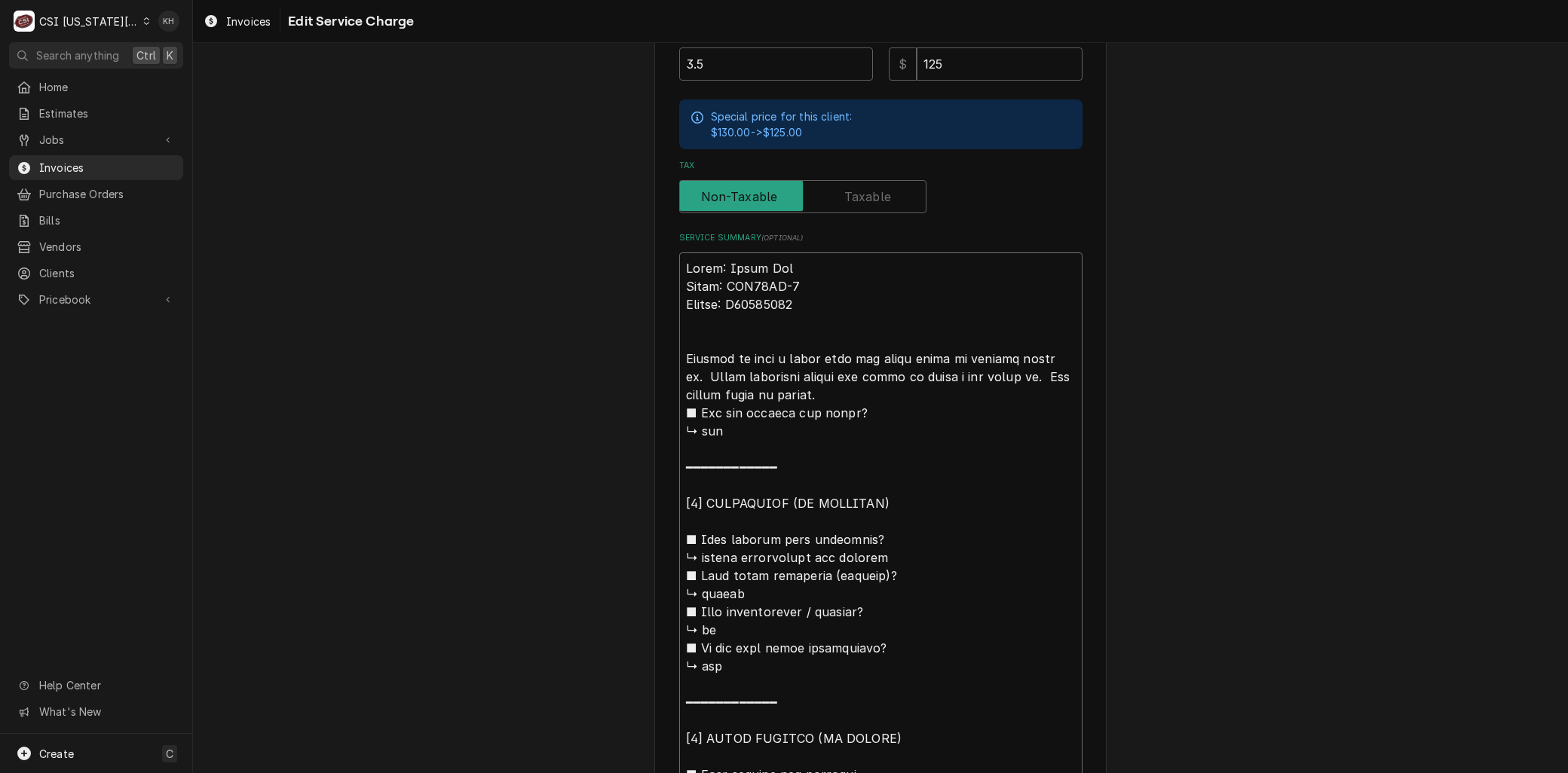
type textarea "Brand: Artic Air Model: ADD48RZ-2 Serial: H24205478 Arrived on site an under be…"
type textarea "x"
type textarea "Brand: Artic Air Model: ADD48RZ-2 Serial: H24205478 Arrived on site and under b…"
type textarea "x"
type textarea "Brand: Artic Air Model: ADD48RZ-2 Serial: H24205478 Arrived on site and under b…"
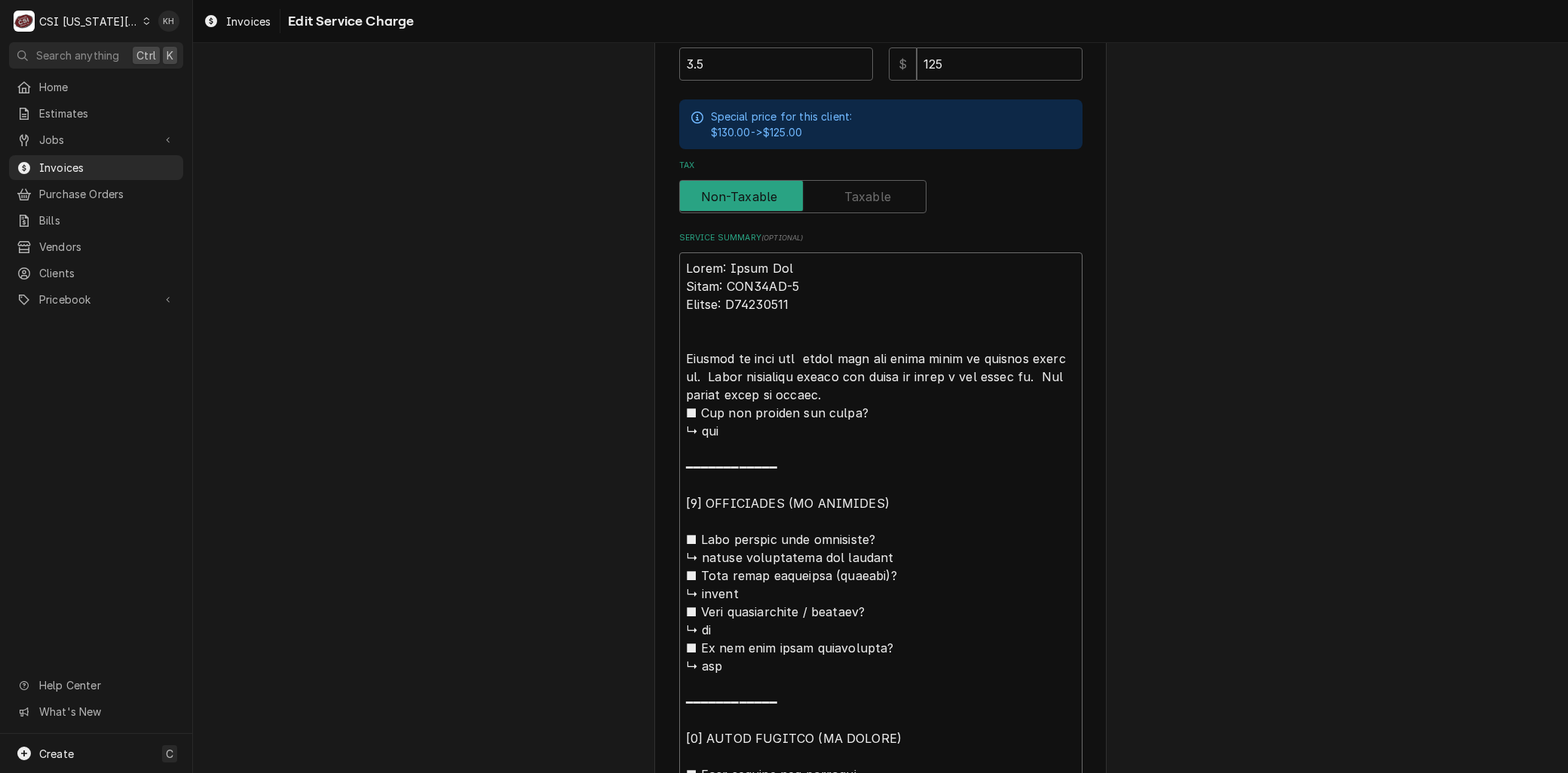
type textarea "x"
type textarea "Brand: Artic Air Model: ADD48RZ-2 Serial: H24205478 Arrived on site and i under…"
type textarea "x"
type textarea "Brand: Artic Air Model: ADD48RZ-2 Serial: H24205478 Arrived on site and in unde…"
type textarea "x"
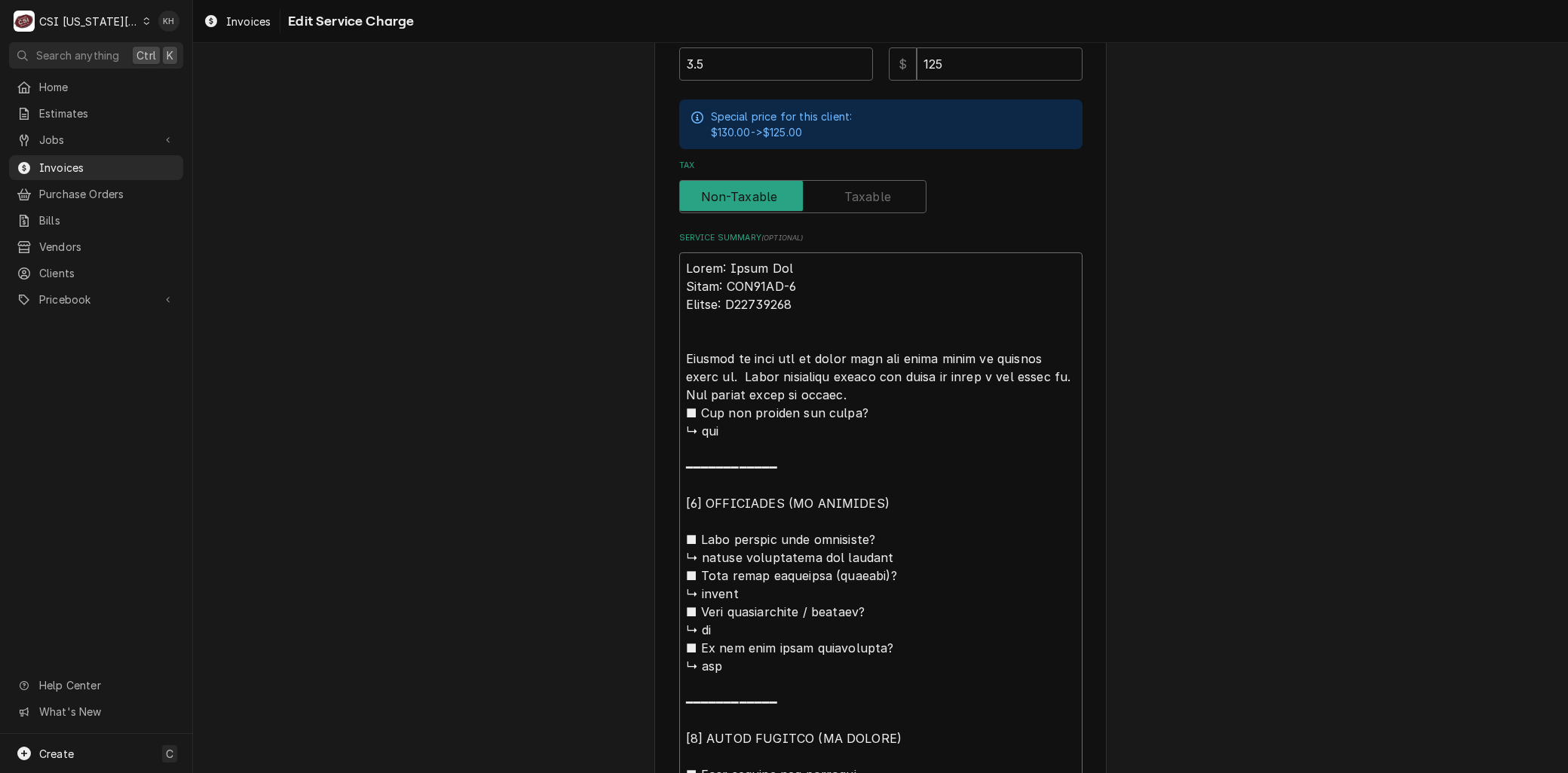
type textarea "Brand: Artic Air Model: ADD48RZ-2 Serial: H24205478 Arrived on site and ins und…"
type textarea "x"
type textarea "Brand: Artic Air Model: ADD48RZ-2 Serial: H24205478 Arrived on site and insp un…"
type textarea "x"
type textarea "Brand: Artic Air Model: ADD48RZ-2 Serial: H24205478 Arrived on site and inspe u…"
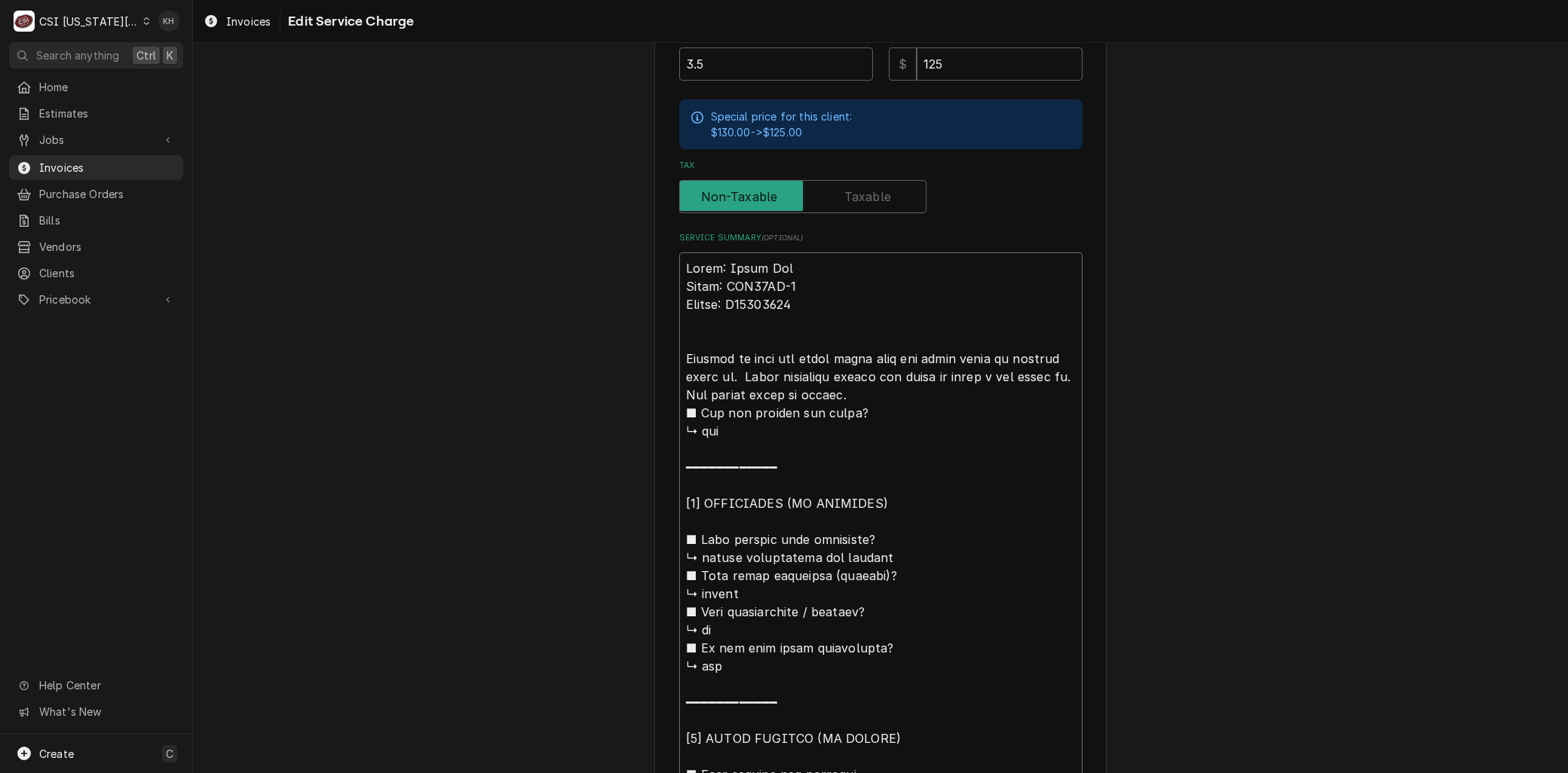
type textarea "x"
type textarea "Brand: Artic Air Model: ADD48RZ-2 Serial: H24205478 Arrived on site and inspec …"
type textarea "x"
type textarea "Brand: Artic Air Model: ADD48RZ-2 Serial: H24205478 Arrived on site and inspect…"
type textarea "x"
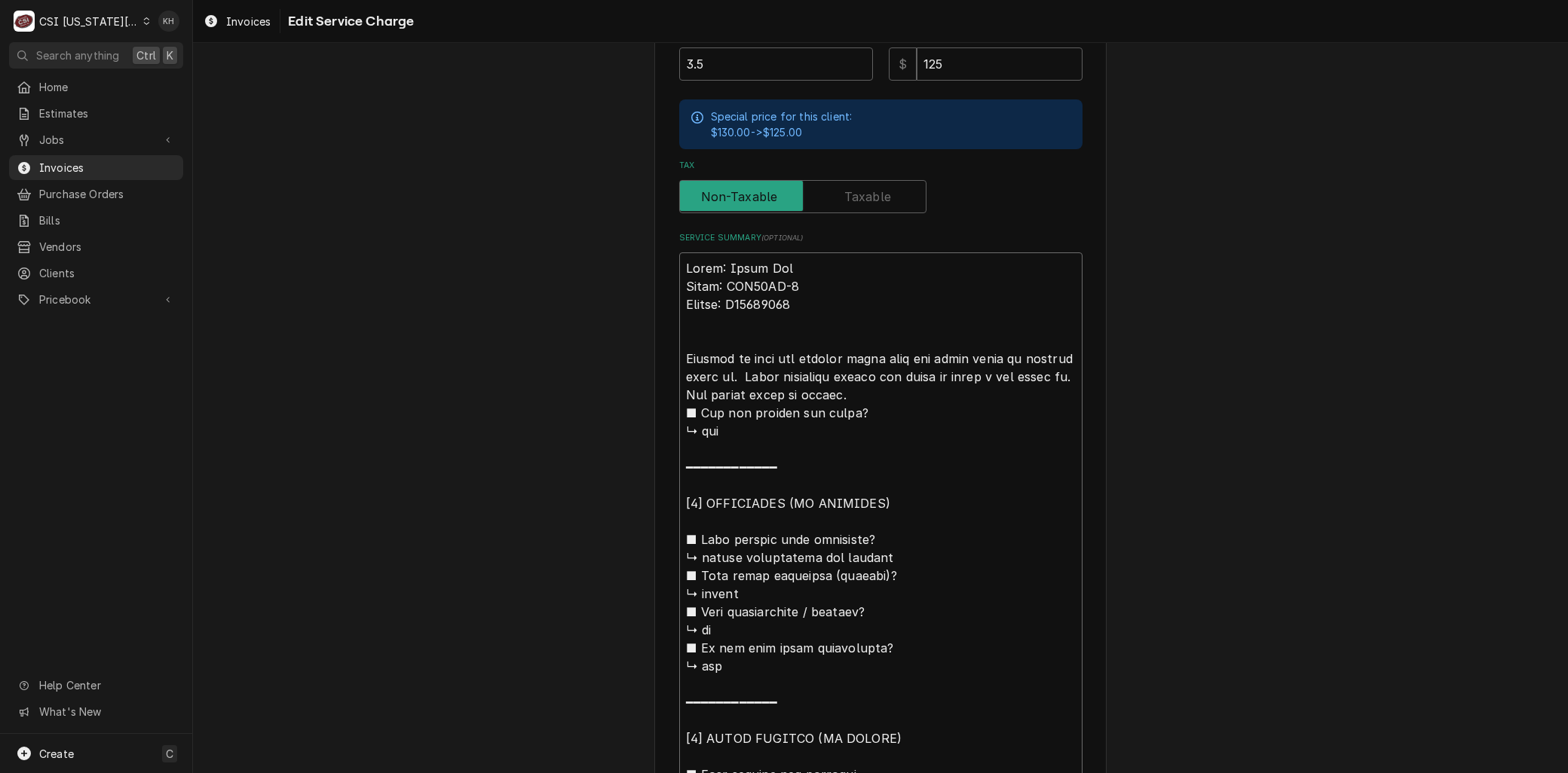
type textarea "Brand: Artic Air Model: ADD48RZ-2 Serial: H24205478 Arrived on site and inspect…"
type textarea "x"
type textarea "Brand: Artic Air Model: ADD48RZ-2 Serial: H24205478 Arrived on site and inspect…"
type textarea "x"
type textarea "Brand: Artic Air Model: ADD48RZ-2 Serial: H24205478 Arrived on site and inspect…"
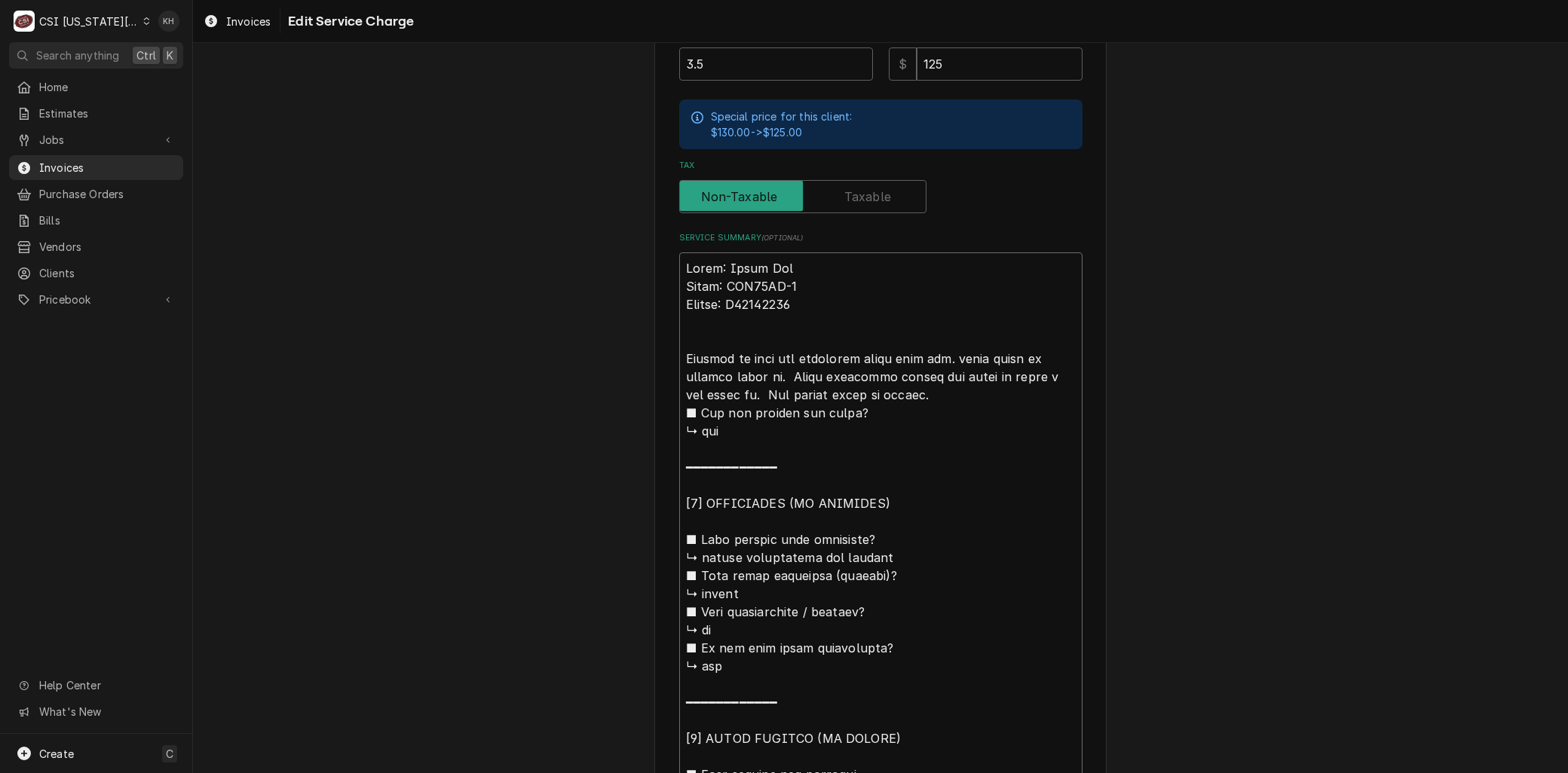
type textarea "x"
type textarea "Brand: Artic Air Model: ADD48RZ-2 Serial: H24205478 Arrived on site and inspect…"
type textarea "x"
type textarea "Brand: Artic Air Model: ADD48RZ-2 Serial: H24205478 Arrived on site and inspect…"
type textarea "x"
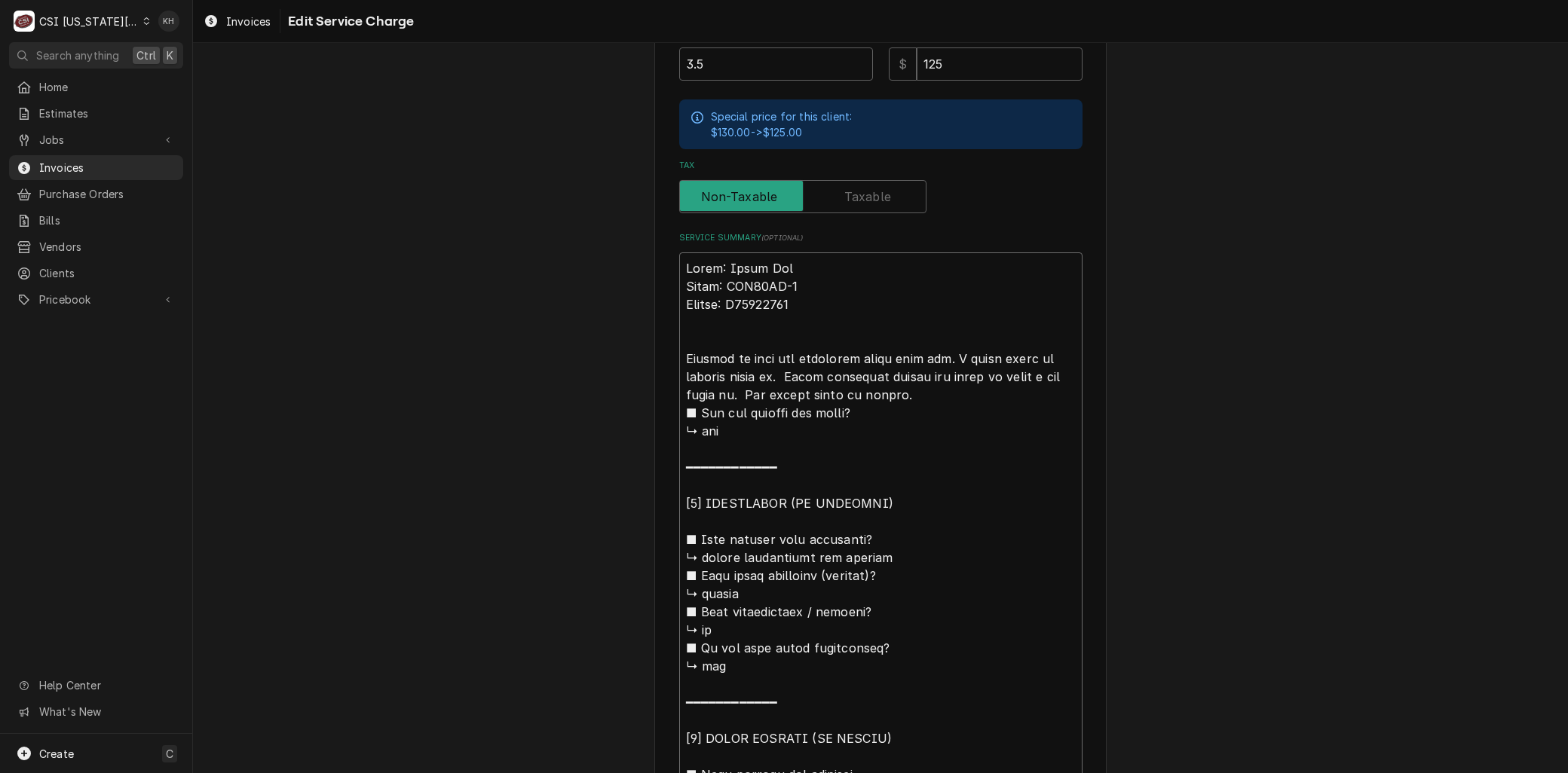
type textarea "Brand: Artic Air Model: ADD48RZ-2 Serial: H24205478 Arrived on site and inspect…"
type textarea "x"
type textarea "Brand: Artic Air Model: ADD48RZ-2 Serial: H24205478 Arrived on site and inspect…"
type textarea "x"
type textarea "Brand: Artic Air Model: ADD48RZ-2 Serial: H24205478 Arrived on site and inspect…"
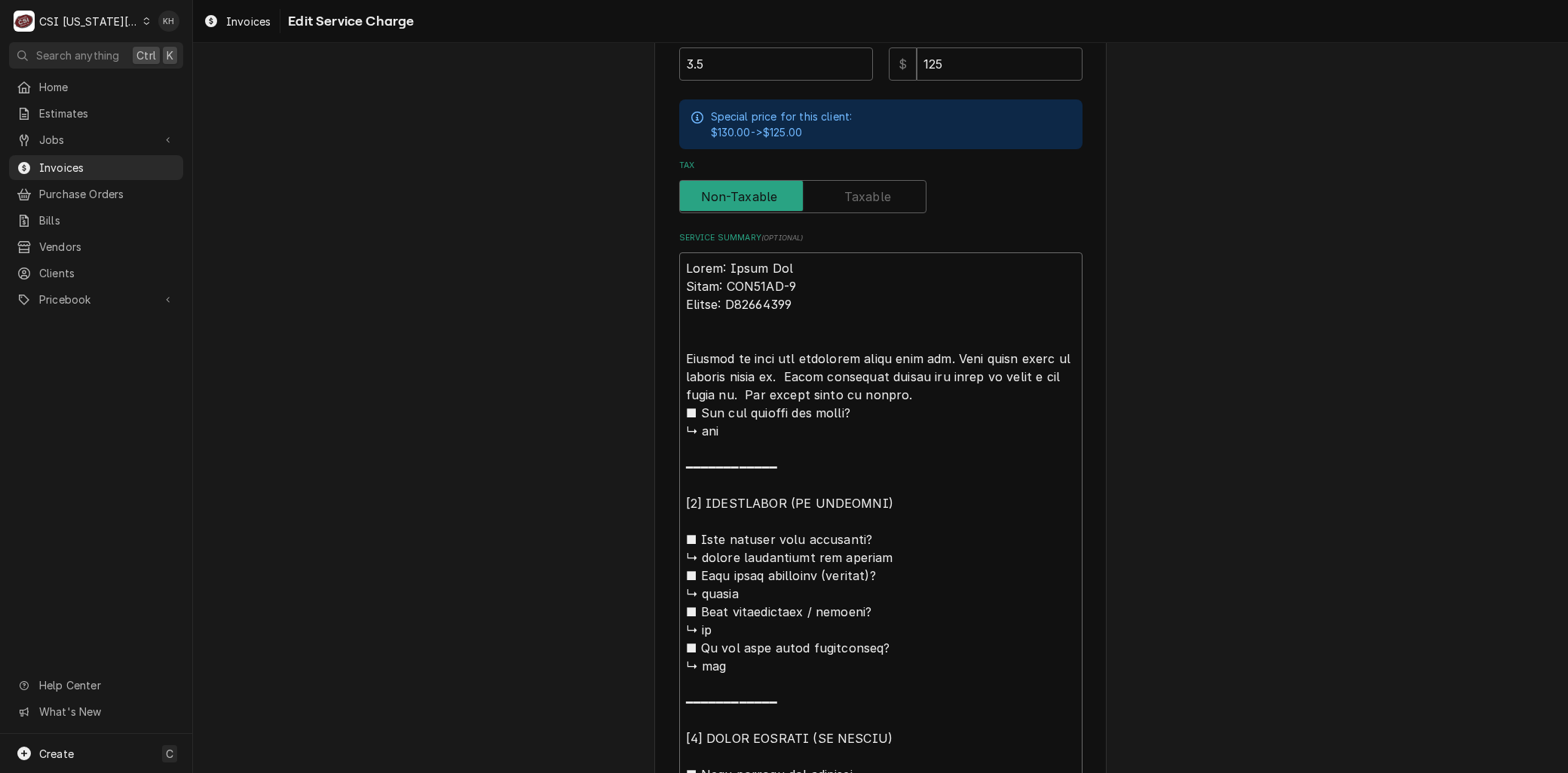
type textarea "x"
type textarea "Brand: Artic Air Model: ADD48RZ-2 Serial: H24205478 Arrived on site and inspect…"
type textarea "x"
type textarea "Brand: Artic Air Model: ADD48RZ-2 Serial: H24205478 Arrived on site and inspect…"
type textarea "x"
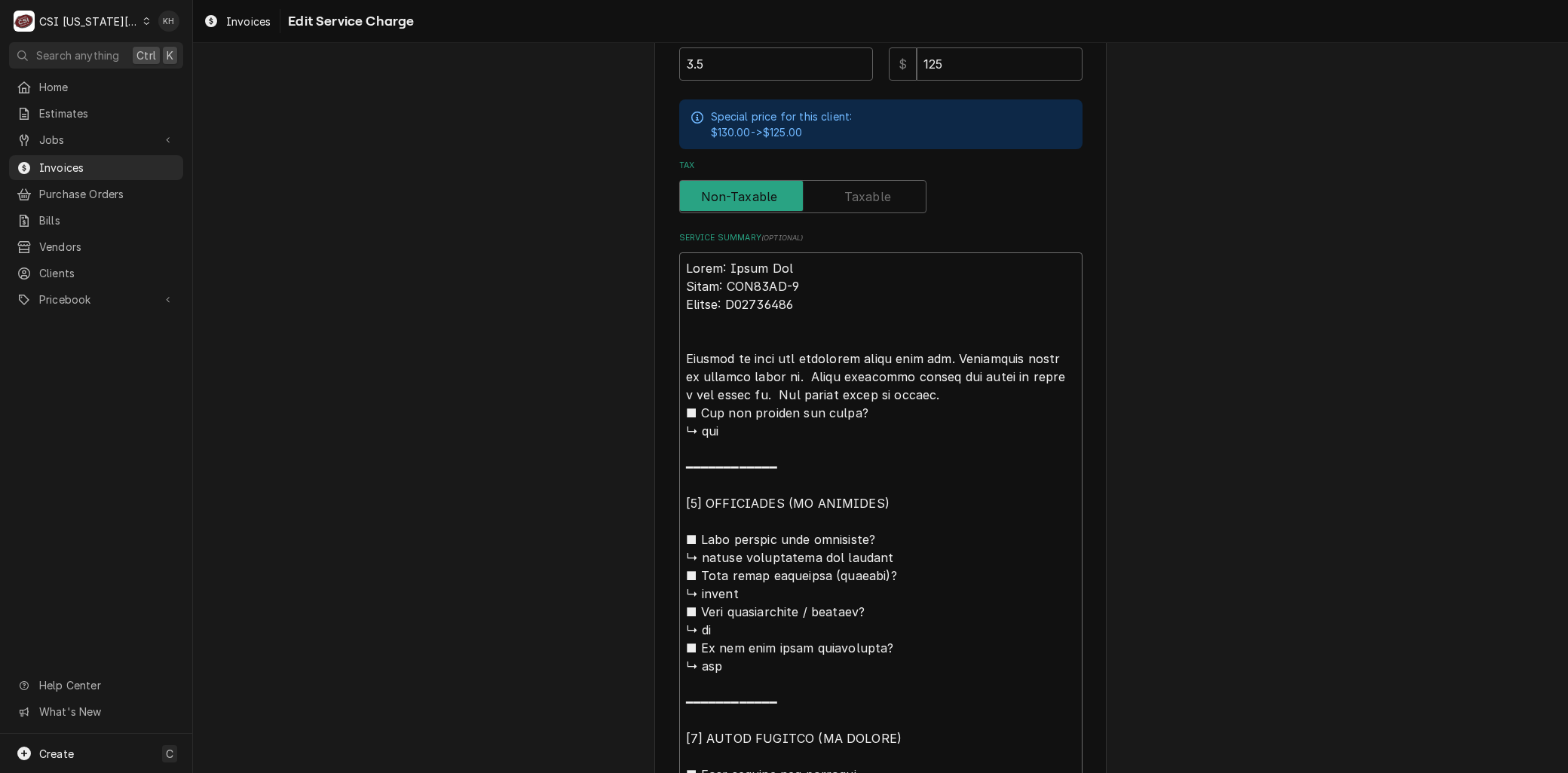
type textarea "Brand: Artic Air Model: ADD48RZ-2 Serial: H24205478 Arrived on site and inspect…"
type textarea "x"
type textarea "Brand: Artic Air Model: ADD48RZ-2 Serial: H24205478 Arrived on site and inspect…"
type textarea "x"
type textarea "Brand: Artic Air Model: ADD48RZ-2 Serial: H24205478 Arrived on site and inspect…"
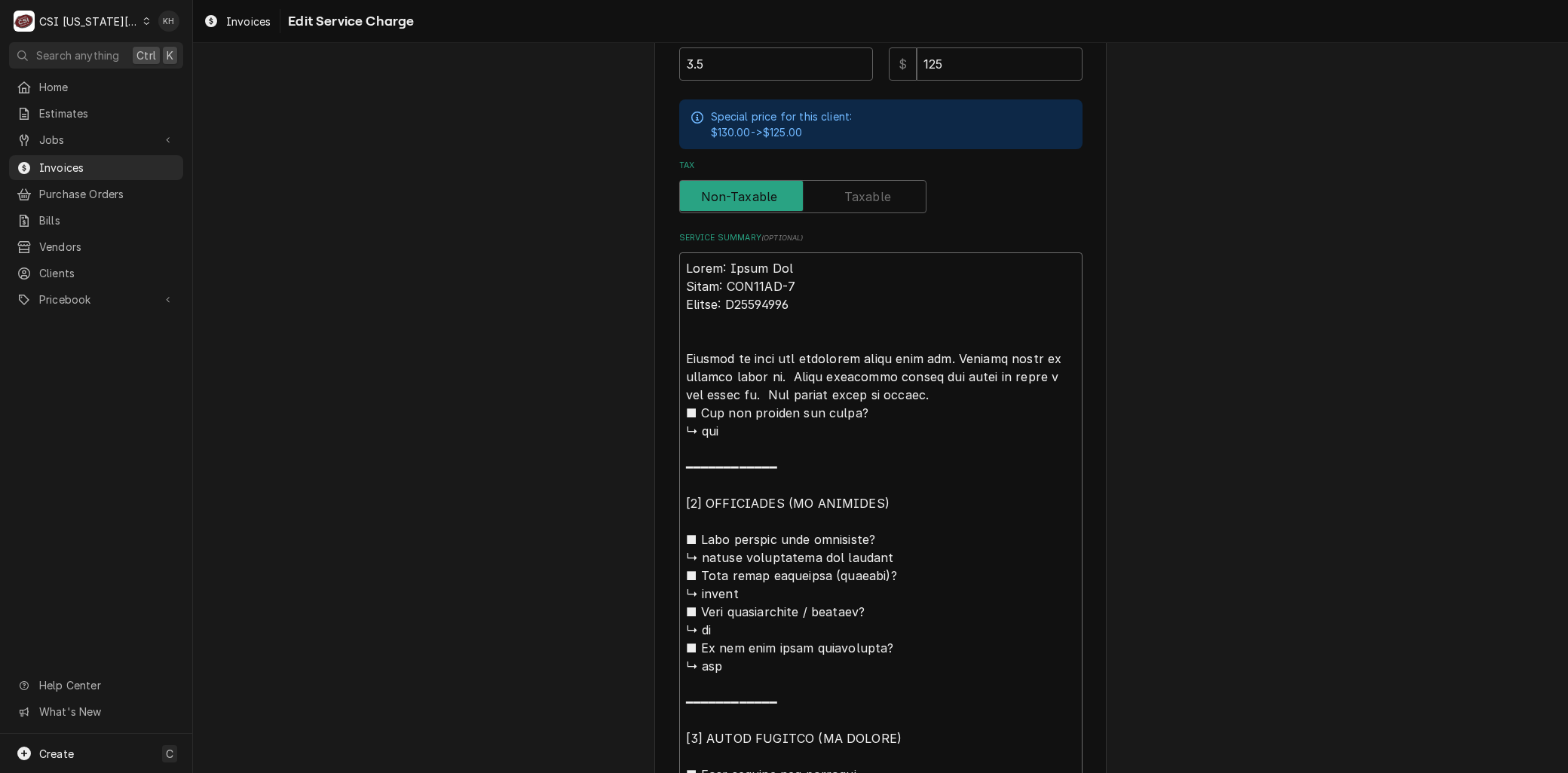
type textarea "x"
type textarea "Brand: Artic Air Model: ADD48RZ-2 Serial: H24205478 Arrived on site and inspect…"
type textarea "x"
type textarea "Brand: Artic Air Model: ADD48RZ-2 Serial: H24205478 Arrived on site and inspect…"
click at [775, 379] on textarea "Service Summary ( optional )" at bounding box center [881, 657] width 404 height 810
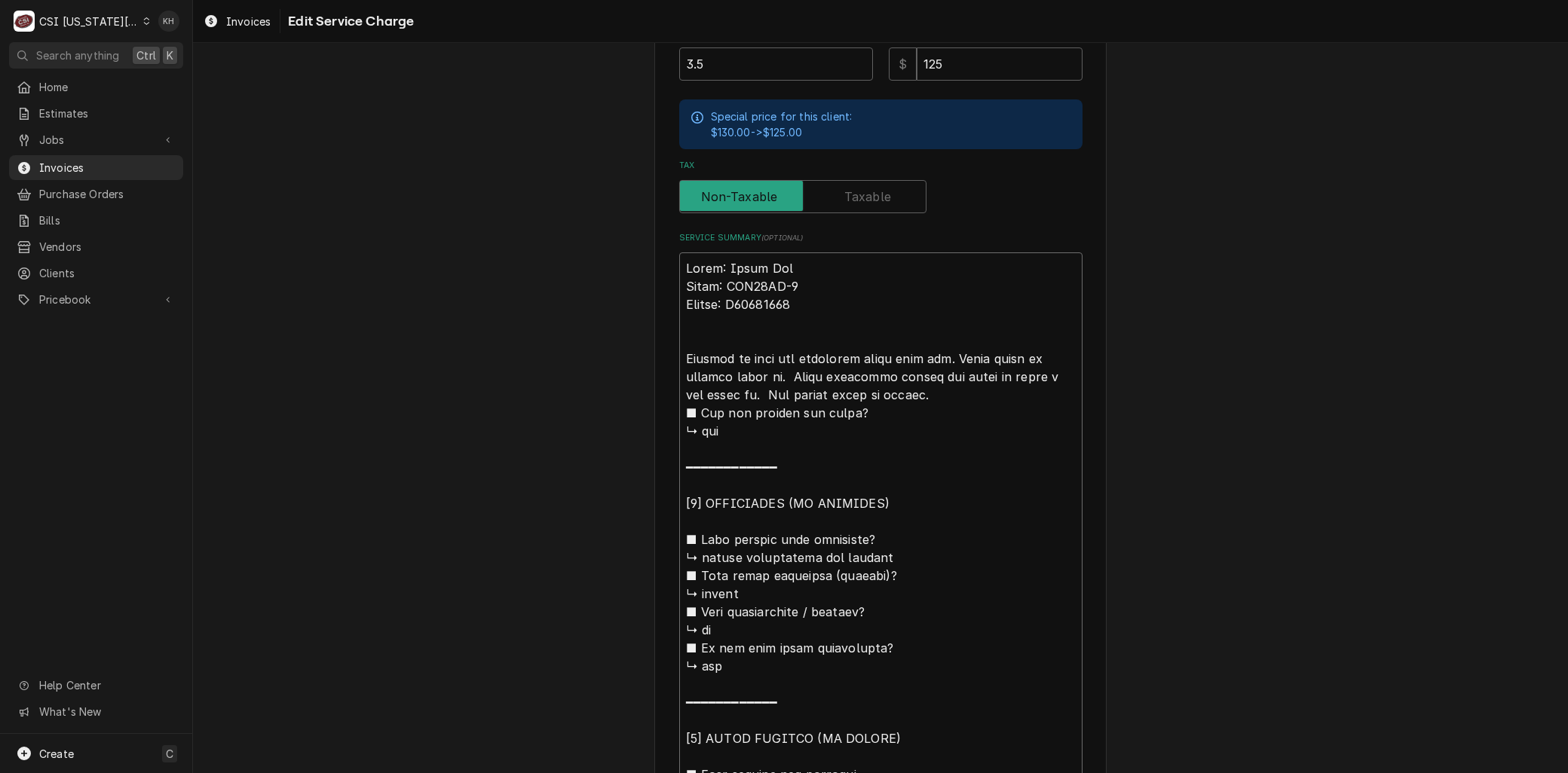
type textarea "x"
type textarea "Brand: Artic Air Model: ADD48RZ-2 Serial: H24205478 Arrived on site and inspect…"
click at [728, 390] on textarea "Service Summary ( optional )" at bounding box center [881, 657] width 404 height 810
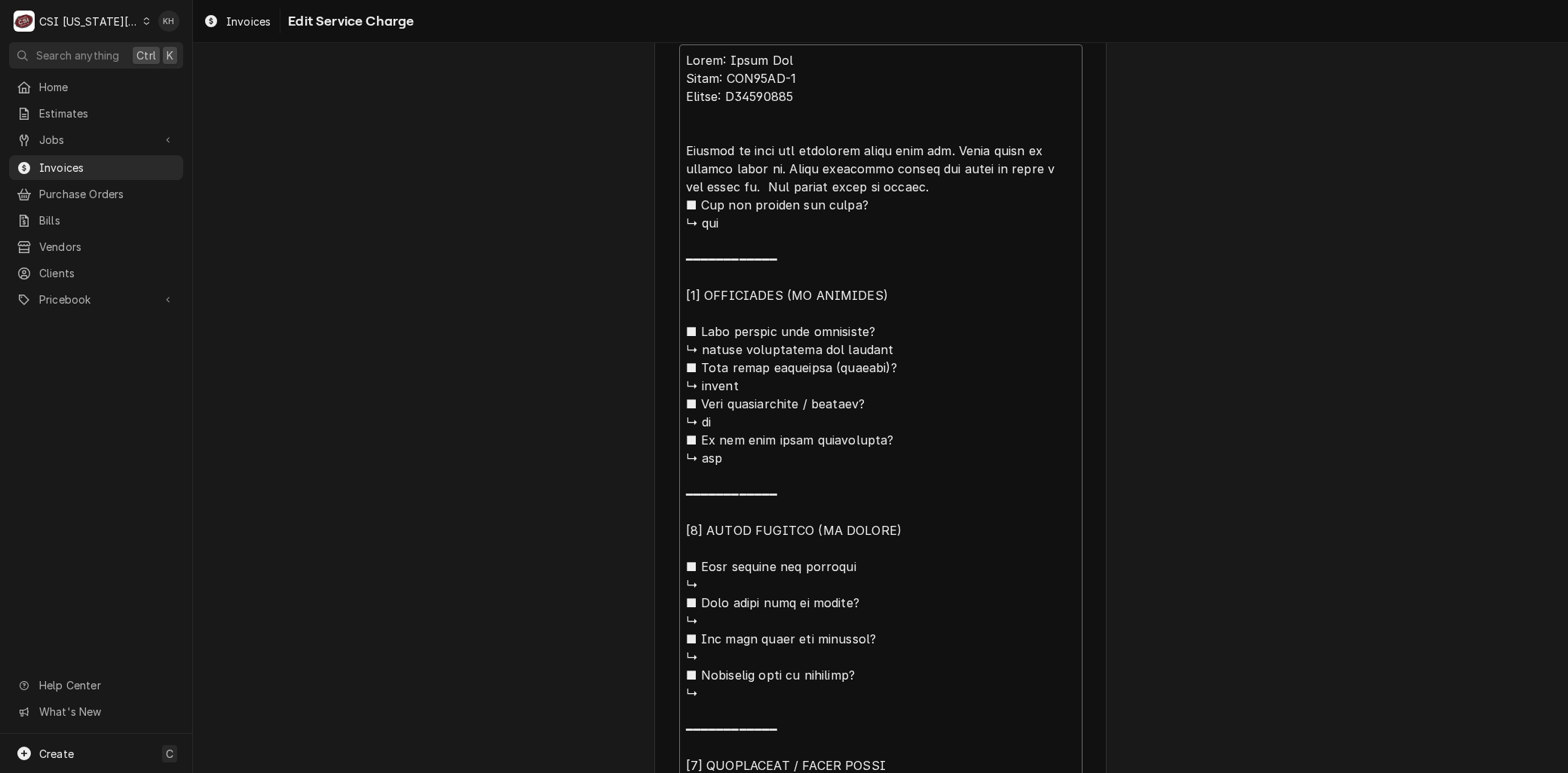
scroll to position [946, 0]
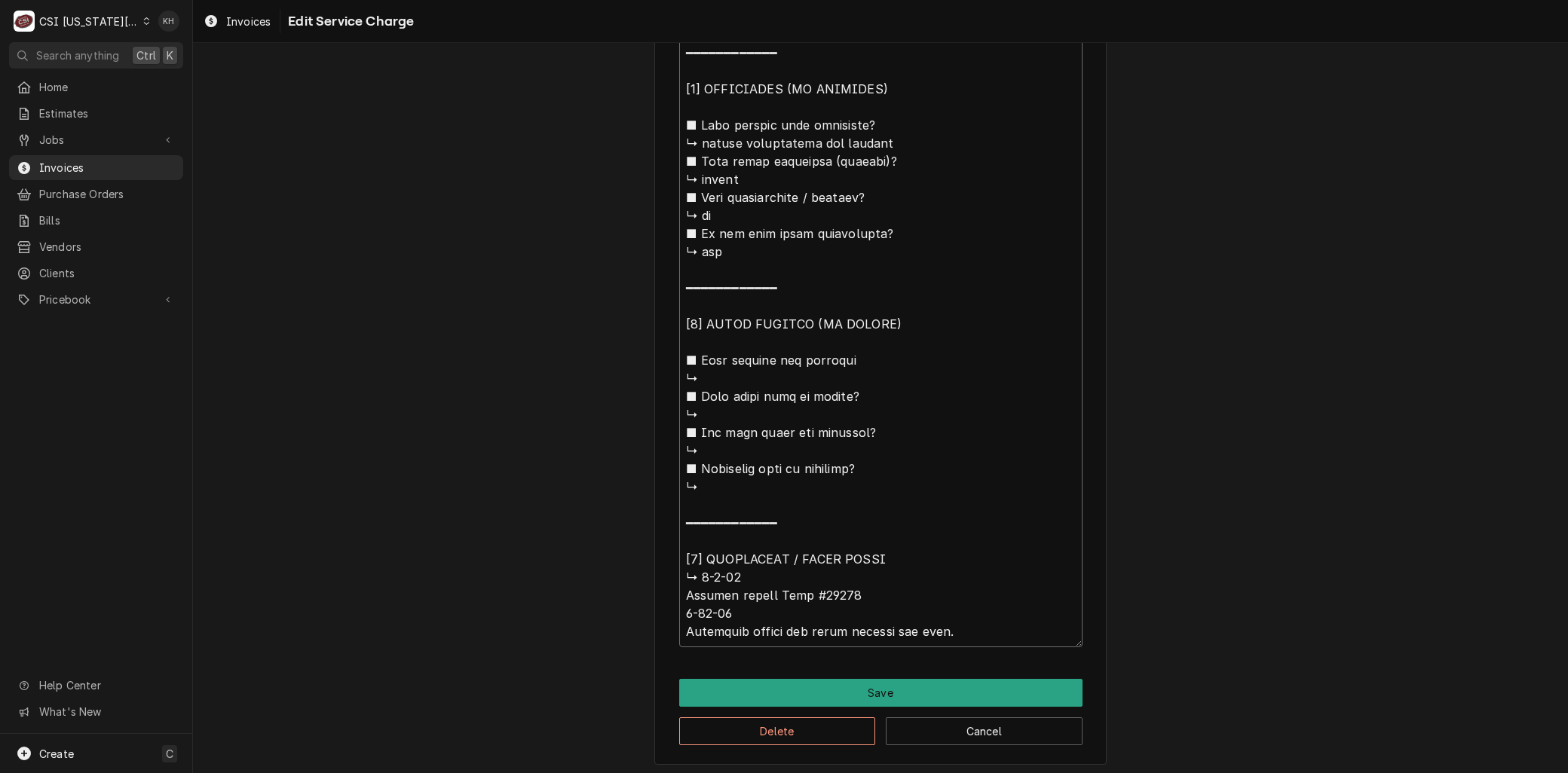
drag, startPoint x: 1013, startPoint y: 371, endPoint x: 920, endPoint y: 593, distance: 240.7
click at [920, 593] on textarea "Service Summary ( optional )" at bounding box center [881, 242] width 404 height 810
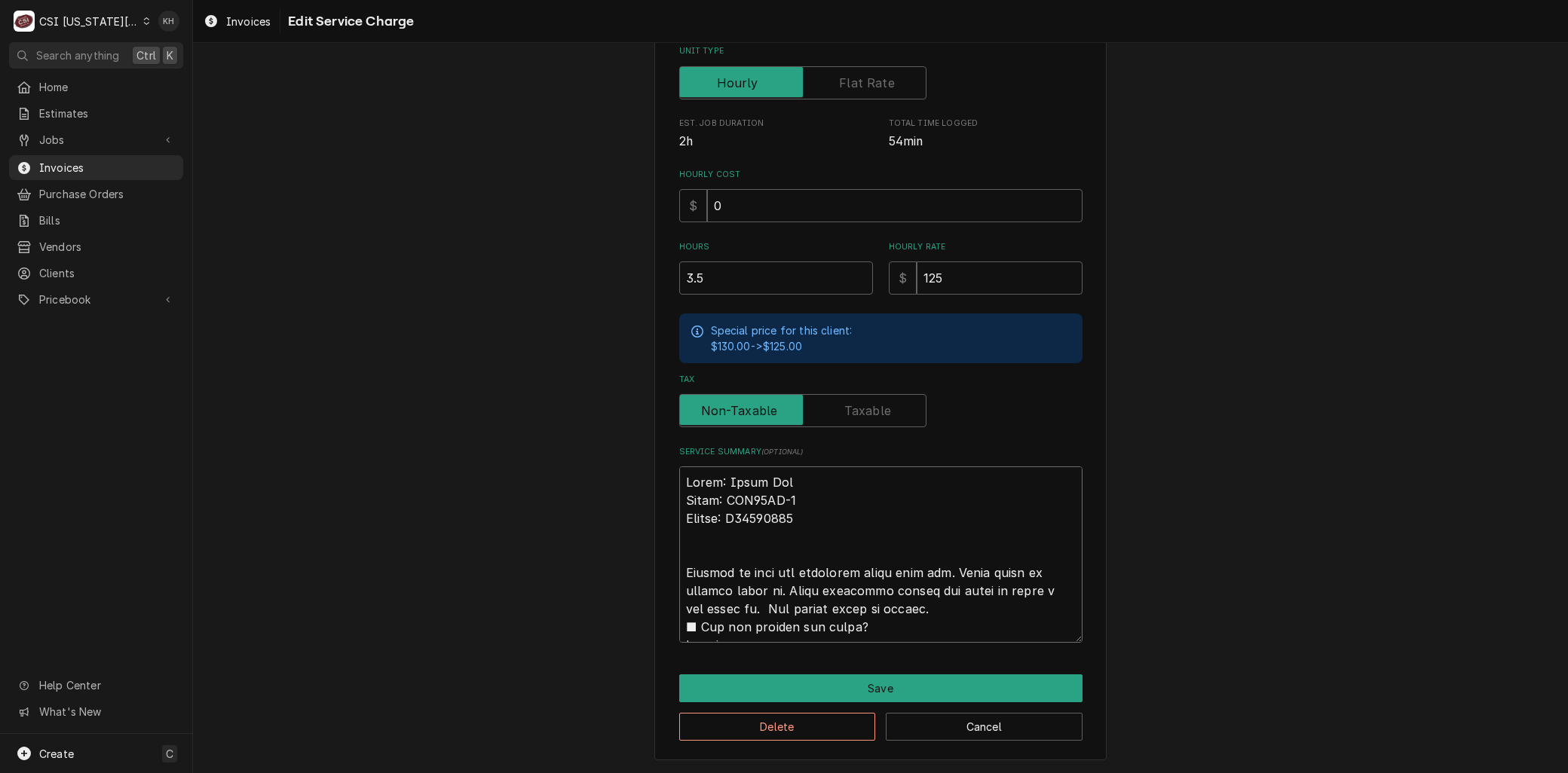
type textarea "x"
type textarea "Brand: Artic Air Model: ADD48RZ-2 Serial: H24205478 Arrived on site and inspect…"
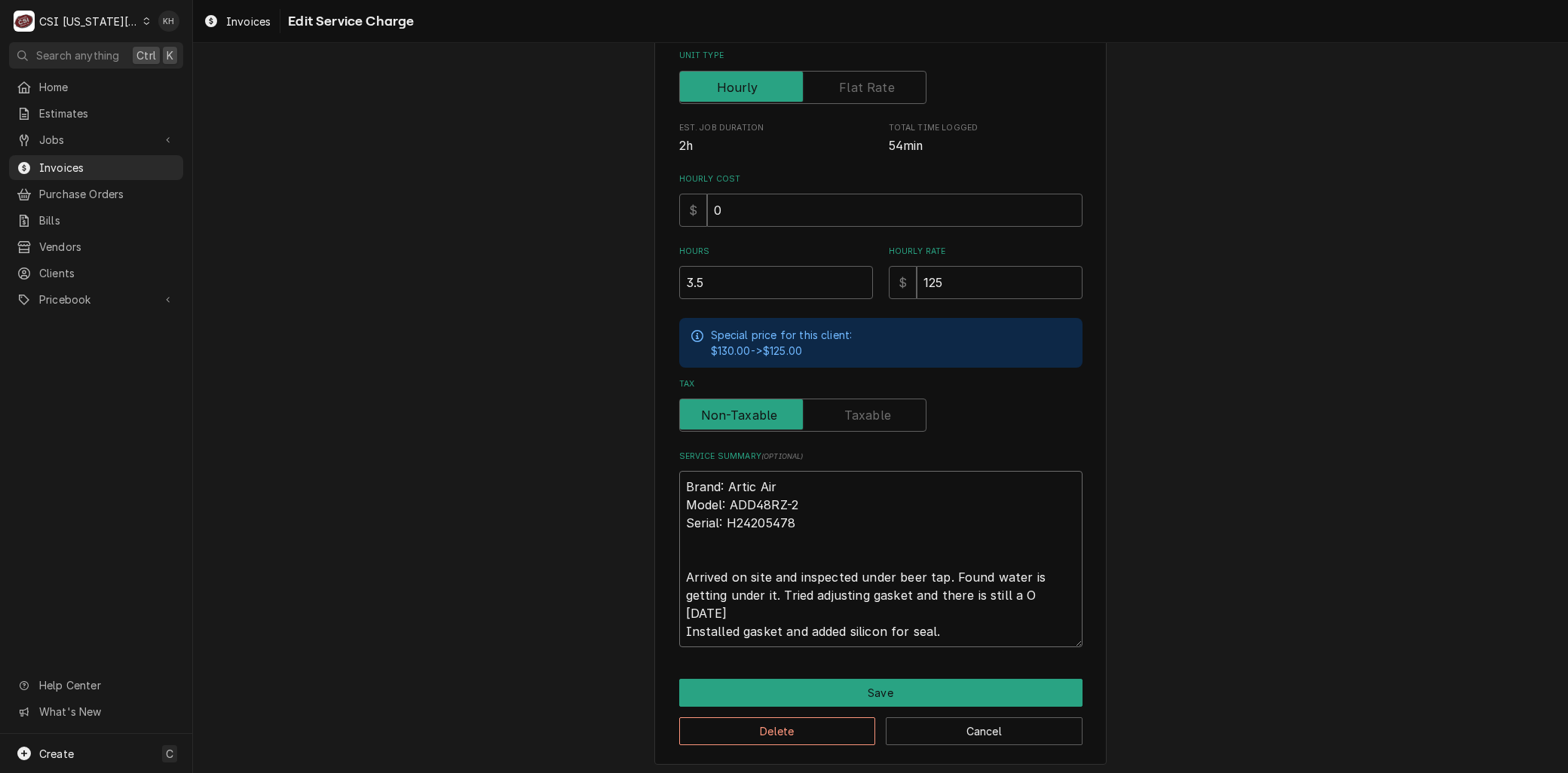
type textarea "x"
type textarea "Brand: Artic Air Model: ADD48RZ-2 Serial: H24205478 Arrived on site and inspect…"
type textarea "x"
type textarea "Brand: Artic Air Model: ADD48RZ-2 Serial: H24205478 Arrived on site and inspect…"
type textarea "x"
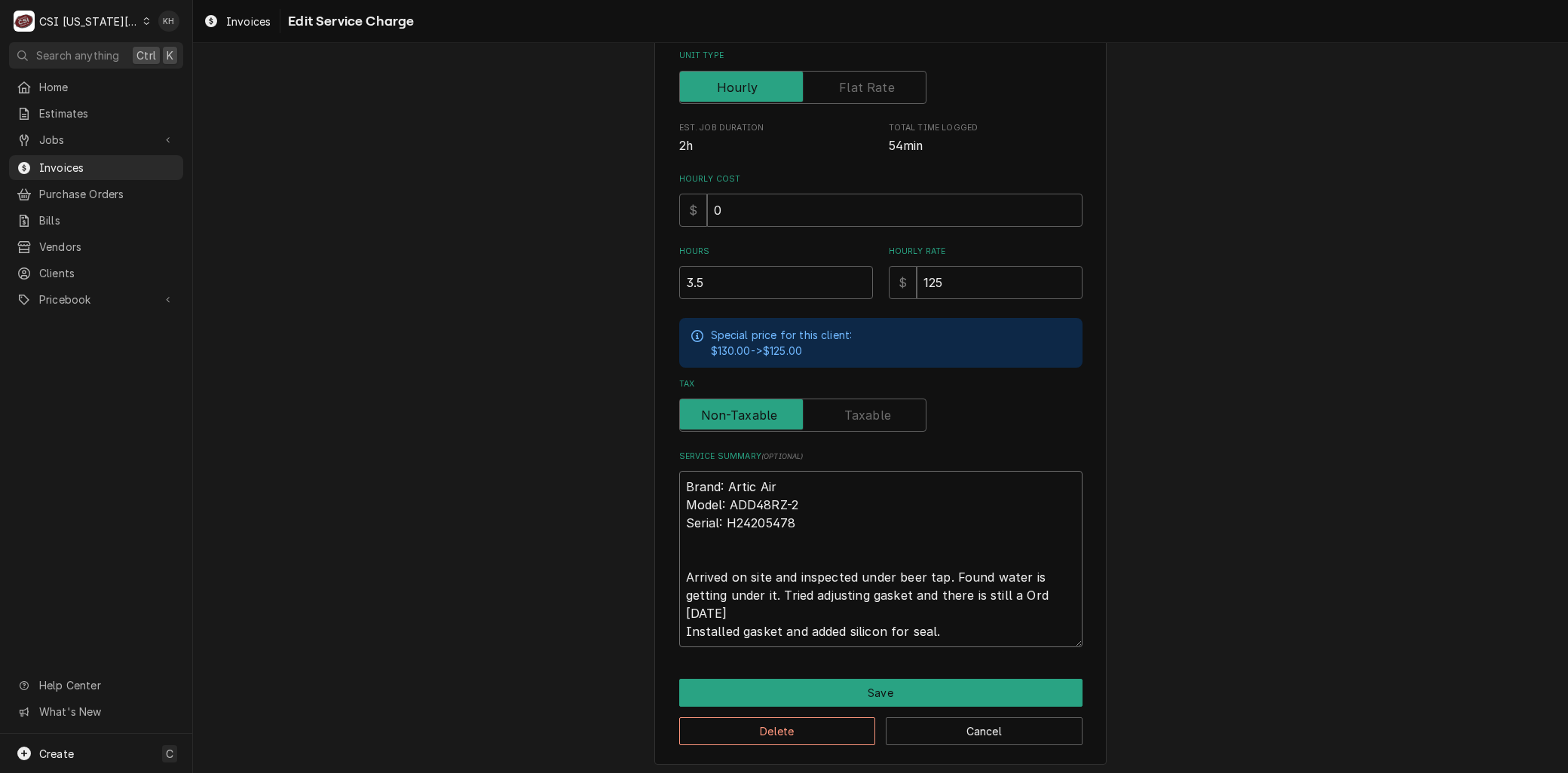
type textarea "Brand: Artic Air Model: ADD48RZ-2 Serial: H24205478 Arrived on site and inspect…"
type textarea "x"
type textarea "Brand: Artic Air Model: ADD48RZ-2 Serial: H24205478 Arrived on site and inspect…"
type textarea "x"
type textarea "Brand: Artic Air Model: ADD48RZ-2 Serial: H24205478 Arrived on site and inspect…"
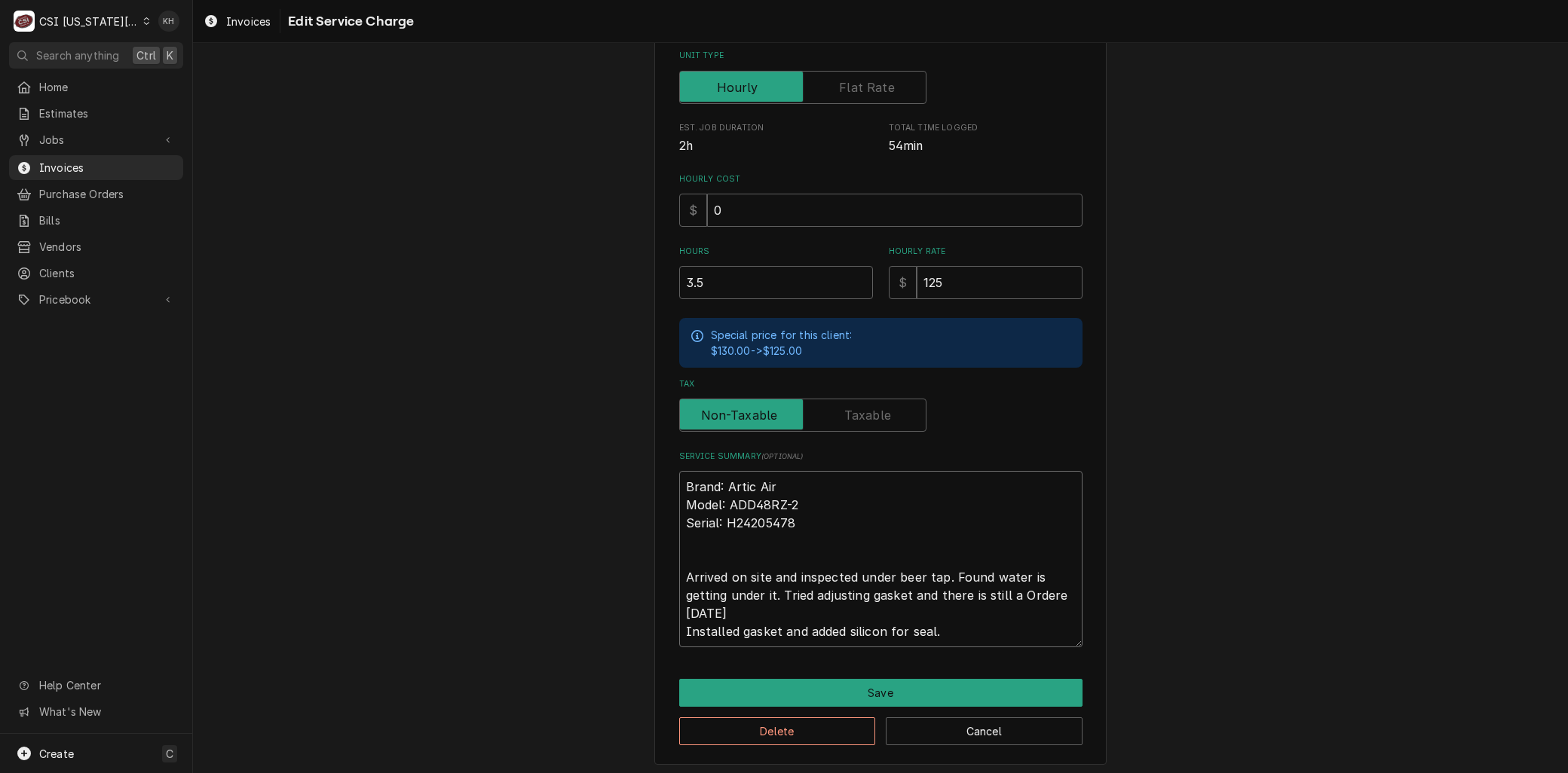
type textarea "x"
type textarea "Brand: Artic Air Model: ADD48RZ-2 Serial: H24205478 Arrived on site and inspect…"
type textarea "x"
type textarea "Brand: Artic Air Model: ADD48RZ-2 Serial: H24205478 Arrived on site and inspect…"
type textarea "x"
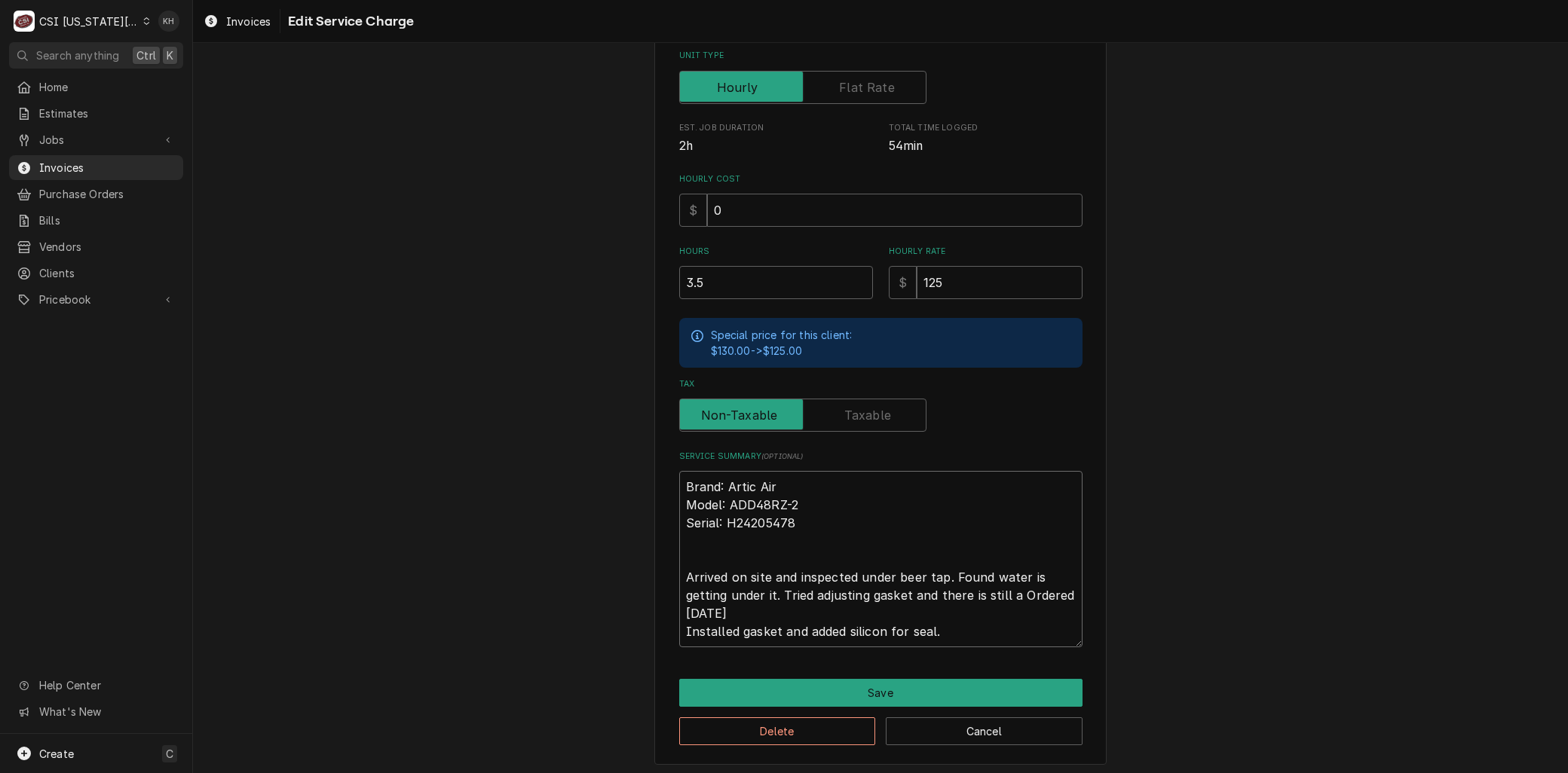
type textarea "Brand: Artic Air Model: ADD48RZ-2 Serial: H24205478 Arrived on site and inspect…"
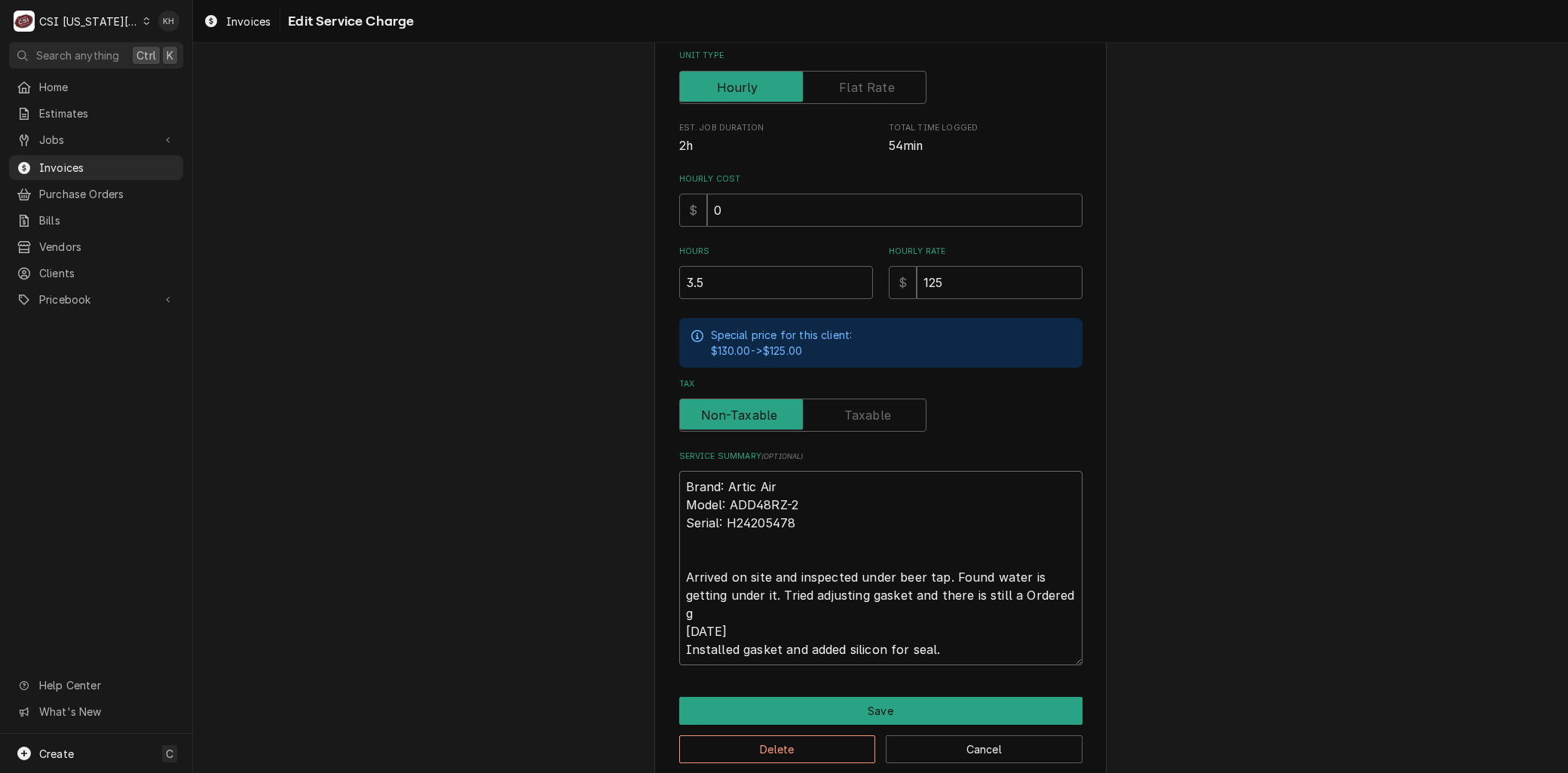
type textarea "x"
type textarea "Brand: Artic Air Model: ADD48RZ-2 Serial: H24205478 Arrived on site and inspect…"
type textarea "x"
type textarea "Brand: Artic Air Model: ADD48RZ-2 Serial: H24205478 Arrived on site and inspect…"
type textarea "x"
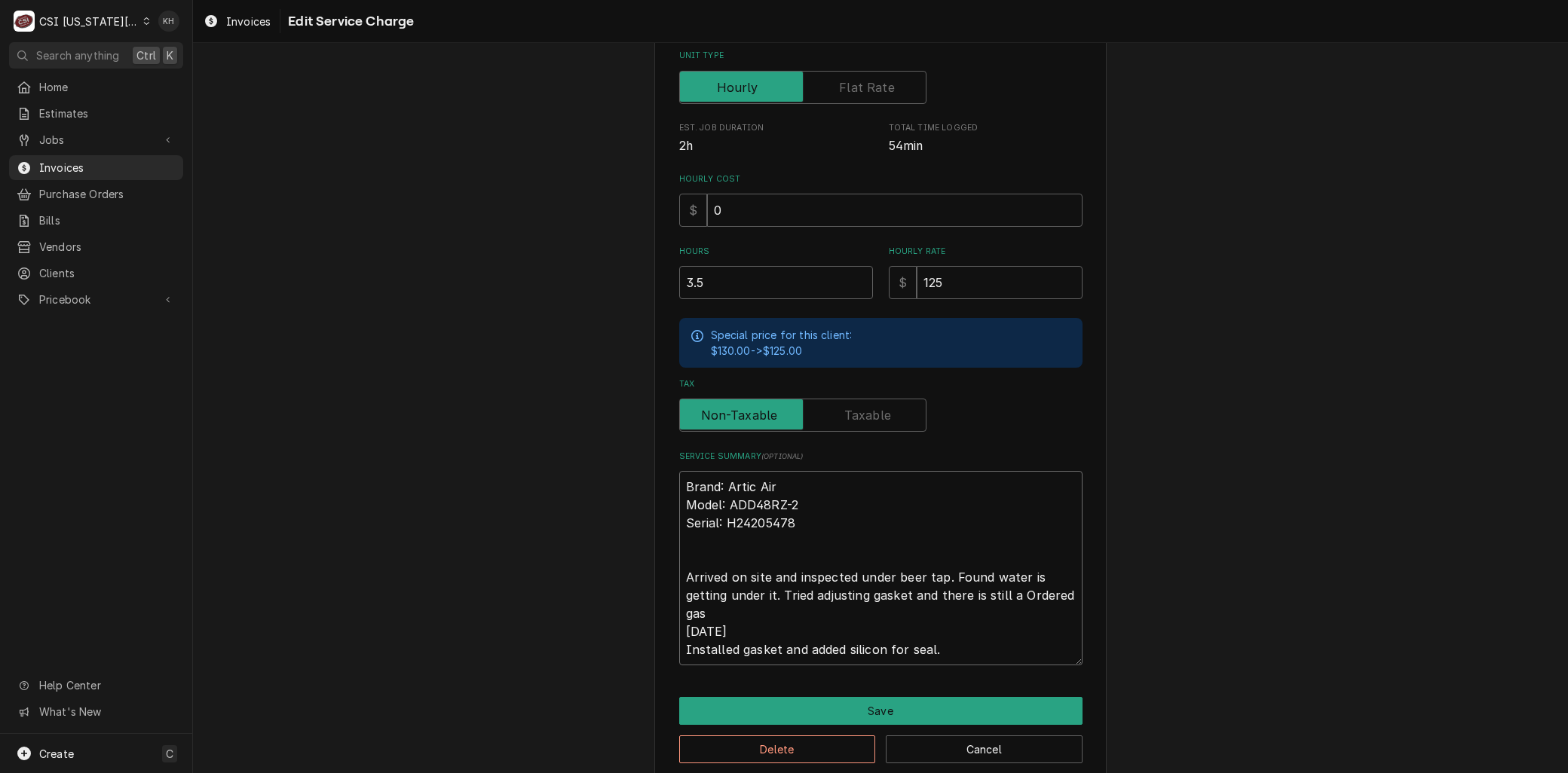
type textarea "Brand: Artic Air Model: ADD48RZ-2 Serial: H24205478 Arrived on site and inspect…"
type textarea "x"
type textarea "Brand: Artic Air Model: ADD48RZ-2 Serial: H24205478 Arrived on site and inspect…"
type textarea "x"
type textarea "Brand: Artic Air Model: ADD48RZ-2 Serial: H24205478 Arrived on site and inspect…"
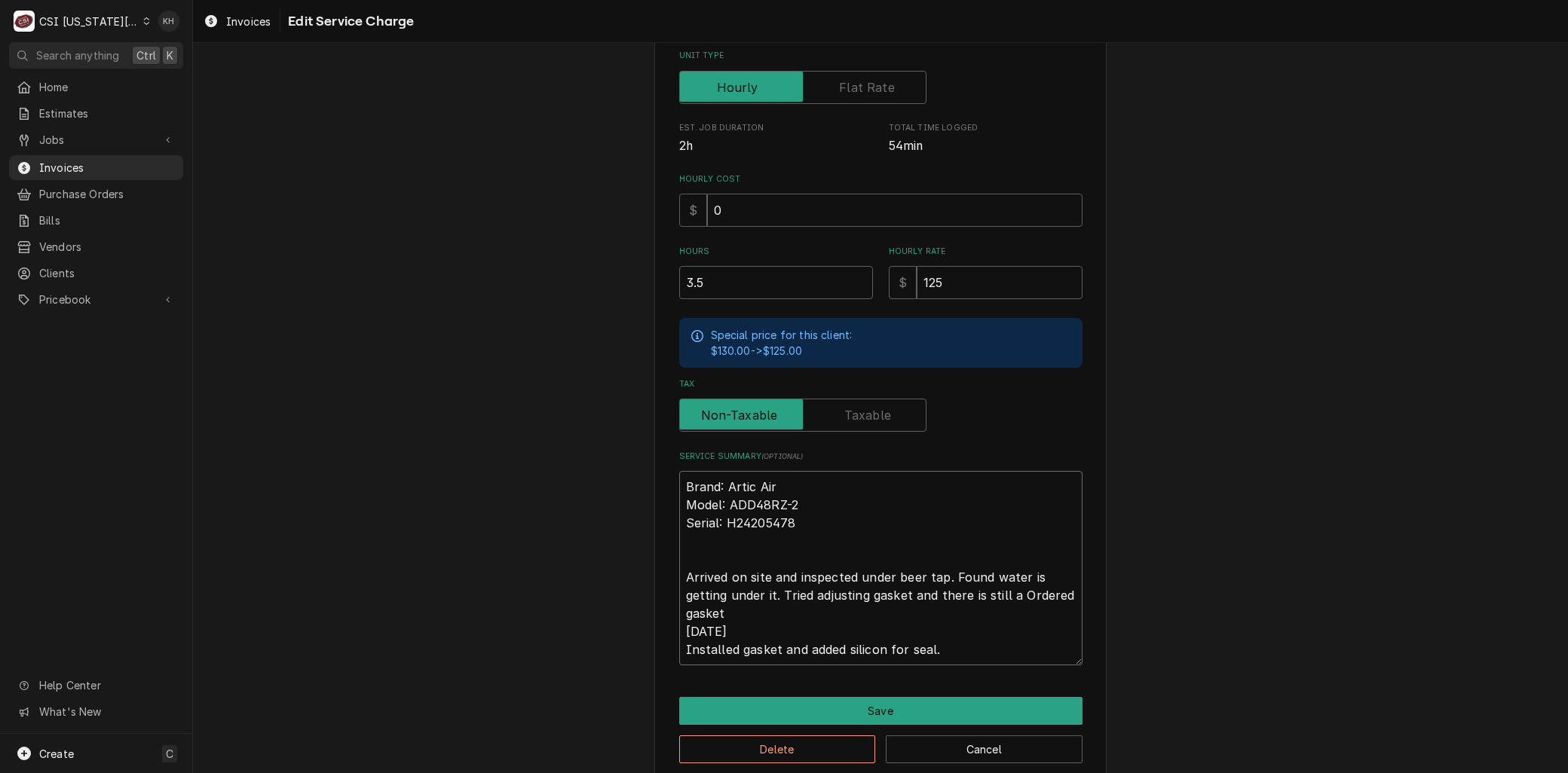
type textarea "x"
type textarea "Brand: Artic Air Model: ADD48RZ-2 Serial: H24205478 Arrived on site and inspect…"
type textarea "x"
type textarea "Brand: Artic Air Model: ADD48RZ-2 Serial: H24205478 Arrived on site and inspect…"
type textarea "x"
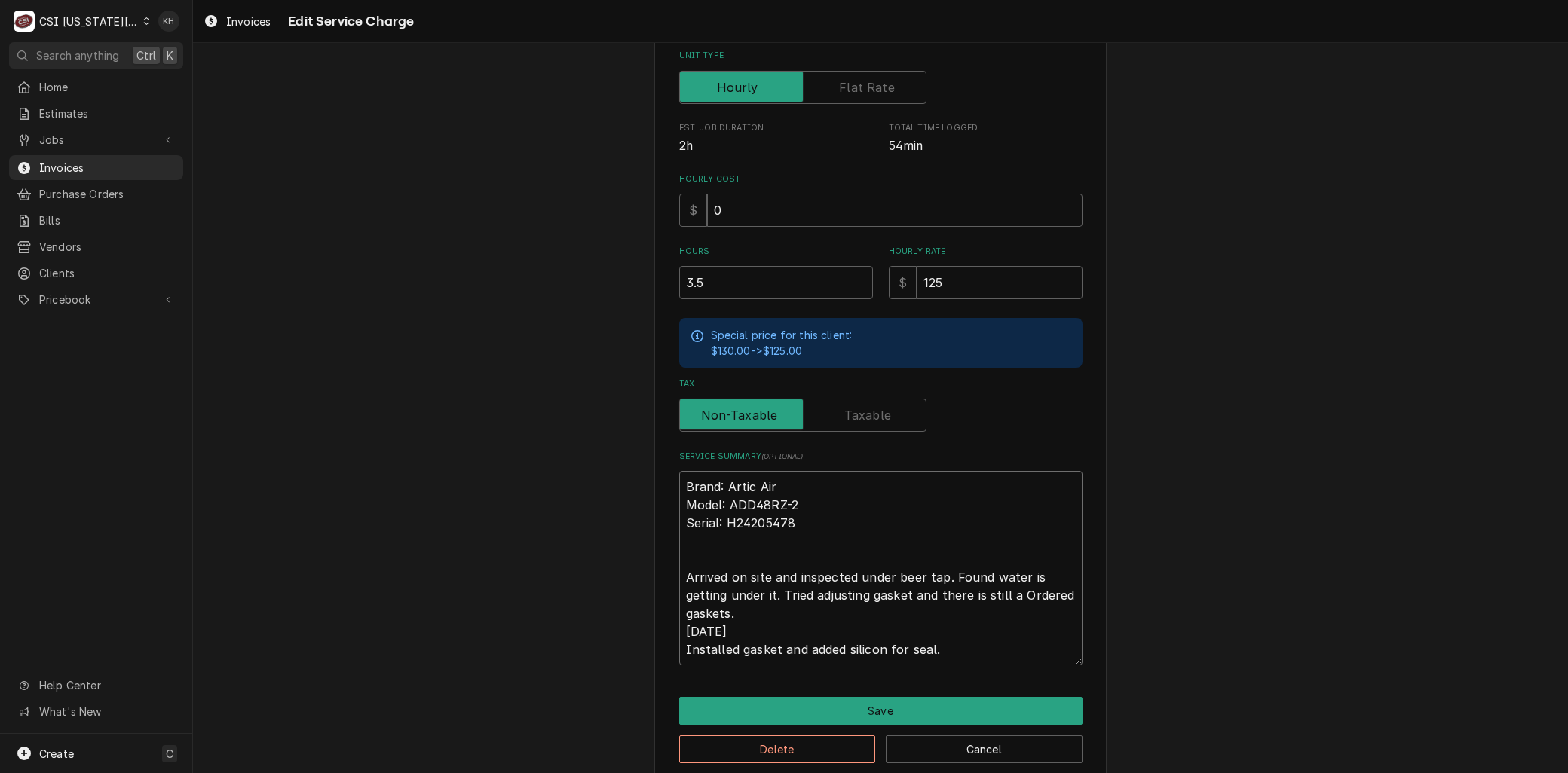
type textarea "Brand: Artic Air Model: ADD48RZ-2 Serial: H24205478 Arrived on site and inspect…"
click at [1012, 596] on textarea "Brand: Artic Air Model: ADD48RZ-2 Serial: H24205478 Arrived on site and inspect…" at bounding box center [881, 568] width 404 height 195
type textarea "x"
type textarea "Brand: Artic Air Model: ADD48RZ-2 Serial: H24205478 Arrived on site and inspect…"
click at [815, 612] on textarea "Brand: Artic Air Model: ADD48RZ-2 Serial: H24205478 Arrived on site and inspect…" at bounding box center [881, 568] width 404 height 195
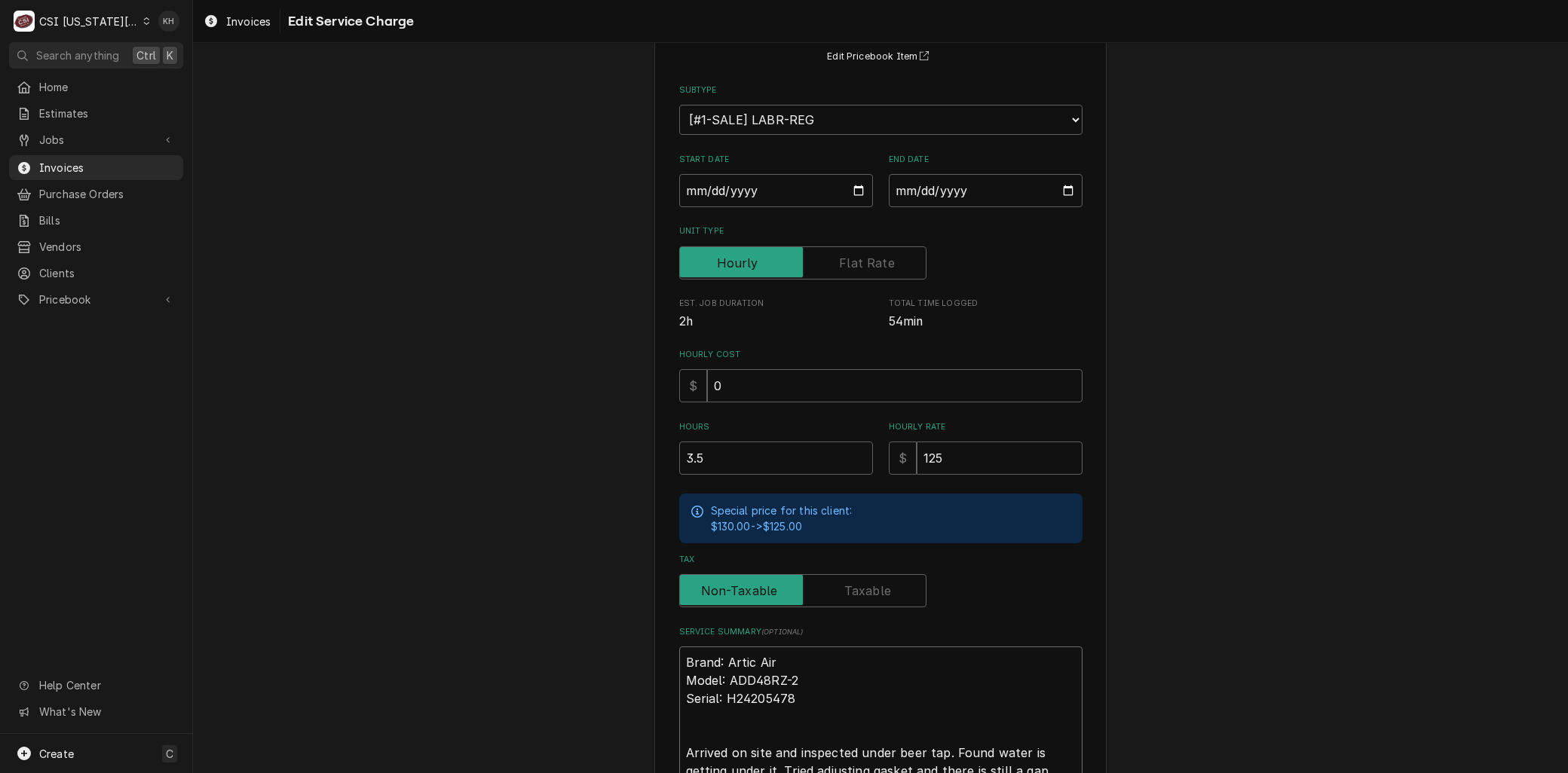
scroll to position [0, 0]
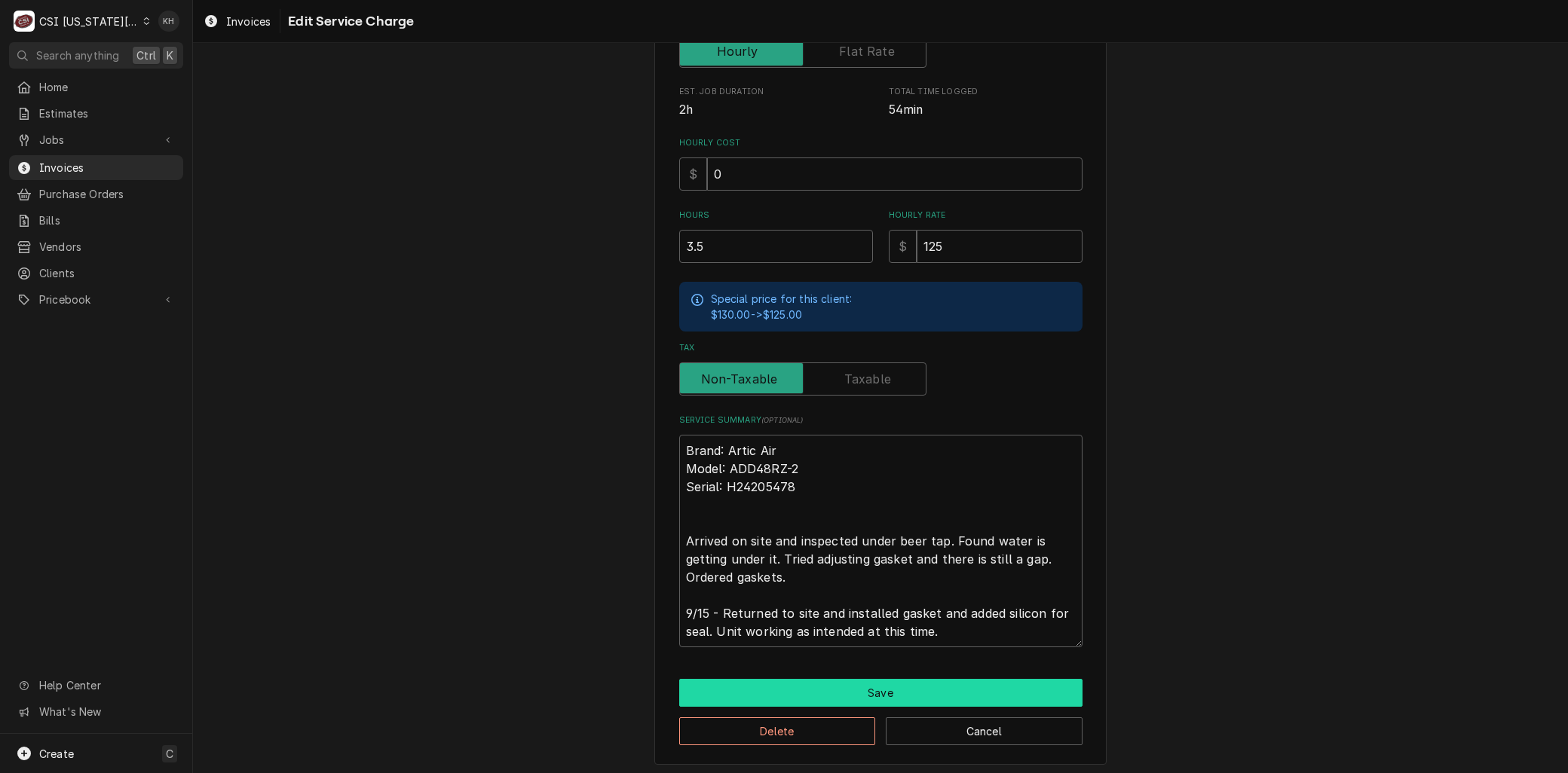
click at [775, 688] on button "Save" at bounding box center [881, 693] width 404 height 28
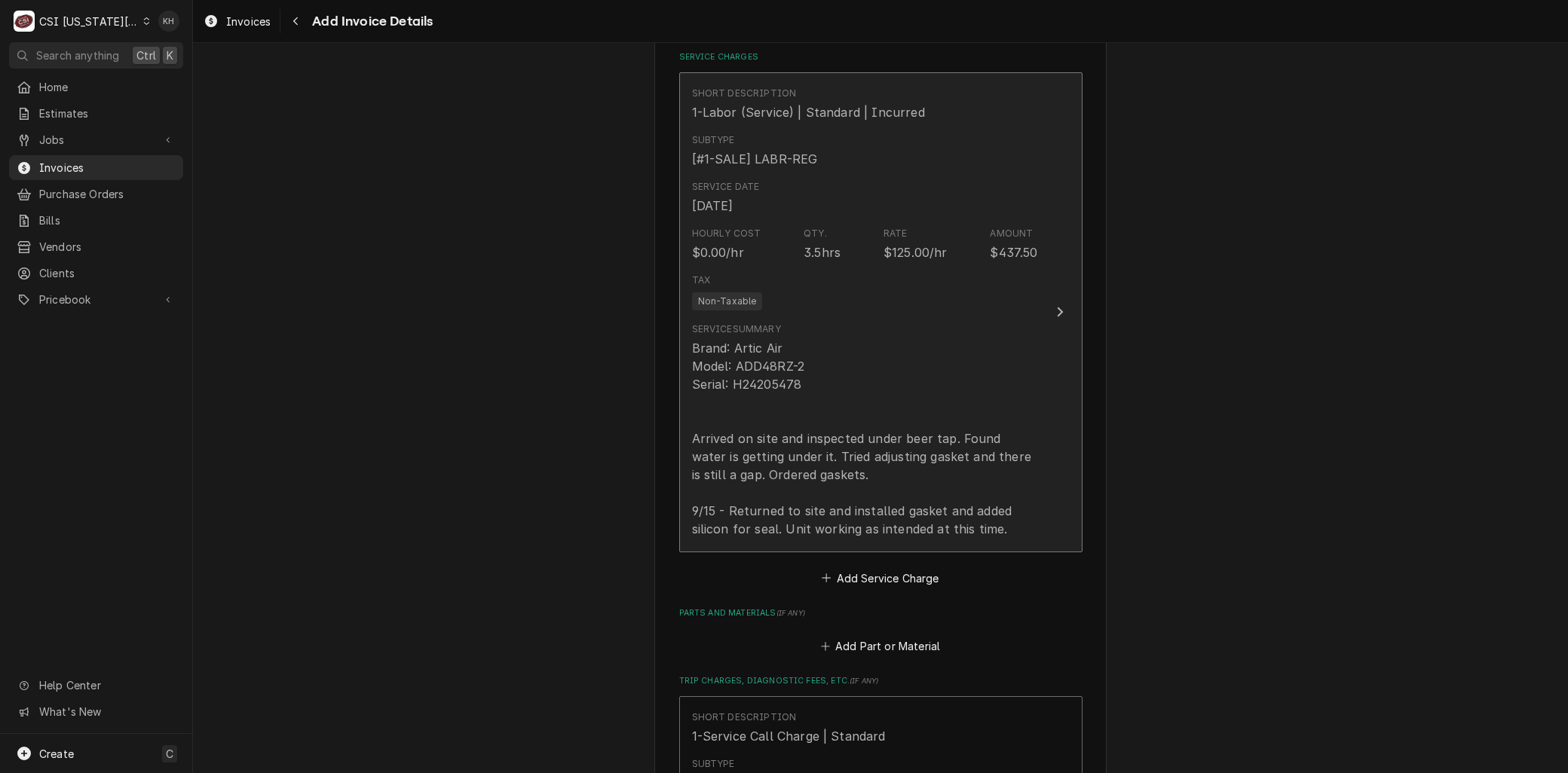
click at [761, 410] on div "Brand: Artic Air Model: ADD48RZ-2 Serial: H24205478 Arrived on site and inspect…" at bounding box center [865, 439] width 346 height 199
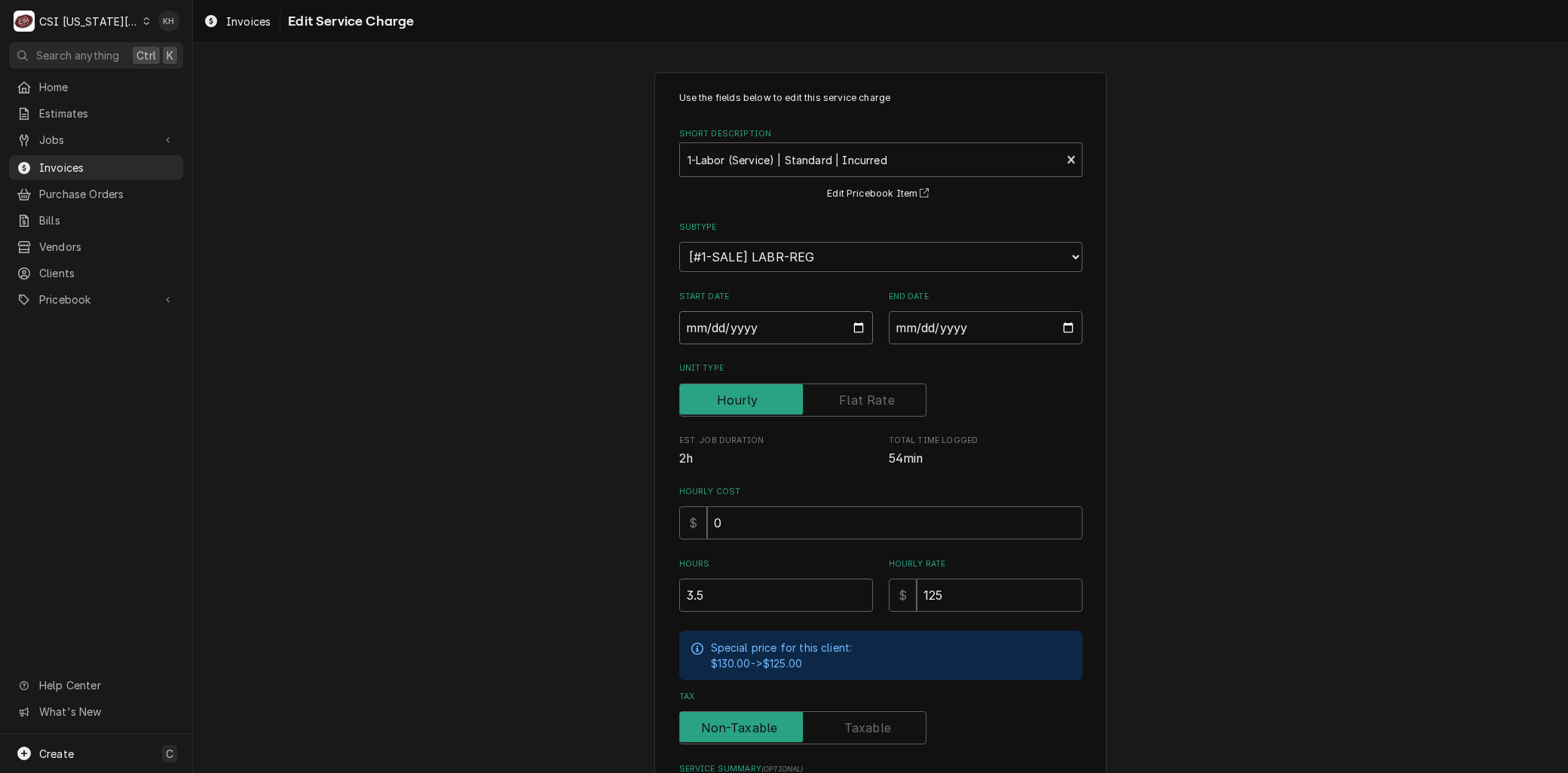
click at [858, 325] on input "2025-09-15" at bounding box center [776, 328] width 194 height 33
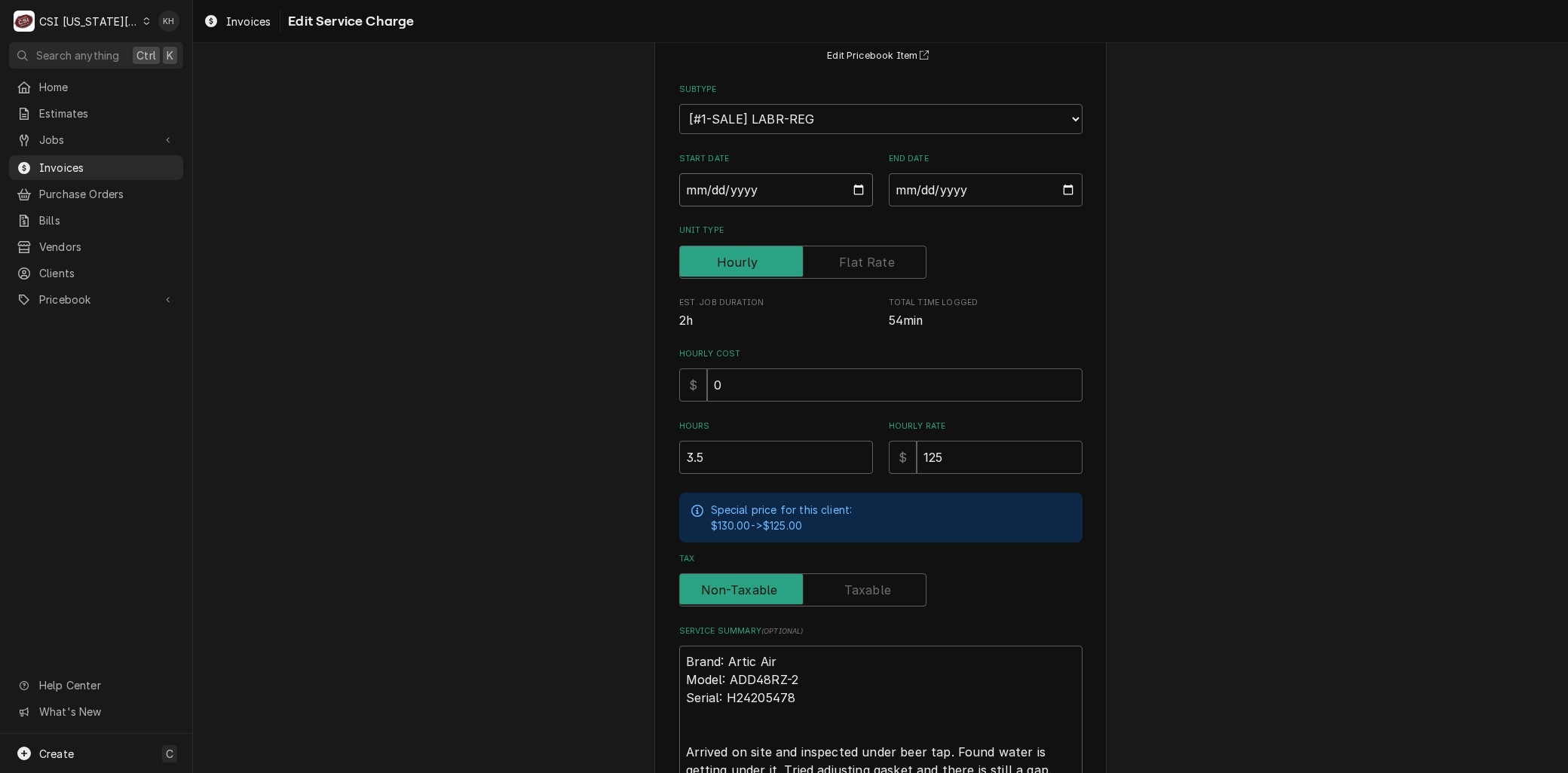
scroll to position [349, 0]
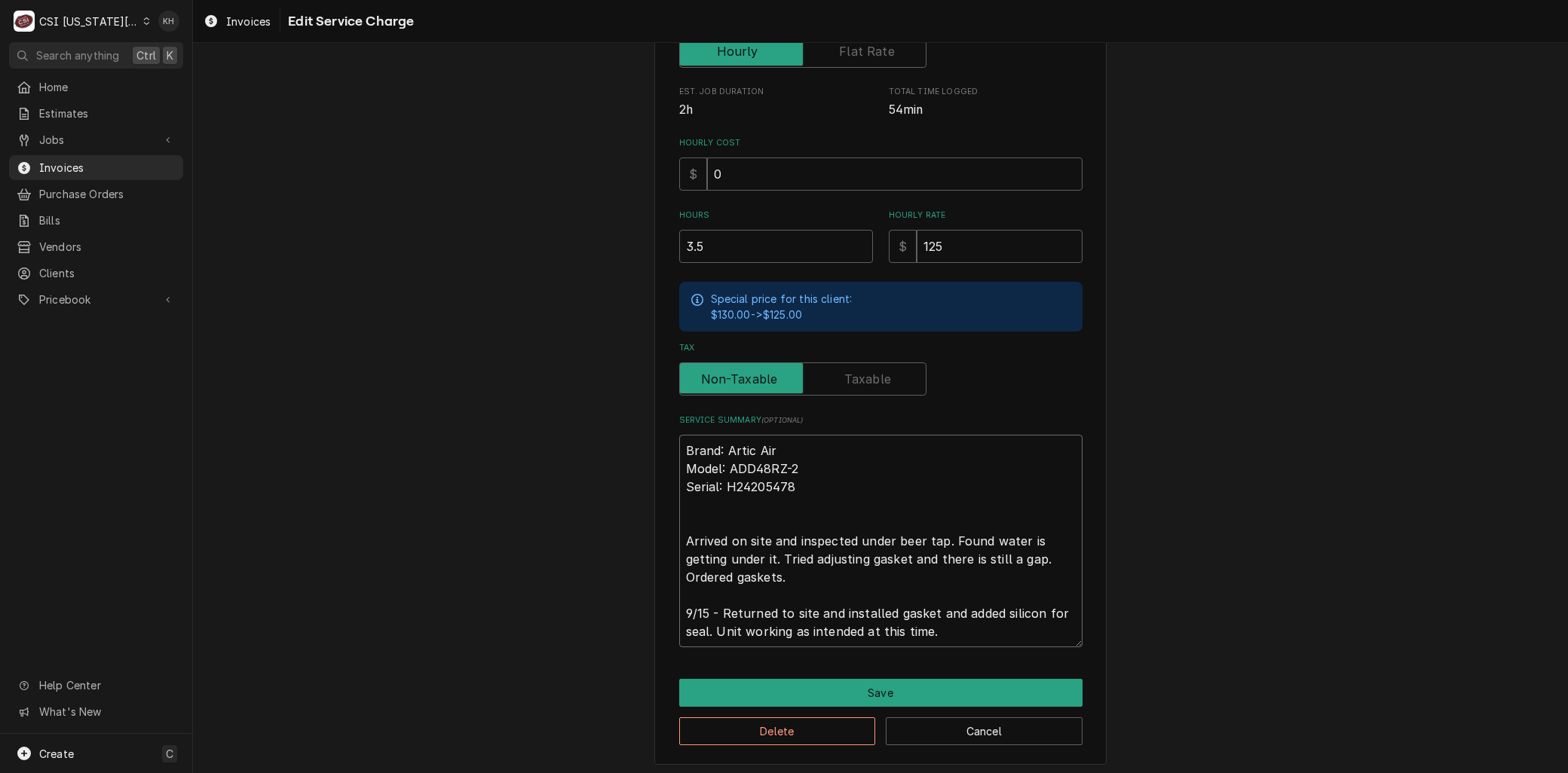
click at [679, 528] on textarea "Brand: Artic Air Model: ADD48RZ-2 Serial: H24205478 Arrived on site and inspect…" at bounding box center [881, 541] width 404 height 213
click at [799, 679] on button "Save" at bounding box center [881, 693] width 404 height 28
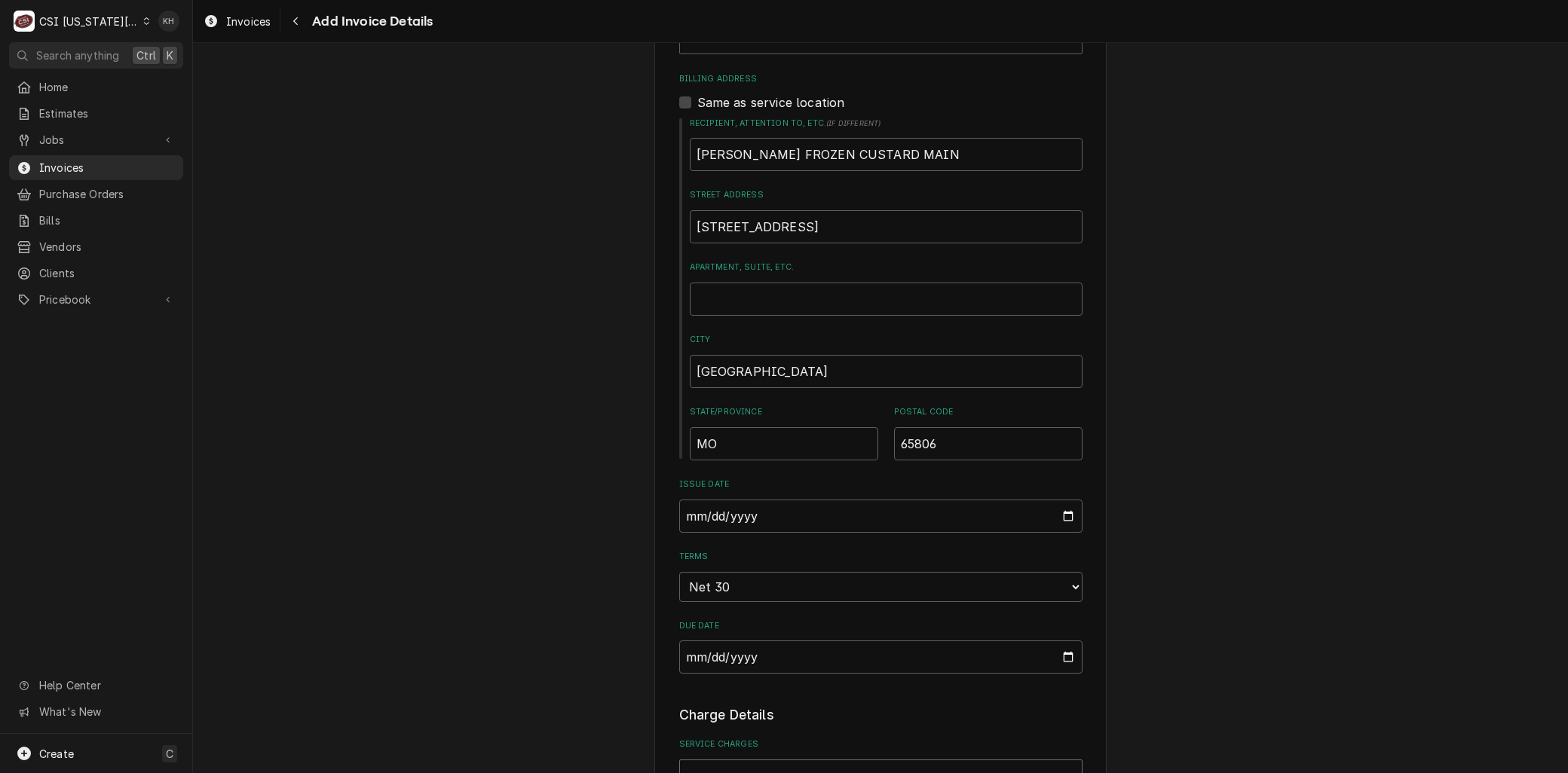
scroll to position [578, 0]
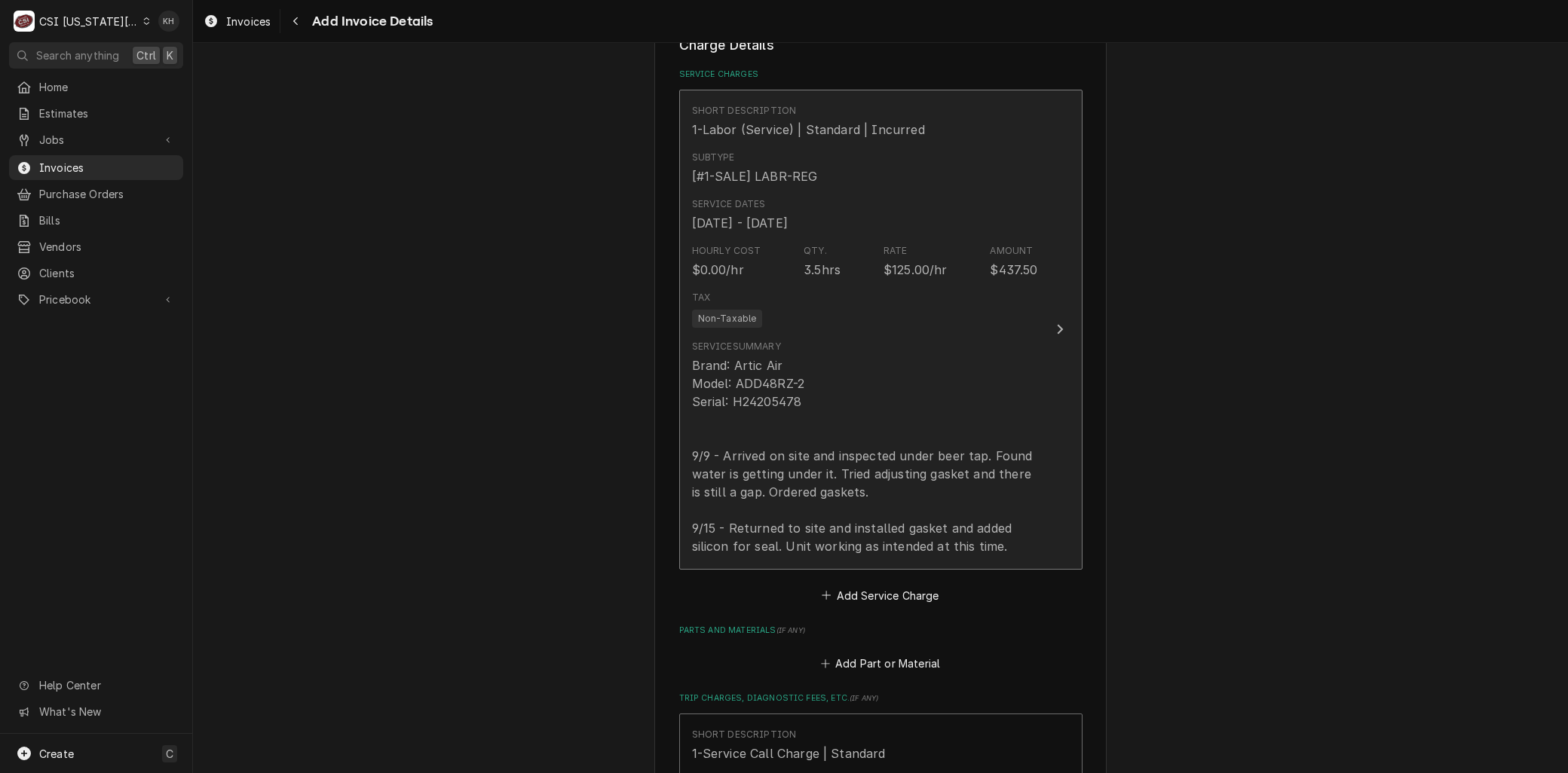
click at [770, 442] on div "Brand: Artic Air Model: ADD48RZ-2 Serial: H24205478 9/9 - Arrived on site and i…" at bounding box center [865, 456] width 346 height 199
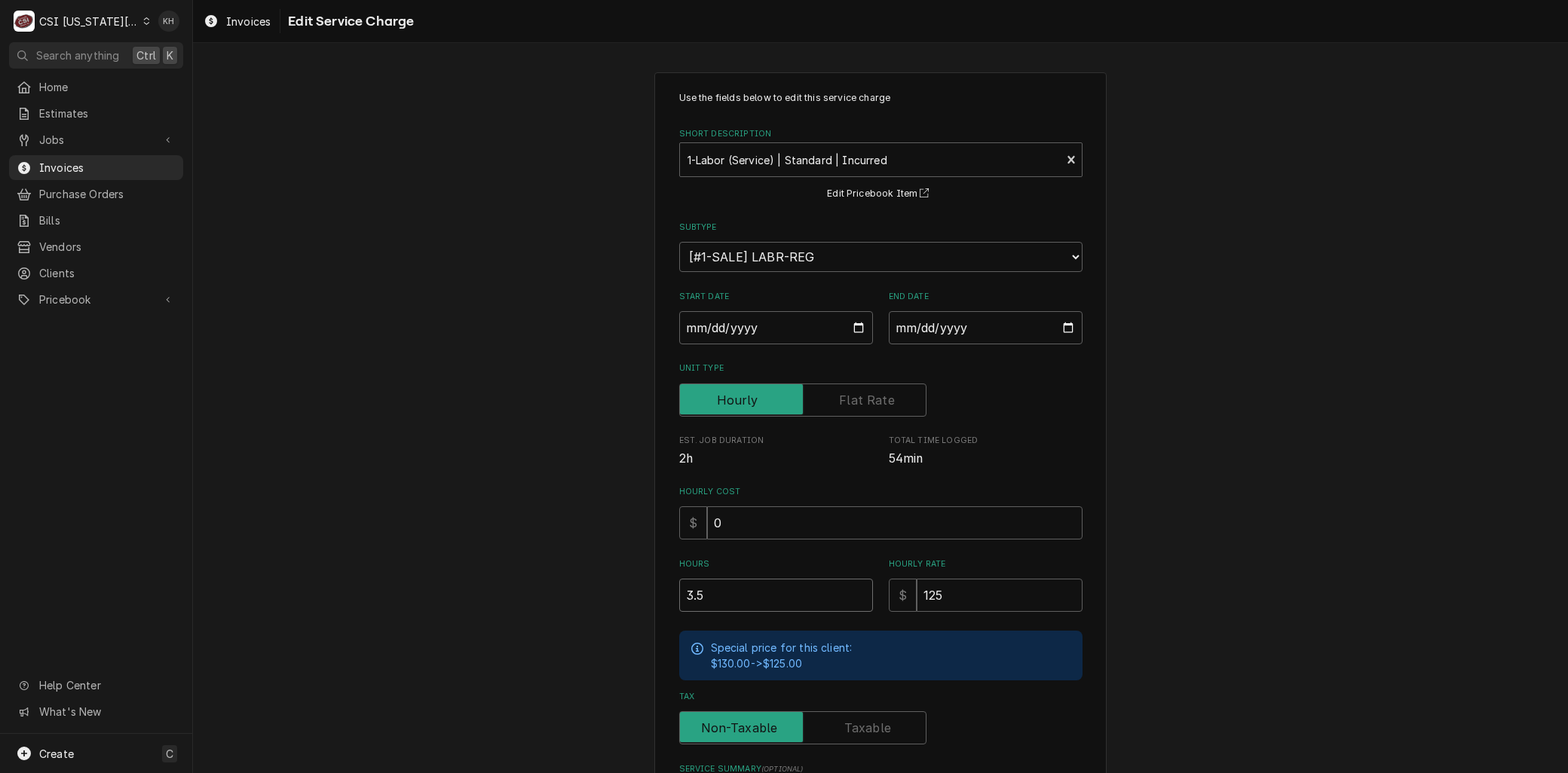
drag, startPoint x: 703, startPoint y: 582, endPoint x: 590, endPoint y: 566, distance: 114.1
click at [594, 589] on div "Use the fields below to edit this service charge Short Description 1-Labor (Ser…" at bounding box center [881, 593] width 1375 height 1068
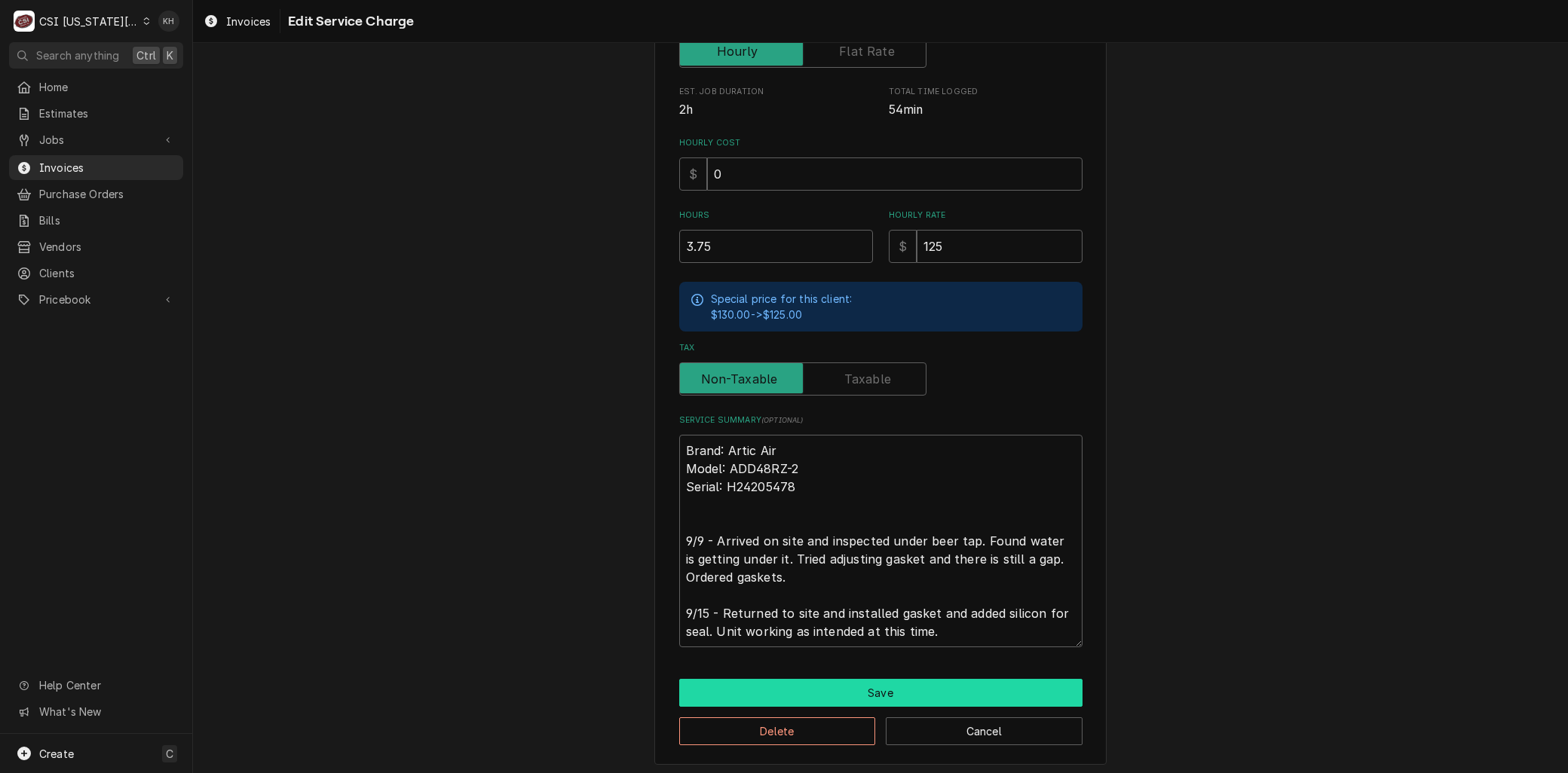
click at [743, 698] on button "Save" at bounding box center [881, 693] width 404 height 28
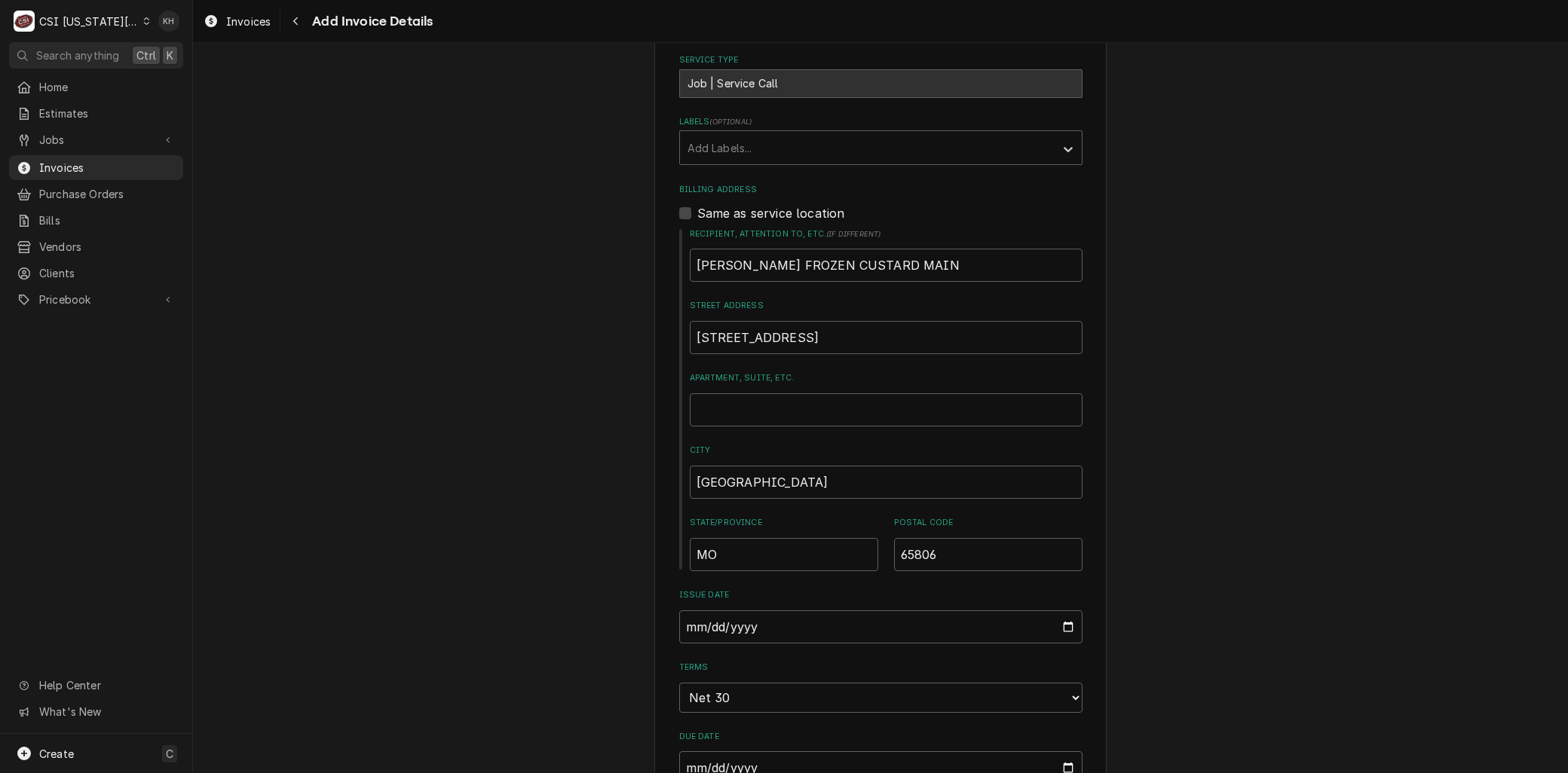
scroll to position [477, 0]
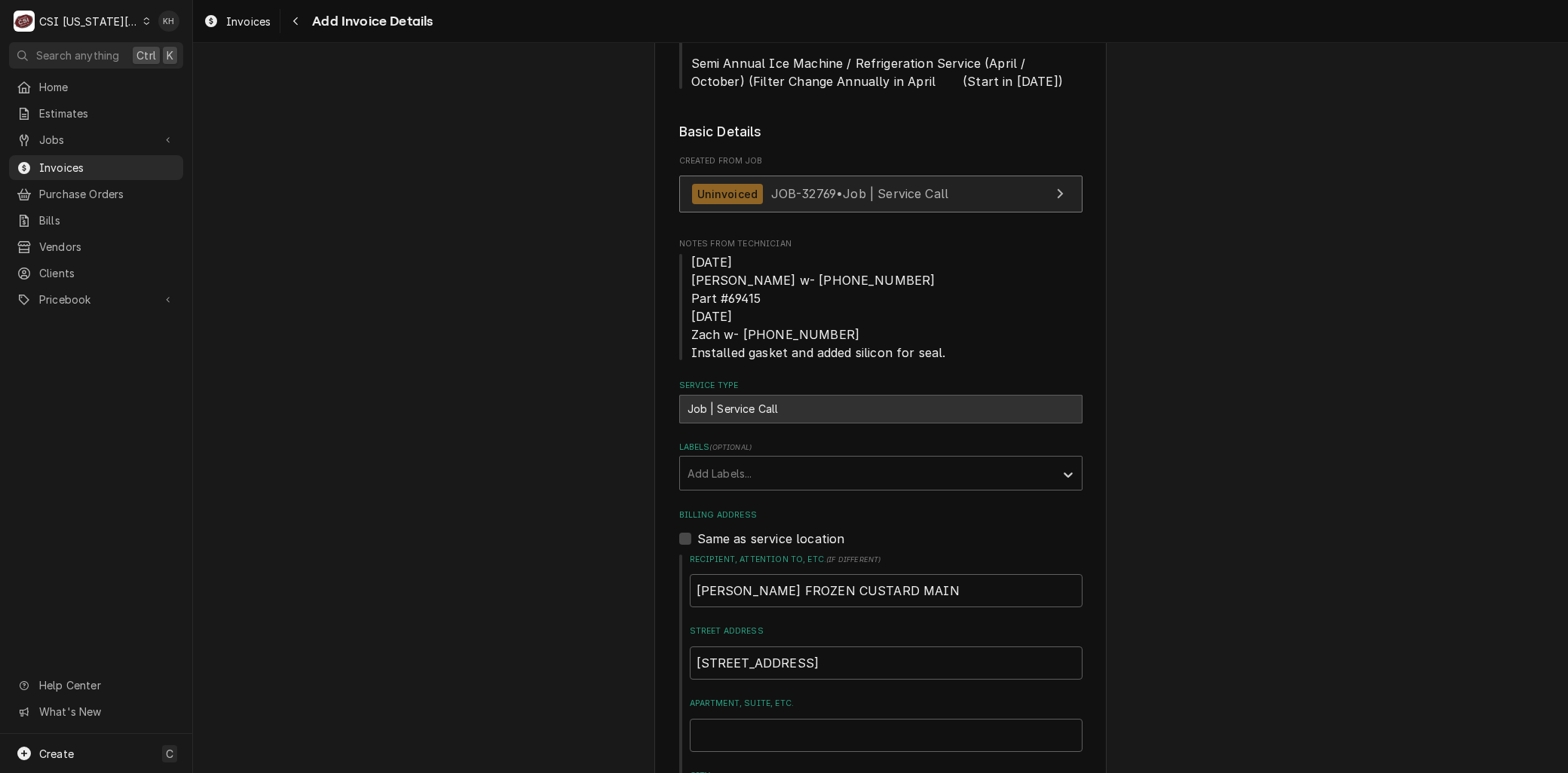
click at [771, 198] on span "JOB-32769 • Job | Service Call" at bounding box center [860, 193] width 178 height 15
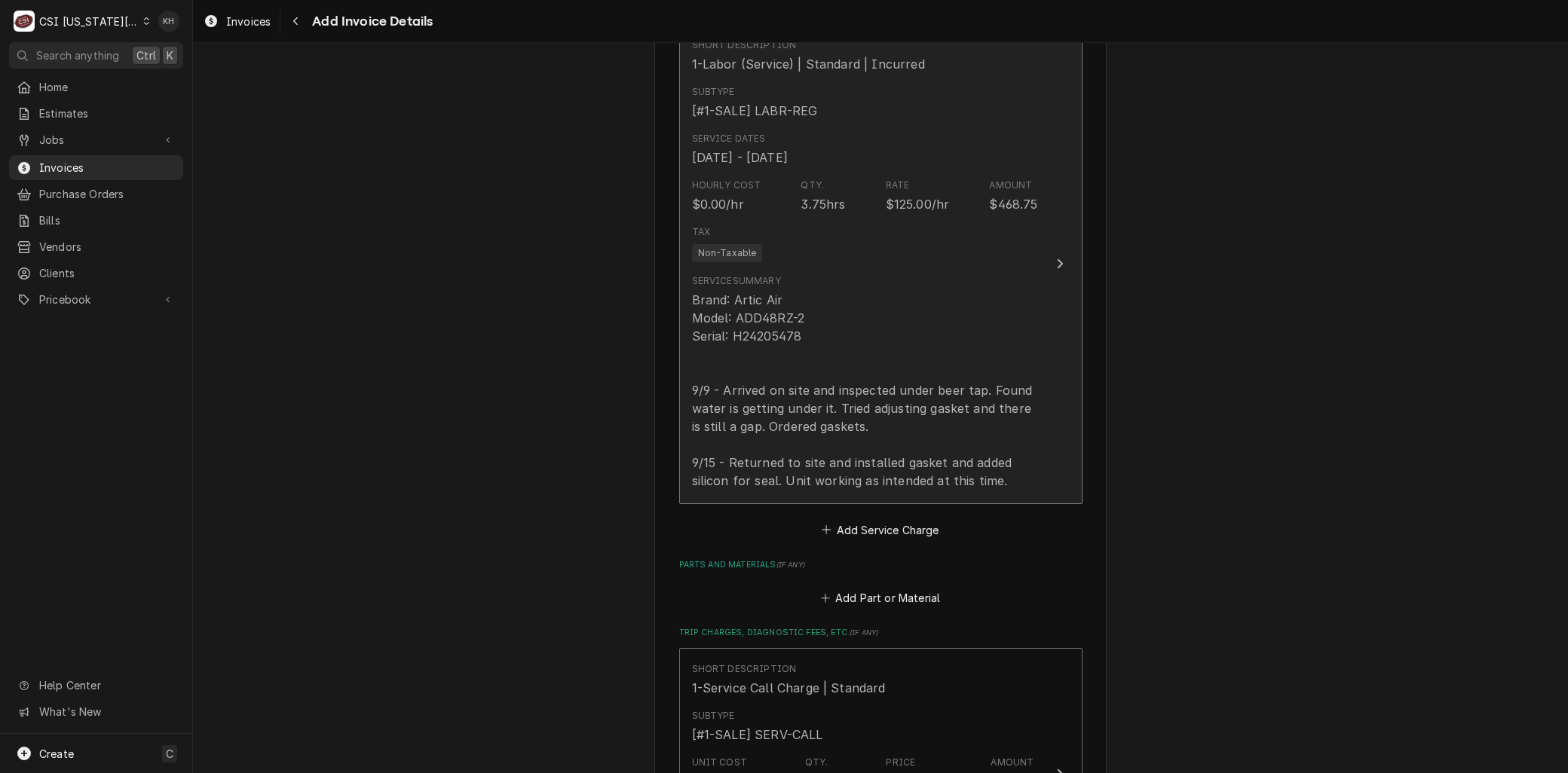
click at [762, 435] on div "Brand: Artic Air Model: ADD48RZ-2 Serial: H24205478 9/9 - Arrived on site and i…" at bounding box center [865, 390] width 346 height 199
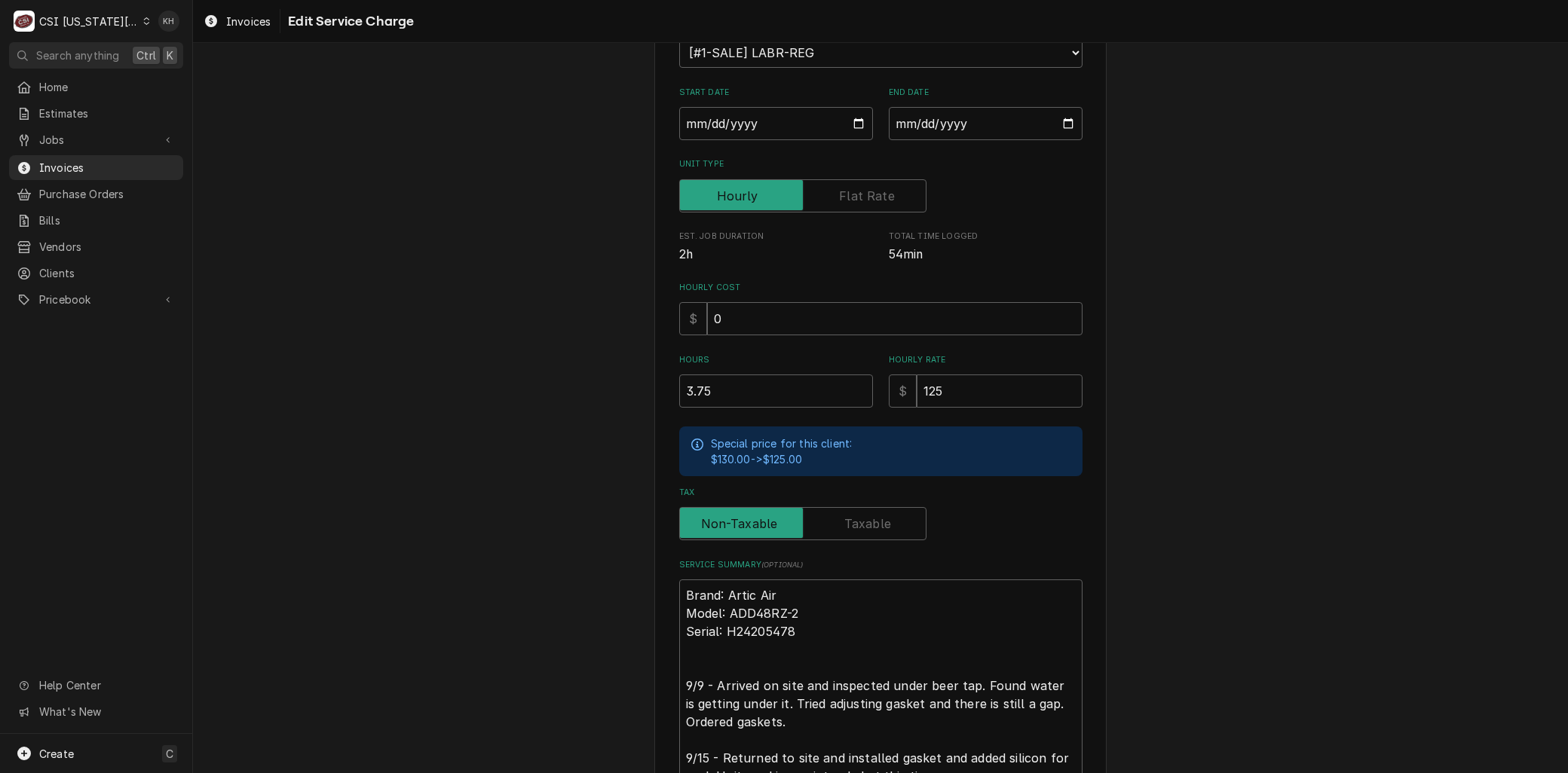
scroll to position [349, 0]
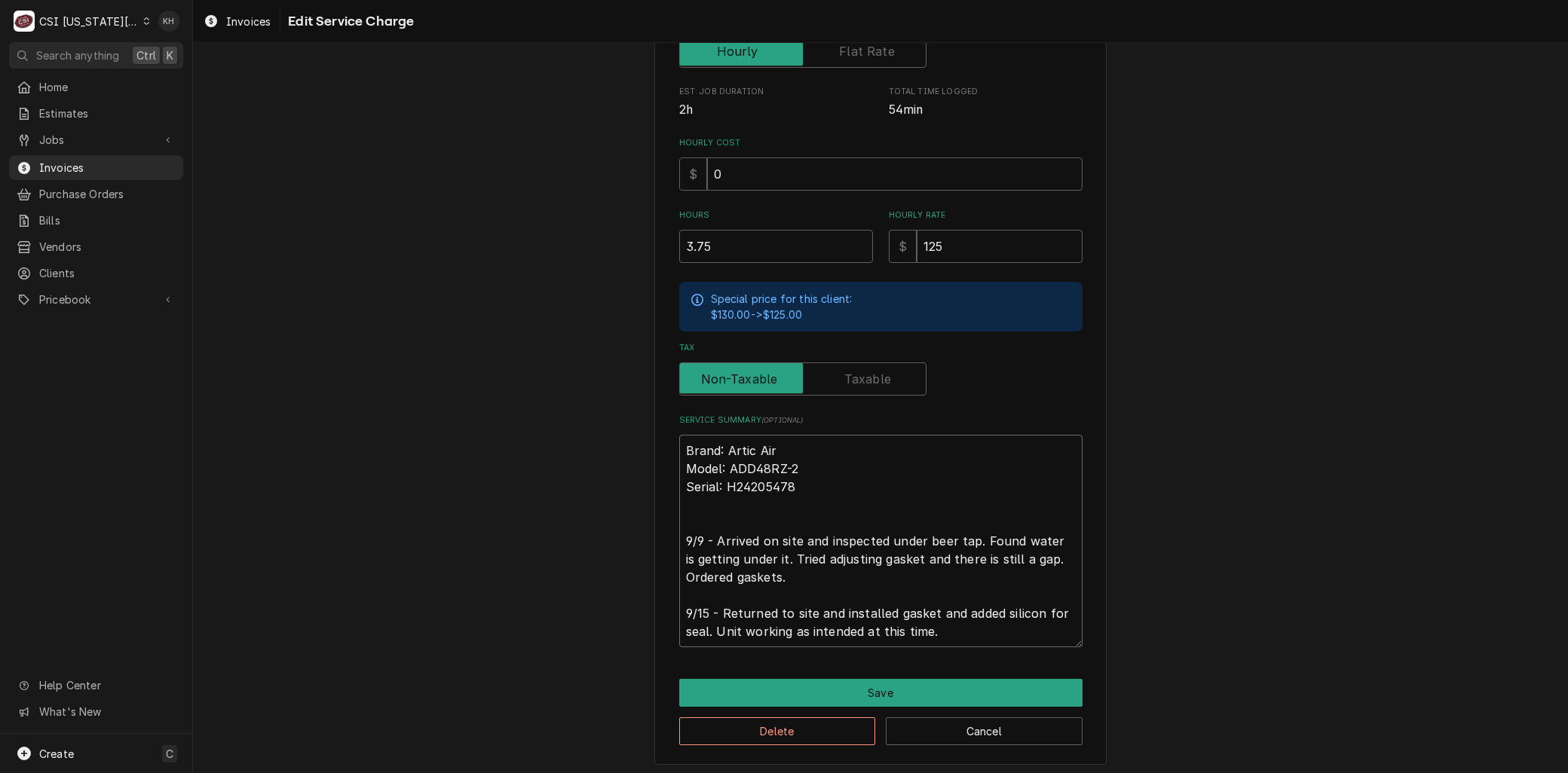
click at [777, 577] on textarea "Brand: Artic Air Model: ADD48RZ-2 Serial: H24205478 9/9 - Arrived on site and i…" at bounding box center [881, 541] width 404 height 213
click at [860, 682] on button "Save" at bounding box center [881, 693] width 404 height 28
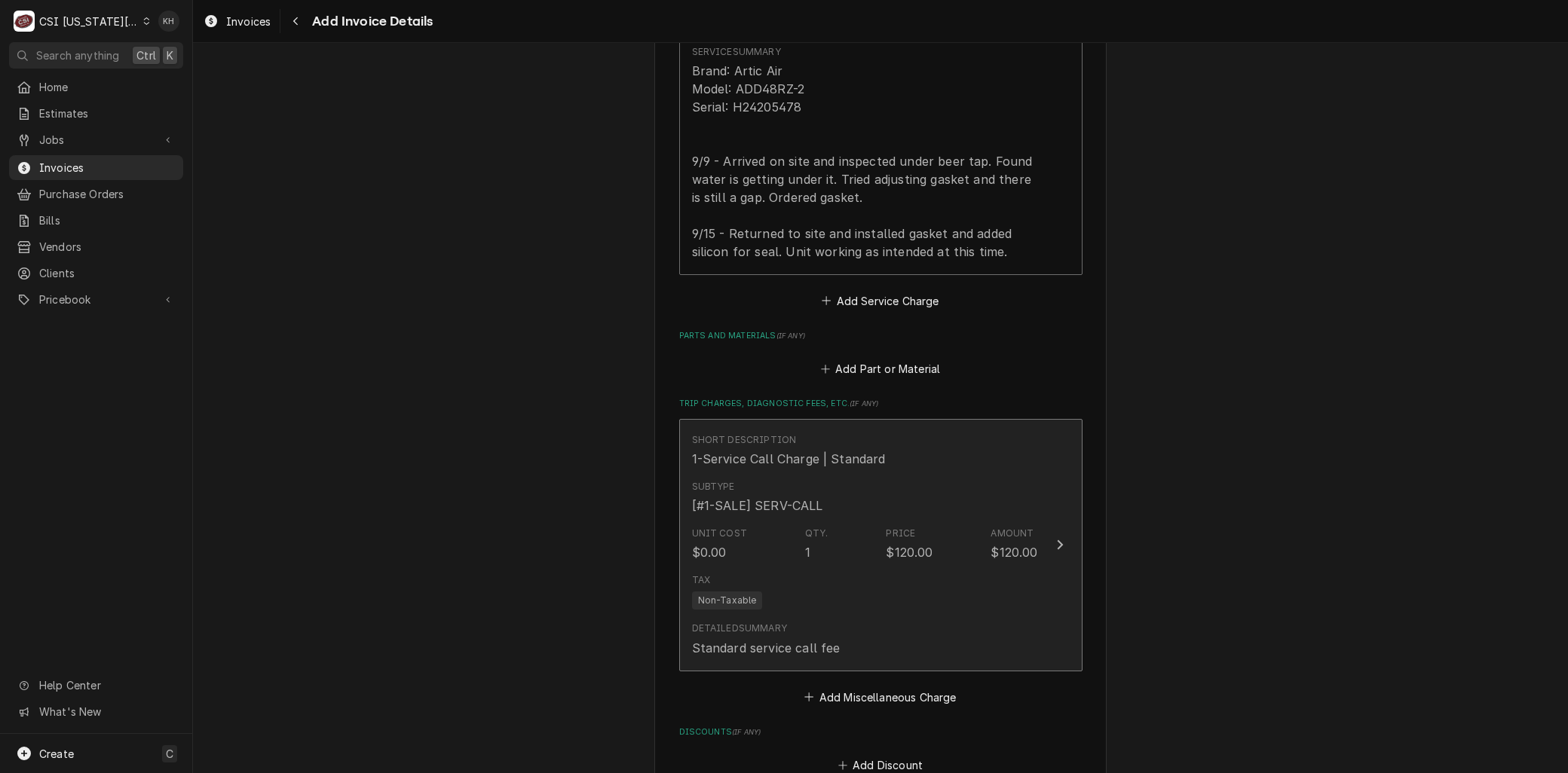
scroll to position [1883, 0]
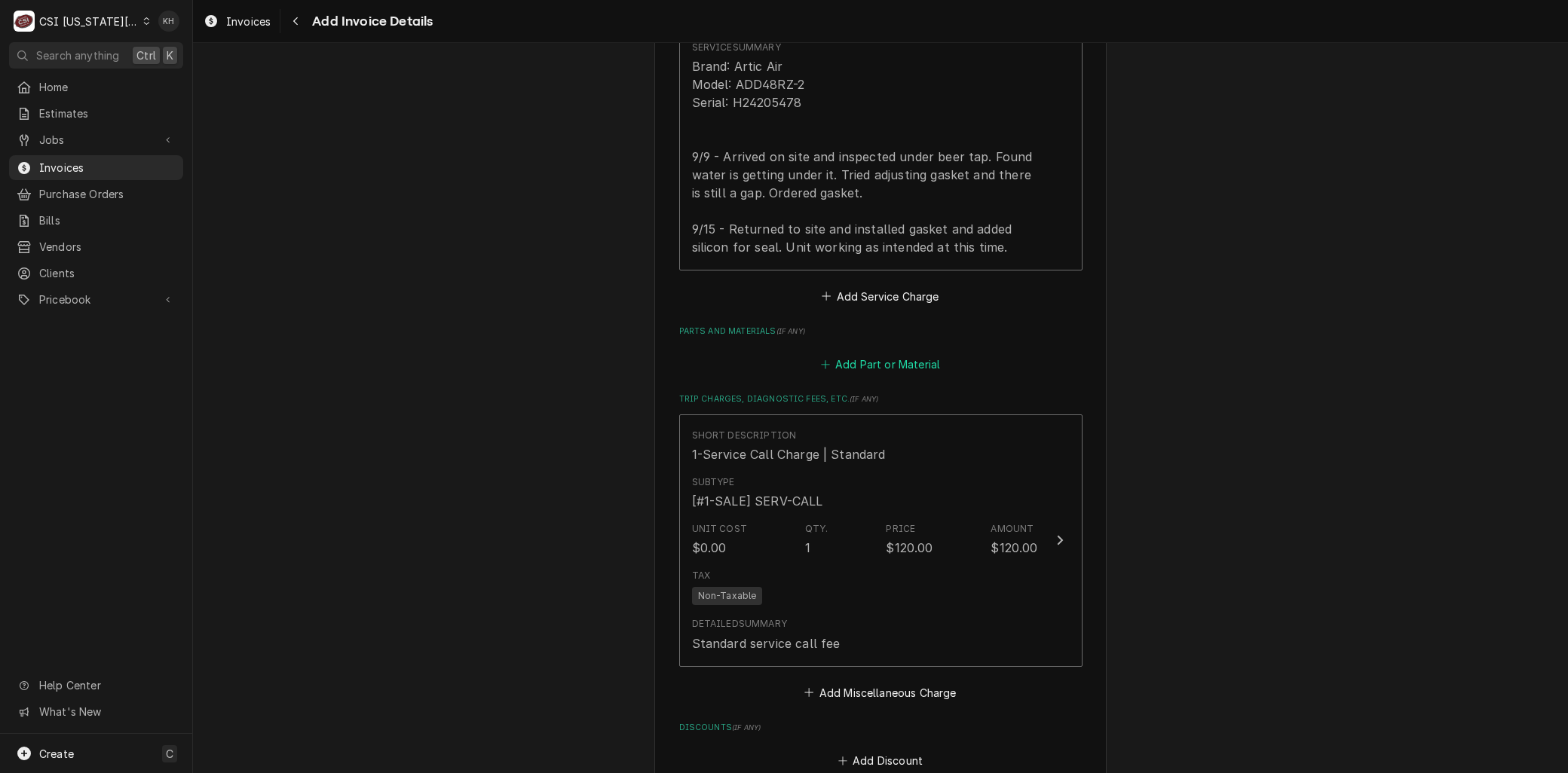
click at [847, 362] on button "Add Part or Material" at bounding box center [880, 365] width 125 height 21
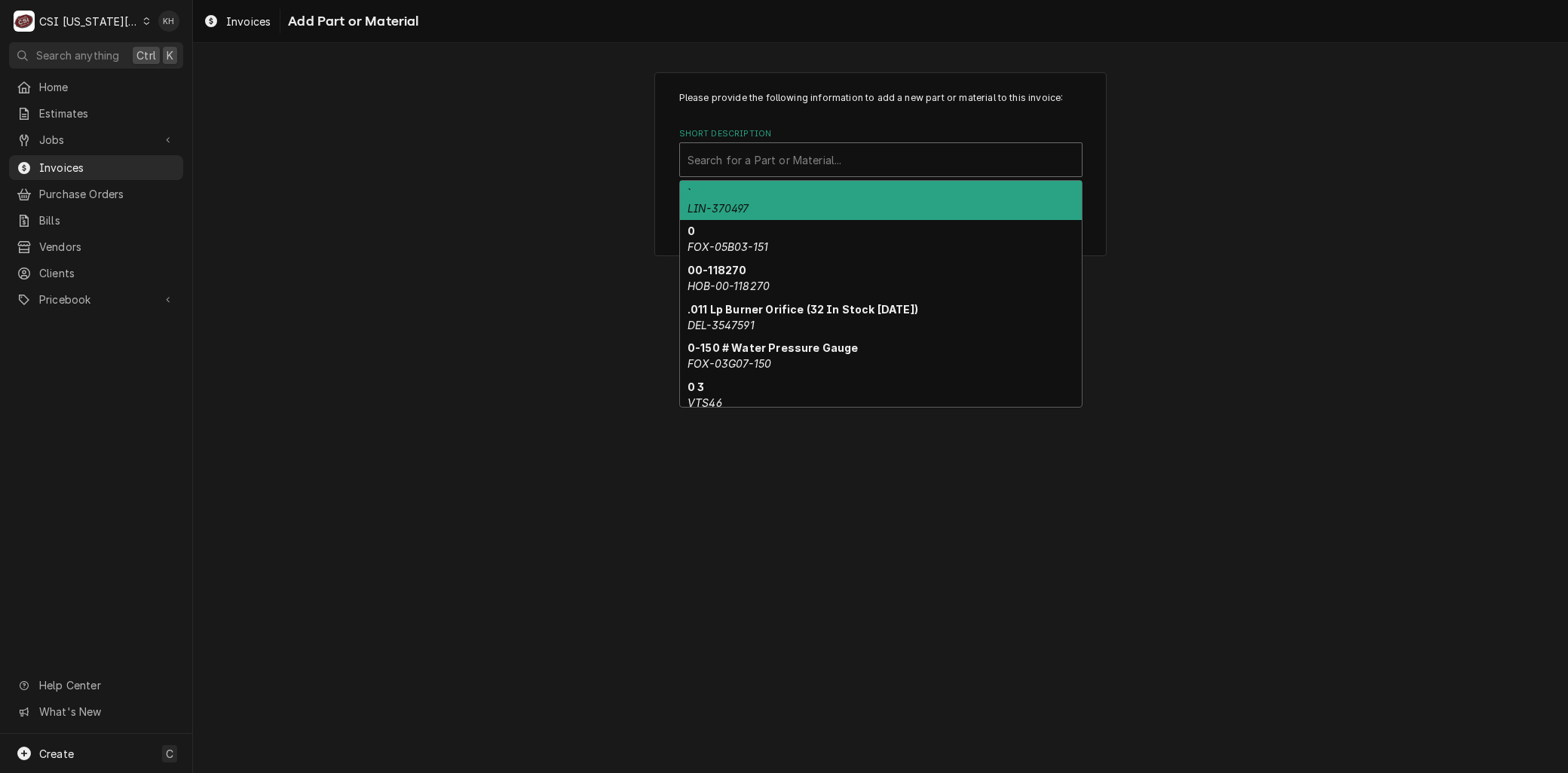
click at [731, 164] on div "Short Description" at bounding box center [881, 160] width 387 height 27
paste input "69415"
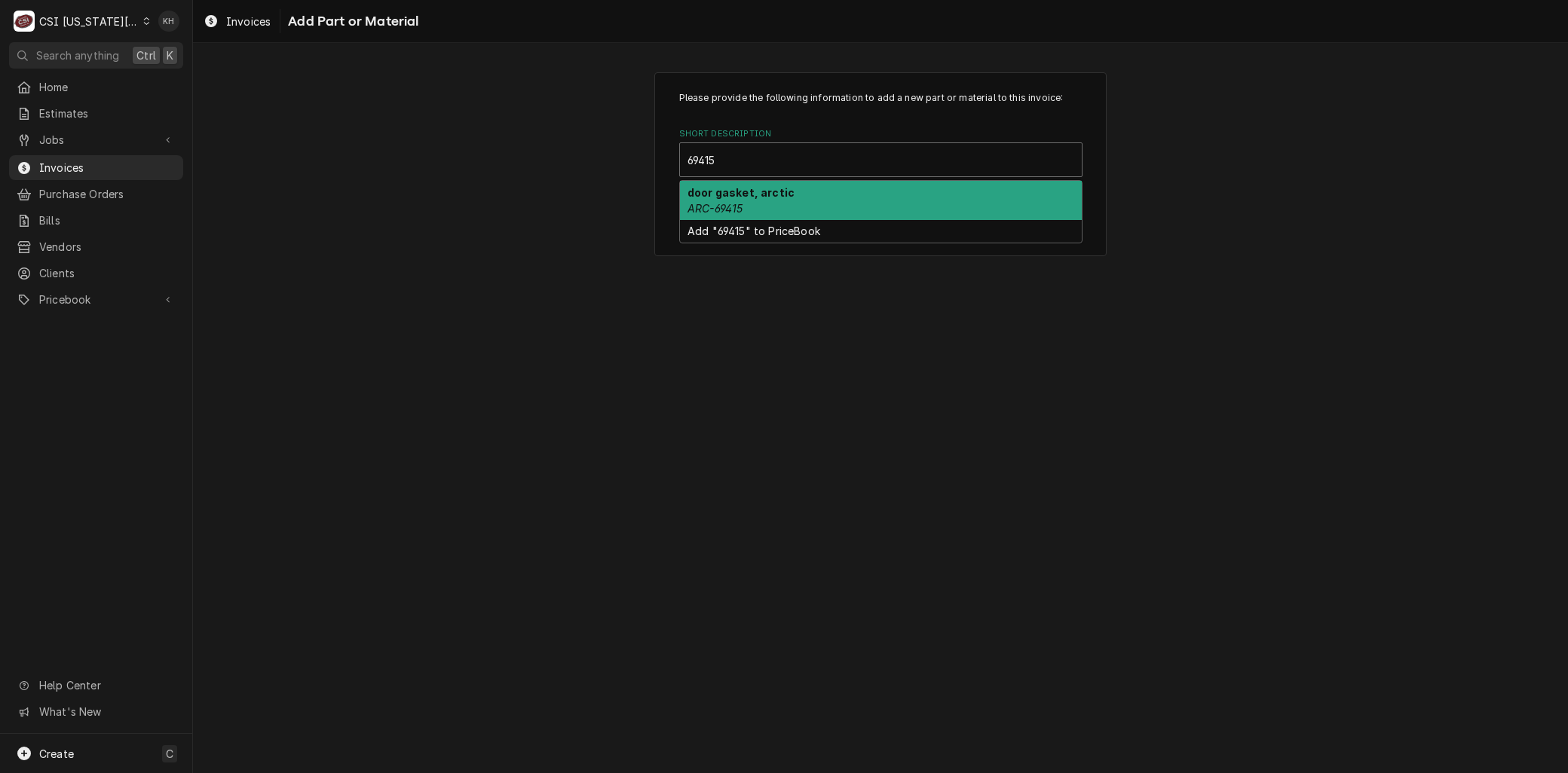
click at [738, 189] on strong "door gasket, arctic" at bounding box center [741, 192] width 107 height 13
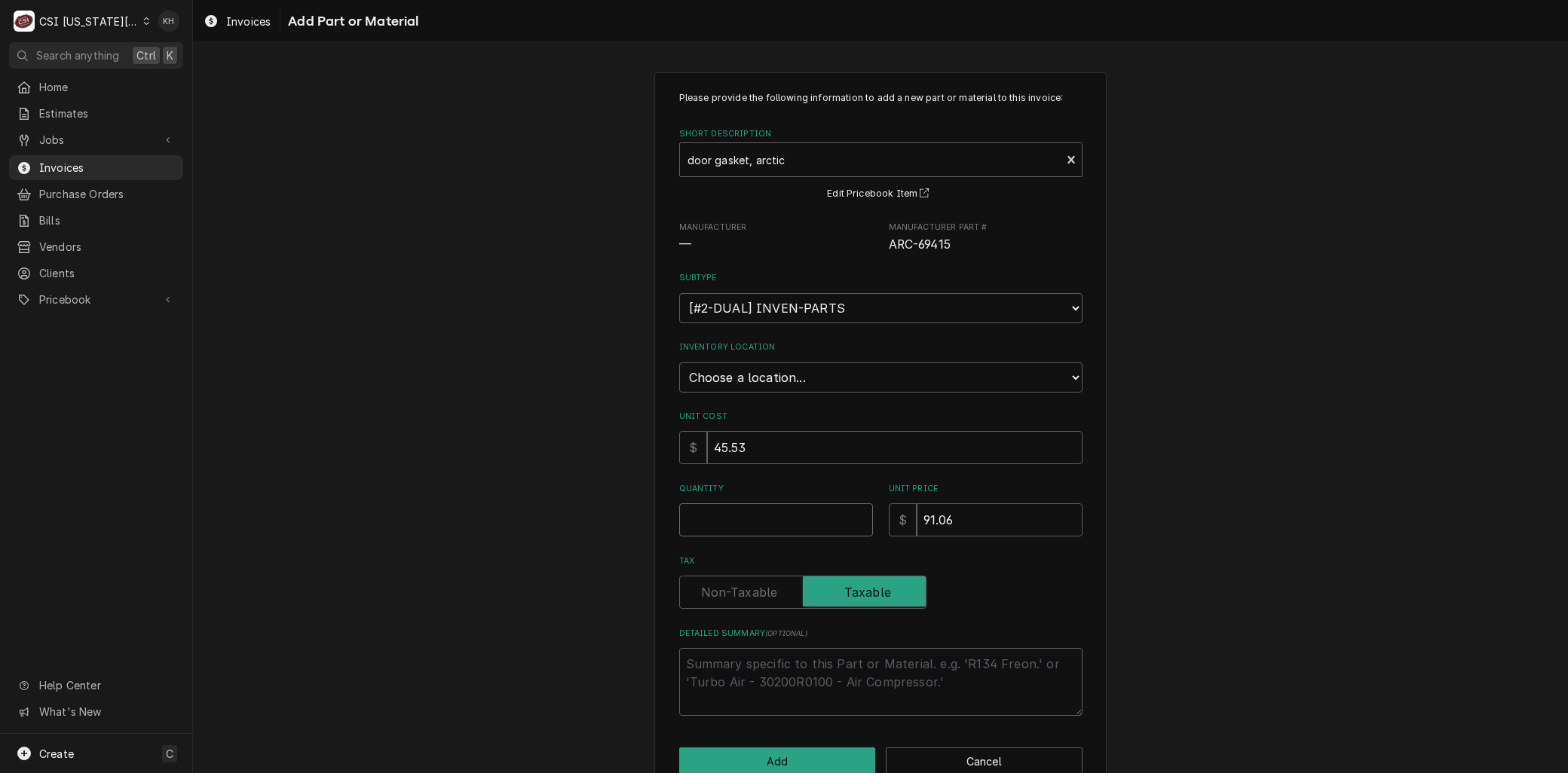
click at [710, 508] on input "Quantity" at bounding box center [776, 520] width 194 height 33
click at [778, 752] on button "Add" at bounding box center [778, 761] width 197 height 28
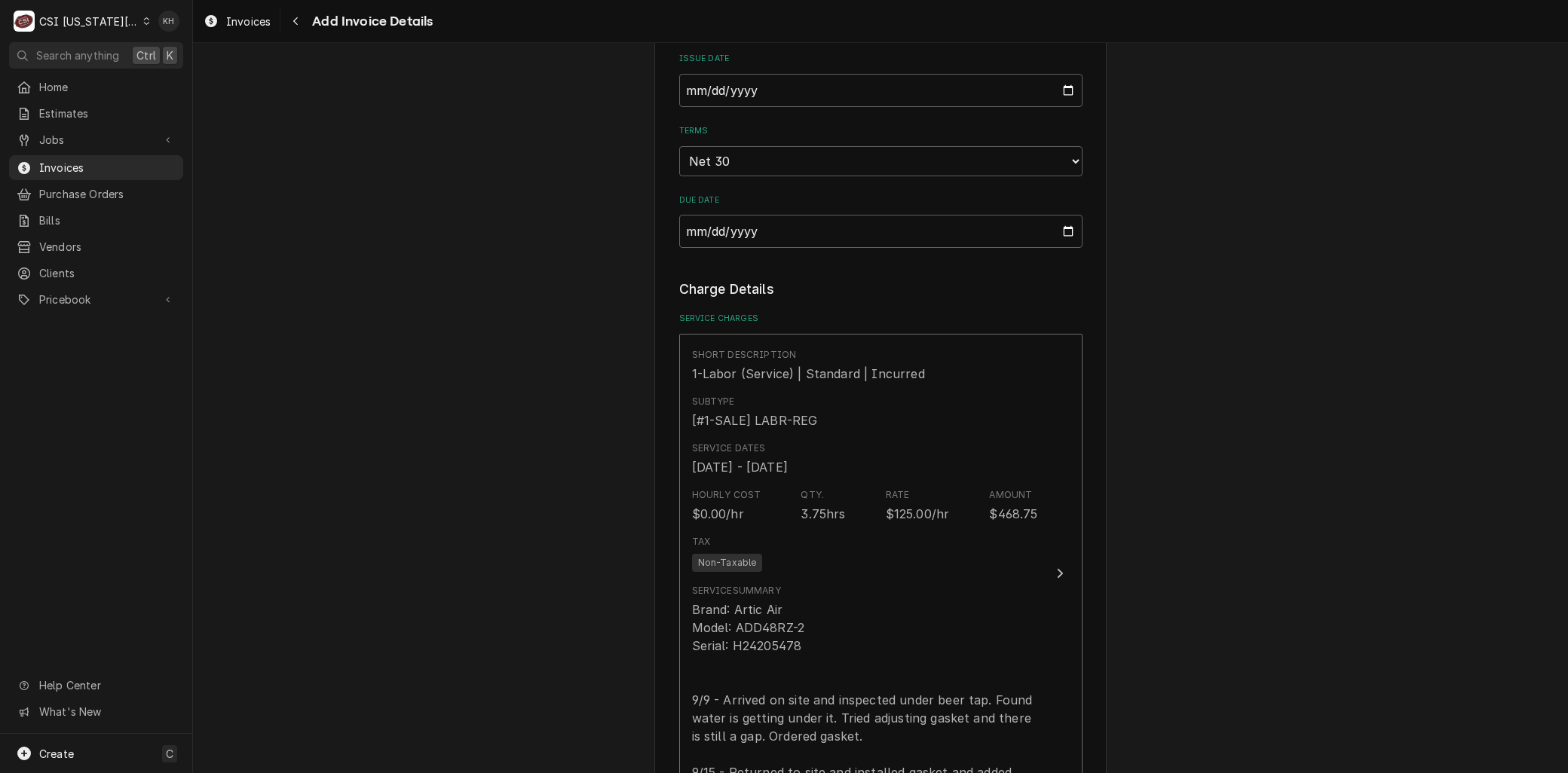
scroll to position [1577, 0]
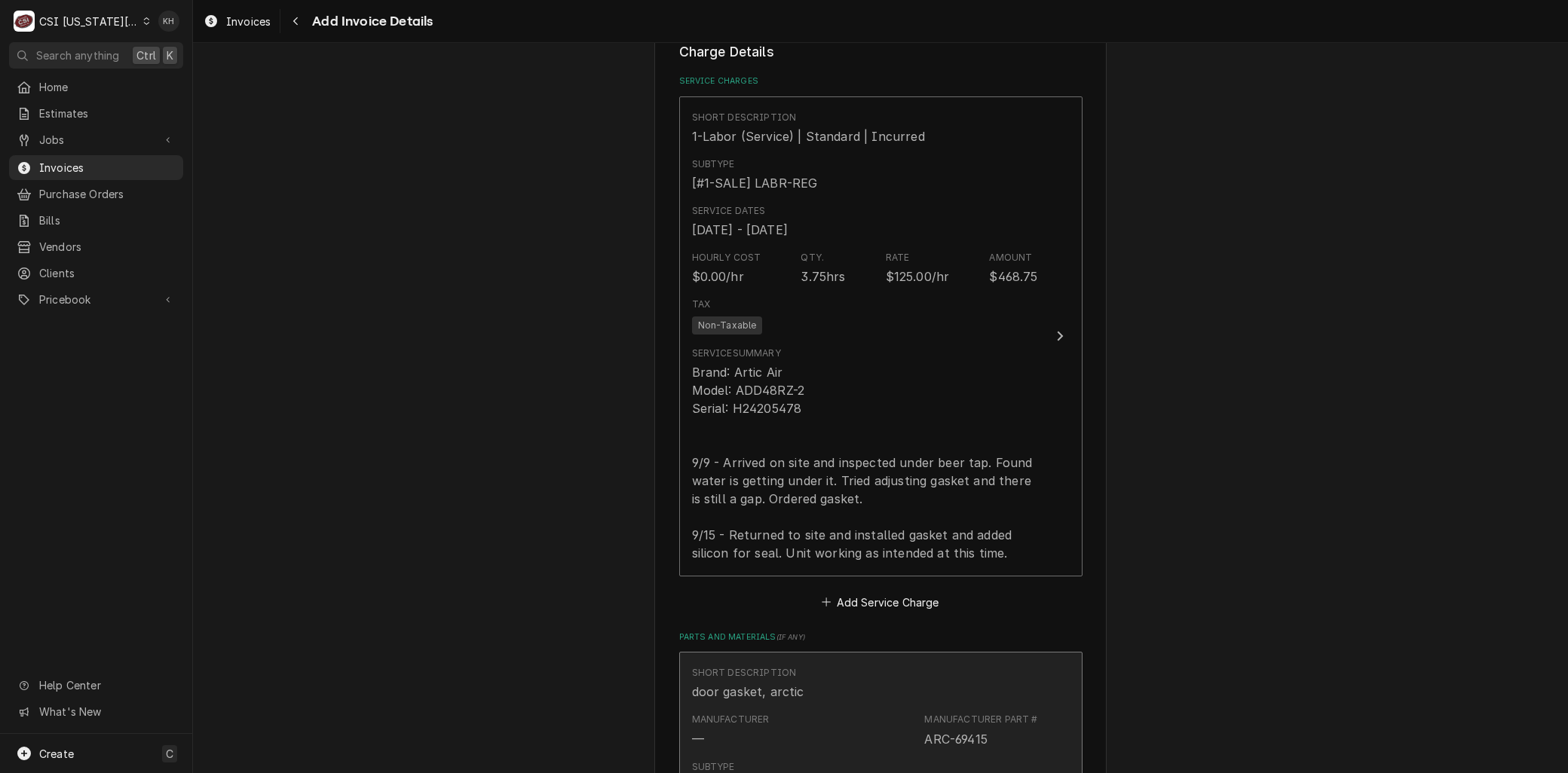
click at [741, 692] on div "door gasket, arctic" at bounding box center [748, 691] width 112 height 18
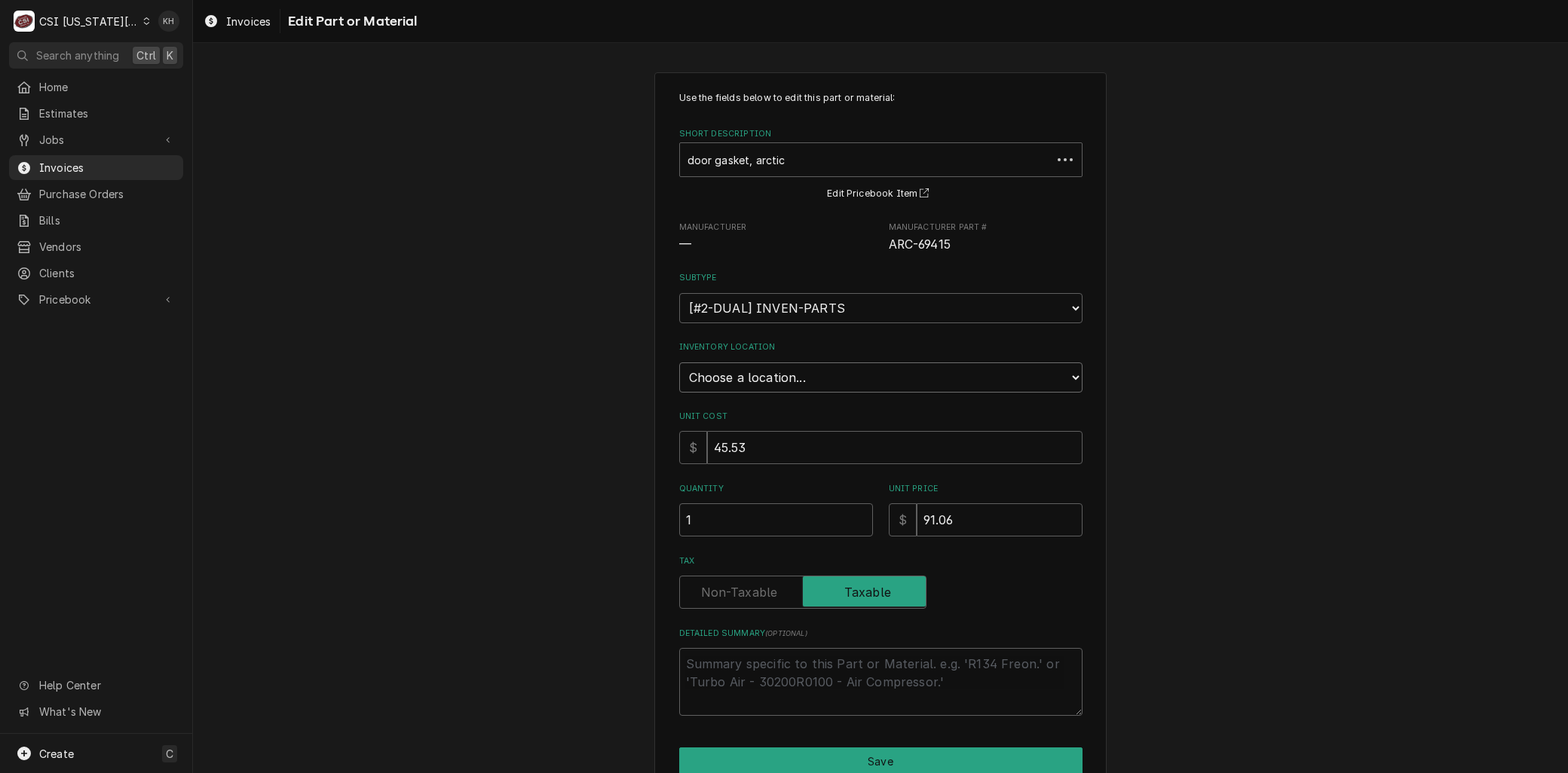
click at [756, 375] on select "Choose a location... 00 | KC WAREHOUSE 00 | MAIN WAREHOUSE 01 | BRIAN BREAZIER …" at bounding box center [881, 377] width 404 height 30
click at [679, 362] on select "Choose a location... 00 | KC WAREHOUSE 00 | MAIN WAREHOUSE 01 | BRIAN BREAZIER …" at bounding box center [881, 377] width 404 height 30
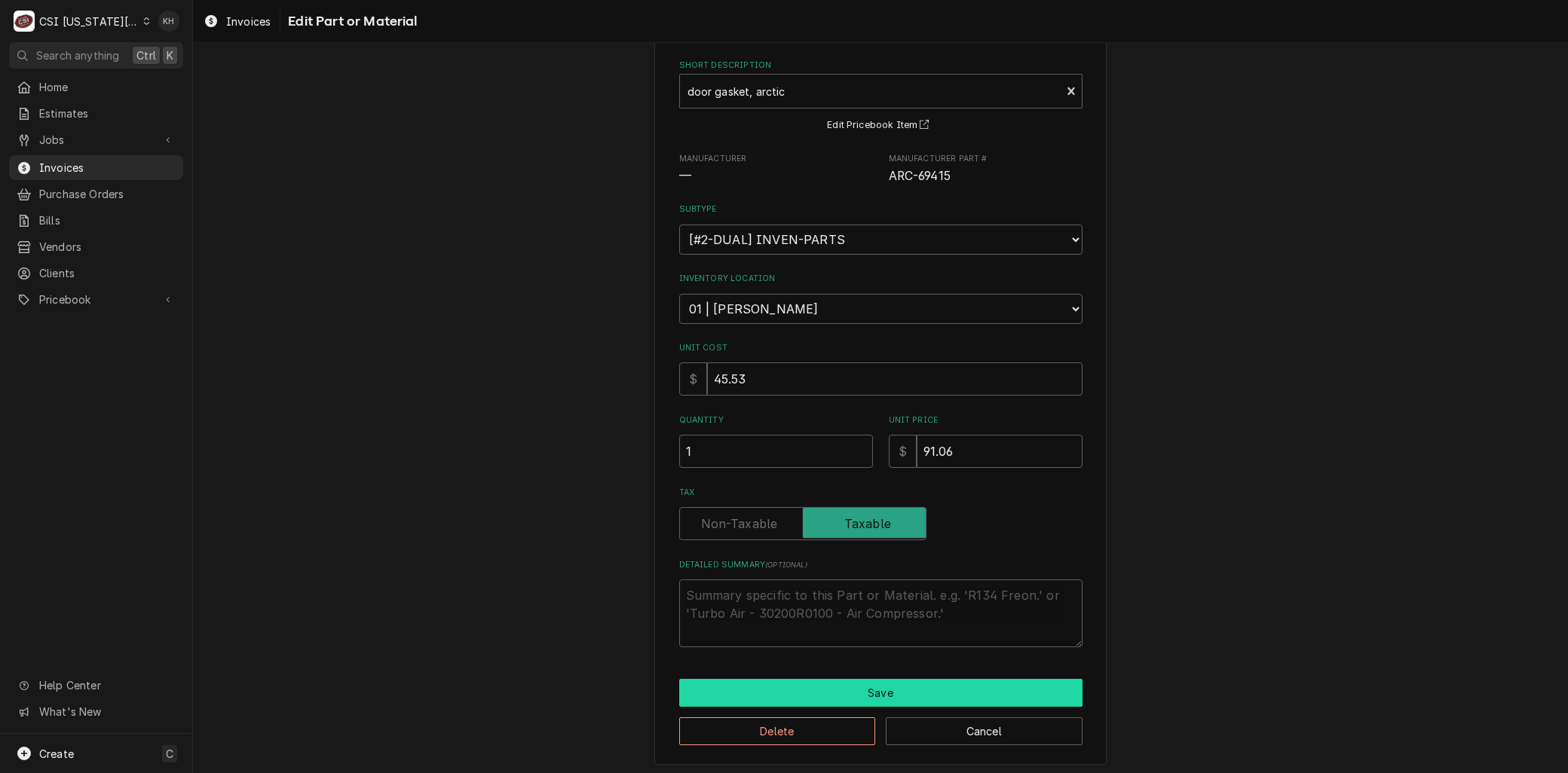
click at [784, 684] on button "Save" at bounding box center [881, 693] width 404 height 28
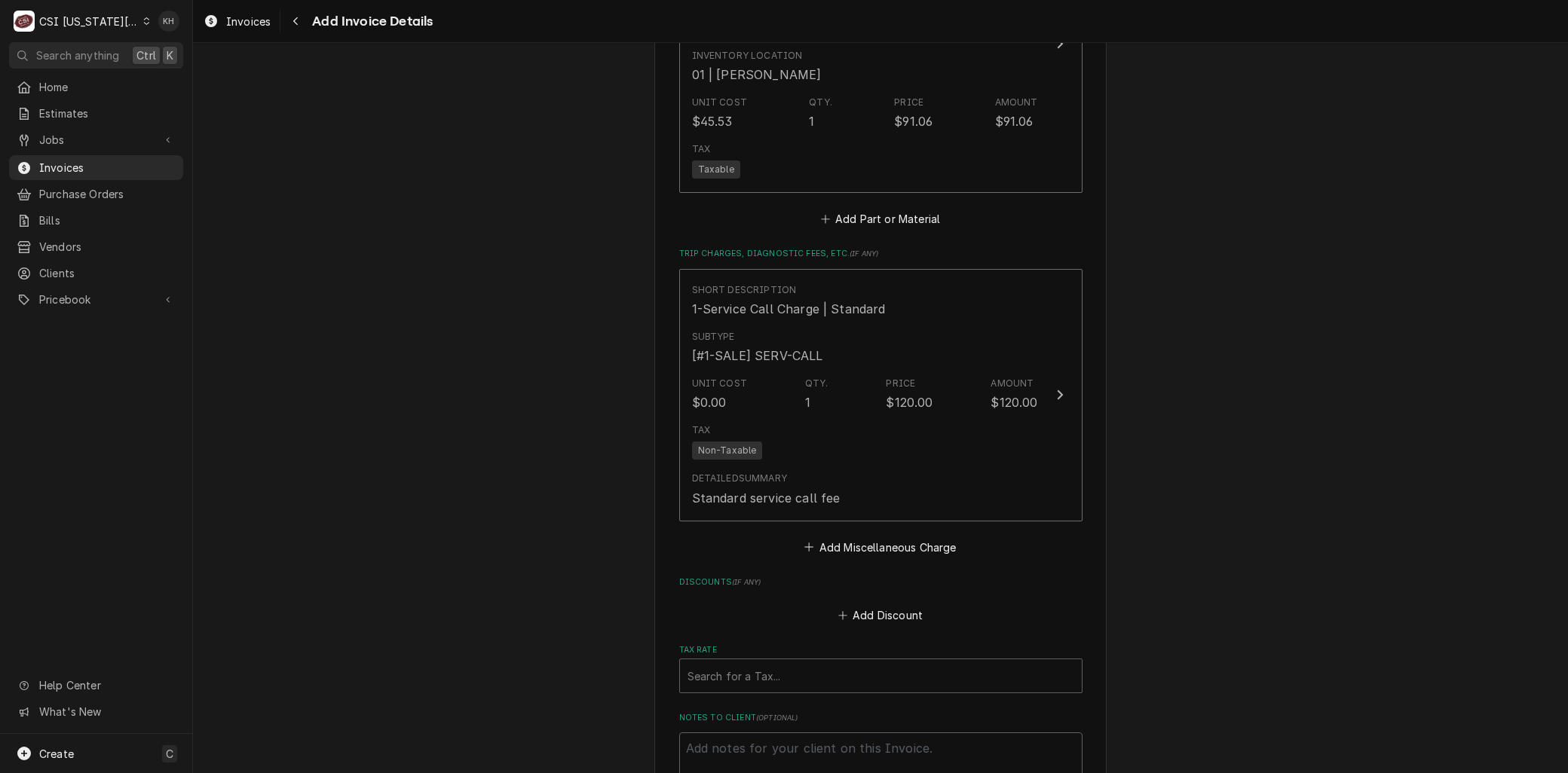
scroll to position [2228, 0]
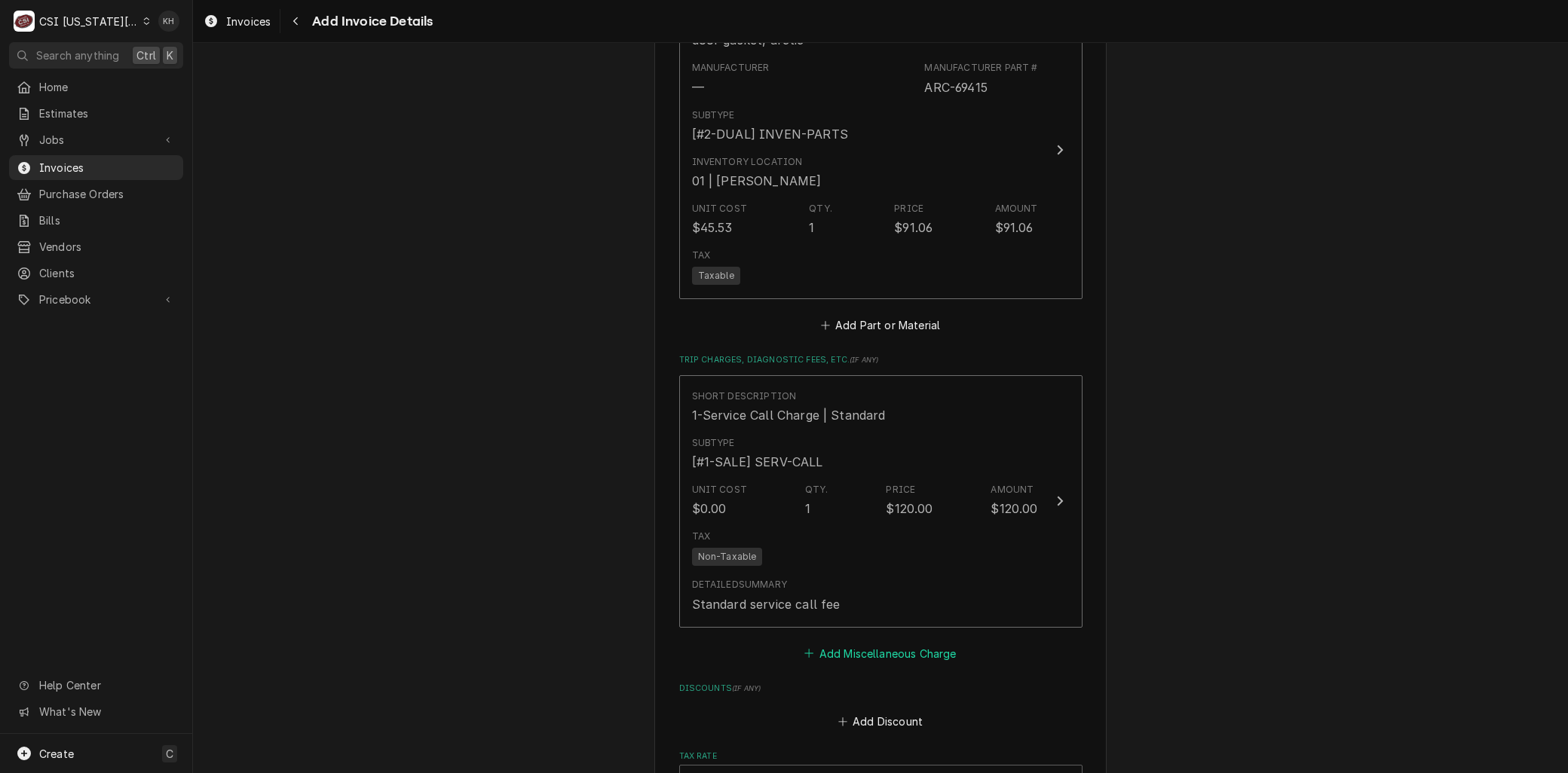
drag, startPoint x: 904, startPoint y: 651, endPoint x: 895, endPoint y: 653, distance: 9.2
click at [903, 651] on button "Add Miscellaneous Charge" at bounding box center [880, 653] width 157 height 21
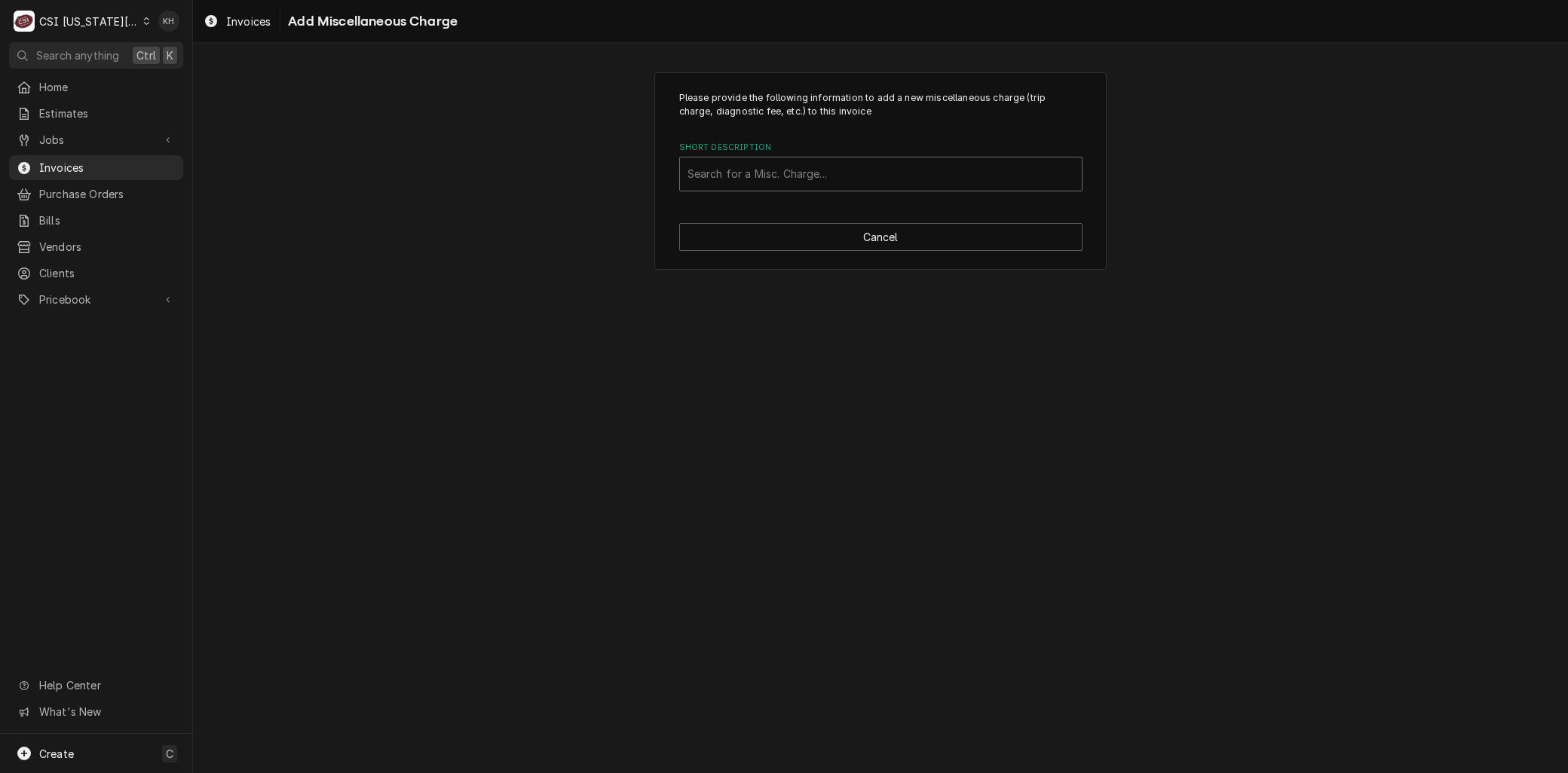
click at [741, 180] on div "Short Description" at bounding box center [881, 174] width 387 height 27
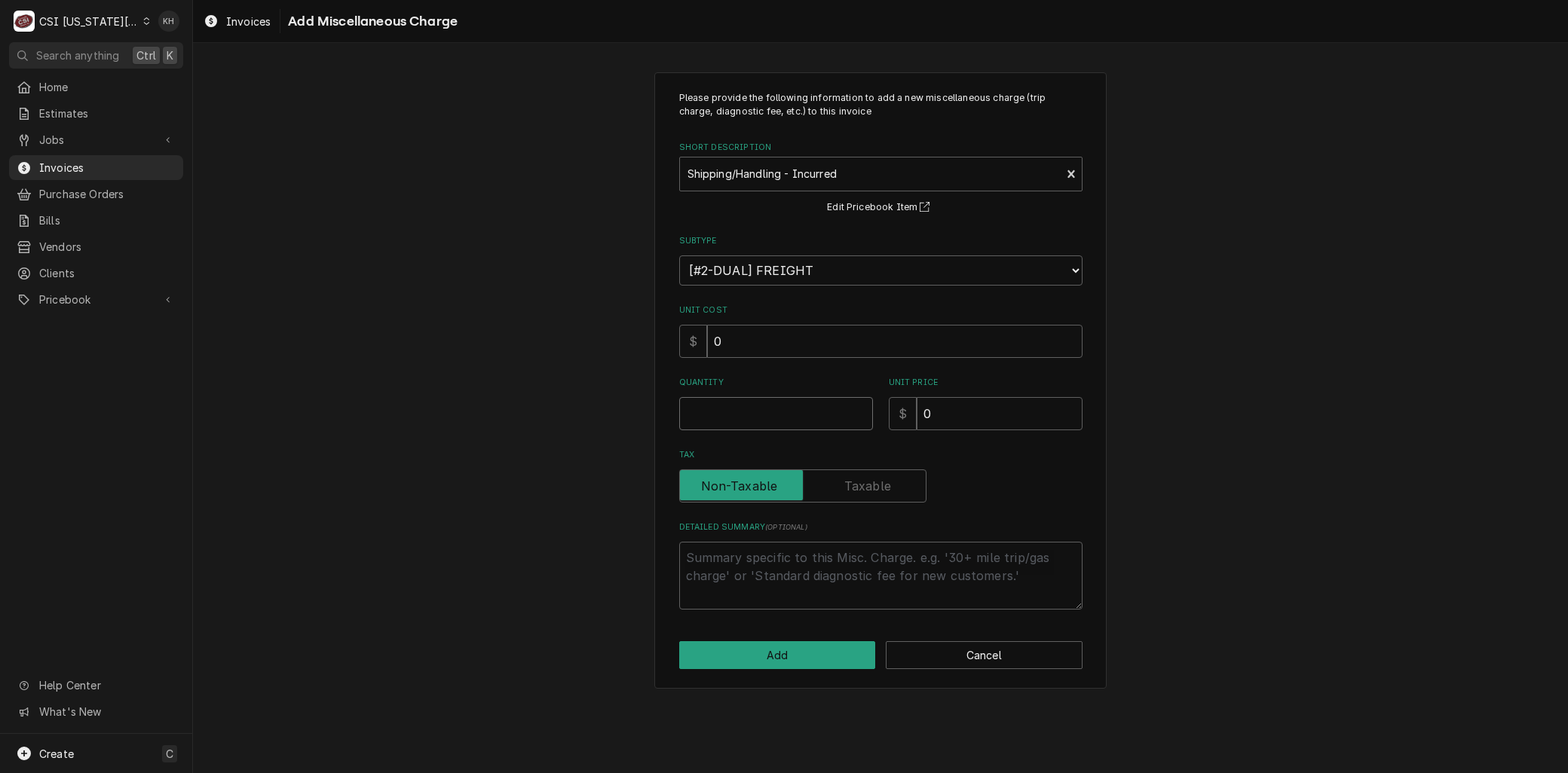
click at [744, 401] on input "Quantity" at bounding box center [776, 414] width 194 height 33
click at [741, 652] on button "Add" at bounding box center [778, 655] width 197 height 28
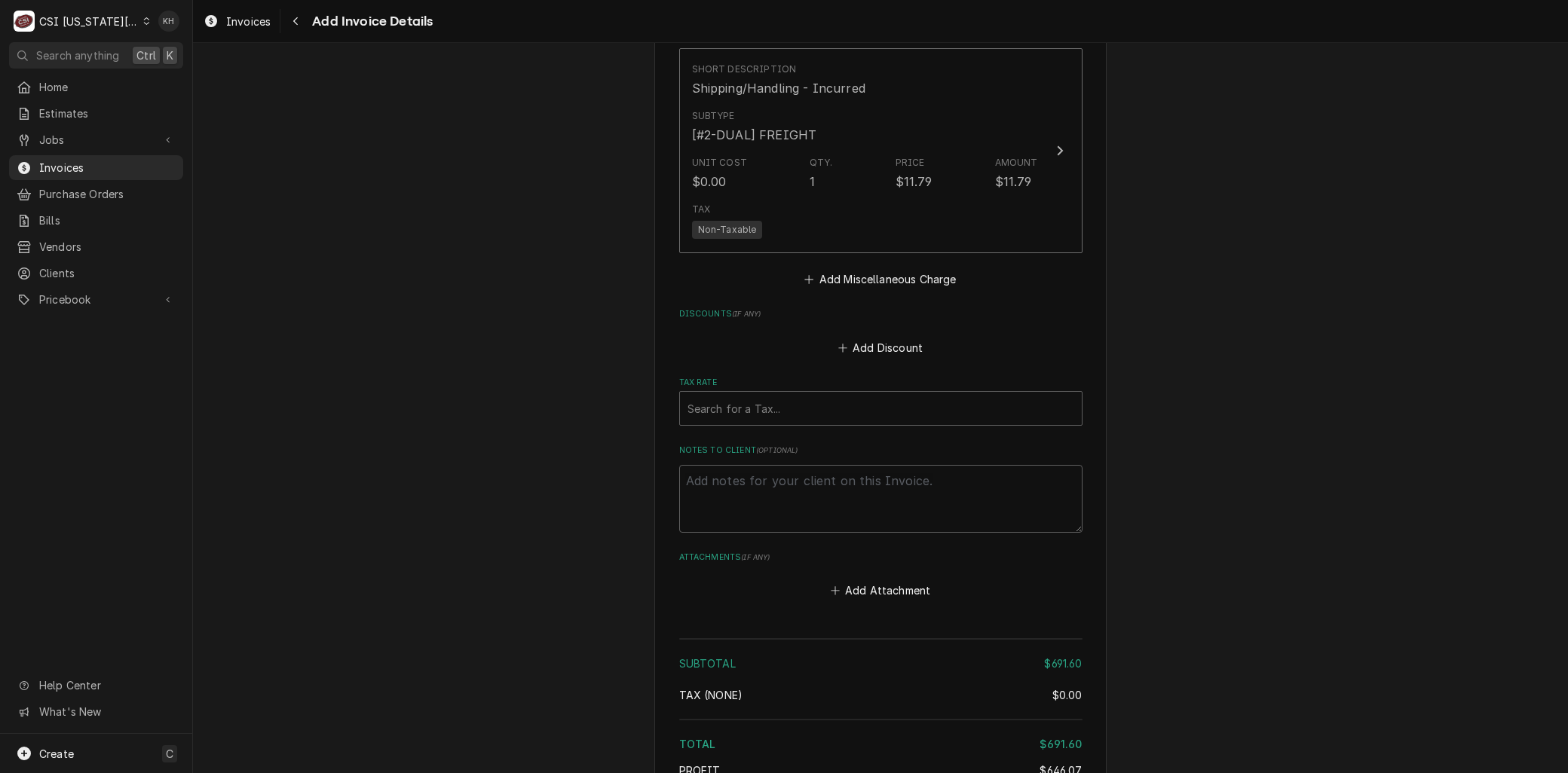
scroll to position [2962, 0]
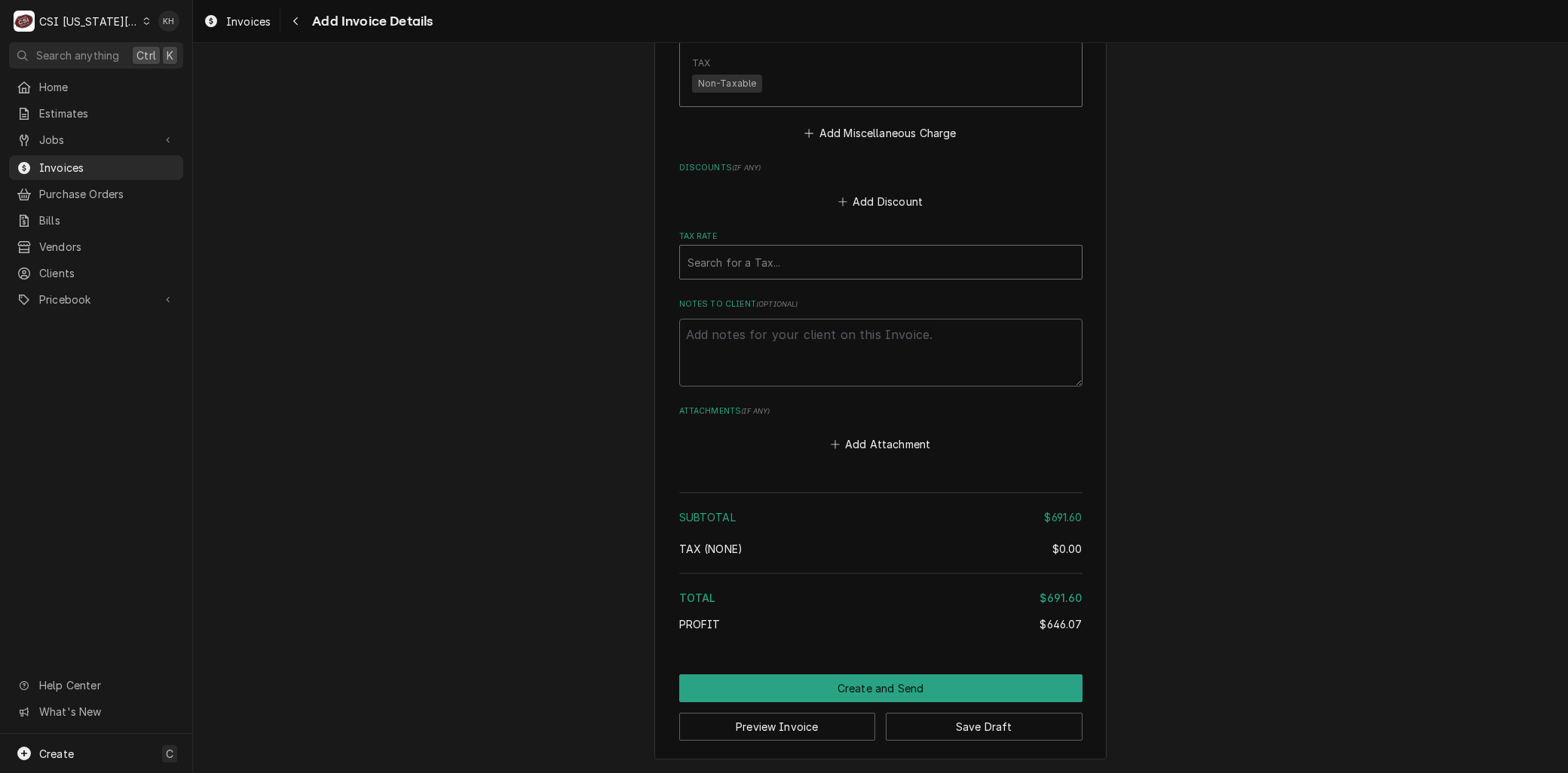
click at [707, 257] on div "Tax Rate" at bounding box center [881, 262] width 387 height 27
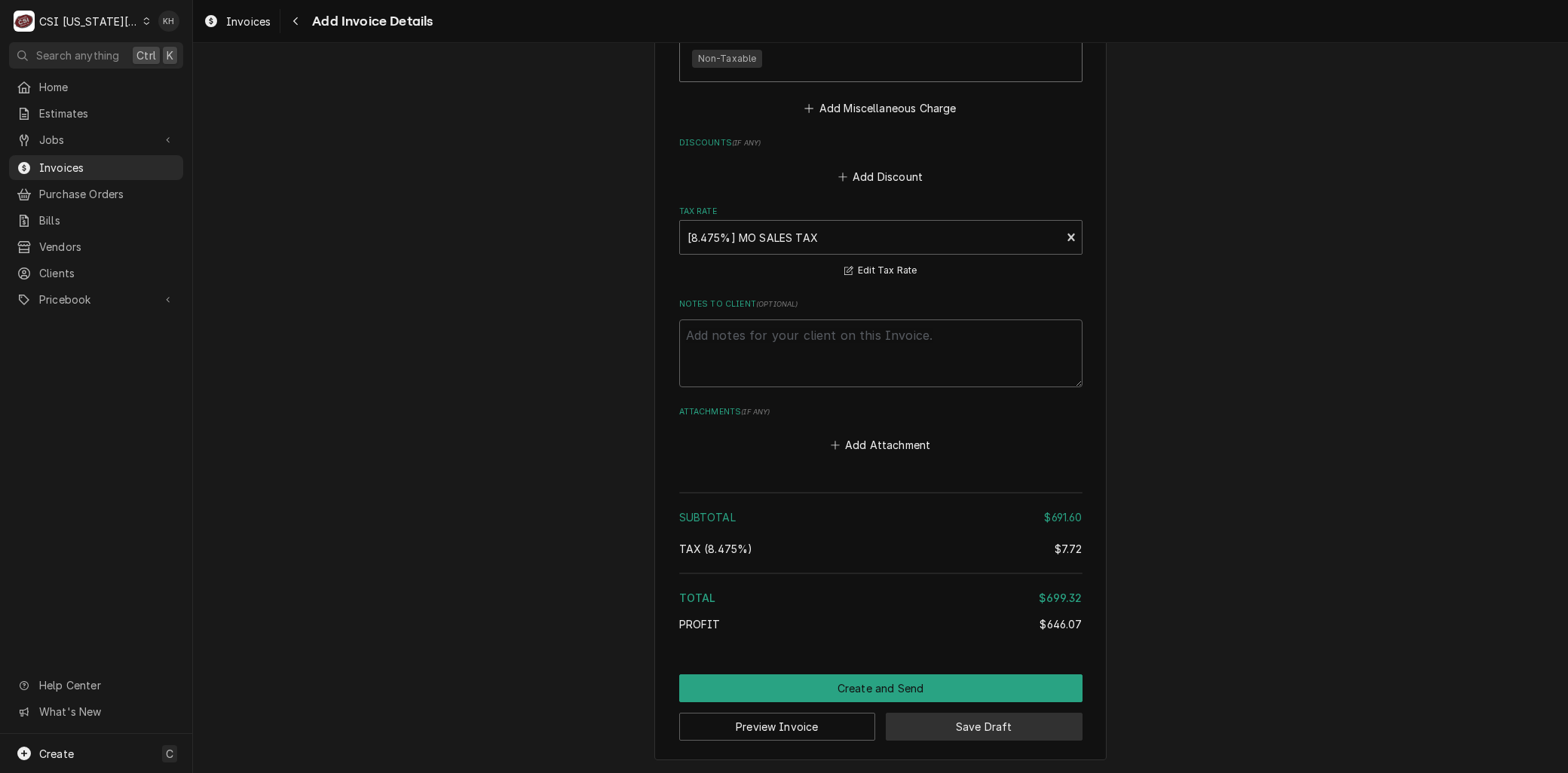
click at [933, 736] on button "Save Draft" at bounding box center [985, 726] width 197 height 28
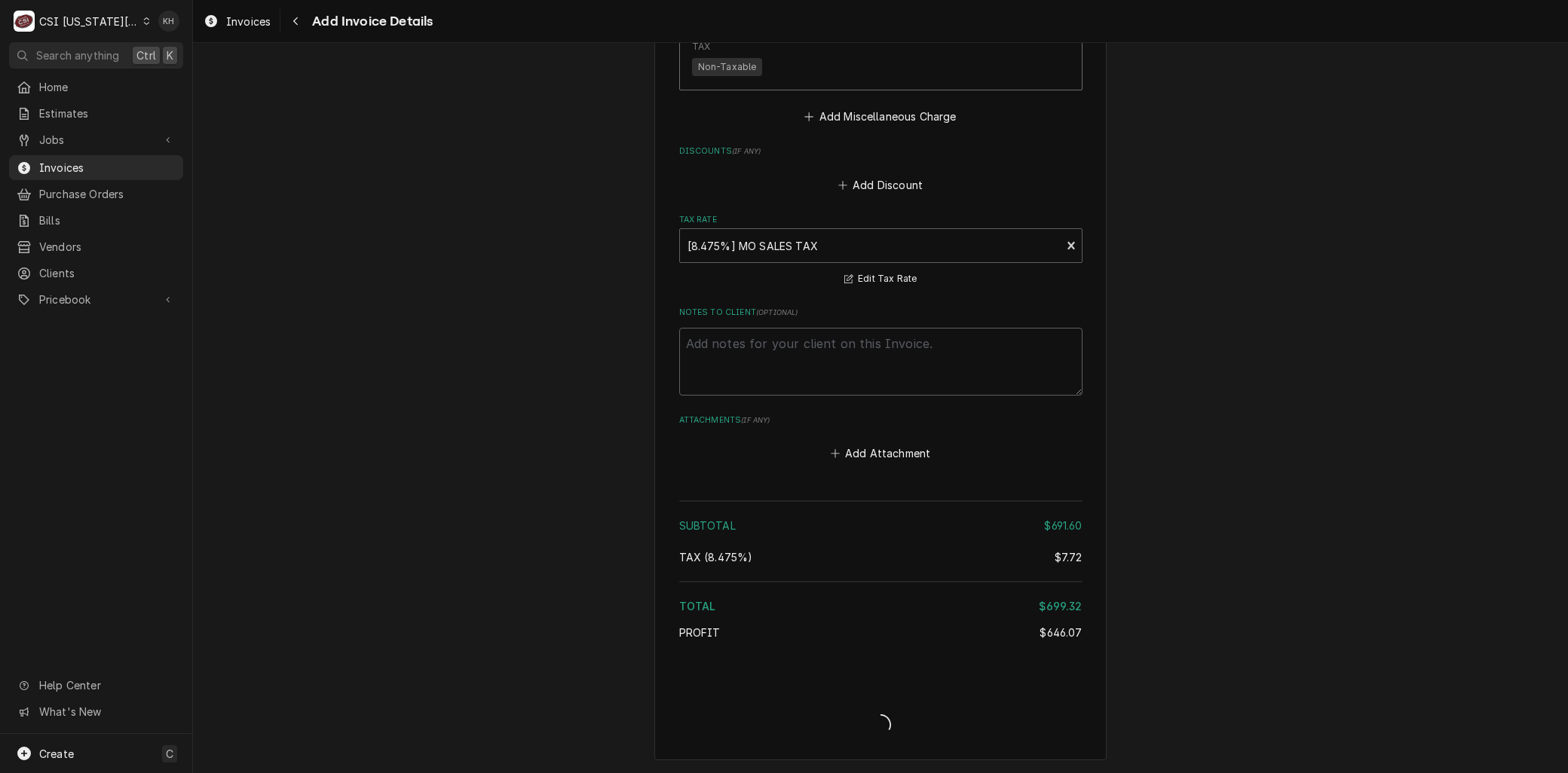
scroll to position [2978, 0]
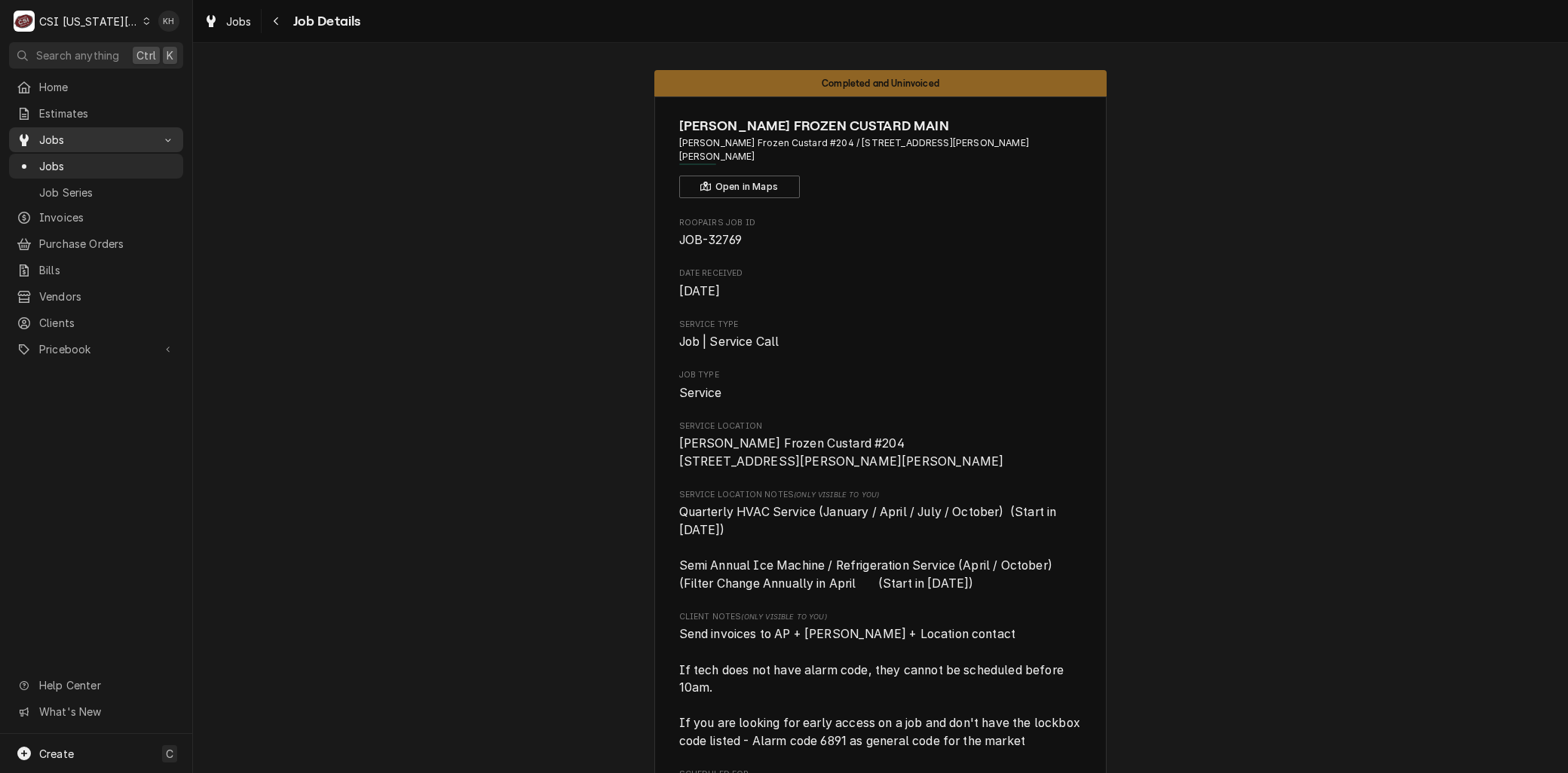
click at [57, 134] on span "Jobs" at bounding box center [95, 140] width 114 height 16
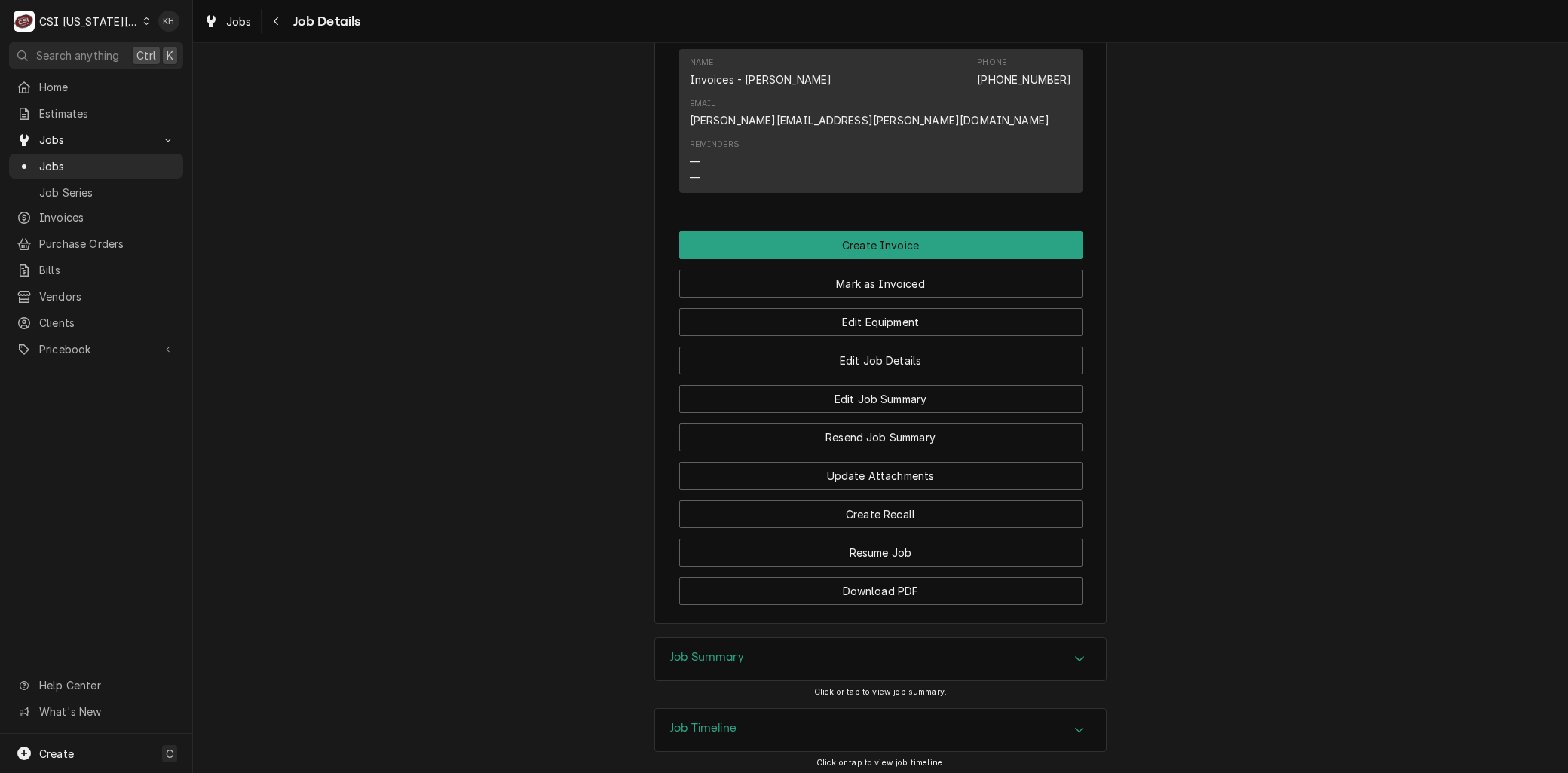
click at [776, 639] on div "Job Summary" at bounding box center [880, 659] width 451 height 42
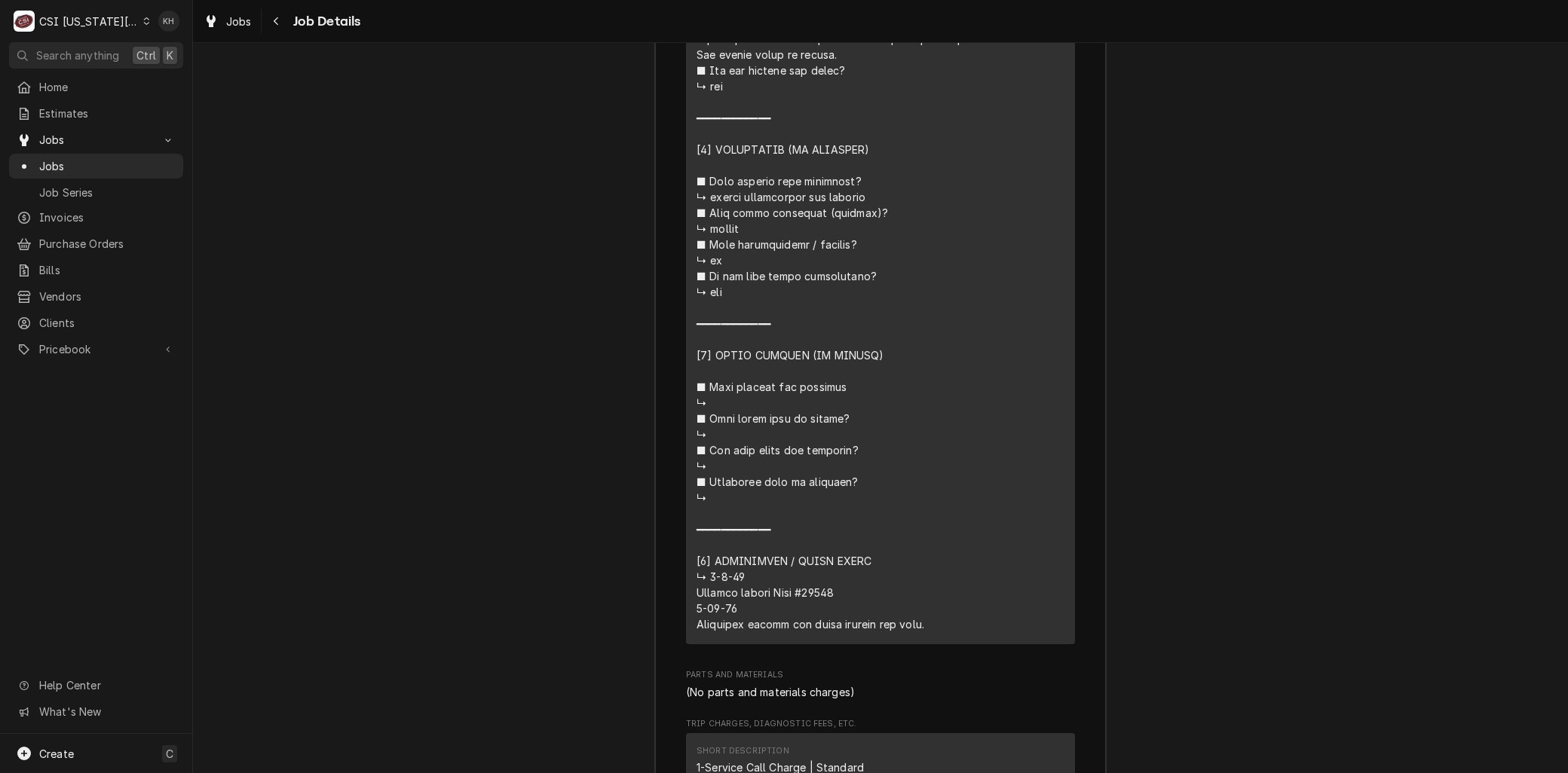
scroll to position [3442, 0]
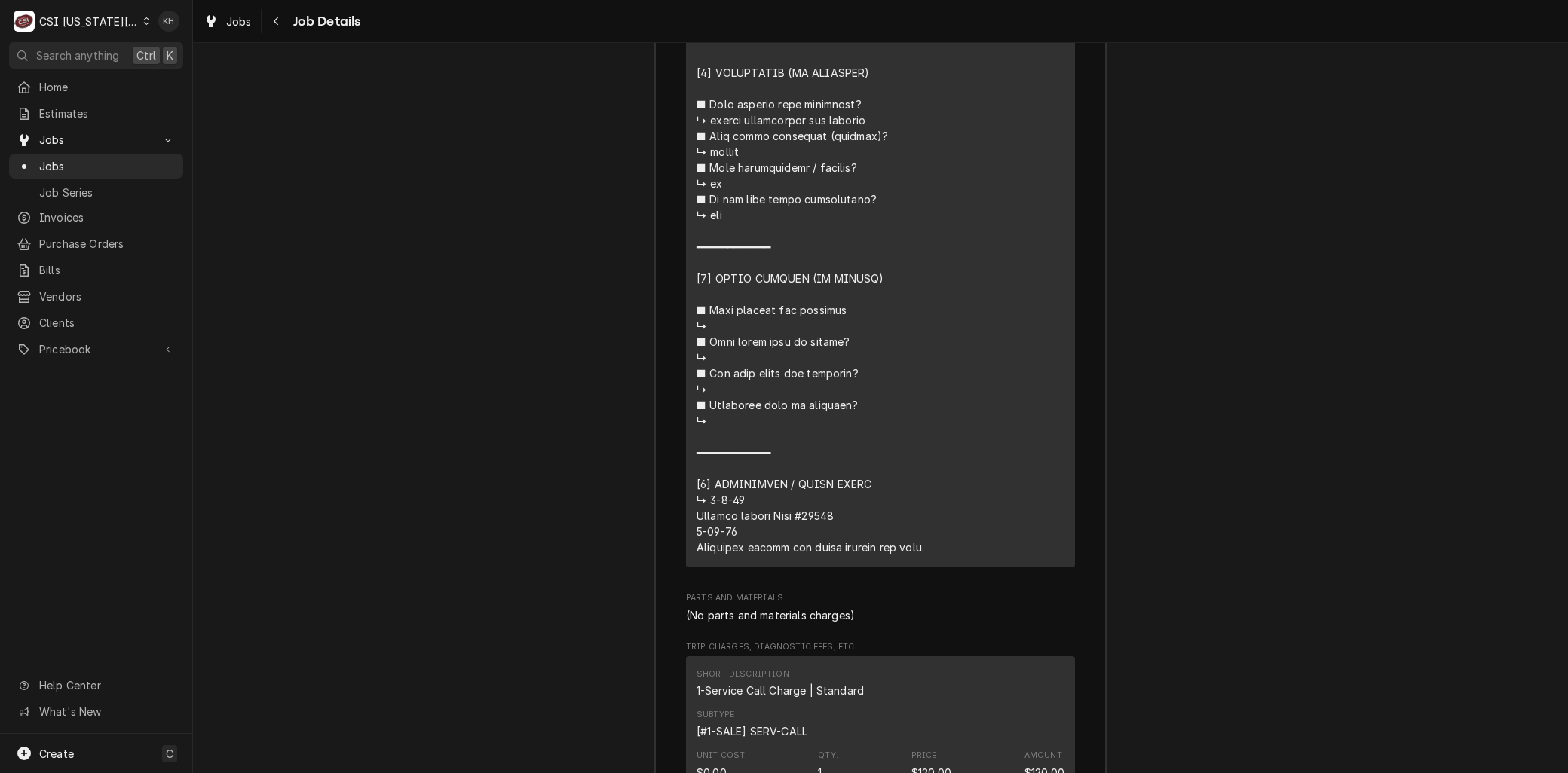
drag, startPoint x: 832, startPoint y: 437, endPoint x: 802, endPoint y: 438, distance: 30.0
copy div "⚠️ 𝗙𝗢𝗥𝗠 𝗜𝗡𝗦𝗧𝗥𝗨𝗖𝗧𝗜𝗢𝗡𝗦 ⚠️ ✪ 𝗖𝗼𝗺𝗽𝗹𝗲𝘁𝗲 𝗮𝗹𝗹 𝗿𝗲𝗹𝗲𝘃𝗮𝗻𝘁 𝘀𝗲𝗰𝘁𝗶𝗼𝗻𝘀 ✪ 𝗣𝗿𝗼𝘃𝗶𝗱𝗲 𝗱𝗲𝘁𝗮𝗶𝗹𝗲𝗱 𝗮𝗻𝘀…"
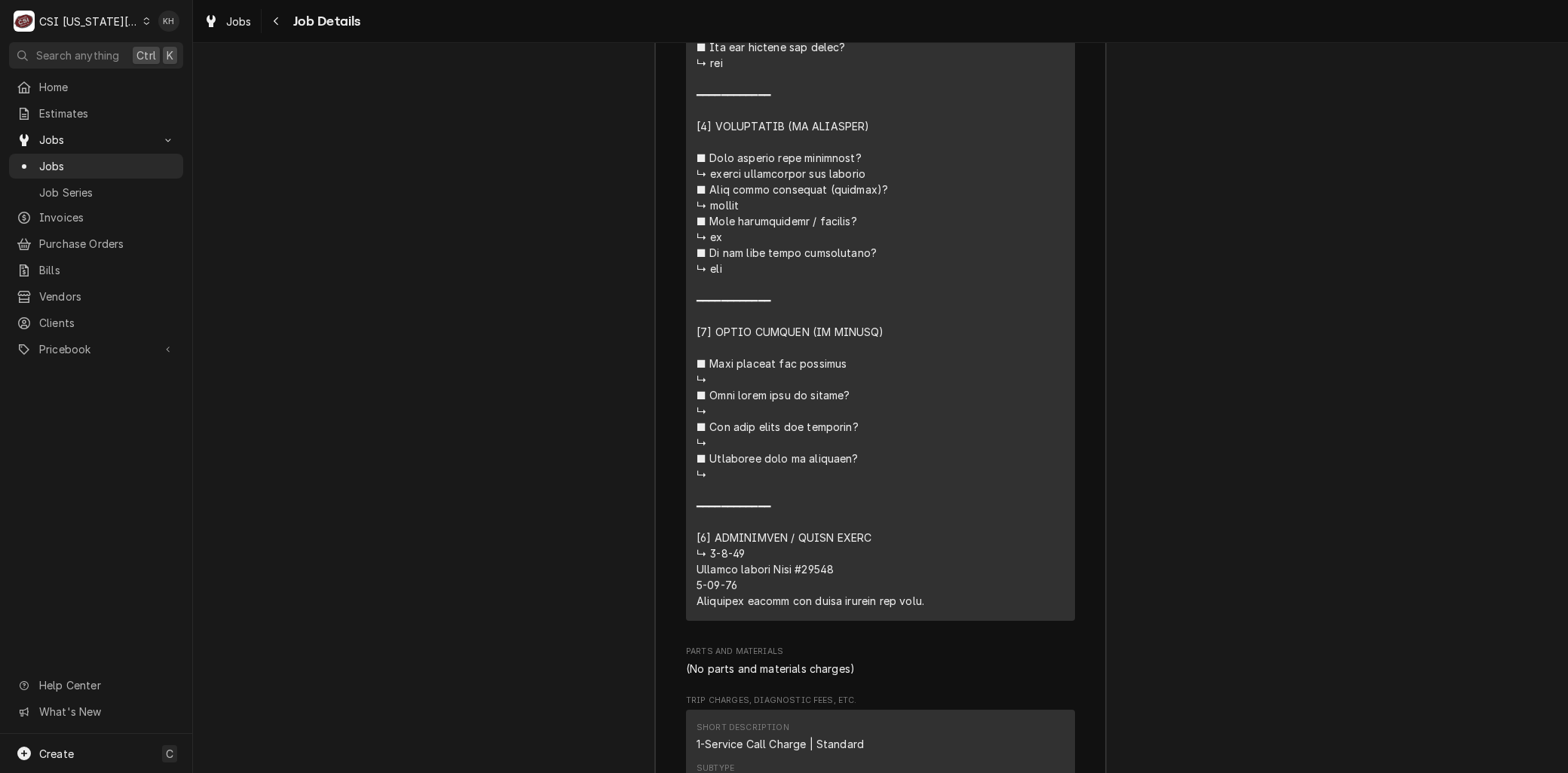
scroll to position [3357, 0]
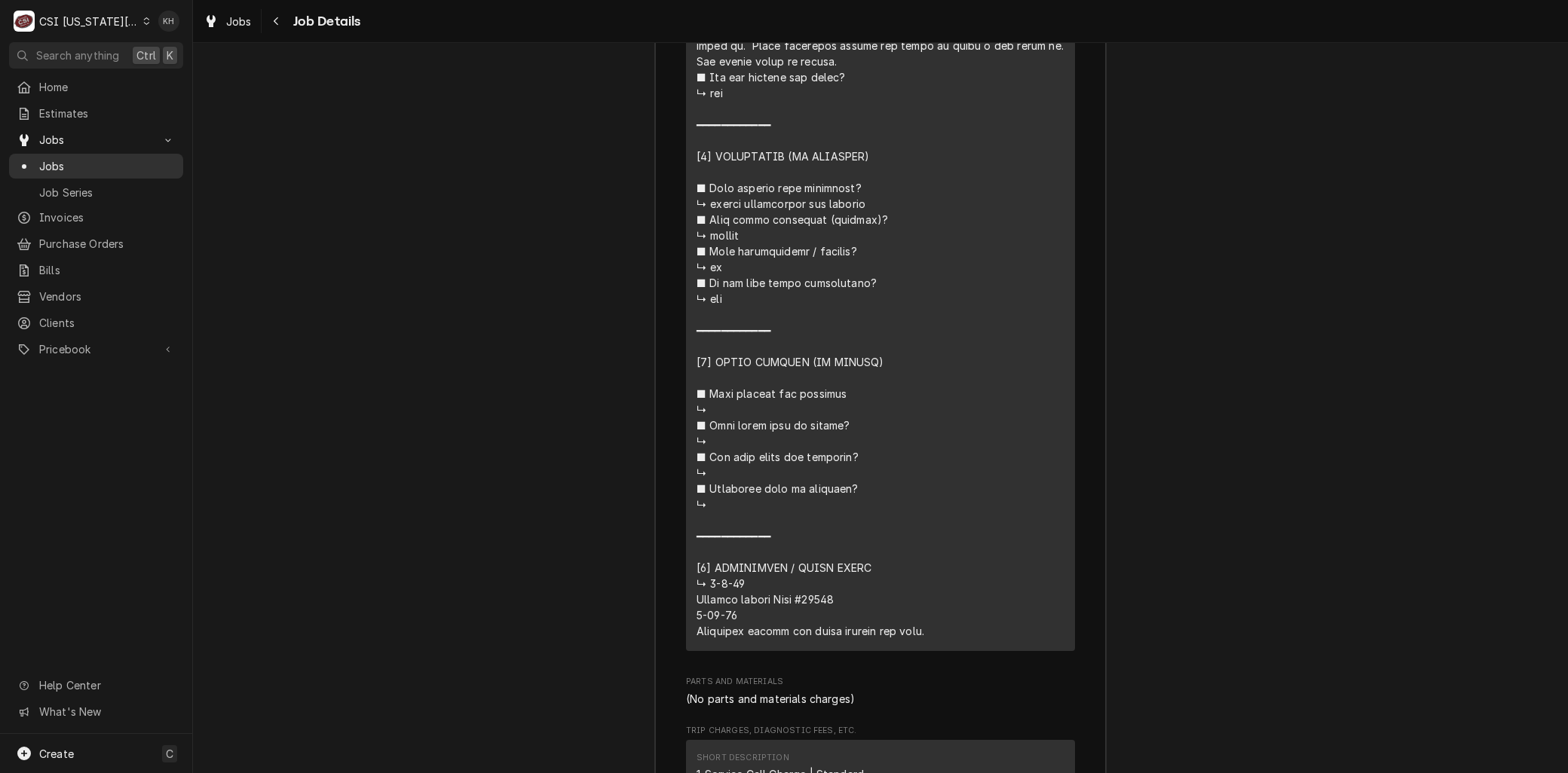
drag, startPoint x: 59, startPoint y: 153, endPoint x: 68, endPoint y: 155, distance: 9.2
click at [59, 157] on div "Jobs" at bounding box center [96, 166] width 168 height 19
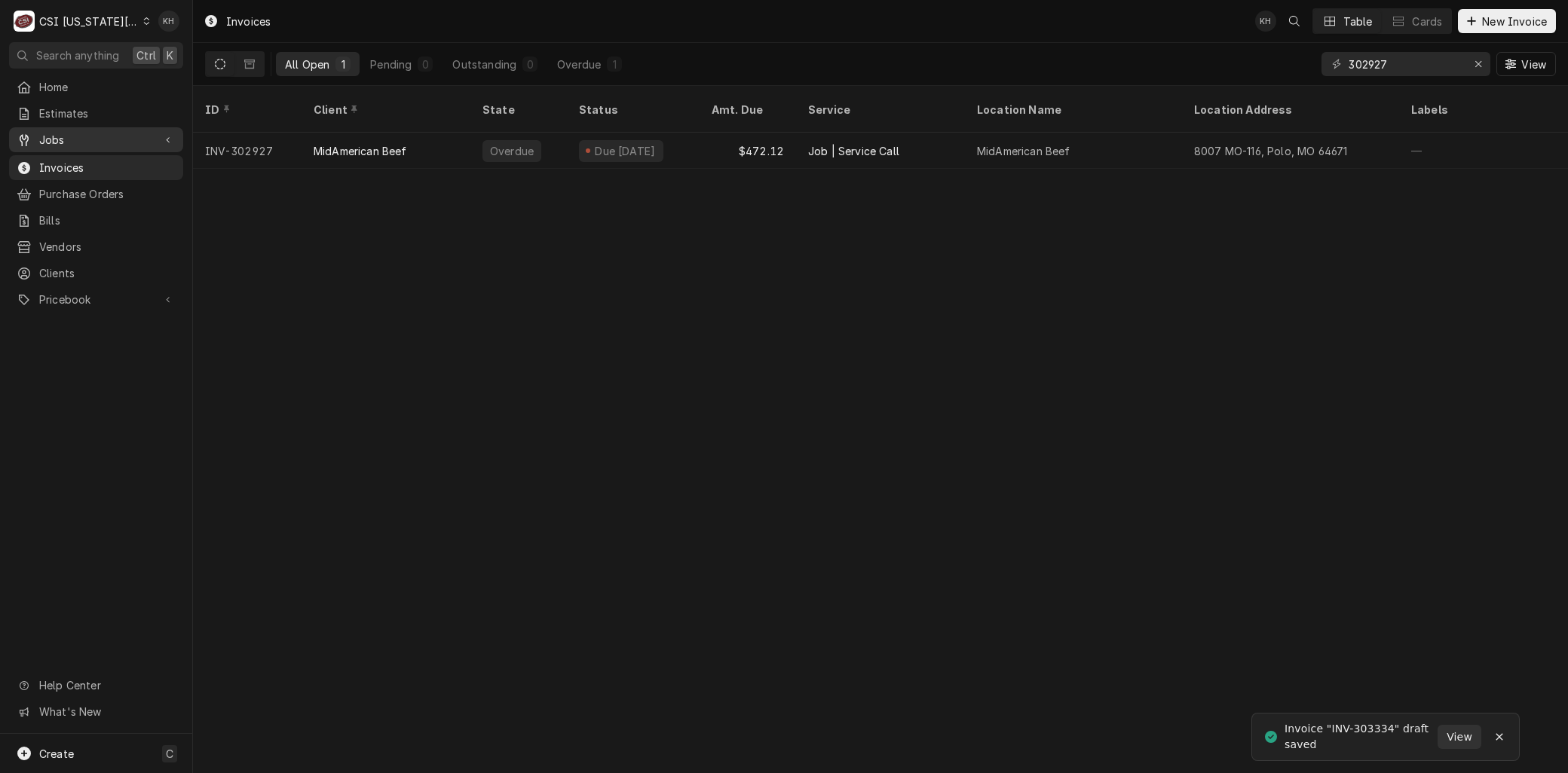
click at [61, 133] on span "Jobs" at bounding box center [95, 140] width 114 height 16
click at [61, 160] on span "Jobs" at bounding box center [107, 166] width 137 height 16
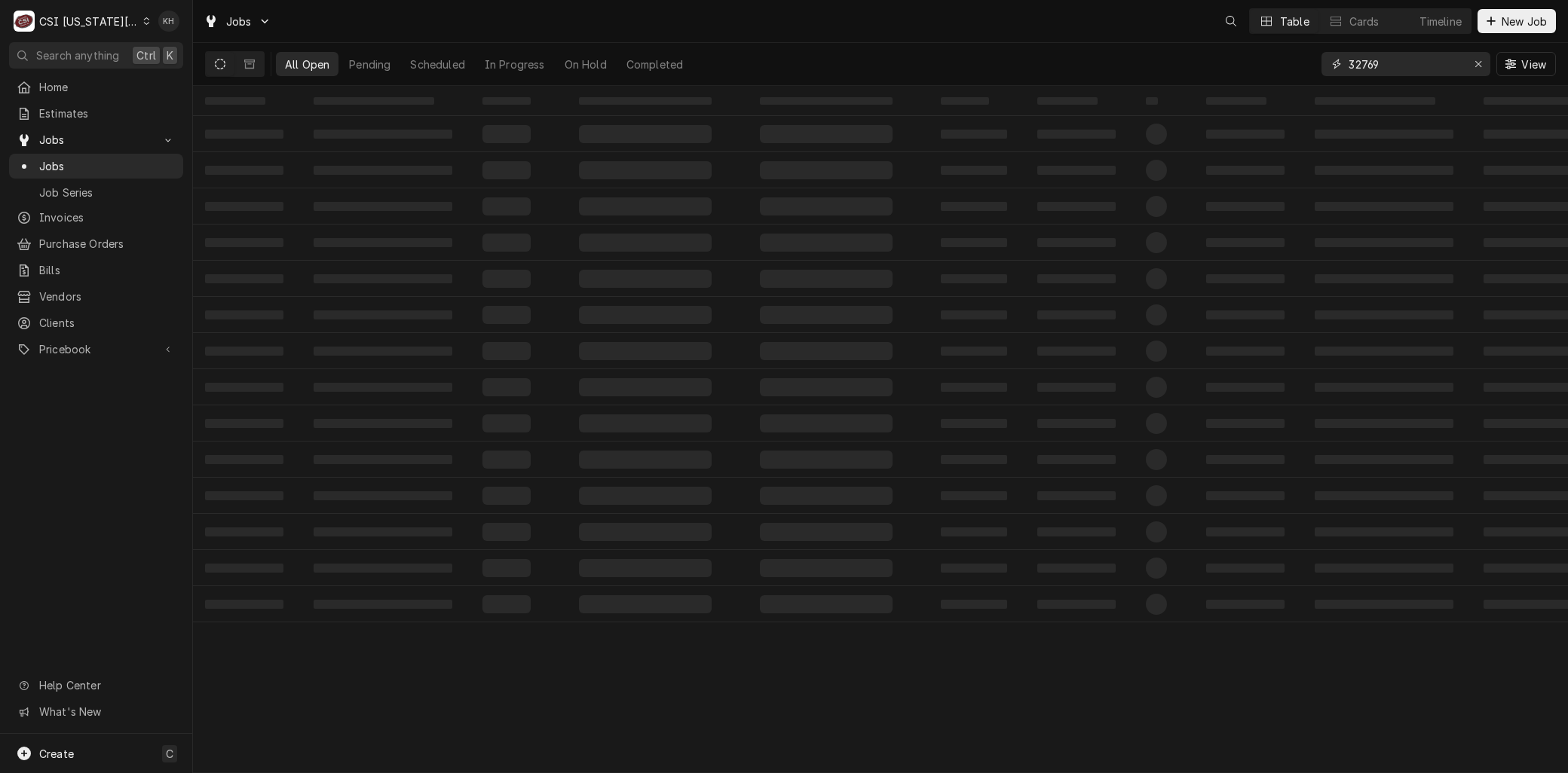
drag, startPoint x: 1403, startPoint y: 64, endPoint x: 1233, endPoint y: 55, distance: 170.2
click at [1234, 55] on div "All Open Pending Scheduled In Progress On Hold Completed 32769 View" at bounding box center [881, 64] width 1351 height 42
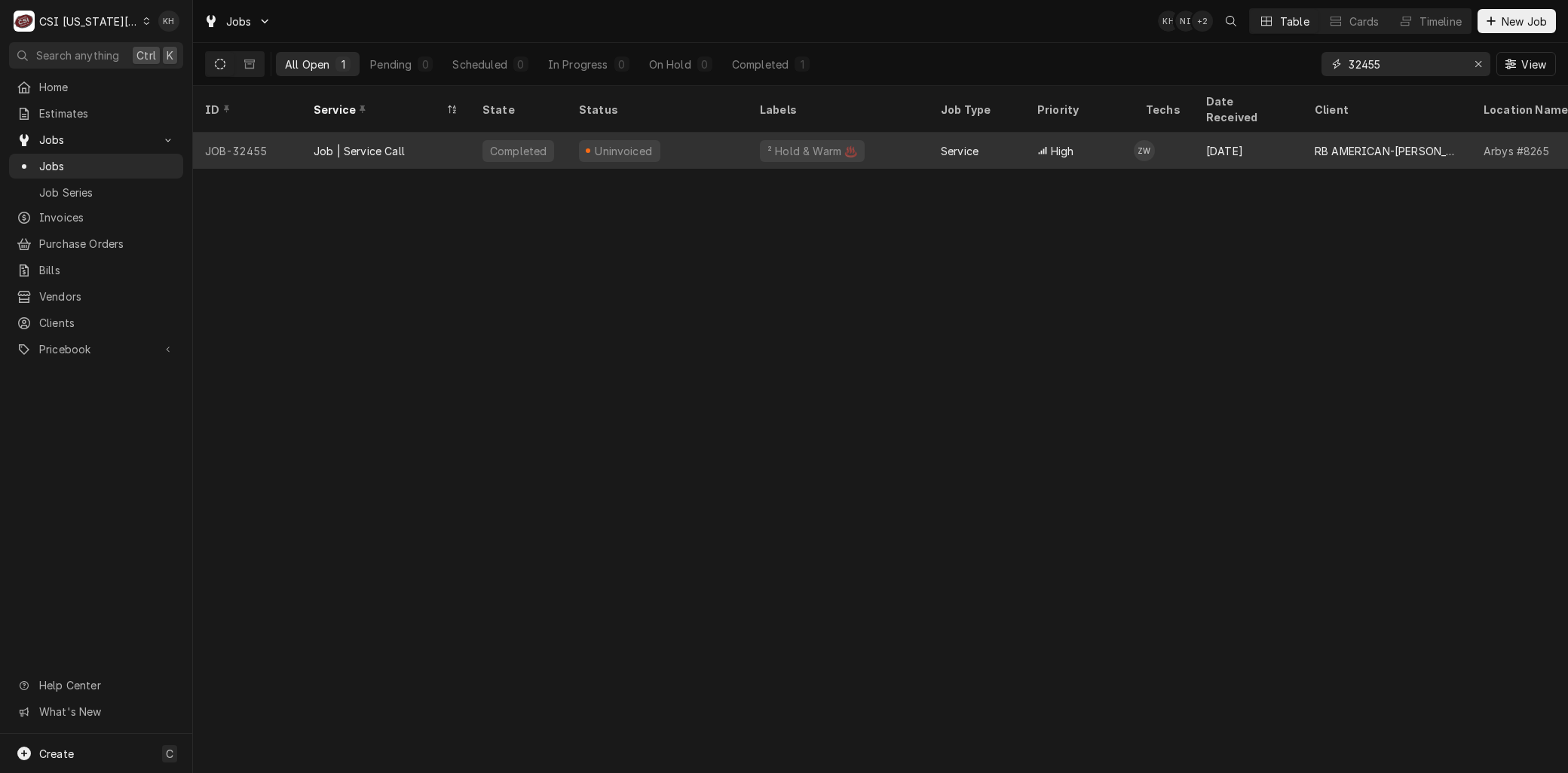
type input "32455"
click at [404, 136] on div "Job | Service Call" at bounding box center [385, 151] width 169 height 37
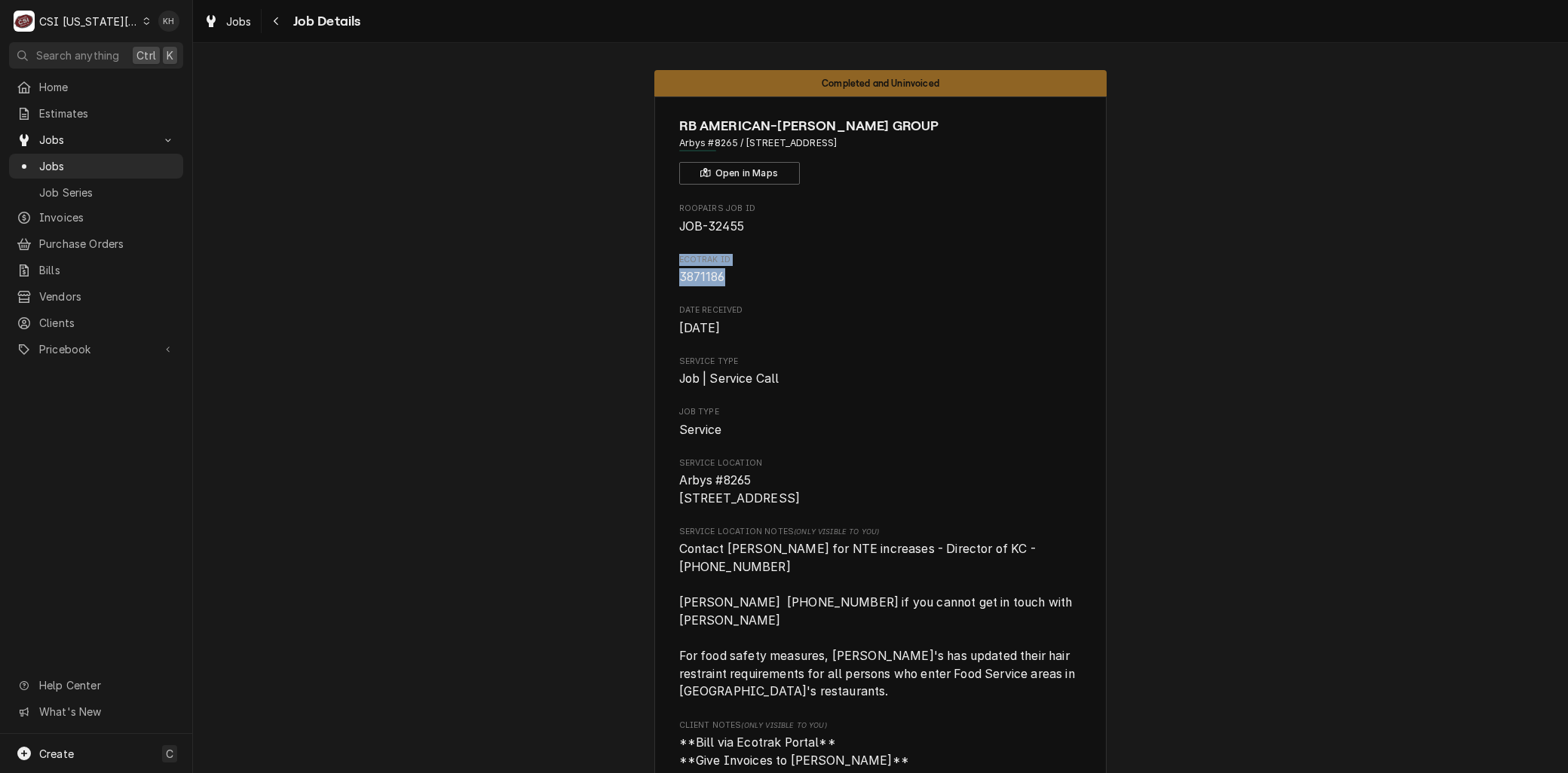
drag, startPoint x: 676, startPoint y: 268, endPoint x: 651, endPoint y: 258, distance: 26.9
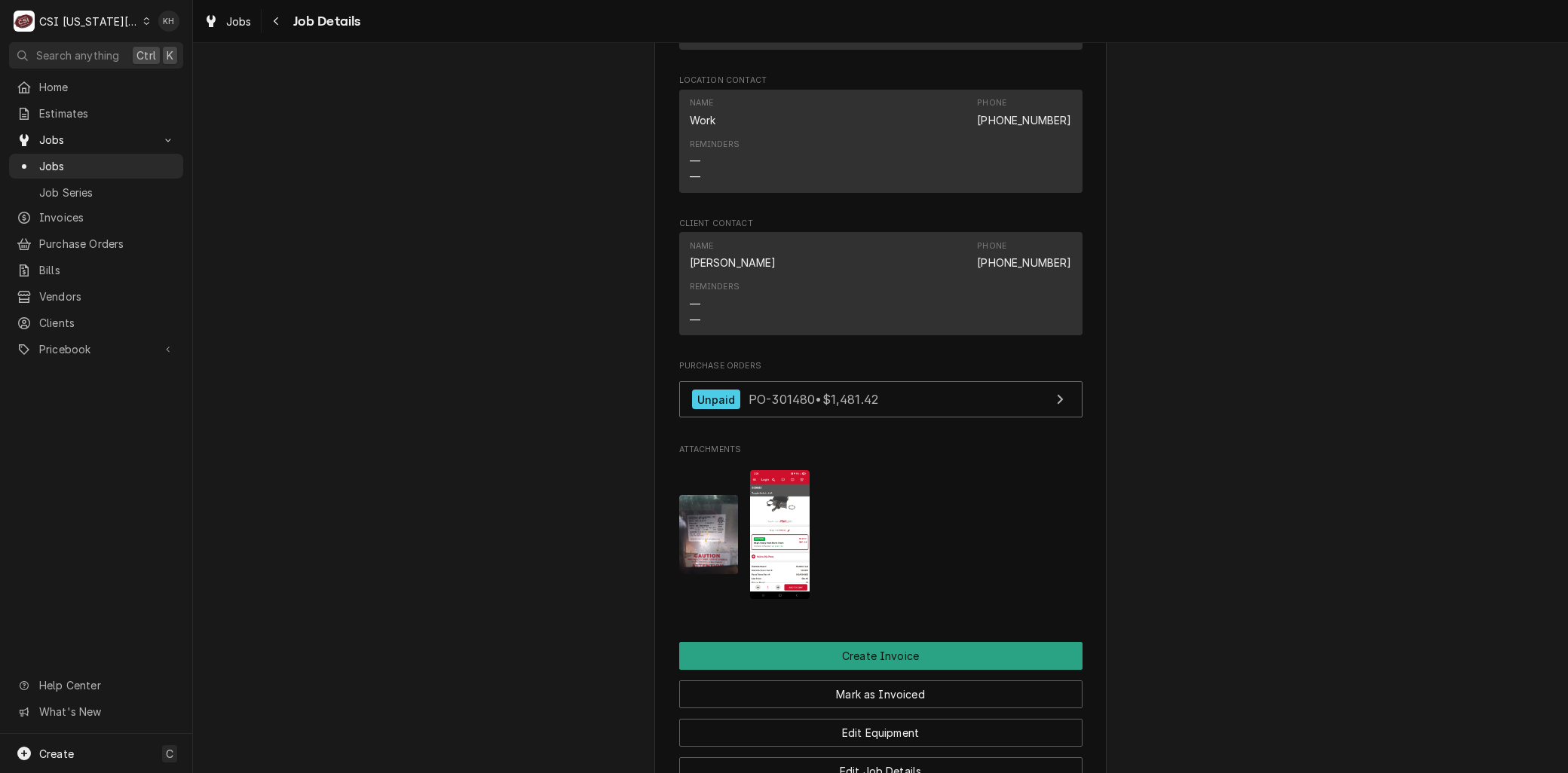
scroll to position [2093, 0]
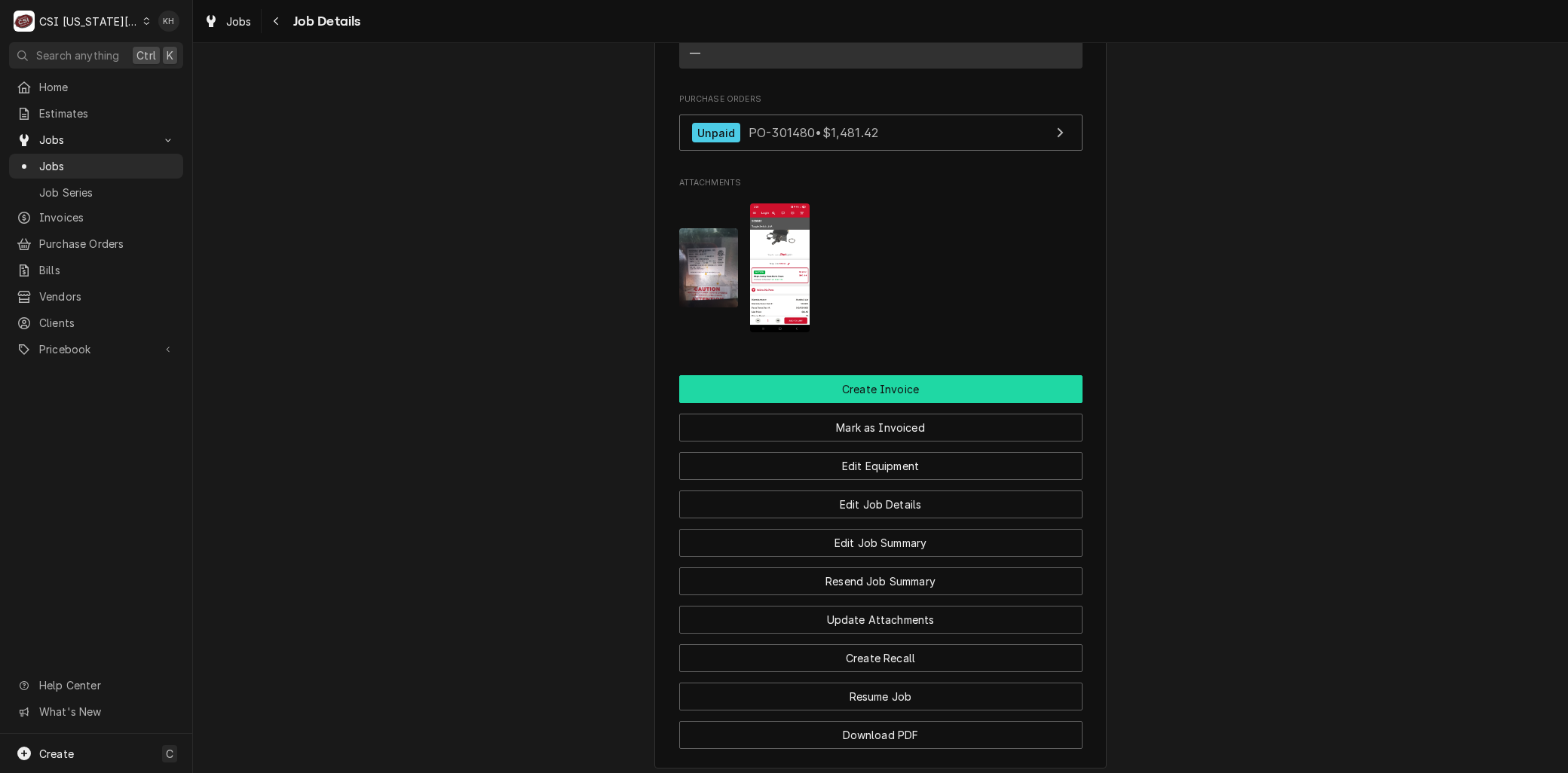
click at [861, 375] on button "Create Invoice" at bounding box center [881, 388] width 404 height 28
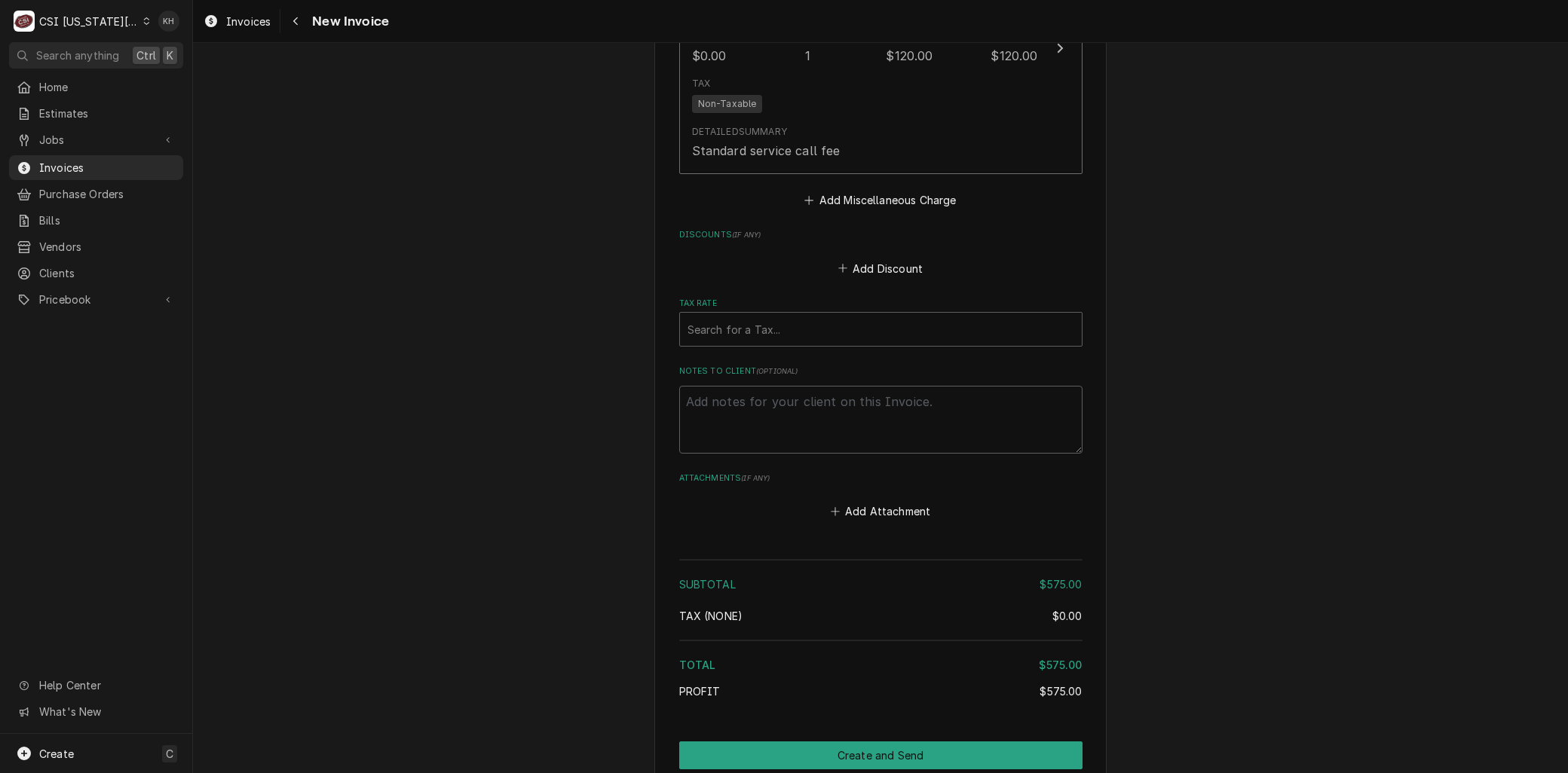
scroll to position [4391, 0]
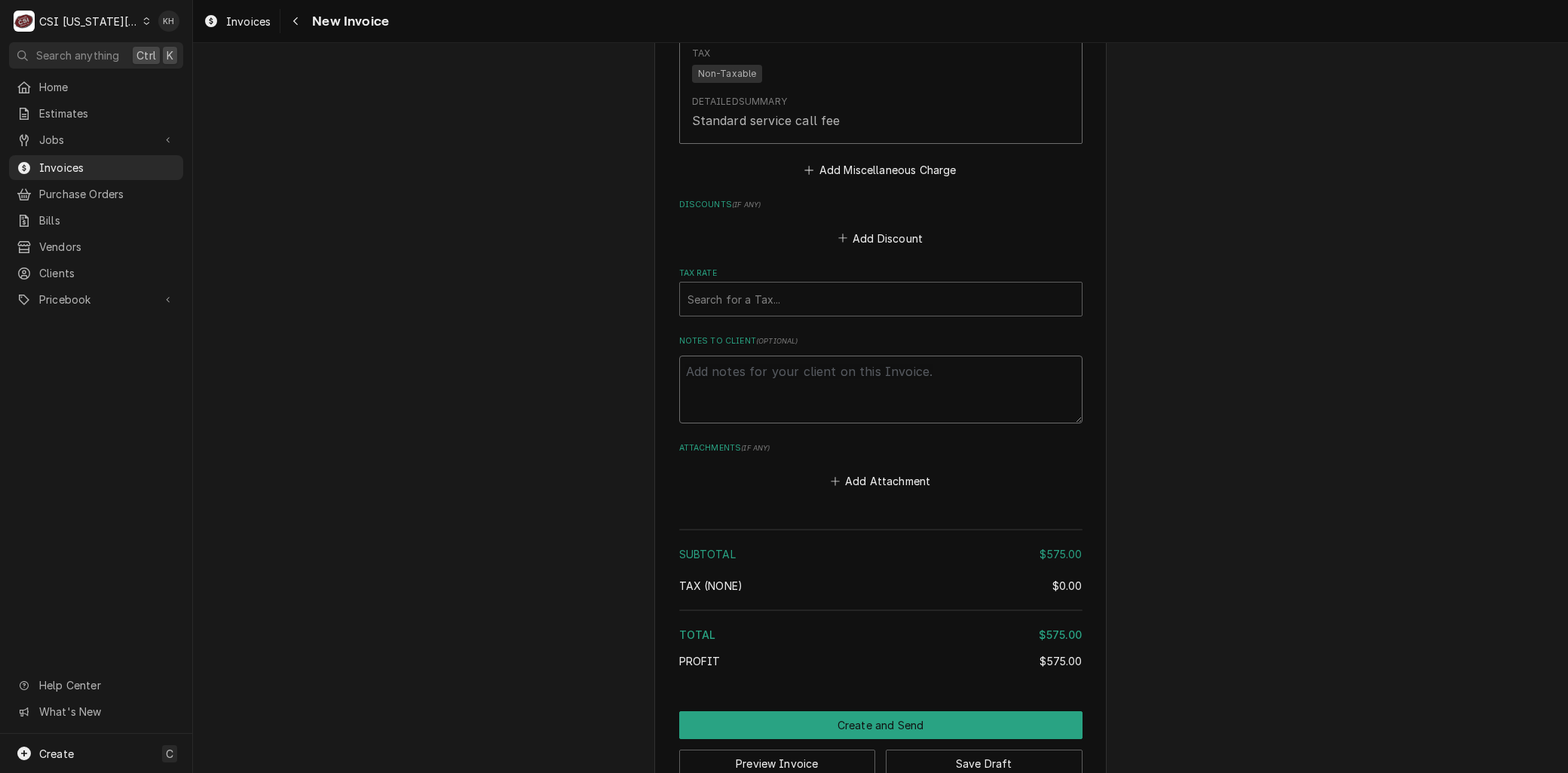
click at [894, 356] on textarea "Notes to Client ( optional )" at bounding box center [881, 389] width 404 height 68
paste textarea "Ecotrak ID 3871186"
type textarea "x"
type textarea "Ecotrak ID 3871186"
click at [780, 356] on textarea "Ecotrak ID 3871186" at bounding box center [881, 389] width 404 height 68
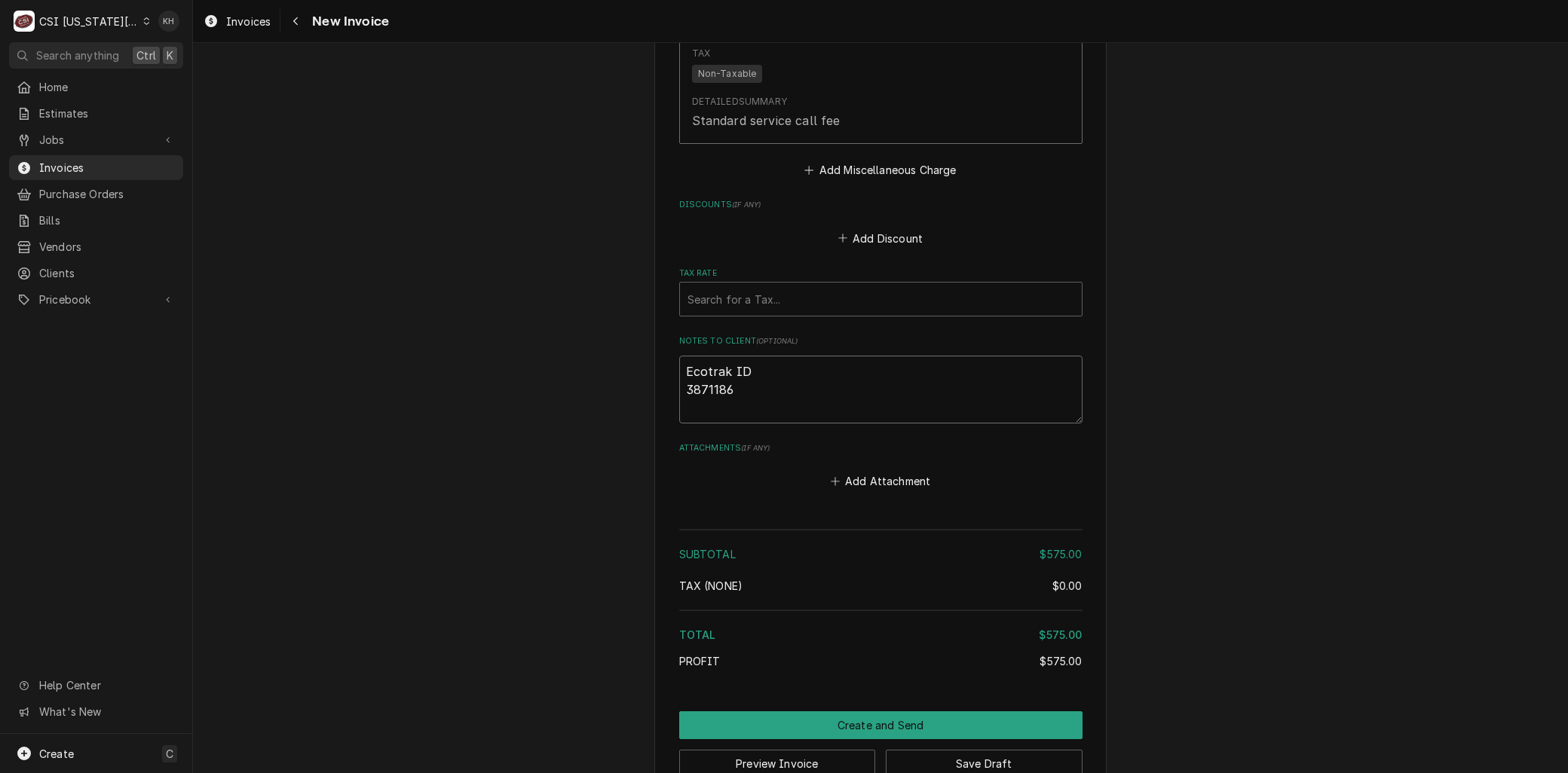
type textarea "x"
type textarea "Ecotrak ID: 3871186"
type textarea "x"
type textarea "Ecotrak ID:3871186"
type textarea "x"
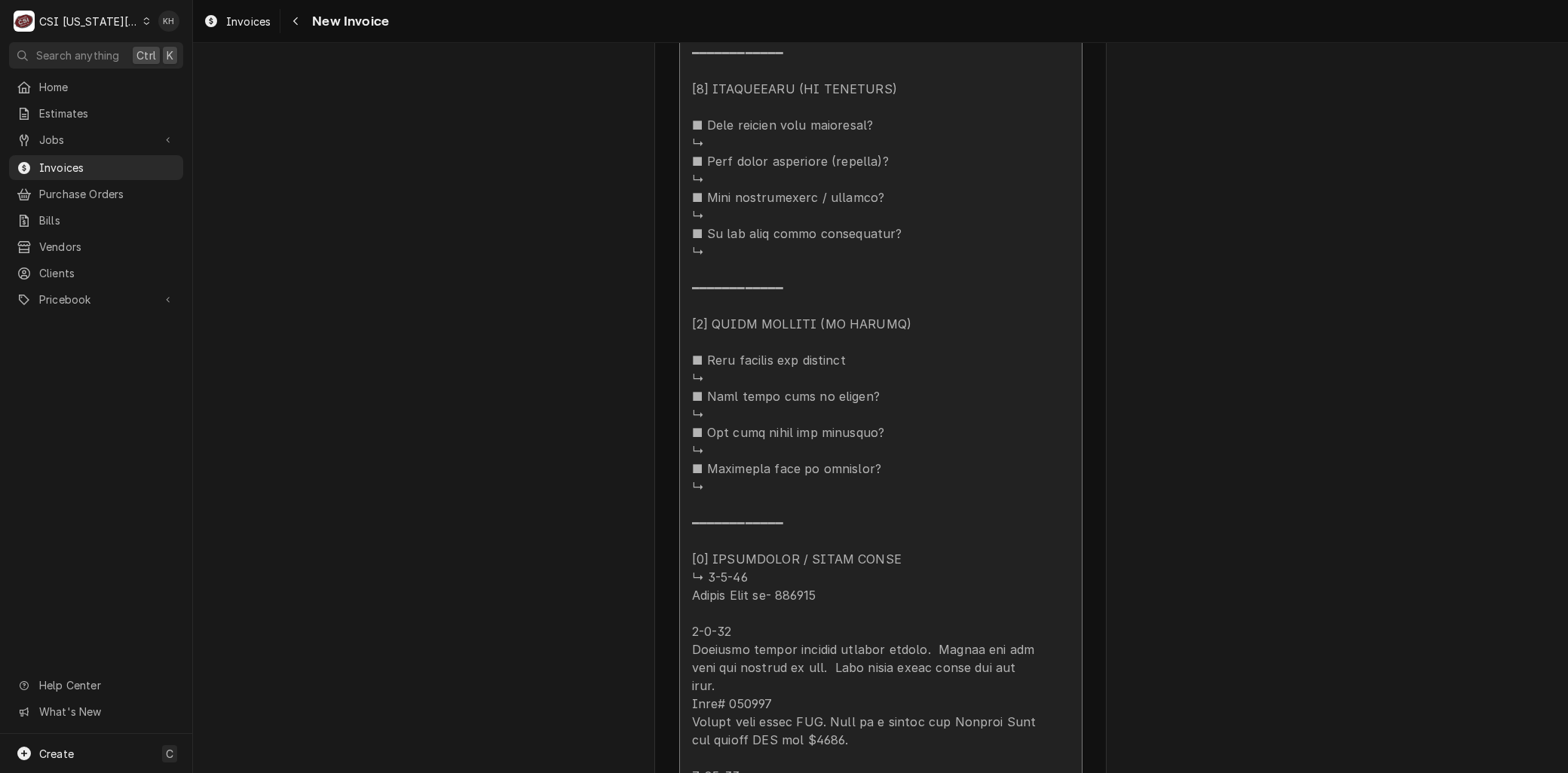
type textarea "Ecotrak ID: 3871186"
click at [804, 489] on div "Update Line Item" at bounding box center [865, 44] width 346 height 1556
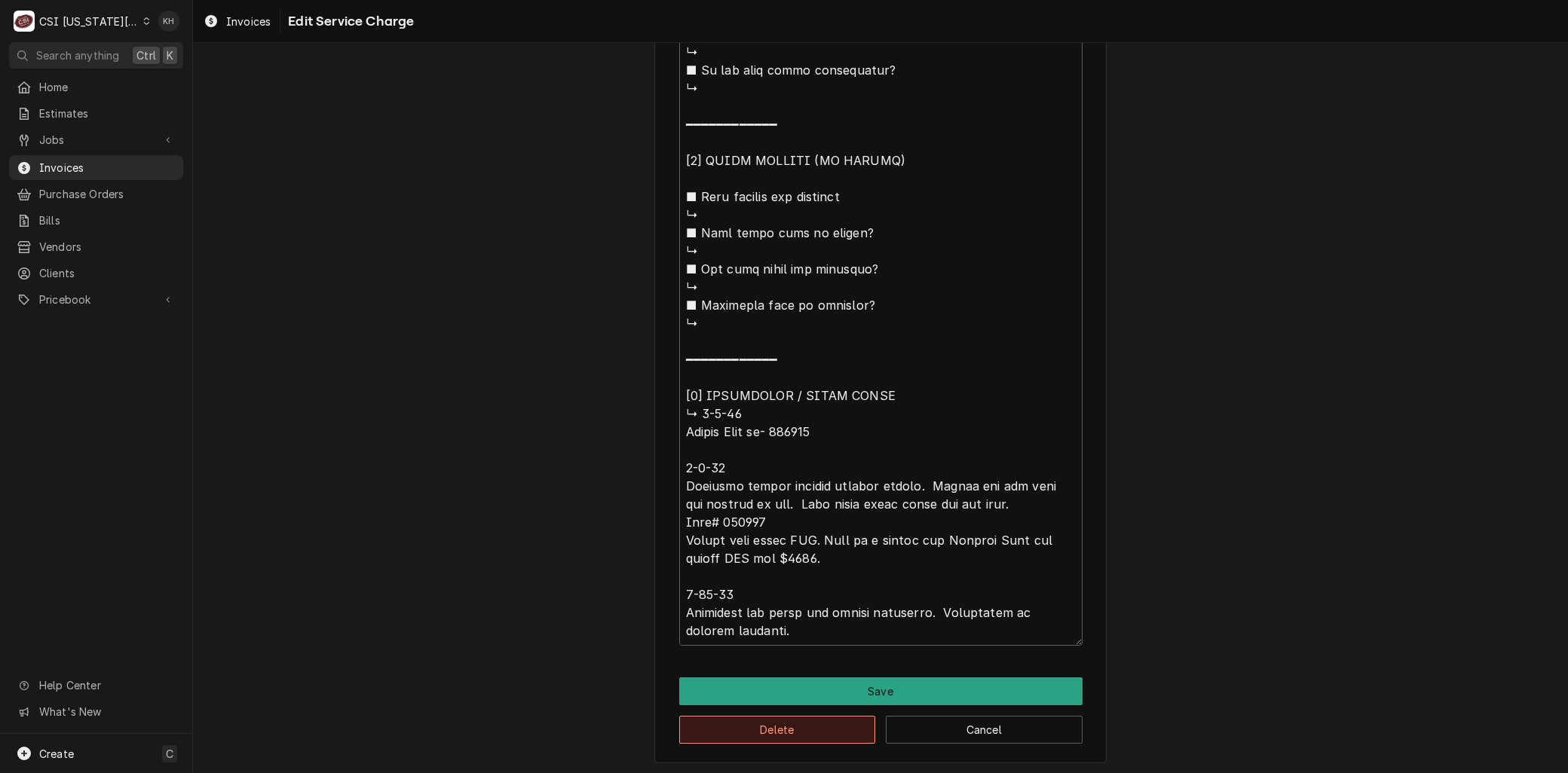
click at [743, 717] on button "Delete" at bounding box center [778, 729] width 197 height 28
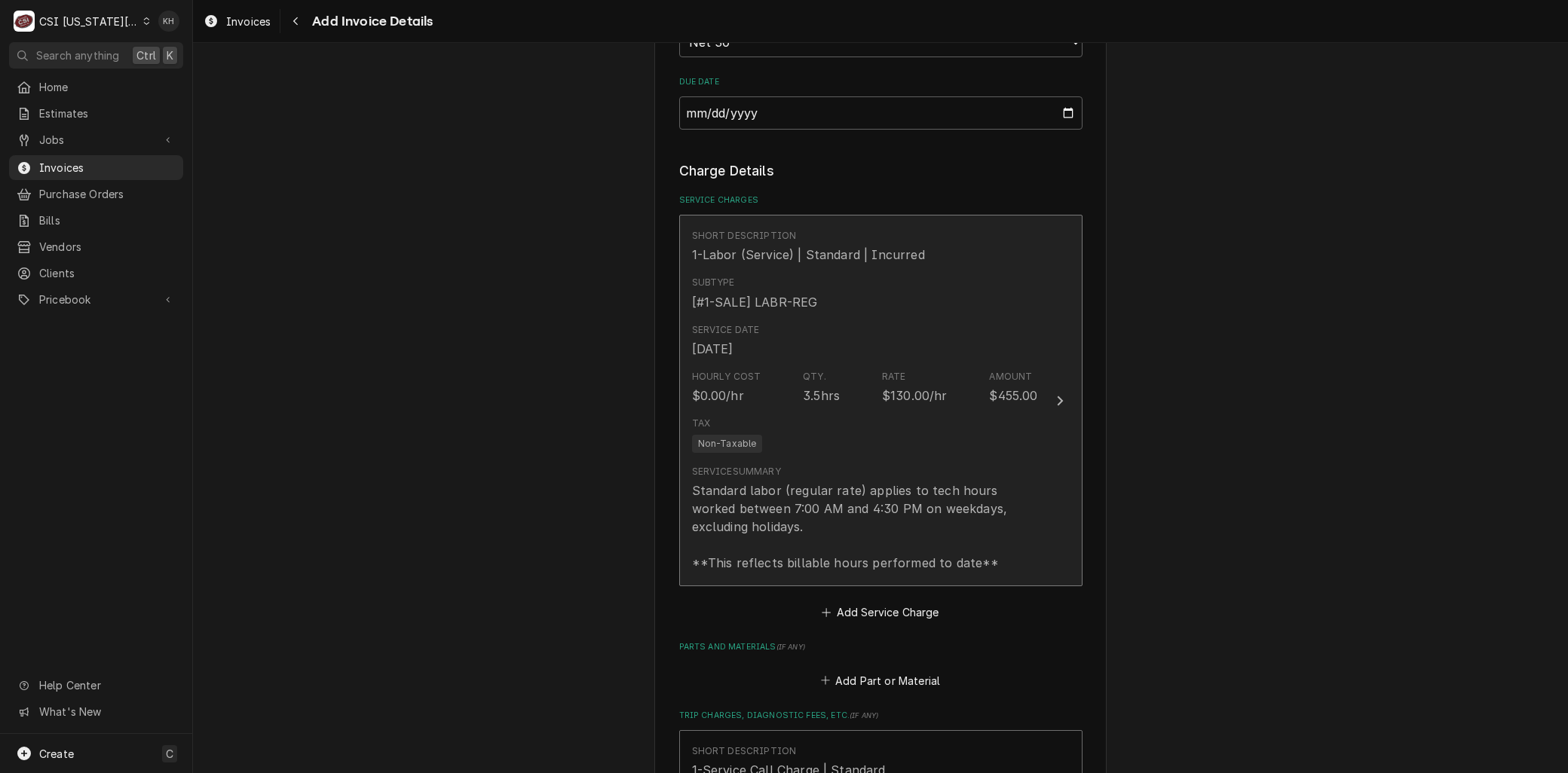
click at [780, 465] on div "Service Summary Standard labor (regular rate) applies to tech hours worked betw…" at bounding box center [865, 518] width 346 height 107
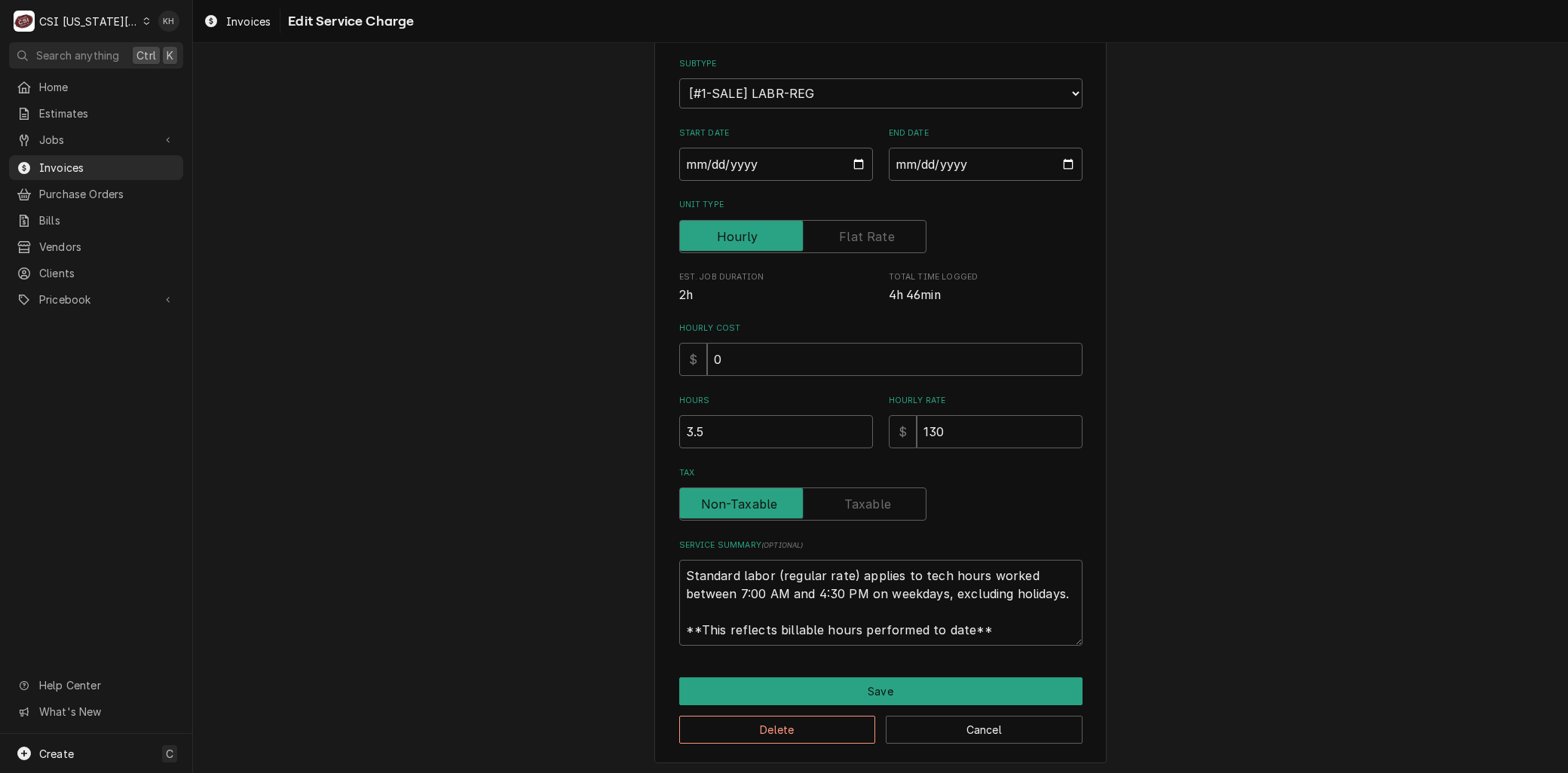
scroll to position [17, 0]
drag, startPoint x: 990, startPoint y: 629, endPoint x: 576, endPoint y: 492, distance: 436.1
click at [577, 493] on div "Use the fields below to edit this service charge Short Description 1-Labor (Ser…" at bounding box center [881, 335] width 1375 height 881
paste textarea "⚠️ LORE IPSUMDOLORSI ⚠️ ✪ Ametcons adi elitsedd eiusmodt ✪ Incidid utlabore etd…"
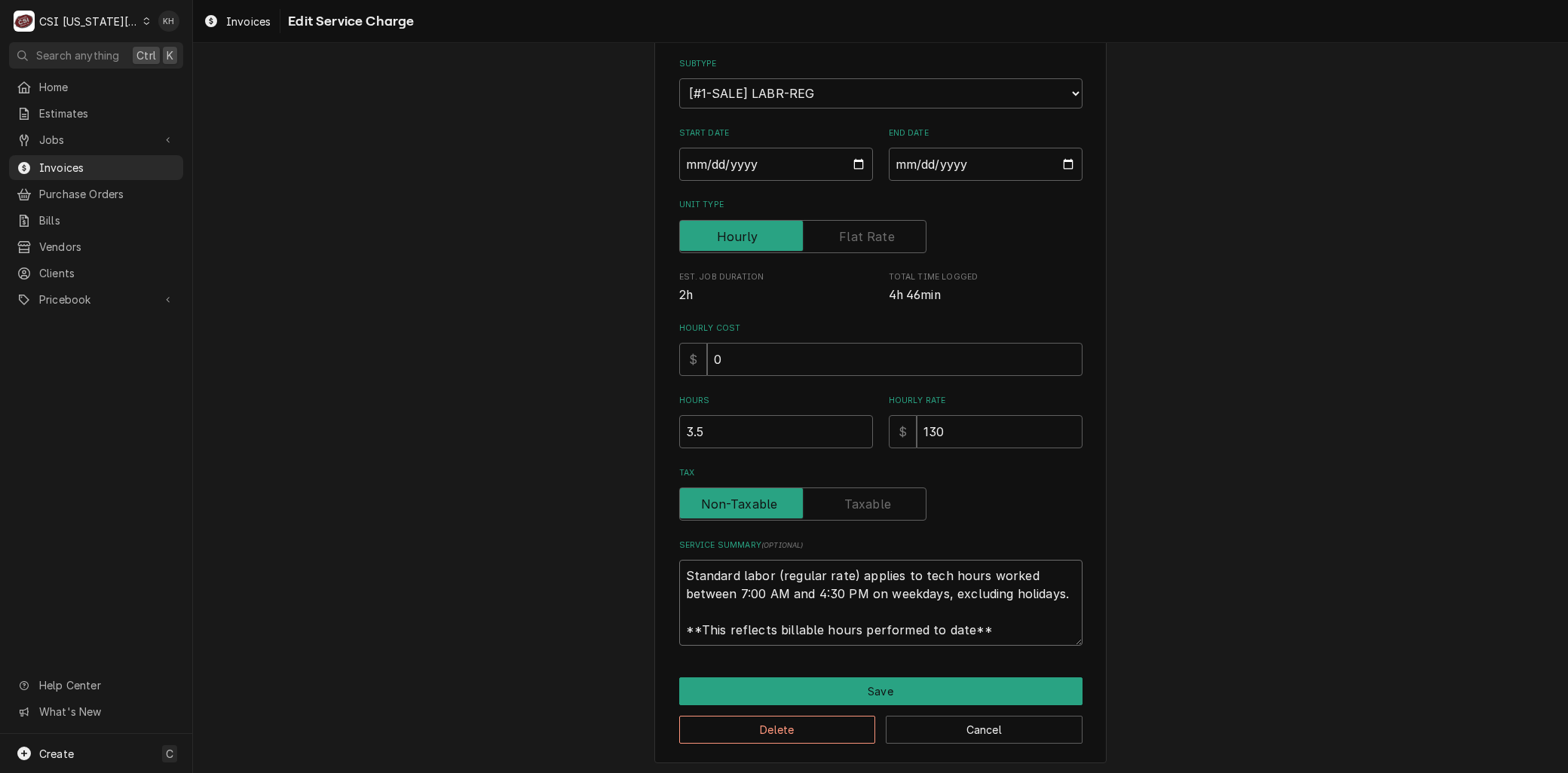
type textarea "x"
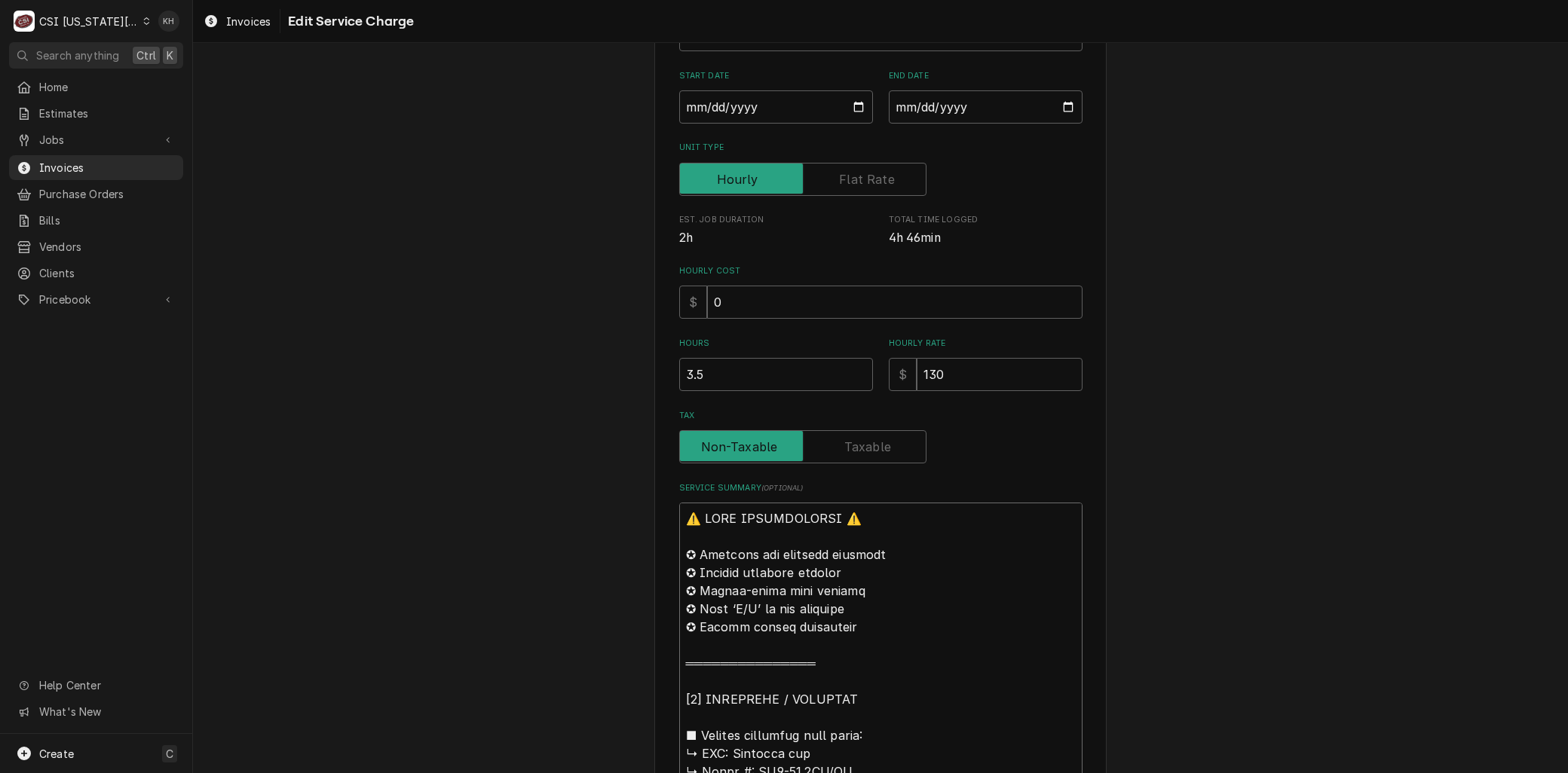
scroll to position [49, 0]
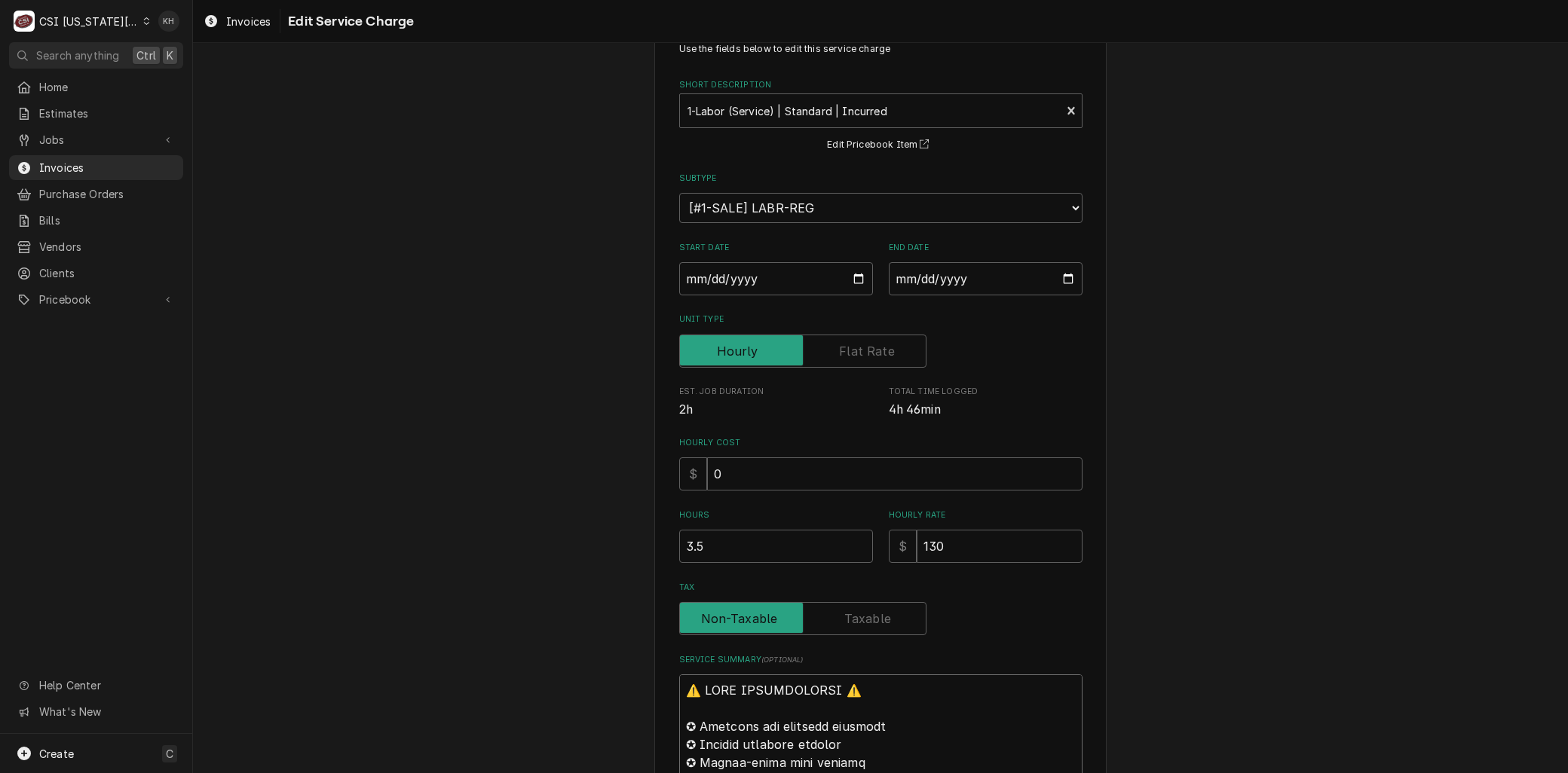
type textarea "⚠️ LORE IPSUMDOLORSI ⚠️ ✪ Ametcons adi elitsedd eiusmodt ✪ Incidid utlabore etd…"
click at [1062, 274] on input "[DATE]" at bounding box center [985, 279] width 194 height 33
type textarea "x"
type input "[DATE]"
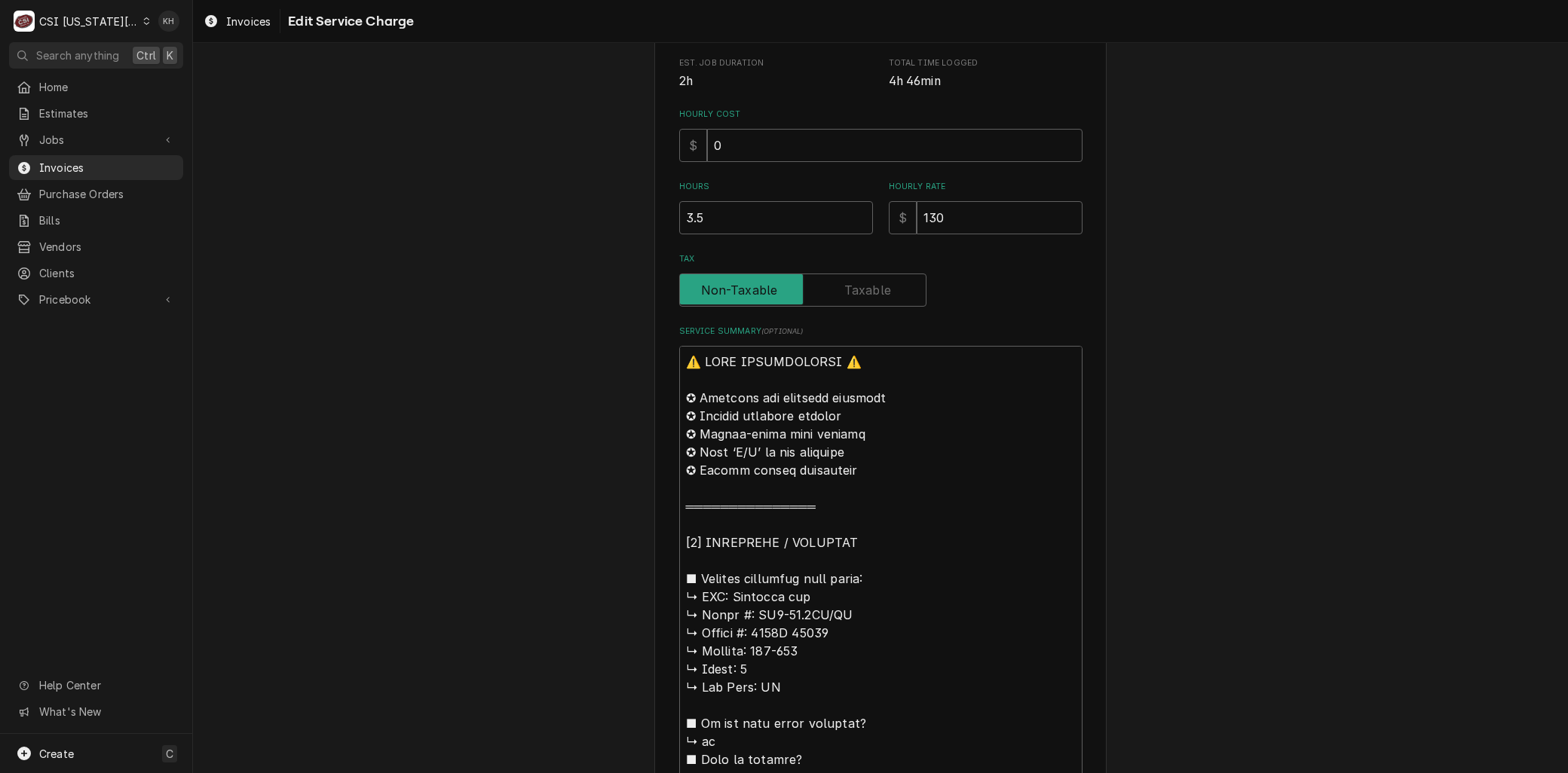
scroll to position [551, 0]
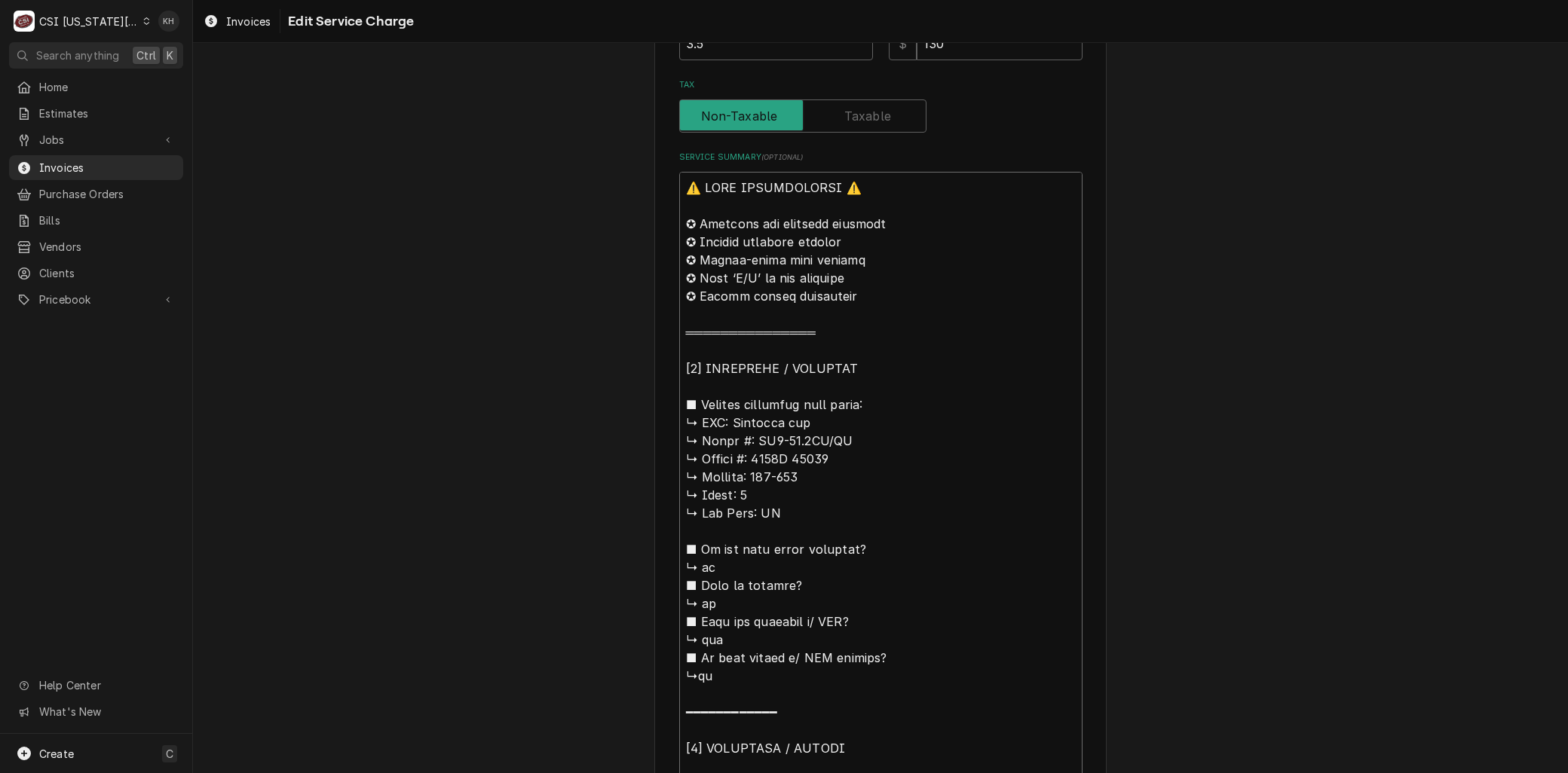
drag, startPoint x: 710, startPoint y: 392, endPoint x: 562, endPoint y: 163, distance: 272.7
click at [562, 166] on div "Use the fields below to edit this service charge Short Description 1-Labor (Ser…" at bounding box center [881, 671] width 1375 height 2327
type textarea "x"
type textarea "LOremipsu dol ↳ Sitam #: CO6-45.5AD/EL ↳ Seddoe #: 4516T 99758 ↳ Incidid: 305-4…"
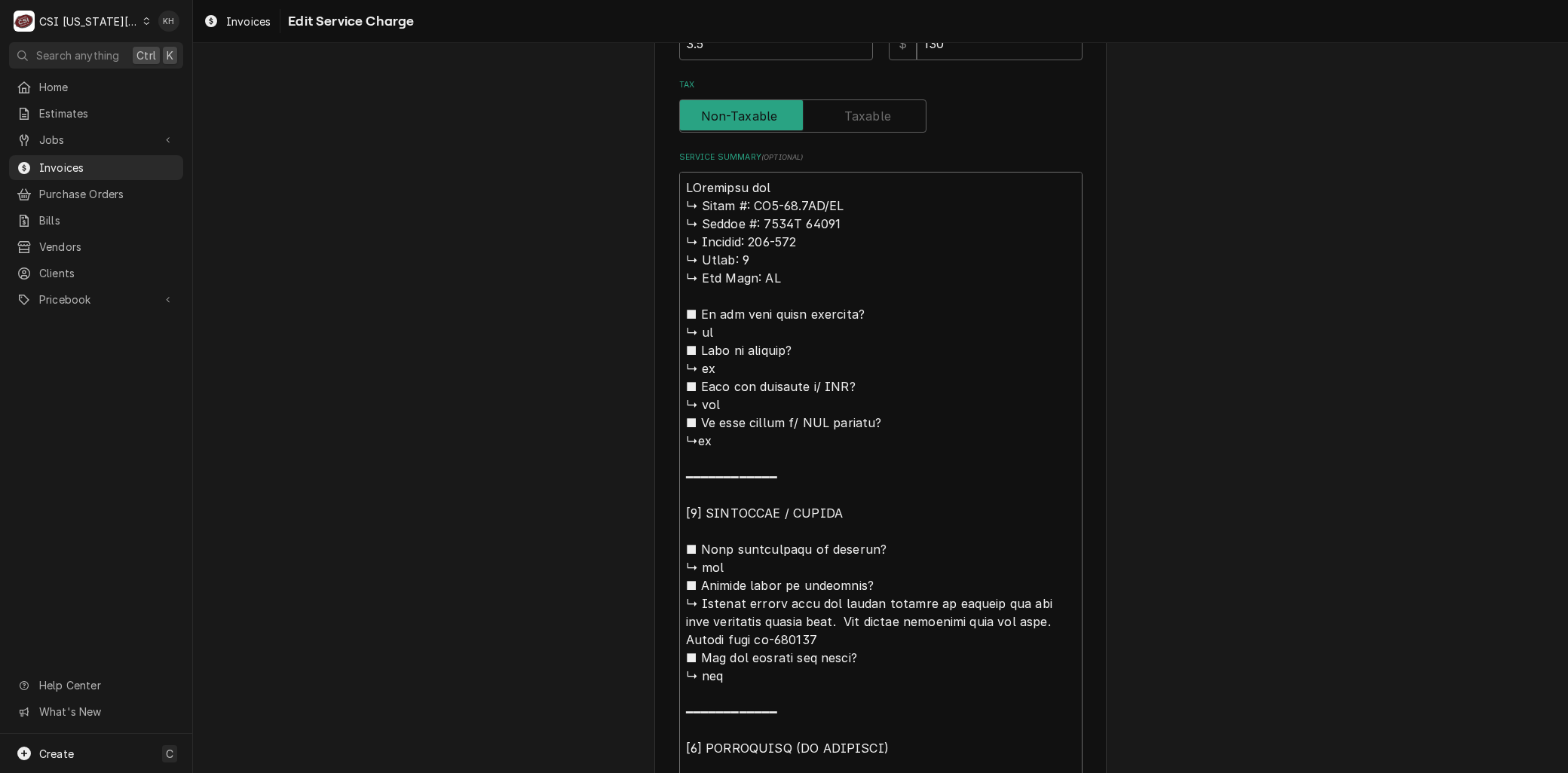
type textarea "x"
type textarea "BrMarshall air ↳ 𝗠𝗼𝗱𝗲𝗹 #: RR5-48.5LT/RT ↳ 𝗦𝗲𝗿𝗶𝗮𝗹 #: 1119H 60319 ↳ 𝗩𝗼𝗹𝘁𝗮𝗴𝗲: 208-…"
type textarea "x"
type textarea "BraMarshall air ↳ 𝗠𝗼𝗱𝗲𝗹 #: RR5-48.5LT/RT ↳ 𝗦𝗲𝗿𝗶𝗮𝗹 #: 1119H 60319 ↳ 𝗩𝗼𝗹𝘁𝗮𝗴𝗲: 208…"
type textarea "x"
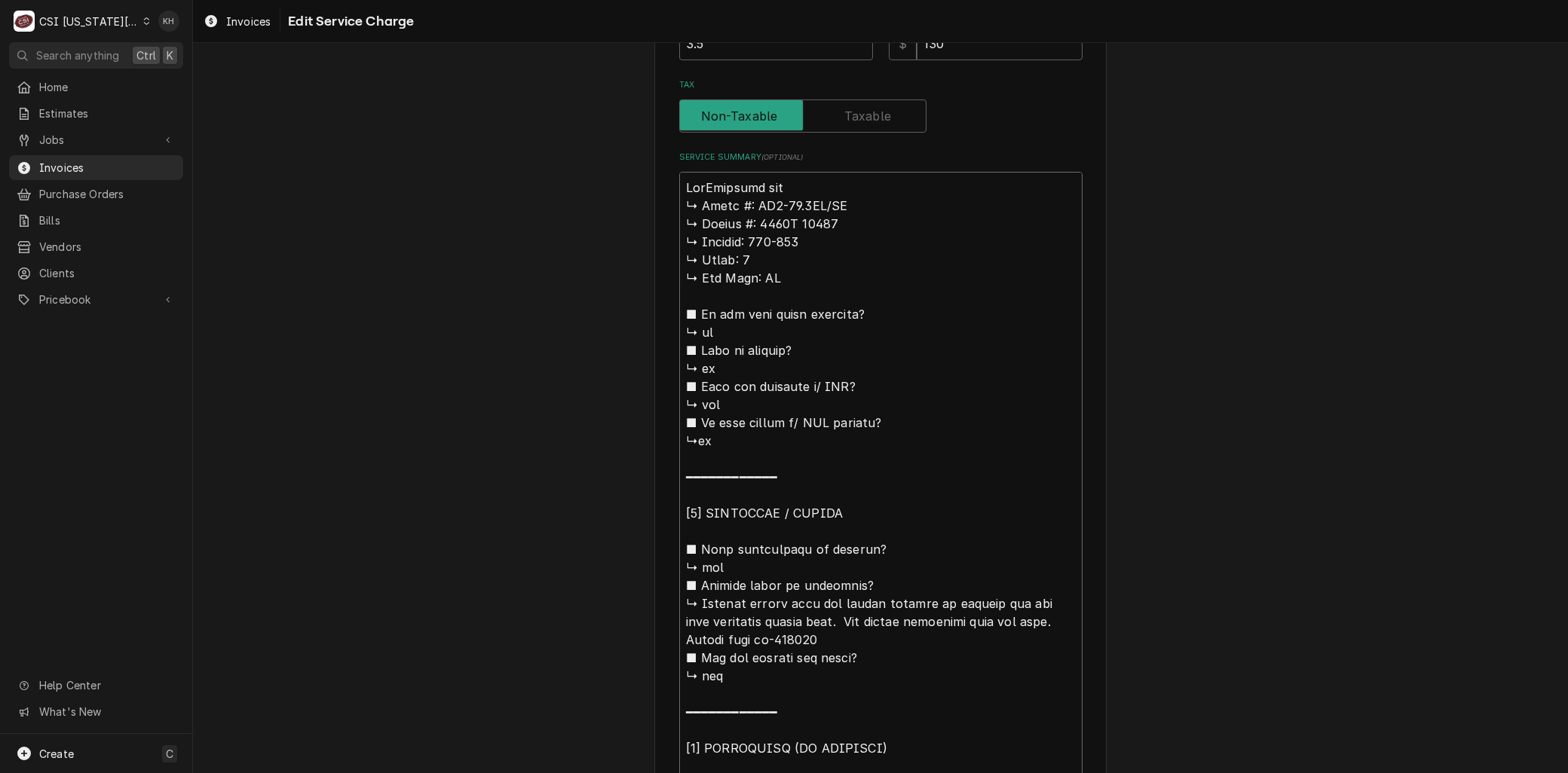
type textarea "BranMarshall air ↳ 𝗠𝗼𝗱𝗲𝗹 #: RR5-48.5LT/RT ↳ 𝗦𝗲𝗿𝗶𝗮𝗹 #: 1119H 60319 ↳ 𝗩𝗼𝗹𝘁𝗮𝗴𝗲: 20…"
type textarea "x"
type textarea "BrandMarshall air ↳ 𝗠𝗼𝗱𝗲𝗹 #: RR5-48.5LT/RT ↳ 𝗦𝗲𝗿𝗶𝗮𝗹 #: 1119H 60319 ↳ 𝗩𝗼𝗹𝘁𝗮𝗴𝗲: 2…"
type textarea "x"
type textarea "Brand:Marshall air ↳ 𝗠𝗼𝗱𝗲𝗹 #: RR5-48.5LT/RT ↳ 𝗦𝗲𝗿𝗶𝗮𝗹 #: 1119H 60319 ↳ 𝗩𝗼𝗹𝘁𝗮𝗴𝗲: …"
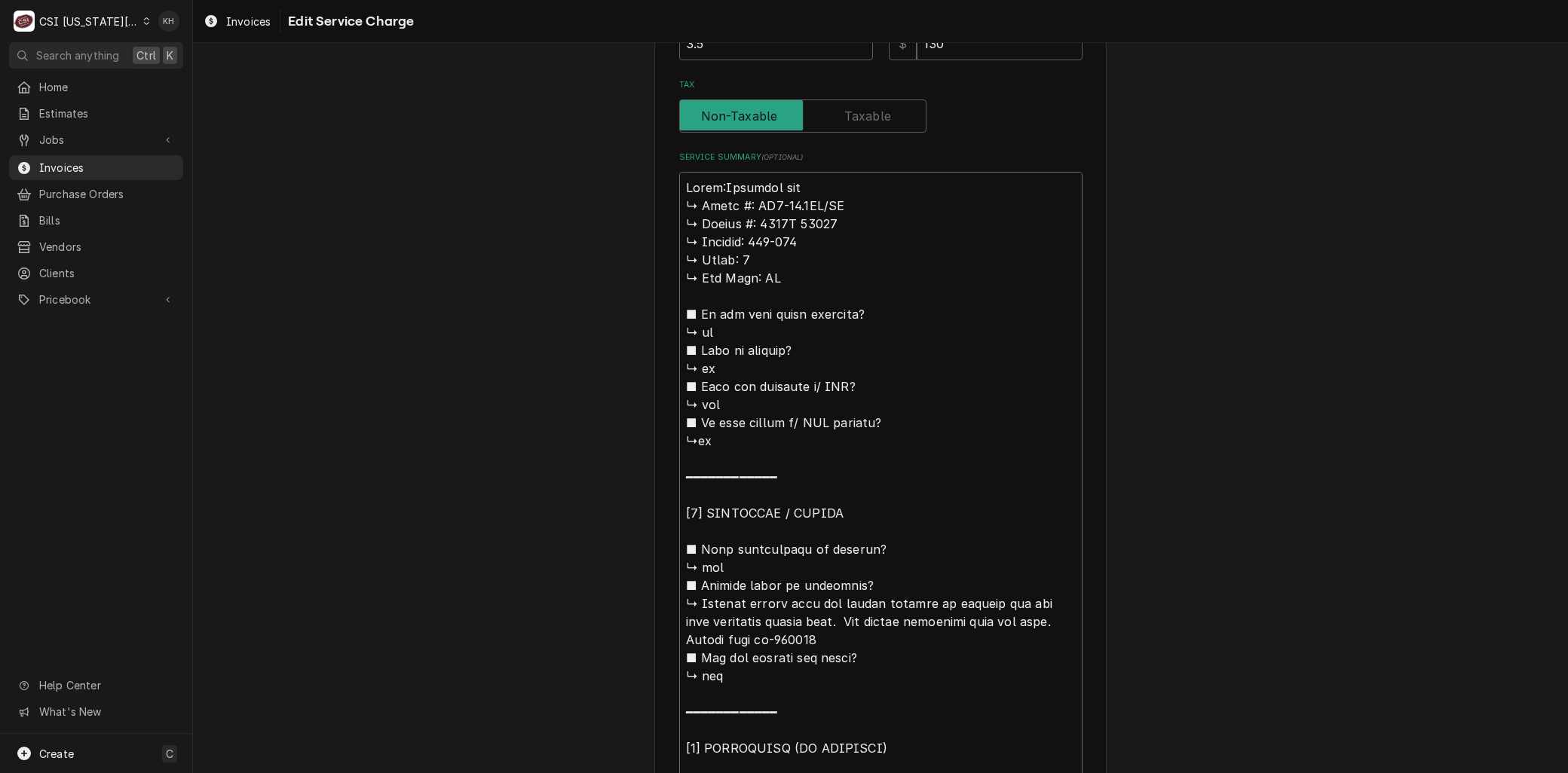
type textarea "x"
type textarea "Brand: Marshall air ↳ 𝗠𝗼𝗱𝗲𝗹 #: RR5-48.5LT/RT ↳ 𝗦𝗲𝗿𝗶𝗮𝗹 #: 1119H 60319 ↳ 𝗩𝗼𝗹𝘁𝗮𝗴𝗲:…"
type textarea "x"
type textarea "Brand: Marshall air 𝗠𝗼𝗱𝗲𝗹 #: RR5-48.5LT/RT ↳ 𝗦𝗲𝗿𝗶𝗮𝗹 #: 1119H 60319 ↳ 𝗩𝗼𝗹𝘁𝗮𝗴𝗲: 2…"
type textarea "x"
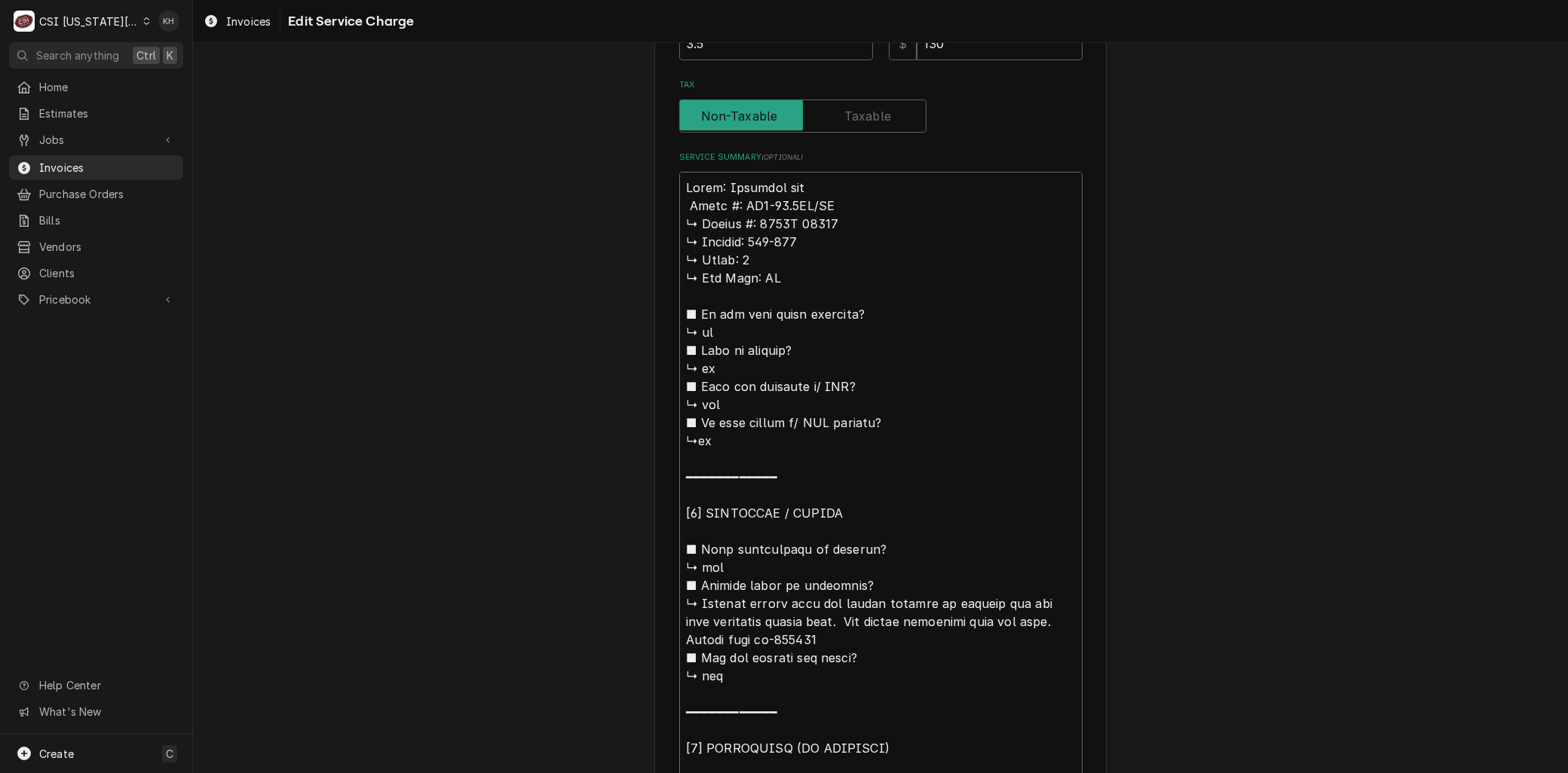
type textarea "Brand: Marshall air 𝗠𝗼𝗱𝗲𝗹 #: RR5-48.5LT/RT ↳ 𝗦𝗲𝗿𝗶𝗮𝗹 #: 1119H 60319 ↳ 𝗩𝗼𝗹𝘁𝗮𝗴𝗲: 2…"
type textarea "x"
type textarea "Brand: Marshall air 𝗼𝗱𝗲𝗹 #: RR5-48.5LT/RT ↳ 𝗦𝗲𝗿𝗶𝗮𝗹 #: 1119H 60319 ↳ 𝗩𝗼𝗹𝘁𝗮𝗴𝗲: 20…"
type textarea "x"
type textarea "Brand: Marshall air 𝗱𝗲𝗹 #: RR5-48.5LT/RT ↳ 𝗦𝗲𝗿𝗶𝗮𝗹 #: 1119H 60319 ↳ 𝗩𝗼𝗹𝘁𝗮𝗴𝗲: 208…"
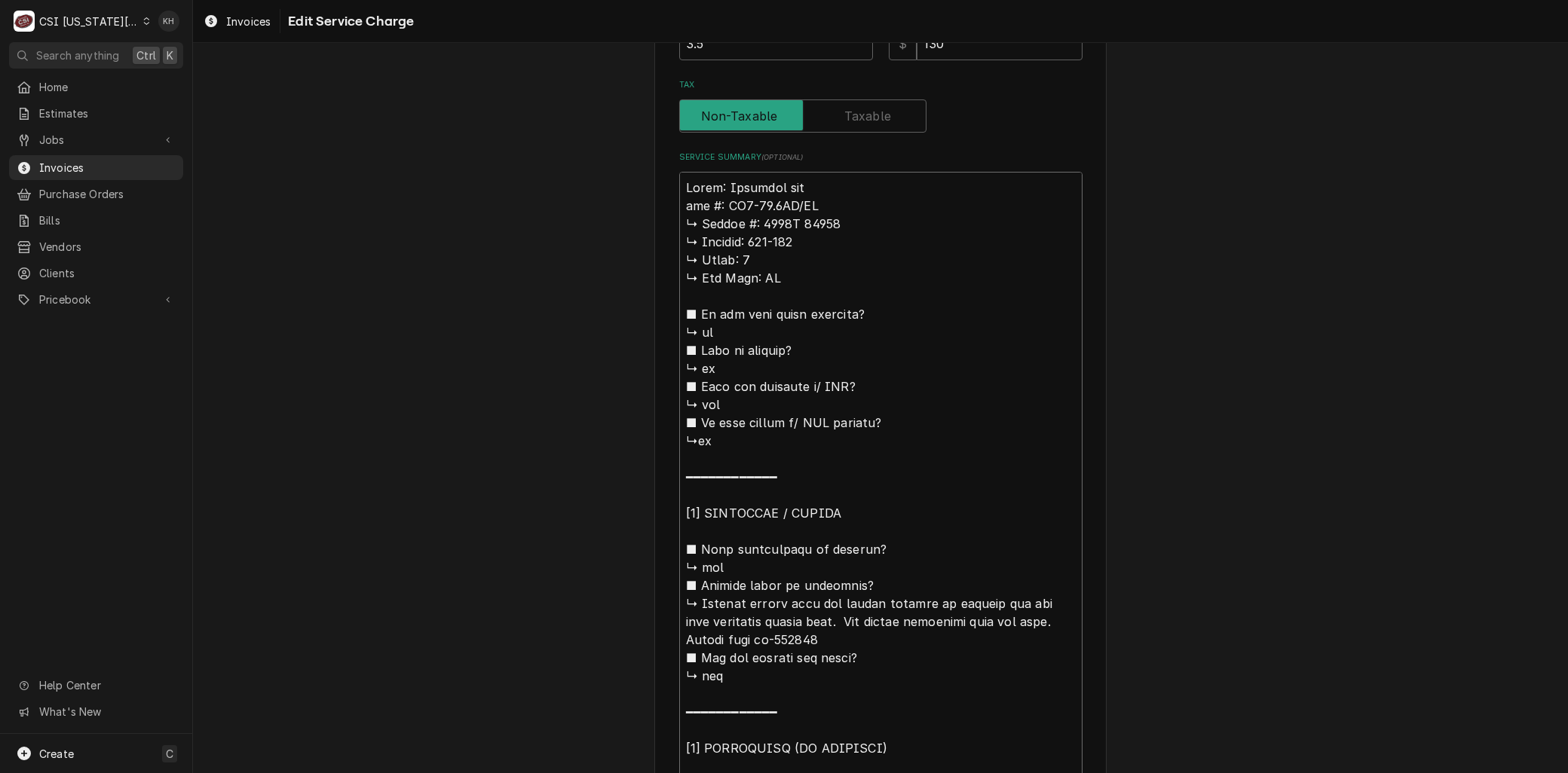
type textarea "x"
type textarea "Brand: Marshall air 𝗲𝗹 #: RR5-48.5LT/RT ↳ 𝗦𝗲𝗿𝗶𝗮𝗹 #: 1119H 60319 ↳ 𝗩𝗼𝗹𝘁𝗮𝗴𝗲: 208-…"
type textarea "x"
type textarea "Brand: Marshall air 𝗹 #: RR5-48.5LT/RT ↳ 𝗦𝗲𝗿𝗶𝗮𝗹 #: 1119H 60319 ↳ 𝗩𝗼𝗹𝘁𝗮𝗴𝗲: 208-2…"
type textarea "x"
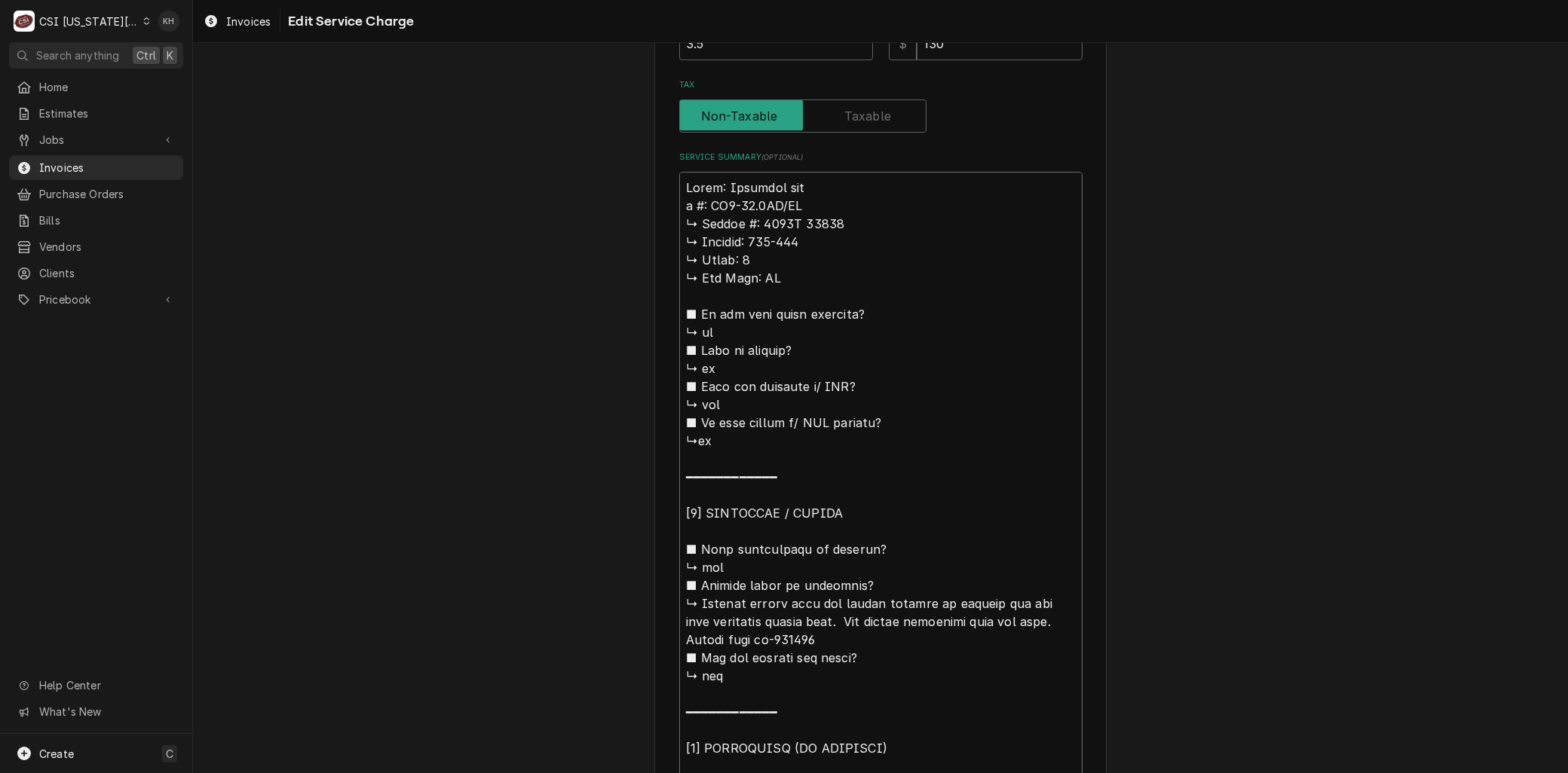
type textarea "Brand: Marshall air #: RR5-48.5LT/RT ↳ 𝗦𝗲𝗿𝗶𝗮𝗹 #: 1119H 60319 ↳ 𝗩𝗼𝗹𝘁𝗮𝗴𝗲: 208-230…"
type textarea "x"
type textarea "Brand: Marshall air #: RR5-48.5LT/RT ↳ 𝗦𝗲𝗿𝗶𝗮𝗹 #: 1119H 60319 ↳ 𝗩𝗼𝗹𝘁𝗮𝗴𝗲: 208-230…"
type textarea "x"
type textarea "Brand: Marshall air : RR5-48.5LT/RT ↳ 𝗦𝗲𝗿𝗶𝗮𝗹 #: 1119H 60319 ↳ 𝗩𝗼𝗹𝘁𝗮𝗴𝗲: 208-230 …"
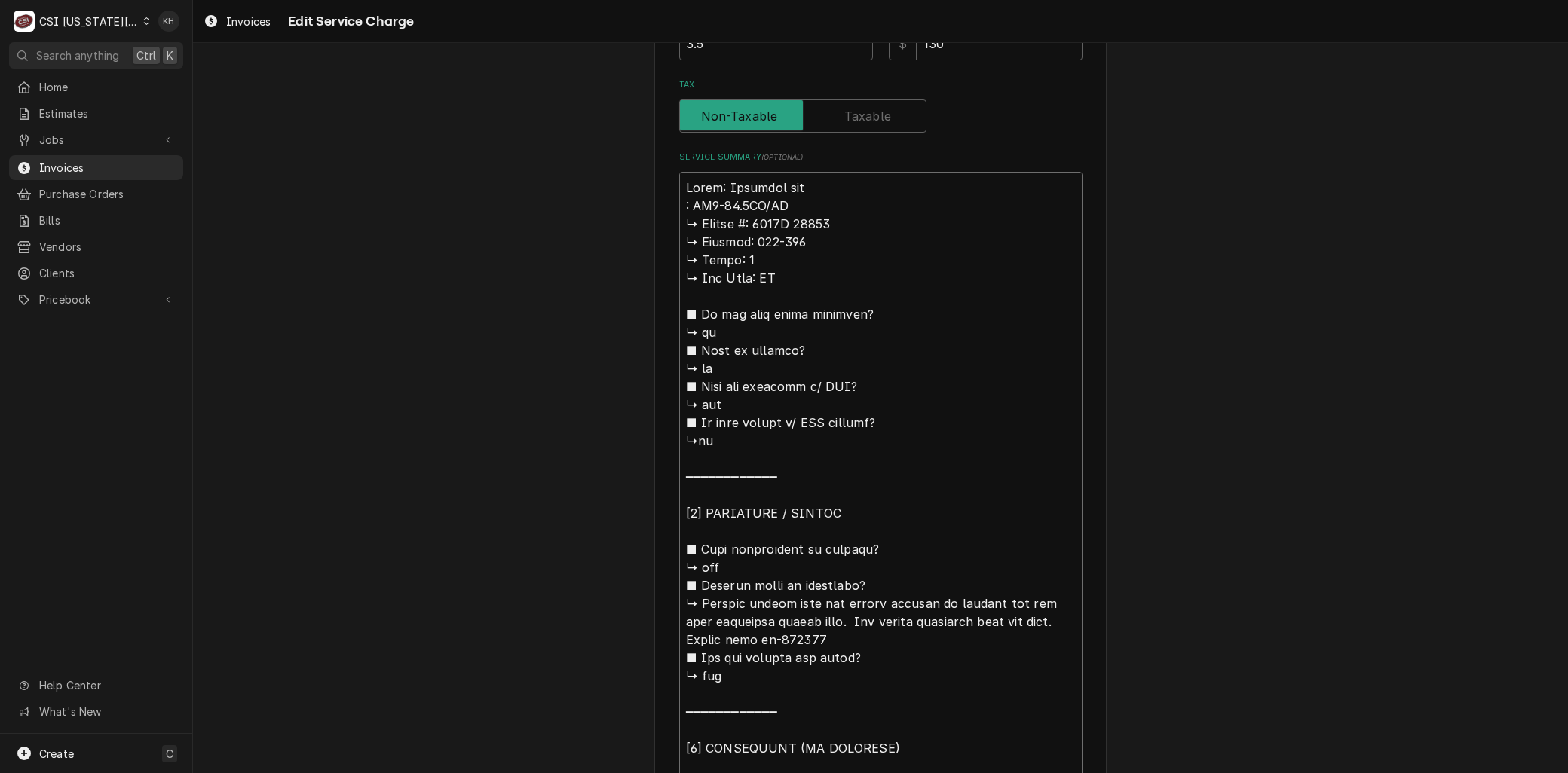
type textarea "x"
type textarea "Brand: Marshall air M: RR5-48.5LT/RT ↳ 𝗦𝗲𝗿𝗶𝗮𝗹 #: 1119H 60319 ↳ 𝗩𝗼𝗹𝘁𝗮𝗴𝗲: 208-230…"
type textarea "x"
type textarea "Brand: Marshall air Mo: RR5-48.5LT/RT ↳ 𝗦𝗲𝗿𝗶𝗮𝗹 #: 1119H 60319 ↳ 𝗩𝗼𝗹𝘁𝗮𝗴𝗲: 208-23…"
type textarea "x"
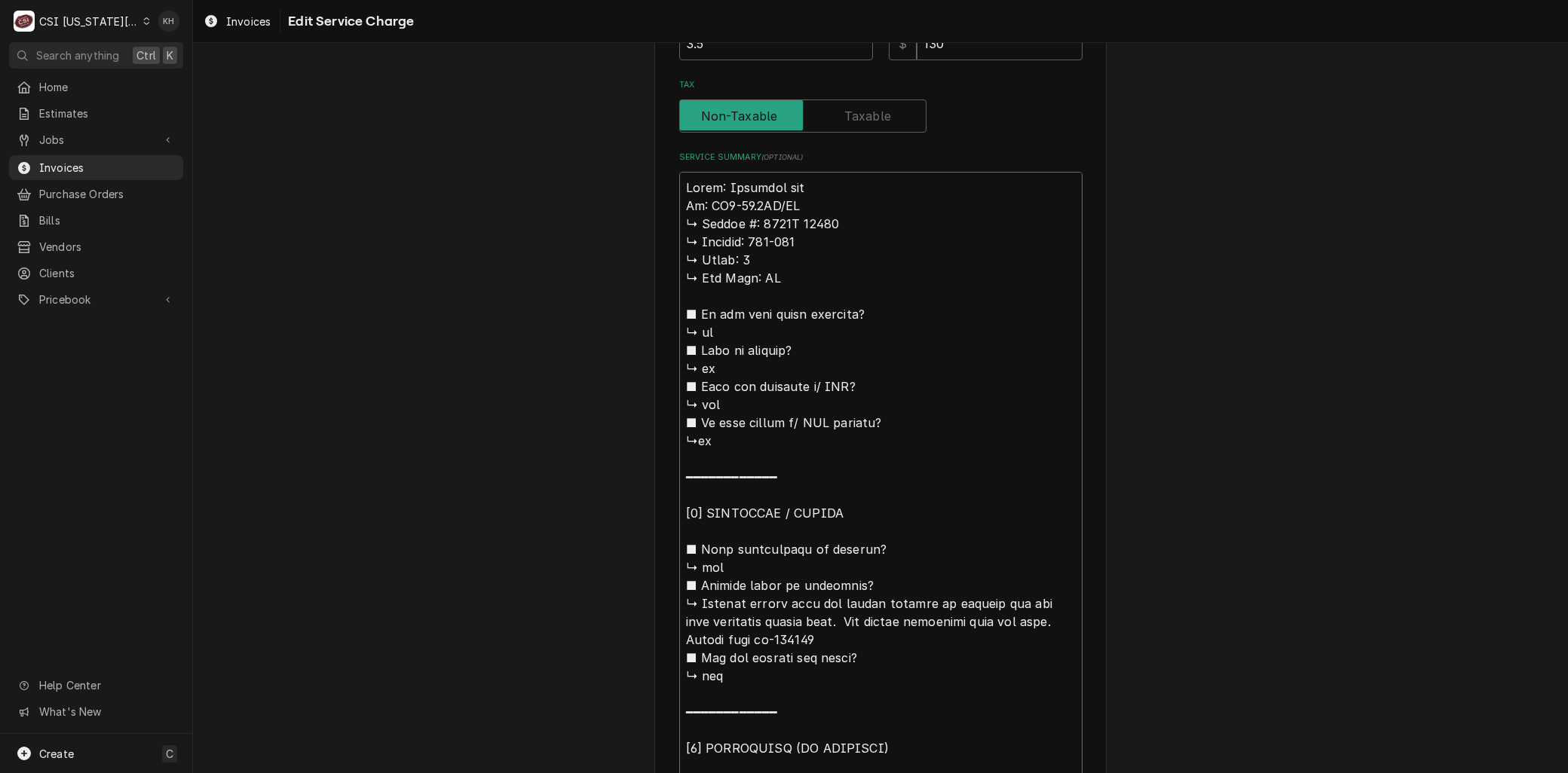
type textarea "Brand: Marshall air Mod: RR5-48.5LT/RT ↳ 𝗦𝗲𝗿𝗶𝗮𝗹 #: 1119H 60319 ↳ 𝗩𝗼𝗹𝘁𝗮𝗴𝗲: 208-2…"
type textarea "x"
type textarea "Brand: Marshall air Mode: RR5-48.5LT/RT ↳ 𝗦𝗲𝗿𝗶𝗮𝗹 #: 1119H 60319 ↳ 𝗩𝗼𝗹𝘁𝗮𝗴𝗲: 208-…"
type textarea "x"
type textarea "Brand: Marshall air Model: RR5-48.5LT/RT ↳ 𝗦𝗲𝗿𝗶𝗮𝗹 #: 1119H 60319 ↳ 𝗩𝗼𝗹𝘁𝗮𝗴𝗲: 208…"
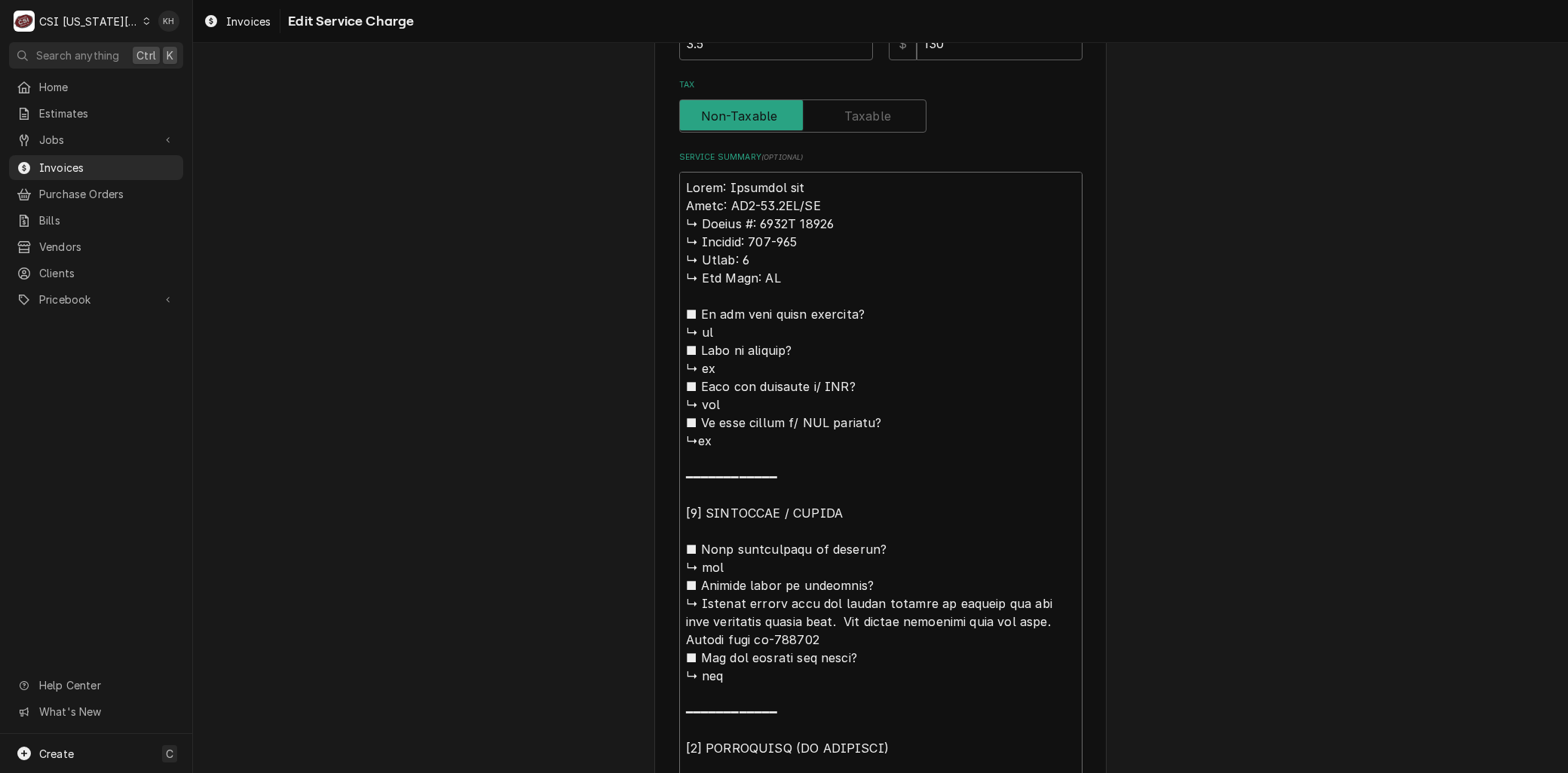
type textarea "x"
type textarea "Brand: Marshall air Model:: RR5-48.5LT/RT ↳ 𝗦𝗲𝗿𝗶𝗮𝗹 #: 1119H 60319 ↳ 𝗩𝗼𝗹𝘁𝗮𝗴𝗲: 20…"
type textarea "x"
type textarea "Brand: Marshall air Model: RR5-48.5LT/RT ↳ 𝗦𝗲𝗿𝗶𝗮𝗹 #: 1119H 60319 ↳ 𝗩𝗼𝗹𝘁𝗮𝗴𝗲: 208…"
type textarea "x"
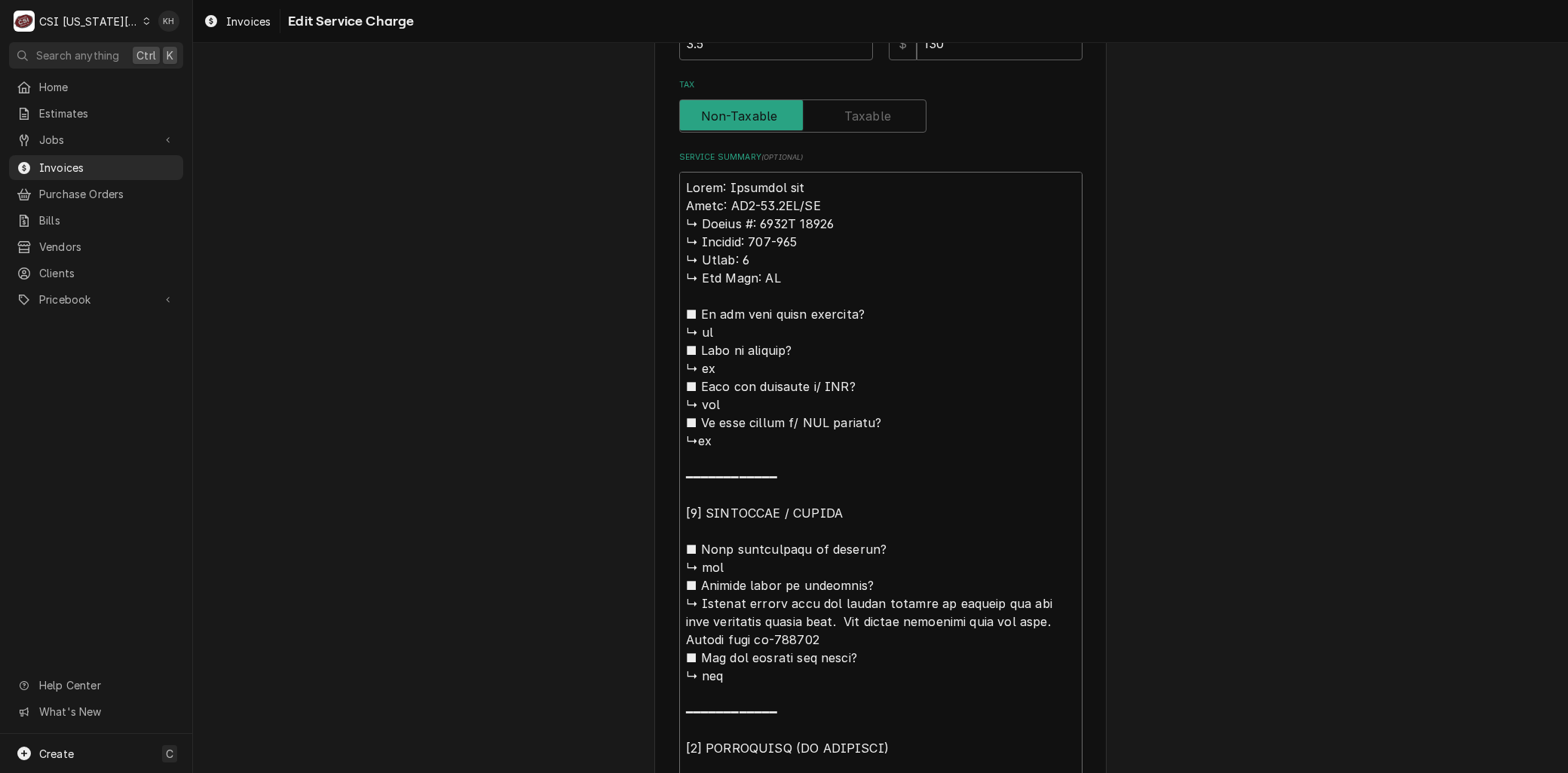
type textarea "Brand: Marshall air Model: RR5-48.5LT/RT 𝗦𝗲𝗿𝗶𝗮𝗹 #: 1119H 60319 ↳ 𝗩𝗼𝗹𝘁𝗮𝗴𝗲: 208-2…"
type textarea "x"
type textarea "Brand: Marshall air Model: RR5-48.5LT/RT 𝗦𝗲𝗿𝗶𝗮𝗹 #: 1119H 60319 ↳ 𝗩𝗼𝗹𝘁𝗮𝗴𝗲: 208-2…"
type textarea "x"
type textarea "Brand: Marshall air Model: RR5-48.5LT/RT 𝗲𝗿𝗶𝗮𝗹 #: 1119H 60319 ↳ 𝗩𝗼𝗹𝘁𝗮𝗴𝗲: 208-23…"
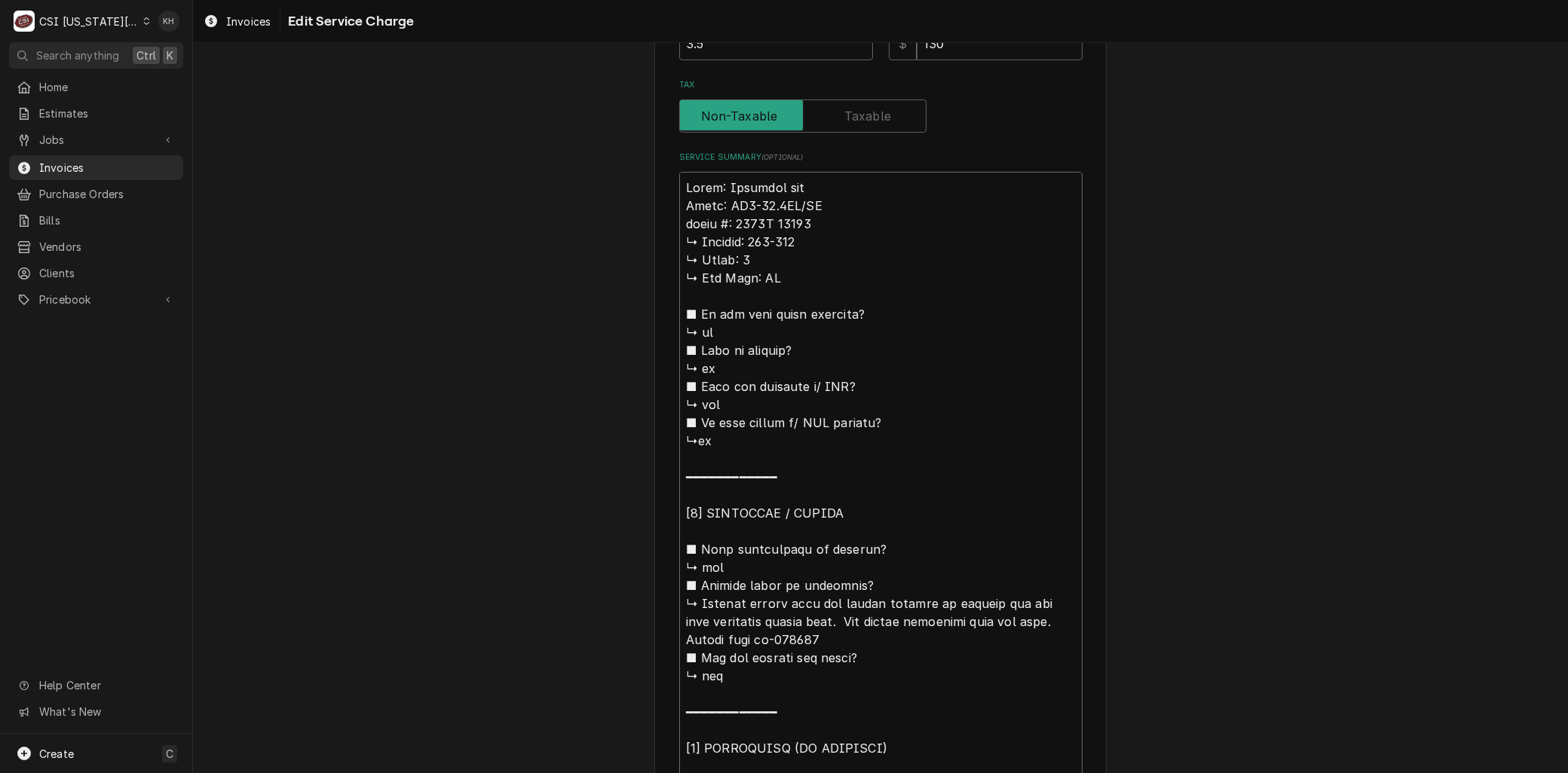
type textarea "x"
type textarea "Brand: Marshall air Model: RR5-48.5LT/RT 𝗿𝗶𝗮𝗹 #: 1119H 60319 ↳ 𝗩𝗼𝗹𝘁𝗮𝗴𝗲: 208-230…"
type textarea "x"
type textarea "Brand: Marshall air Model: RR5-48.5LT/RT 𝗶𝗮𝗹 #: 1119H 60319 ↳ 𝗩𝗼𝗹𝘁𝗮𝗴𝗲: 208-230 …"
type textarea "x"
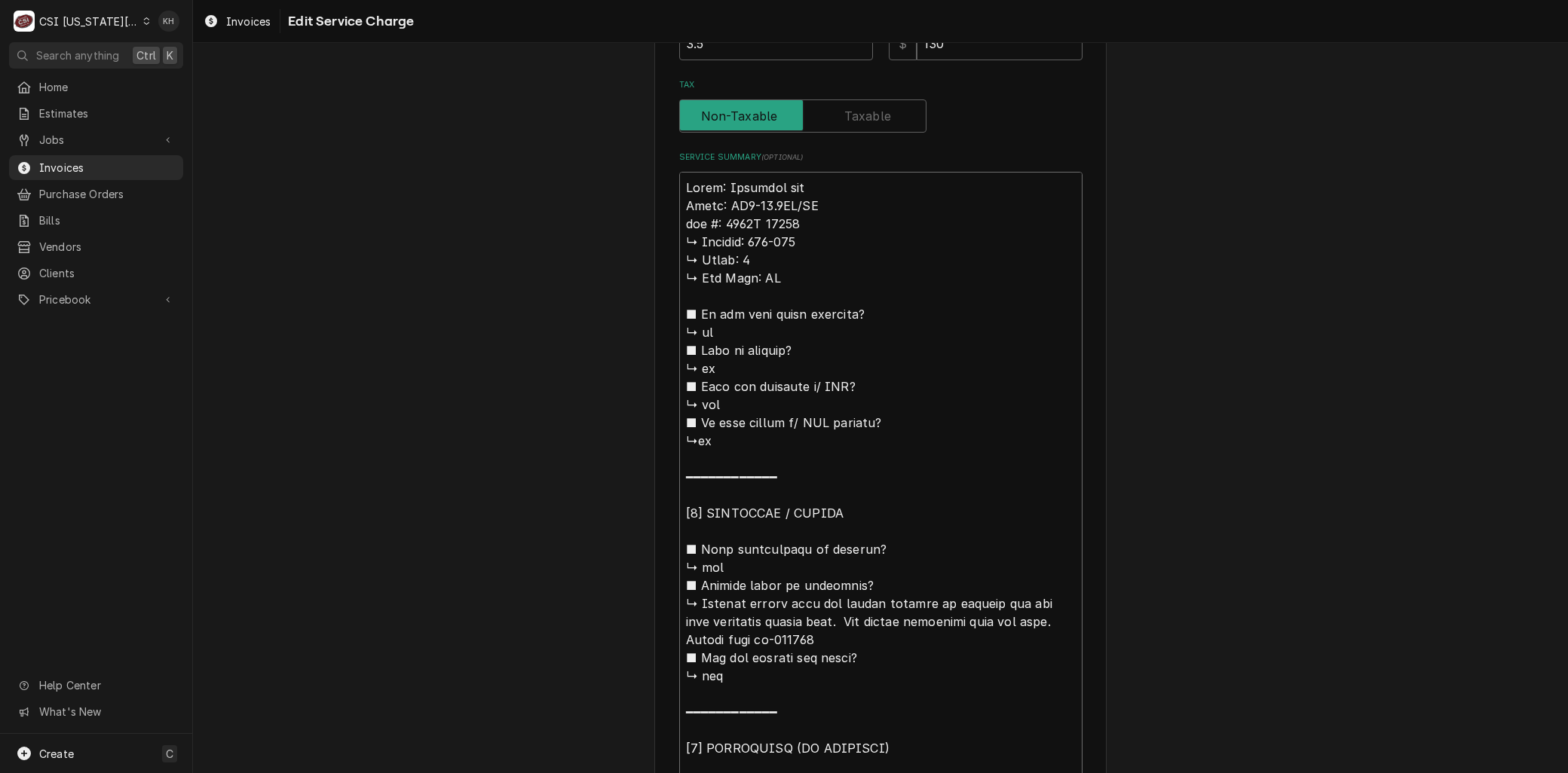
type textarea "Brand: Marshall air Model: RR5-48.5LT/RT 𝗮𝗹 #: 1119H 60319 ↳ 𝗩𝗼𝗹𝘁𝗮𝗴𝗲: 208-230 ↳…"
type textarea "x"
type textarea "Brand: Marshall air Model: RR5-48.5LT/RT 𝗹 #: 1119H 60319 ↳ 𝗩𝗼𝗹𝘁𝗮𝗴𝗲: 208-230 ↳ …"
type textarea "x"
type textarea "Brand: Marshall air Model: RR5-48.5LT/RT #: 1119H 60319 ↳ 𝗩𝗼𝗹𝘁𝗮𝗴𝗲: 208-230 ↳ 𝗣𝗵…"
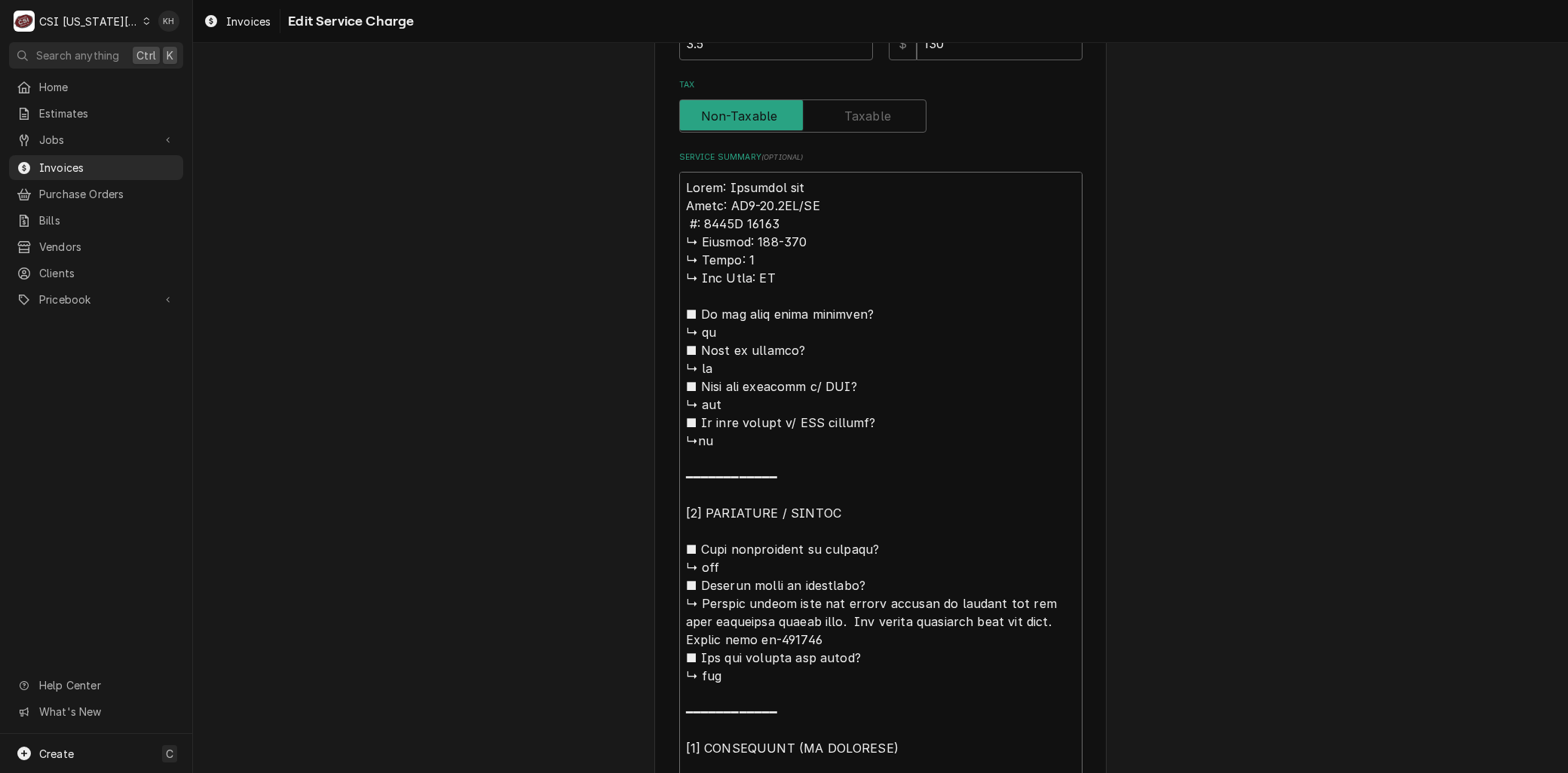
type textarea "x"
type textarea "Brand: Marshall air Model: RR5-48.5LT/RT #: 1119H 60319 ↳ 𝗩𝗼𝗹𝘁𝗮𝗴𝗲: 208-230 ↳ 𝗣𝗵…"
type textarea "x"
type textarea "Brand: Marshall air Model: RR5-48.5LT/RT : 1119H 60319 ↳ 𝗩𝗼𝗹𝘁𝗮𝗴𝗲: 208-230 ↳ 𝗣𝗵𝗮…"
type textarea "x"
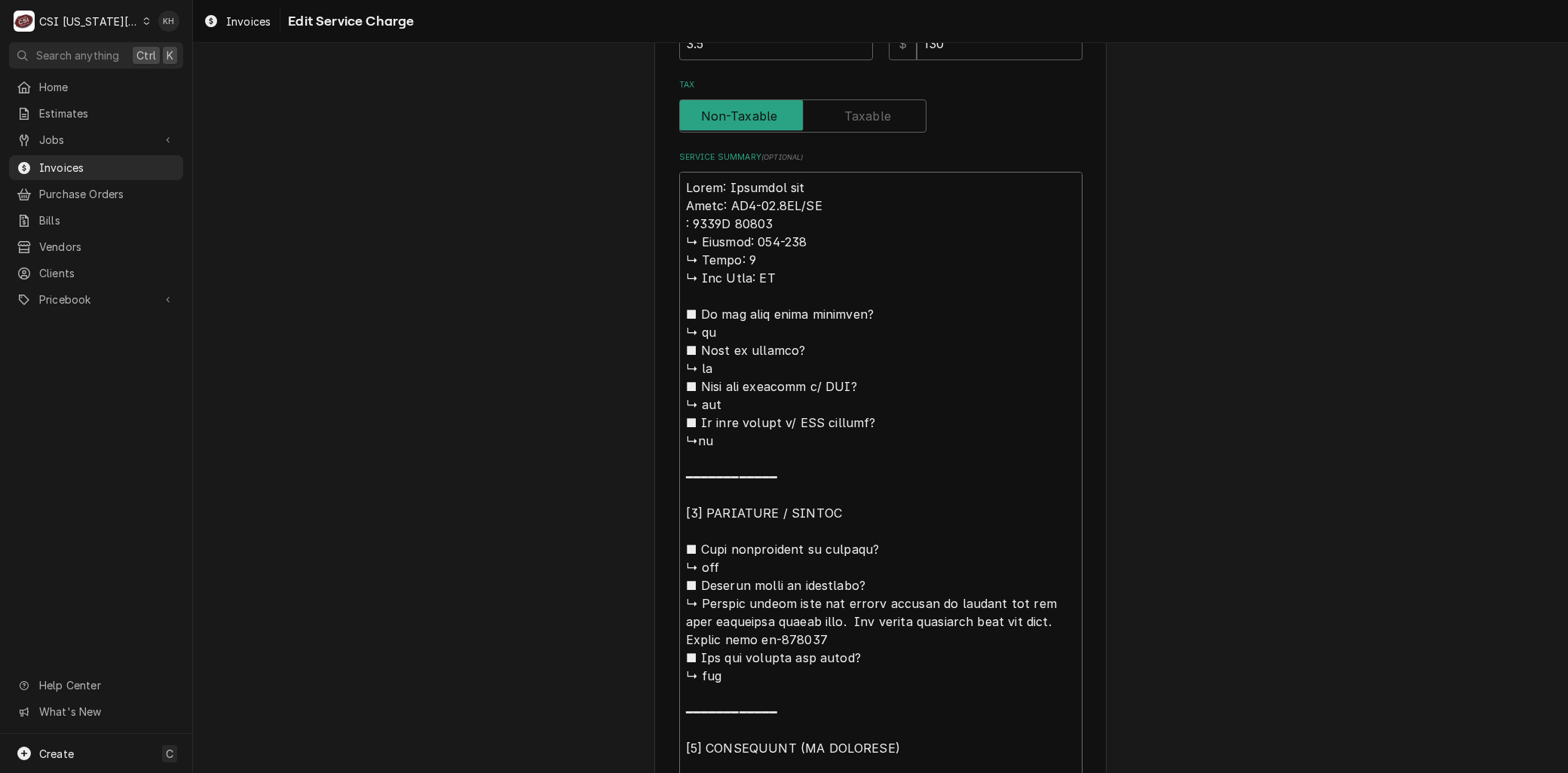
type textarea "Brand: Marshall air Model: RR5-48.5LT/RT S: 1119H 60319 ↳ 𝗩𝗼𝗹𝘁𝗮𝗴𝗲: 208-230 ↳ 𝗣𝗵…"
type textarea "x"
type textarea "Brand: Marshall air Model: RR5-48.5LT/RT Se: 1119H 60319 ↳ 𝗩𝗼𝗹𝘁𝗮𝗴𝗲: 208-230 ↳ 𝗣…"
type textarea "x"
type textarea "Brand: Marshall air Model: RR5-48.5LT/RT Ser: 1119H 60319 ↳ 𝗩𝗼𝗹𝘁𝗮𝗴𝗲: 208-230 ↳ …"
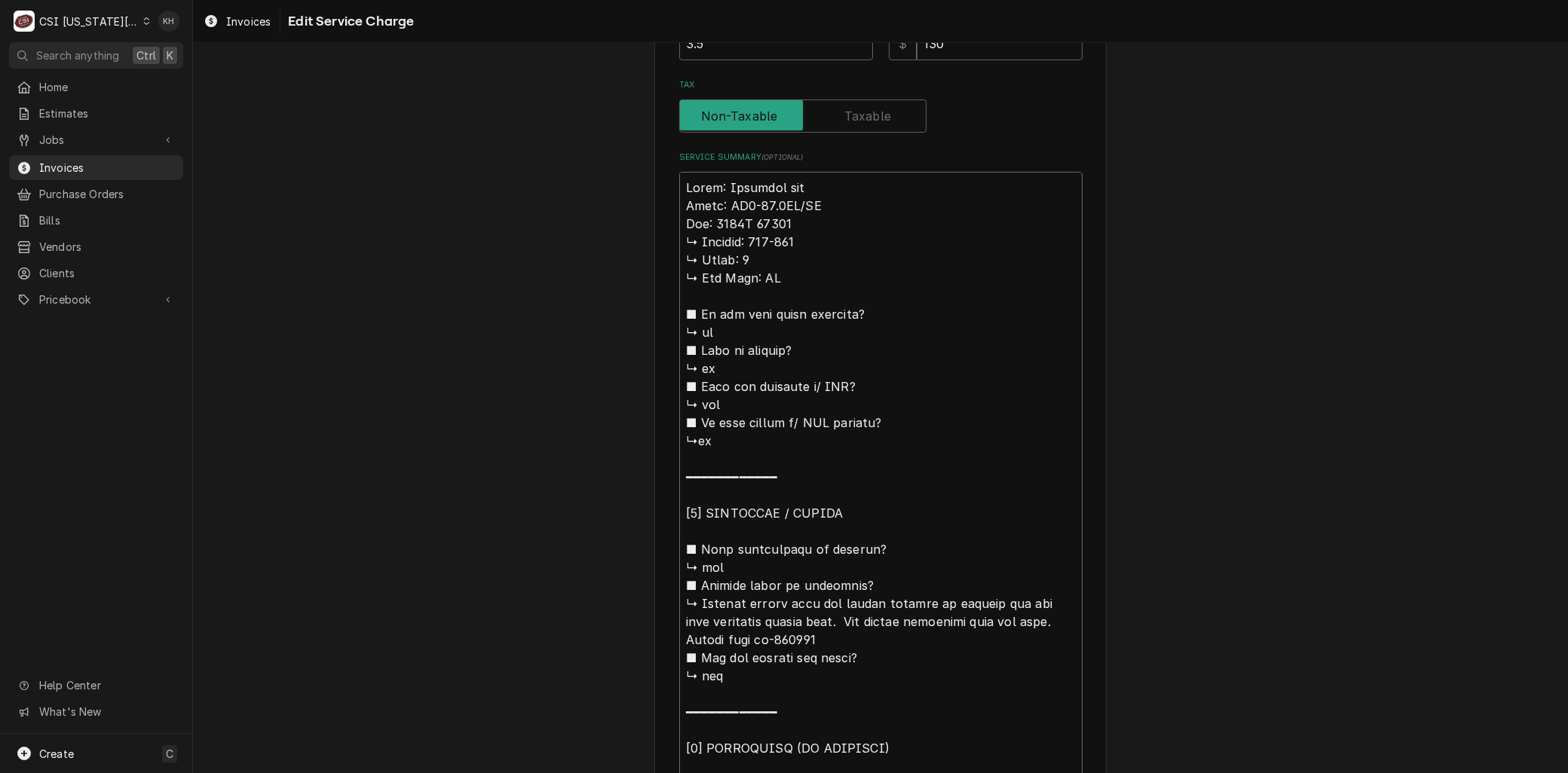
type textarea "x"
type textarea "Brand: Marshall air Model: RR5-48.5LT/RT Seri: 1119H 60319 ↳ 𝗩𝗼𝗹𝘁𝗮𝗴𝗲: 208-230 ↳…"
type textarea "x"
type textarea "Brand: Marshall air Model: RR5-48.5LT/RT Serial: 1119H 60319 ↳ 𝗩𝗼𝗹𝘁𝗮𝗴𝗲: 208-230…"
type textarea "x"
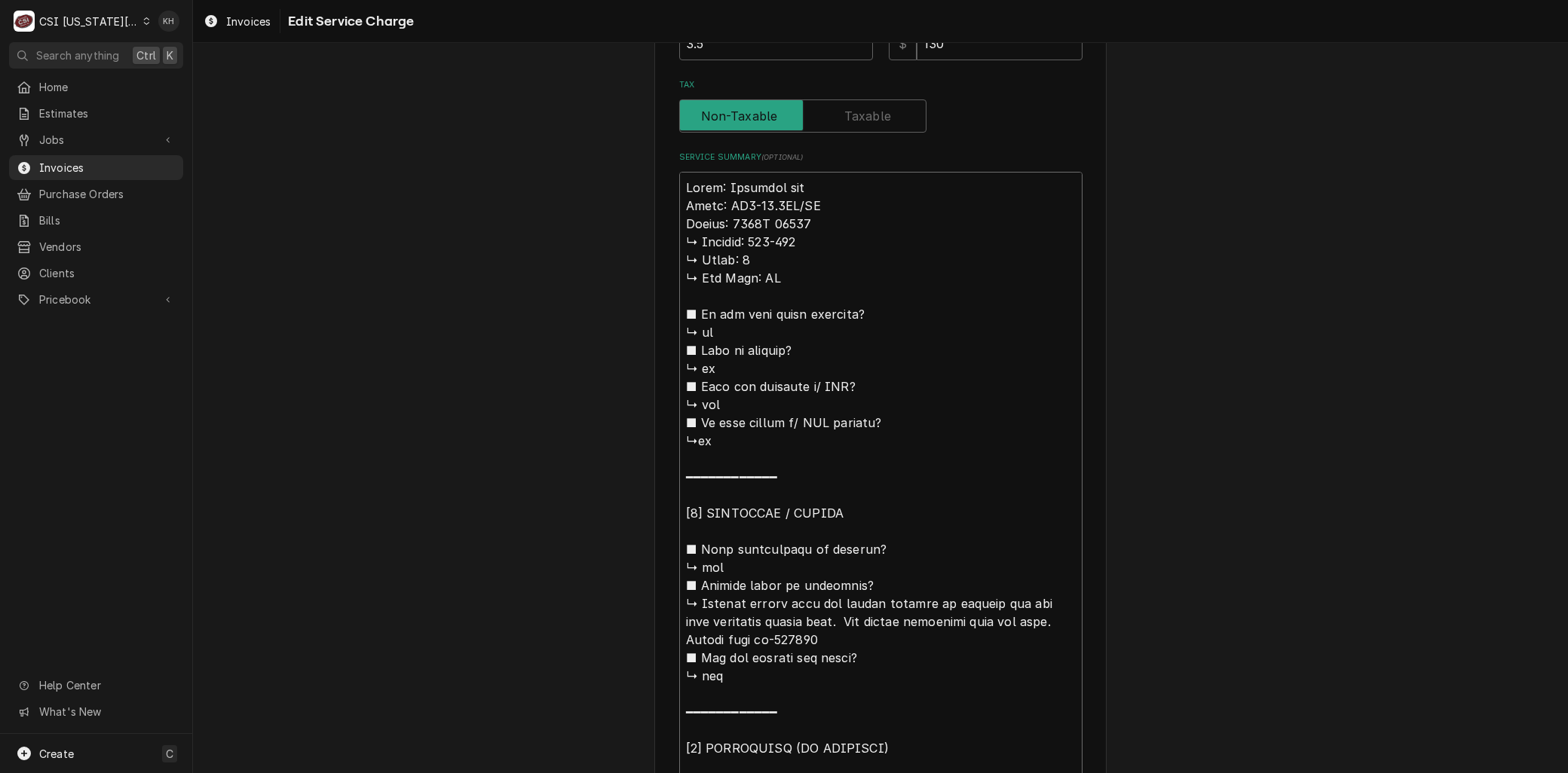
drag, startPoint x: 703, startPoint y: 597, endPoint x: 653, endPoint y: 250, distance: 350.6
click at [654, 250] on div "Use the fields below to edit this service charge Short Description 1-Labor (Ser…" at bounding box center [880, 554] width 452 height 2066
type textarea "Brand: Marshall air Model: RR5-48.5LT/RT Serial: 1119H 60319 ↳ 𝗩𝗼𝗹𝘁𝗮𝗴𝗲: 208-230…"
click at [654, 247] on div "Use the fields below to edit this service charge Short Description 1-Labor (Ser…" at bounding box center [880, 554] width 452 height 2066
drag, startPoint x: 703, startPoint y: 603, endPoint x: 648, endPoint y: 247, distance: 360.2
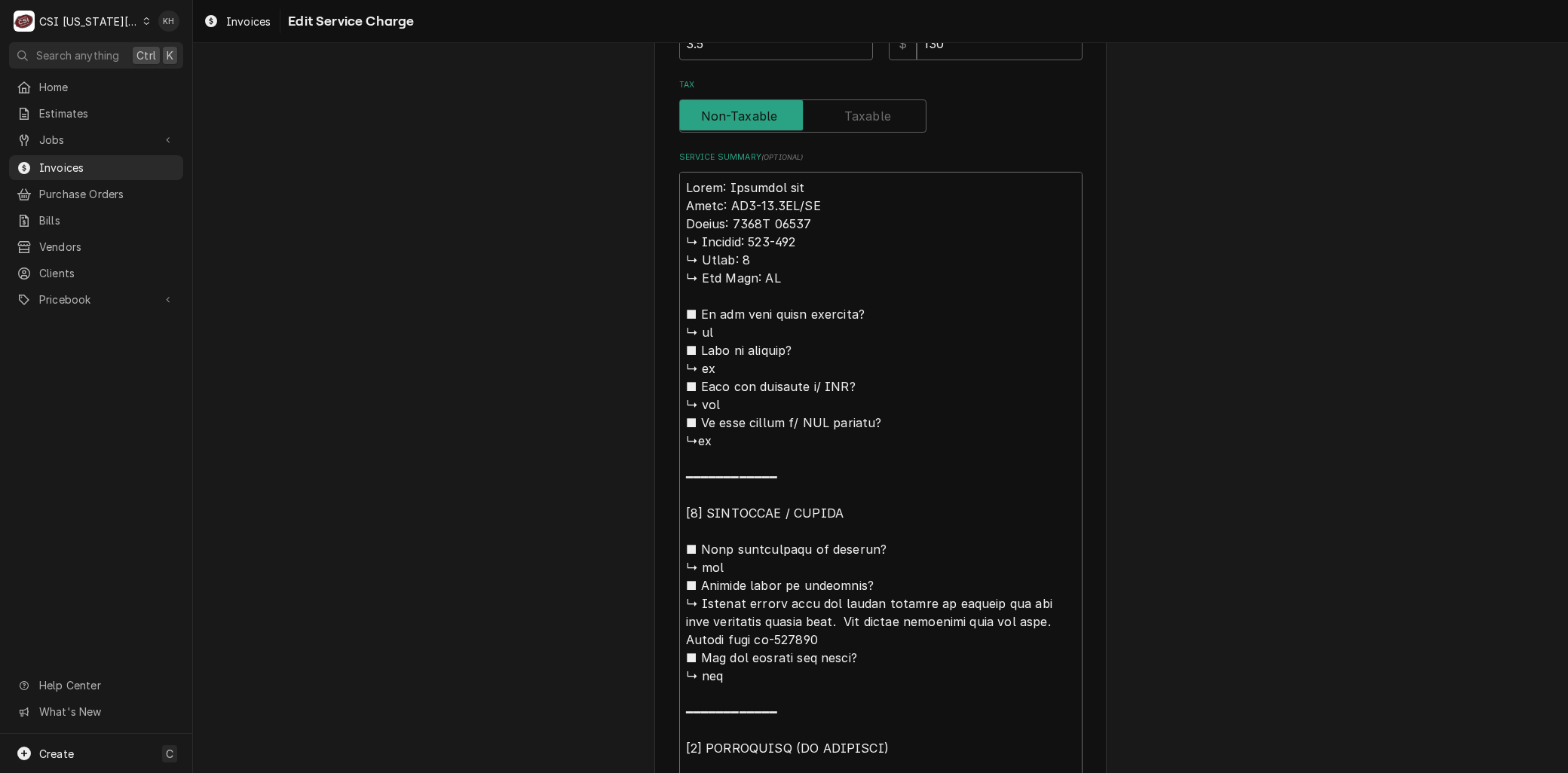
click at [654, 247] on div "Use the fields below to edit this service charge Short Description 1-Labor (Ser…" at bounding box center [880, 554] width 452 height 2066
type textarea "x"
type textarea "Brand: Marshall air Model: RR5-48.5LT/RT Serial: 1119H 60319 anager stated that…"
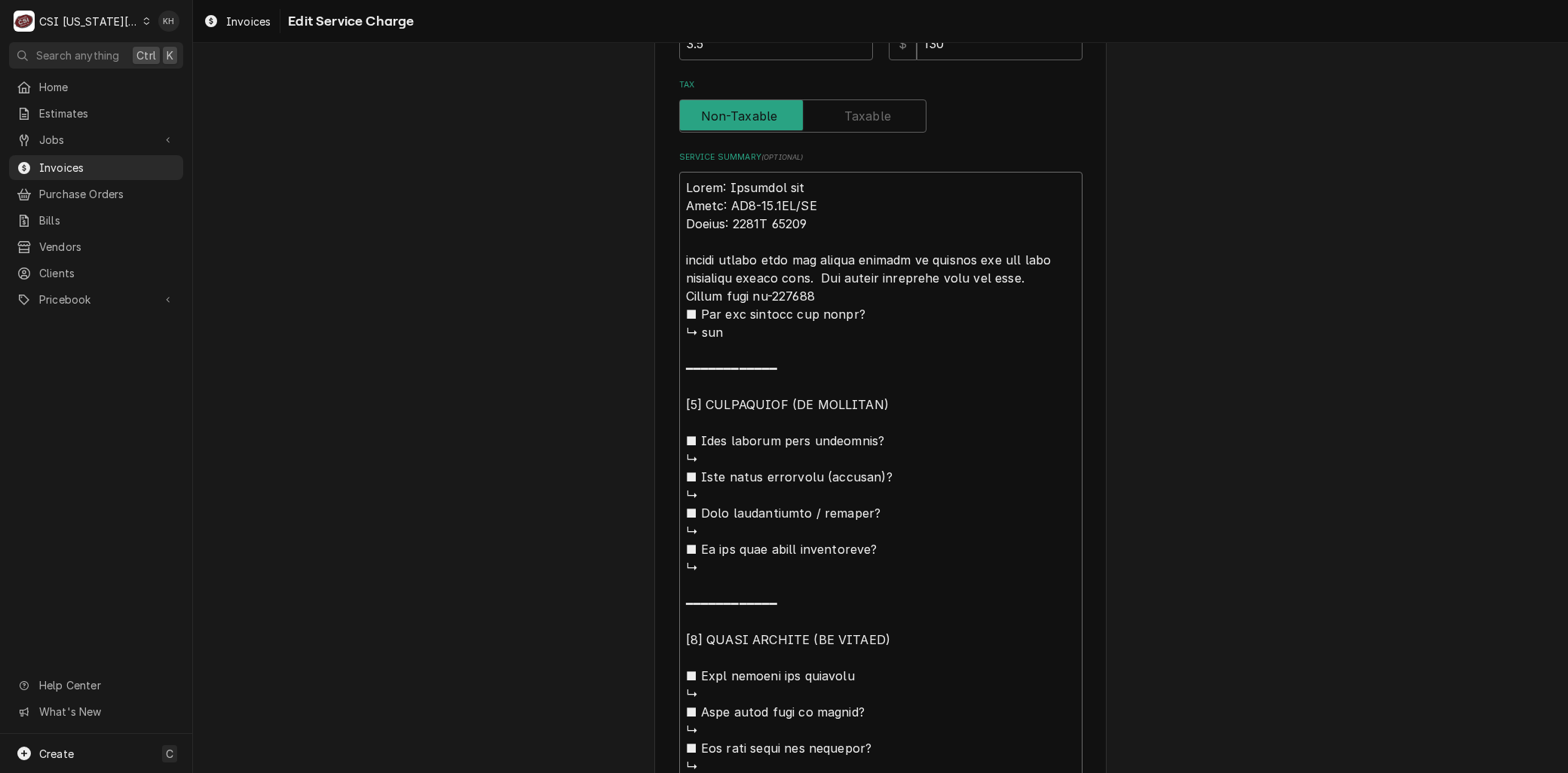
type textarea "x"
type textarea "Brand: Marshall air Model: RR5-48.5LT/RT Serial: 1119H 60319 anager stated that…"
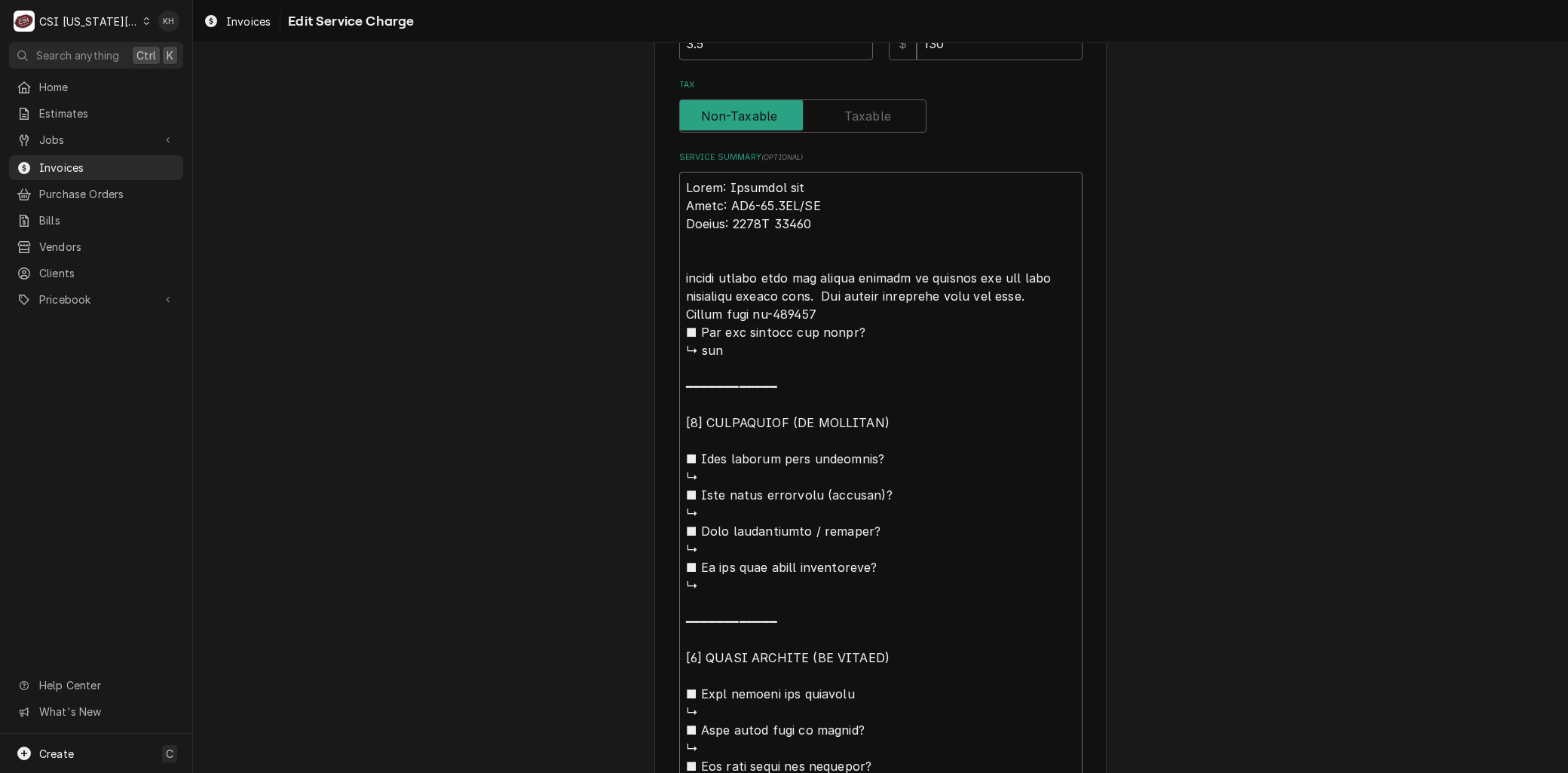
type textarea "x"
type textarea "Brand: Marshall air Model: RR5-48.5LT/RT Serial: 1119H 60319 Aanager stated tha…"
type textarea "x"
type textarea "Brand: Marshall air Model: RR5-48.5LT/RT Serial: 1119H 60319 Aranager stated th…"
type textarea "x"
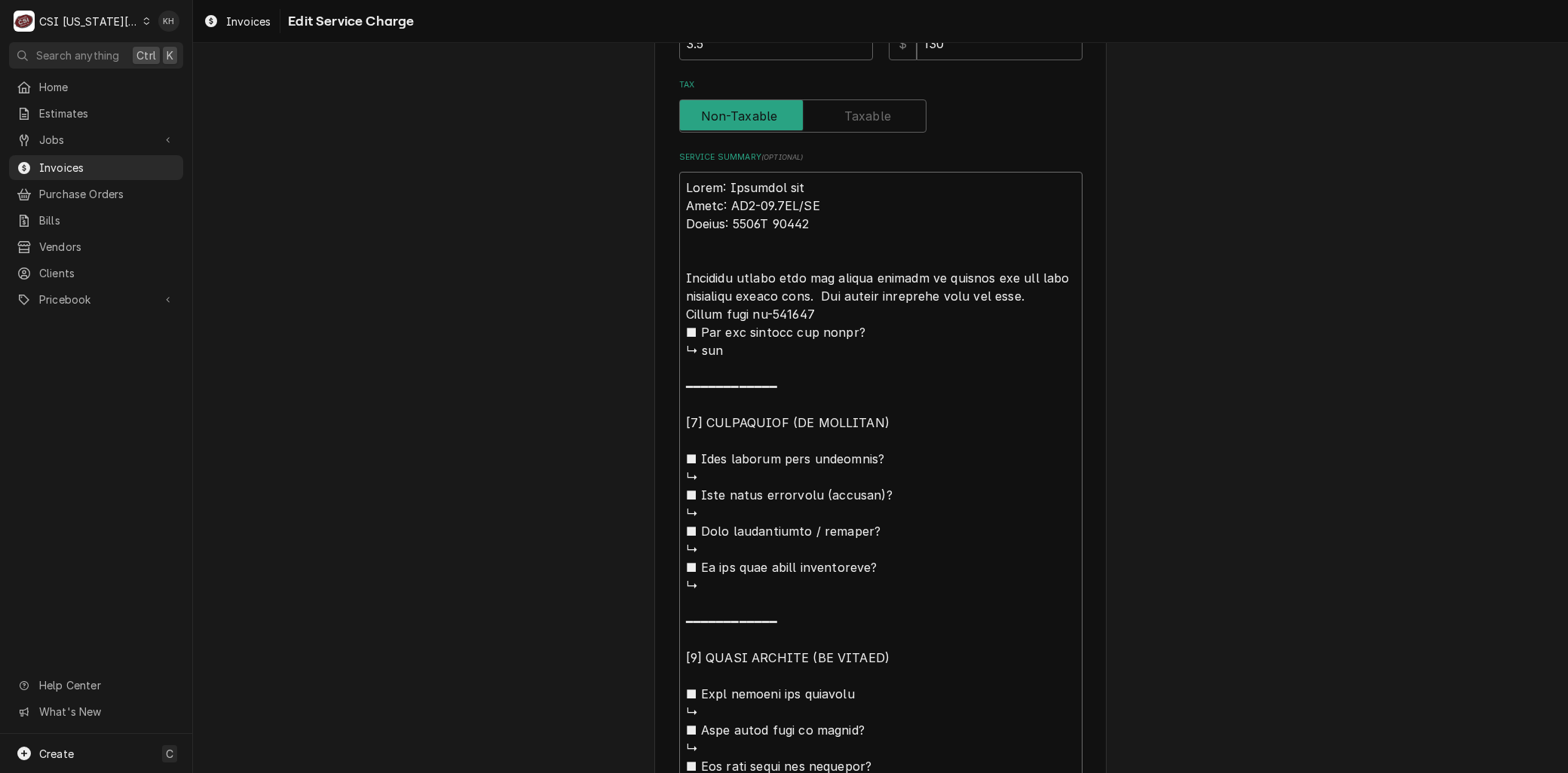
type textarea "Brand: Marshall air Model: RR5-48.5LT/RT Serial: 1119H 60319 Arranager stated t…"
type textarea "x"
type textarea "Brand: Marshall air Model: RR5-48.5LT/RT Serial: 1119H 60319 Arrianager stated …"
type textarea "x"
type textarea "Brand: Marshall air Model: RR5-48.5LT/RT Serial: 1119H 60319 Arrivanager stated…"
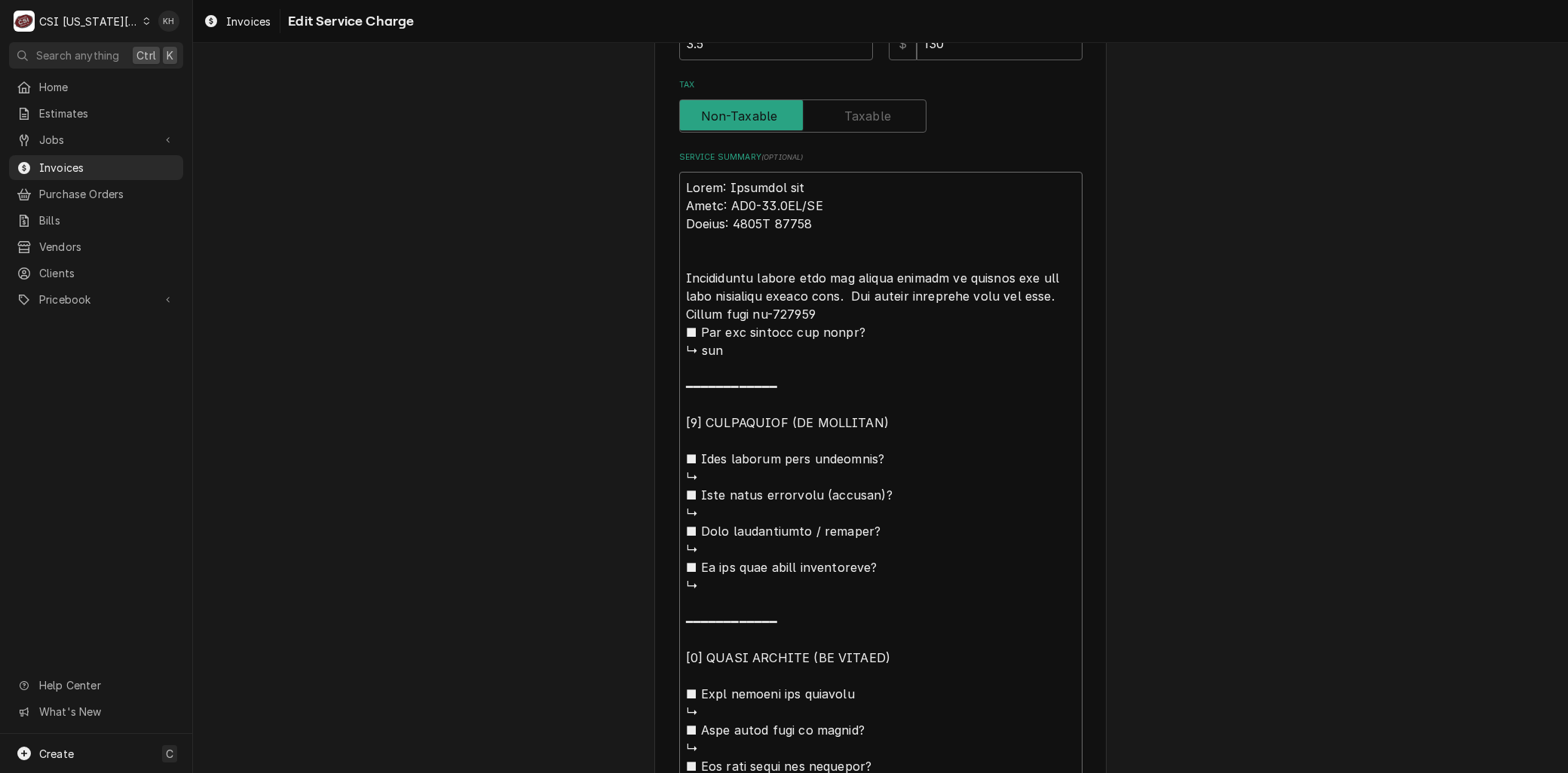
type textarea "x"
type textarea "Brand: Marshall air Model: RR5-48.5LT/RT Serial: 1119H 60319 Arriveanager state…"
type textarea "x"
type textarea "Brand: Marshall air Model: RR5-48.5LT/RT Serial: 1119H 60319 Arrivedanager stat…"
type textarea "x"
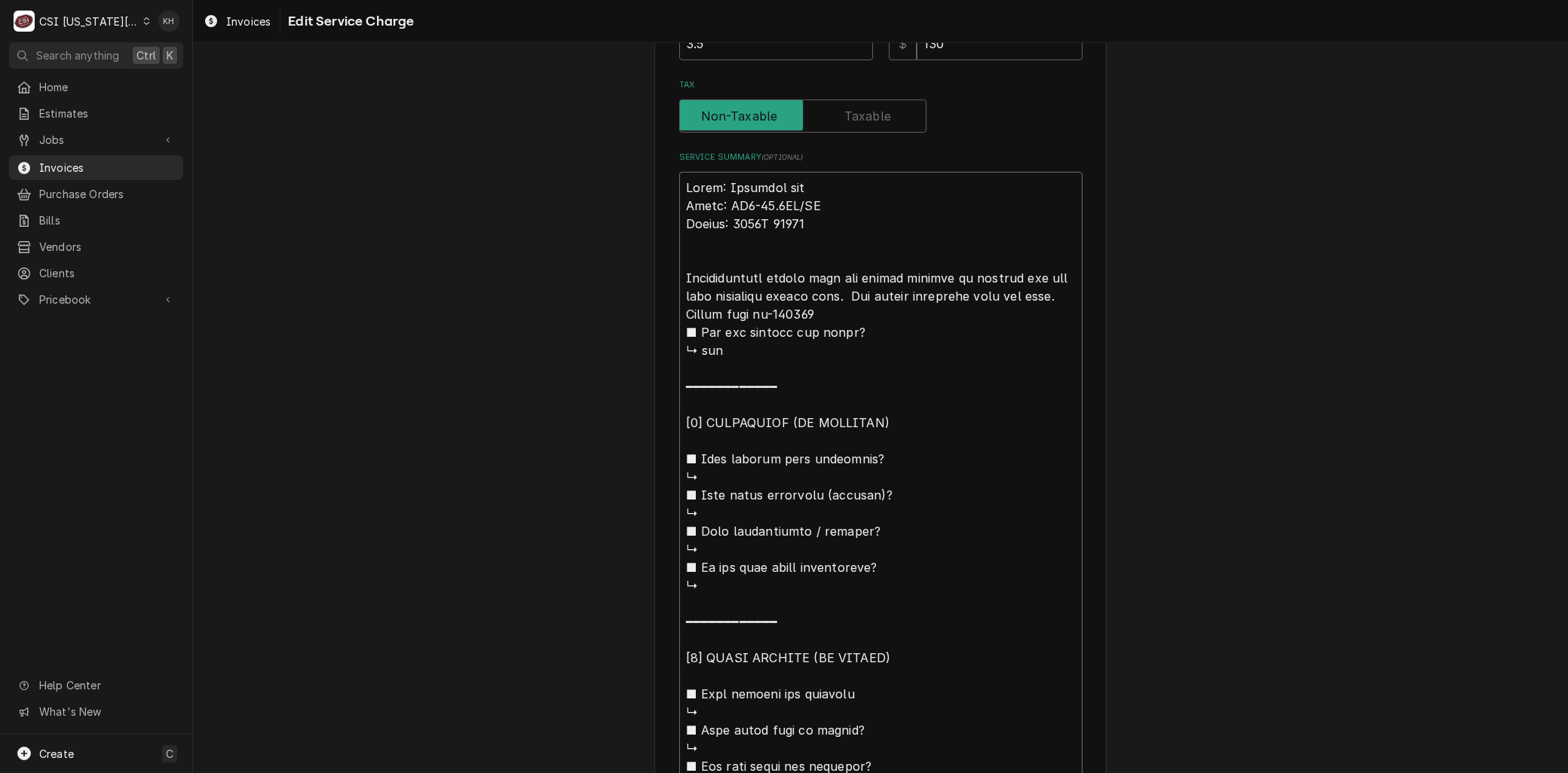
type textarea "Brand: Marshall air Model: RR5-48.5LT/RT Serial: 1119H 60319 Arrived anager sta…"
type textarea "x"
type textarea "Brand: Marshall air Model: RR5-48.5LT/RT Serial: 1119H 60319 Arrived oanager st…"
type textarea "x"
type textarea "Brand: Marshall air Model: RR5-48.5LT/RT Serial: 1119H 60319 Arrived onanager s…"
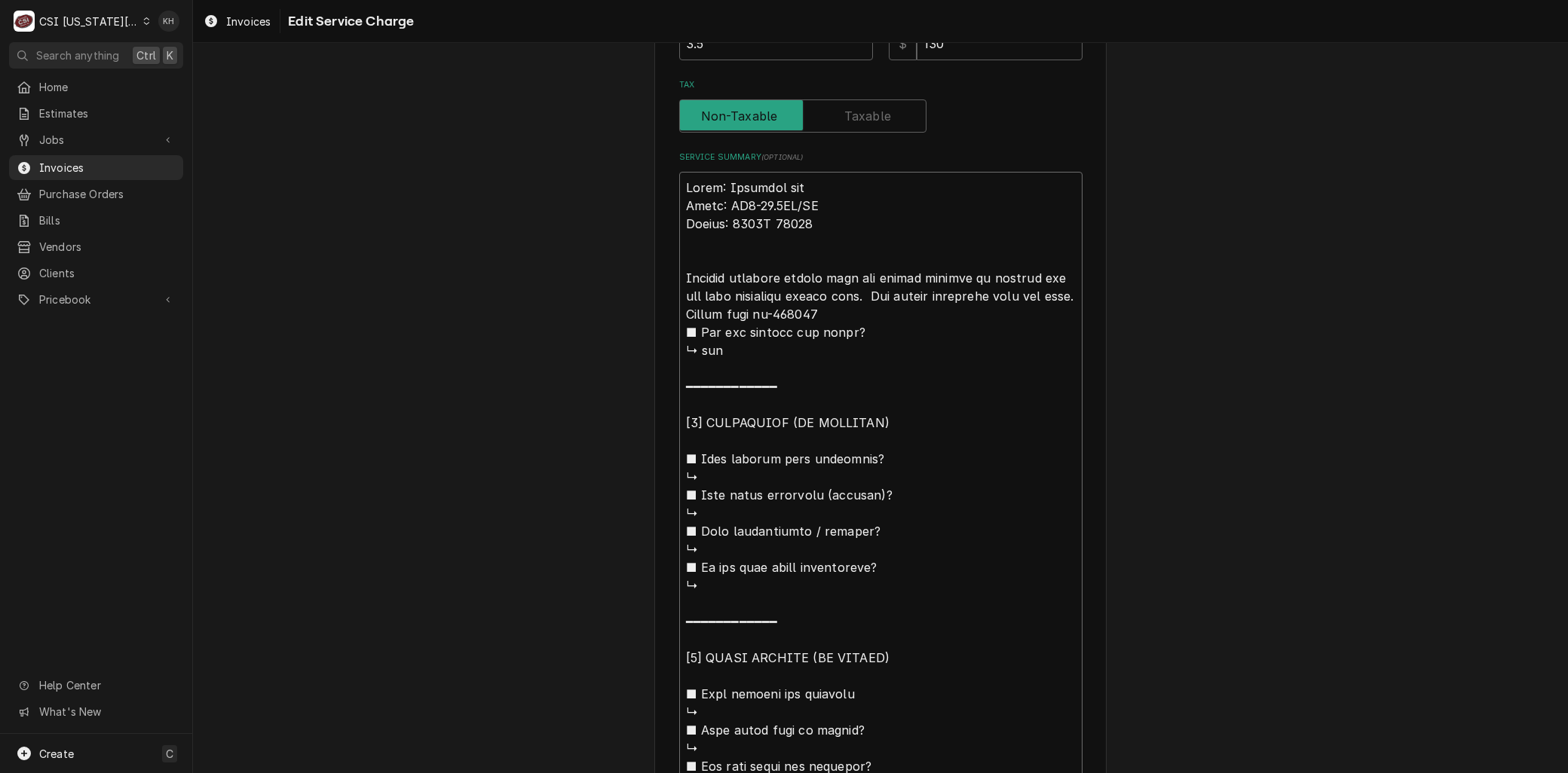
type textarea "x"
type textarea "Brand: Marshall air Model: RR5-48.5LT/RT Serial: 1119H 60319 Arrived on anager …"
type textarea "x"
type textarea "Brand: Marshall air Model: RR5-48.5LT/RT Serial: 1119H 60319 Arrived on sanager…"
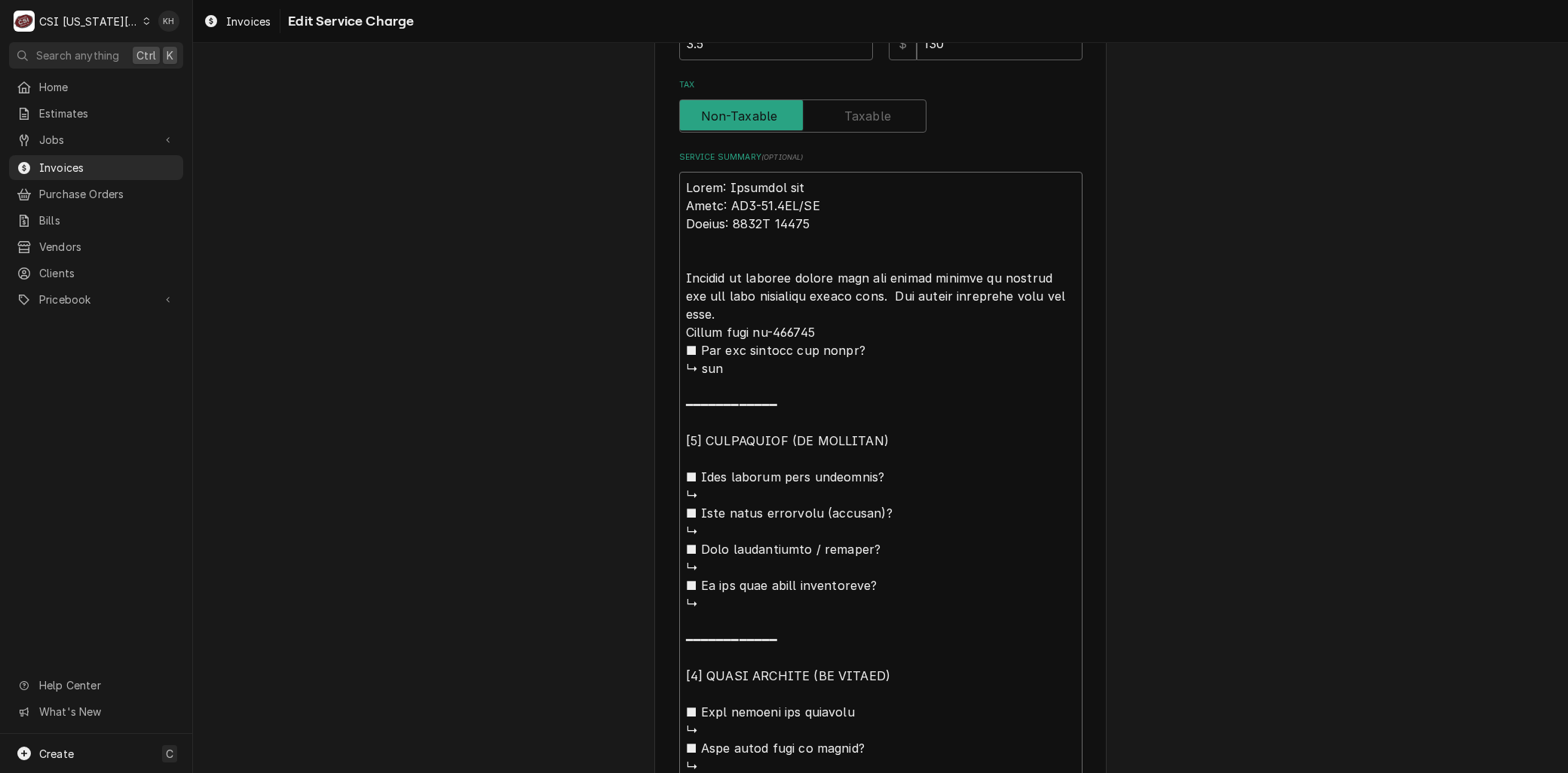
type textarea "x"
type textarea "Brand: Marshall air Model: RR5-48.5LT/RT Serial: 1119H 60319 Arrived on sianage…"
type textarea "x"
type textarea "Brand: Marshall air Model: RR5-48.5LT/RT Serial: 1119H 60319 Arrived on sitanag…"
type textarea "x"
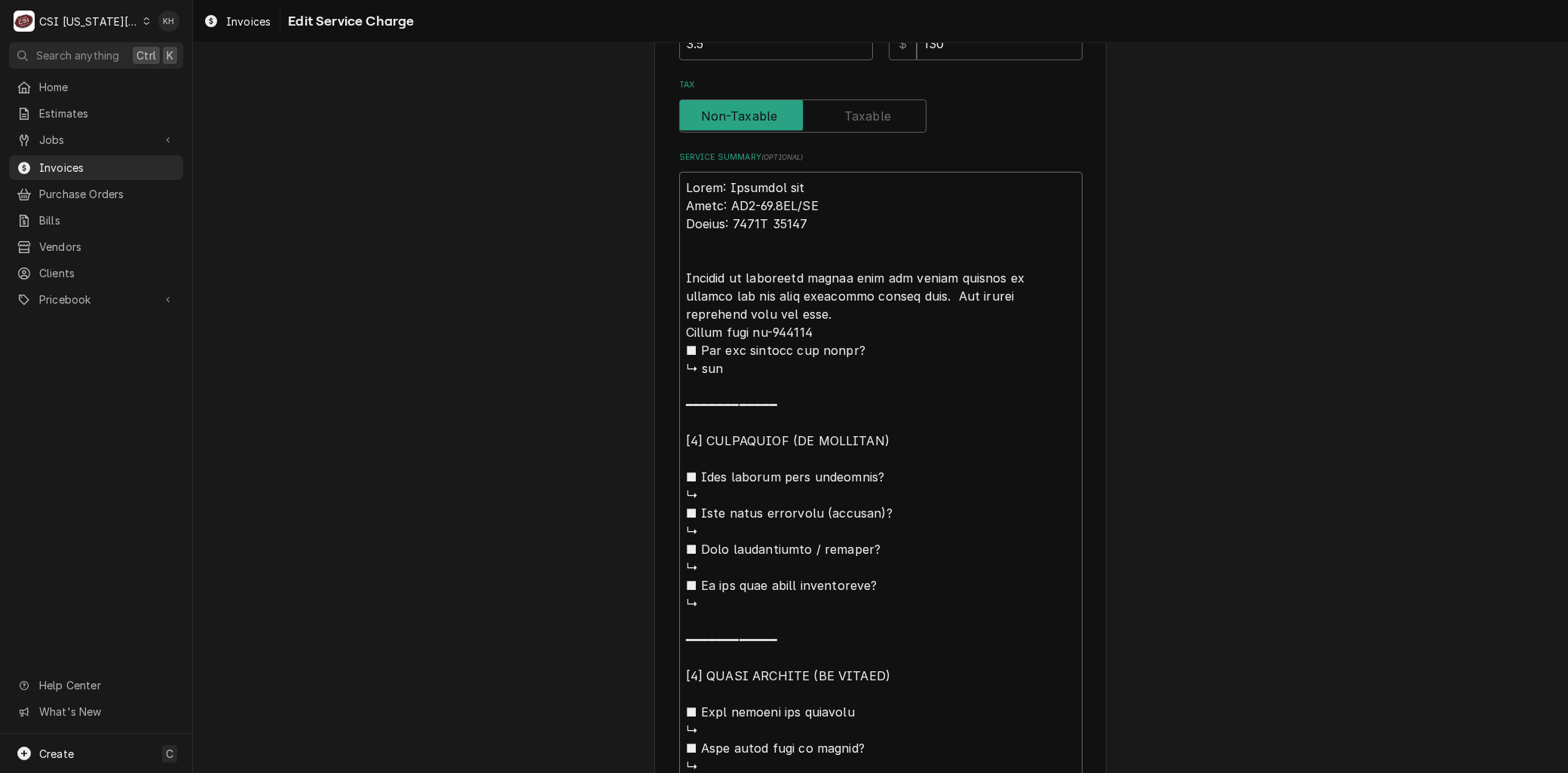
type textarea "Brand: Marshall air Model: RR5-48.5LT/RT Serial: 1119H 60319 Arrived on siteana…"
type textarea "x"
type textarea "Brand: Marshall air Model: RR5-48.5LT/RT Serial: 1119H 60319 Arrived on site,an…"
type textarea "x"
type textarea "Brand: Marshall air Model: RR5-48.5LT/RT Serial: 1119H 60319 Arrived on site, a…"
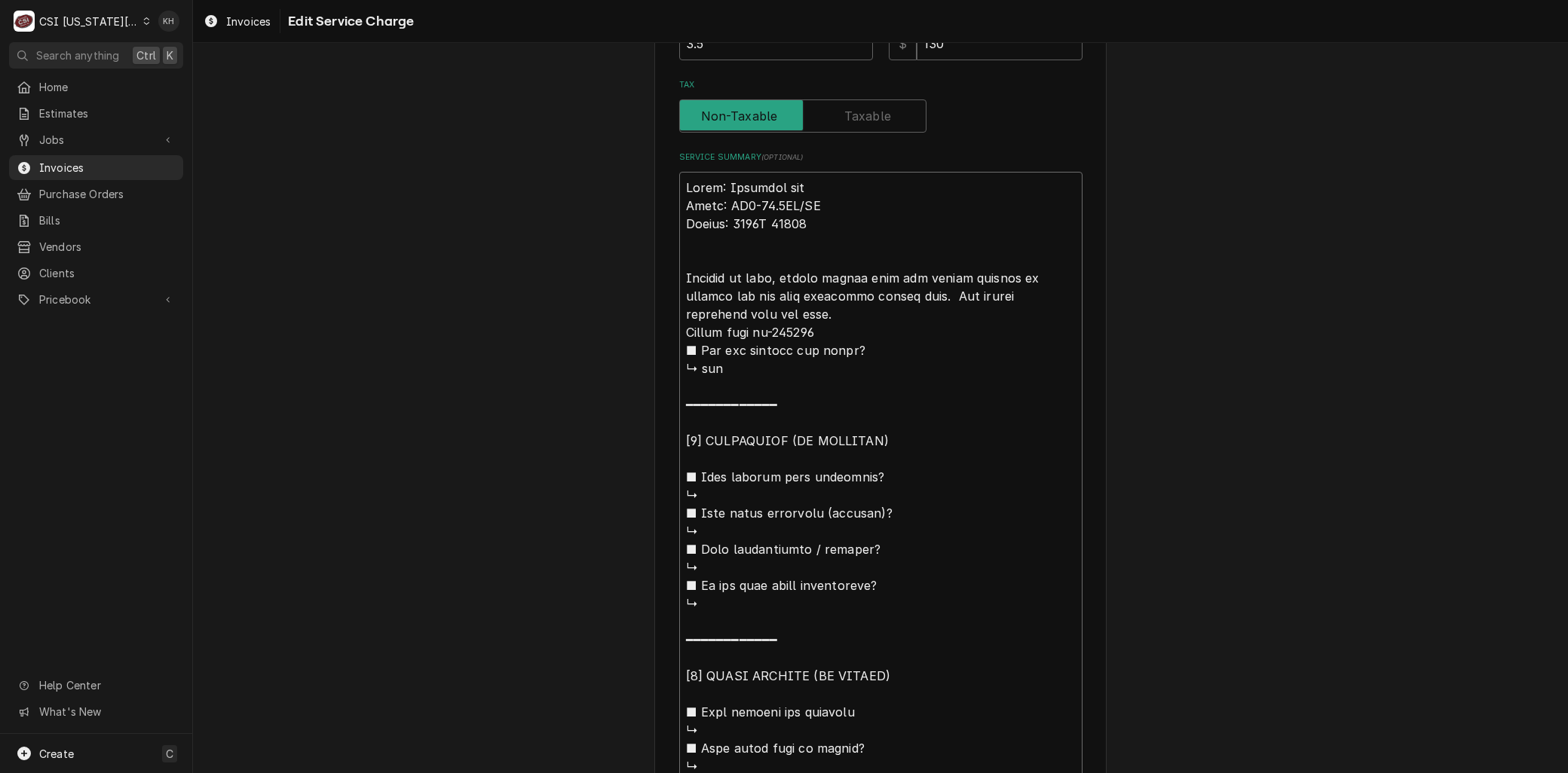
type textarea "x"
type textarea "Brand: Marshall air Model: RR5-48.5LT/RT Serial: 1119H 60319 Arrived on site, m…"
type textarea "x"
type textarea "Brand: Marshall air Model: RR5-48.5LT/RT Serial: 1119H 60319 Arrived on site, m…"
type textarea "x"
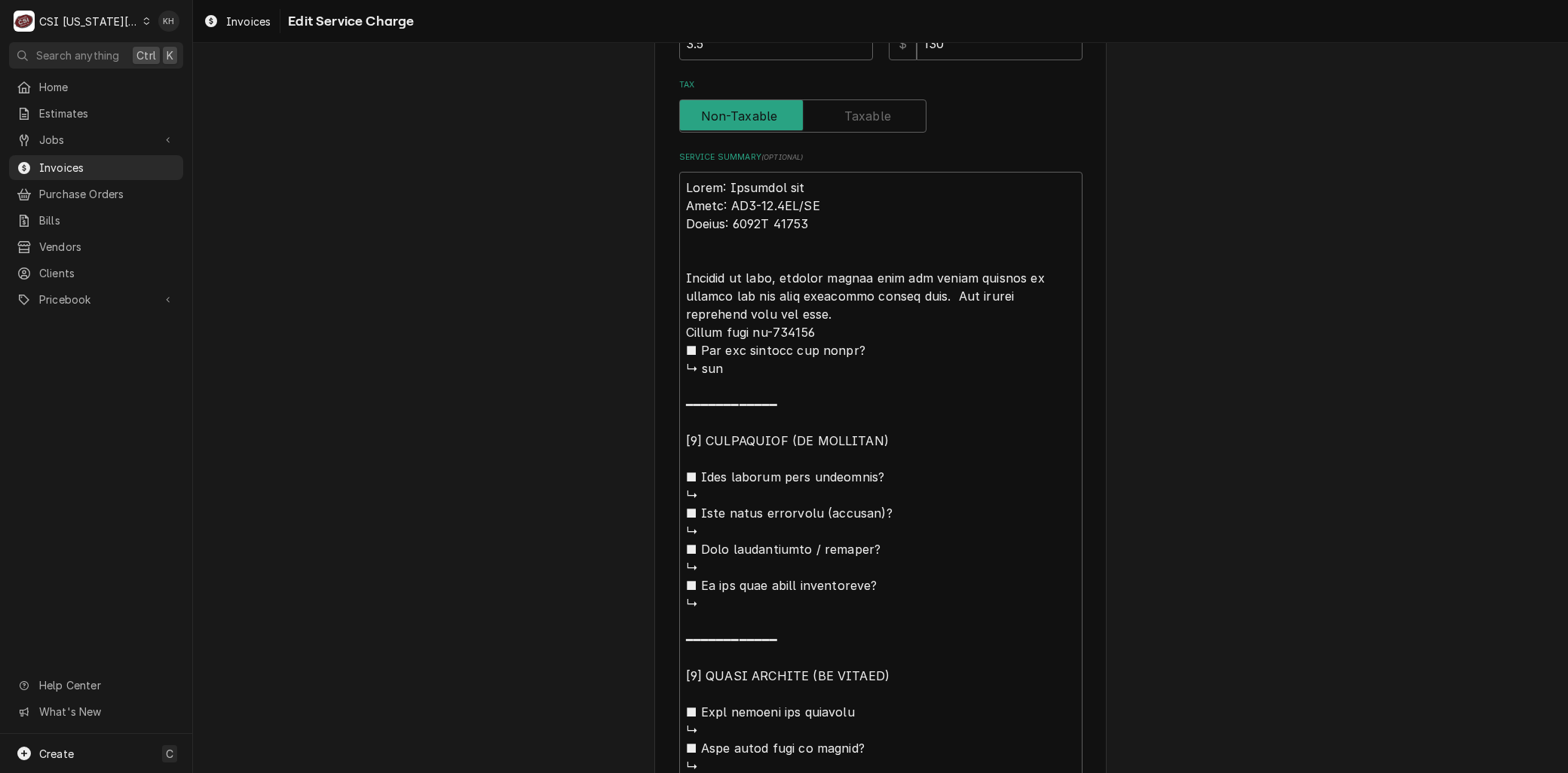
type textarea "Brand: Marshall air Model: RR5-48.5LT/RT Serial: 1119H 60319 Arrived on site, m…"
click at [879, 294] on textarea "Service Summary ( optional )" at bounding box center [881, 667] width 404 height 991
type textarea "x"
type textarea "Brand: Marshall air Model: RR5-48.5LT/RT Serial: 1119H 60319 Arrived on site, m…"
click at [733, 307] on textarea "Service Summary ( optional )" at bounding box center [881, 667] width 404 height 991
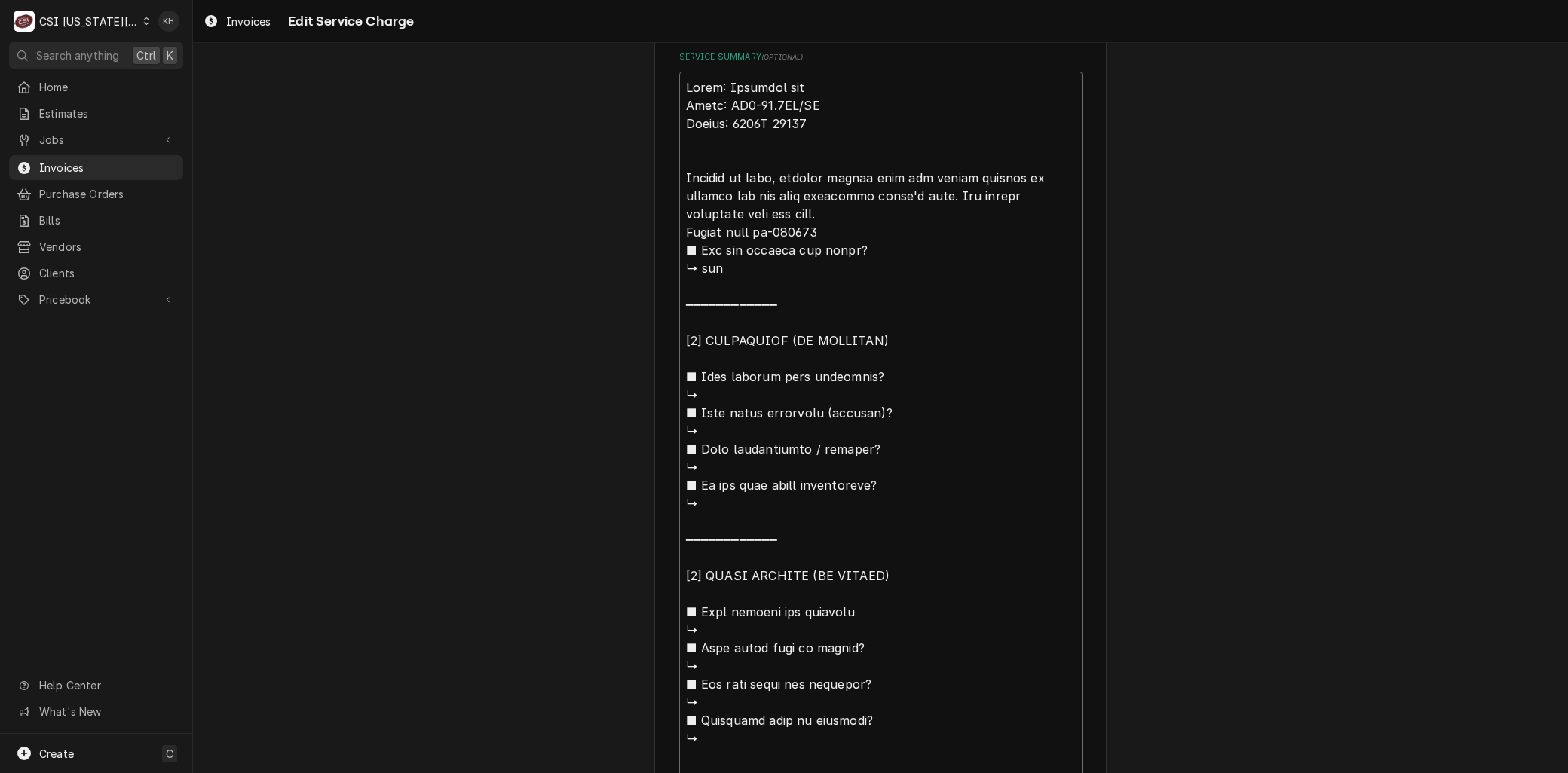
scroll to position [1068, 0]
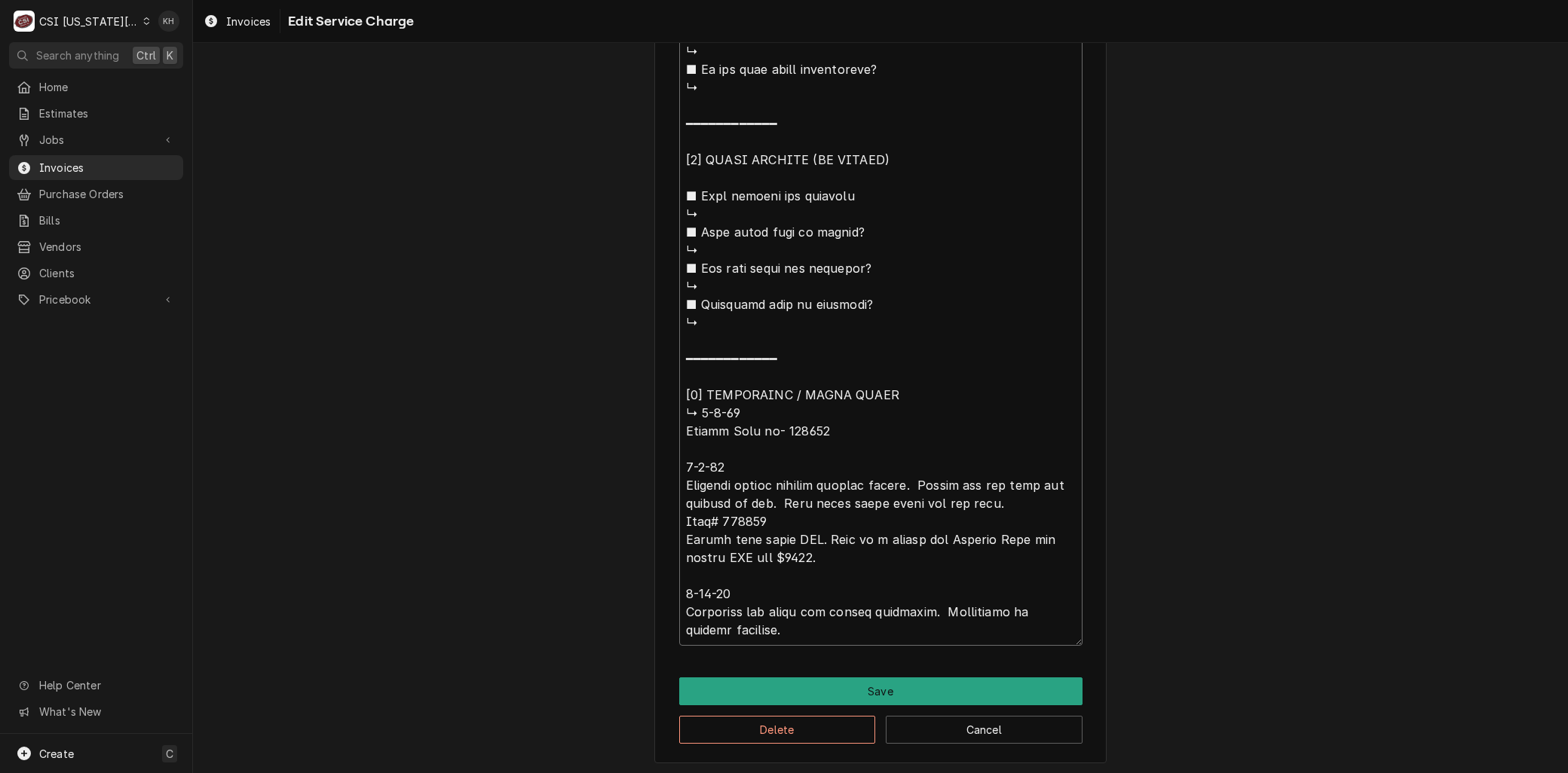
drag, startPoint x: 728, startPoint y: 315, endPoint x: 780, endPoint y: 465, distance: 158.8
click at [780, 465] on textarea "Service Summary ( optional )" at bounding box center [881, 150] width 404 height 991
type textarea "x"
type textarea "Brand: Marshall air Model: RR5-48.5LT/RT Serial: 1119H 60319 Arrived on site, m…"
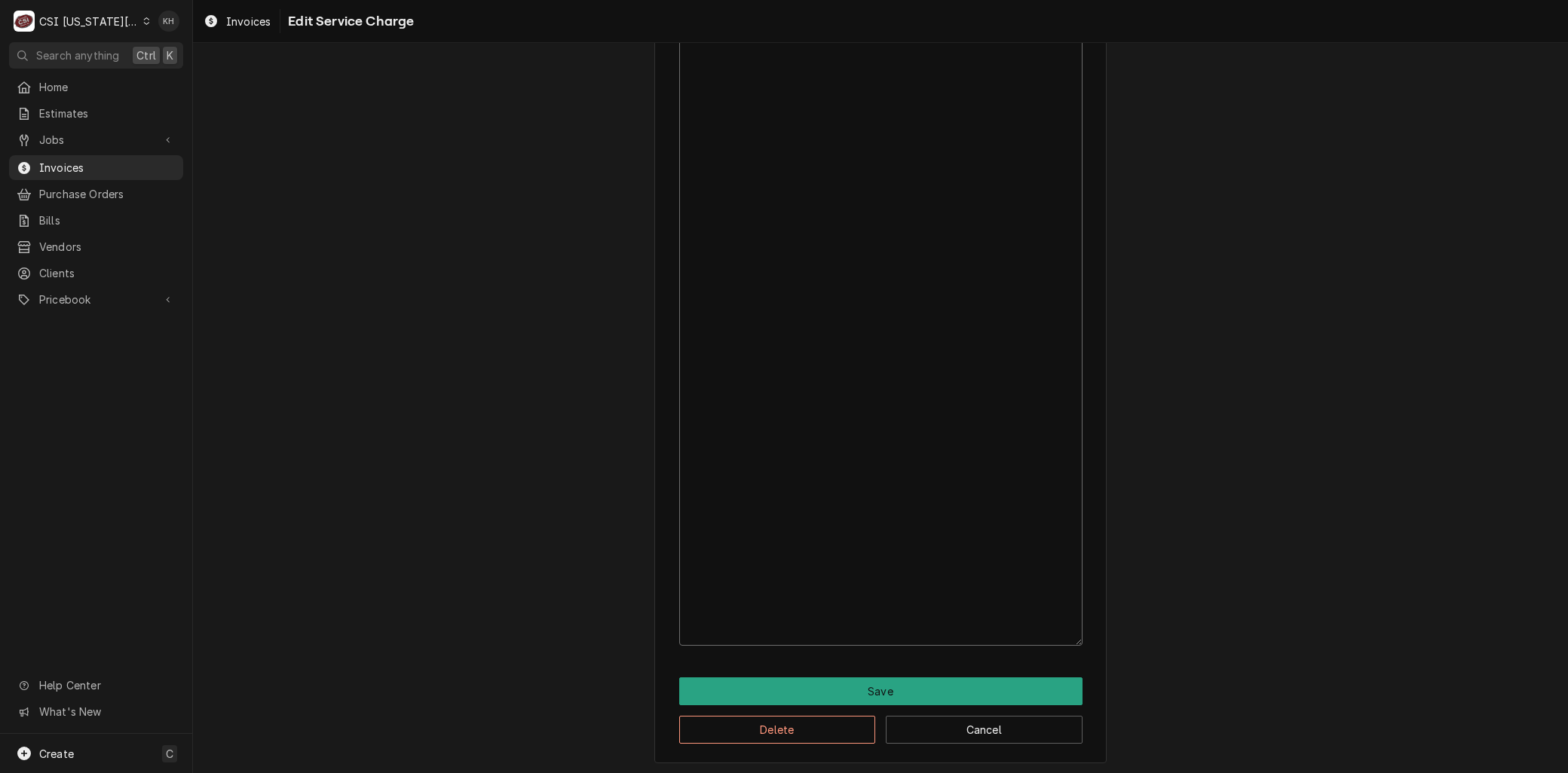
scroll to position [398, 0]
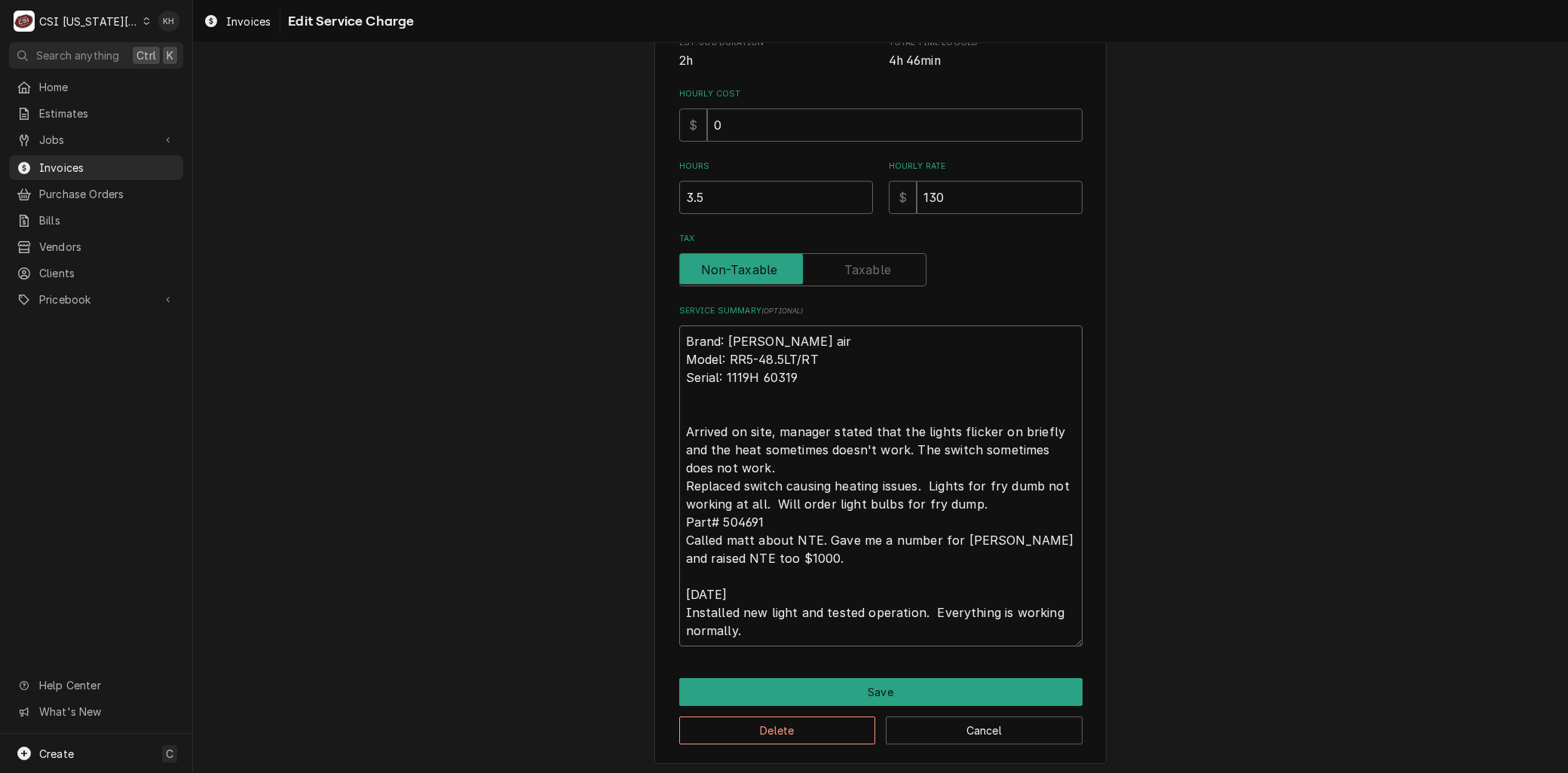
type textarea "x"
type textarea "Brand: Marshall air Model: RR5-48.5LT/RT Serial: 1119H 60319 Arrived on site, m…"
type textarea "x"
type textarea "Brand: Marshall air Model: RR5-48.5LT/RT Serial: 1119H 60319 Arrived on site, m…"
type textarea "x"
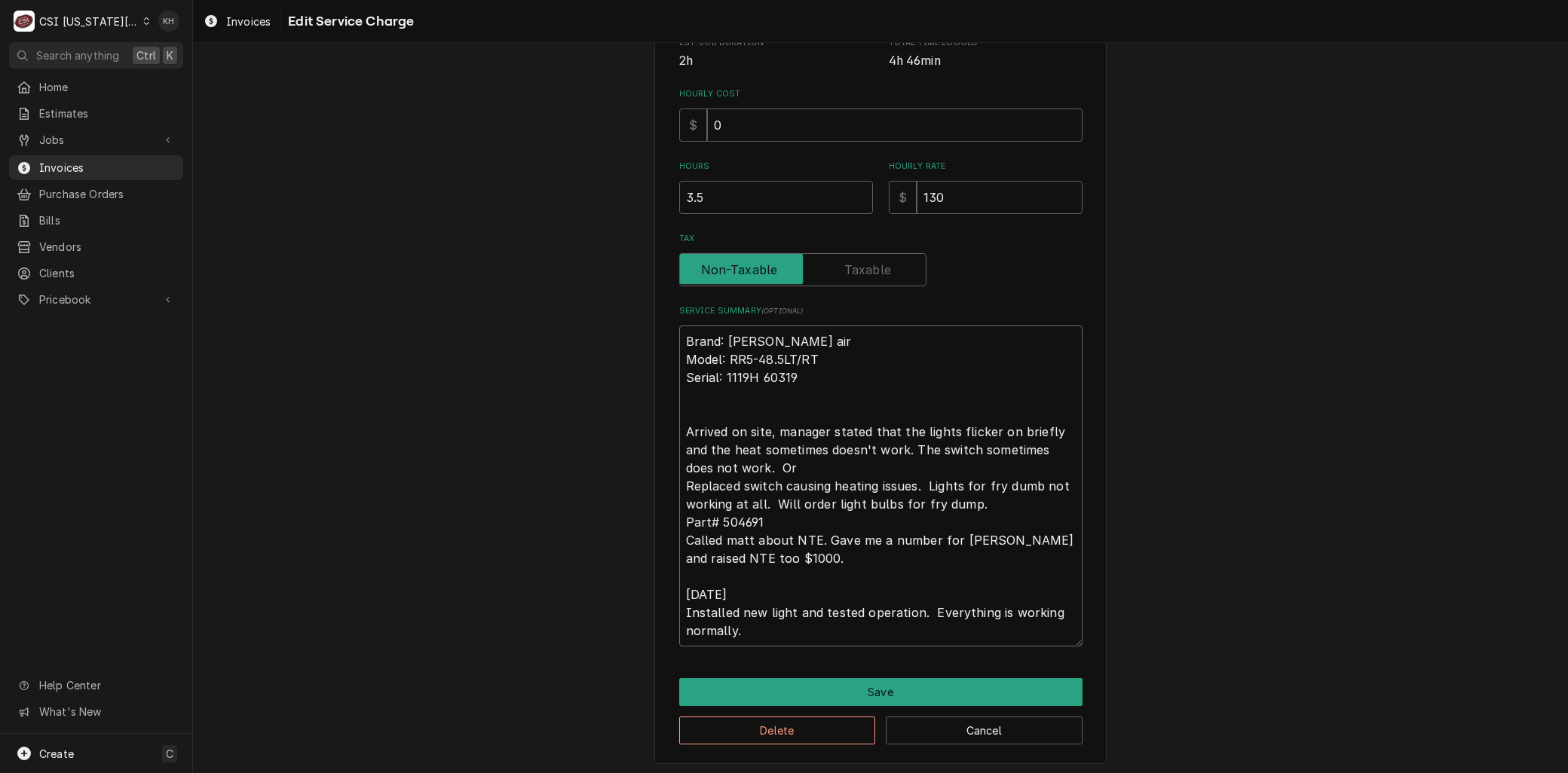
type textarea "Brand: Marshall air Model: RR5-48.5LT/RT Serial: 1119H 60319 Arrived on site, m…"
type textarea "x"
type textarea "Brand: Marshall air Model: RR5-48.5LT/RT Serial: 1119H 60319 Arrived on site, m…"
type textarea "x"
type textarea "Brand: Marshall air Model: RR5-48.5LT/RT Serial: 1119H 60319 Arrived on site, m…"
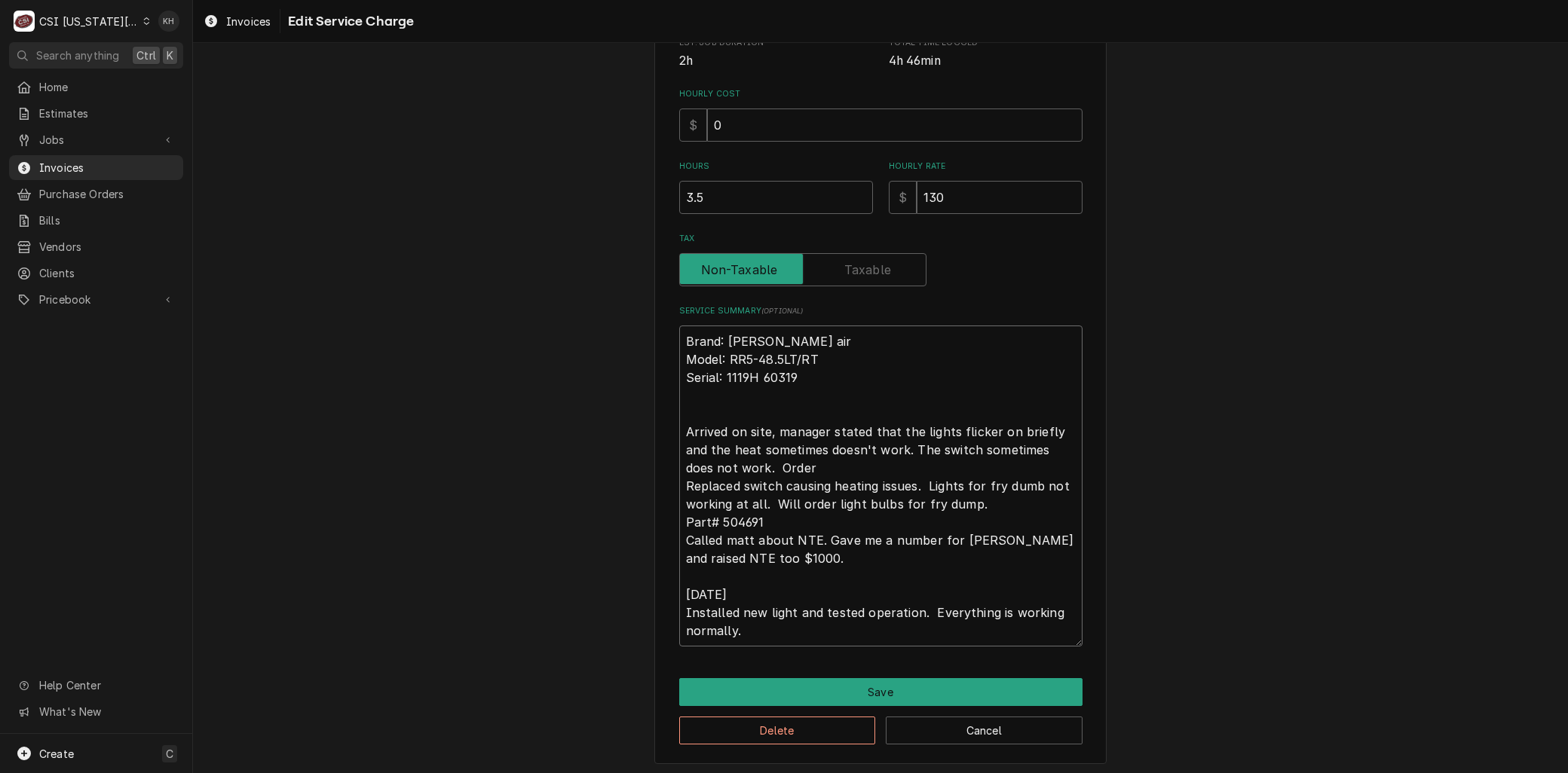
type textarea "x"
type textarea "Brand: Marshall air Model: RR5-48.5LT/RT Serial: 1119H 60319 Arrived on site, m…"
type textarea "x"
type textarea "Brand: Marshall air Model: RR5-48.5LT/RT Serial: 1119H 60319 Arrived on site, m…"
type textarea "x"
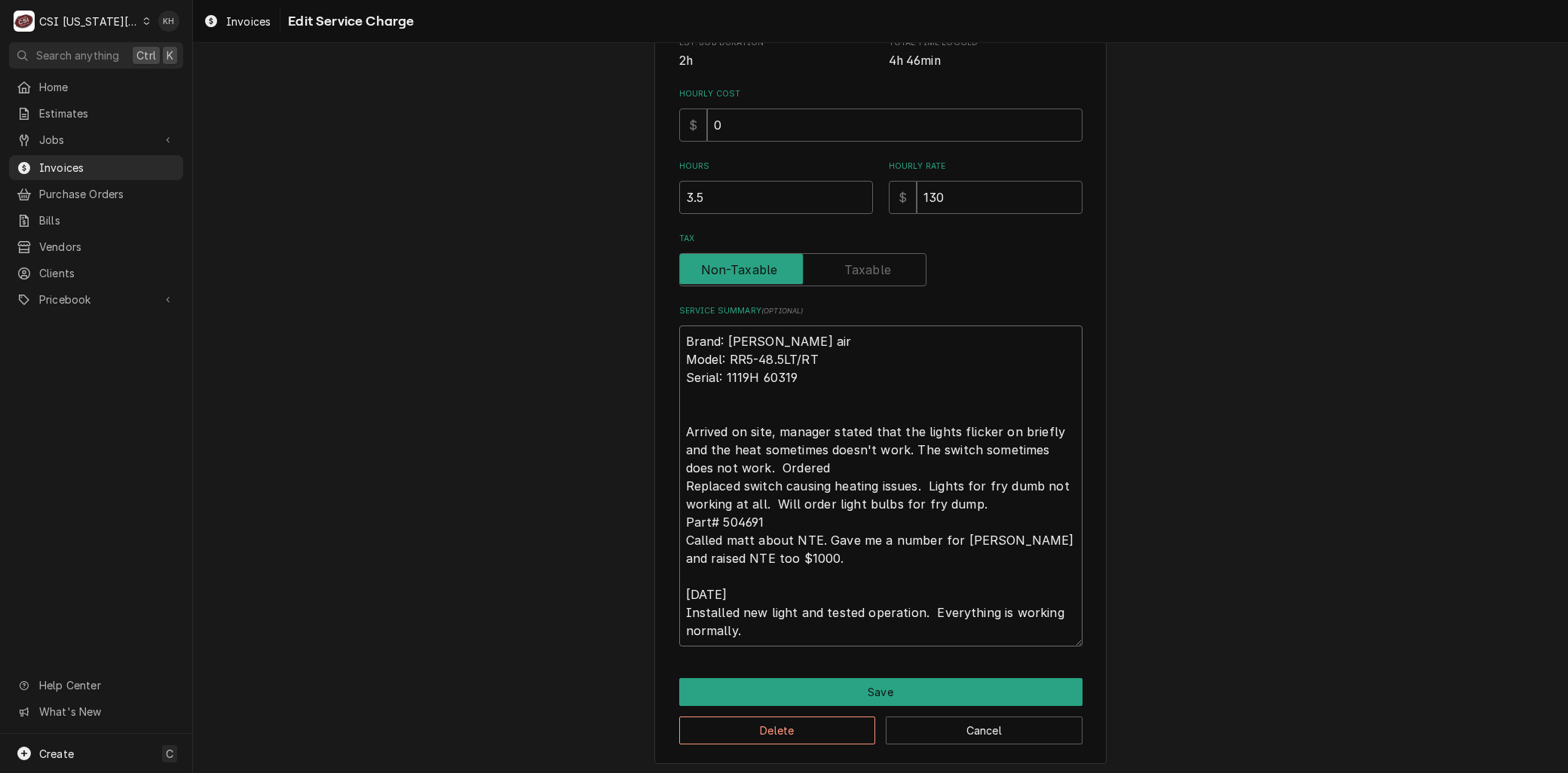
type textarea "Brand: Marshall air Model: RR5-48.5LT/RT Serial: 1119H 60319 Arrived on site, m…"
type textarea "x"
type textarea "Brand: Marshall air Model: RR5-48.5LT/RT Serial: 1119H 60319 Arrived on site, m…"
type textarea "x"
type textarea "Brand: Marshall air Model: RR5-48.5LT/RT Serial: 1119H 60319 Arrived on site, m…"
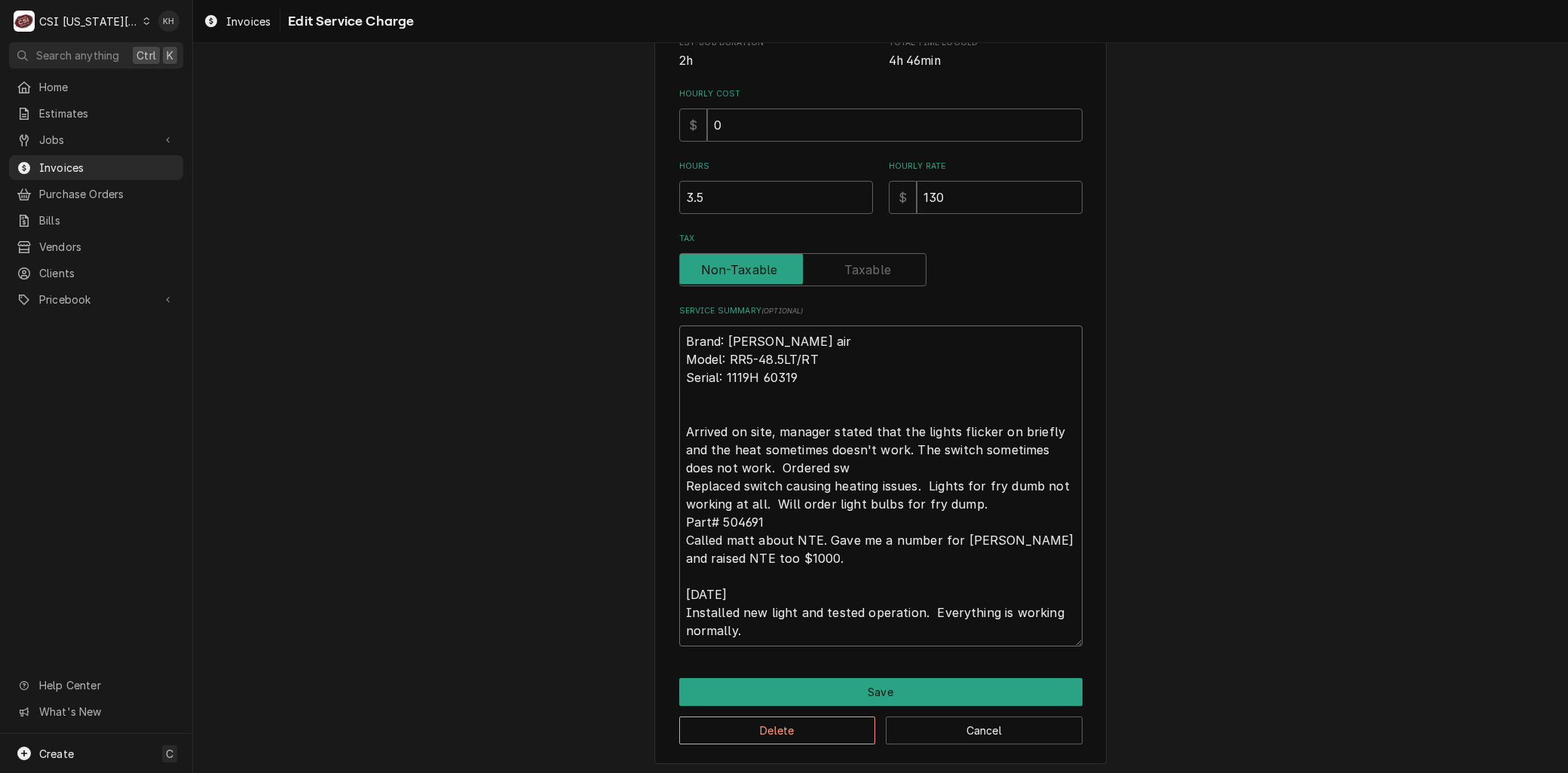
type textarea "x"
type textarea "Brand: Marshall air Model: RR5-48.5LT/RT Serial: 1119H 60319 Arrived on site, m…"
type textarea "x"
type textarea "Brand: Marshall air Model: RR5-48.5LT/RT Serial: 1119H 60319 Arrived on site, m…"
type textarea "x"
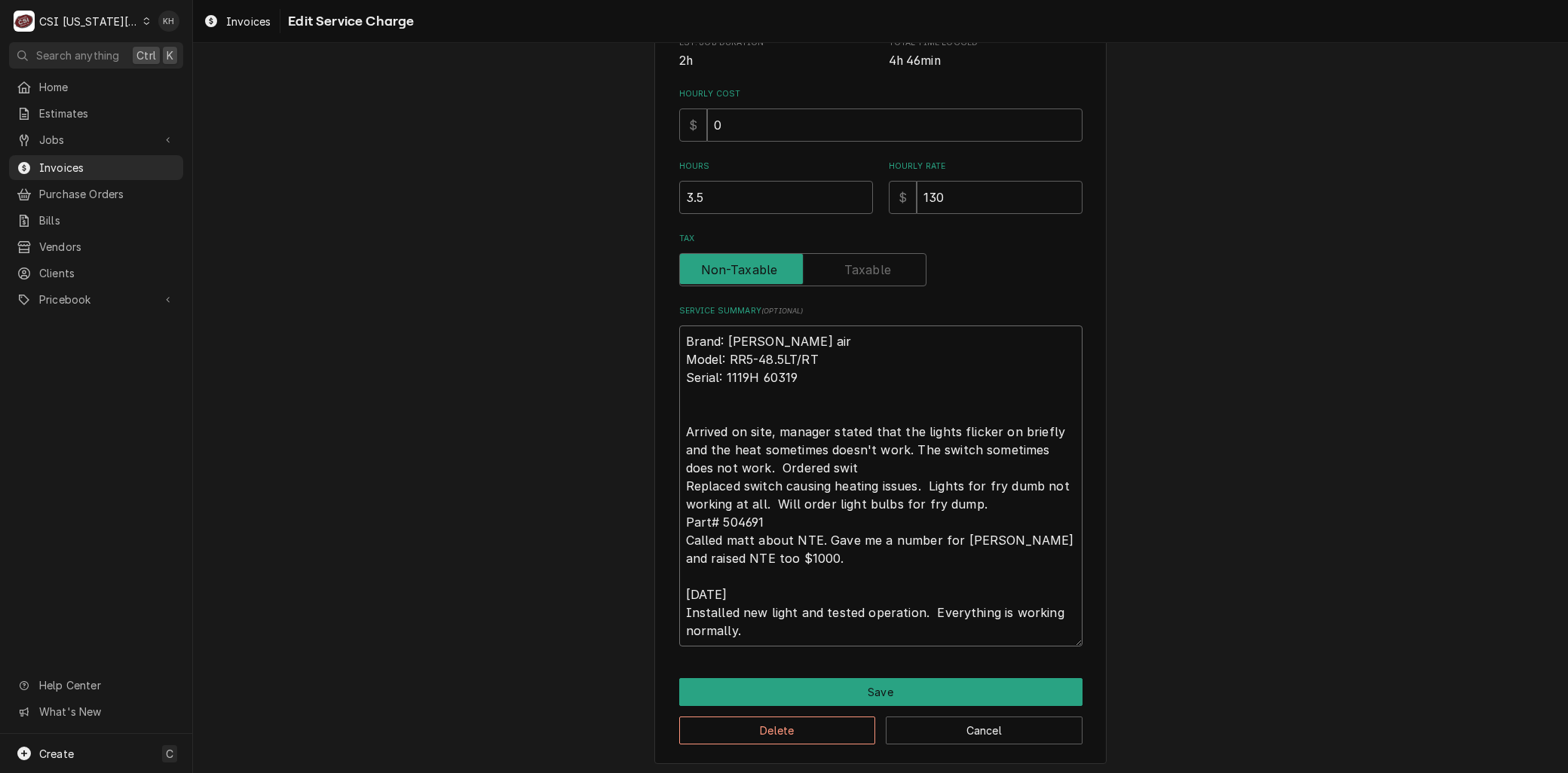
type textarea "Brand: Marshall air Model: RR5-48.5LT/RT Serial: 1119H 60319 Arrived on site, m…"
type textarea "x"
type textarea "Brand: Marshall air Model: RR5-48.5LT/RT Serial: 1119H 60319 Arrived on site, m…"
type textarea "x"
type textarea "Brand: Marshall air Model: RR5-48.5LT/RT Serial: 1119H 60319 Arrived on site, m…"
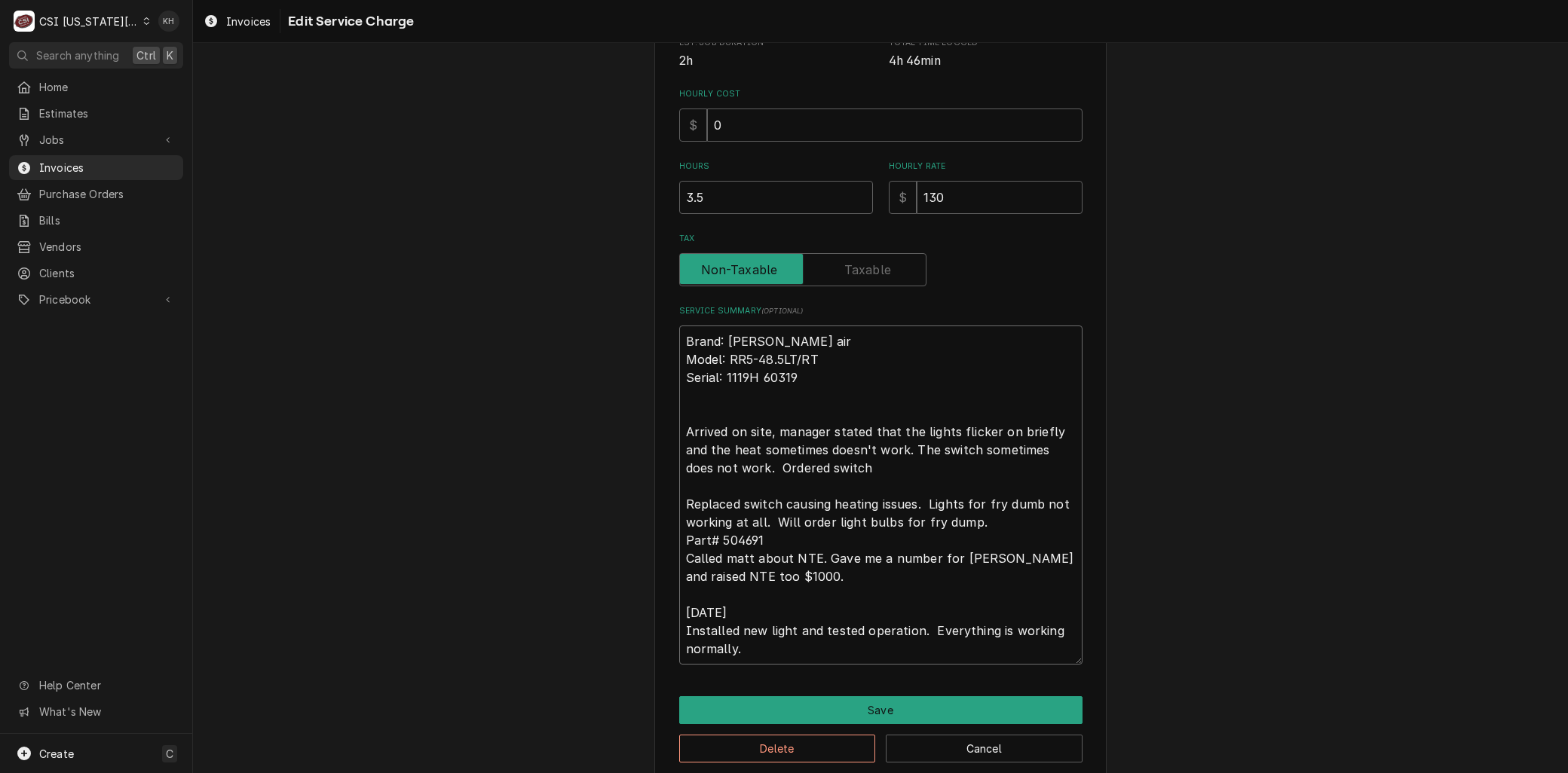
scroll to position [400, 0]
drag, startPoint x: 676, startPoint y: 502, endPoint x: 831, endPoint y: 463, distance: 159.8
click at [831, 463] on textarea "Brand: Marshall air Model: RR5-48.5LT/RT Serial: 1119H 60319 Arrived on site, m…" at bounding box center [881, 493] width 404 height 339
type textarea "x"
type textarea "Brand: Marshall air Model: RR5-48.5LT/RT Serial: 1119H 60319 Arrived on site, m…"
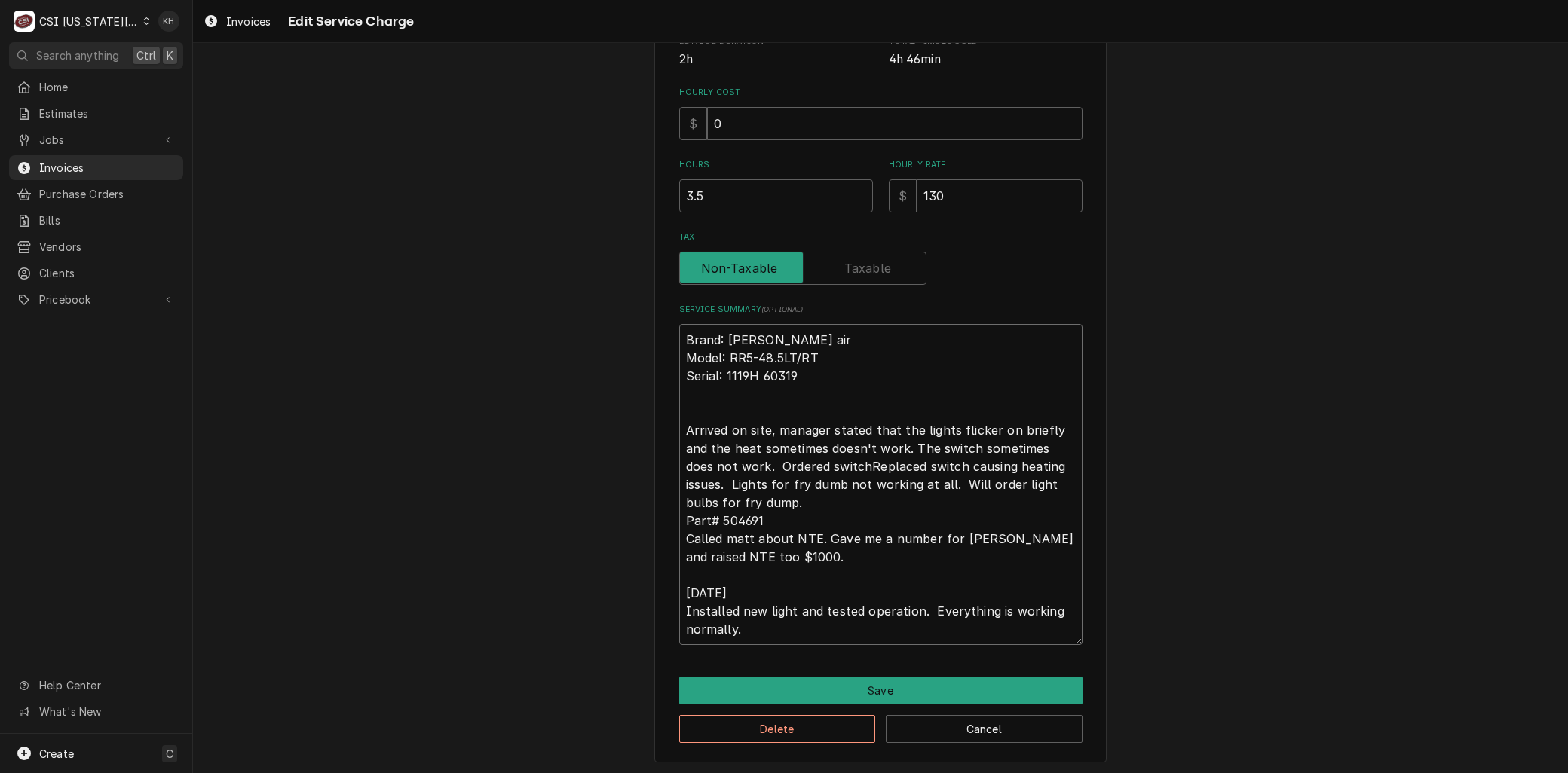
type textarea "x"
type textarea "Brand: Marshall air Model: RR5-48.5LT/RT Serial: 1119H 60319 Arrived on site, m…"
type textarea "x"
type textarea "Brand: Marshall air Model: RR5-48.5LT/RT Serial: 1119H 60319 Arrived on site, m…"
type textarea "x"
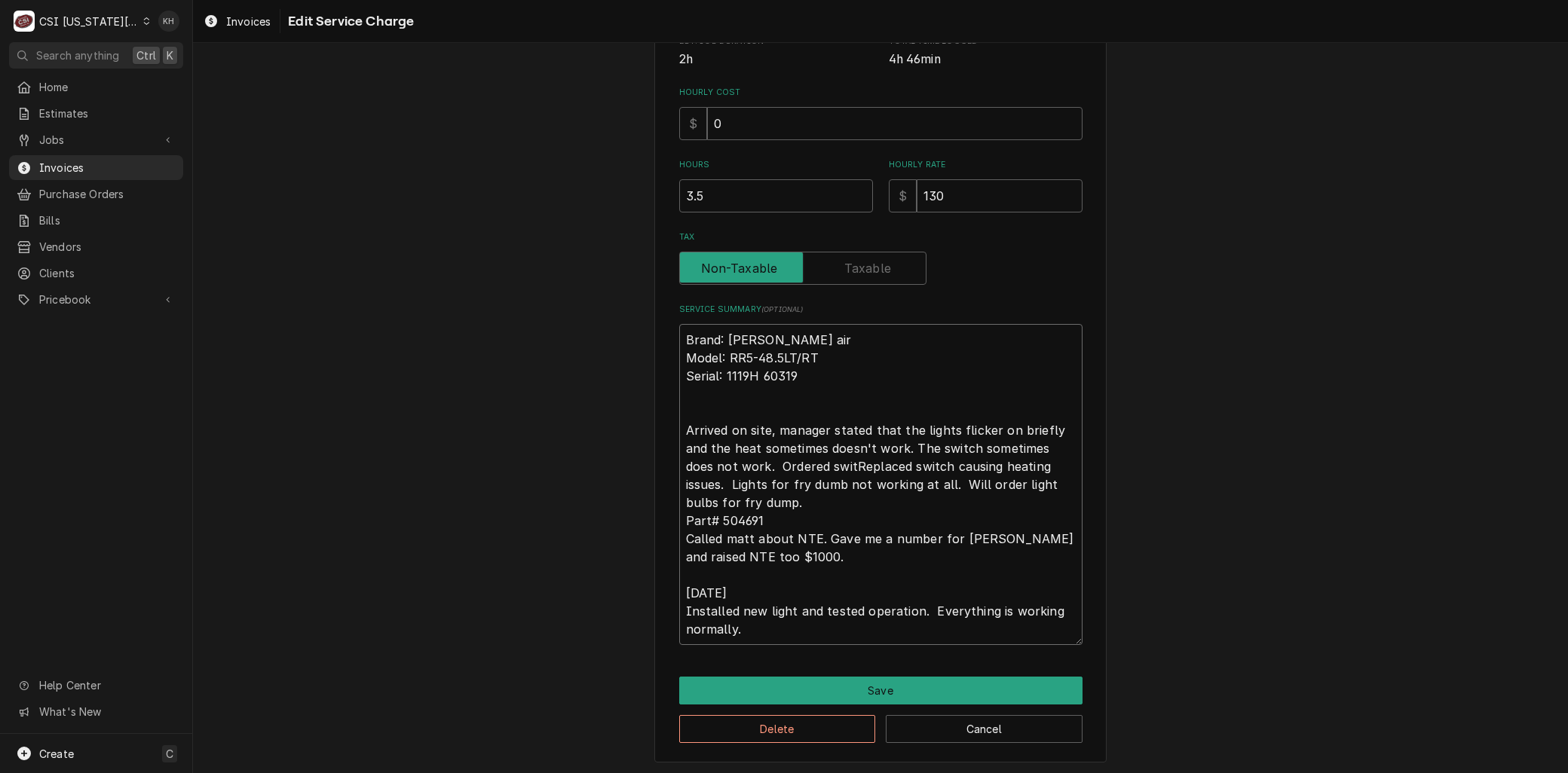
type textarea "Brand: Marshall air Model: RR5-48.5LT/RT Serial: 1119H 60319 Arrived on site, m…"
type textarea "x"
type textarea "Brand: Marshall air Model: RR5-48.5LT/RT Serial: 1119H 60319 Arrived on site, m…"
type textarea "x"
type textarea "Brand: Marshall air Model: RR5-48.5LT/RT Serial: 1119H 60319 Arrived on site, m…"
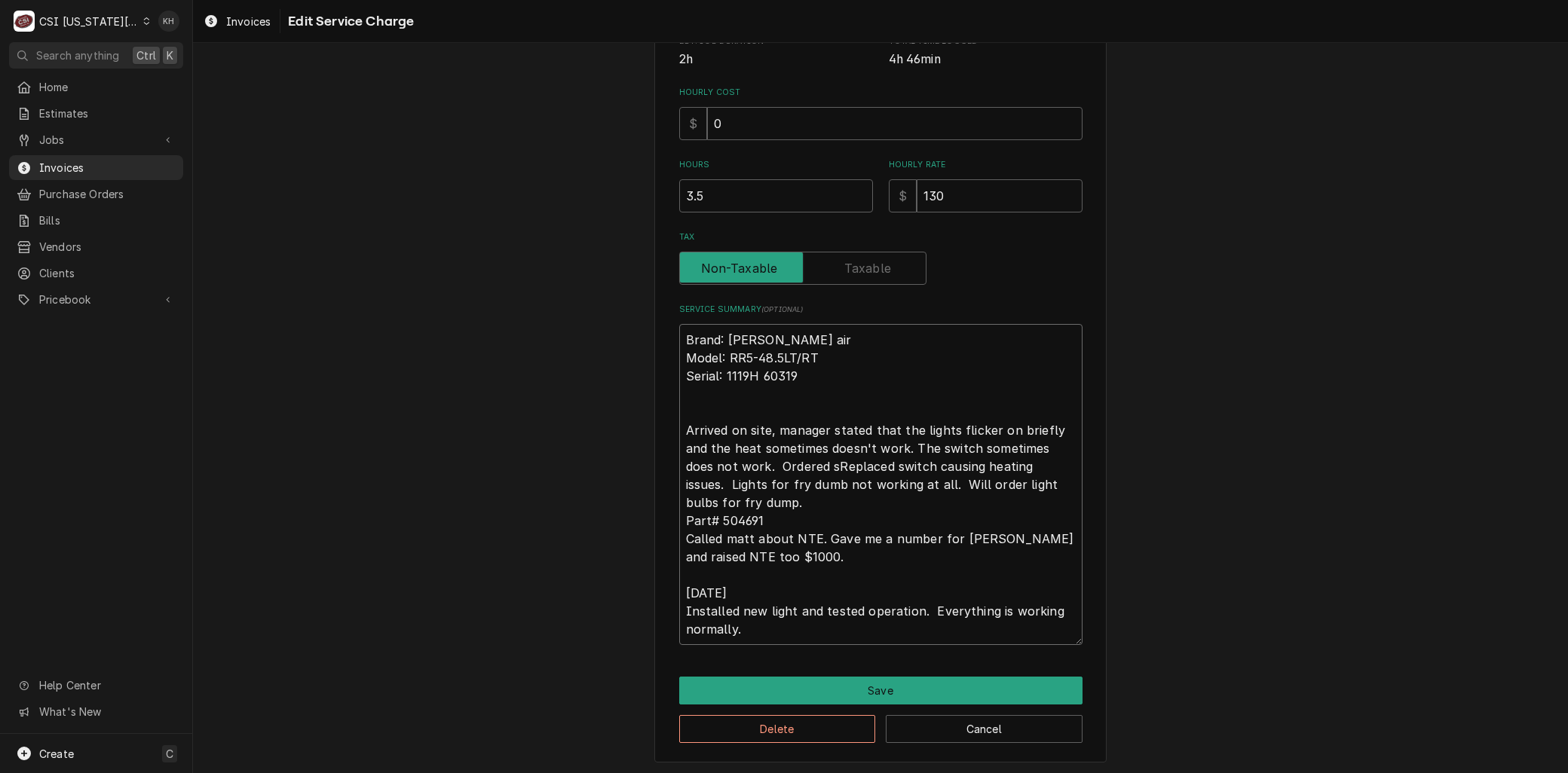
type textarea "x"
type textarea "Brand: Marshall air Model: RR5-48.5LT/RT Serial: 1119H 60319 Arrived on site, m…"
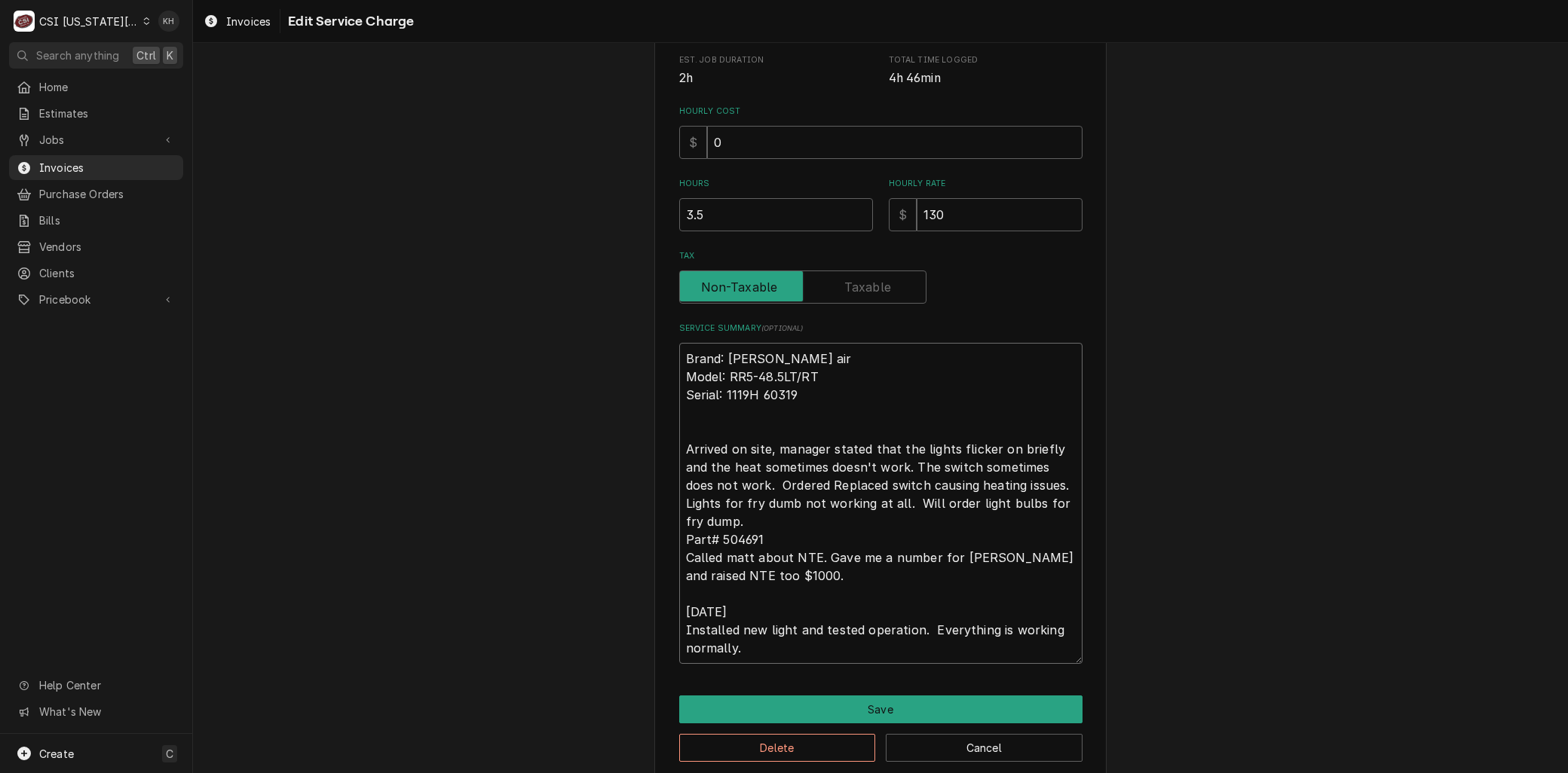
type textarea "x"
type textarea "Brand: Marshall air Model: RR5-48.5LT/RT Serial: 1119H 60319 Arrived on site, m…"
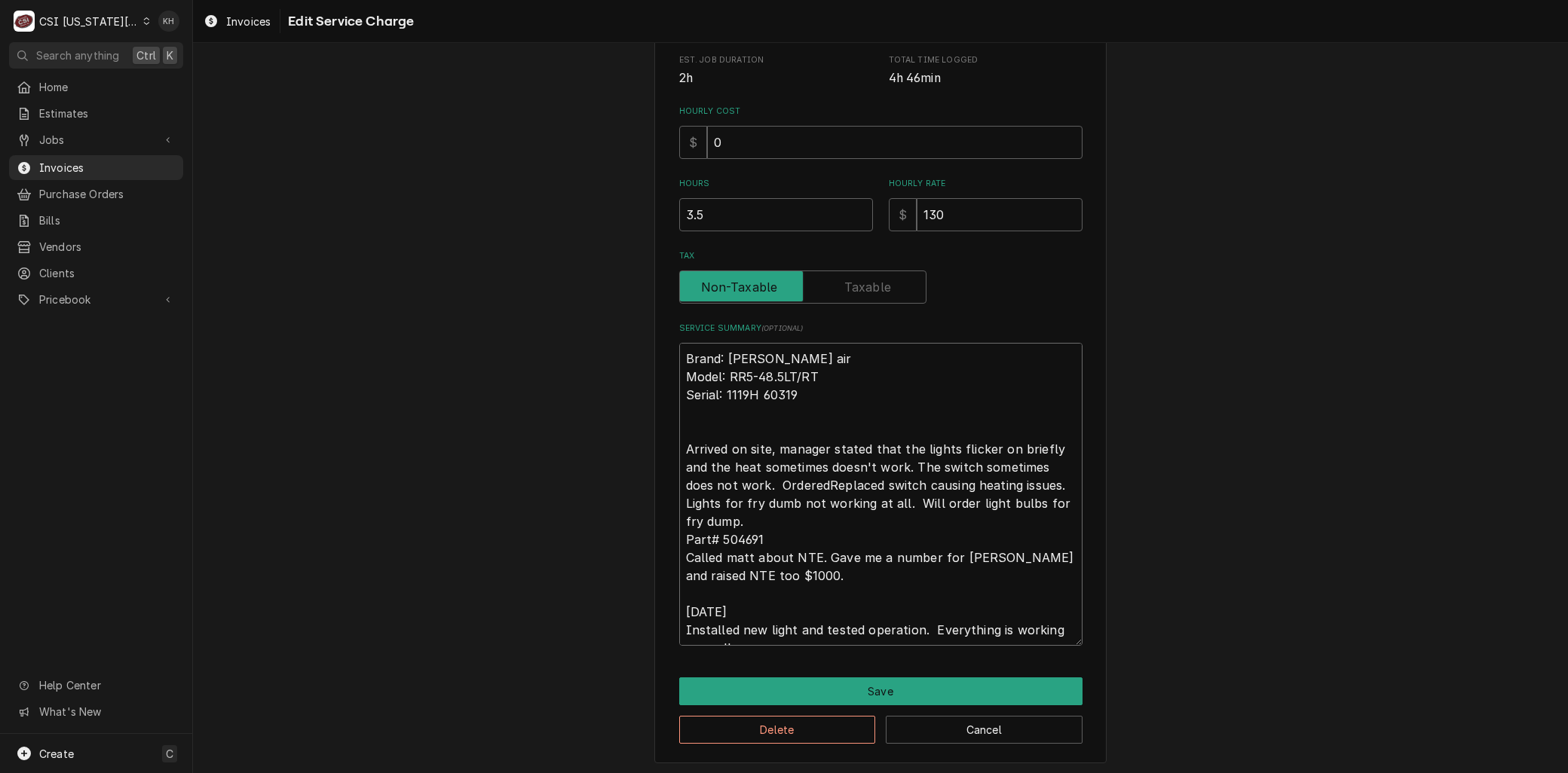
type textarea "x"
type textarea "Brand: Marshall air Model: RR5-48.5LT/RT Serial: 1119H 60319 Arrived on site, m…"
type textarea "x"
type textarea "Brand: Marshall air Model: RR5-48.5LT/RT Serial: 1119H 60319 Arrived on site, m…"
type textarea "x"
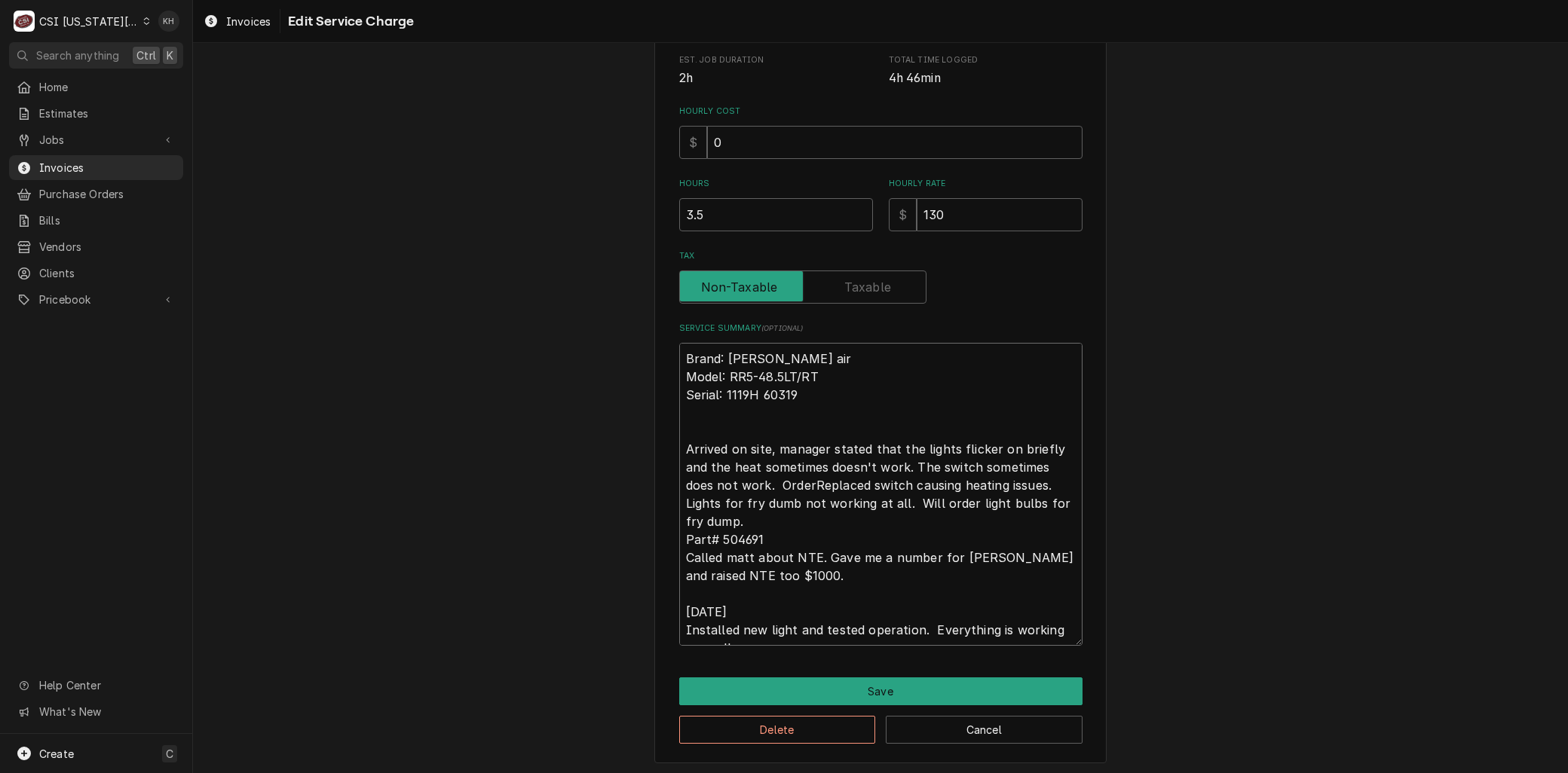
type textarea "Brand: Marshall air Model: RR5-48.5LT/RT Serial: 1119H 60319 Arrived on site, m…"
type textarea "x"
type textarea "Brand: Marshall air Model: RR5-48.5LT/RT Serial: 1119H 60319 Arrived on site, m…"
type textarea "x"
type textarea "Brand: Marshall air Model: RR5-48.5LT/RT Serial: 1119H 60319 Arrived on site, m…"
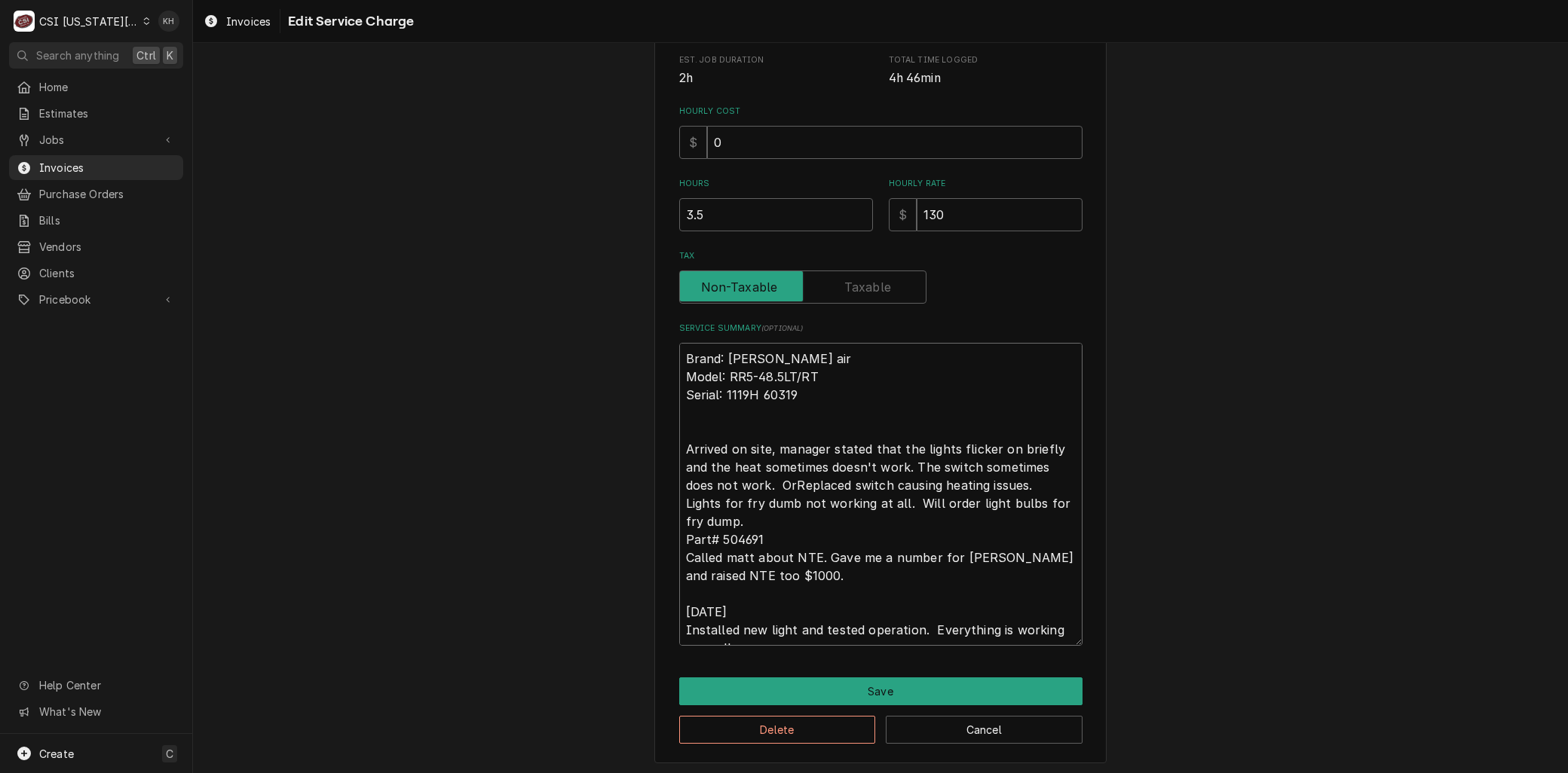
type textarea "x"
type textarea "Brand: Marshall air Model: RR5-48.5LT/RT Serial: 1119H 60319 Arrived on site, m…"
type textarea "x"
type textarea "Brand: Marshall air Model: RR5-48.5LT/RT Serial: 1119H 60319 Arrived on site, m…"
type textarea "x"
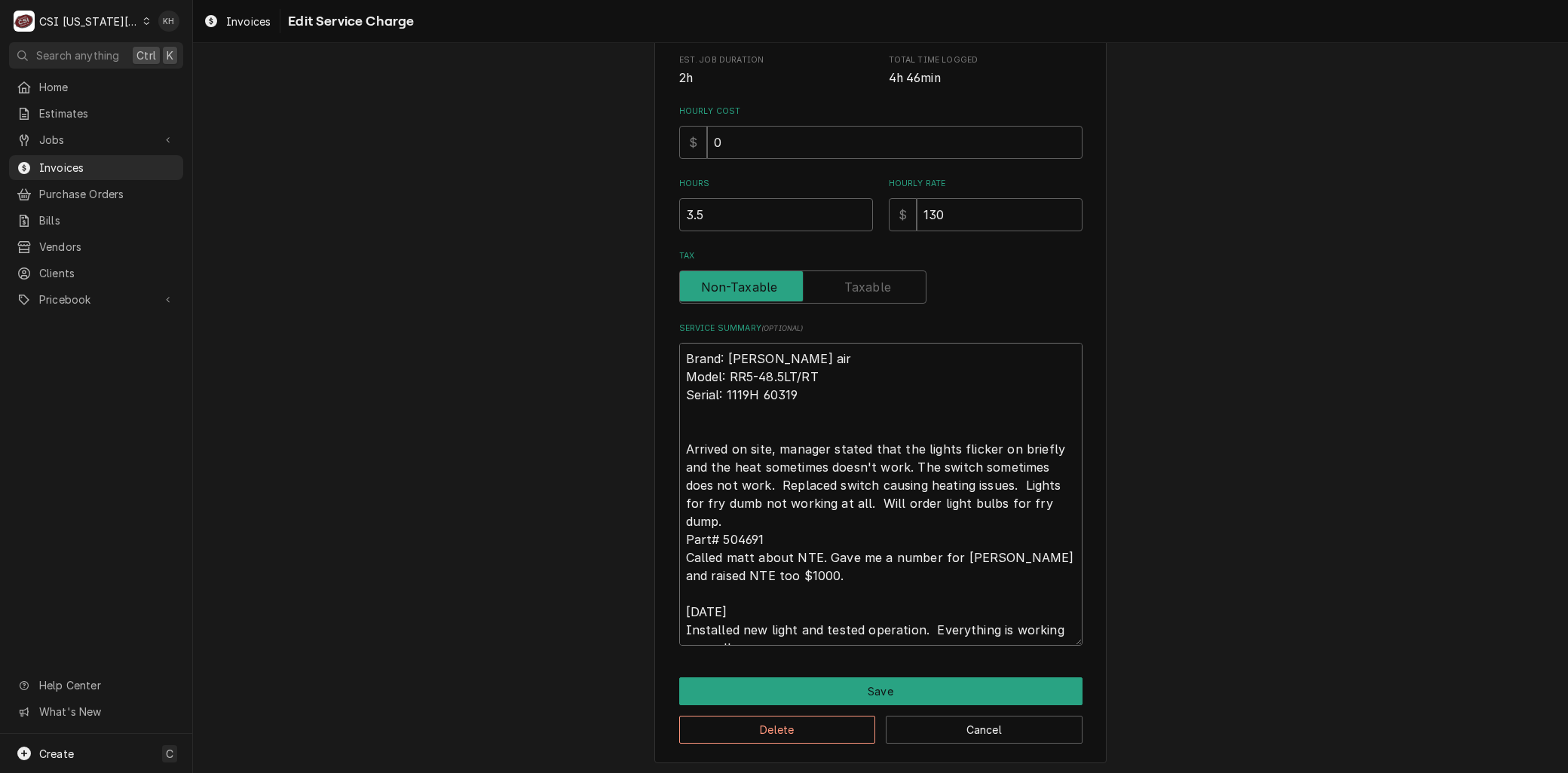
type textarea "Brand: Marshall air Model: RR5-48.5LT/RT Serial: 1119H 60319 Arrived on site, m…"
click at [955, 480] on textarea "Brand: Marshall air Model: RR5-48.5LT/RT Serial: 1119H 60319 Arrived on site, m…" at bounding box center [881, 494] width 404 height 303
click at [790, 501] on textarea "Brand: Marshall air Model: RR5-48.5LT/RT Serial: 1119H 60319 Arrived on site, m…" at bounding box center [881, 494] width 404 height 303
drag, startPoint x: 1001, startPoint y: 501, endPoint x: 1063, endPoint y: 574, distance: 95.8
click at [1063, 574] on textarea "Brand: Marshall air Model: RR5-48.5LT/RT Serial: 1119H 60319 Arrived on site, m…" at bounding box center [881, 494] width 404 height 303
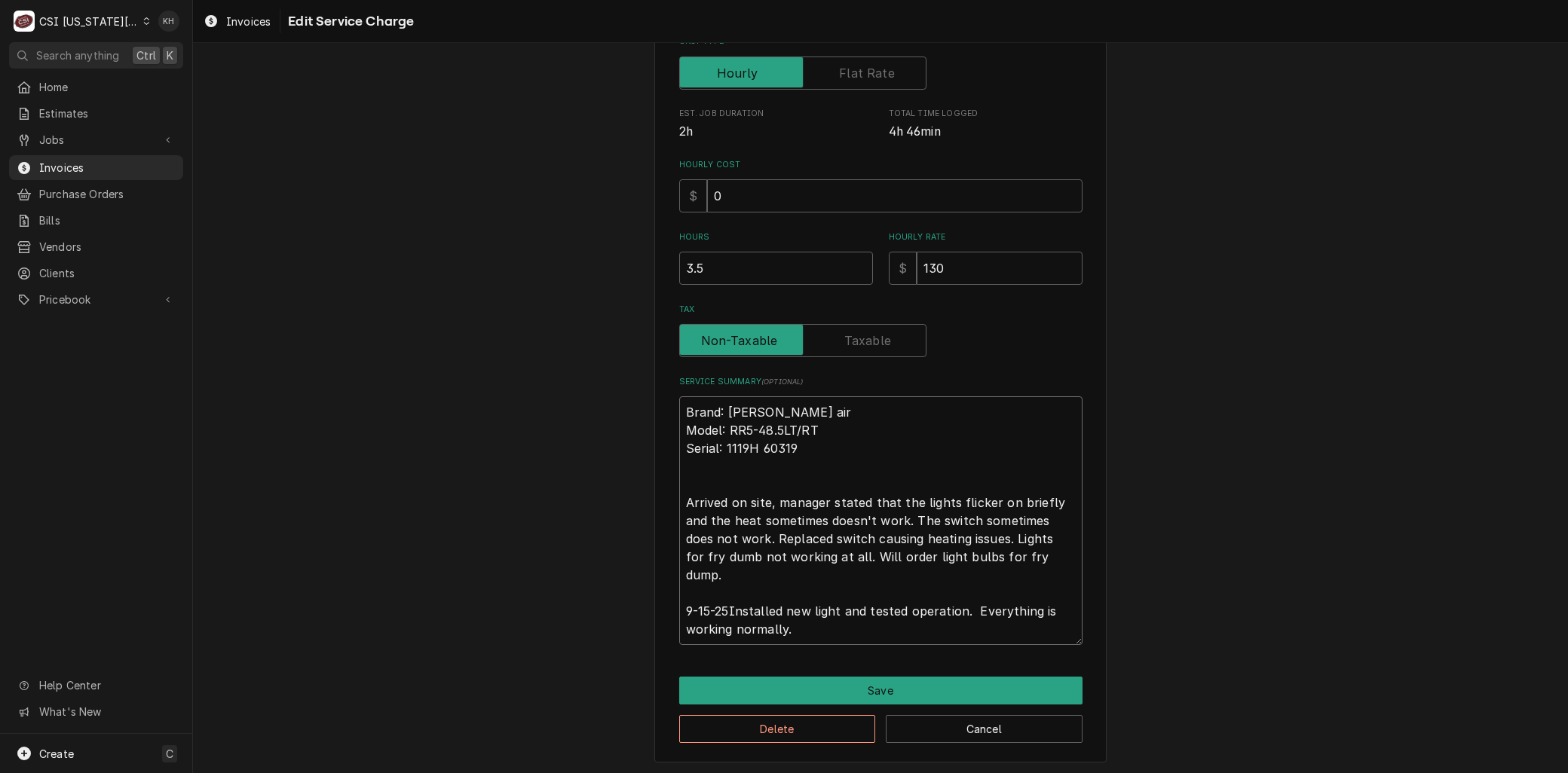
scroll to position [309, 0]
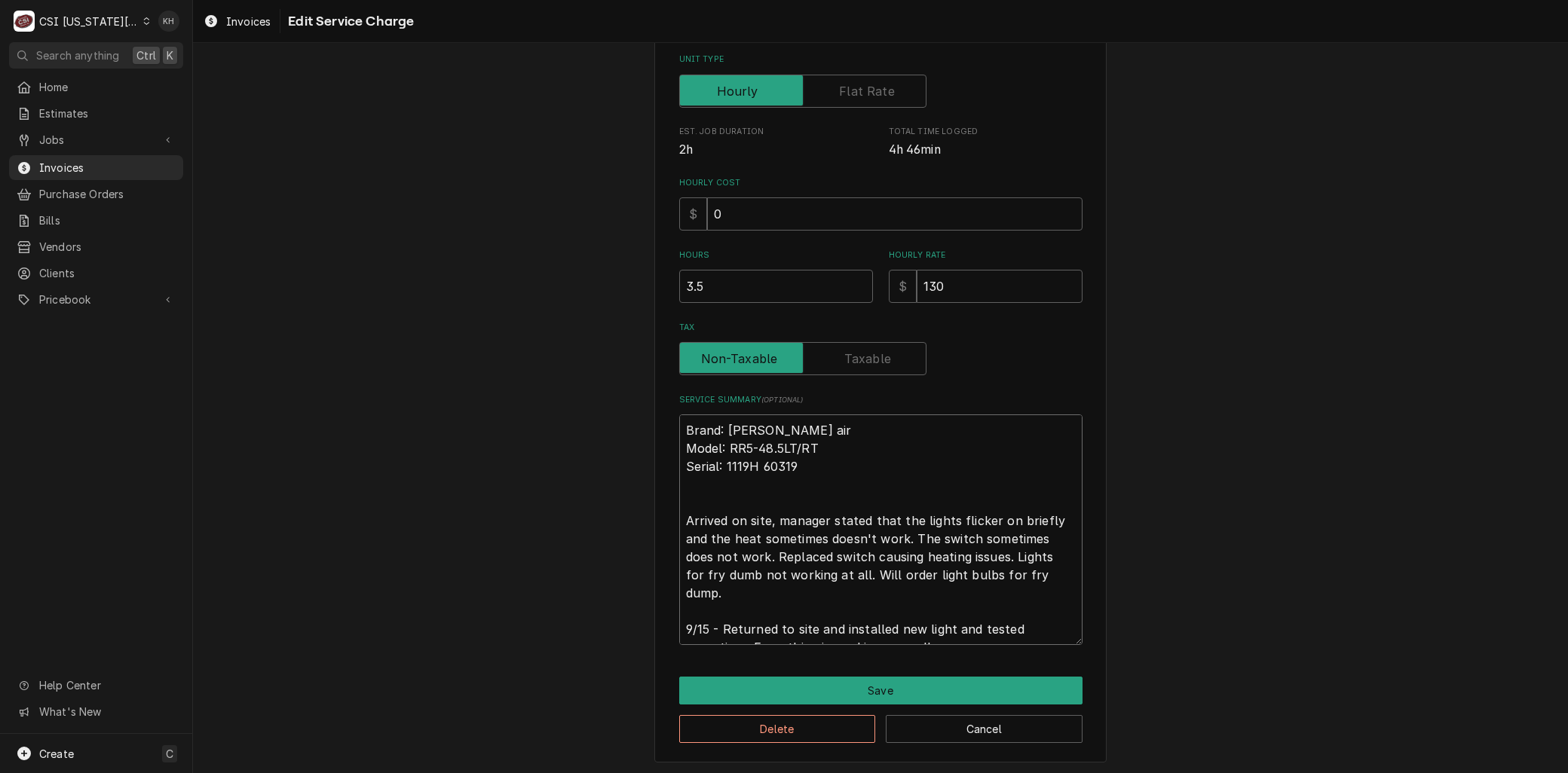
drag, startPoint x: 947, startPoint y: 613, endPoint x: 1218, endPoint y: 698, distance: 284.0
click at [1218, 698] on div "Use the fields below to edit this service charge Short Description 1-Labor (Ser…" at bounding box center [881, 262] width 1375 height 1026
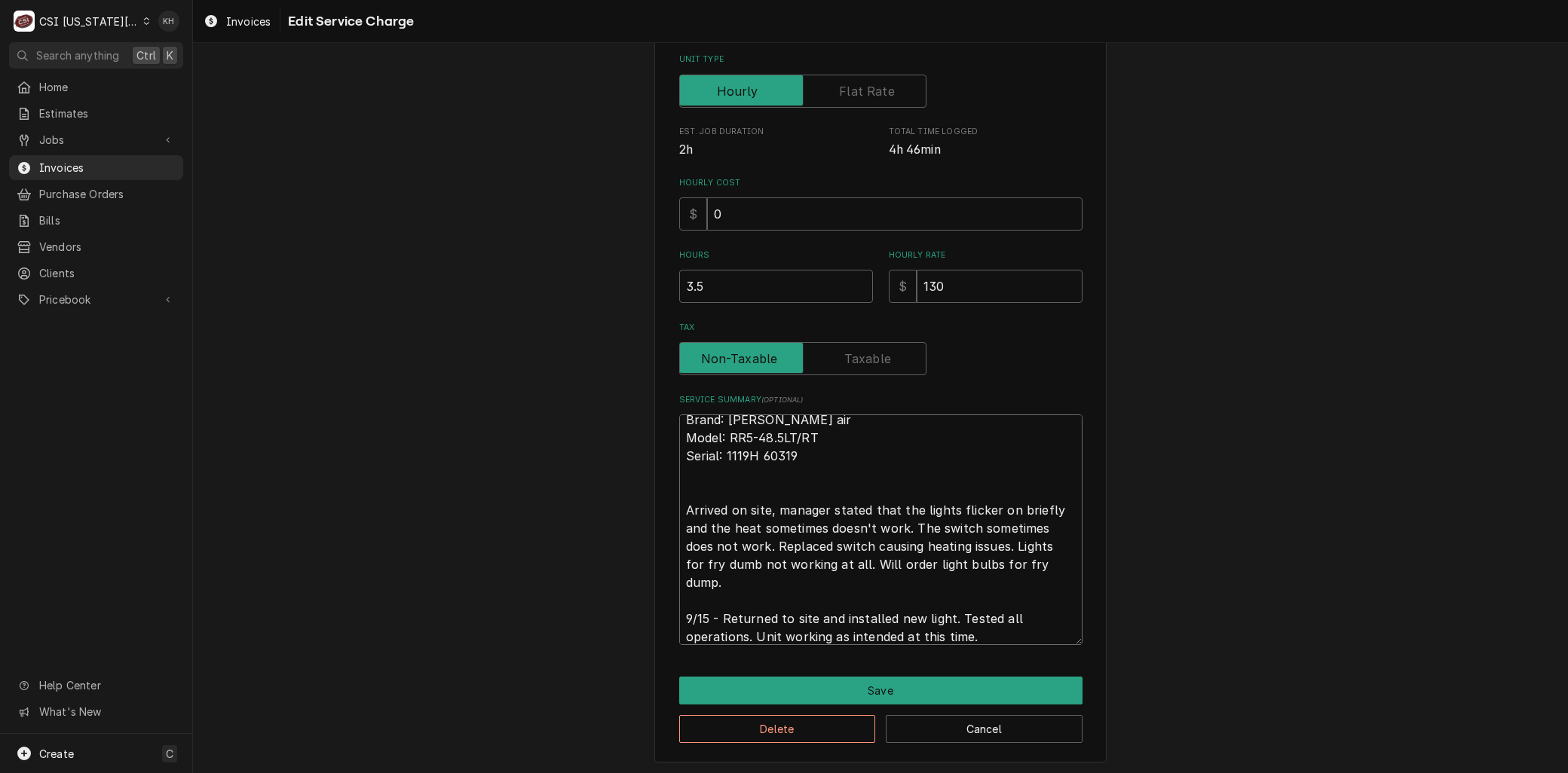
click at [680, 507] on textarea "Brand: Marshall air Model: RR5-48.5LT/RT Serial: 1119H 60319 Arrived on site, m…" at bounding box center [881, 530] width 404 height 230
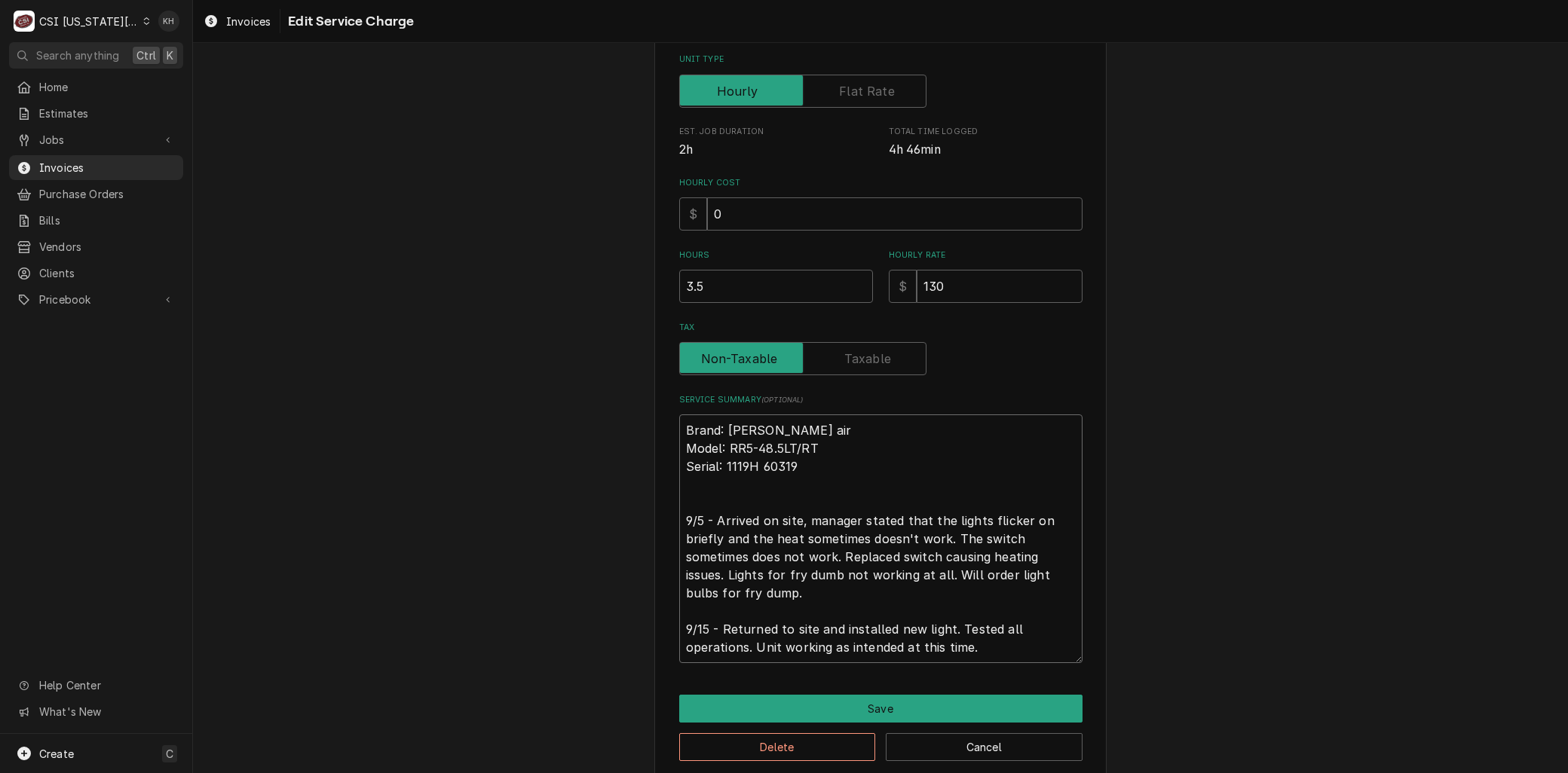
scroll to position [0, 0]
click at [828, 711] on button "Save" at bounding box center [881, 709] width 404 height 28
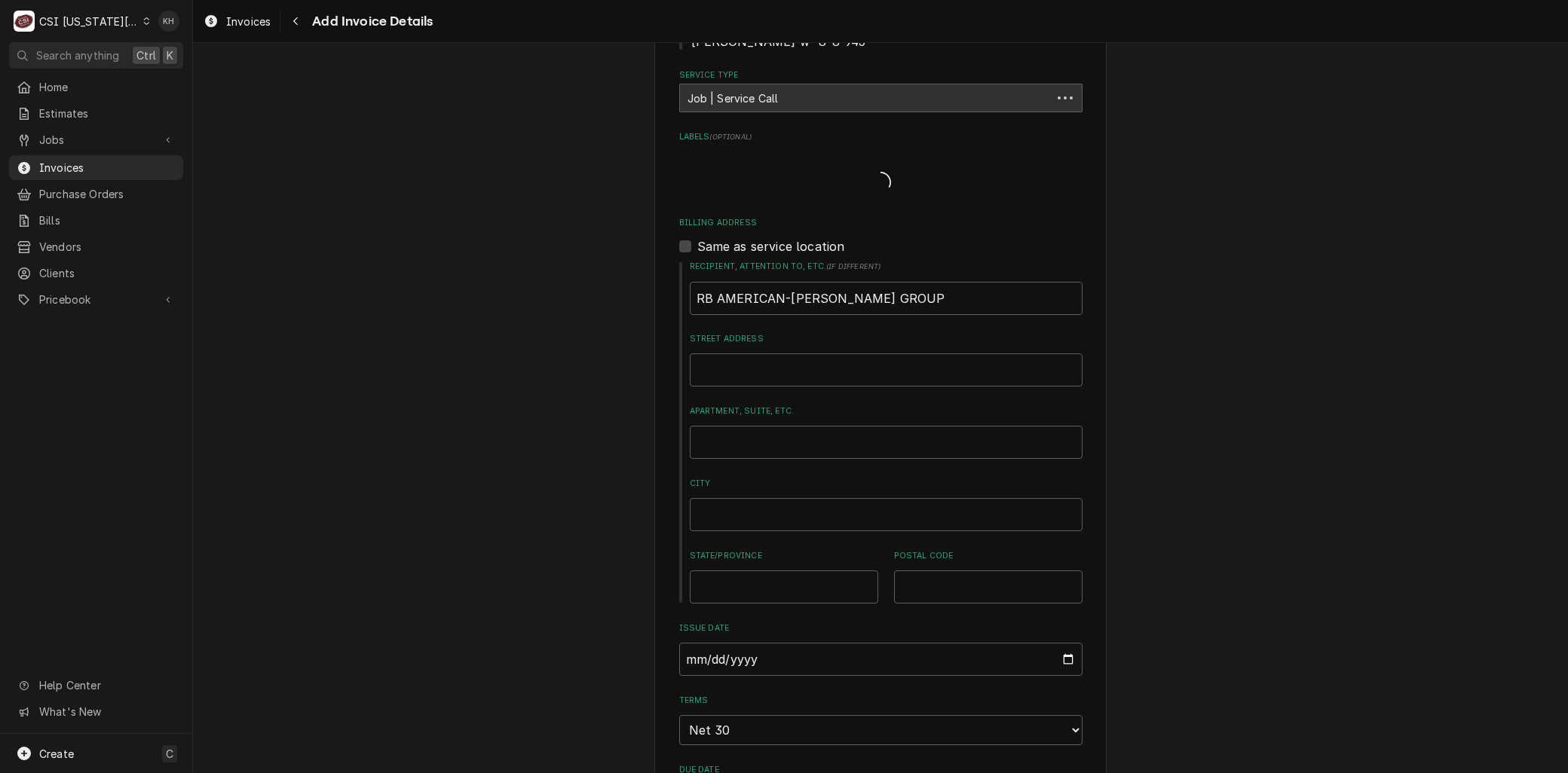
scroll to position [620, 0]
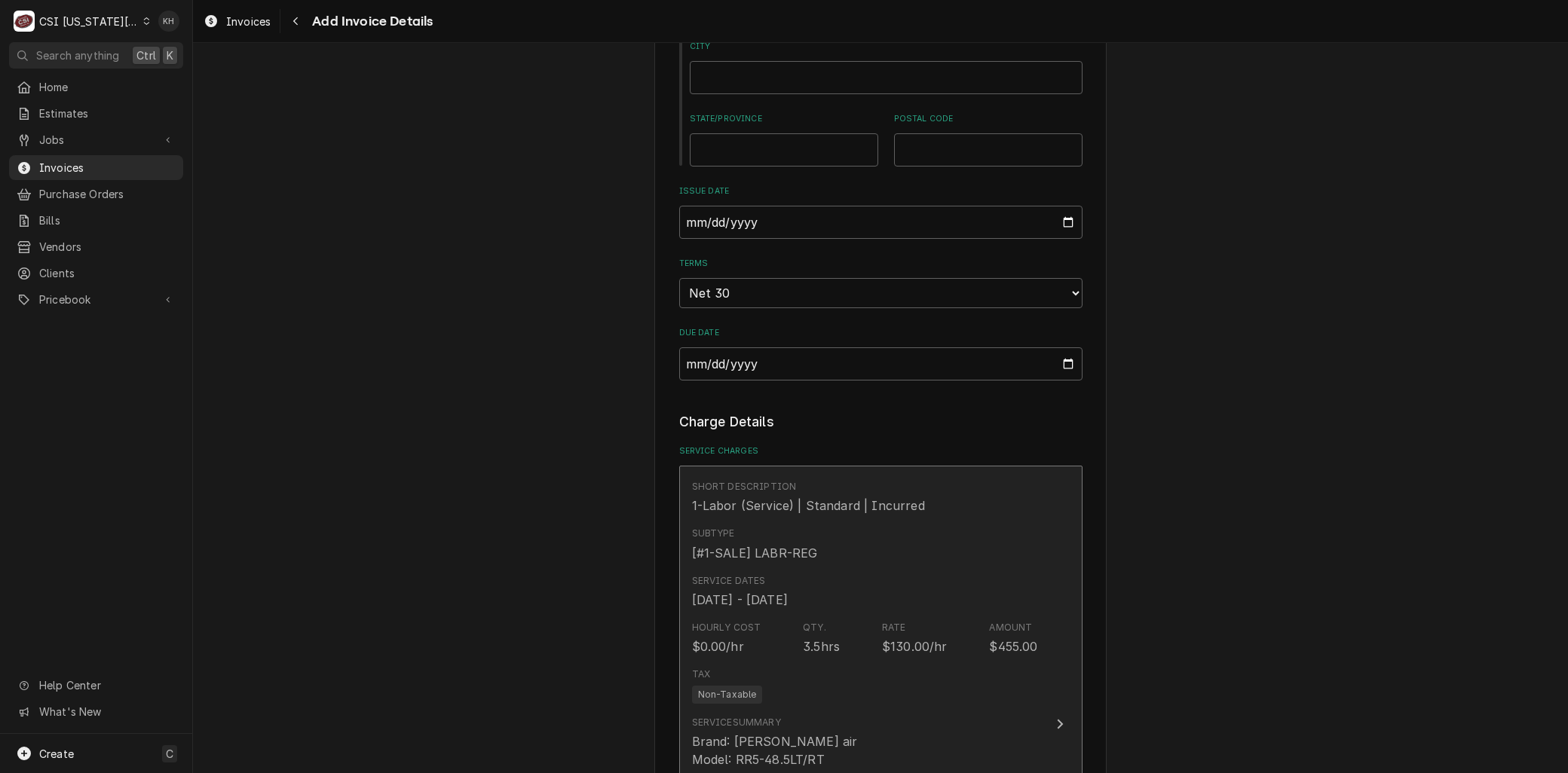
click at [748, 574] on div "Service Dates Sep 5, 2025 - Sep 15, 2025" at bounding box center [865, 591] width 346 height 47
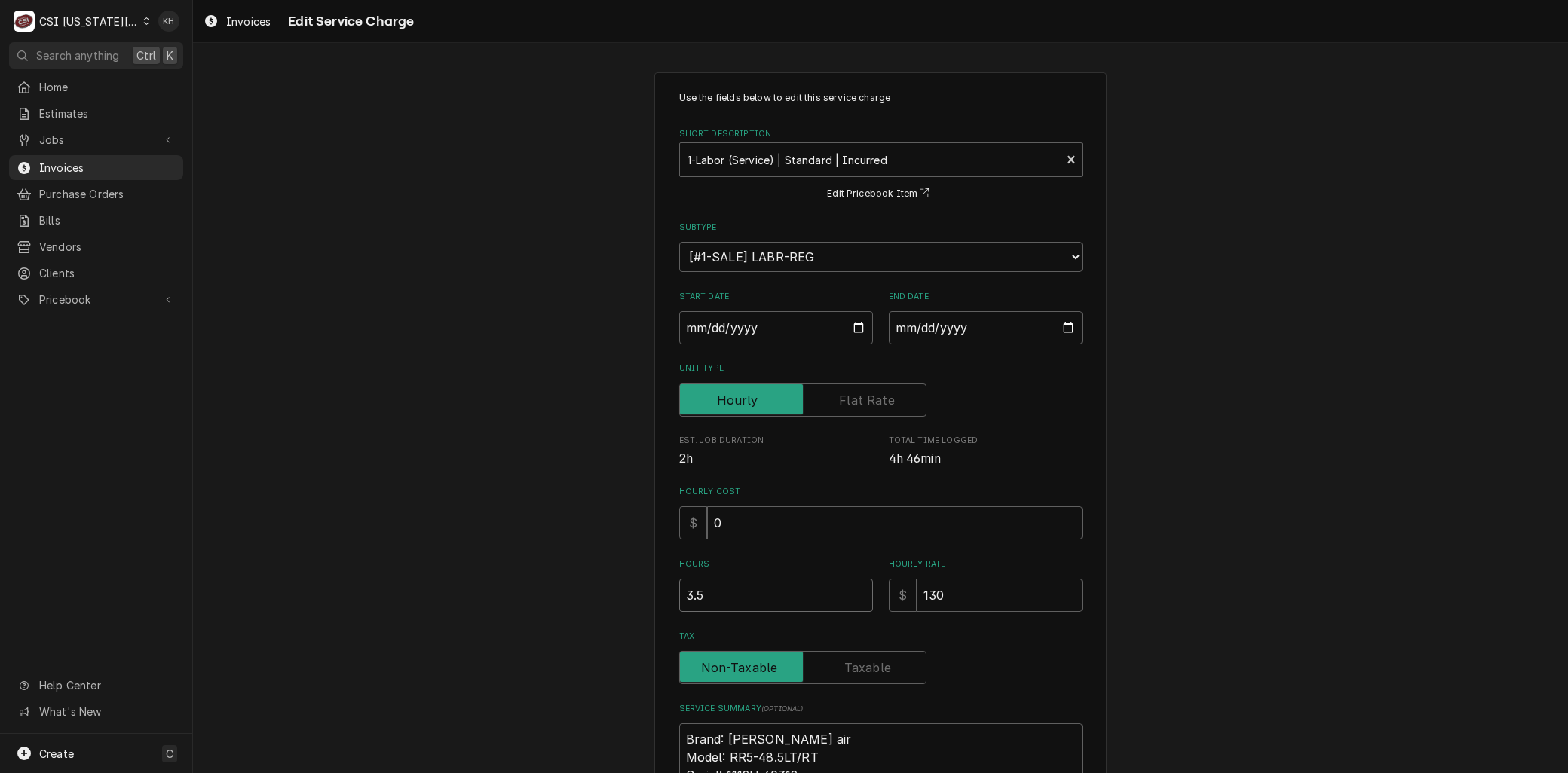
drag, startPoint x: 707, startPoint y: 599, endPoint x: 649, endPoint y: 595, distance: 58.1
click at [679, 603] on input "3.5" at bounding box center [776, 596] width 194 height 33
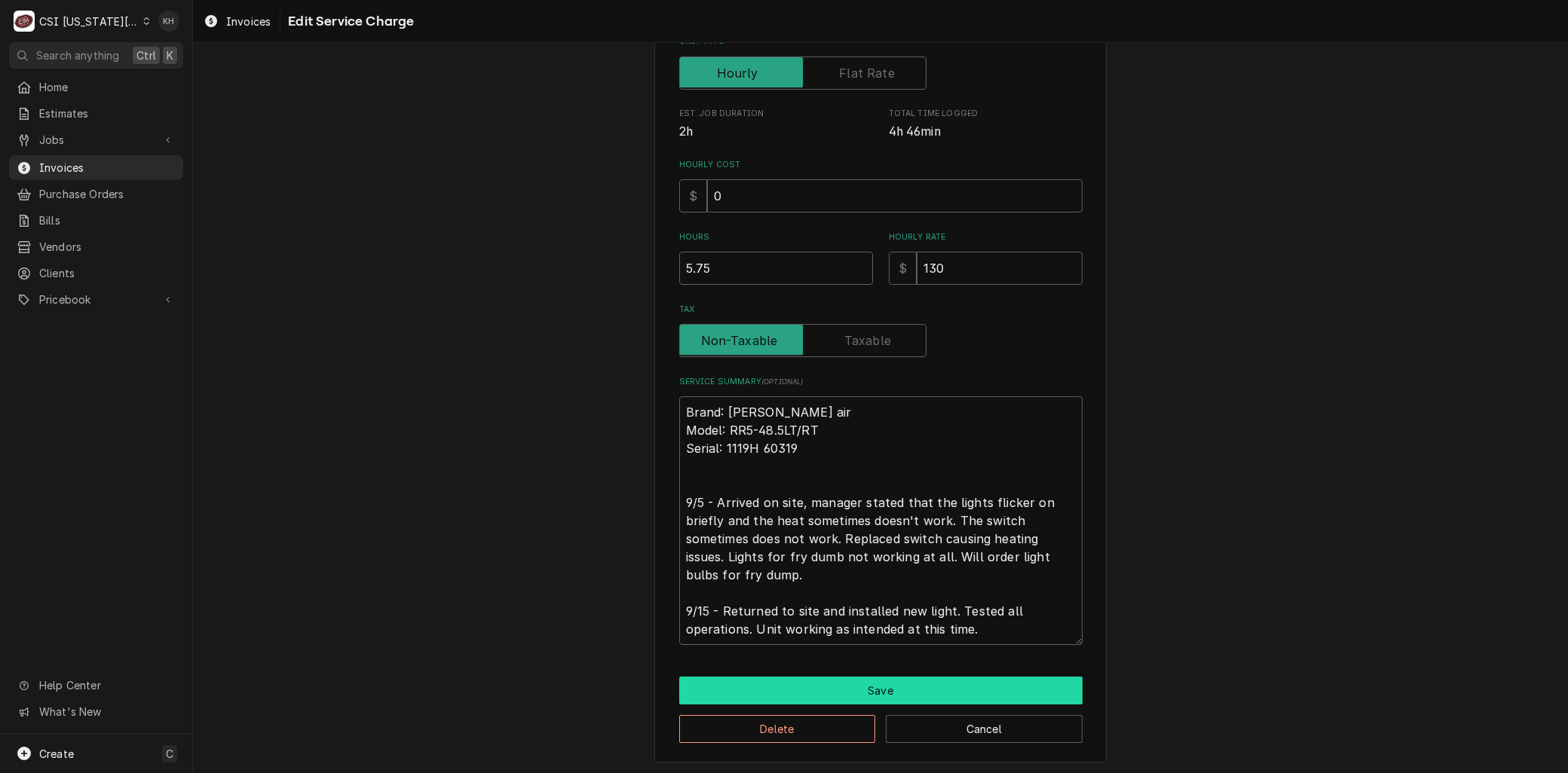
click at [779, 691] on button "Save" at bounding box center [881, 690] width 404 height 28
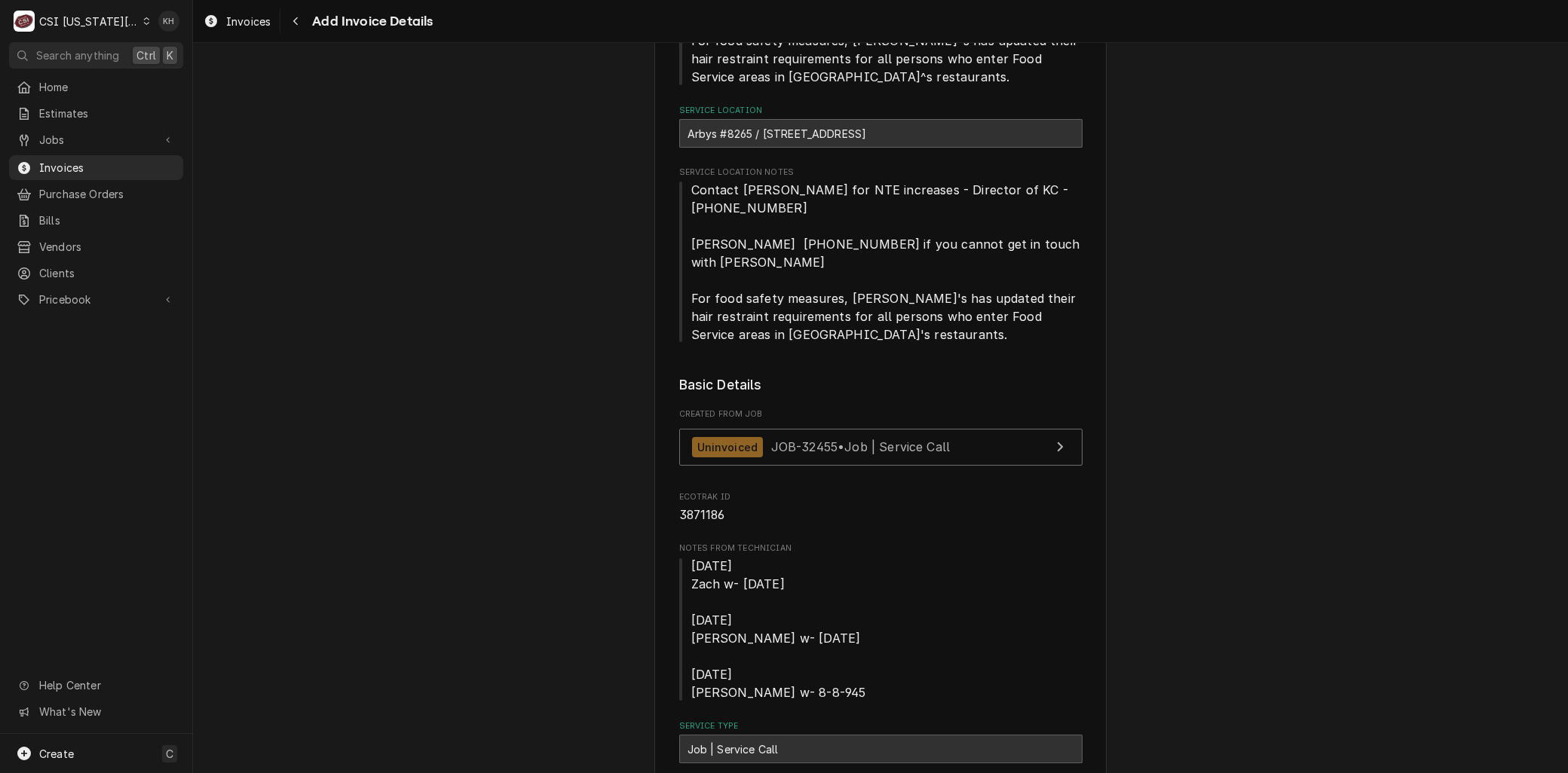
scroll to position [502, 0]
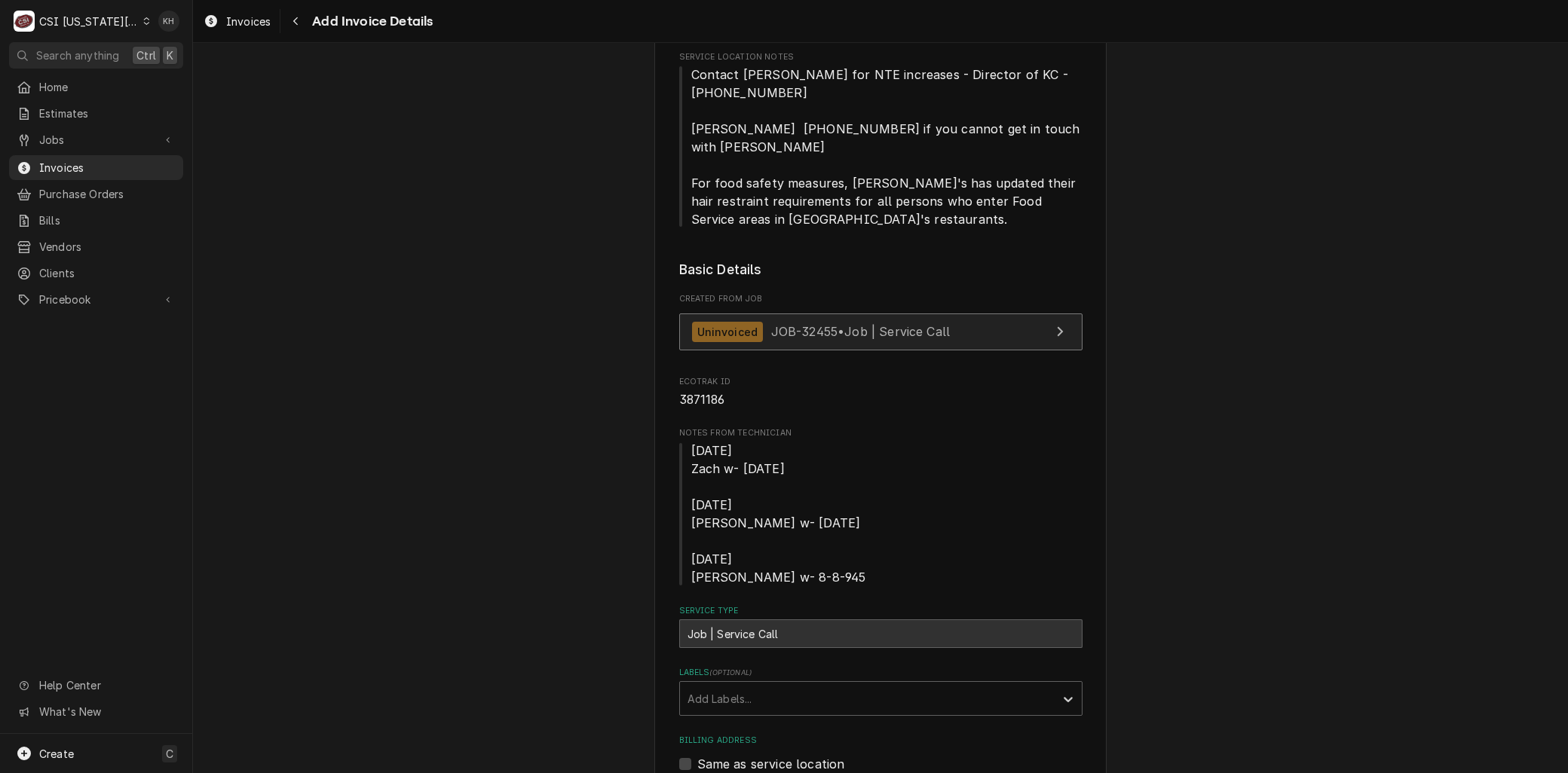
click at [808, 324] on span "JOB-32455 • Job | Service Call" at bounding box center [861, 331] width 180 height 15
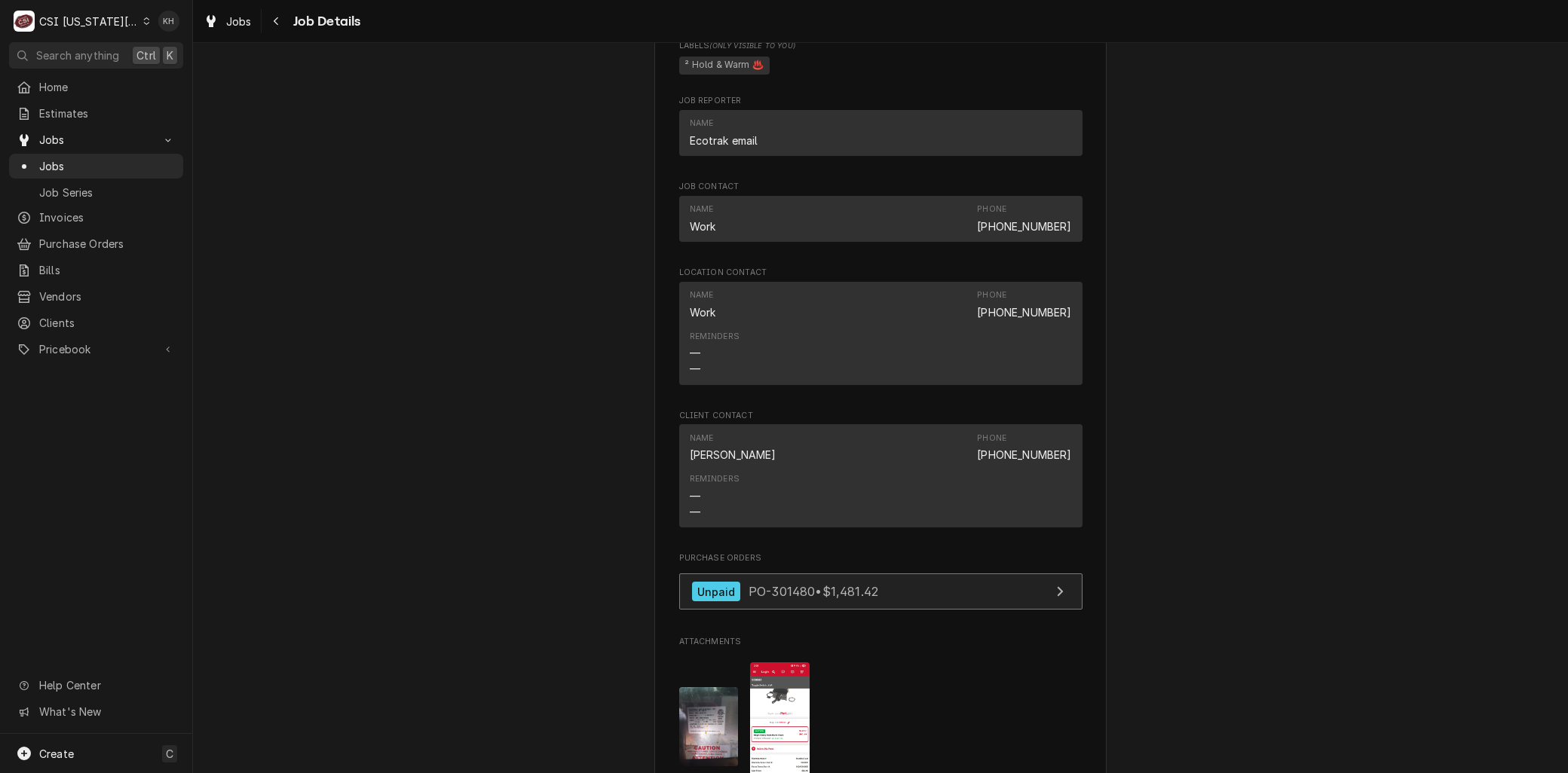
scroll to position [1675, 0]
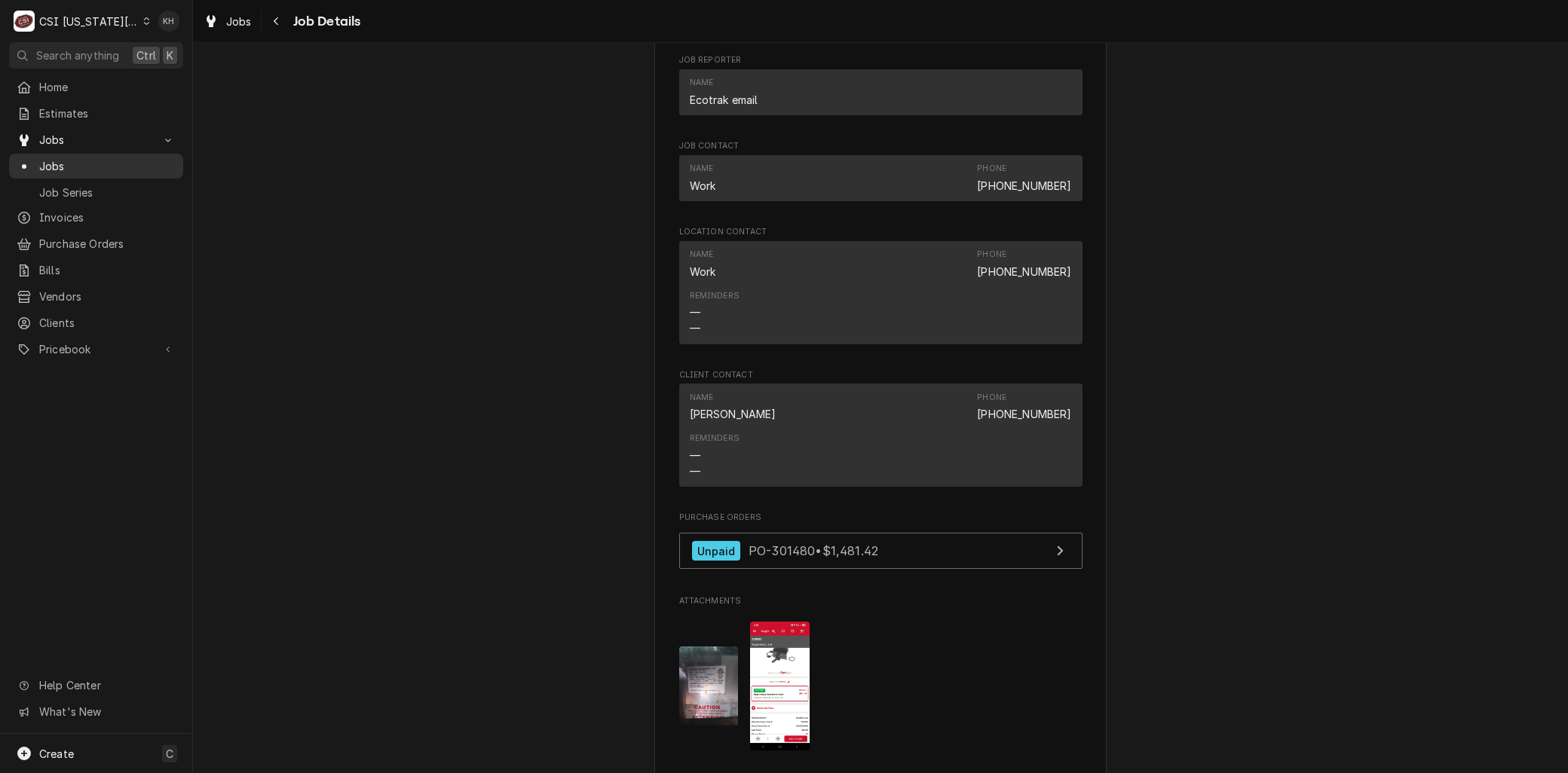
click at [60, 158] on span "Jobs" at bounding box center [107, 166] width 137 height 16
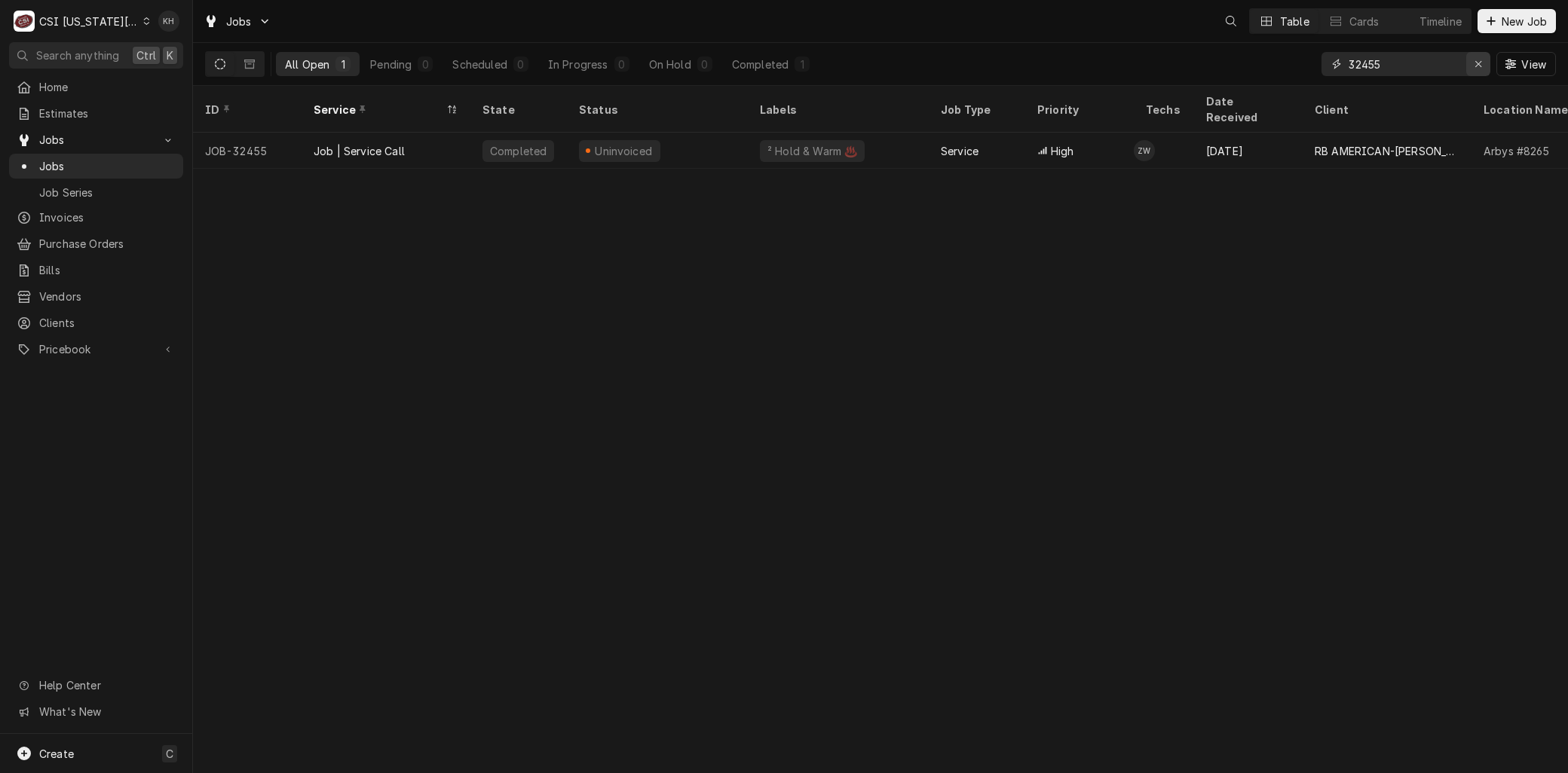
click at [1476, 66] on icon "Erase input" at bounding box center [1479, 64] width 8 height 10
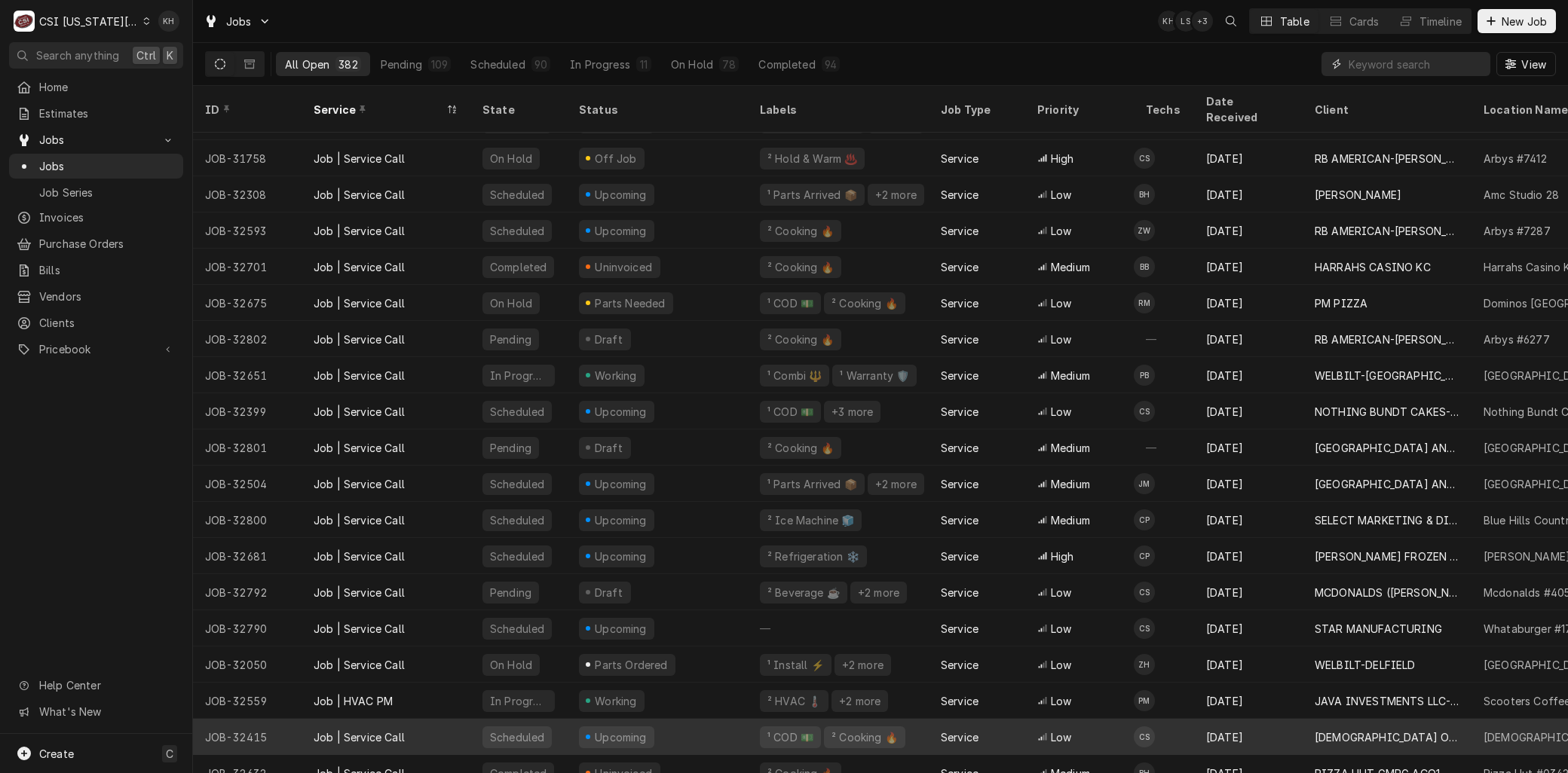
scroll to position [837, 0]
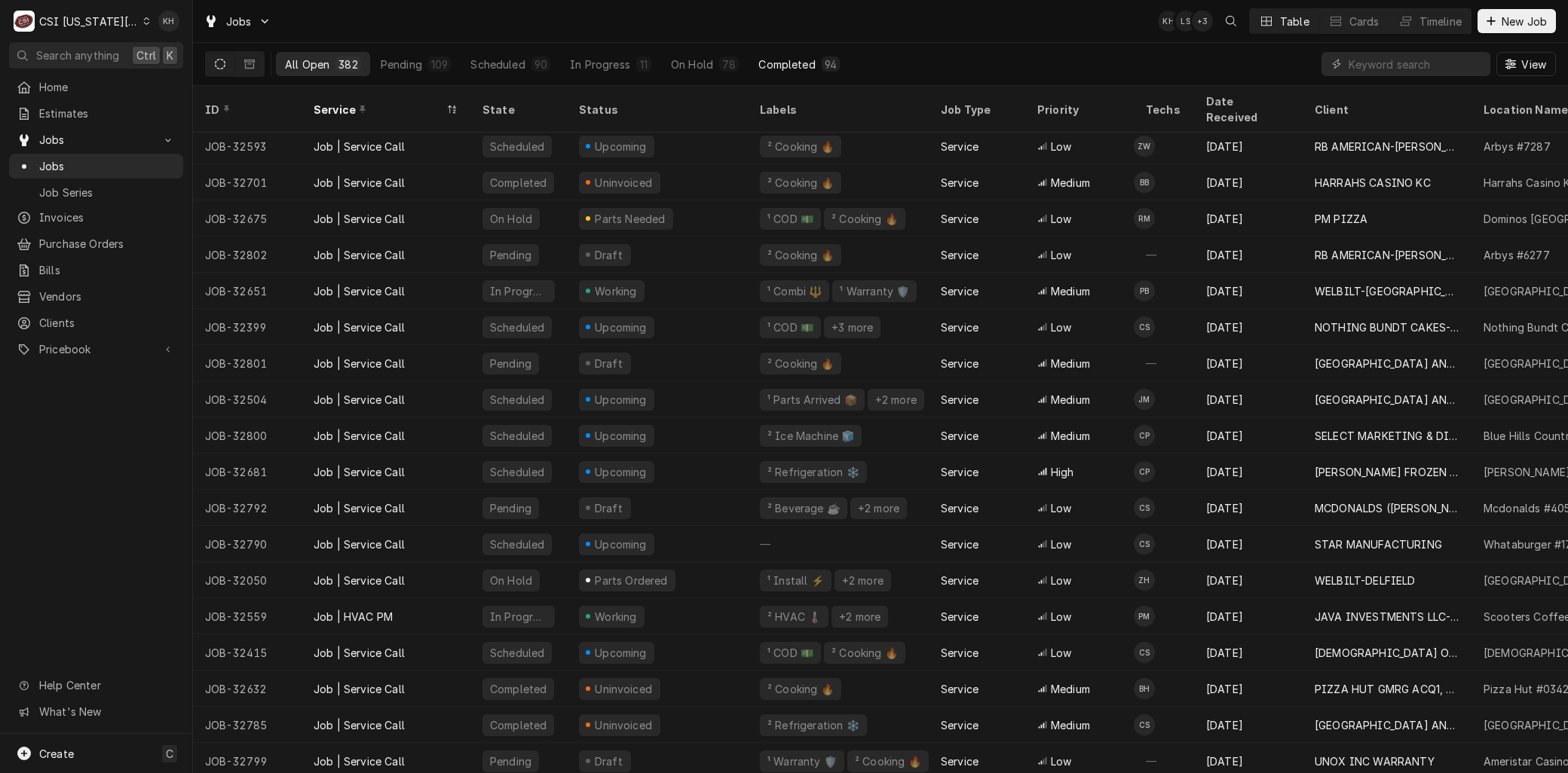
click at [787, 57] on div "Completed" at bounding box center [786, 64] width 56 height 16
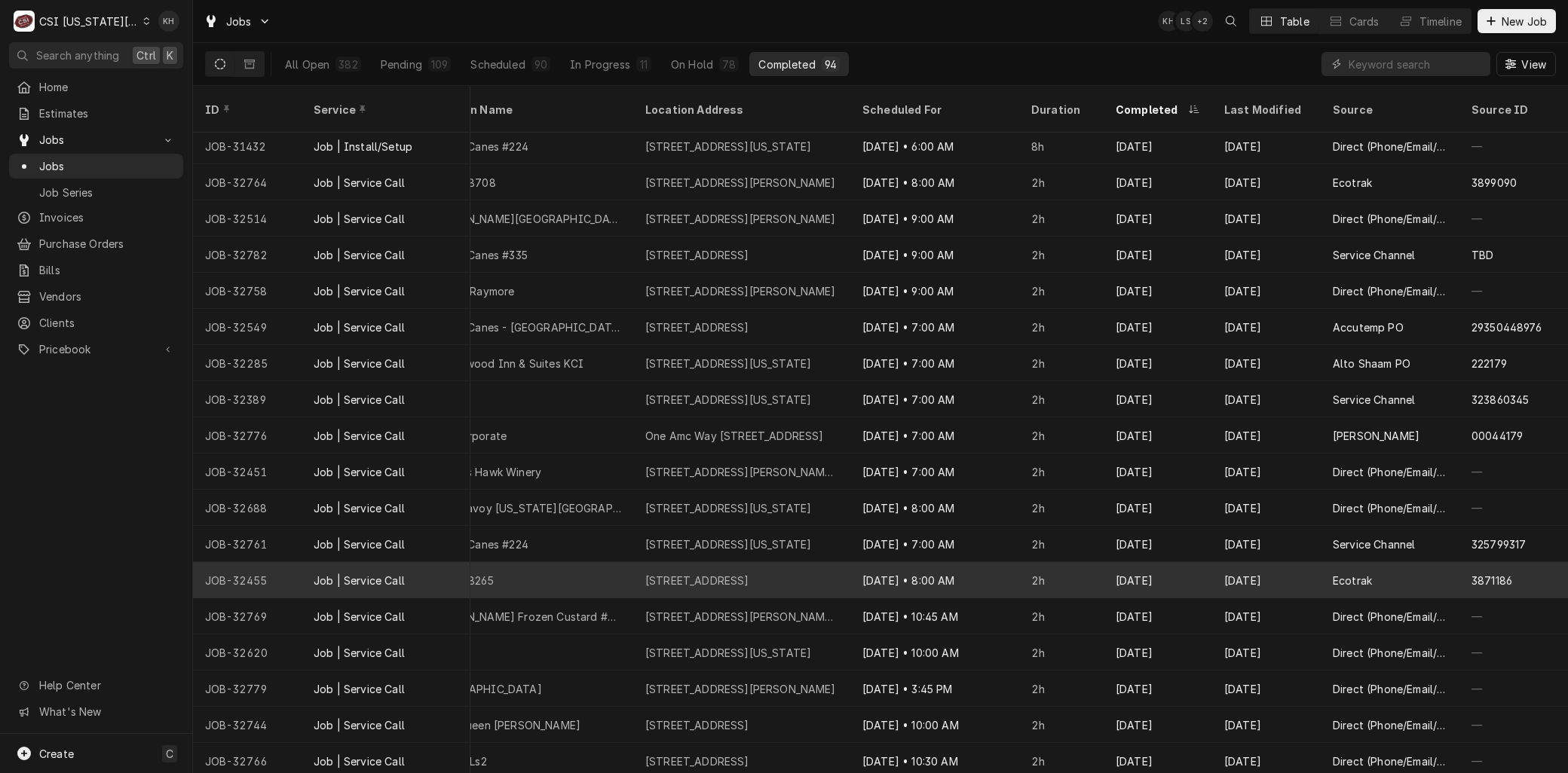
scroll to position [475, 970]
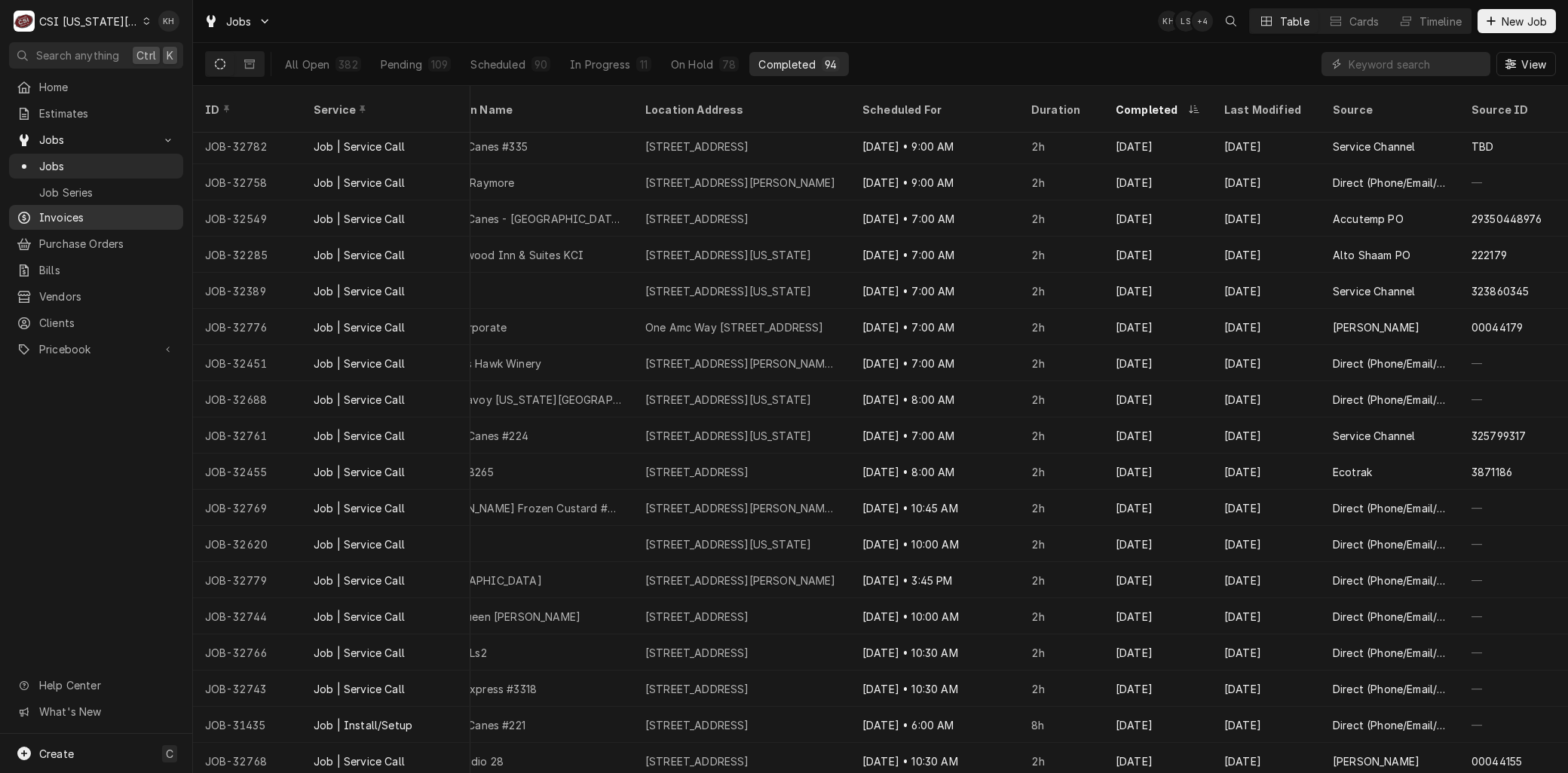
click at [68, 210] on span "Invoices" at bounding box center [107, 218] width 137 height 16
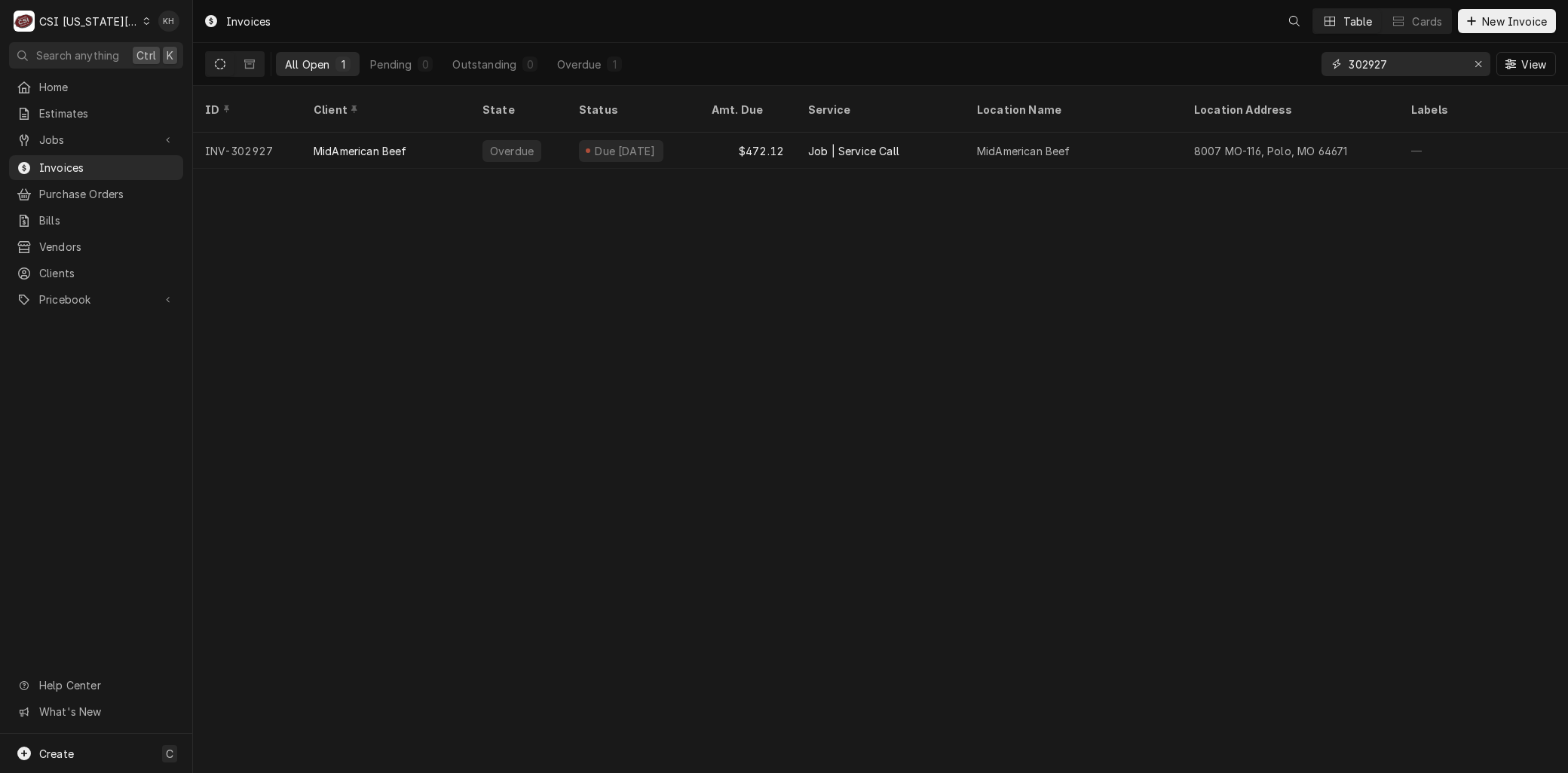
drag, startPoint x: 1418, startPoint y: 66, endPoint x: 1166, endPoint y: 62, distance: 252.0
click at [1166, 62] on div "All Open 1 Pending 0 Outstanding 0 Overdue 1 302927 View" at bounding box center [881, 64] width 1351 height 42
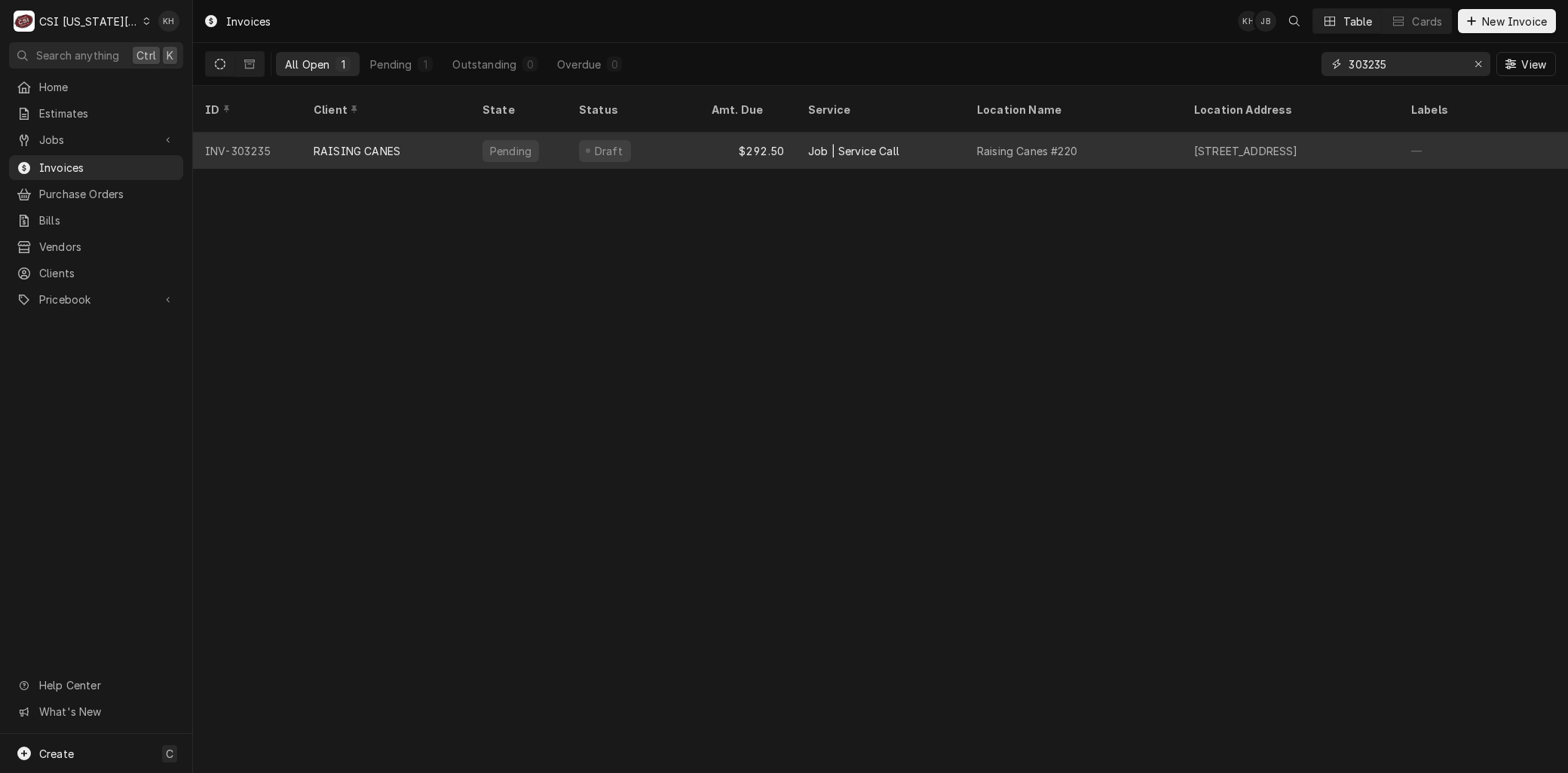
type input "303235"
click at [314, 143] on div "RAISING CANES" at bounding box center [357, 151] width 87 height 16
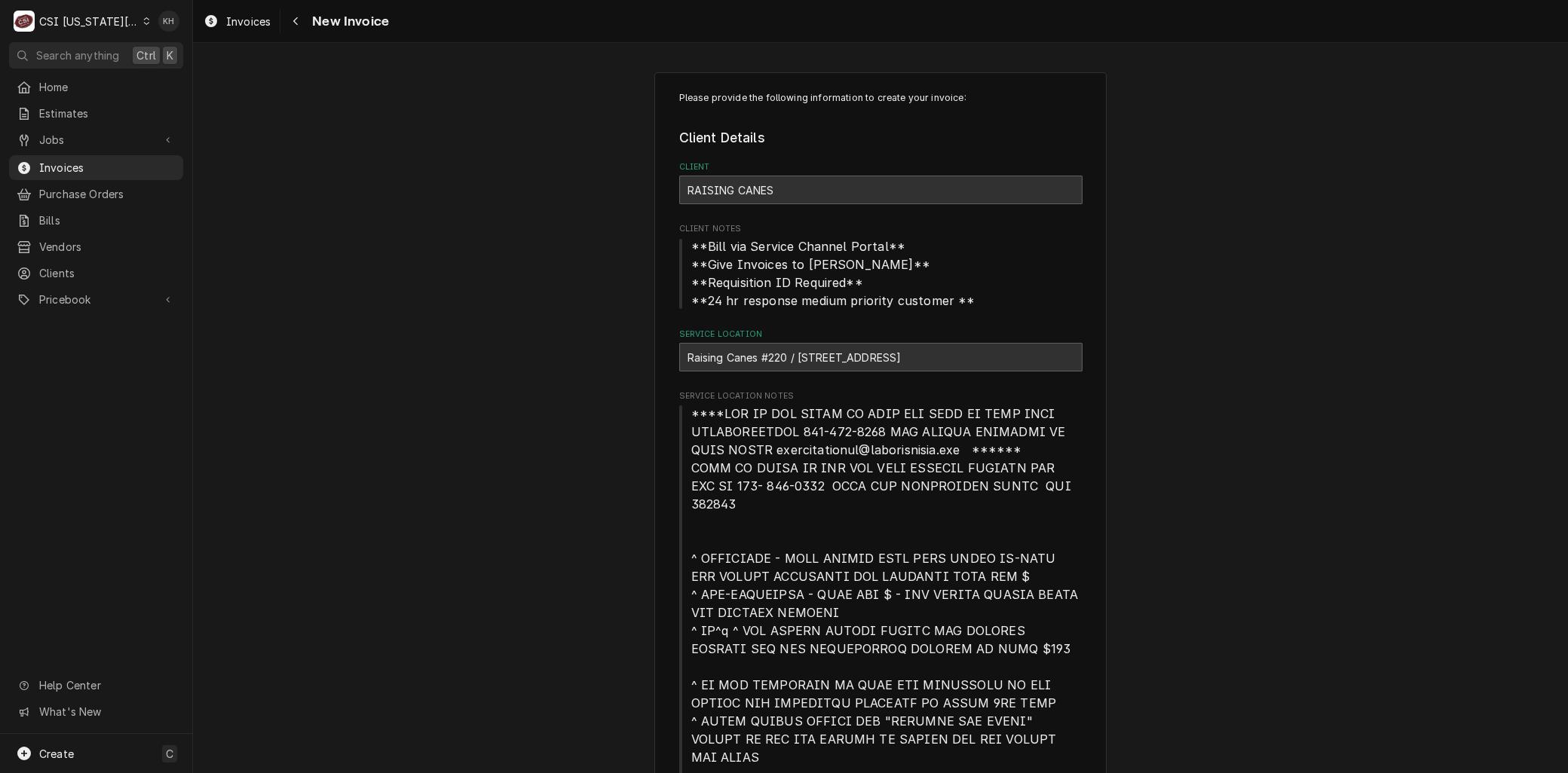
click at [815, 359] on div "Raising Canes #220 / [STREET_ADDRESS]" at bounding box center [881, 358] width 404 height 29
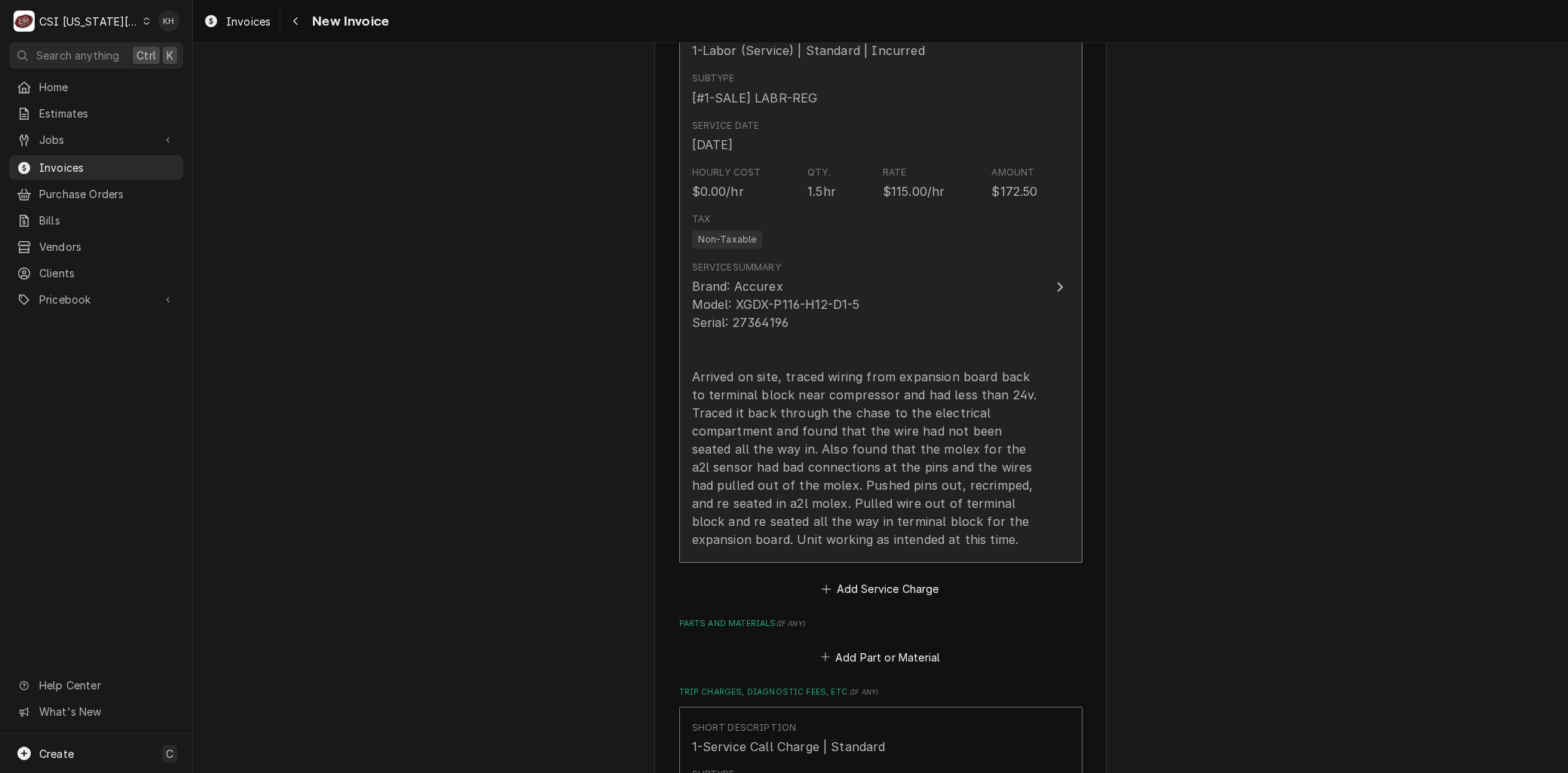
click at [754, 452] on div "Brand: Accurex Model: XGDX-P116-H12-D1-5 Serial: 27364196 Arrived on site, trac…" at bounding box center [865, 413] width 346 height 272
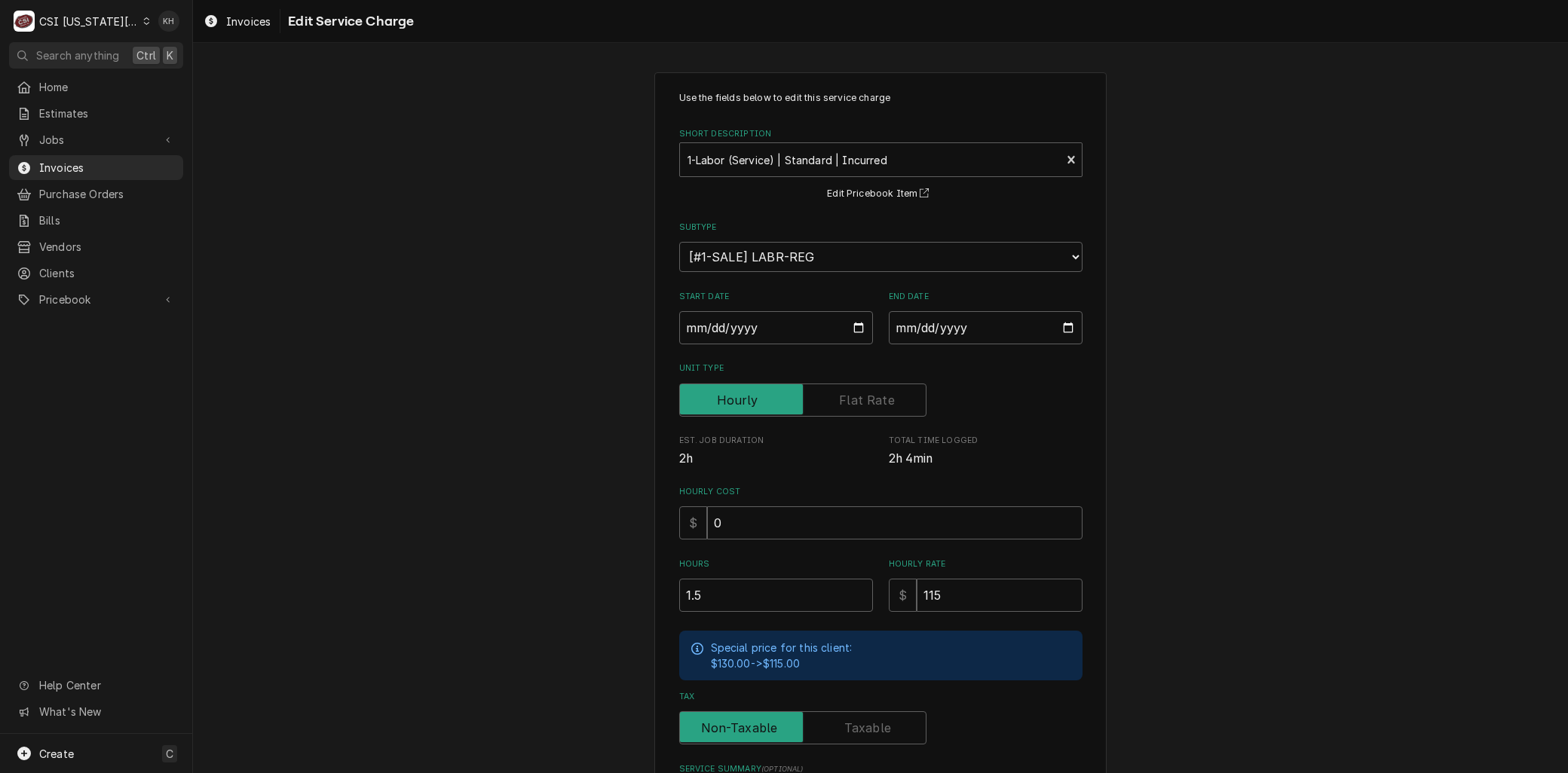
scroll to position [251, 0]
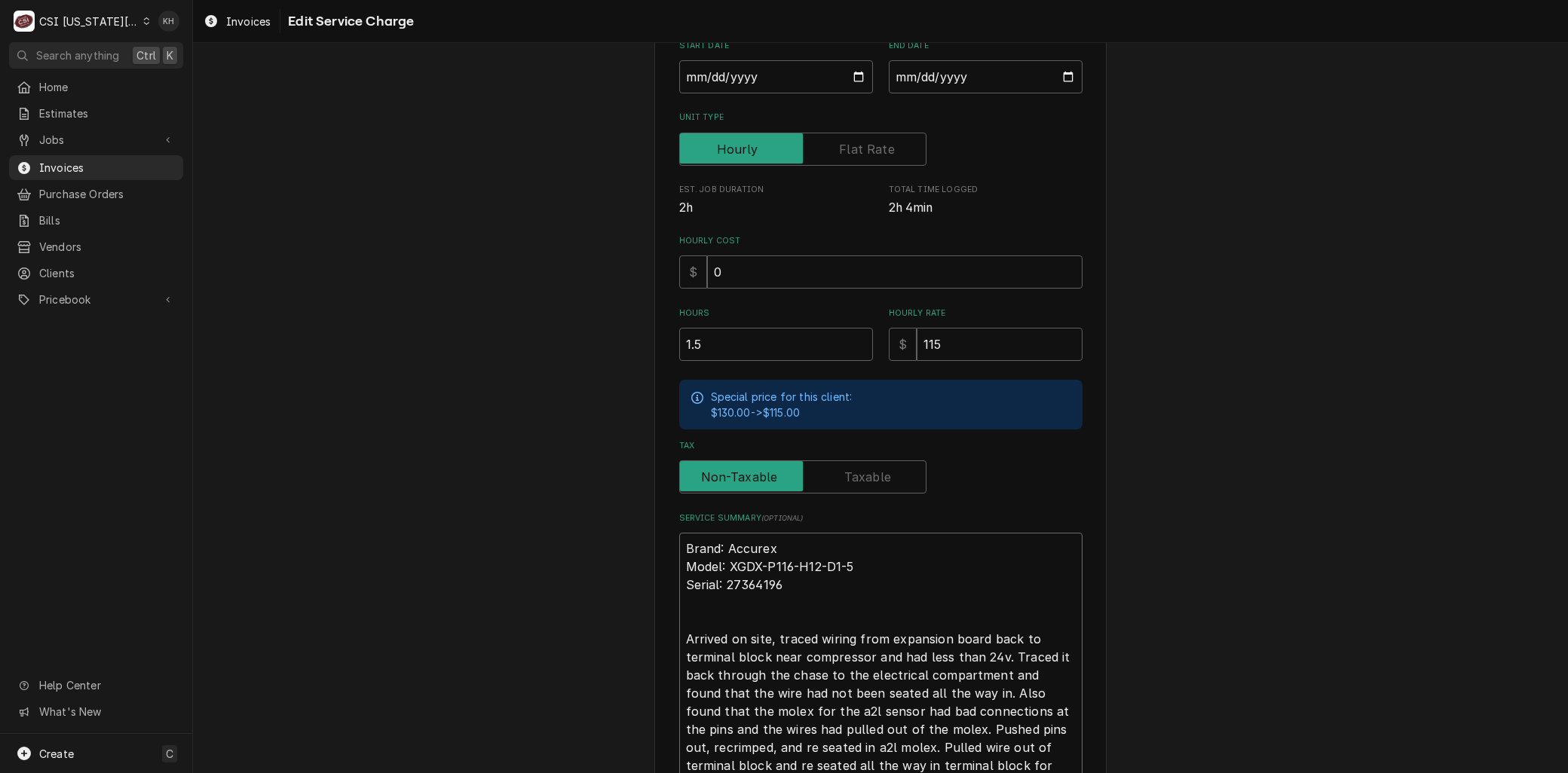
click at [760, 660] on textarea "Brand: Accurex Model: XGDX-P116-H12-D1-5 Serial: 27364196 Arrived on site, trac…" at bounding box center [881, 667] width 404 height 267
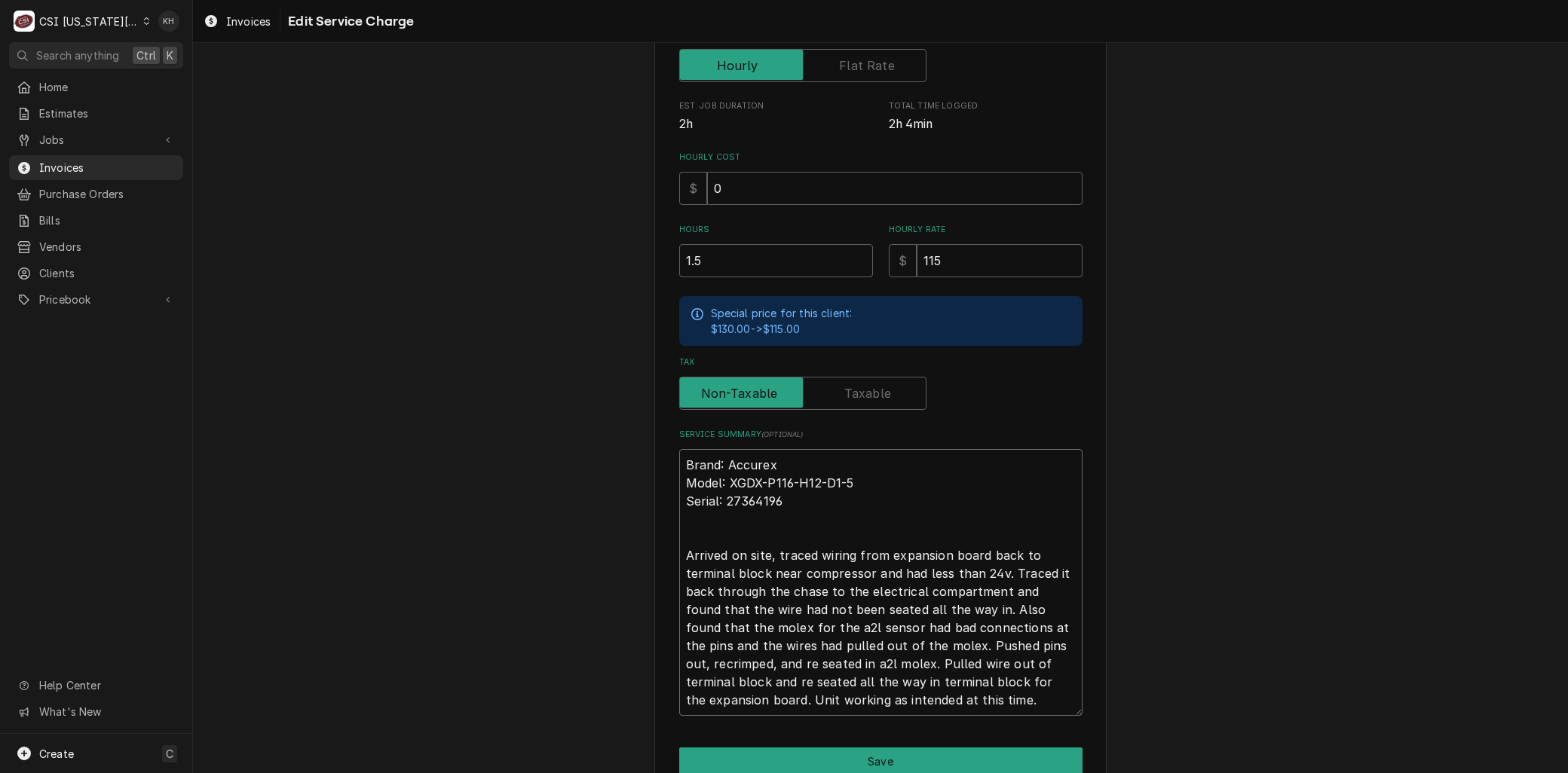
scroll to position [404, 0]
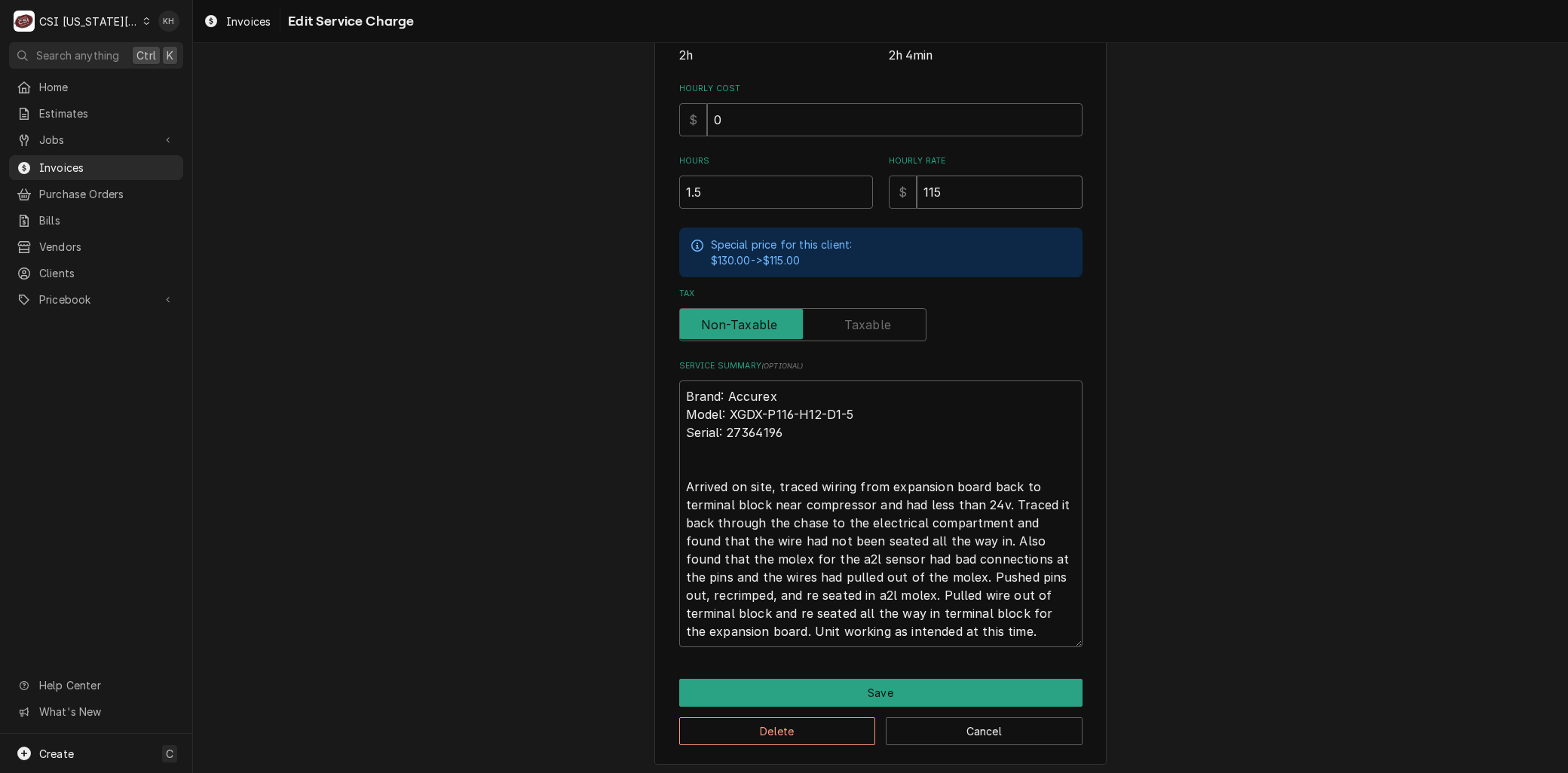
drag, startPoint x: 962, startPoint y: 195, endPoint x: 862, endPoint y: 214, distance: 101.8
click at [854, 210] on div "Use the fields below to edit this service charge Short Description 1-Labor (Ser…" at bounding box center [881, 168] width 404 height 960
type textarea "x"
type input "0"
click at [843, 684] on button "Save" at bounding box center [881, 693] width 404 height 28
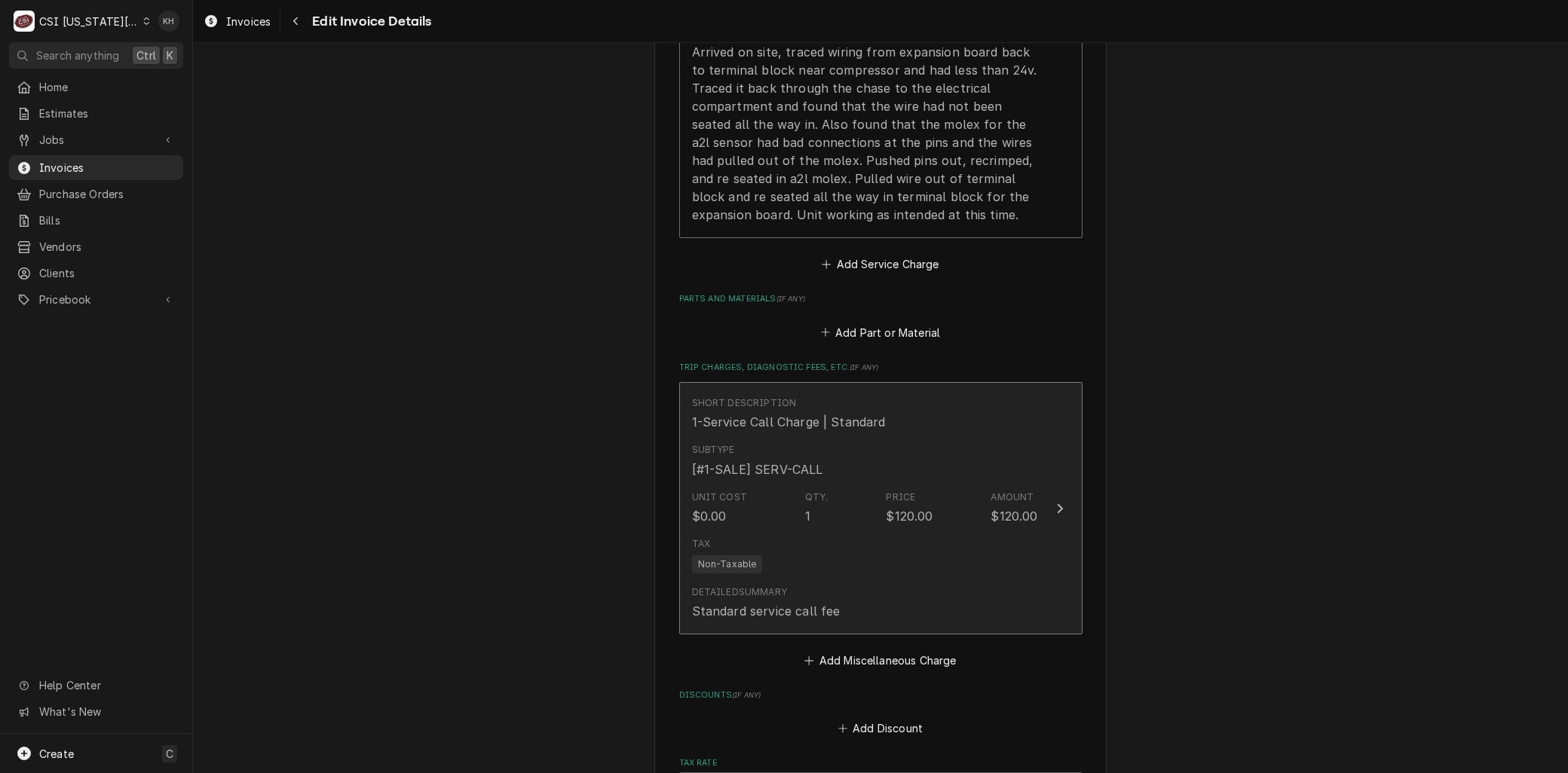
scroll to position [2458, 0]
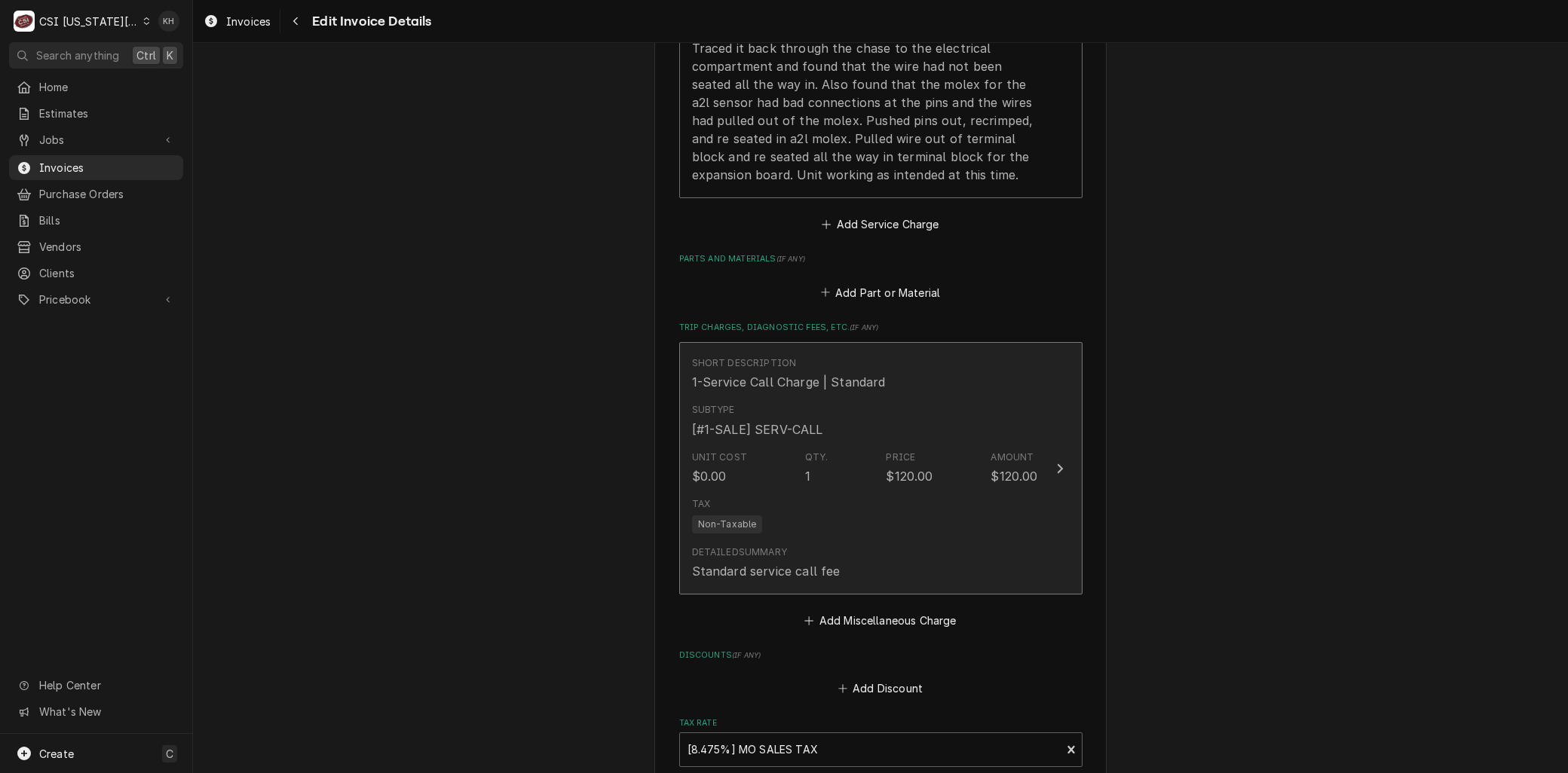
click at [805, 492] on div "Tax Non-Taxable" at bounding box center [865, 516] width 346 height 48
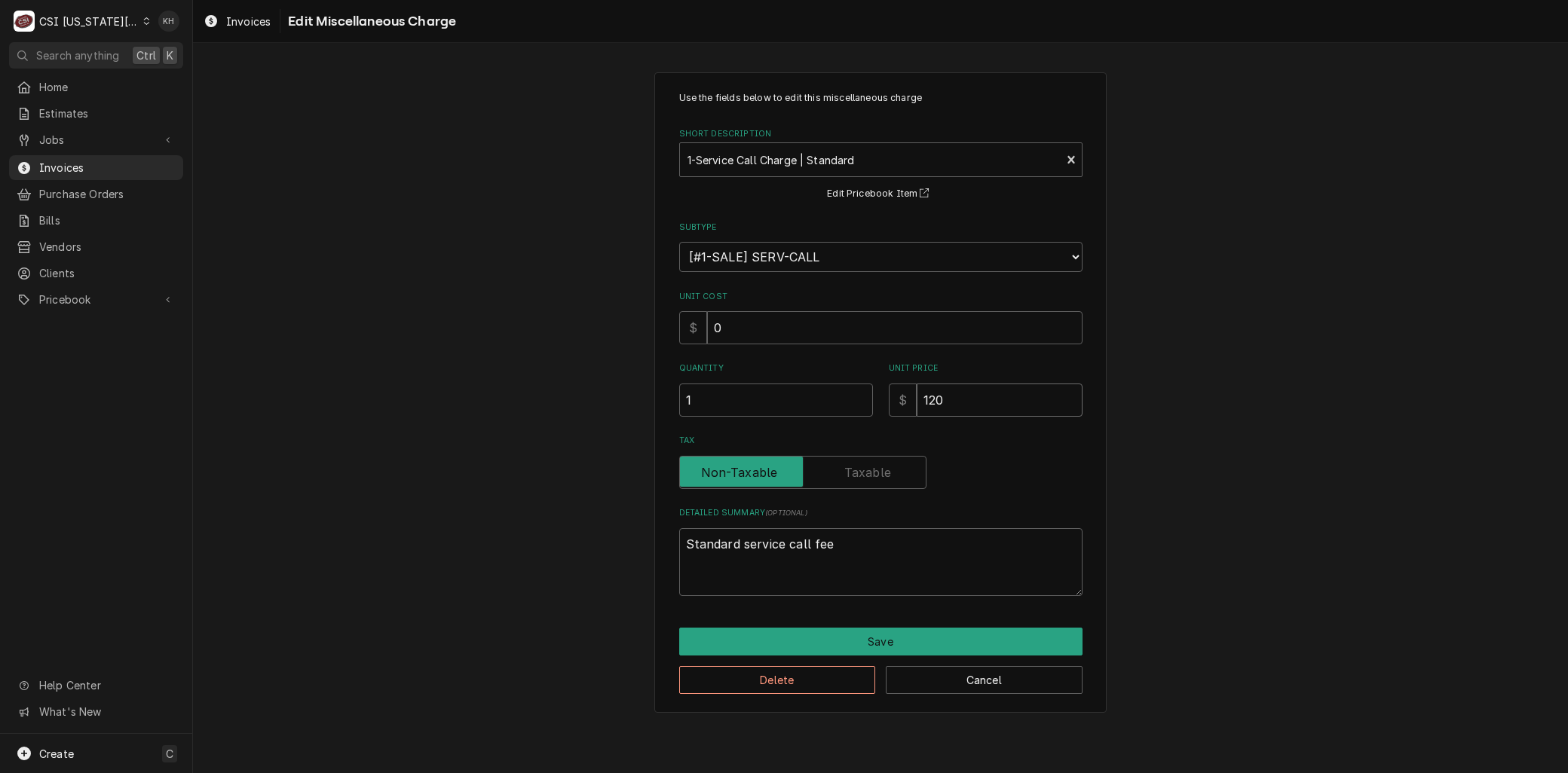
drag, startPoint x: 958, startPoint y: 404, endPoint x: 788, endPoint y: 403, distance: 170.0
click at [787, 403] on div "Quantity 1 Unit Price $ 120" at bounding box center [881, 388] width 404 height 53
type textarea "x"
type input "0"
click at [849, 628] on button "Save" at bounding box center [881, 641] width 404 height 28
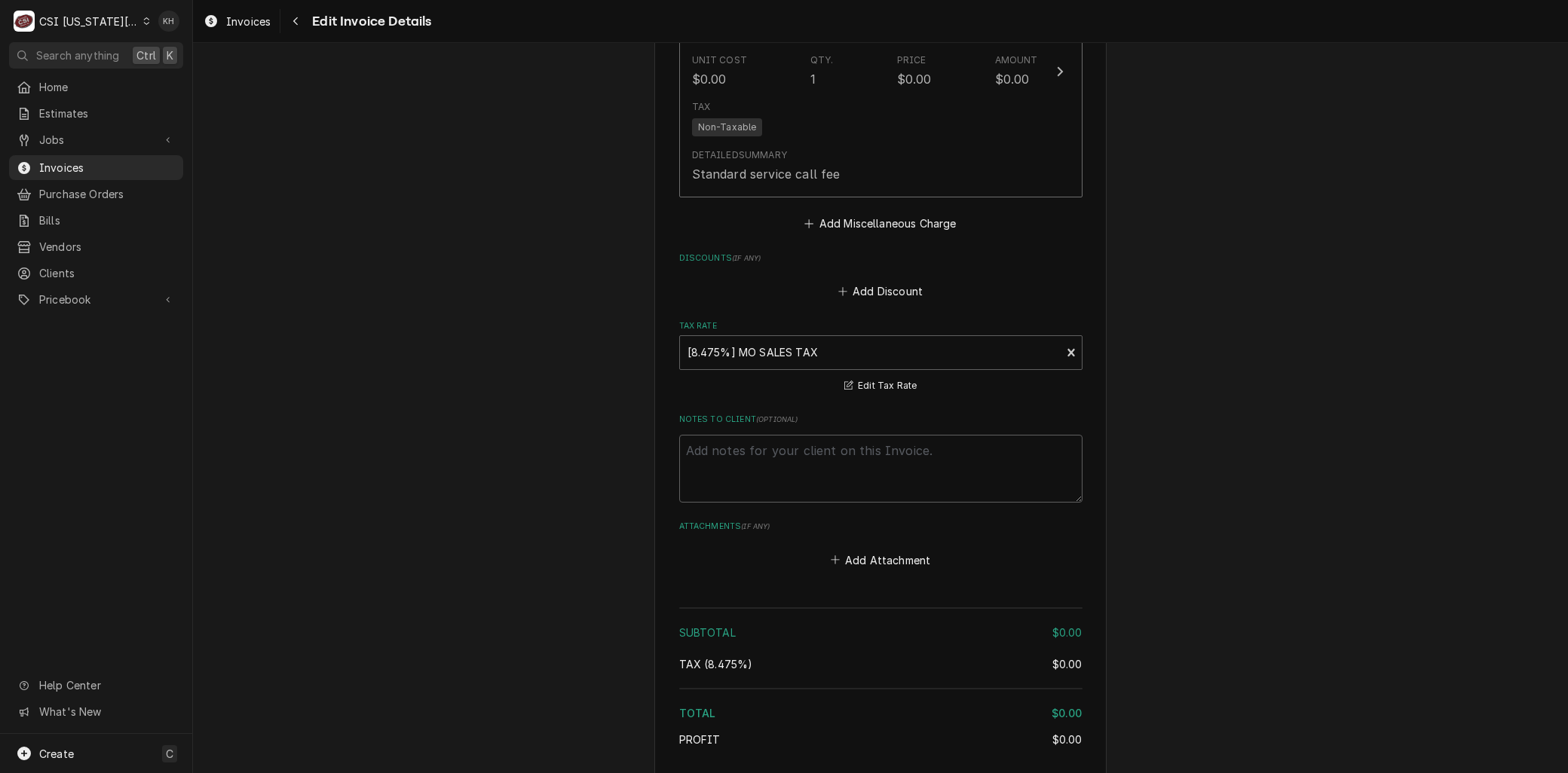
scroll to position [3025, 0]
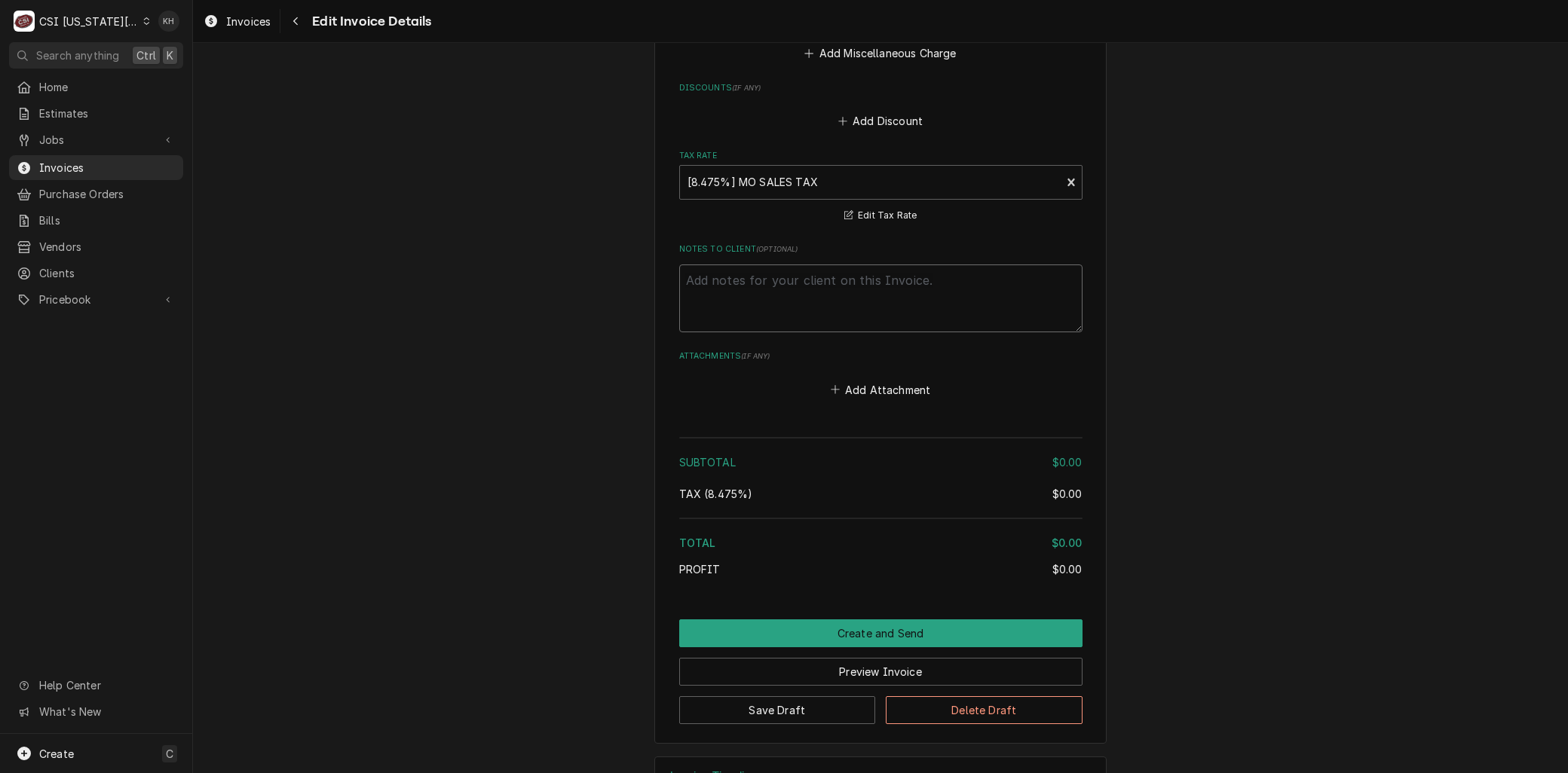
click at [691, 265] on textarea "Notes to Client ( optional )" at bounding box center [881, 298] width 404 height 68
type textarea "x"
type textarea "R"
type textarea "x"
type textarea "Re"
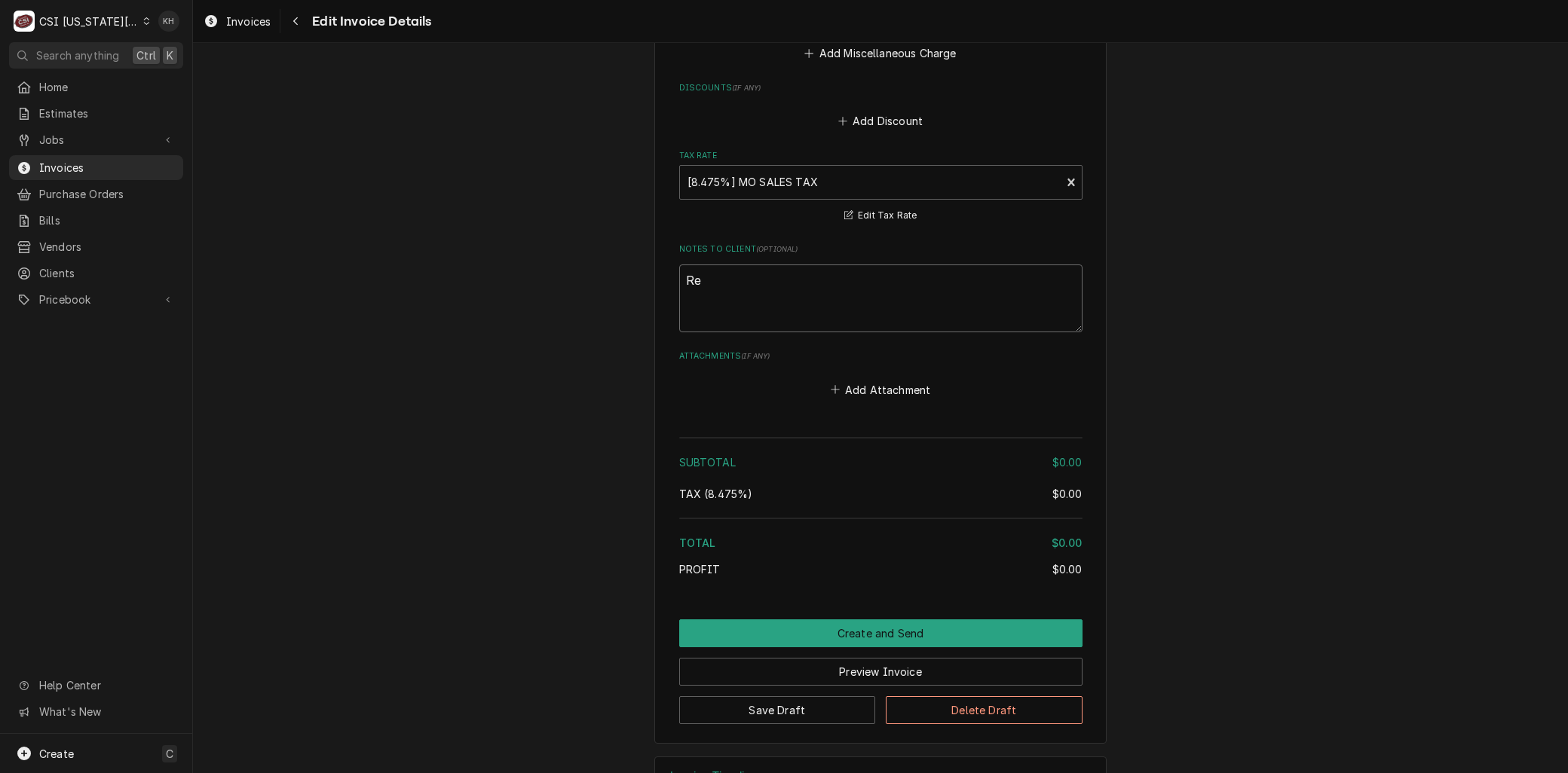
type textarea "x"
type textarea "Reb"
type textarea "x"
type textarea "Rebi"
type textarea "x"
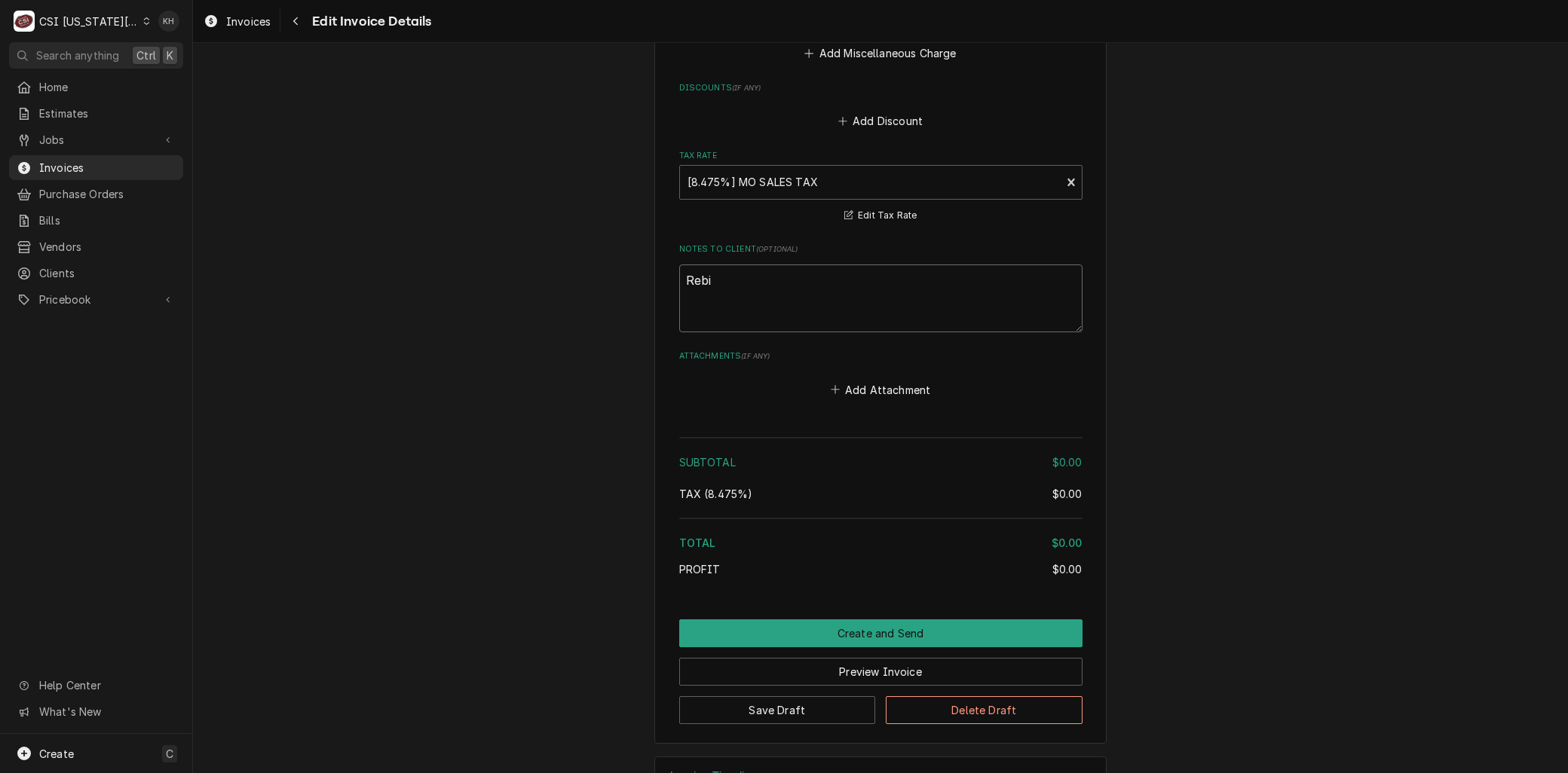
type textarea "Rebil"
type textarea "x"
type textarea "Rebill"
type textarea "x"
type textarea "Rebille"
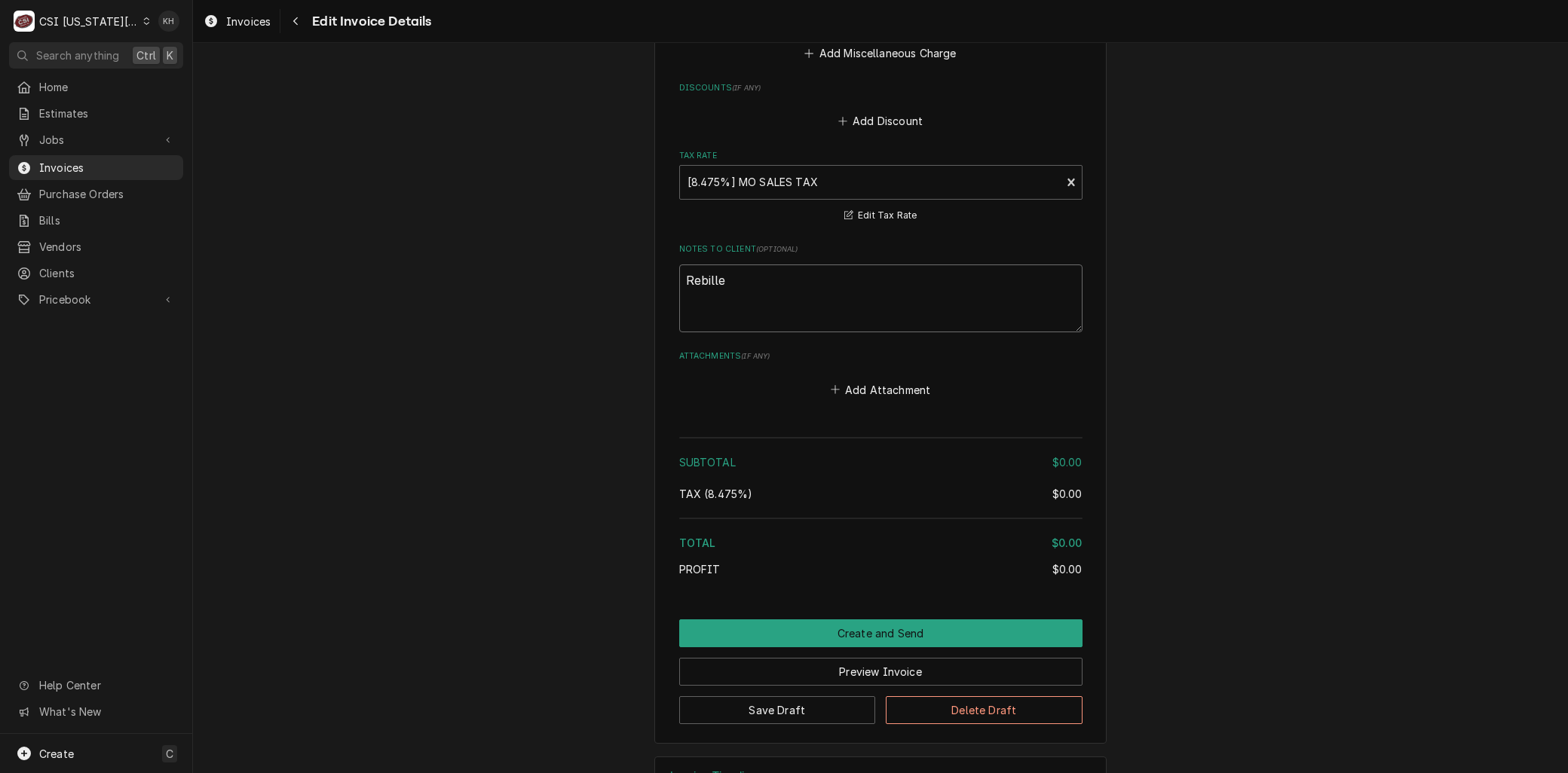
type textarea "x"
type textarea "Rebilled"
type textarea "x"
type textarea "Rebilled"
type textarea "x"
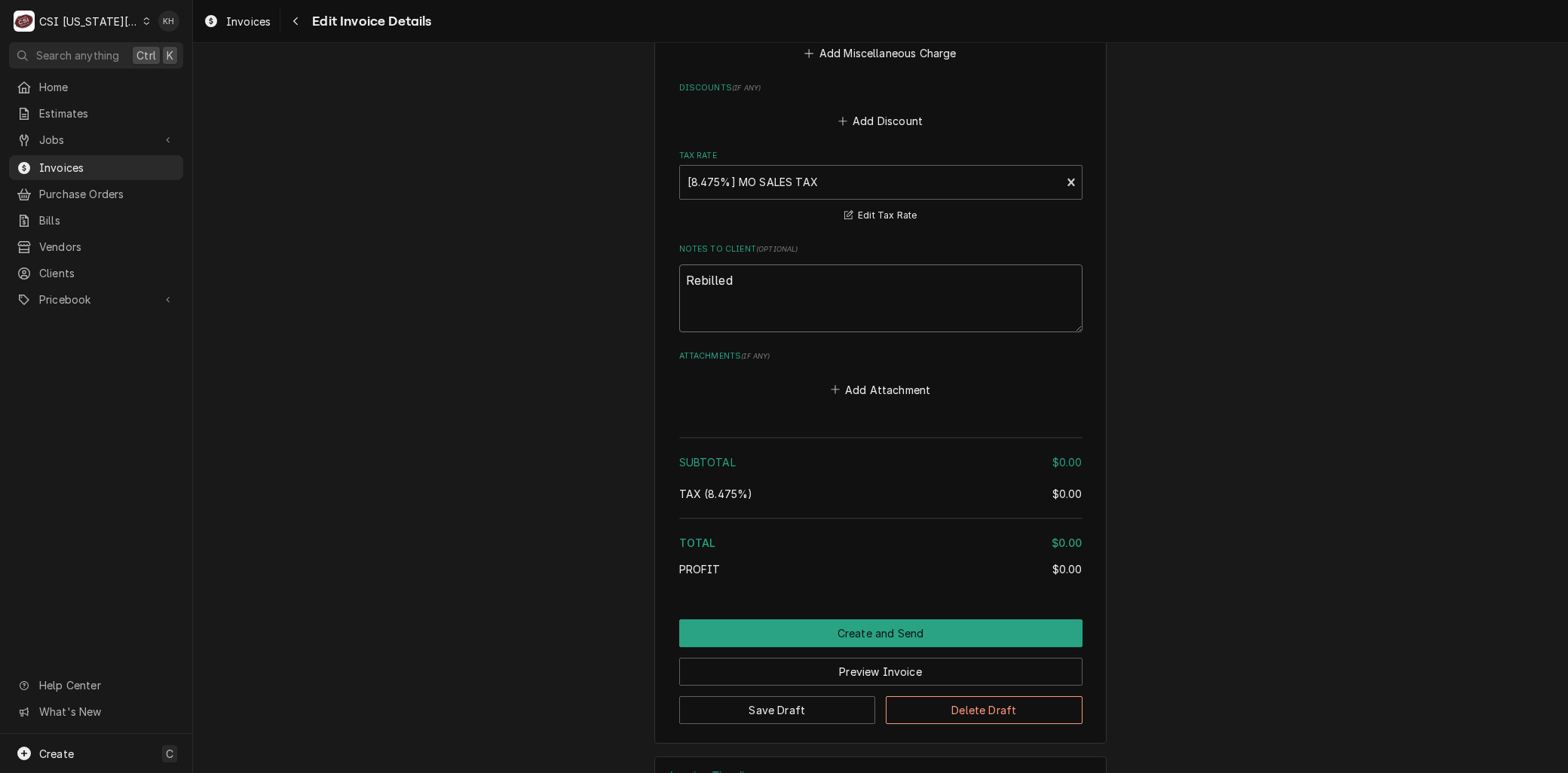
type textarea "Rebilled o"
type textarea "x"
type textarea "Rebilled on"
type textarea "x"
type textarea "Rebilled on"
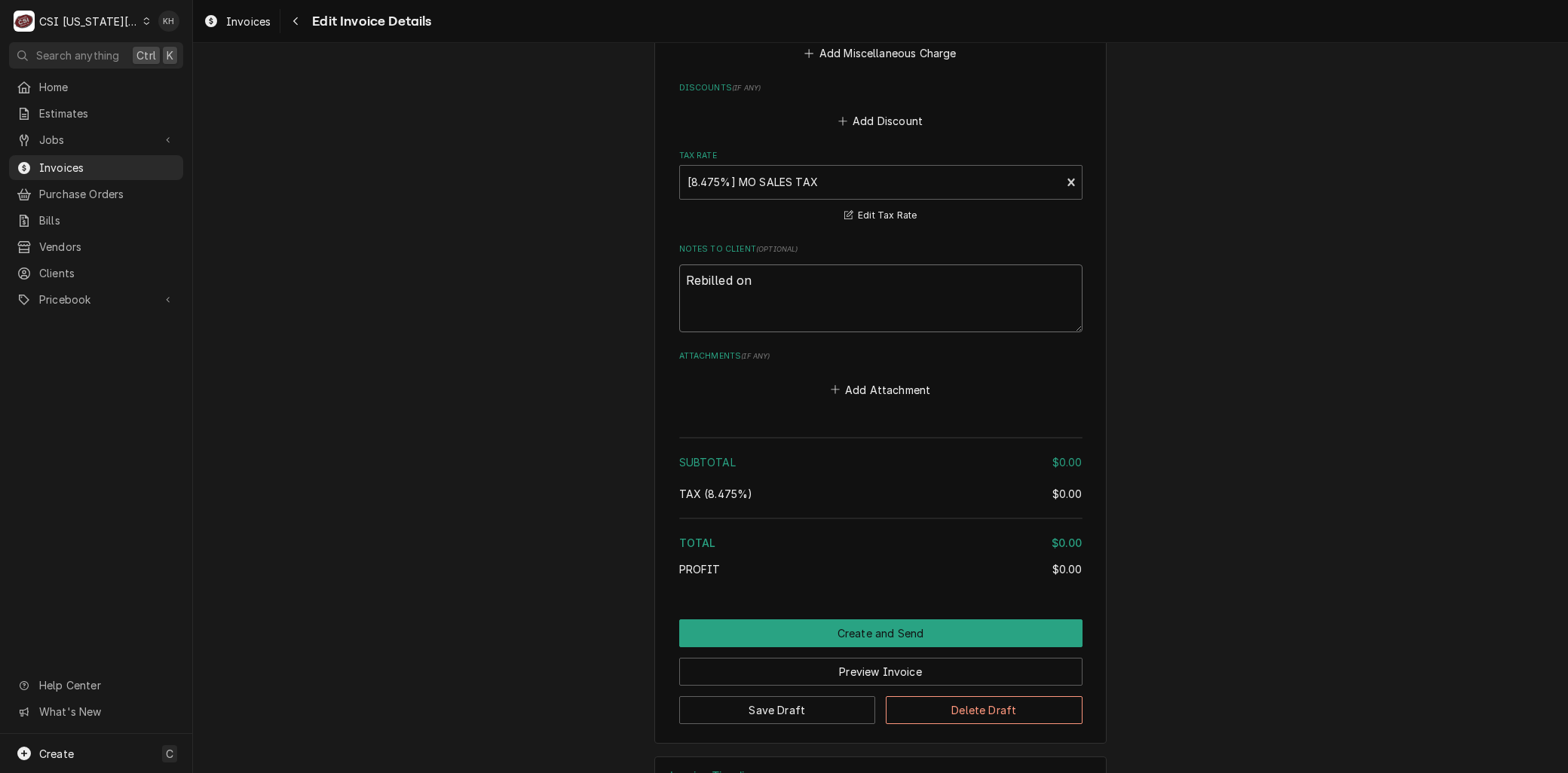
type textarea "x"
type textarea "Rebilled on I"
type textarea "x"
type textarea "Rebilled on IN"
type textarea "x"
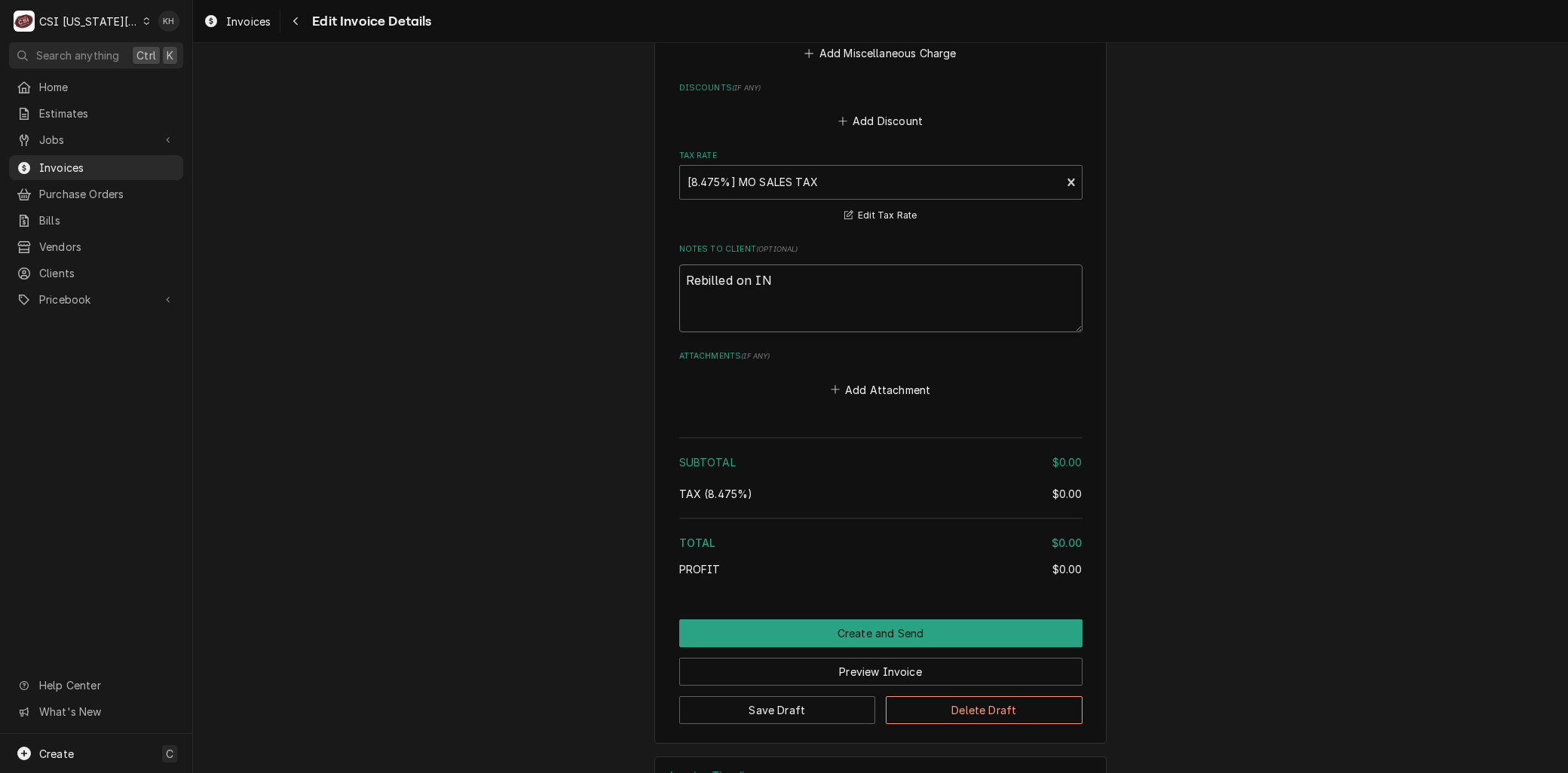
type textarea "Rebilled on INV"
type textarea "x"
type textarea "Rebilled on INV"
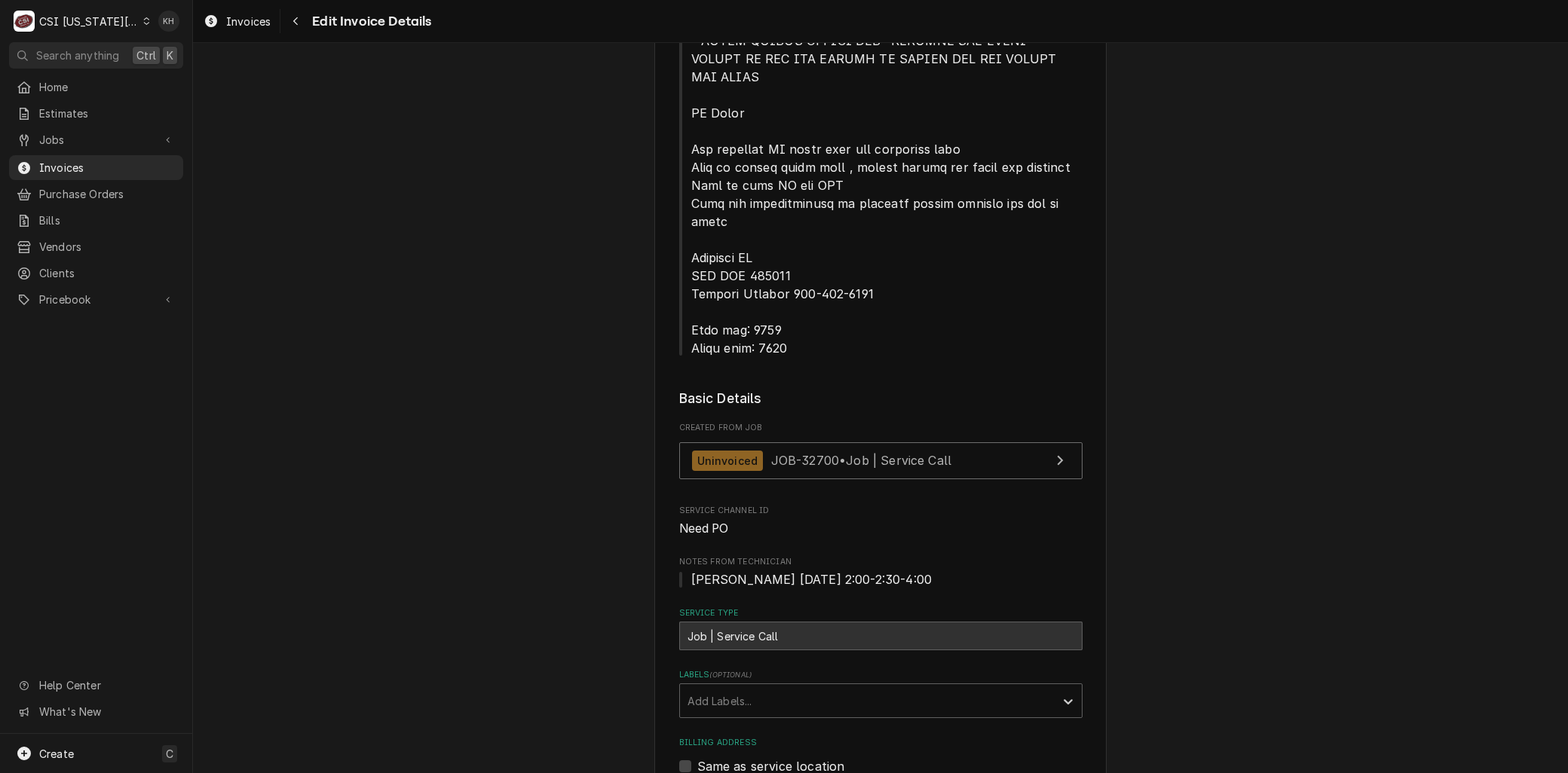
scroll to position [261, 0]
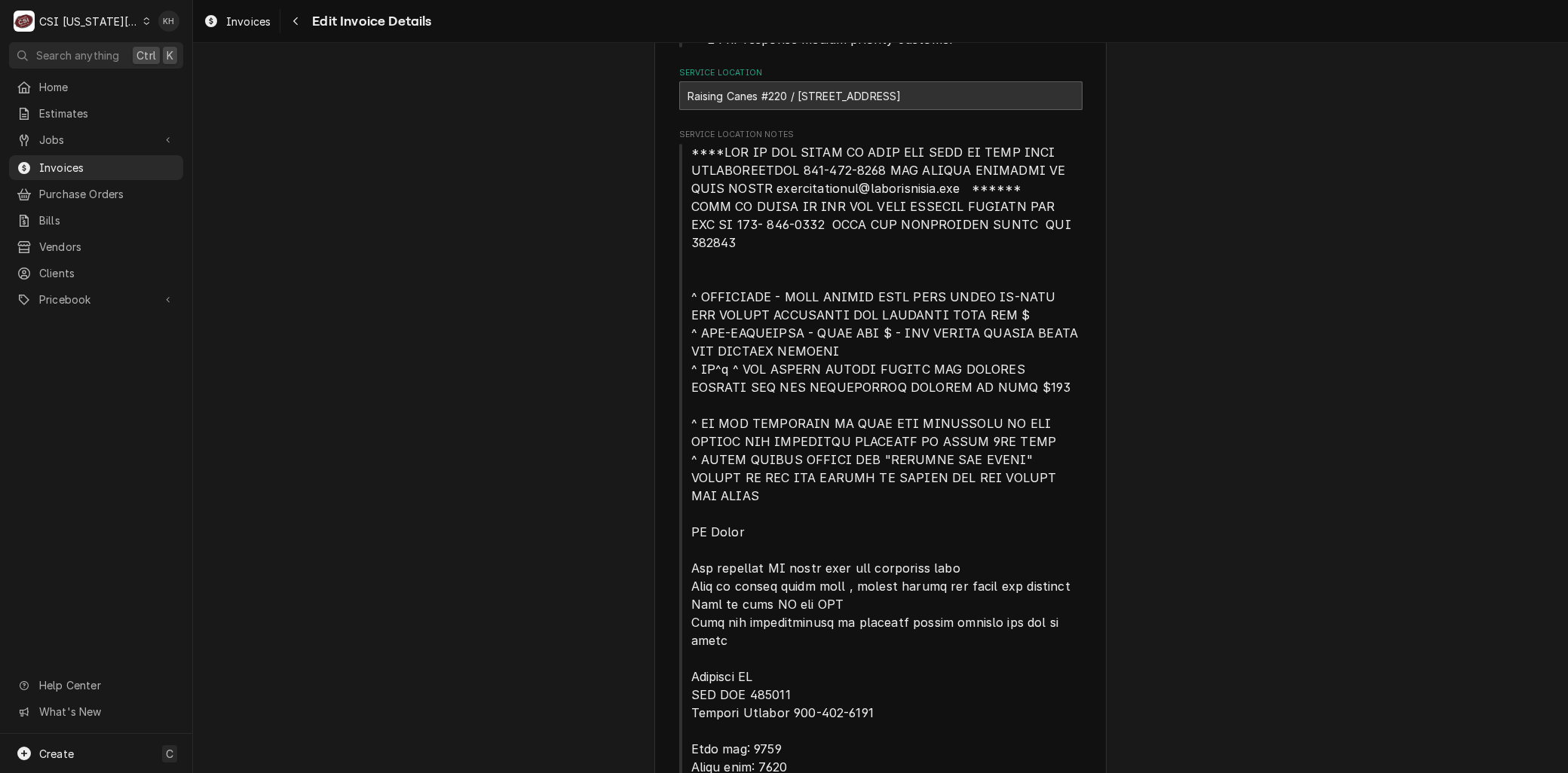
click at [891, 95] on div "Raising Canes #220 / [STREET_ADDRESS]" at bounding box center [881, 95] width 404 height 29
copy div "Drive"
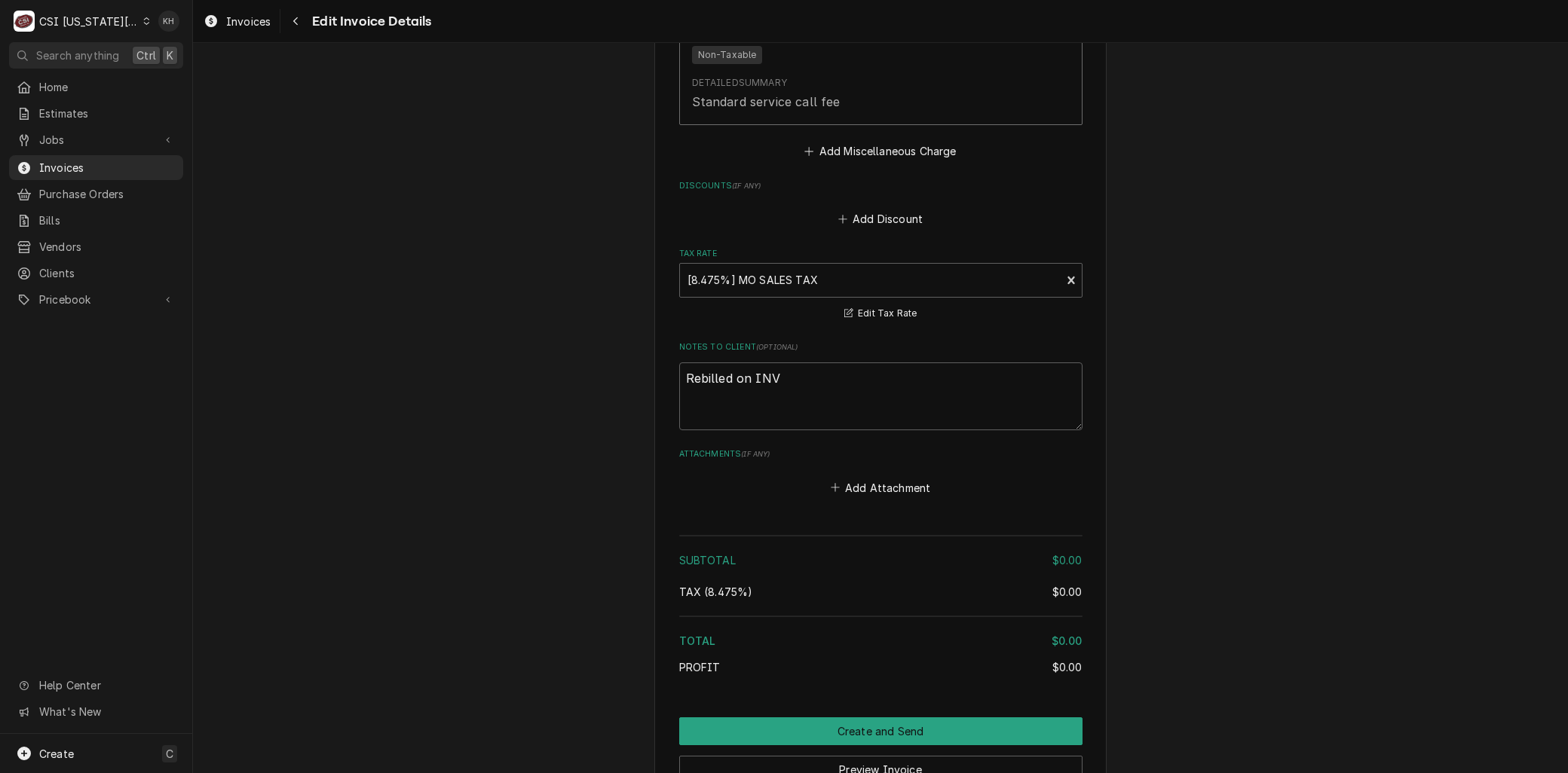
scroll to position [3025, 0]
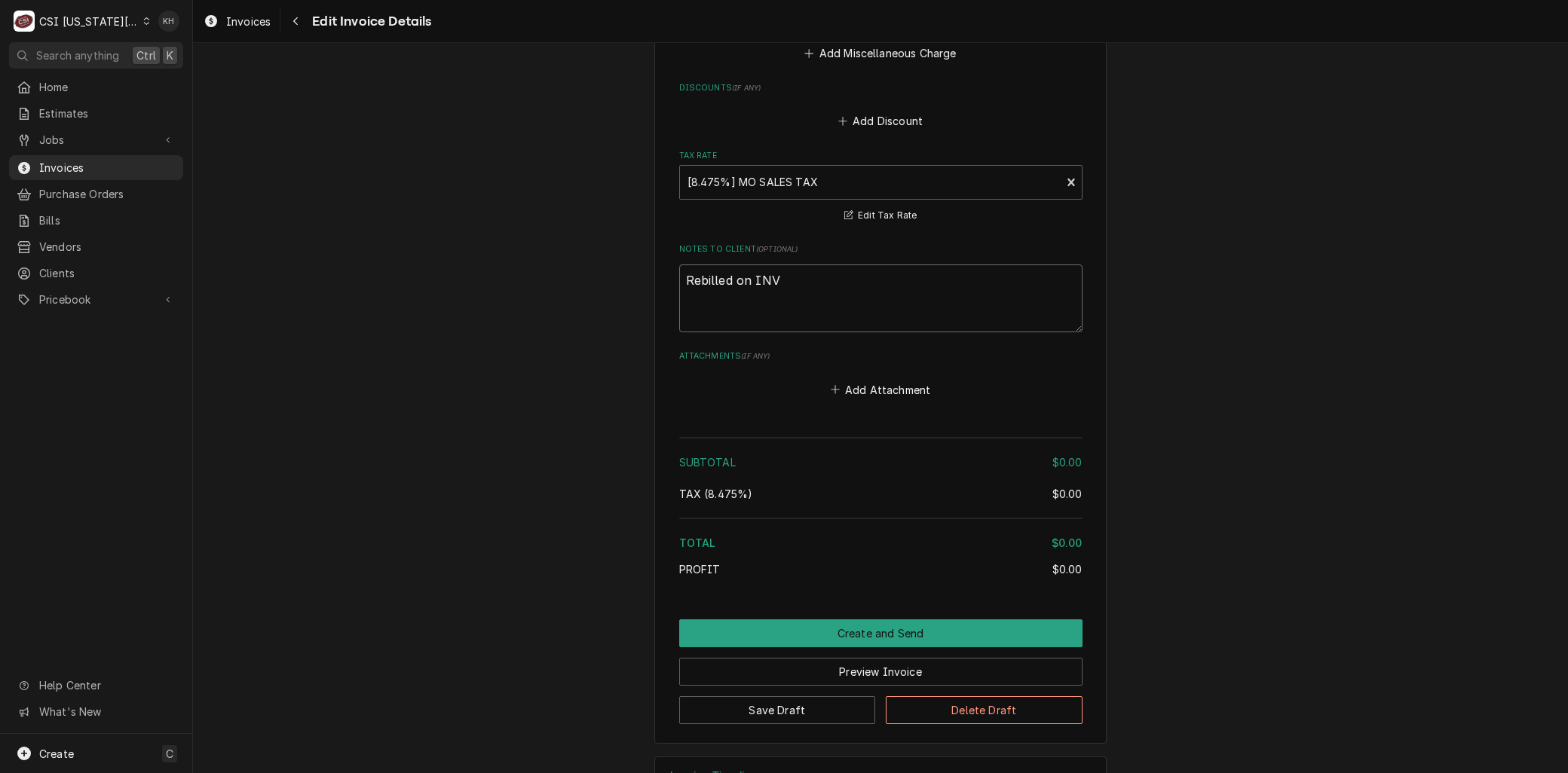
click at [827, 265] on textarea "Rebilled on INV" at bounding box center [881, 298] width 404 height 68
type textarea "x"
type textarea "Rebilled on INV 30"
type textarea "x"
type textarea "Rebilled on INV 303"
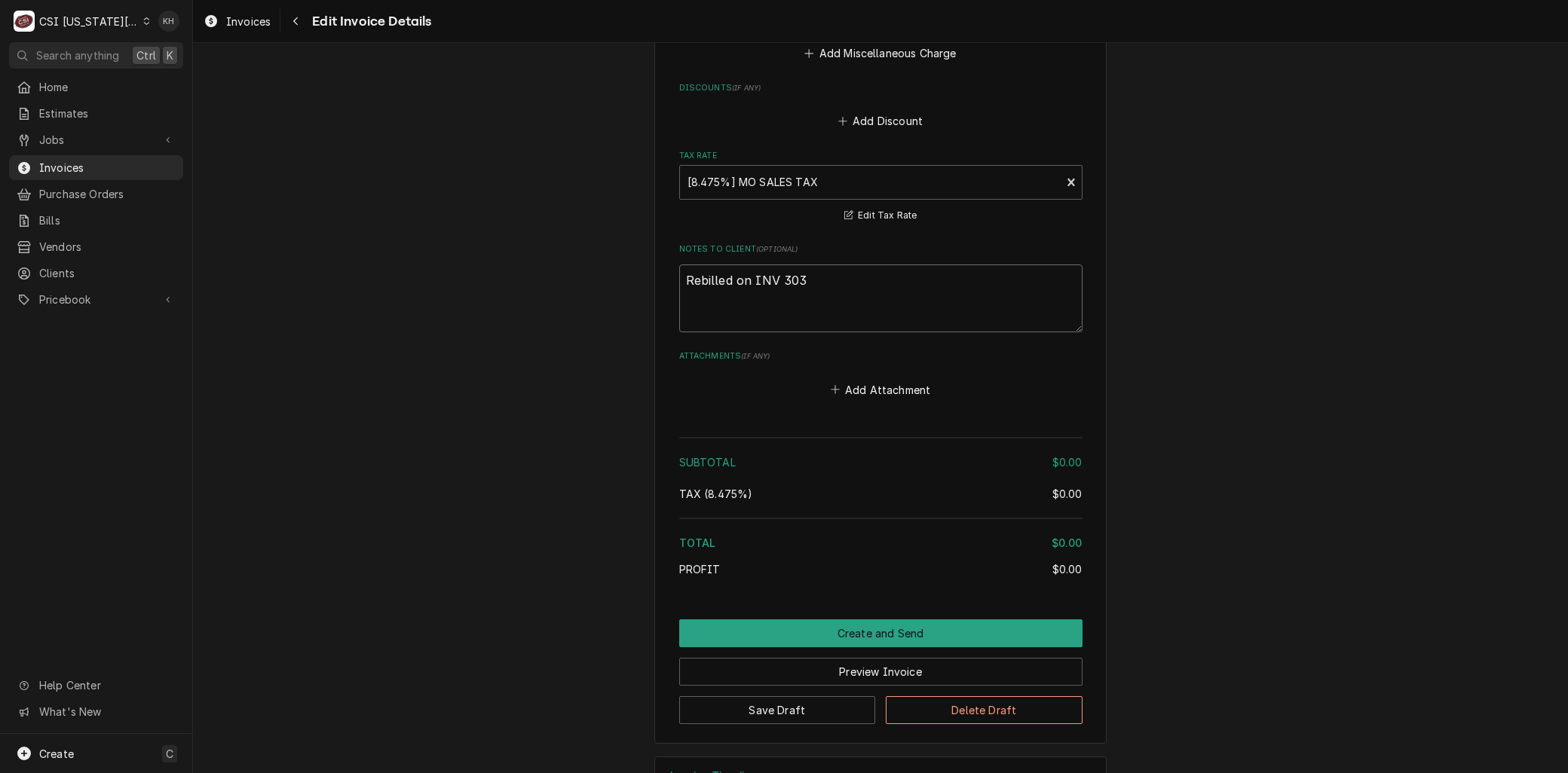
type textarea "x"
type textarea "Rebilled on INV 3033"
type textarea "x"
type textarea "Rebilled on INV 30333"
type textarea "x"
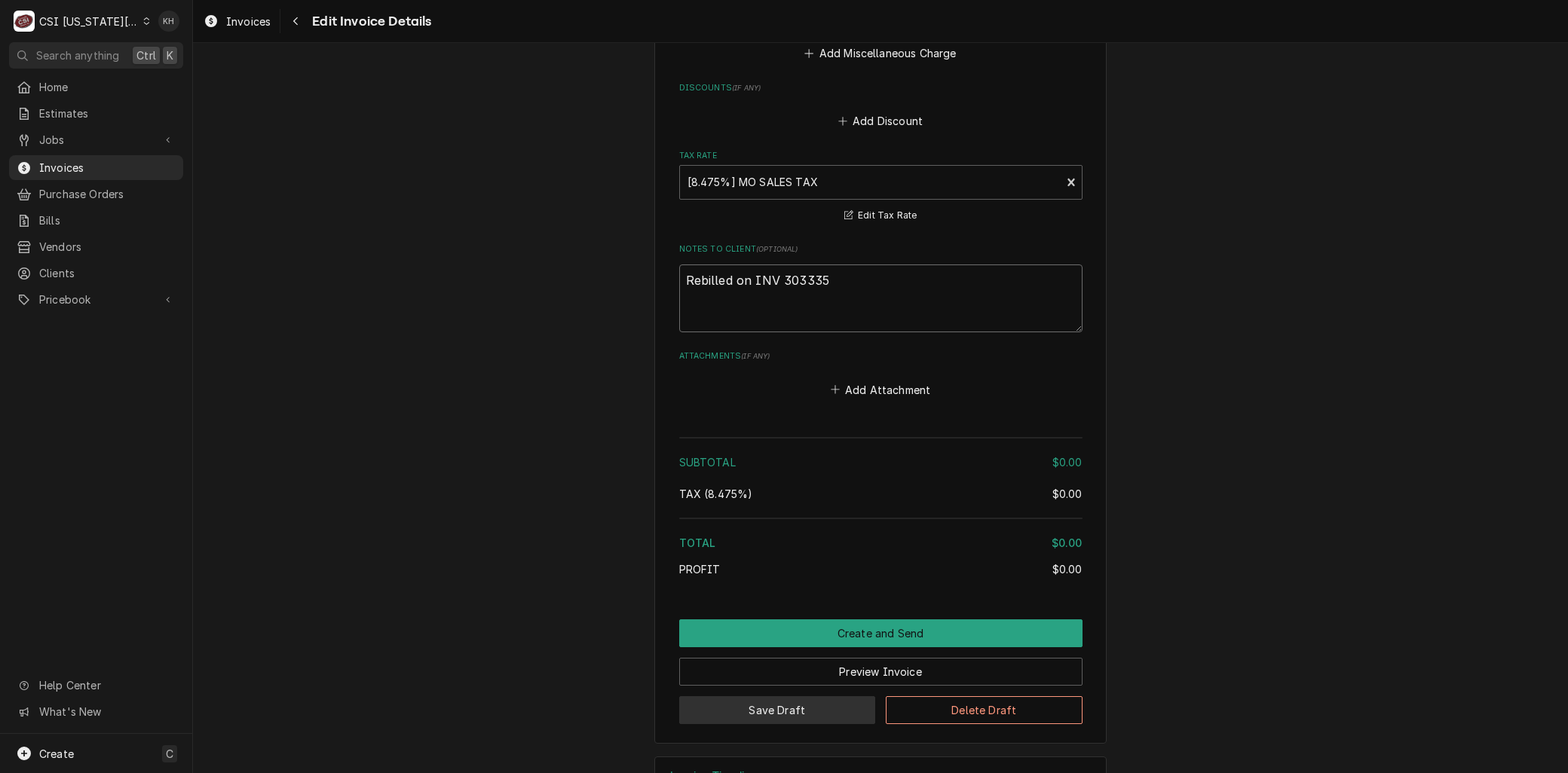
type textarea "Rebilled on INV 303335"
click at [820, 697] on button "Save Draft" at bounding box center [778, 710] width 197 height 28
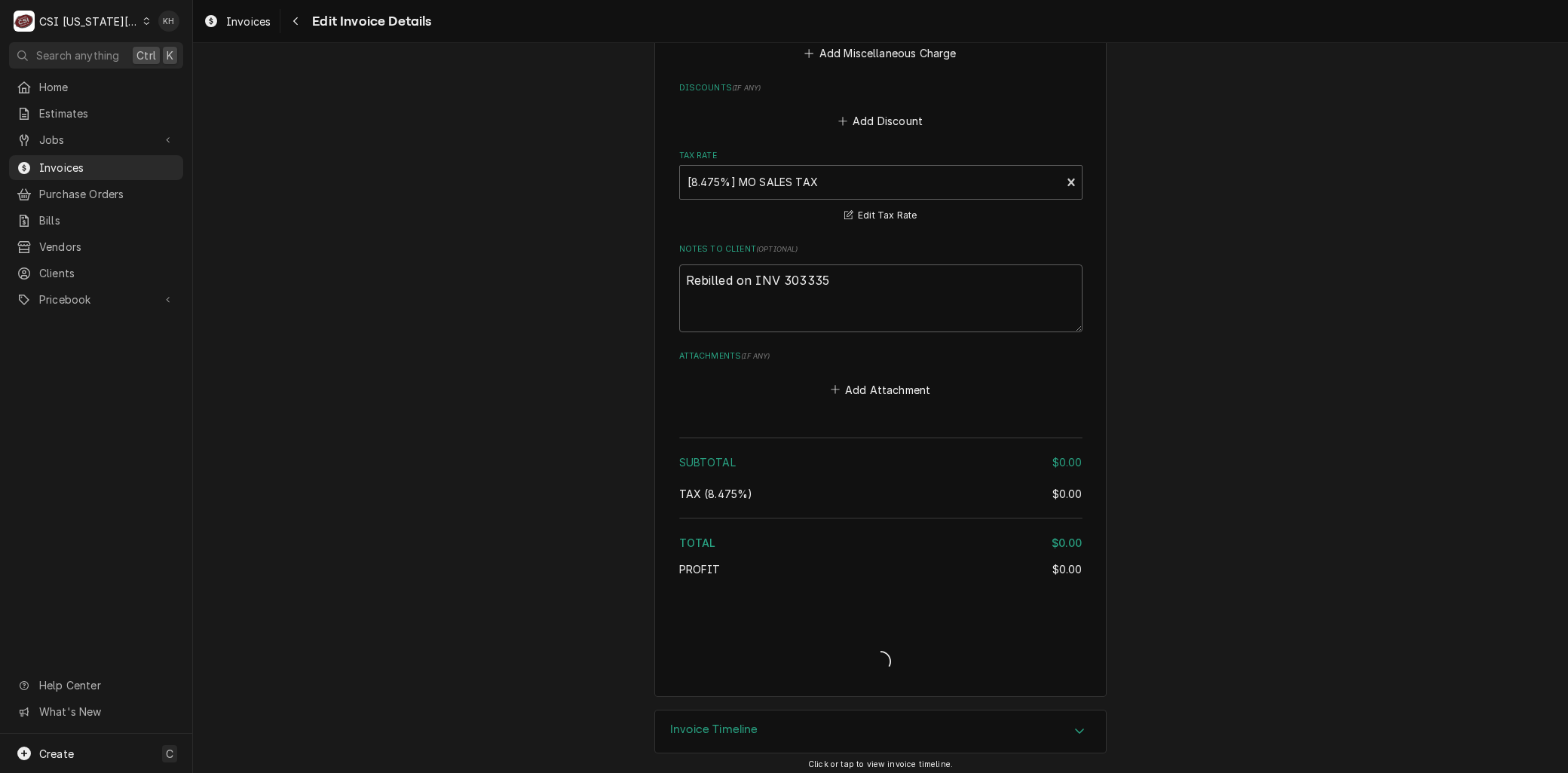
scroll to position [2978, 0]
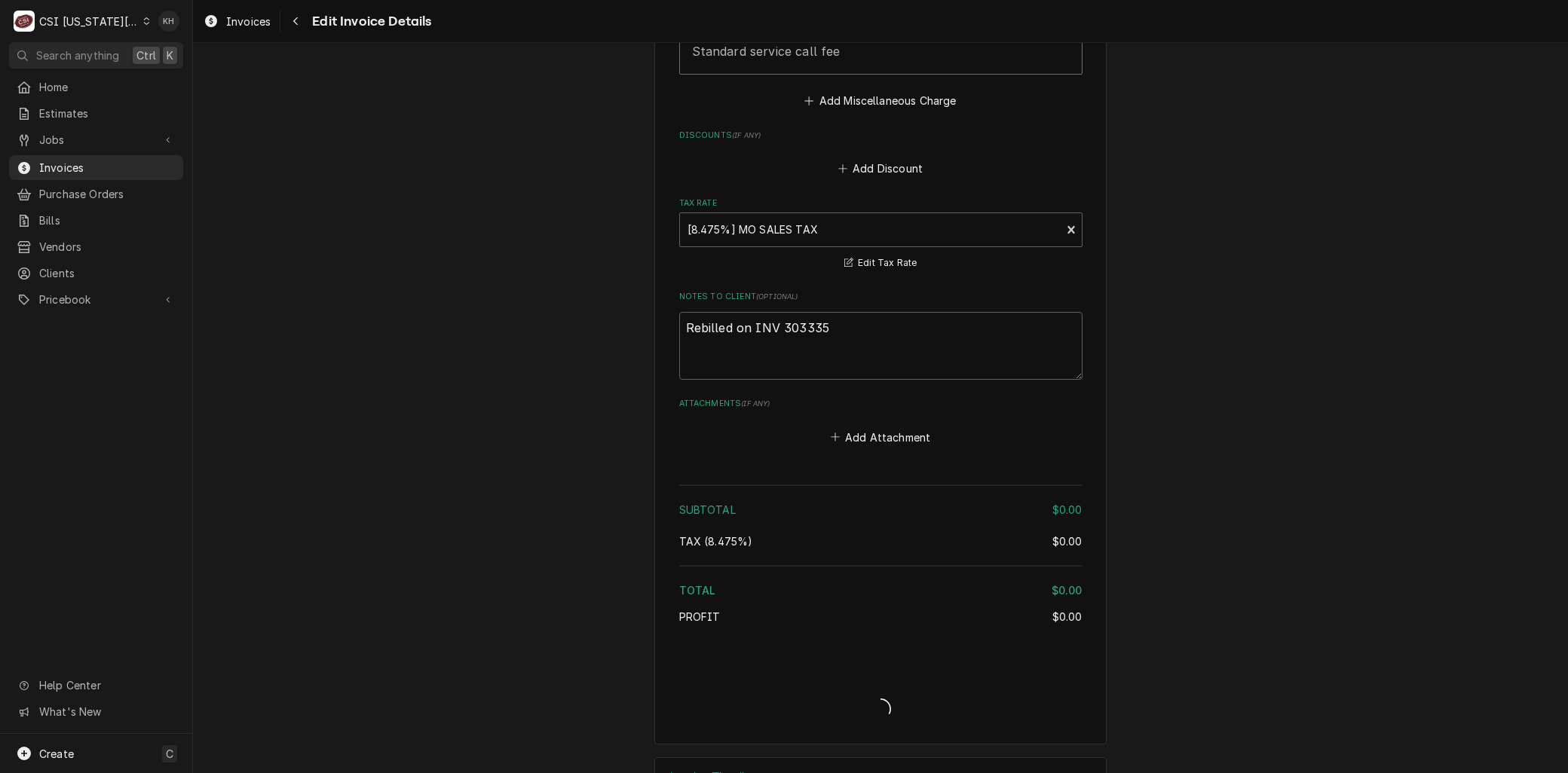
type textarea "x"
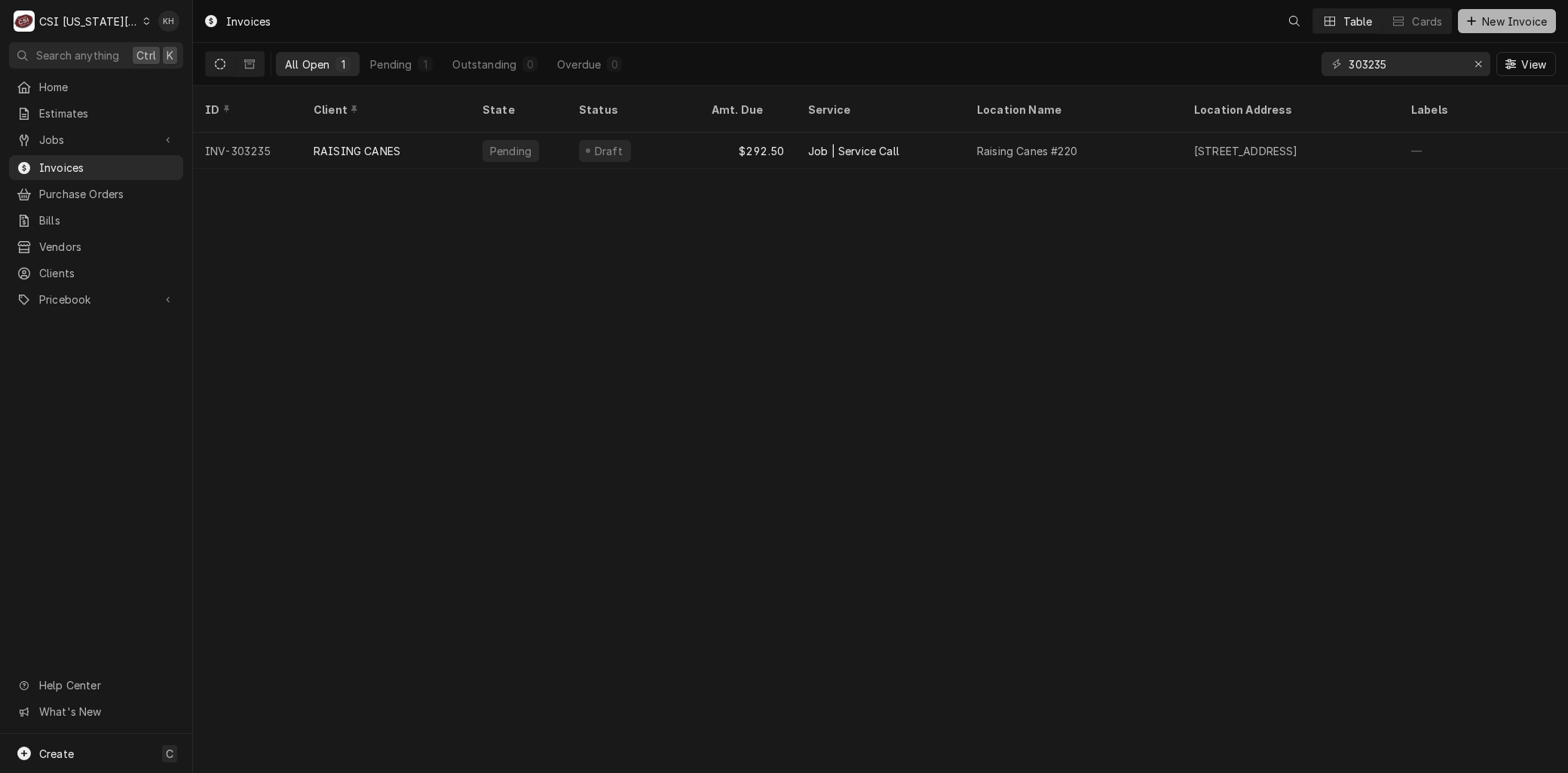
click at [1498, 21] on span "New Invoice" at bounding box center [1514, 21] width 71 height 16
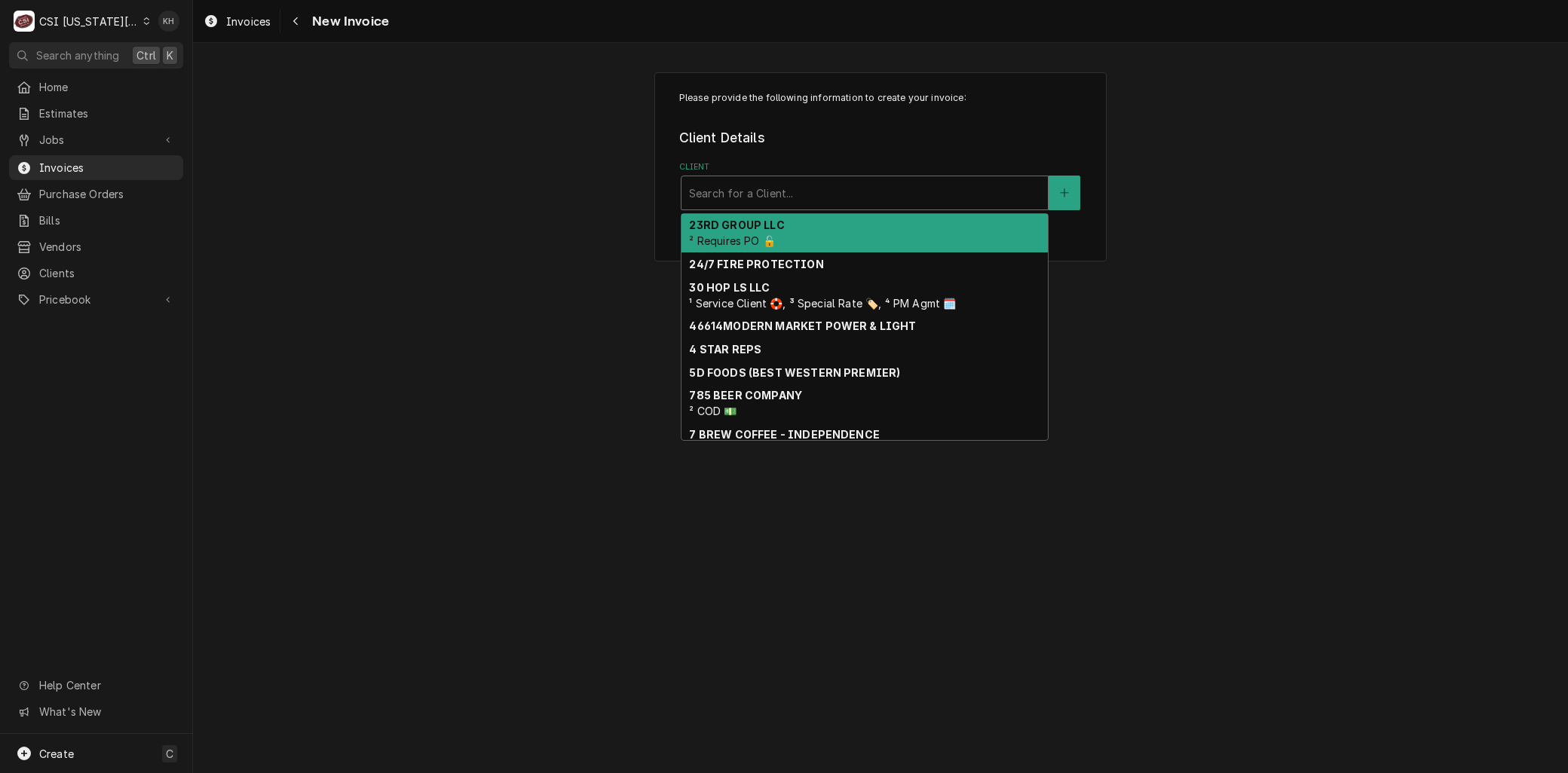
click at [757, 189] on div "Client" at bounding box center [865, 193] width 351 height 27
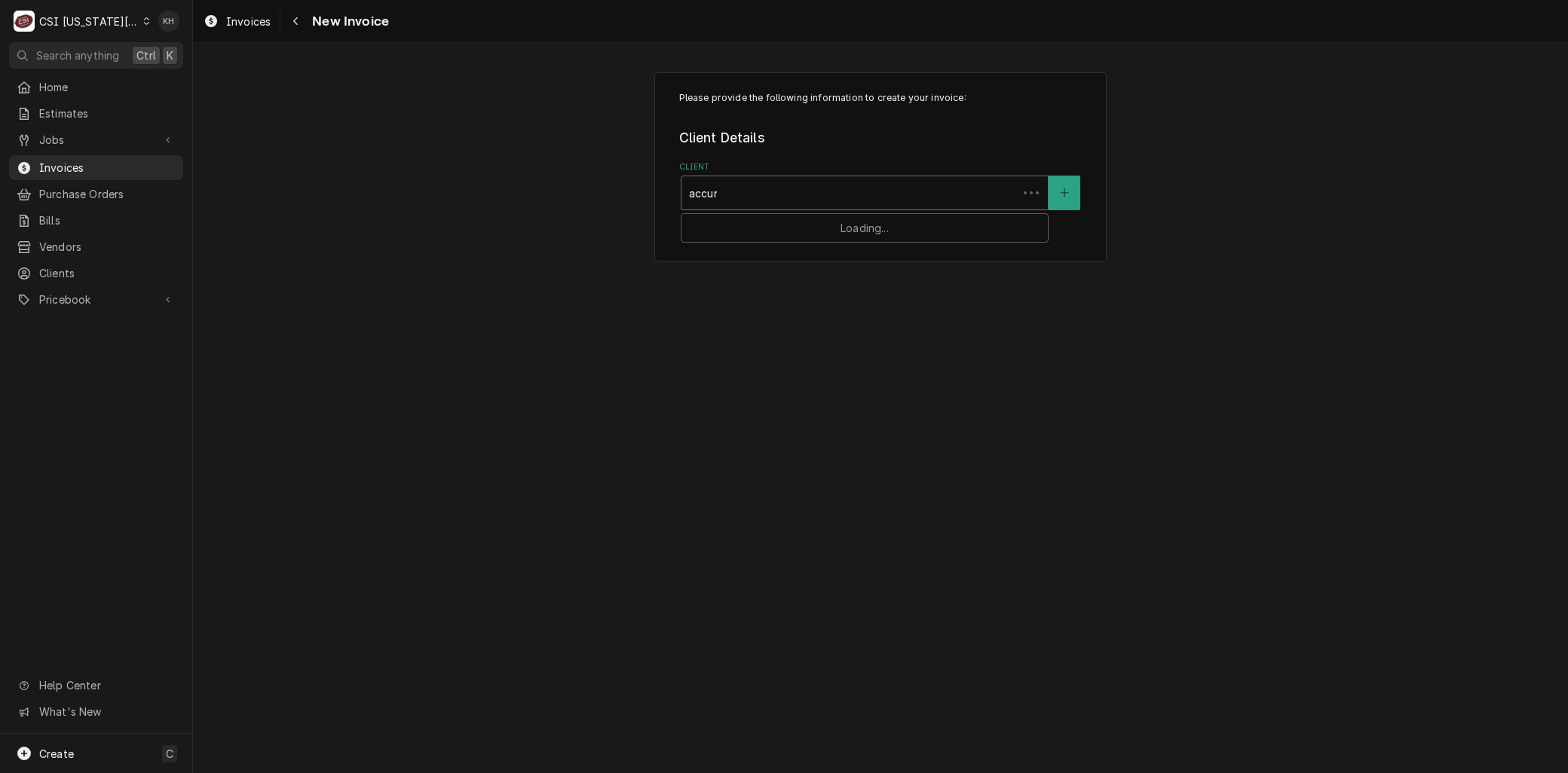
type input "accure"
click at [757, 285] on div "Service Location" at bounding box center [865, 286] width 351 height 27
click at [1060, 292] on button "Service Location" at bounding box center [1065, 287] width 32 height 35
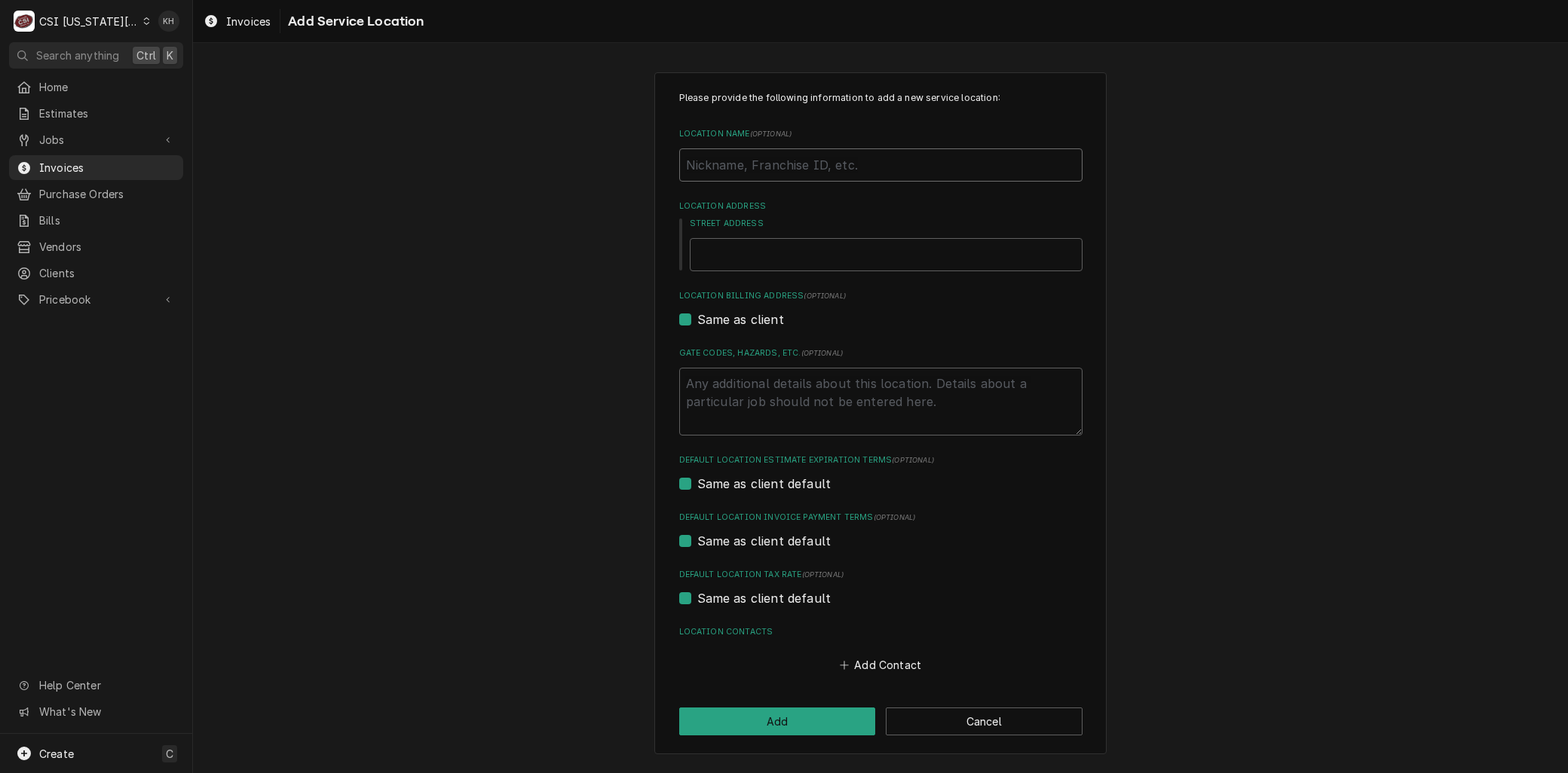
click at [721, 164] on input "Location Name ( optional )" at bounding box center [881, 165] width 404 height 33
paste input "Raising Canes #220 / 1000 Ne Coronado Drive, Blue Springs, MO 64014"
type textarea "x"
type input "Raising Canes #220 / 1000 Ne Coronado Drive, Blue Springs, MO 64014"
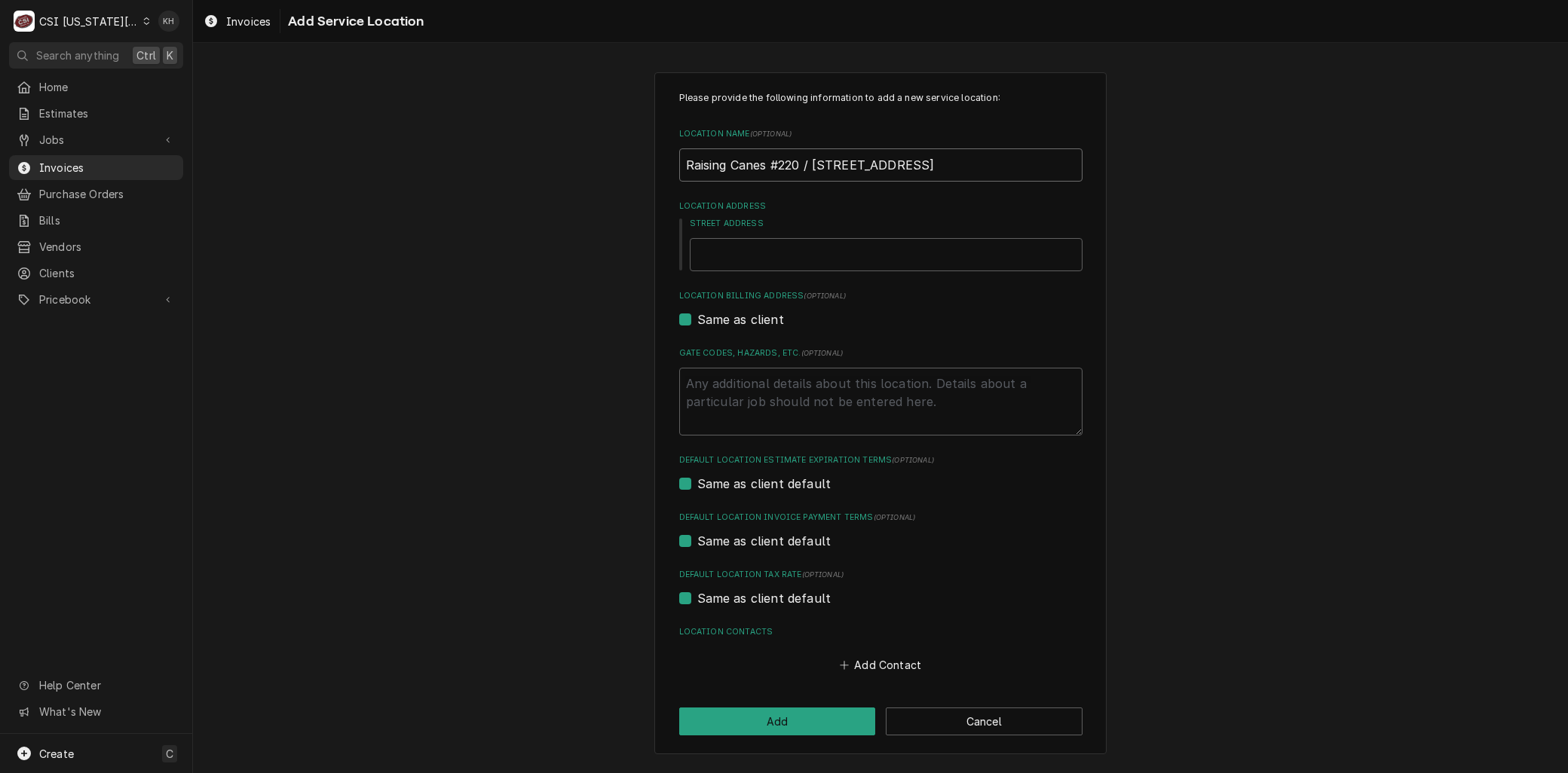
drag, startPoint x: 774, startPoint y: 167, endPoint x: 1200, endPoint y: 163, distance: 426.0
click at [1200, 163] on div "Please provide the following information to add a new service location: Locatio…" at bounding box center [881, 413] width 1375 height 709
type textarea "x"
type input "Raising Canes #220"
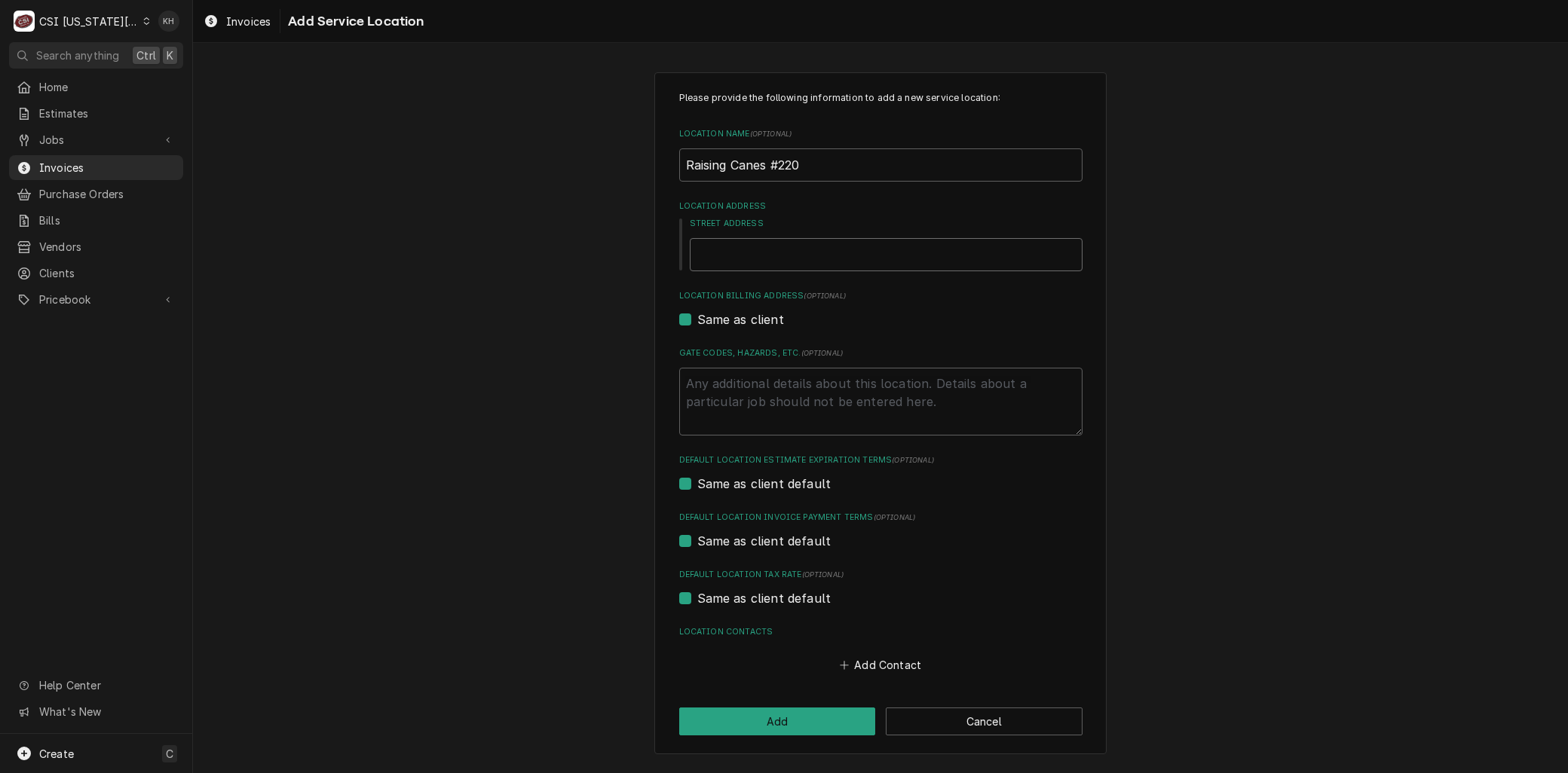
click at [707, 254] on input "Street Address" at bounding box center [886, 255] width 393 height 33
paste input "/ 1000 Ne Coronado Drive, Blue Springs, MO 64014"
type textarea "x"
type input "/ 1000 Ne Coronado Drive, Blue Springs, MO 64014"
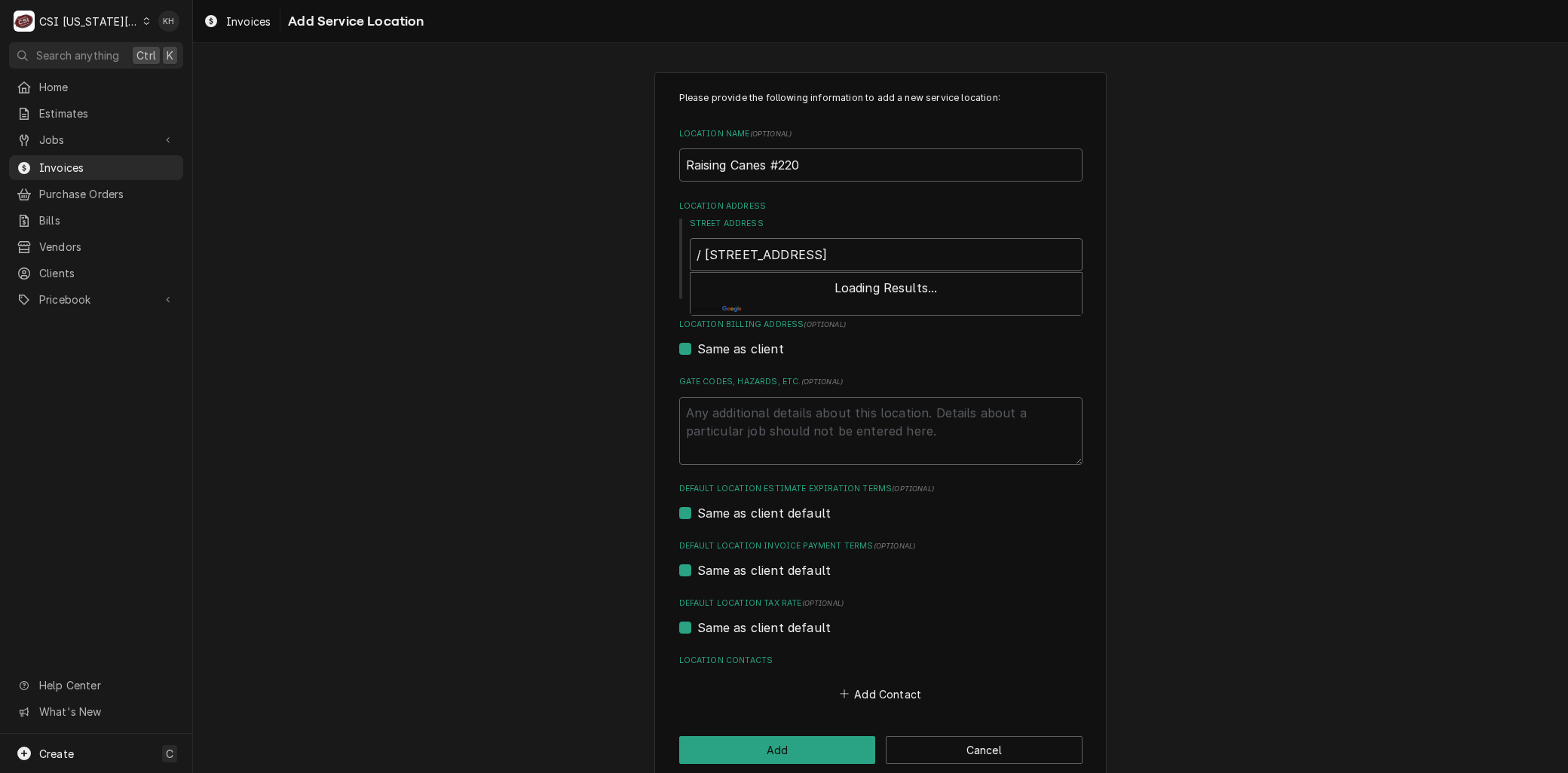
type textarea "x"
type input "/ 1000 Ne Coronado Drive, Blue Springs, MO 64014"
type textarea "x"
type input "1000 Ne Coronado Drive, Blue Springs, MO 64014"
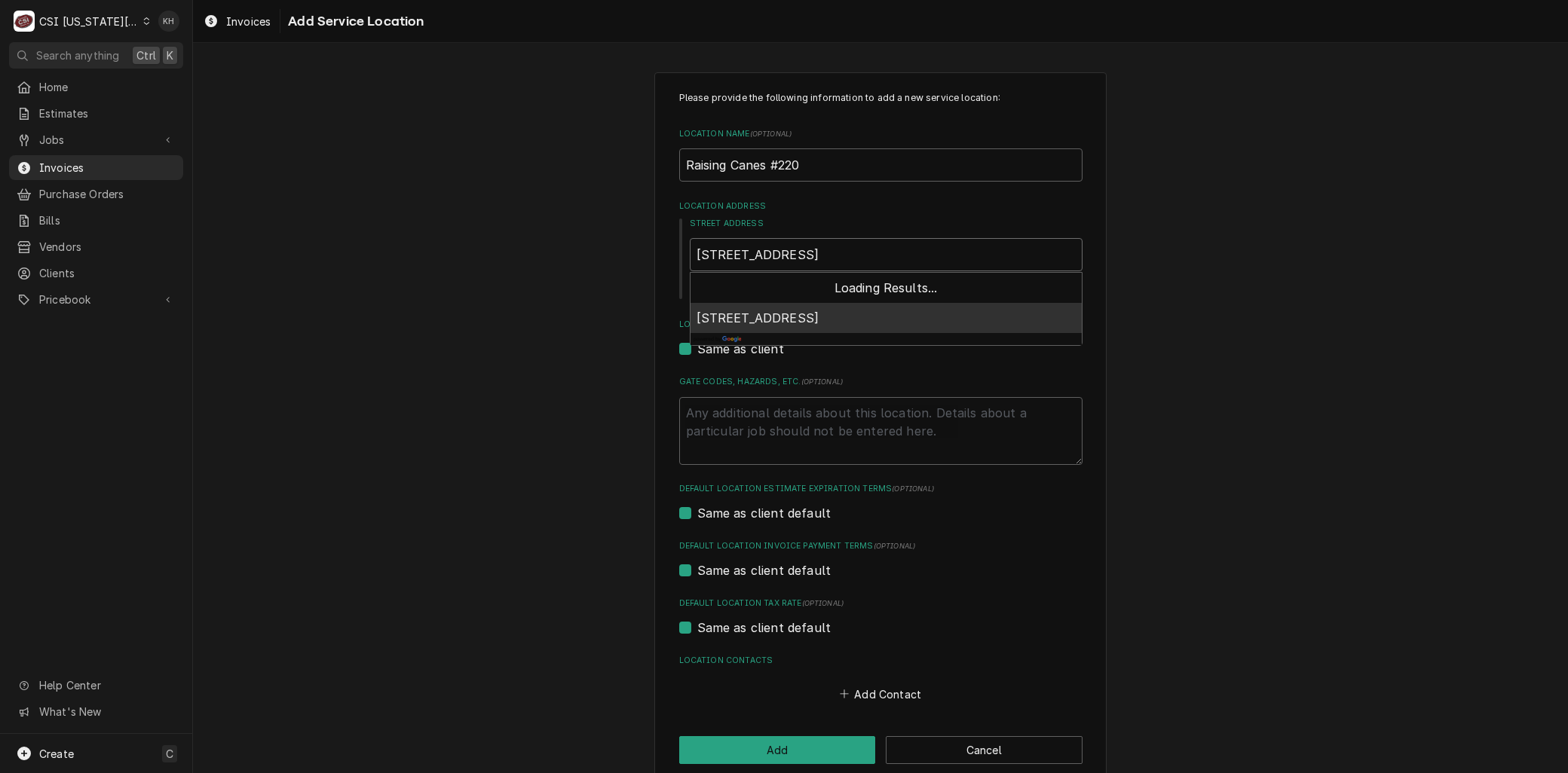
type textarea "x"
type input "1000 Ne Coronado Drive, Blue Springs, MO 64014"
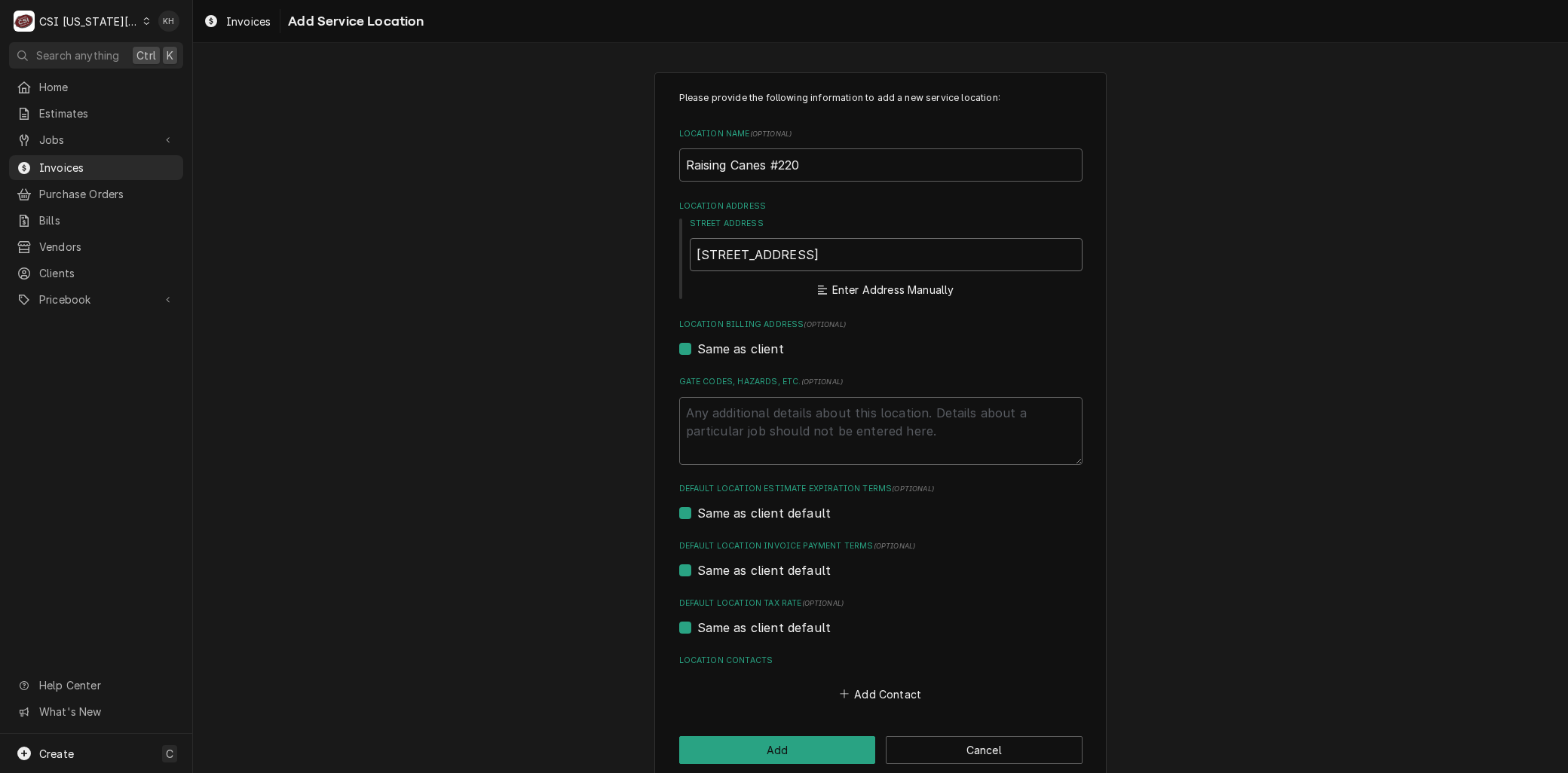
type textarea "x"
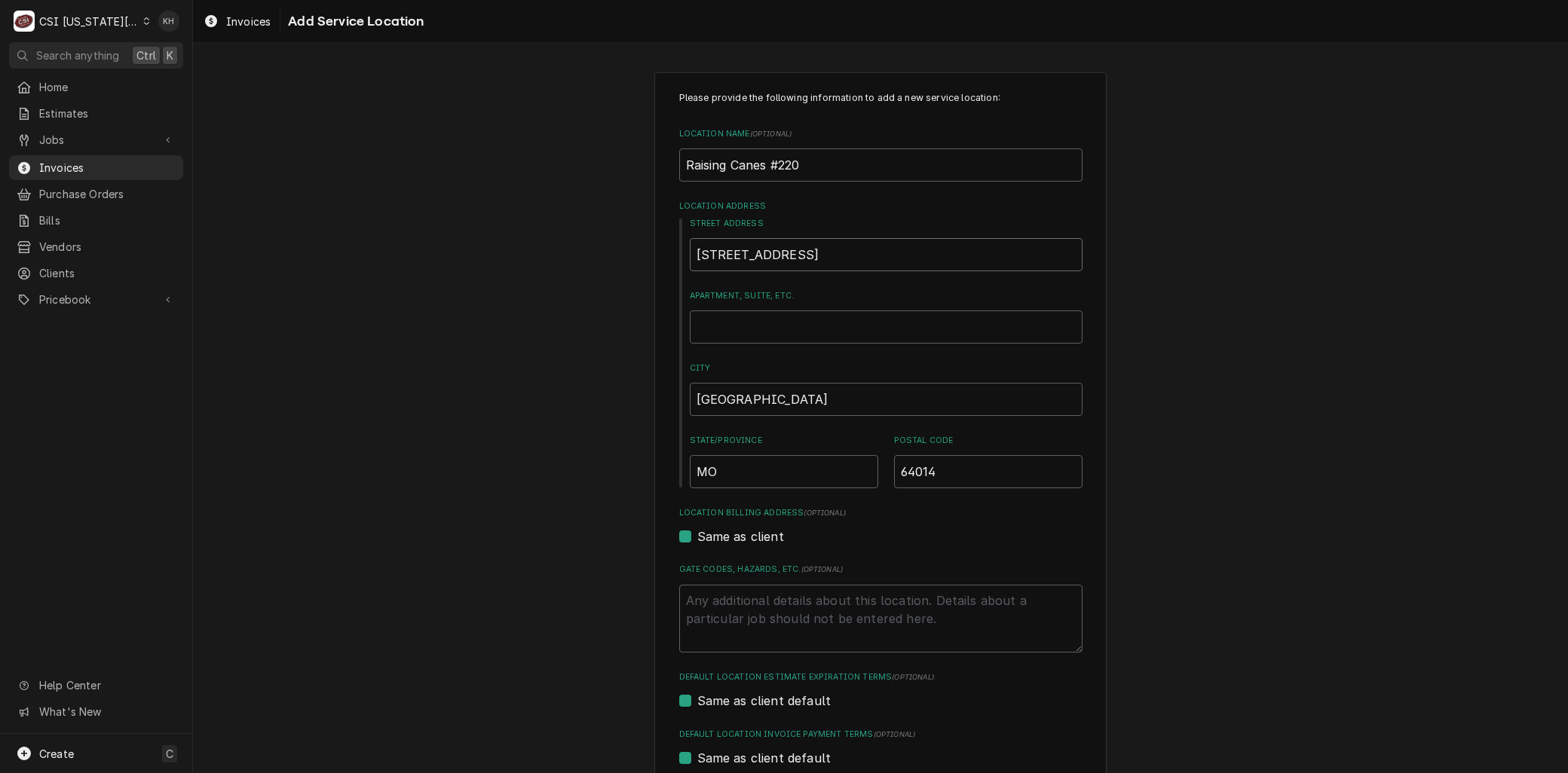
scroll to position [210, 0]
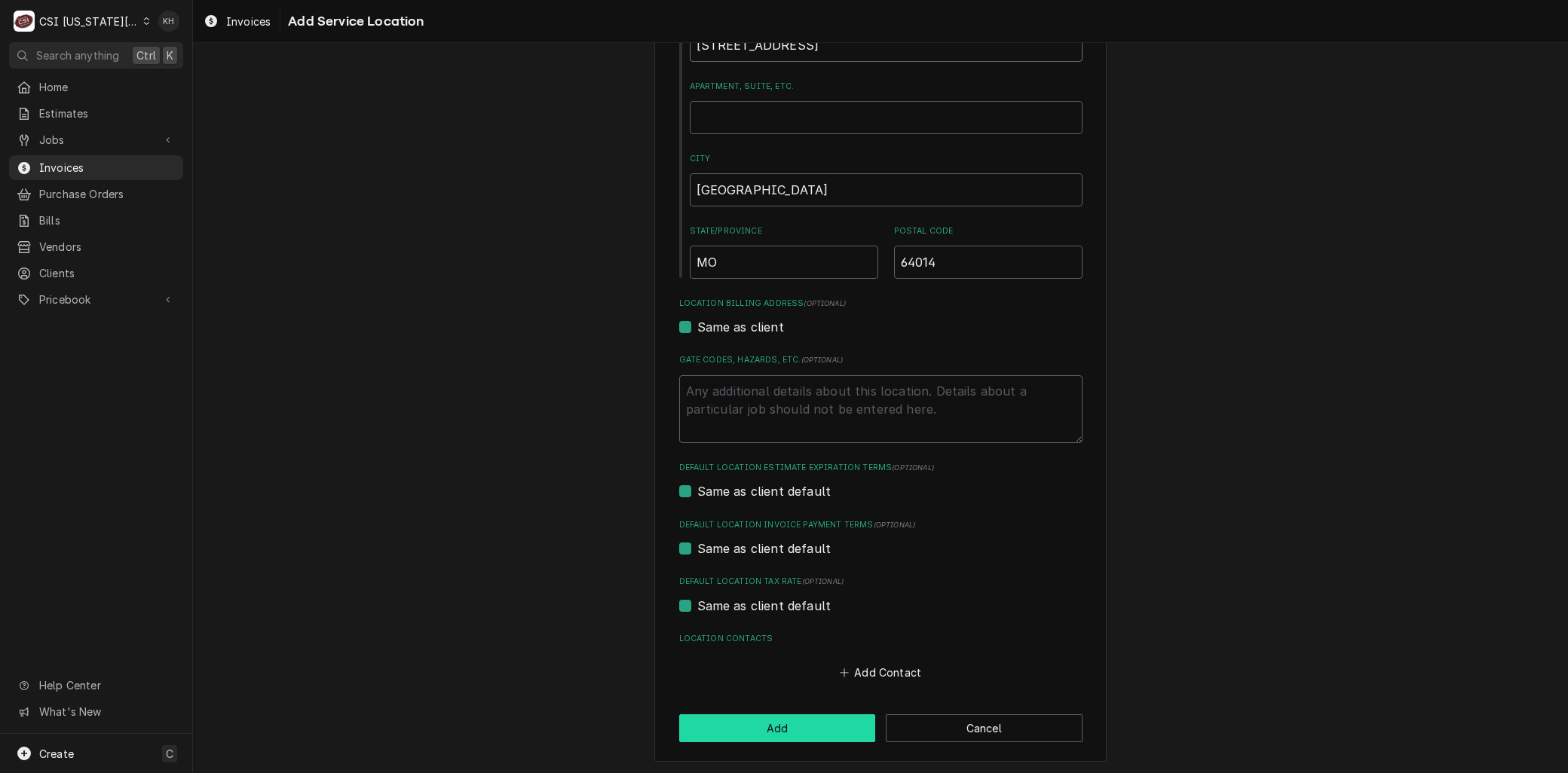
type input "1000 NE Coronado Dr"
click at [771, 732] on button "Add" at bounding box center [778, 728] width 197 height 28
type textarea "x"
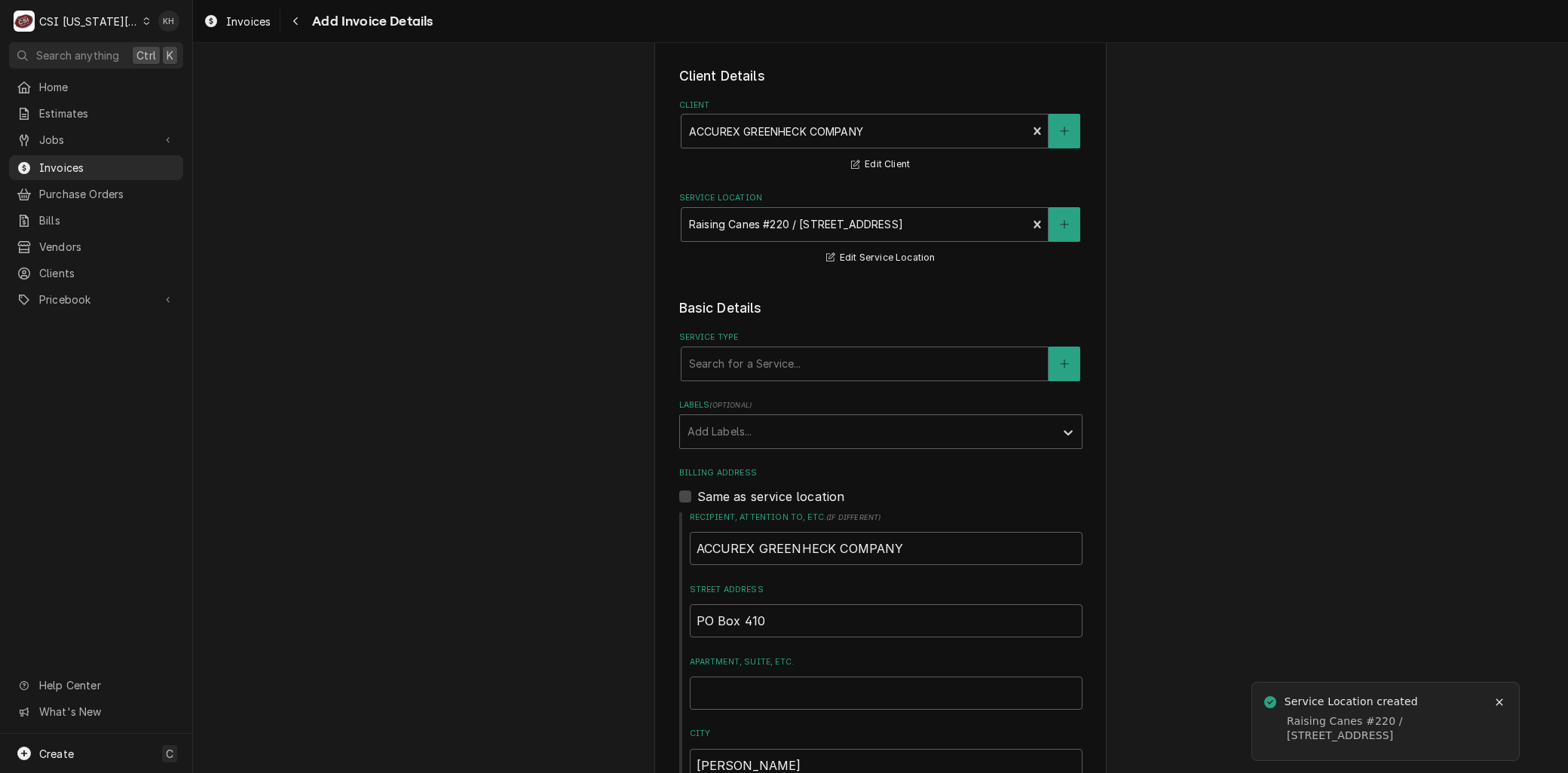
scroll to position [168, 0]
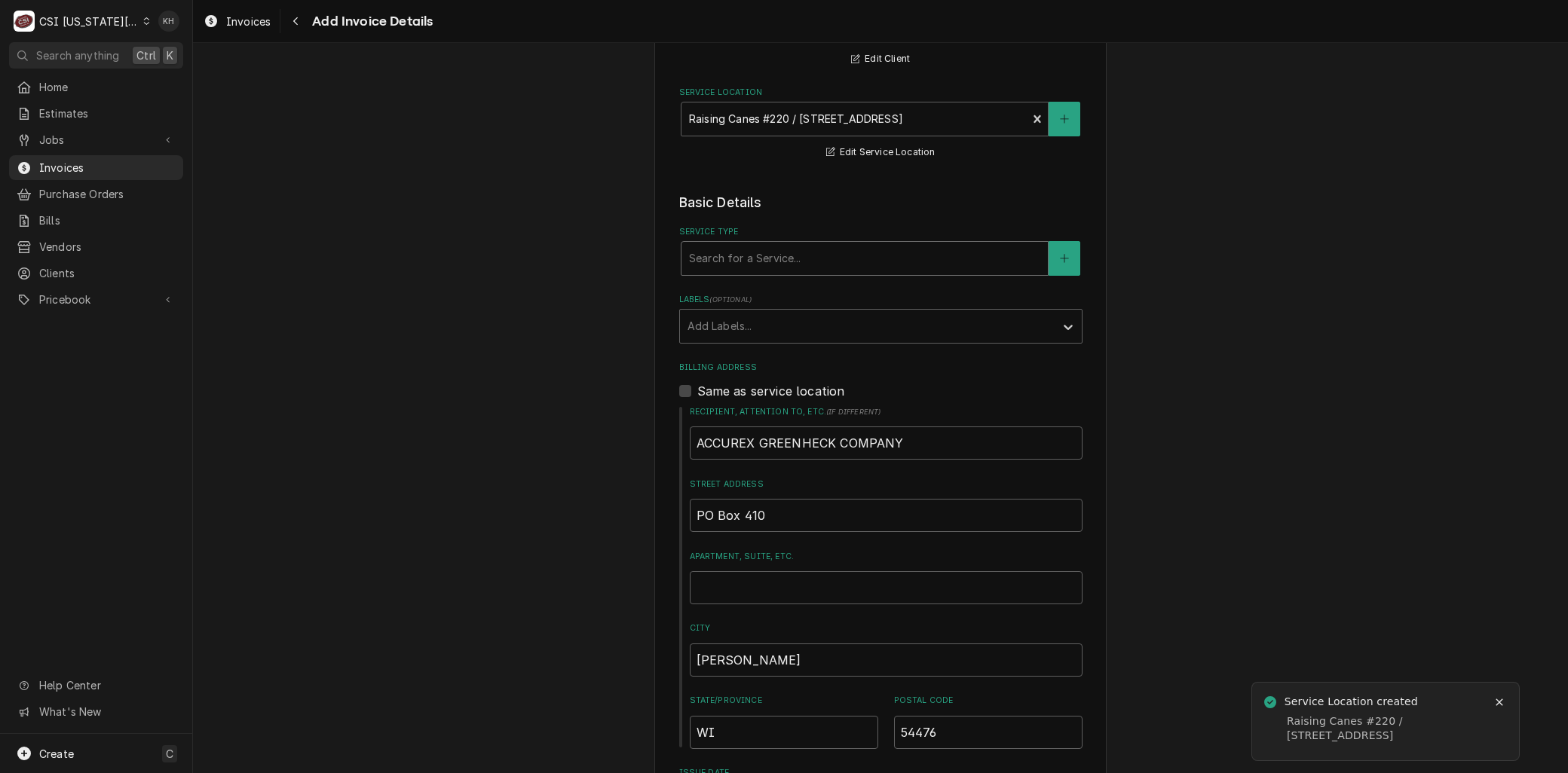
click at [753, 254] on div "Service Type" at bounding box center [865, 258] width 351 height 27
type input "service call"
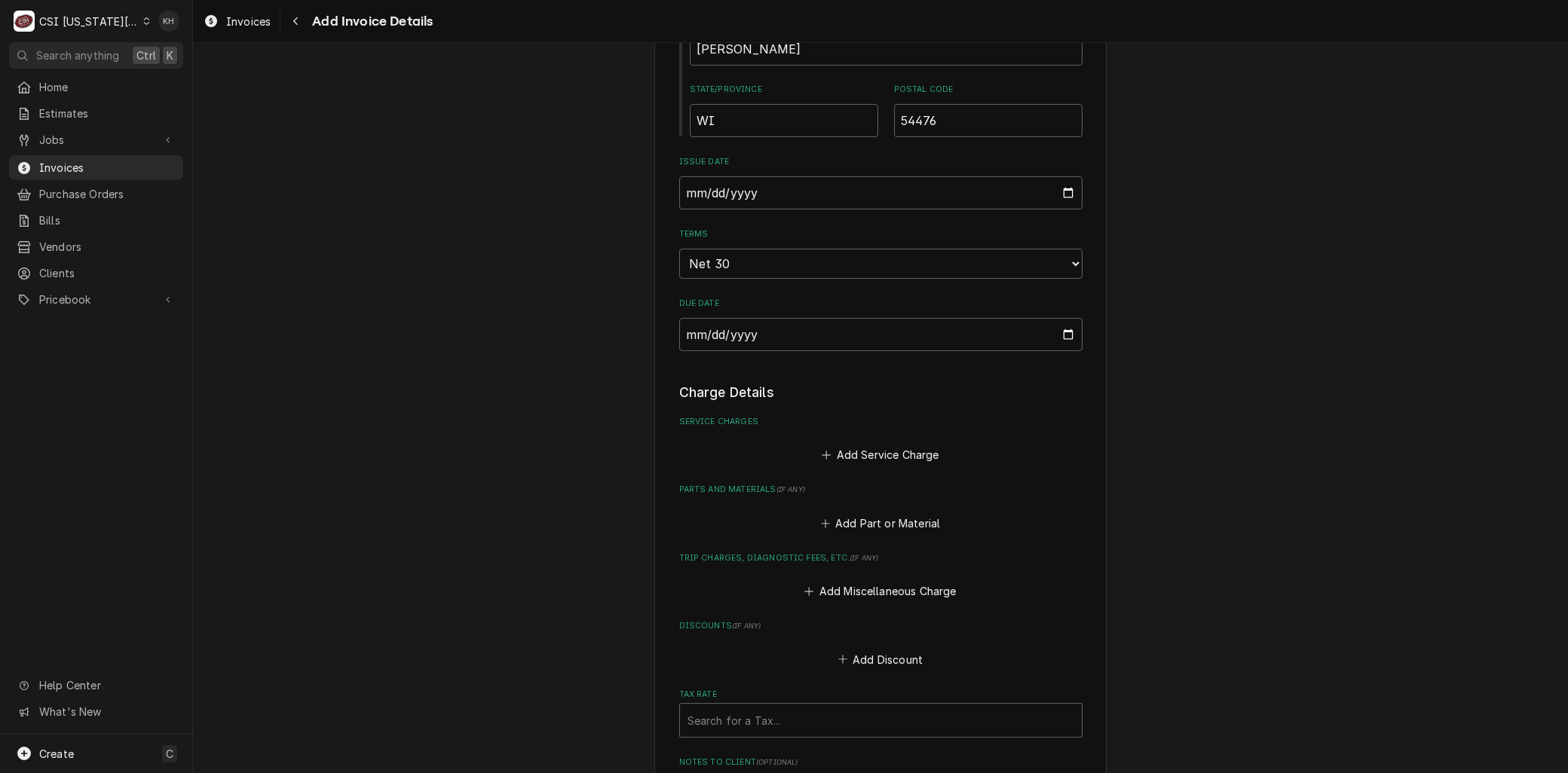
scroll to position [921, 0]
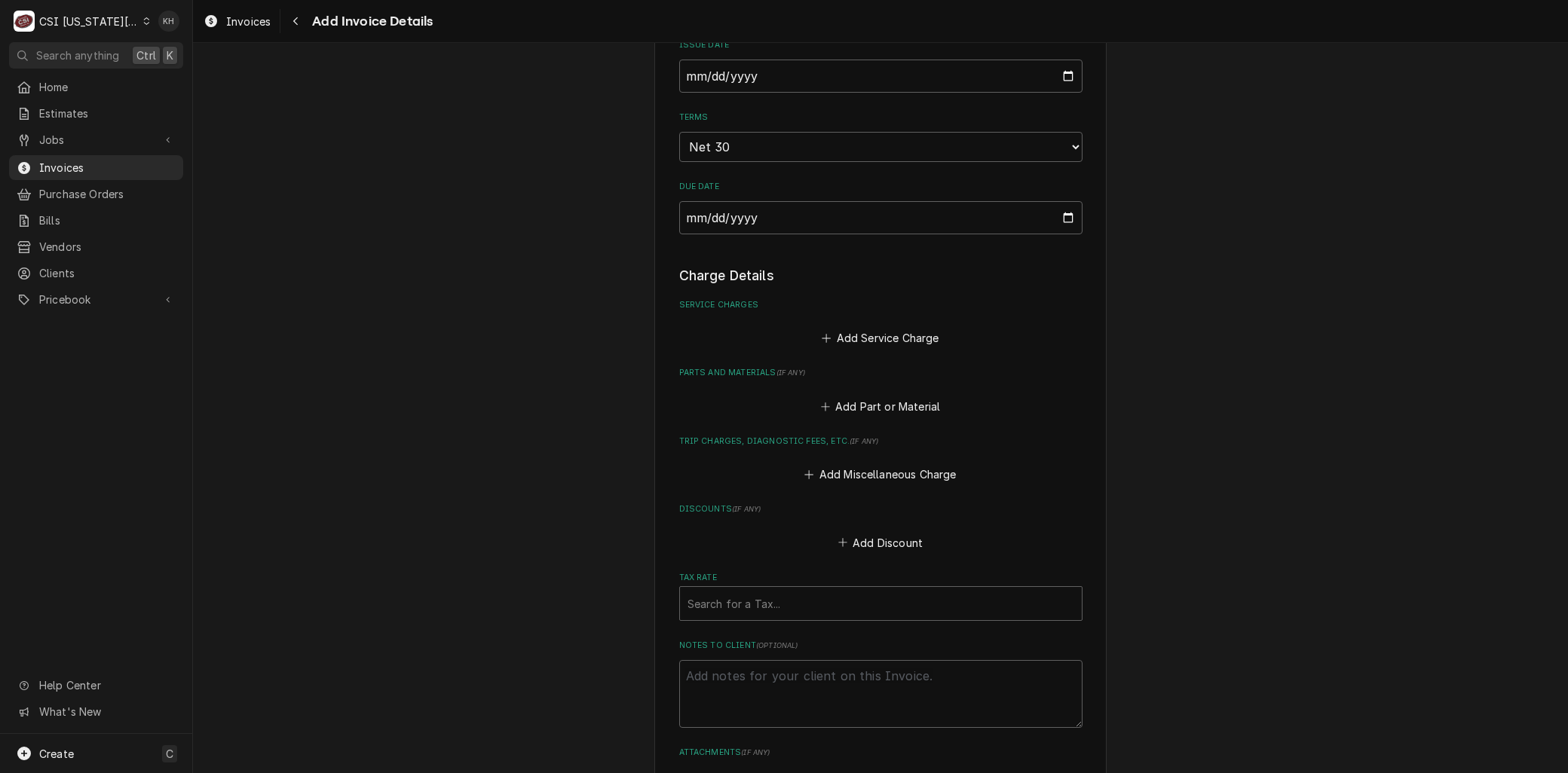
click at [864, 325] on div "Add Service Charge" at bounding box center [881, 334] width 404 height 29
click at [859, 328] on button "Add Service Charge" at bounding box center [881, 338] width 122 height 21
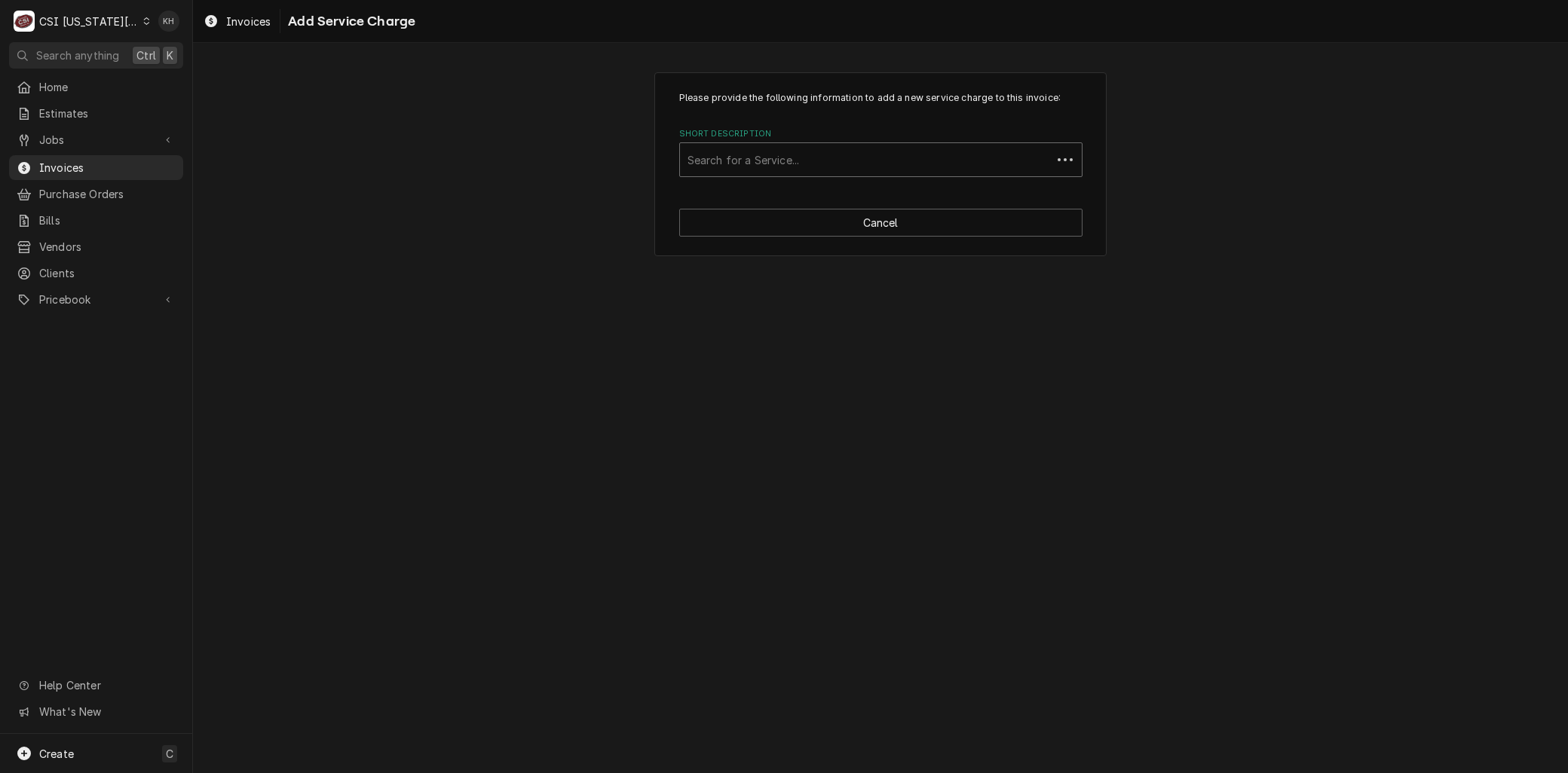
click at [750, 160] on div "Short Description" at bounding box center [865, 160] width 357 height 27
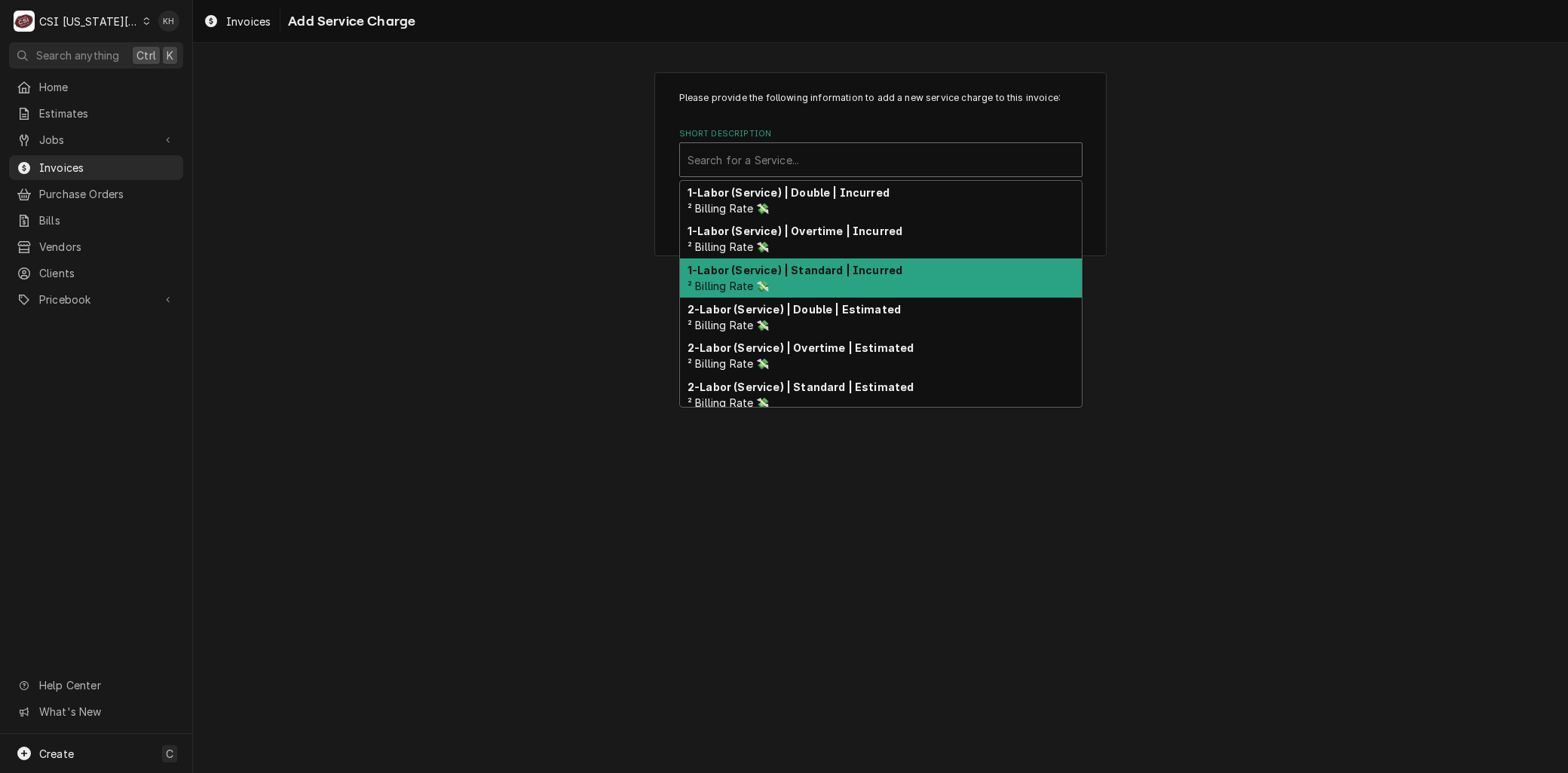
click at [746, 276] on div "1-Labor (Service) | Standard | Incurred ² Billing Rate 💸" at bounding box center [881, 277] width 402 height 39
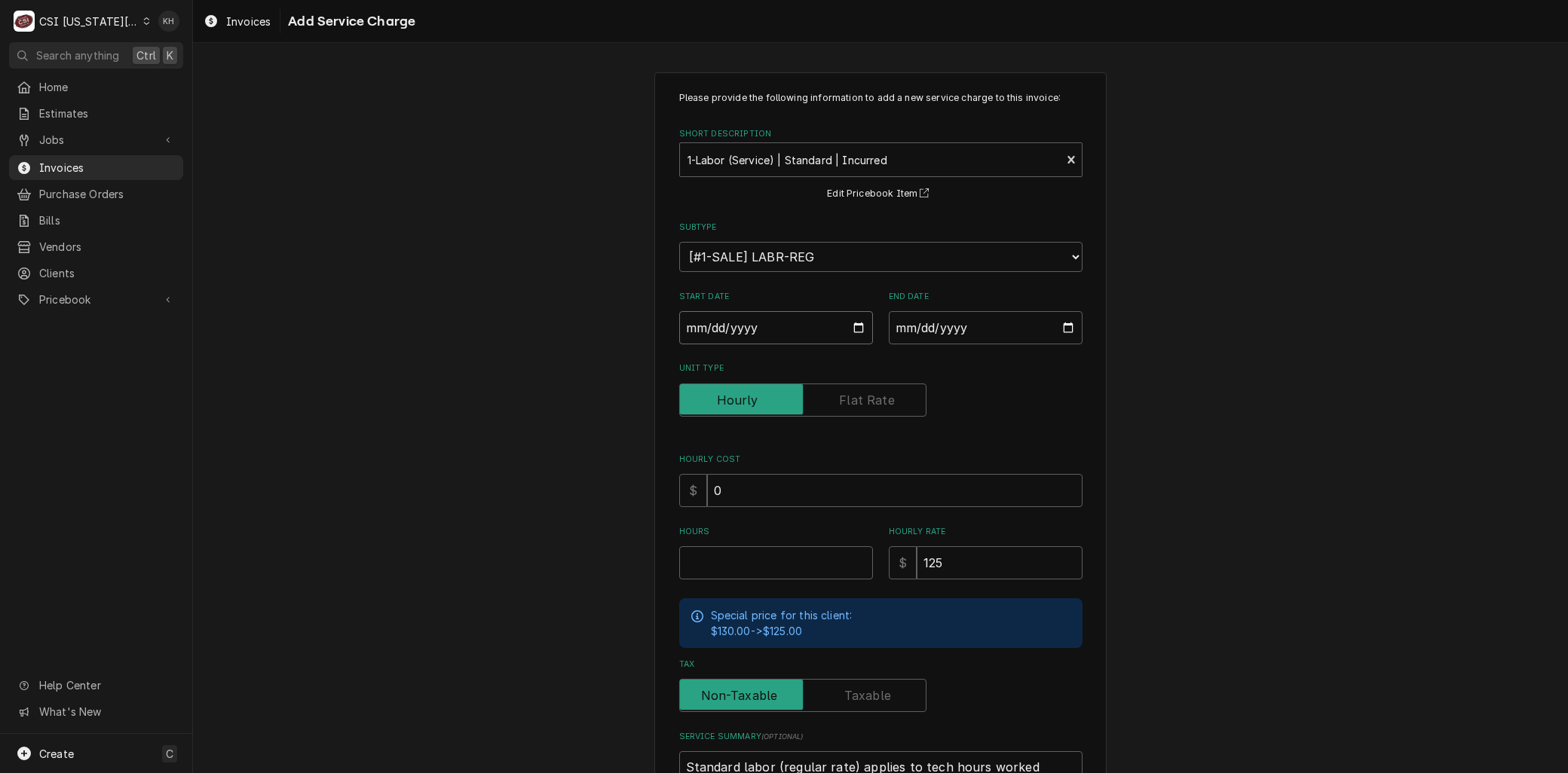
click at [845, 323] on input "Start Date" at bounding box center [776, 328] width 194 height 33
click at [854, 329] on input "Start Date" at bounding box center [776, 328] width 194 height 33
type textarea "x"
type input "2025-09-10"
click at [1062, 326] on input "End Date" at bounding box center [985, 328] width 194 height 33
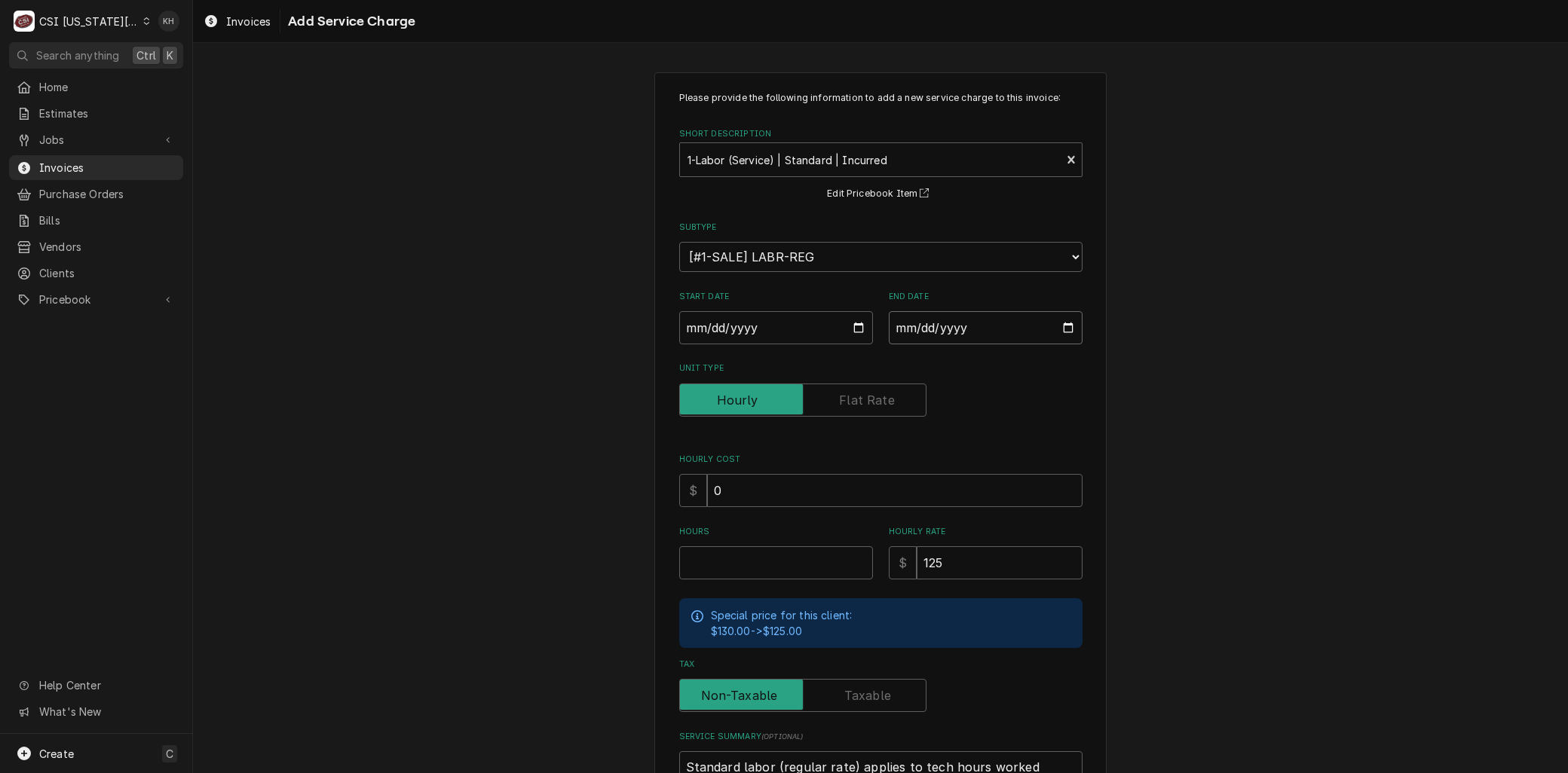
type textarea "x"
type input "2025-09-10"
click at [672, 555] on div "Please provide the following information to add a new service charge to this in…" at bounding box center [880, 494] width 452 height 845
click at [687, 551] on input "Hours" at bounding box center [776, 563] width 194 height 33
type textarea "x"
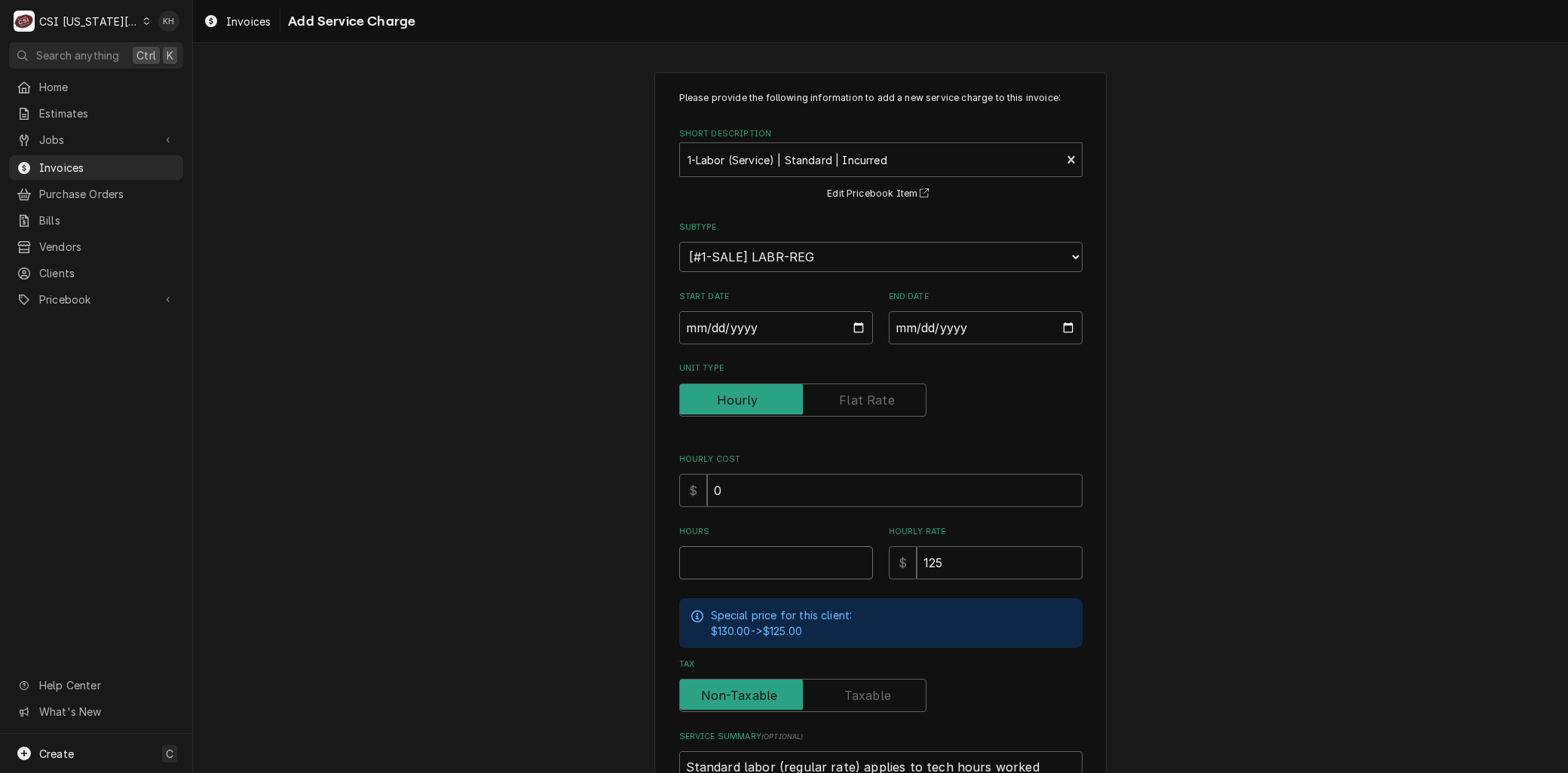
type input "1"
type textarea "x"
type input "1.5"
paste textarea "Brand: Accurex Model: XGDX-P116-H12-D1-5 Serial: 27364196 Arrived on site, trac…"
type textarea "x"
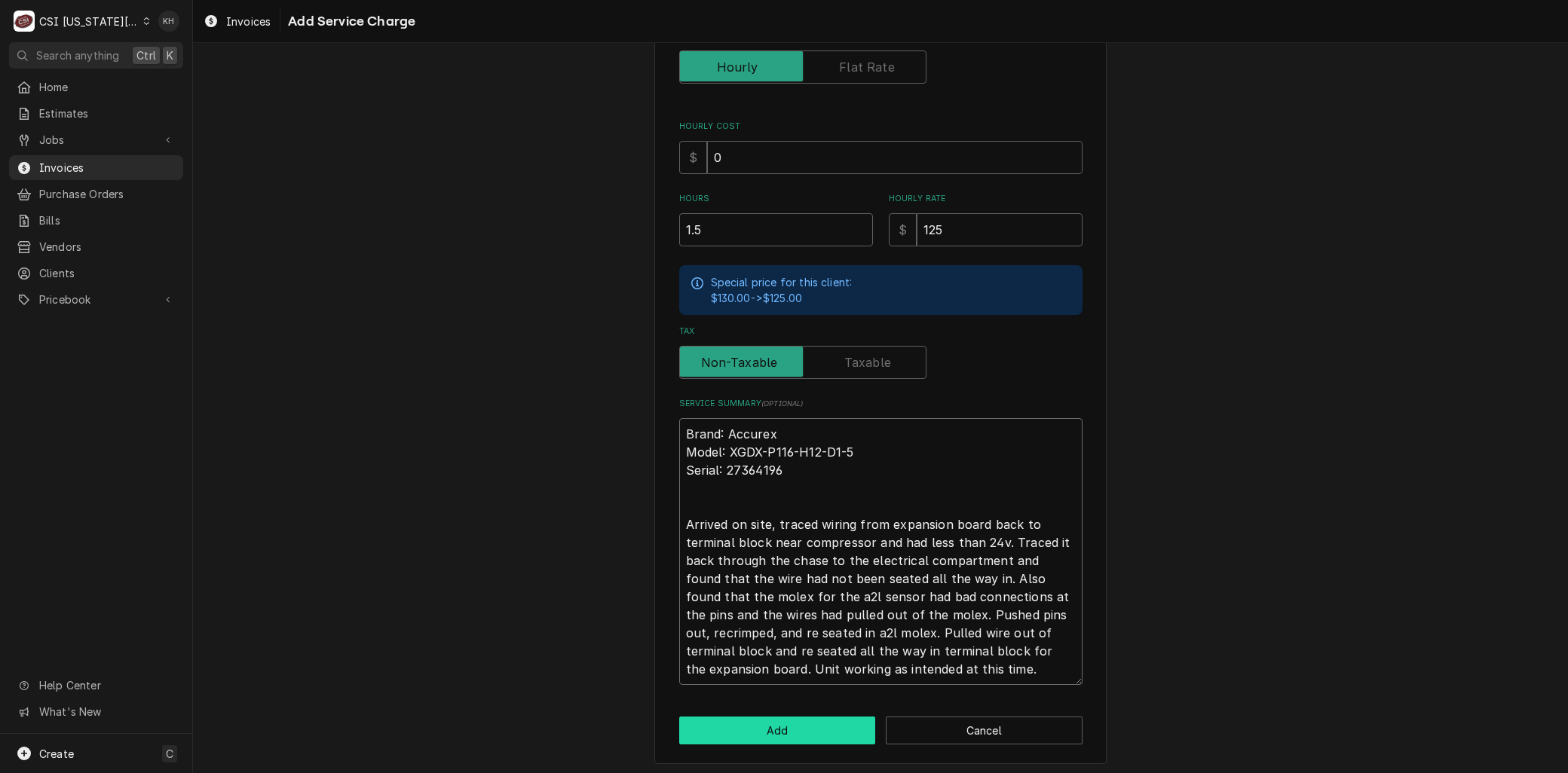
type textarea "Brand: Accurex Model: XGDX-P116-H12-D1-5 Serial: 27364196 Arrived on site, trac…"
click at [727, 734] on button "Add" at bounding box center [778, 730] width 197 height 28
type textarea "x"
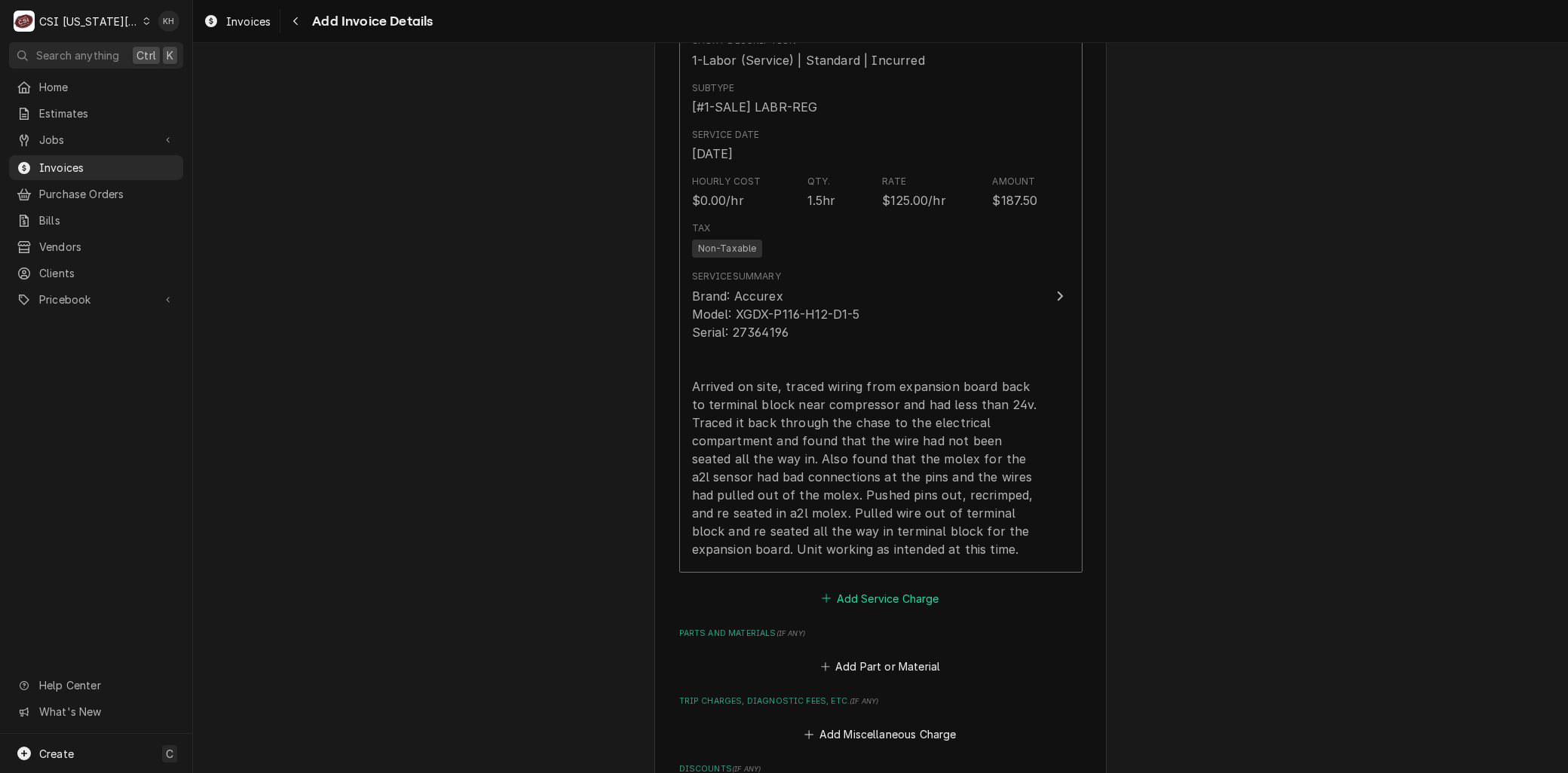
scroll to position [1405, 0]
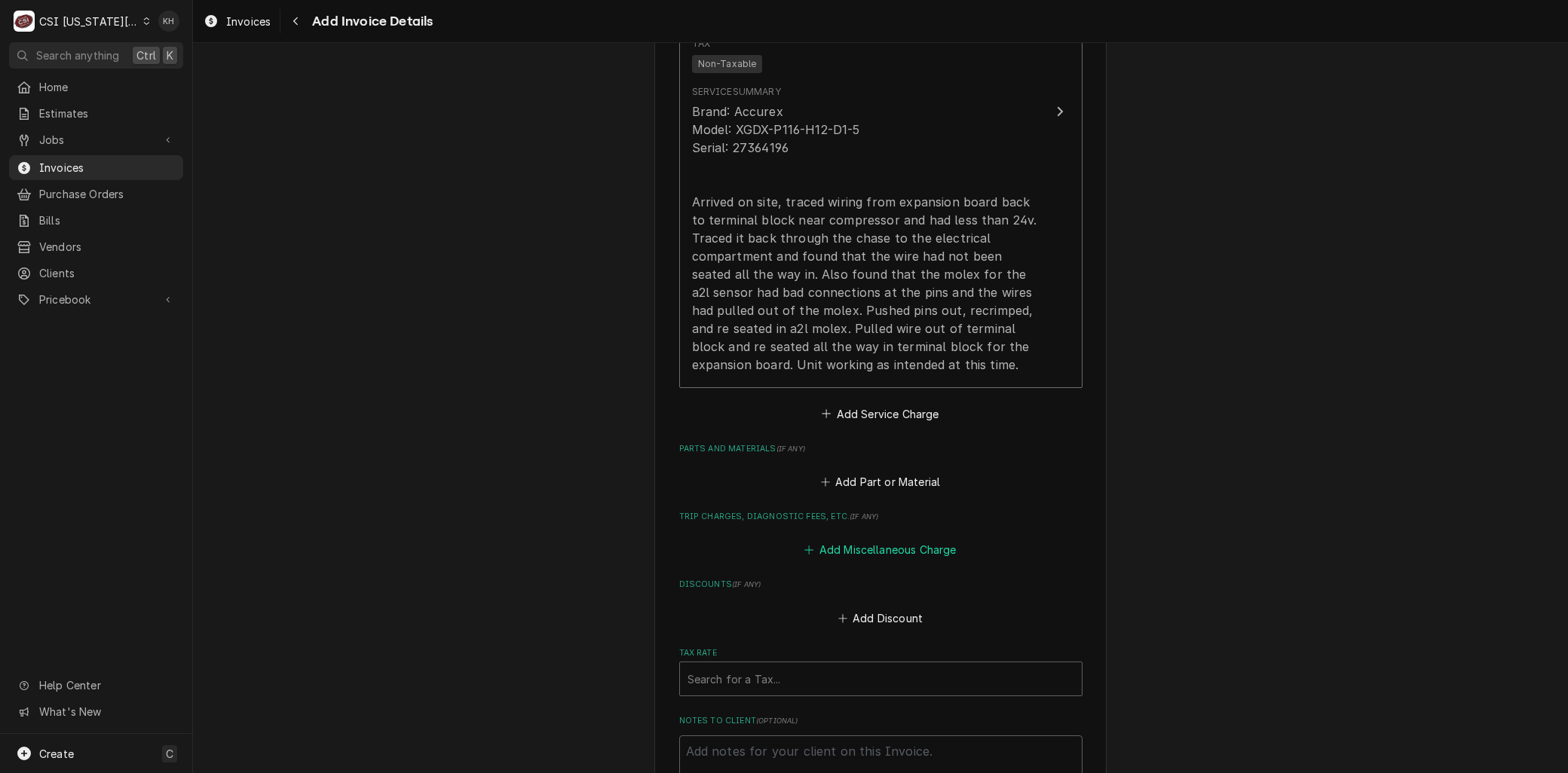
click at [860, 545] on button "Add Miscellaneous Charge" at bounding box center [880, 550] width 157 height 21
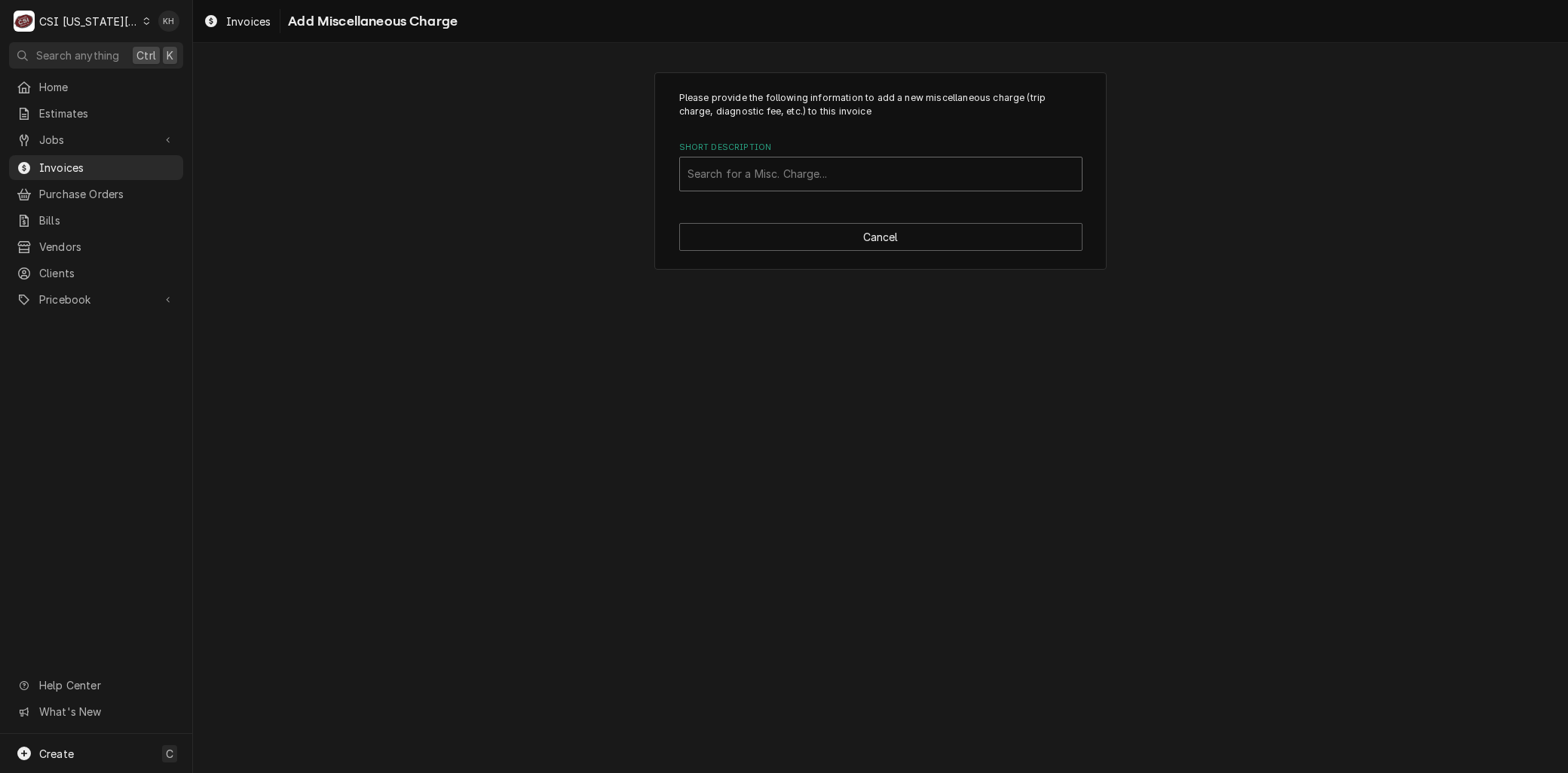
click at [749, 168] on div "Short Description" at bounding box center [881, 174] width 387 height 27
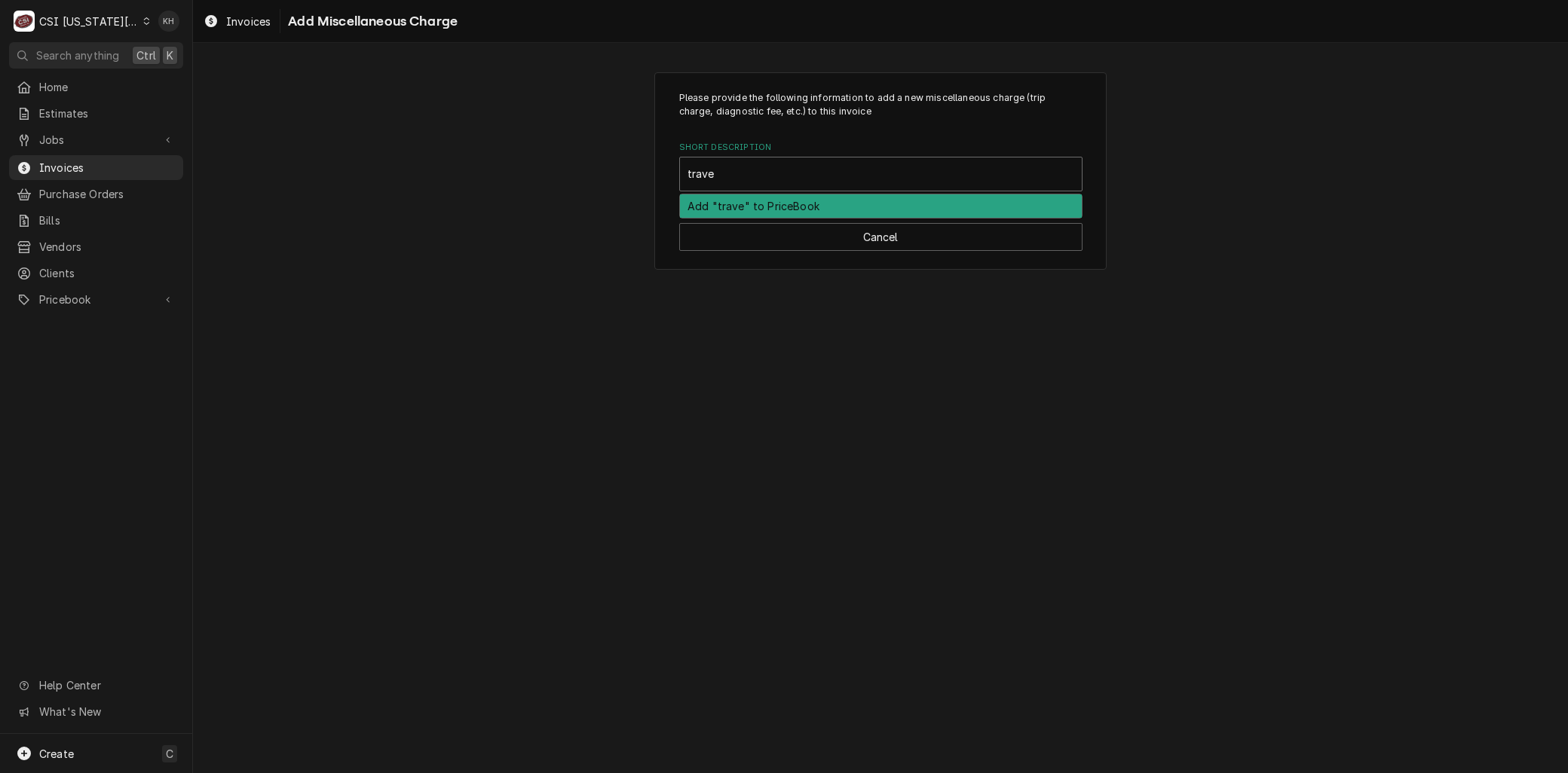
type input "travel"
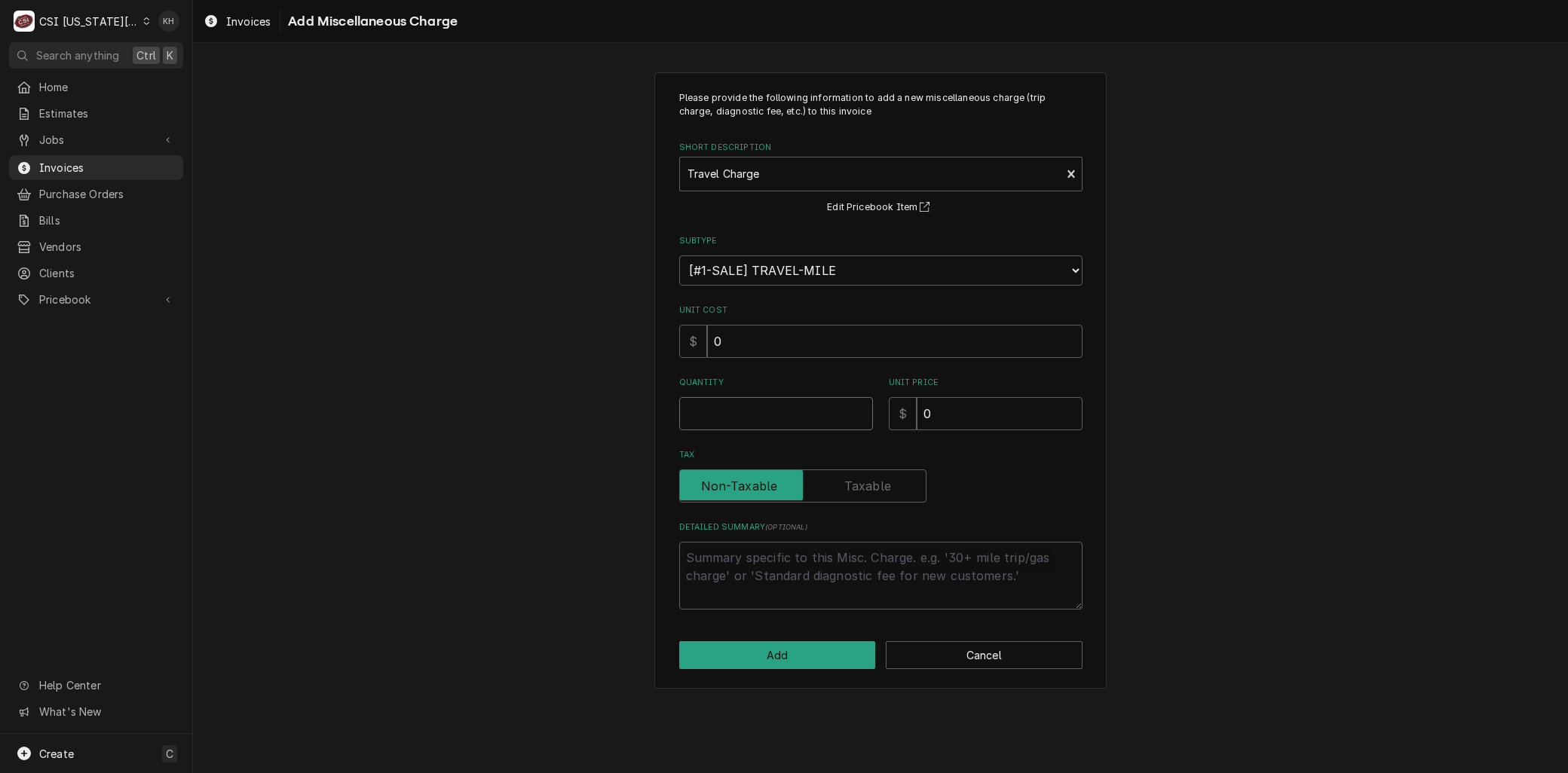
click at [730, 420] on input "Quantity" at bounding box center [776, 414] width 194 height 33
type textarea "x"
type input "1"
type textarea "x"
type input "1"
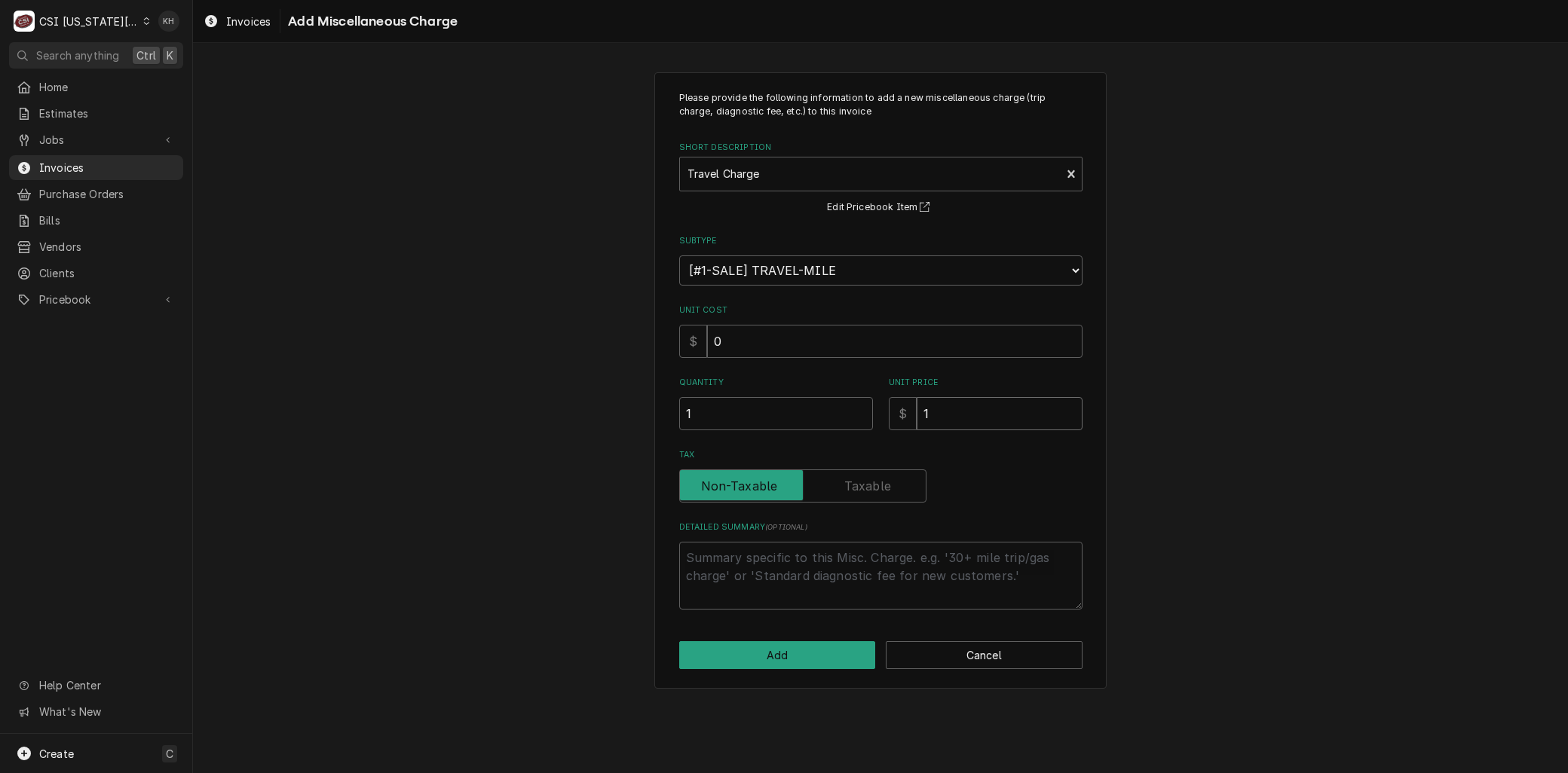
type textarea "x"
type input "12"
type textarea "x"
type input "125"
click at [757, 646] on button "Add" at bounding box center [778, 655] width 197 height 28
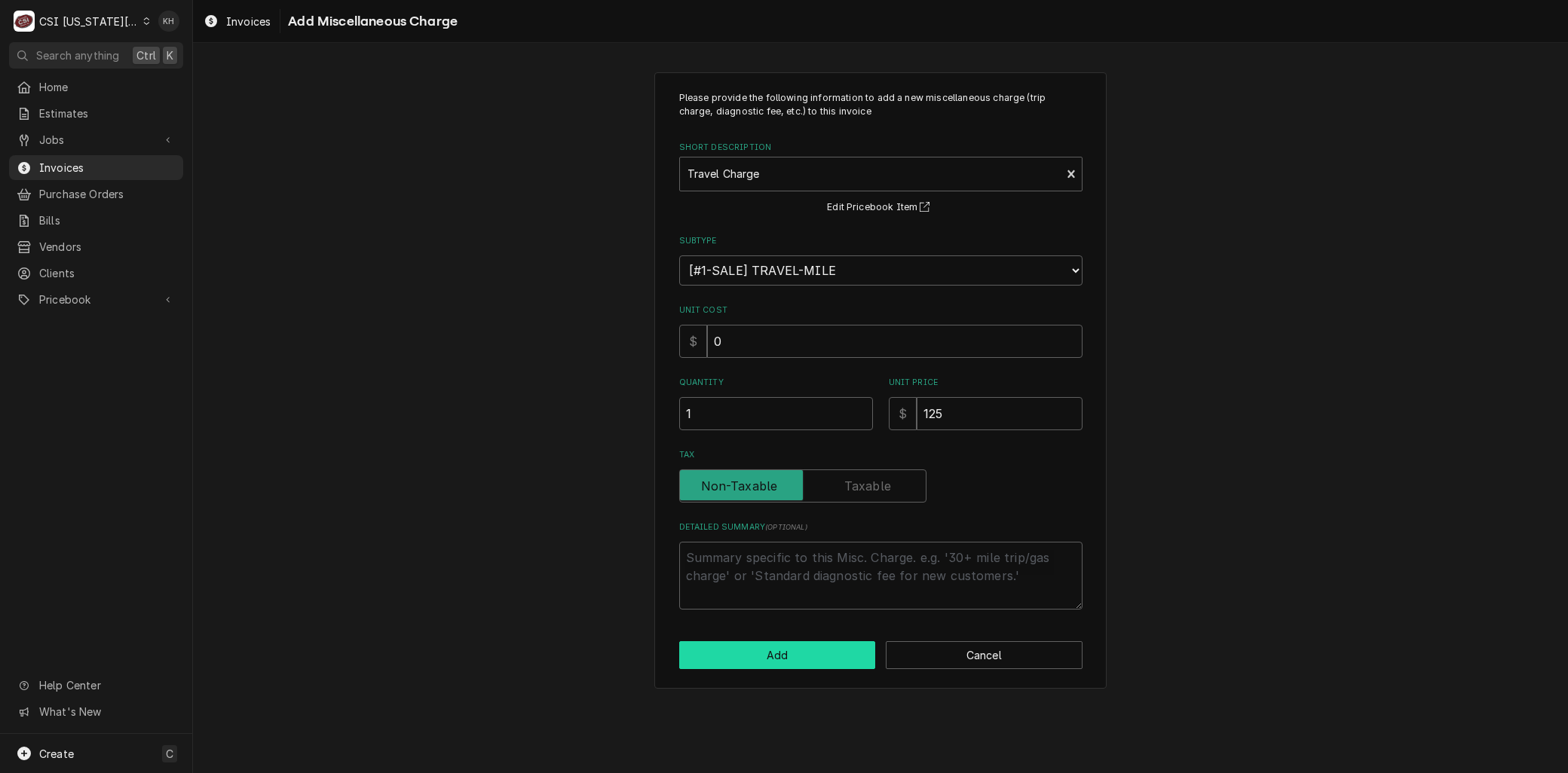
type textarea "x"
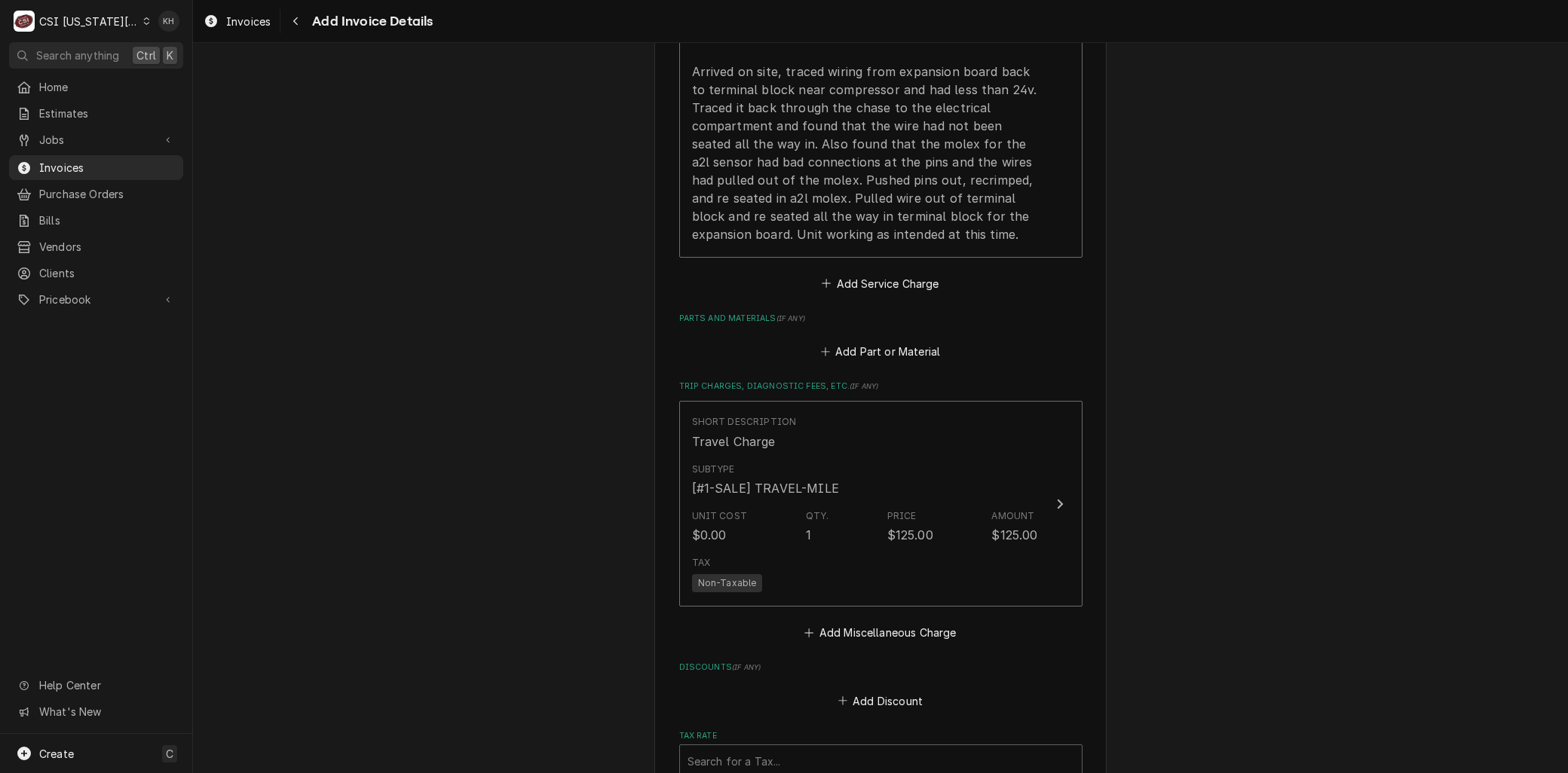
scroll to position [1686, 0]
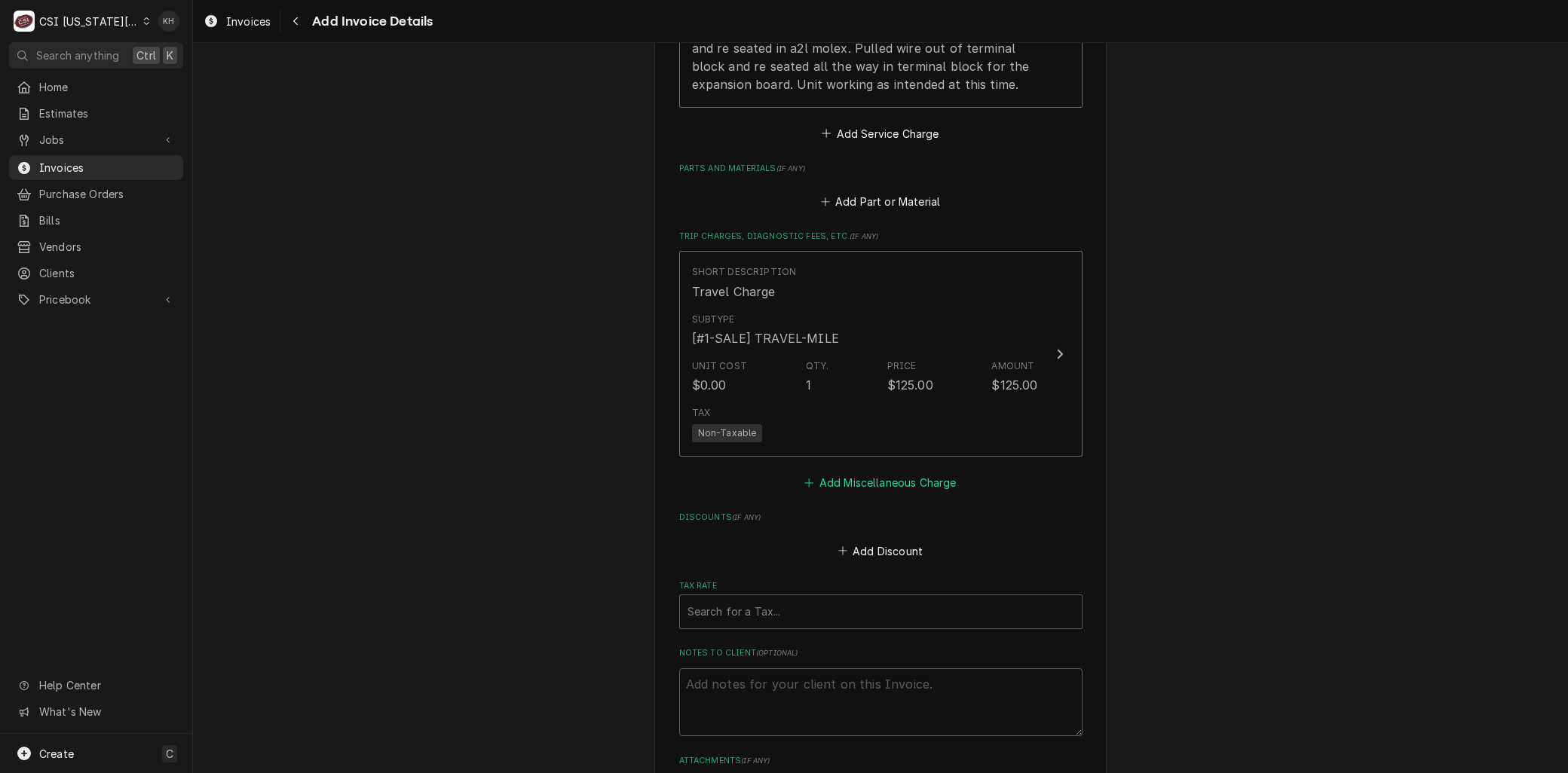
click at [854, 476] on button "Add Miscellaneous Charge" at bounding box center [880, 483] width 157 height 21
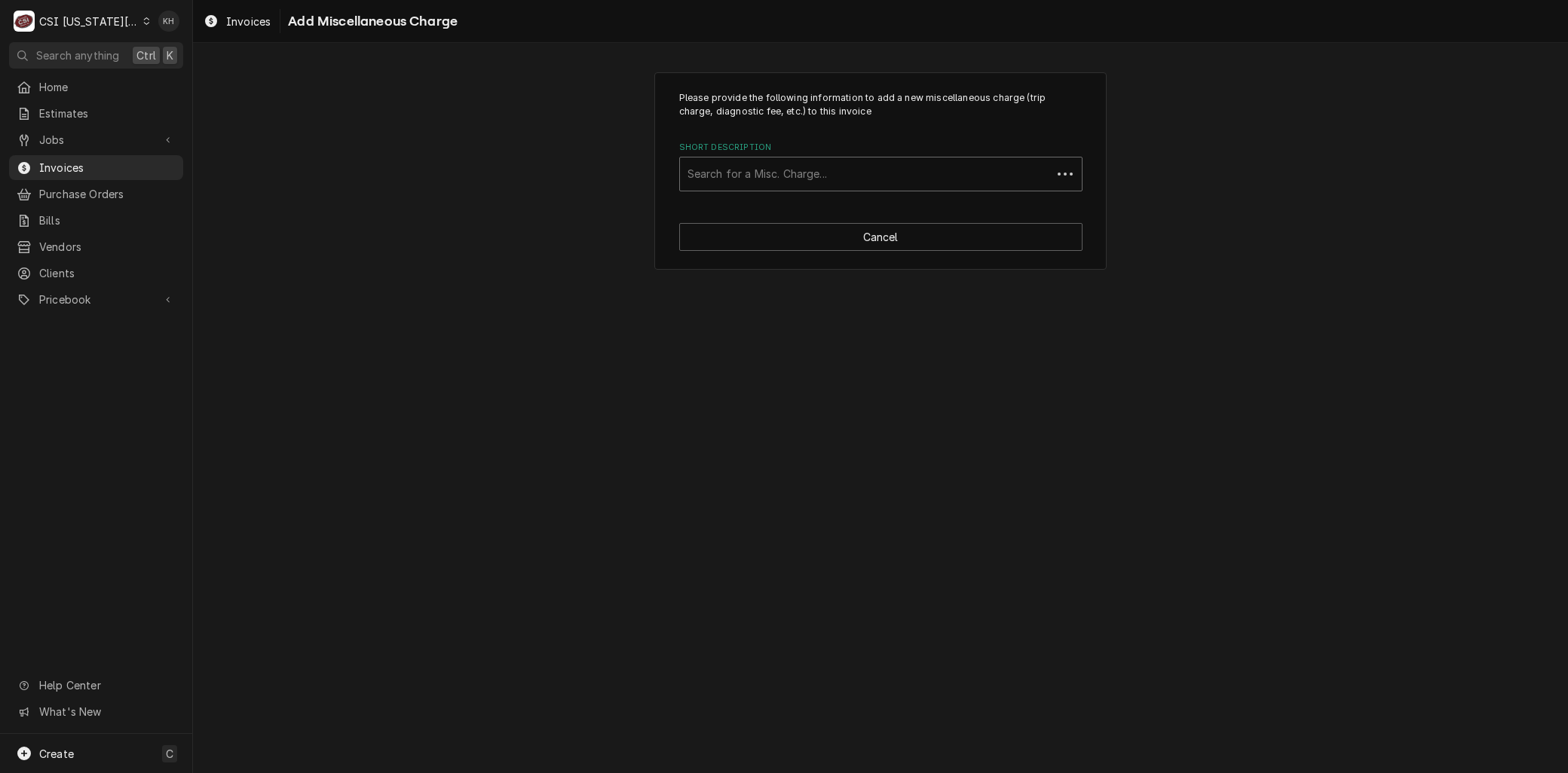
click at [734, 184] on div "Short Description" at bounding box center [865, 174] width 357 height 27
type input "mile"
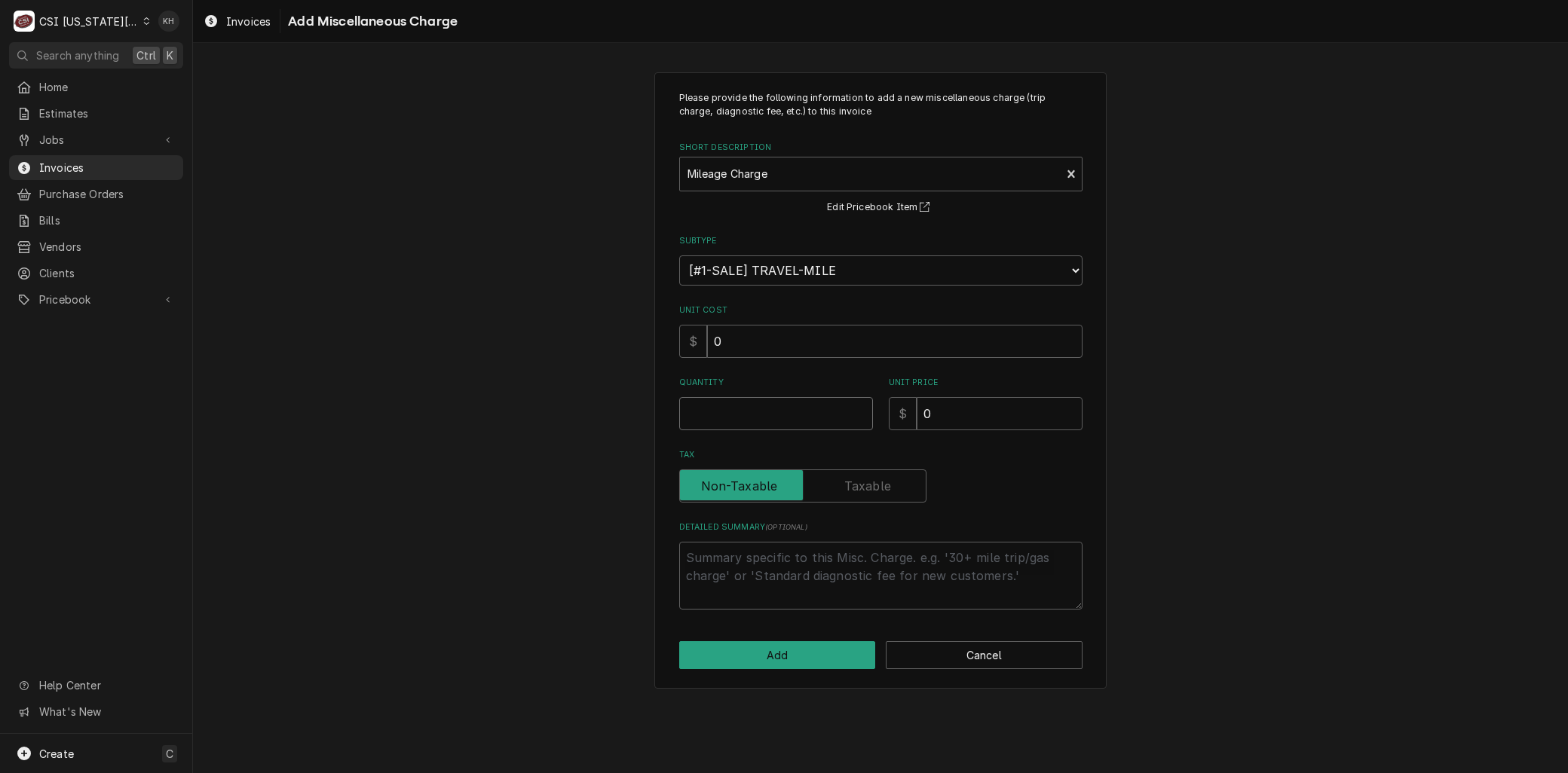
click at [703, 409] on input "Quantity" at bounding box center [776, 414] width 194 height 33
type textarea "x"
type input "1"
type textarea "x"
type input "1"
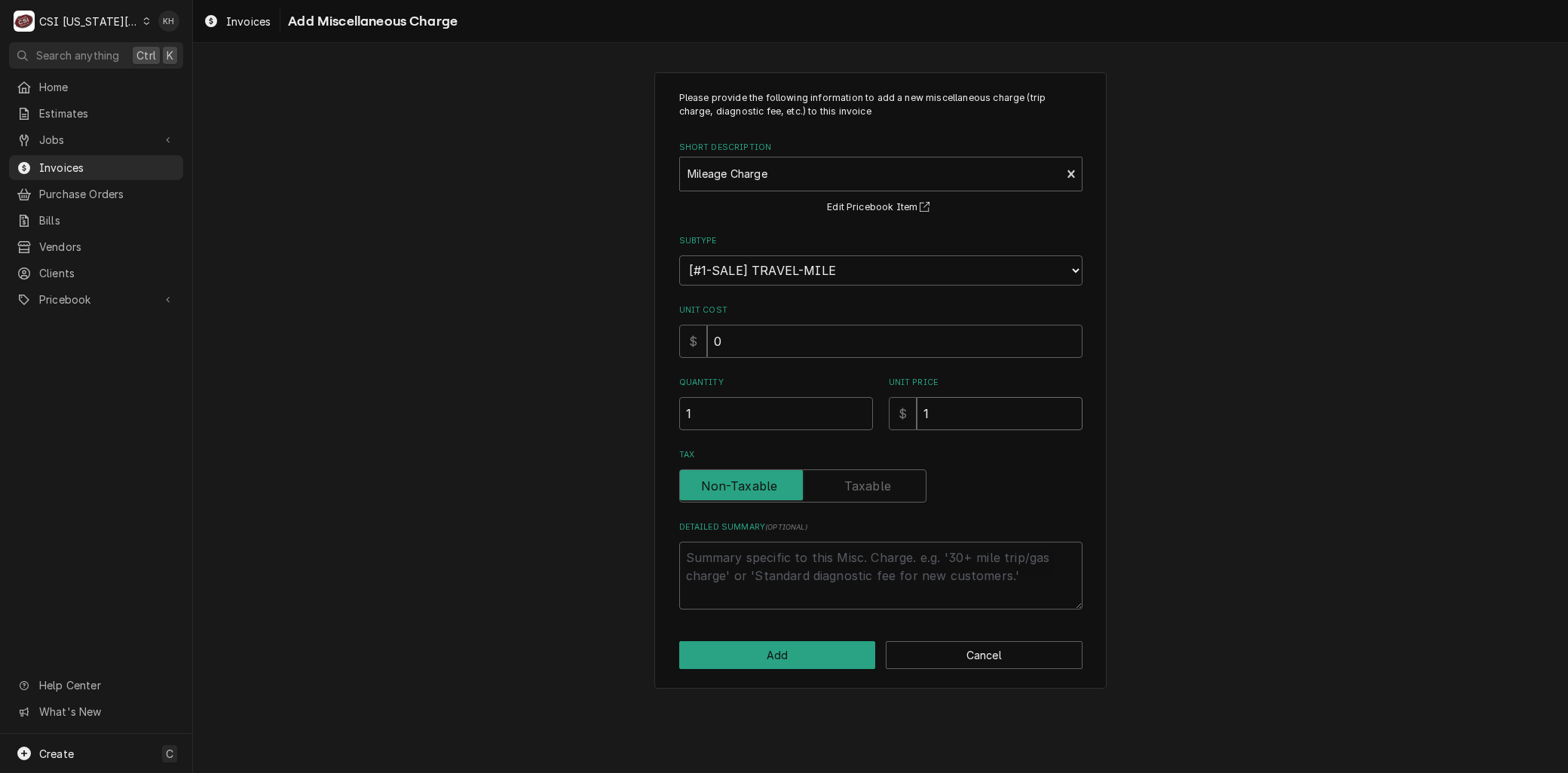
type textarea "x"
type input "1.2"
type textarea "x"
type input "1.25"
click at [803, 659] on button "Add" at bounding box center [778, 655] width 197 height 28
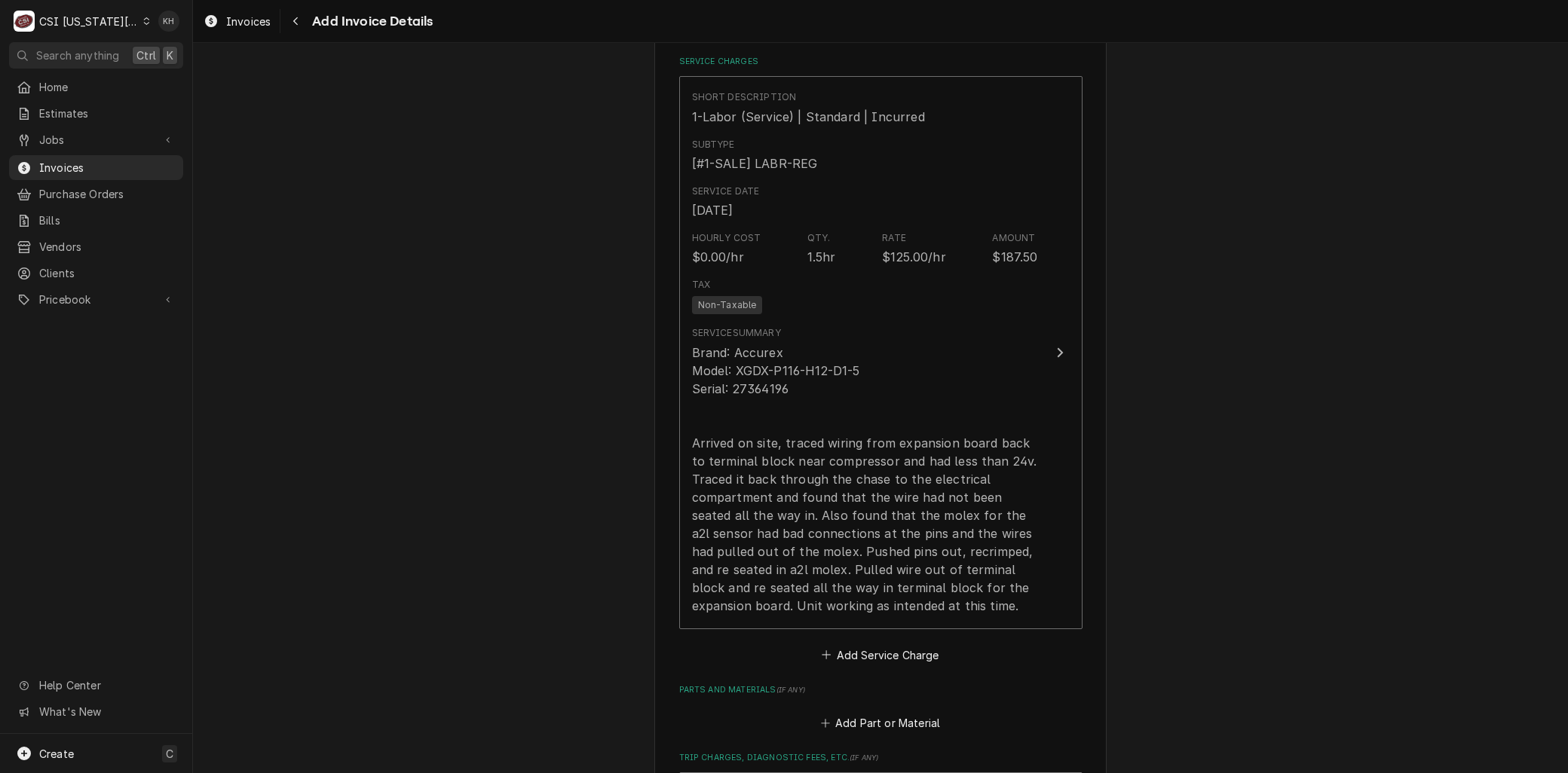
scroll to position [1507, 0]
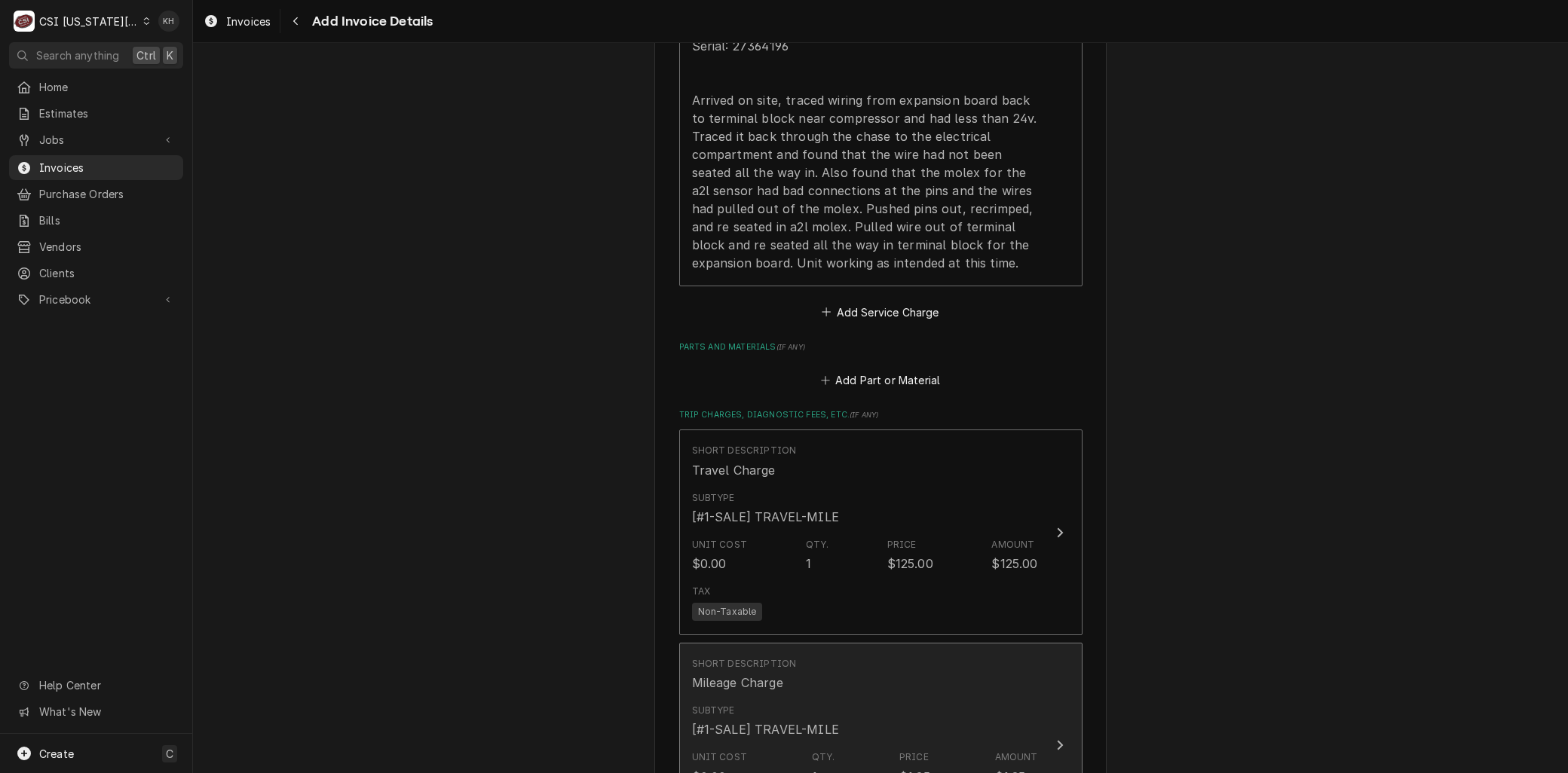
drag, startPoint x: 738, startPoint y: 679, endPoint x: 736, endPoint y: 649, distance: 30.1
click at [734, 679] on div "Mileage Charge" at bounding box center [738, 682] width 91 height 18
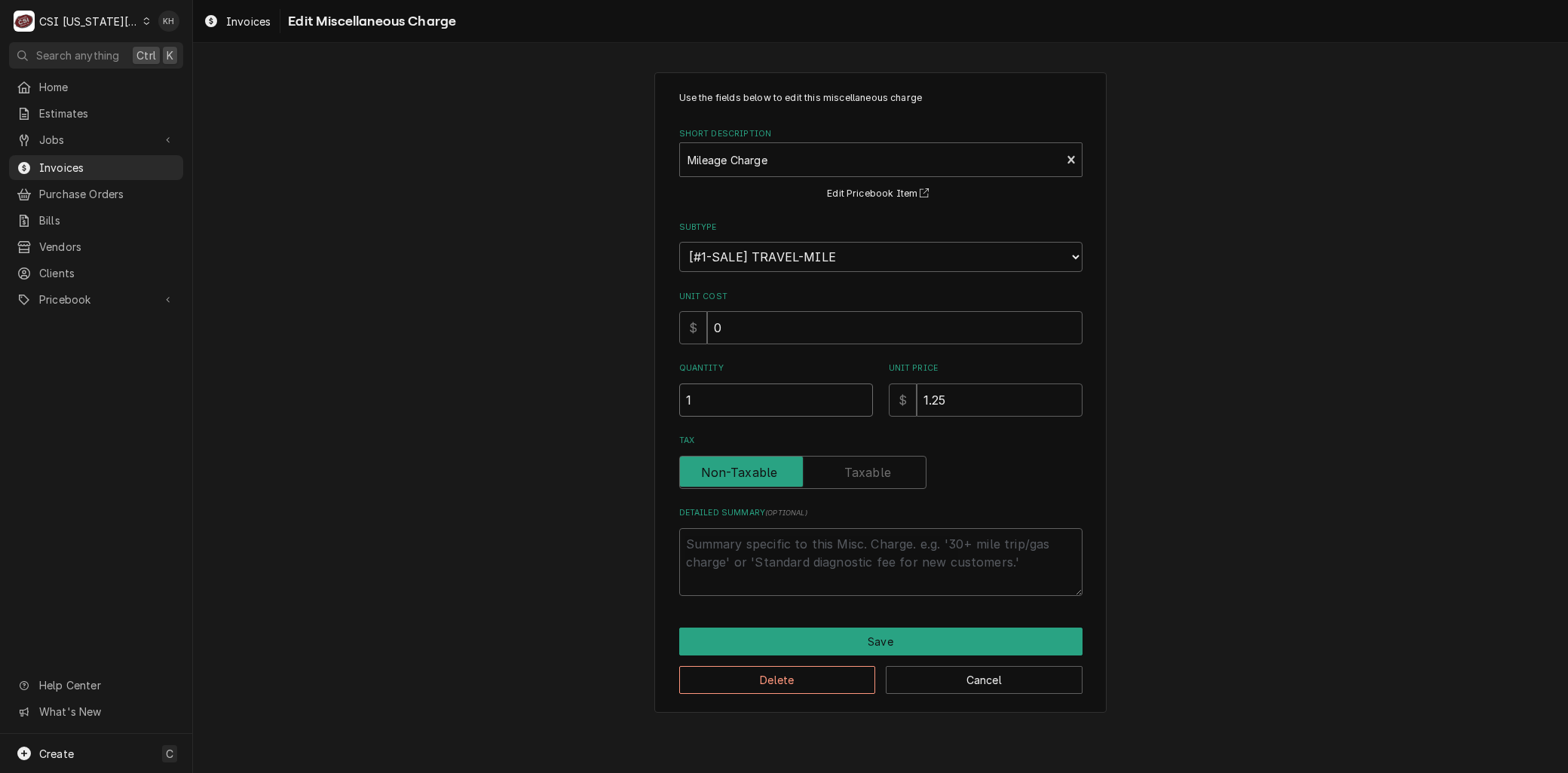
drag, startPoint x: 705, startPoint y: 409, endPoint x: 575, endPoint y: 394, distance: 130.9
click at [575, 395] on div "Use the fields below to edit this miscellaneous charge Short Description Mileag…" at bounding box center [881, 392] width 1375 height 668
type textarea "x"
type input "2"
type textarea "x"
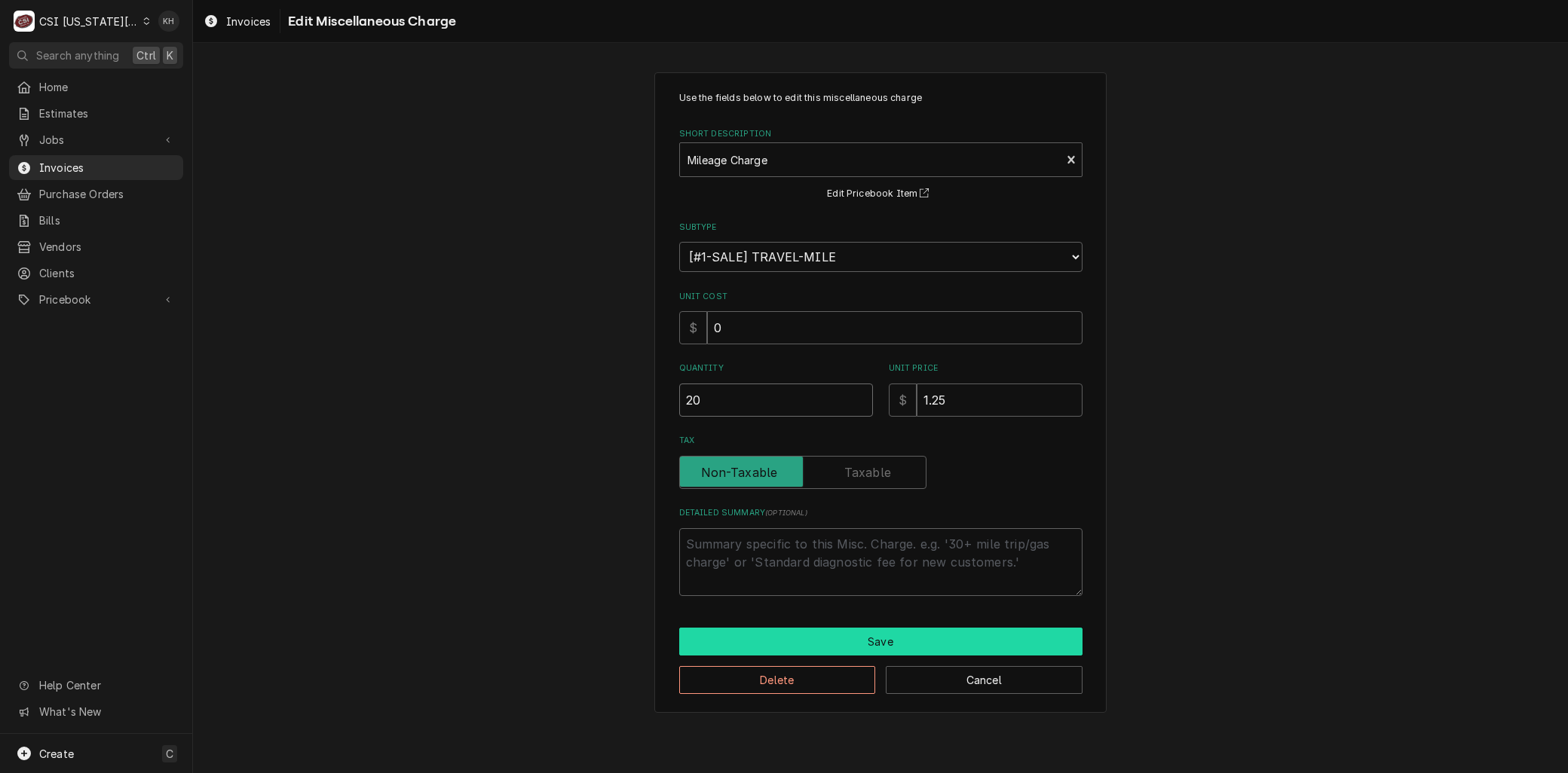
type input "20"
click at [958, 652] on button "Save" at bounding box center [881, 641] width 404 height 28
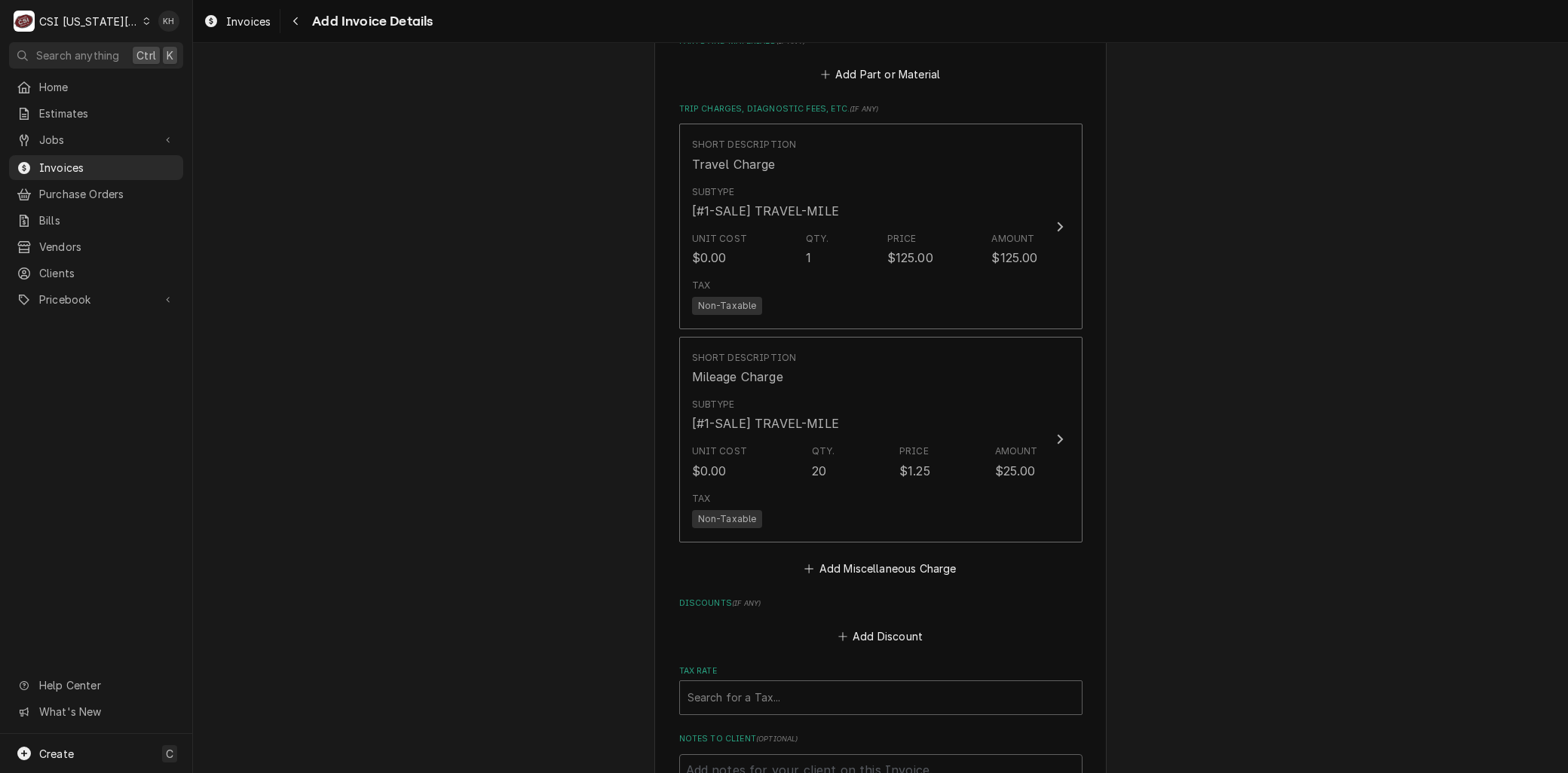
scroll to position [1871, 0]
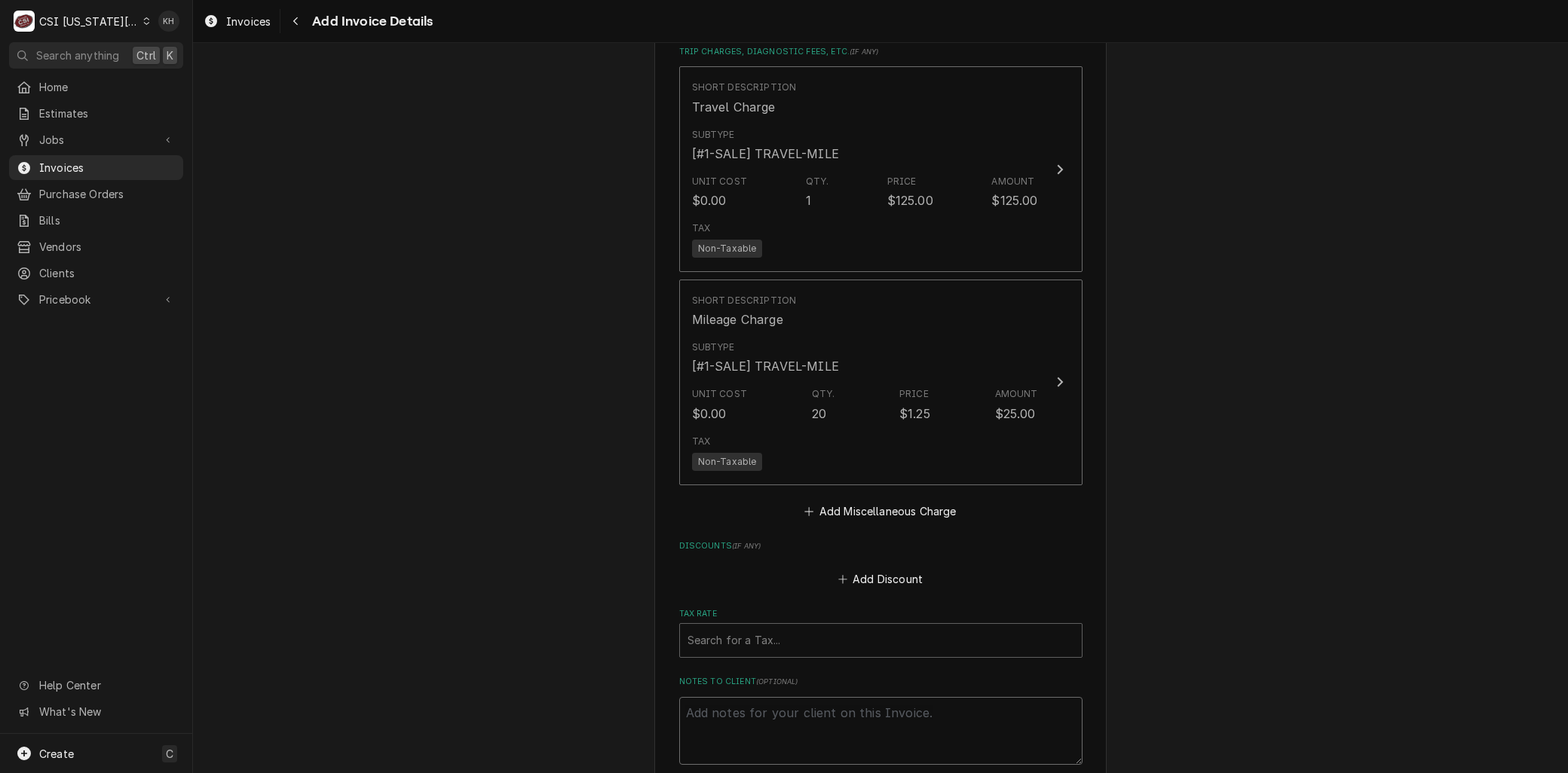
click at [735, 713] on textarea "Notes to Client ( optional )" at bounding box center [881, 731] width 404 height 68
type textarea "x"
type textarea "R"
type textarea "x"
type textarea "Re"
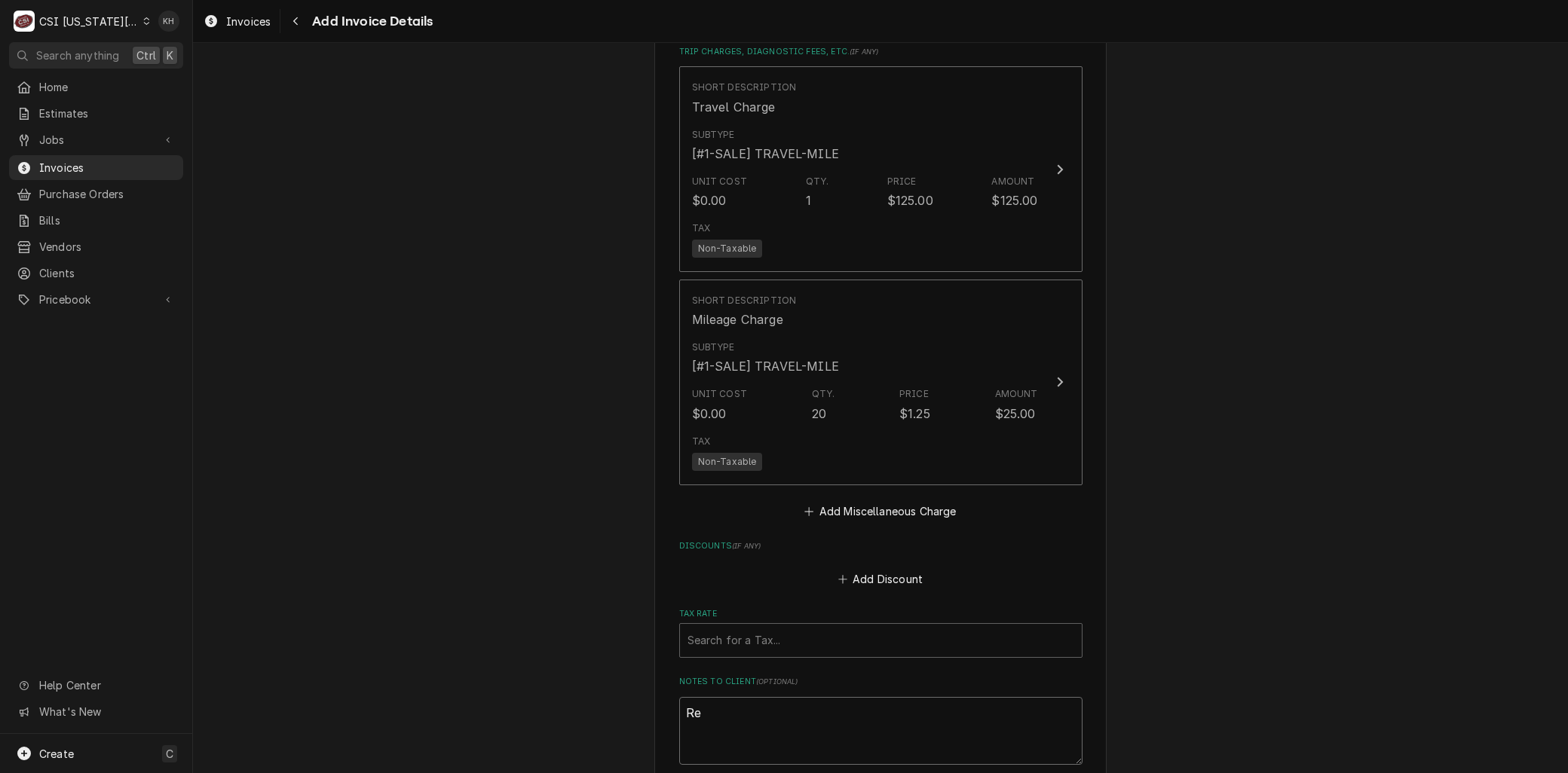
type textarea "x"
type textarea "Reb"
type textarea "x"
type textarea "Rebi"
type textarea "x"
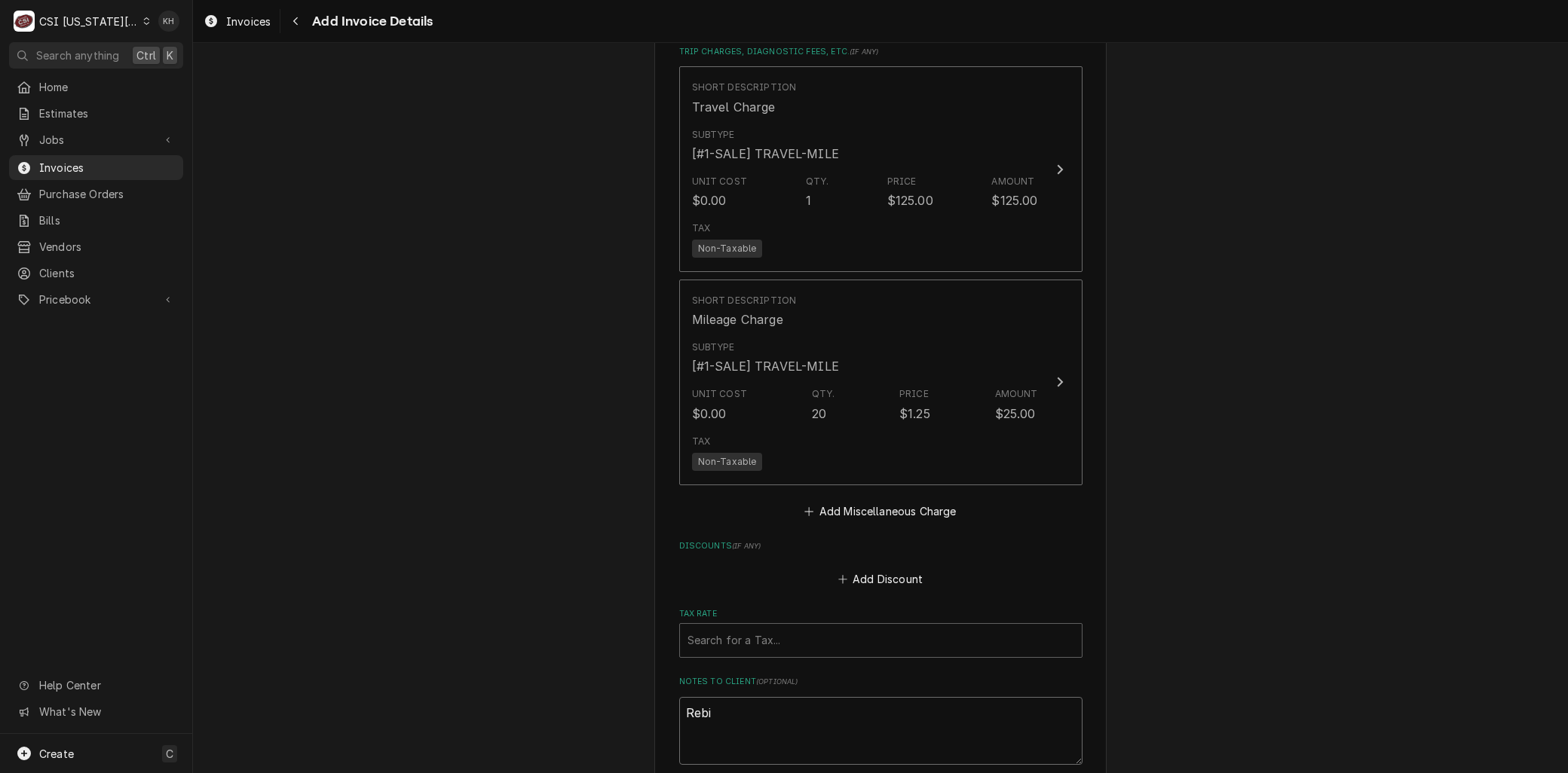
type textarea "Rebil"
type textarea "x"
type textarea "Rebill"
type textarea "x"
type textarea "Rebill"
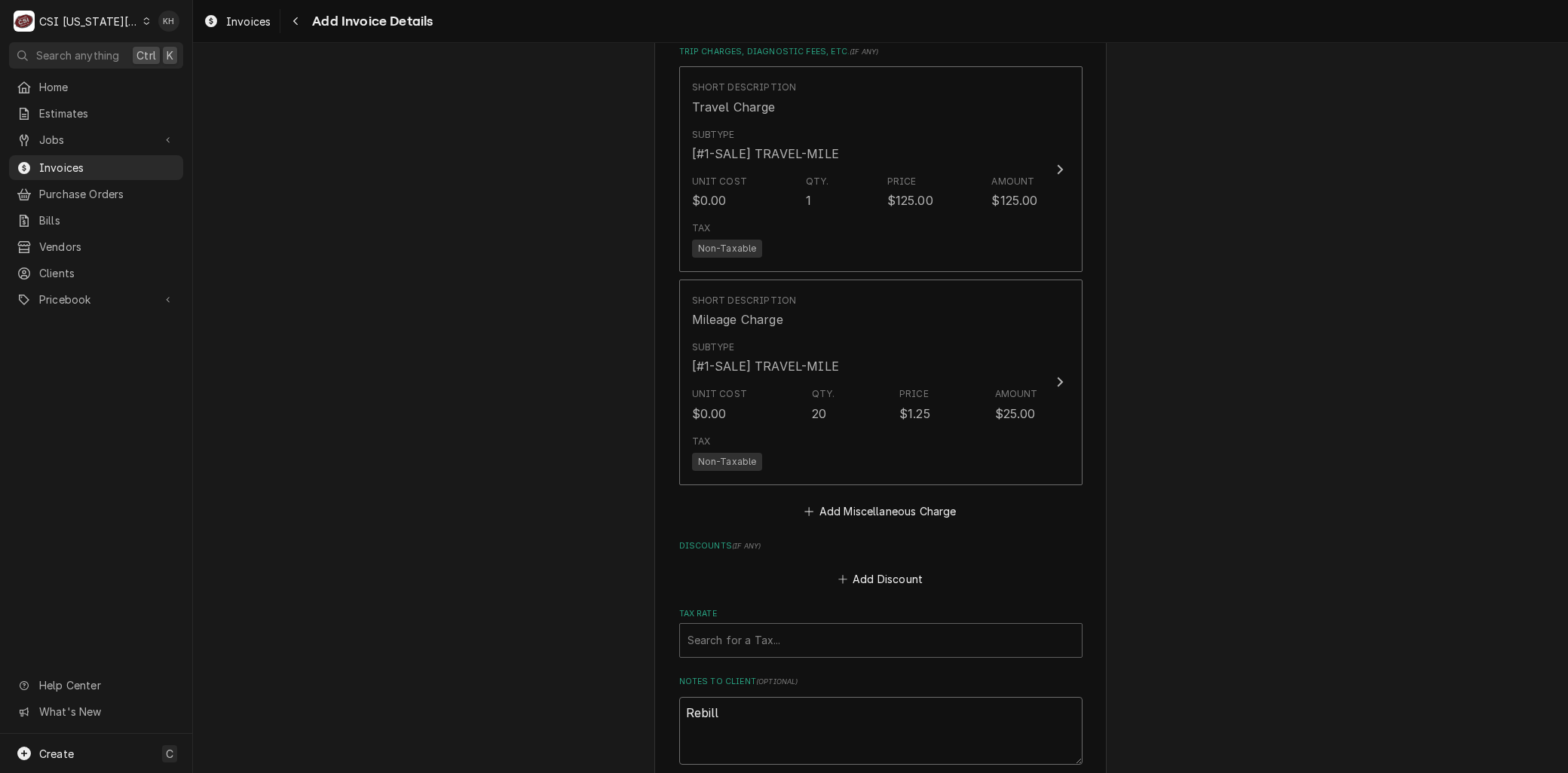
type textarea "x"
type textarea "Rebill f"
type textarea "x"
type textarea "Rebill fr"
type textarea "x"
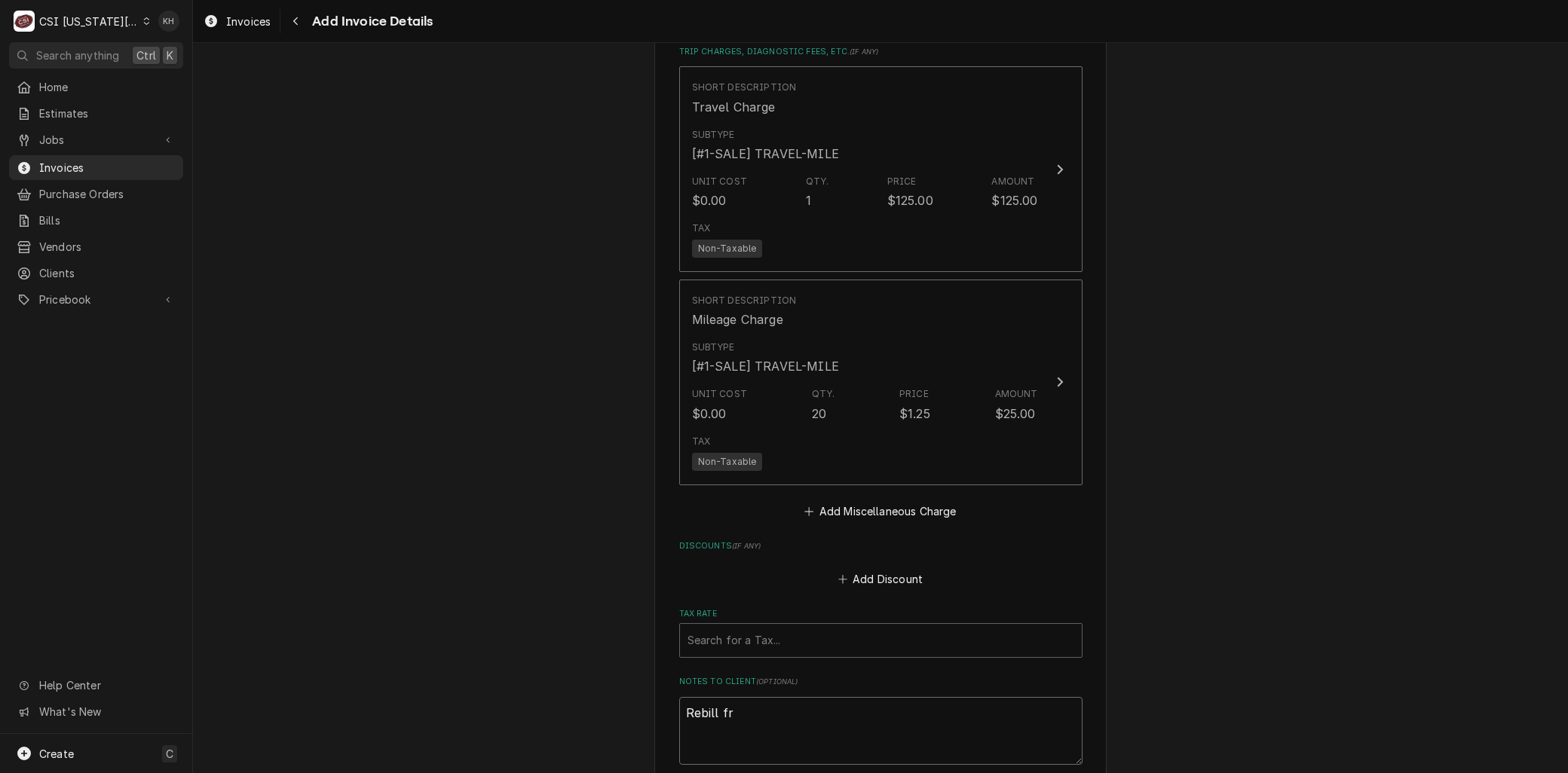
type textarea "Rebill fro"
type textarea "x"
type textarea "Rebill from"
type textarea "x"
type textarea "Rebill from"
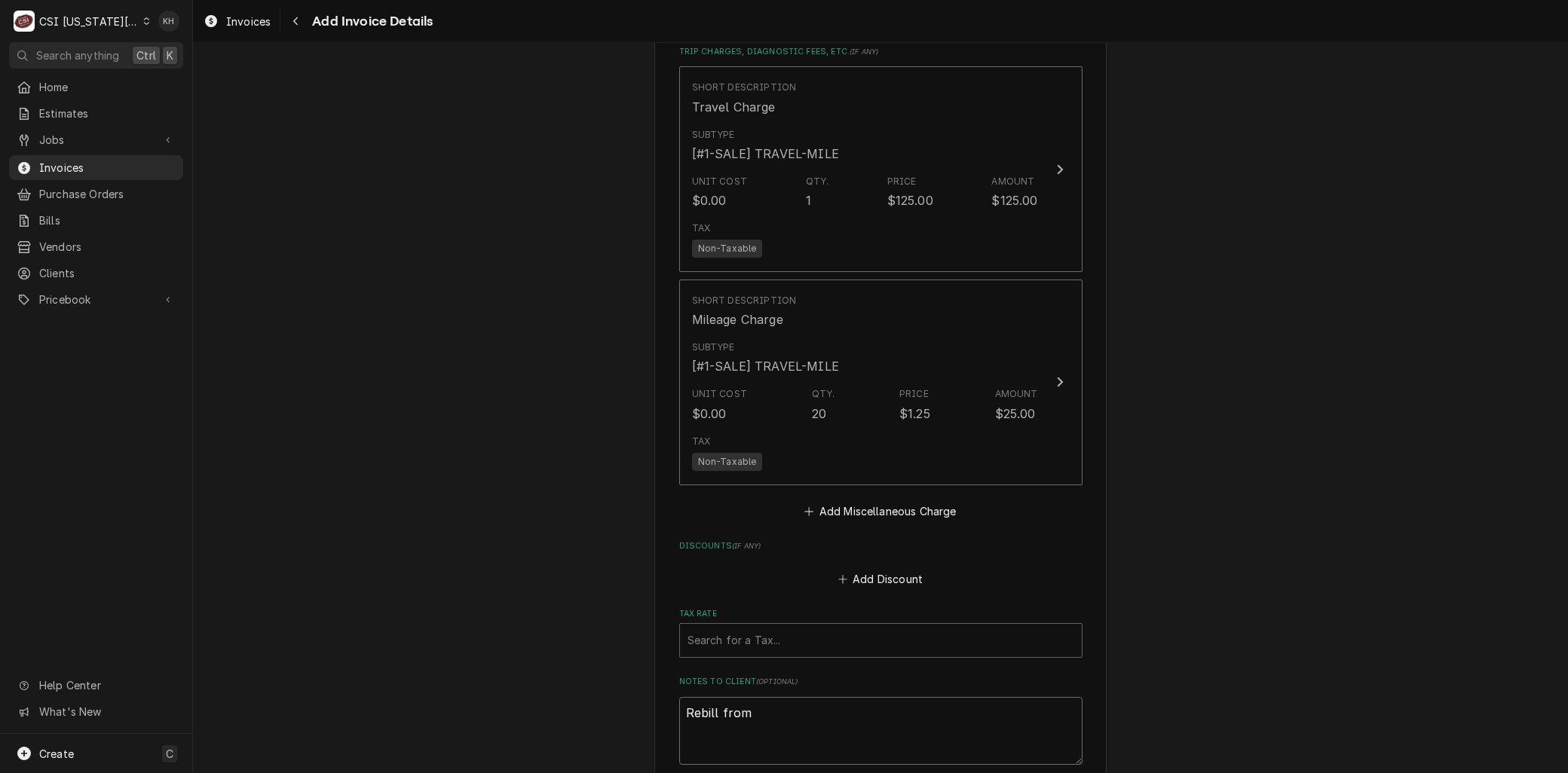
type textarea "x"
type textarea "Rebill from I"
type textarea "x"
type textarea "Rebill from IN"
type textarea "x"
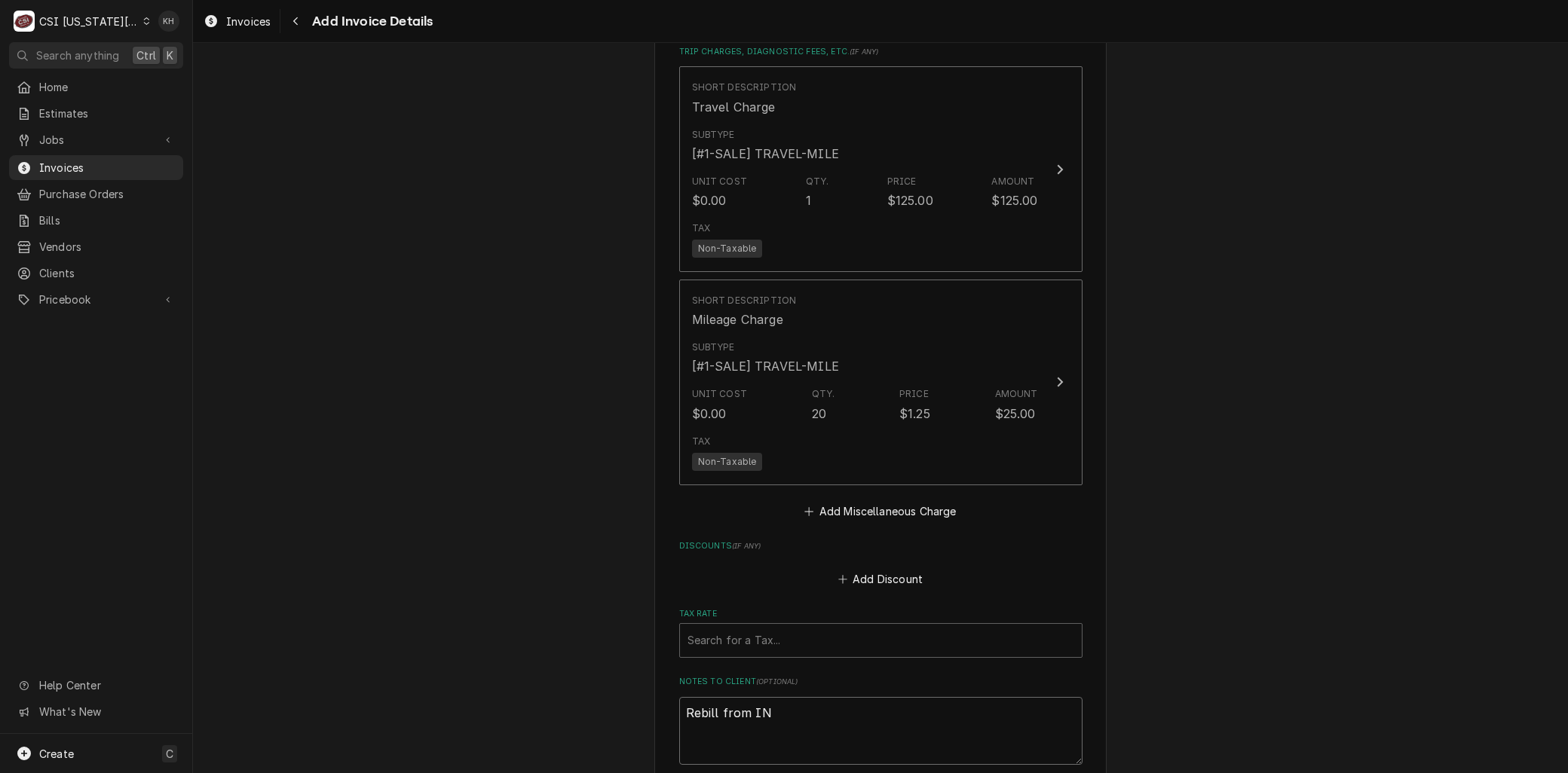
type textarea "Rebill from INV"
type textarea "x"
type textarea "Rebill from INV"
click at [822, 688] on div "Notes to Client ( optional ) Rebill from INV" at bounding box center [881, 721] width 404 height 89
click at [808, 709] on textarea "Rebill from INV" at bounding box center [881, 731] width 404 height 68
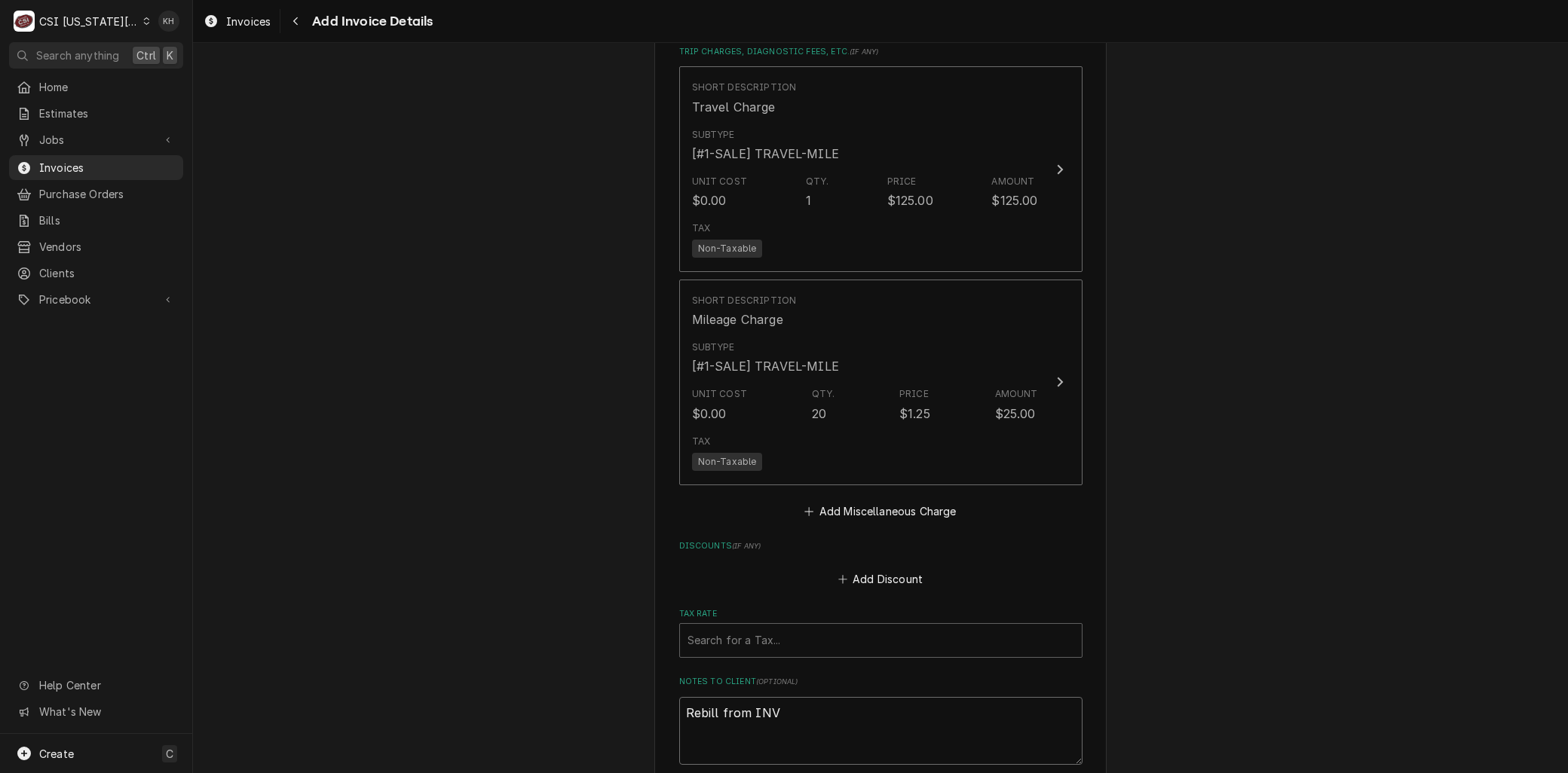
type textarea "x"
type textarea "Rebill from INV 3"
type textarea "x"
type textarea "Rebill from INV 30"
type textarea "x"
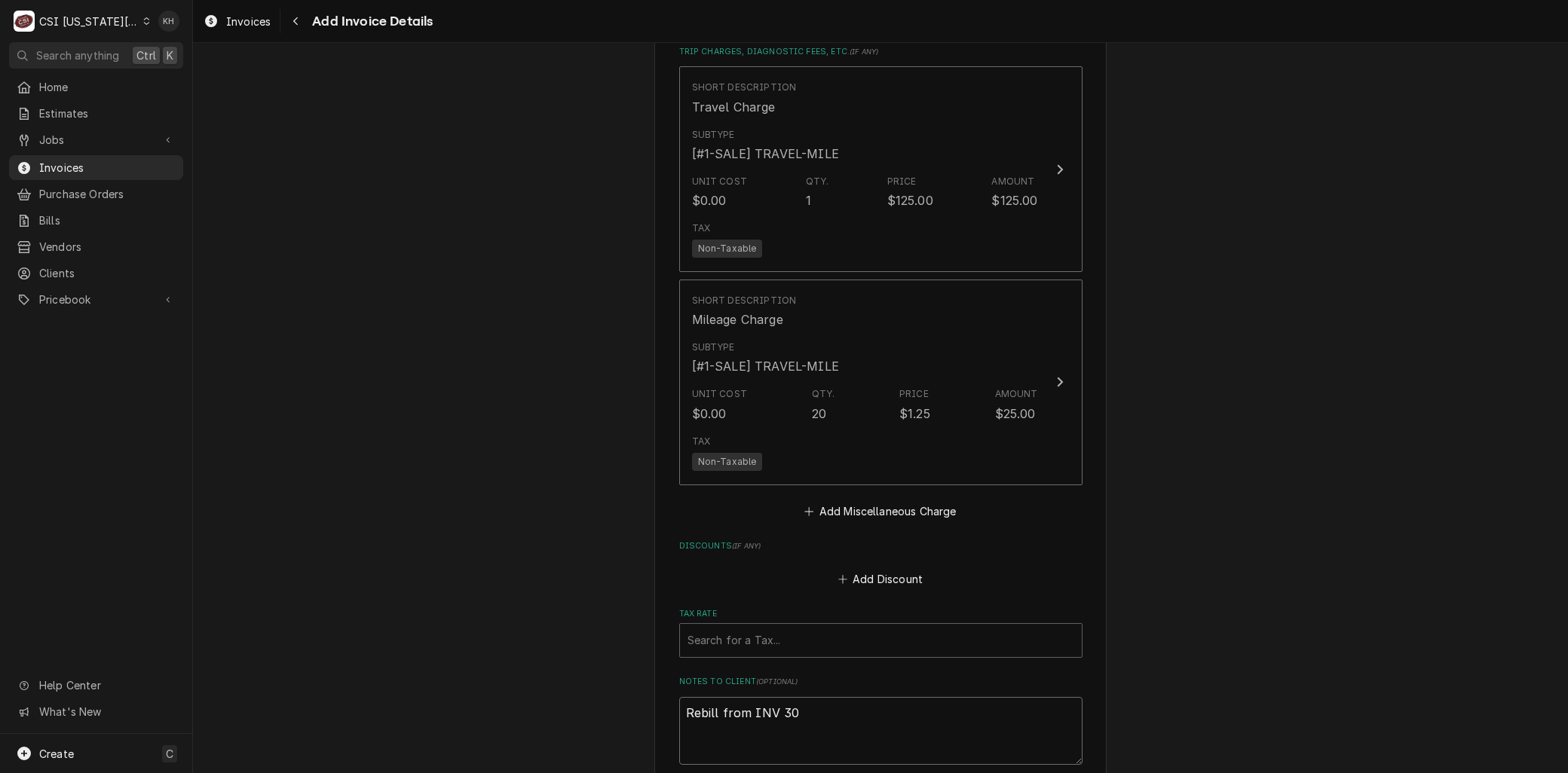
type textarea "Rebill from INV 303"
type textarea "x"
type textarea "Rebill from INV 3032"
type textarea "x"
type textarea "Rebill from INV 30323"
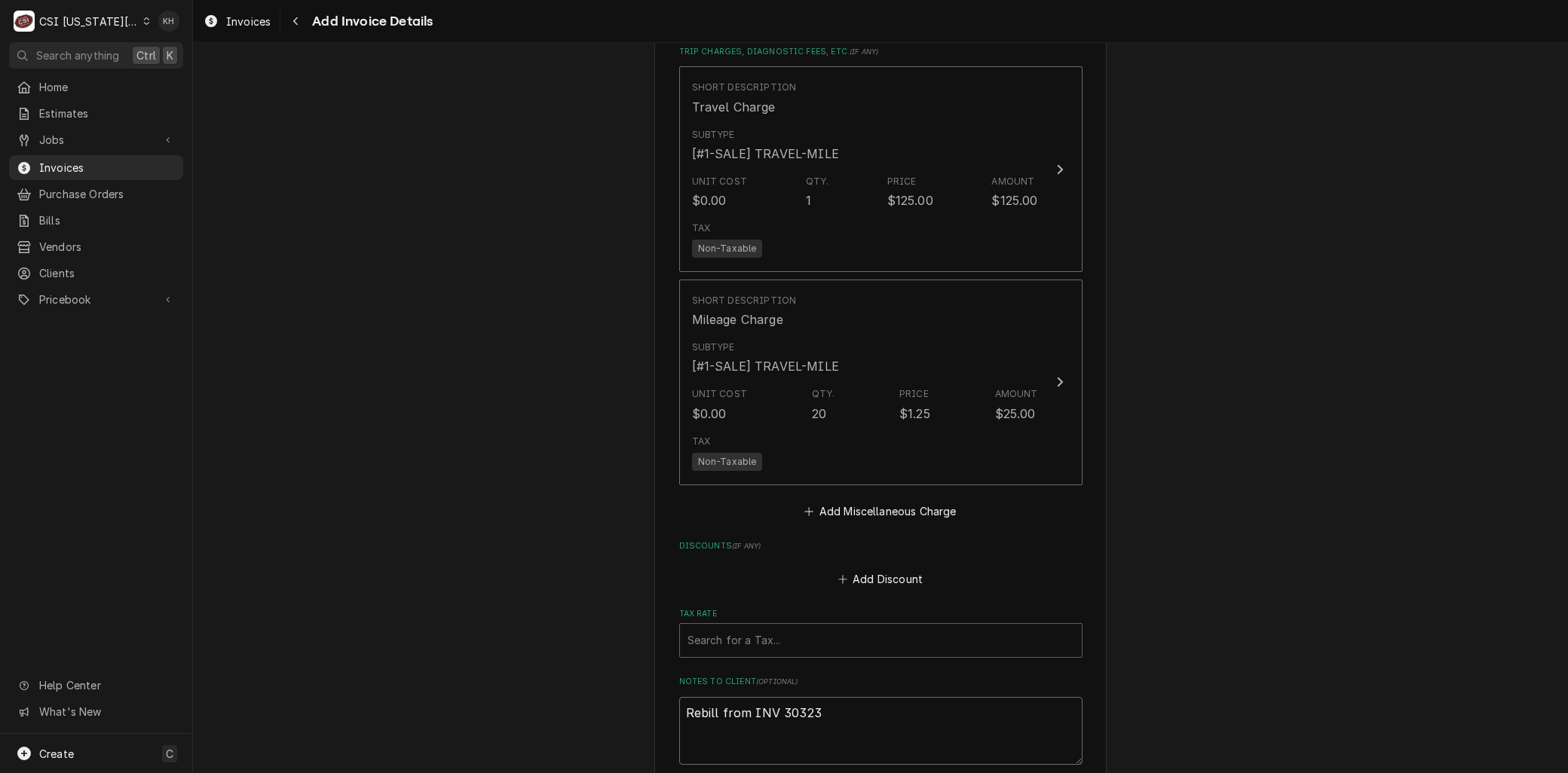
type textarea "x"
type textarea "Rebill from INV 303235"
type textarea "x"
type textarea "Rebill from INV 303235"
type textarea "x"
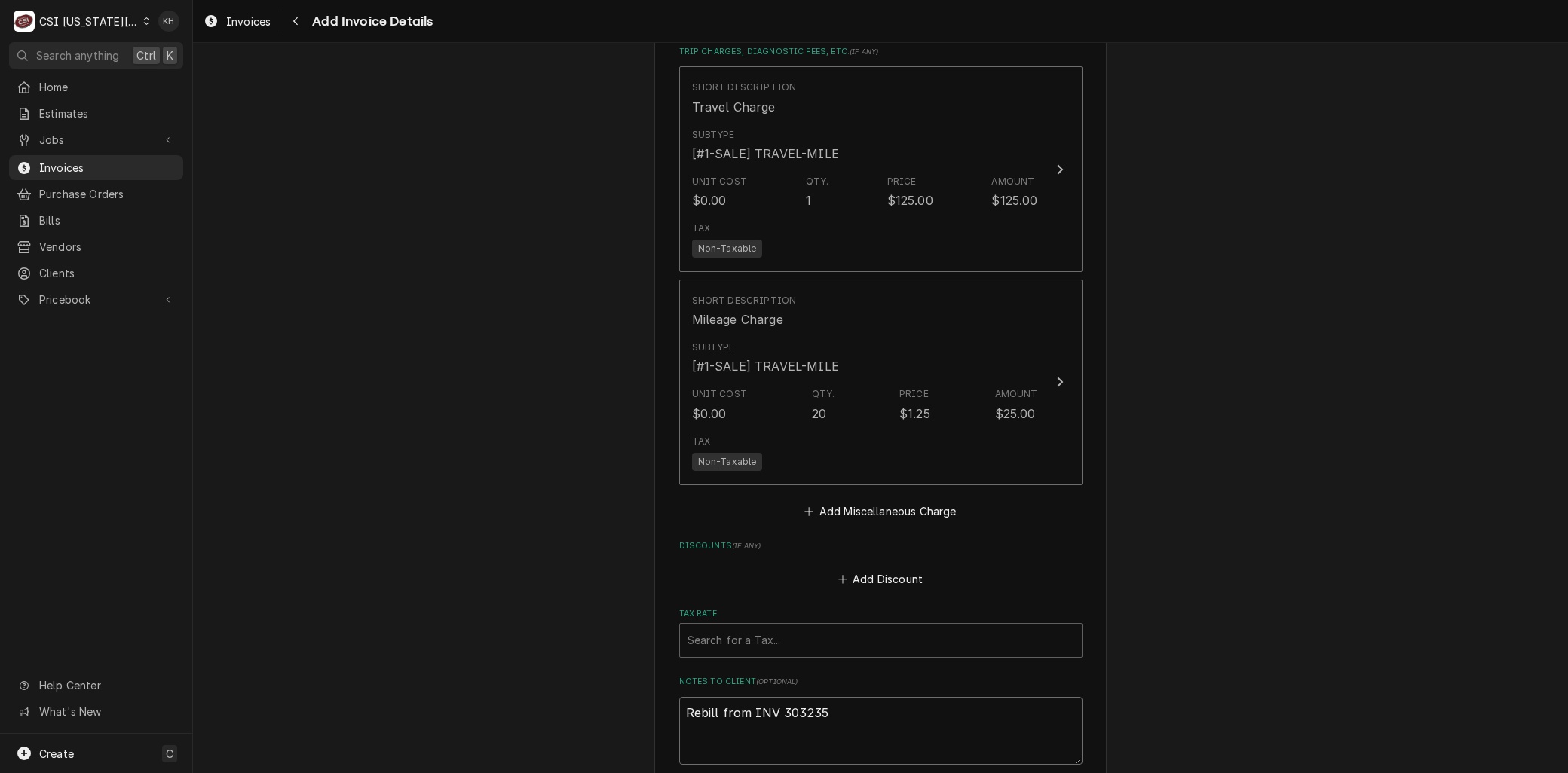
type textarea "Rebill from INV 303235"
type textarea "x"
type textarea "Rebill from INV 303235 -"
type textarea "x"
type textarea "Rebill from INV 303235 -"
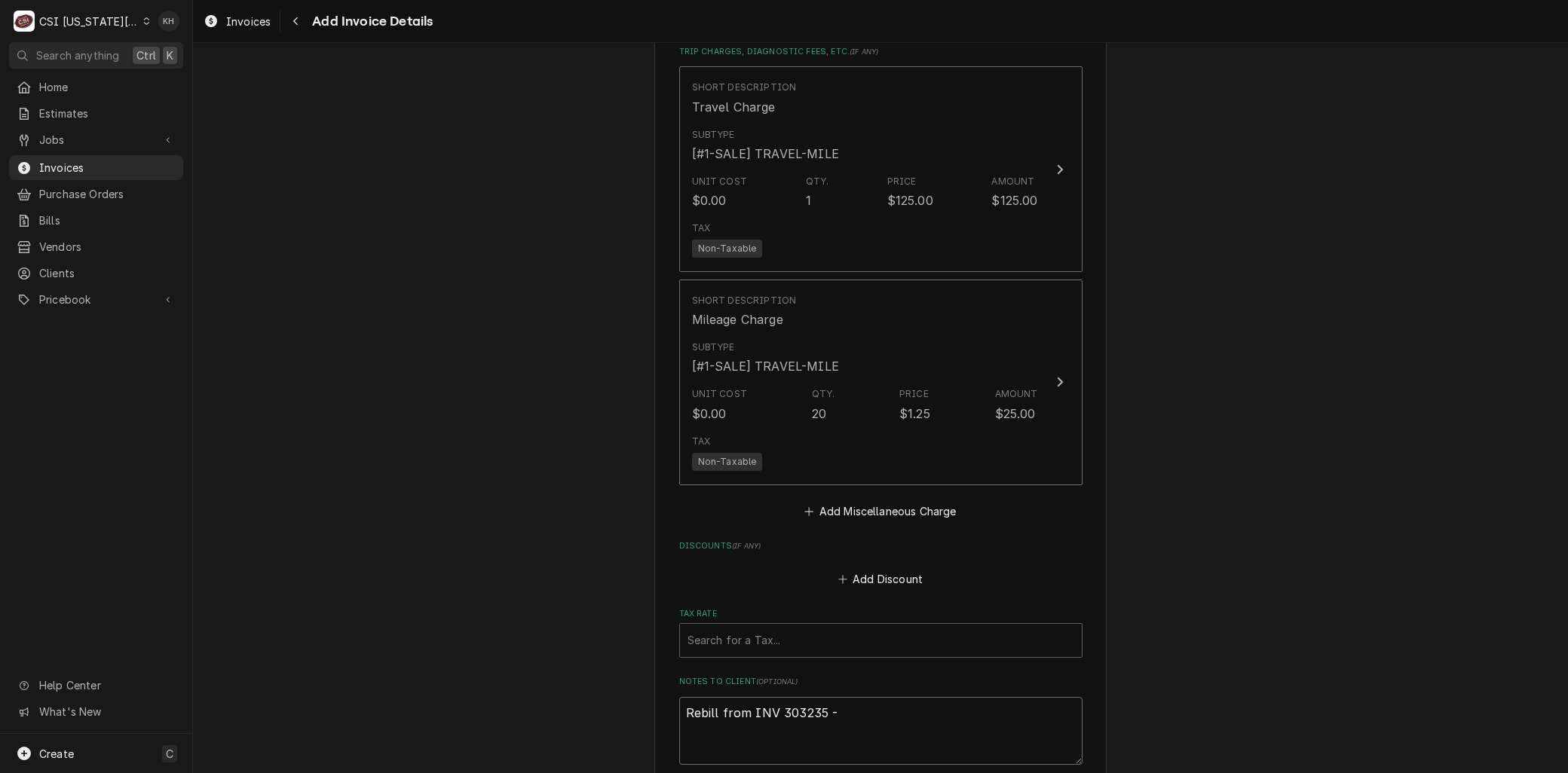
type textarea "x"
type textarea "Rebill from INV 303235 - U"
type textarea "x"
type textarea "Rebill from INV 303235 - Un"
type textarea "x"
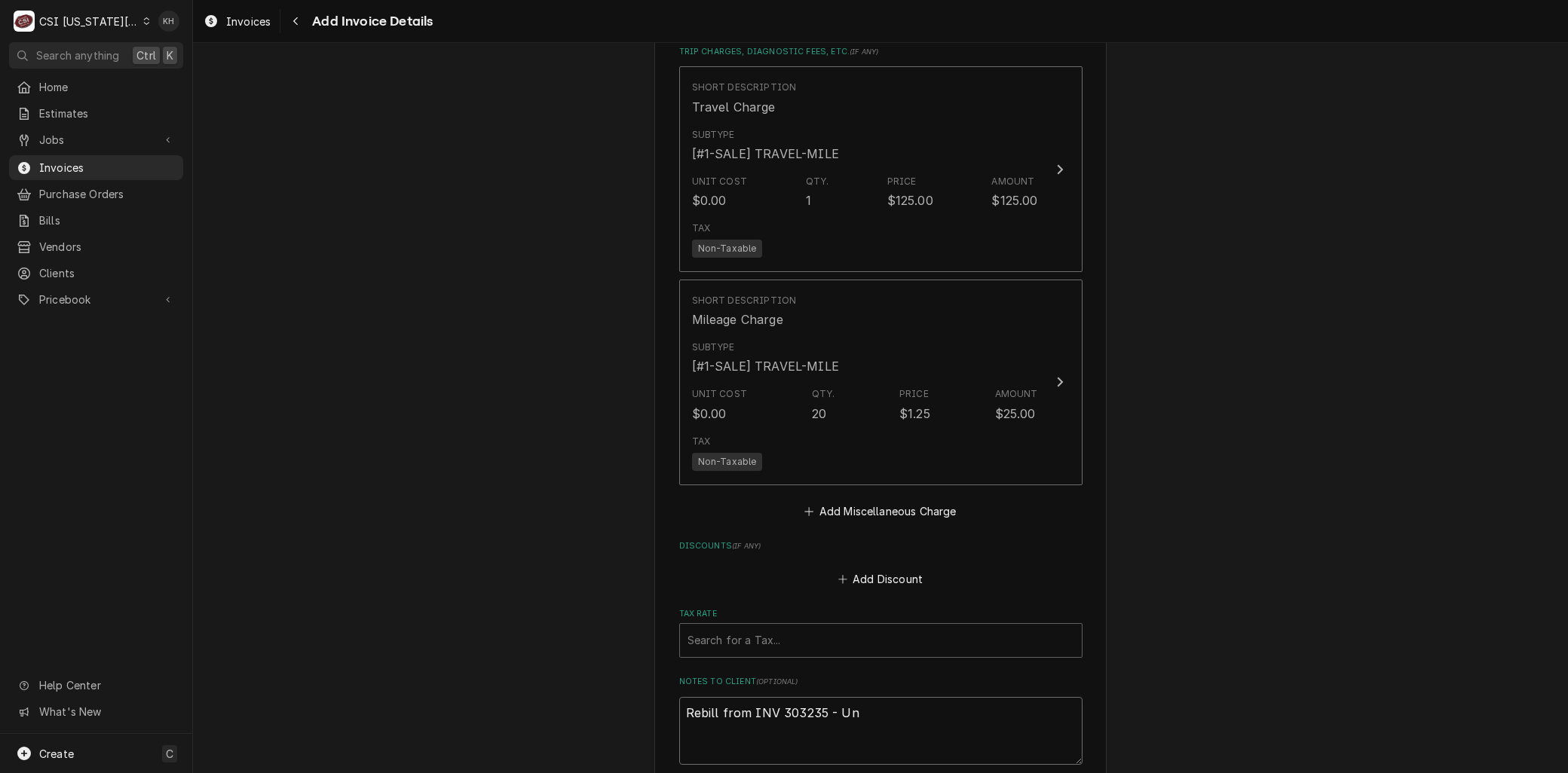
type textarea "Rebill from INV 303235 - Uni"
type textarea "x"
type textarea "Rebill from INV 303235 - Unit"
type textarea "x"
type textarea "Rebill from INV 303235 - Unit"
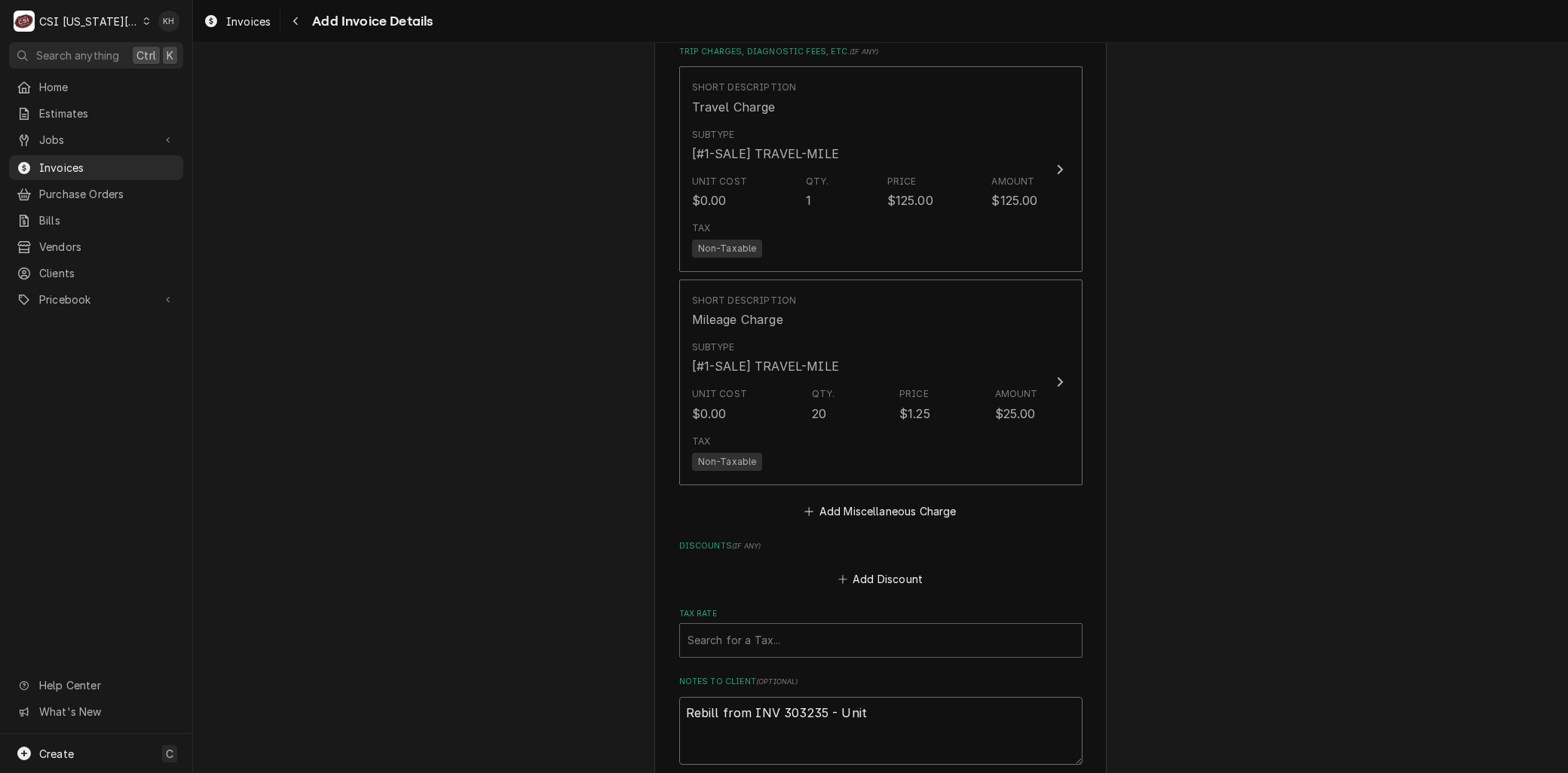
type textarea "x"
type textarea "Rebill from INV 303235 - Unit u"
type textarea "x"
type textarea "Rebill from INV 303235 - Unit un"
type textarea "x"
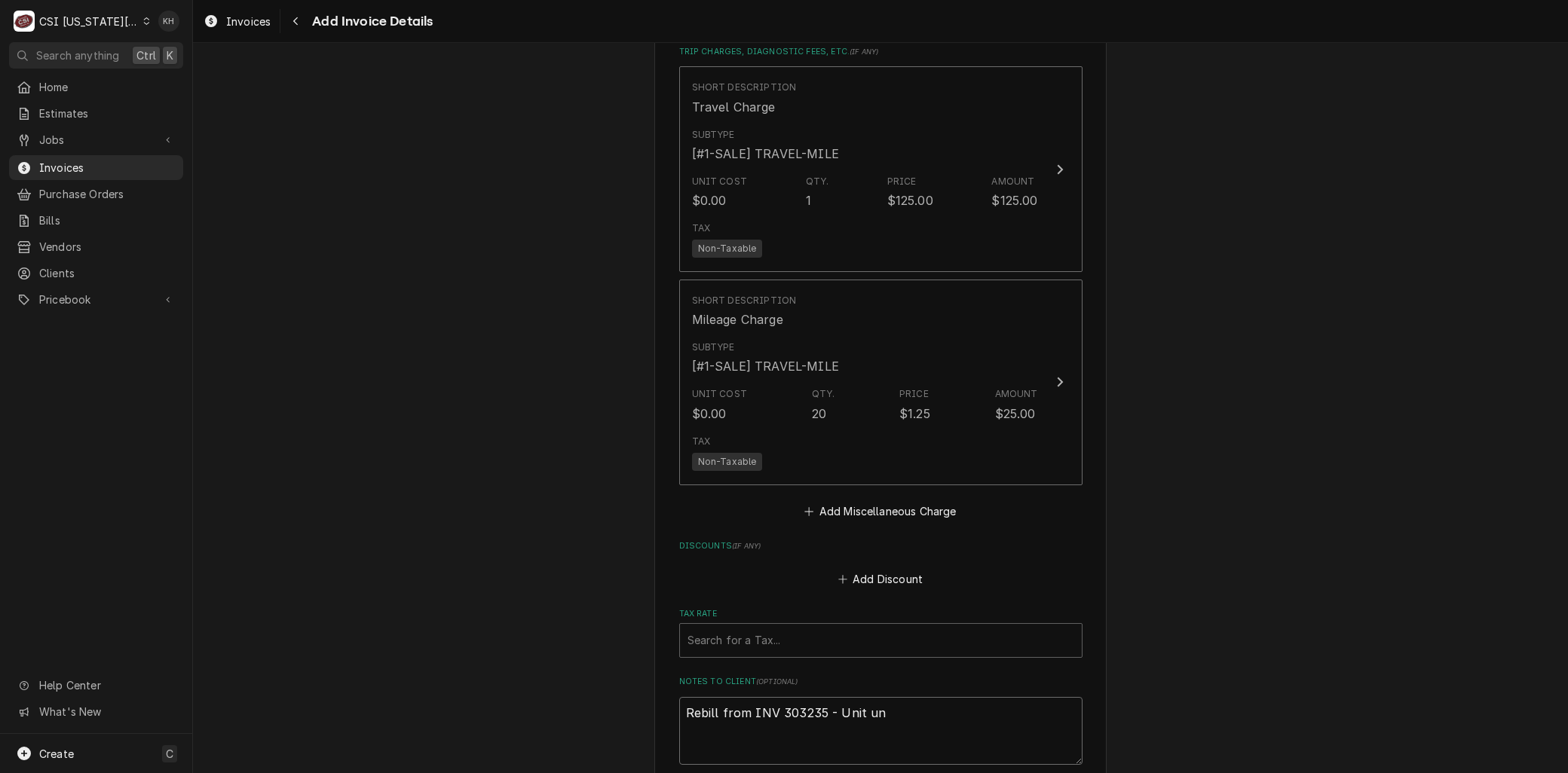
type textarea "Rebill from INV 303235 - Unit und"
type textarea "x"
type textarea "Rebill from INV 303235 - Unit unde"
type textarea "x"
type textarea "Rebill from INV 303235 - Unit under"
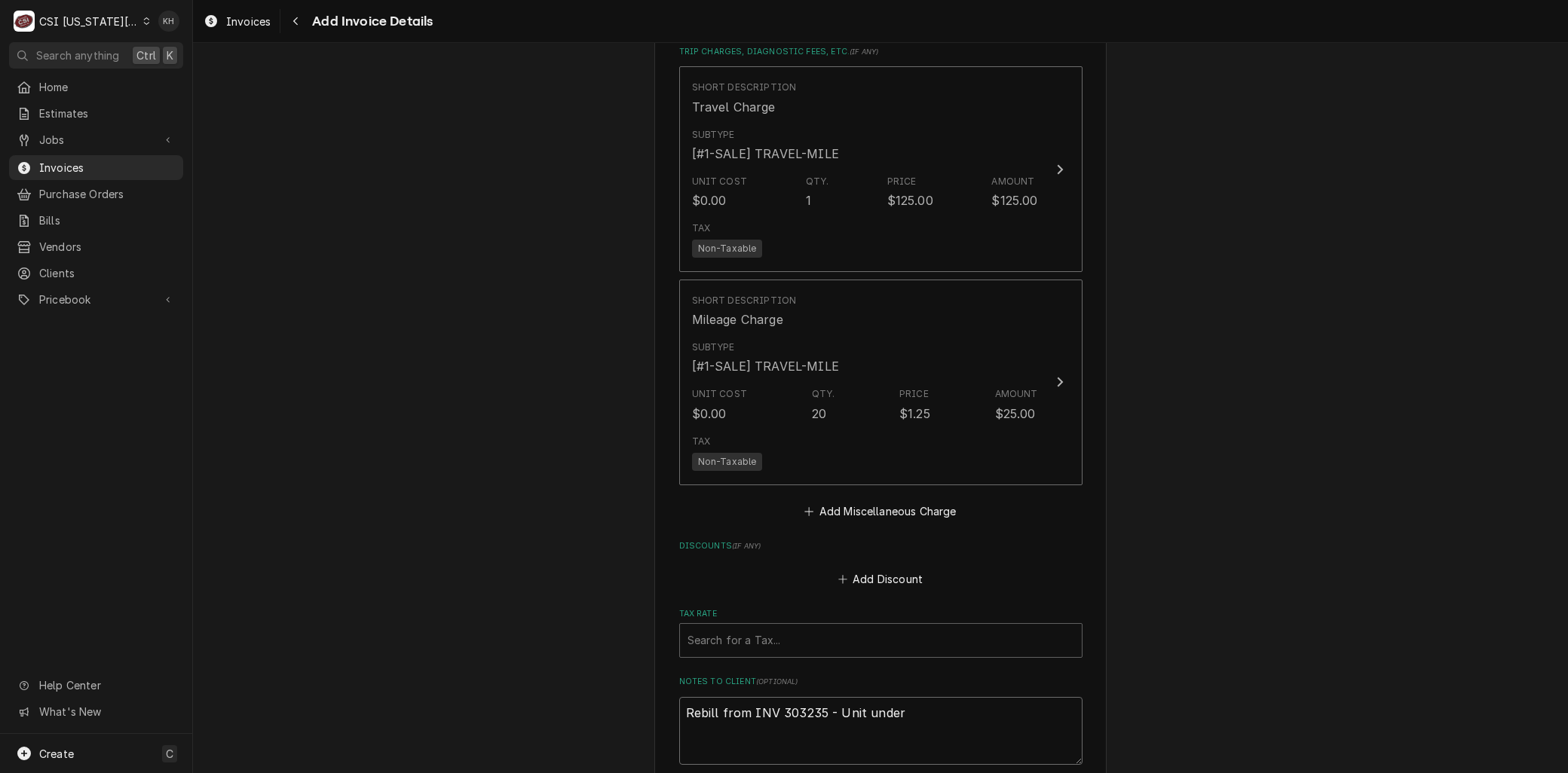
type textarea "x"
type textarea "Rebill from INV 303235 - Unit under"
type textarea "x"
type textarea "Rebill from INV 303235 - Unit under w"
type textarea "x"
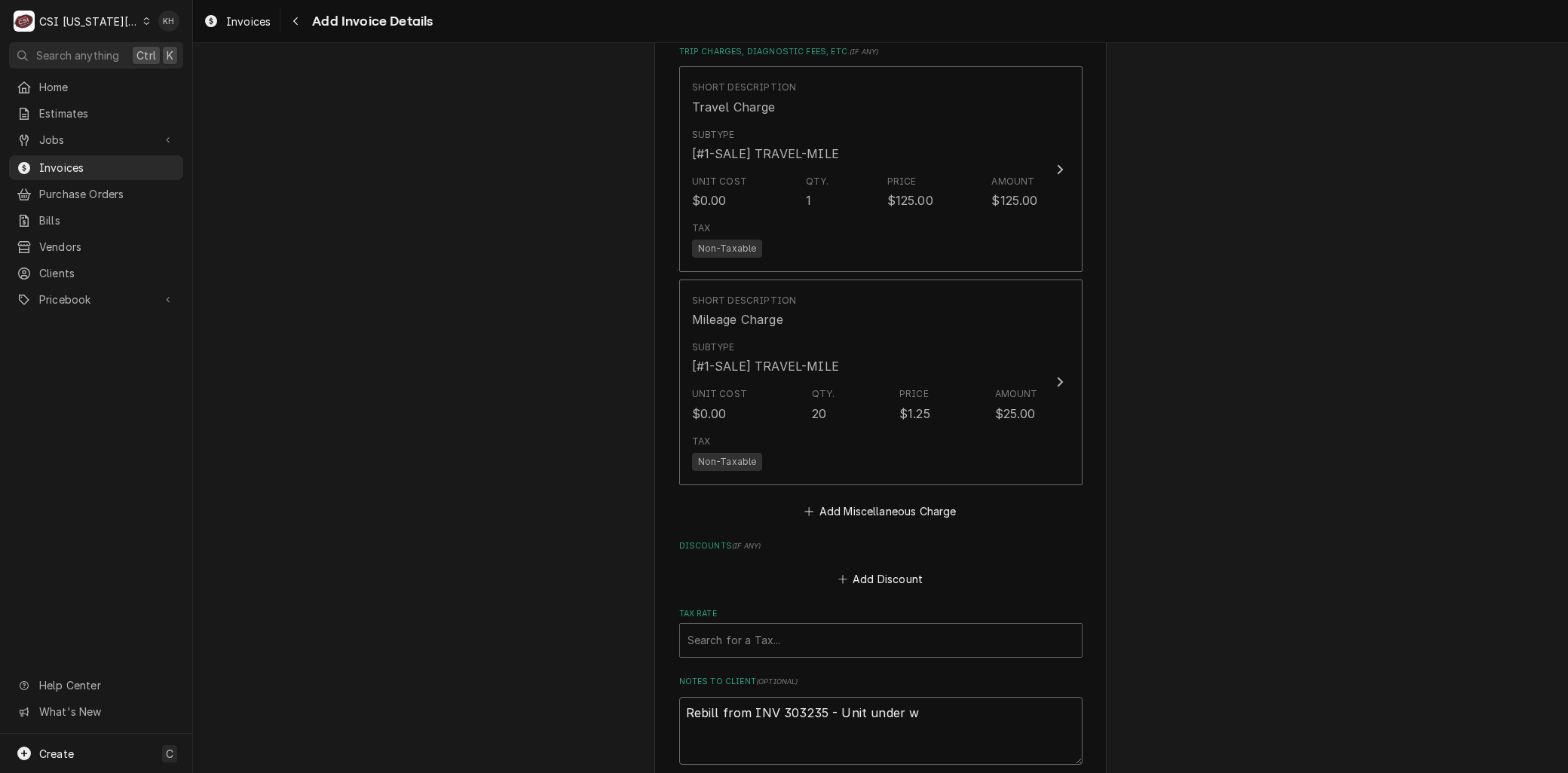
type textarea "Rebill from INV 303235 - Unit under wa"
type textarea "x"
type textarea "Rebill from INV 303235 - Unit under war"
type textarea "x"
type textarea "Rebill from INV 303235 - Unit under warr"
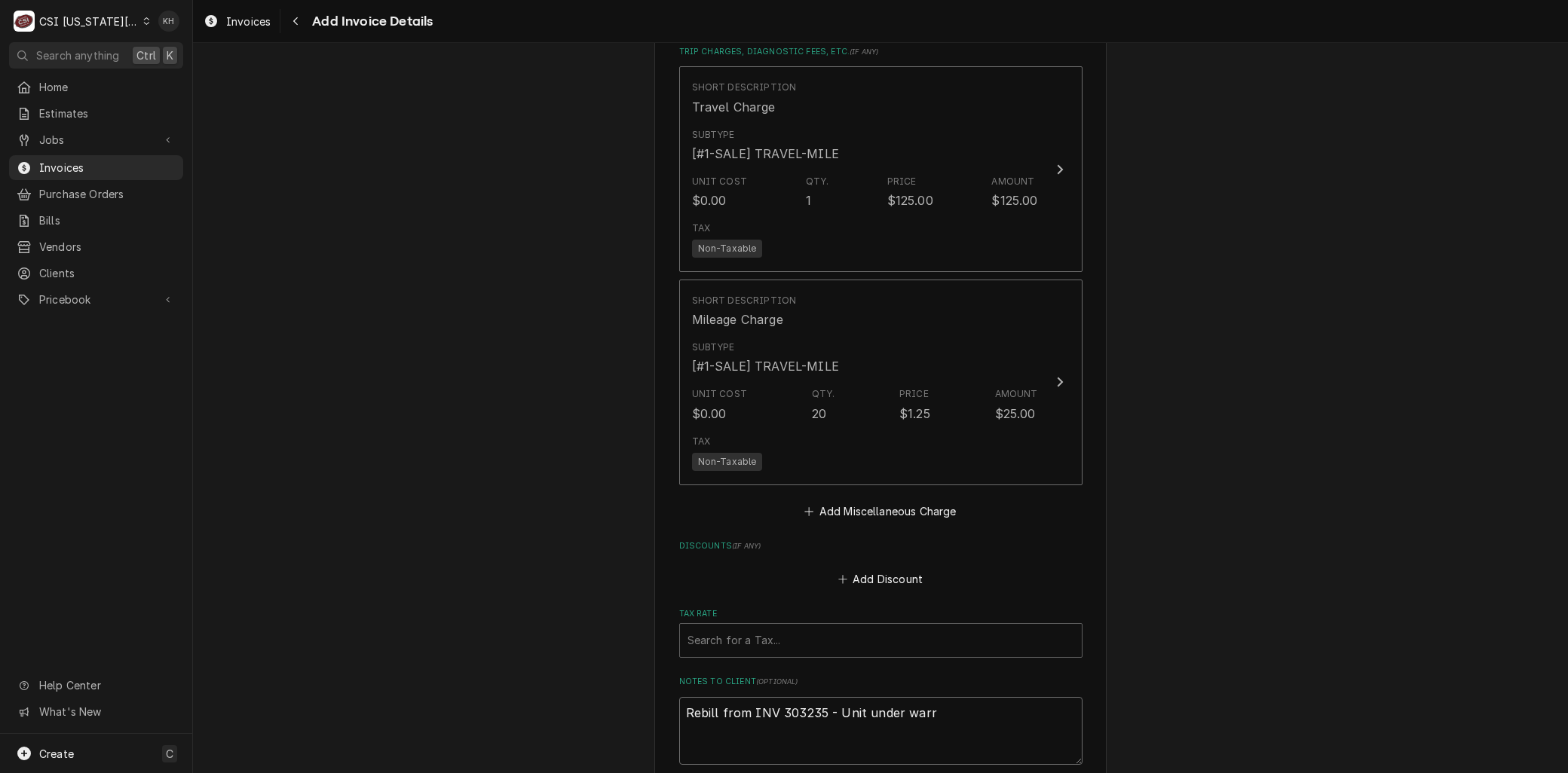
type textarea "x"
type textarea "Rebill from INV 303235 - Unit under warra"
type textarea "x"
type textarea "Rebill from INV 303235 - Unit under warran"
type textarea "x"
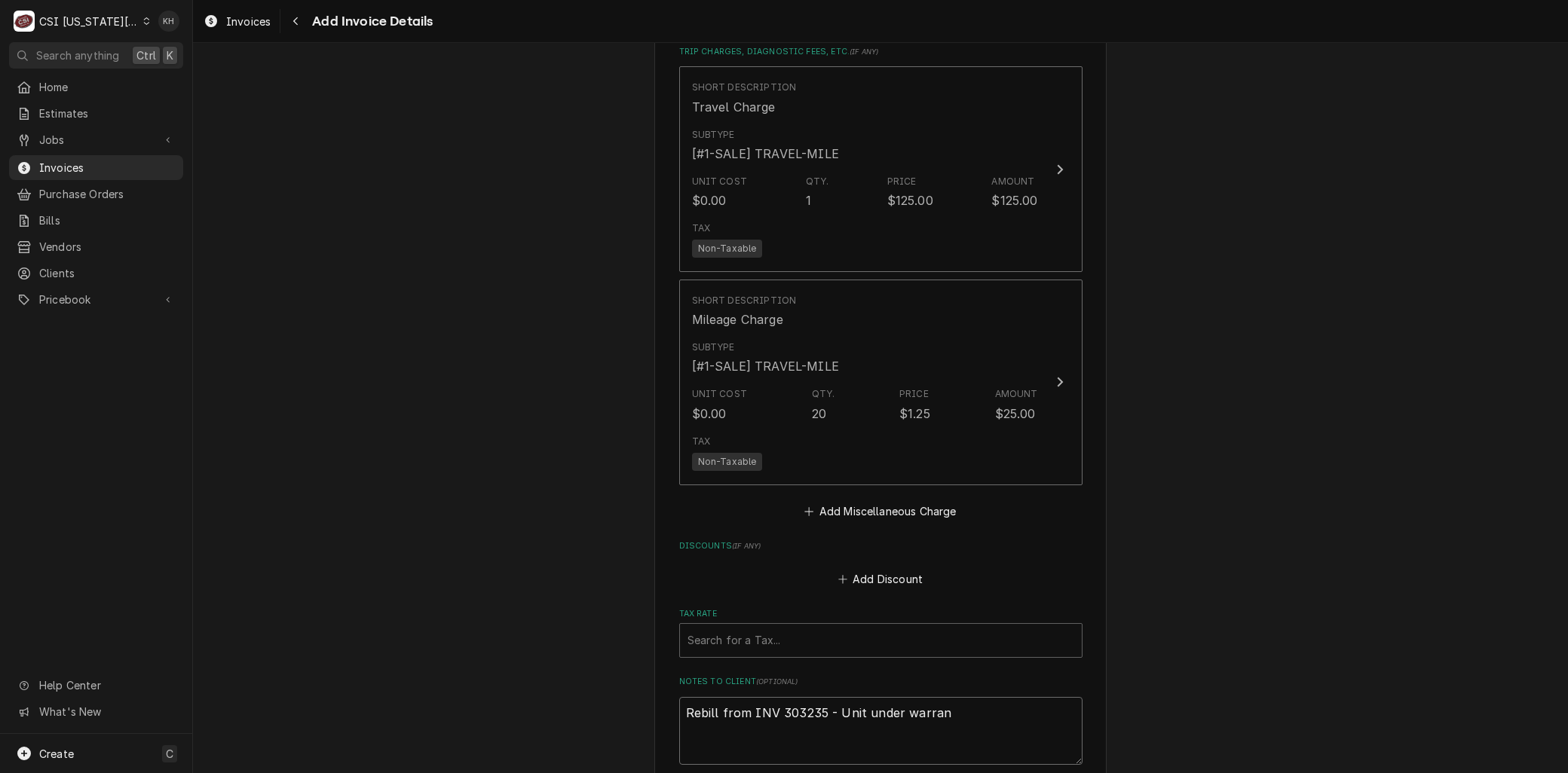
type textarea "Rebill from INV 303235 - Unit under warrant"
type textarea "x"
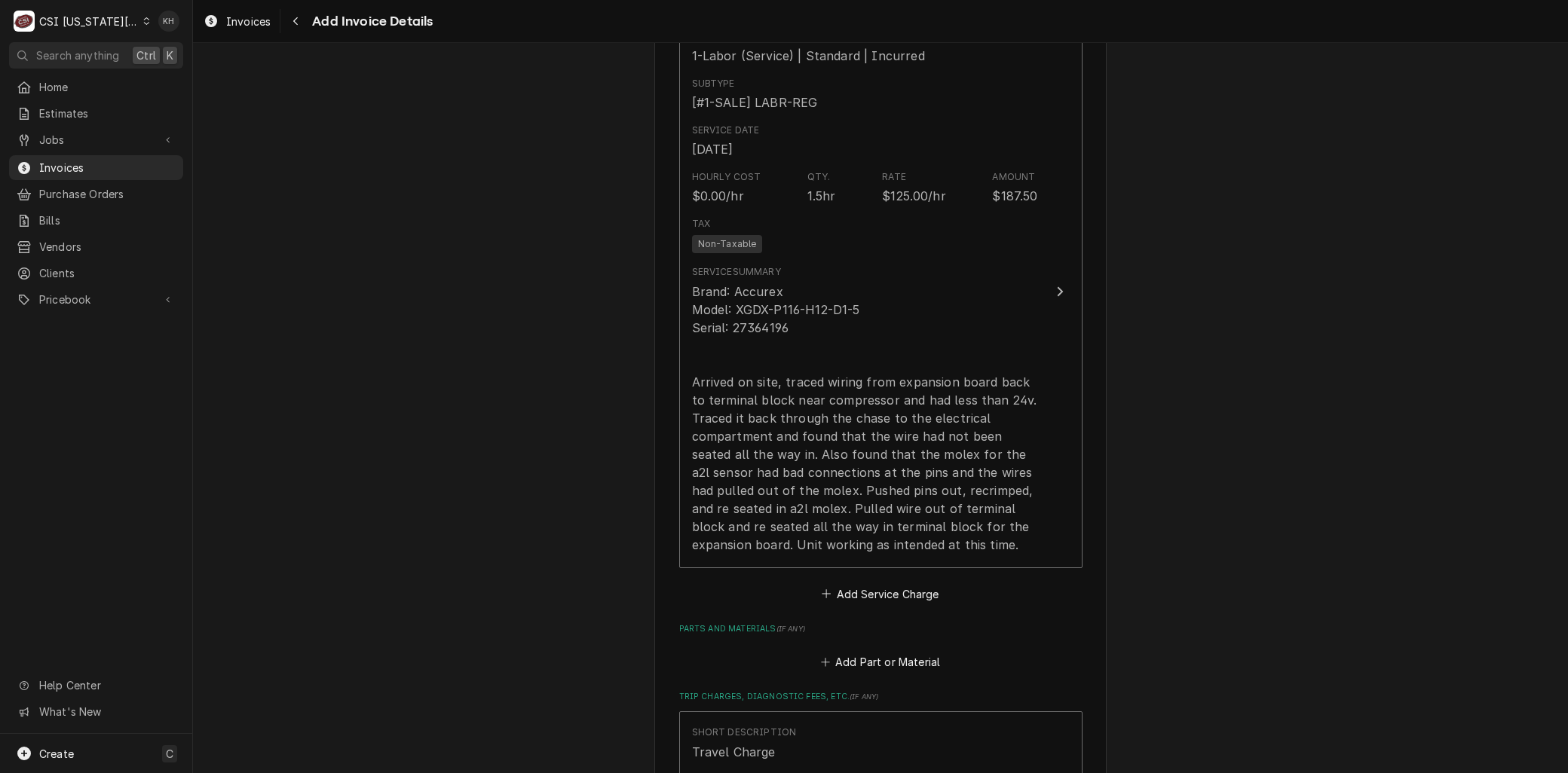
scroll to position [1200, 0]
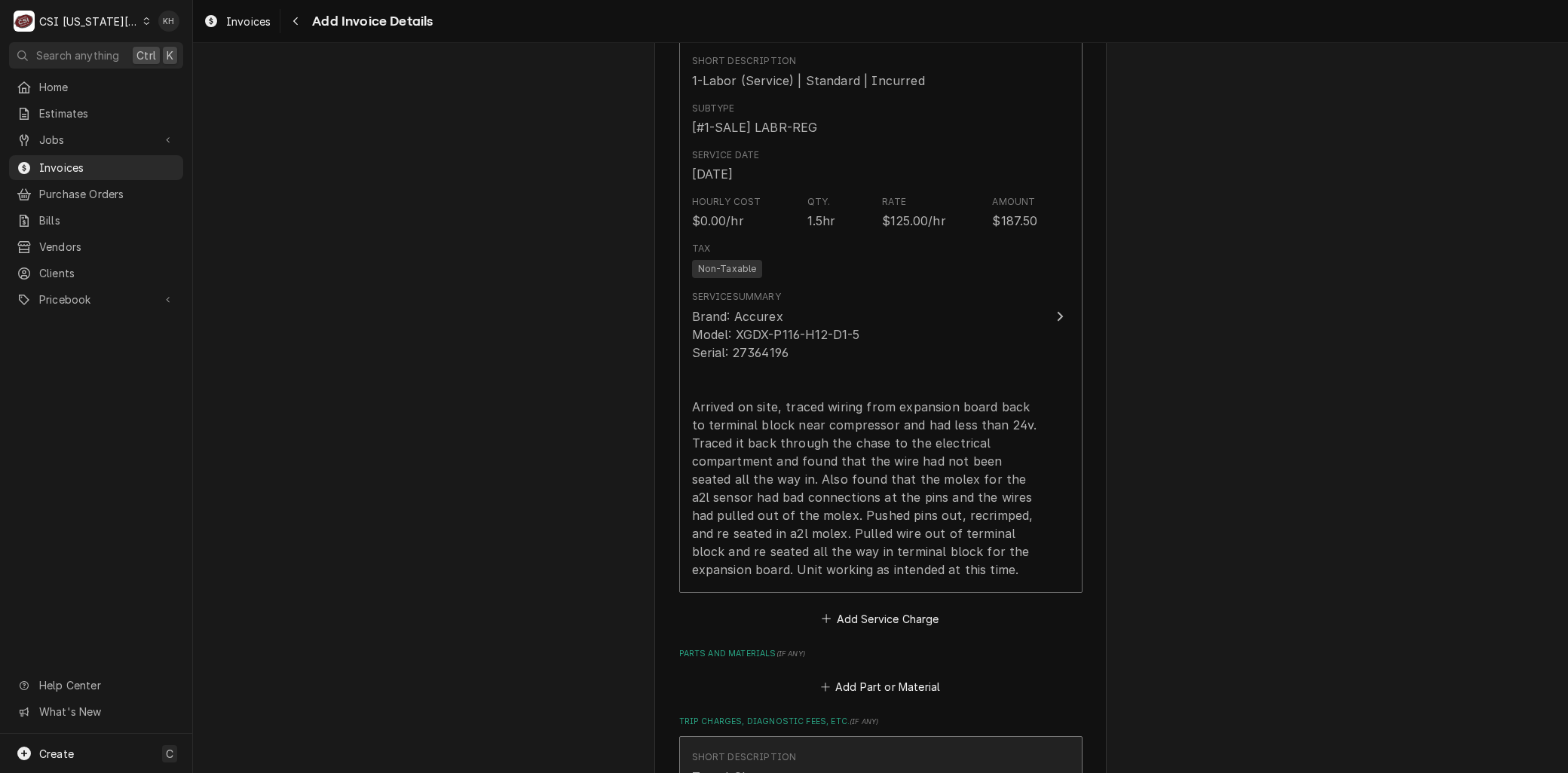
type textarea "Rebill from INV 303235 - Unit under warranty"
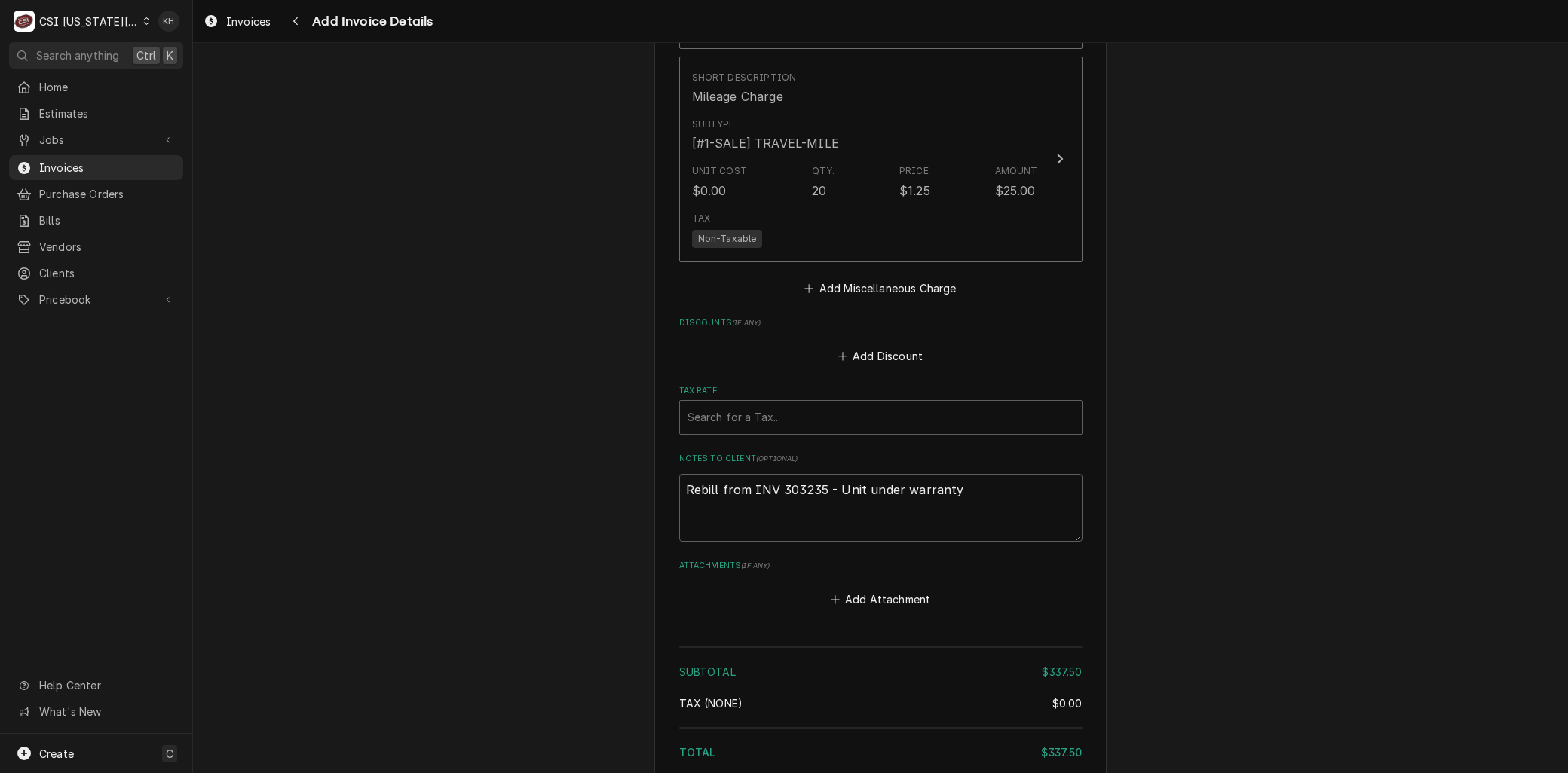
scroll to position [2247, 0]
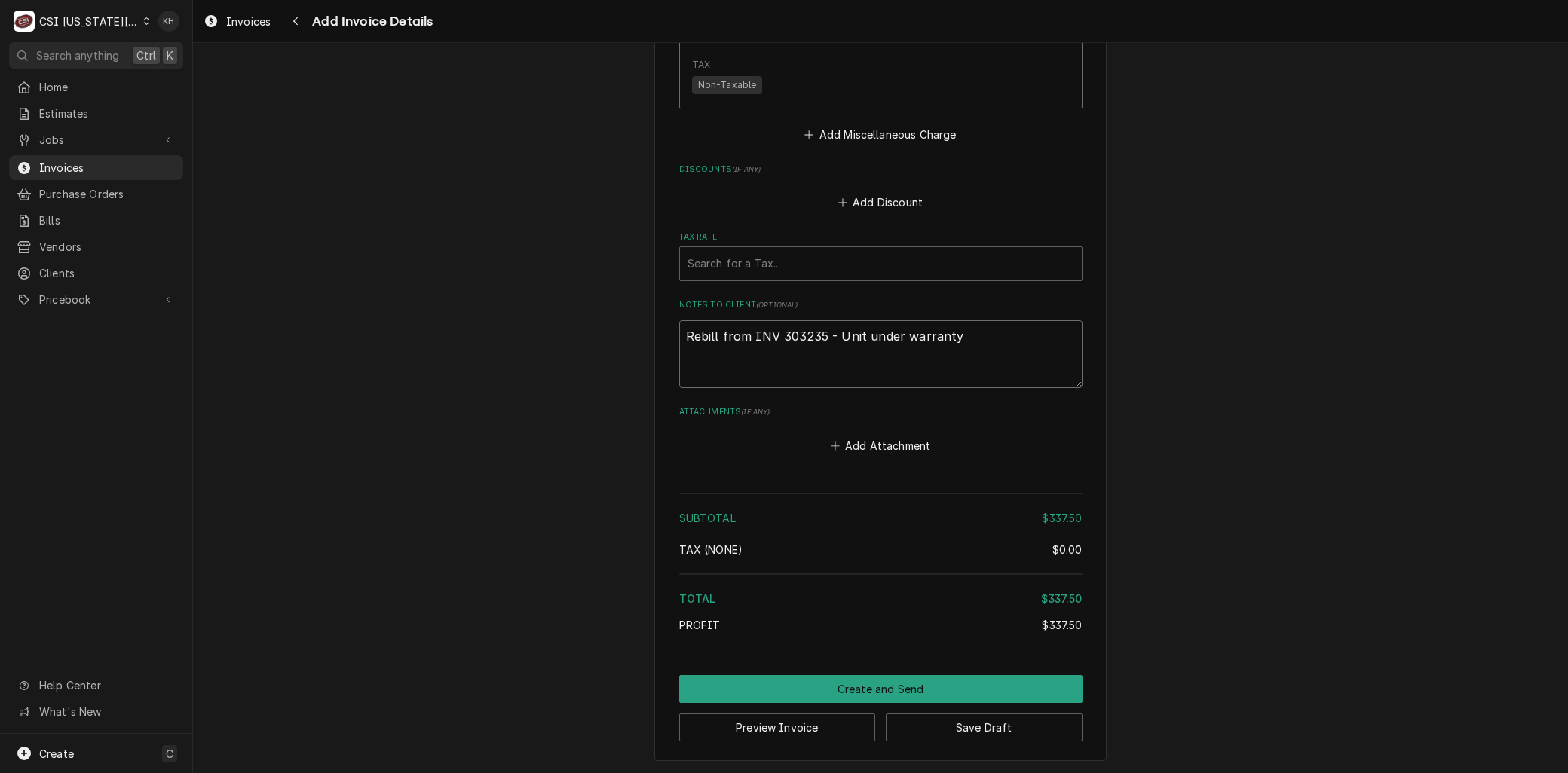
drag, startPoint x: 953, startPoint y: 337, endPoint x: 350, endPoint y: 335, distance: 603.0
click at [719, 266] on div "Tax Rate" at bounding box center [881, 264] width 387 height 27
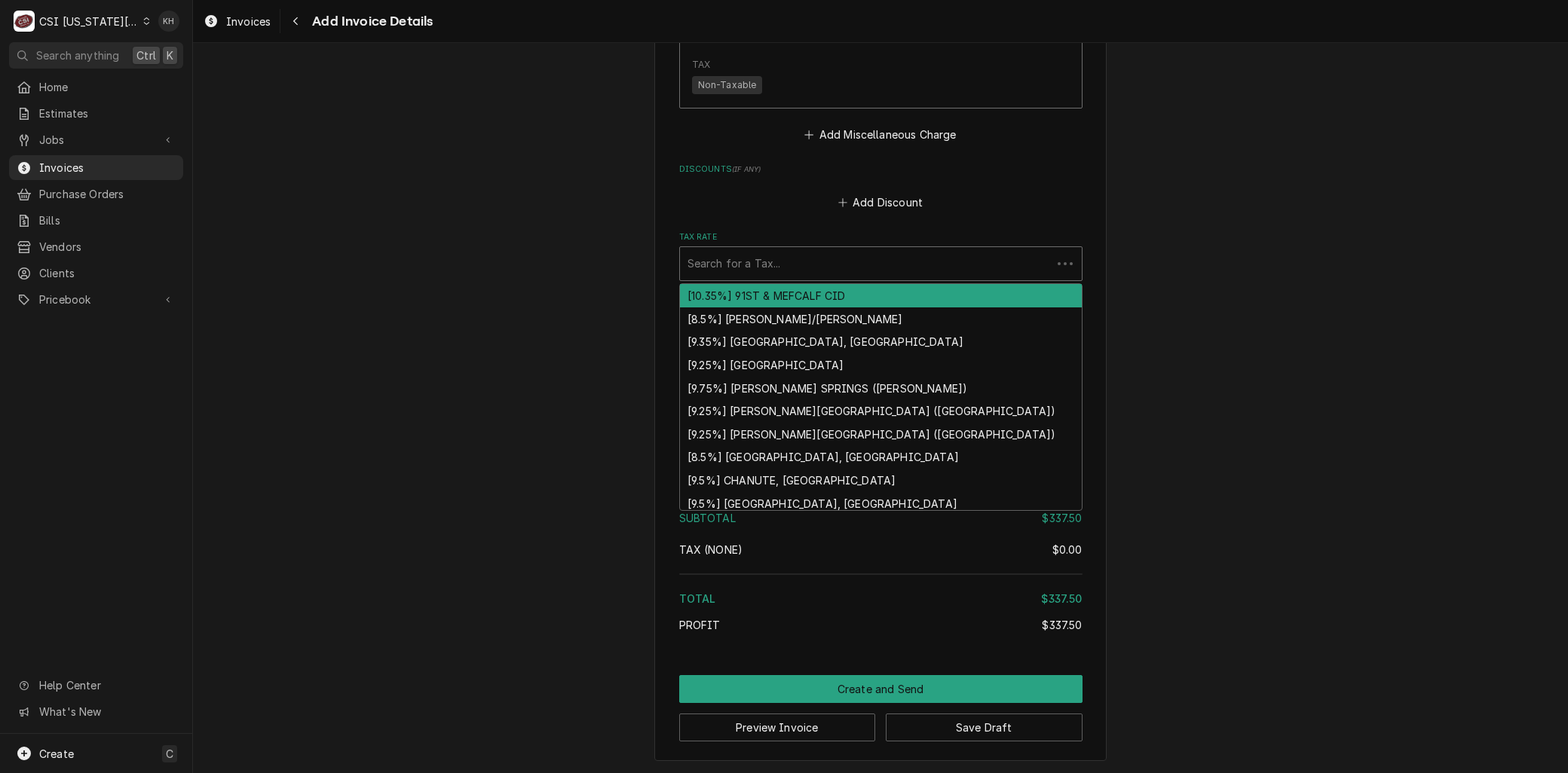
type textarea "x"
type input "m"
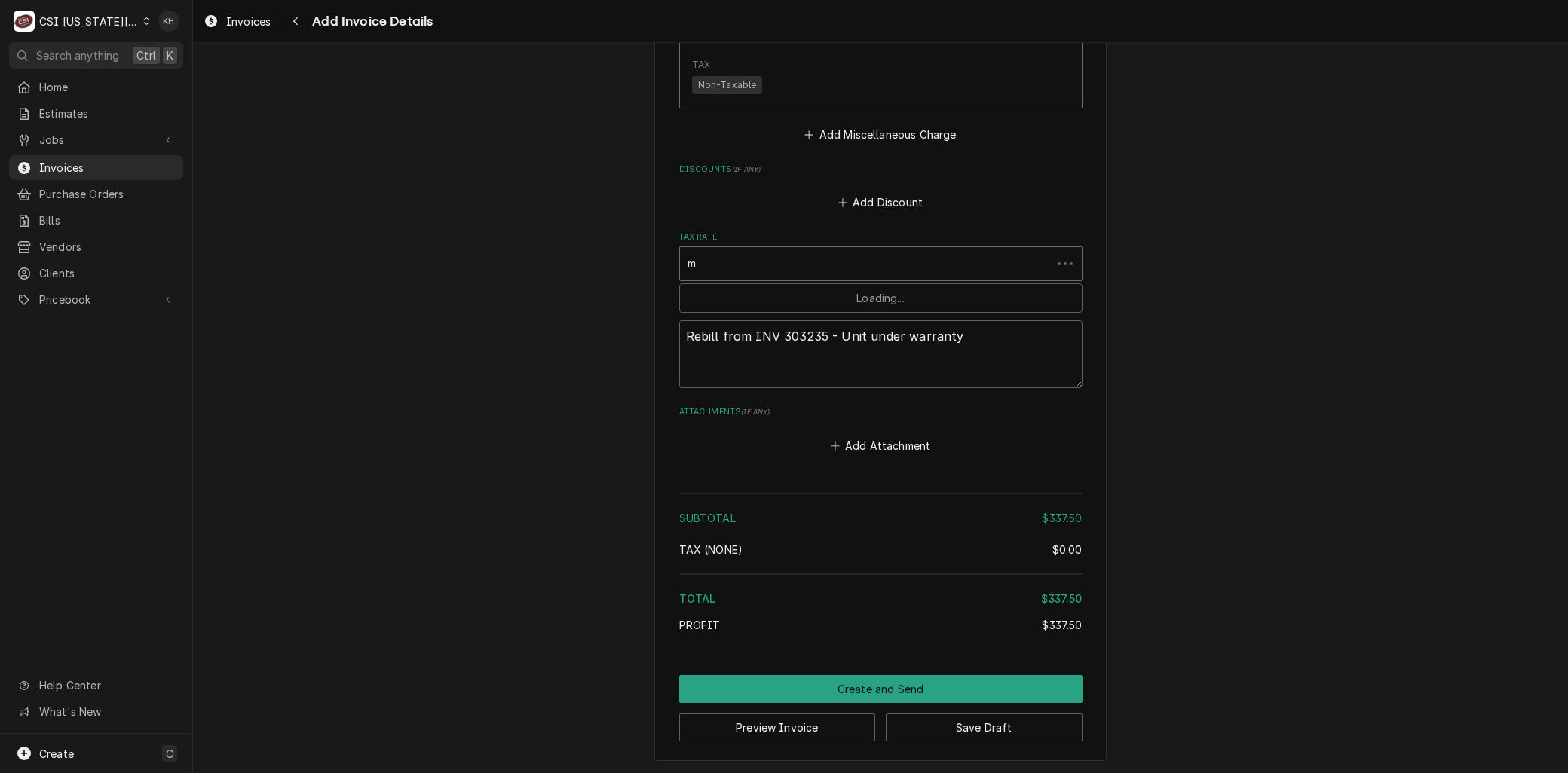
type textarea "x"
type input "mo"
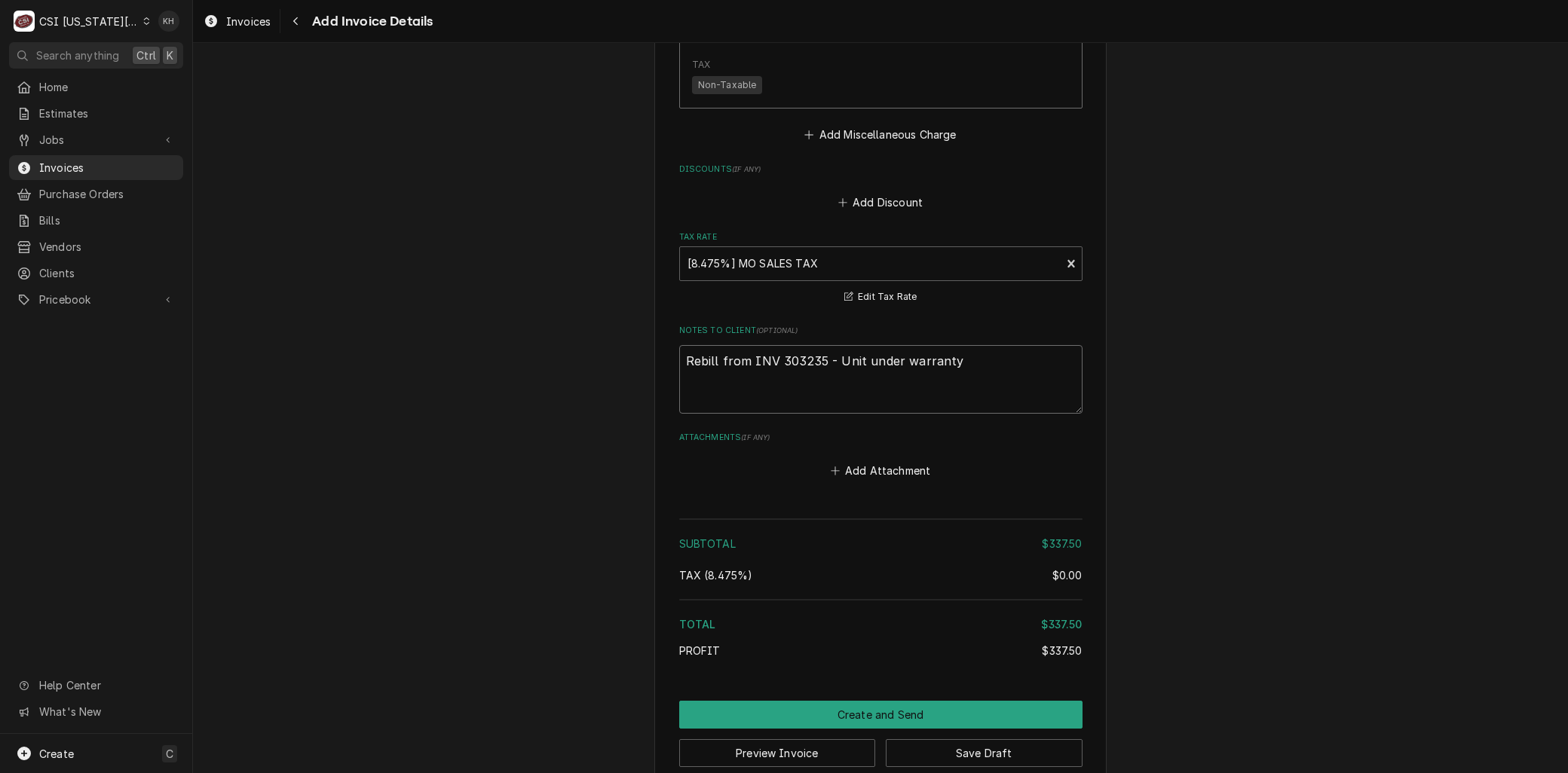
drag, startPoint x: 993, startPoint y: 369, endPoint x: 498, endPoint y: 348, distance: 495.4
click at [914, 742] on button "Save Draft" at bounding box center [985, 753] width 197 height 28
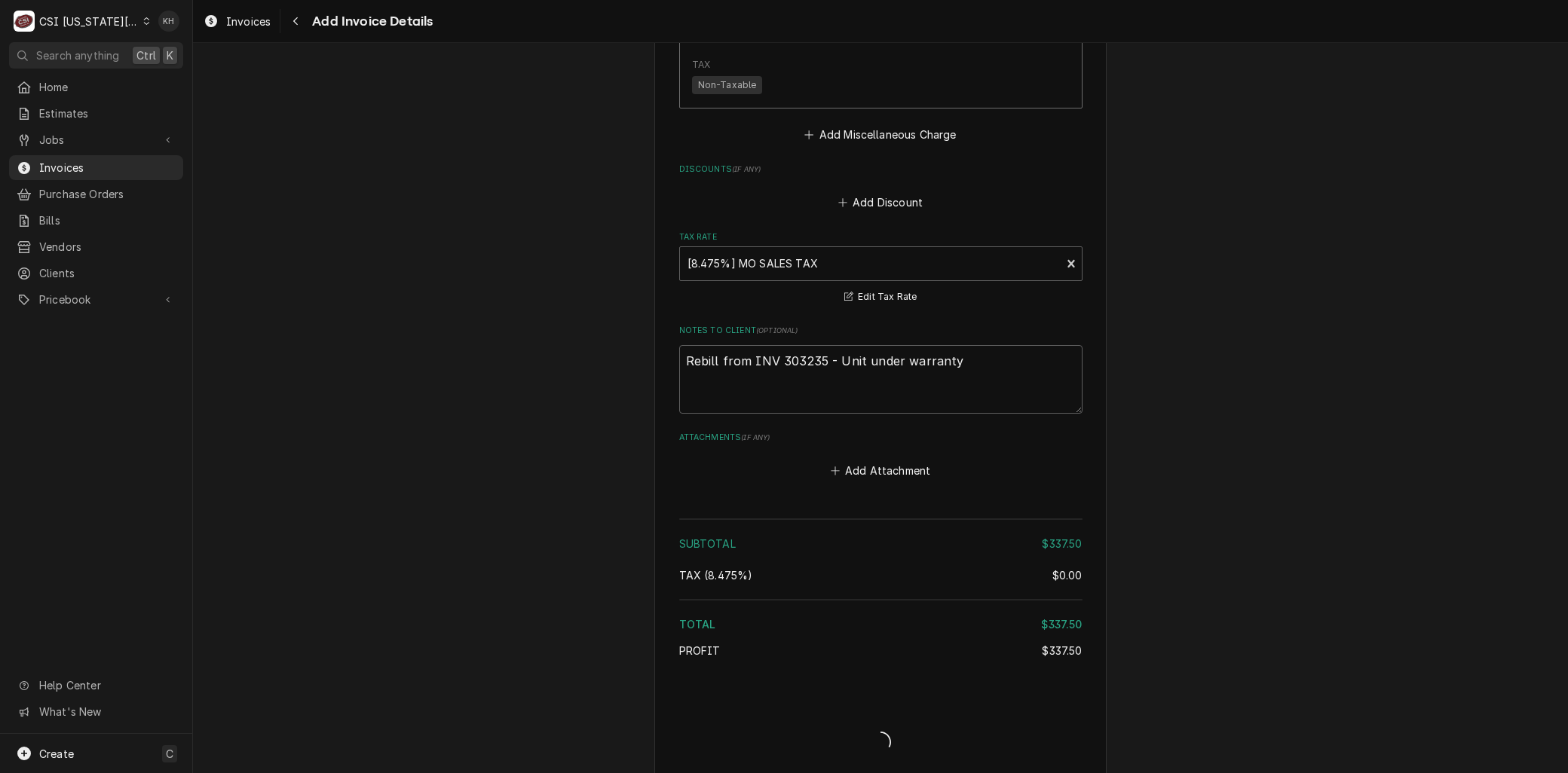
type textarea "x"
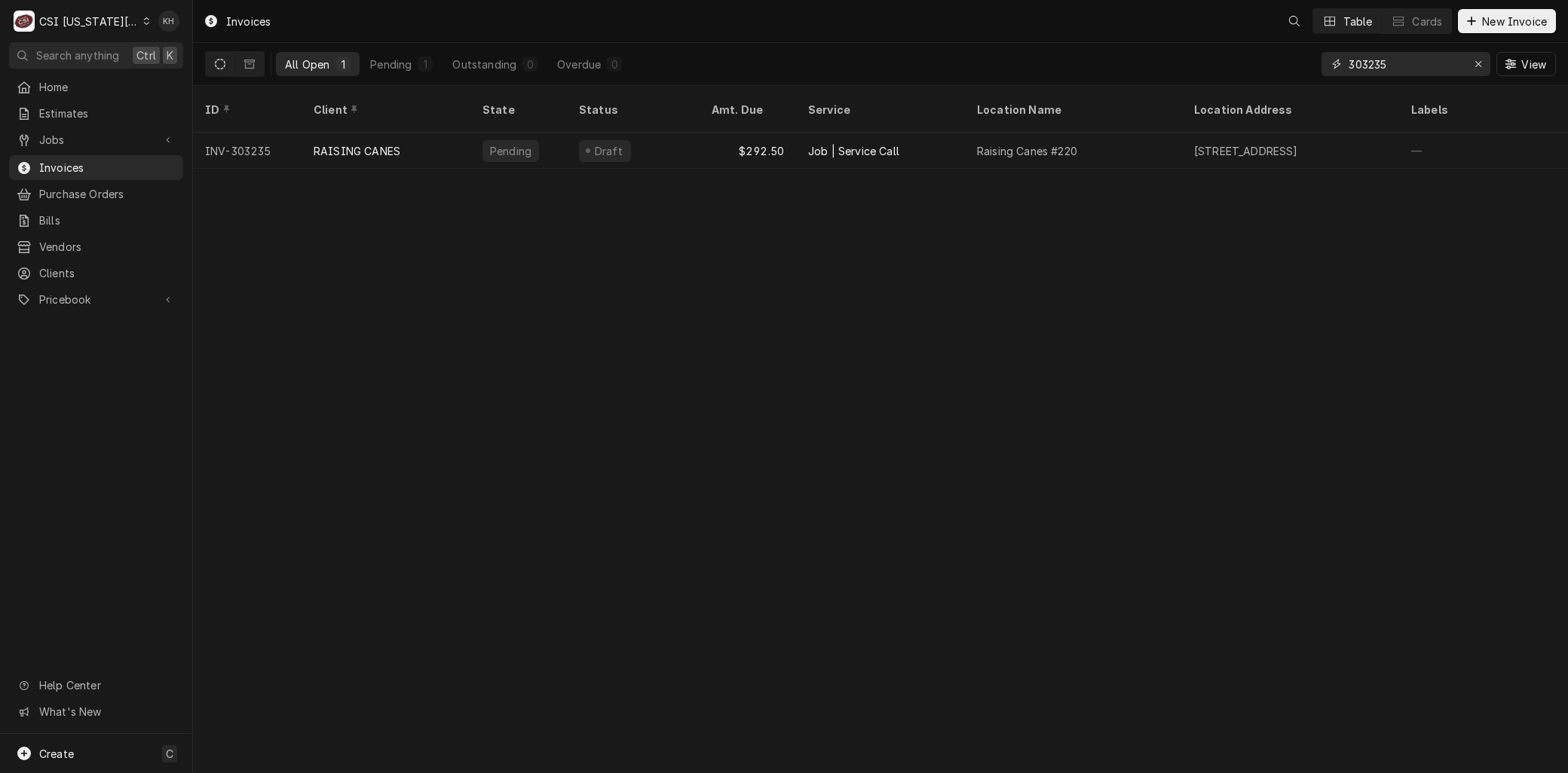
drag, startPoint x: 1410, startPoint y: 63, endPoint x: 1082, endPoint y: 60, distance: 328.0
click at [1083, 60] on div "All Open 1 Pending 1 Outstanding 0 Overdue 0 303235 View" at bounding box center [881, 64] width 1351 height 42
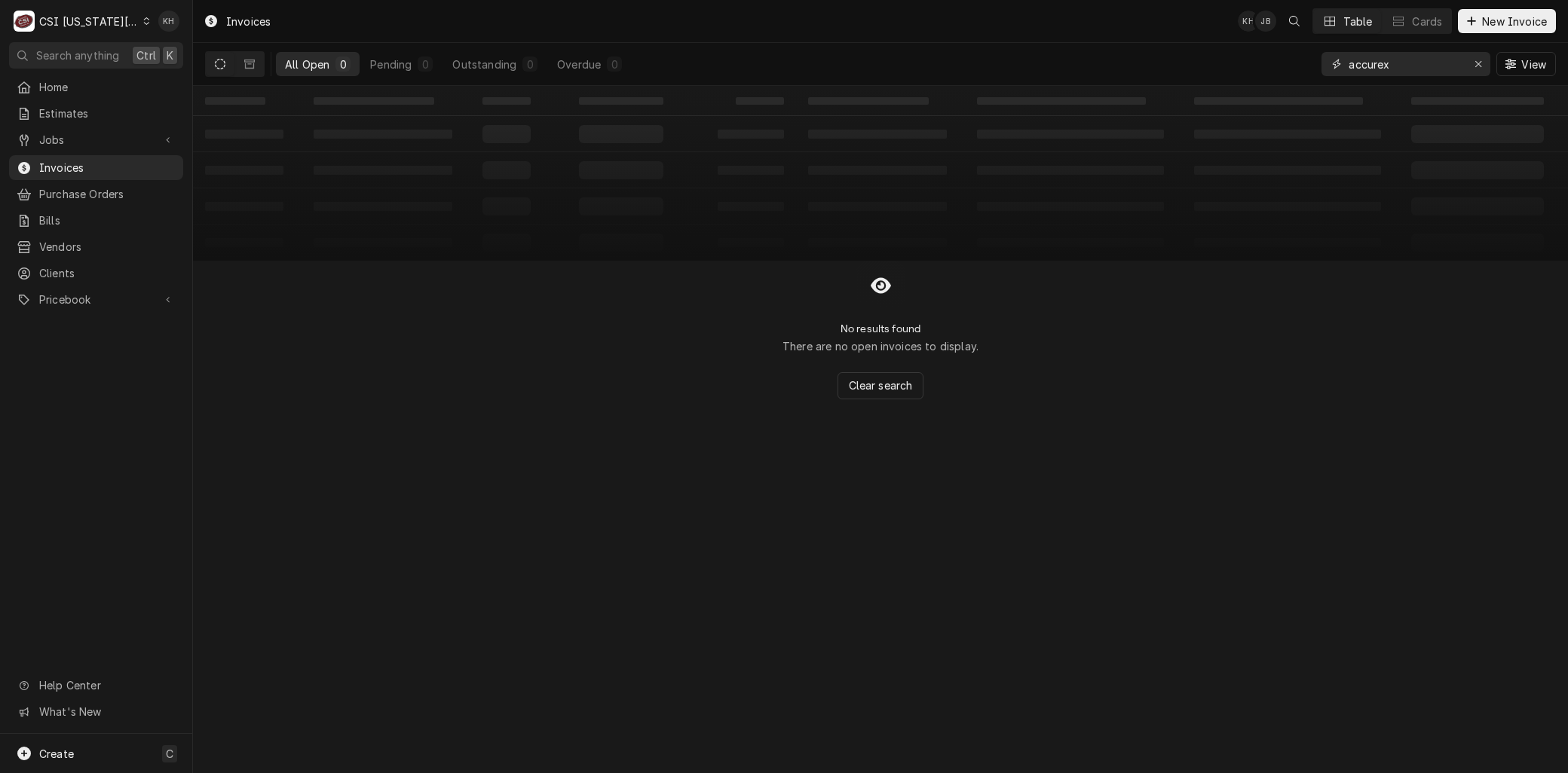
type input "accurex"
drag, startPoint x: 270, startPoint y: 70, endPoint x: 246, endPoint y: 66, distance: 24.3
click at [257, 70] on div "All Open 0 Pending 0 Outstanding 0 Overdue 0" at bounding box center [417, 64] width 424 height 42
click at [245, 63] on icon "Dynamic Content Wrapper" at bounding box center [249, 64] width 10 height 10
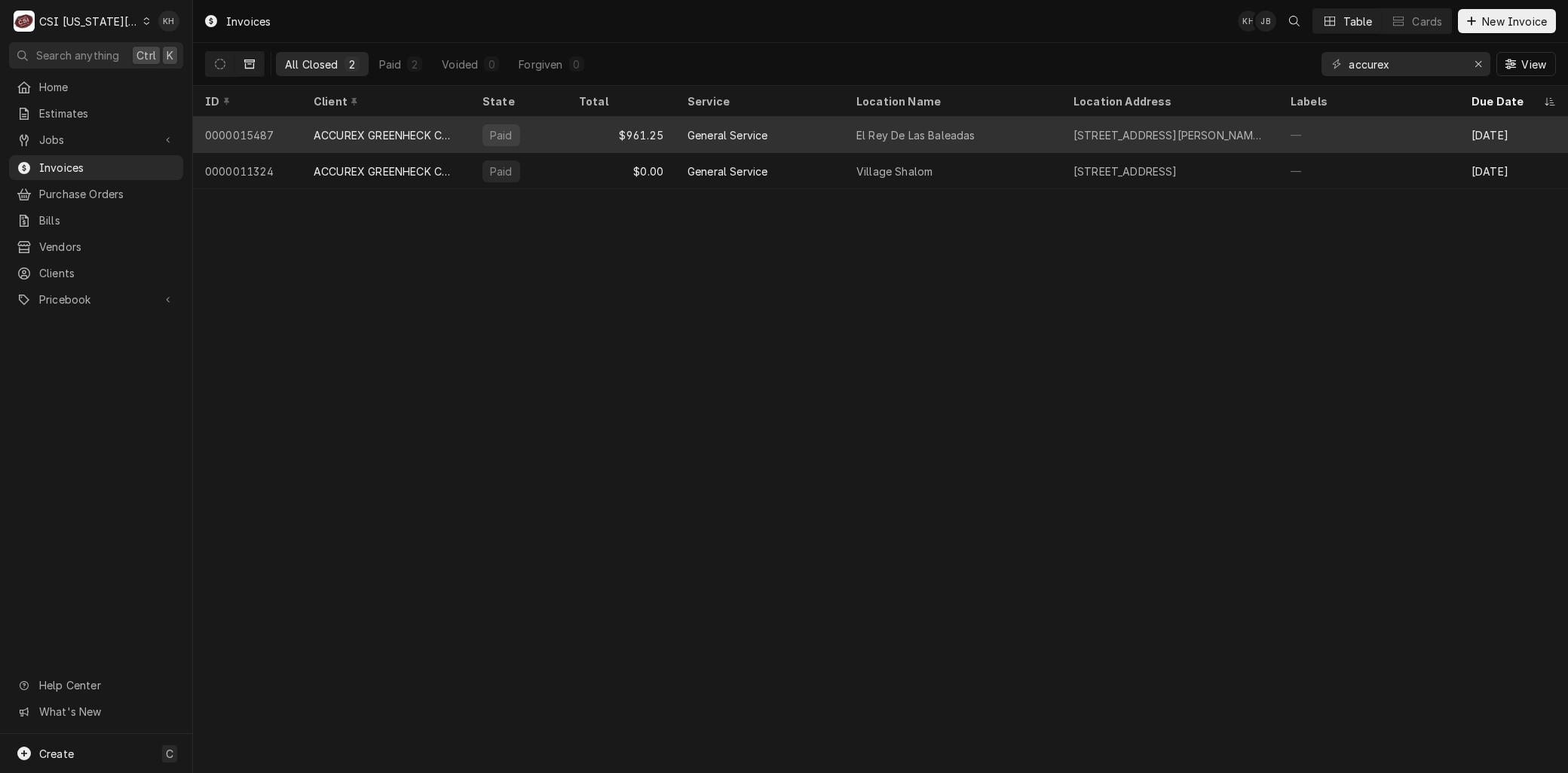
click at [381, 137] on div "ACCUREX GREENHECK COMPANY" at bounding box center [386, 135] width 145 height 16
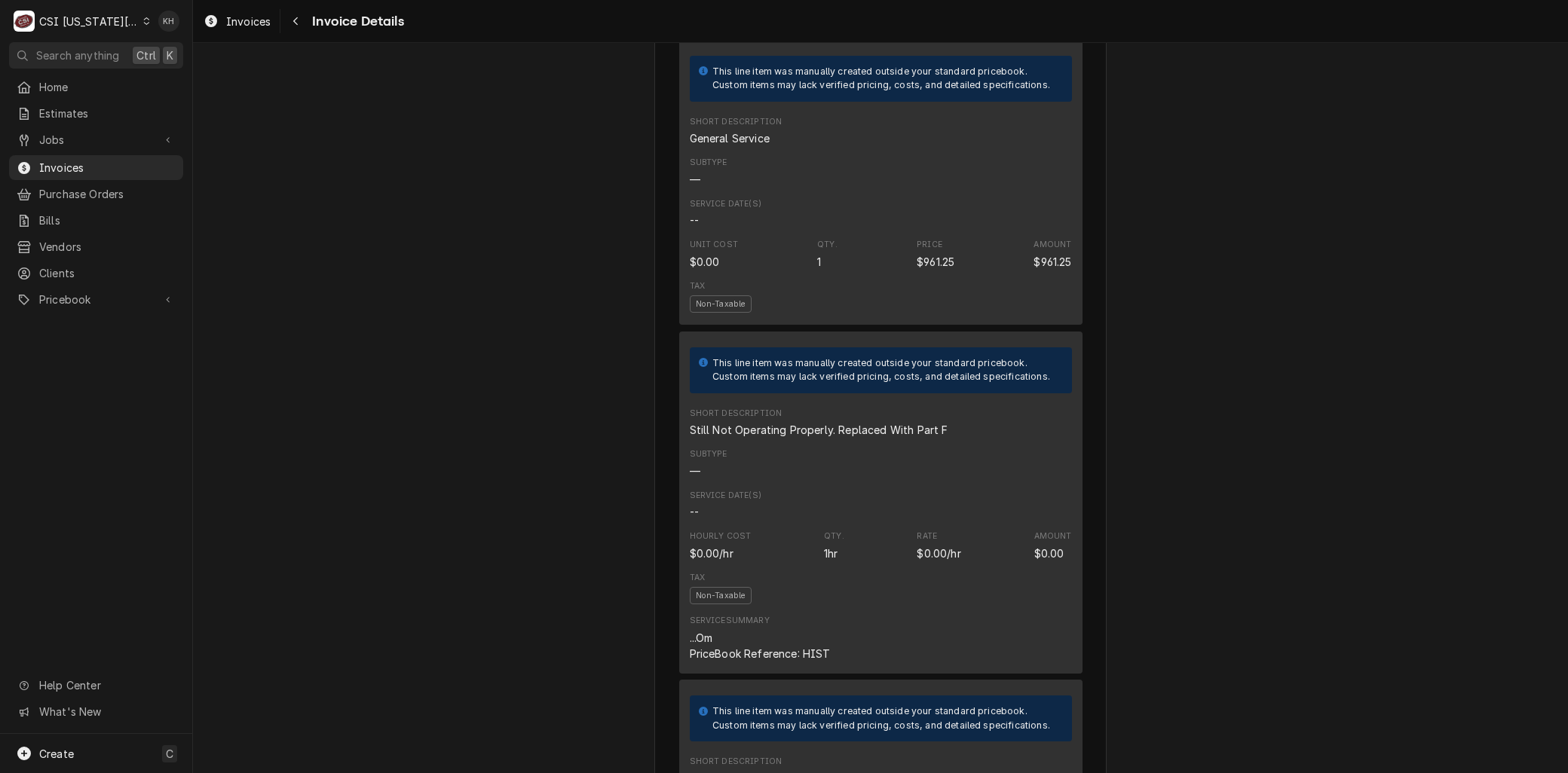
scroll to position [1088, 0]
